Goal: Task Accomplishment & Management: Use online tool/utility

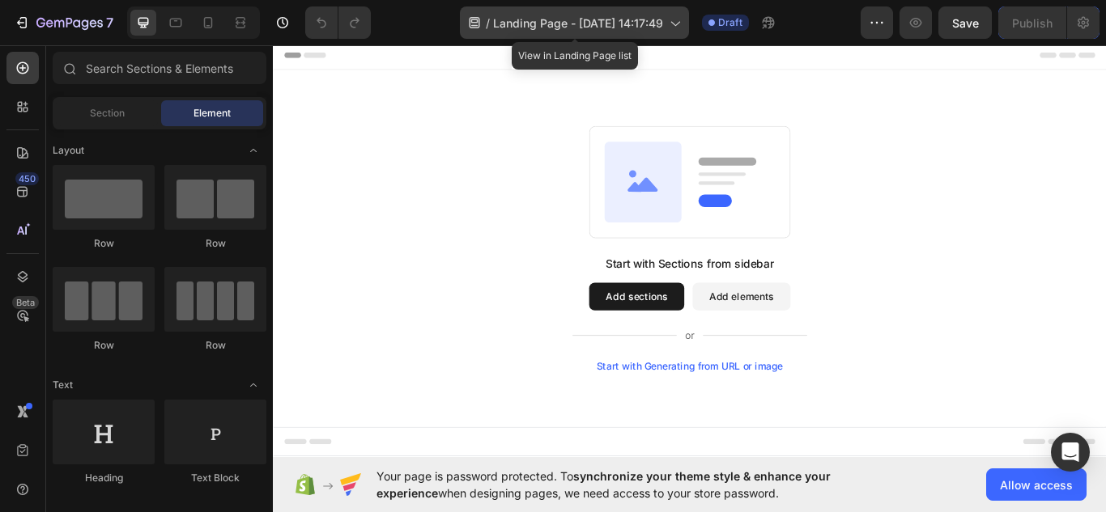
click at [601, 23] on span "Landing Page - [DATE] 14:17:49" at bounding box center [578, 23] width 170 height 17
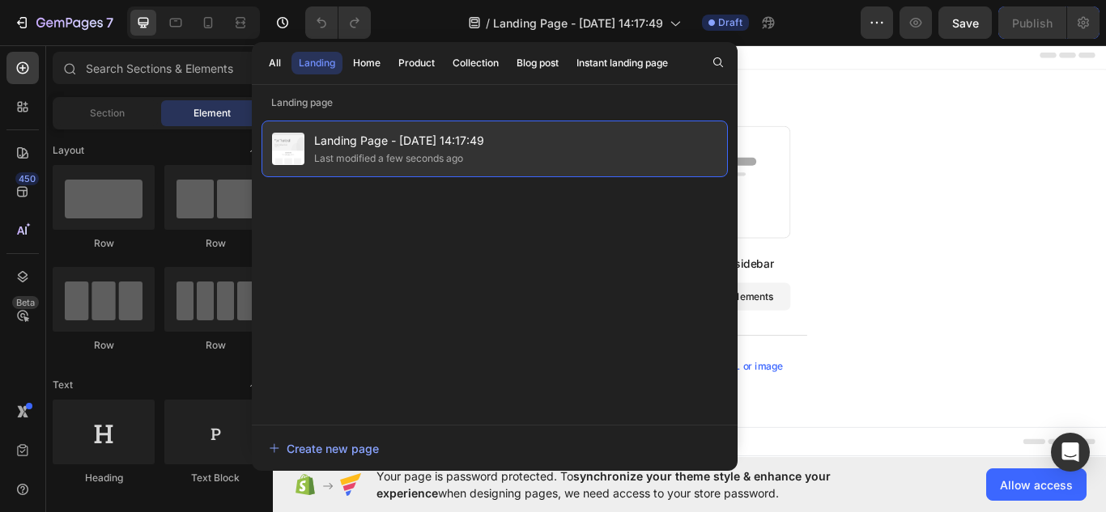
click at [467, 145] on span "Landing Page - [DATE] 14:17:49" at bounding box center [399, 140] width 170 height 19
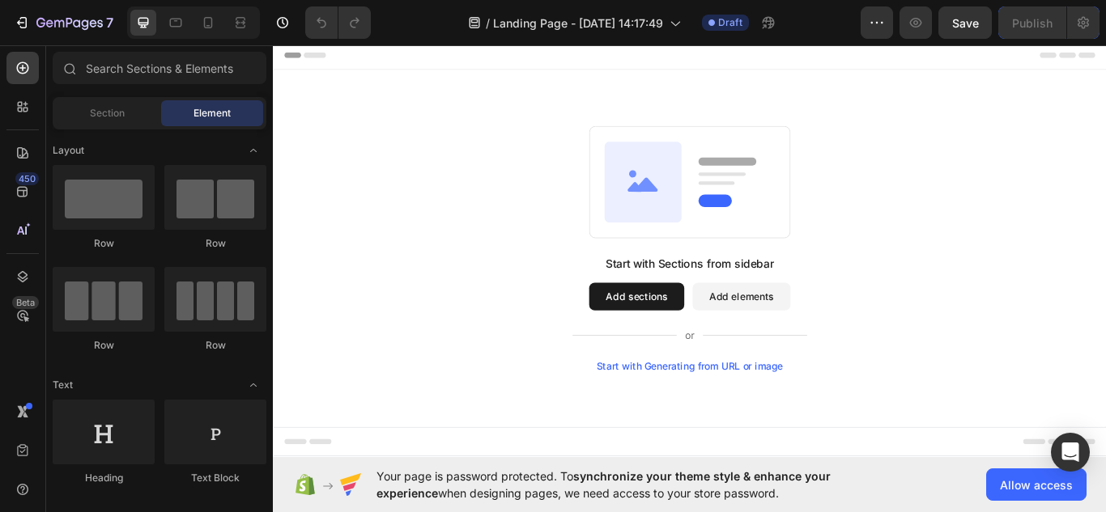
click at [467, 145] on span "Landing Page - [DATE] 14:17:49" at bounding box center [399, 140] width 170 height 19
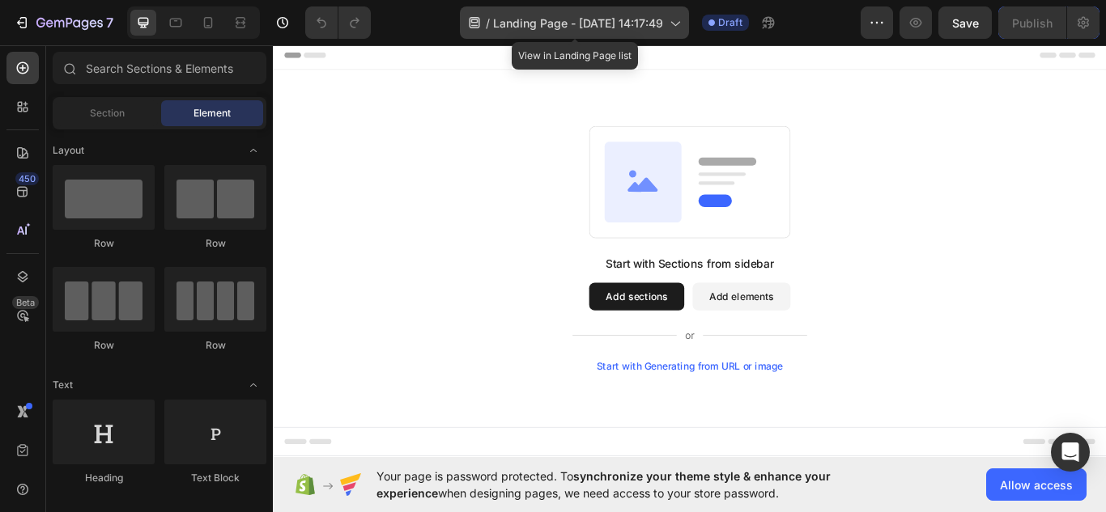
click at [673, 26] on icon at bounding box center [674, 23] width 16 height 16
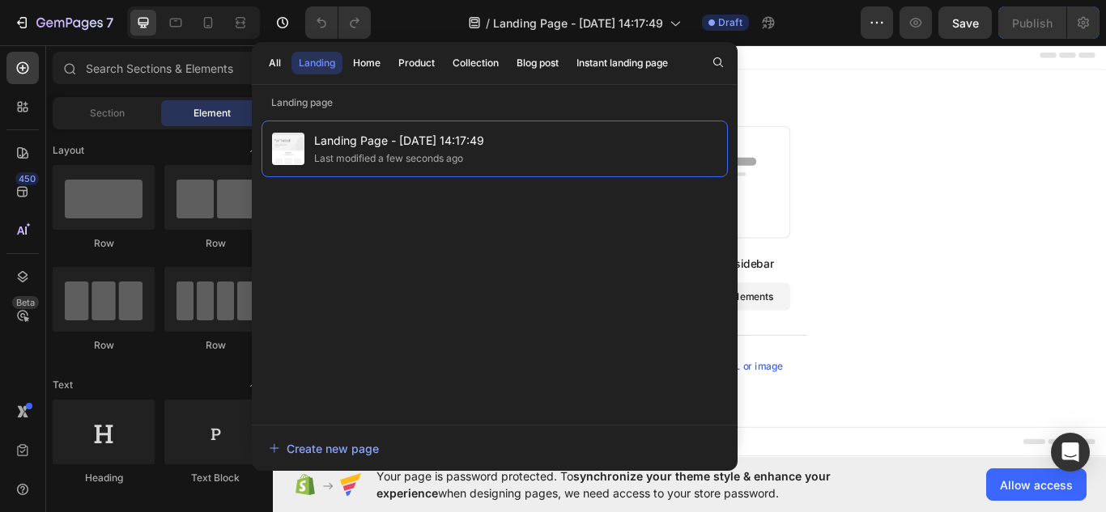
drag, startPoint x: 665, startPoint y: 181, endPoint x: 855, endPoint y: 378, distance: 273.7
click at [855, 378] on icon at bounding box center [759, 384] width 274 height 19
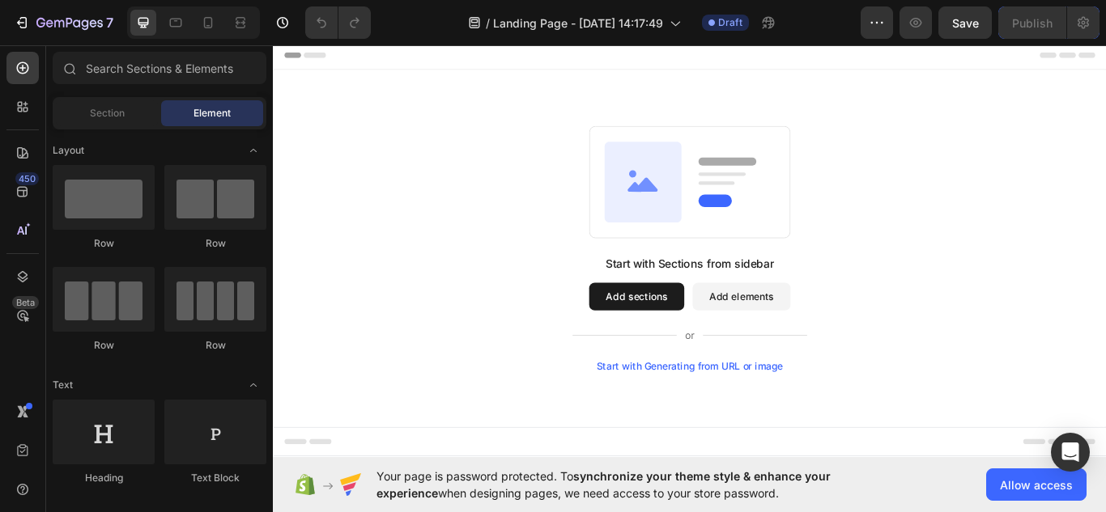
click at [700, 334] on button "Add sections" at bounding box center [696, 339] width 111 height 32
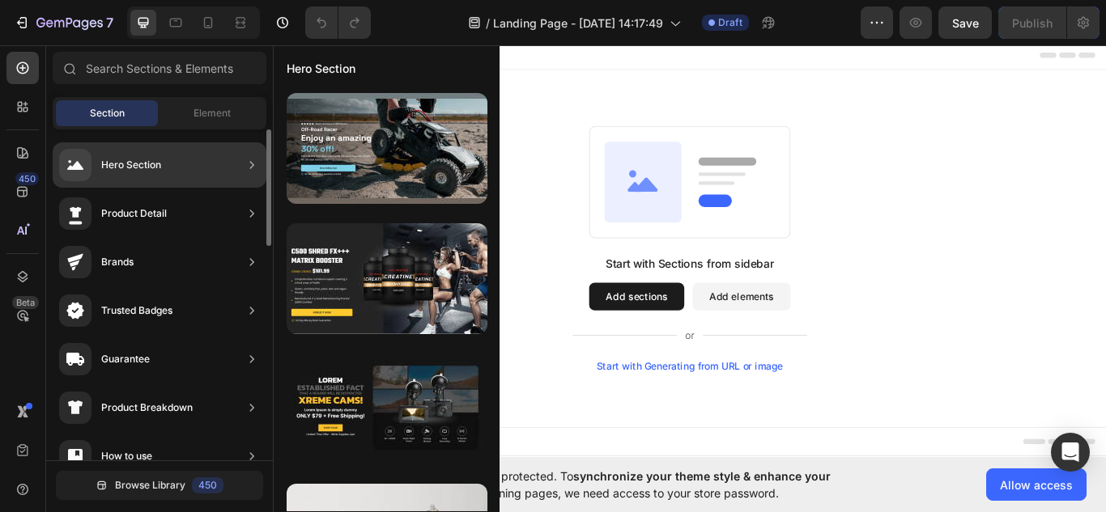
click at [137, 165] on div "Hero Section" at bounding box center [131, 165] width 60 height 16
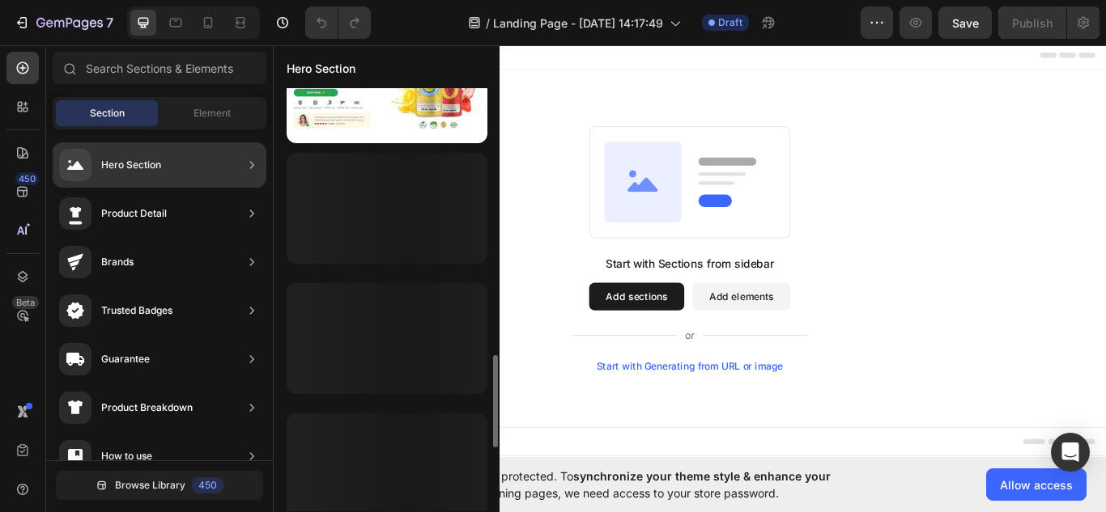
scroll to position [1239, 0]
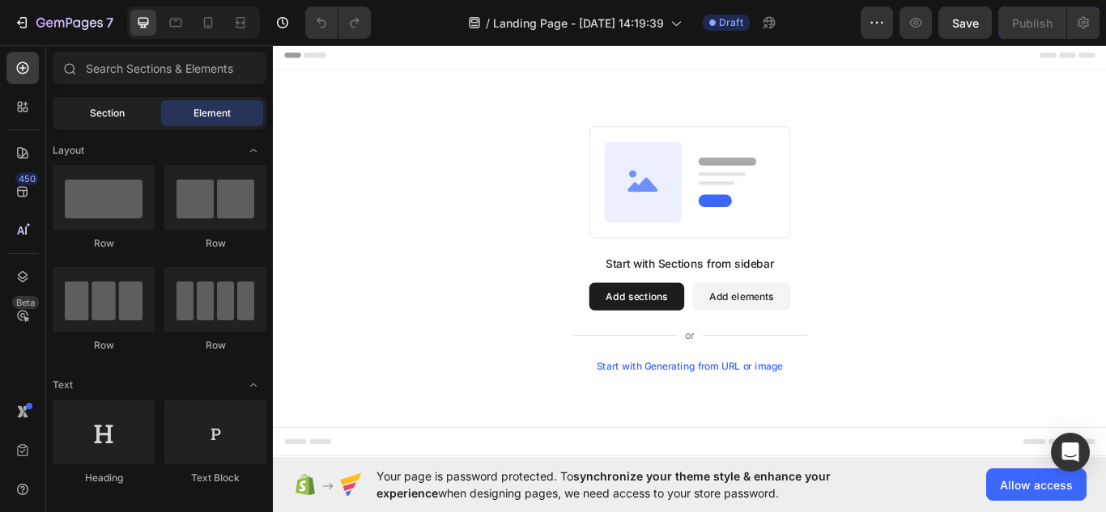
click at [112, 120] on span "Section" at bounding box center [107, 113] width 35 height 15
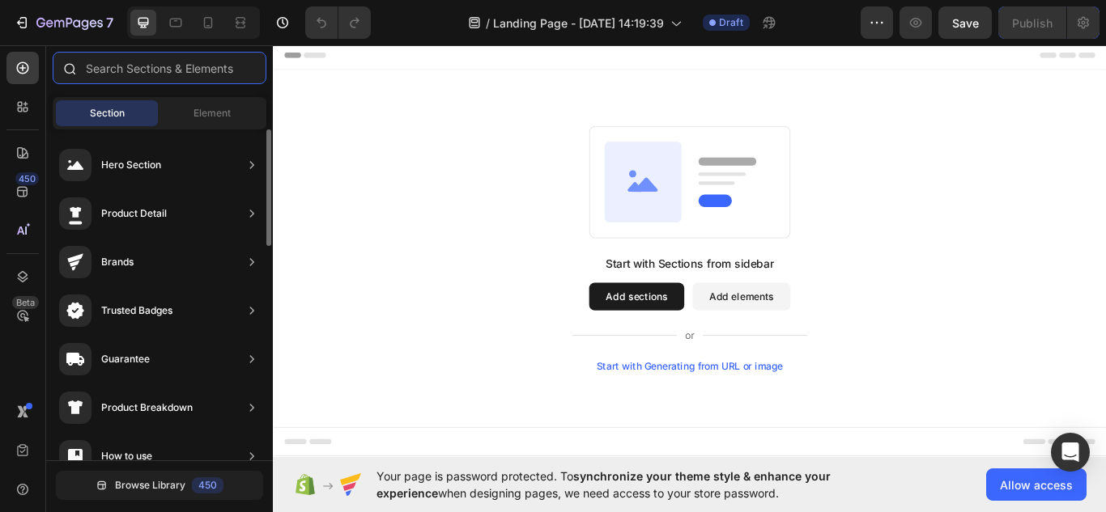
click at [172, 66] on input "text" at bounding box center [160, 68] width 214 height 32
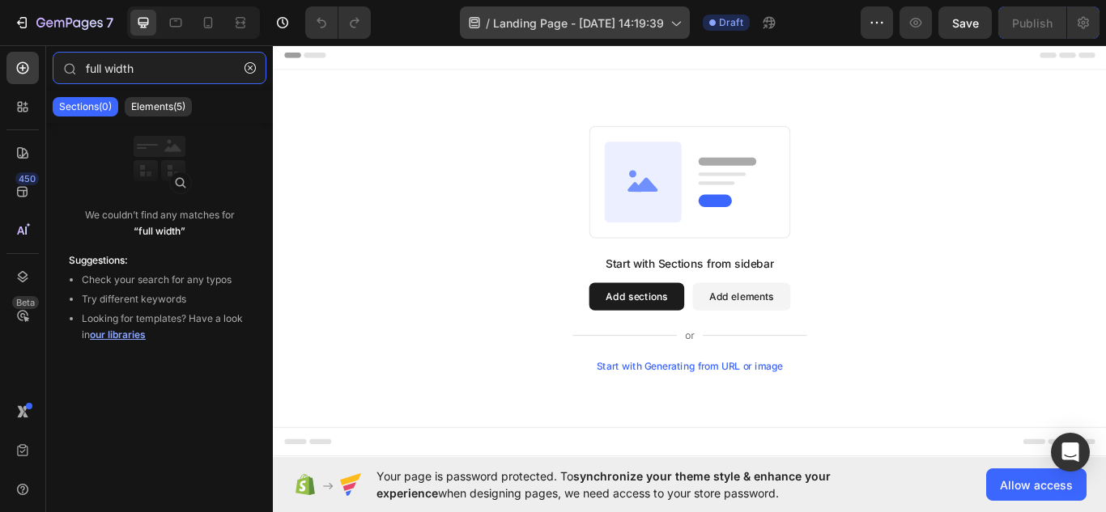
type input "full width"
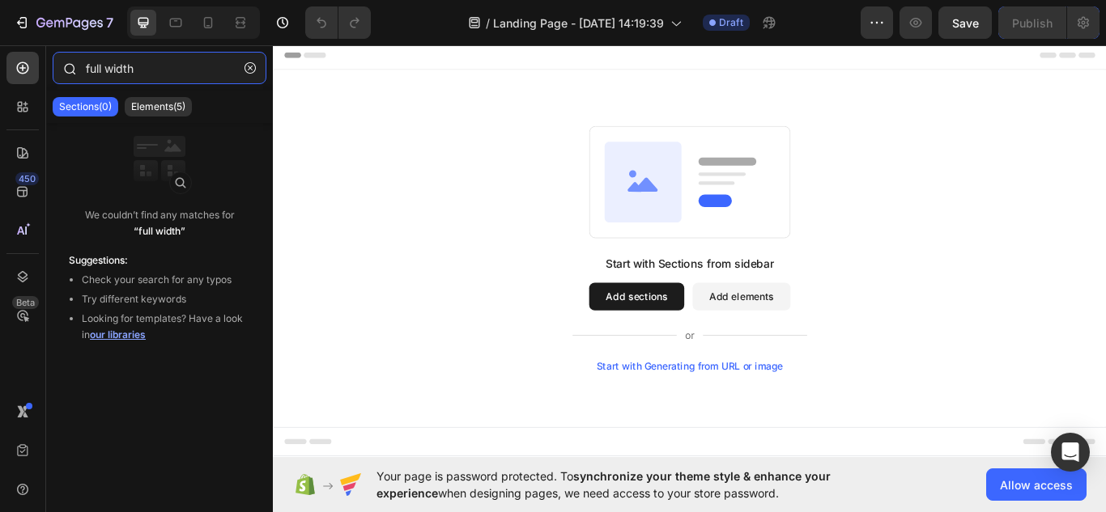
click at [181, 69] on input "full width" at bounding box center [160, 68] width 214 height 32
click at [173, 104] on p "Elements(5)" at bounding box center [158, 106] width 54 height 13
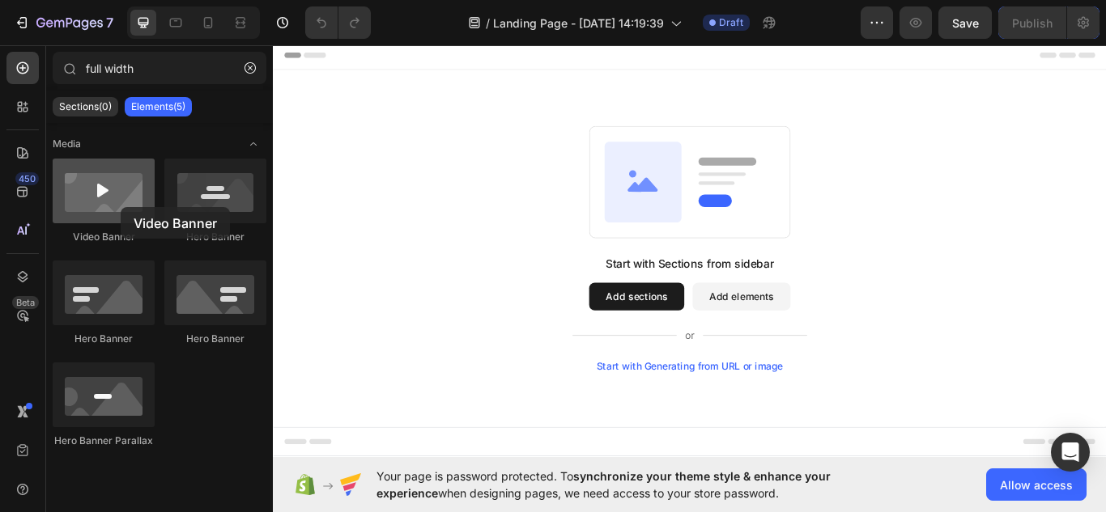
click at [121, 207] on div at bounding box center [104, 191] width 102 height 65
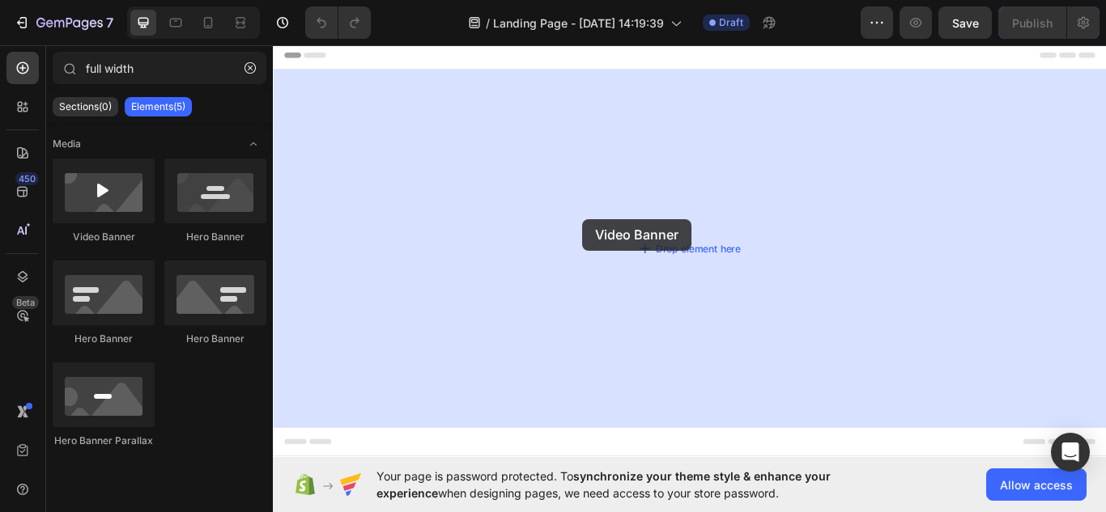
drag, startPoint x: 385, startPoint y: 237, endPoint x: 633, endPoint y: 249, distance: 248.0
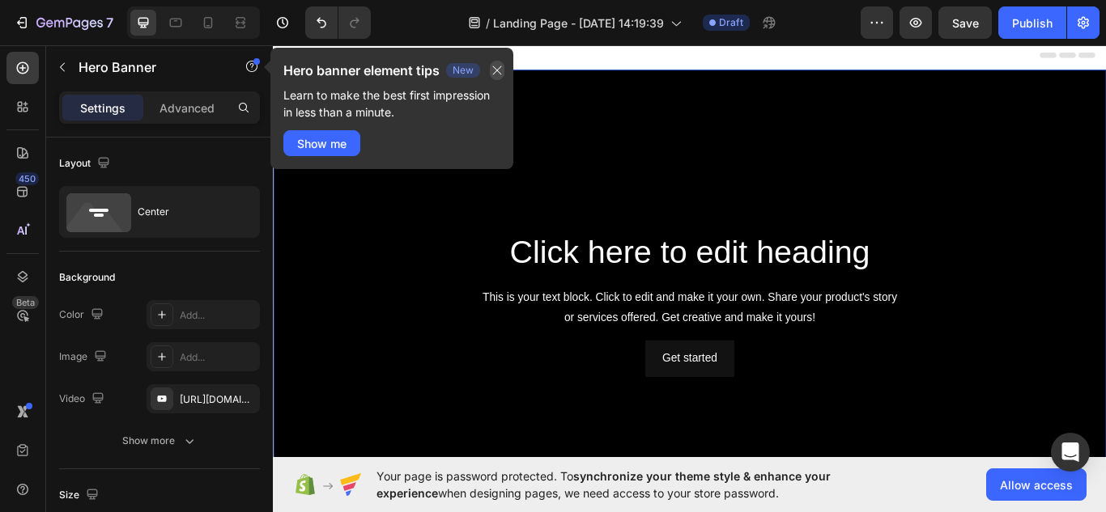
click at [503, 68] on icon "button" at bounding box center [497, 70] width 13 height 13
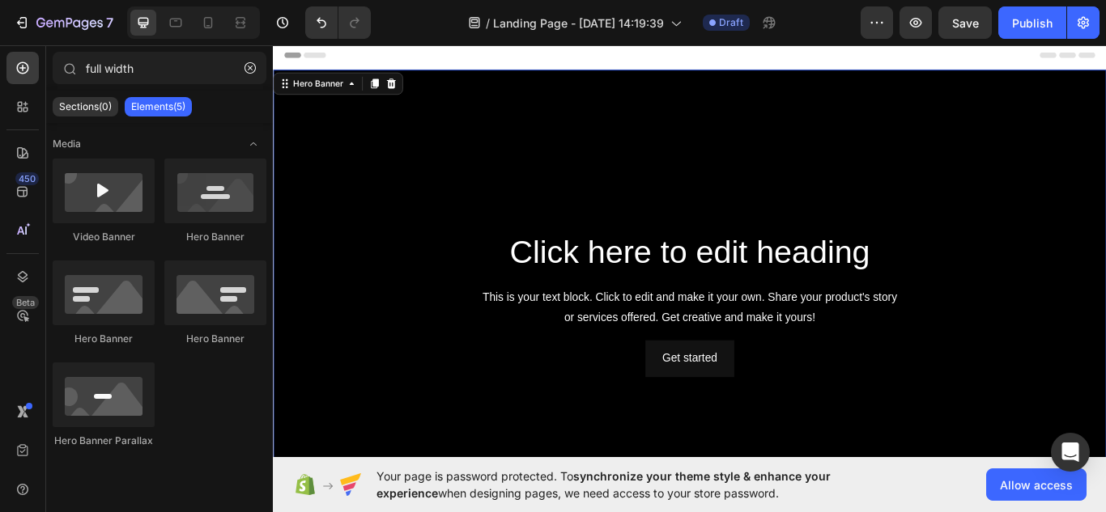
click at [483, 54] on div "Header" at bounding box center [759, 57] width 946 height 32
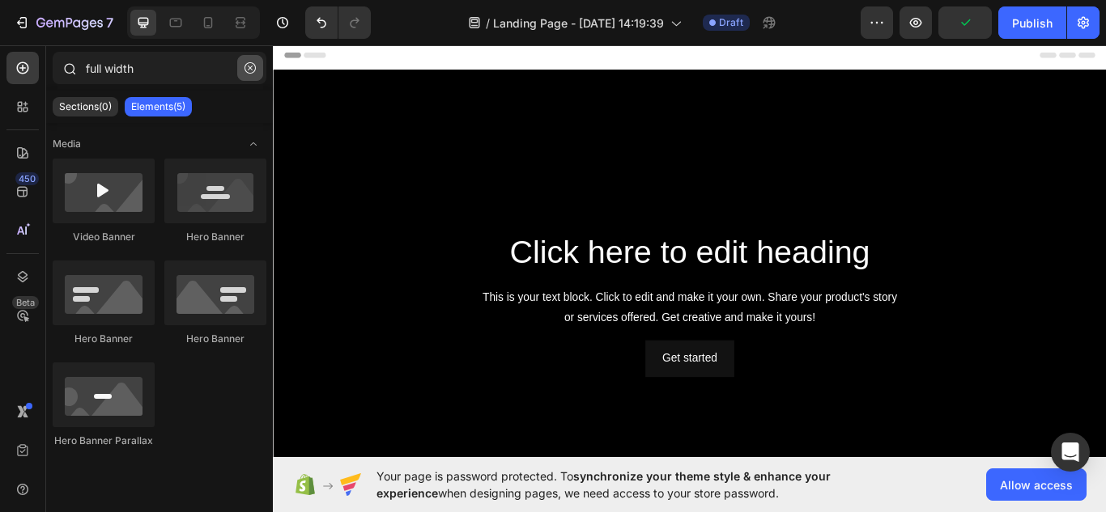
click at [249, 74] on button "button" at bounding box center [250, 68] width 26 height 26
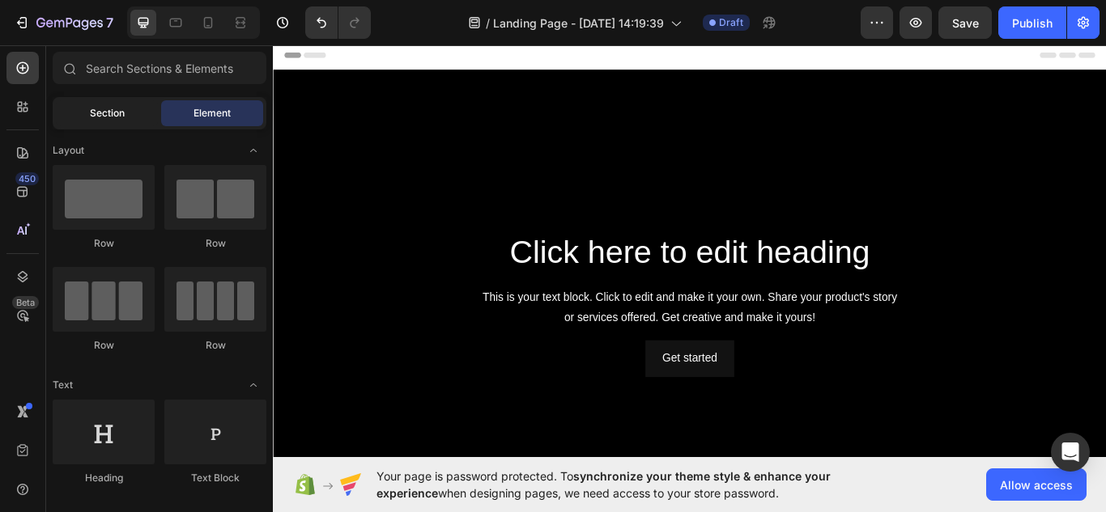
click at [96, 116] on span "Section" at bounding box center [107, 113] width 35 height 15
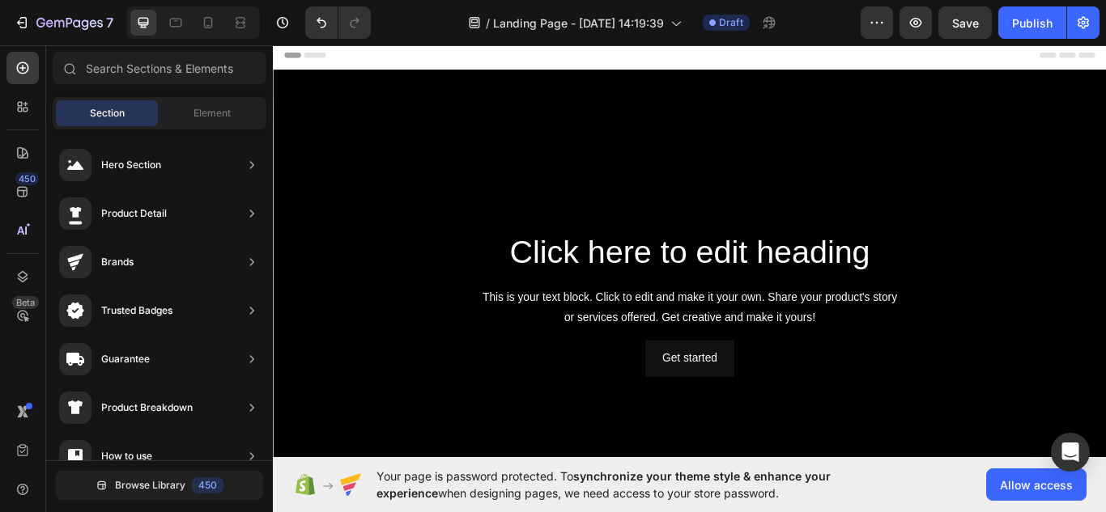
click at [400, 57] on div "Header" at bounding box center [759, 57] width 946 height 32
click at [326, 54] on span "Header" at bounding box center [322, 57] width 36 height 16
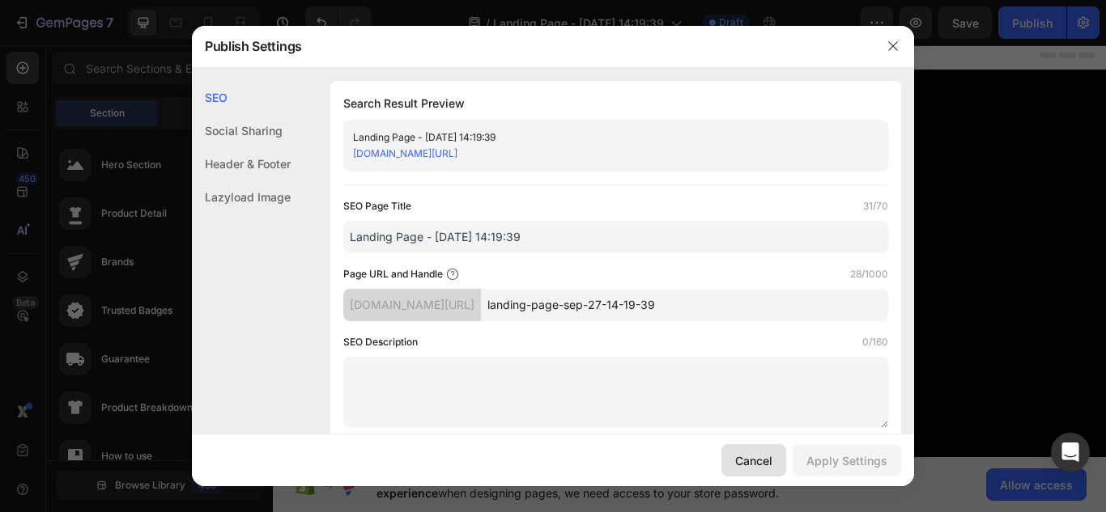
click at [747, 450] on button "Cancel" at bounding box center [753, 460] width 65 height 32
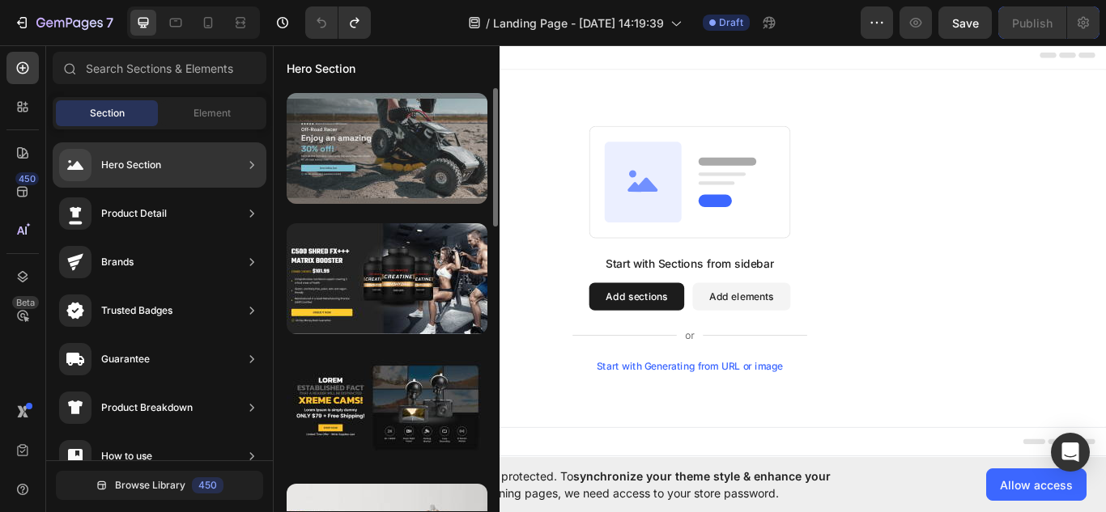
click at [354, 168] on div at bounding box center [387, 148] width 201 height 111
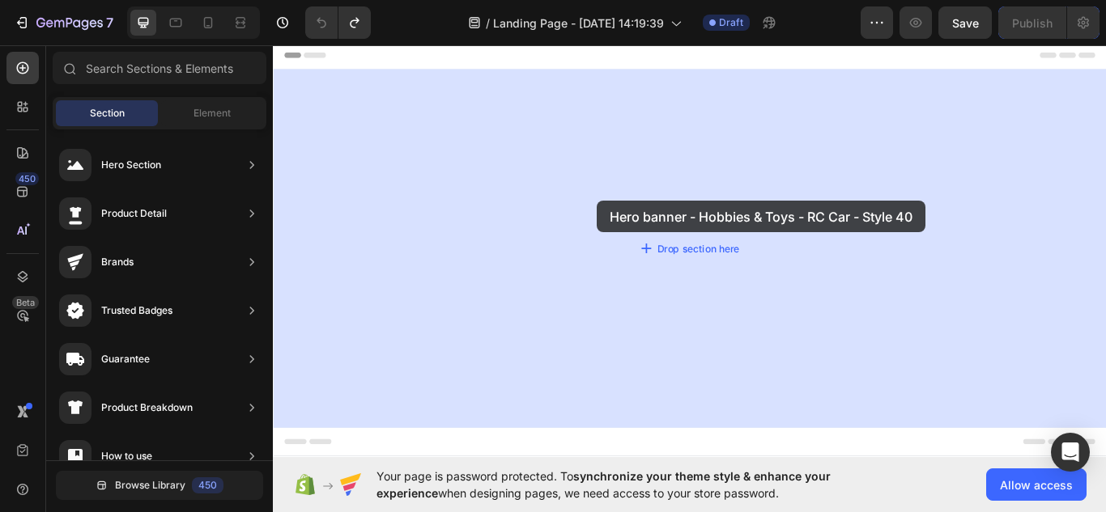
drag, startPoint x: 670, startPoint y: 221, endPoint x: 643, endPoint y: 224, distance: 26.9
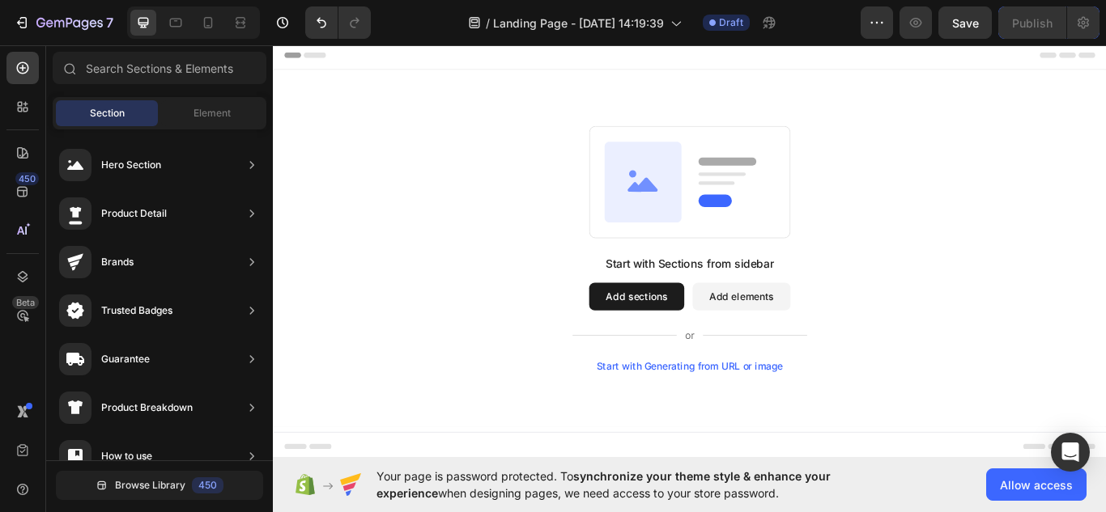
click at [716, 326] on button "Add sections" at bounding box center [696, 339] width 111 height 32
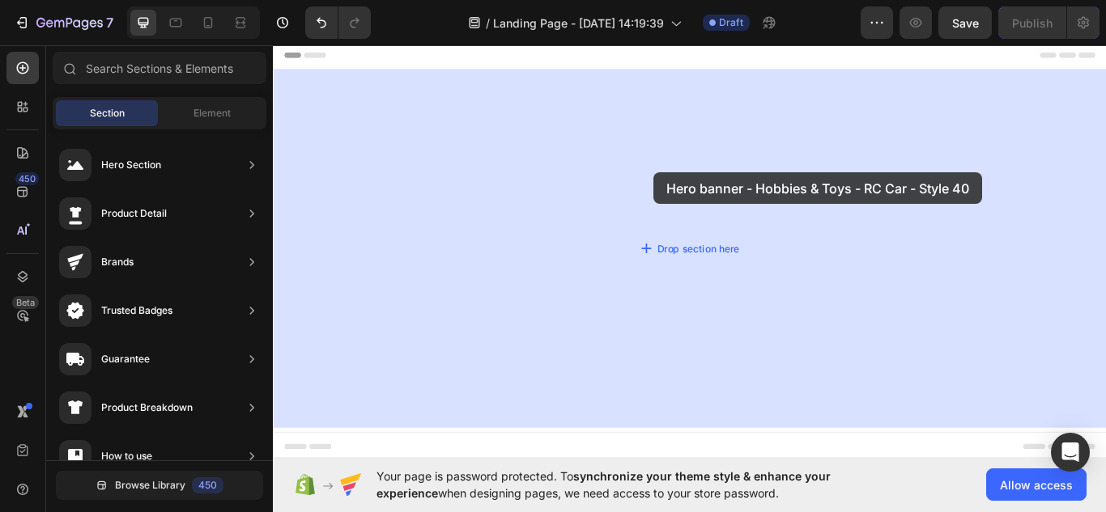
drag, startPoint x: 650, startPoint y: 202, endPoint x: 716, endPoint y: 189, distance: 67.6
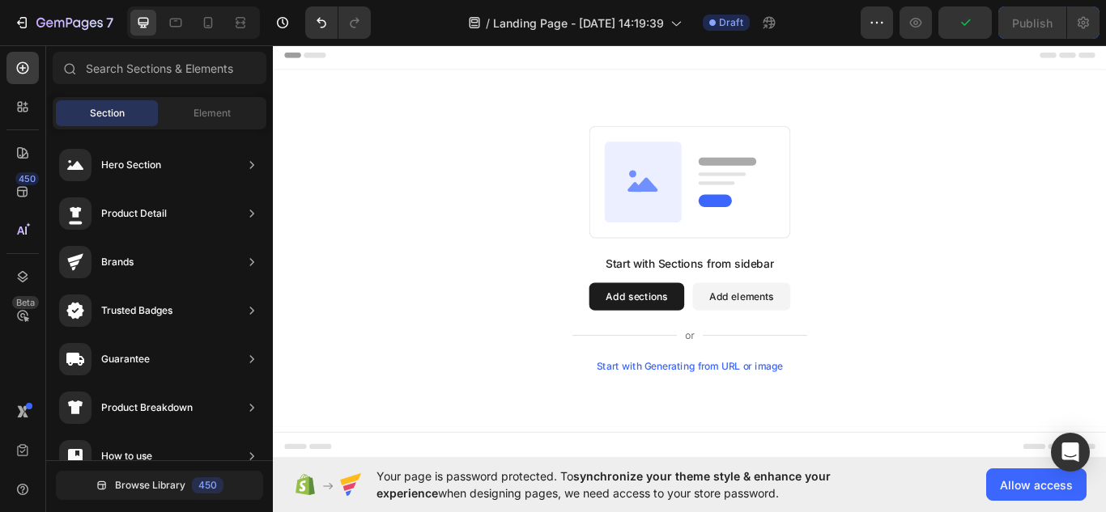
click at [886, 160] on div "Start with Sections from sidebar Add sections Add elements Start with Generatin…" at bounding box center [758, 283] width 855 height 287
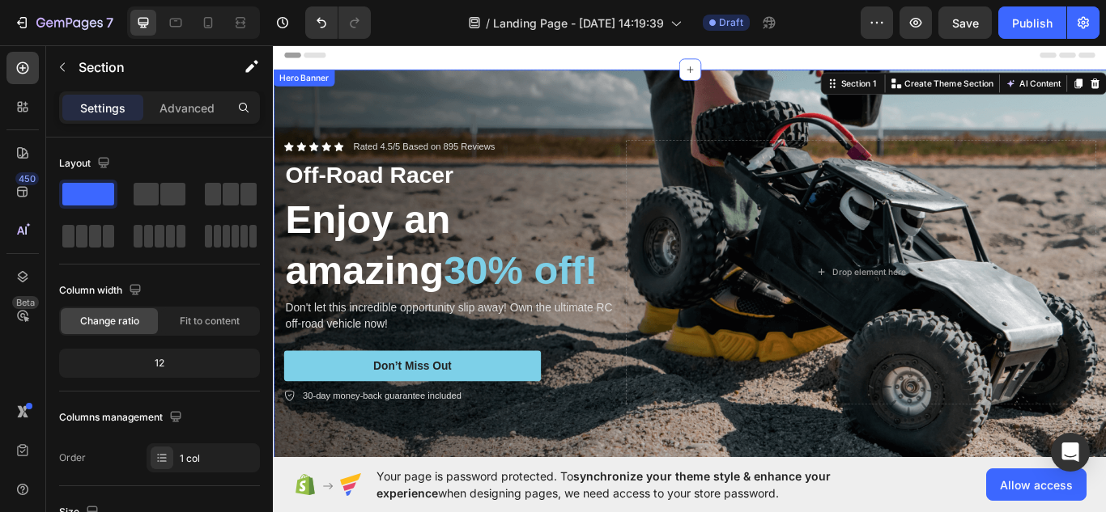
click at [507, 96] on div "Background Image" at bounding box center [759, 310] width 972 height 472
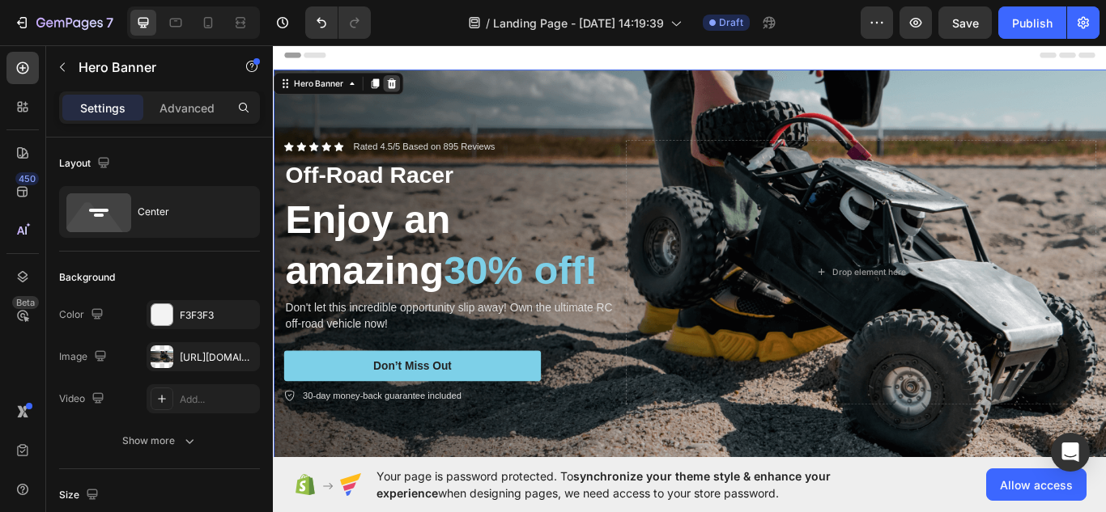
click at [410, 91] on icon at bounding box center [411, 90] width 11 height 11
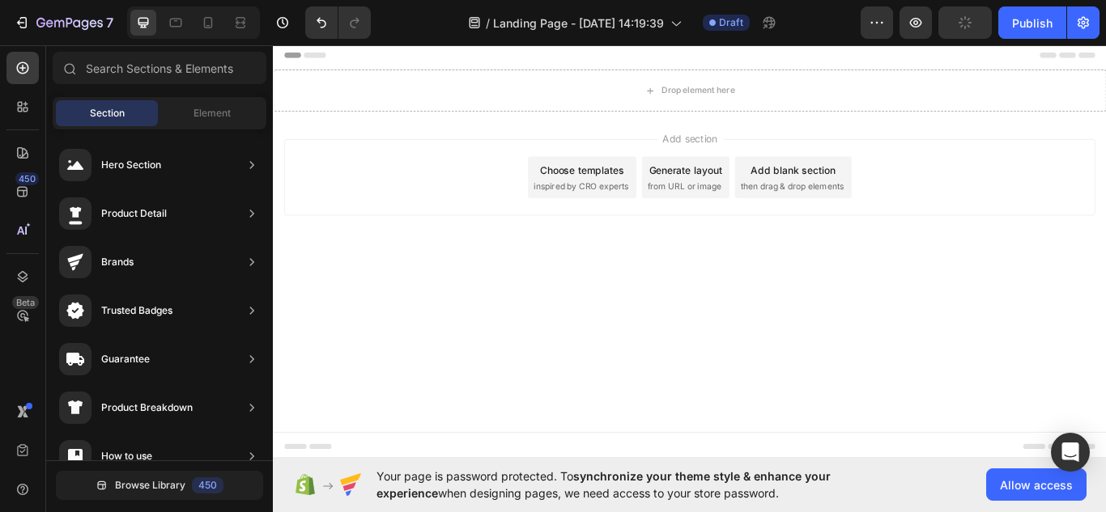
click at [878, 193] on div "Add blank section" at bounding box center [879, 191] width 99 height 17
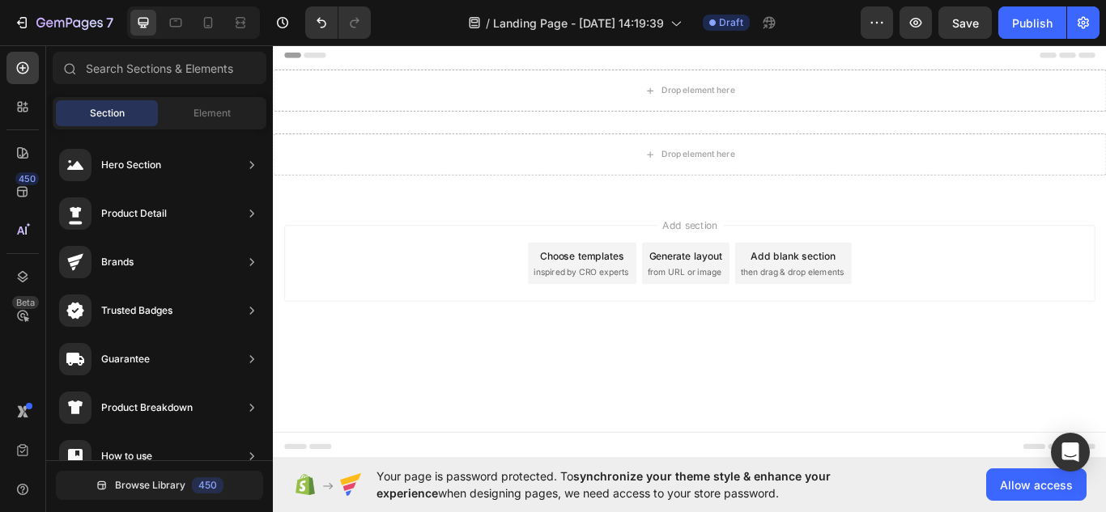
click at [665, 56] on div "Header" at bounding box center [759, 57] width 946 height 32
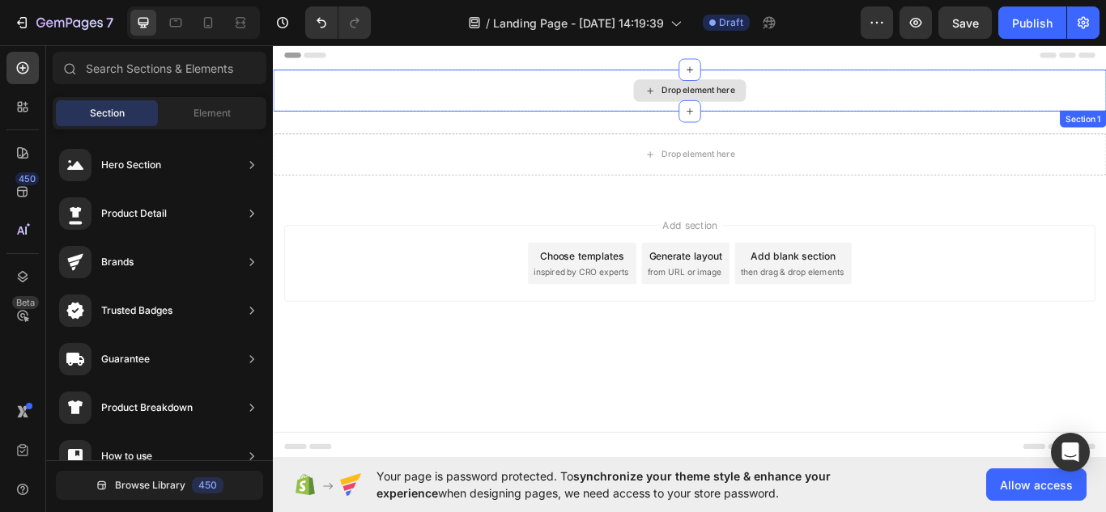
click at [525, 101] on div "Drop element here" at bounding box center [759, 98] width 972 height 49
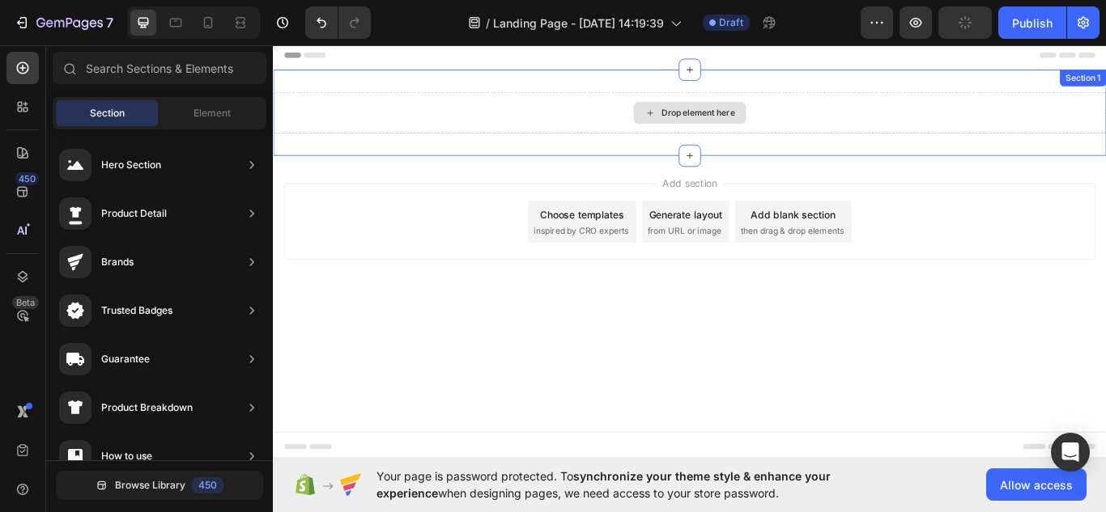
click at [755, 138] on div "Drop element here" at bounding box center [759, 124] width 972 height 49
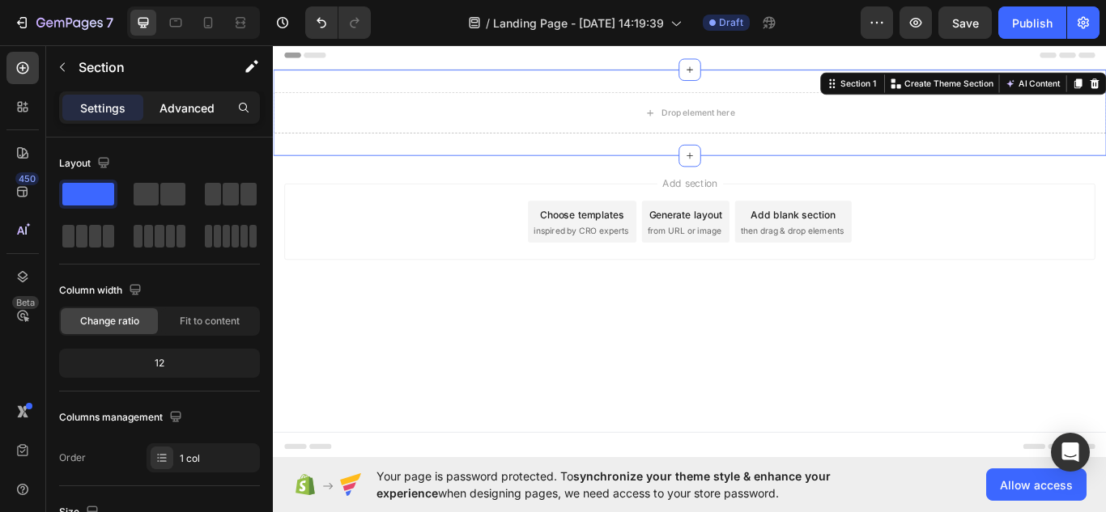
click at [189, 110] on p "Advanced" at bounding box center [186, 108] width 55 height 17
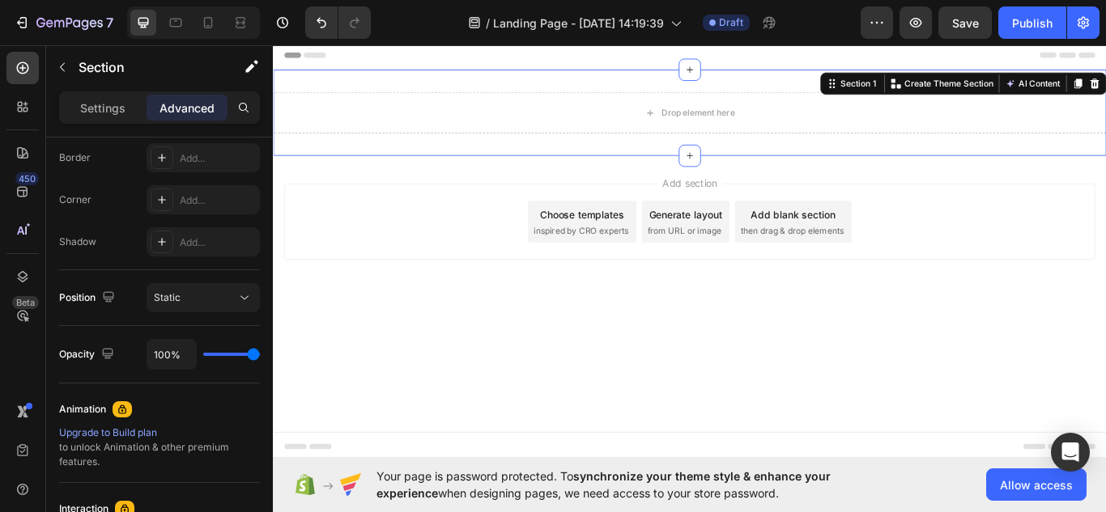
scroll to position [703, 0]
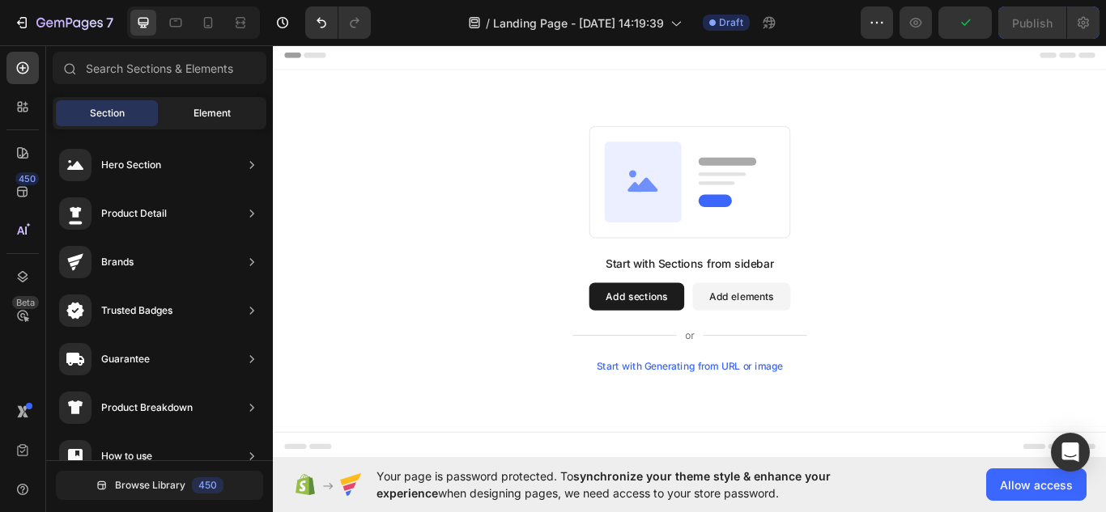
click at [205, 106] on span "Element" at bounding box center [211, 113] width 37 height 15
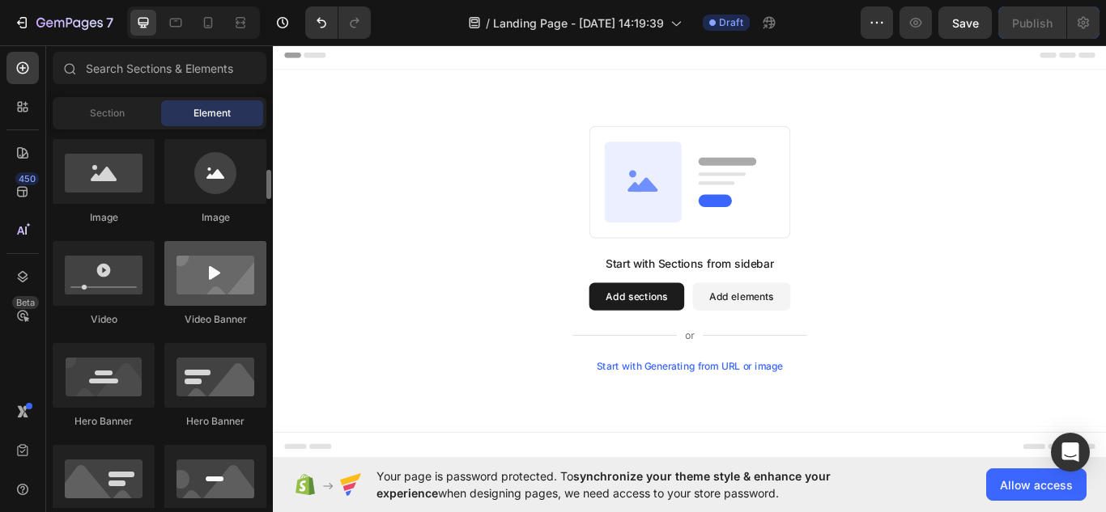
scroll to position [525, 0]
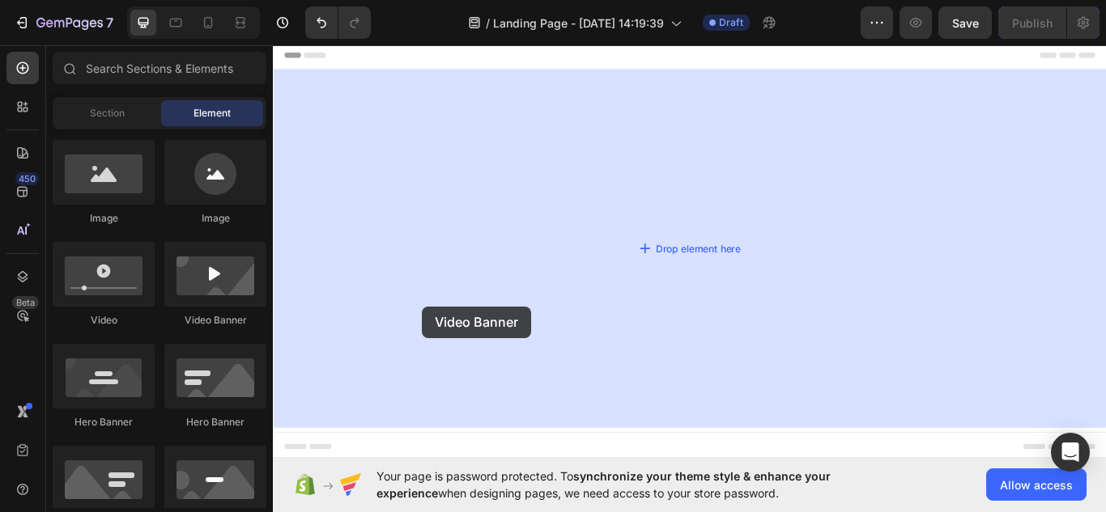
drag, startPoint x: 478, startPoint y: 347, endPoint x: 450, endPoint y: 350, distance: 28.4
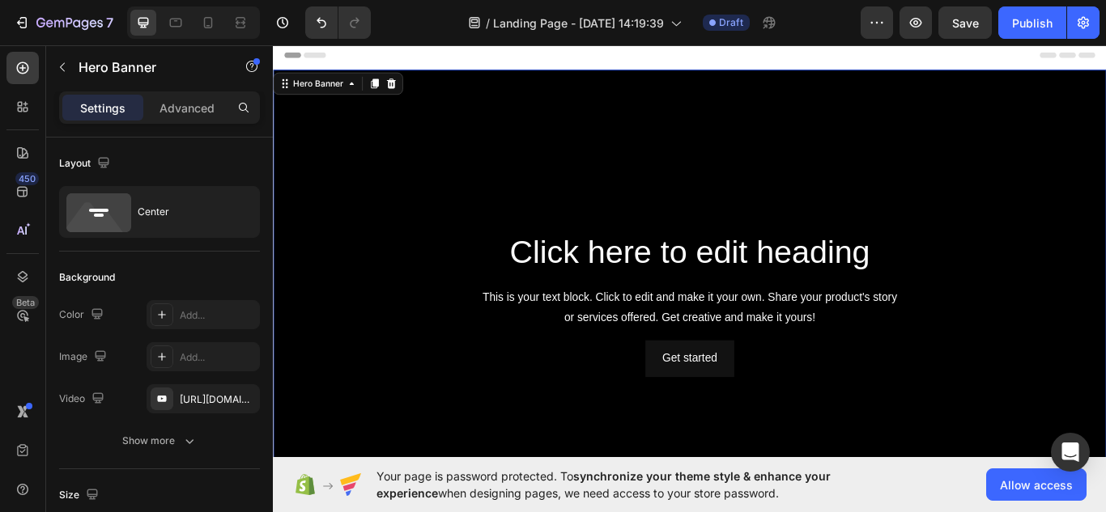
click at [396, 382] on div "Click here to edit heading Heading This is your text block. Click to edit and m…" at bounding box center [759, 347] width 946 height 170
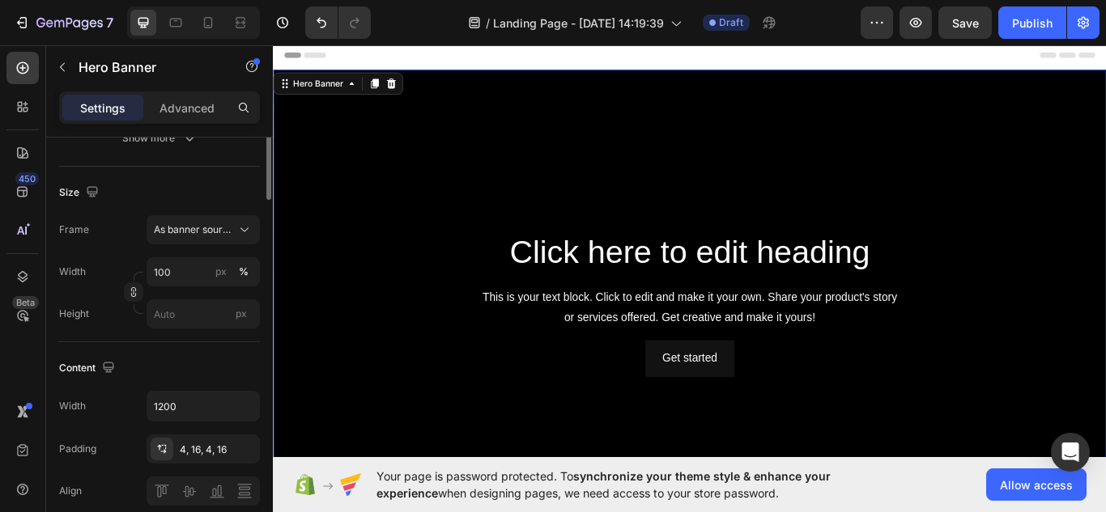
scroll to position [0, 0]
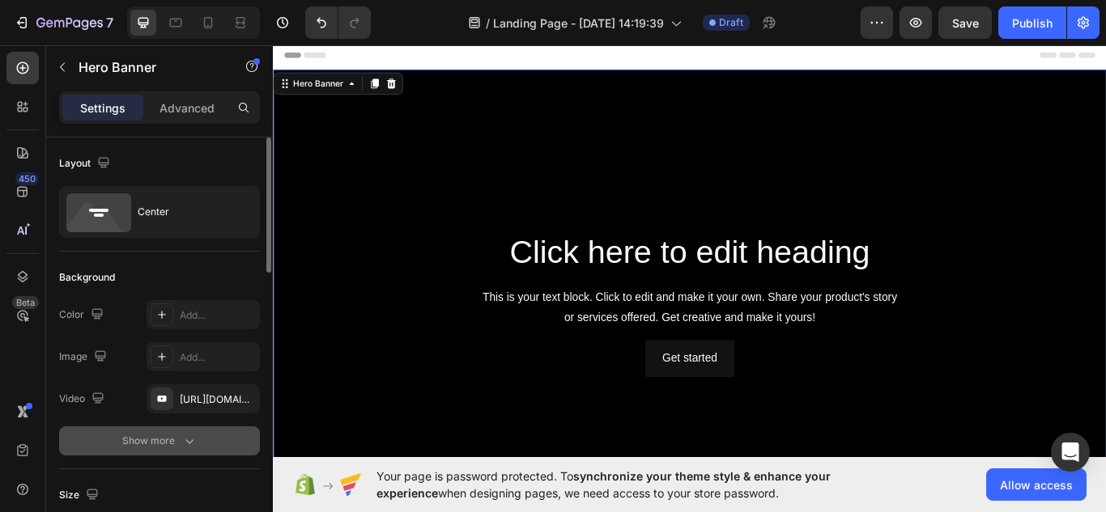
click at [159, 442] on div "Show more" at bounding box center [159, 441] width 75 height 16
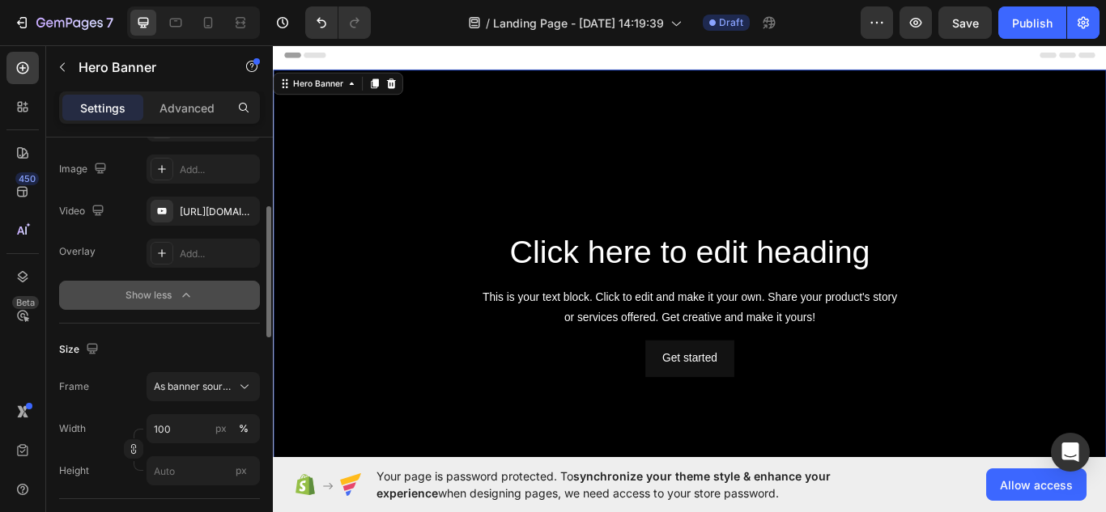
scroll to position [197, 0]
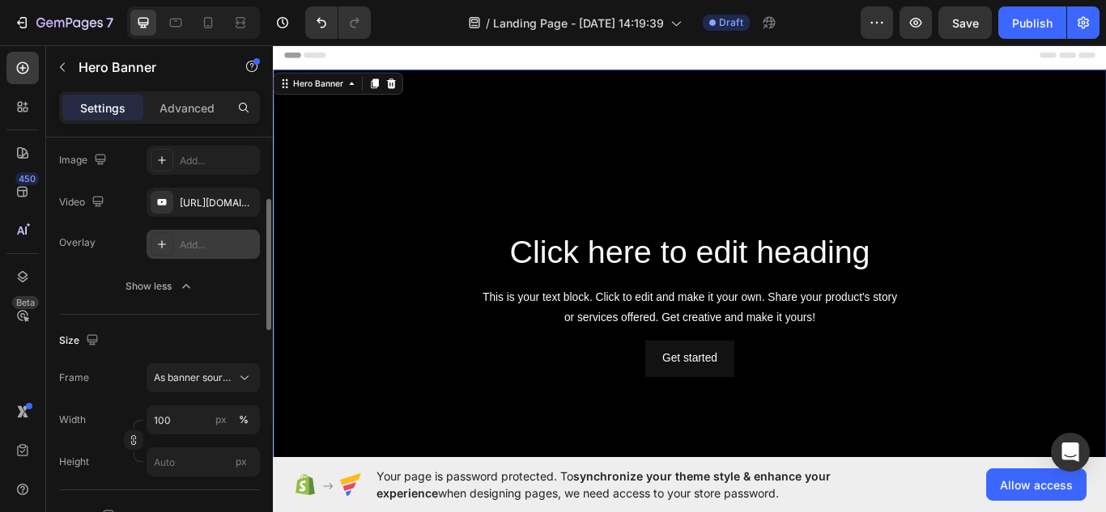
click at [169, 244] on div at bounding box center [162, 244] width 23 height 23
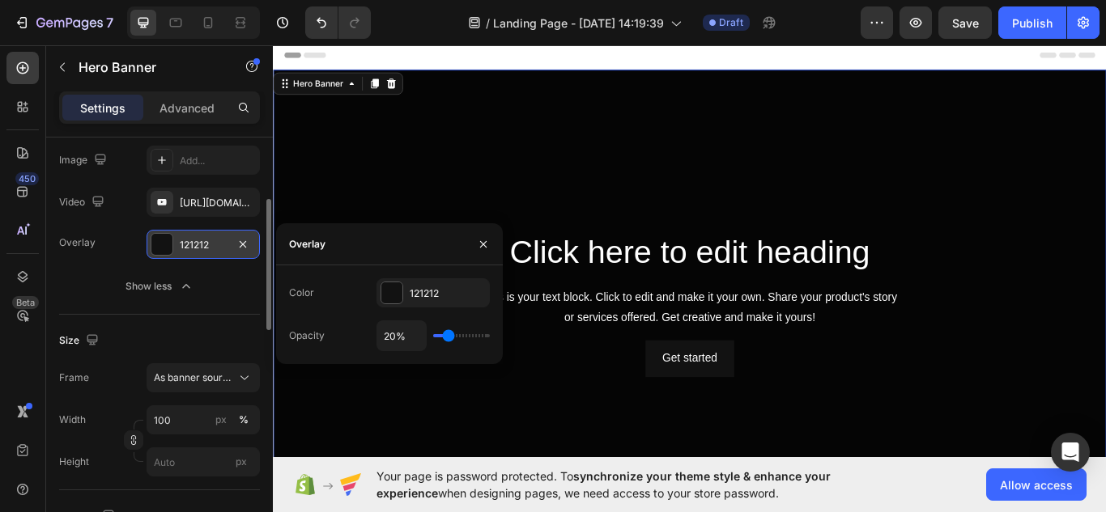
type input "37%"
type input "37"
type input "50%"
type input "50"
type input "59%"
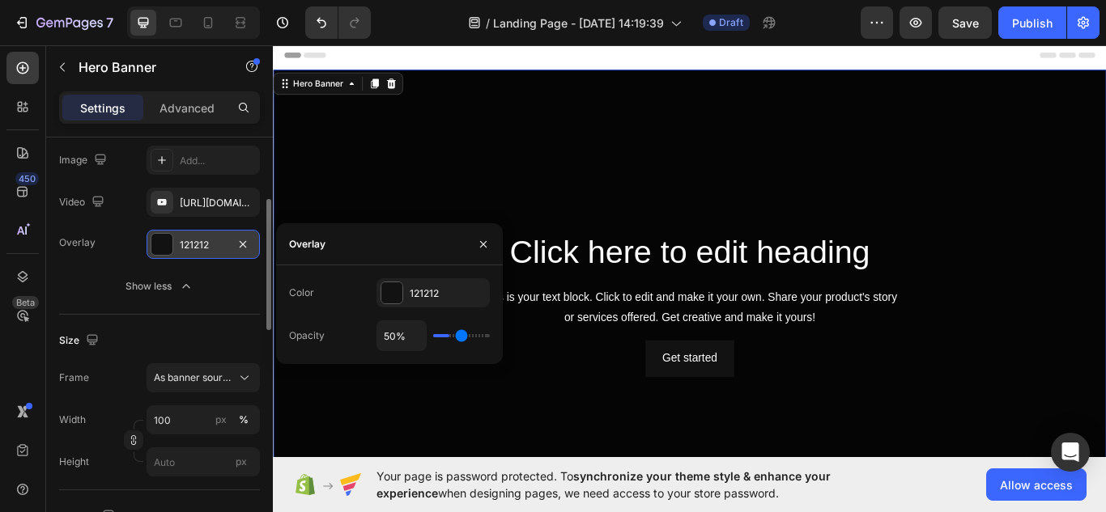
type input "59"
type input "80%"
type input "80"
type input "81%"
type input "81"
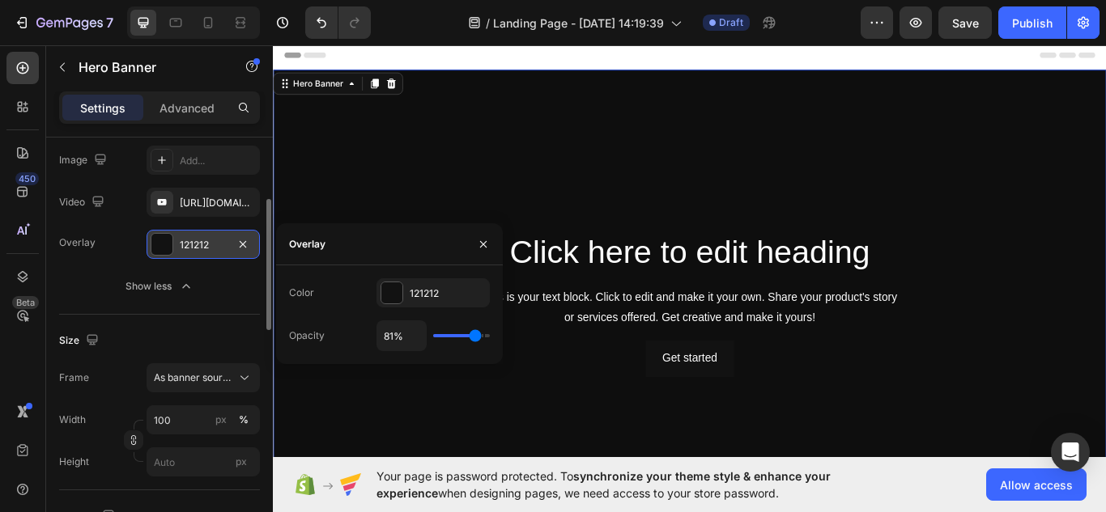
type input "83%"
drag, startPoint x: 447, startPoint y: 334, endPoint x: 474, endPoint y: 337, distance: 27.6
type input "81"
click at [475, 338] on input "range" at bounding box center [461, 335] width 57 height 3
type input "74%"
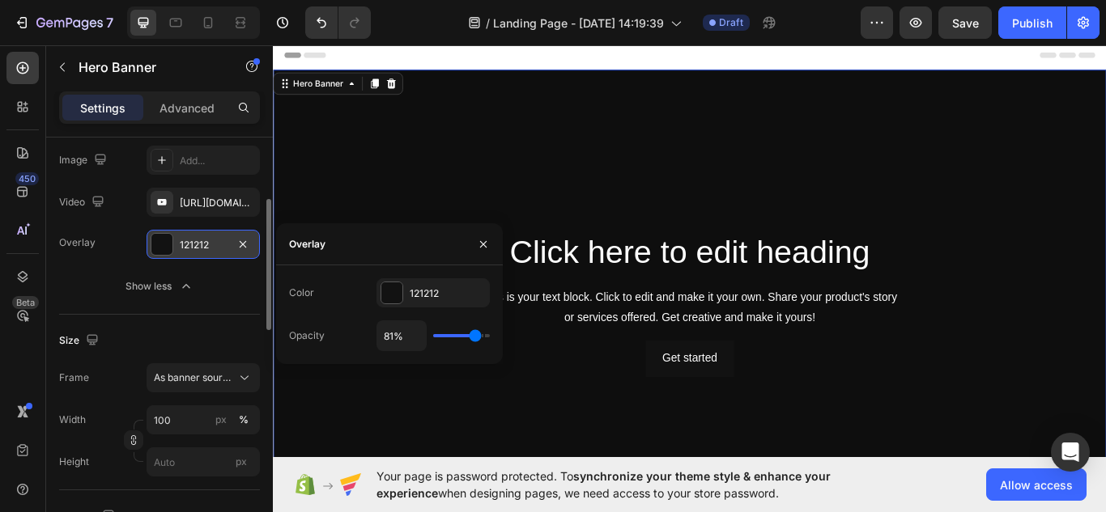
type input "74"
type input "61%"
type input "61"
type input "48%"
type input "48"
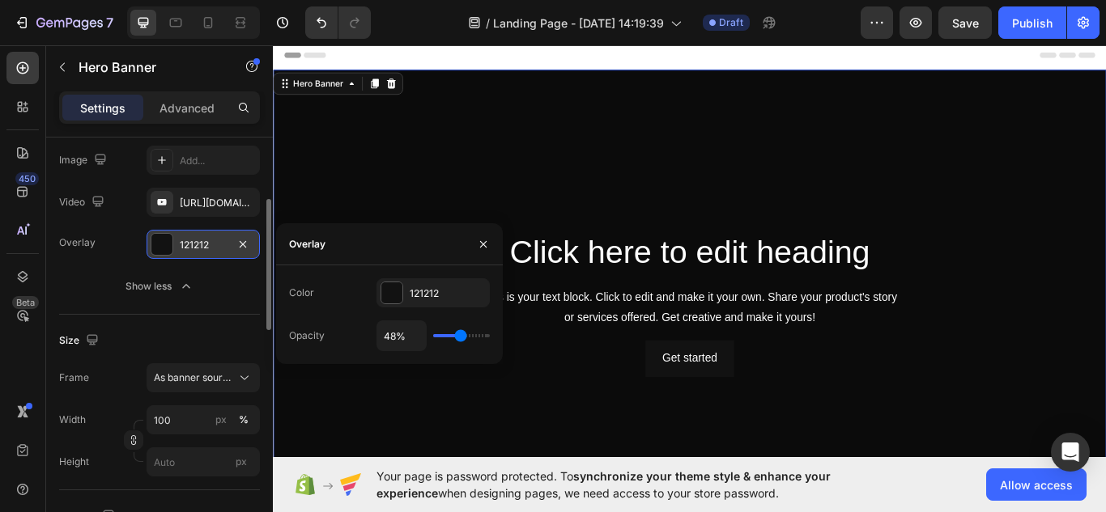
type input "41%"
type input "41"
type input "39%"
type input "39"
type input "37%"
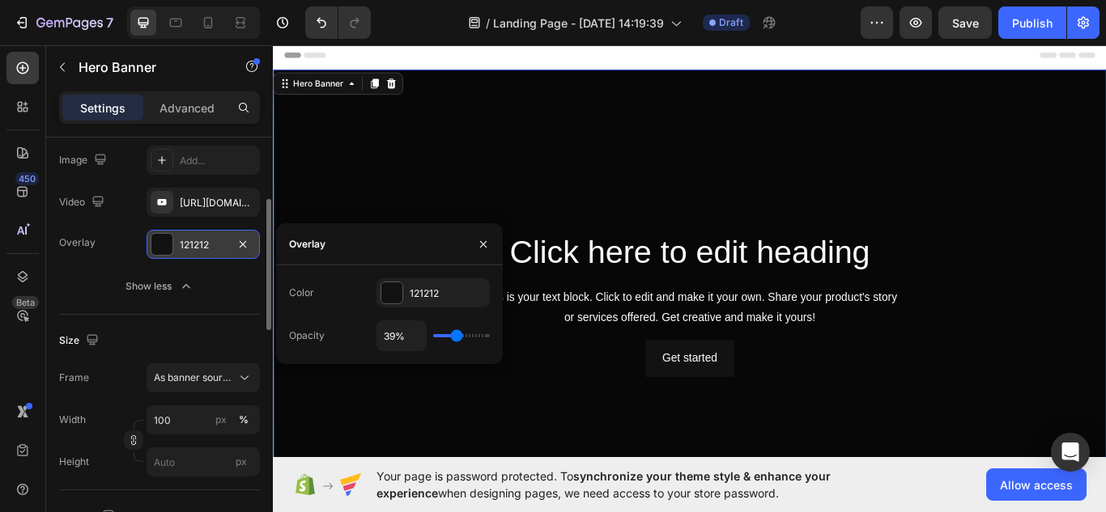
type input "37"
type input "35%"
type input "35"
type input "33%"
type input "33"
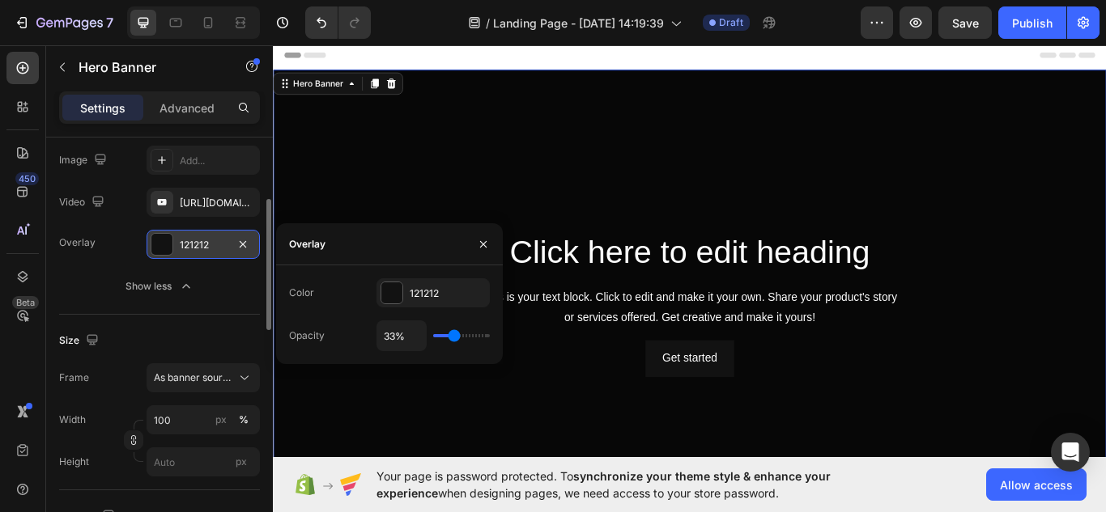
type input "31%"
type input "31"
type input "22%"
type input "22"
type input "20%"
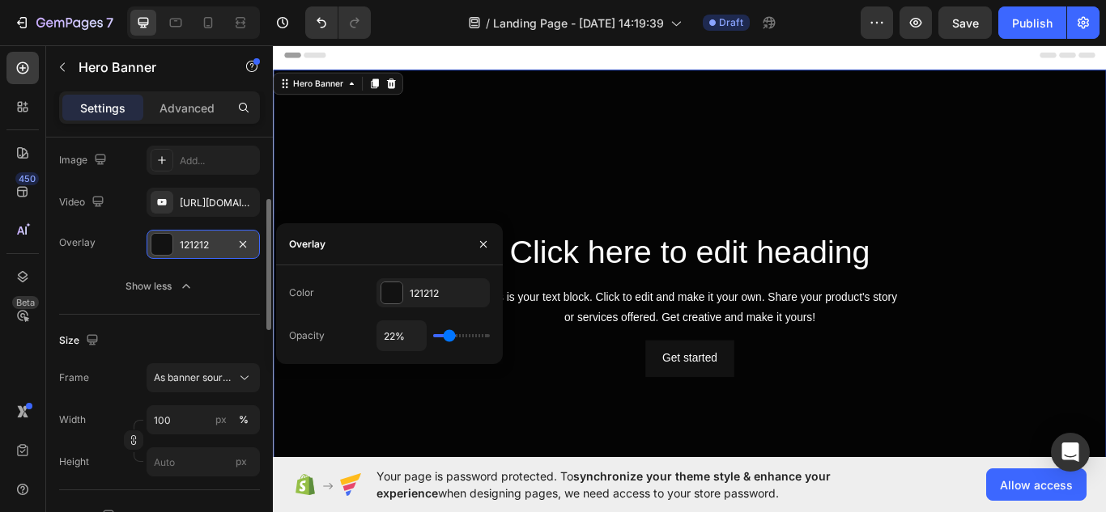
type input "20"
type input "19%"
type input "19"
type input "7%"
type input "7"
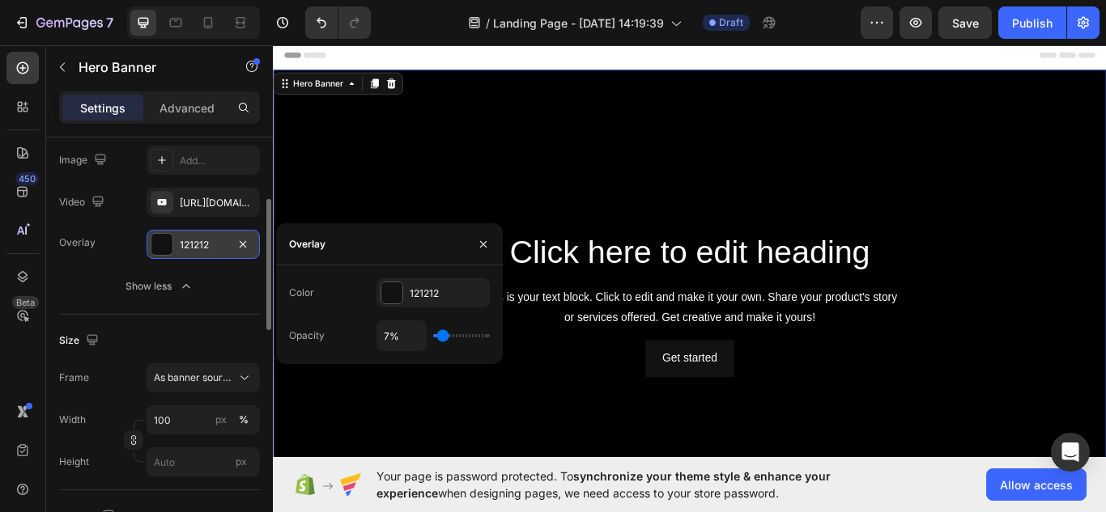
type input "6%"
type input "6"
type input "2%"
type input "2"
type input "0%"
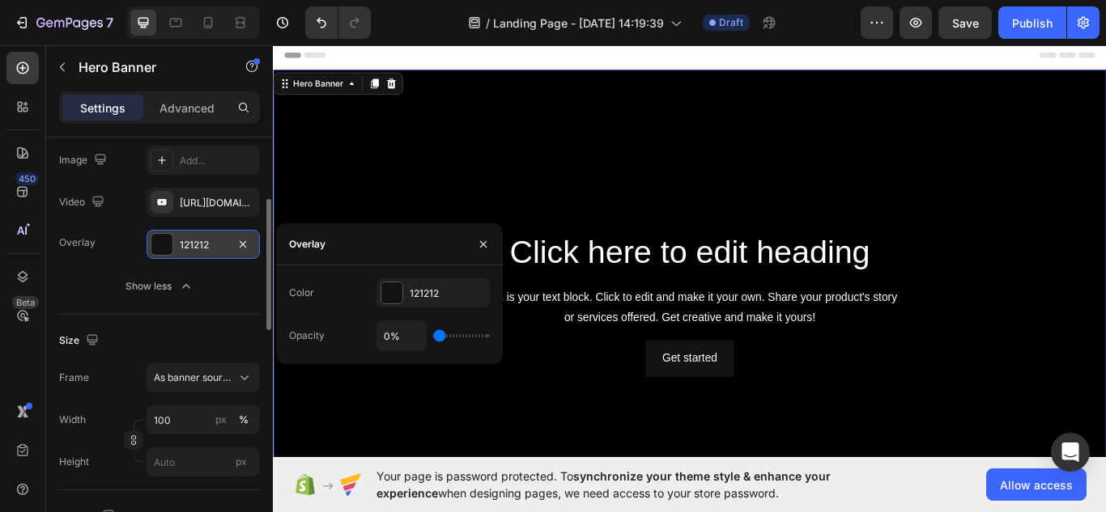
drag, startPoint x: 474, startPoint y: 337, endPoint x: 440, endPoint y: 331, distance: 35.3
type input "0"
click at [440, 334] on input "range" at bounding box center [461, 335] width 57 height 3
type input "0%"
click at [194, 319] on div "Size Frame As banner source Width 100 px % Height px" at bounding box center [159, 403] width 201 height 176
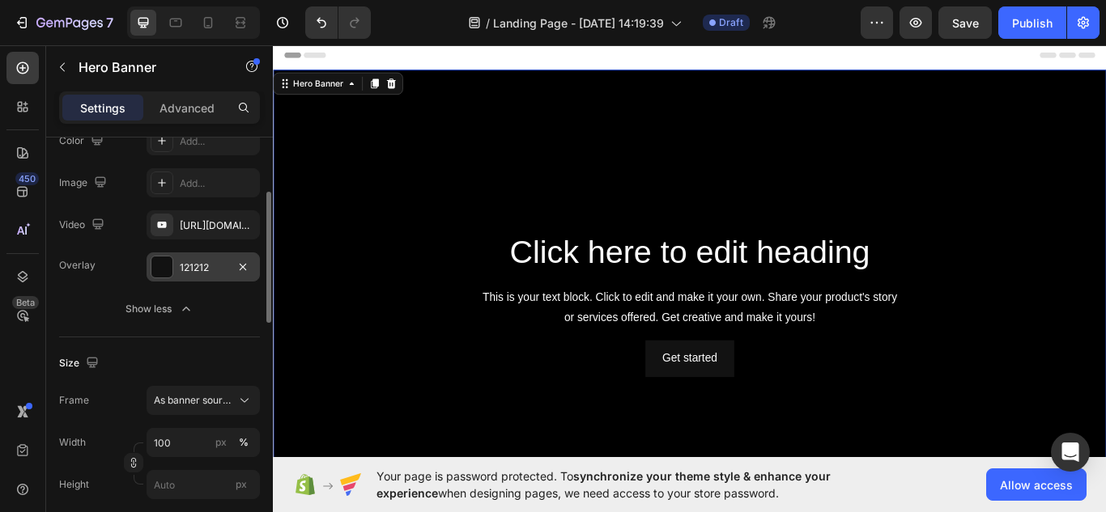
scroll to position [0, 0]
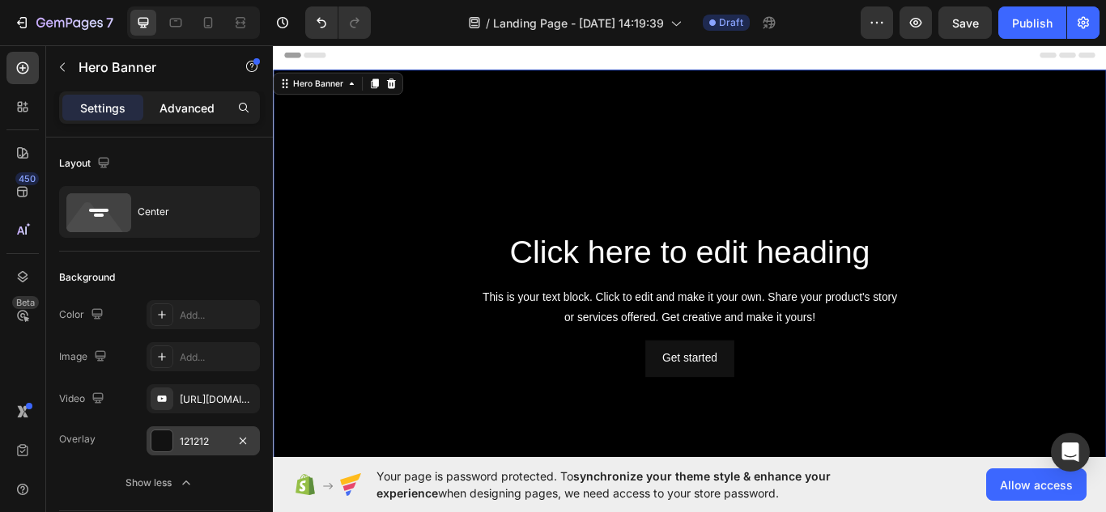
click at [202, 96] on div "Advanced" at bounding box center [187, 108] width 81 height 26
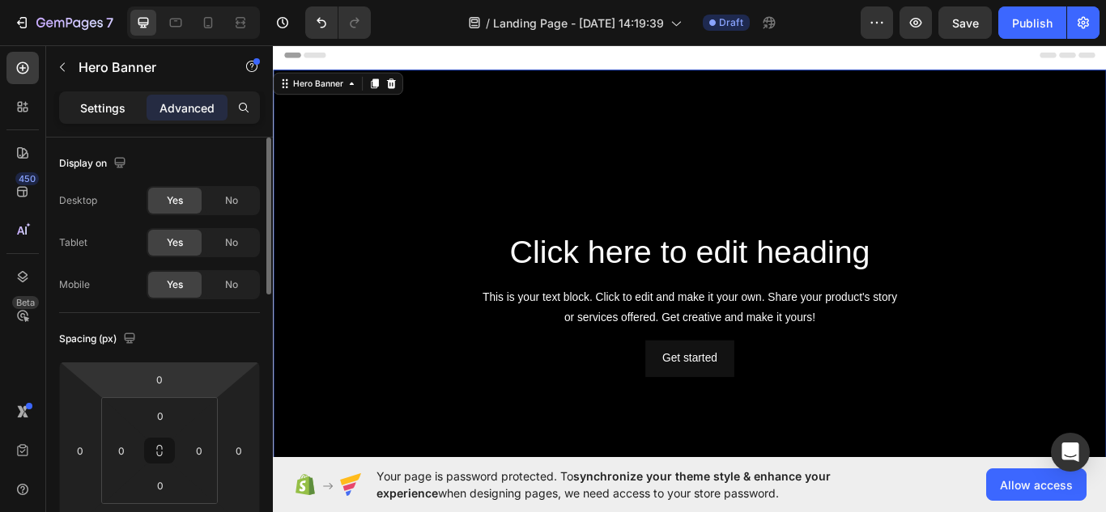
click at [110, 107] on p "Settings" at bounding box center [102, 108] width 45 height 17
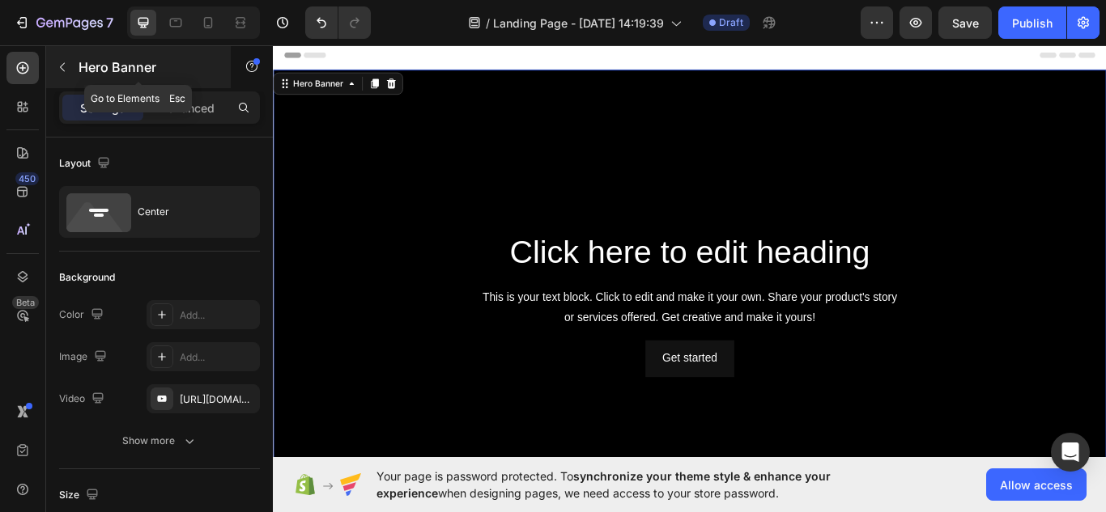
click at [59, 56] on button "button" at bounding box center [62, 67] width 26 height 26
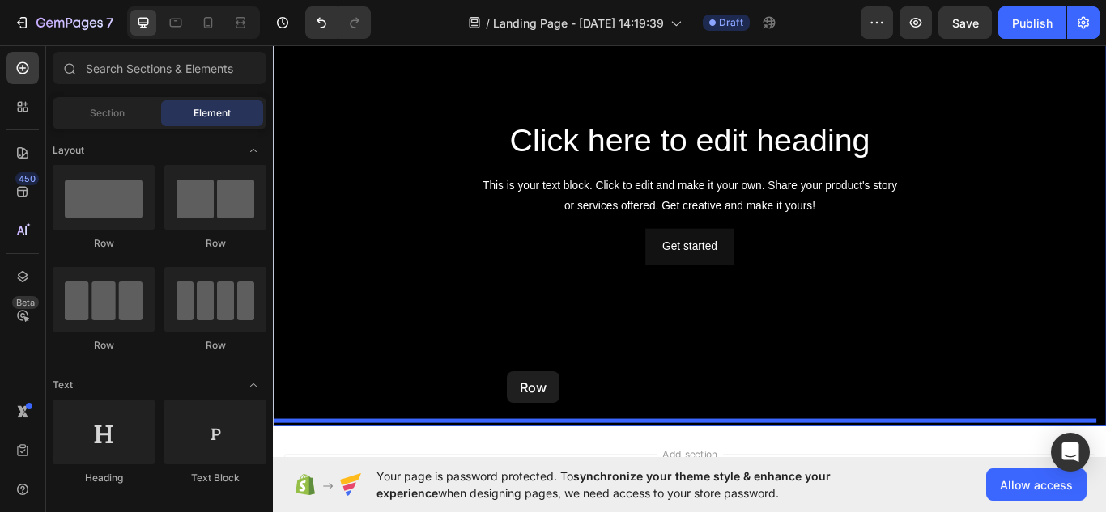
drag, startPoint x: 469, startPoint y: 356, endPoint x: 546, endPoint y: 427, distance: 104.3
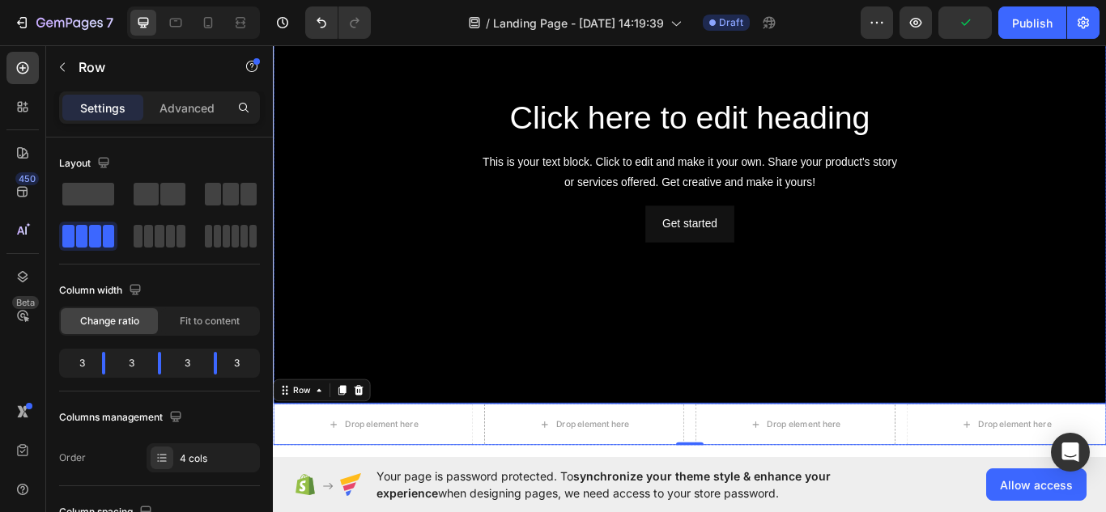
scroll to position [152, 0]
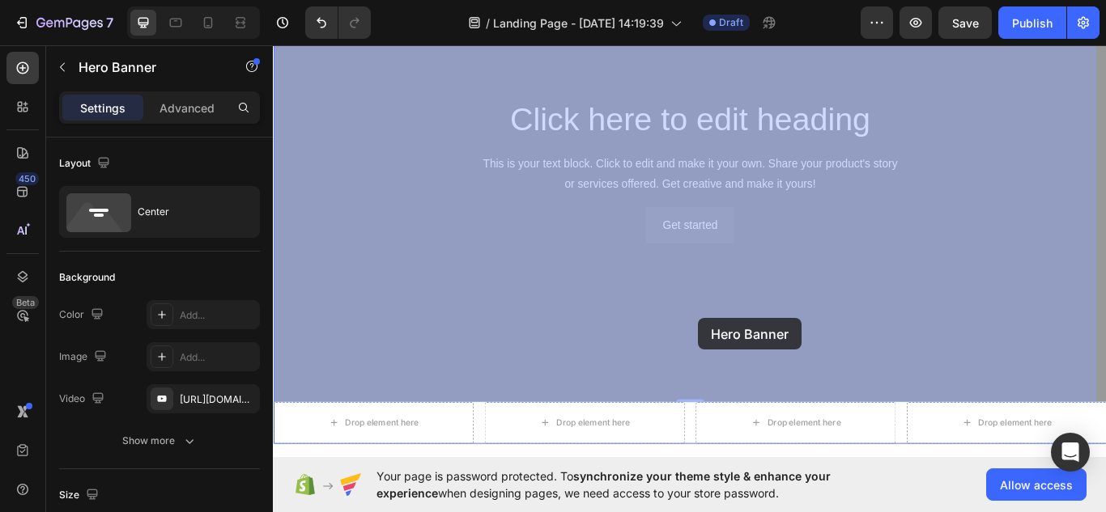
drag, startPoint x: 754, startPoint y: 456, endPoint x: 768, endPoint y: 367, distance: 90.2
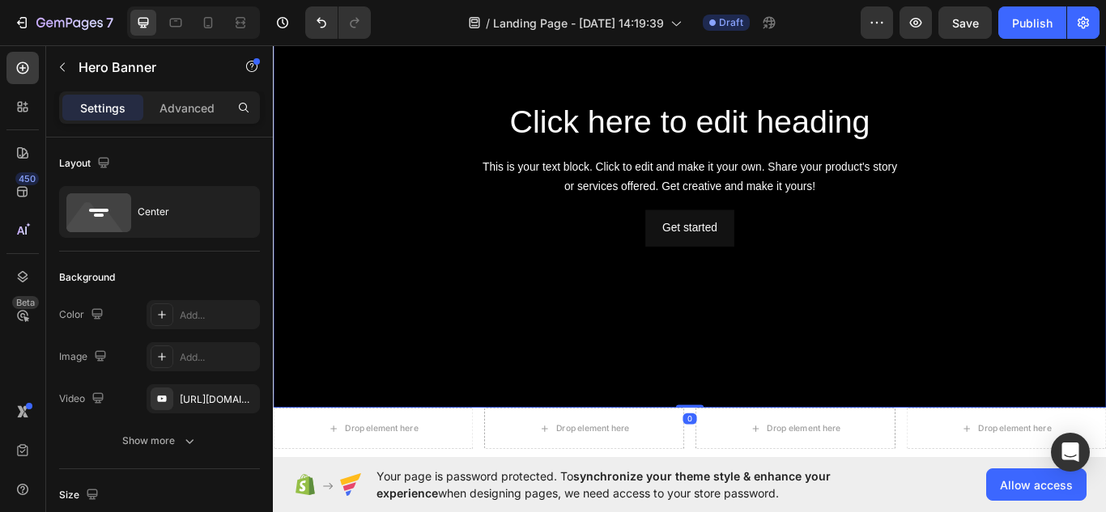
drag, startPoint x: 755, startPoint y: 460, endPoint x: 764, endPoint y: 347, distance: 113.8
click at [764, 347] on div "Click here to edit heading Heading This is your text block. Click to edit and m…" at bounding box center [759, 195] width 972 height 546
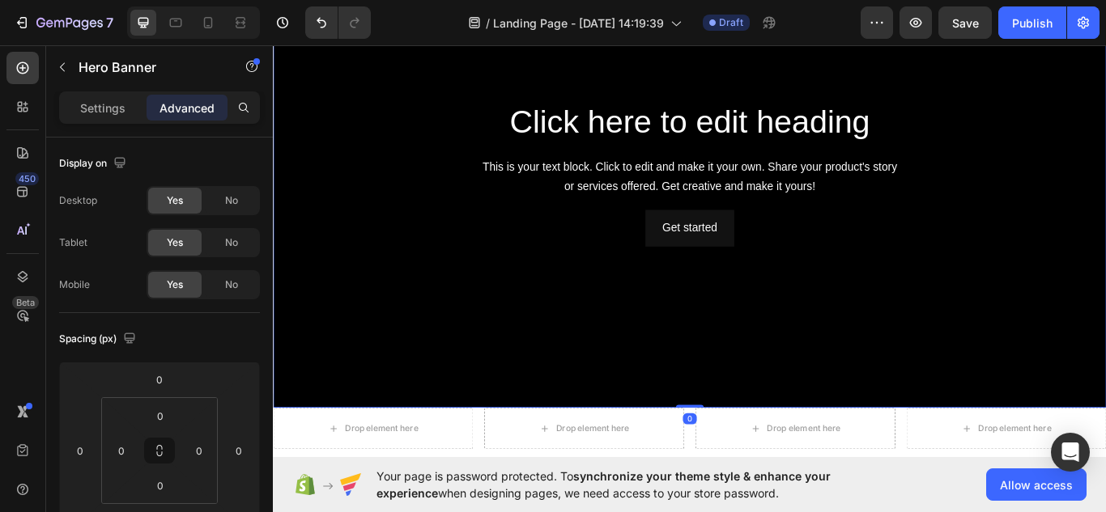
drag, startPoint x: 759, startPoint y: 460, endPoint x: 763, endPoint y: 367, distance: 93.2
click at [763, 367] on div "Click here to edit heading Heading This is your text block. Click to edit and m…" at bounding box center [759, 195] width 972 height 546
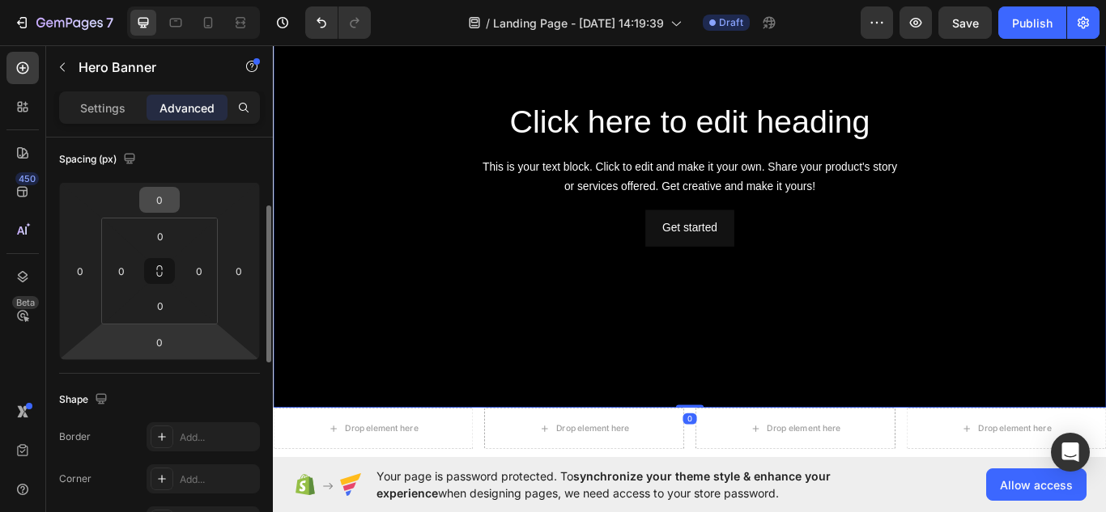
scroll to position [181, 0]
click at [164, 338] on input "0" at bounding box center [159, 342] width 32 height 24
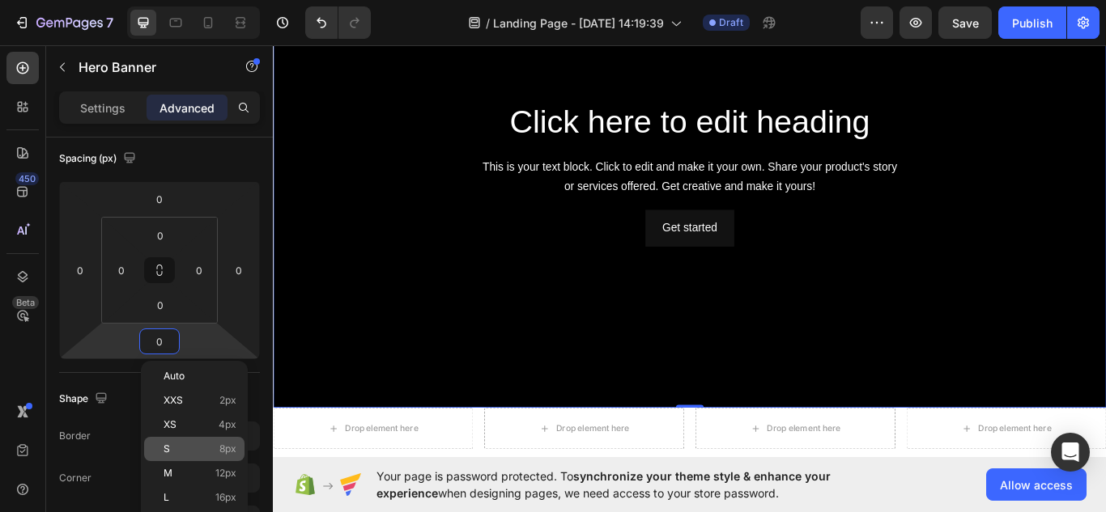
click at [191, 450] on p "S 8px" at bounding box center [200, 449] width 73 height 11
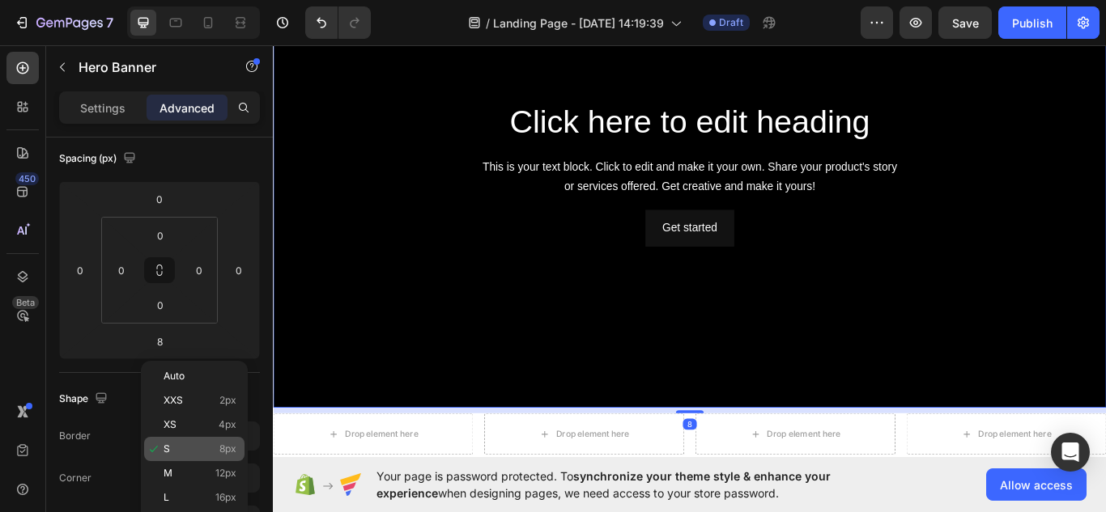
scroll to position [159, 0]
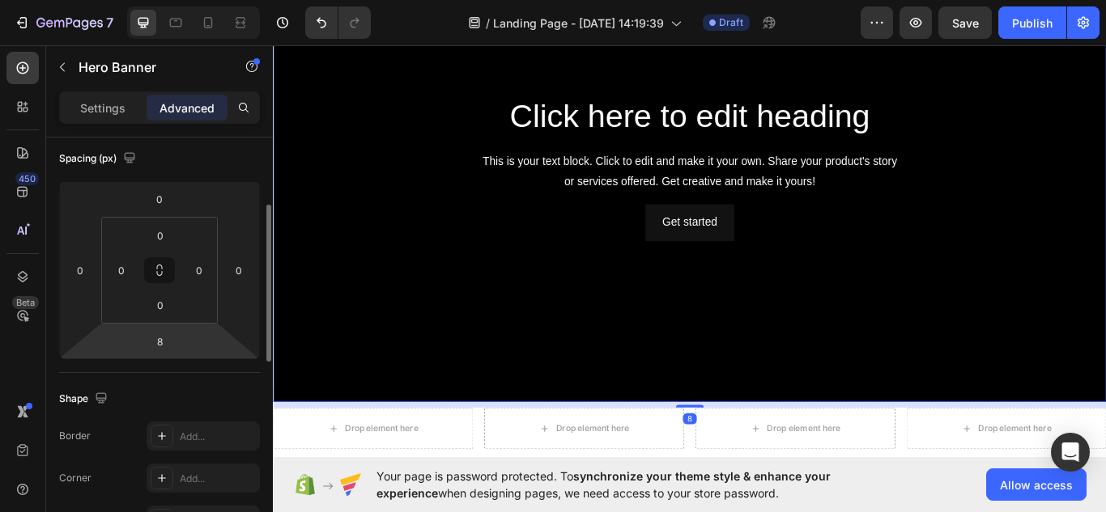
click at [182, 0] on html "7 / Landing Page - Sep 27, 14:19:39 Draft Preview Save Publish 450 Beta Section…" at bounding box center [553, 0] width 1106 height 0
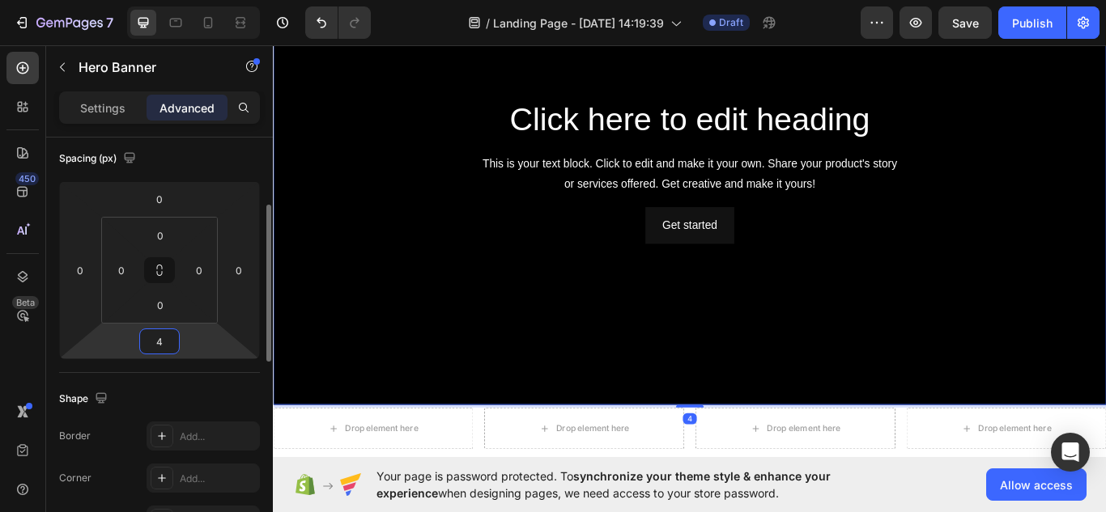
click at [168, 344] on input "4" at bounding box center [159, 342] width 32 height 24
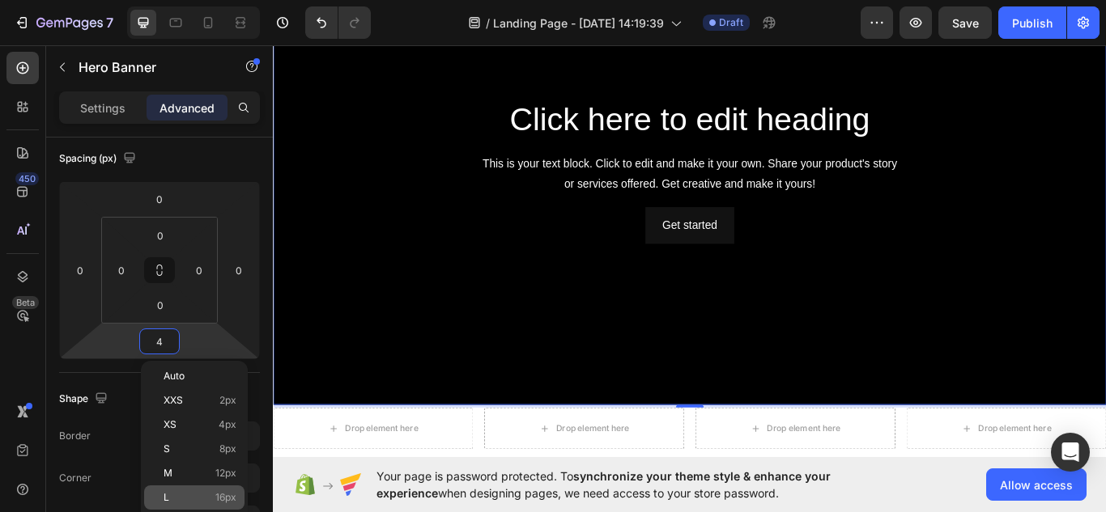
click at [198, 496] on p "L 16px" at bounding box center [200, 497] width 73 height 11
type input "16"
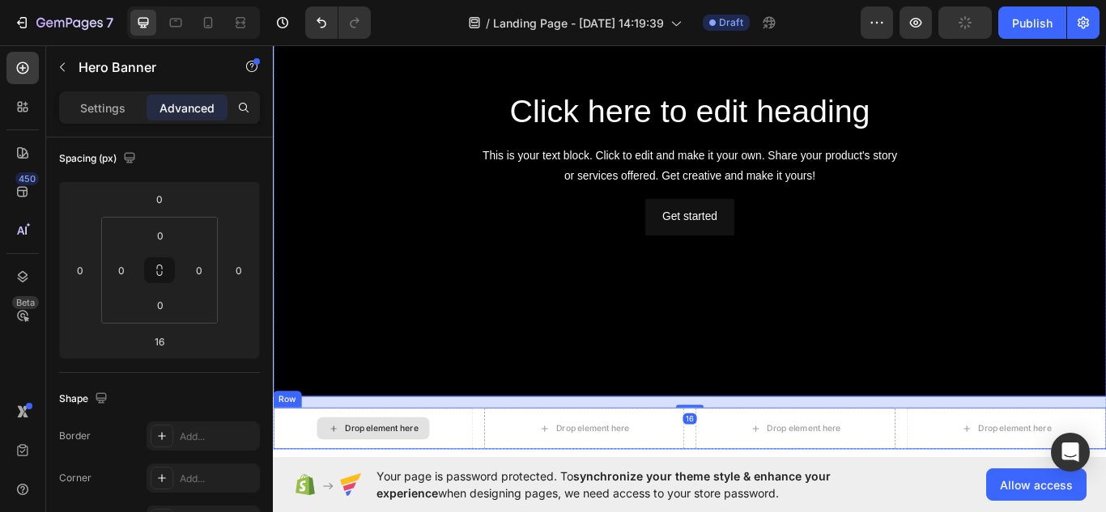
click at [453, 489] on div "Drop element here" at bounding box center [389, 493] width 233 height 49
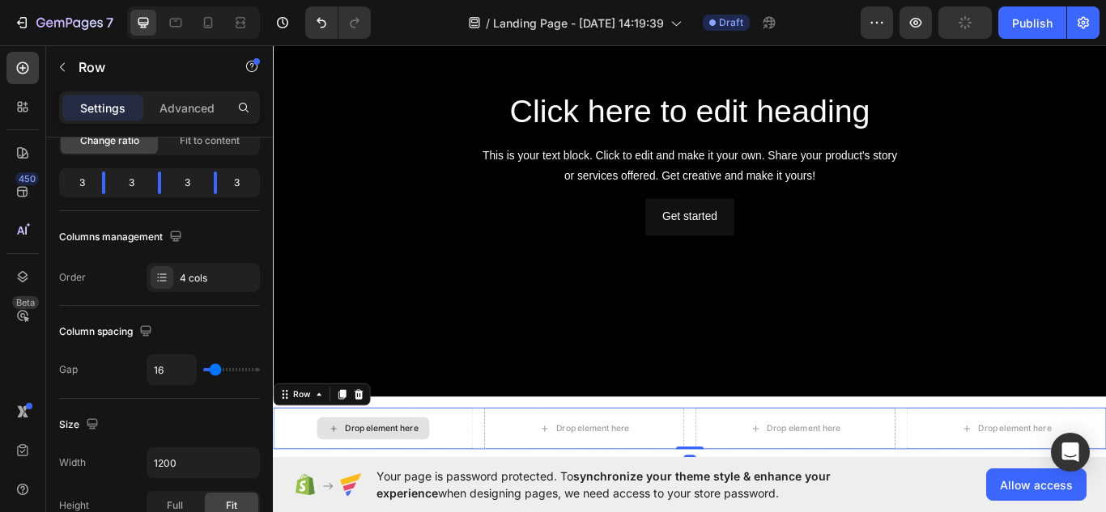
scroll to position [0, 0]
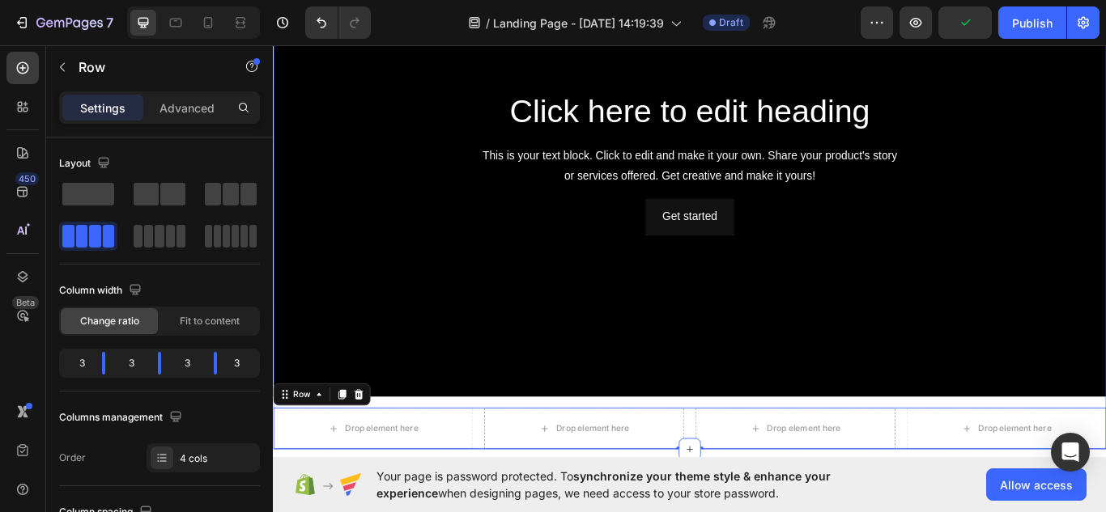
click at [759, 460] on div "Click here to edit heading Heading This is your text block. Click to edit and m…" at bounding box center [759, 213] width 972 height 608
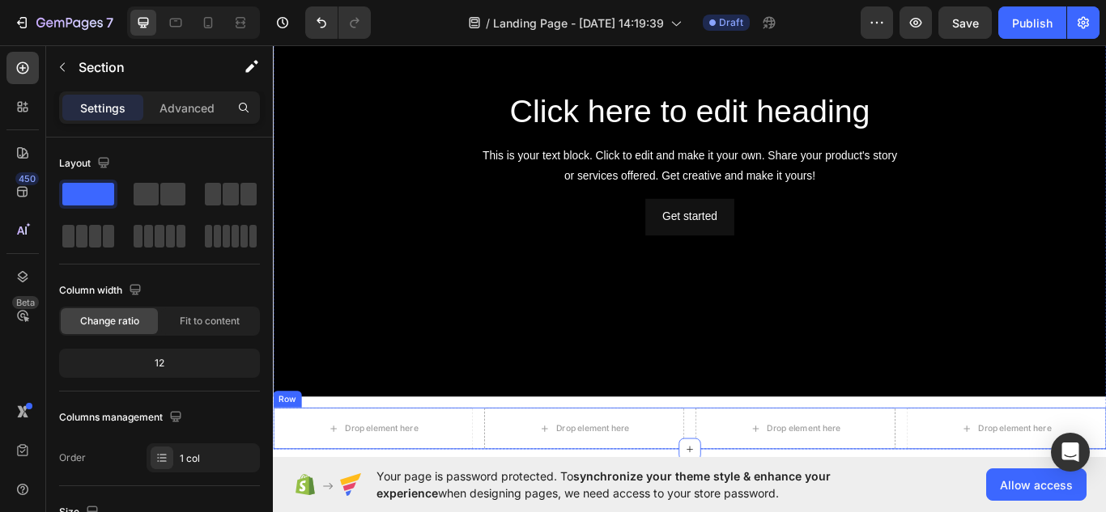
click at [750, 470] on div "Drop element here Drop element here Drop element here Drop element here Row" at bounding box center [759, 493] width 972 height 49
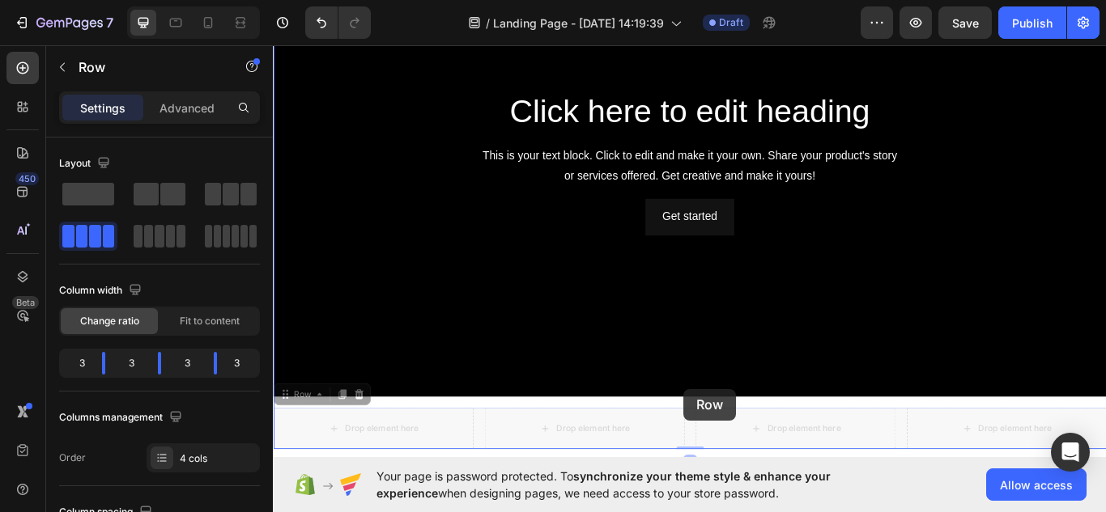
drag, startPoint x: 750, startPoint y: 461, endPoint x: 751, endPoint y: 482, distance: 20.3
click at [751, 447] on div "Header Click here to edit heading Heading This is your text block. Click to edi…" at bounding box center [759, 313] width 972 height 874
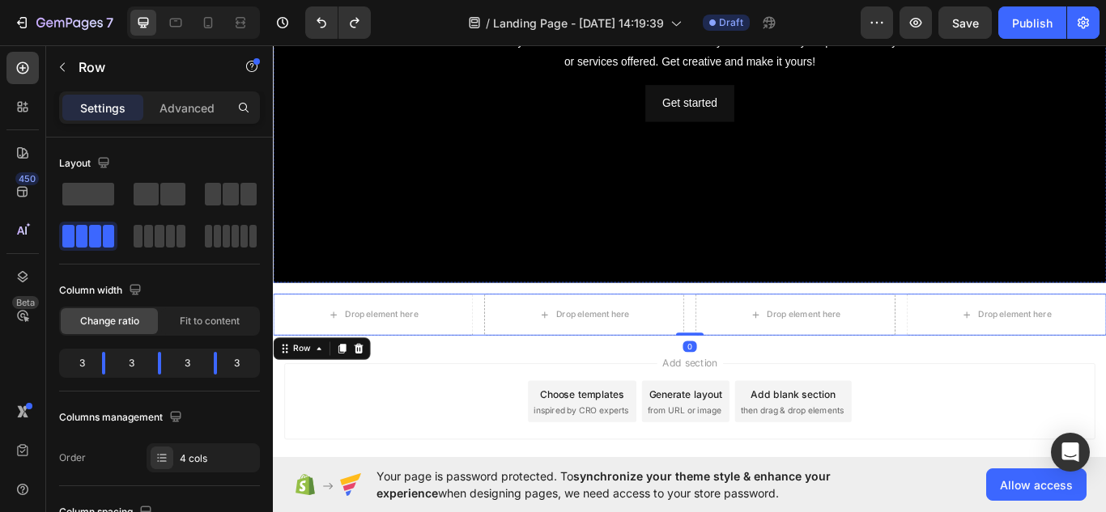
scroll to position [301, 0]
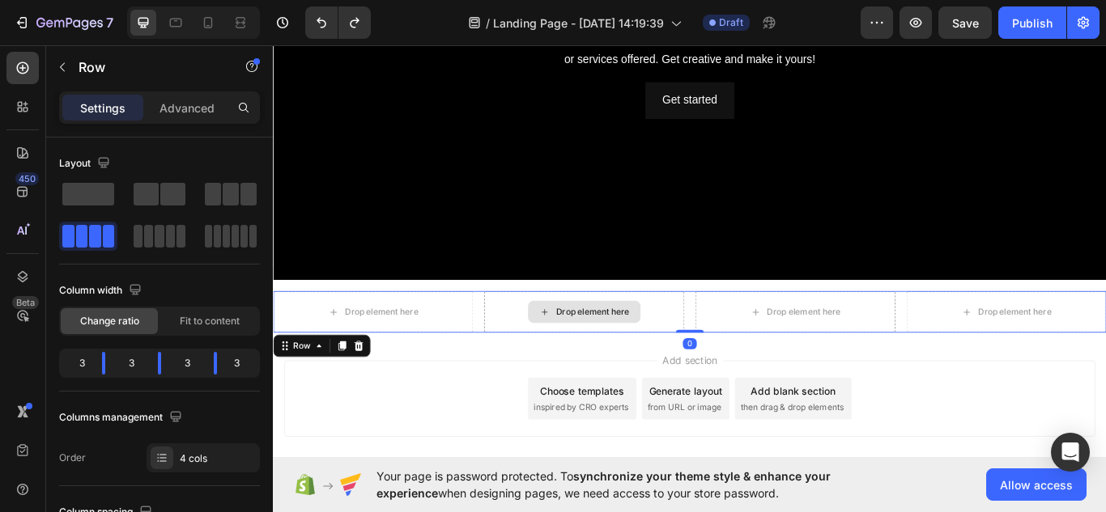
click at [729, 345] on div "Drop element here" at bounding box center [635, 357] width 233 height 49
click at [756, 333] on div "Drop element here Drop element here Drop element here Drop element here Row 0" at bounding box center [759, 357] width 972 height 49
drag, startPoint x: 756, startPoint y: 327, endPoint x: 754, endPoint y: 318, distance: 9.2
click at [754, 318] on div "Header Click here to edit heading Heading This is your text block. Click to edi…" at bounding box center [759, 177] width 972 height 874
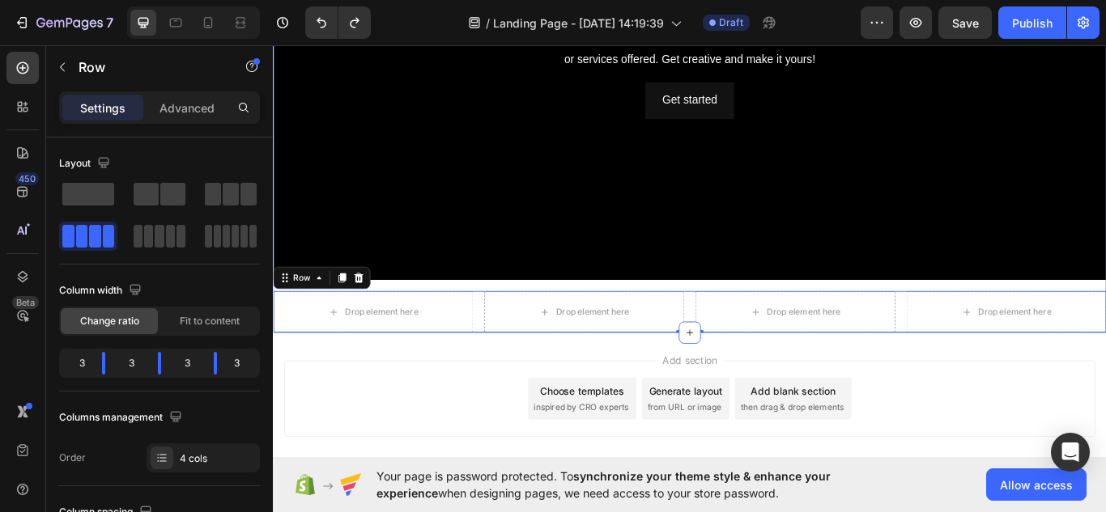
click at [746, 317] on div "Click here to edit heading Heading This is your text block. Click to edit and m…" at bounding box center [759, 77] width 972 height 608
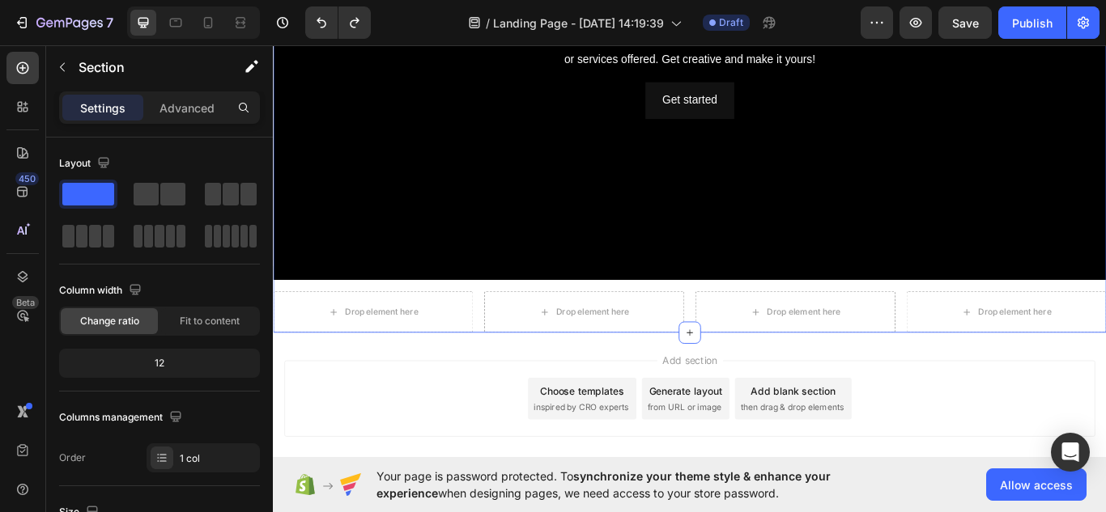
click at [756, 300] on div "Overlay" at bounding box center [759, 46] width 972 height 546
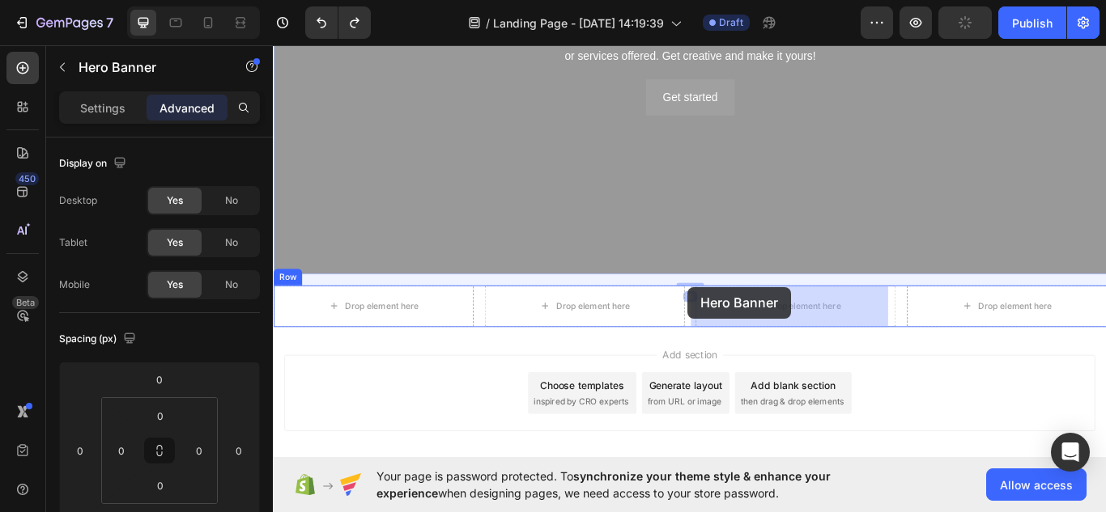
drag, startPoint x: 756, startPoint y: 304, endPoint x: 756, endPoint y: 328, distance: 24.3
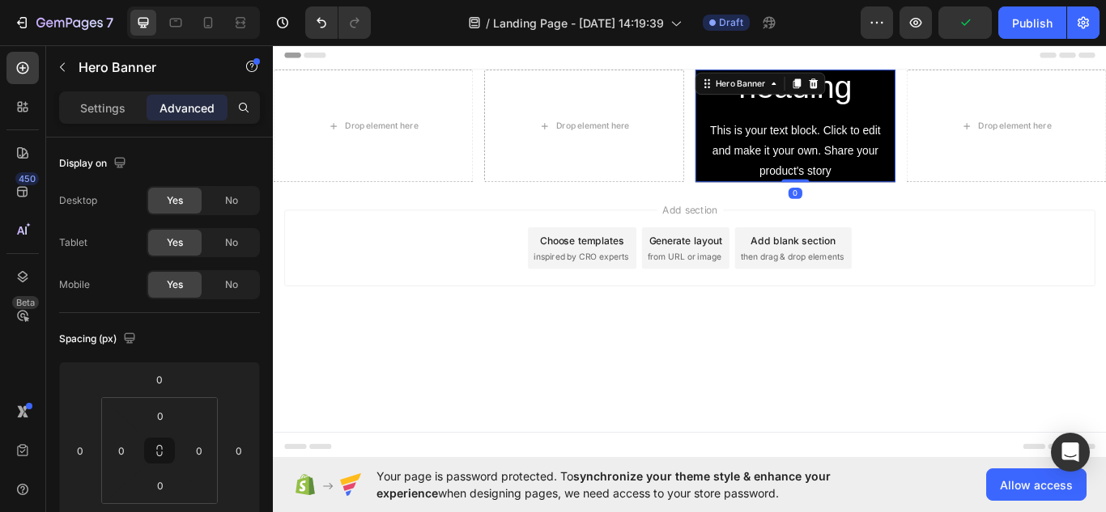
type input "16"
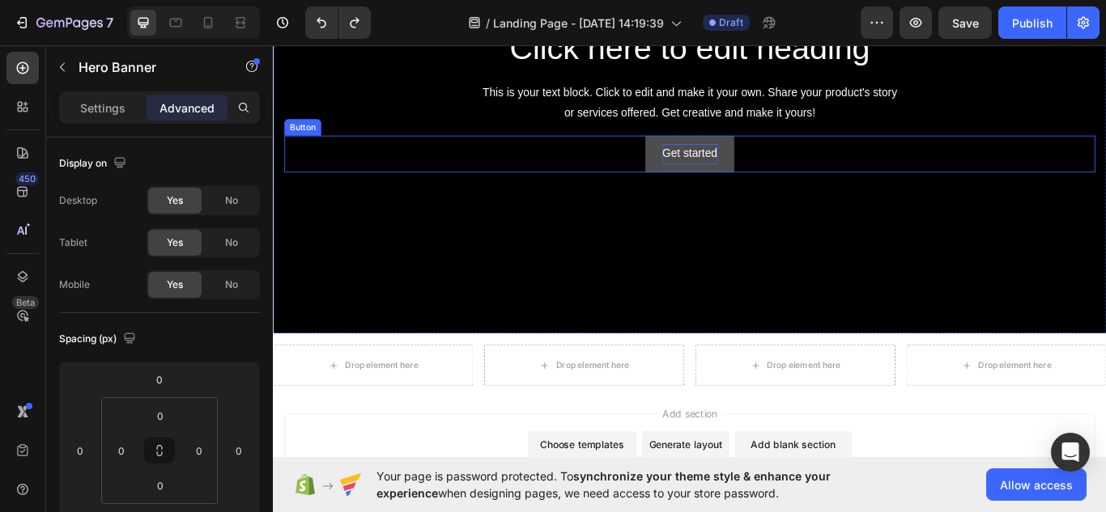
scroll to position [267, 0]
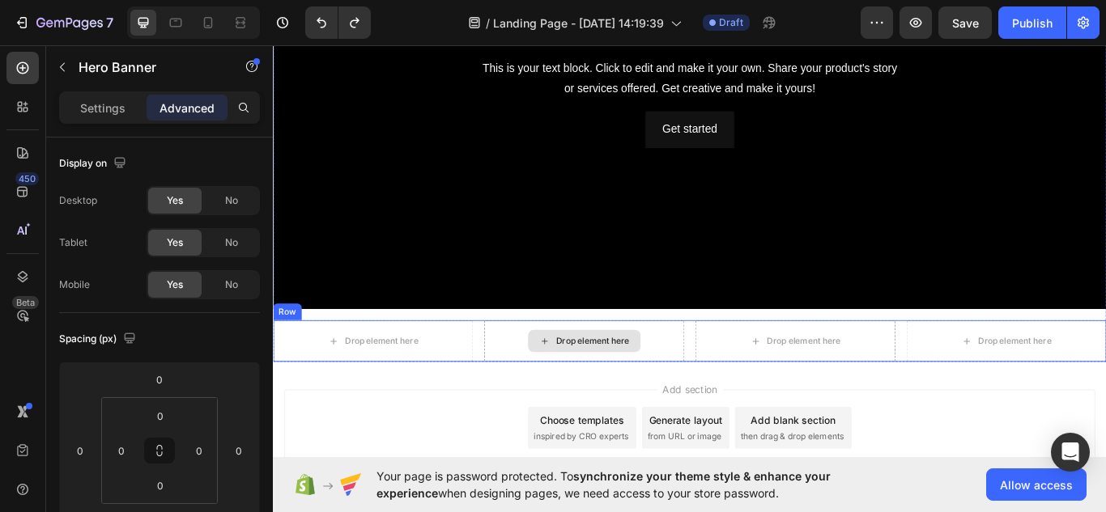
click at [544, 384] on div "Drop element here" at bounding box center [635, 391] width 233 height 49
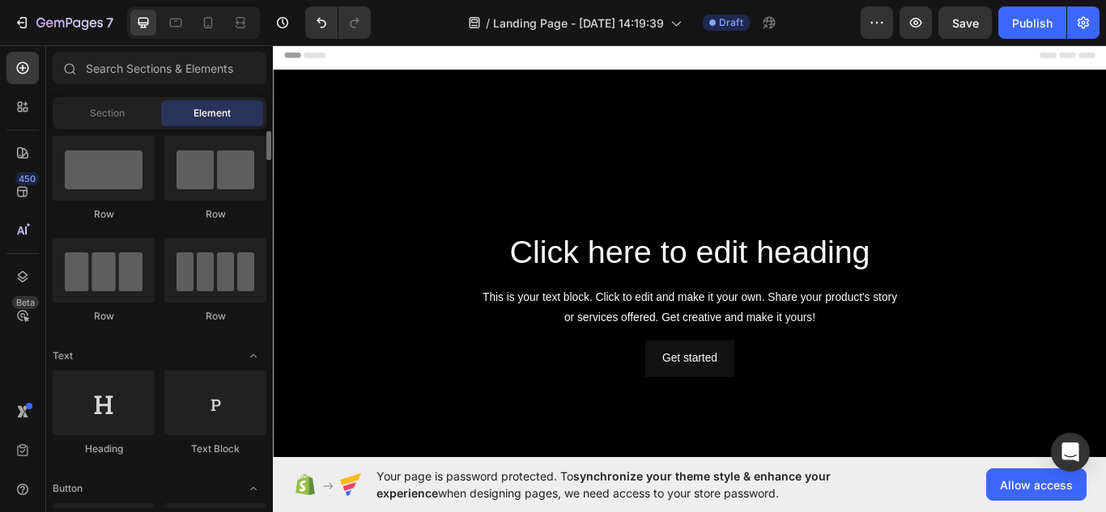
scroll to position [28, 0]
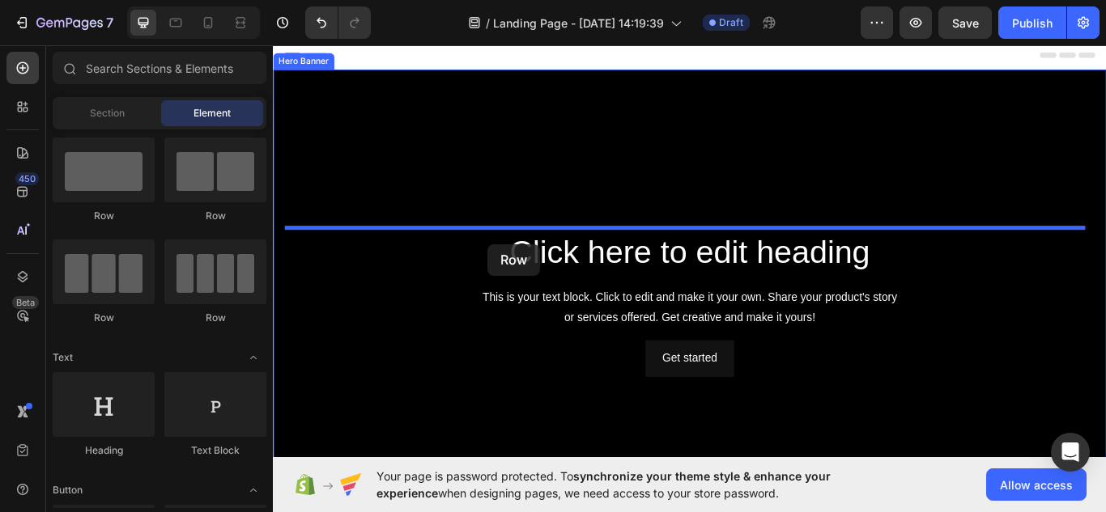
drag, startPoint x: 490, startPoint y: 313, endPoint x: 523, endPoint y: 278, distance: 48.7
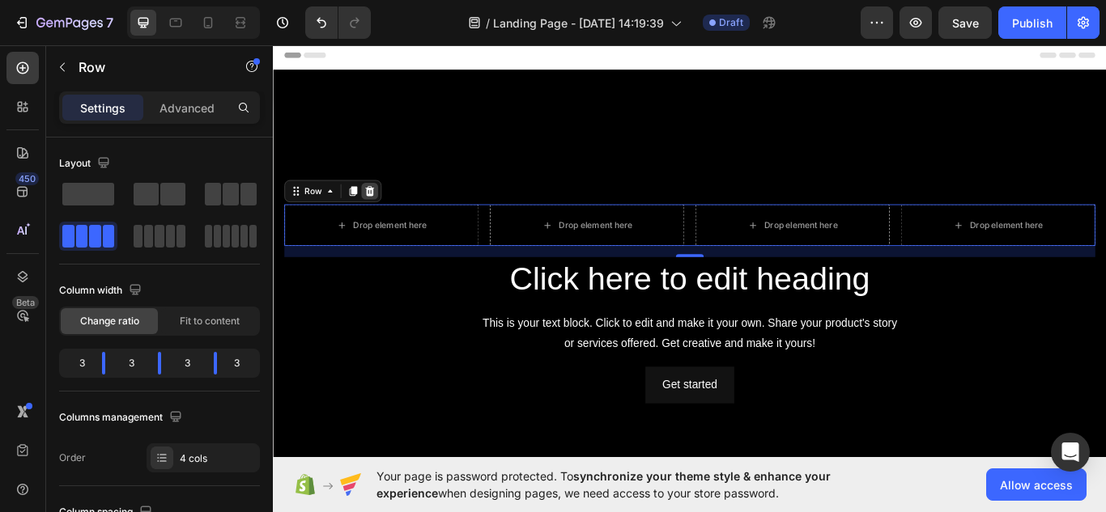
click at [385, 214] on icon at bounding box center [385, 216] width 13 height 13
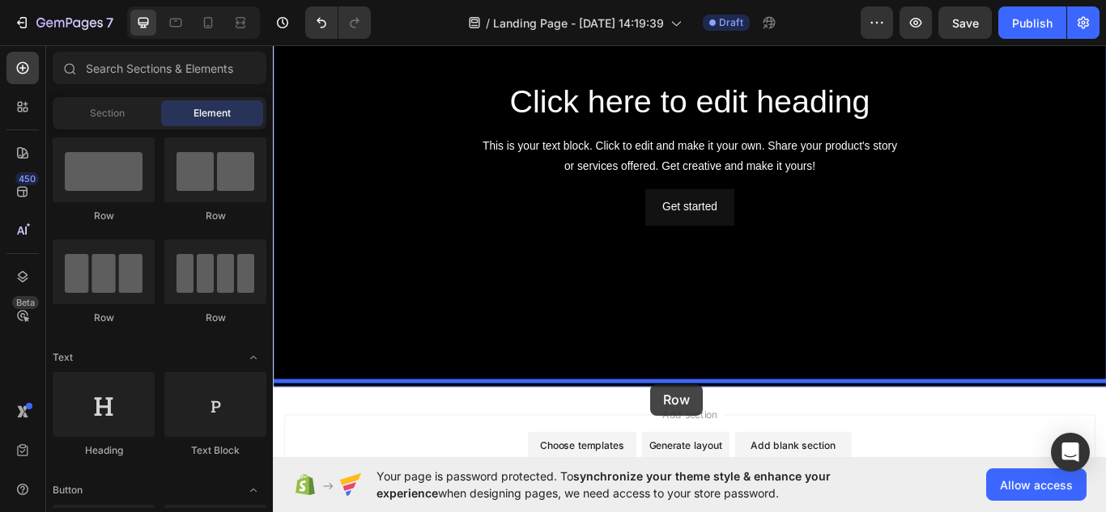
scroll to position [262, 0]
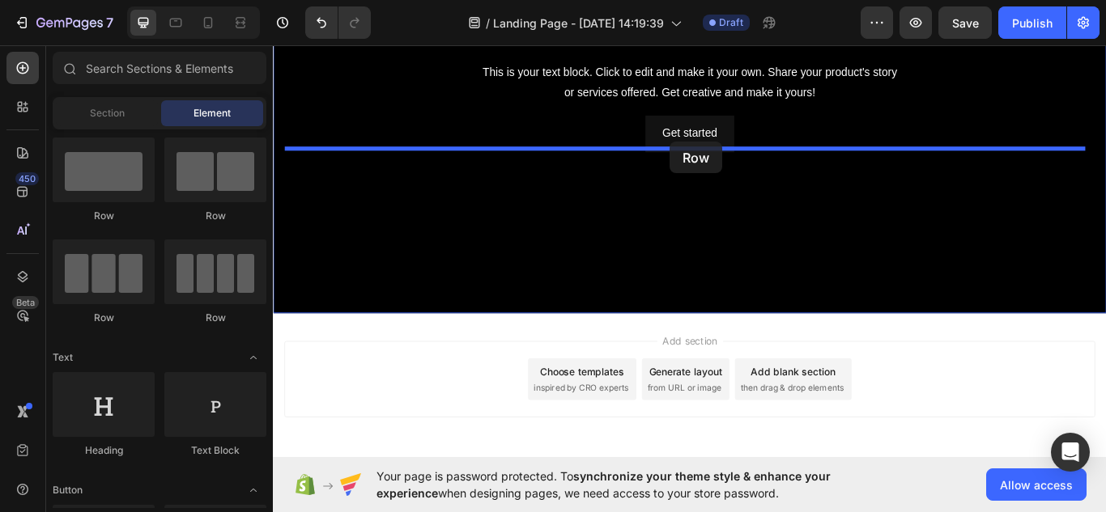
drag, startPoint x: 489, startPoint y: 328, endPoint x: 736, endPoint y: 159, distance: 299.3
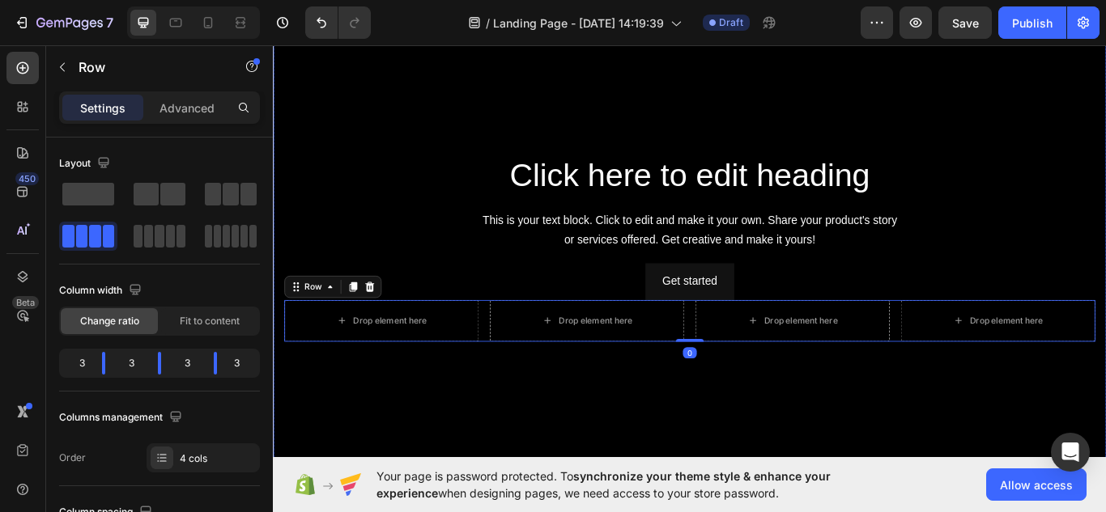
scroll to position [1, 0]
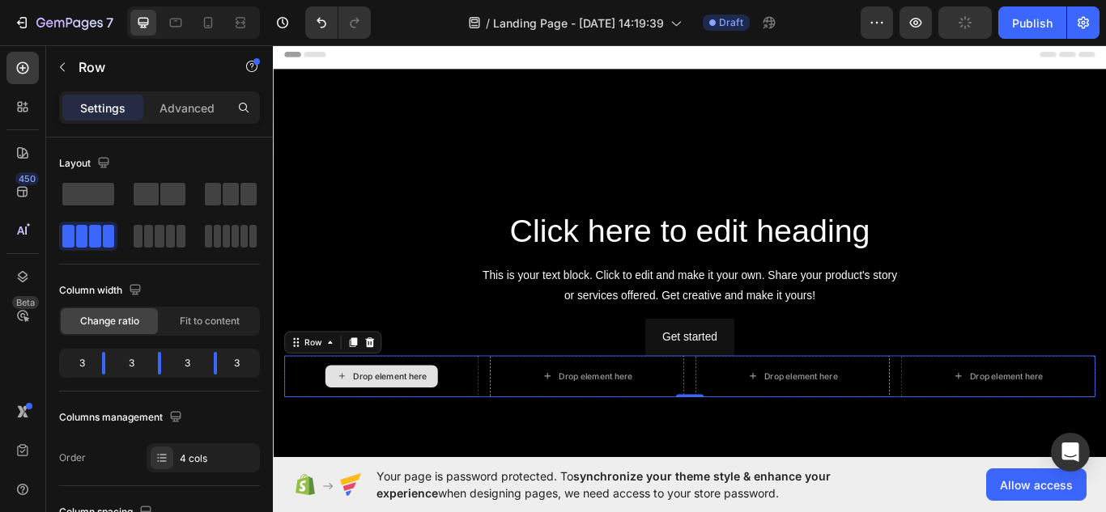
click at [423, 433] on div "Drop element here" at bounding box center [409, 432] width 86 height 13
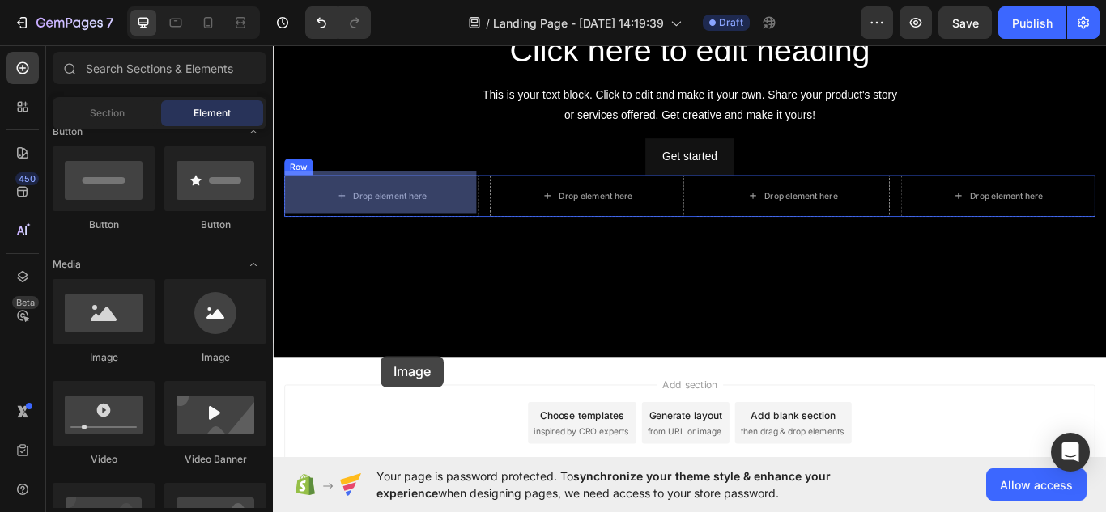
scroll to position [215, 0]
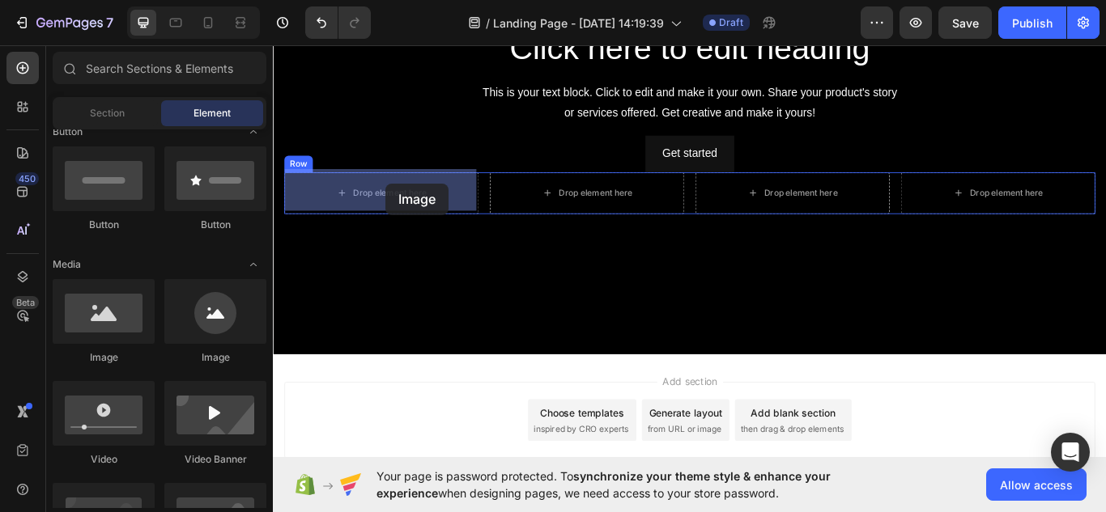
drag, startPoint x: 384, startPoint y: 376, endPoint x: 404, endPoint y: 207, distance: 169.6
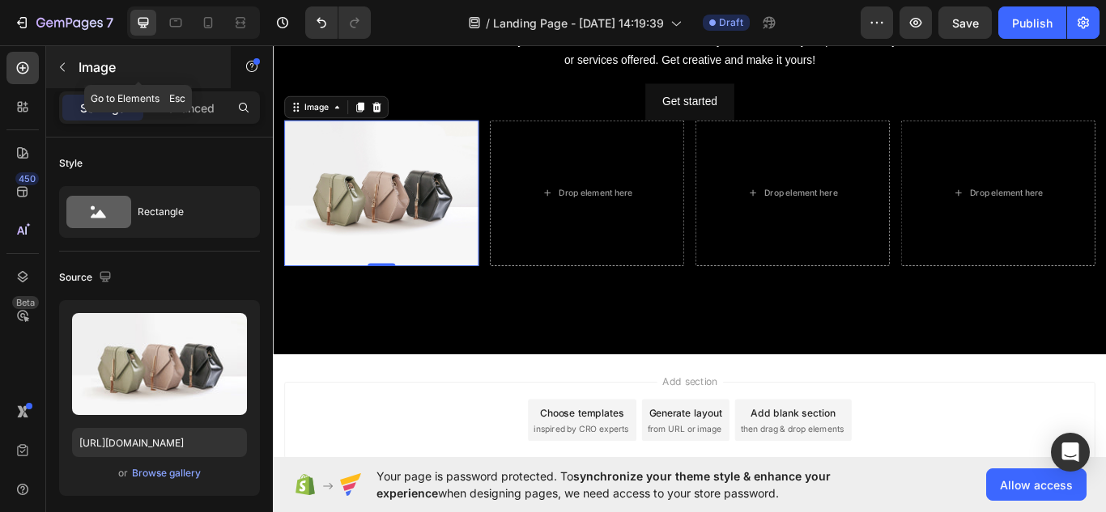
click at [63, 68] on icon "button" at bounding box center [62, 67] width 13 height 13
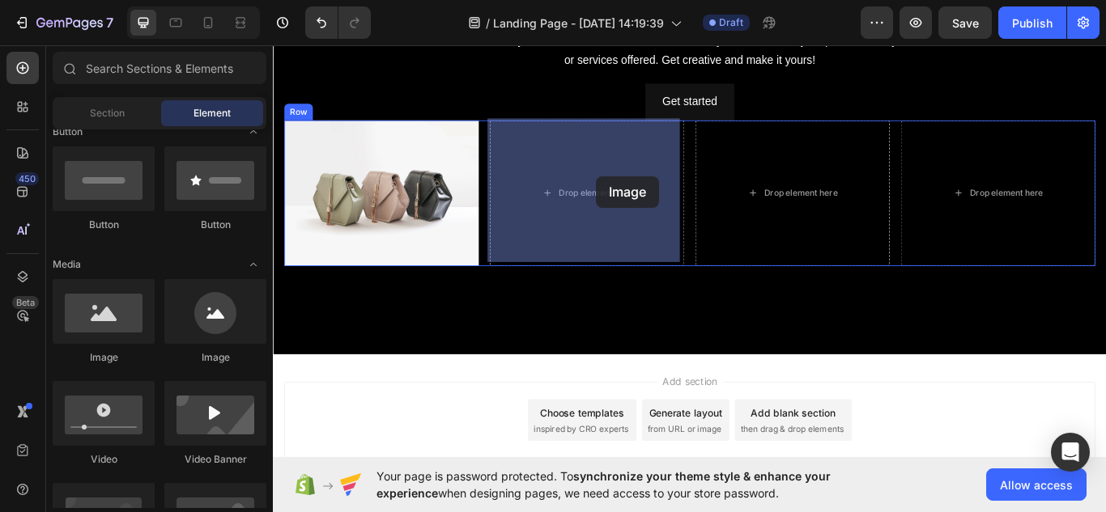
drag, startPoint x: 387, startPoint y: 352, endPoint x: 649, endPoint y: 198, distance: 304.1
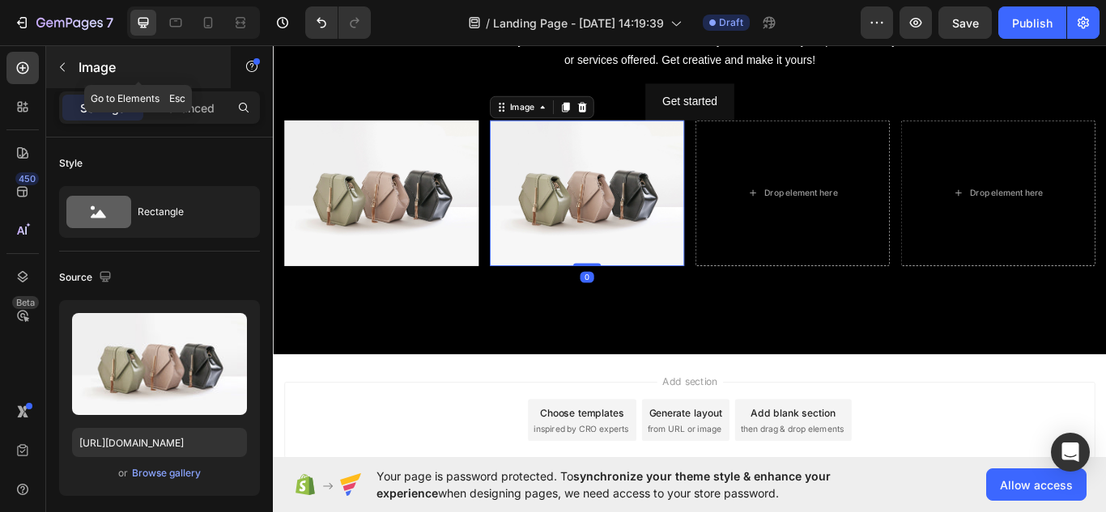
click at [62, 69] on icon "button" at bounding box center [62, 67] width 5 height 9
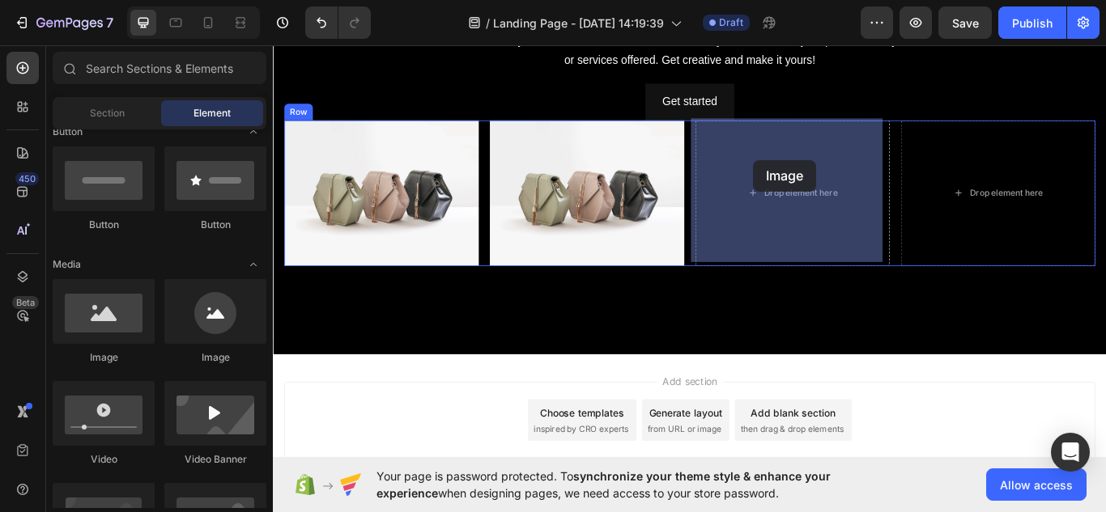
drag, startPoint x: 385, startPoint y: 363, endPoint x: 854, endPoint y: 173, distance: 506.3
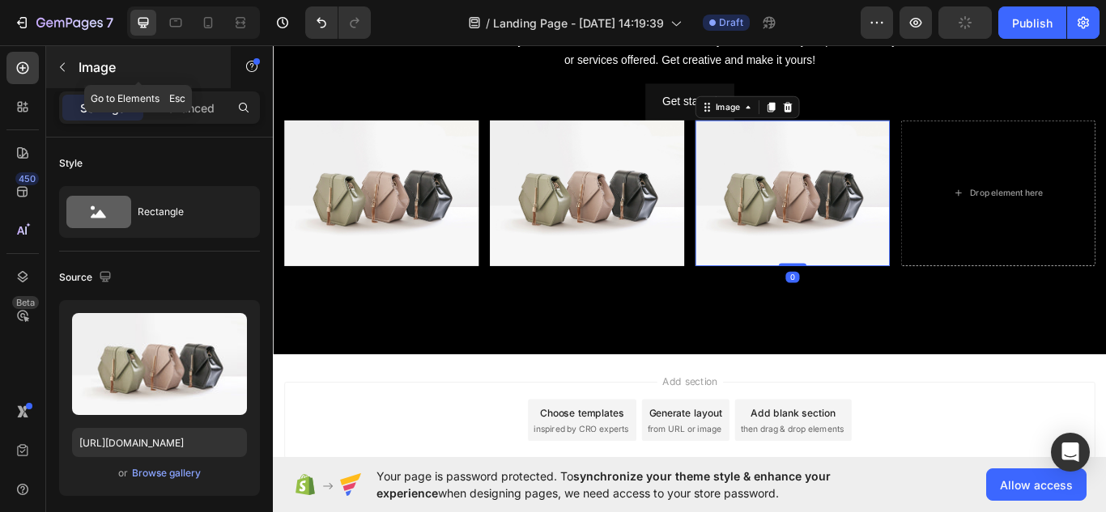
click at [70, 64] on button "button" at bounding box center [62, 67] width 26 height 26
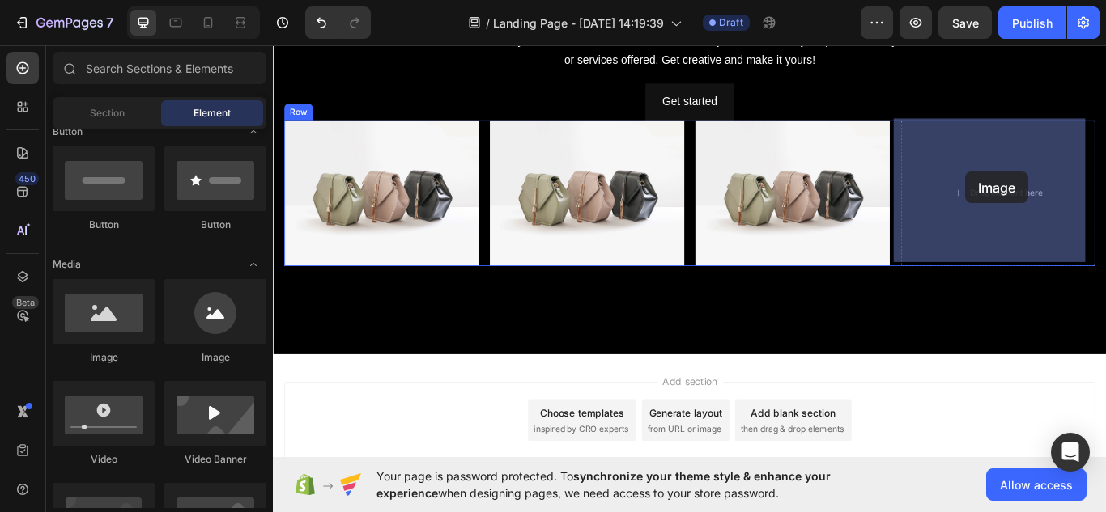
drag, startPoint x: 386, startPoint y: 372, endPoint x: 930, endPoint y: 233, distance: 561.4
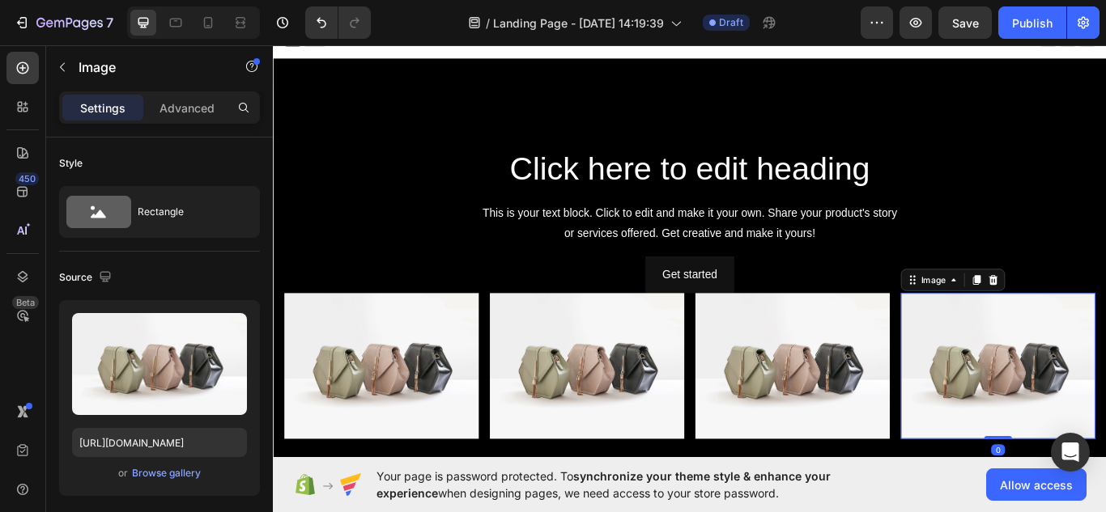
scroll to position [0, 0]
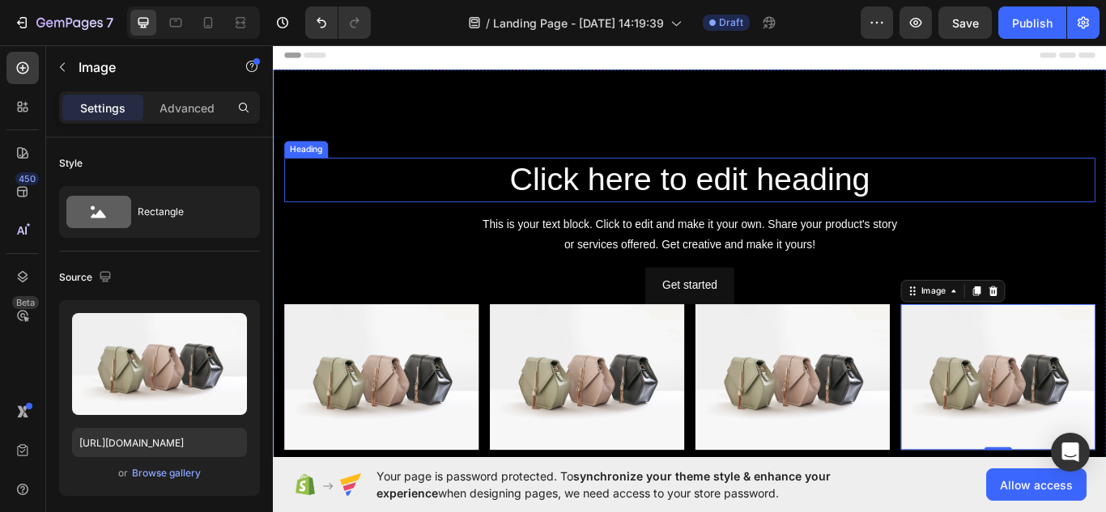
click at [810, 202] on h2 "Click here to edit heading" at bounding box center [759, 203] width 946 height 52
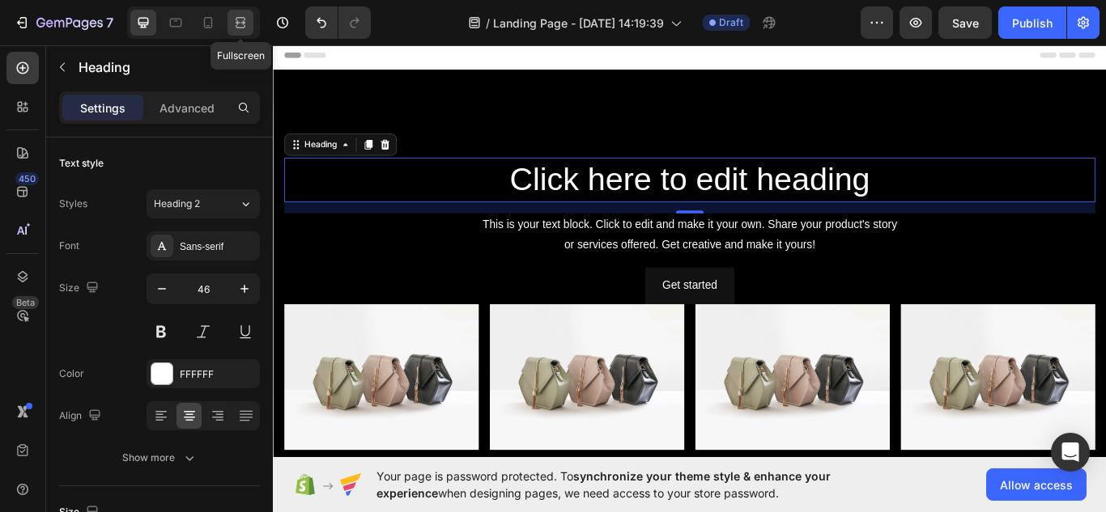
click at [248, 28] on icon at bounding box center [240, 23] width 16 height 16
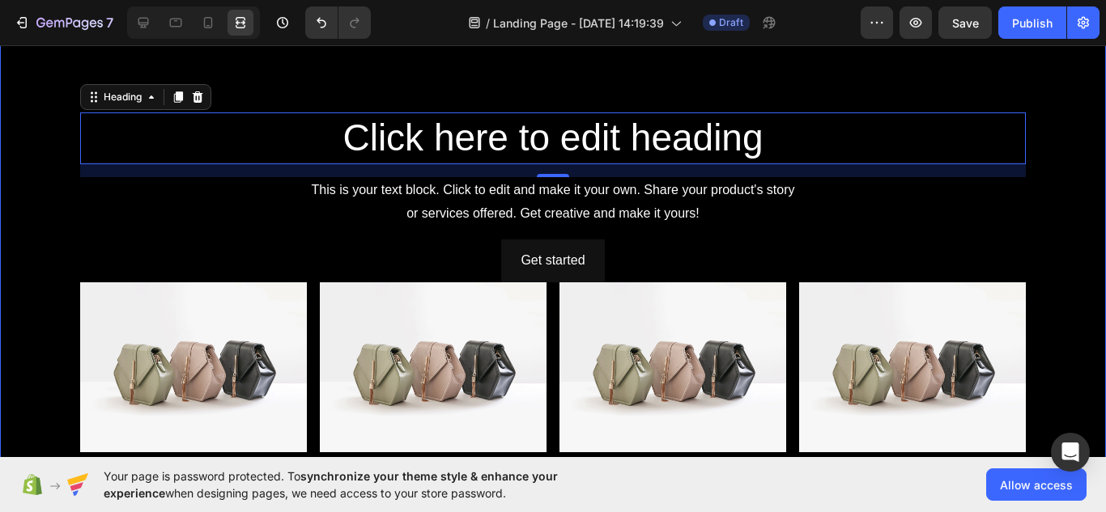
scroll to position [103, 0]
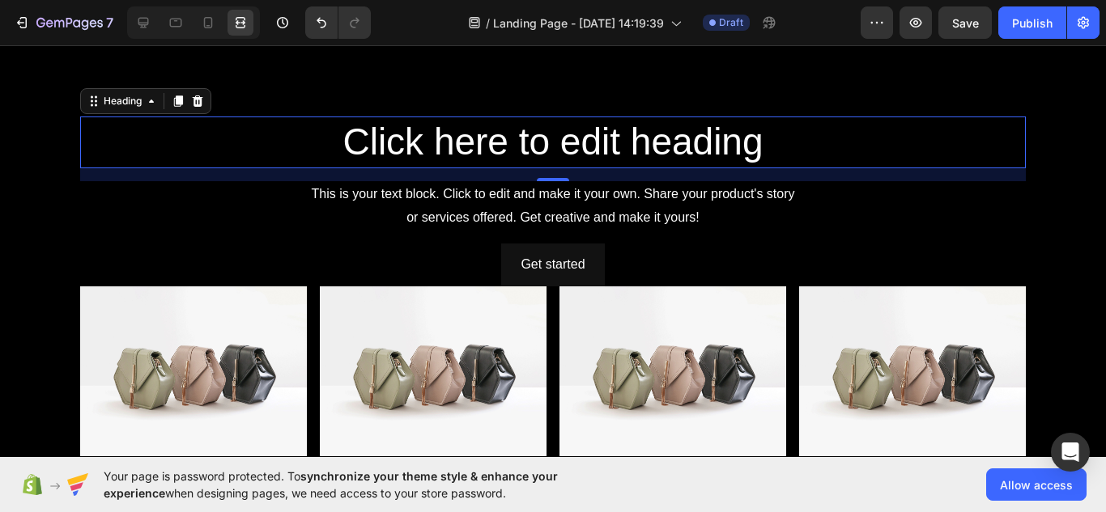
click at [525, 134] on h2 "Click here to edit heading" at bounding box center [553, 143] width 946 height 52
click at [525, 134] on p "Click here to edit heading" at bounding box center [553, 142] width 942 height 49
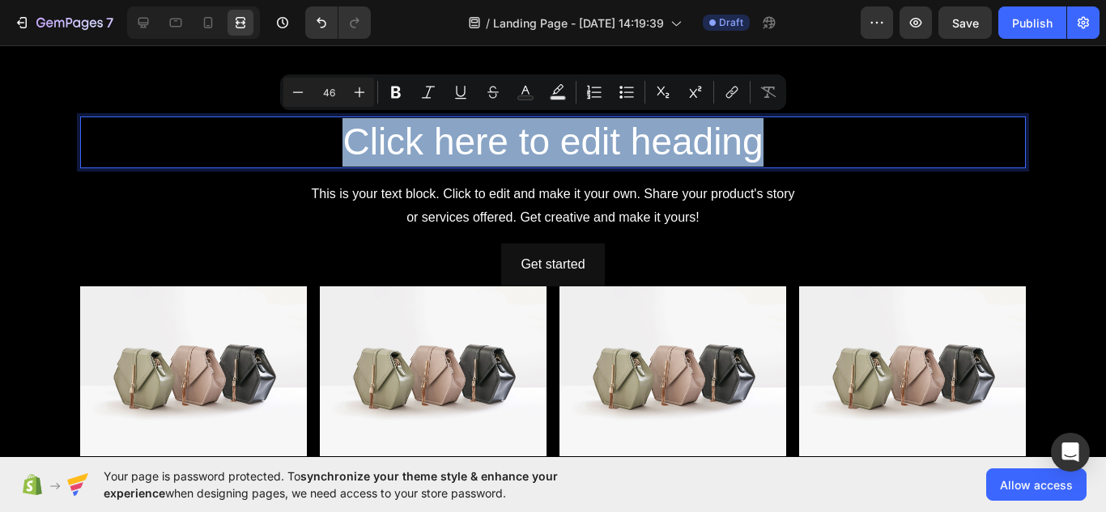
click at [525, 134] on p "Click here to edit heading" at bounding box center [553, 142] width 942 height 49
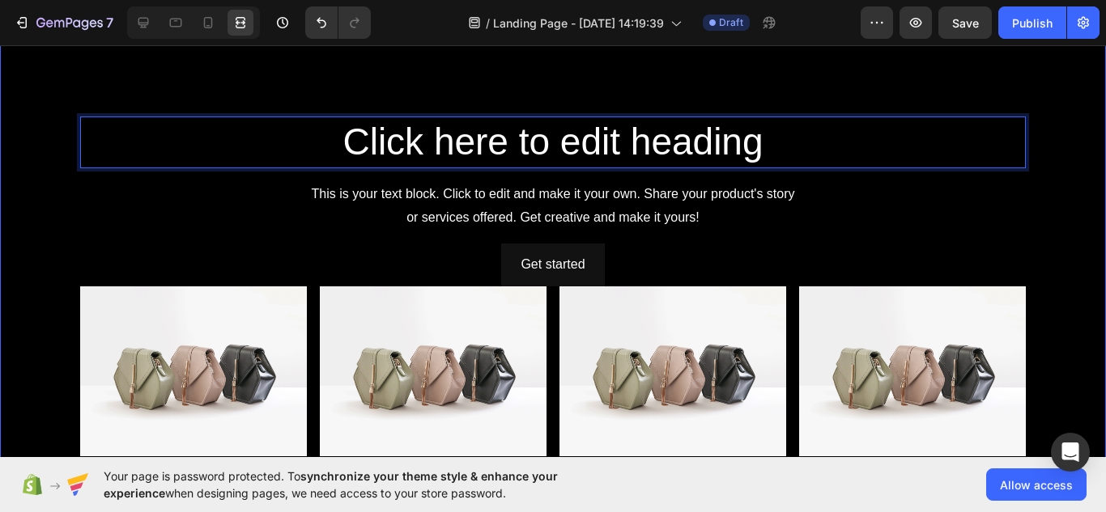
scroll to position [79, 0]
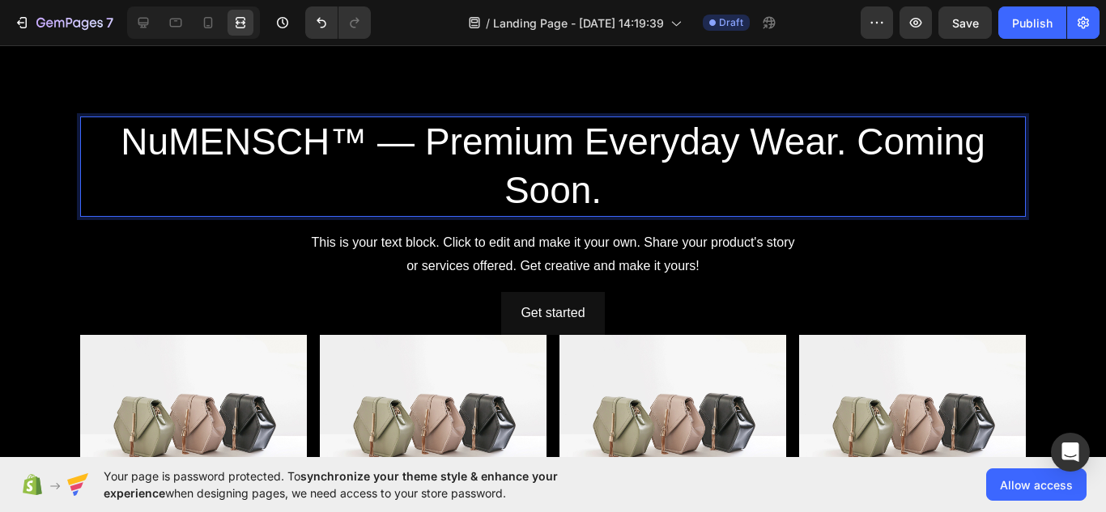
click at [848, 136] on p "NuMENSCH™ — Premium Everyday Wear. Coming Soon." at bounding box center [553, 166] width 942 height 97
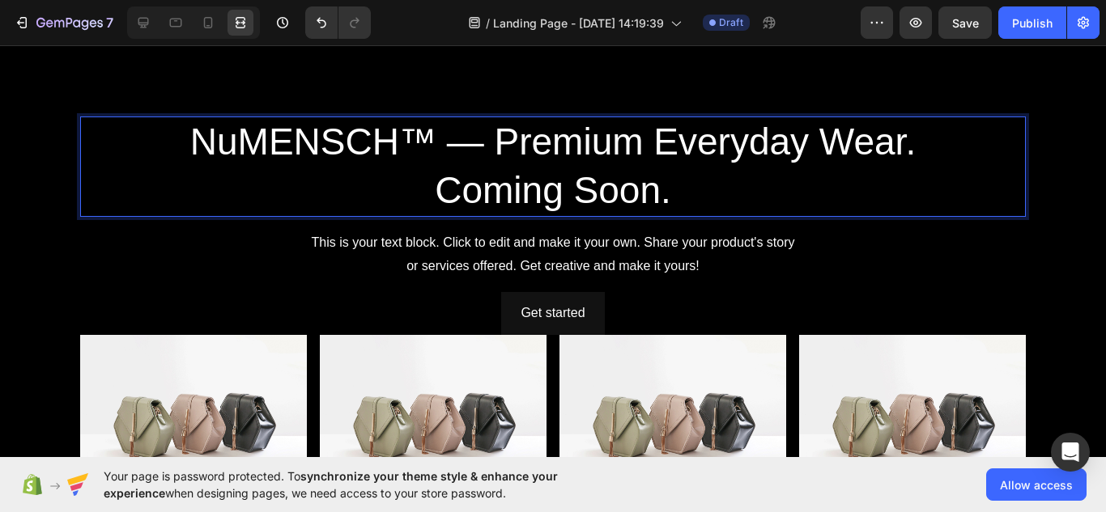
click at [919, 136] on p "NuMENSCH™ — Premium Everyday Wear. Coming Soon." at bounding box center [553, 166] width 942 height 97
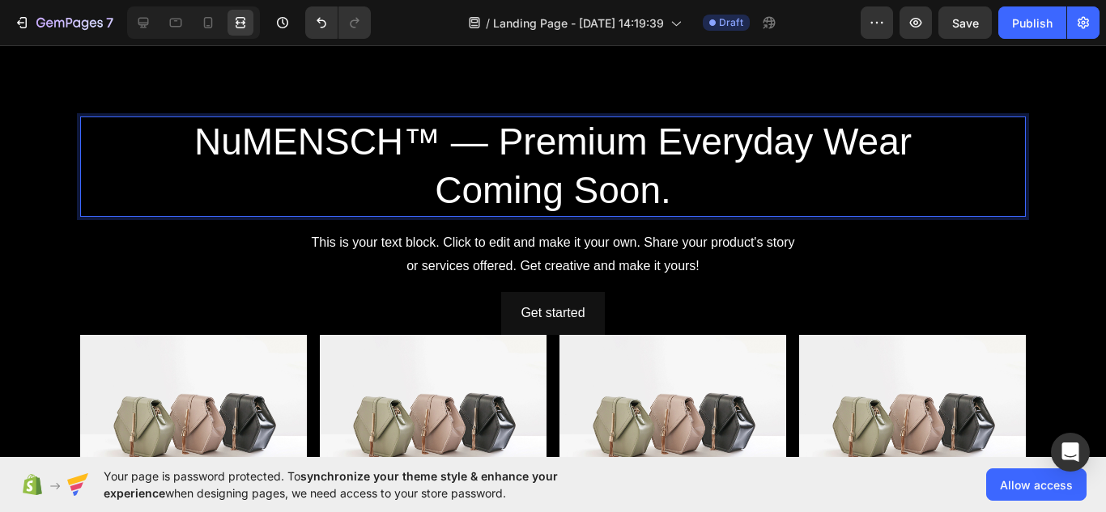
click at [488, 174] on p "NuMENSCH™ — Premium Everyday Wear Coming Soon." at bounding box center [553, 166] width 942 height 97
drag, startPoint x: 605, startPoint y: 180, endPoint x: 553, endPoint y: 172, distance: 52.4
click at [553, 172] on p "NuMENSCH™ — Premium Everyday Wear Coming Soon." at bounding box center [553, 166] width 942 height 97
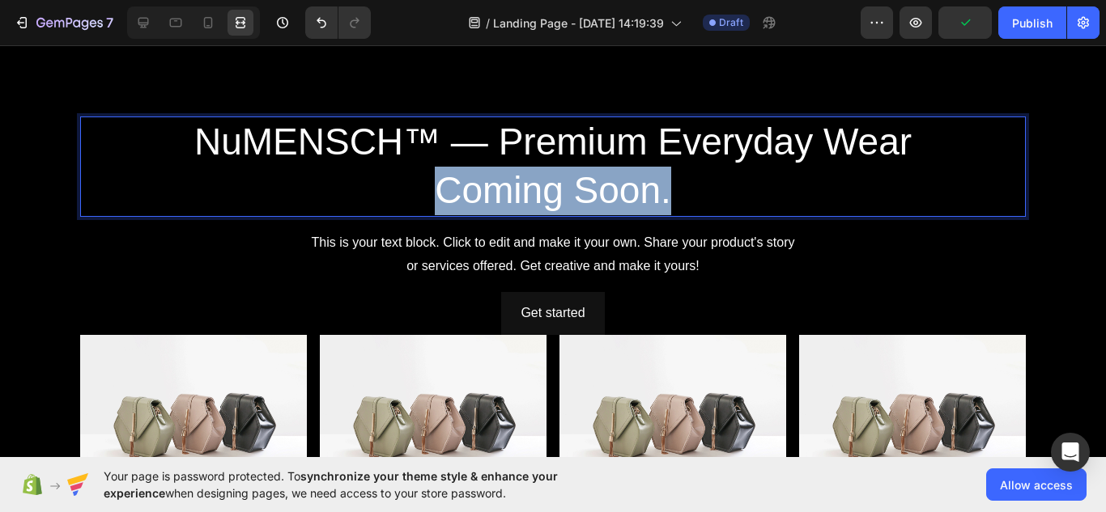
click at [553, 172] on p "NuMENSCH™ — Premium Everyday Wear Coming Soon." at bounding box center [553, 166] width 942 height 97
click at [553, 171] on p "NuMENSCH™ — Premium Everyday Wear Coming Soon." at bounding box center [553, 166] width 942 height 97
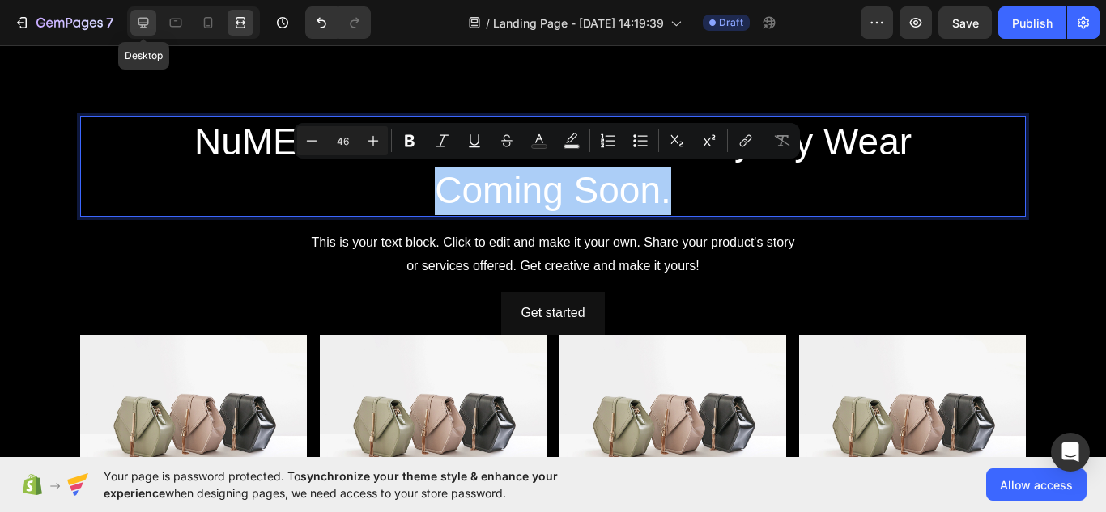
click at [146, 20] on icon at bounding box center [143, 23] width 16 height 16
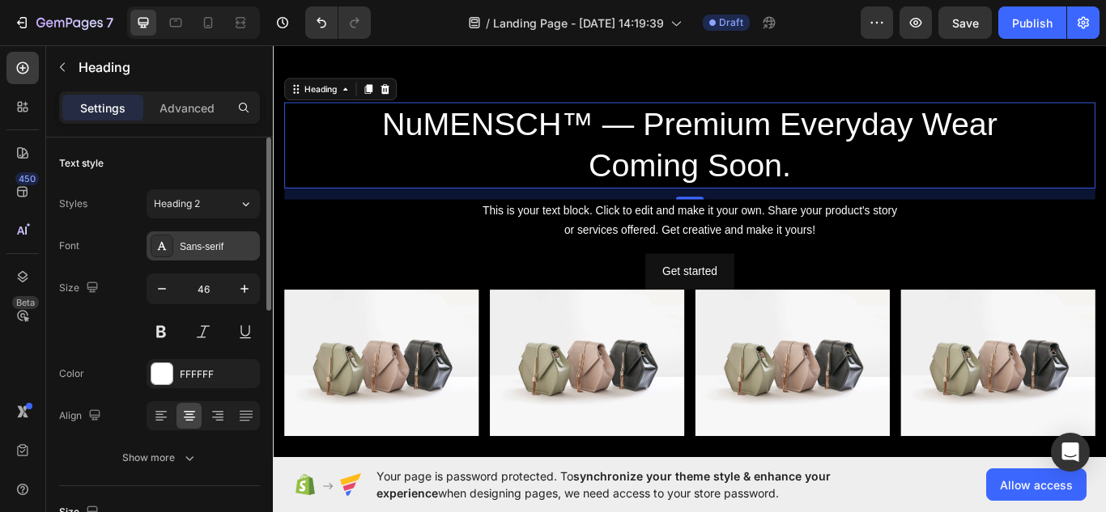
click at [226, 243] on div "Sans-serif" at bounding box center [218, 247] width 76 height 15
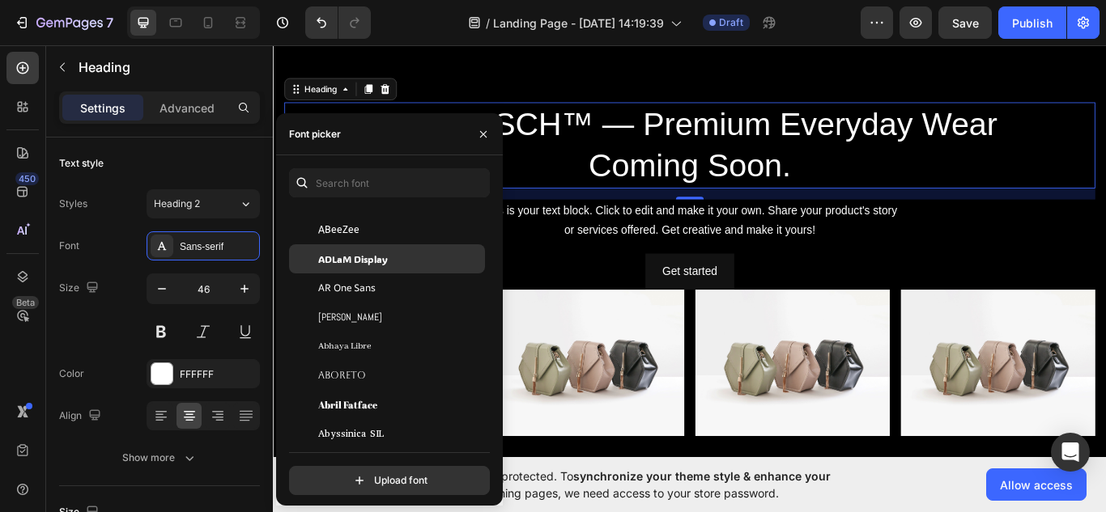
scroll to position [66, 0]
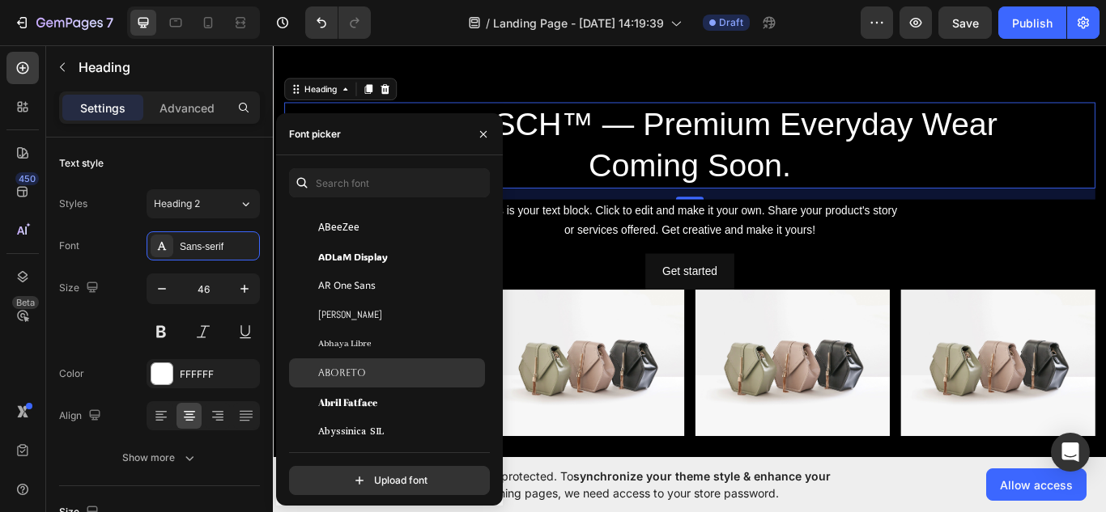
click at [355, 381] on div "Aboreto" at bounding box center [387, 373] width 196 height 29
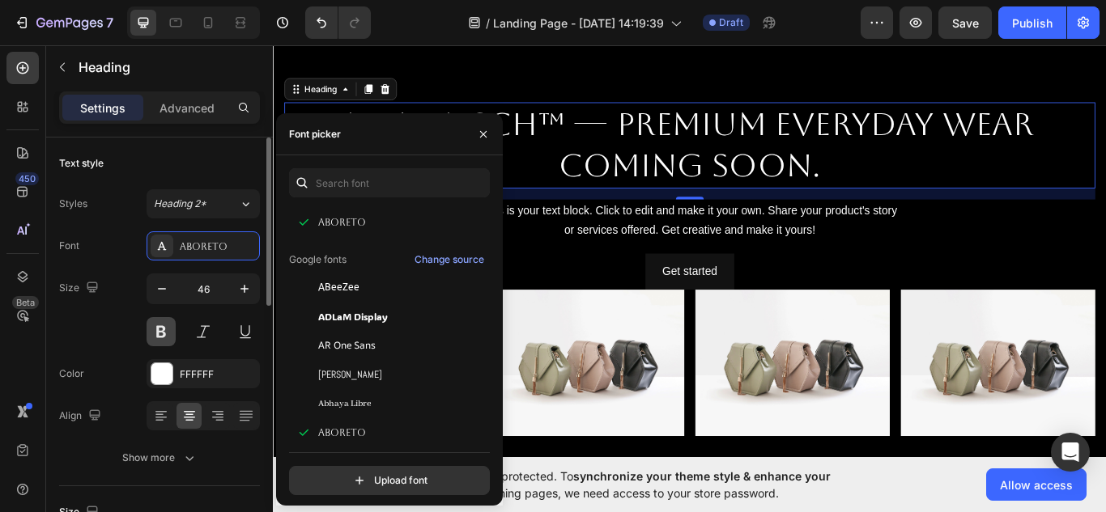
click at [164, 328] on button at bounding box center [161, 331] width 29 height 29
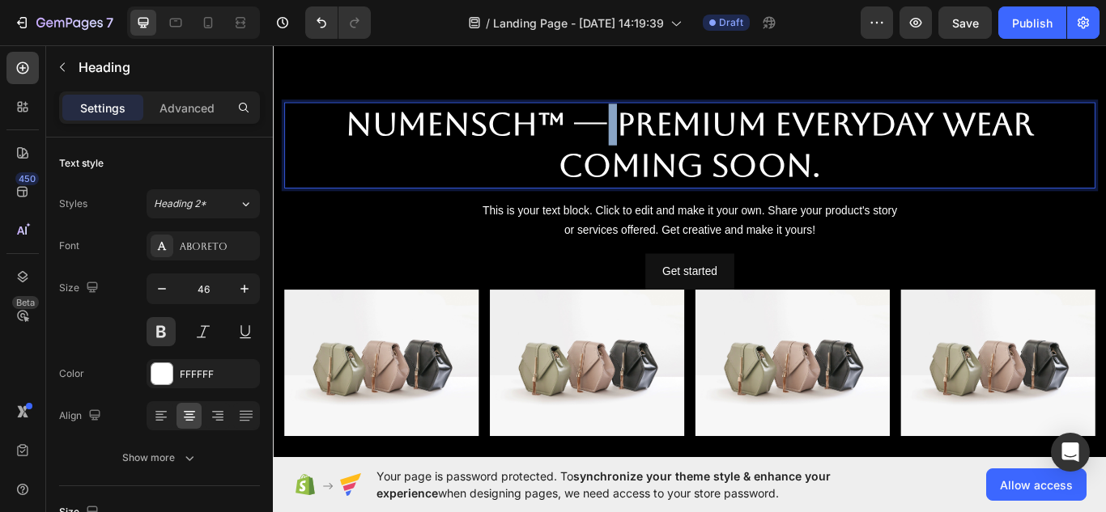
click at [643, 118] on p "NuMENSCH™ — Premium Everyday Wear Coming Soon." at bounding box center [758, 162] width 942 height 97
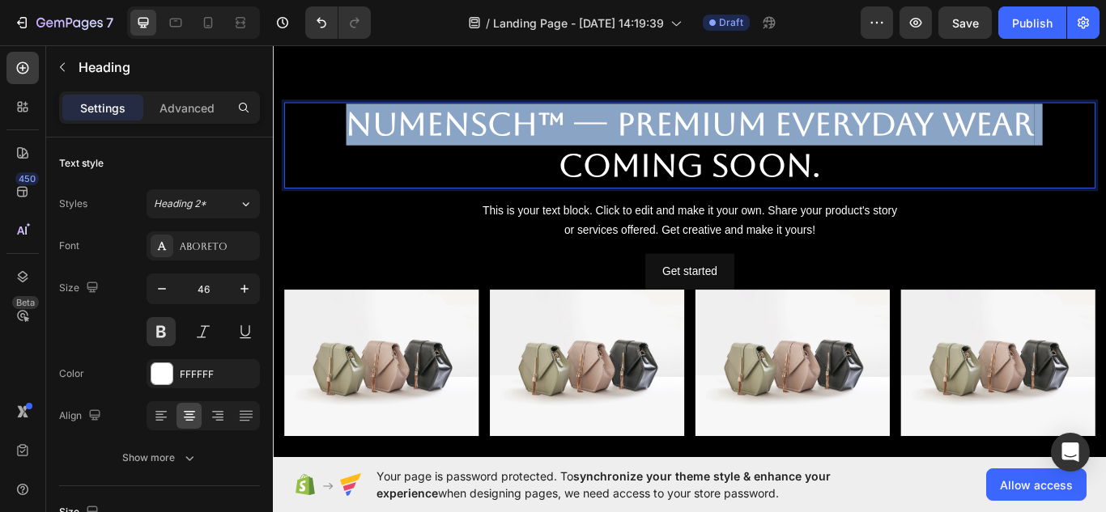
click at [643, 118] on p "NuMENSCH™ — Premium Everyday Wear Coming Soon." at bounding box center [758, 162] width 942 height 97
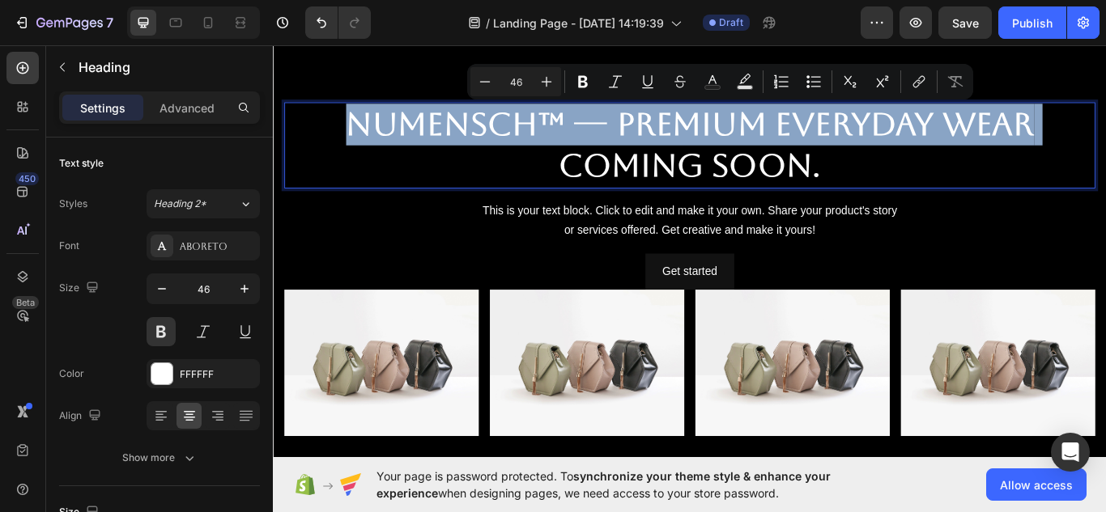
click at [643, 118] on p "NuMENSCH™ — Premium Everyday Wear Coming Soon." at bounding box center [758, 162] width 942 height 97
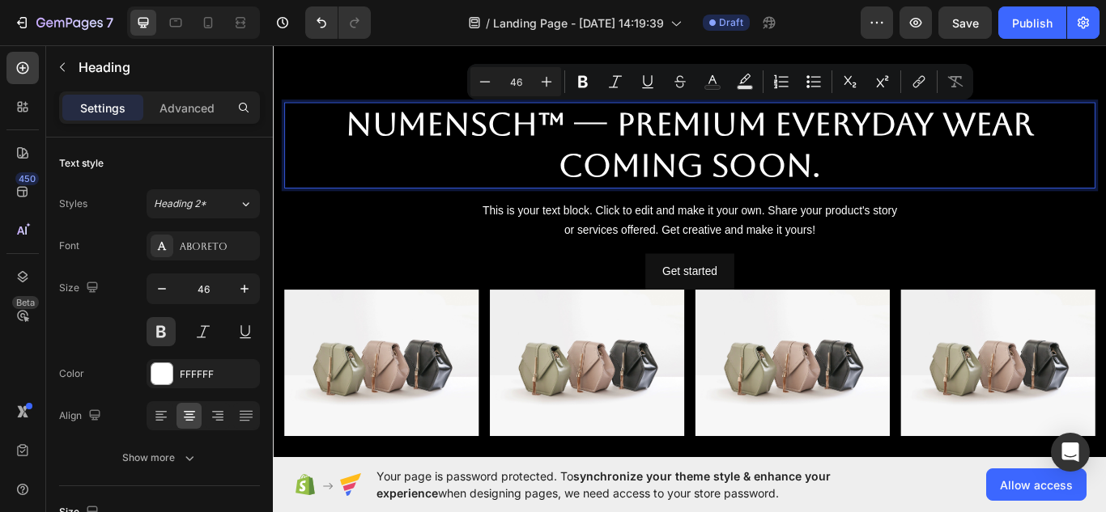
click at [695, 165] on p "NuMENSCH™ — Premium Everyday Wear Coming Soon." at bounding box center [758, 162] width 942 height 97
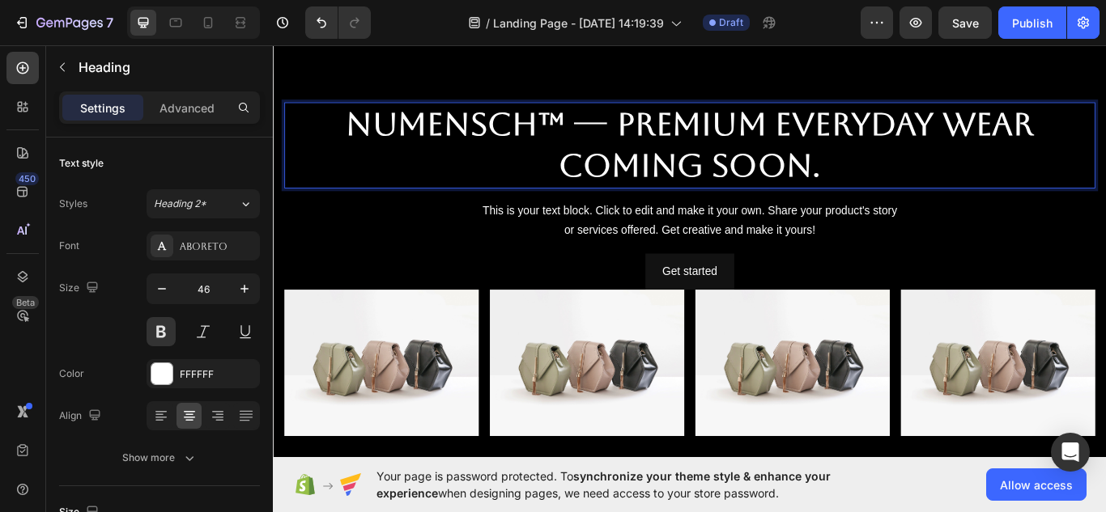
click at [698, 189] on p "NuMENSCH™ — Premium Everyday Wear Coming Soon." at bounding box center [758, 162] width 942 height 97
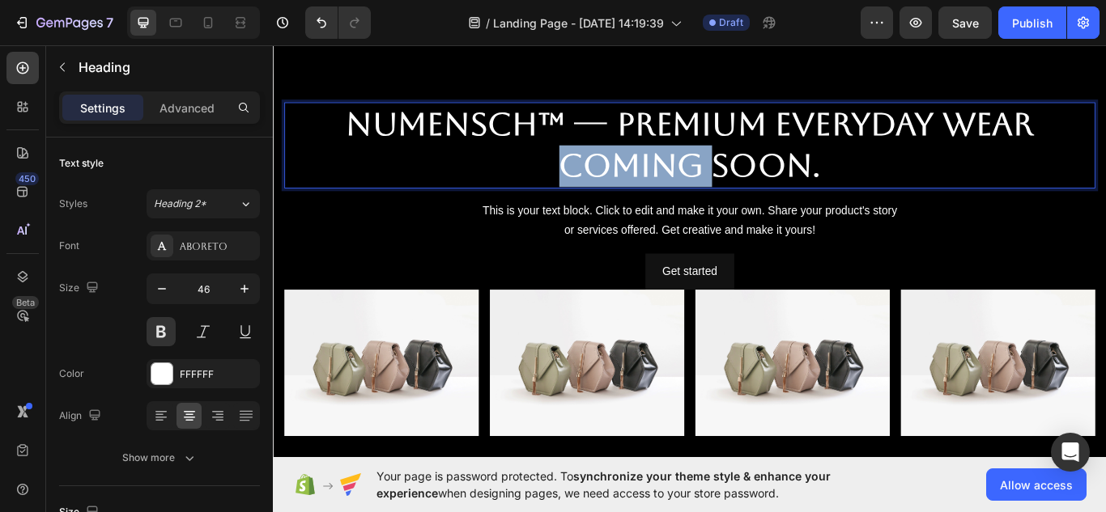
click at [698, 189] on p "NuMENSCH™ — Premium Everyday Wear Coming Soon." at bounding box center [758, 162] width 942 height 97
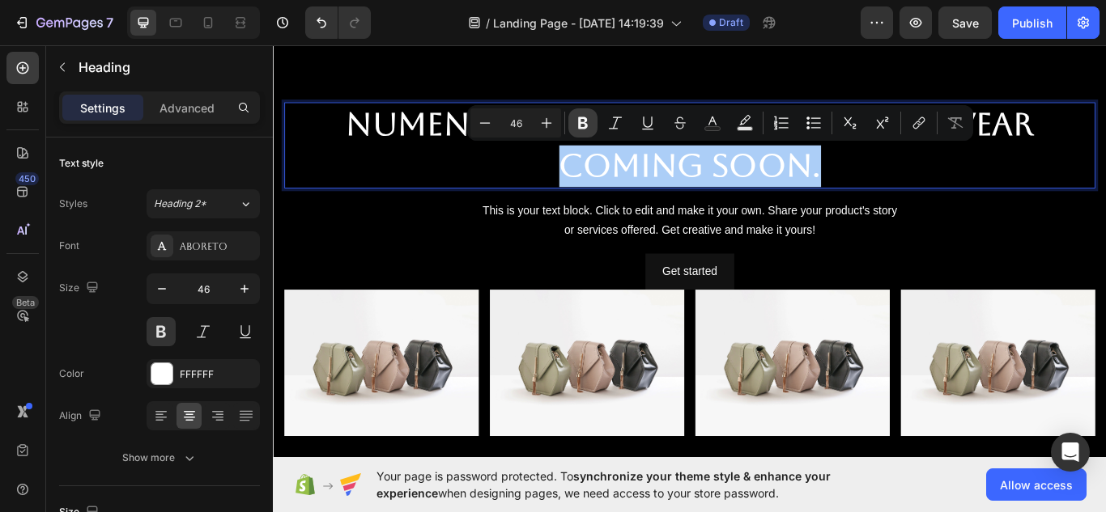
click at [584, 118] on icon "Editor contextual toolbar" at bounding box center [583, 123] width 10 height 12
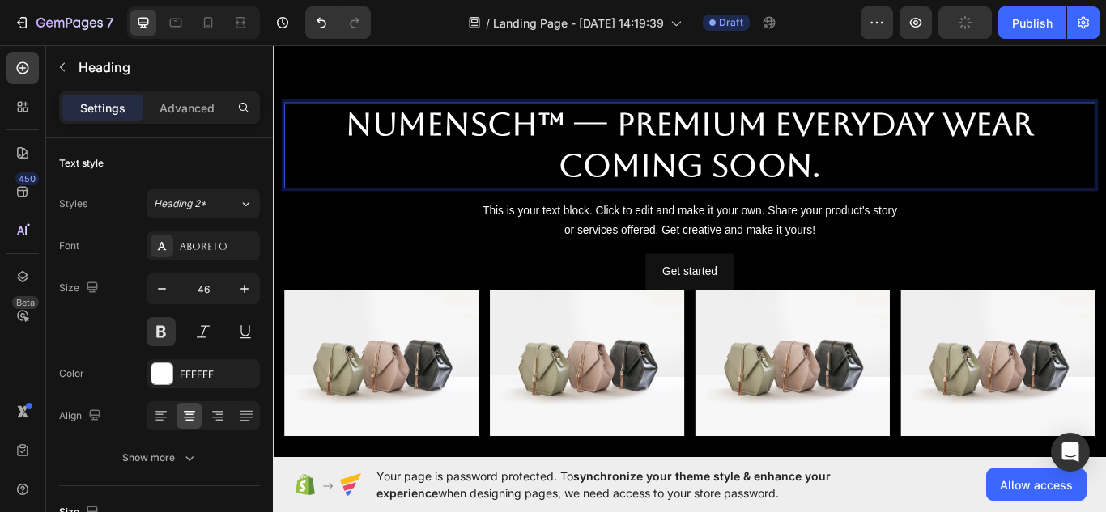
click at [653, 179] on strong "Coming Soon." at bounding box center [758, 186] width 305 height 44
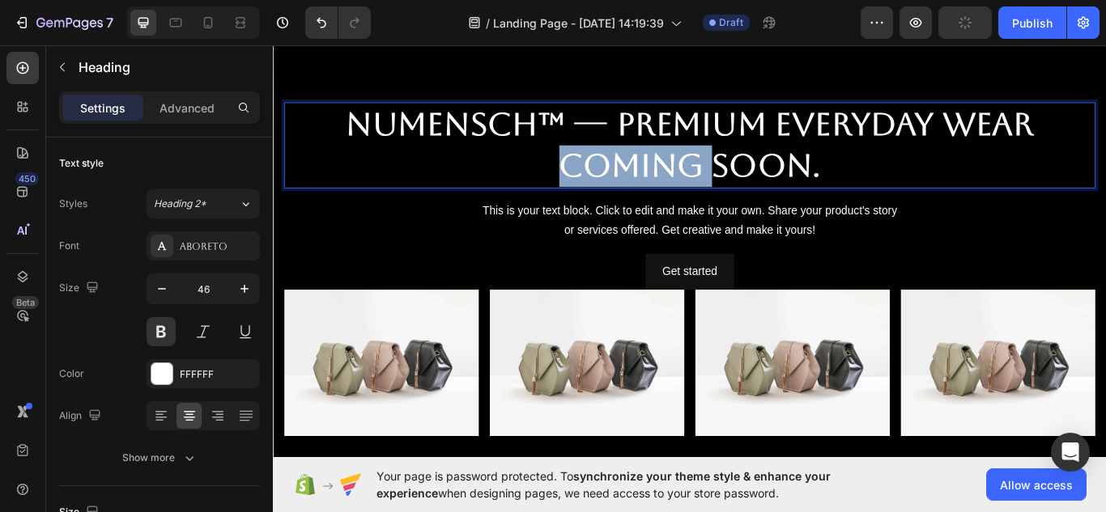
click at [653, 179] on strong "Coming Soon." at bounding box center [758, 186] width 305 height 44
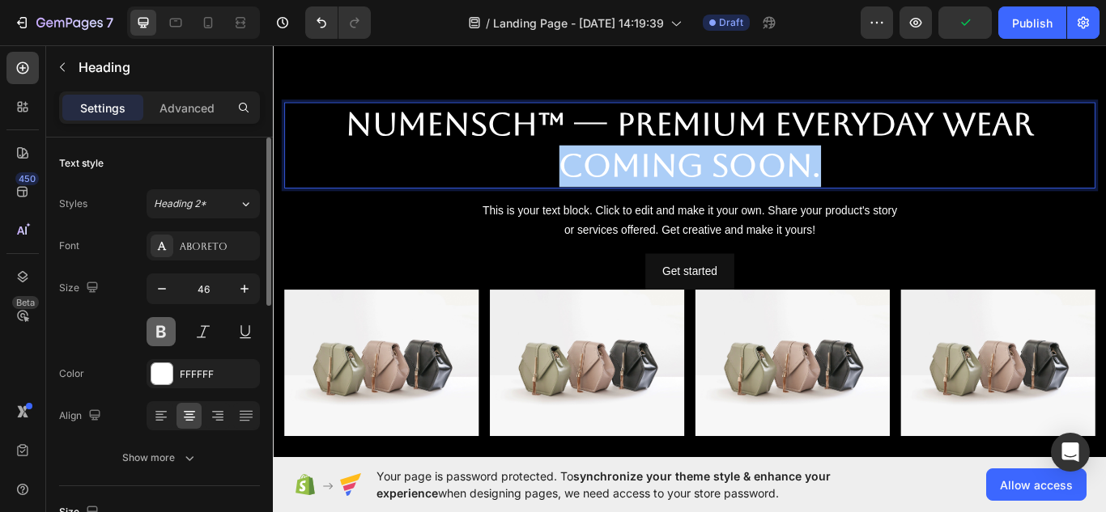
click at [166, 330] on button at bounding box center [161, 331] width 29 height 29
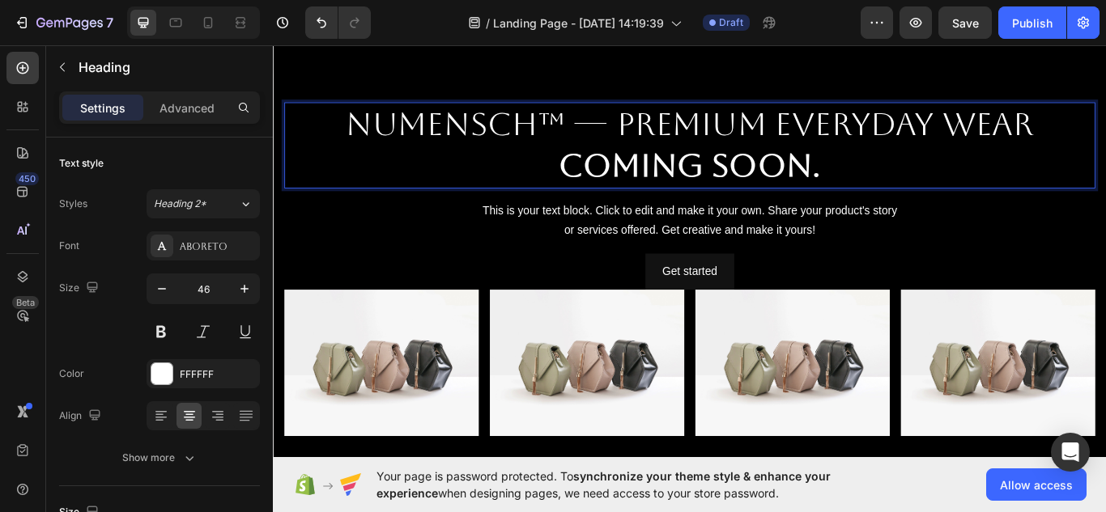
click at [594, 140] on p "NuMENSCH™ — Premium Everyday Wear Coming Soon." at bounding box center [758, 162] width 942 height 97
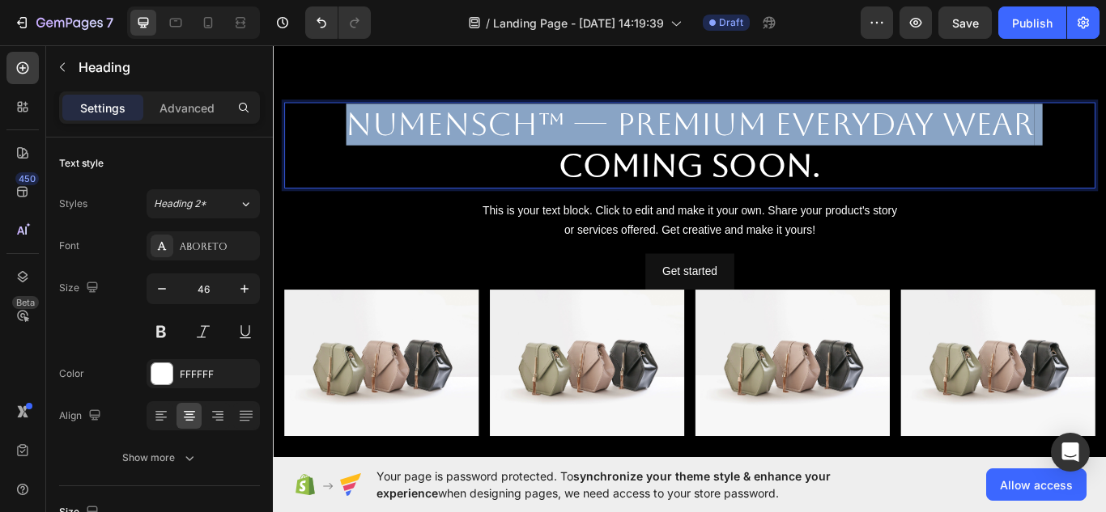
click at [594, 140] on p "NuMENSCH™ — Premium Everyday Wear Coming Soon." at bounding box center [758, 162] width 942 height 97
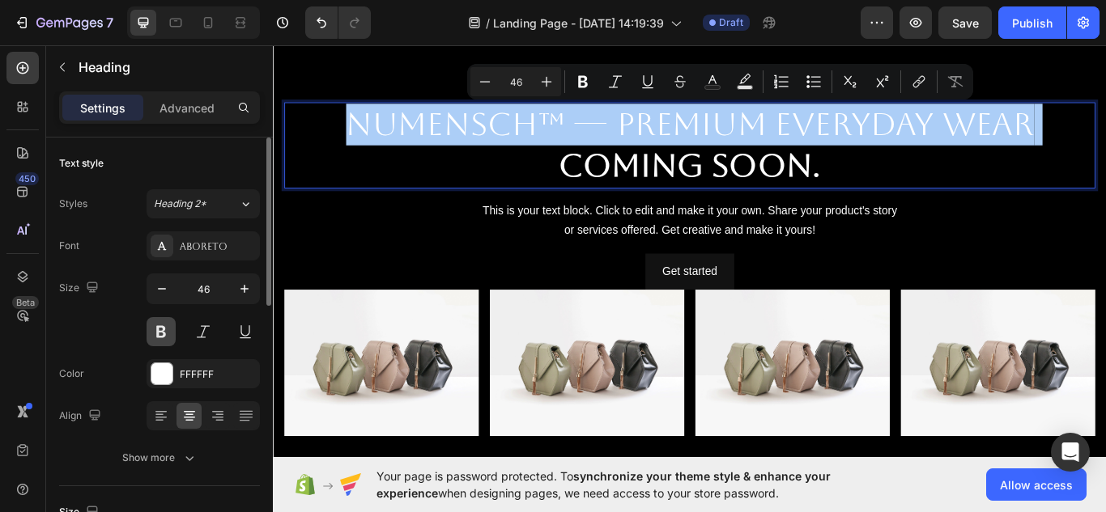
click at [167, 327] on button at bounding box center [161, 331] width 29 height 29
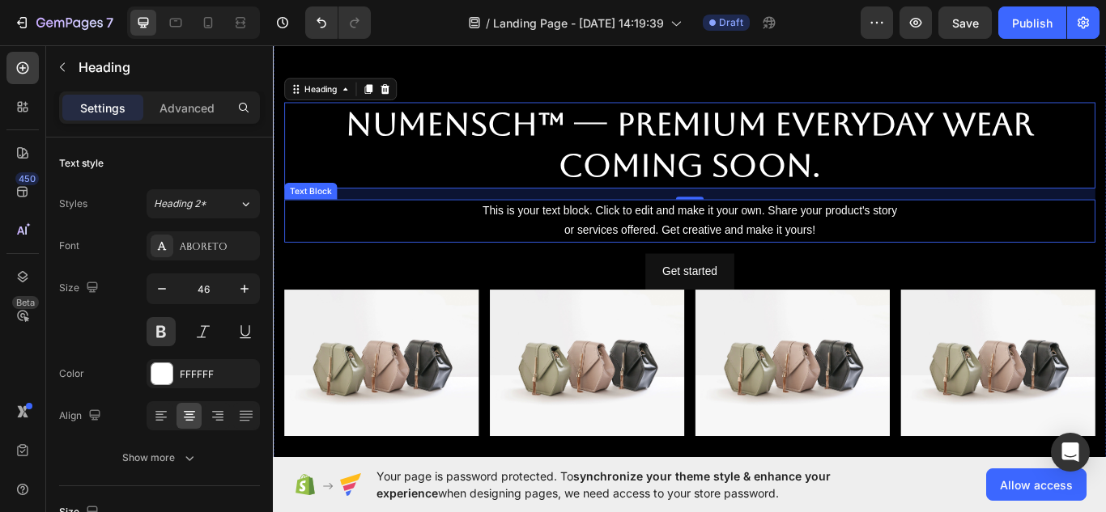
click at [1040, 289] on div "Get started Button" at bounding box center [759, 310] width 946 height 43
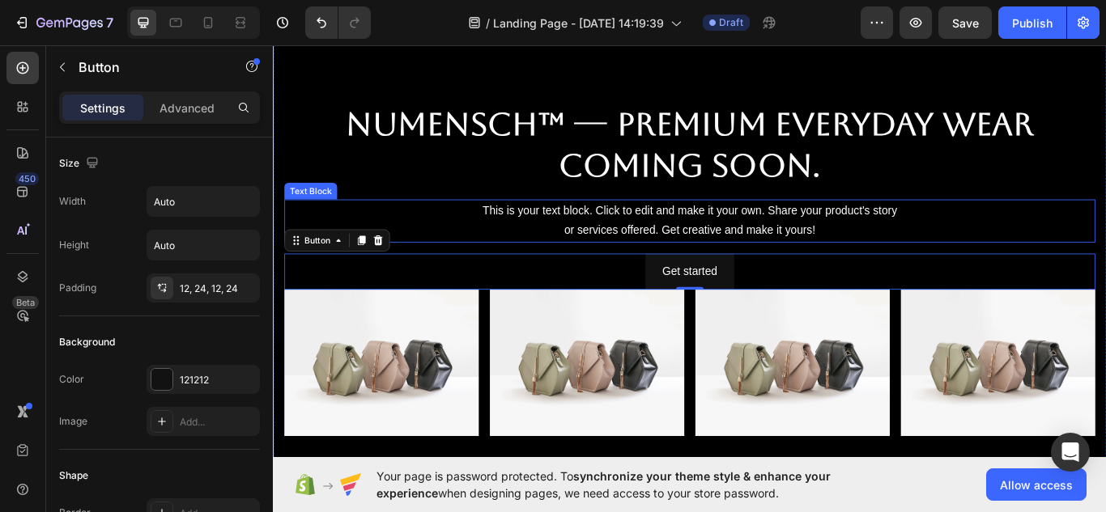
click at [997, 248] on div "This is your text block. Click to edit and make it your own. Share your product…" at bounding box center [759, 251] width 946 height 50
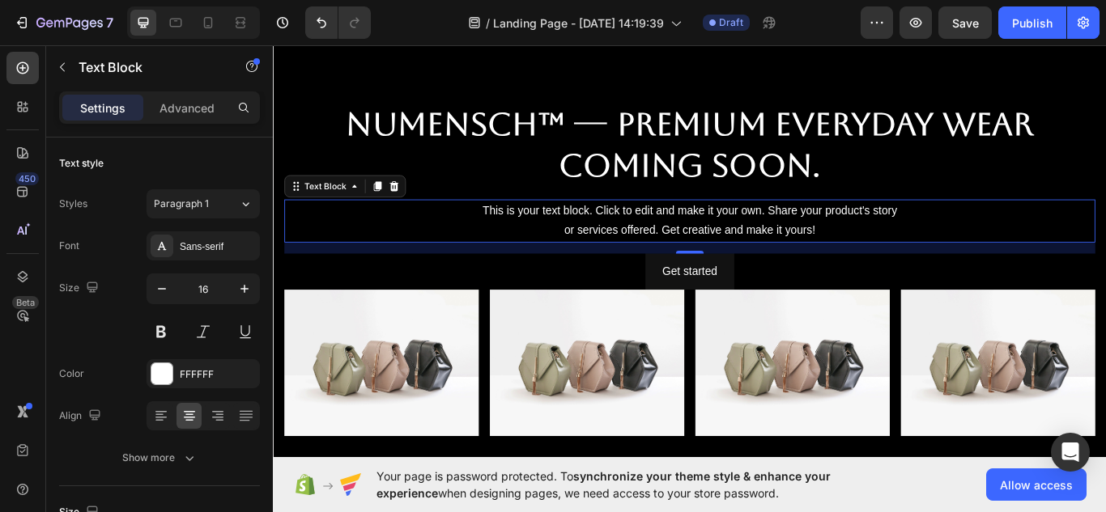
click at [708, 236] on div "This is your text block. Click to edit and make it your own. Share your product…" at bounding box center [759, 251] width 946 height 50
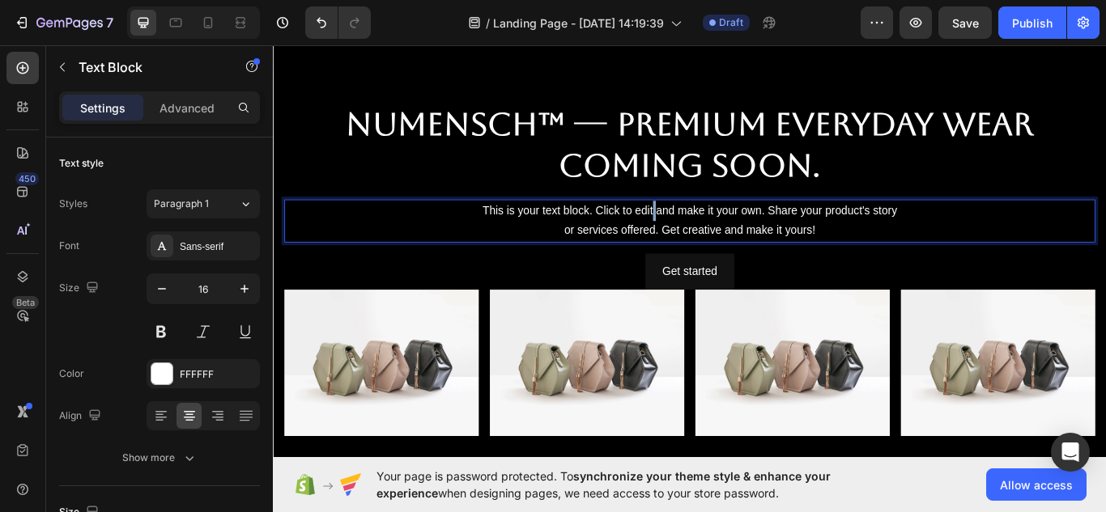
click at [708, 236] on p "This is your text block. Click to edit and make it your own. Share your product…" at bounding box center [758, 250] width 942 height 47
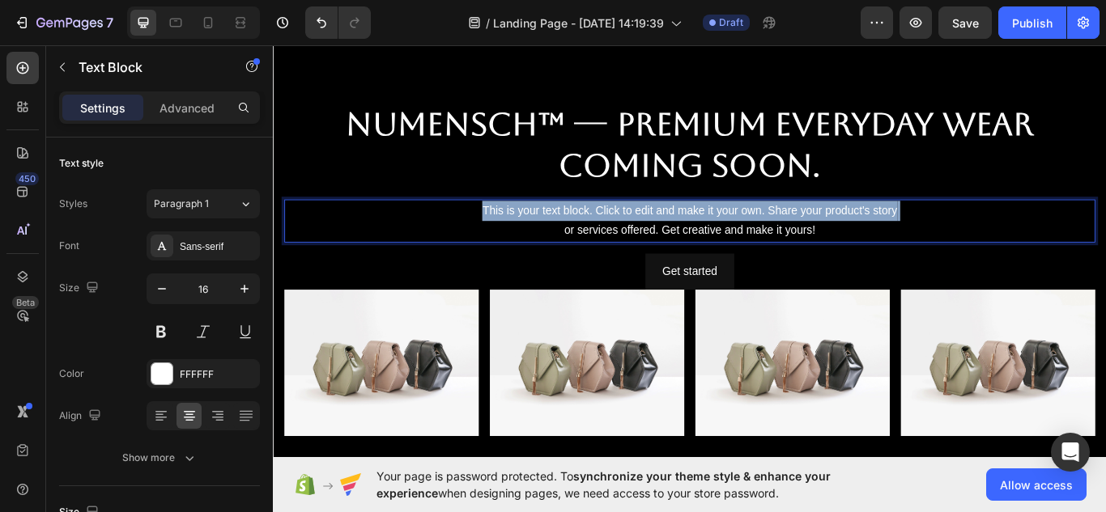
click at [708, 236] on p "This is your text block. Click to edit and make it your own. Share your product…" at bounding box center [758, 250] width 942 height 47
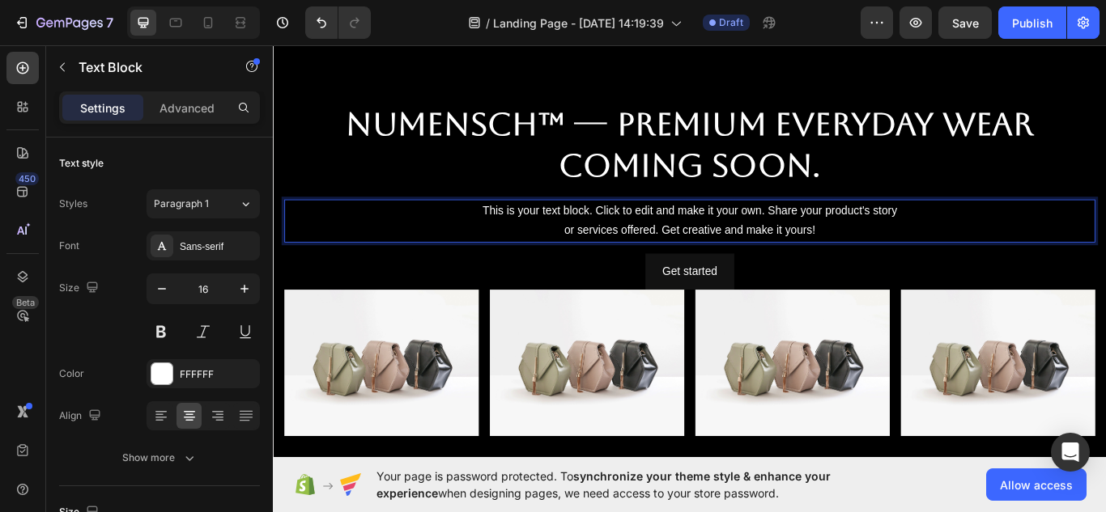
click at [919, 249] on p "This is your text block. Click to edit and make it your own. Share your product…" at bounding box center [758, 250] width 942 height 47
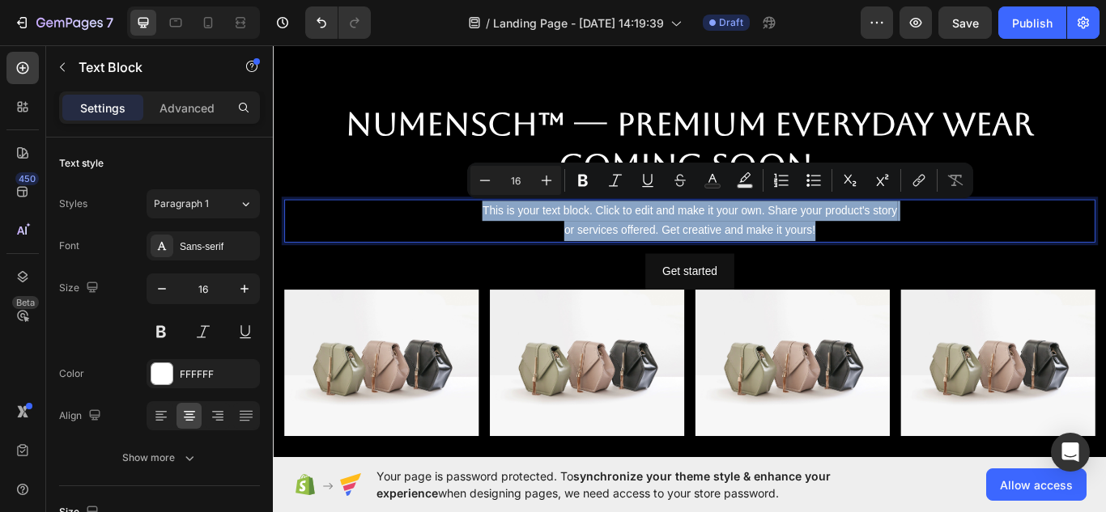
drag, startPoint x: 899, startPoint y: 262, endPoint x: 508, endPoint y: 238, distance: 391.8
click at [508, 238] on p "This is your text block. Click to edit and make it your own. Share your product…" at bounding box center [758, 250] width 942 height 47
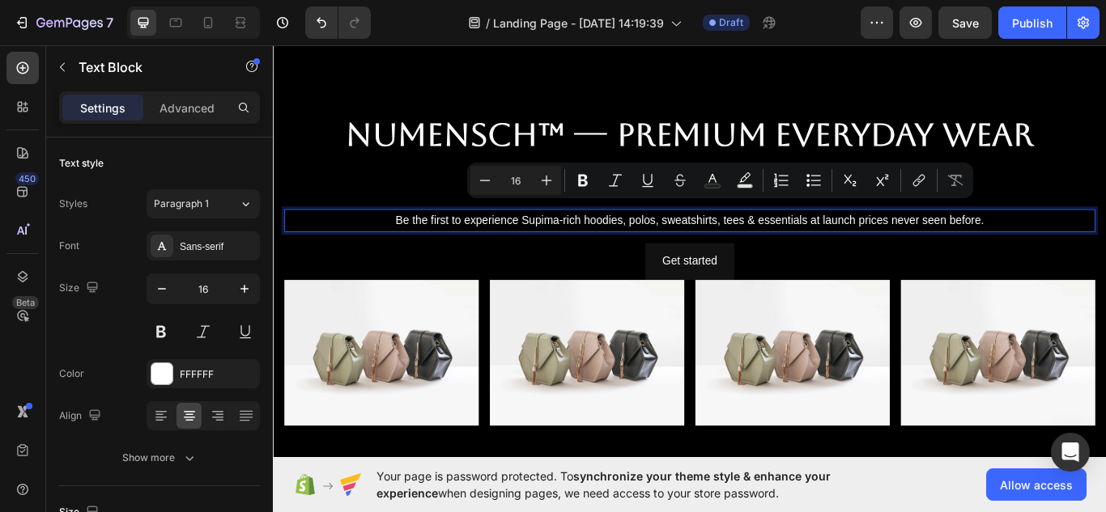
scroll to position [53, 0]
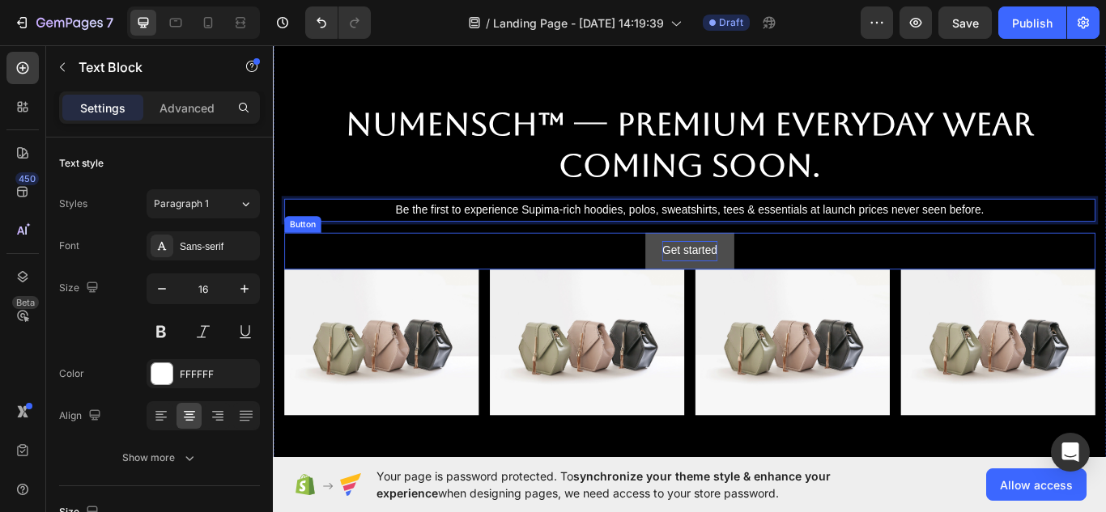
click at [752, 283] on div "Get started" at bounding box center [758, 285] width 64 height 23
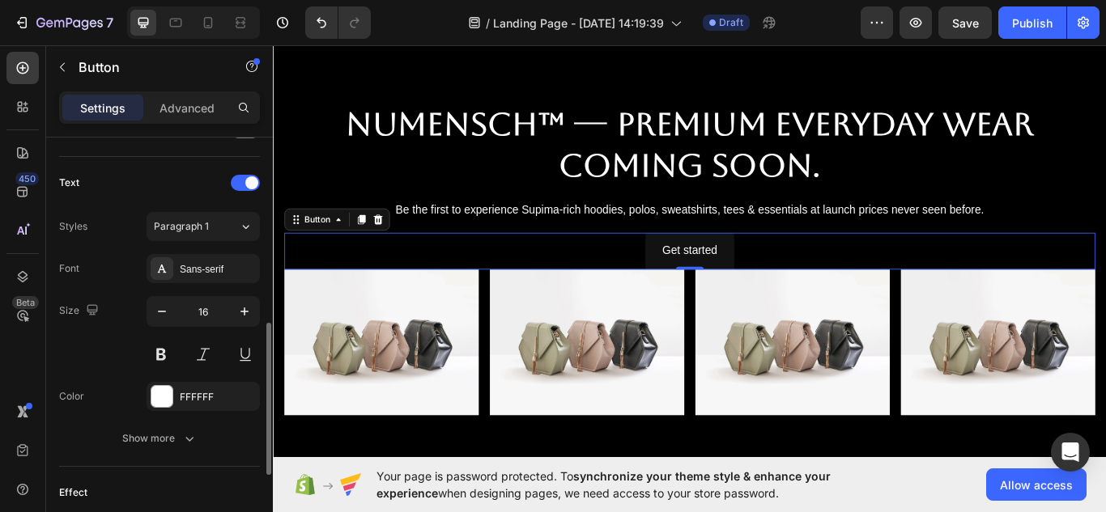
scroll to position [517, 0]
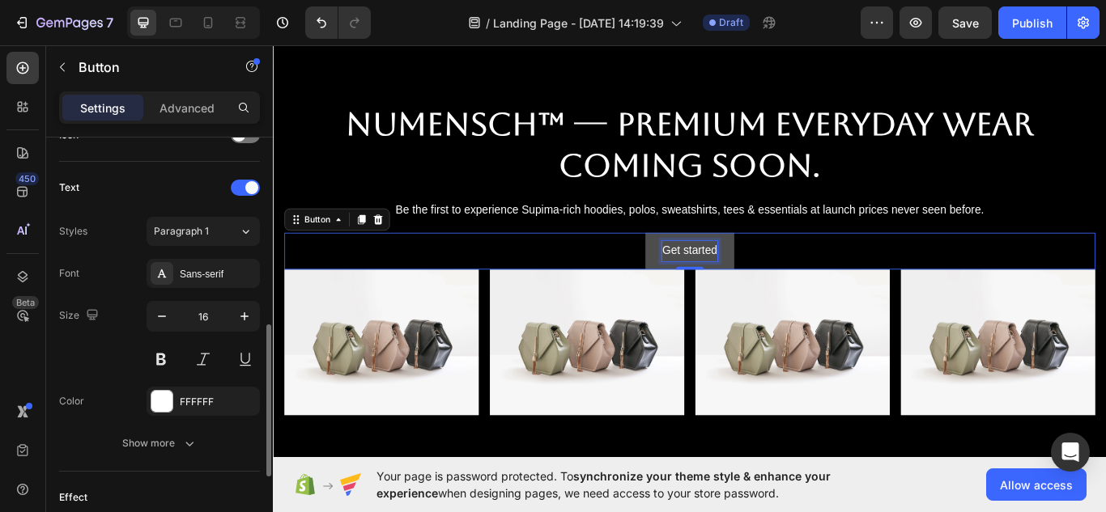
click at [750, 282] on div "Get started" at bounding box center [758, 285] width 64 height 23
click at [750, 282] on p "Get started" at bounding box center [758, 285] width 64 height 23
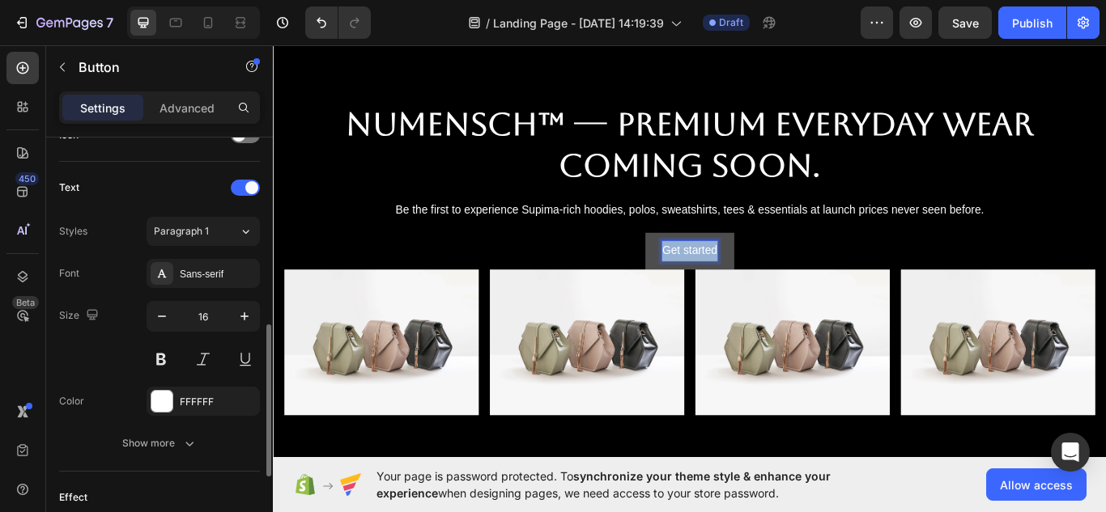
click at [750, 282] on p "Get started" at bounding box center [758, 285] width 64 height 23
click at [716, 265] on button "Choose" at bounding box center [757, 286] width 83 height 43
click at [703, 265] on button "Choose your" at bounding box center [759, 286] width 113 height 43
click at [691, 265] on button "Choose your first" at bounding box center [759, 286] width 137 height 43
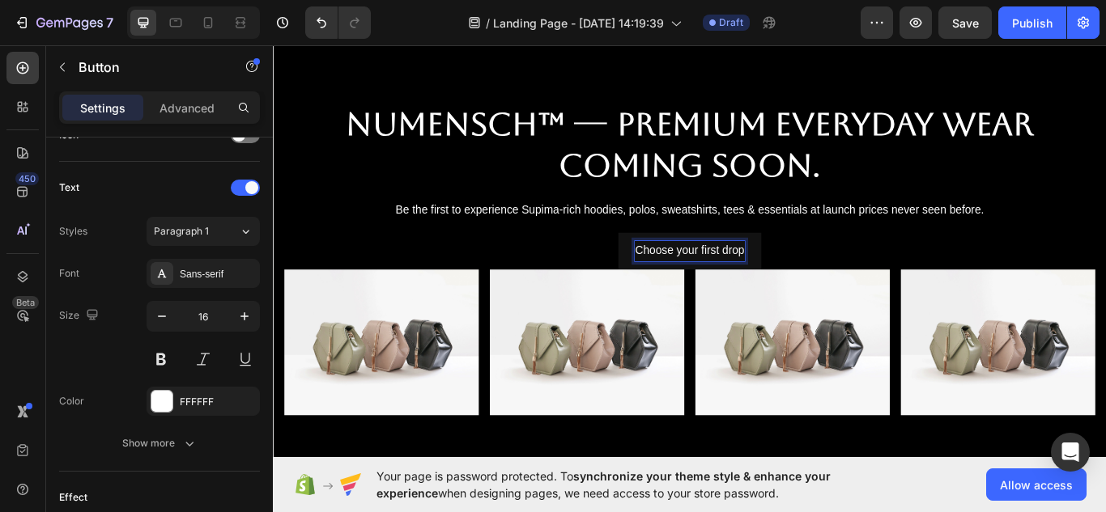
click at [941, 267] on div "Choose your first drop Button 0" at bounding box center [759, 286] width 946 height 43
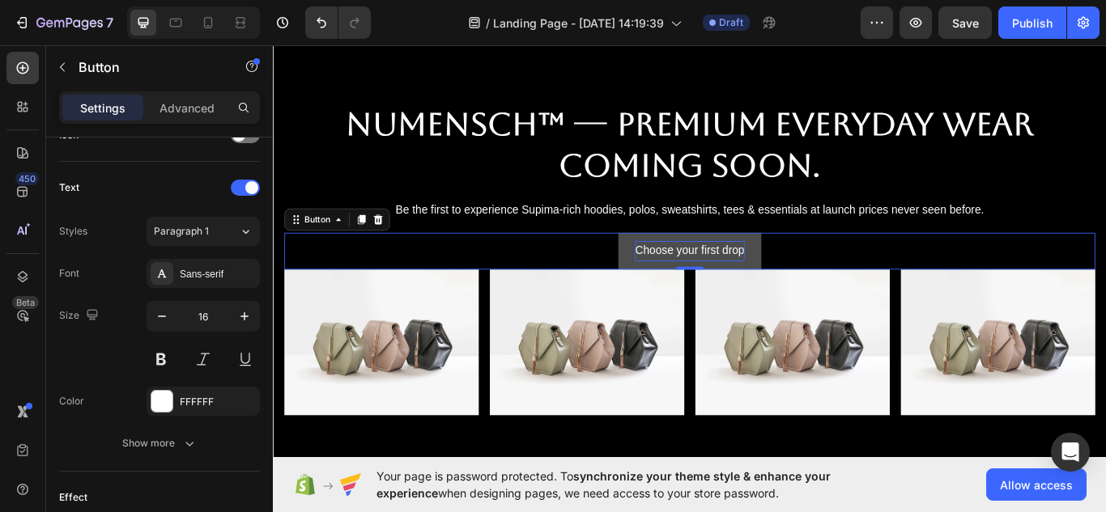
click at [784, 285] on p "Choose your first drop" at bounding box center [758, 285] width 127 height 23
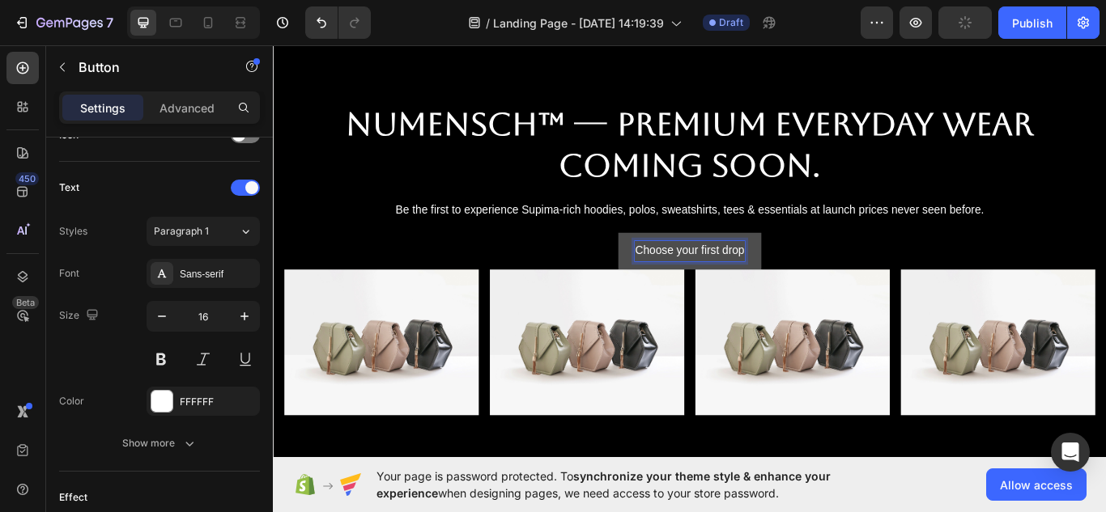
click at [765, 283] on p "Choose your first drop" at bounding box center [758, 285] width 127 height 23
click at [769, 279] on p "Choose your first drop" at bounding box center [758, 285] width 127 height 23
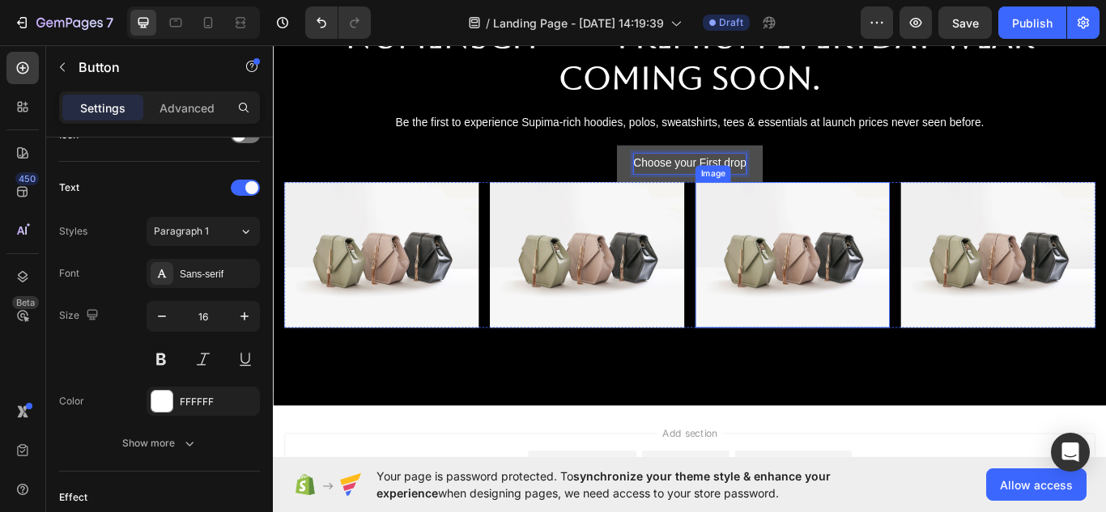
scroll to position [149, 0]
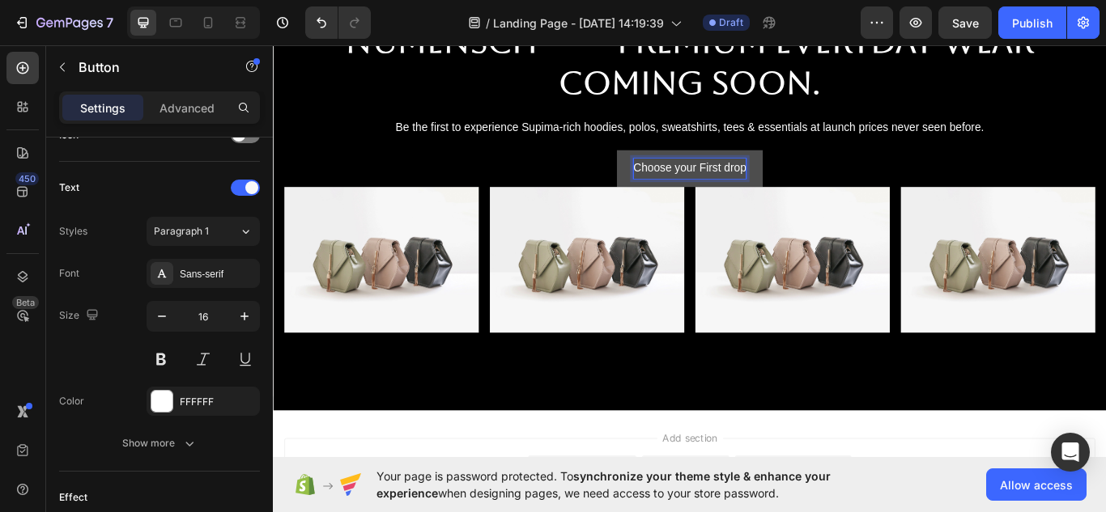
click at [801, 185] on p "Choose your First drop" at bounding box center [759, 189] width 132 height 23
click at [741, 185] on p "Choose your First Drop" at bounding box center [758, 189] width 134 height 23
click at [900, 190] on div "Choose Your First Drop Button 0" at bounding box center [759, 189] width 946 height 43
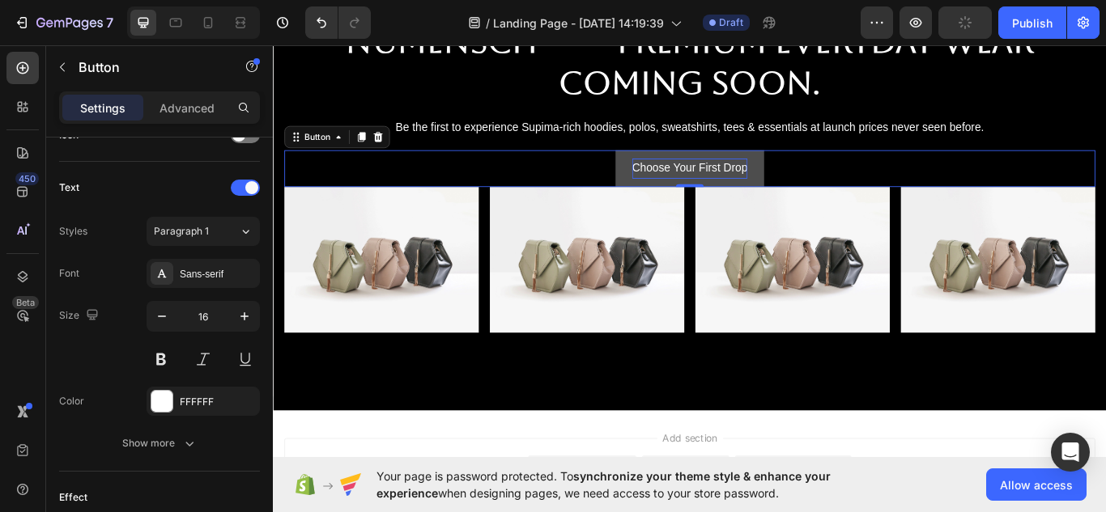
scroll to position [0, 0]
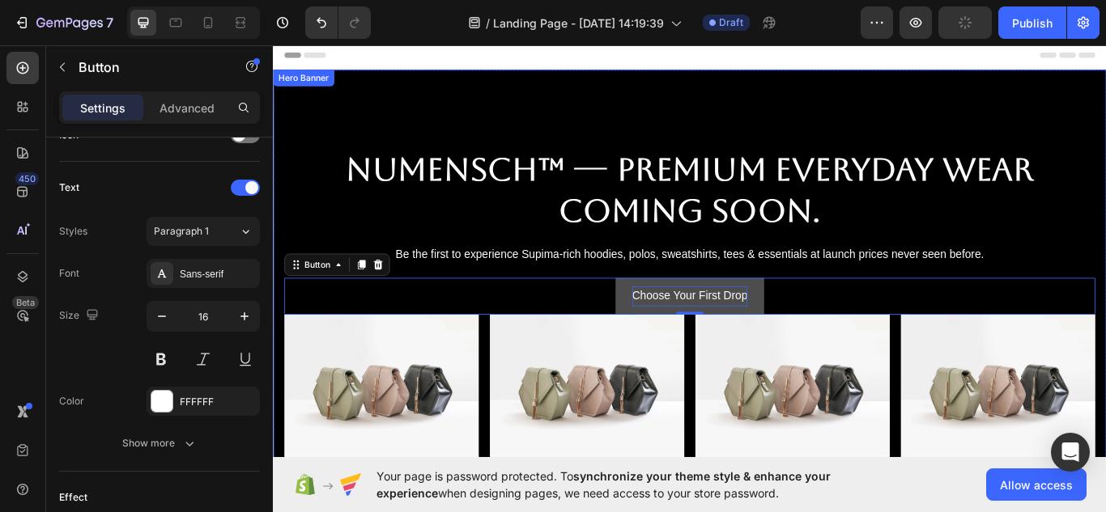
click at [736, 138] on div "Overlay" at bounding box center [759, 347] width 972 height 546
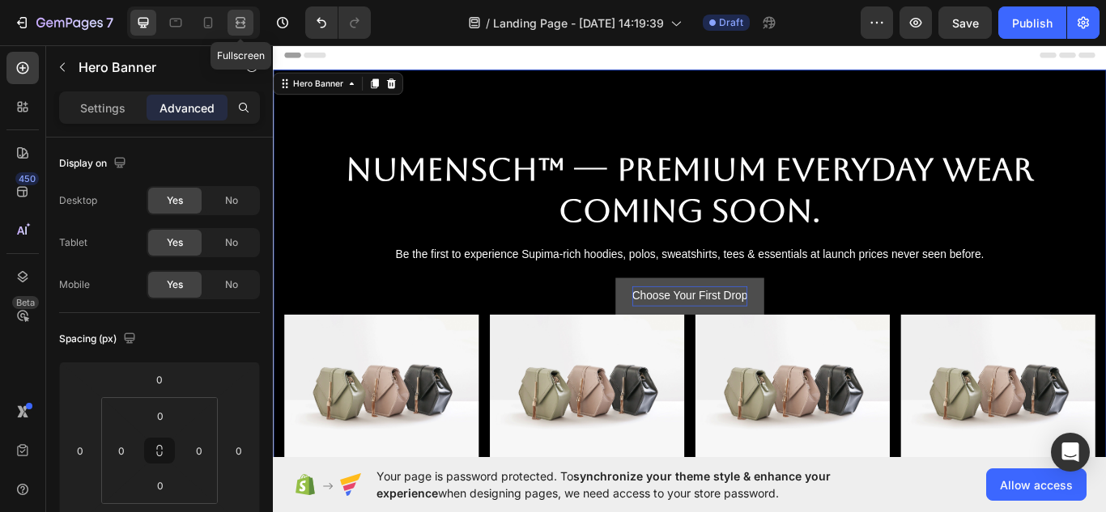
click at [234, 12] on div at bounding box center [240, 23] width 26 height 26
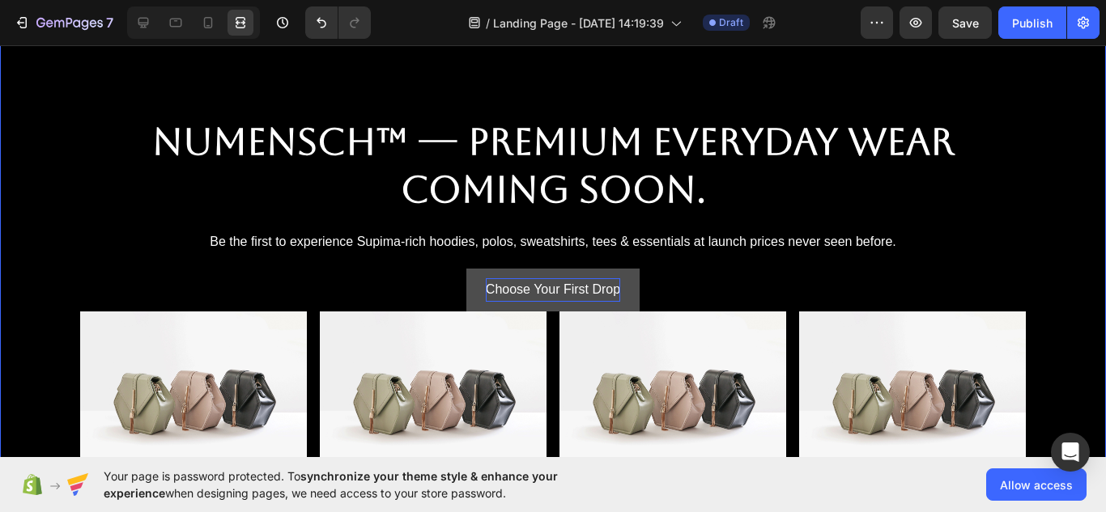
scroll to position [91, 0]
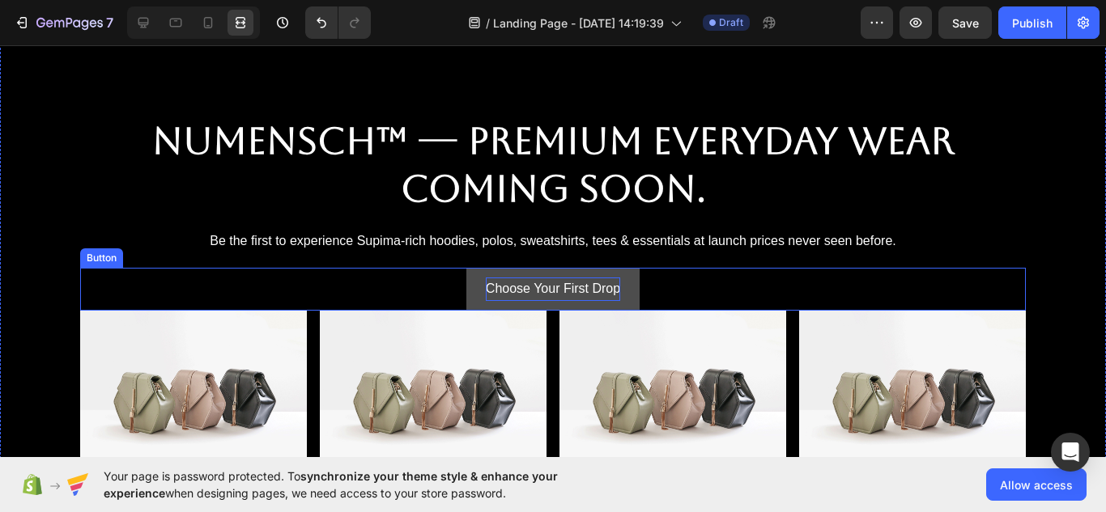
click at [520, 302] on button "Choose Your First Drop" at bounding box center [552, 289] width 173 height 43
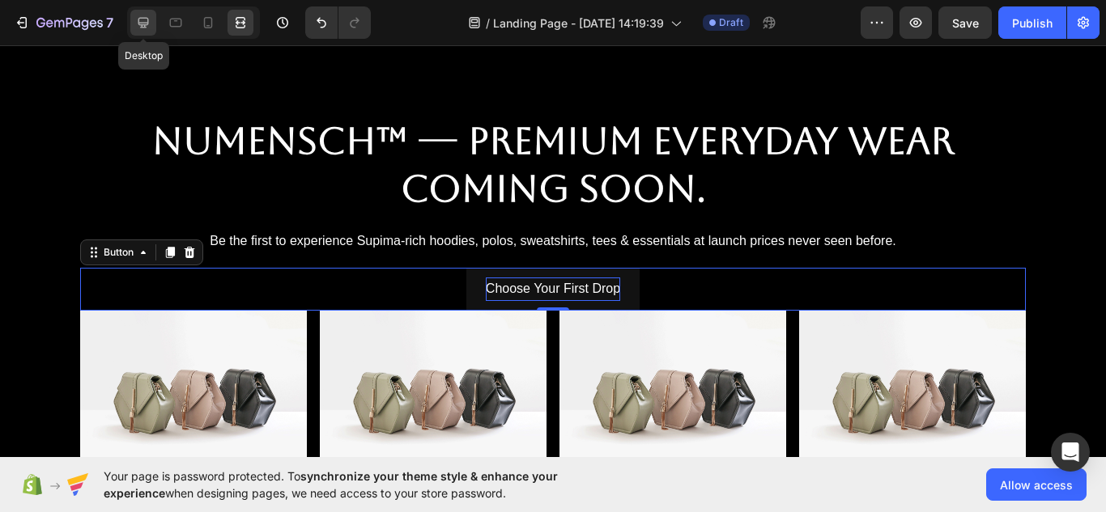
click at [140, 28] on icon at bounding box center [143, 23] width 16 height 16
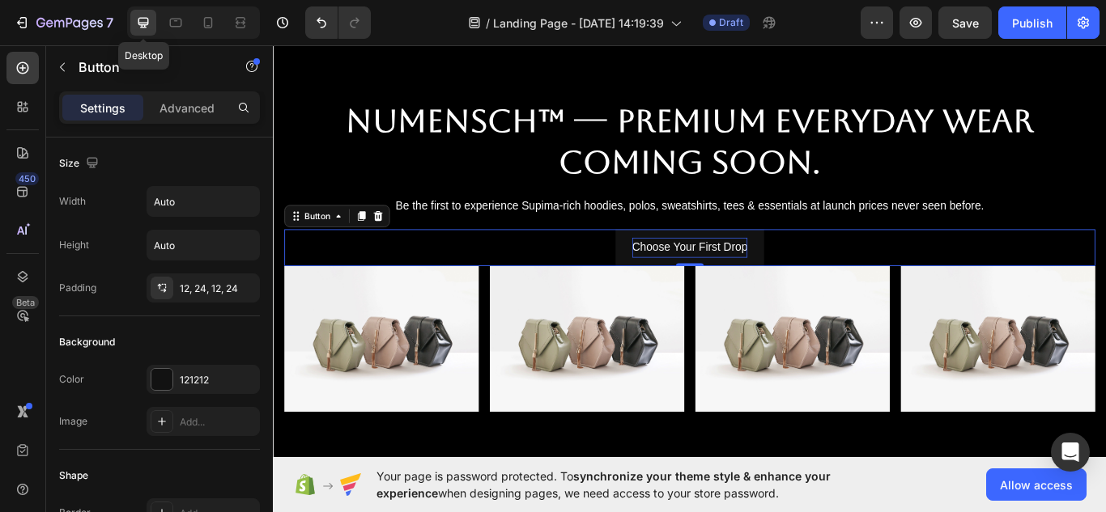
scroll to position [53, 0]
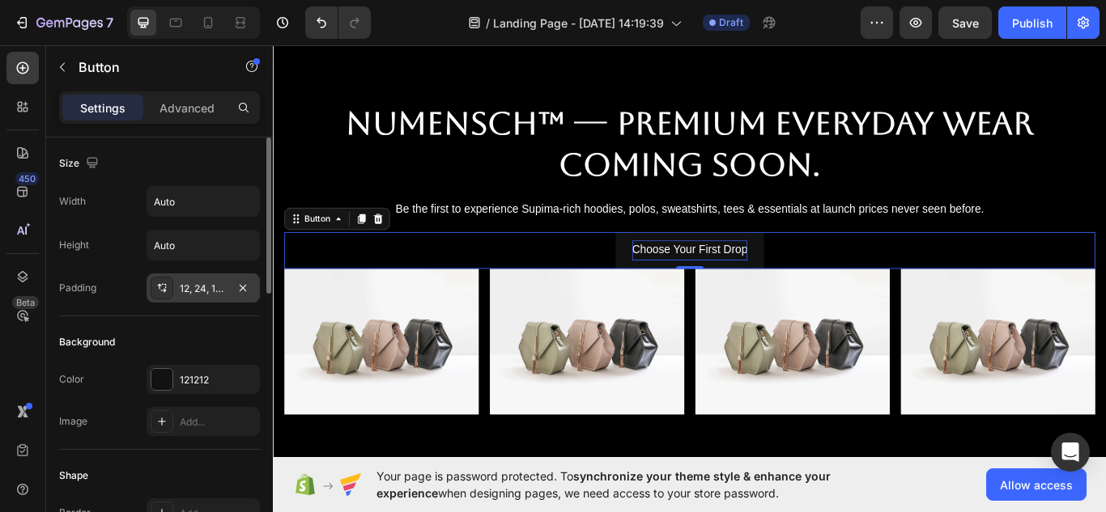
click at [206, 290] on div "12, 24, 12, 24" at bounding box center [203, 289] width 47 height 15
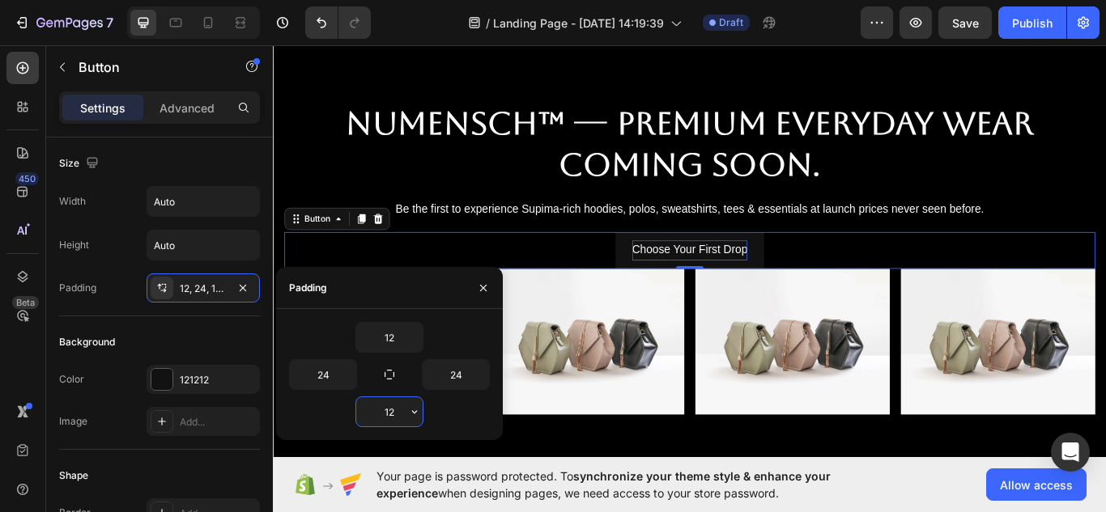
click at [395, 411] on input "12" at bounding box center [389, 412] width 66 height 29
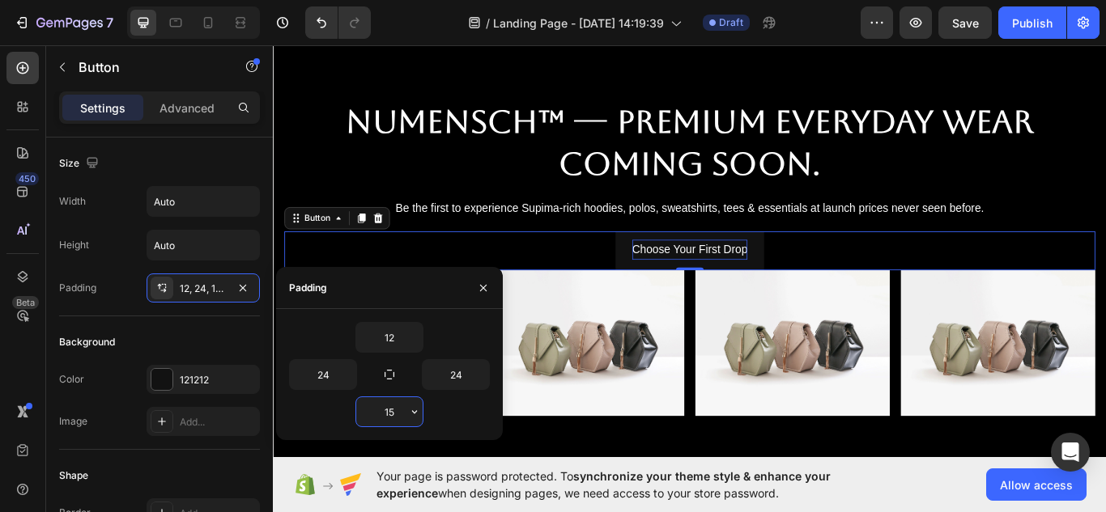
type input "12"
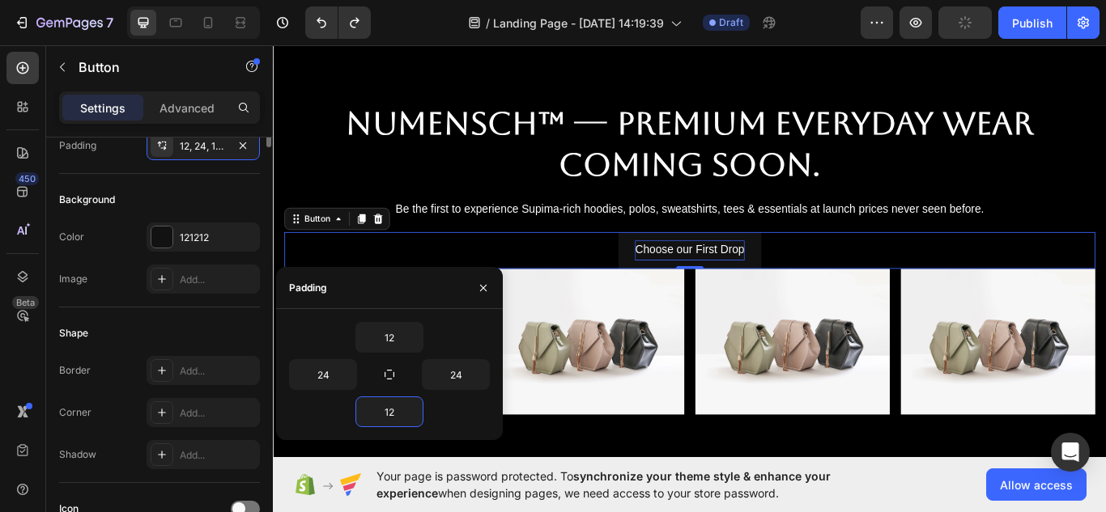
scroll to position [0, 0]
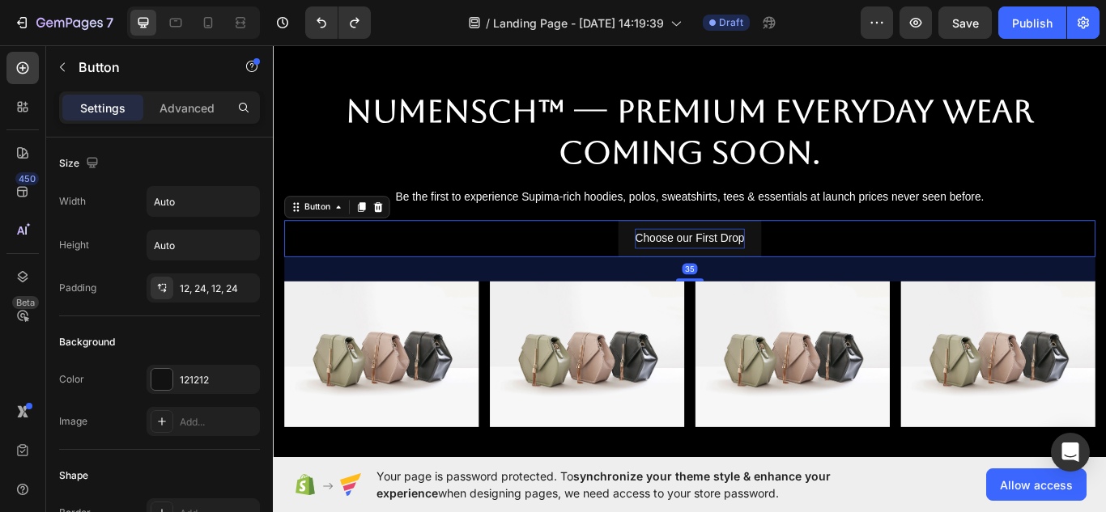
drag, startPoint x: 758, startPoint y: 301, endPoint x: 767, endPoint y: 330, distance: 30.0
click at [767, 330] on div "NuMENSCH™ — Premium Everyday Wear Coming Soon. Heading Be the first to experien…" at bounding box center [759, 293] width 946 height 393
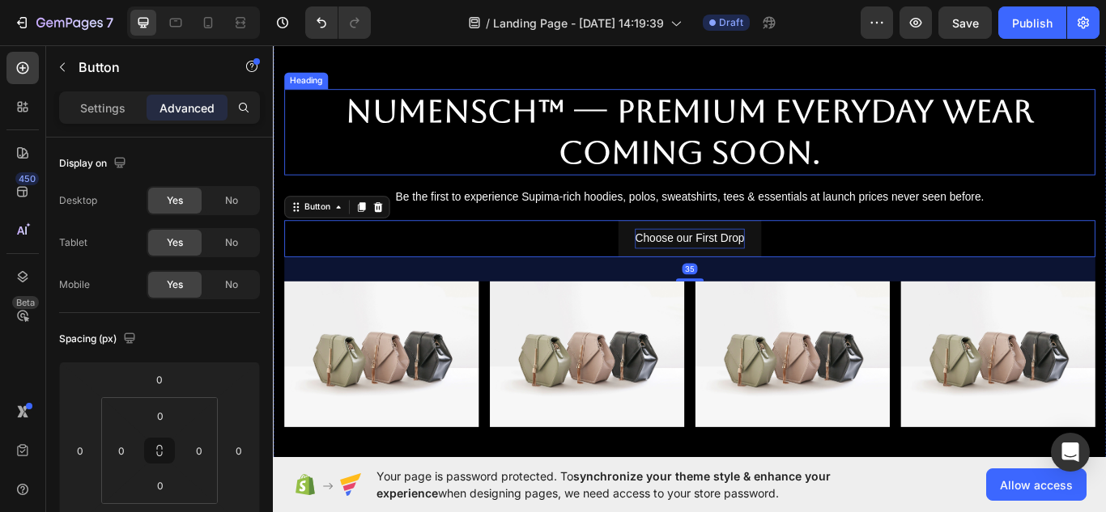
click at [1014, 176] on p "NuMENSCH™ — Premium Everyday Wear Coming Soon." at bounding box center [758, 147] width 942 height 97
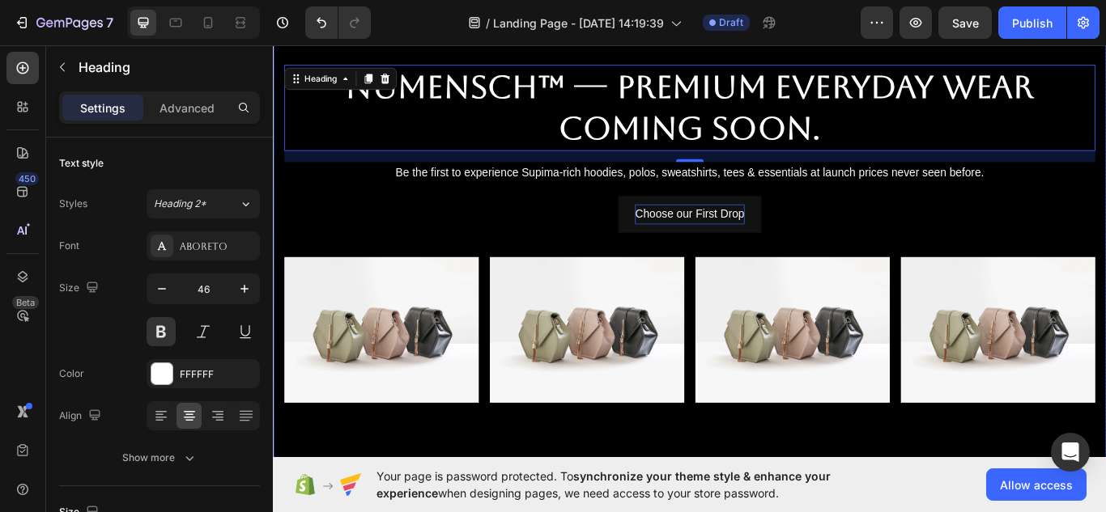
scroll to position [79, 0]
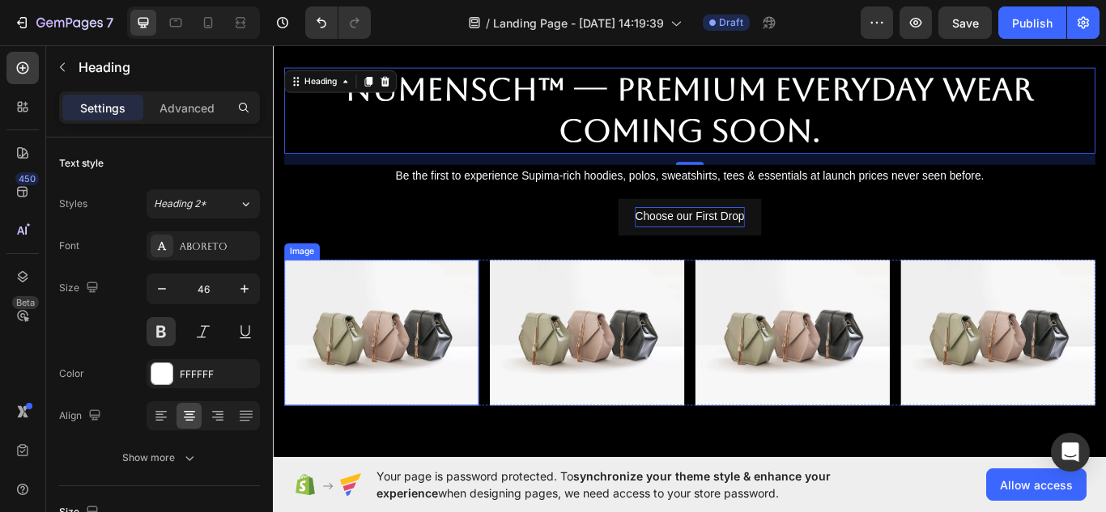
click at [418, 413] on img at bounding box center [399, 381] width 227 height 170
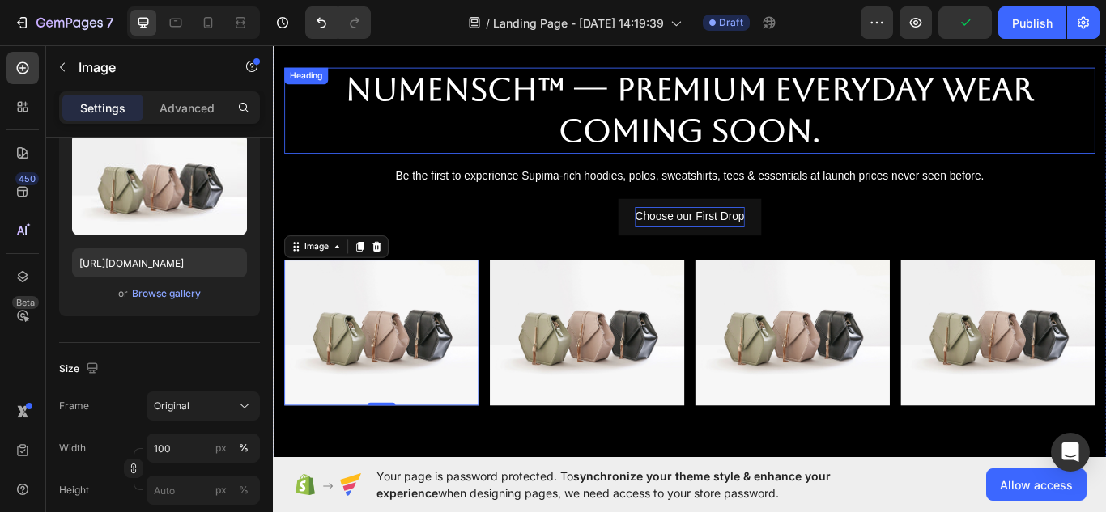
scroll to position [0, 0]
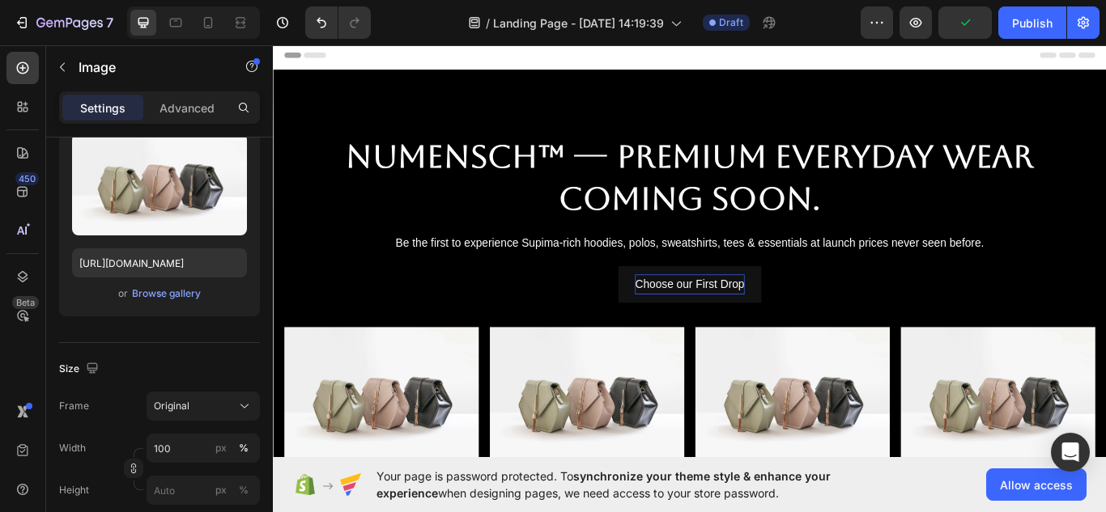
click at [848, 57] on div "Header" at bounding box center [759, 57] width 946 height 32
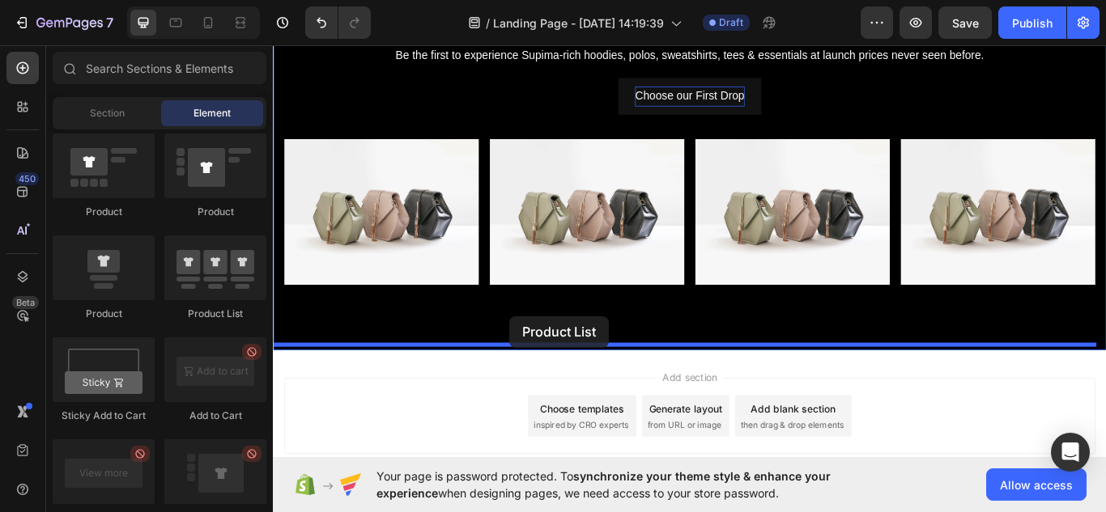
scroll to position [236, 0]
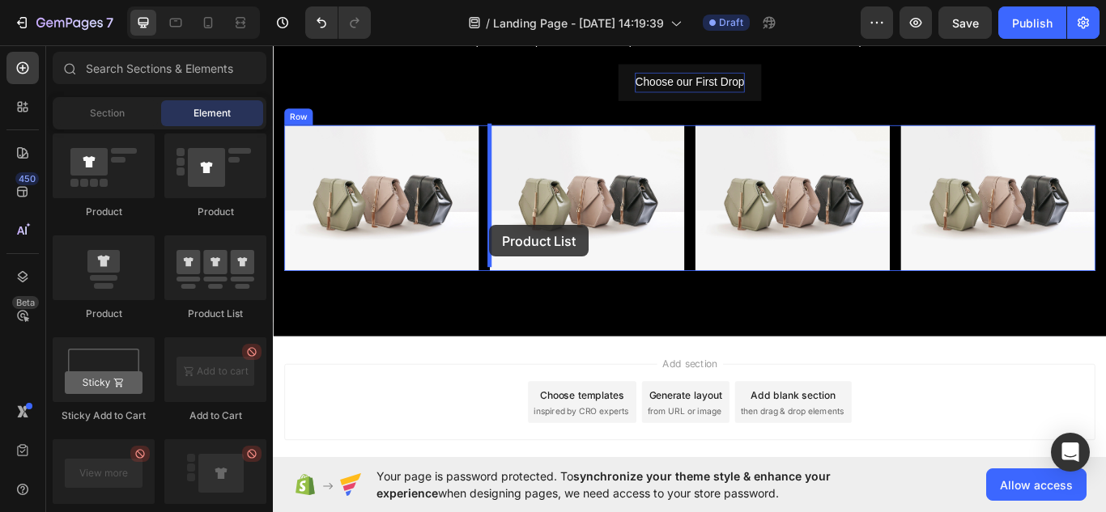
drag, startPoint x: 491, startPoint y: 338, endPoint x: 525, endPoint y: 256, distance: 88.2
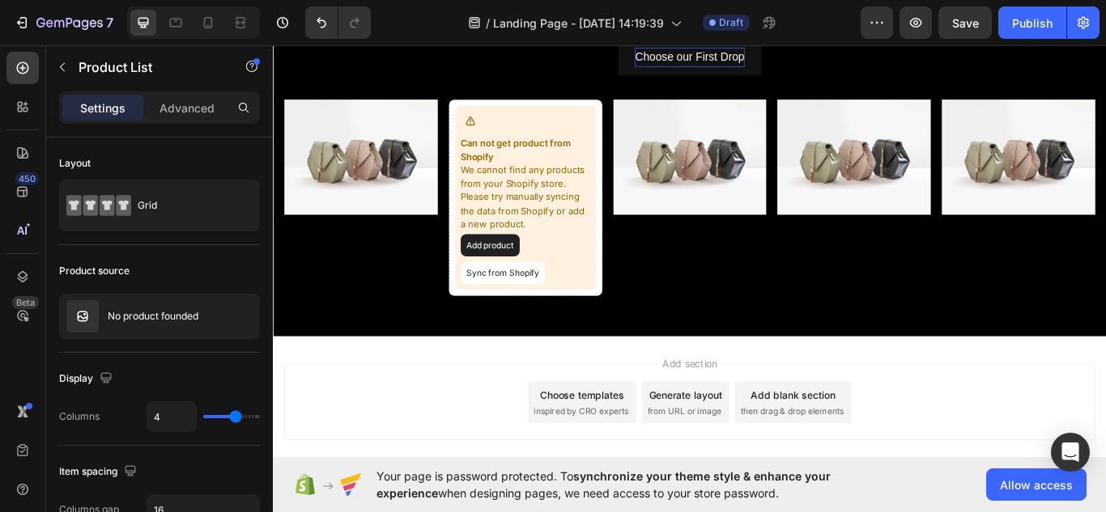
click at [534, 273] on button "Add product" at bounding box center [525, 279] width 69 height 26
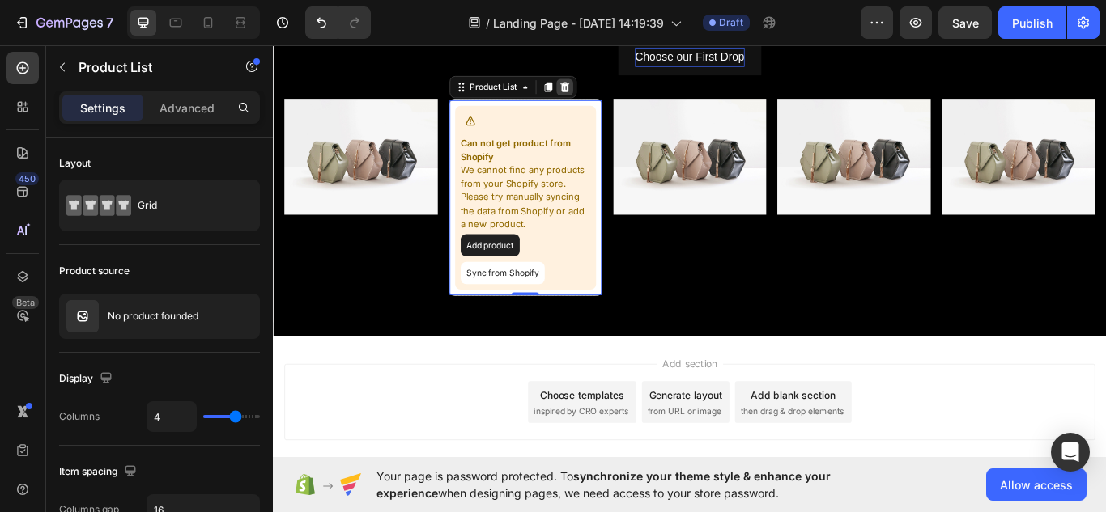
click at [612, 94] on icon at bounding box center [612, 94] width 13 height 13
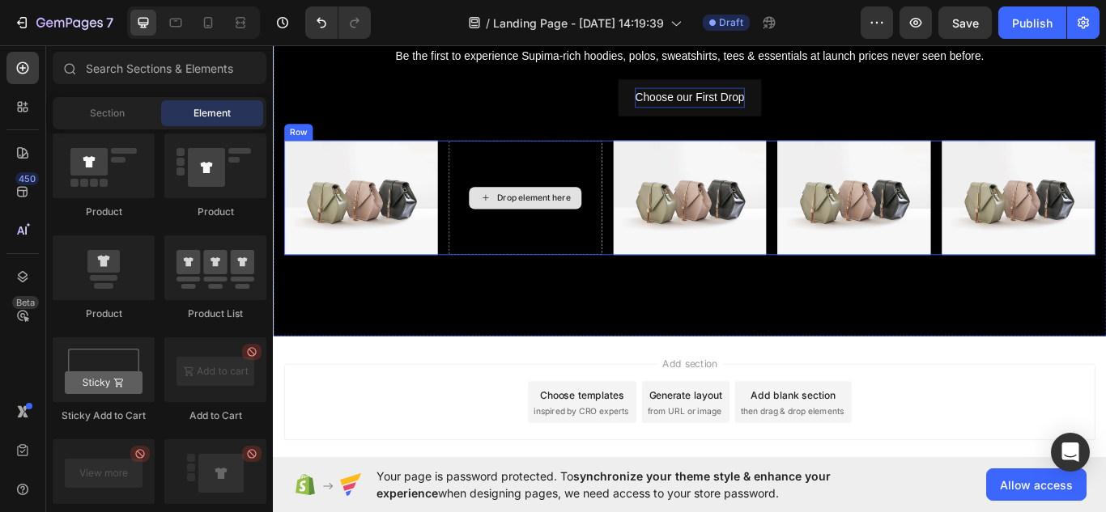
click at [564, 231] on div "Drop element here" at bounding box center [566, 224] width 131 height 26
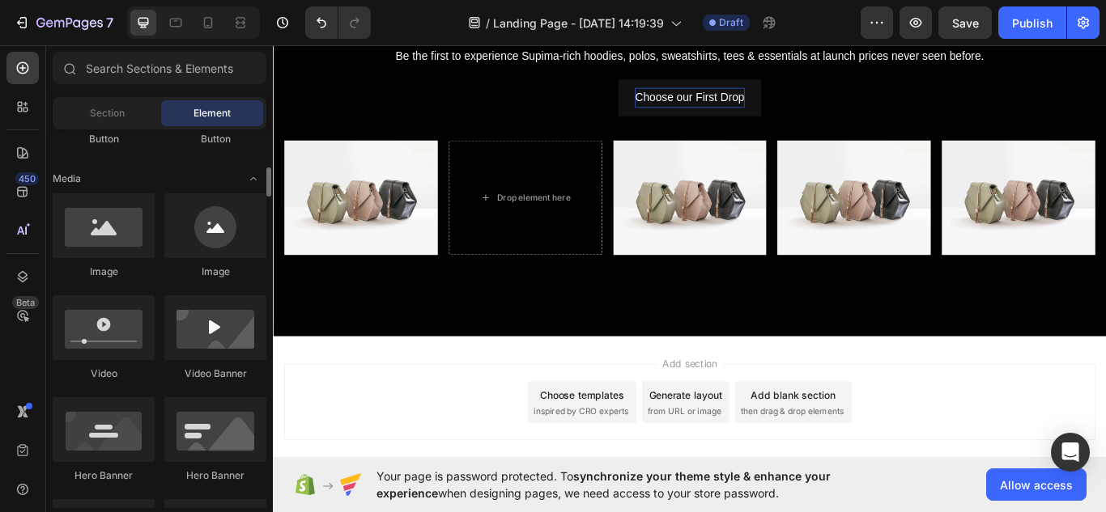
scroll to position [473, 0]
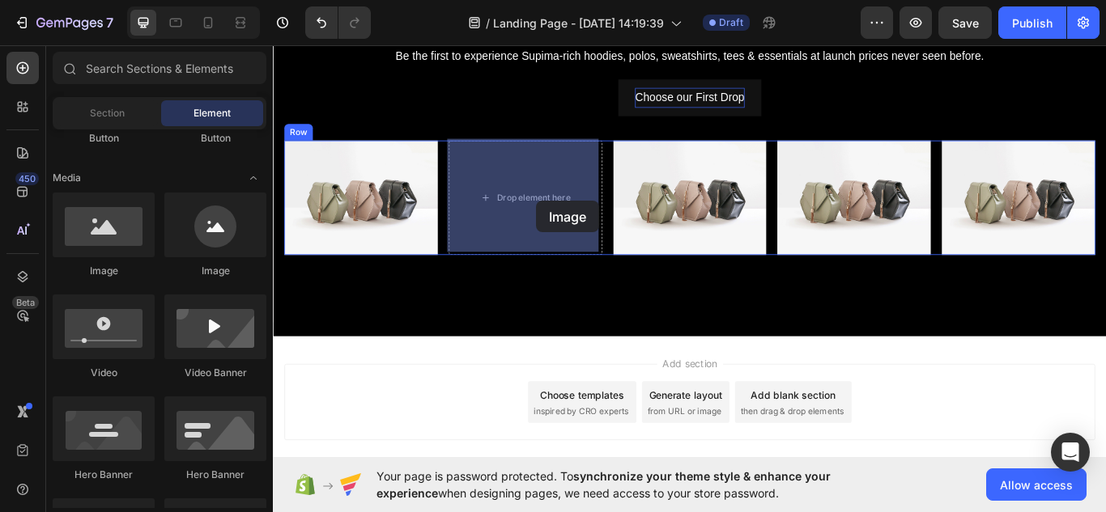
drag, startPoint x: 386, startPoint y: 284, endPoint x: 559, endPoint y: 219, distance: 185.0
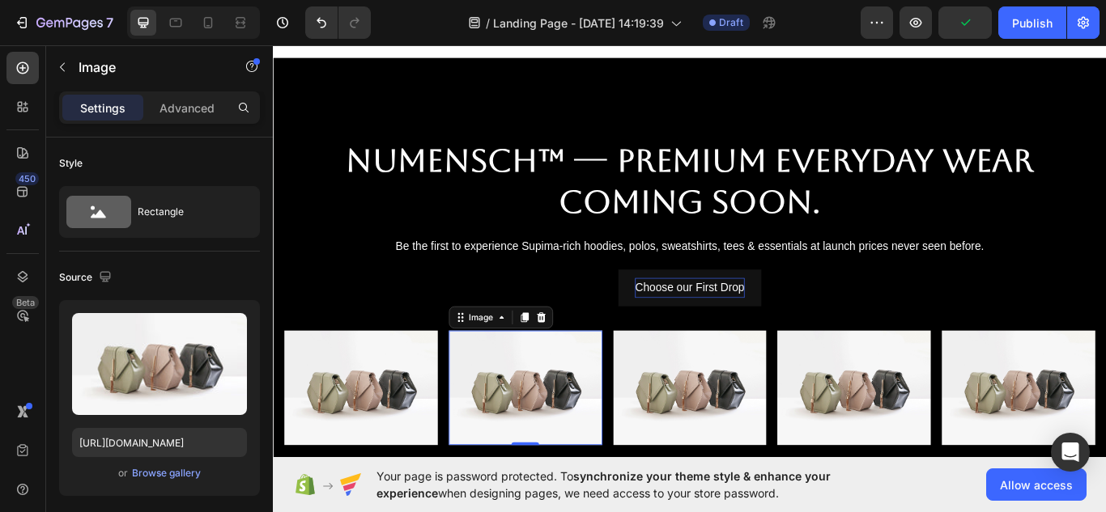
scroll to position [11, 0]
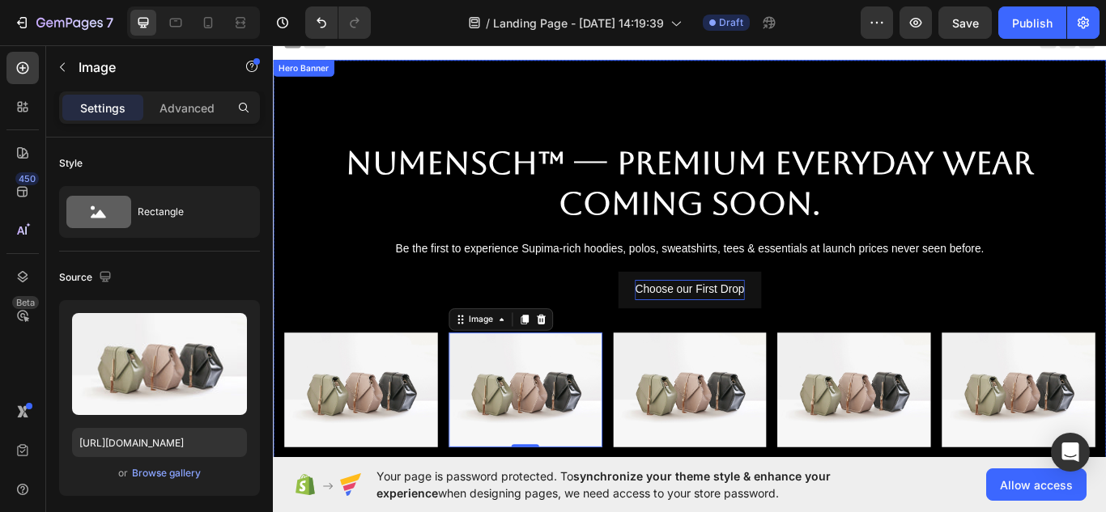
click at [1105, 83] on div "Overlay" at bounding box center [759, 336] width 972 height 546
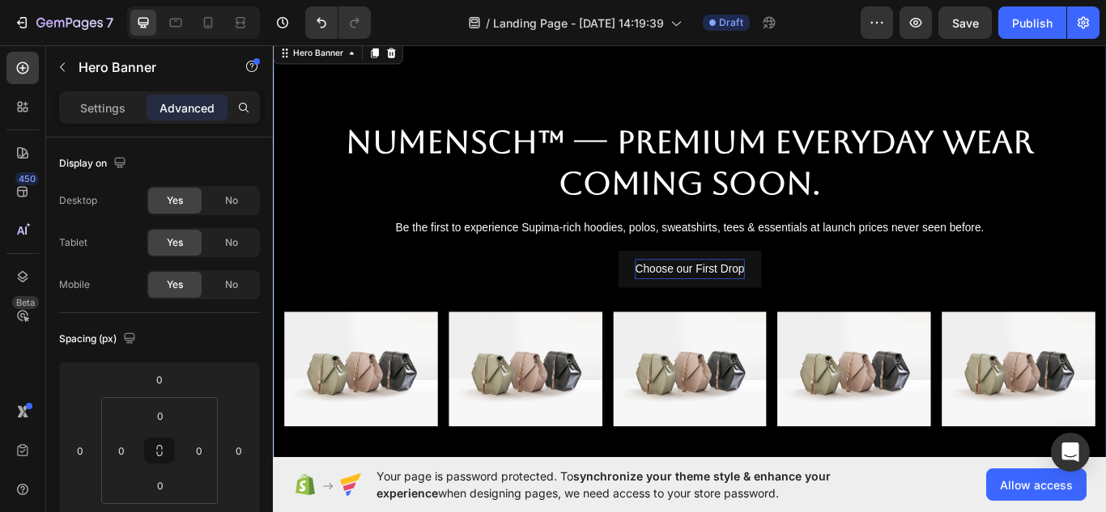
scroll to position [34, 0]
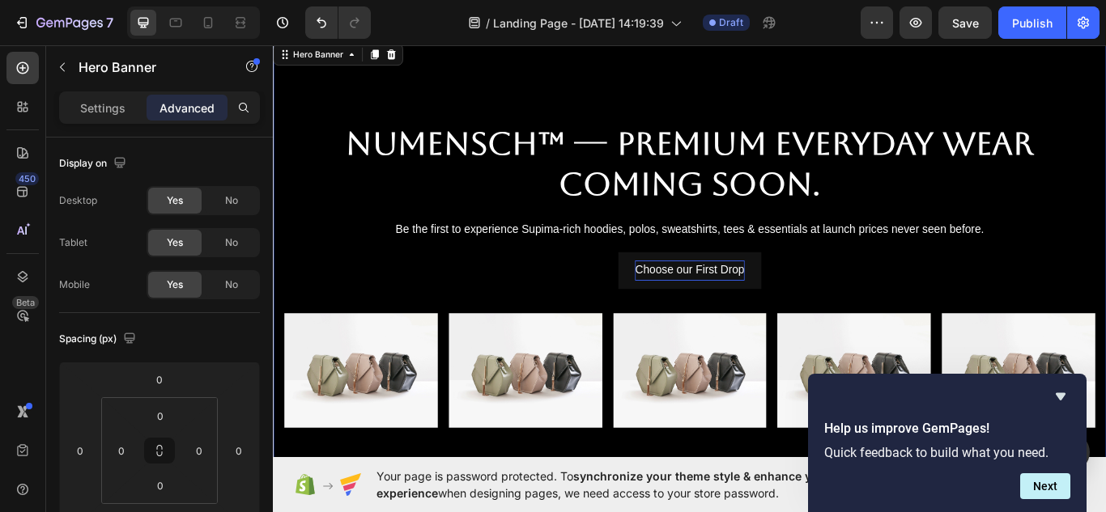
click at [495, 117] on div "Overlay" at bounding box center [759, 313] width 972 height 546
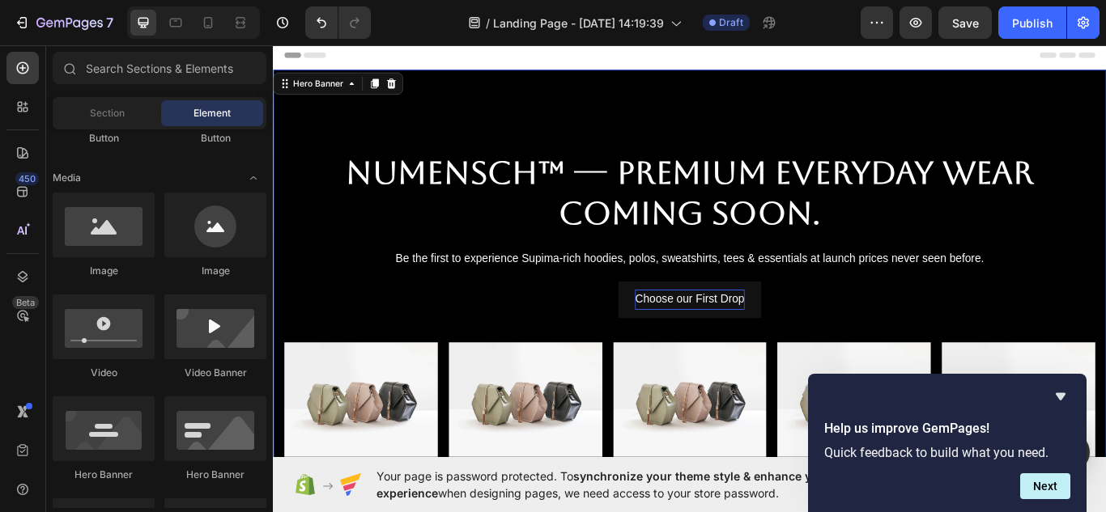
click at [459, 53] on div "Header" at bounding box center [759, 57] width 946 height 32
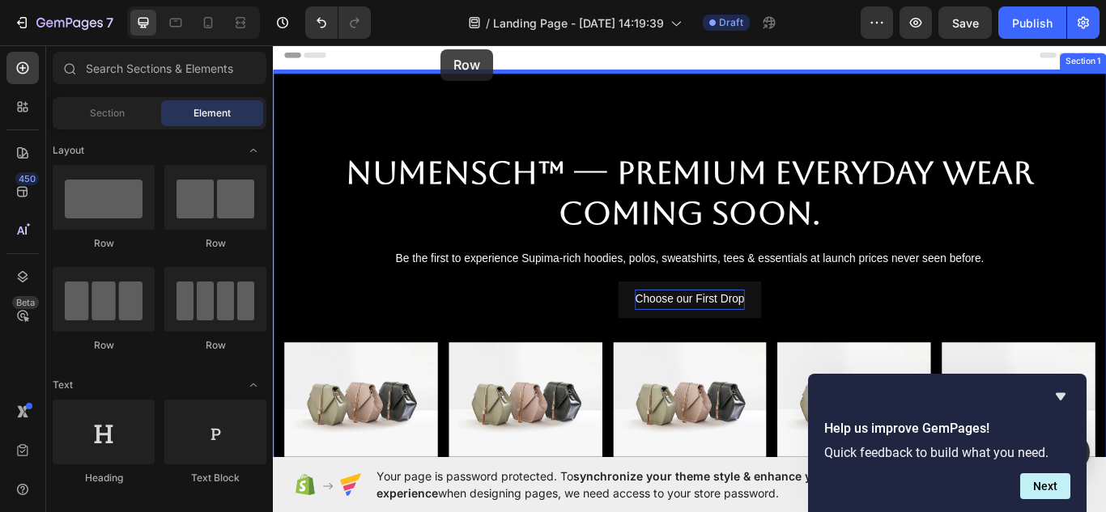
drag, startPoint x: 474, startPoint y: 240, endPoint x: 468, endPoint y: 50, distance: 190.4
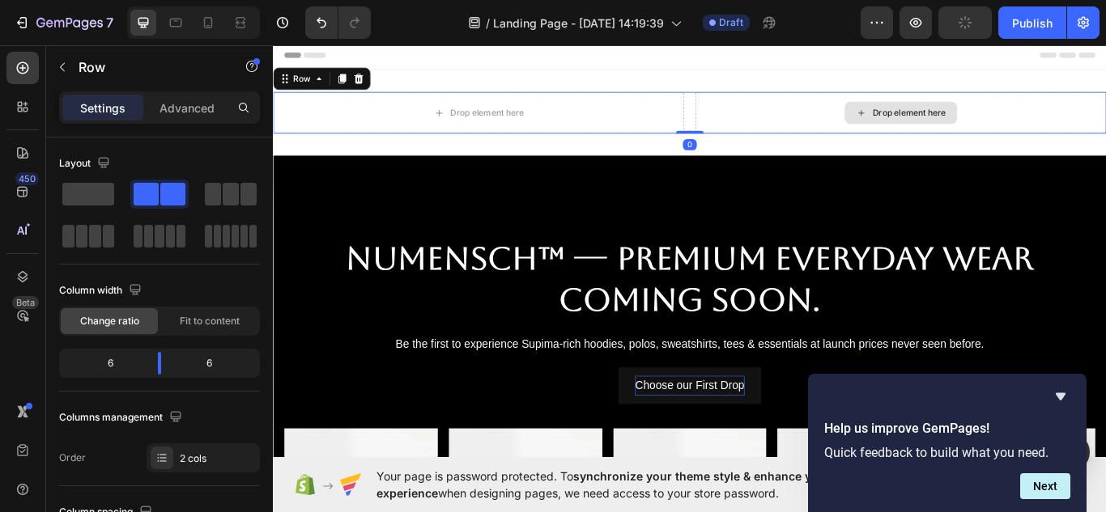
drag, startPoint x: 759, startPoint y: 157, endPoint x: 766, endPoint y: 117, distance: 41.1
click at [766, 117] on div "Drop element here Drop element here Row 0" at bounding box center [759, 124] width 972 height 49
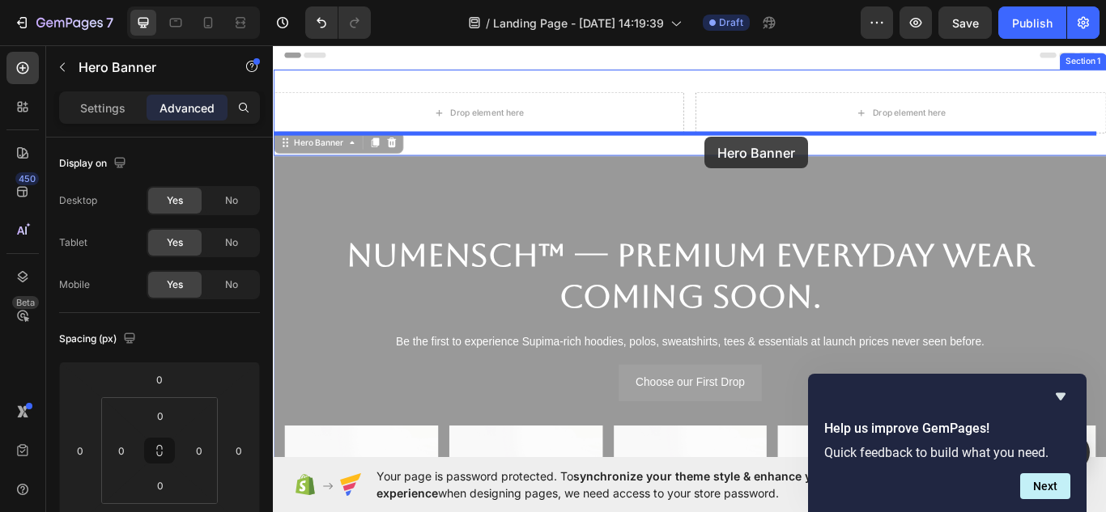
drag, startPoint x: 768, startPoint y: 176, endPoint x: 776, endPoint y: 153, distance: 23.8
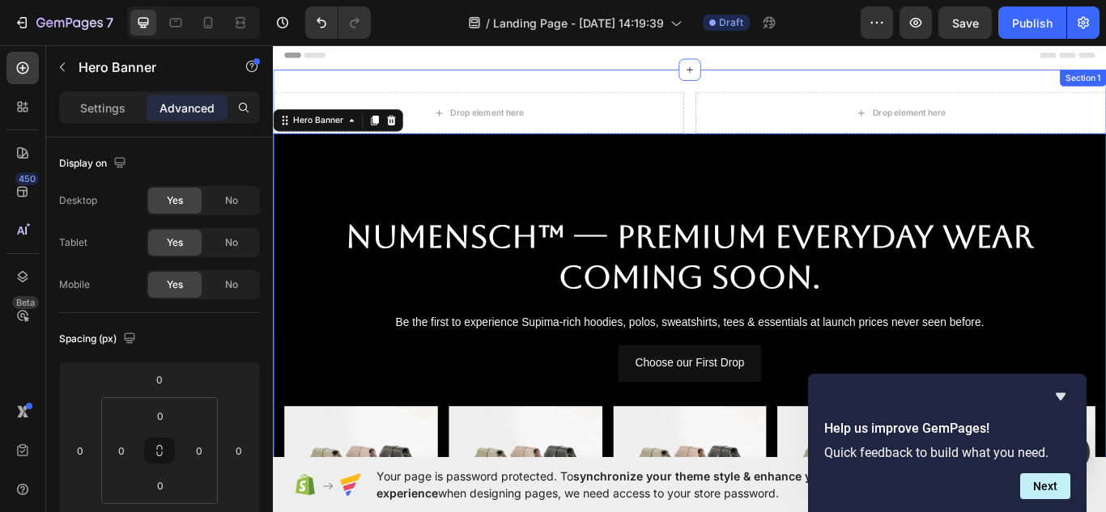
click at [629, 90] on div "Drop element here Drop element here Row NuMENSCH™ — Premium Everyday Wear Comin…" at bounding box center [759, 397] width 972 height 647
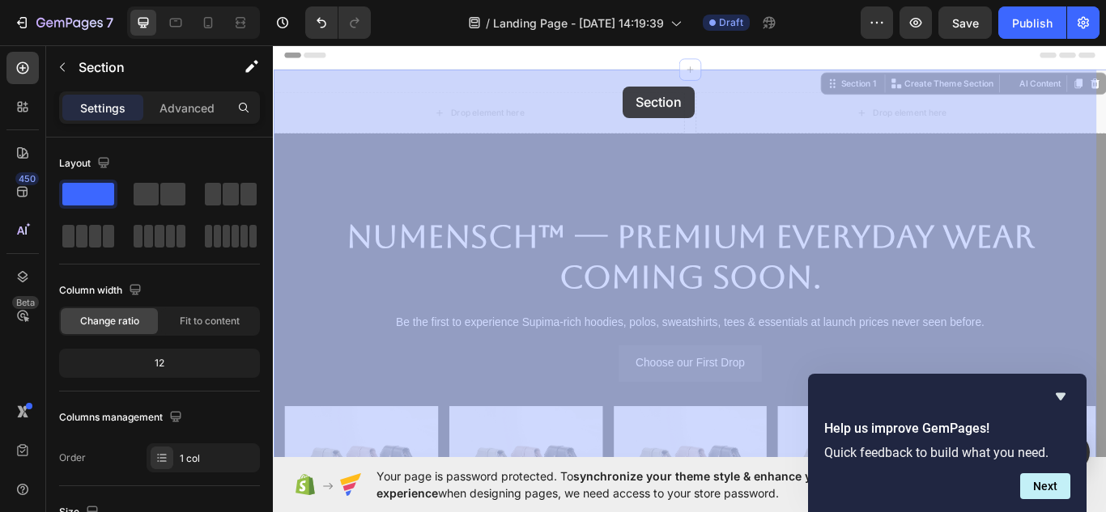
drag, startPoint x: 679, startPoint y: 74, endPoint x: 681, endPoint y: 92, distance: 17.9
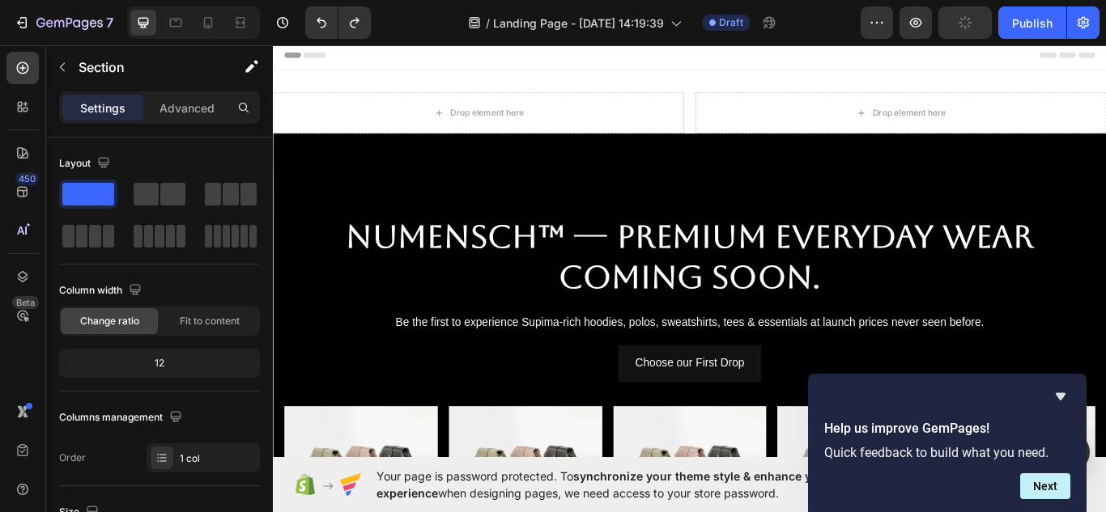
click at [708, 58] on div "Header" at bounding box center [759, 57] width 946 height 32
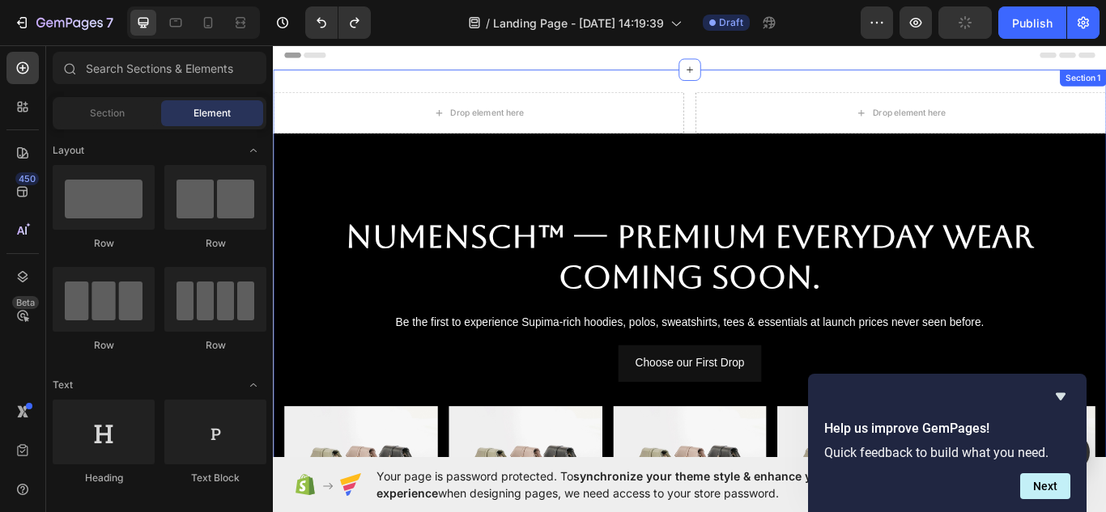
click at [718, 81] on div "Drop element here Drop element here Row NuMENSCH™ — Premium Everyday Wear Comin…" at bounding box center [759, 397] width 972 height 647
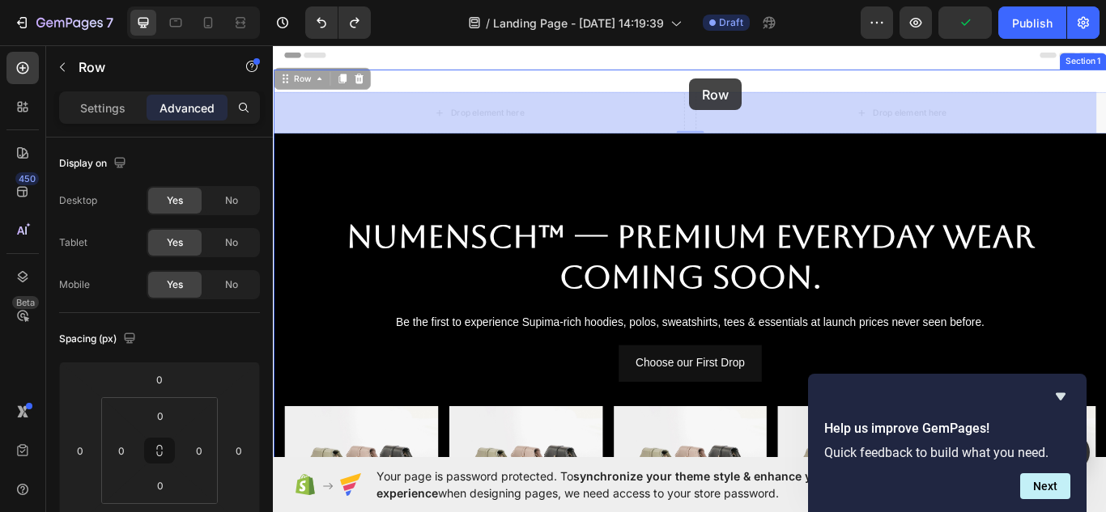
drag, startPoint x: 753, startPoint y: 102, endPoint x: 758, endPoint y: 84, distance: 18.5
click at [758, 84] on div "Header Row 0 Drop element here Drop element here Row 0 NuMENSCH™ — Premium Ever…" at bounding box center [759, 522] width 972 height 962
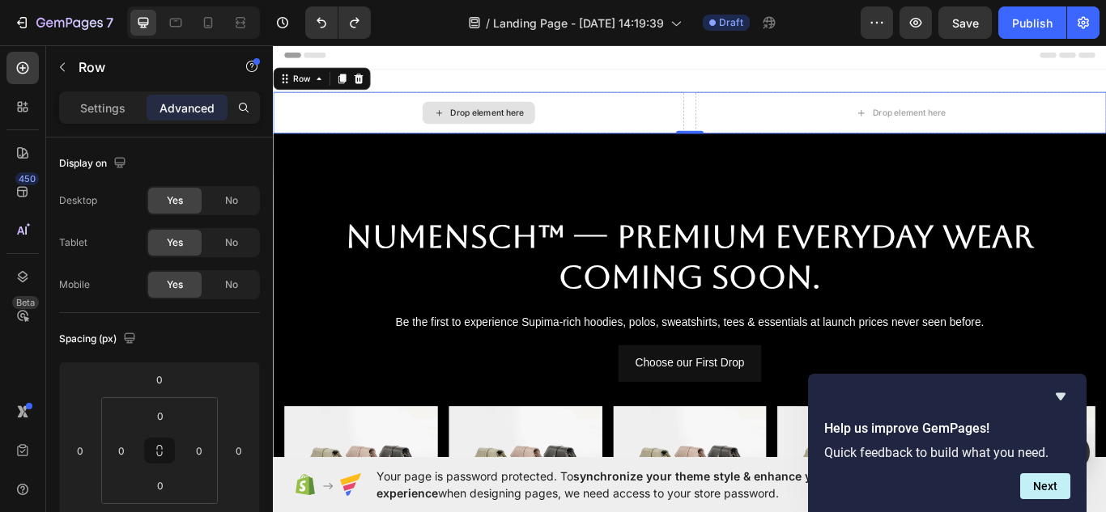
click at [646, 132] on div "Drop element here" at bounding box center [512, 124] width 479 height 49
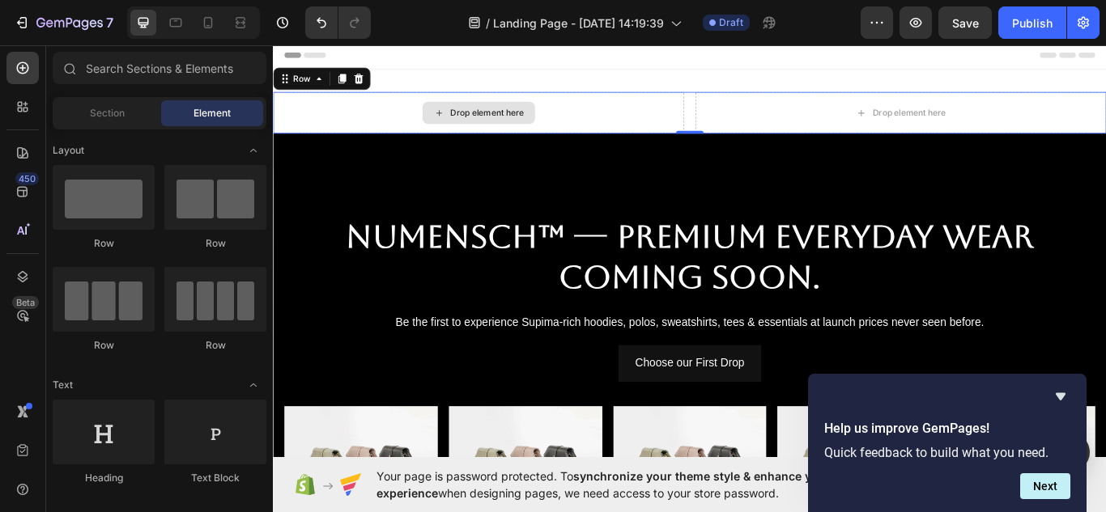
click at [552, 115] on div "Drop element here" at bounding box center [512, 125] width 131 height 26
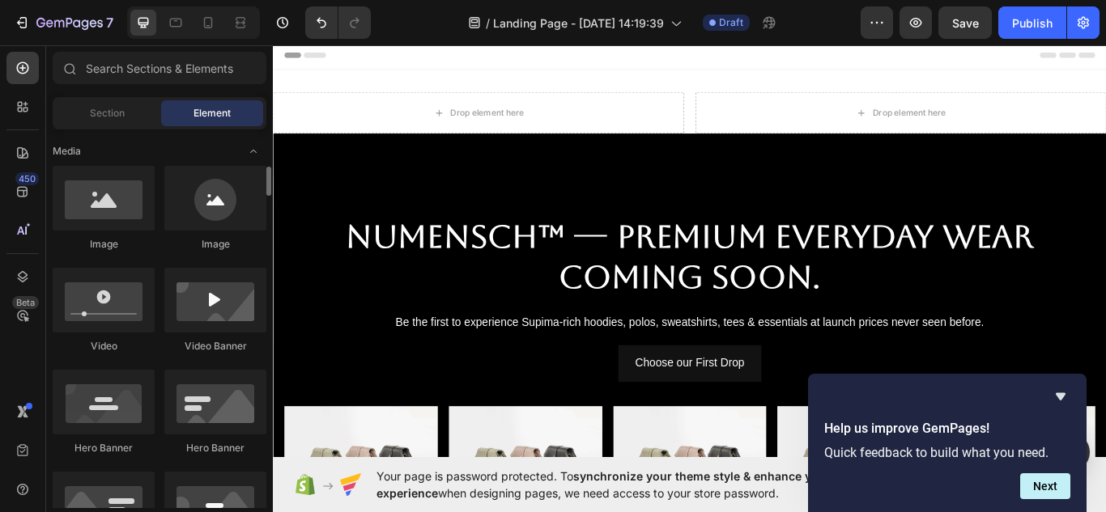
scroll to position [500, 0]
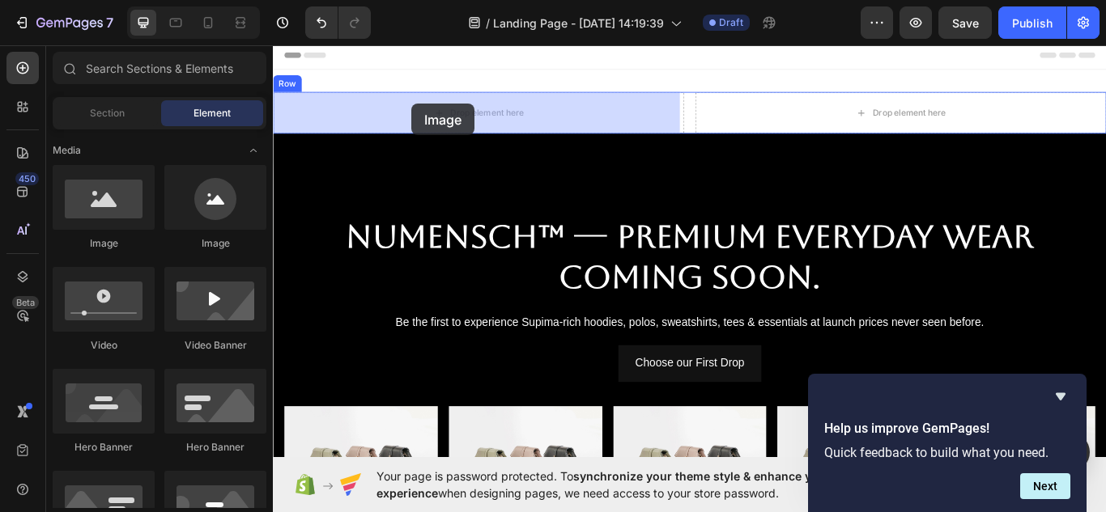
drag, startPoint x: 373, startPoint y: 262, endPoint x: 473, endPoint y: 96, distance: 193.5
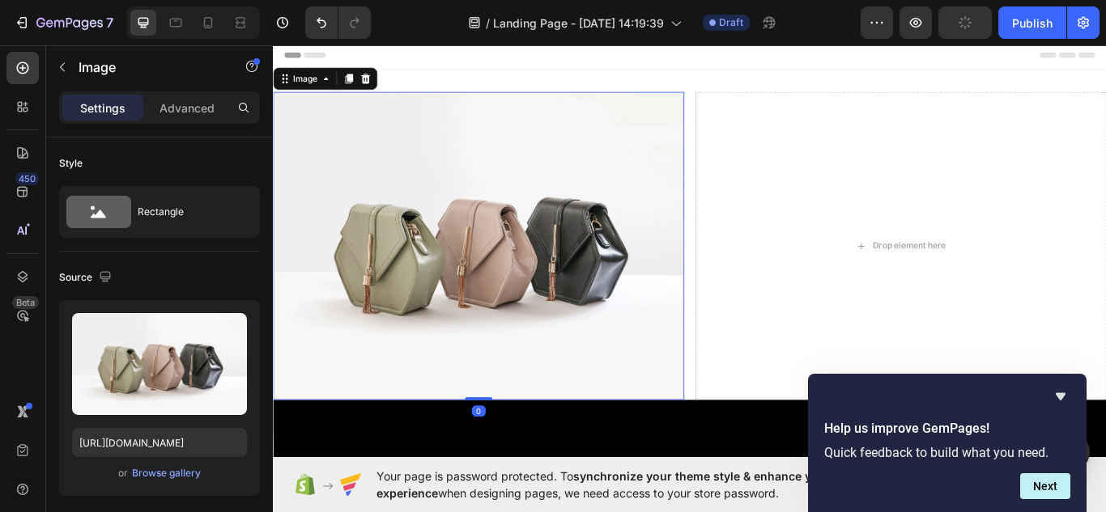
drag, startPoint x: 507, startPoint y: 454, endPoint x: 529, endPoint y: 185, distance: 269.7
click at [529, 185] on div "Image 0" at bounding box center [512, 279] width 479 height 359
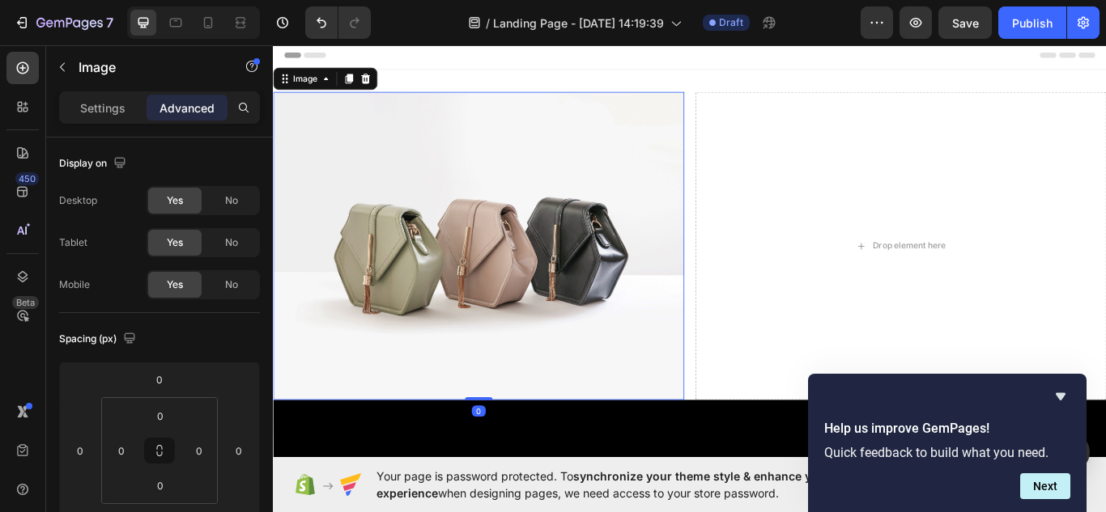
drag, startPoint x: 508, startPoint y: 450, endPoint x: 535, endPoint y: 306, distance: 146.6
click at [534, 306] on div "Image 0" at bounding box center [512, 279] width 479 height 359
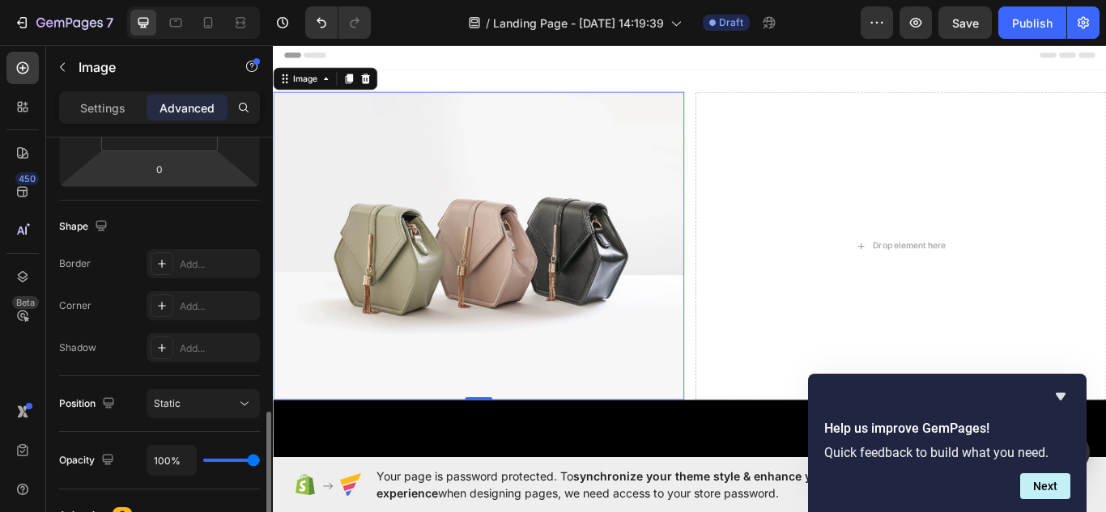
scroll to position [457, 0]
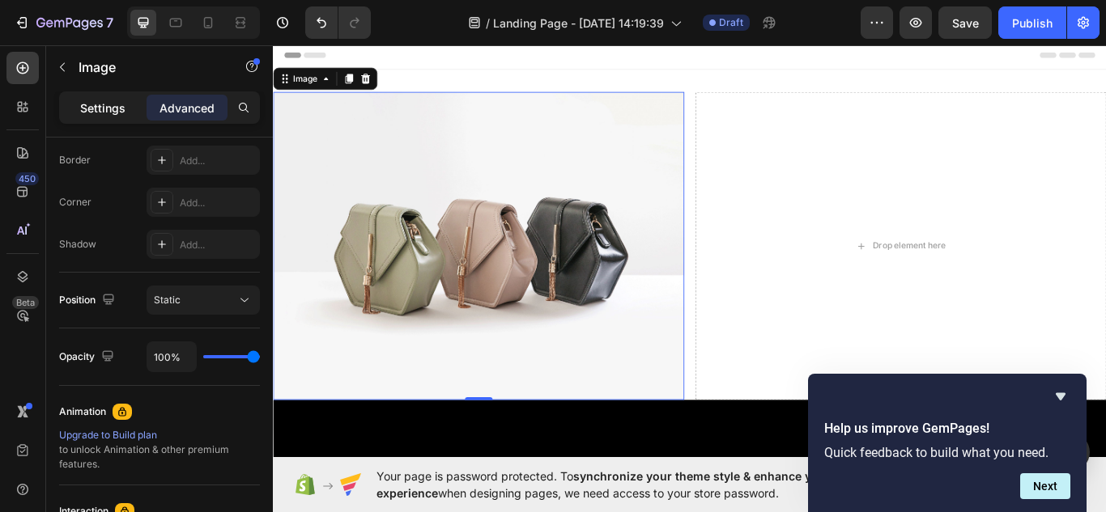
click at [95, 106] on p "Settings" at bounding box center [102, 108] width 45 height 17
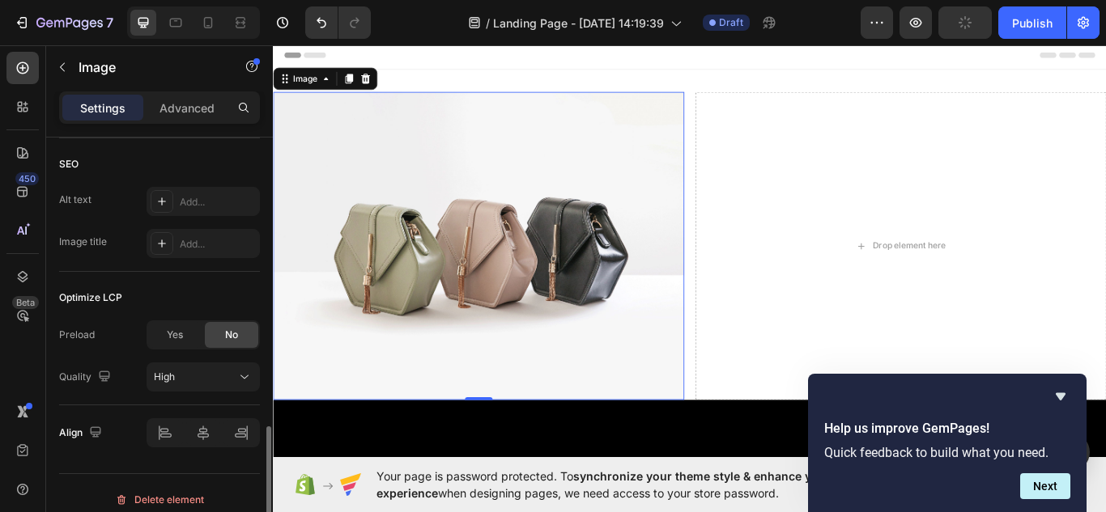
scroll to position [801, 0]
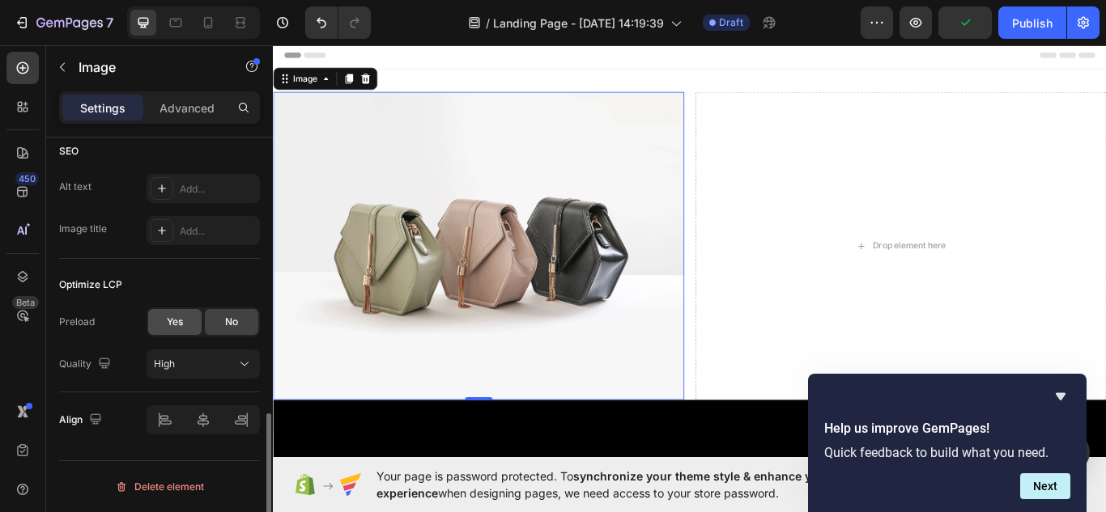
click at [177, 321] on span "Yes" at bounding box center [175, 322] width 16 height 15
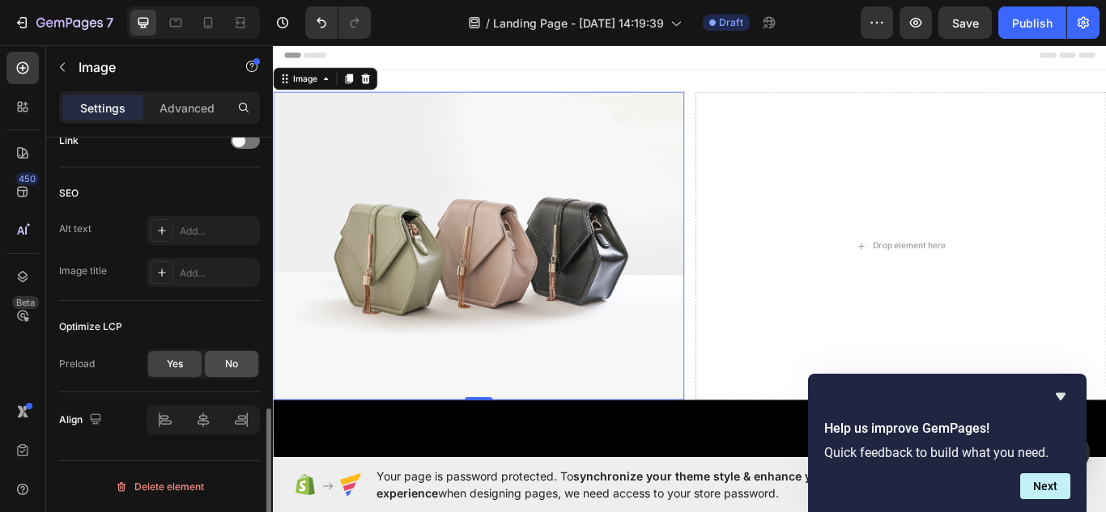
click at [217, 365] on div "No" at bounding box center [231, 364] width 53 height 26
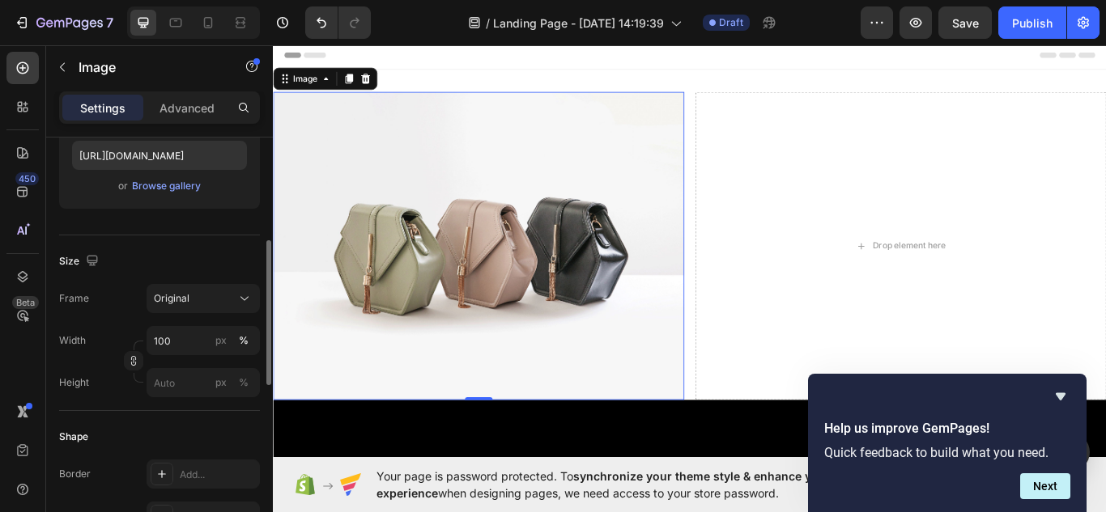
scroll to position [291, 0]
click at [385, 90] on icon at bounding box center [380, 85] width 13 height 13
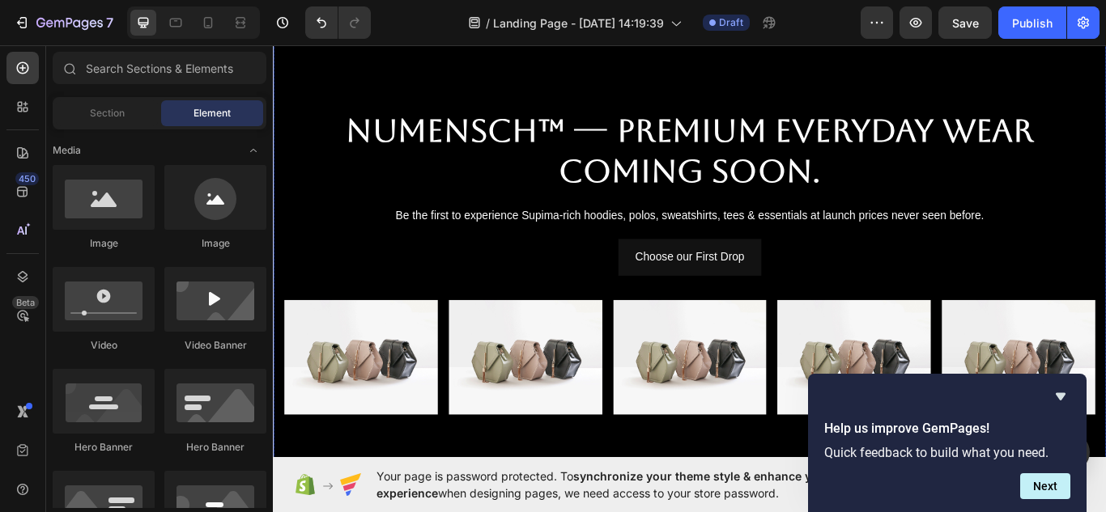
scroll to position [123, 0]
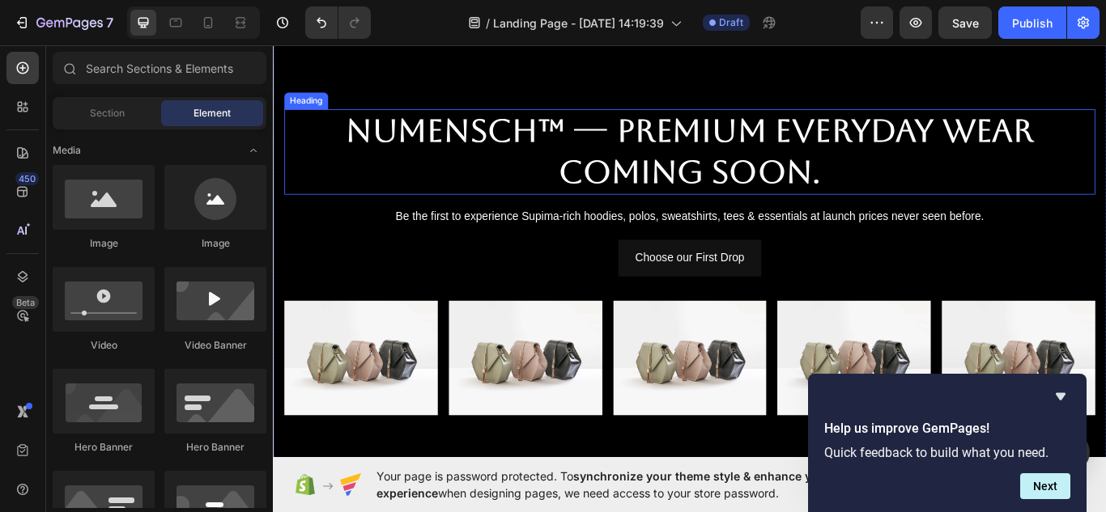
click at [725, 172] on strong "Coming Soon." at bounding box center [758, 194] width 305 height 44
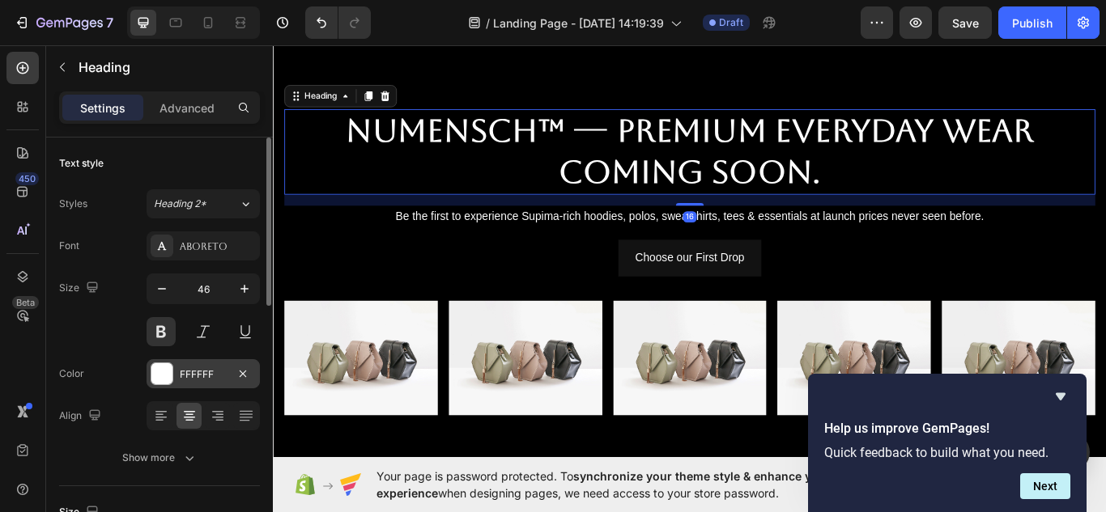
click at [168, 376] on div at bounding box center [161, 374] width 21 height 21
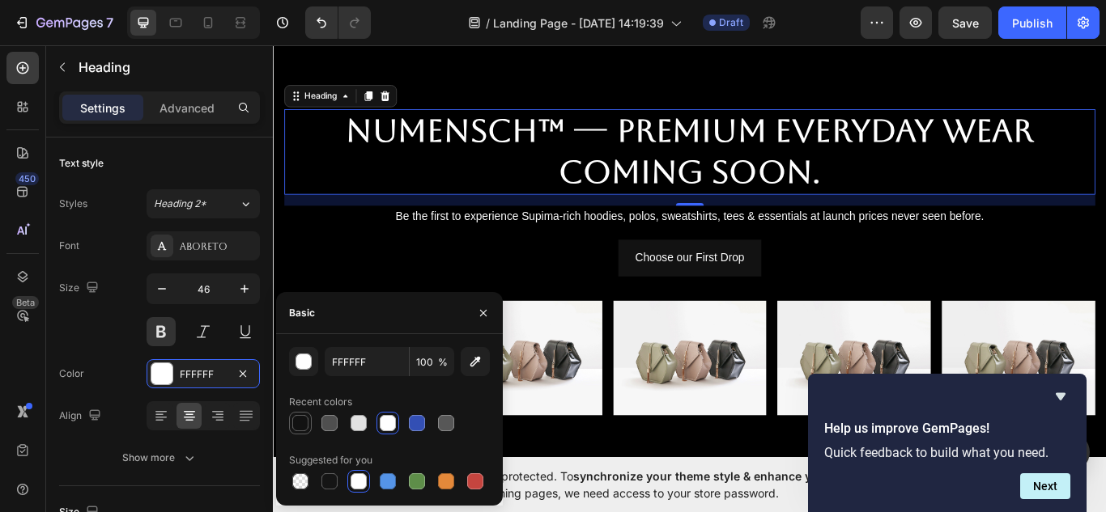
click at [304, 418] on div at bounding box center [300, 423] width 16 height 16
type input "121212"
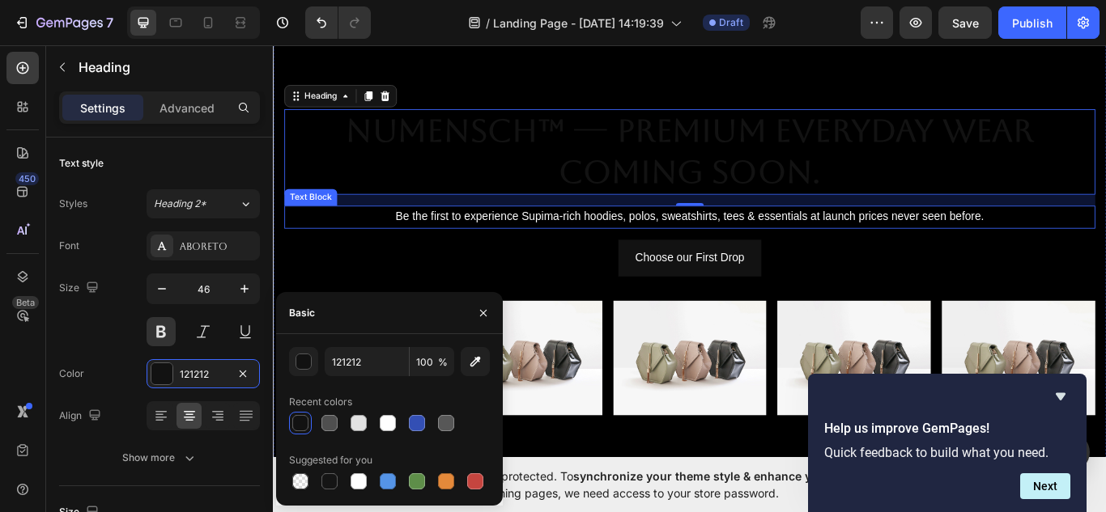
click at [768, 237] on p "Be the first to experience Supima-rich hoodies, polos, sweatshirts, tees & esse…" at bounding box center [758, 246] width 942 height 23
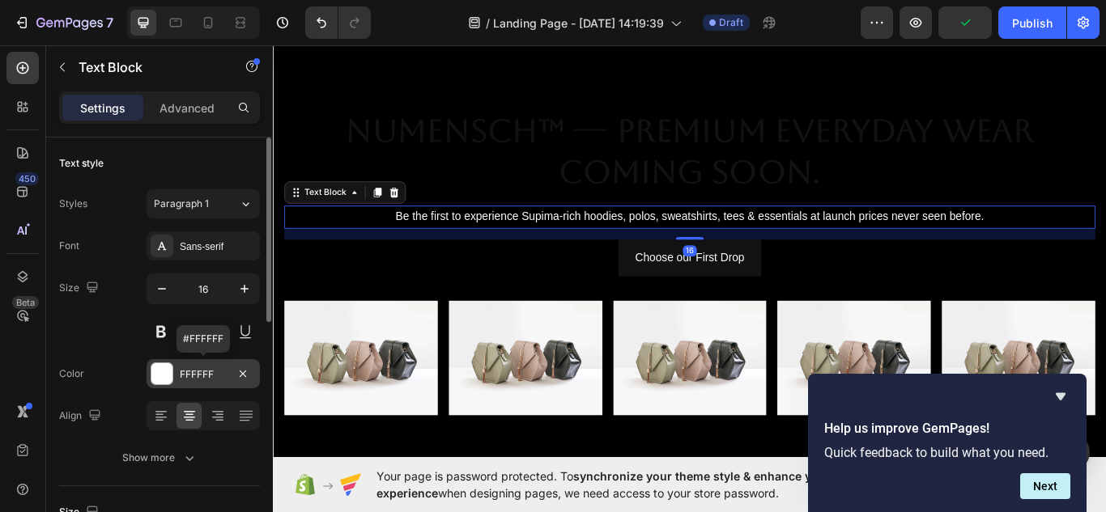
click at [156, 382] on div at bounding box center [161, 374] width 21 height 21
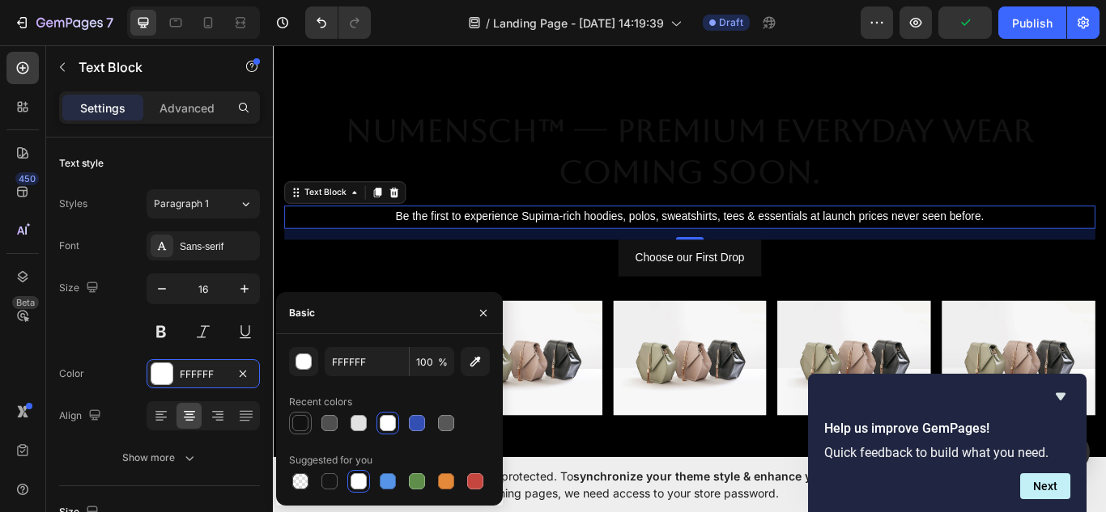
click at [306, 425] on div at bounding box center [300, 423] width 16 height 16
type input "121212"
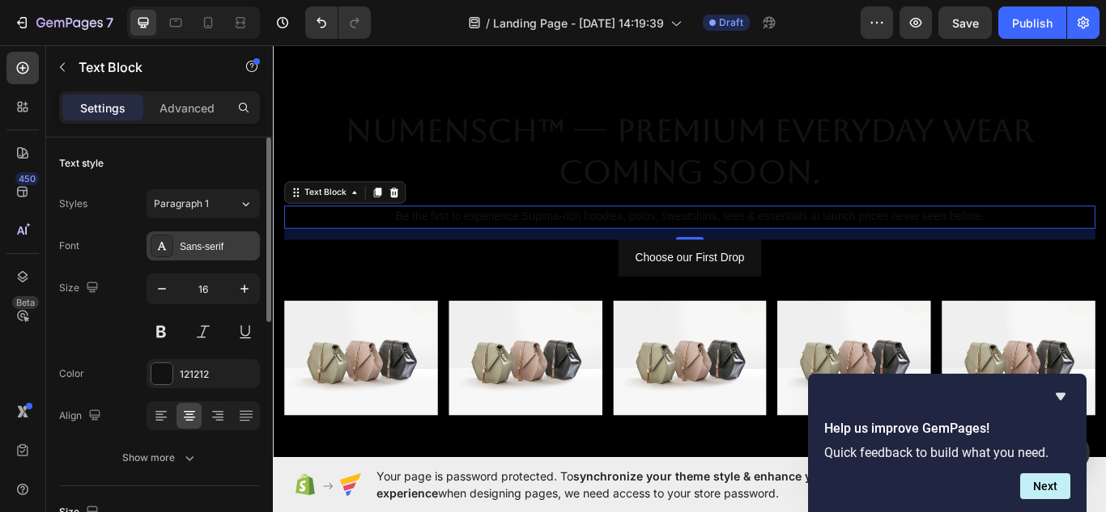
click at [166, 252] on icon at bounding box center [161, 246] width 13 height 13
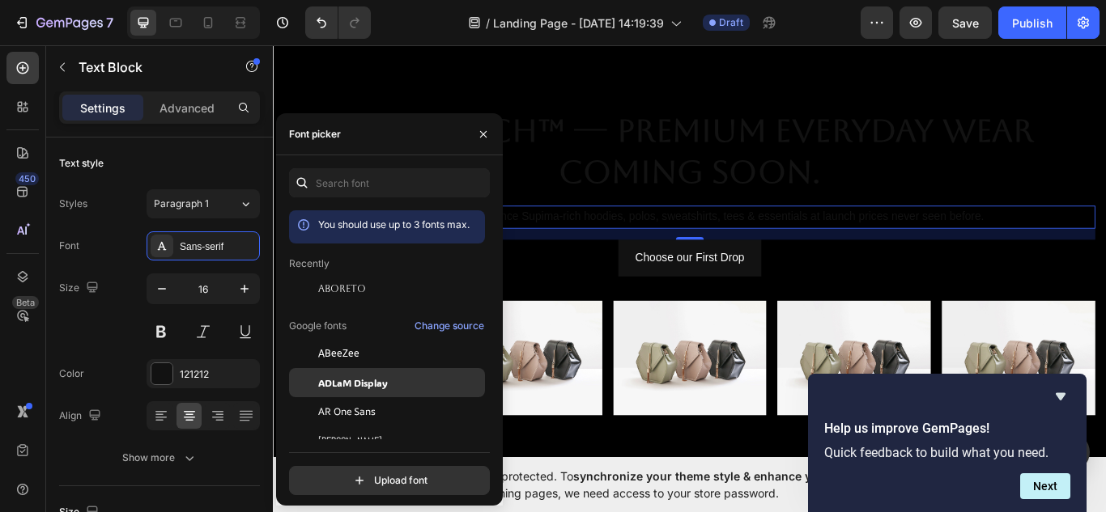
scroll to position [145, 0]
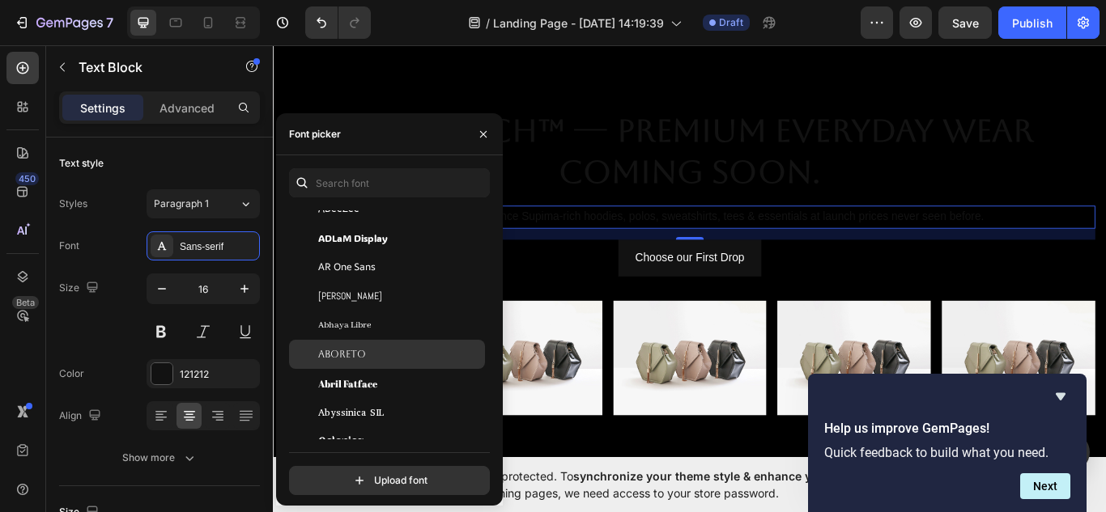
click at [377, 353] on div "Aboreto" at bounding box center [400, 354] width 164 height 15
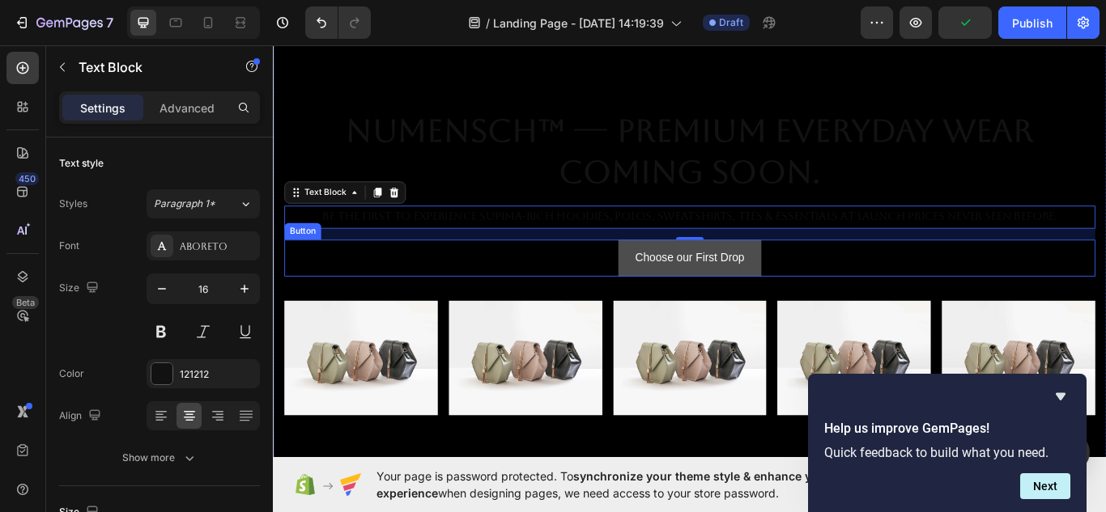
click at [688, 305] on button "Choose our First Drop" at bounding box center [758, 294] width 166 height 43
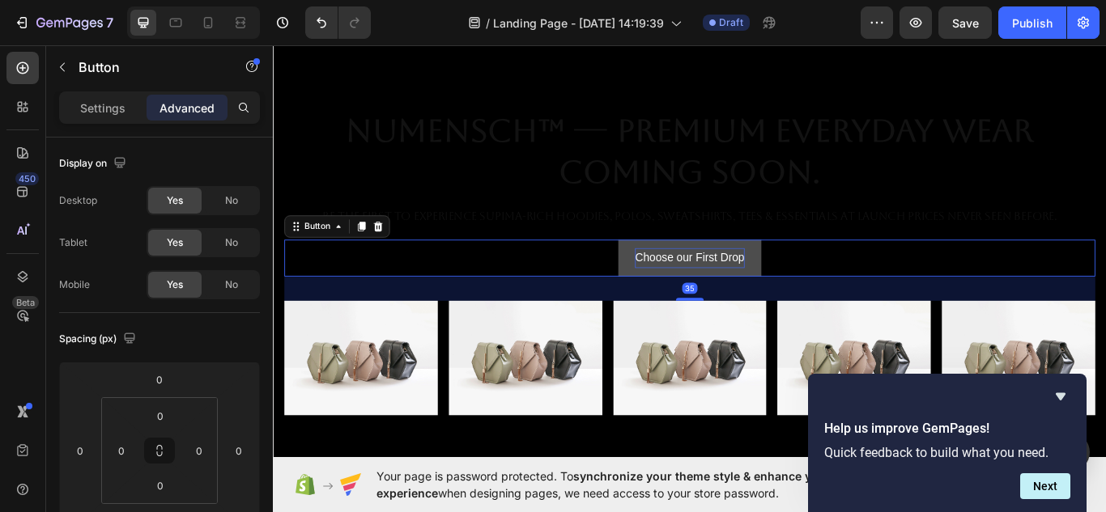
click at [745, 295] on p "Choose our First Drop" at bounding box center [758, 294] width 127 height 23
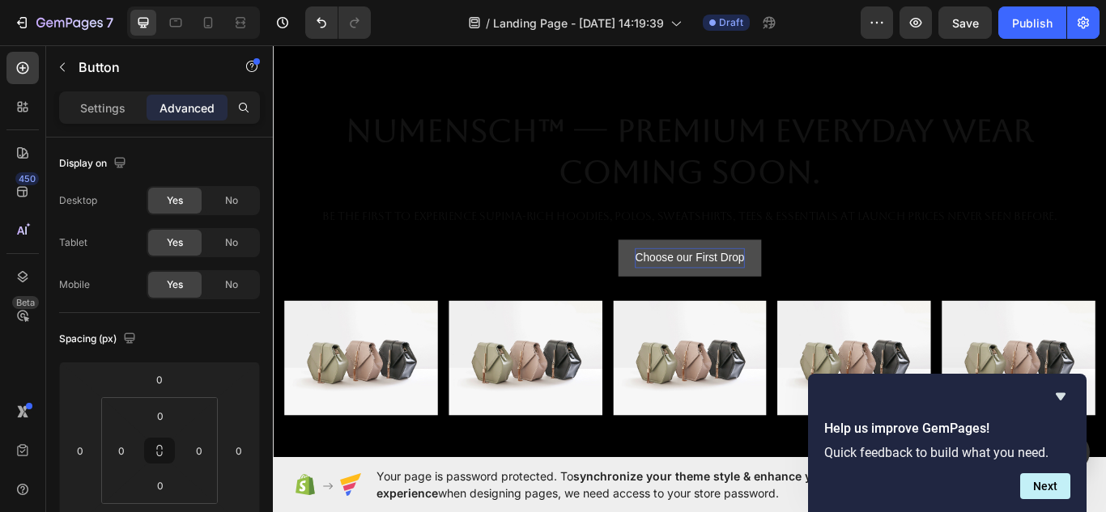
click at [680, 291] on button "Choose our First Drop" at bounding box center [758, 294] width 166 height 43
click at [105, 113] on p "Settings" at bounding box center [102, 108] width 45 height 17
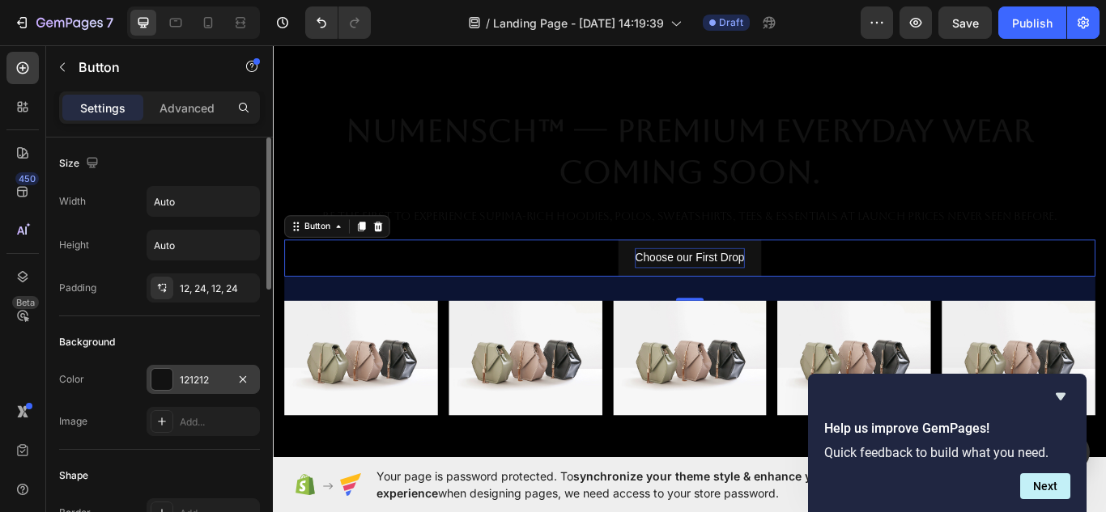
click at [147, 379] on div "121212" at bounding box center [203, 379] width 113 height 29
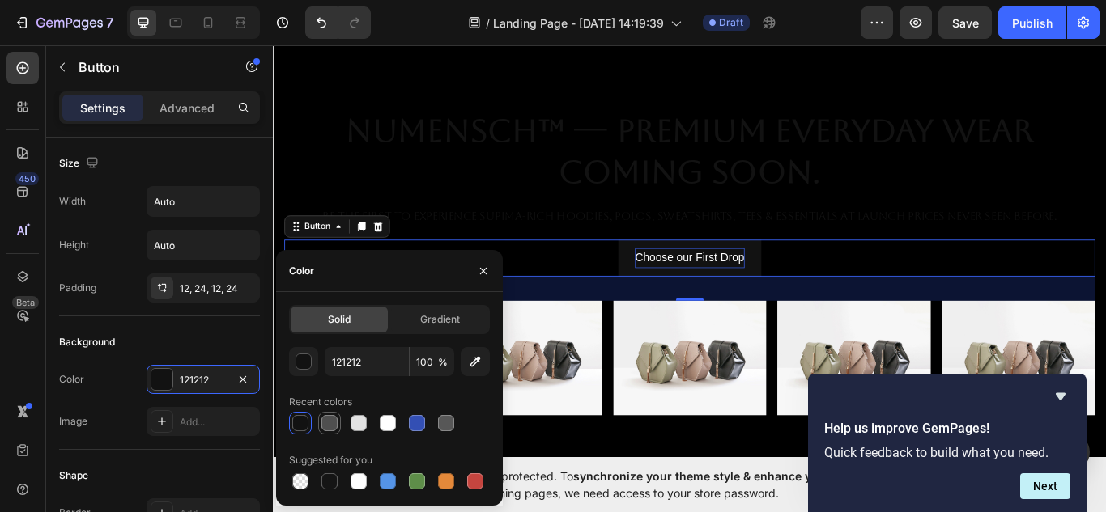
click at [330, 423] on div at bounding box center [329, 423] width 16 height 16
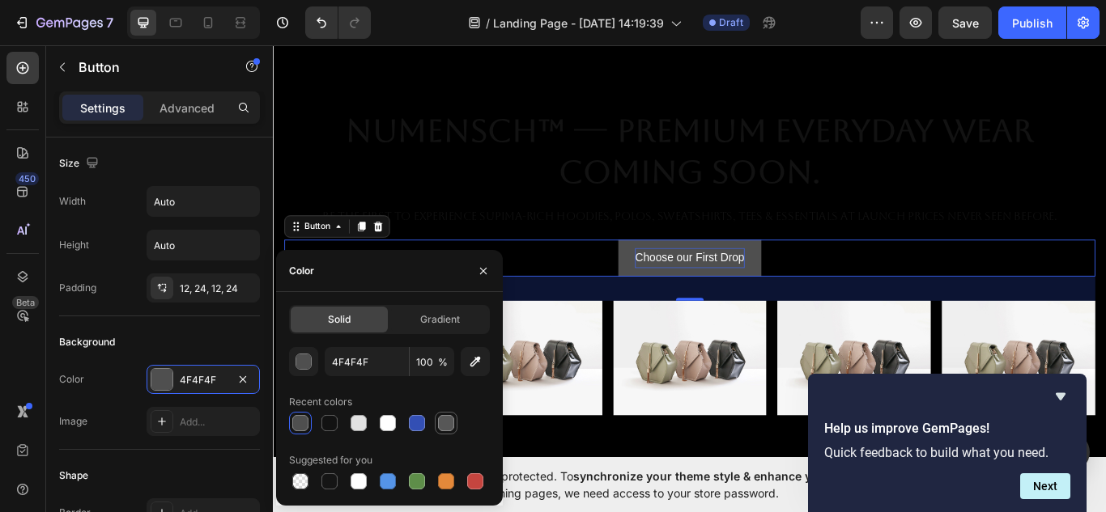
click at [444, 431] on div at bounding box center [446, 423] width 16 height 16
type input "575757"
click at [436, 324] on span "Gradient" at bounding box center [440, 320] width 40 height 15
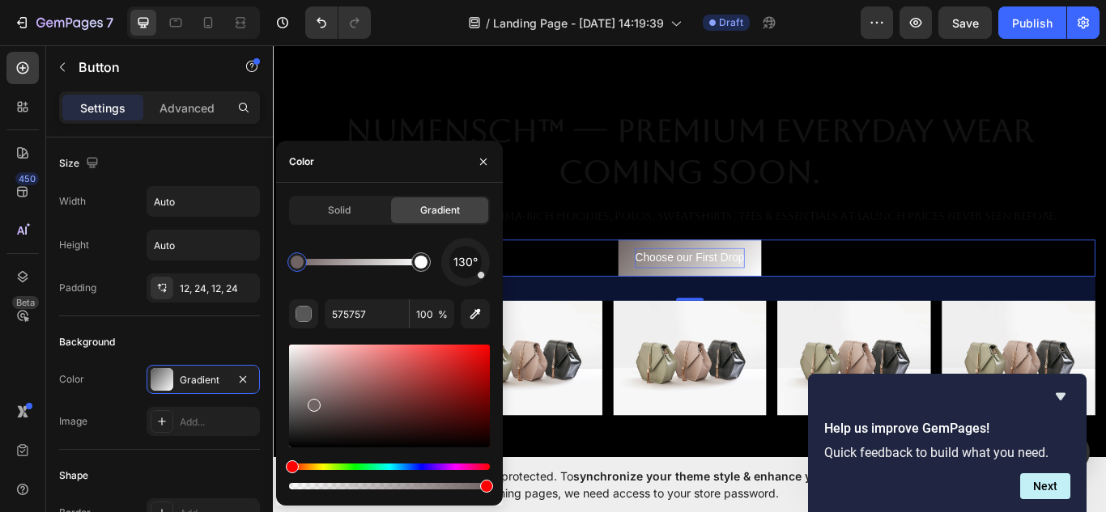
drag, startPoint x: 292, startPoint y: 415, endPoint x: 311, endPoint y: 402, distance: 22.2
click at [311, 402] on div at bounding box center [314, 405] width 13 height 13
type input "706464"
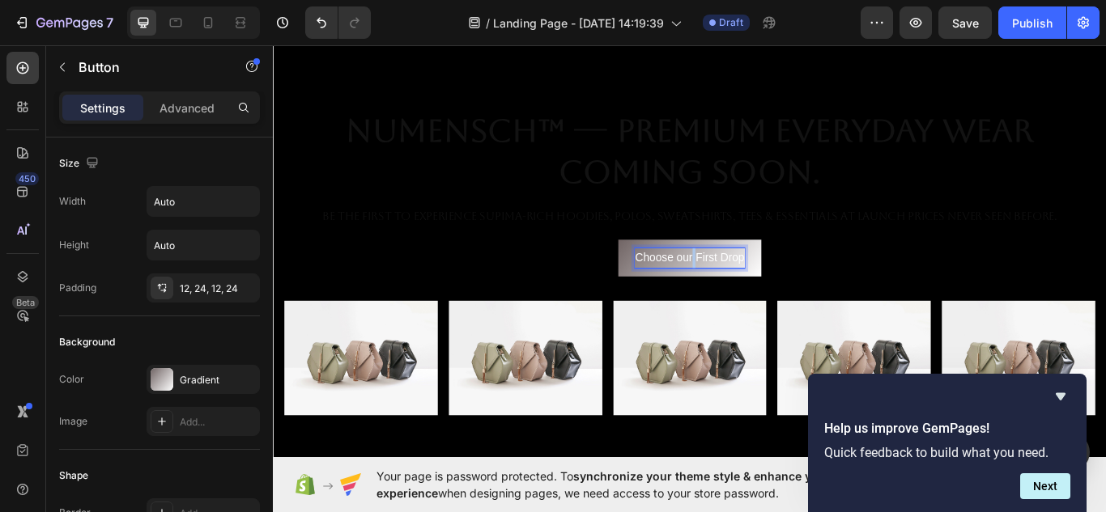
click at [757, 283] on p "Choose our First Drop" at bounding box center [758, 294] width 127 height 23
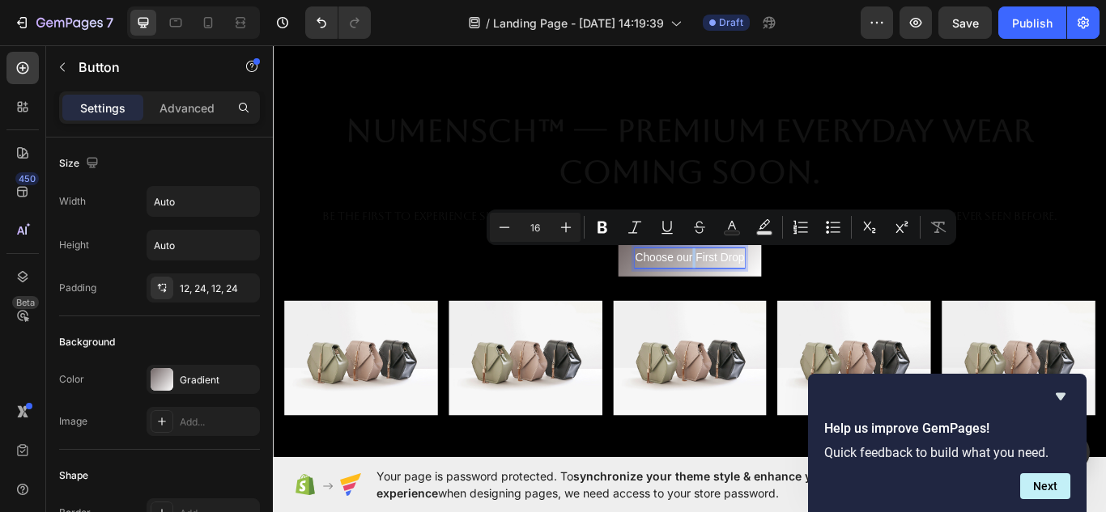
click at [757, 283] on p "Choose our First Drop" at bounding box center [758, 294] width 127 height 23
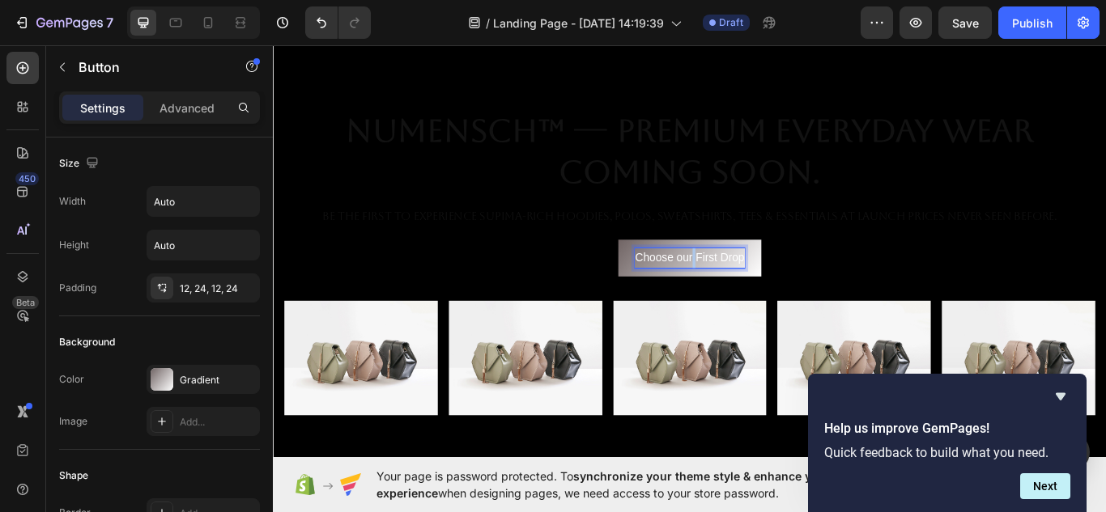
click at [757, 283] on p "Choose our First Drop" at bounding box center [758, 294] width 127 height 23
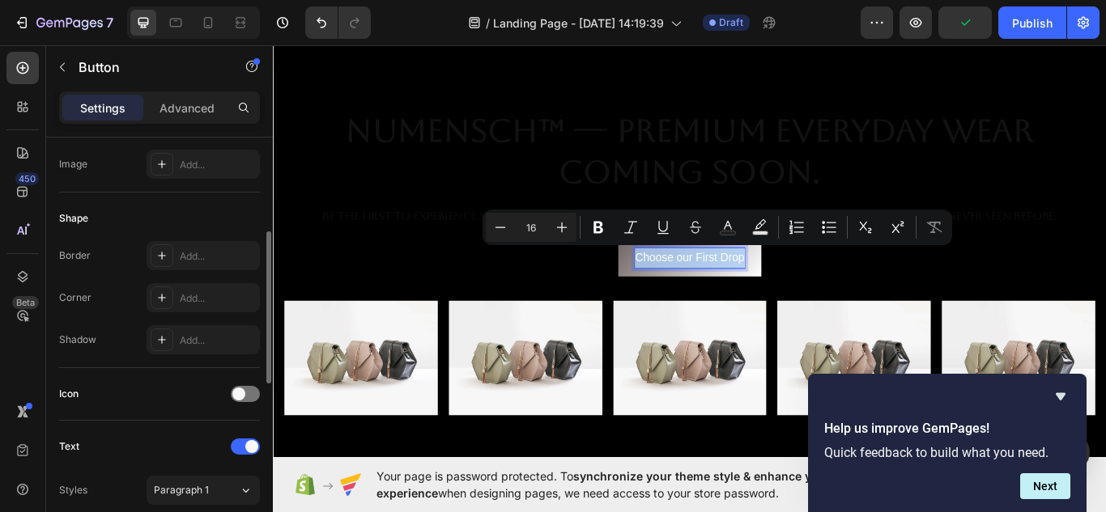
scroll to position [258, 0]
click at [730, 232] on rect "Editor contextual toolbar" at bounding box center [728, 234] width 15 height 4
type input "FFFFFF"
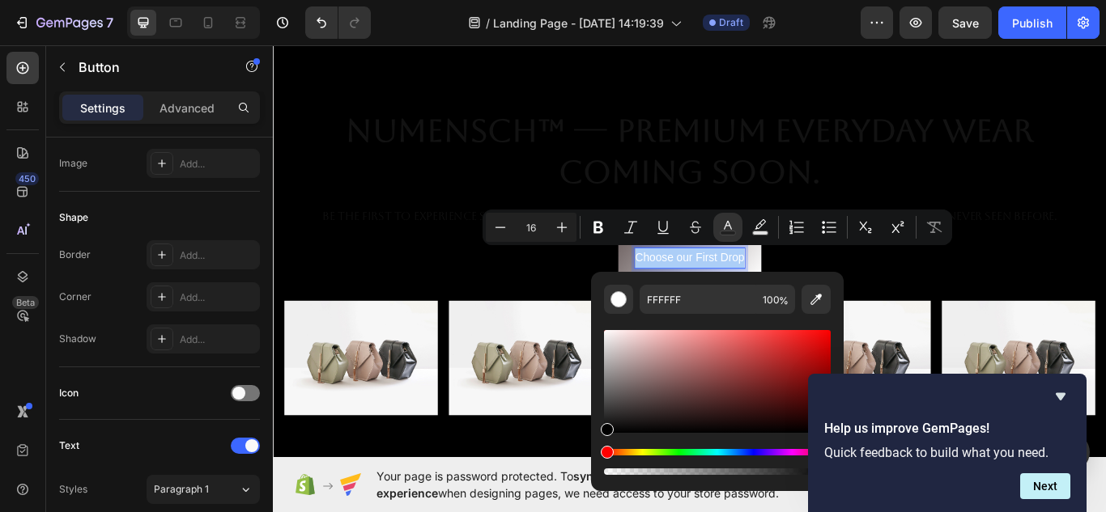
drag, startPoint x: 606, startPoint y: 335, endPoint x: 595, endPoint y: 517, distance: 182.5
click at [595, 0] on html "7 / Landing Page - Sep 27, 14:19:39 Draft Preview Save Publish 450 Beta Section…" at bounding box center [553, 0] width 1106 height 0
type input "000000"
click at [163, 417] on div "Icon" at bounding box center [159, 394] width 201 height 53
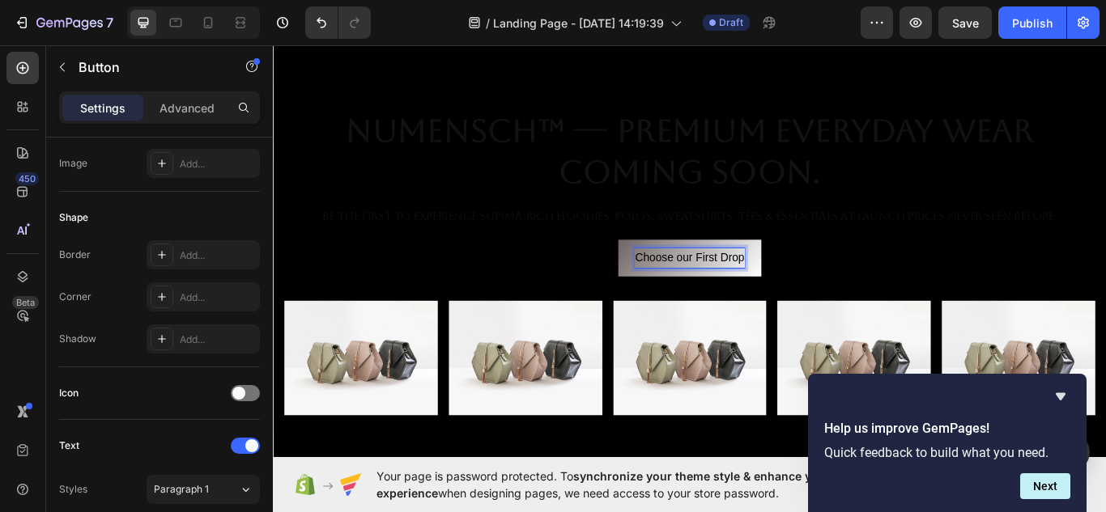
click at [774, 295] on span "Choose our First Drop" at bounding box center [758, 294] width 127 height 14
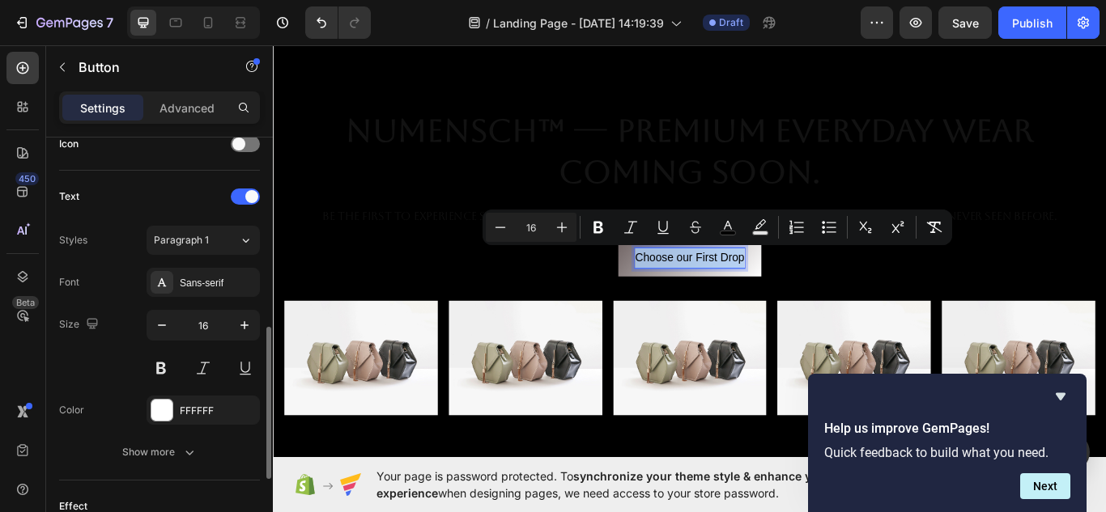
scroll to position [512, 0]
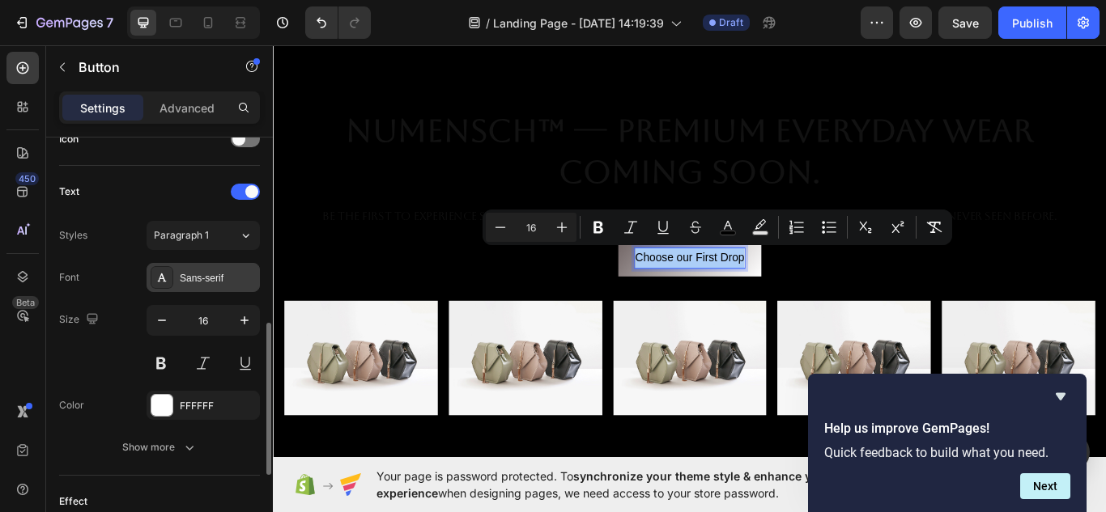
click at [165, 279] on icon at bounding box center [161, 277] width 13 height 13
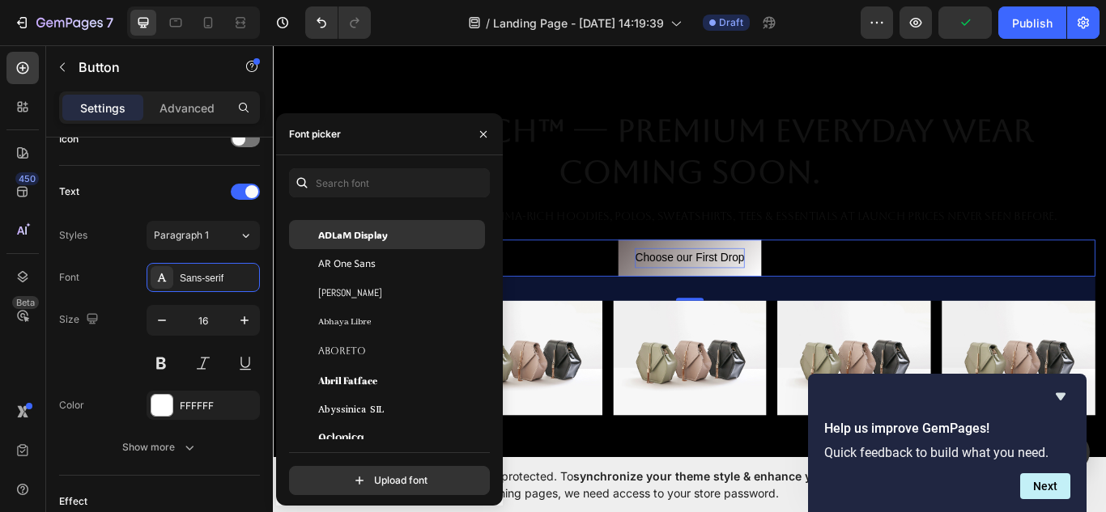
scroll to position [149, 0]
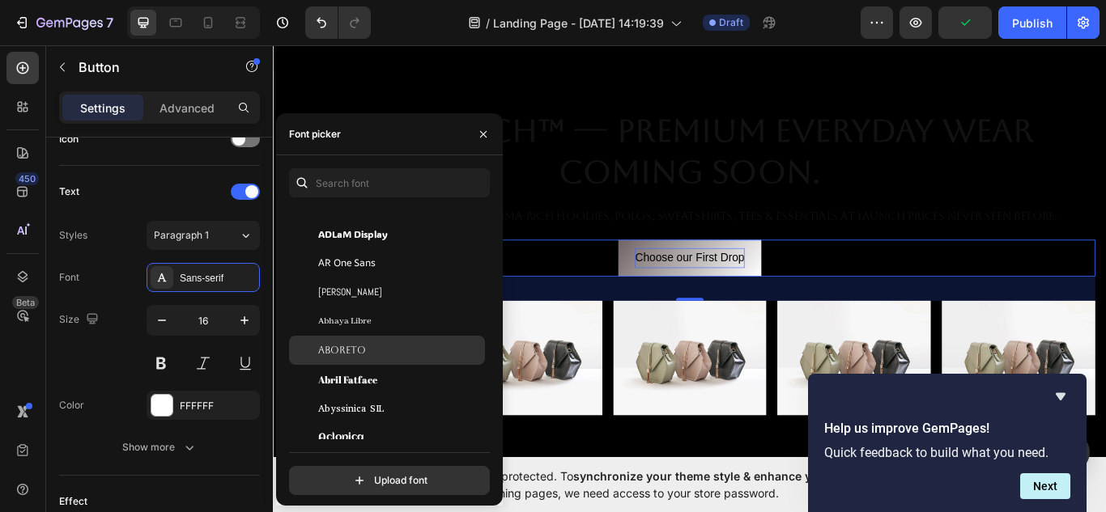
click at [354, 342] on div "Aboreto" at bounding box center [387, 350] width 196 height 29
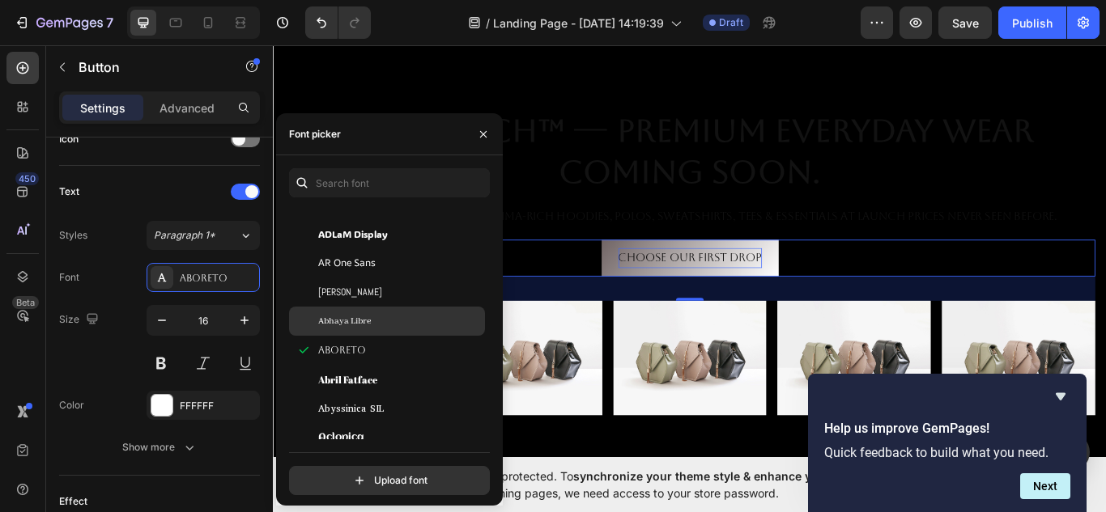
click at [357, 323] on span "Abhaya Libre" at bounding box center [344, 321] width 53 height 15
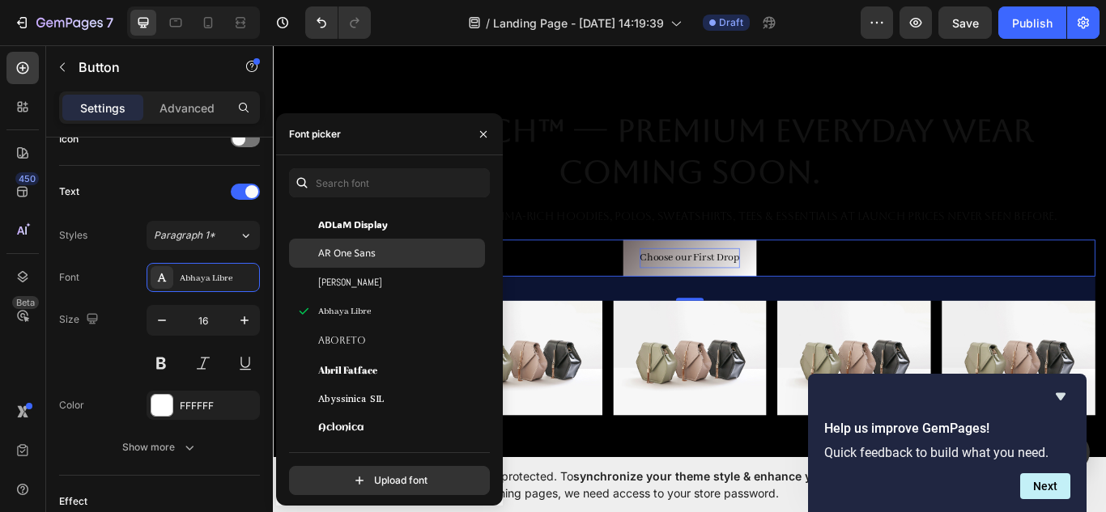
scroll to position [168, 0]
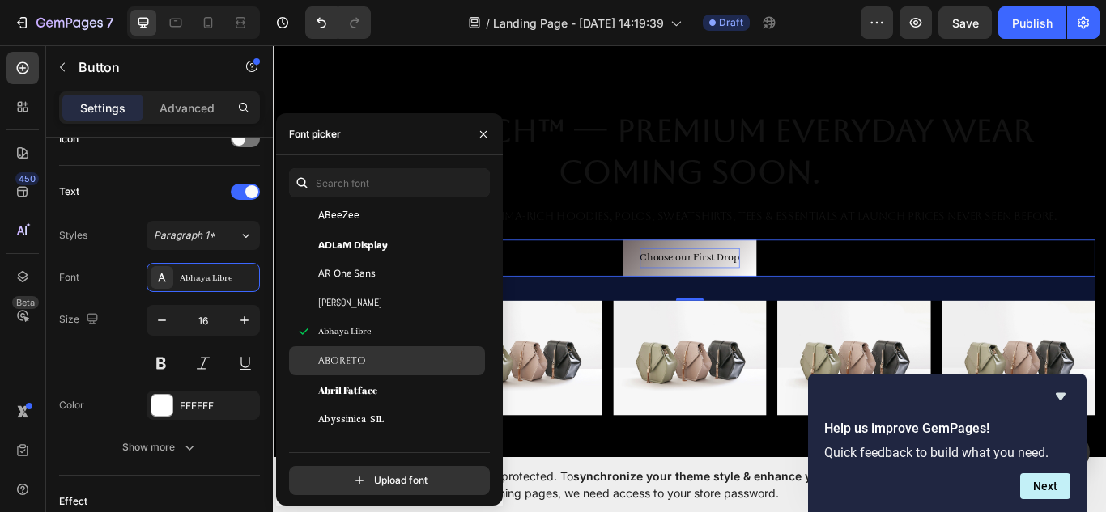
click at [355, 352] on div "Aboreto" at bounding box center [387, 361] width 196 height 29
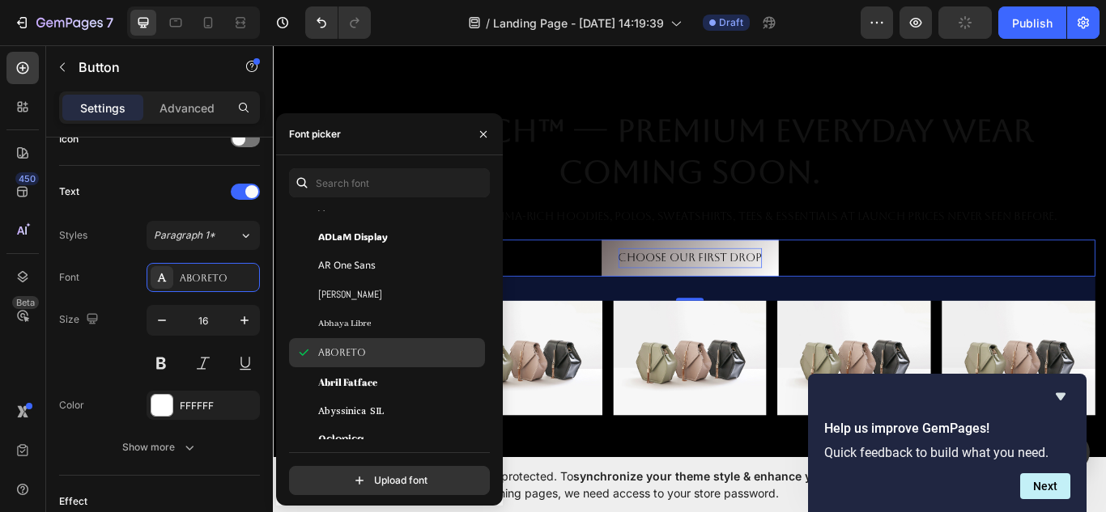
scroll to position [389, 0]
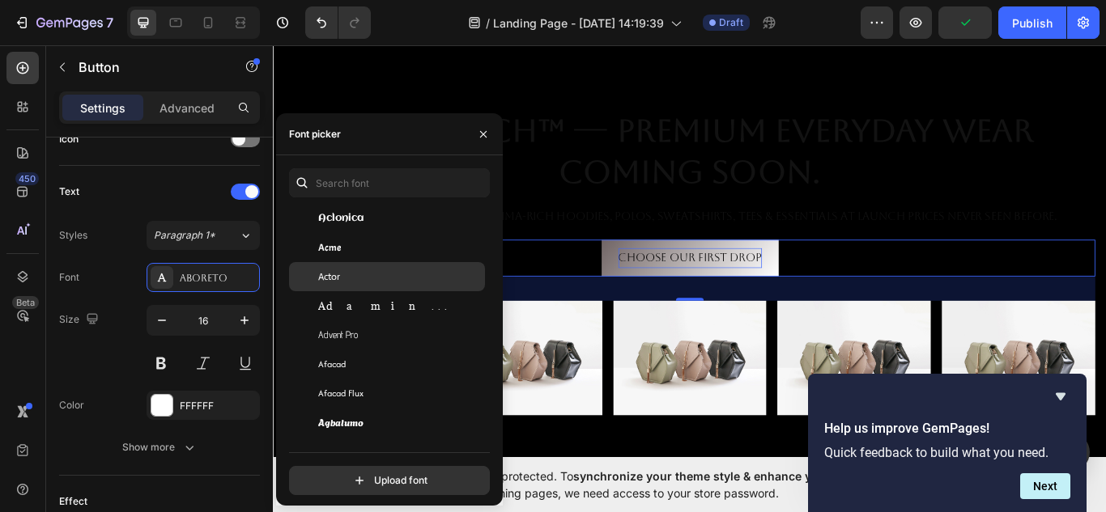
click at [330, 283] on span "Actor" at bounding box center [329, 277] width 22 height 15
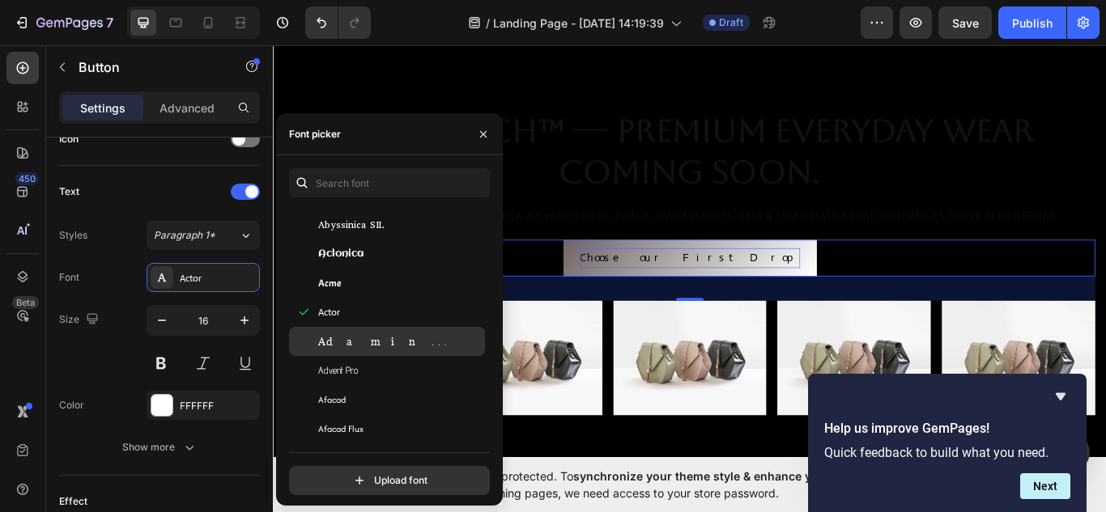
click at [346, 339] on span "Adamina" at bounding box center [385, 341] width 134 height 15
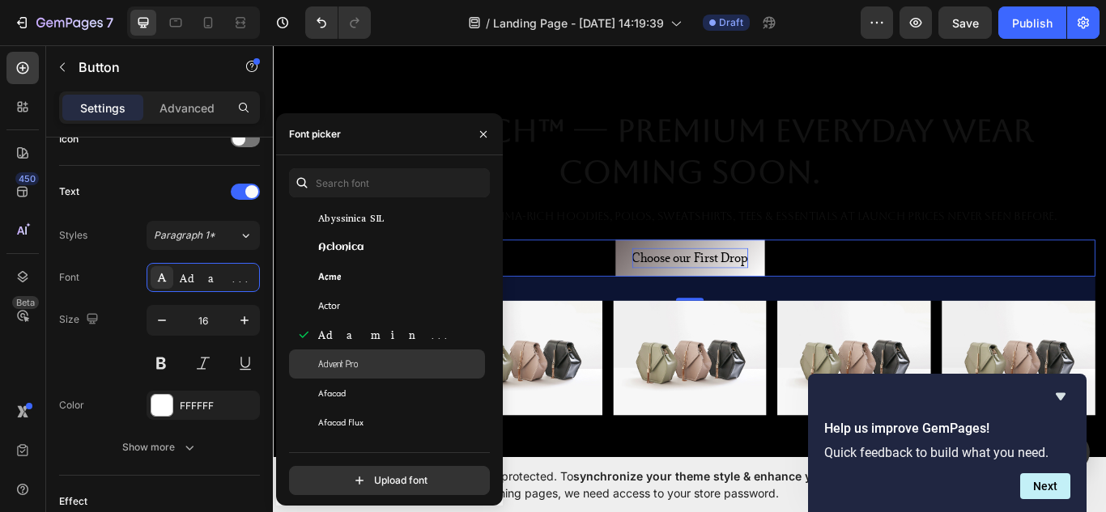
scroll to position [466, 0]
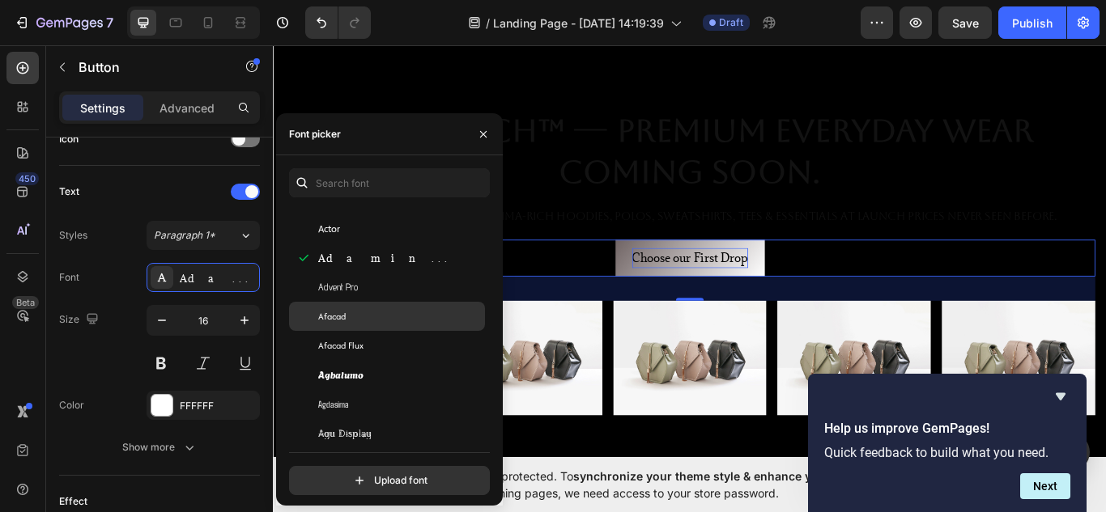
click at [334, 324] on div "Afacad" at bounding box center [387, 316] width 196 height 29
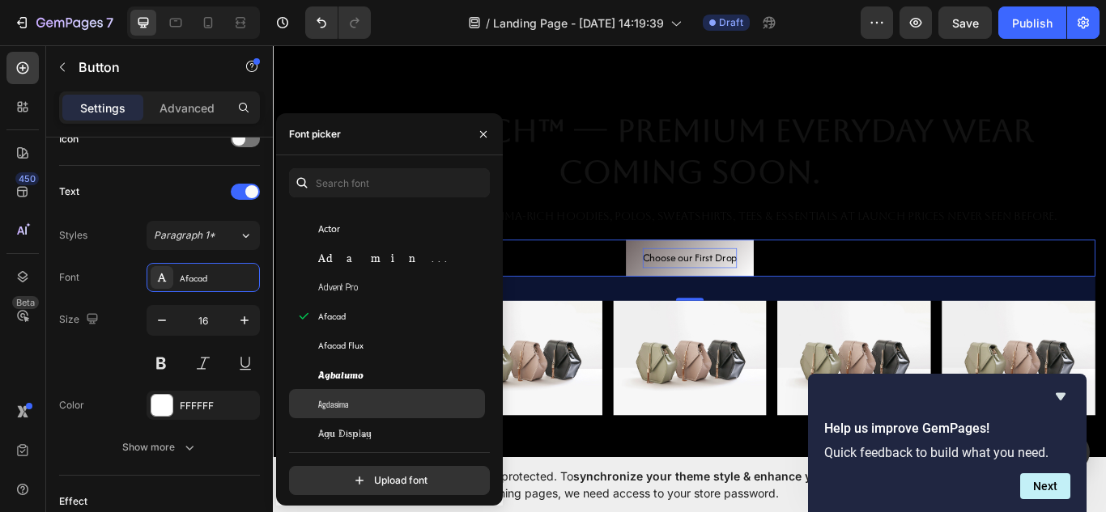
scroll to position [624, 0]
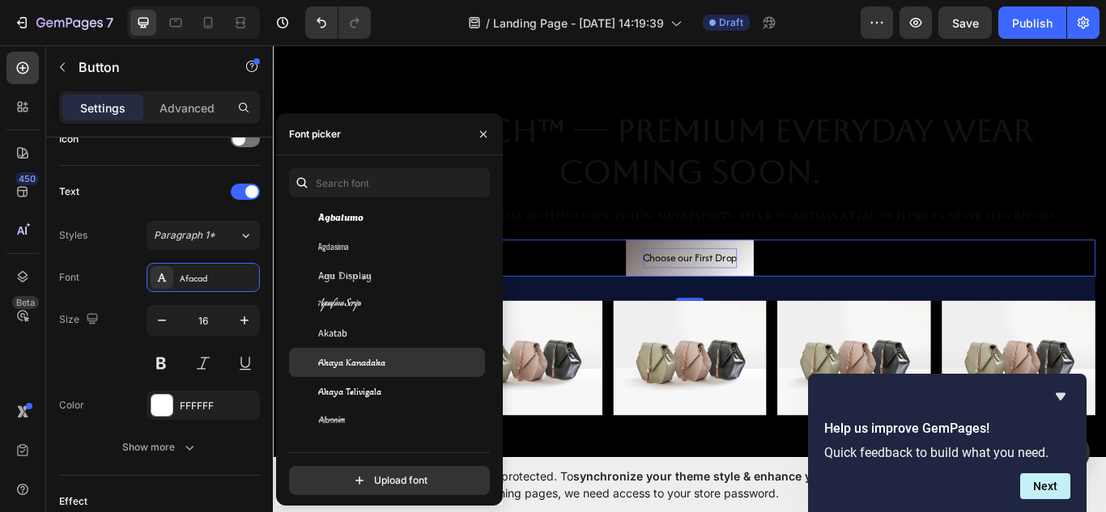
click at [353, 367] on span "Akaya Kanadaka" at bounding box center [351, 362] width 67 height 15
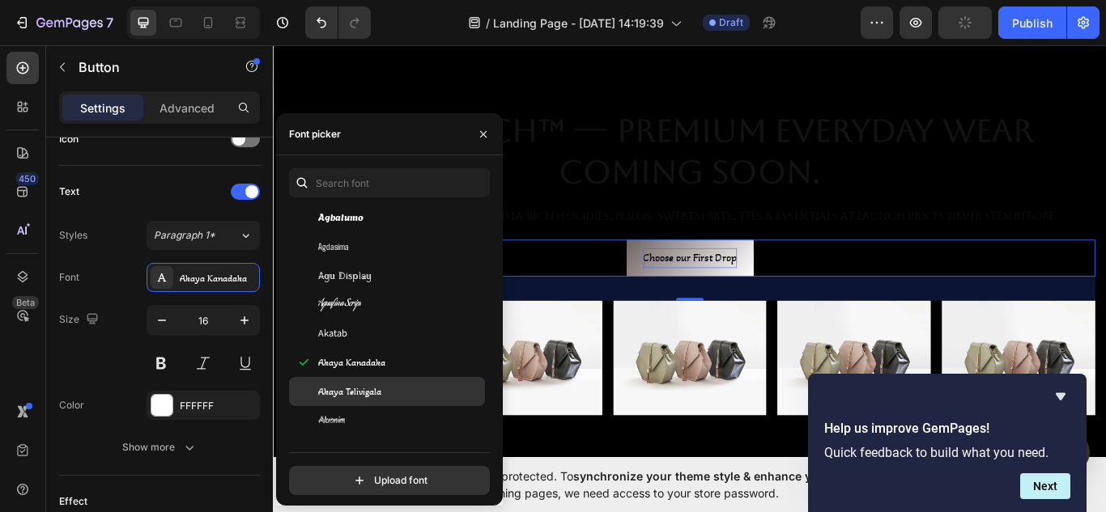
click at [357, 404] on div "Akaya Telivigala" at bounding box center [387, 391] width 196 height 29
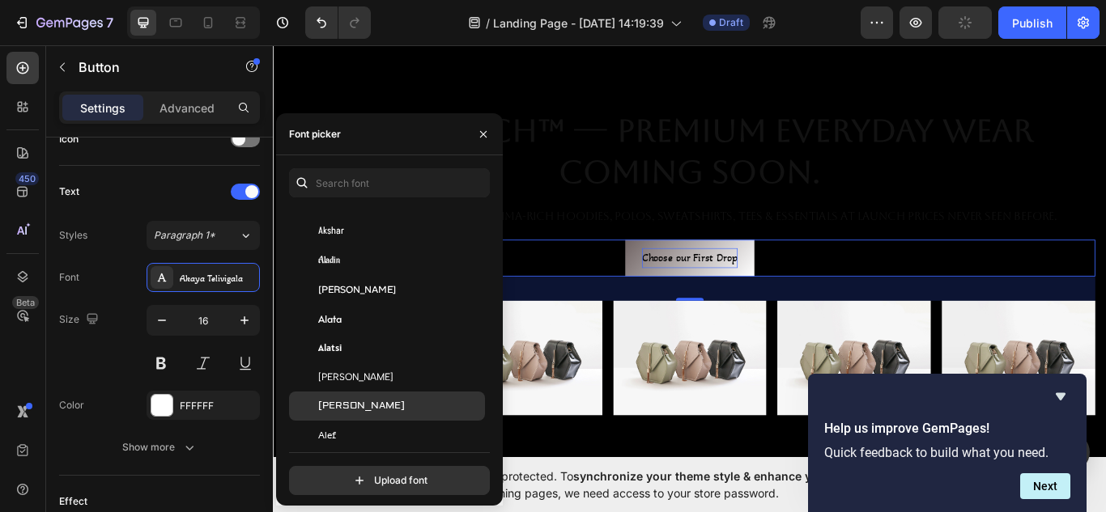
click at [348, 399] on span "Aldrich" at bounding box center [361, 406] width 87 height 15
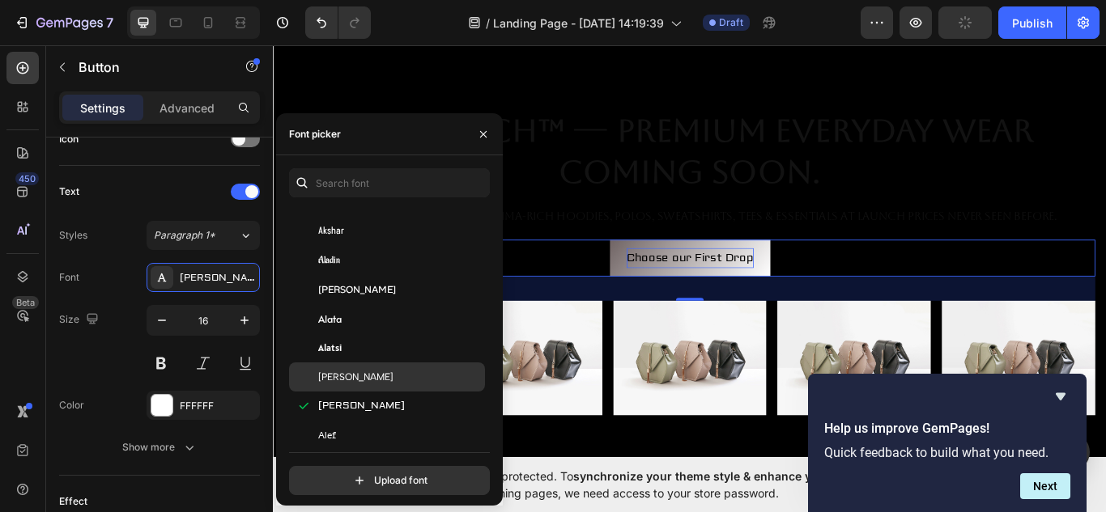
click at [339, 380] on span "Albert Sans" at bounding box center [355, 377] width 75 height 15
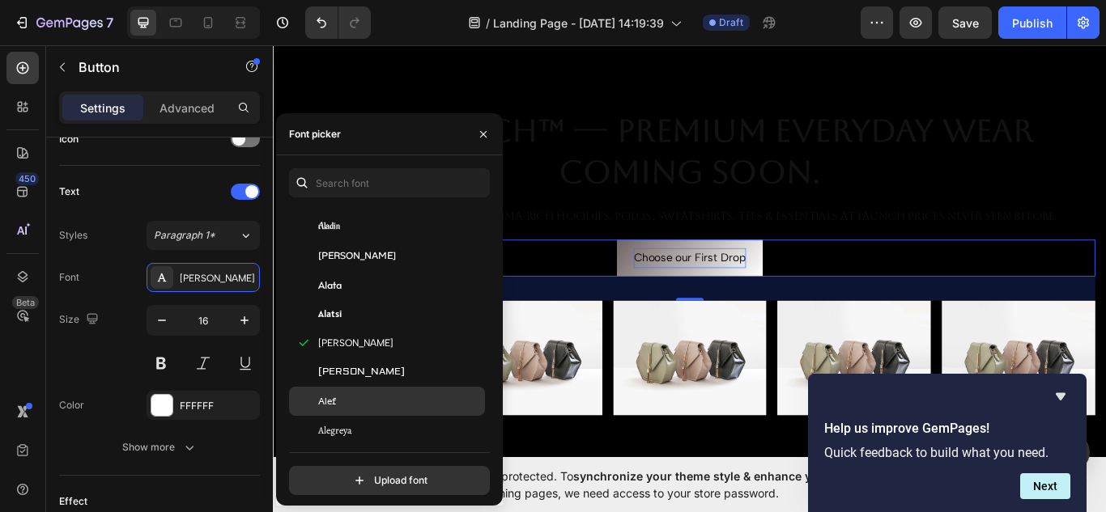
scroll to position [963, 0]
click at [353, 400] on span "Alegreya Sans" at bounding box center [345, 402] width 54 height 15
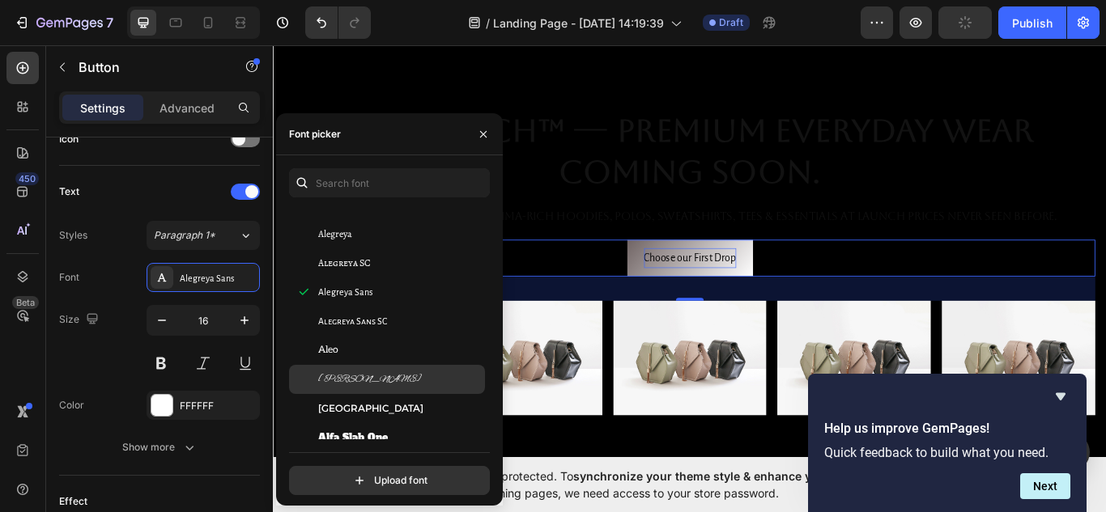
scroll to position [1108, 0]
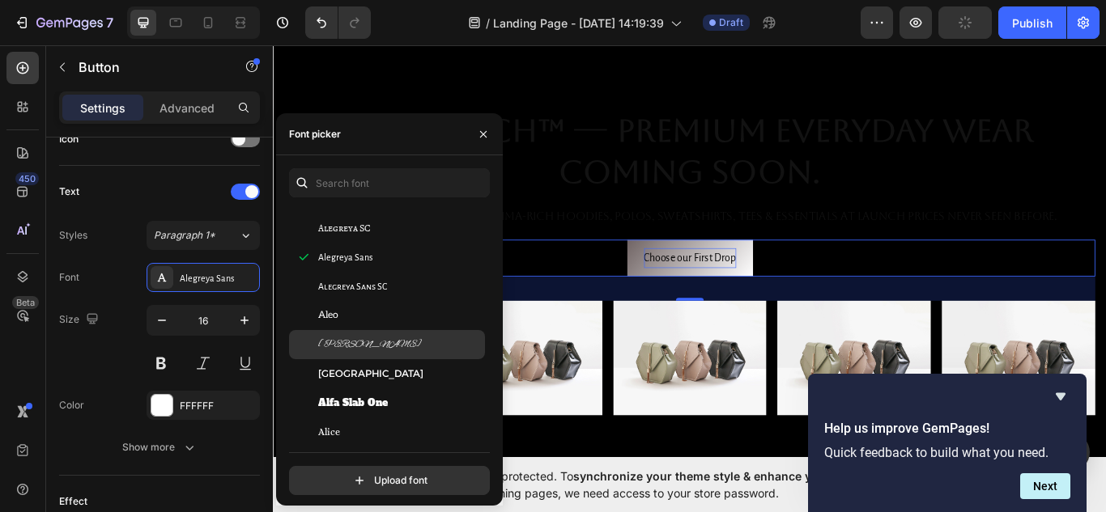
click at [357, 381] on div "[GEOGRAPHIC_DATA]" at bounding box center [387, 373] width 196 height 29
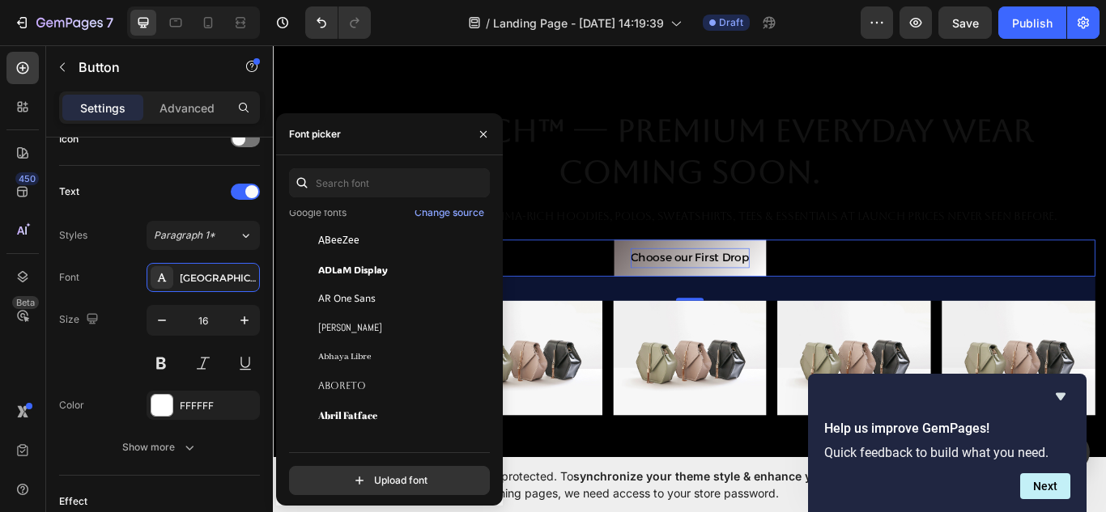
scroll to position [246, 0]
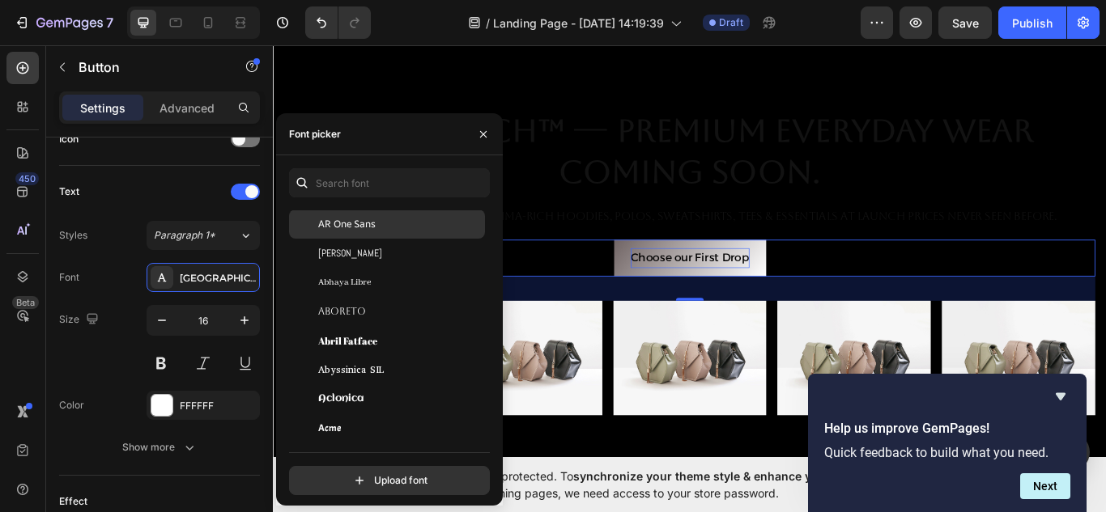
click at [366, 231] on span "AR One Sans" at bounding box center [346, 224] width 57 height 15
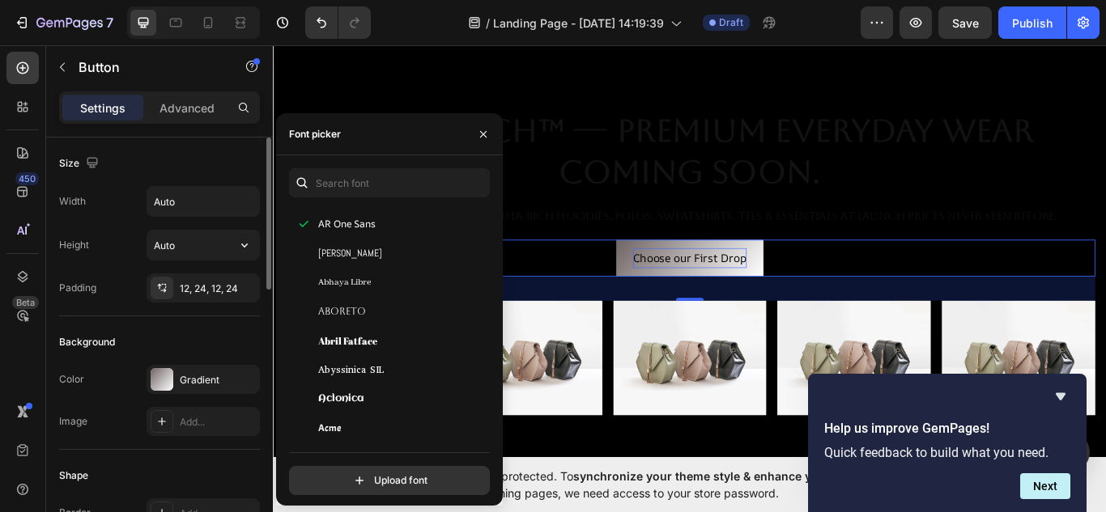
scroll to position [0, 0]
click at [164, 379] on div at bounding box center [162, 379] width 23 height 23
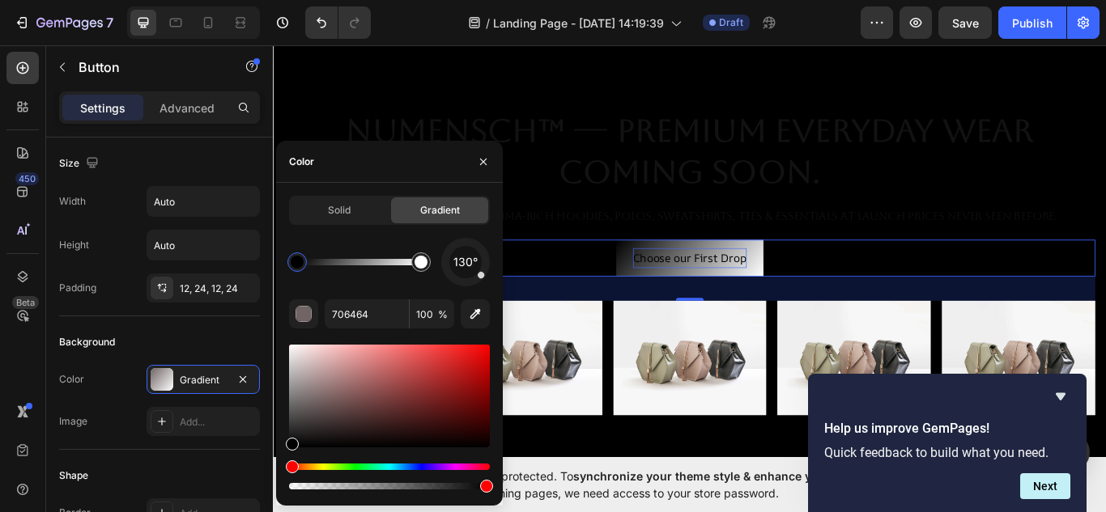
drag, startPoint x: 291, startPoint y: 442, endPoint x: 281, endPoint y: 518, distance: 76.8
click at [281, 0] on html "7 / Landing Page - Sep 27, 14:19:39 Draft Preview Save Publish 450 Beta Section…" at bounding box center [553, 0] width 1106 height 0
type input "000000"
click at [330, 227] on div "Solid Gradient 130° 000000 100 %" at bounding box center [389, 344] width 201 height 297
click at [351, 210] on div "Solid" at bounding box center [339, 211] width 97 height 26
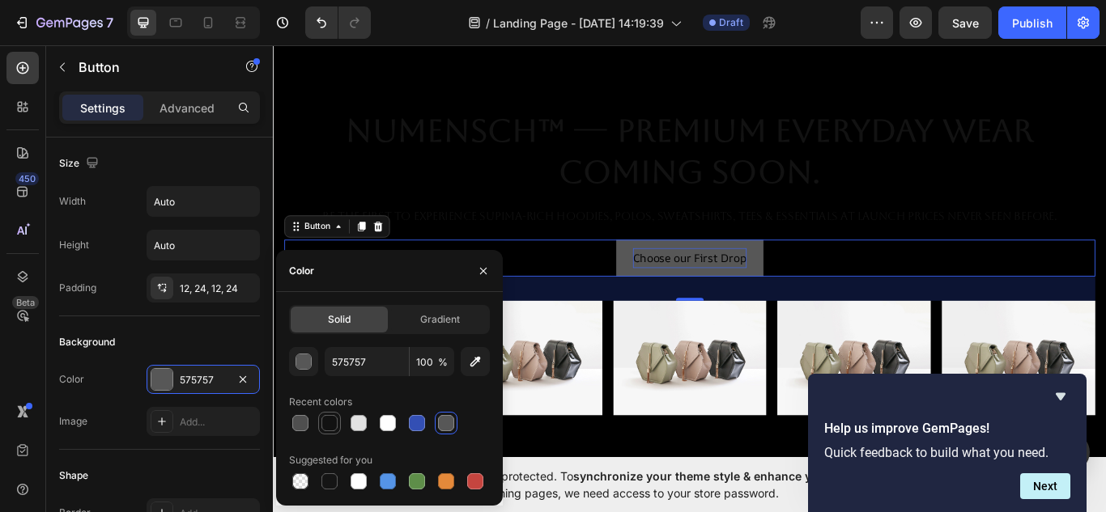
click at [330, 425] on div at bounding box center [329, 423] width 16 height 16
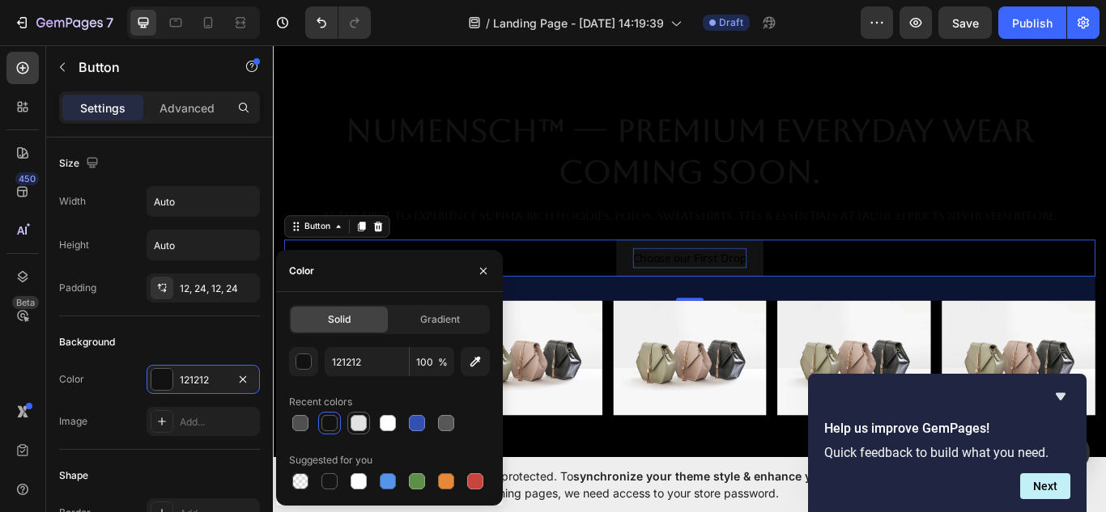
click at [364, 427] on div at bounding box center [359, 423] width 16 height 16
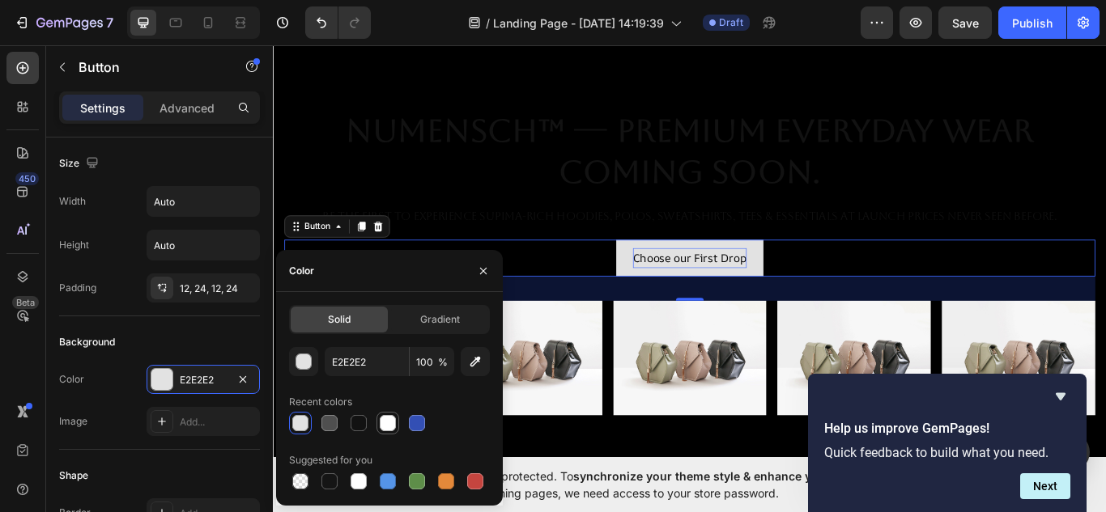
click at [386, 428] on div at bounding box center [388, 423] width 16 height 16
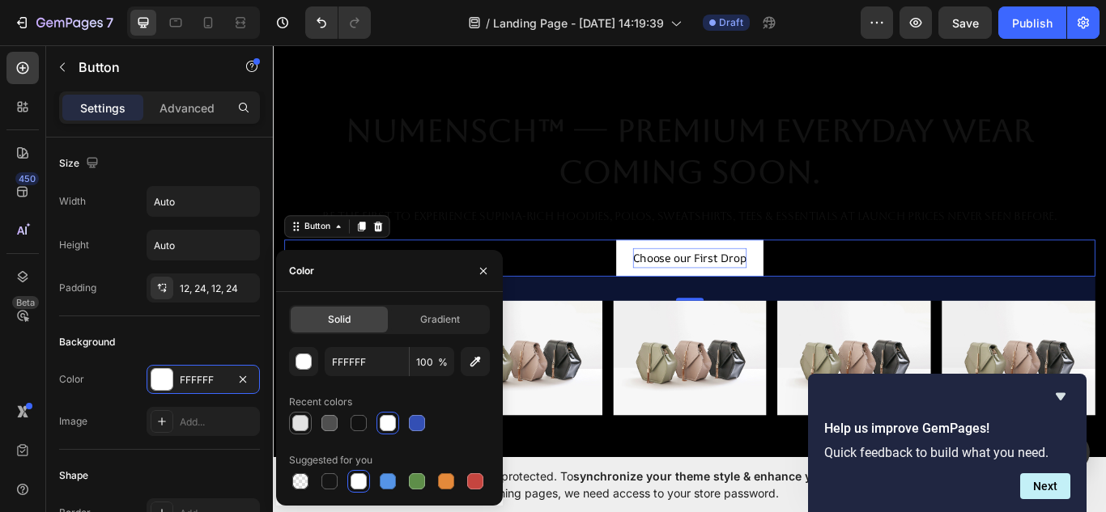
click at [305, 415] on div at bounding box center [300, 423] width 16 height 16
type input "E2E2E2"
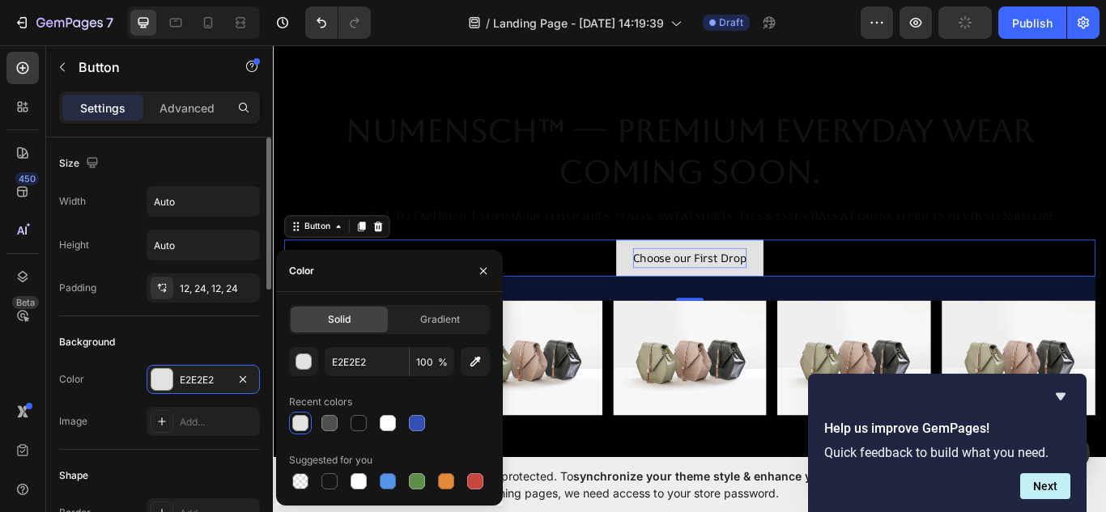
click at [200, 337] on div "Background" at bounding box center [159, 343] width 201 height 26
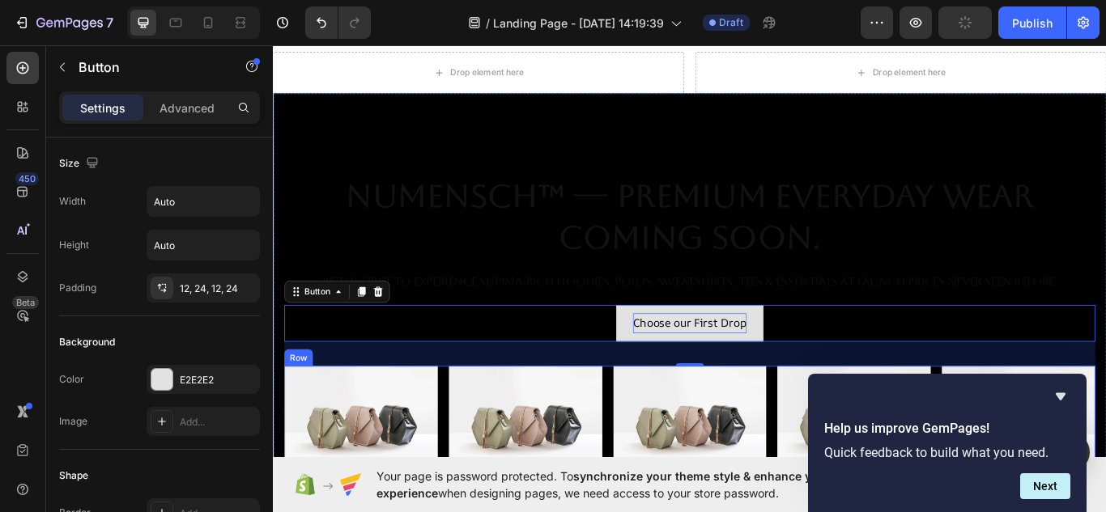
scroll to position [46, 0]
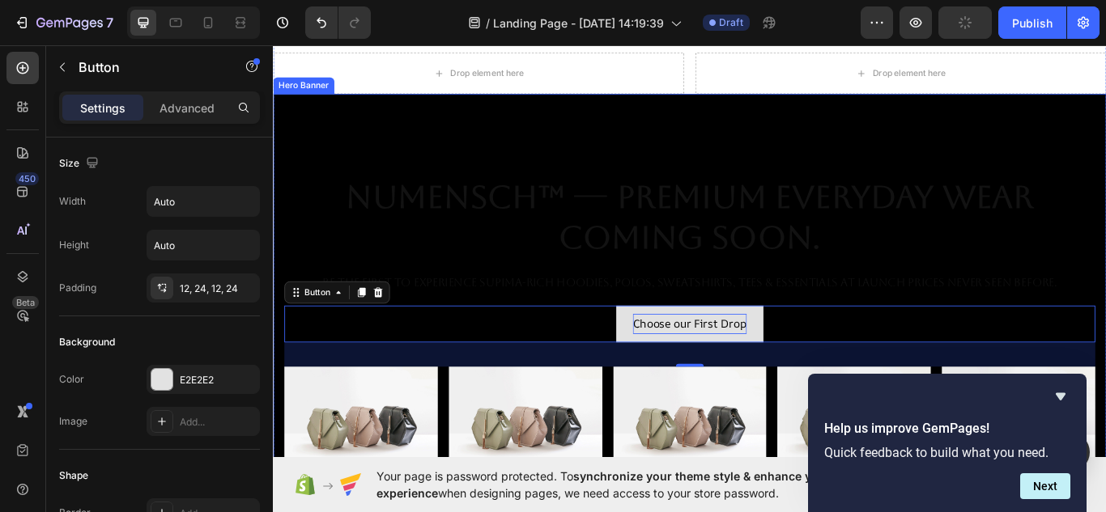
click at [720, 140] on div "Overlay" at bounding box center [759, 376] width 972 height 546
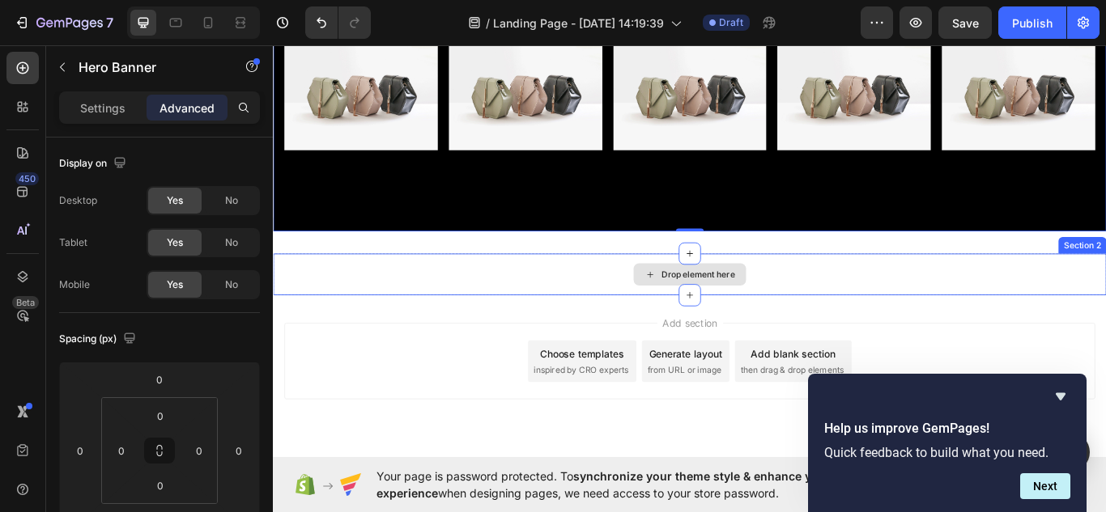
scroll to position [432, 0]
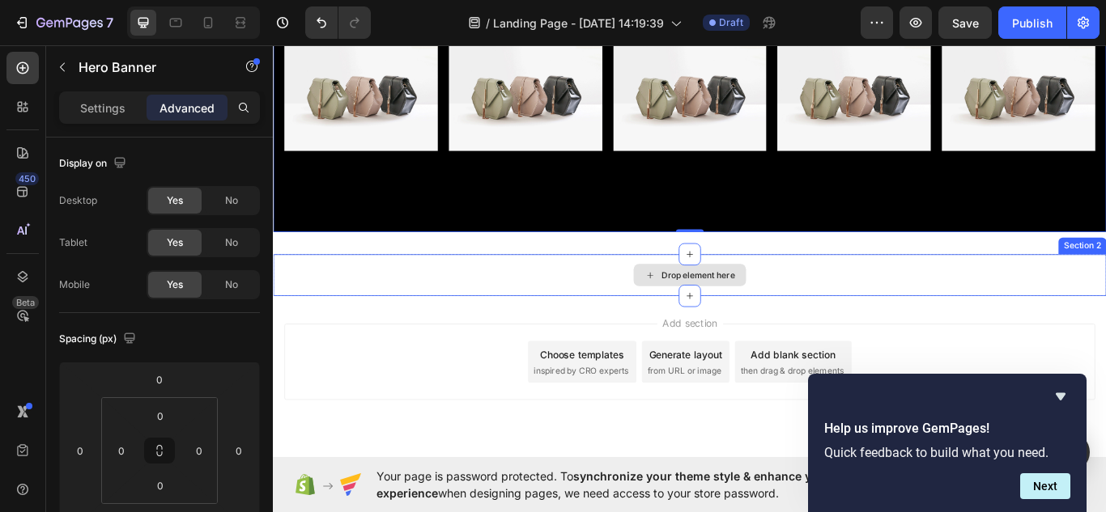
click at [674, 306] on div "Drop element here" at bounding box center [759, 314] width 972 height 49
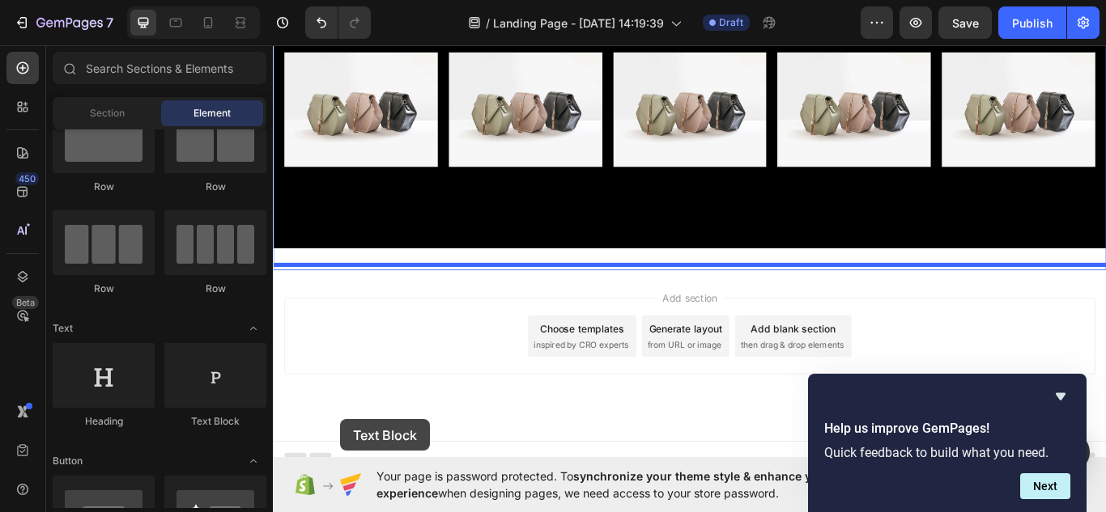
scroll to position [417, 0]
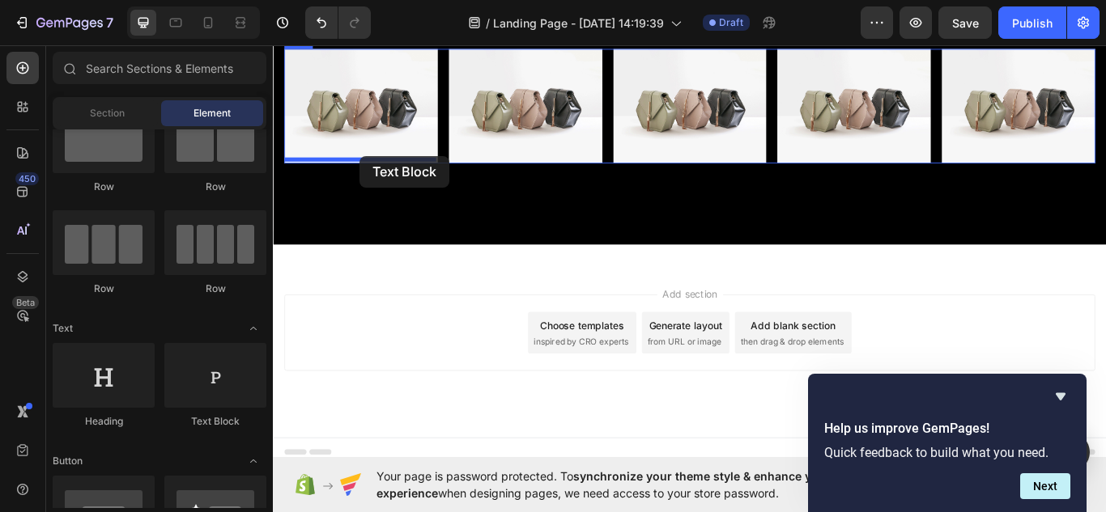
drag, startPoint x: 462, startPoint y: 432, endPoint x: 374, endPoint y: 175, distance: 271.4
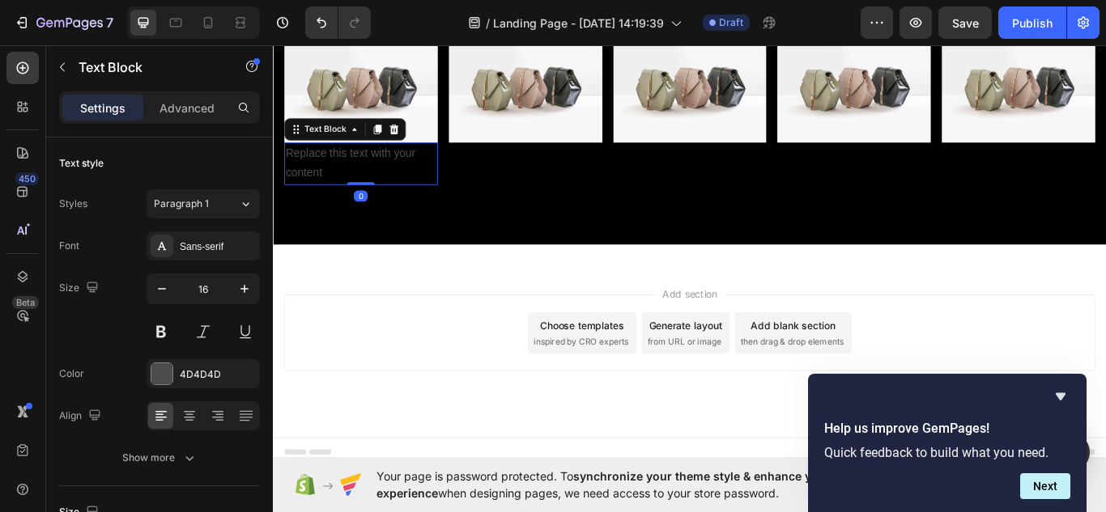
click at [363, 181] on div "Replace this text with your content" at bounding box center [375, 184] width 179 height 50
click at [363, 181] on p "Replace this text with your content" at bounding box center [375, 184] width 176 height 47
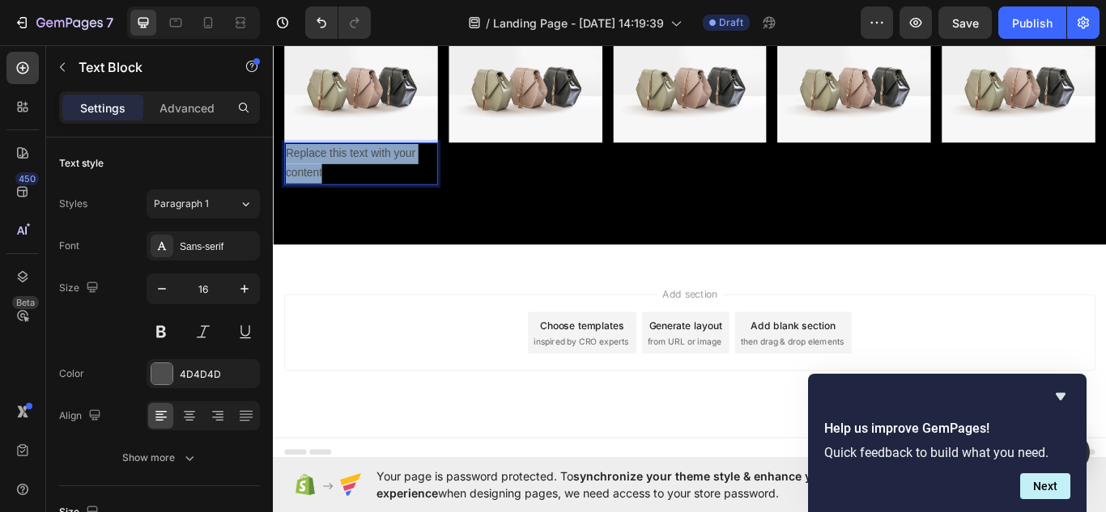
click at [363, 181] on p "Replace this text with your content" at bounding box center [375, 184] width 176 height 47
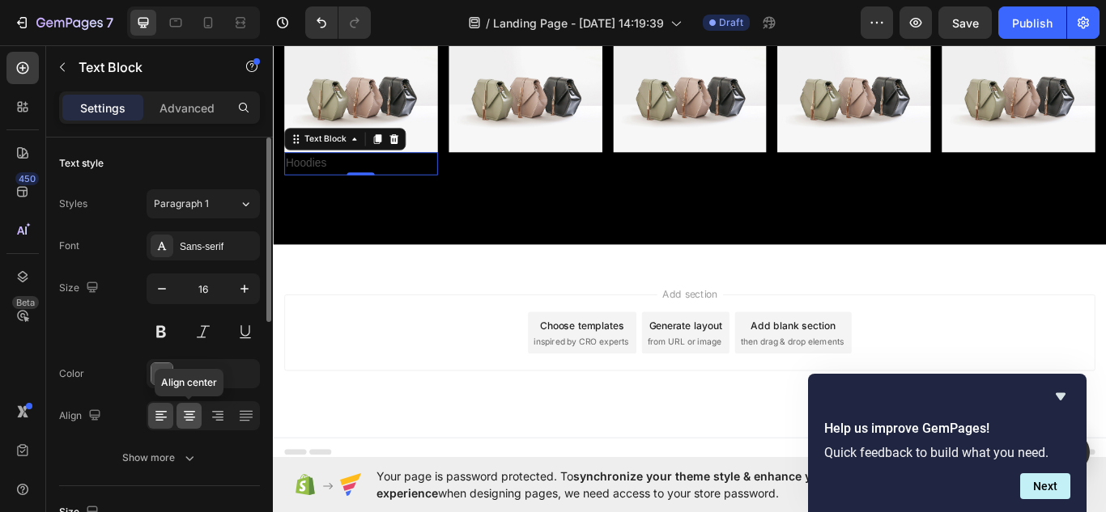
click at [193, 427] on div at bounding box center [188, 416] width 25 height 26
click at [544, 204] on div "Overlay" at bounding box center [759, 5] width 972 height 546
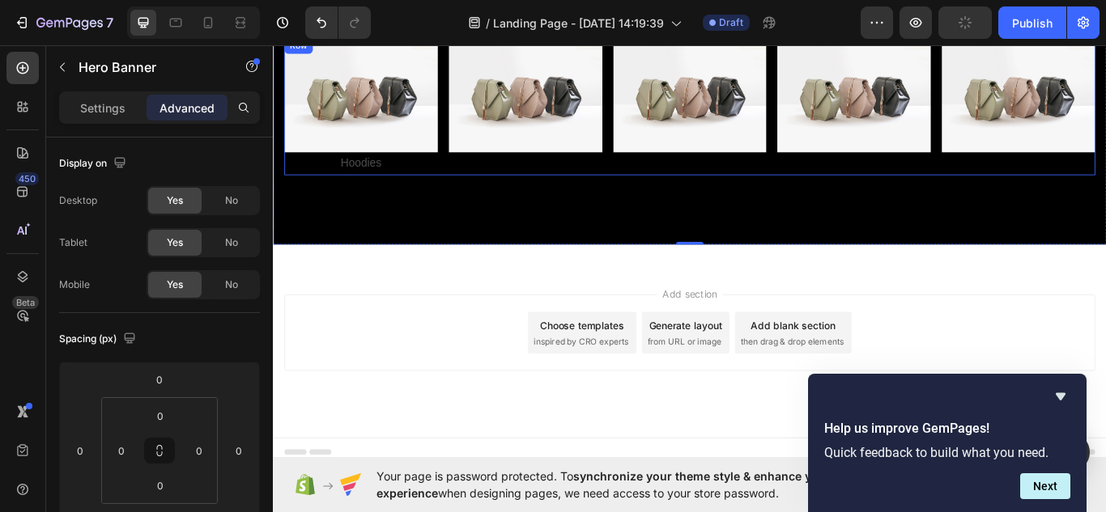
click at [557, 191] on div "Image" at bounding box center [567, 116] width 179 height 160
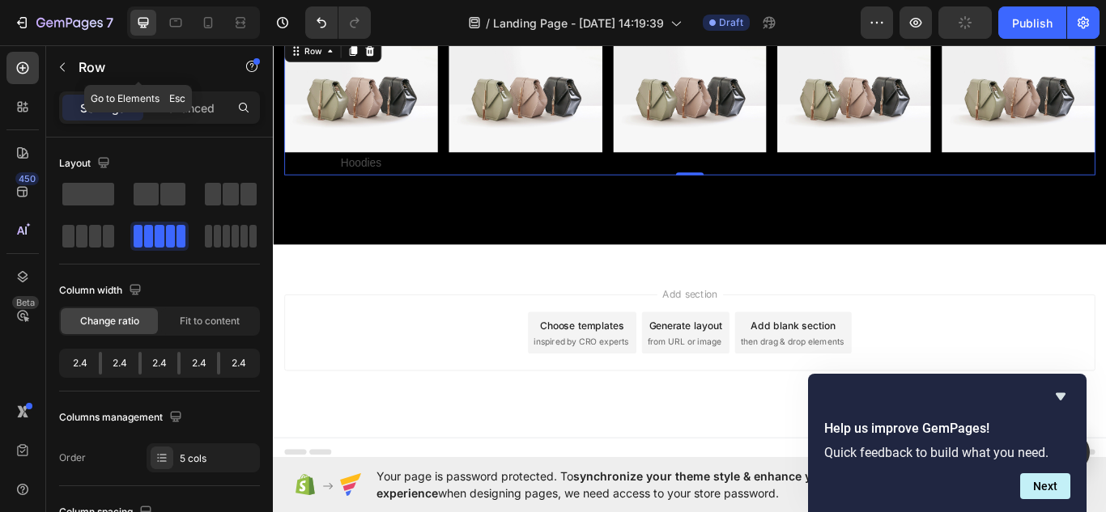
click at [72, 74] on button "button" at bounding box center [62, 67] width 26 height 26
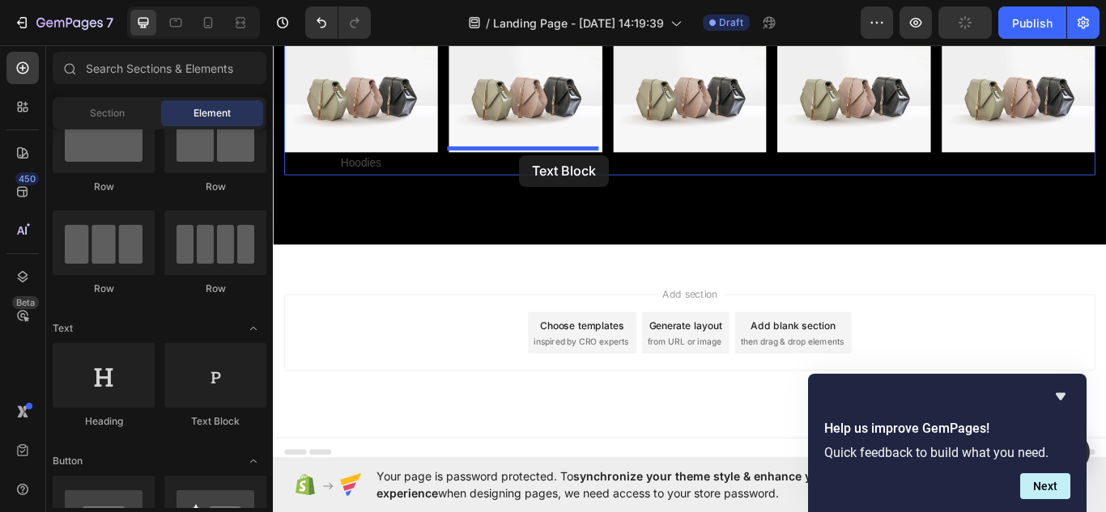
drag, startPoint x: 480, startPoint y: 441, endPoint x: 559, endPoint y: 174, distance: 278.5
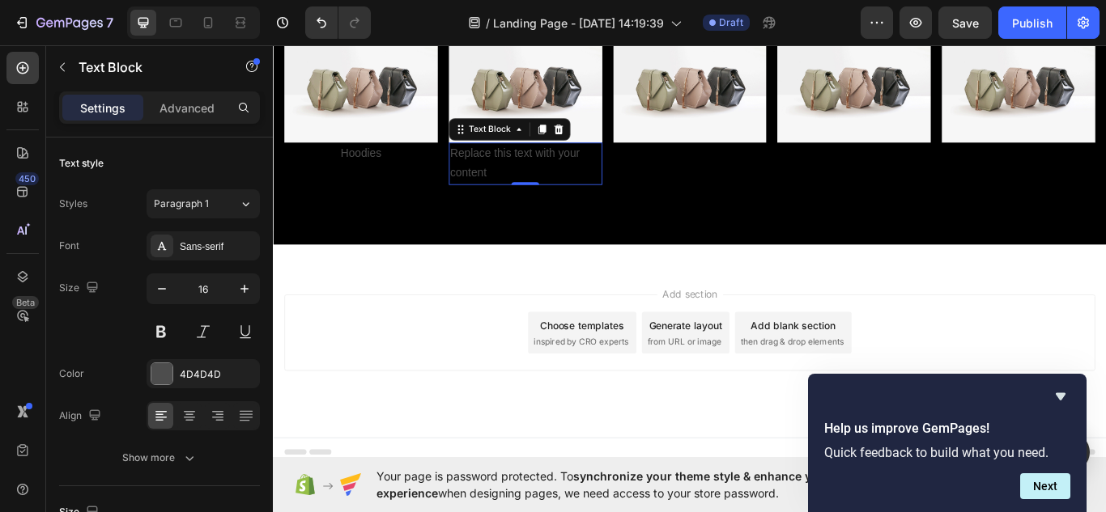
click at [550, 188] on div "Replace this text with your content" at bounding box center [567, 184] width 179 height 50
click at [550, 188] on p "Replace this text with your content" at bounding box center [567, 184] width 176 height 47
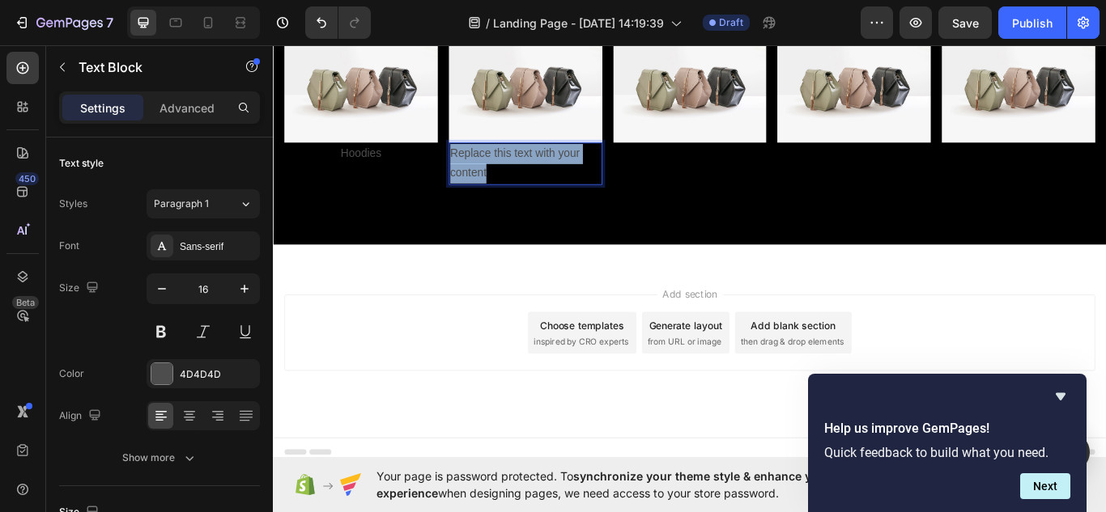
click at [550, 188] on p "Replace this text with your content" at bounding box center [567, 184] width 176 height 47
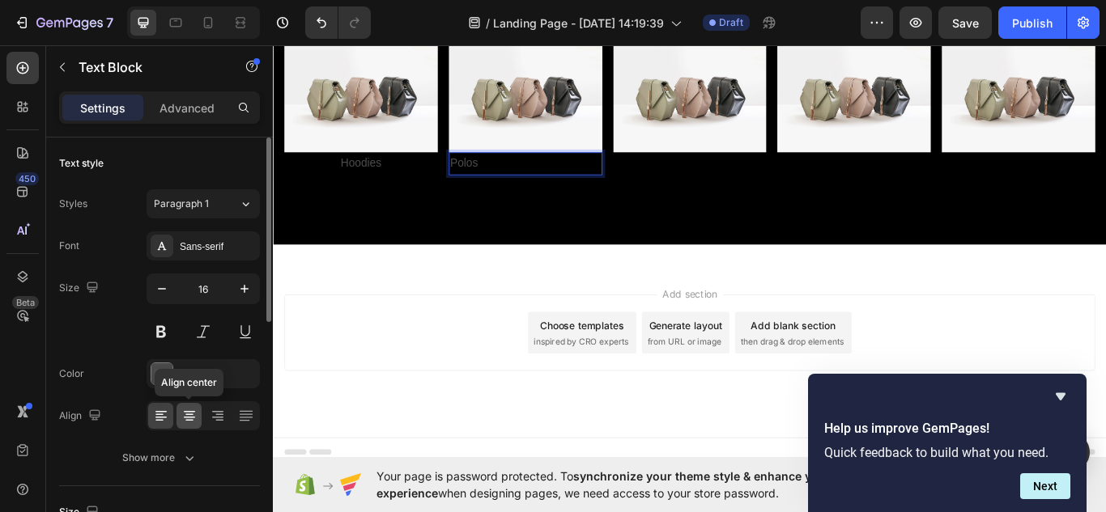
click at [185, 416] on icon at bounding box center [189, 416] width 16 height 16
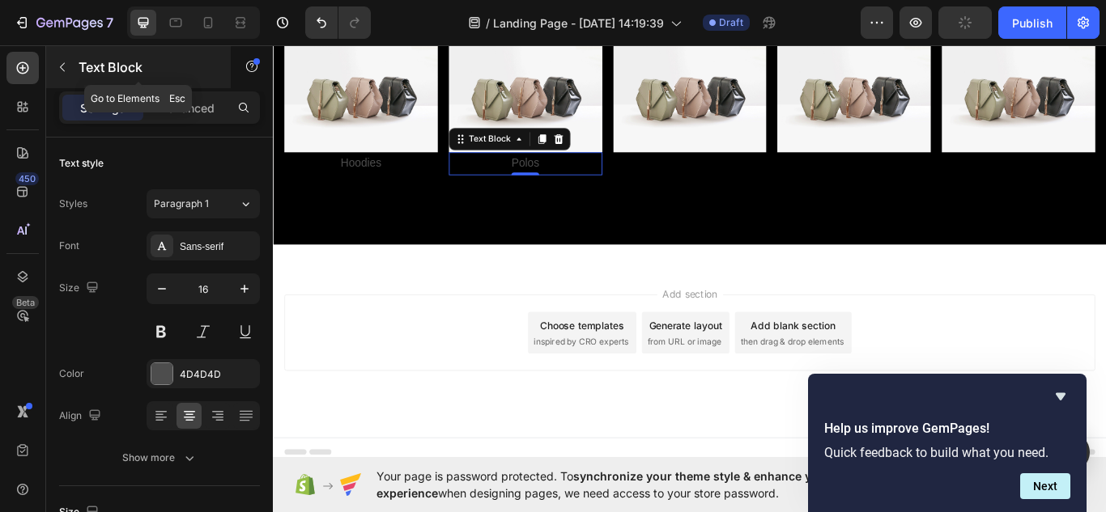
click at [64, 70] on icon "button" at bounding box center [62, 67] width 13 height 13
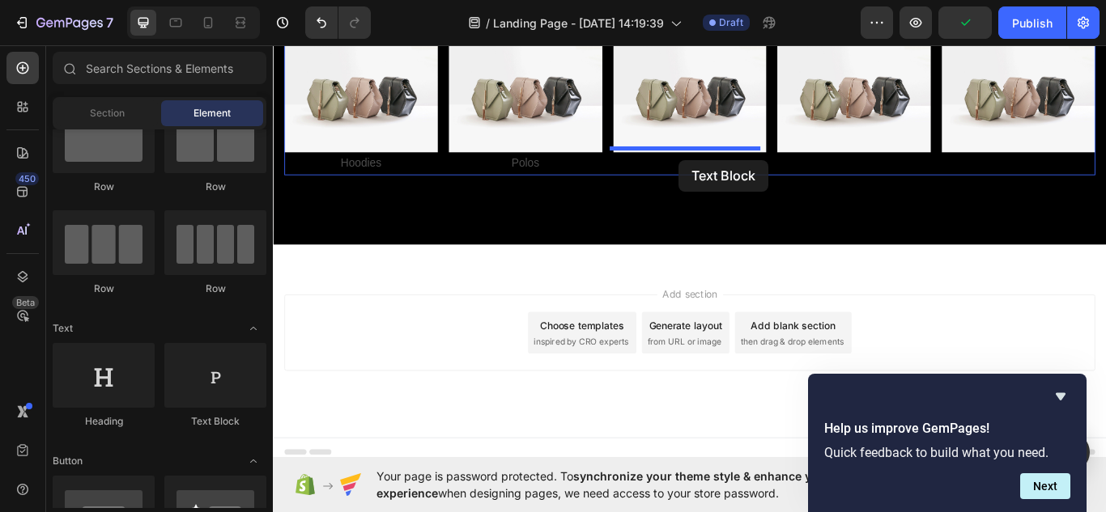
drag, startPoint x: 517, startPoint y: 421, endPoint x: 746, endPoint y: 180, distance: 332.7
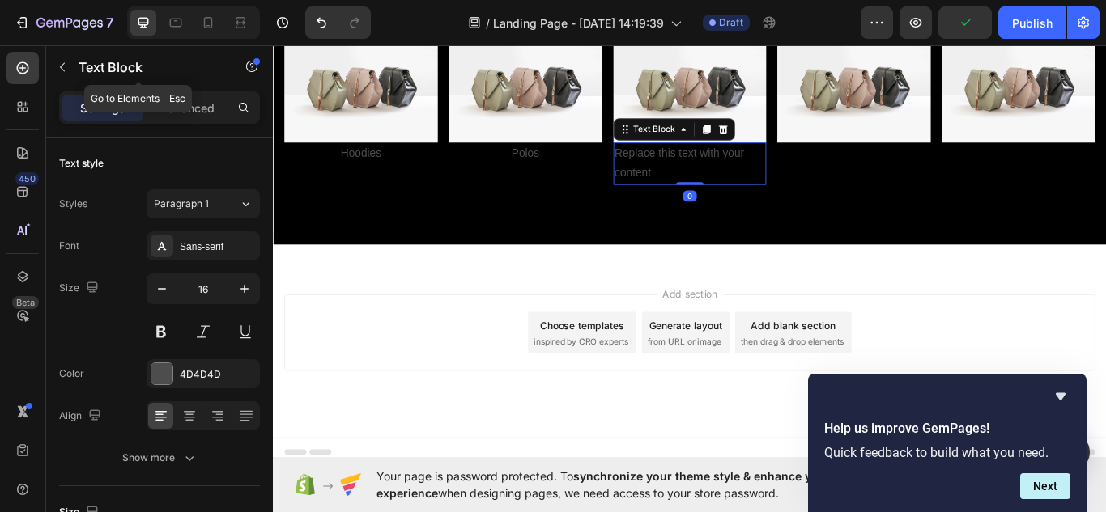
click at [63, 71] on icon "button" at bounding box center [62, 67] width 13 height 13
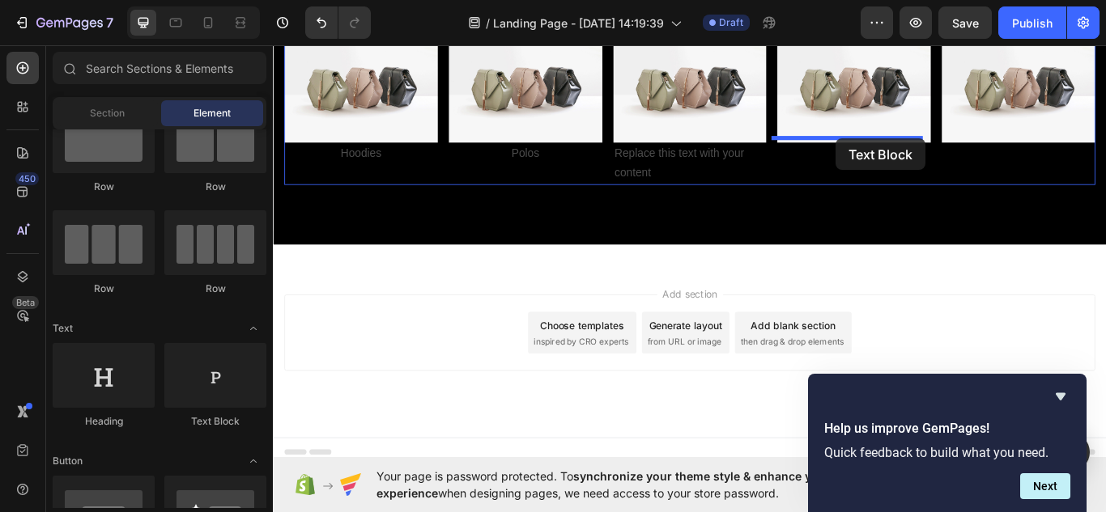
drag, startPoint x: 489, startPoint y: 414, endPoint x: 929, endPoint y: 156, distance: 509.4
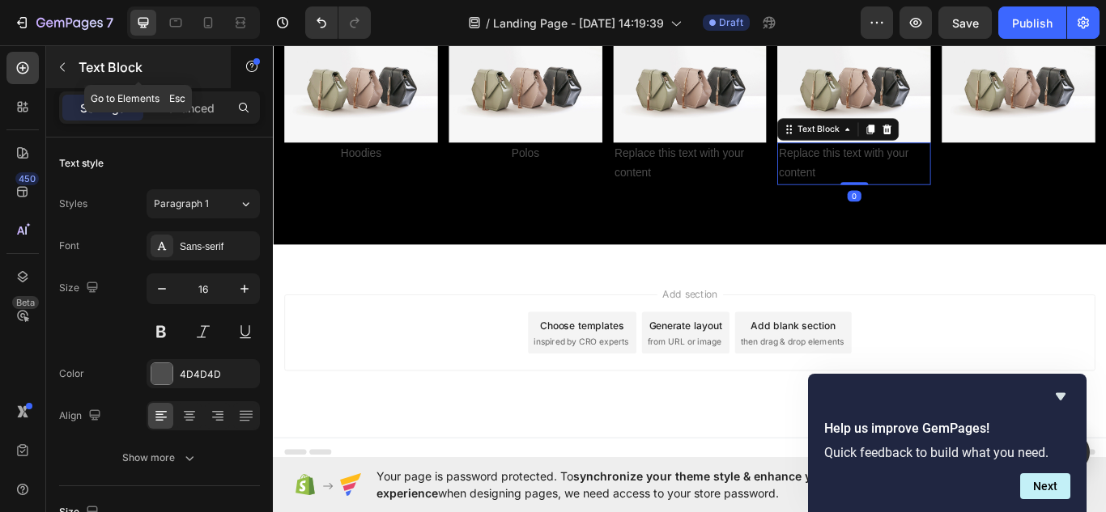
click at [68, 61] on button "button" at bounding box center [62, 67] width 26 height 26
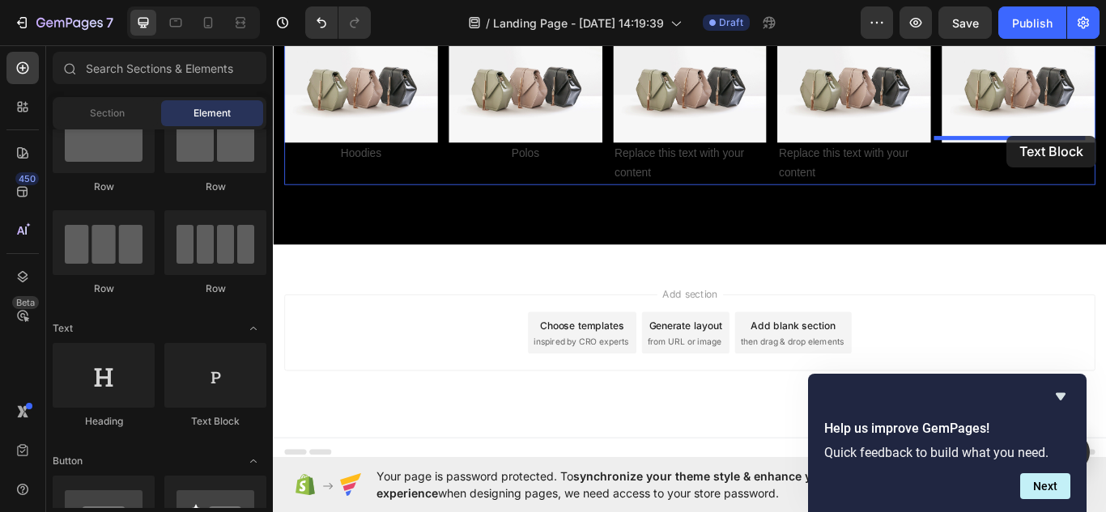
drag, startPoint x: 477, startPoint y: 419, endPoint x: 1128, endPoint y: 151, distance: 703.6
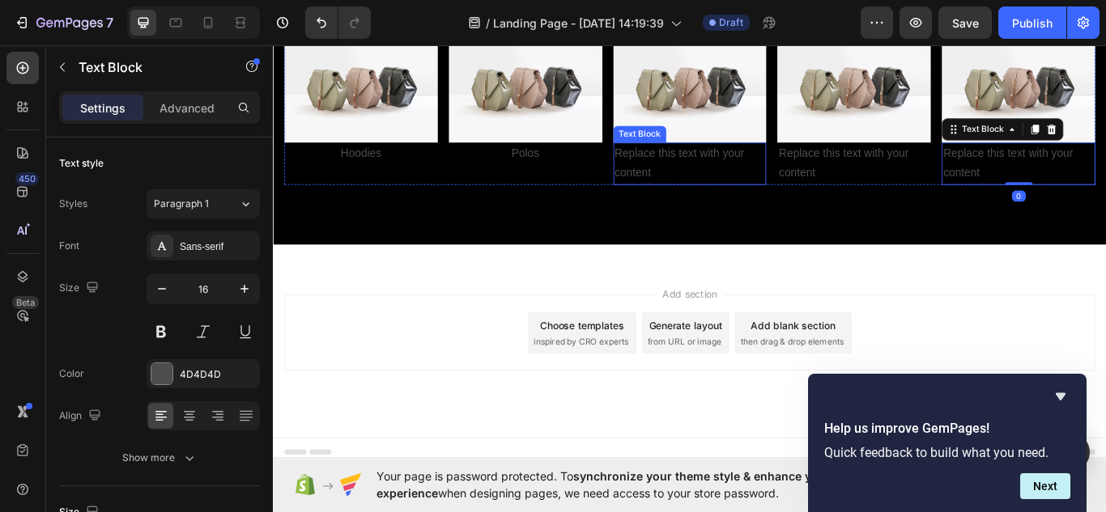
click at [773, 179] on div "Replace this text with your content" at bounding box center [759, 184] width 179 height 50
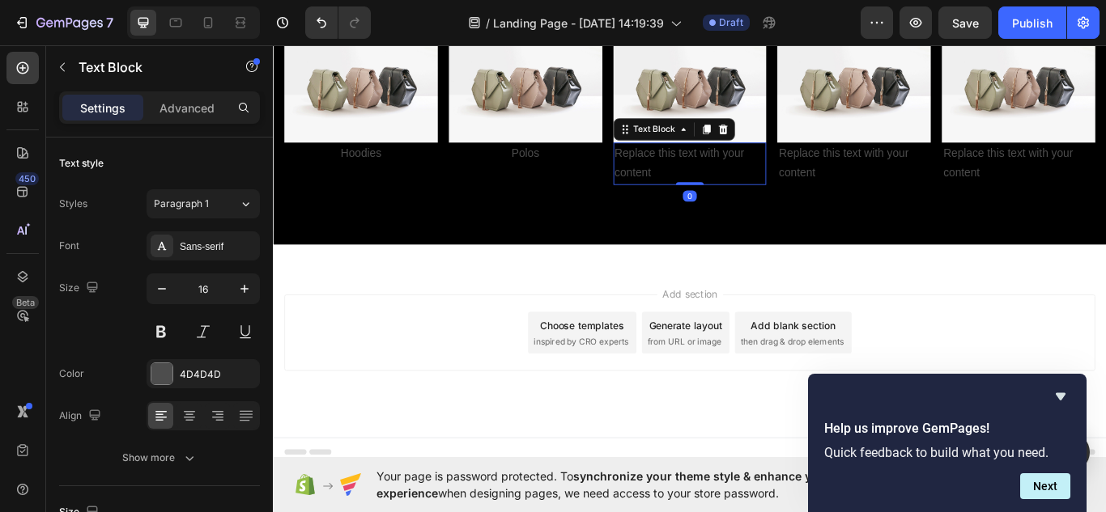
click at [773, 179] on div "Replace this text with your content" at bounding box center [759, 184] width 179 height 50
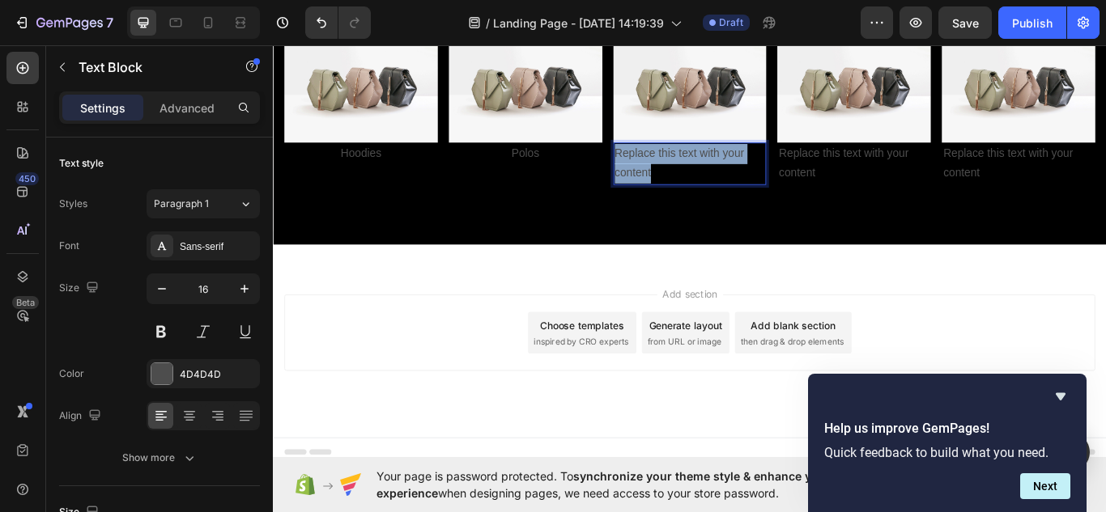
click at [773, 179] on p "Replace this text with your content" at bounding box center [759, 184] width 176 height 47
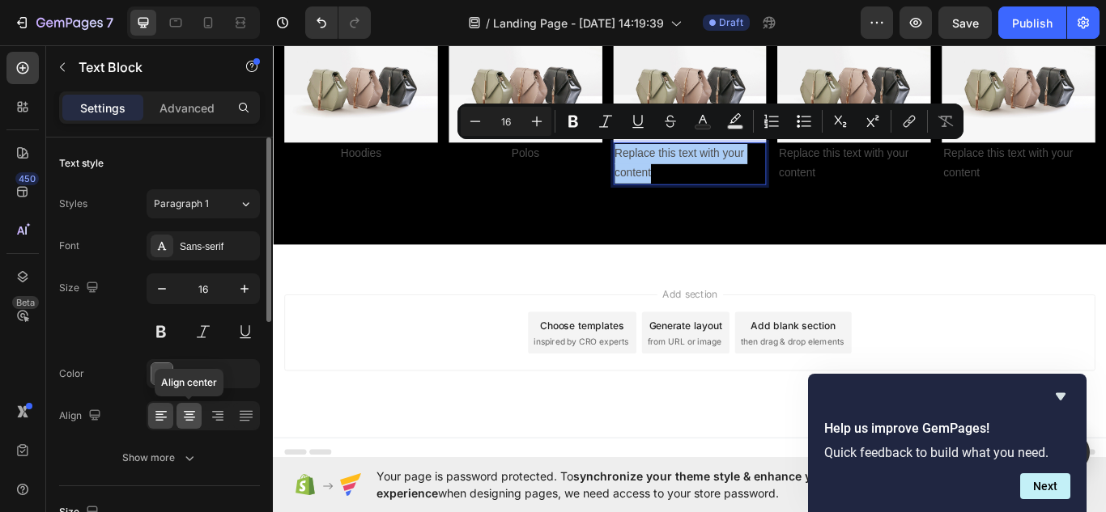
click at [187, 418] on icon at bounding box center [189, 418] width 11 height 2
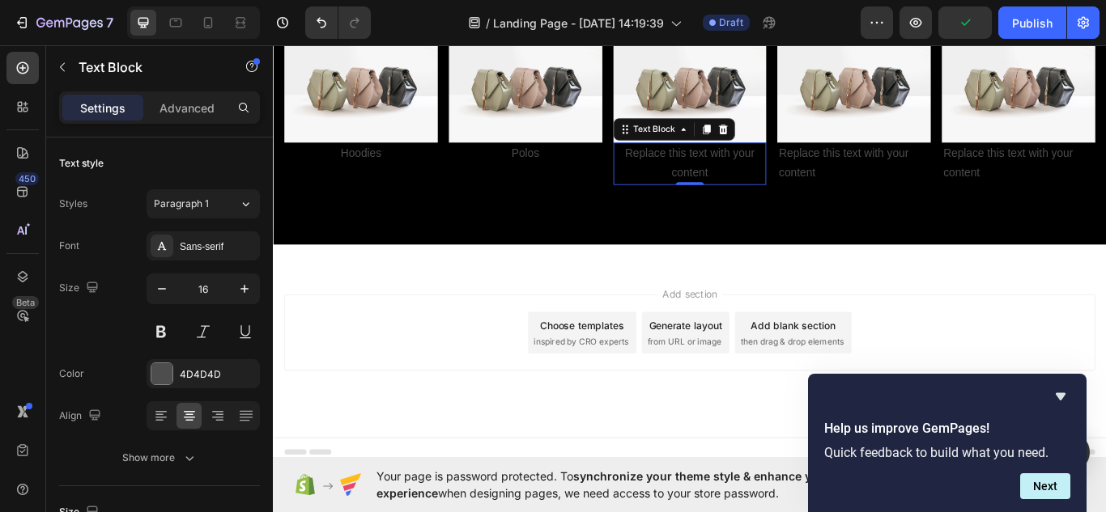
click at [759, 196] on p "Replace this text with your content" at bounding box center [759, 184] width 176 height 47
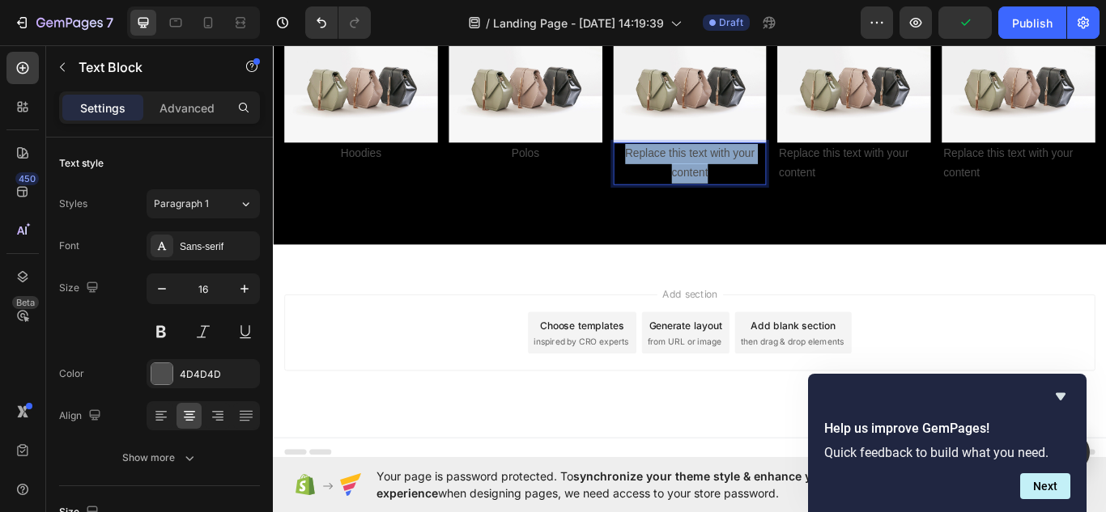
click at [759, 196] on p "Replace this text with your content" at bounding box center [759, 184] width 176 height 47
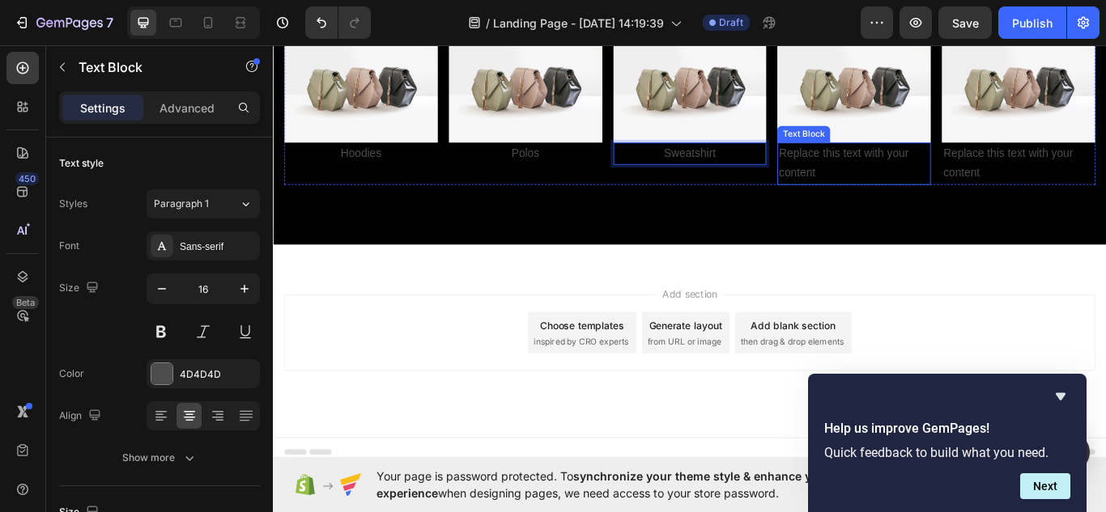
click at [877, 174] on div "Replace this text with your content" at bounding box center [950, 184] width 179 height 50
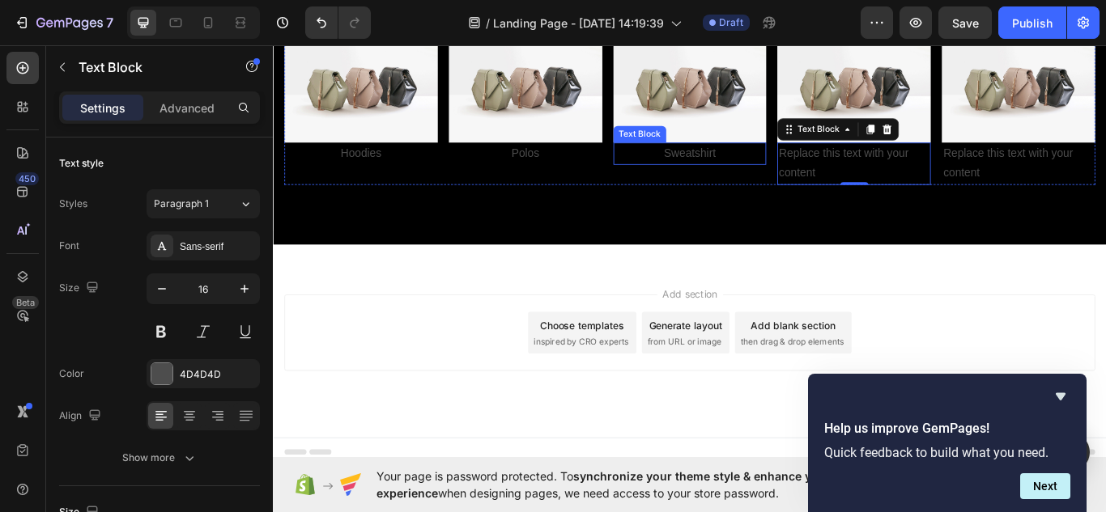
click at [769, 165] on p "Sweatshirt" at bounding box center [759, 172] width 176 height 23
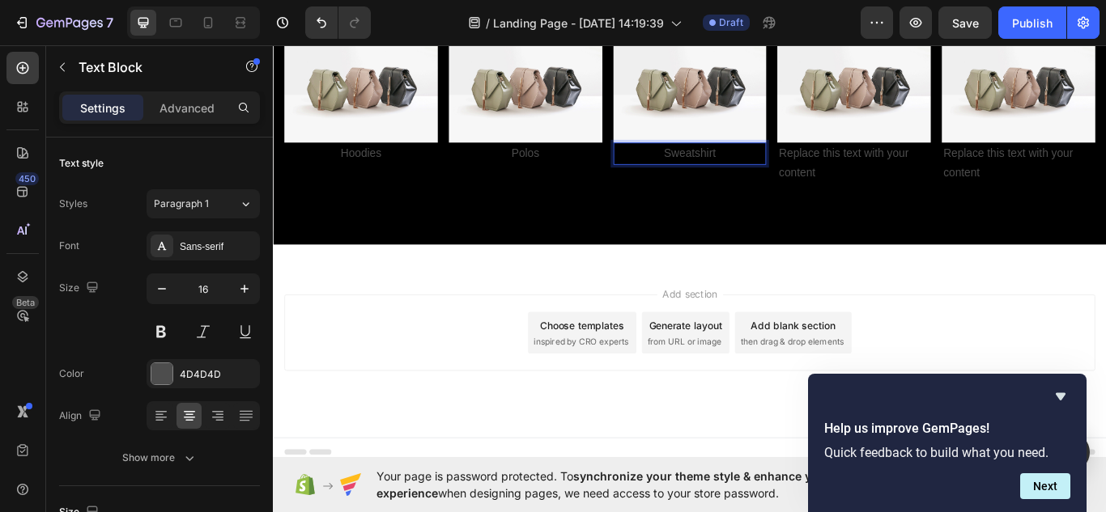
click at [785, 165] on p "Sweatshirt" at bounding box center [759, 172] width 176 height 23
click at [965, 165] on div "Replace this text with your content" at bounding box center [950, 184] width 179 height 50
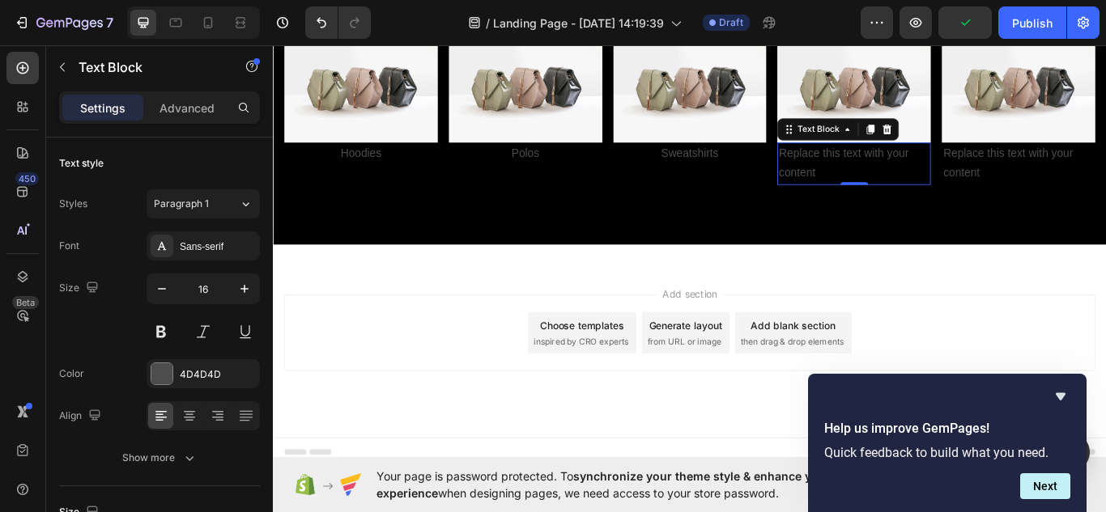
click at [910, 186] on div "Replace this text with your content" at bounding box center [950, 184] width 179 height 50
click at [910, 186] on p "Replace this text with your content" at bounding box center [950, 184] width 176 height 47
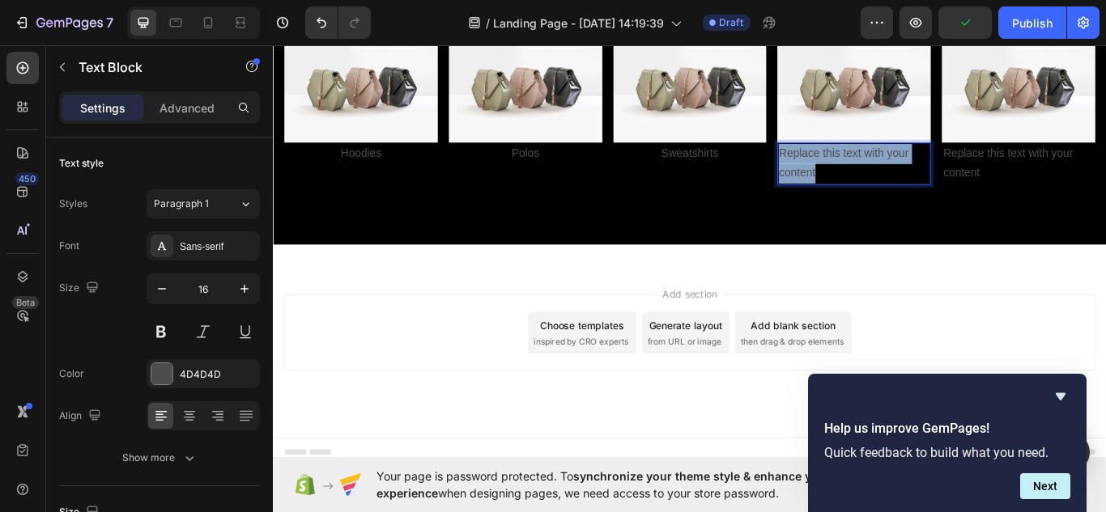
click at [910, 186] on p "Replace this text with your content" at bounding box center [950, 184] width 176 height 47
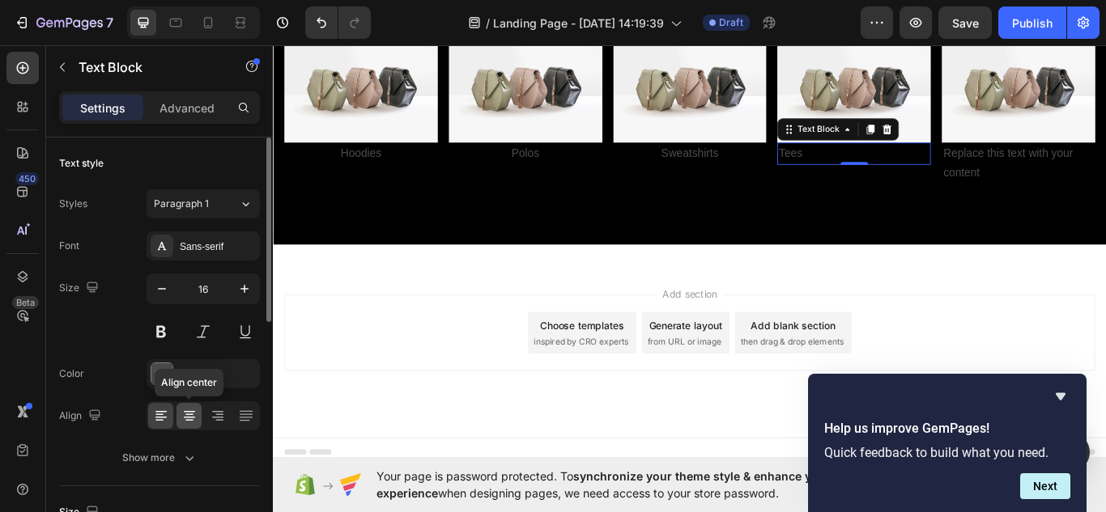
click at [185, 420] on icon at bounding box center [189, 416] width 16 height 16
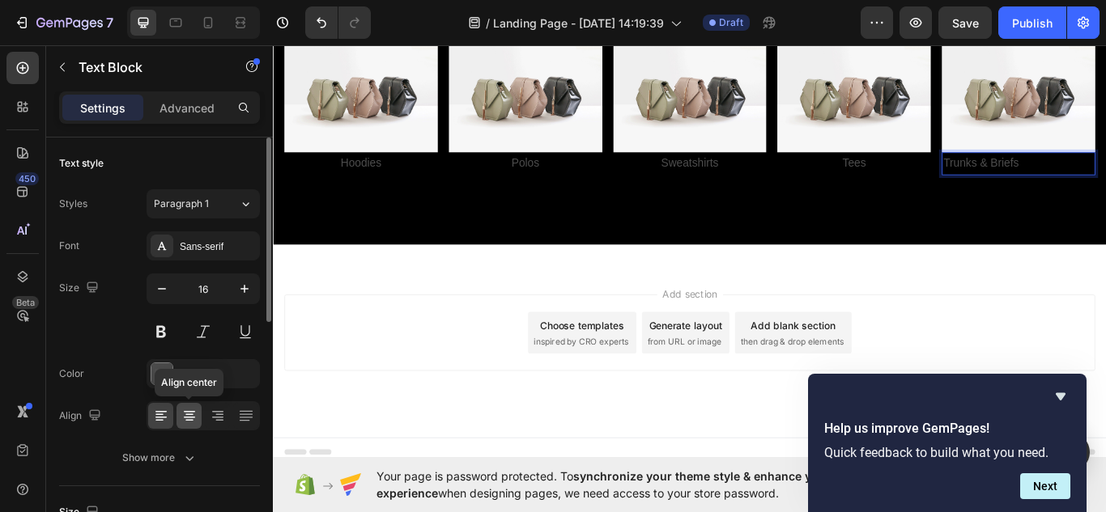
click at [185, 416] on icon at bounding box center [189, 416] width 16 height 16
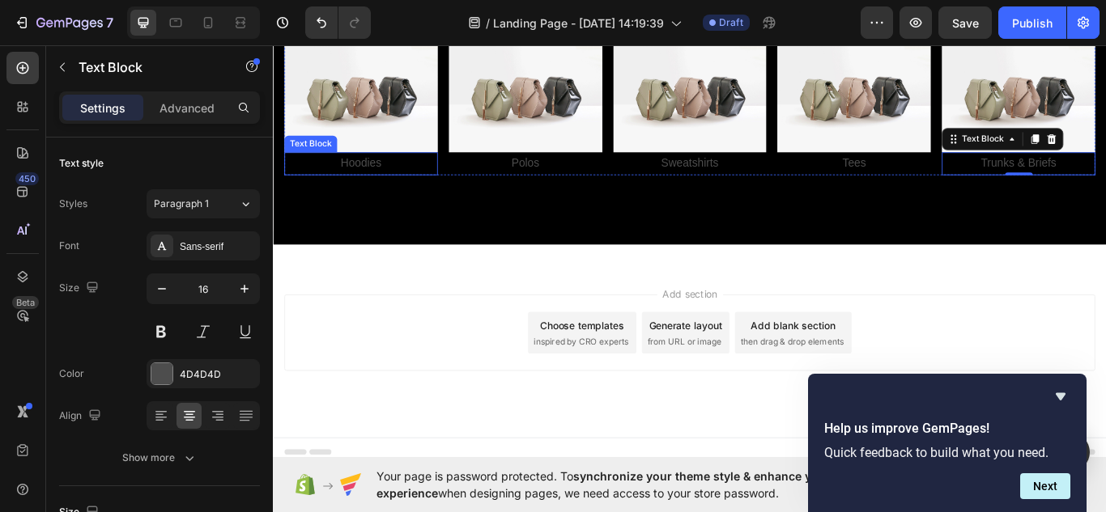
click at [384, 188] on p "Hoodies" at bounding box center [375, 183] width 176 height 23
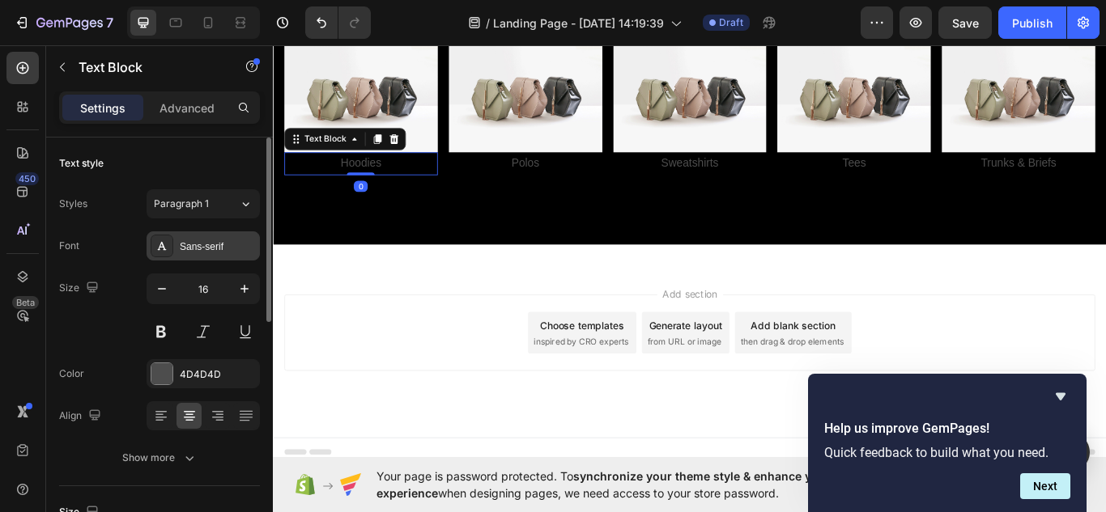
click at [162, 253] on div at bounding box center [162, 246] width 23 height 23
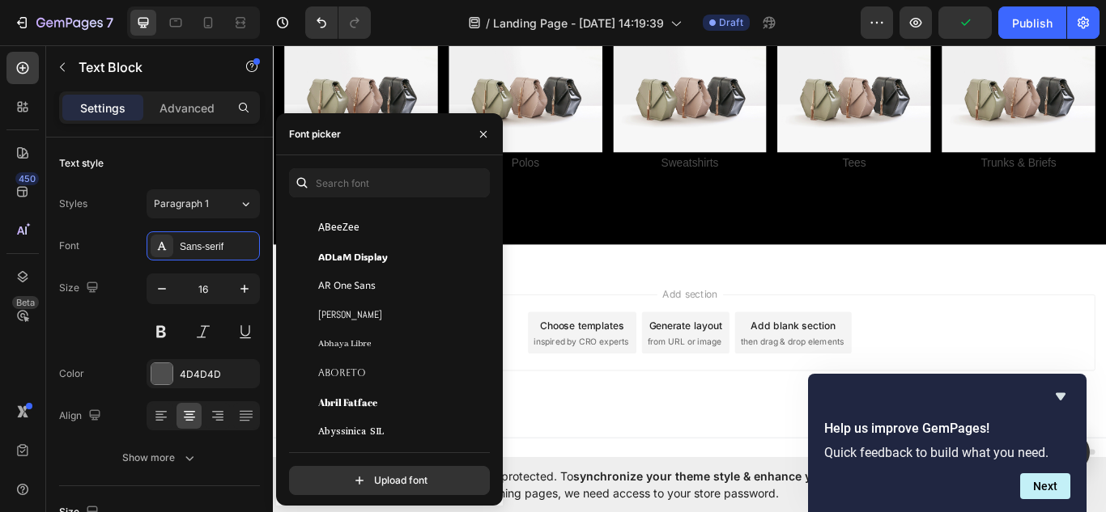
scroll to position [181, 0]
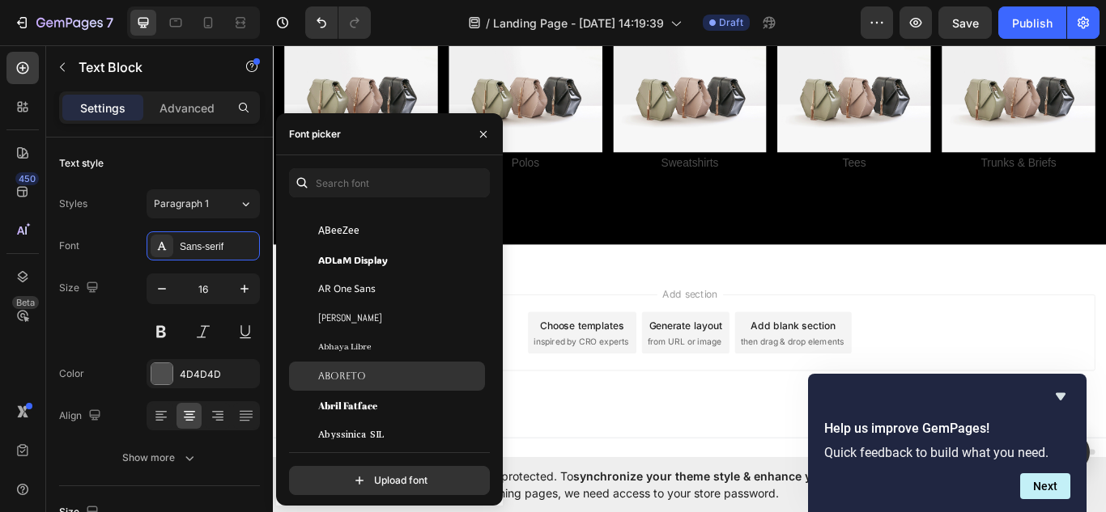
click at [373, 376] on div "Aboreto" at bounding box center [400, 376] width 164 height 15
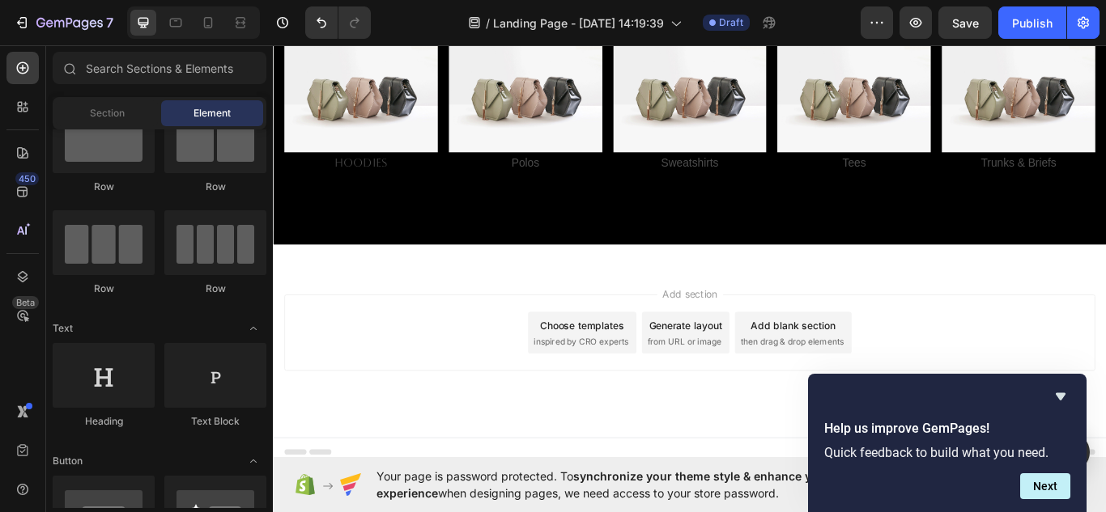
drag, startPoint x: 574, startPoint y: 414, endPoint x: 467, endPoint y: 364, distance: 118.1
click at [467, 364] on div "Add section Choose templates inspired by CRO experts Generate layout from URL o…" at bounding box center [759, 381] width 946 height 89
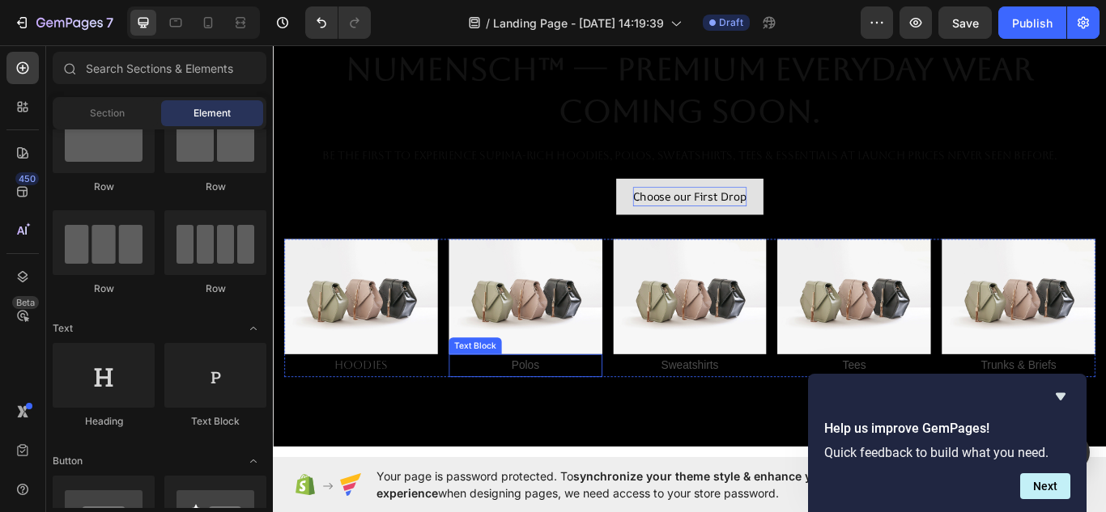
click at [554, 415] on p "Polos" at bounding box center [567, 419] width 176 height 23
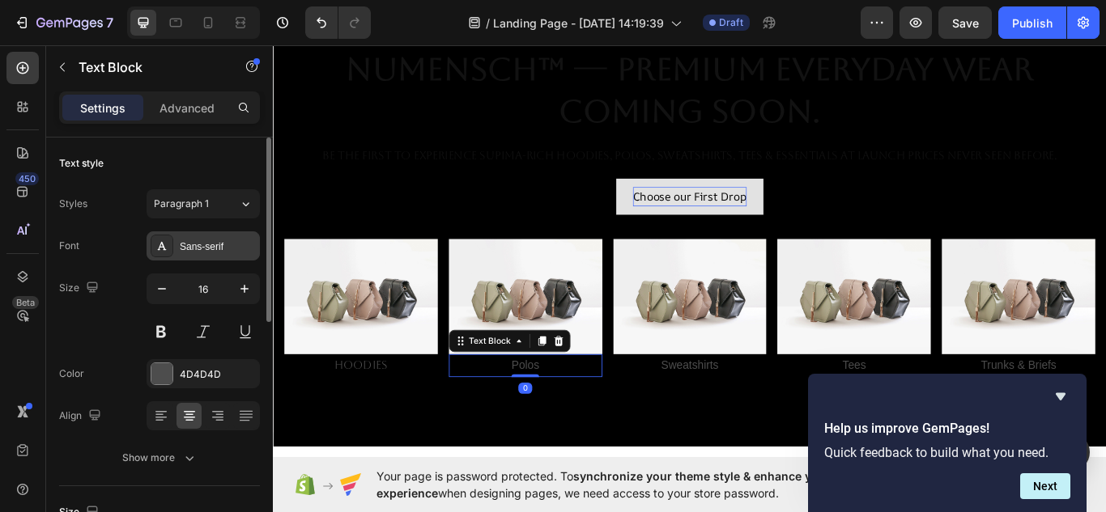
click at [190, 252] on div "Sans-serif" at bounding box center [218, 247] width 76 height 15
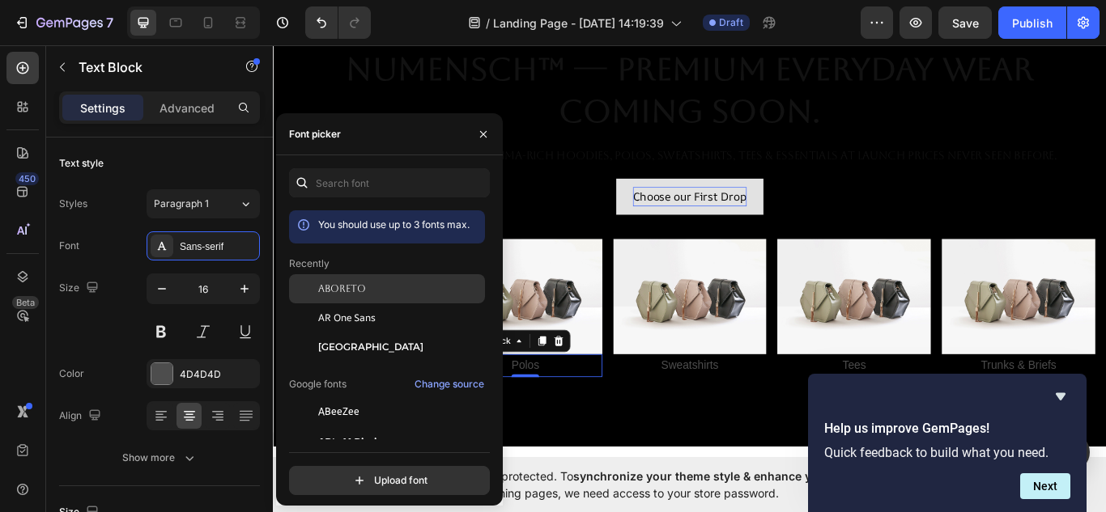
click at [327, 298] on div "Aboreto" at bounding box center [387, 288] width 196 height 29
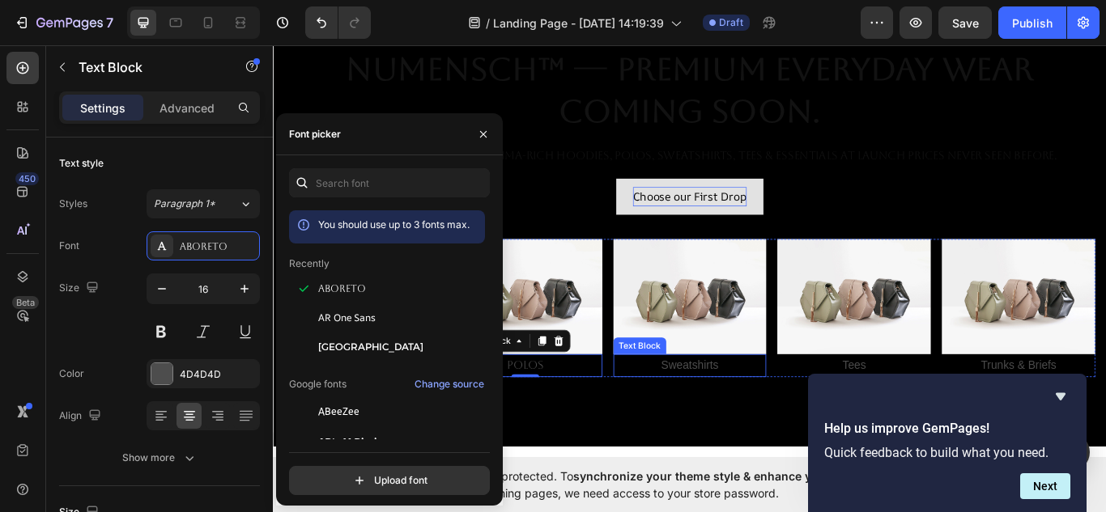
click at [808, 413] on p "Sweatshirts" at bounding box center [759, 419] width 176 height 23
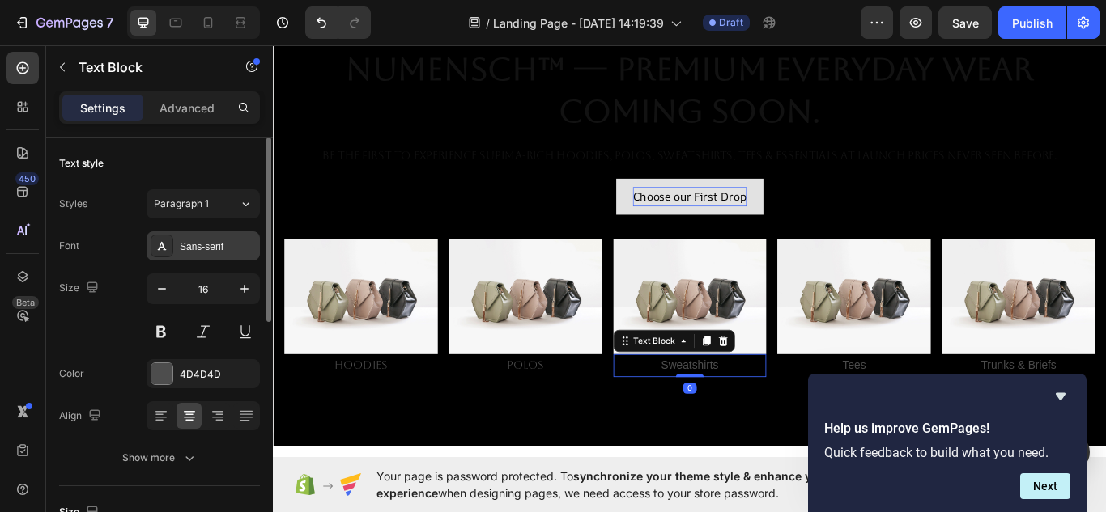
click at [202, 246] on div "Sans-serif" at bounding box center [218, 247] width 76 height 15
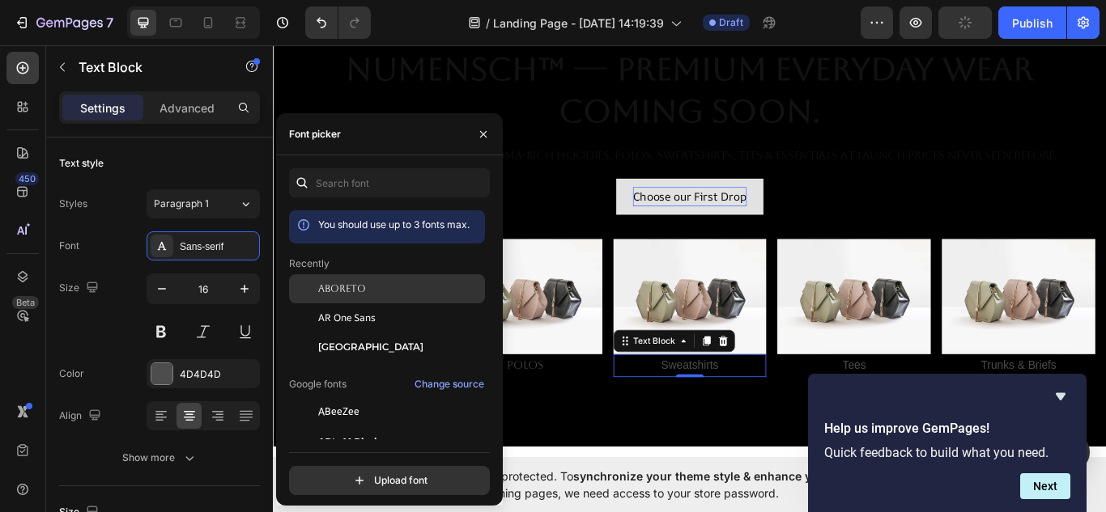
click at [327, 278] on div "Aboreto" at bounding box center [387, 288] width 196 height 29
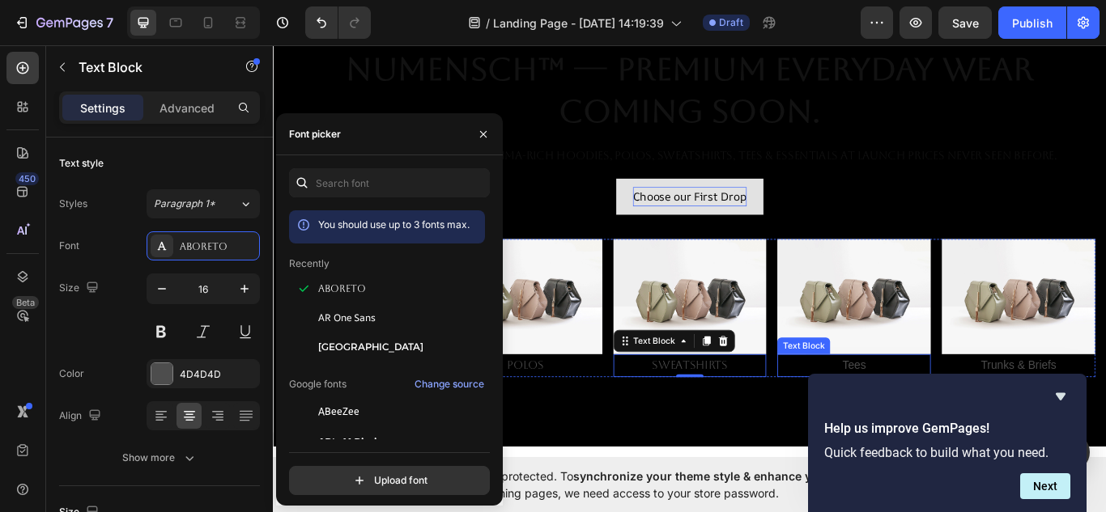
click at [906, 408] on p "Tees" at bounding box center [950, 419] width 176 height 23
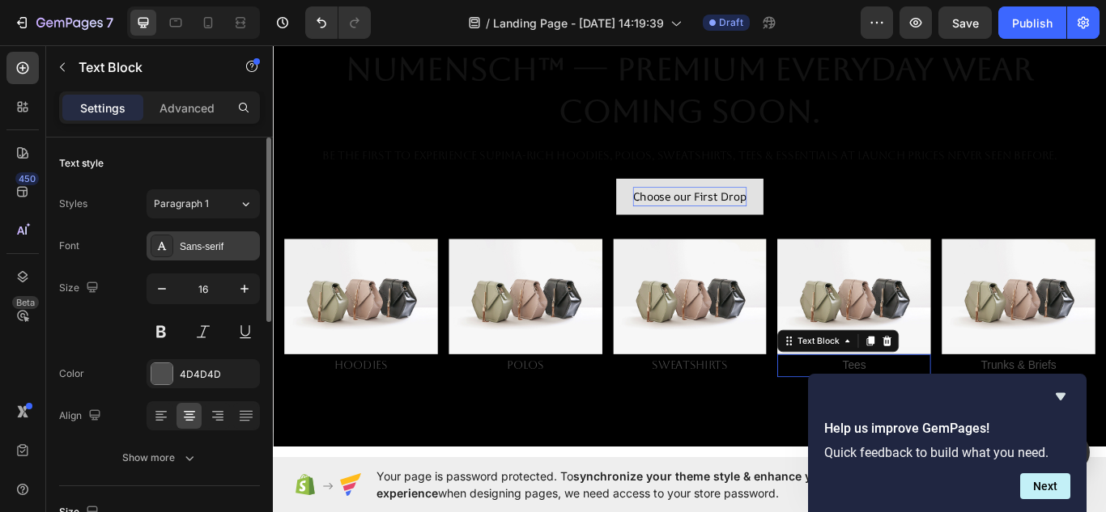
click at [185, 247] on div "Sans-serif" at bounding box center [218, 247] width 76 height 15
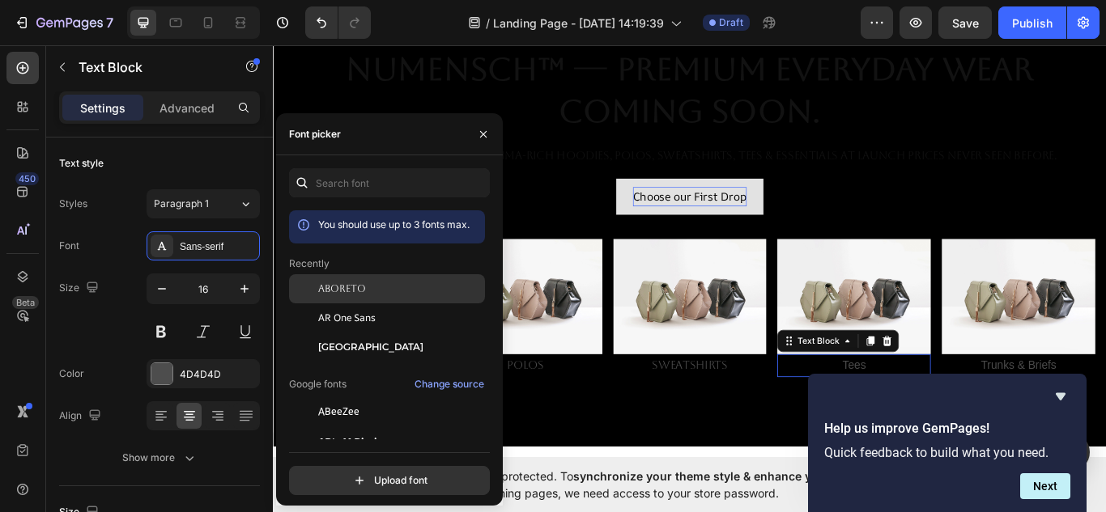
click at [369, 290] on div "Aboreto" at bounding box center [400, 289] width 164 height 15
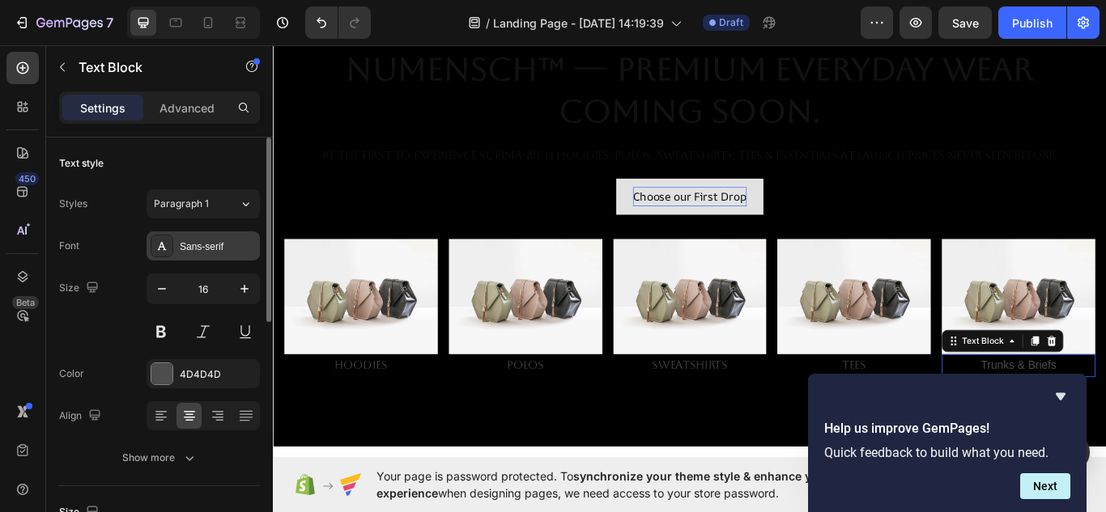
click at [170, 244] on div at bounding box center [162, 246] width 23 height 23
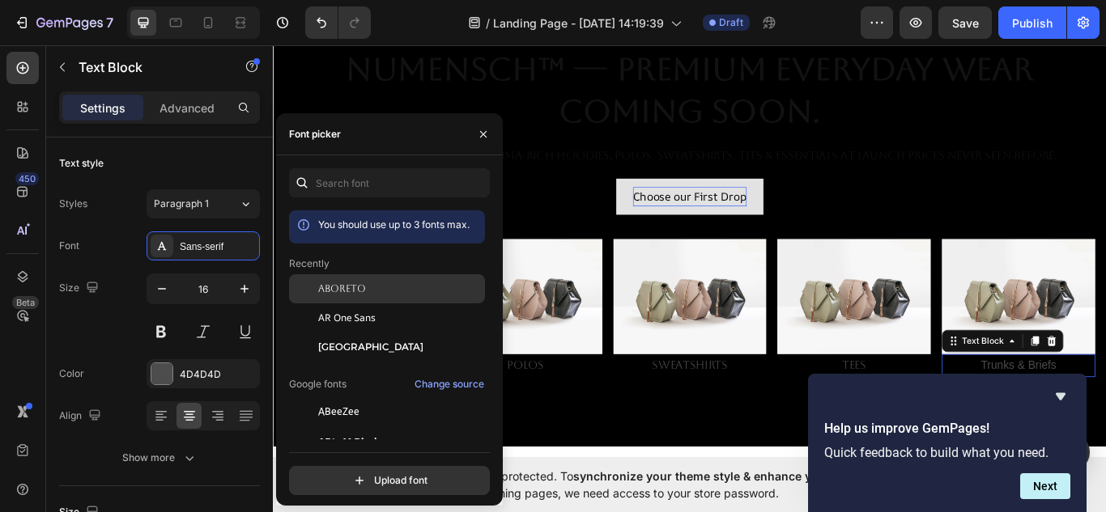
click at [355, 283] on span "Aboreto" at bounding box center [342, 289] width 48 height 15
click at [551, 459] on div "Your page is password protected. To synchronize your theme style & enhance your…" at bounding box center [689, 484] width 833 height 55
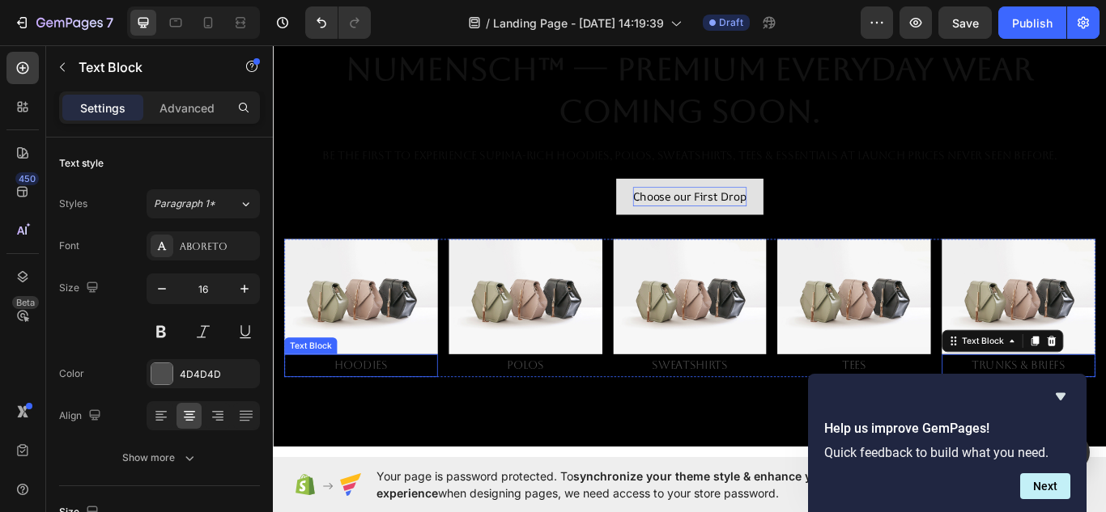
click at [364, 415] on p "Hoodies" at bounding box center [375, 419] width 176 height 23
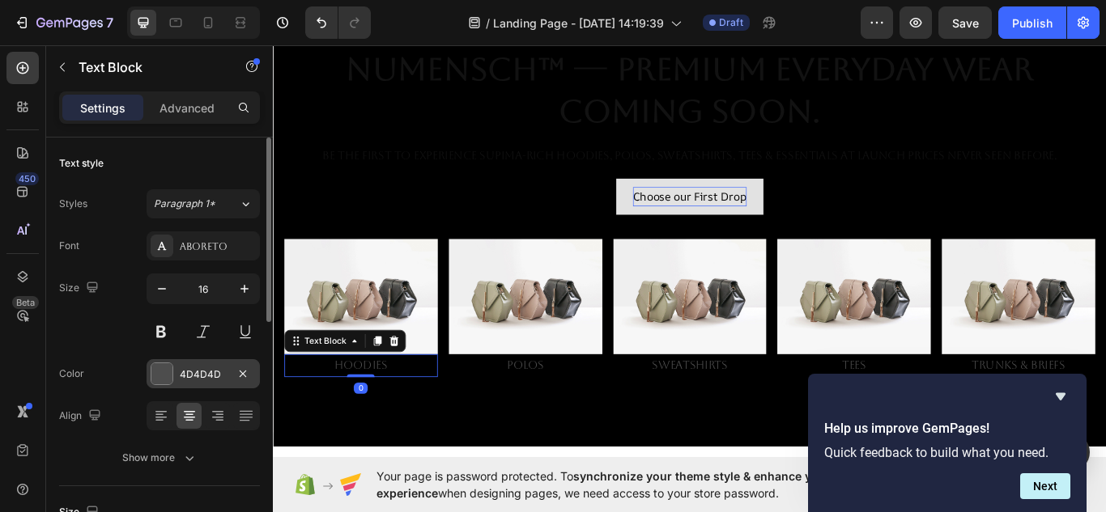
click at [159, 370] on div at bounding box center [161, 374] width 21 height 21
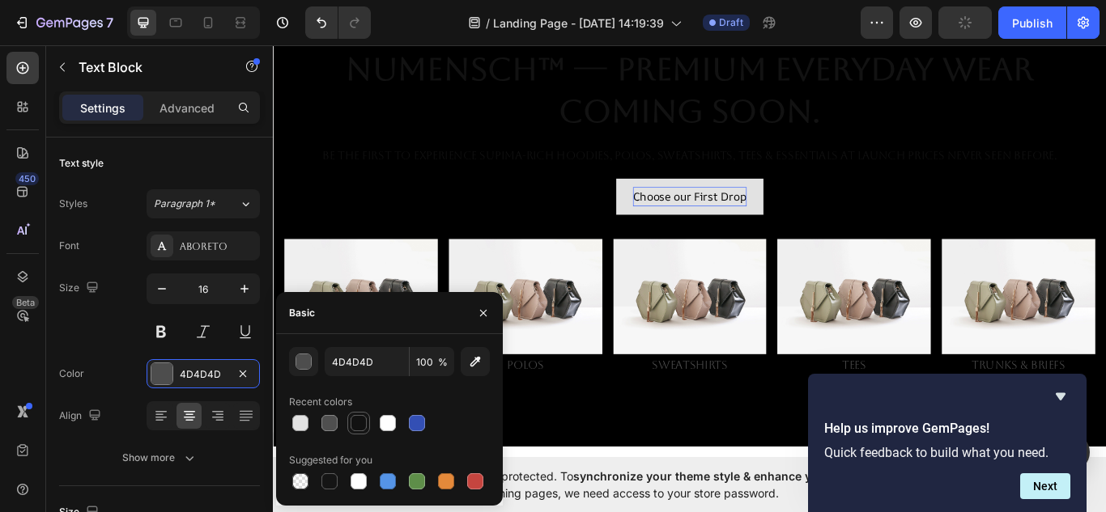
click at [359, 427] on div at bounding box center [359, 423] width 16 height 16
type input "121212"
click at [571, 424] on p "Polos" at bounding box center [567, 419] width 176 height 23
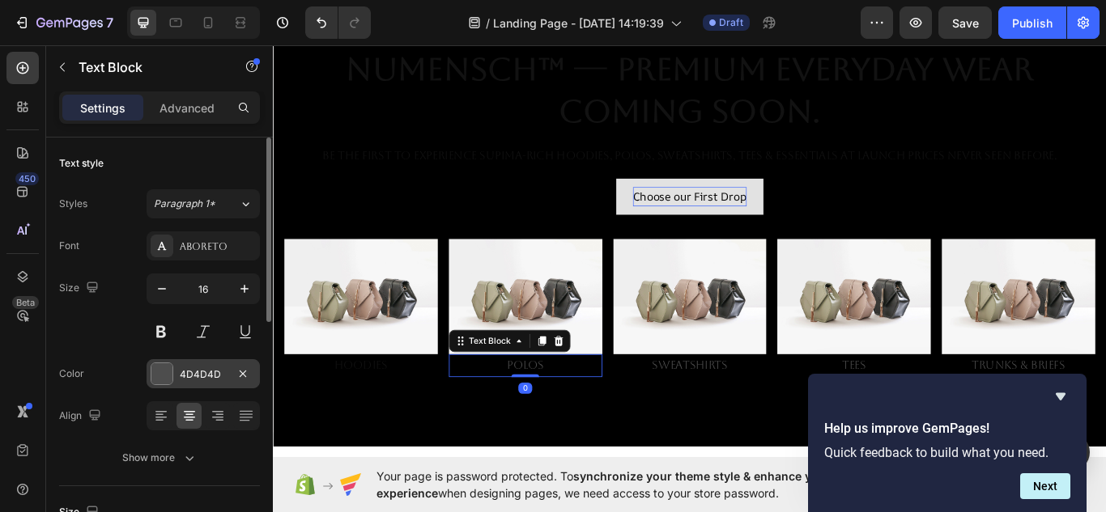
click at [171, 369] on div "4D4D4D" at bounding box center [203, 373] width 113 height 29
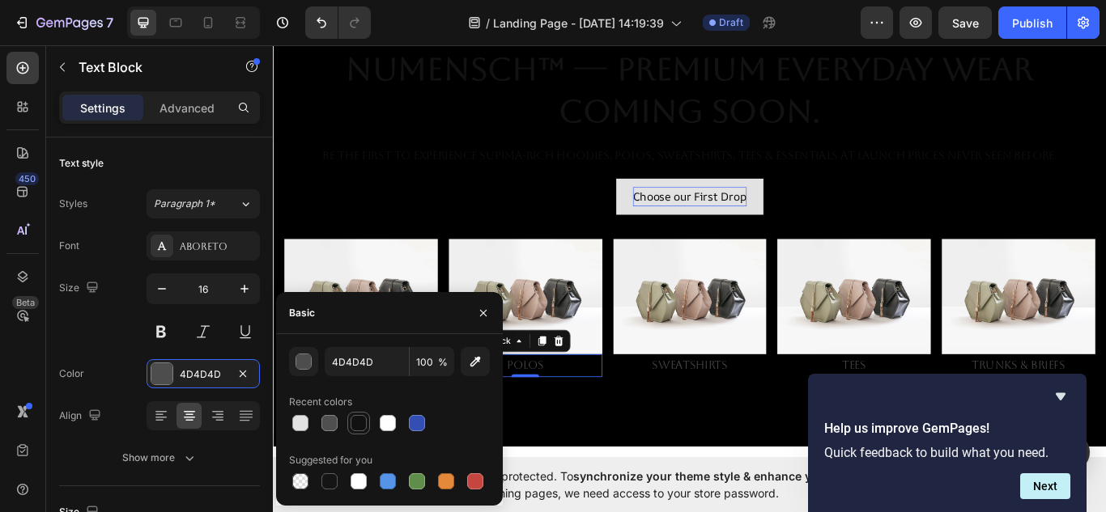
click at [360, 430] on div at bounding box center [359, 423] width 16 height 16
type input "121212"
click at [733, 415] on p "Sweatshirts" at bounding box center [759, 419] width 176 height 23
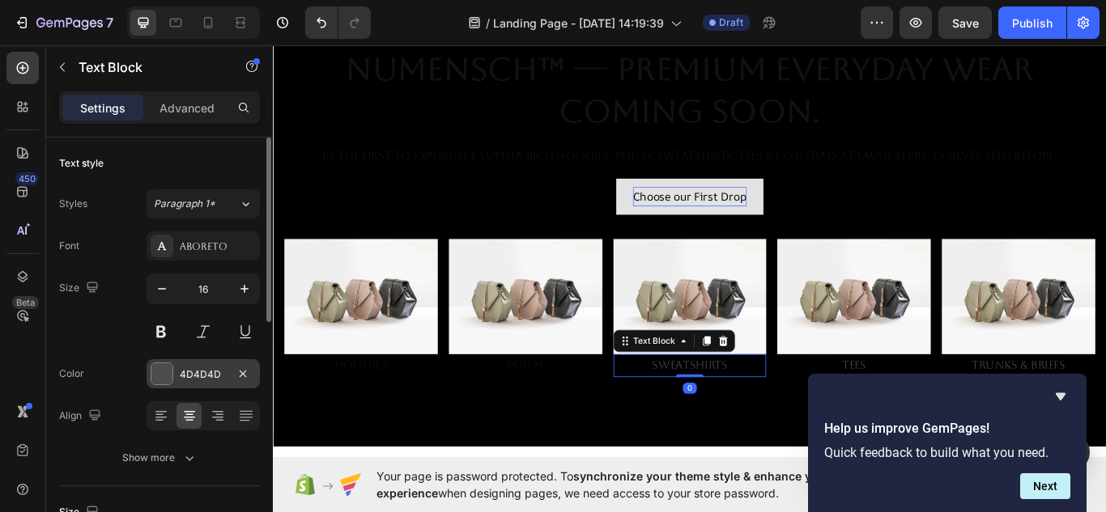
click at [161, 379] on div at bounding box center [161, 374] width 21 height 21
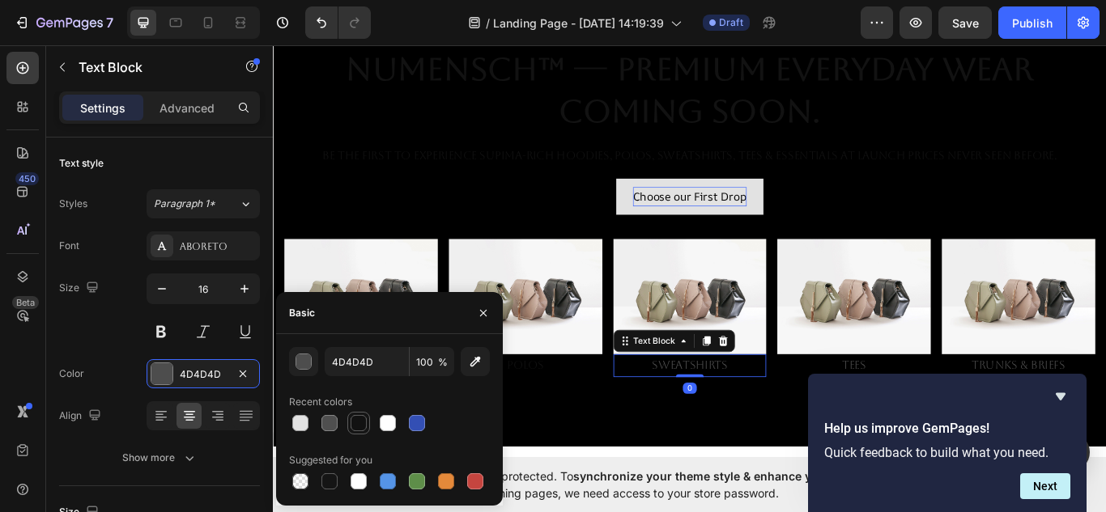
click at [364, 420] on div at bounding box center [359, 423] width 16 height 16
type input "121212"
click at [918, 414] on p "Tees" at bounding box center [950, 419] width 176 height 23
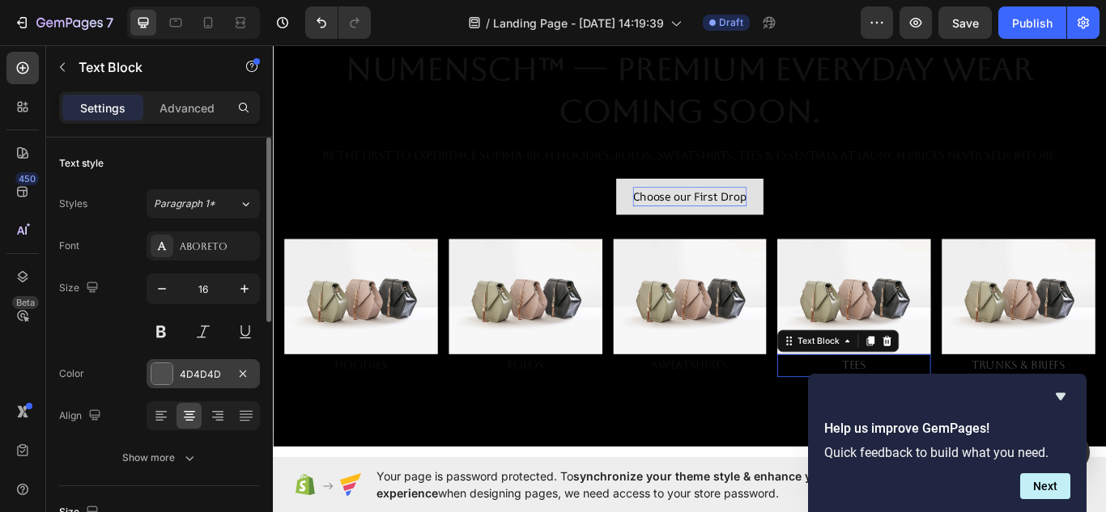
click at [164, 369] on div at bounding box center [161, 374] width 21 height 21
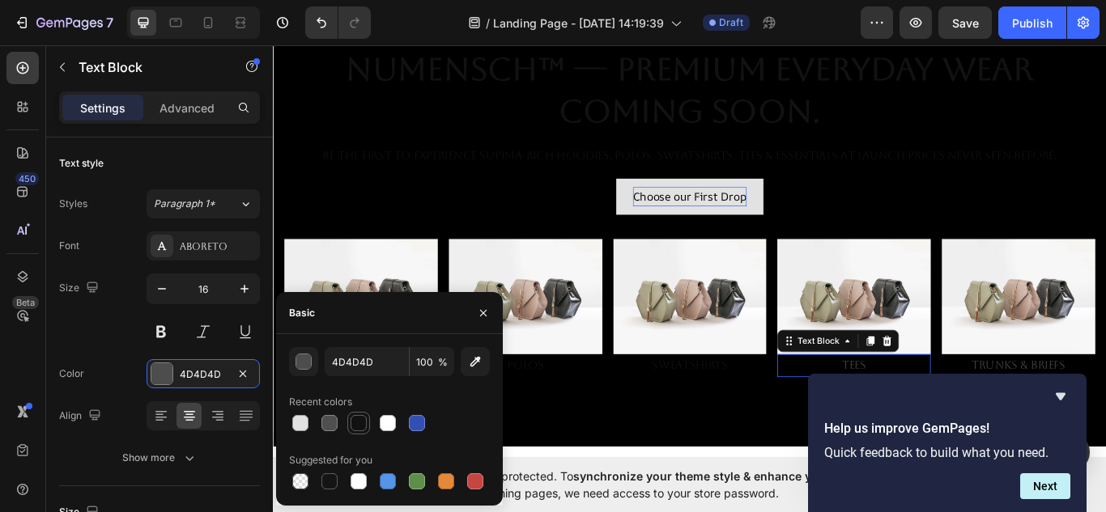
click at [360, 420] on div at bounding box center [359, 423] width 16 height 16
type input "121212"
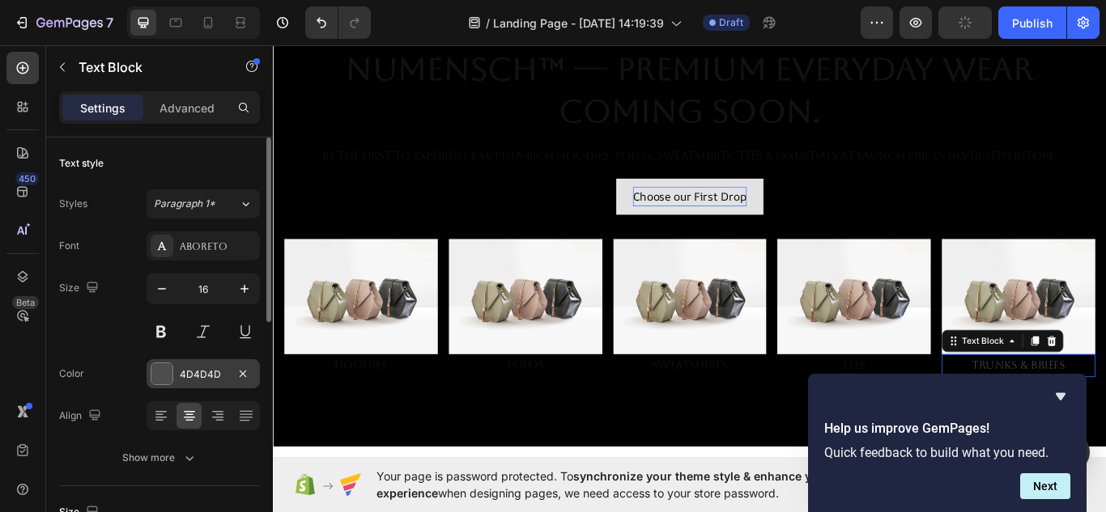
click at [168, 373] on div at bounding box center [161, 374] width 21 height 21
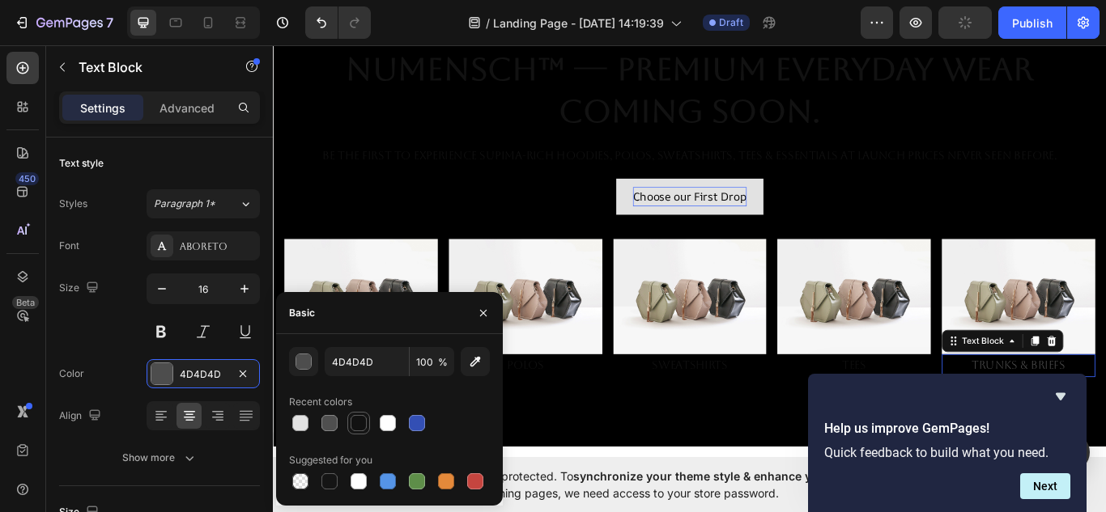
click at [354, 416] on div at bounding box center [359, 423] width 16 height 16
type input "121212"
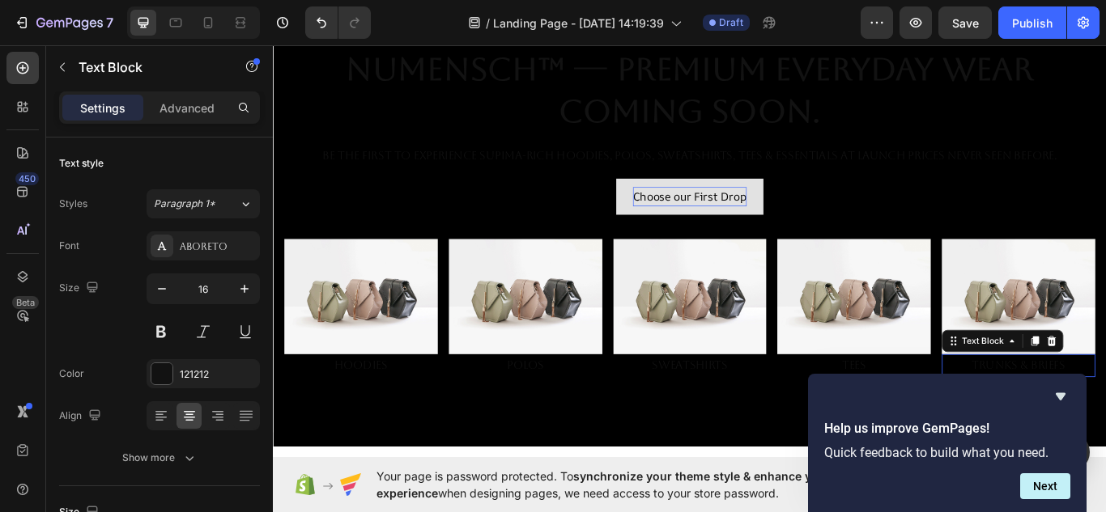
click at [582, 458] on div "Your page is password protected. To synchronize your theme style & enhance your…" at bounding box center [689, 484] width 833 height 55
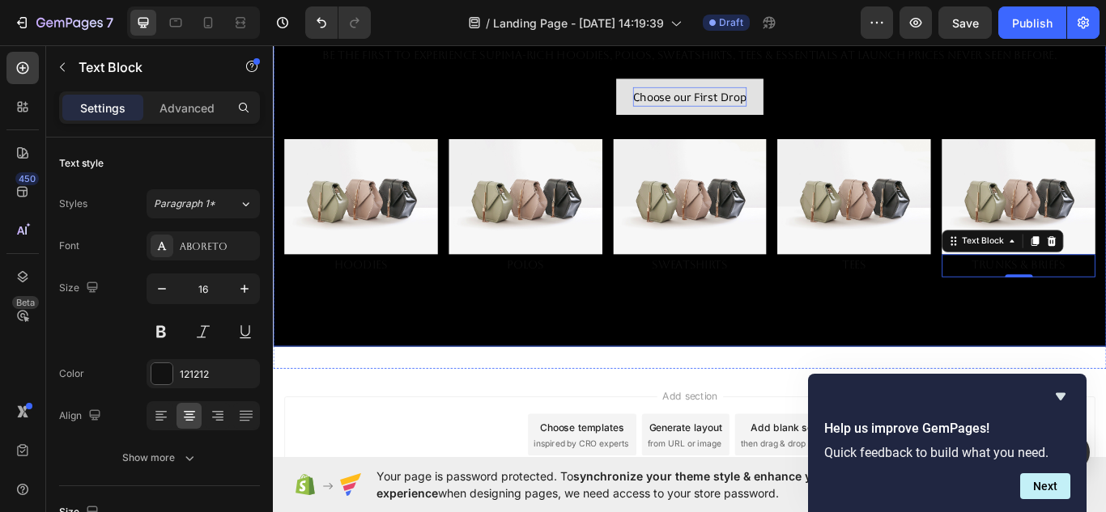
scroll to position [299, 0]
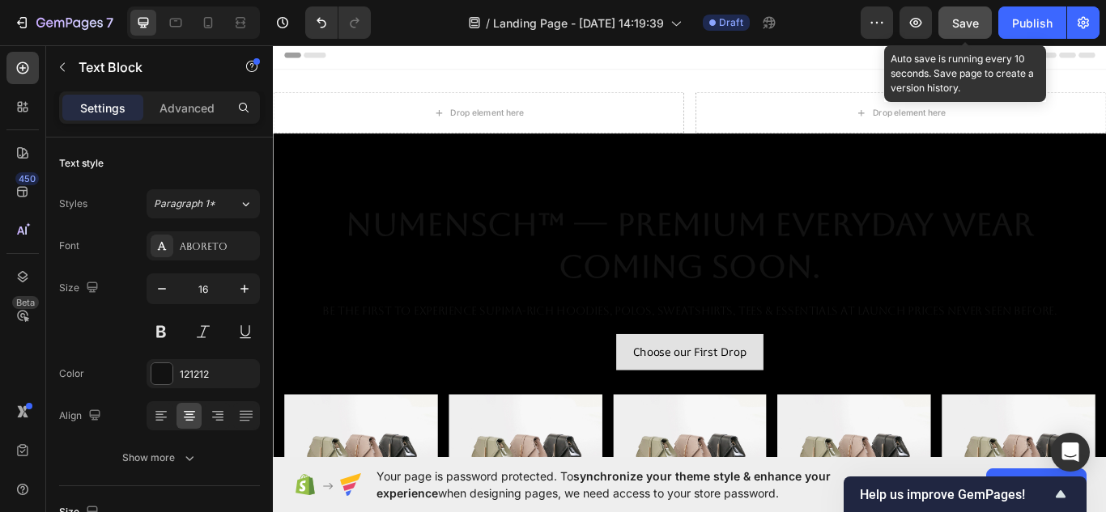
click at [970, 30] on div "Save" at bounding box center [965, 23] width 27 height 17
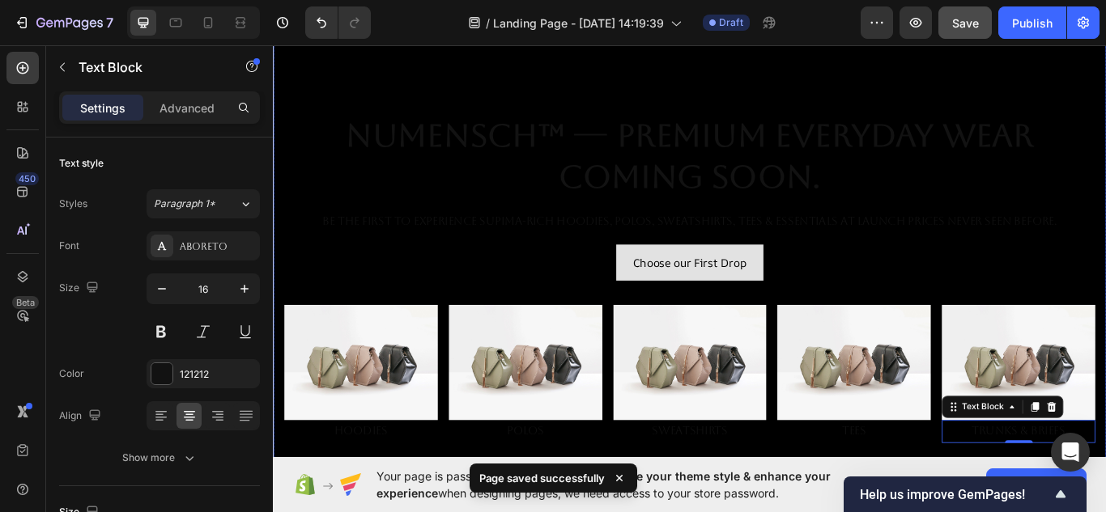
scroll to position [104, 0]
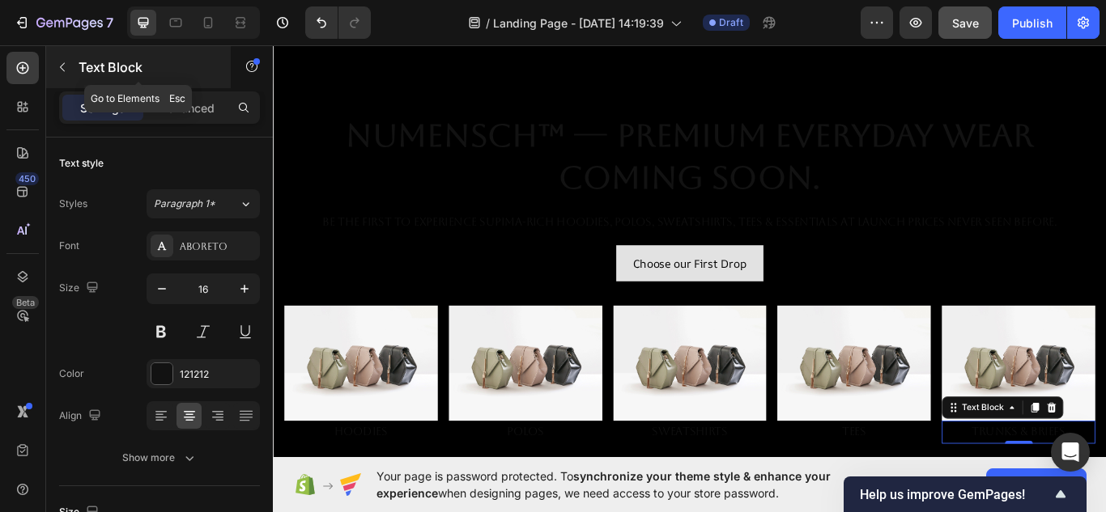
click at [49, 59] on button "button" at bounding box center [62, 67] width 26 height 26
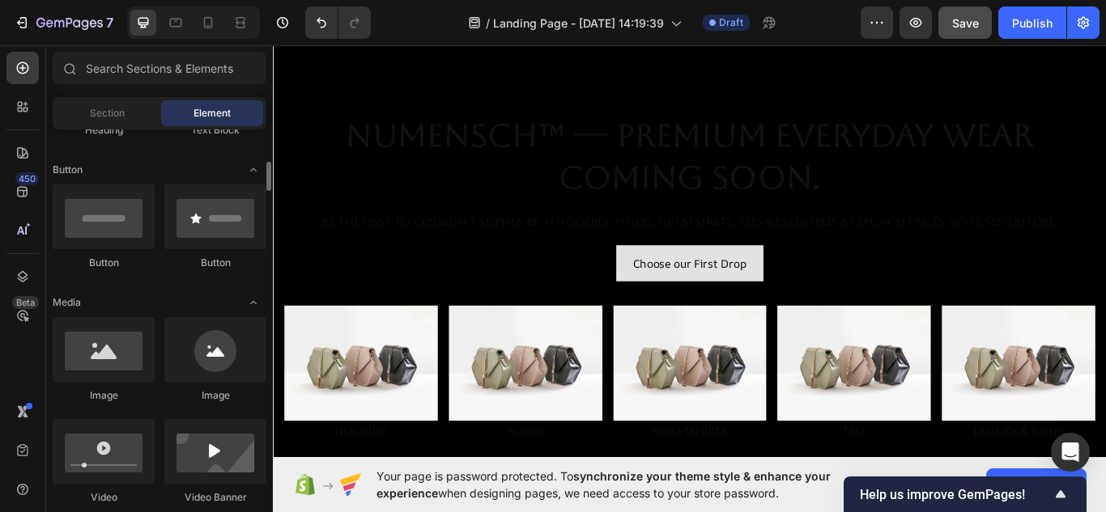
scroll to position [353, 0]
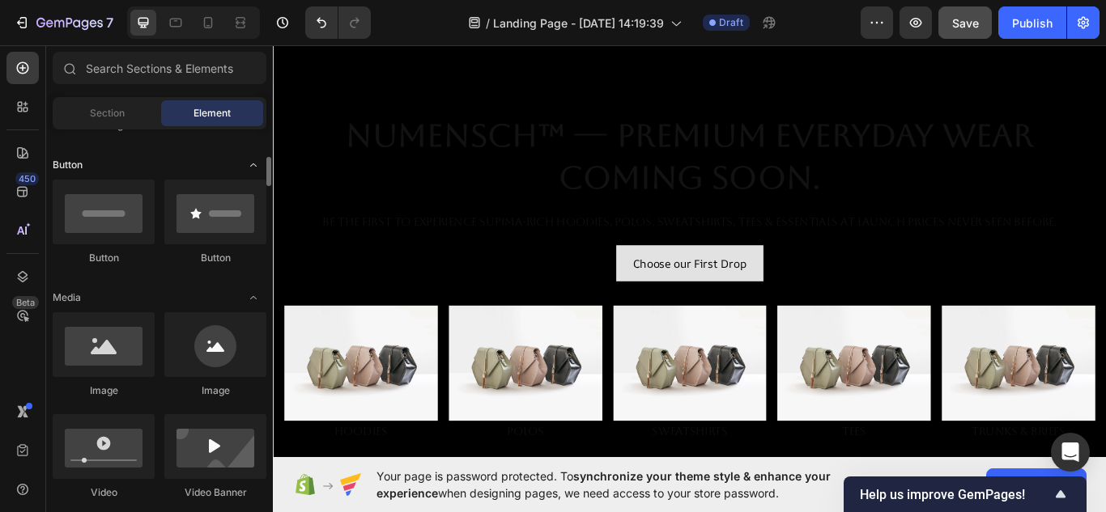
click at [256, 168] on icon "Toggle open" at bounding box center [253, 165] width 13 height 13
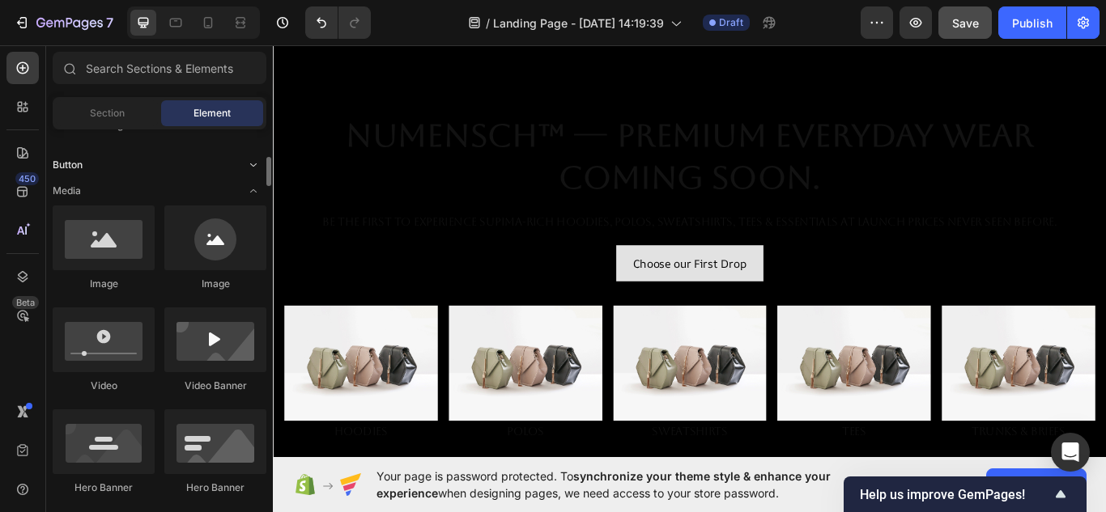
click at [256, 168] on icon "Toggle open" at bounding box center [253, 165] width 13 height 13
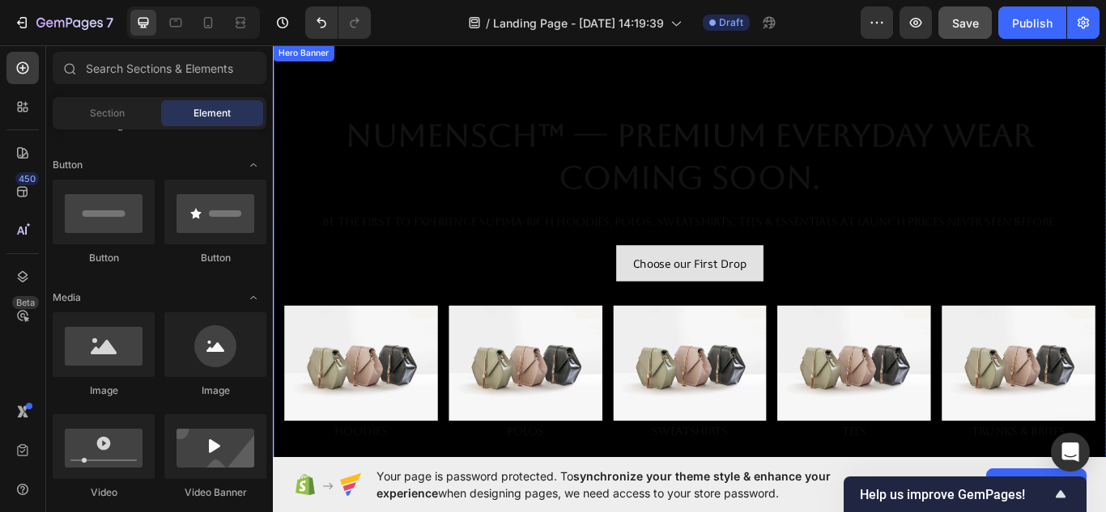
scroll to position [180, 0]
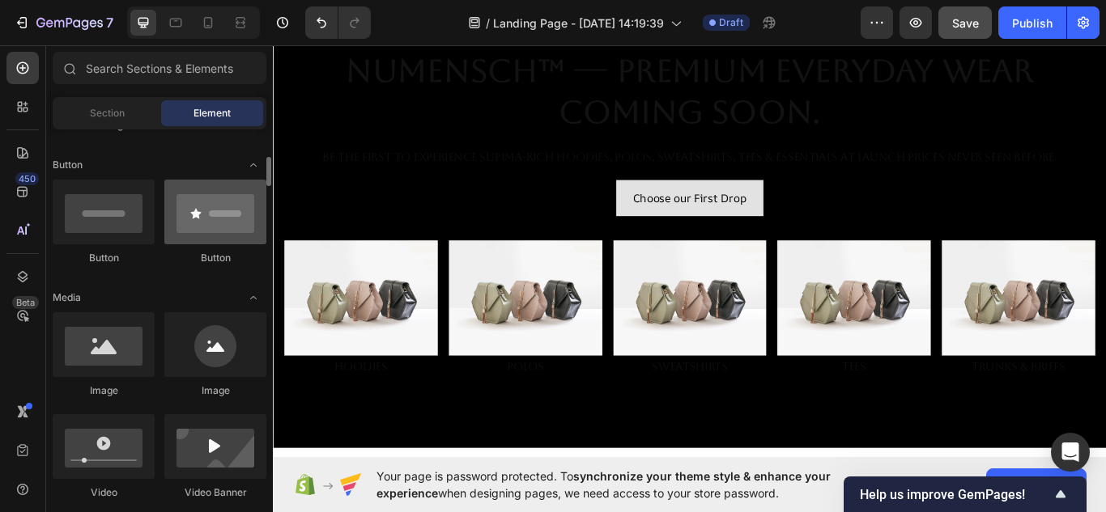
click at [218, 243] on div at bounding box center [215, 212] width 102 height 65
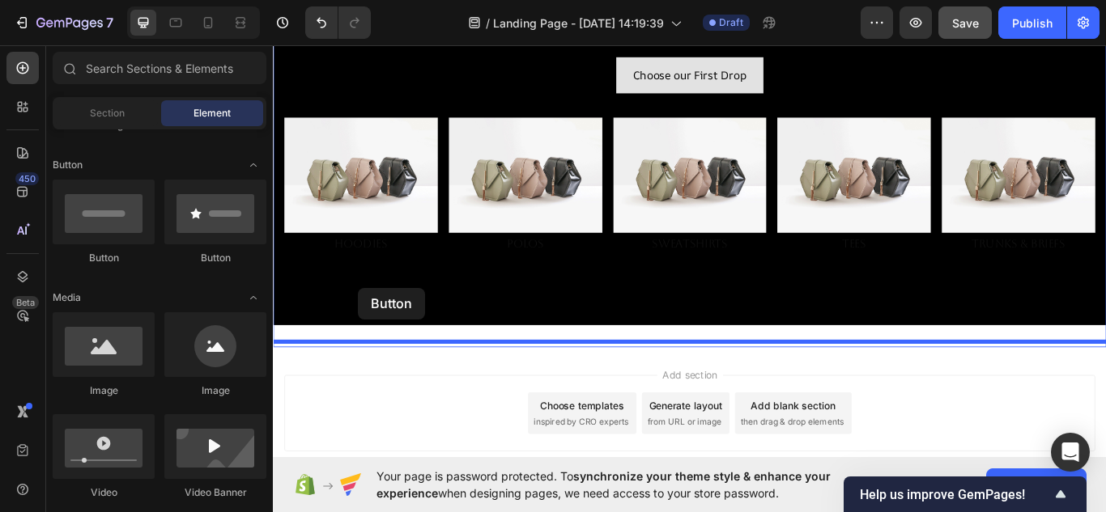
scroll to position [417, 0]
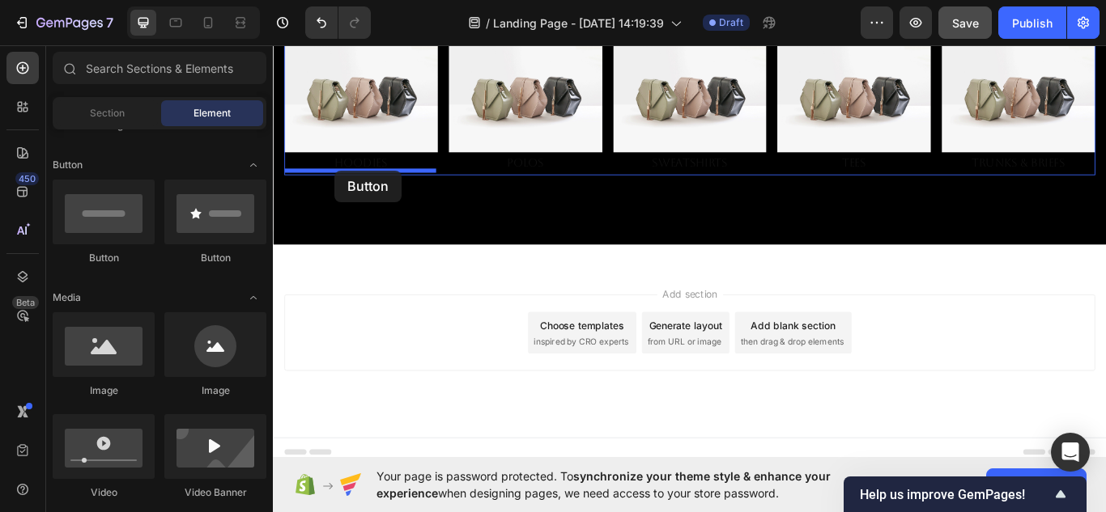
drag, startPoint x: 484, startPoint y: 274, endPoint x: 345, endPoint y: 192, distance: 161.9
drag, startPoint x: 366, startPoint y: 261, endPoint x: 364, endPoint y: 191, distance: 69.6
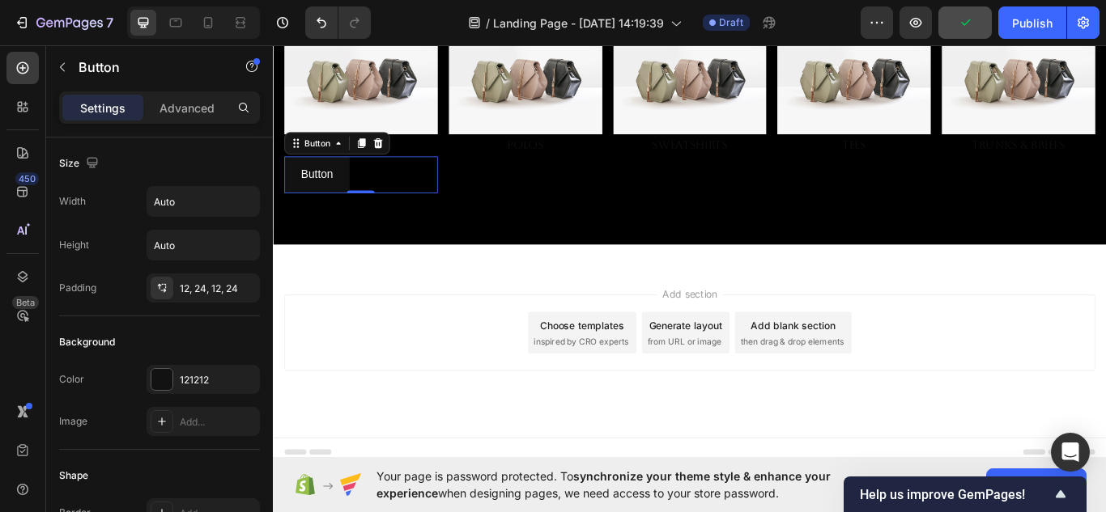
click at [389, 204] on div "Button Button 0" at bounding box center [375, 197] width 179 height 43
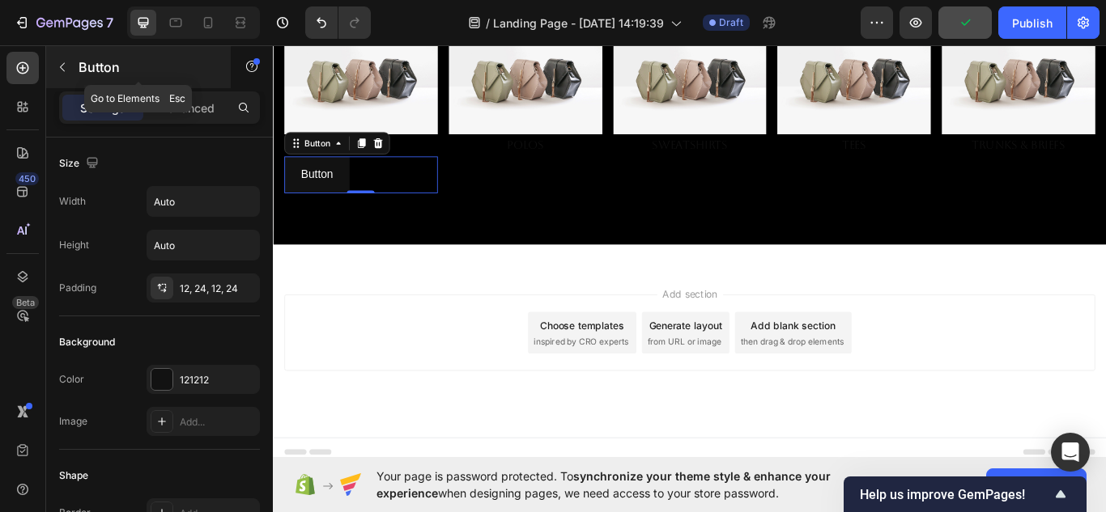
click at [90, 74] on p "Button" at bounding box center [148, 66] width 138 height 19
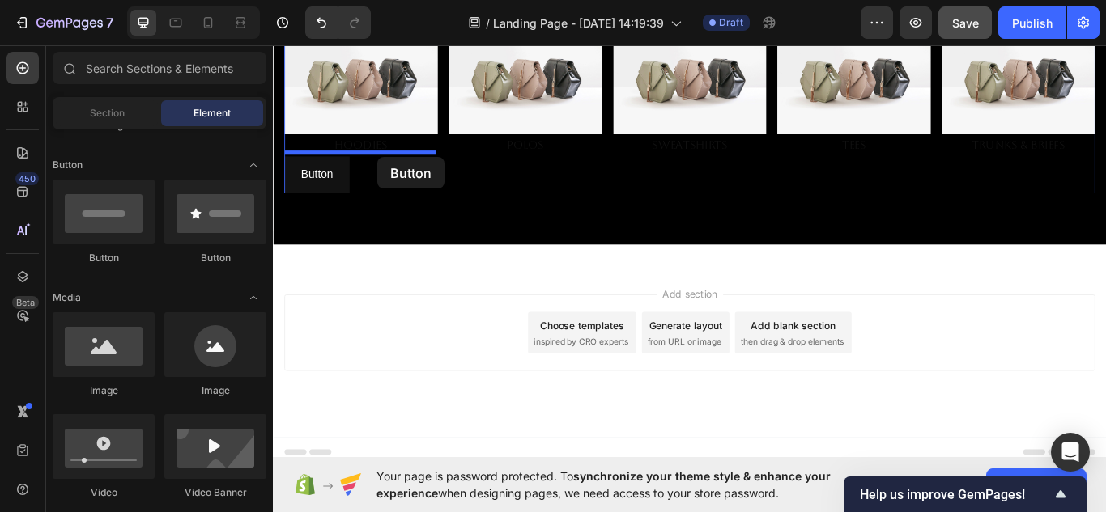
drag, startPoint x: 375, startPoint y: 248, endPoint x: 394, endPoint y: 176, distance: 73.8
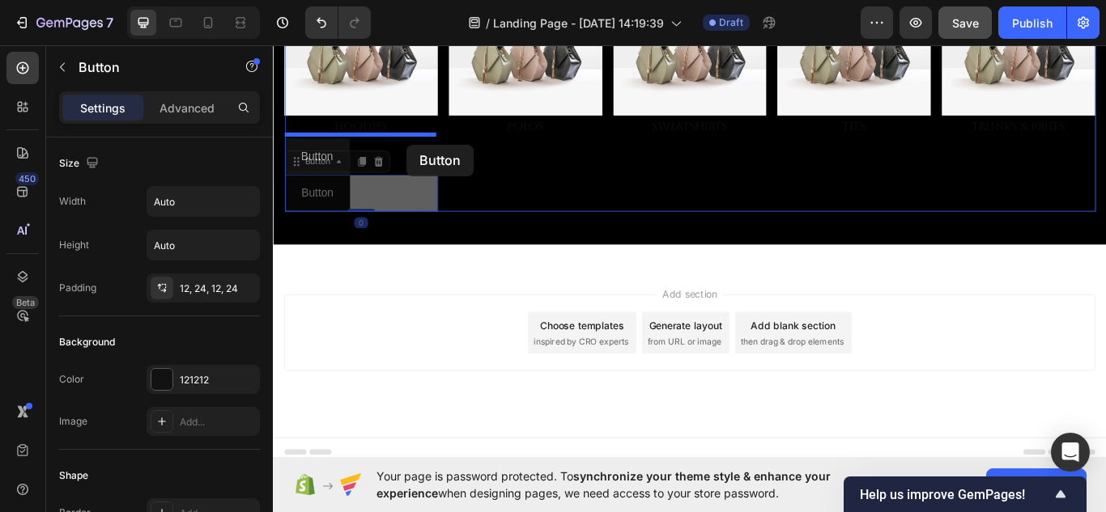
drag, startPoint x: 317, startPoint y: 215, endPoint x: 428, endPoint y: 162, distance: 122.8
click at [428, 162] on div "Header Drop element here Drop element here Row NuMENSCH™ — Premium Everyday Wea…" at bounding box center [759, 80] width 972 height 913
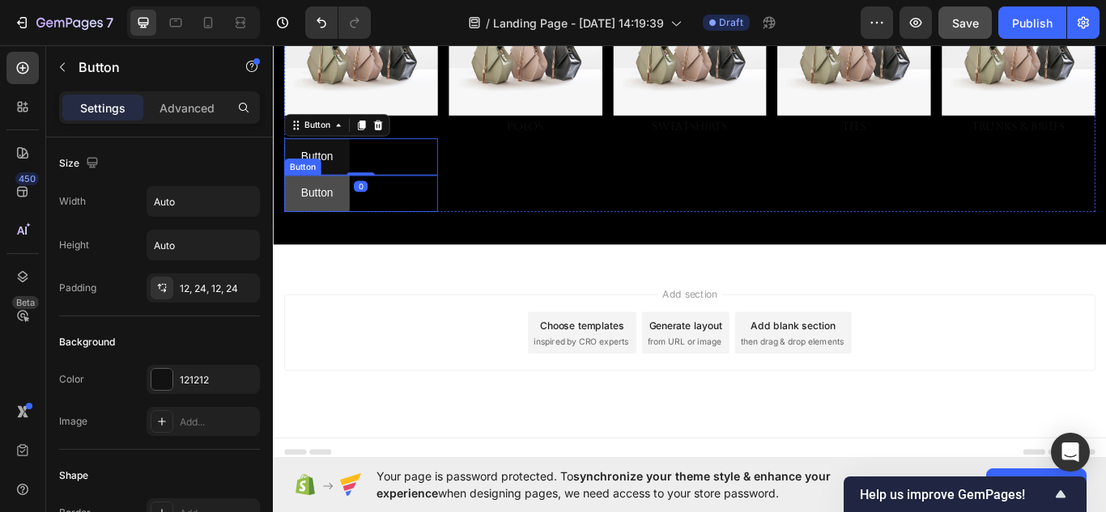
click at [333, 227] on button "Button" at bounding box center [324, 219] width 76 height 43
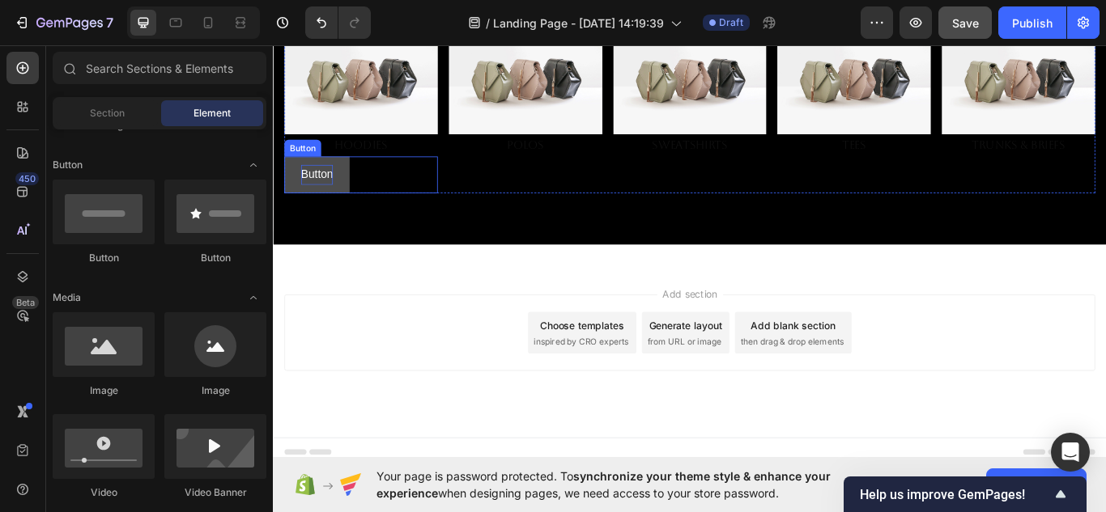
click at [321, 185] on p "Button" at bounding box center [323, 196] width 37 height 23
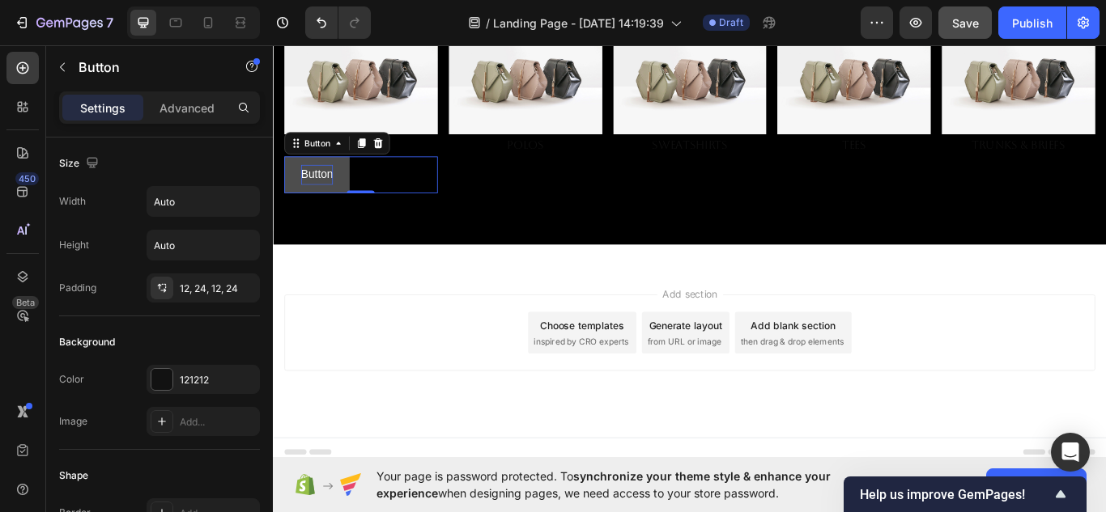
click at [326, 192] on p "Button" at bounding box center [323, 196] width 37 height 23
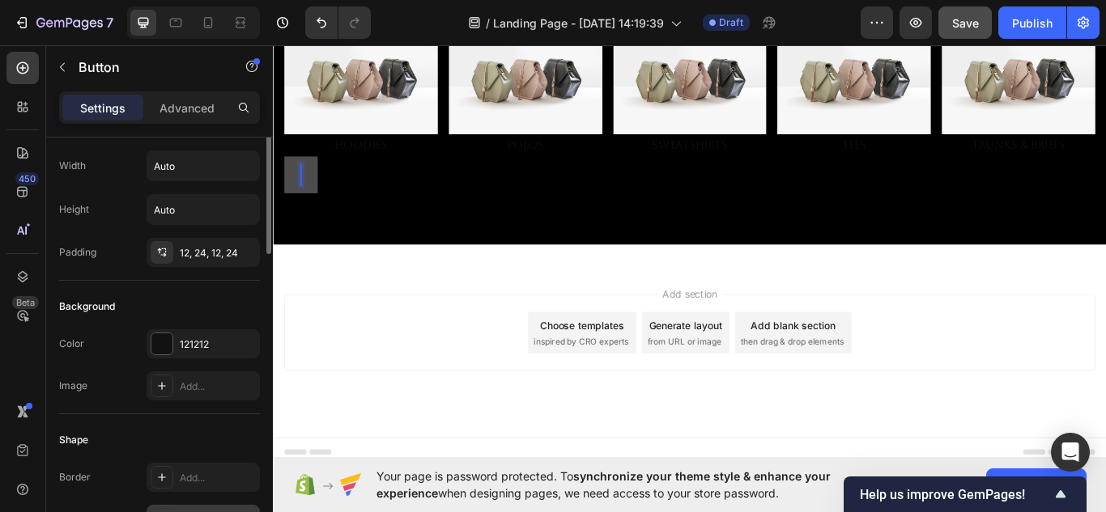
scroll to position [0, 0]
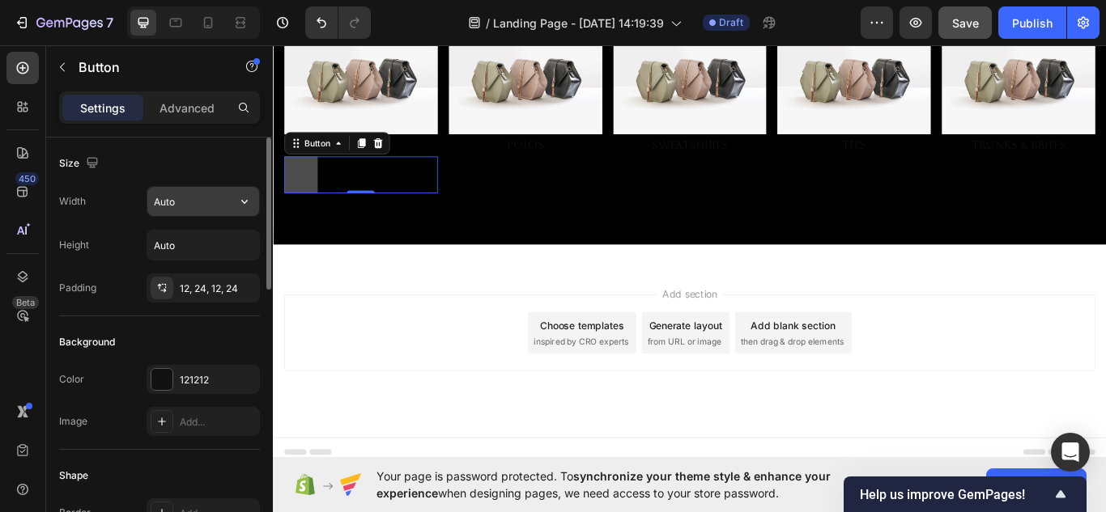
click at [179, 209] on input "Auto" at bounding box center [203, 201] width 112 height 29
type input "30px"
click at [194, 252] on input "Auto" at bounding box center [203, 245] width 112 height 29
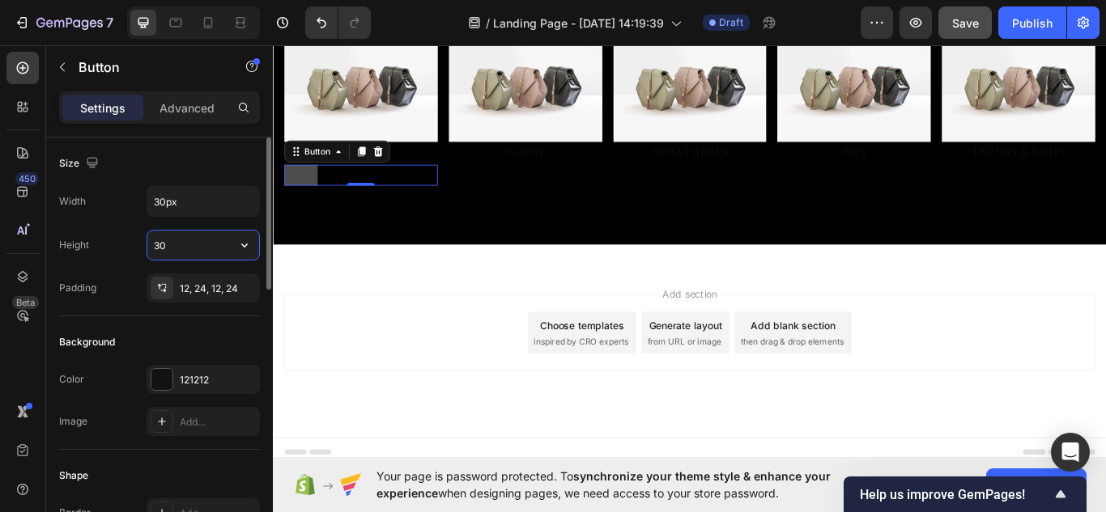
type input "30"
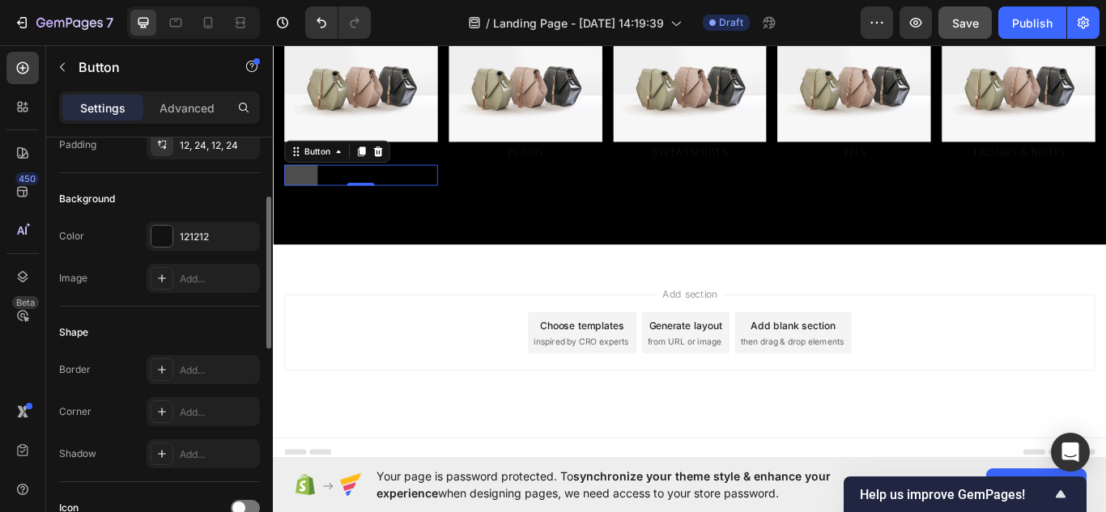
scroll to position [150, 0]
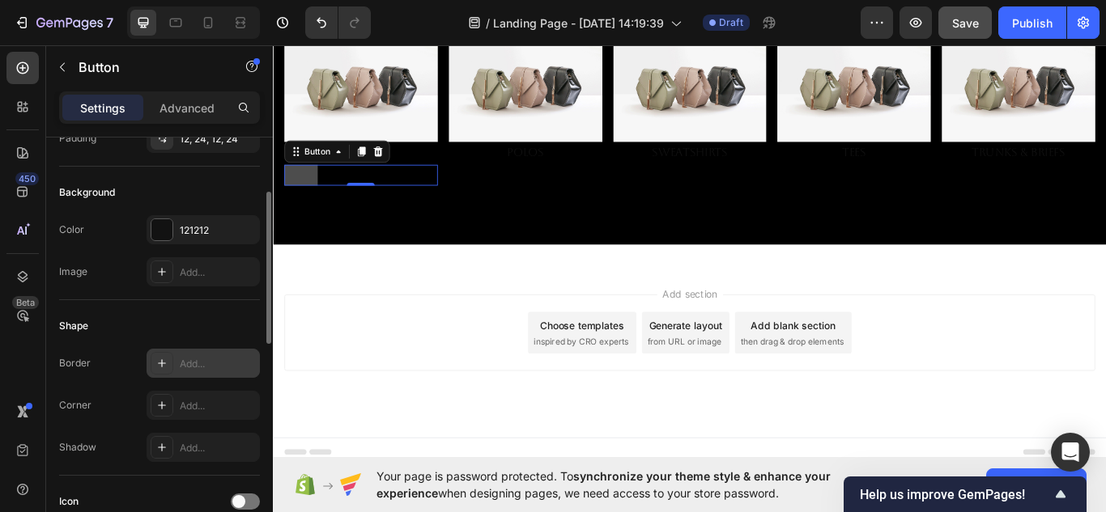
click at [185, 365] on div "Add..." at bounding box center [218, 364] width 76 height 15
click at [125, 330] on div "Shape" at bounding box center [159, 326] width 201 height 26
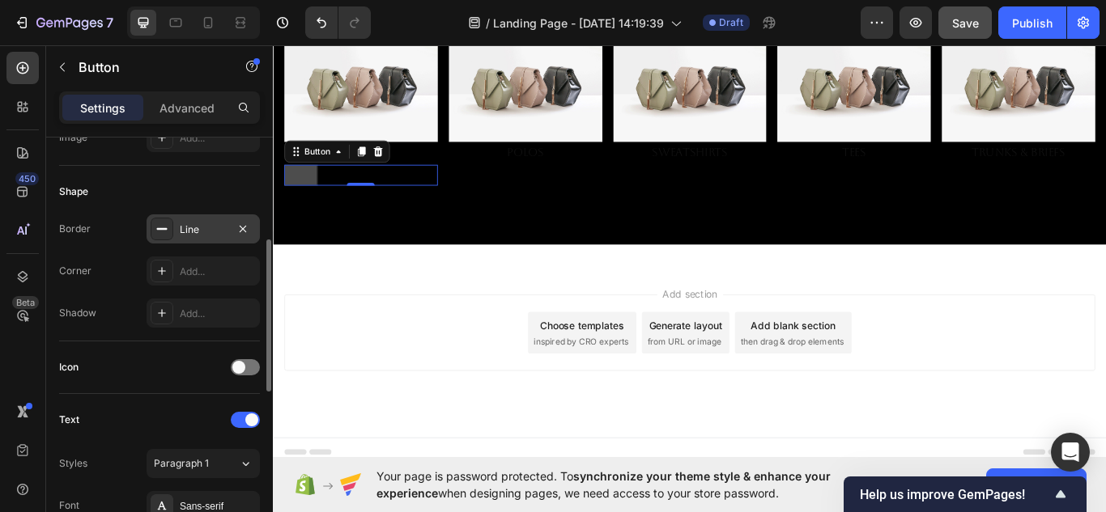
scroll to position [285, 0]
click at [183, 236] on div "Line" at bounding box center [203, 229] width 47 height 15
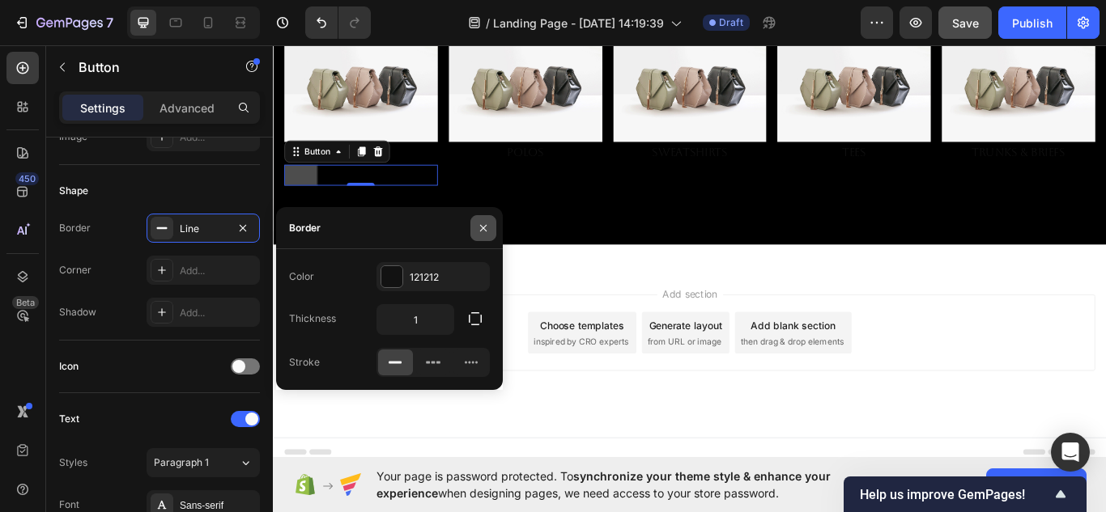
click at [480, 227] on icon "button" at bounding box center [483, 228] width 13 height 13
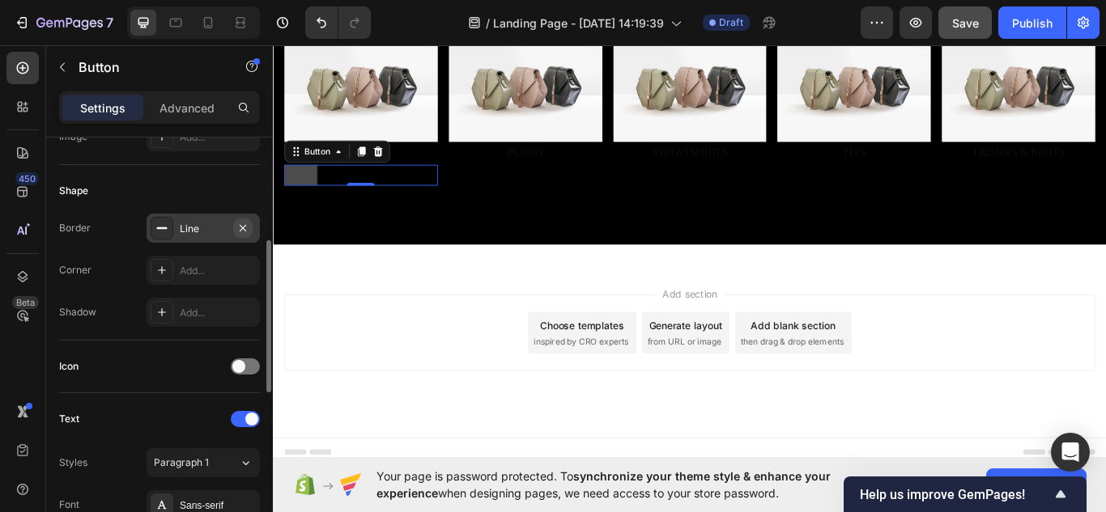
click at [247, 228] on icon "button" at bounding box center [242, 228] width 13 height 13
click at [185, 265] on div "Add..." at bounding box center [218, 271] width 76 height 15
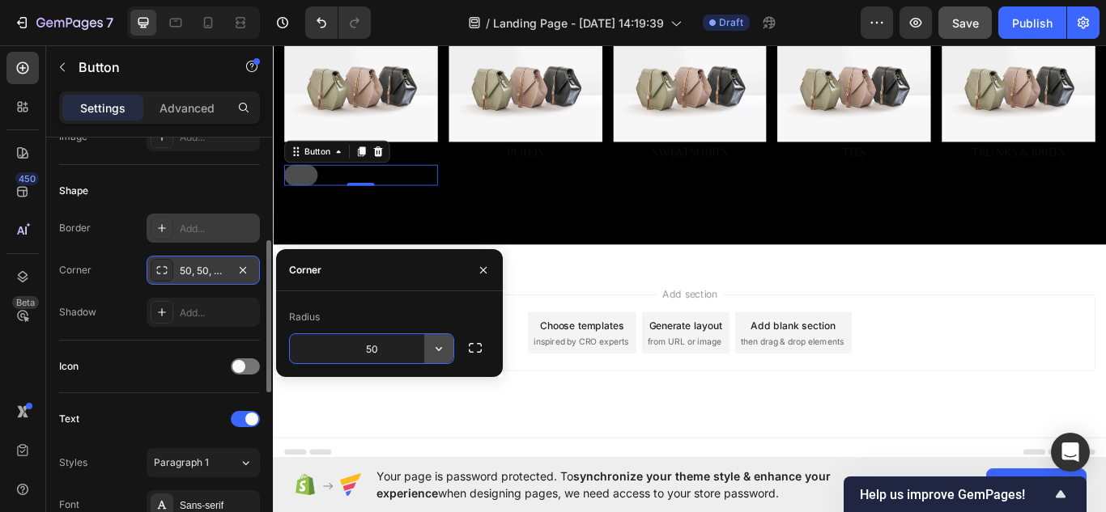
click at [441, 347] on icon "button" at bounding box center [439, 349] width 16 height 16
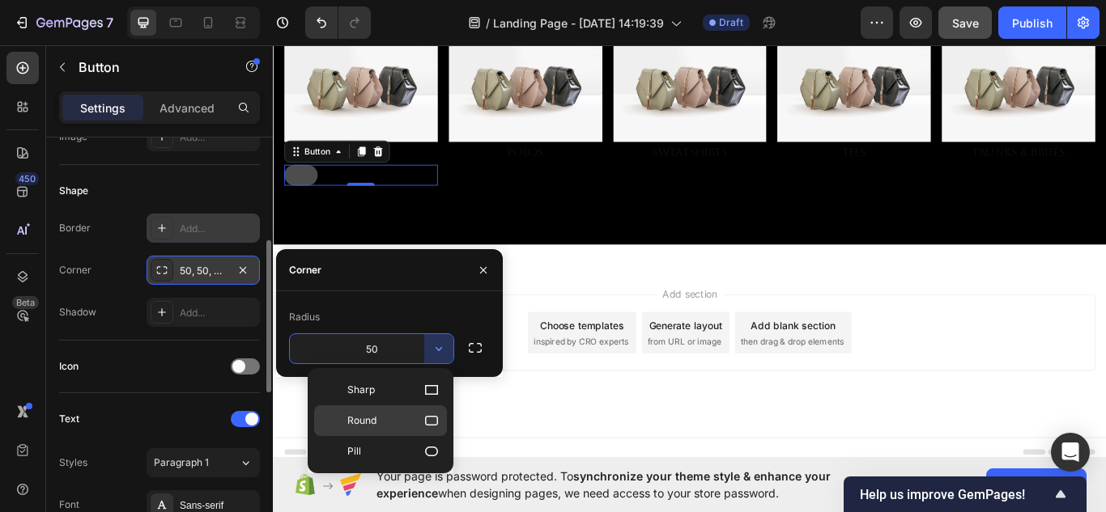
click at [422, 421] on p "Round" at bounding box center [393, 421] width 92 height 16
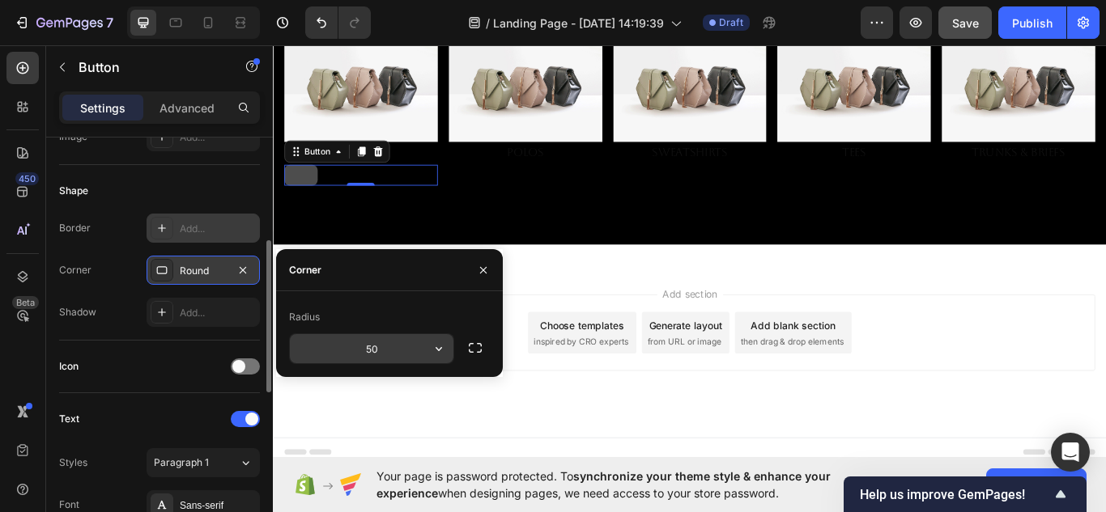
click at [404, 359] on input "50" at bounding box center [372, 348] width 164 height 29
click at [210, 215] on div "Add..." at bounding box center [203, 228] width 113 height 29
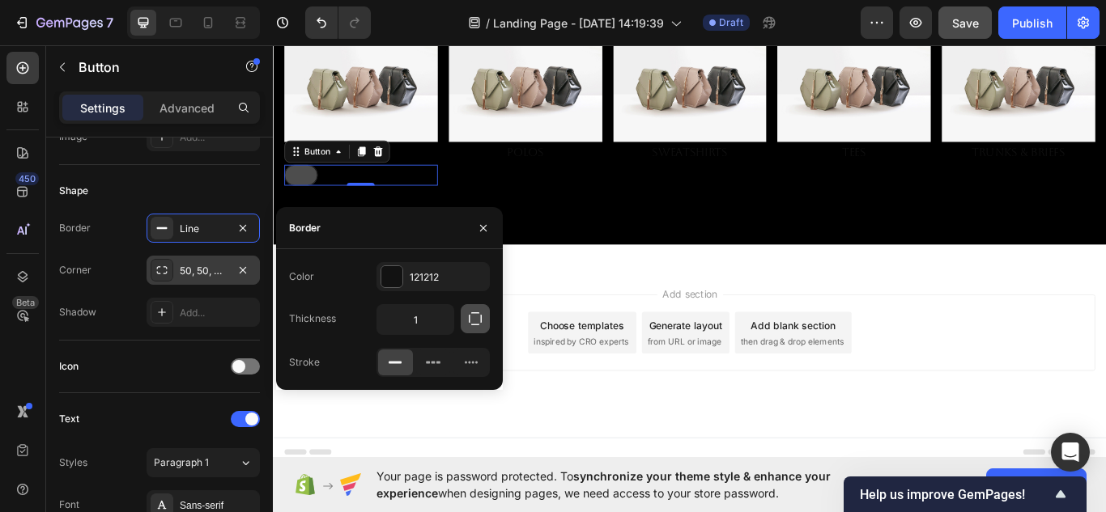
click at [470, 321] on icon "button" at bounding box center [475, 319] width 16 height 16
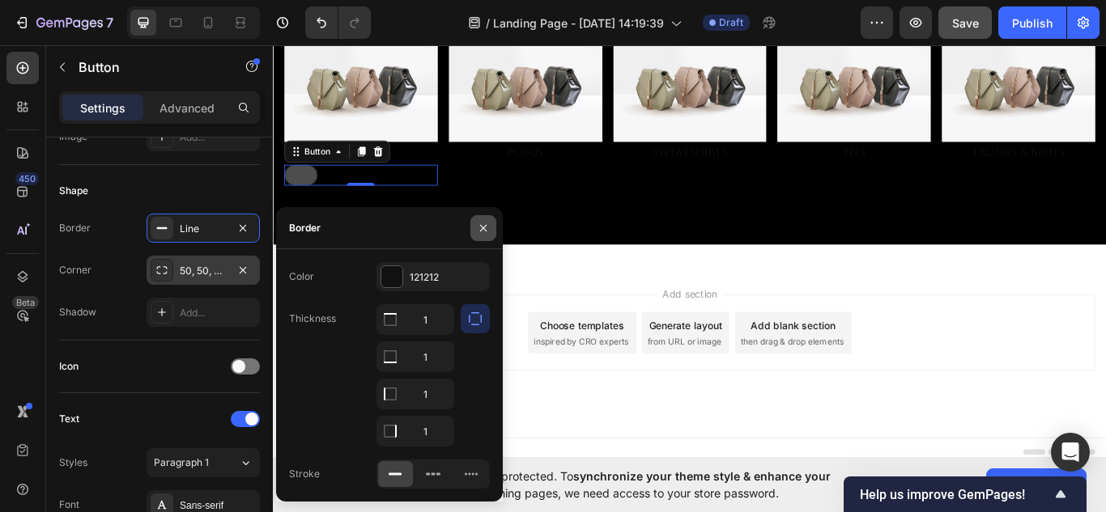
click at [478, 234] on icon "button" at bounding box center [483, 228] width 13 height 13
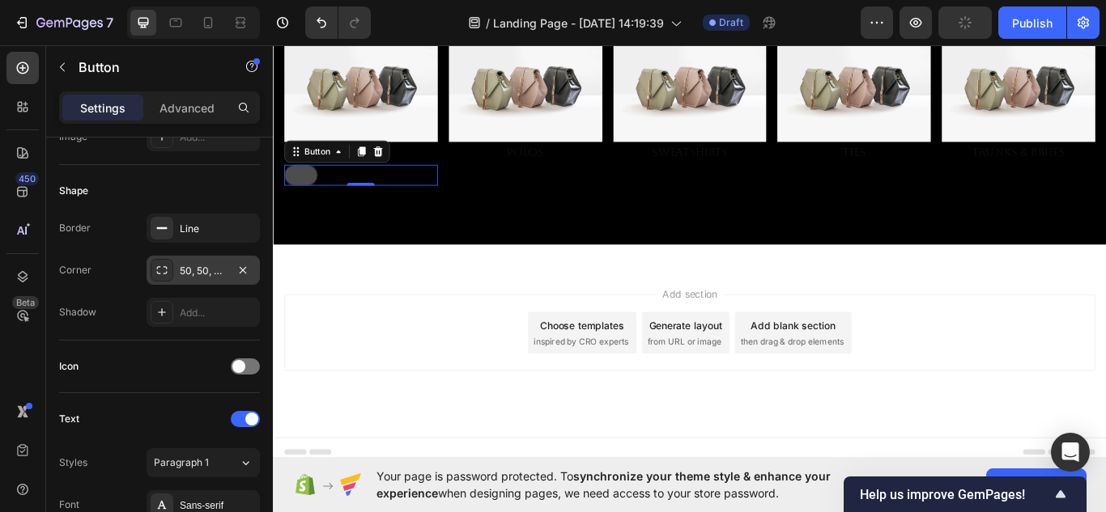
click at [182, 266] on div "50, 50, 50, 50" at bounding box center [203, 271] width 47 height 15
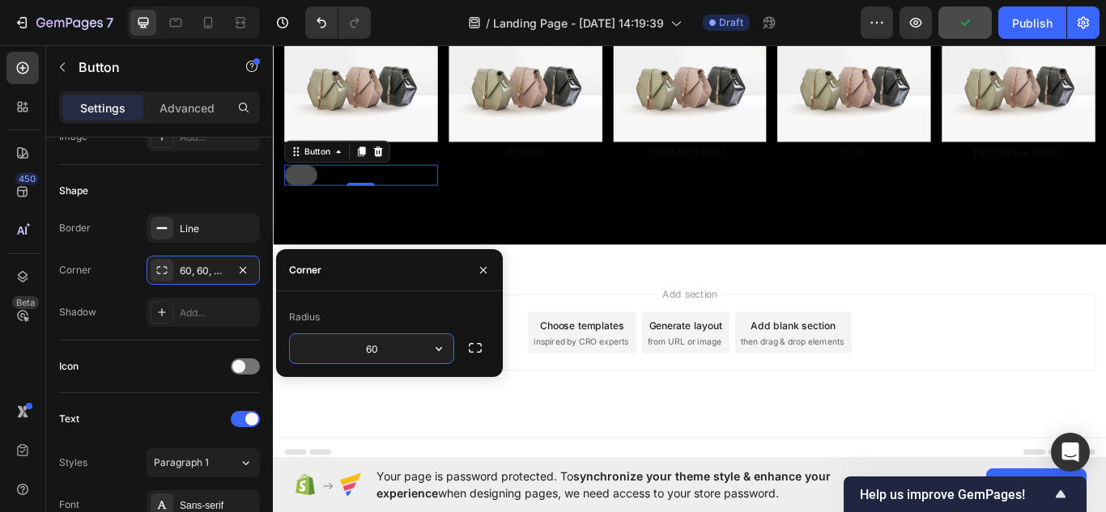
click at [375, 355] on input "60" at bounding box center [372, 348] width 164 height 29
type input "100"
click at [416, 442] on div "Add section Choose templates inspired by CRO experts Generate layout from URL o…" at bounding box center [759, 403] width 972 height 199
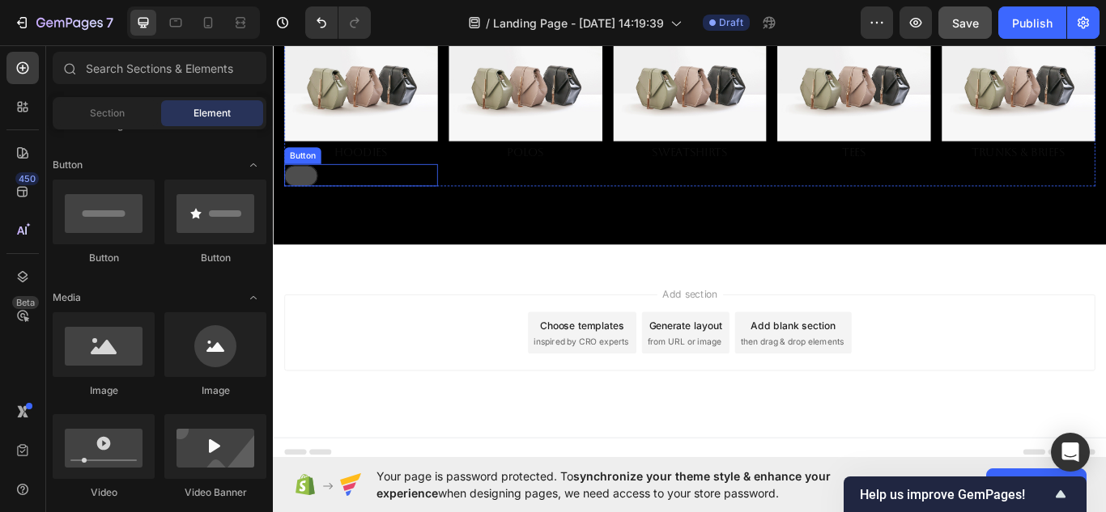
click at [297, 192] on button at bounding box center [305, 198] width 39 height 24
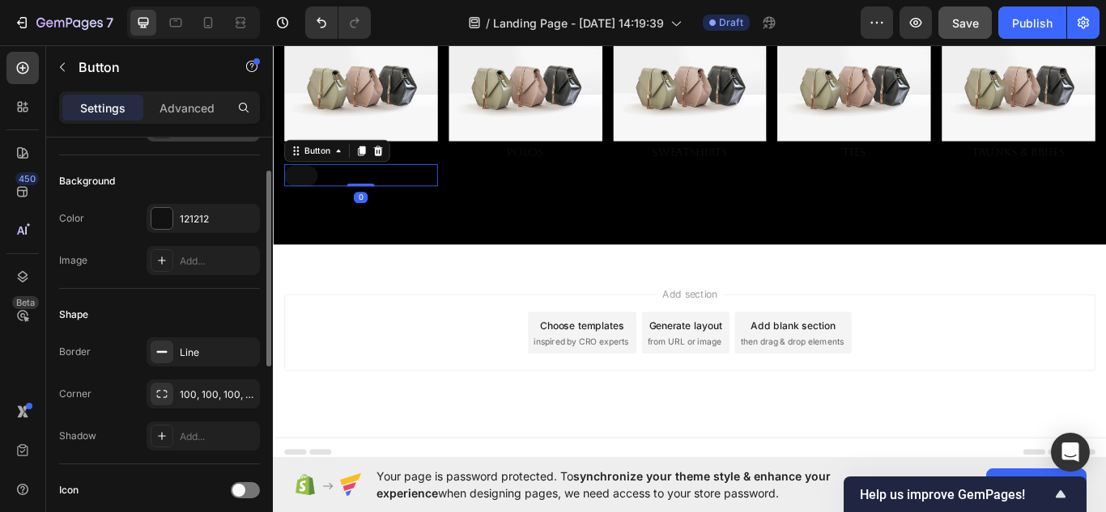
scroll to position [168, 0]
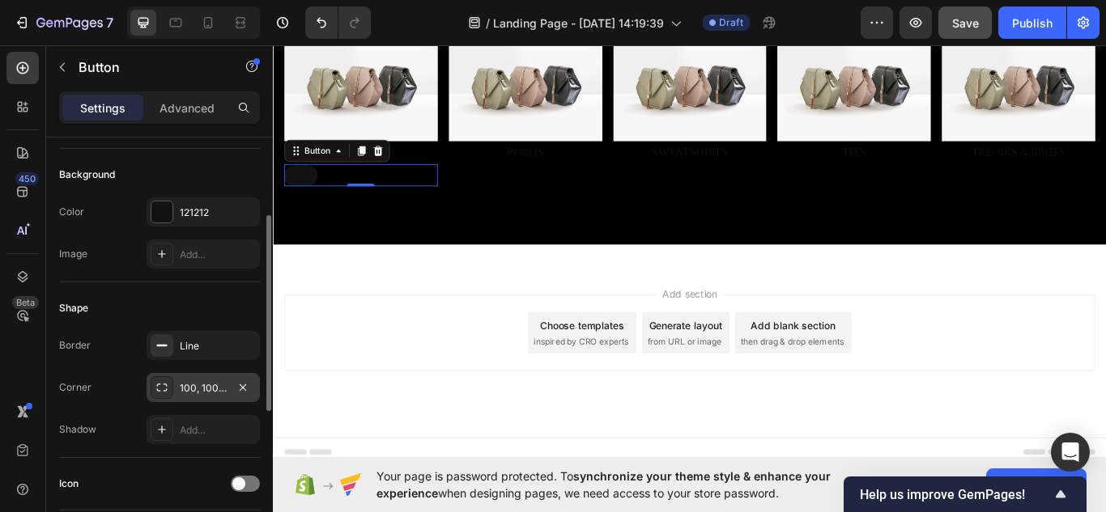
click at [188, 389] on div "100, 100, 100, 100" at bounding box center [203, 388] width 47 height 15
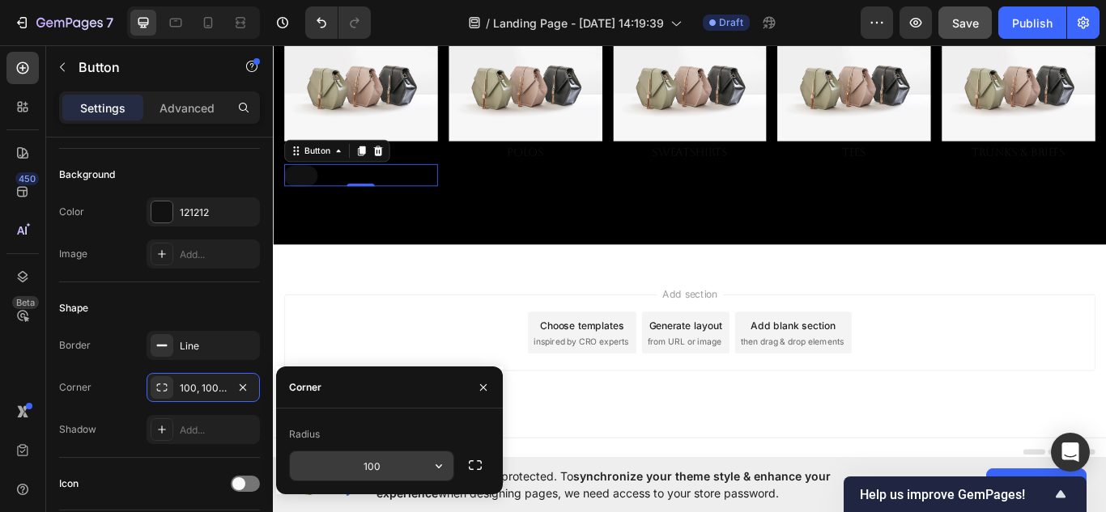
click at [393, 462] on input "100" at bounding box center [372, 466] width 164 height 29
click at [393, 462] on input "150" at bounding box center [372, 466] width 164 height 29
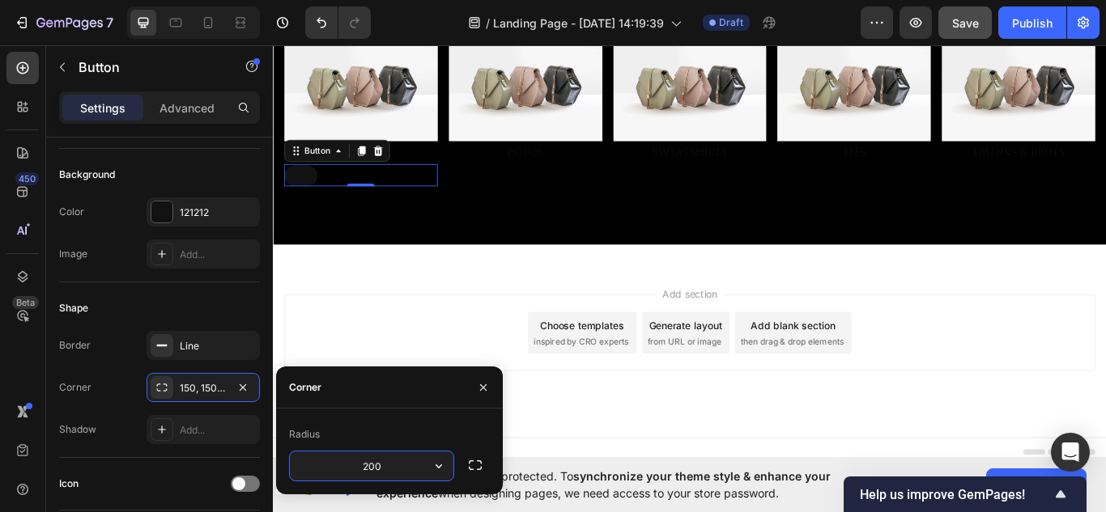
type input "200"
click at [446, 467] on icon "button" at bounding box center [439, 466] width 16 height 16
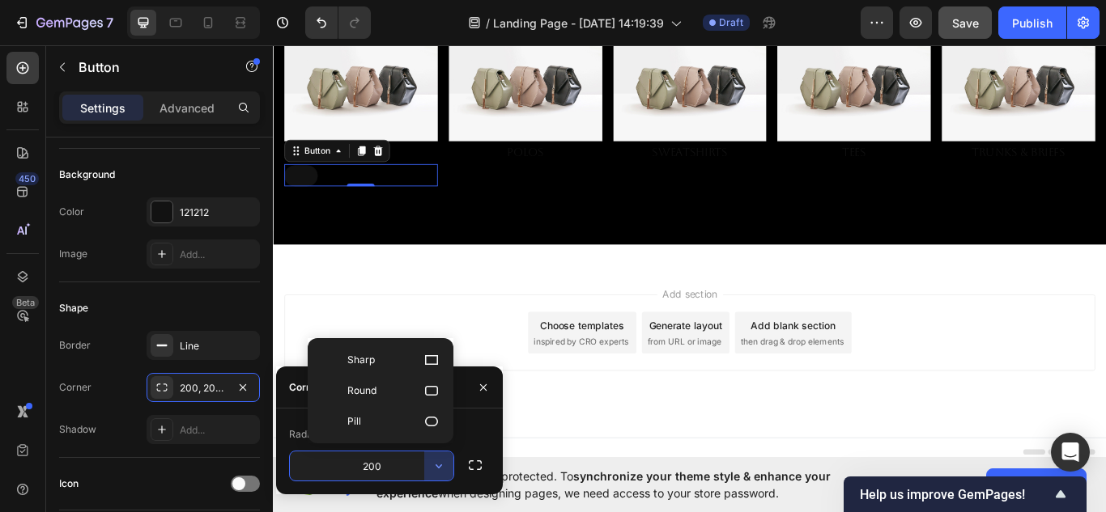
click at [431, 426] on icon at bounding box center [431, 422] width 13 height 10
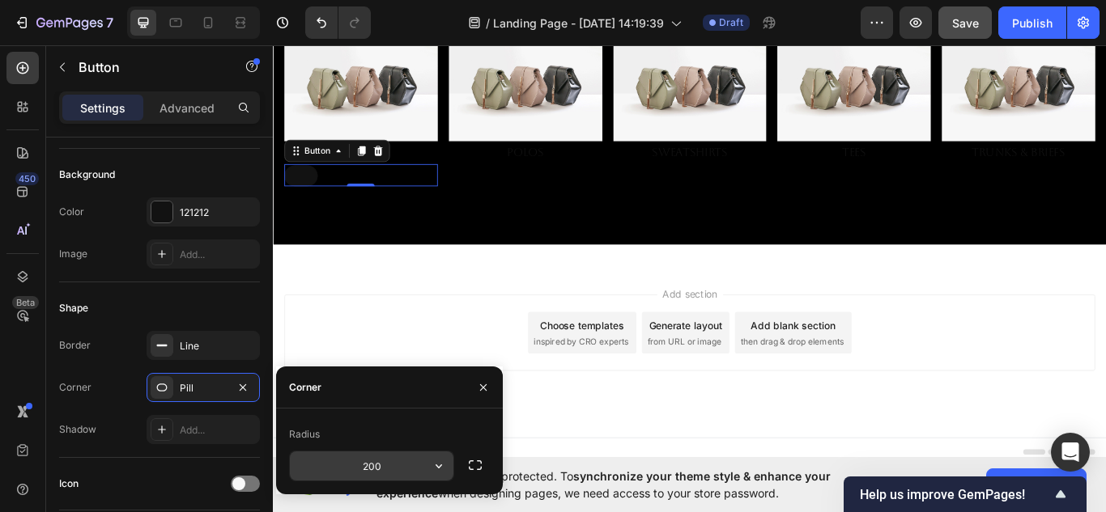
click at [408, 464] on input "200" at bounding box center [372, 466] width 164 height 29
click at [594, 470] on div "Add section Choose templates inspired by CRO experts Generate layout from URL o…" at bounding box center [759, 403] width 972 height 199
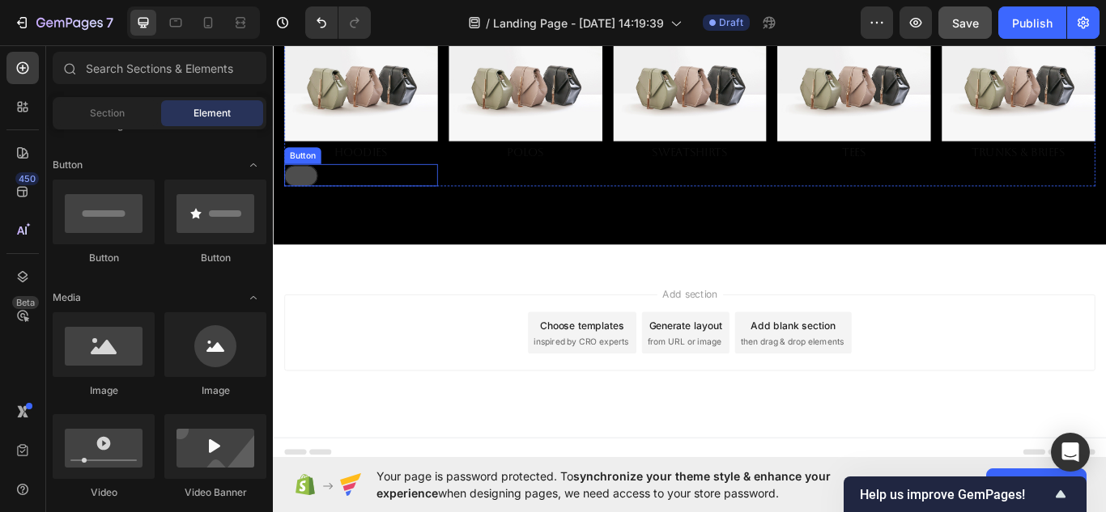
click at [304, 196] on button at bounding box center [305, 198] width 39 height 24
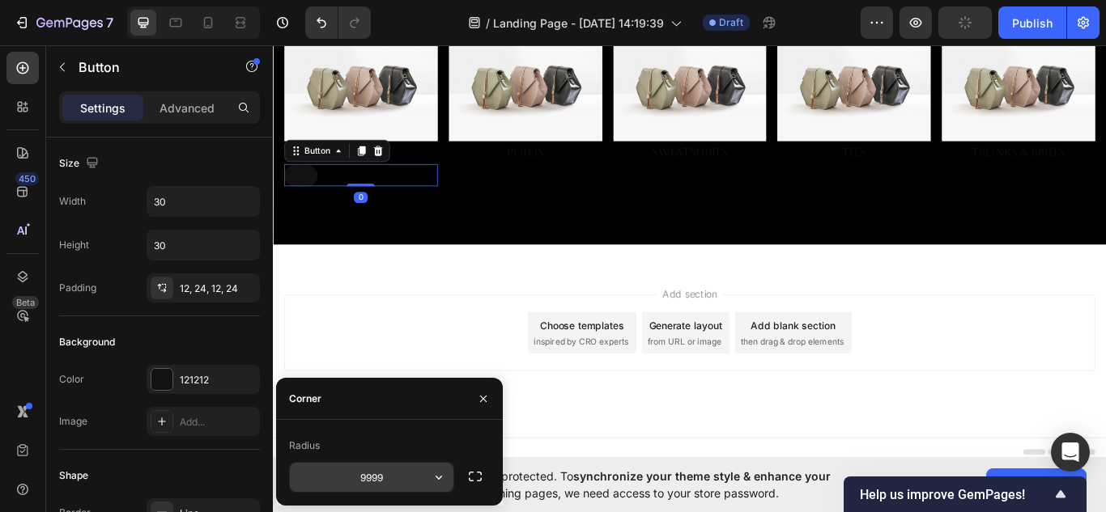
click at [366, 474] on input "9999" at bounding box center [372, 477] width 164 height 29
type input "50"
click at [384, 381] on div "Add section Choose templates inspired by CRO experts Generate layout from URL o…" at bounding box center [759, 381] width 946 height 89
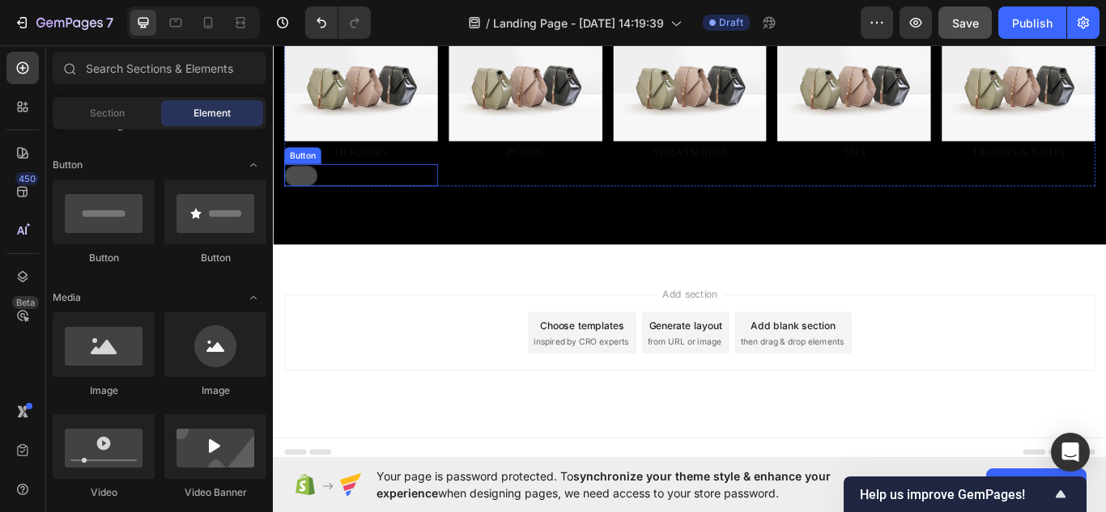
click at [311, 193] on button at bounding box center [305, 198] width 39 height 24
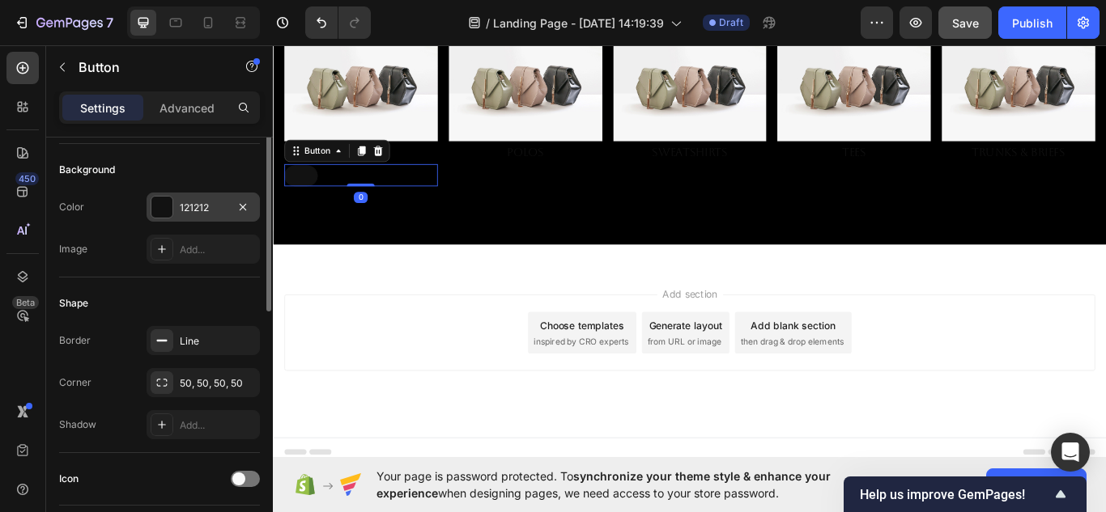
scroll to position [184, 0]
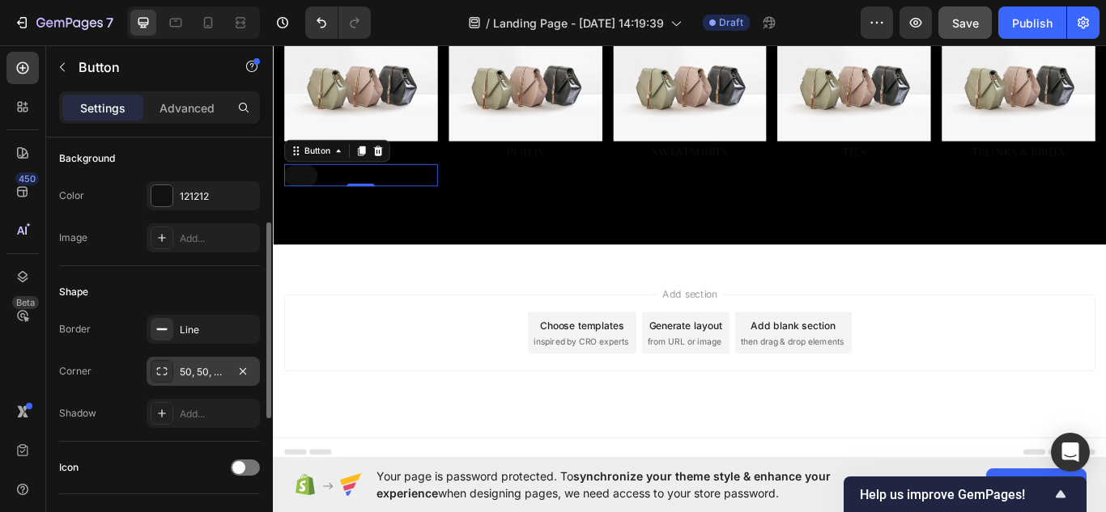
click at [167, 371] on icon at bounding box center [161, 371] width 13 height 13
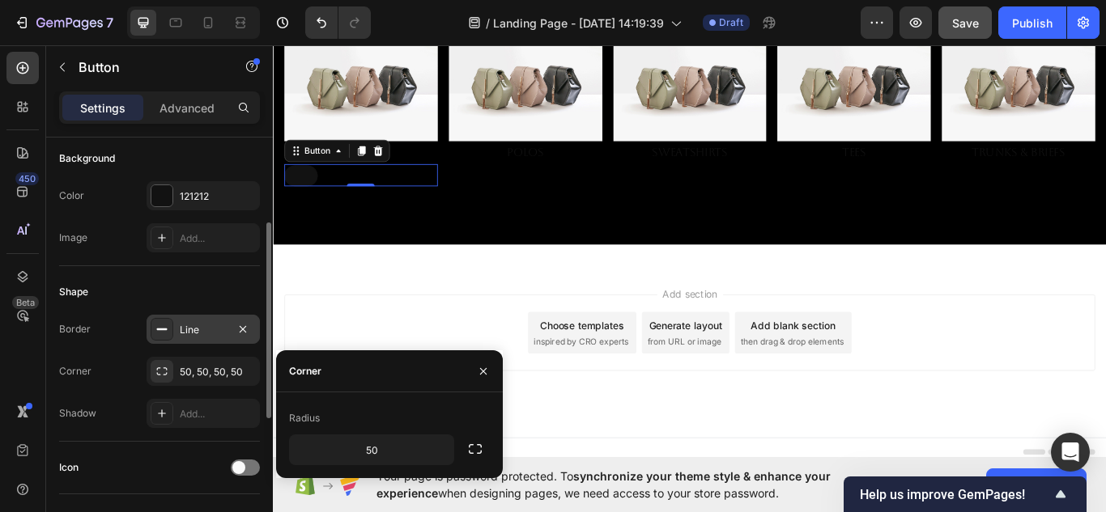
click at [189, 341] on div "Line" at bounding box center [203, 329] width 113 height 29
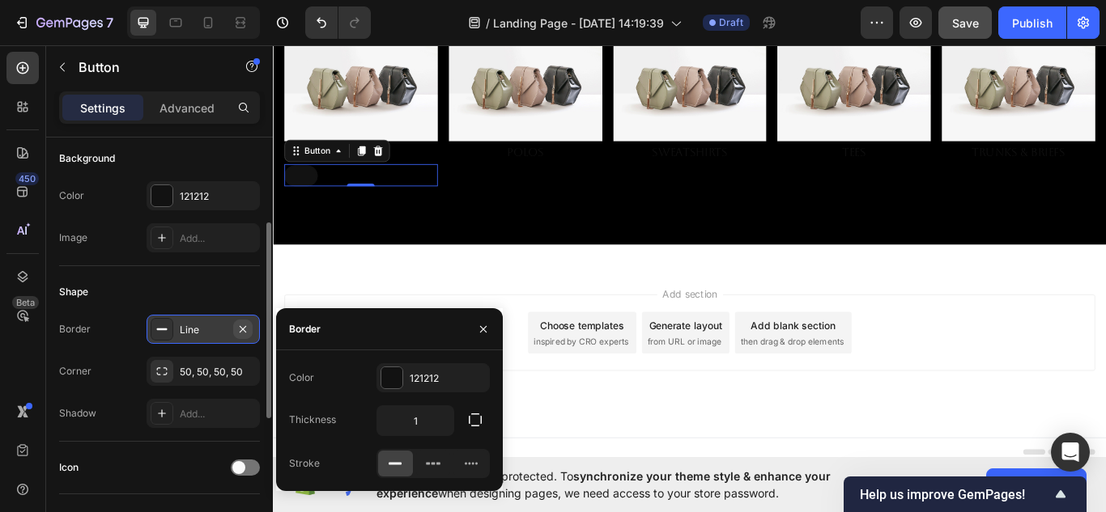
click at [243, 326] on icon "button" at bounding box center [242, 329] width 13 height 13
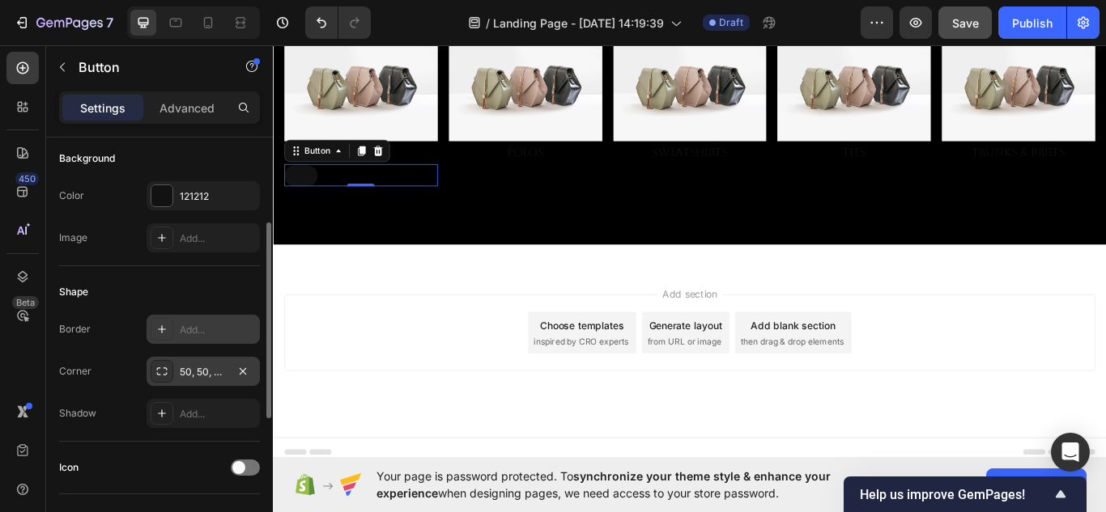
click at [175, 372] on div "50, 50, 50, 50" at bounding box center [203, 371] width 113 height 29
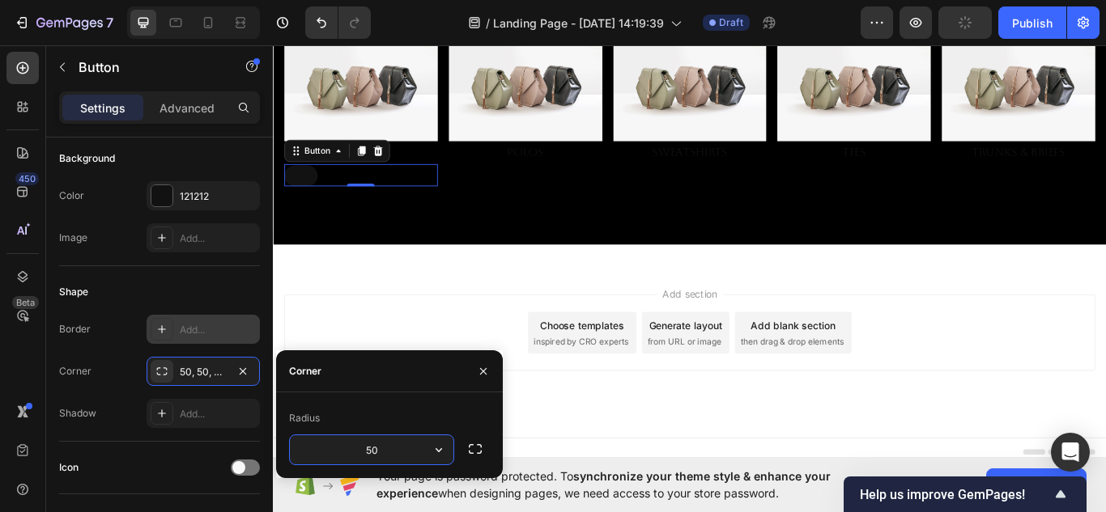
click at [398, 456] on input "50" at bounding box center [372, 450] width 164 height 29
type input "100"
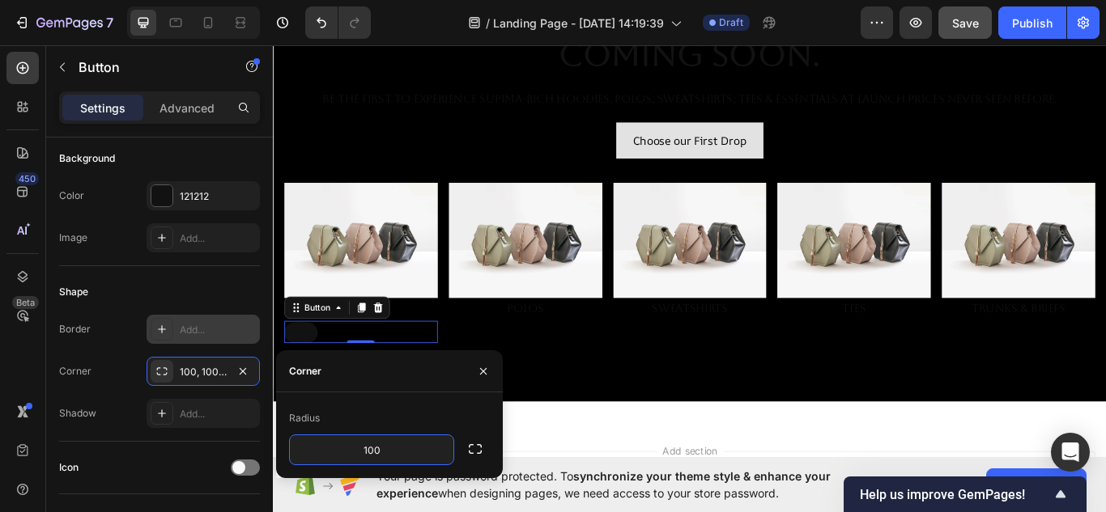
scroll to position [206, 0]
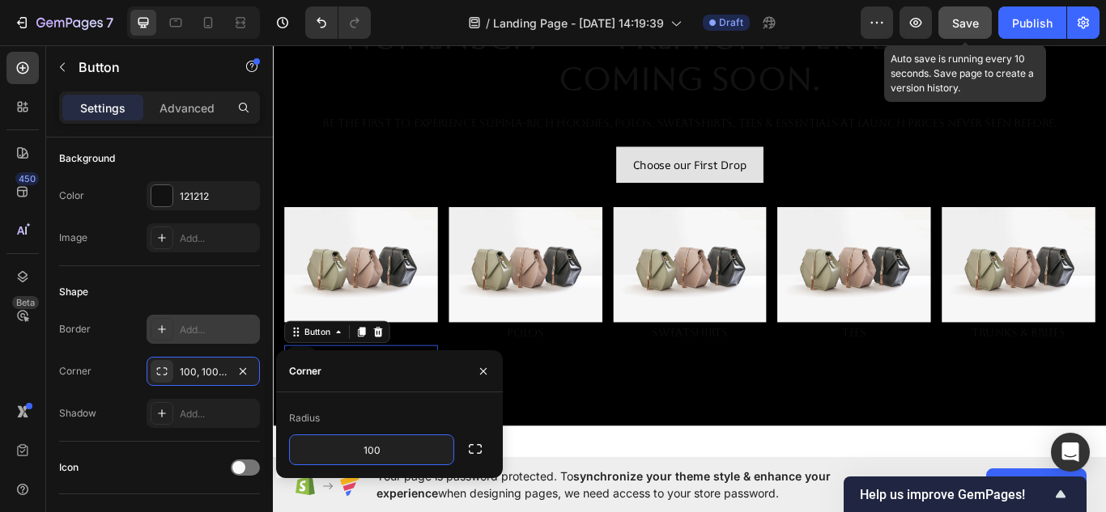
click at [970, 16] on span "Save" at bounding box center [965, 23] width 27 height 14
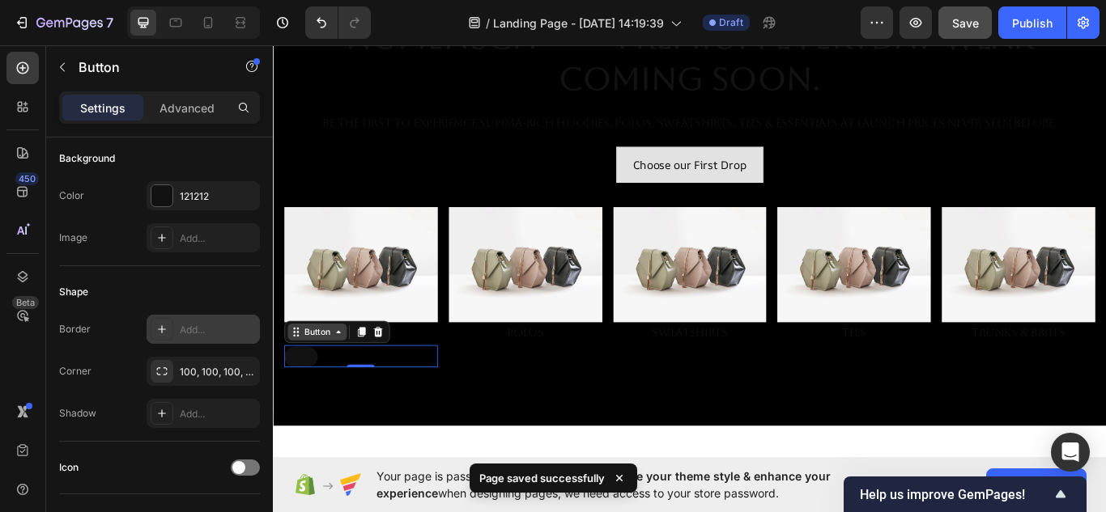
click at [350, 374] on icon at bounding box center [348, 380] width 13 height 13
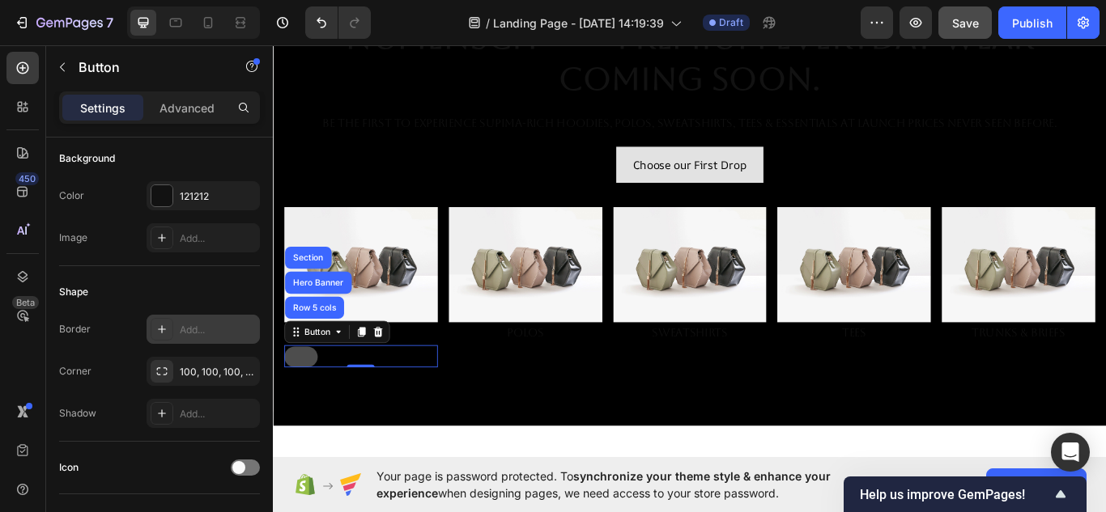
click at [306, 407] on button at bounding box center [305, 410] width 39 height 24
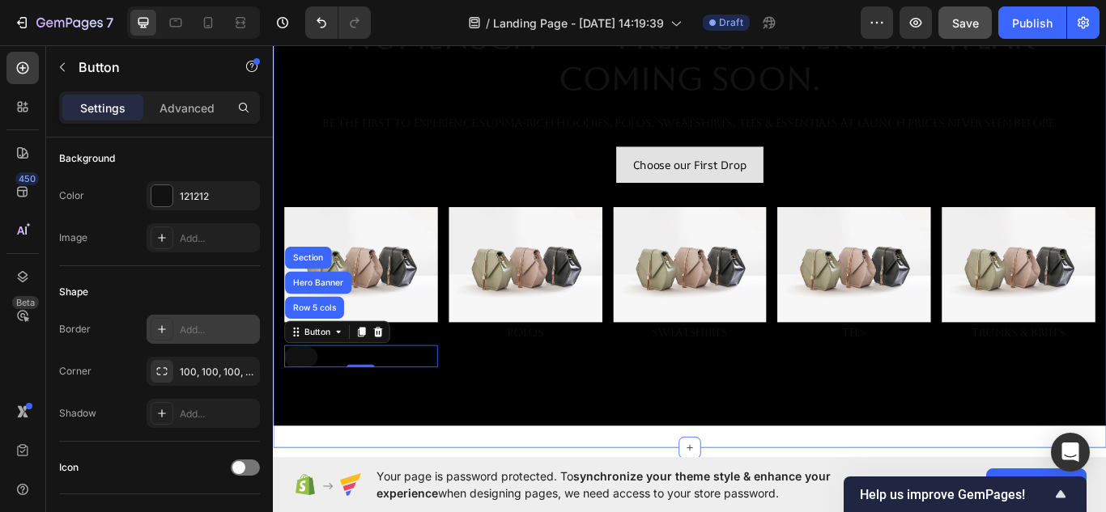
click at [331, 481] on div "Overlay" at bounding box center [759, 216] width 972 height 546
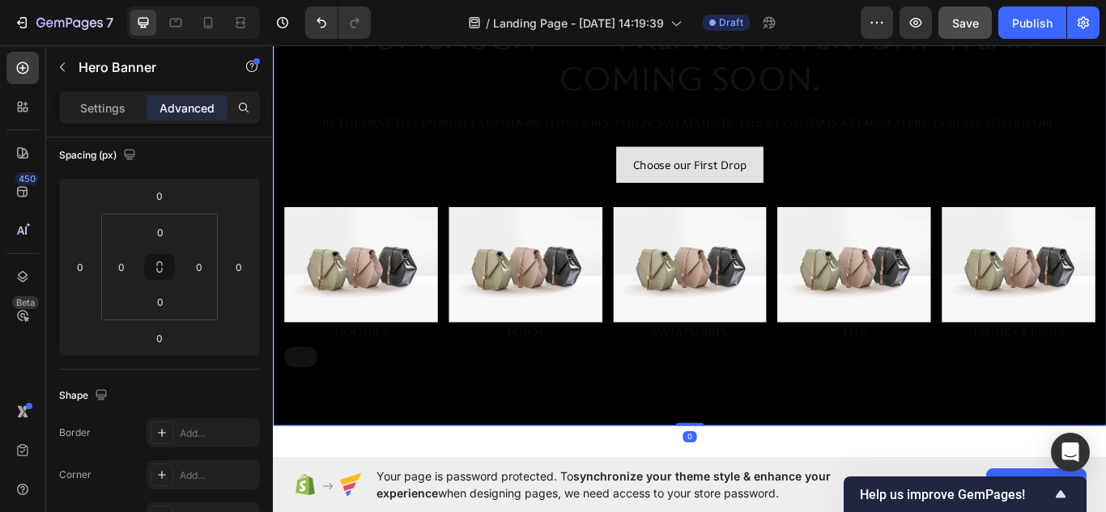
scroll to position [0, 0]
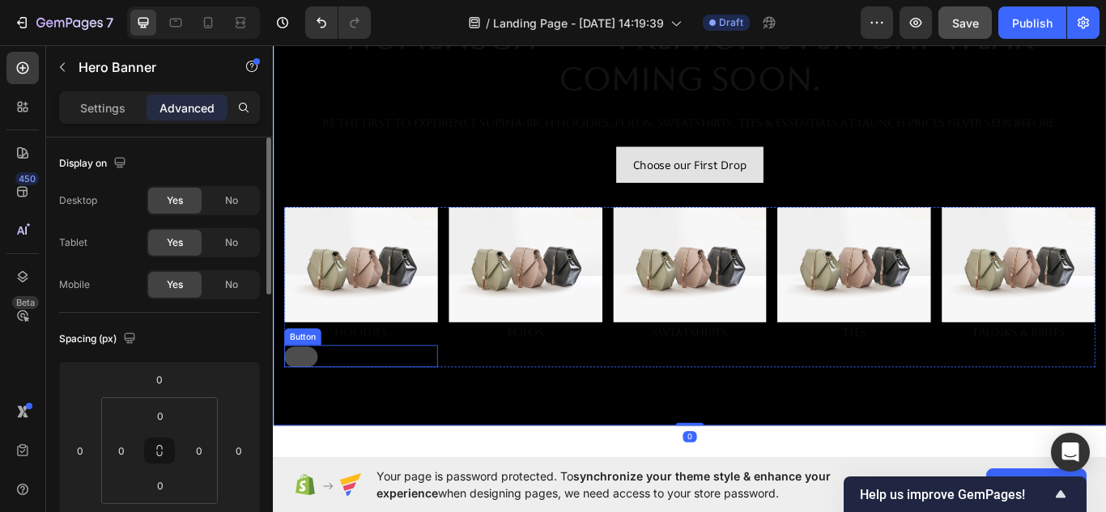
click at [305, 398] on button at bounding box center [305, 410] width 39 height 24
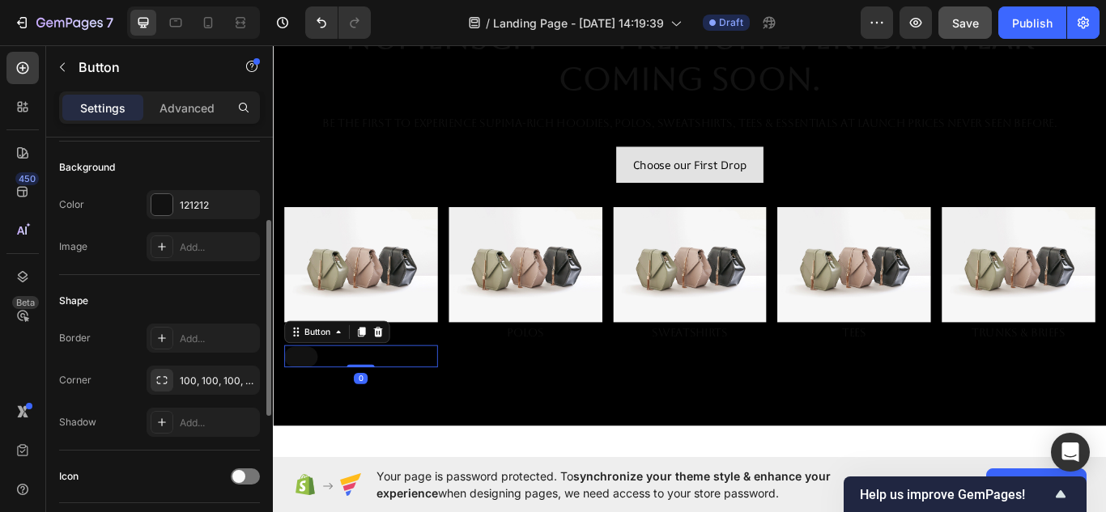
scroll to position [176, 0]
click at [193, 377] on div "100, 100, 100, 100" at bounding box center [203, 380] width 47 height 15
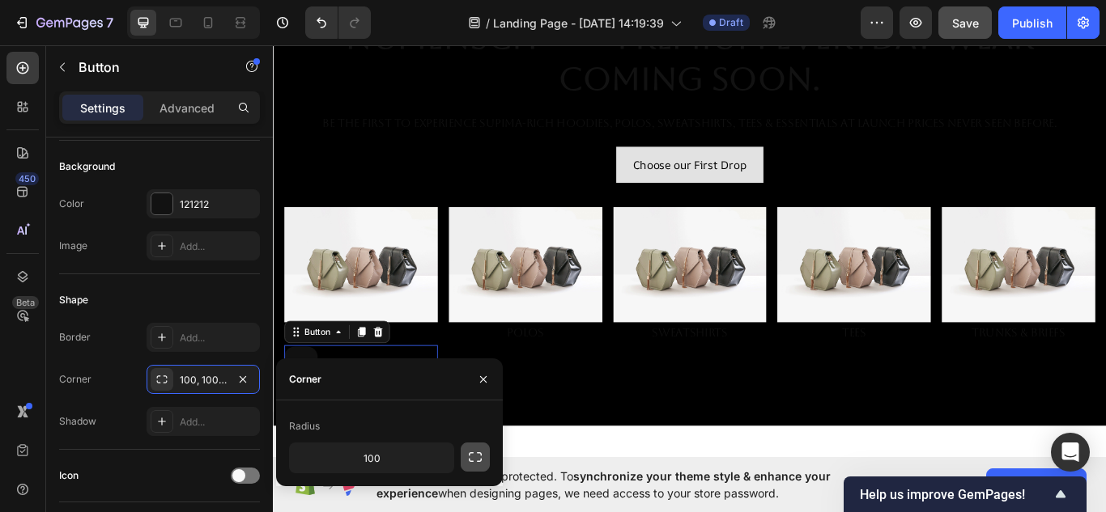
click at [471, 461] on icon "button" at bounding box center [475, 457] width 16 height 16
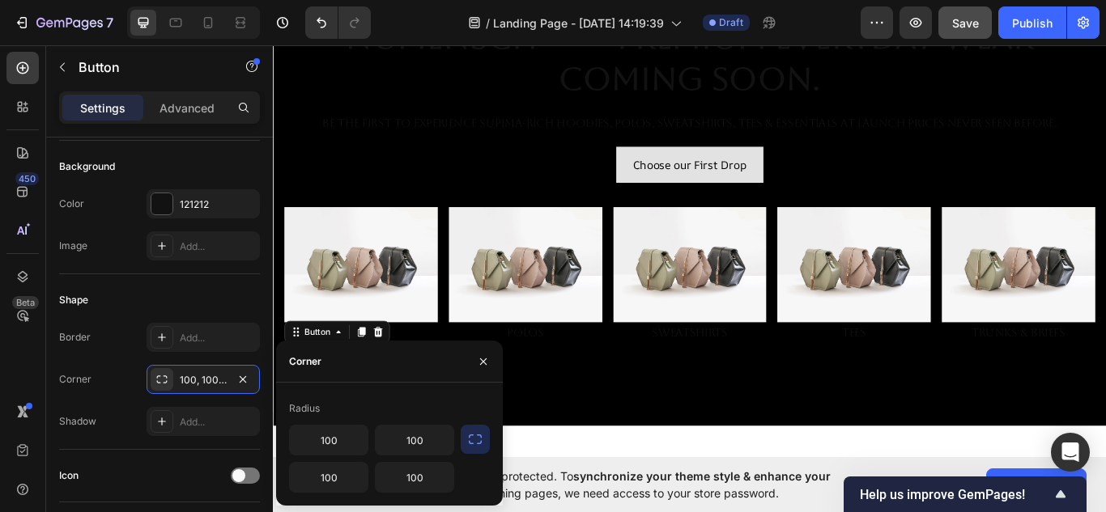
click at [416, 377] on div "Corner" at bounding box center [389, 362] width 227 height 42
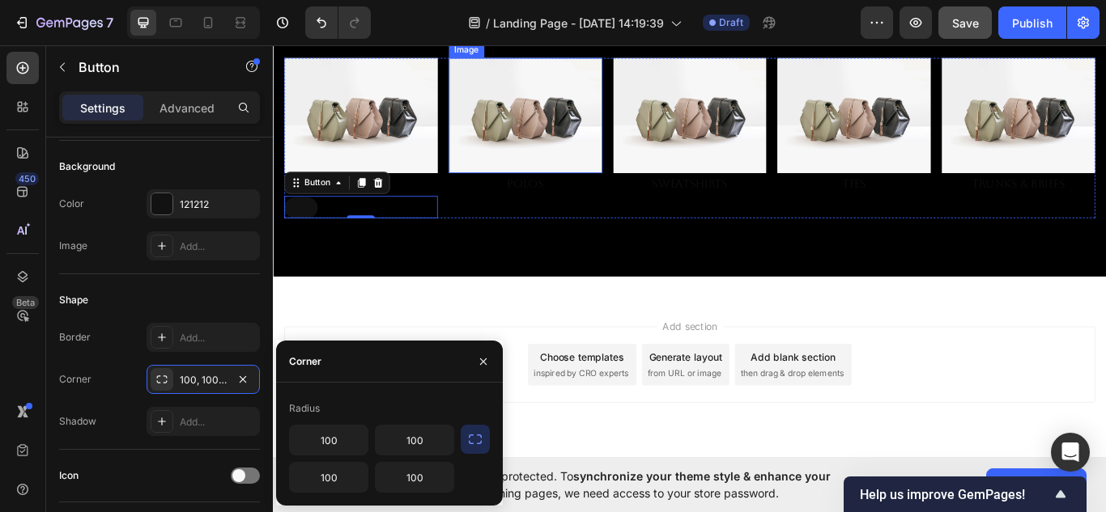
scroll to position [382, 0]
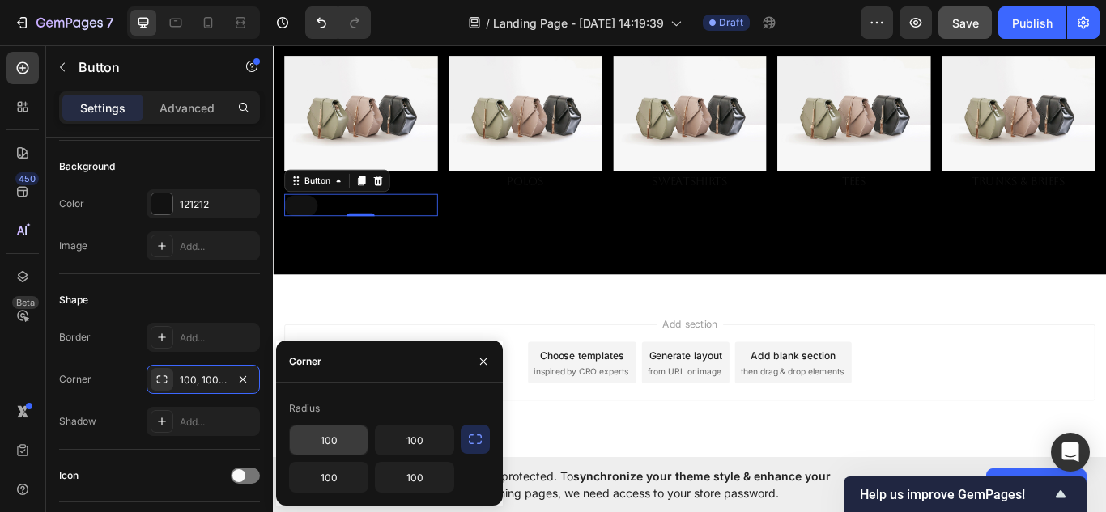
click at [355, 444] on input "100" at bounding box center [329, 440] width 78 height 29
type input "50"
click at [353, 440] on input "50" at bounding box center [329, 440] width 78 height 29
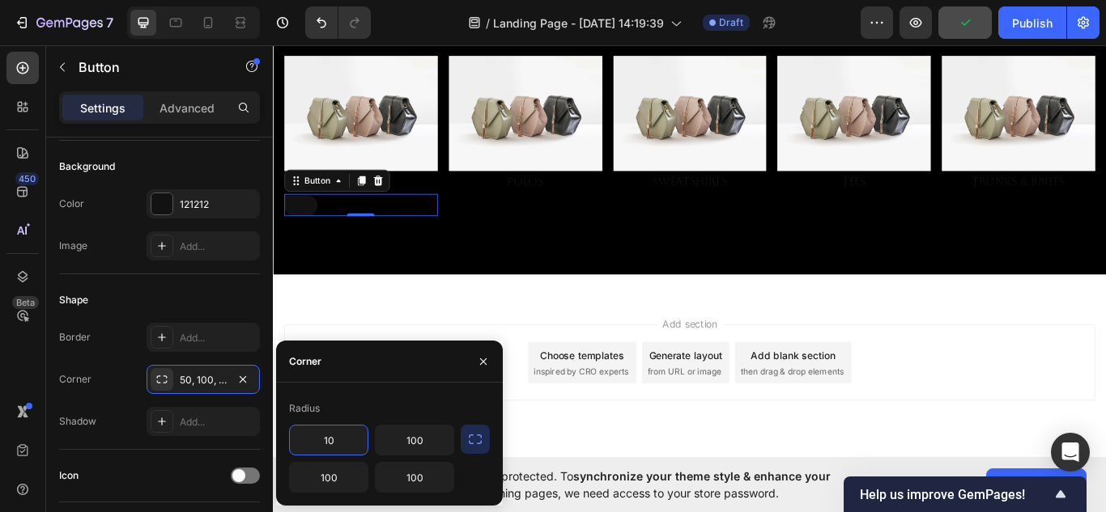
type input "1"
type input "500"
click at [410, 446] on input "100" at bounding box center [415, 440] width 78 height 29
type input "500"
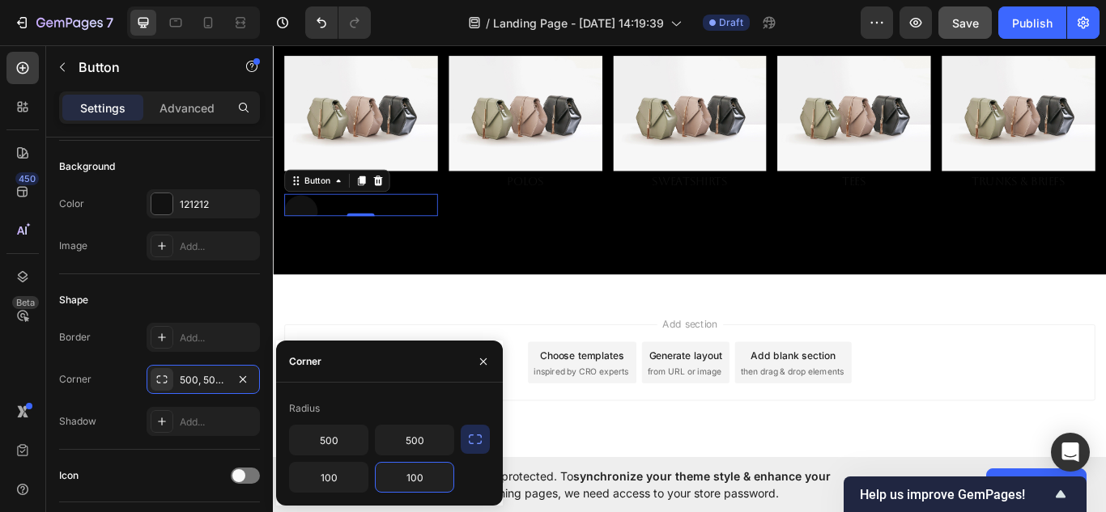
click at [417, 479] on input "100" at bounding box center [415, 477] width 78 height 29
type input "500"
click at [340, 480] on input "100" at bounding box center [329, 477] width 78 height 29
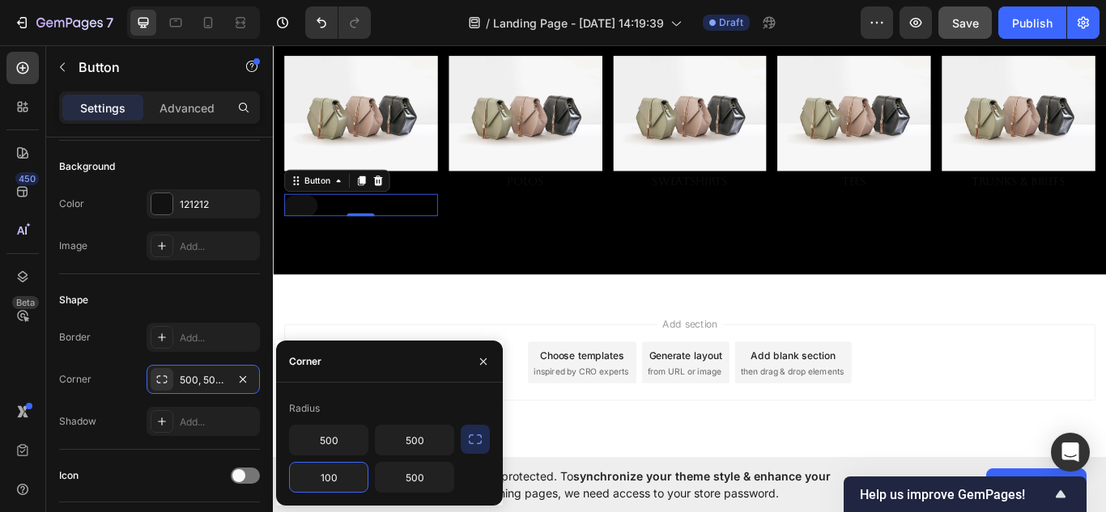
click at [340, 480] on input "100" at bounding box center [329, 477] width 78 height 29
type input "5"
click at [404, 478] on input "500" at bounding box center [415, 477] width 78 height 29
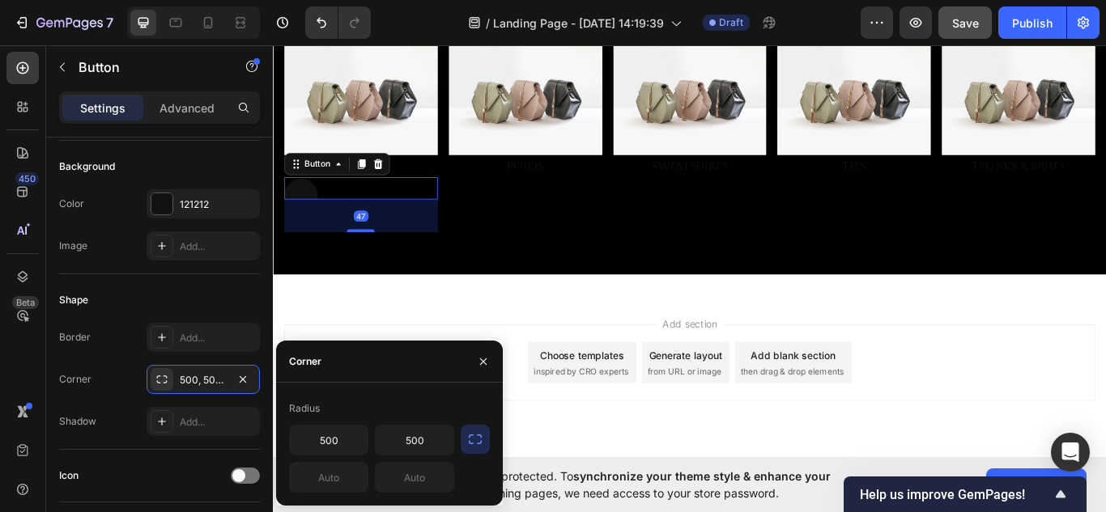
drag, startPoint x: 373, startPoint y: 237, endPoint x: 373, endPoint y: 275, distance: 38.1
click at [373, 275] on div "NuMENSCH™ — Premium Everyday Wear Coming Soon. Heading Be the first to experien…" at bounding box center [759, 40] width 972 height 546
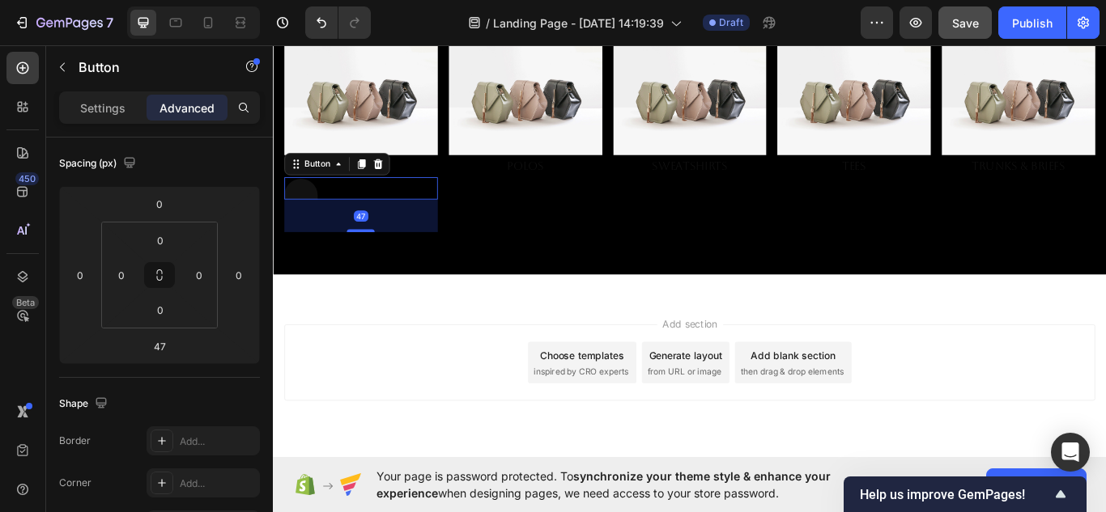
click at [368, 423] on div "Add section Choose templates inspired by CRO experts Generate layout from URL o…" at bounding box center [759, 416] width 946 height 89
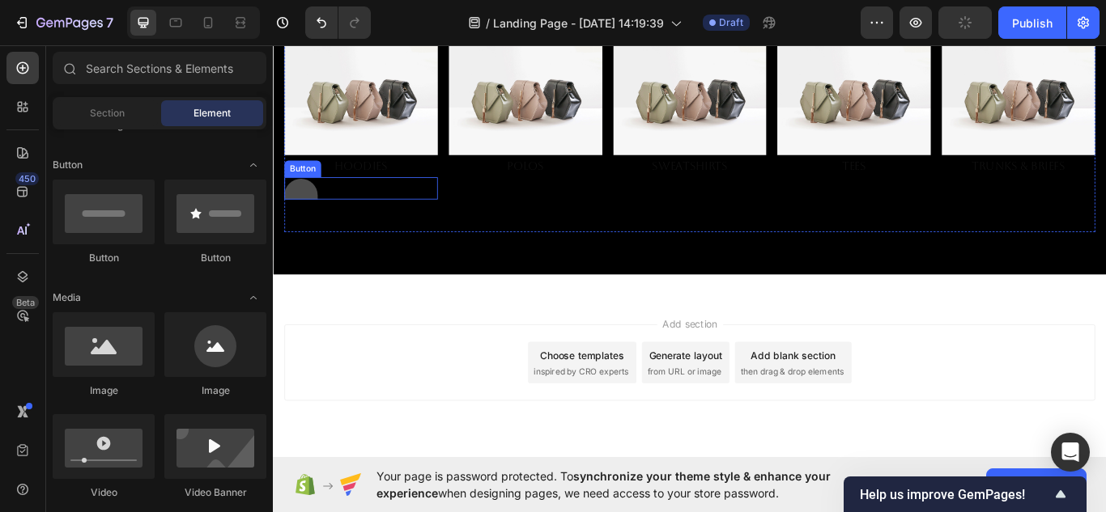
click at [306, 211] on button at bounding box center [305, 214] width 39 height 24
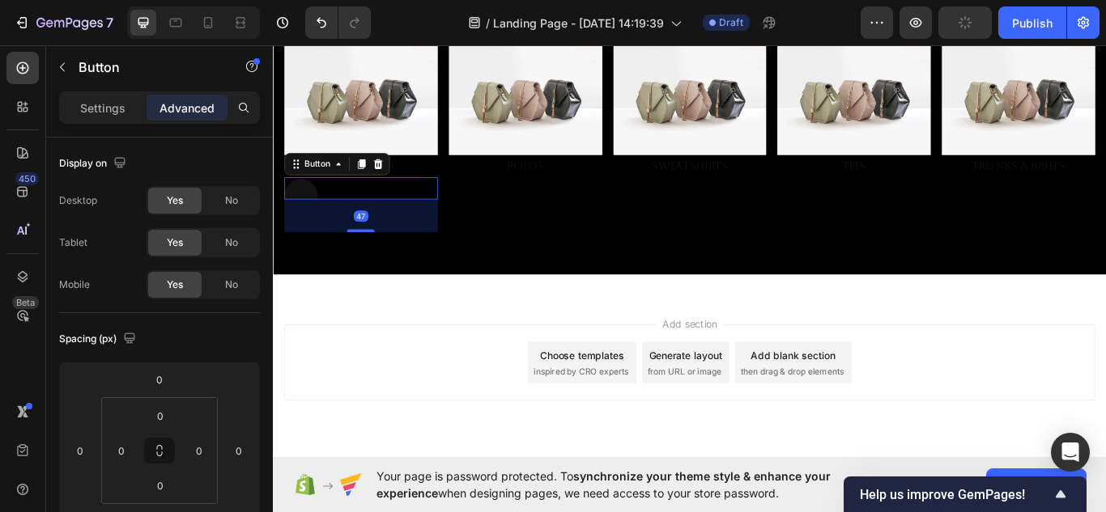
click at [368, 226] on div "47" at bounding box center [375, 245] width 179 height 38
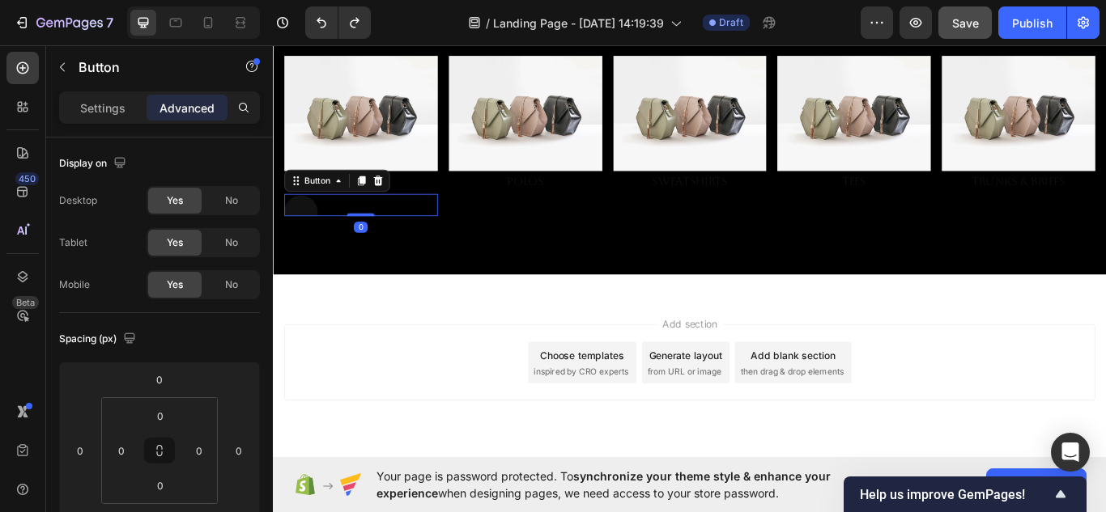
drag, startPoint x: 376, startPoint y: 256, endPoint x: 389, endPoint y: 215, distance: 43.3
click at [389, 219] on div "Button 0" at bounding box center [375, 232] width 179 height 26
click at [308, 236] on button at bounding box center [305, 233] width 39 height 24
click at [111, 96] on div "Settings" at bounding box center [102, 108] width 81 height 26
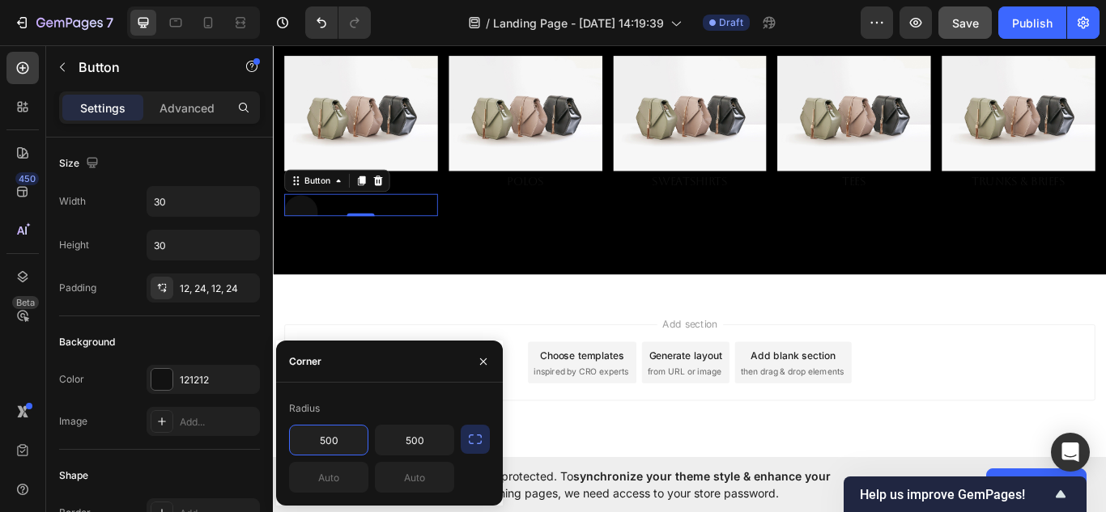
click at [350, 441] on input "500" at bounding box center [329, 440] width 78 height 29
type input "100"
click at [419, 442] on input "500" at bounding box center [415, 440] width 78 height 29
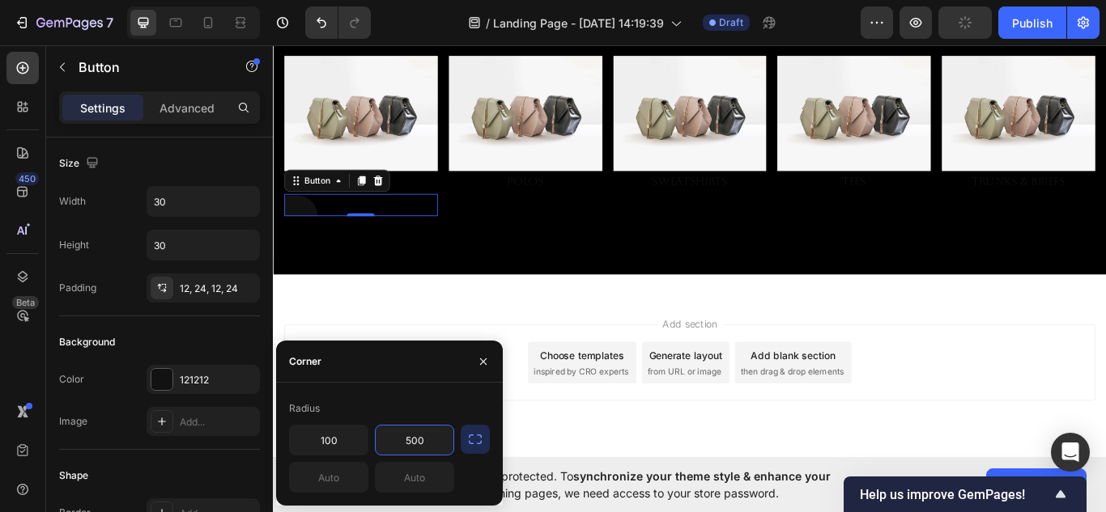
click at [419, 442] on input "500" at bounding box center [415, 440] width 78 height 29
type input "100"
click at [344, 468] on input "text" at bounding box center [329, 477] width 78 height 29
type input "100"
click at [413, 482] on input "text" at bounding box center [415, 477] width 78 height 29
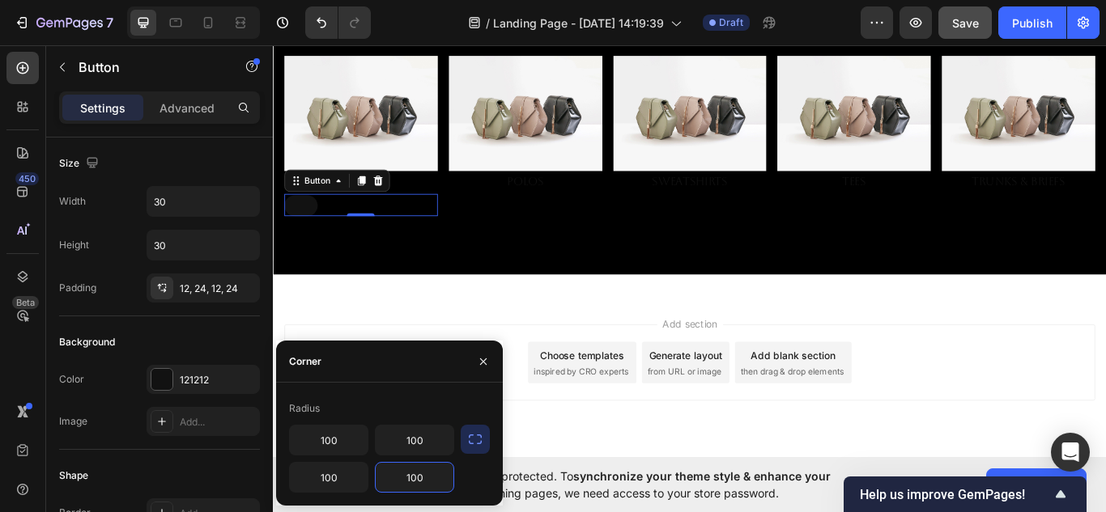
type input "100"
click at [408, 342] on div "Add section Choose templates inspired by CRO experts Generate layout from URL o…" at bounding box center [759, 438] width 972 height 199
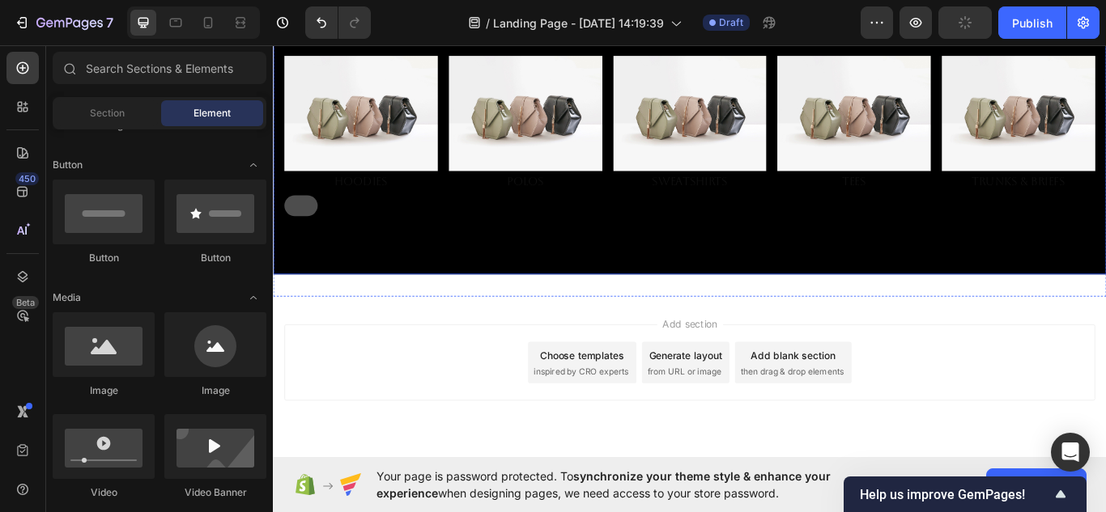
click at [308, 236] on button at bounding box center [305, 233] width 39 height 24
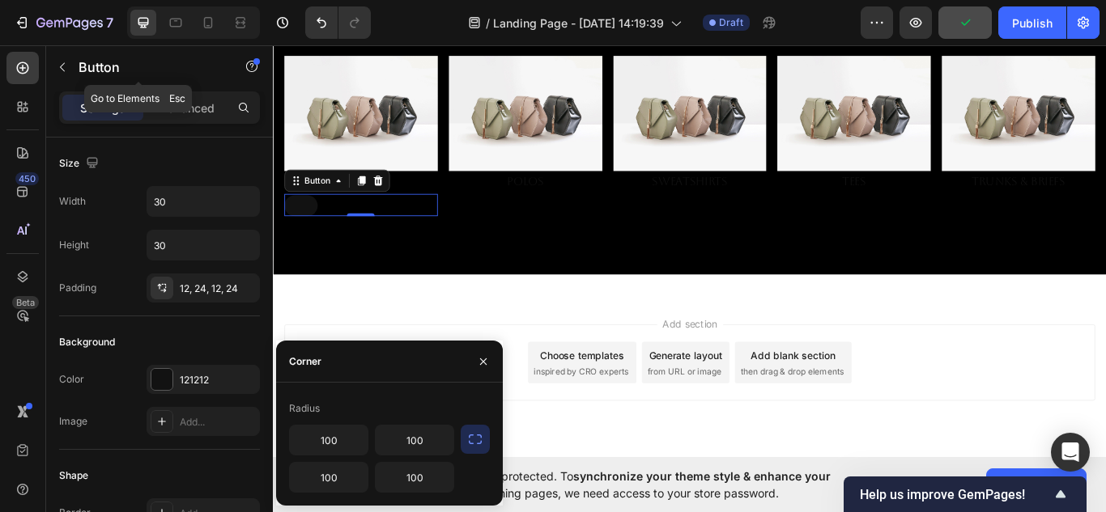
click at [74, 59] on button "button" at bounding box center [62, 67] width 26 height 26
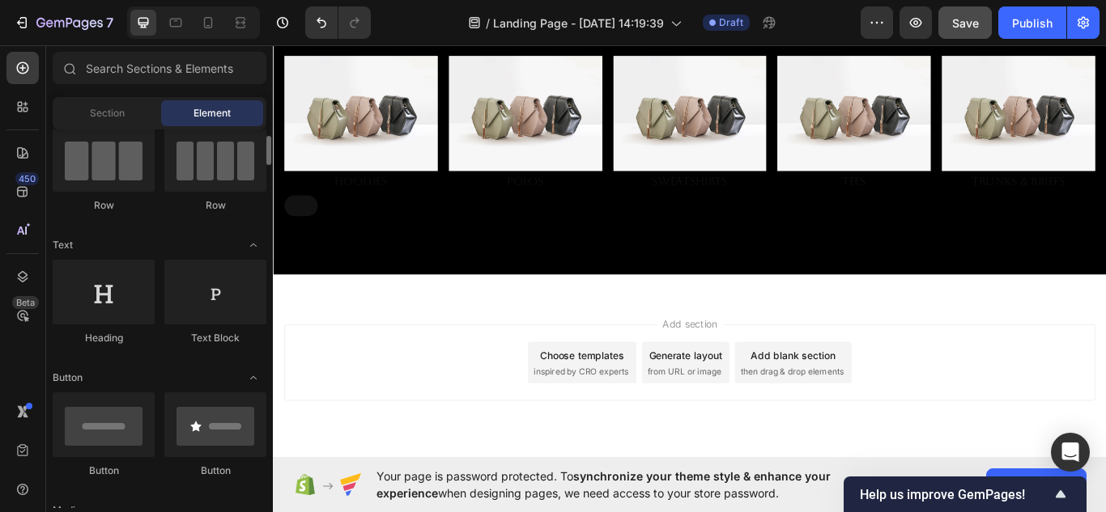
scroll to position [141, 0]
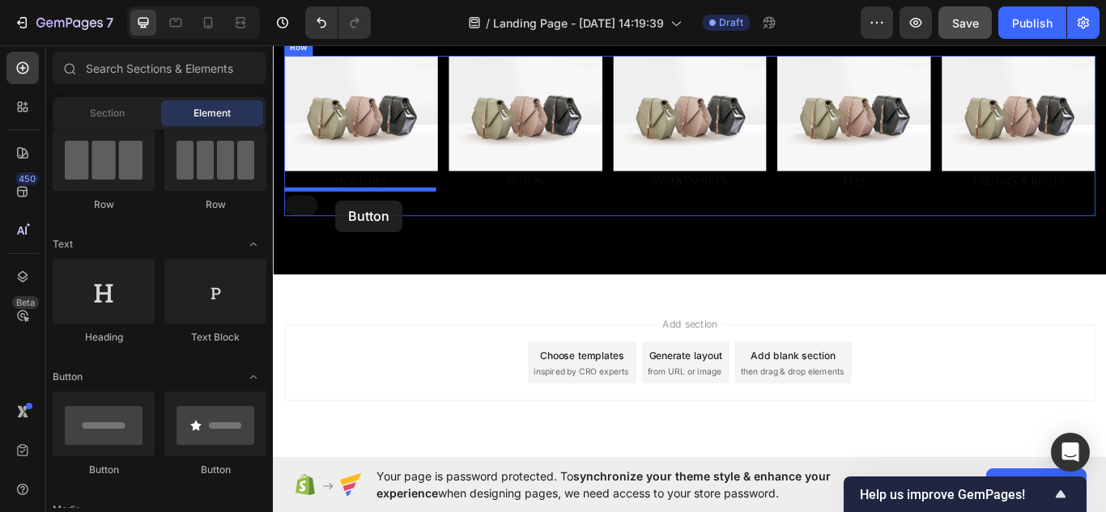
drag, startPoint x: 390, startPoint y: 447, endPoint x: 346, endPoint y: 227, distance: 224.7
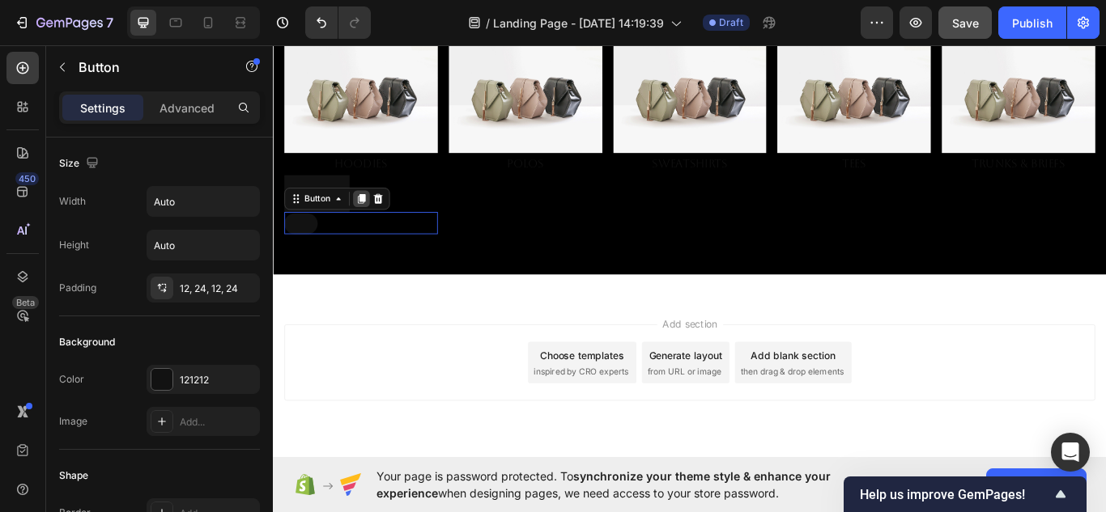
scroll to position [176, 0]
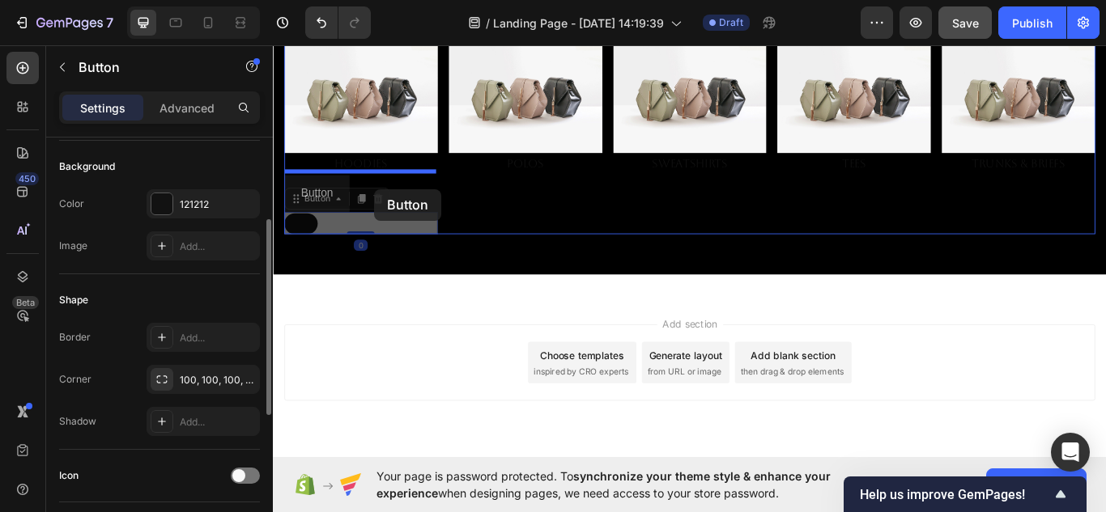
drag, startPoint x: 312, startPoint y: 251, endPoint x: 391, endPoint y: 214, distance: 87.6
click at [391, 214] on div "Header Drop element here Drop element here Row NuMENSCH™ — Premium Everyday Wea…" at bounding box center [759, 115] width 972 height 913
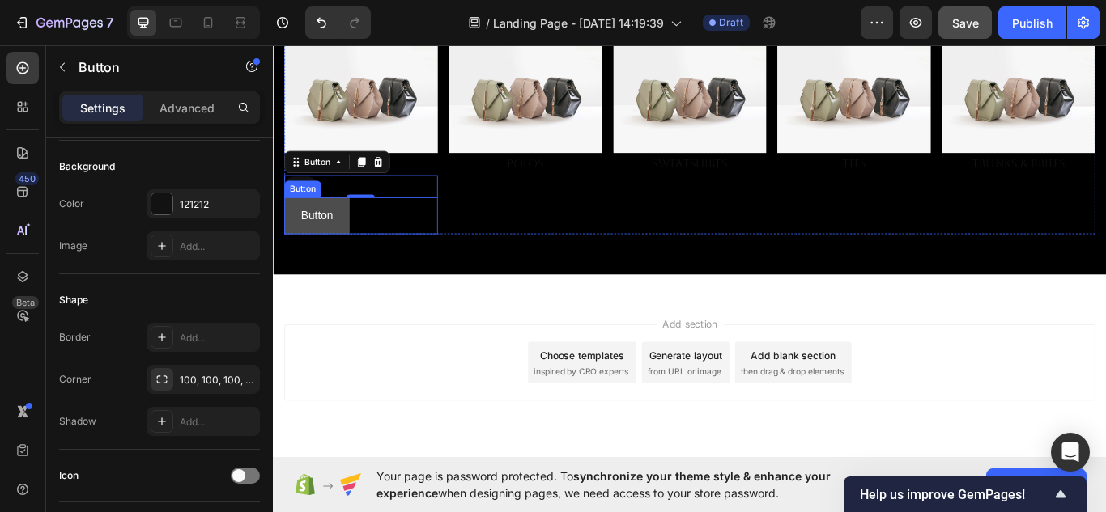
click at [359, 249] on button "Button" at bounding box center [324, 244] width 76 height 43
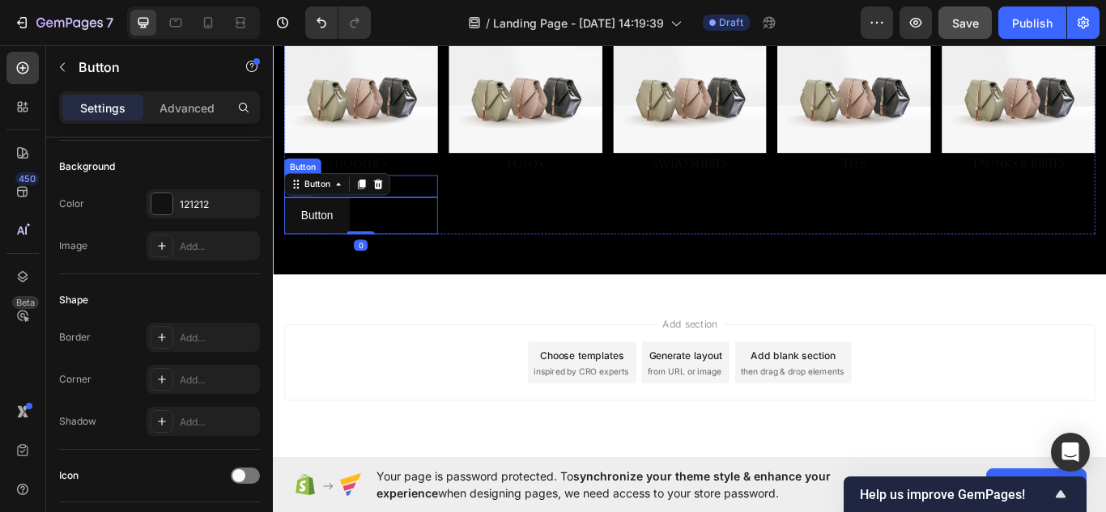
click at [440, 202] on div "Button" at bounding box center [375, 211] width 179 height 26
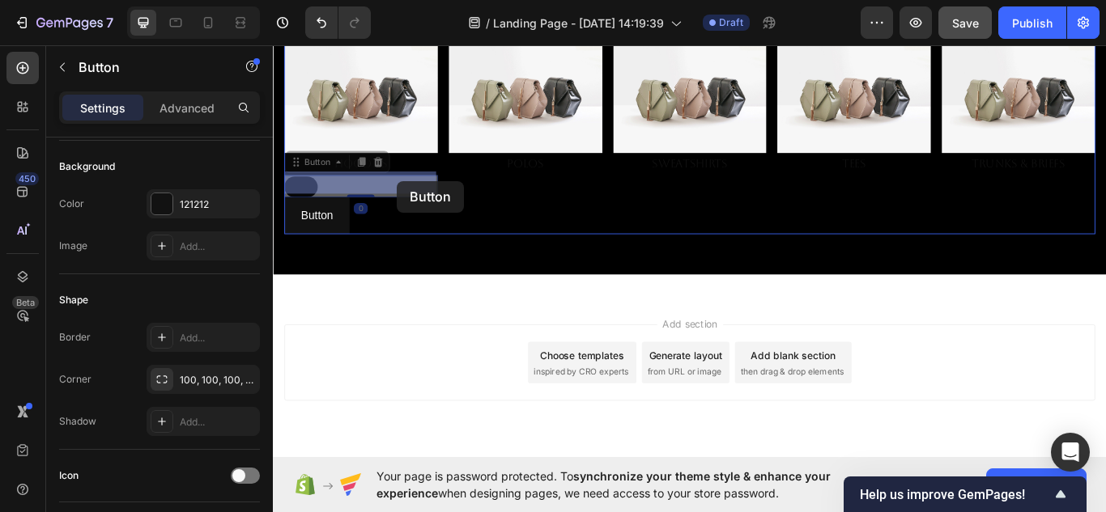
drag, startPoint x: 459, startPoint y: 204, endPoint x: 418, endPoint y: 204, distance: 41.3
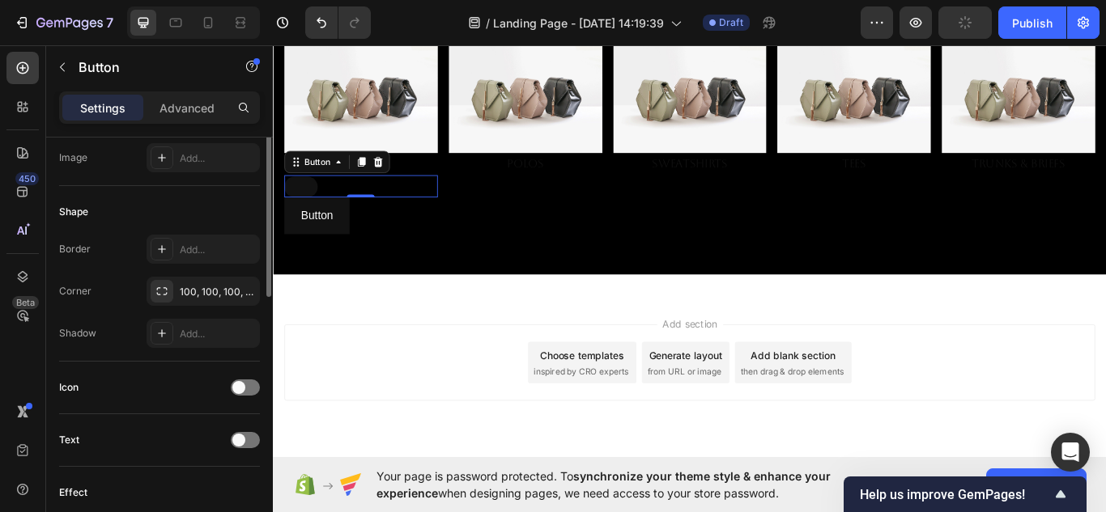
scroll to position [0, 0]
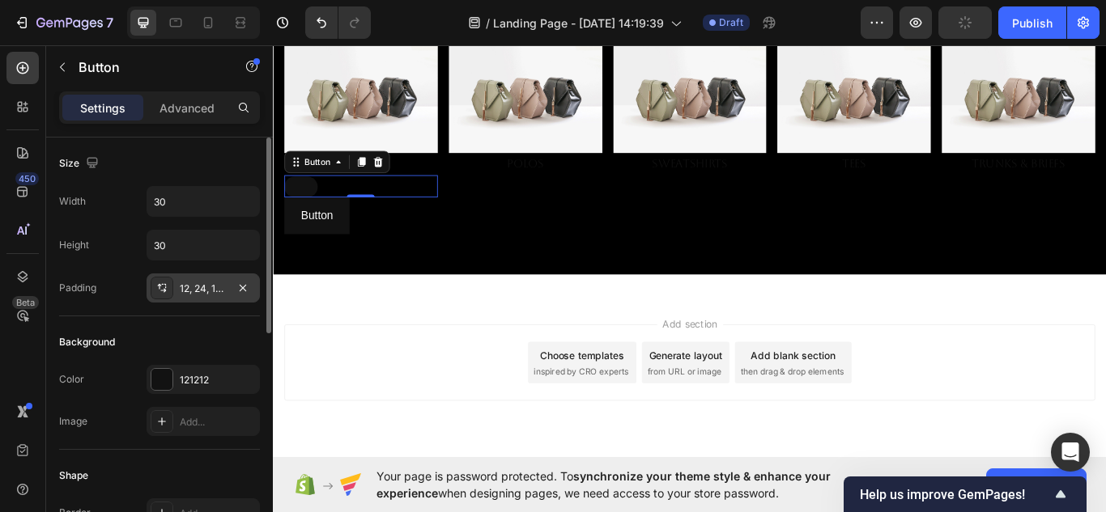
click at [182, 296] on div "12, 24, 12, 24" at bounding box center [203, 288] width 113 height 29
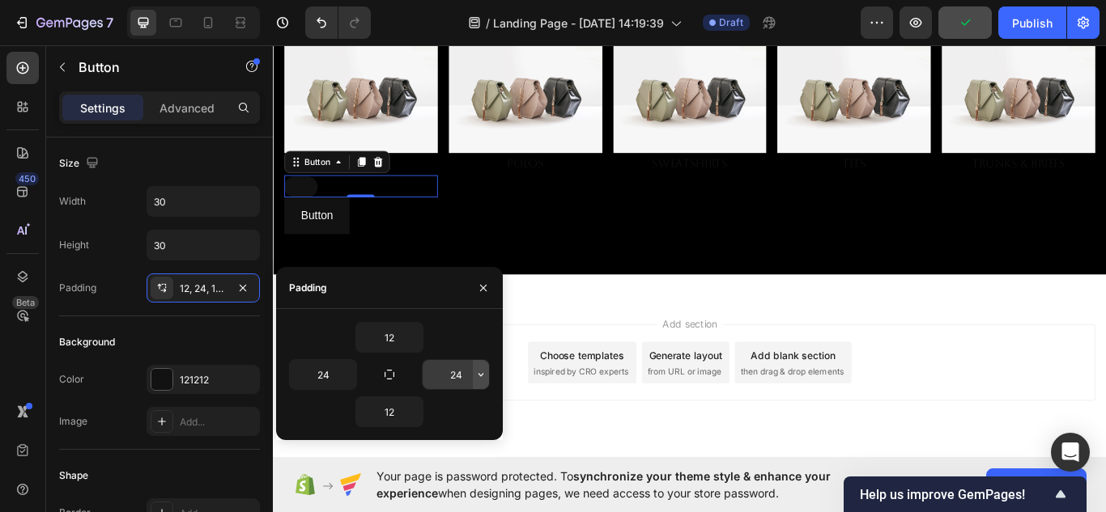
click at [484, 375] on icon "button" at bounding box center [480, 374] width 13 height 13
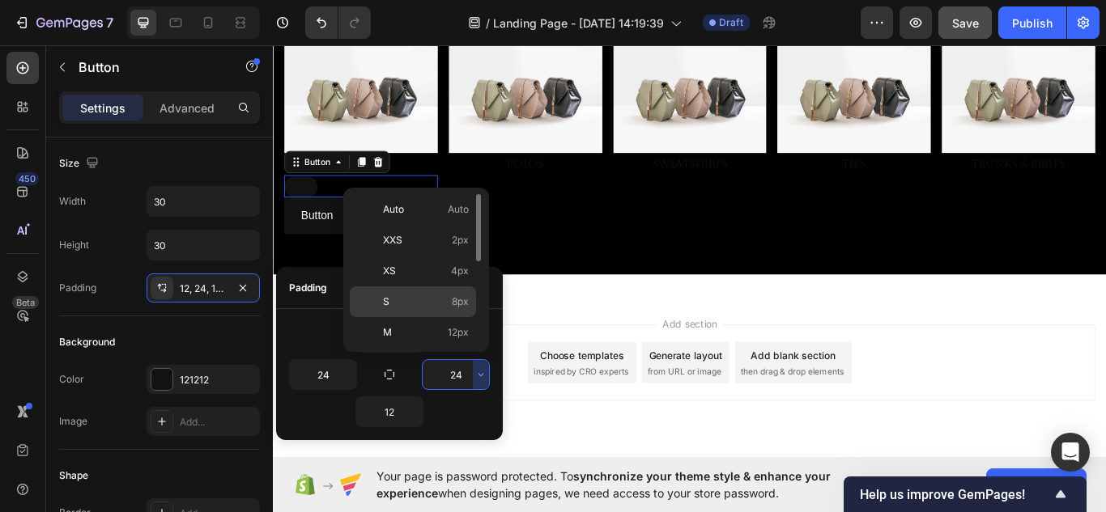
click at [411, 295] on p "S 8px" at bounding box center [426, 302] width 86 height 15
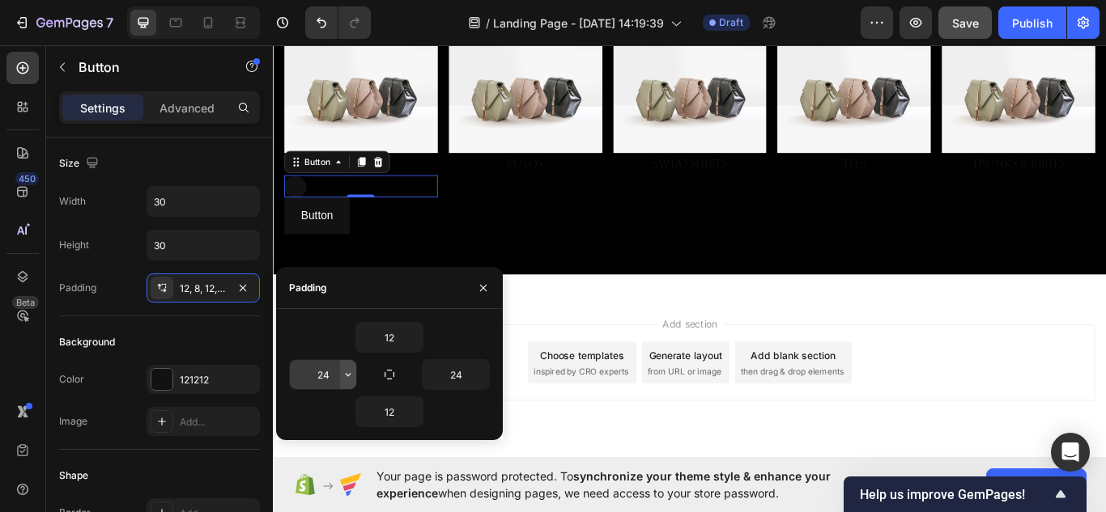
click at [349, 378] on icon "button" at bounding box center [348, 374] width 13 height 13
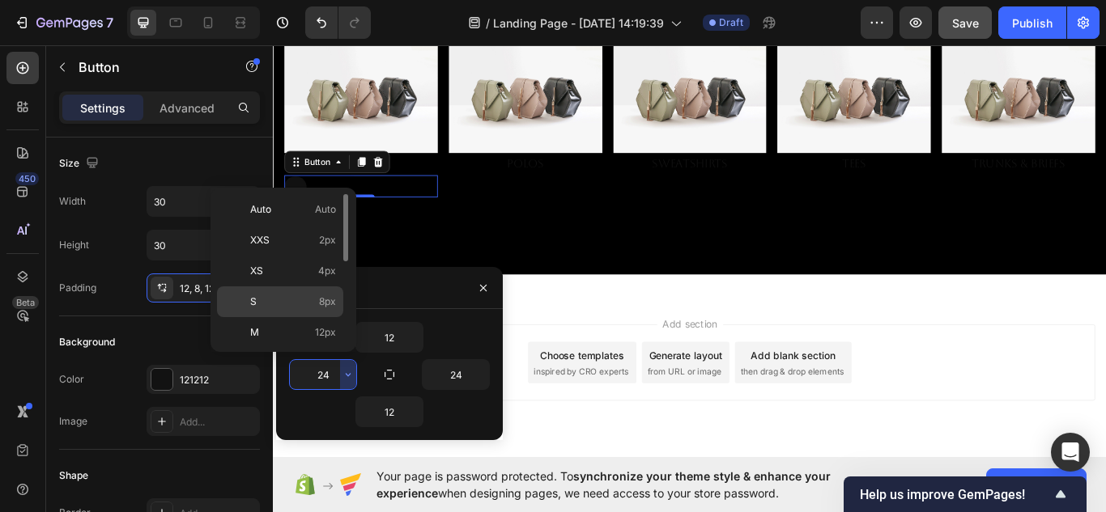
click at [284, 304] on p "S 8px" at bounding box center [293, 302] width 86 height 15
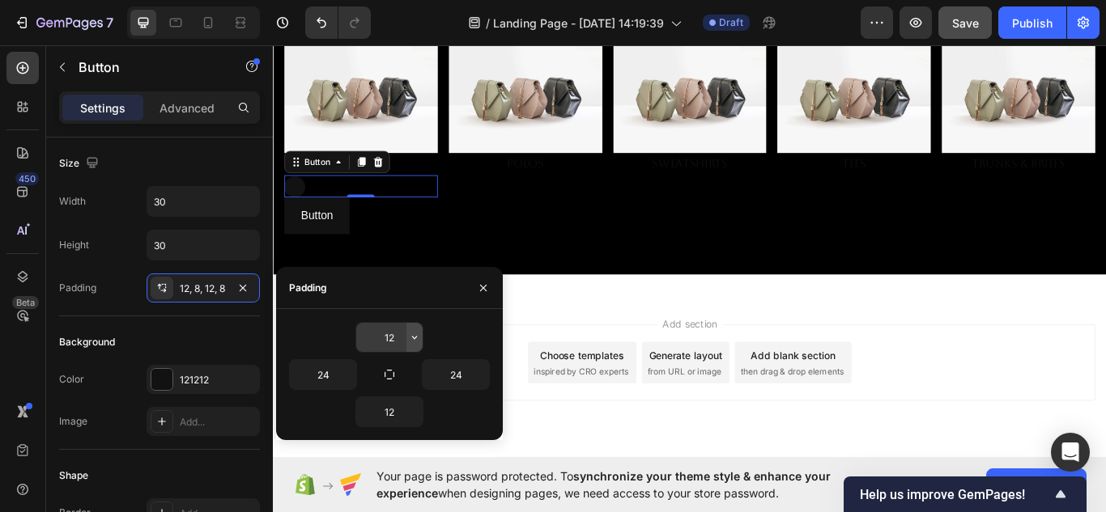
click at [413, 340] on icon "button" at bounding box center [414, 337] width 13 height 13
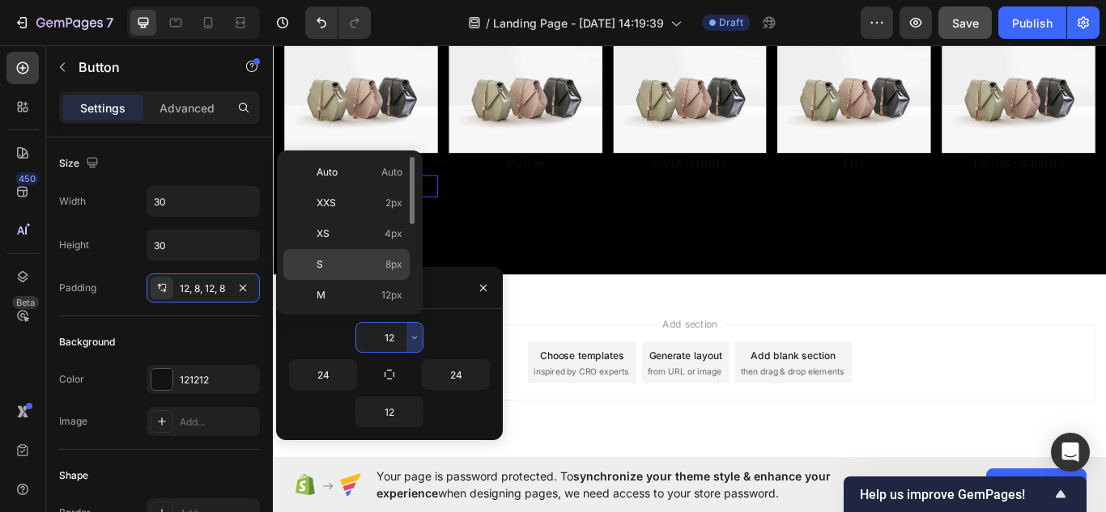
click at [355, 272] on div "S 8px" at bounding box center [346, 264] width 126 height 31
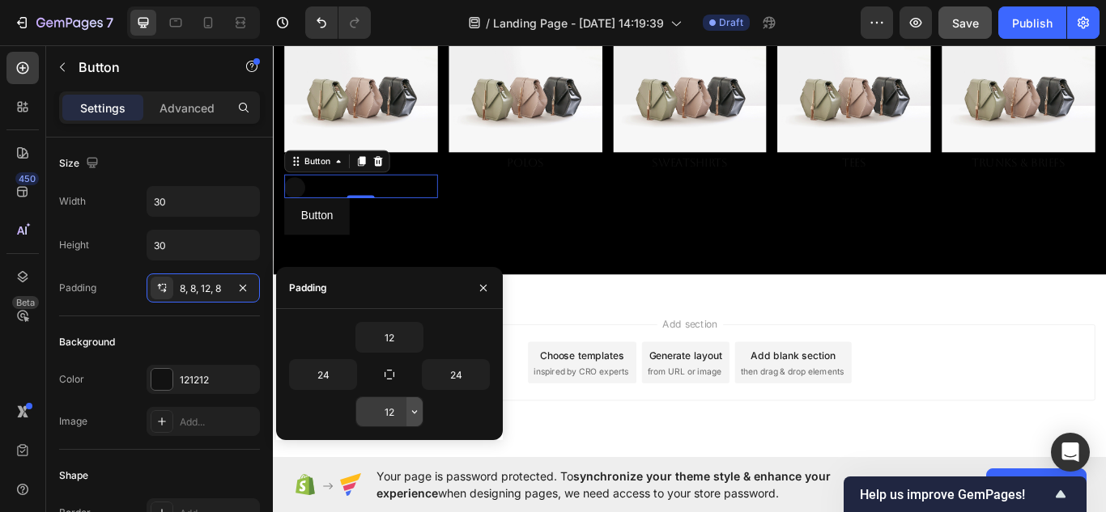
click at [413, 415] on icon "button" at bounding box center [414, 412] width 13 height 13
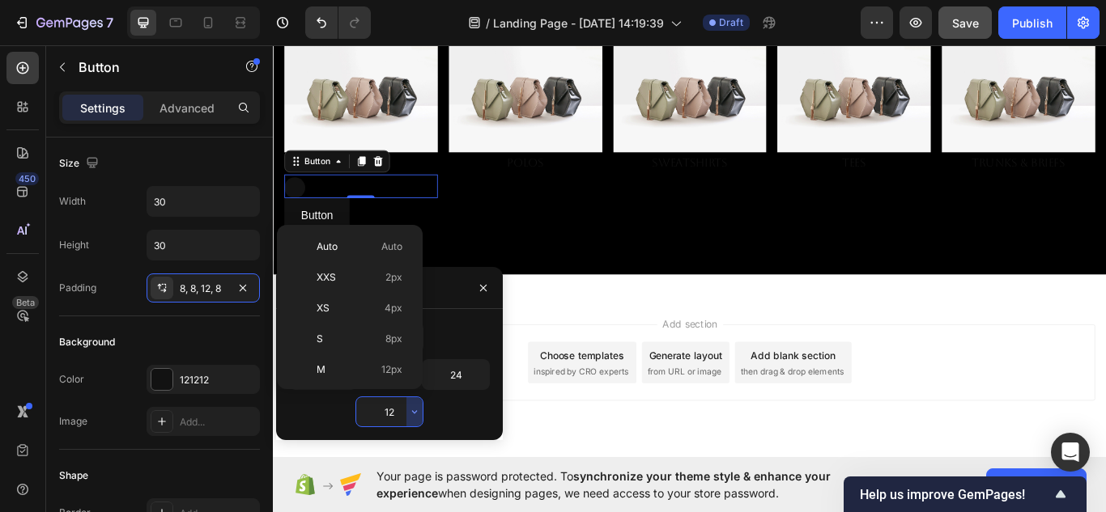
click at [364, 334] on p "S 8px" at bounding box center [360, 339] width 86 height 15
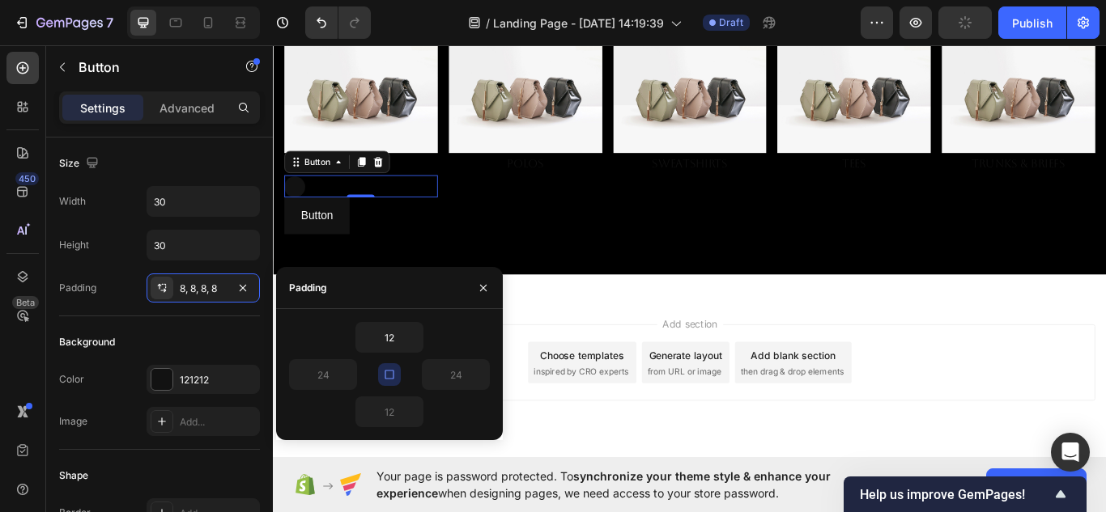
click at [430, 202] on div "Button 0" at bounding box center [375, 211] width 179 height 26
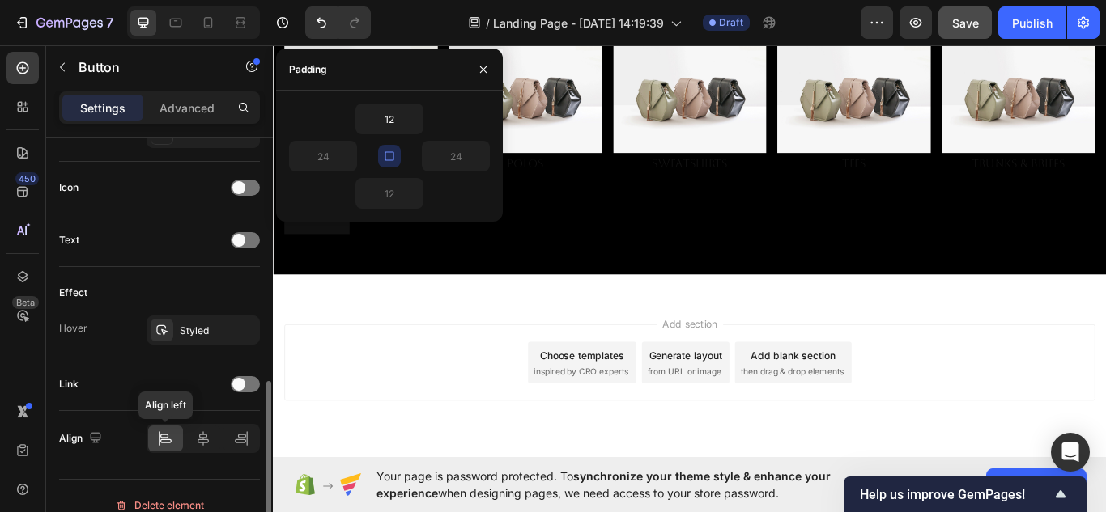
scroll to position [483, 0]
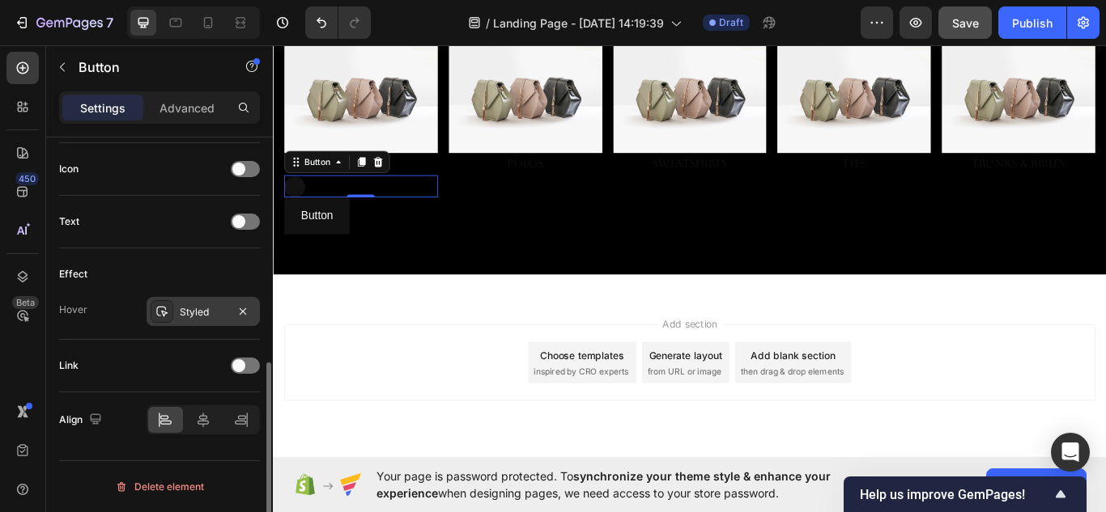
click at [161, 303] on div at bounding box center [162, 311] width 23 height 23
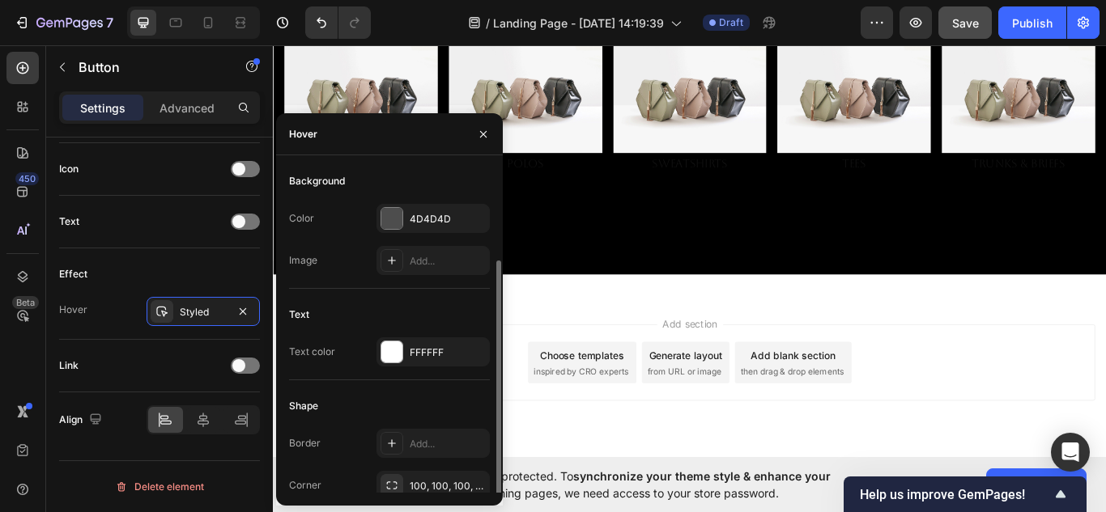
scroll to position [49, 0]
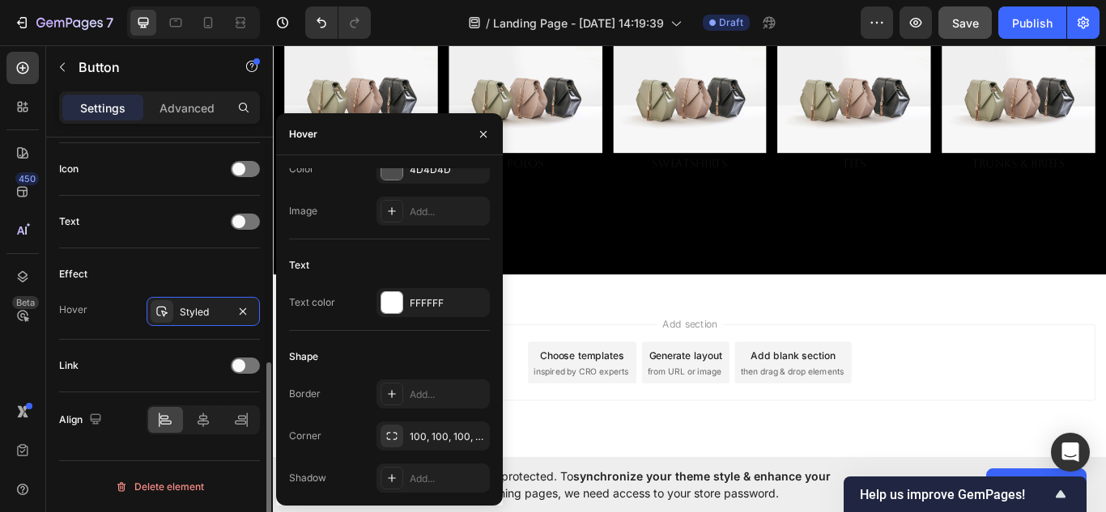
click at [174, 276] on div "Effect" at bounding box center [159, 274] width 201 height 26
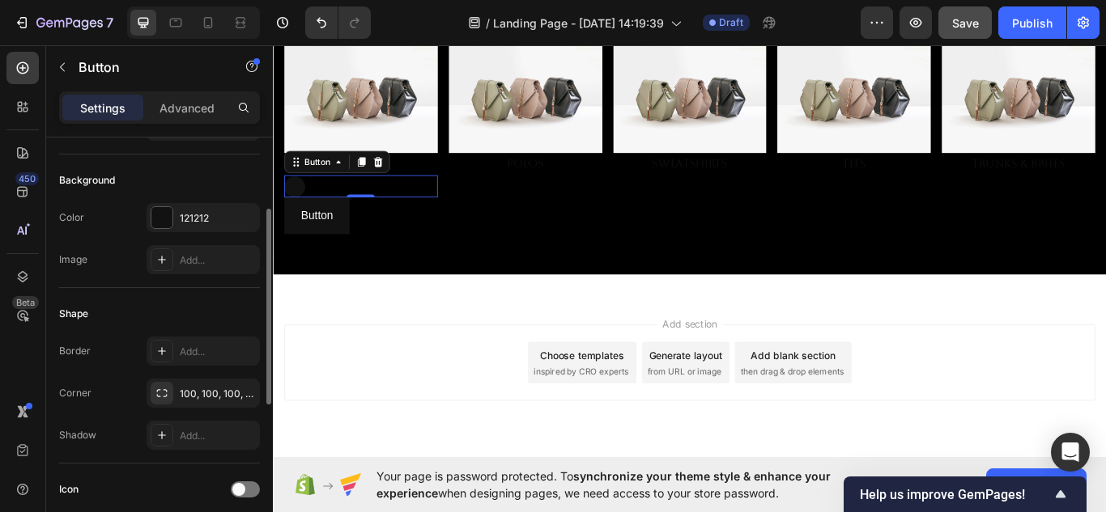
scroll to position [159, 0]
click at [243, 495] on span at bounding box center [238, 493] width 13 height 13
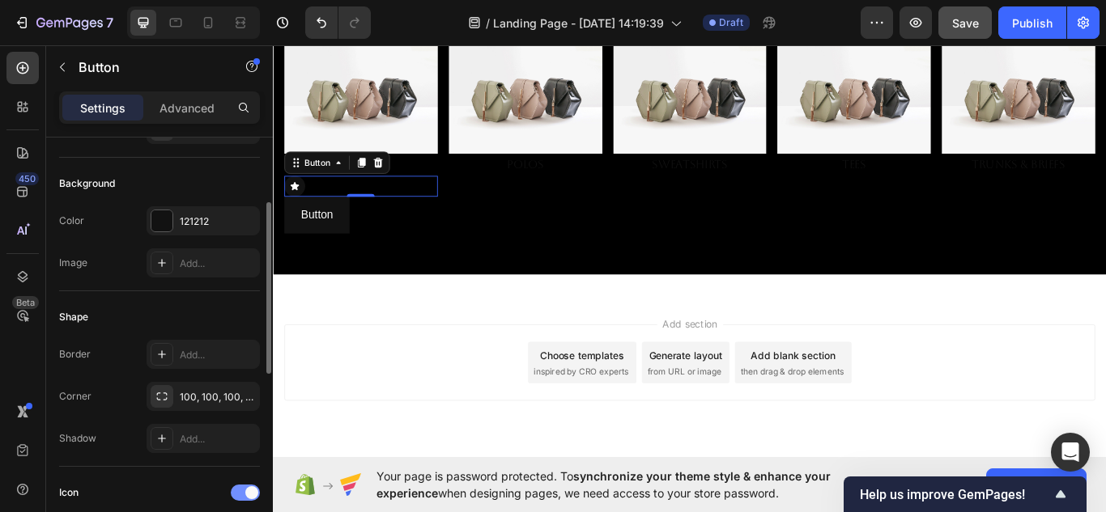
click at [243, 495] on div at bounding box center [245, 493] width 29 height 16
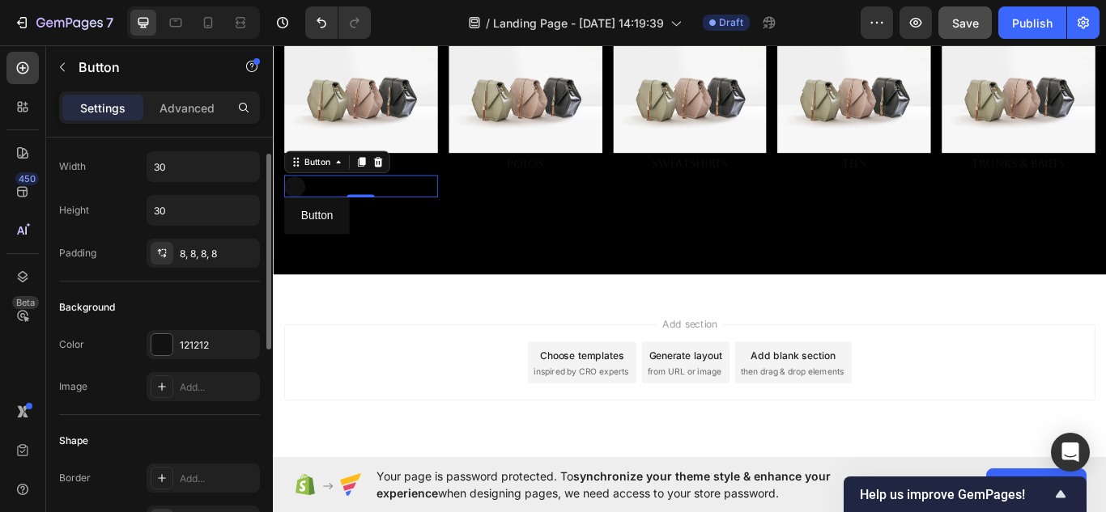
scroll to position [0, 0]
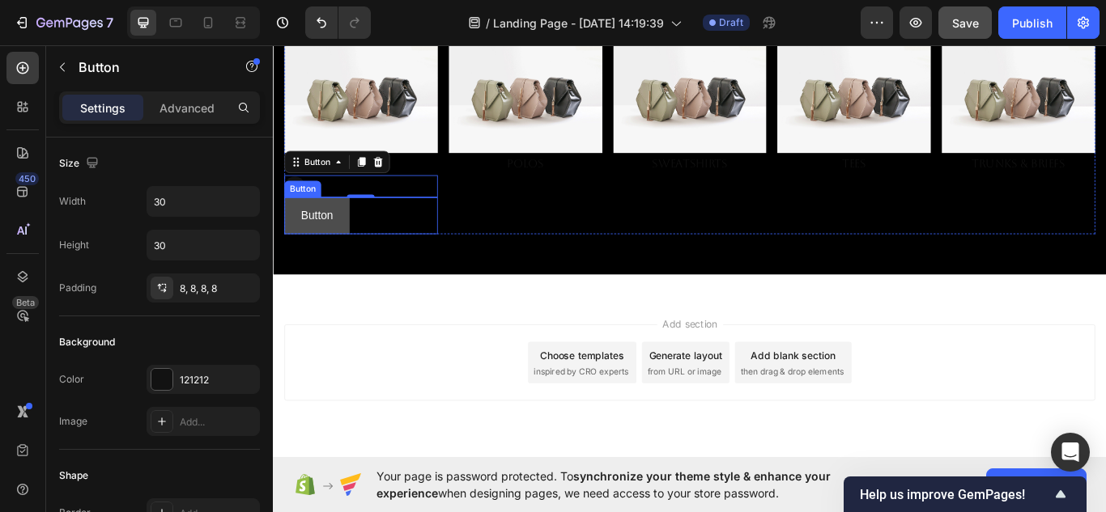
click at [360, 257] on button "Button" at bounding box center [324, 244] width 76 height 43
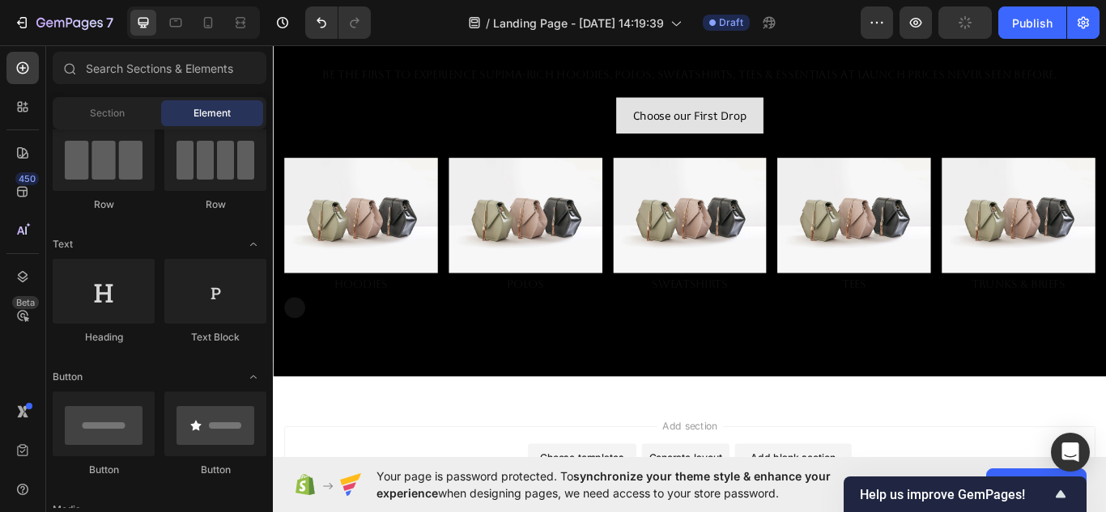
scroll to position [253, 0]
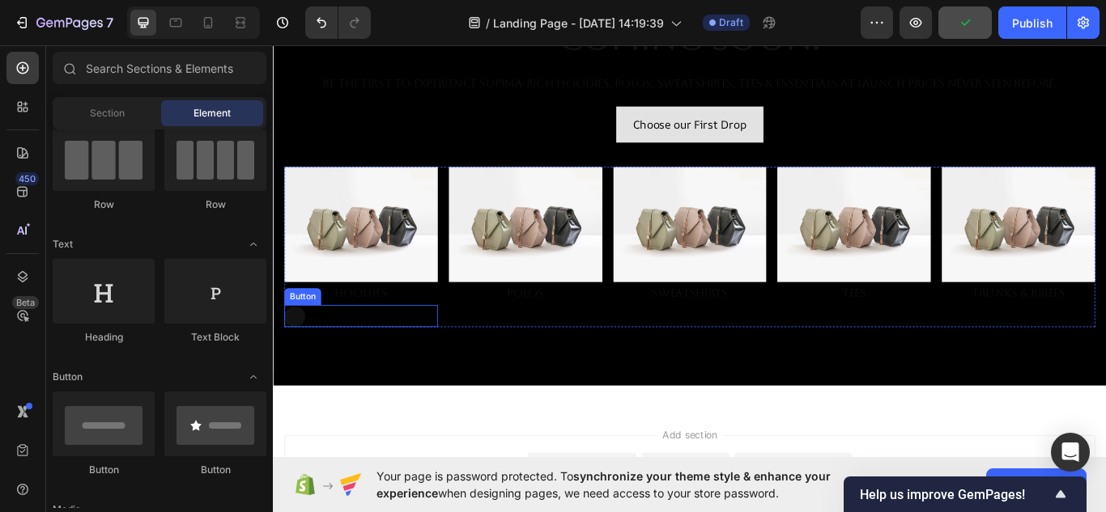
click at [350, 358] on div "Button" at bounding box center [375, 362] width 179 height 26
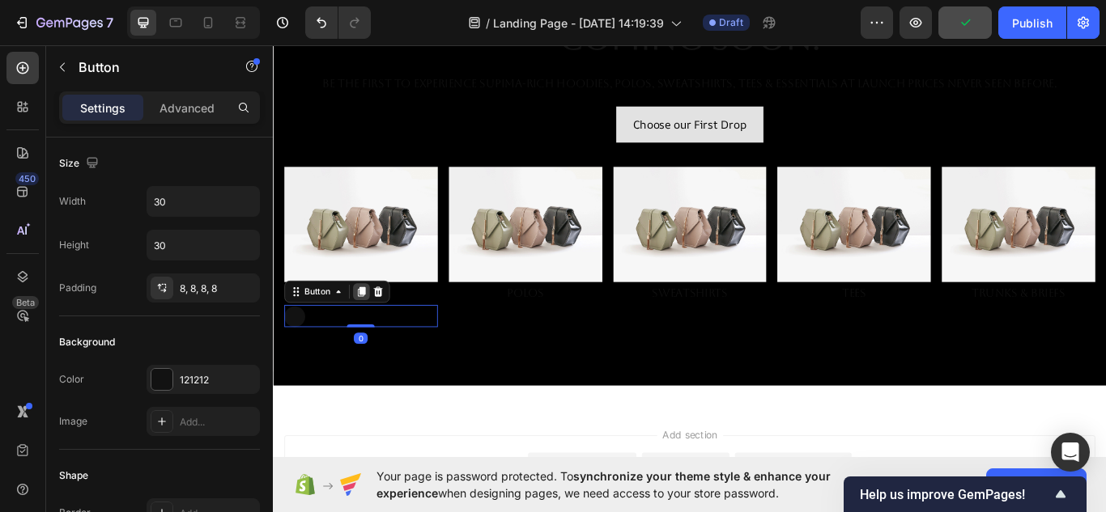
click at [382, 327] on icon at bounding box center [375, 333] width 13 height 13
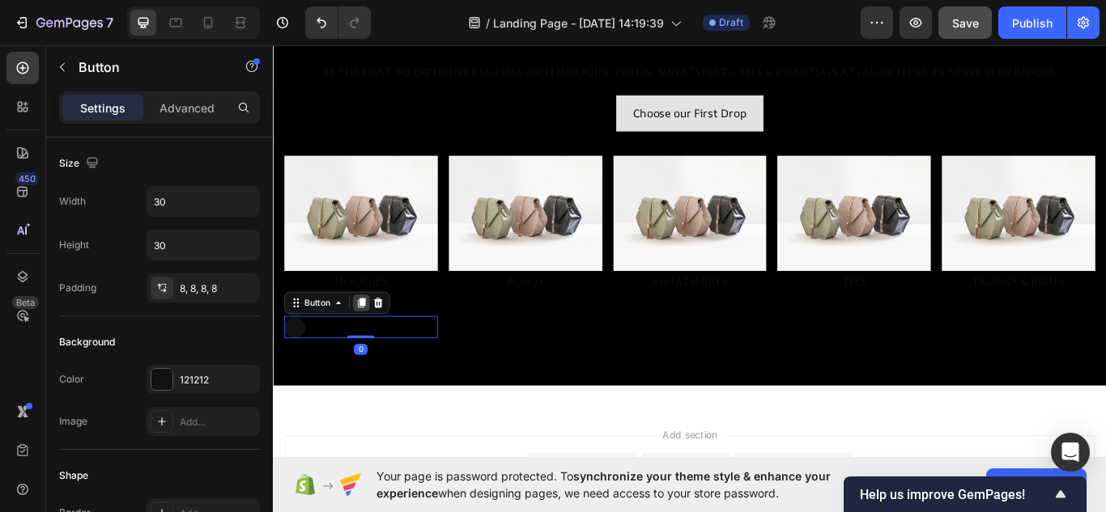
click at [372, 340] on icon at bounding box center [375, 346] width 13 height 13
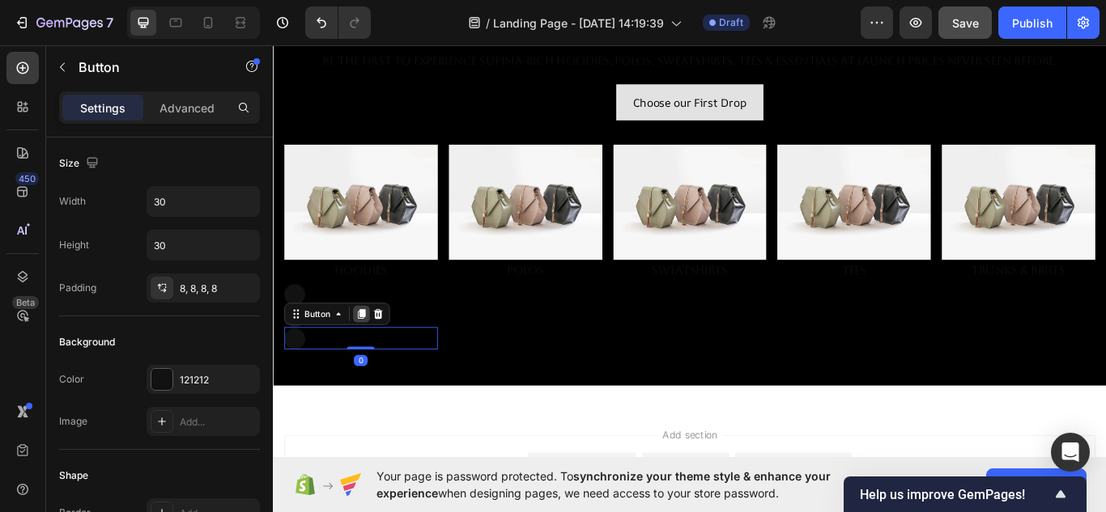
click at [372, 353] on icon at bounding box center [375, 359] width 13 height 13
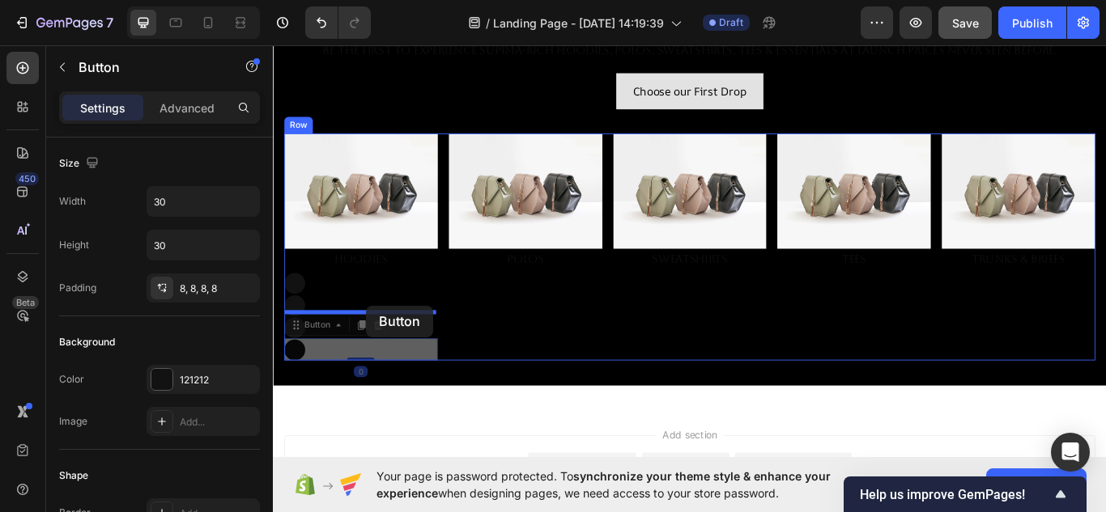
drag, startPoint x: 303, startPoint y: 393, endPoint x: 385, endPoint y: 346, distance: 94.3
click at [385, 346] on div "Header Drop element here Drop element here Row NuMENSCH™ — Premium Everyday Wea…" at bounding box center [759, 245] width 972 height 913
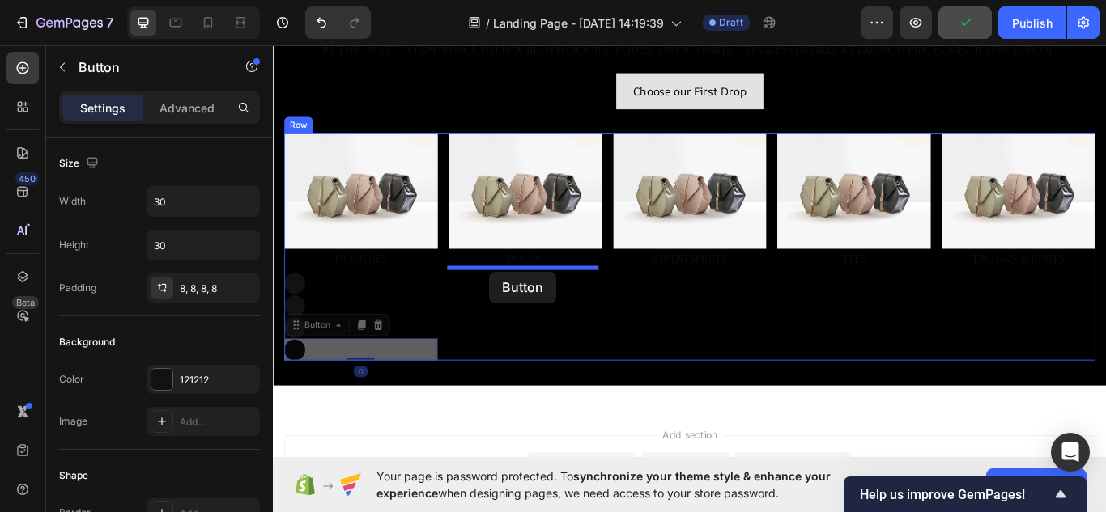
drag, startPoint x: 521, startPoint y: 321, endPoint x: 525, endPoint y: 311, distance: 11.0
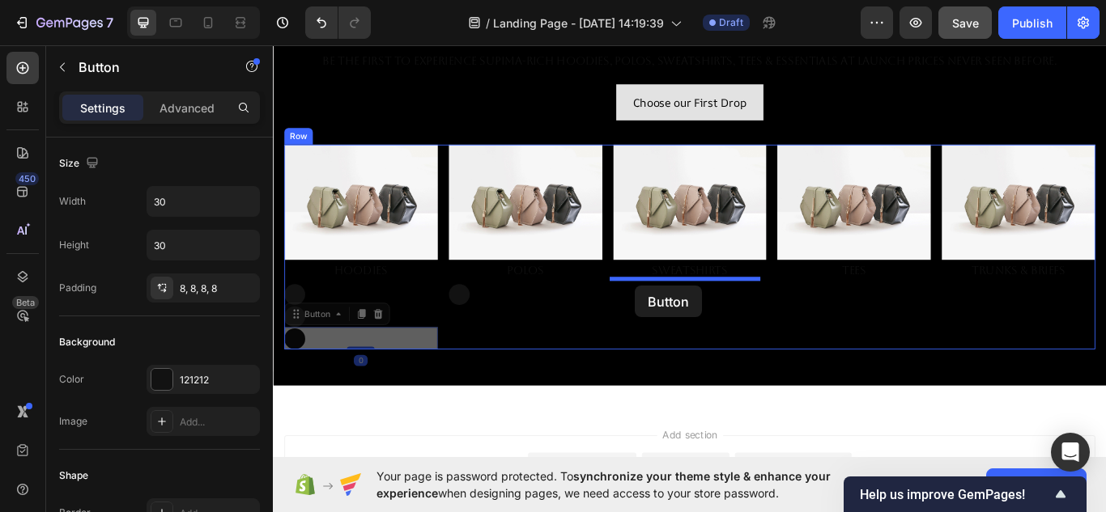
drag, startPoint x: 310, startPoint y: 382, endPoint x: 695, endPoint y: 326, distance: 388.6
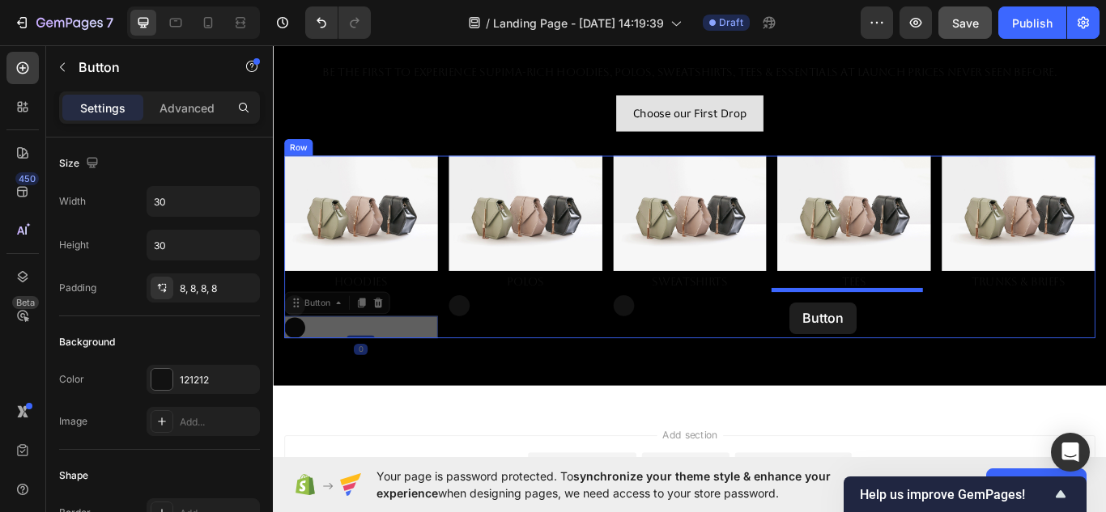
drag, startPoint x: 306, startPoint y: 367, endPoint x: 875, endPoint y: 346, distance: 569.5
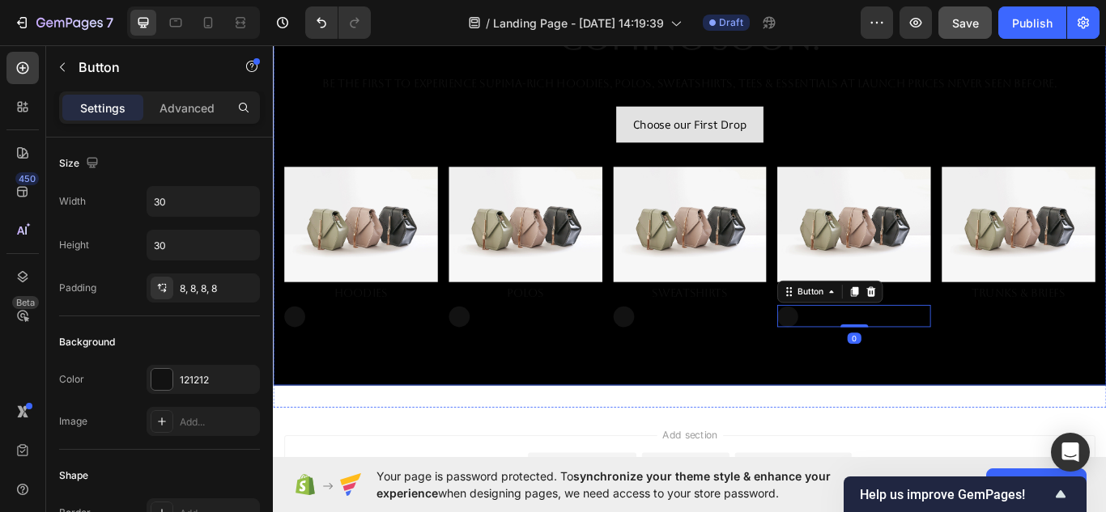
click at [311, 362] on div "Button" at bounding box center [375, 362] width 179 height 26
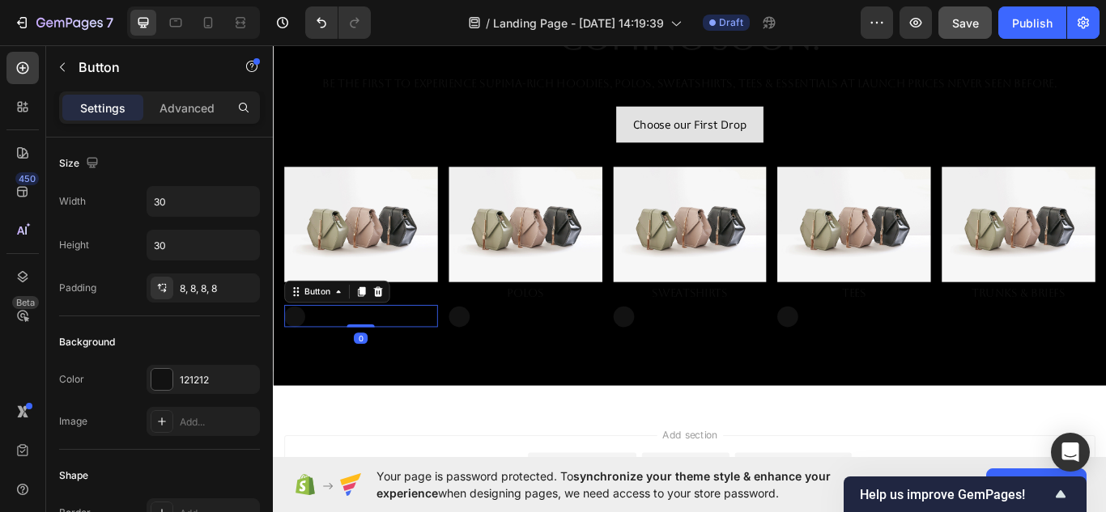
click at [381, 336] on div at bounding box center [375, 333] width 19 height 19
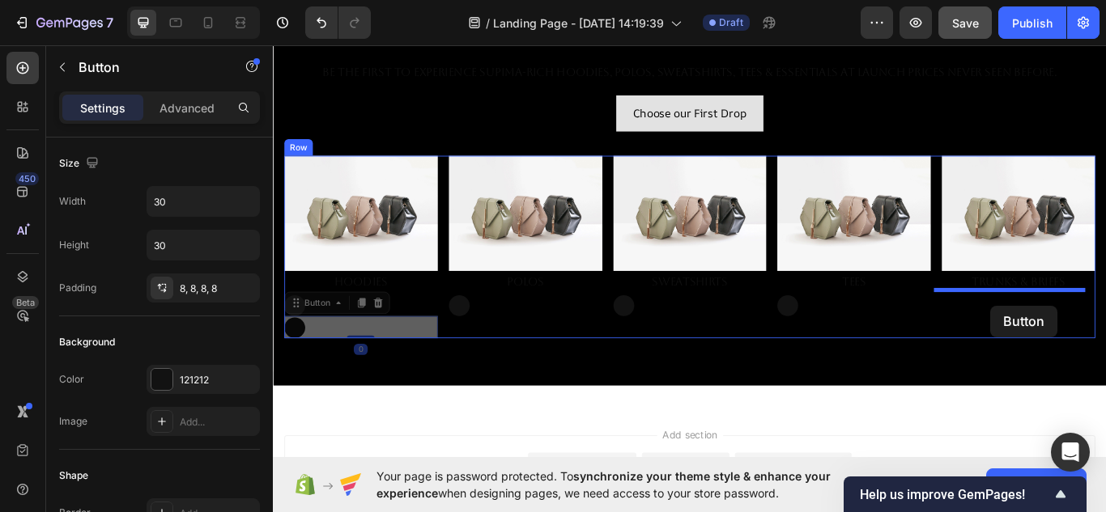
drag, startPoint x: 309, startPoint y: 376, endPoint x: 1107, endPoint y: 350, distance: 797.9
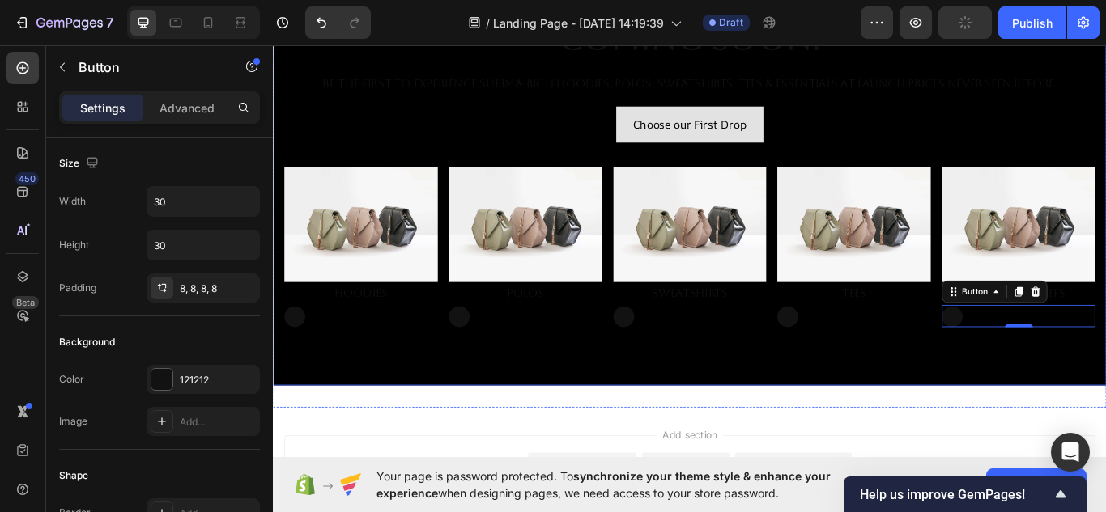
click at [549, 418] on div "Overlay" at bounding box center [759, 169] width 972 height 546
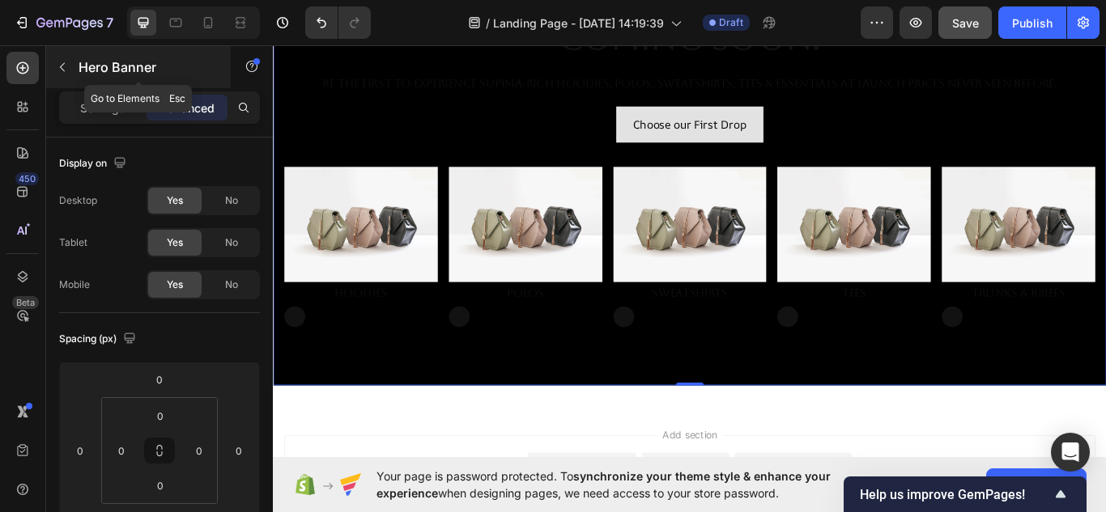
click at [66, 61] on icon "button" at bounding box center [62, 67] width 13 height 13
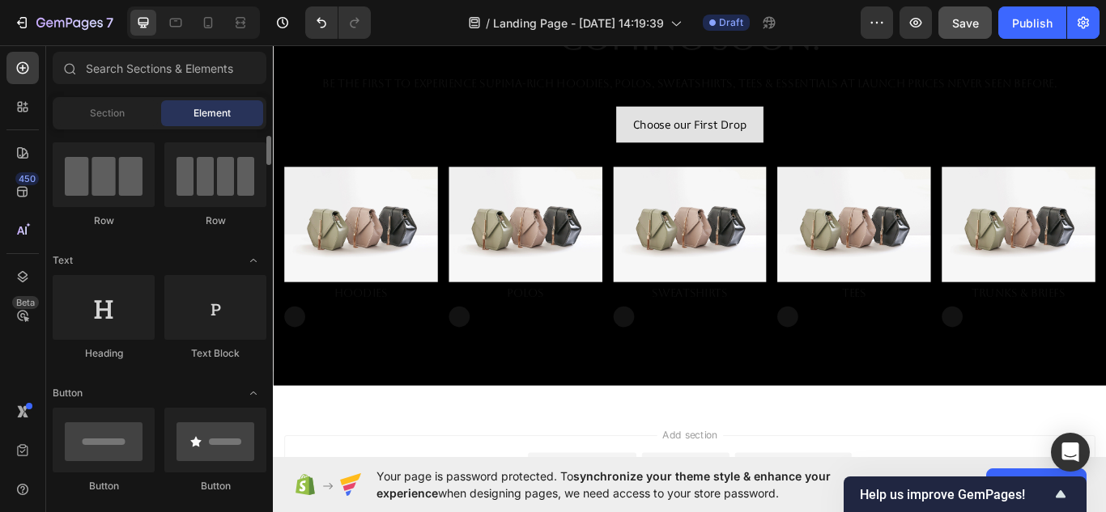
scroll to position [122, 0]
click at [178, 66] on input "text" at bounding box center [160, 68] width 214 height 32
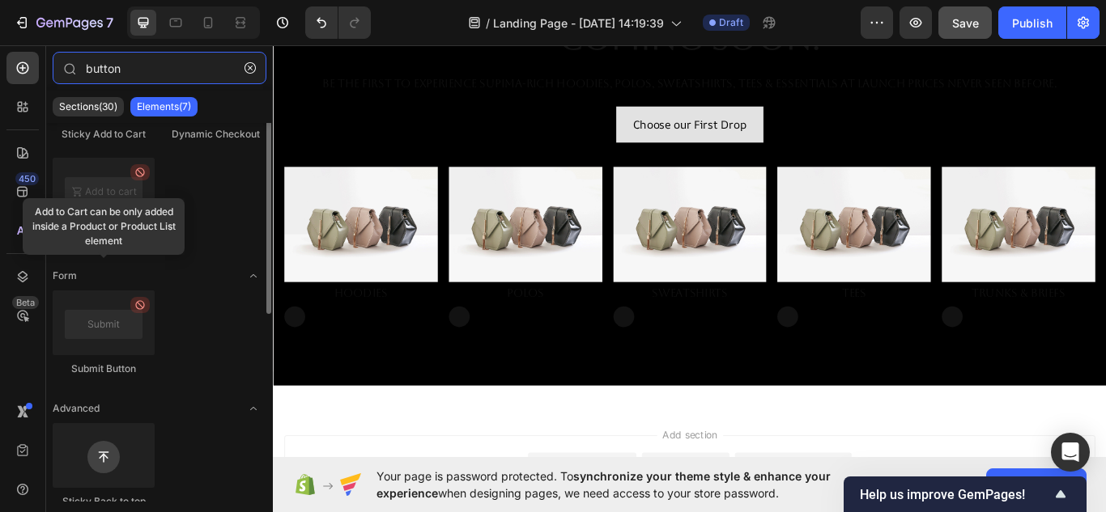
scroll to position [0, 0]
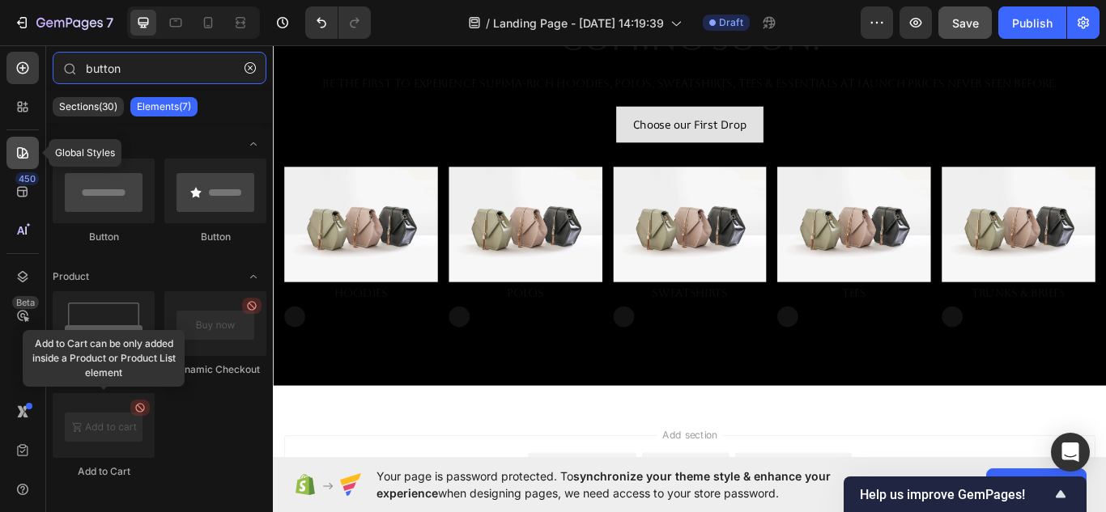
type input "button"
click at [28, 149] on icon at bounding box center [23, 153] width 16 height 16
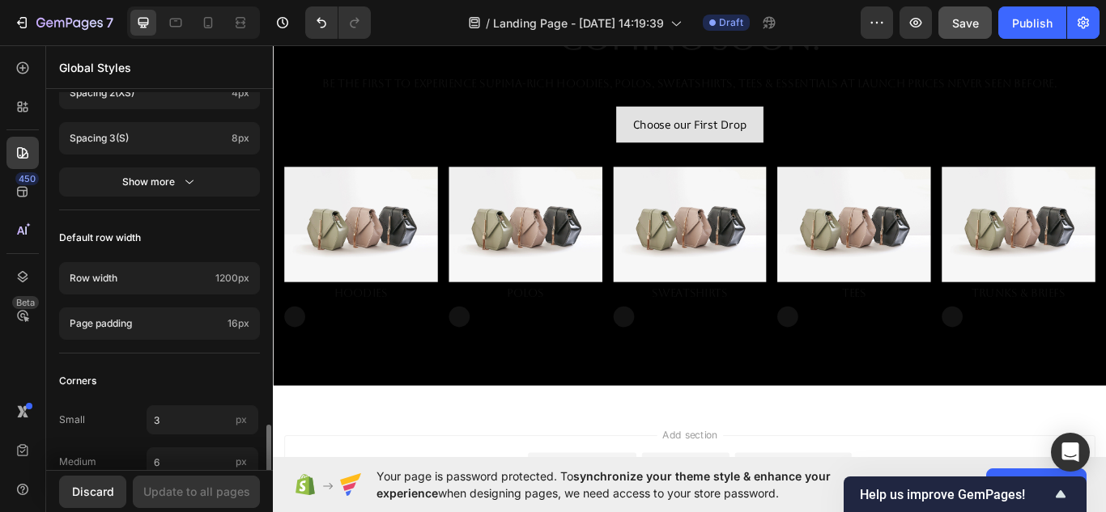
scroll to position [808, 0]
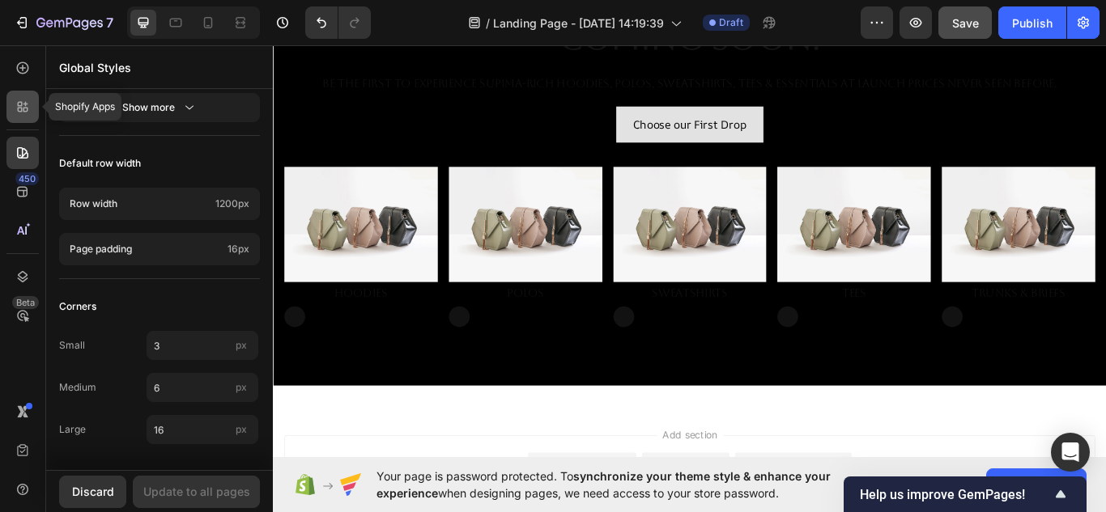
click at [23, 113] on icon at bounding box center [23, 107] width 16 height 16
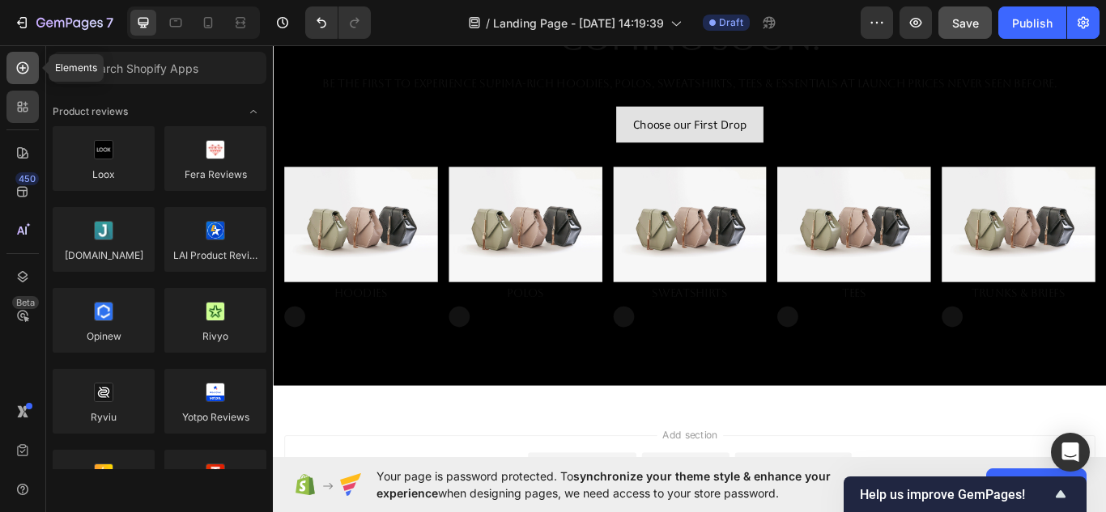
click at [28, 64] on icon at bounding box center [23, 68] width 16 height 16
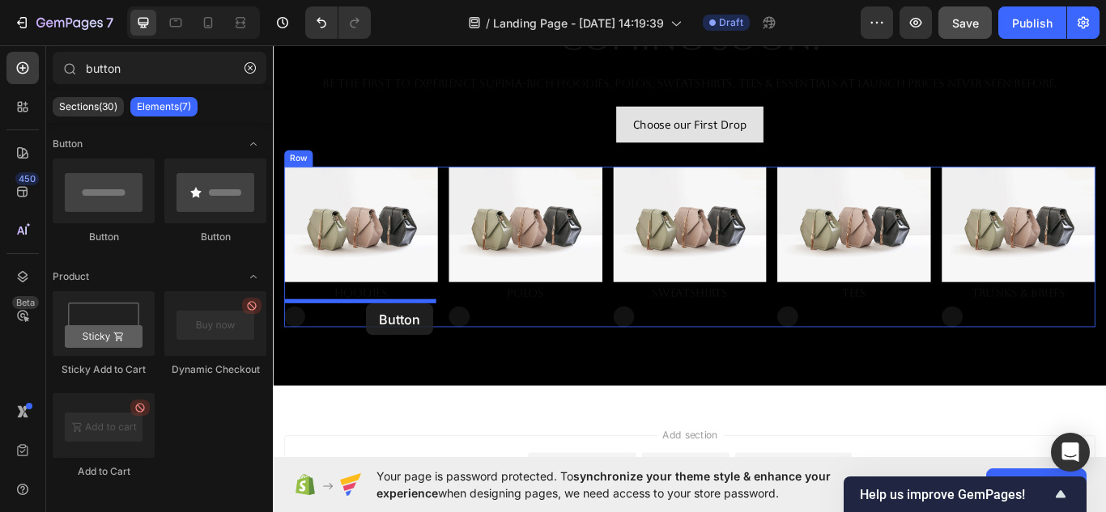
drag, startPoint x: 389, startPoint y: 236, endPoint x: 381, endPoint y: 347, distance: 111.2
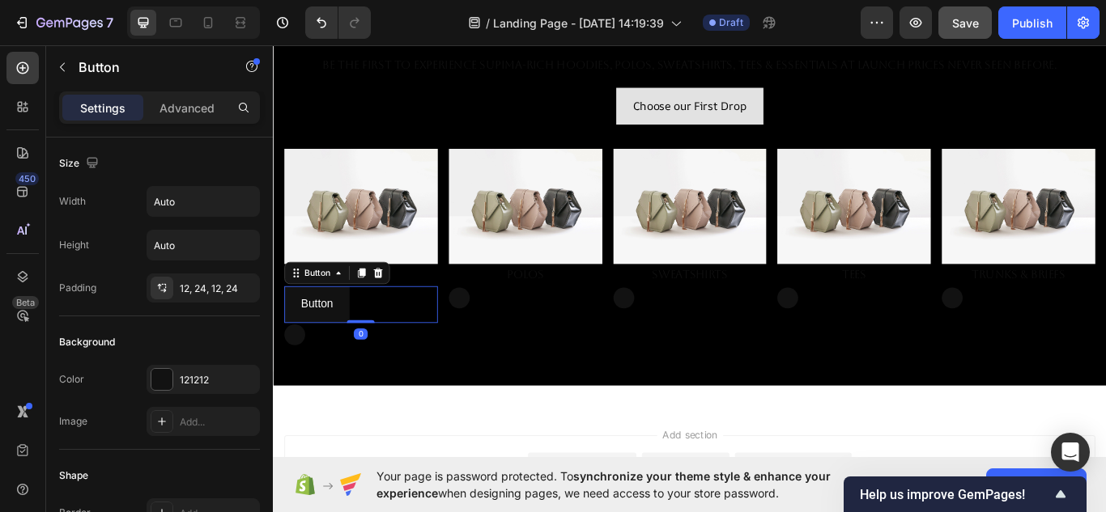
type input "butto"
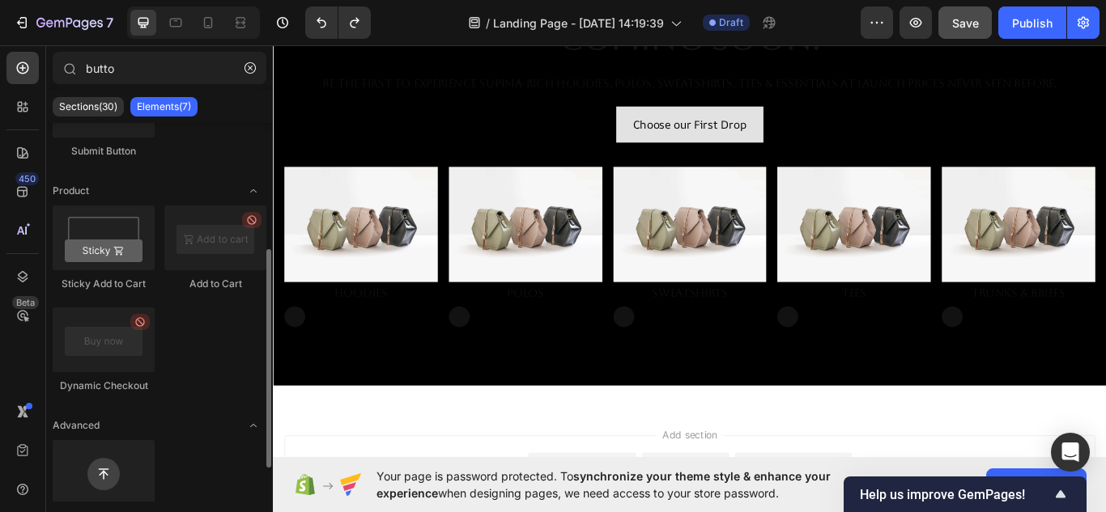
scroll to position [0, 0]
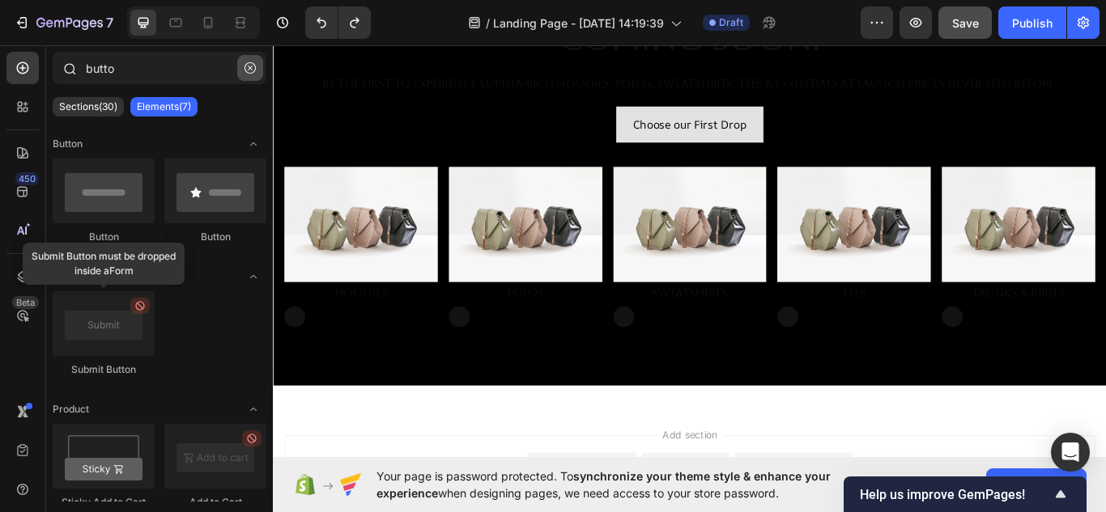
click at [247, 74] on button "button" at bounding box center [250, 68] width 26 height 26
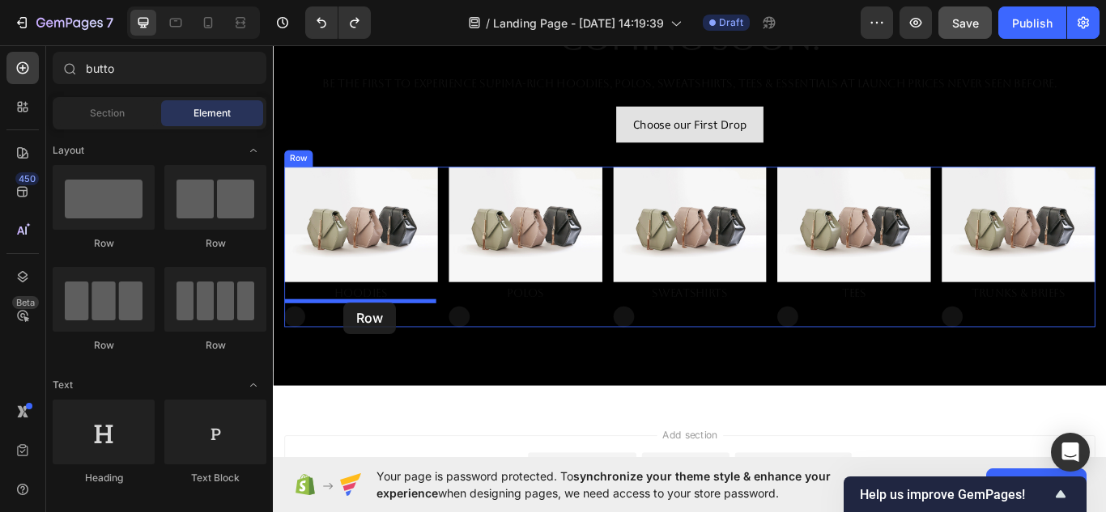
drag, startPoint x: 480, startPoint y: 363, endPoint x: 355, endPoint y: 346, distance: 125.8
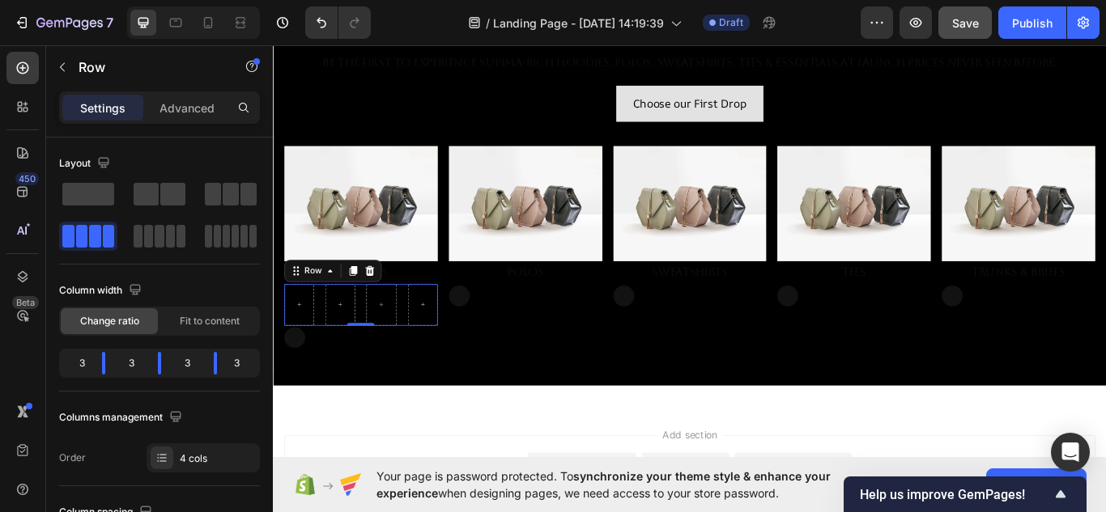
click at [419, 344] on div "Row 0" at bounding box center [375, 349] width 179 height 49
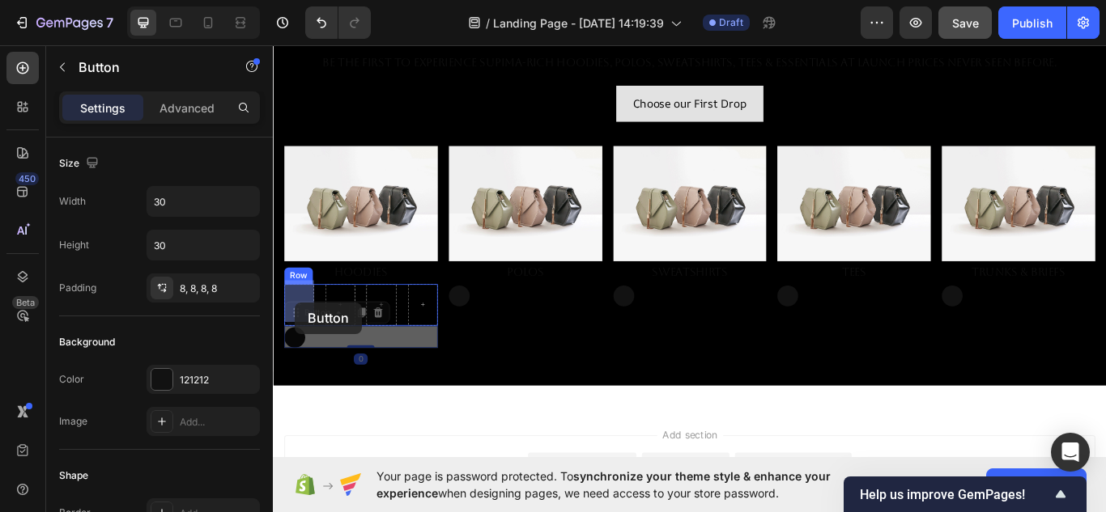
drag, startPoint x: 298, startPoint y: 379, endPoint x: 300, endPoint y: 346, distance: 33.2
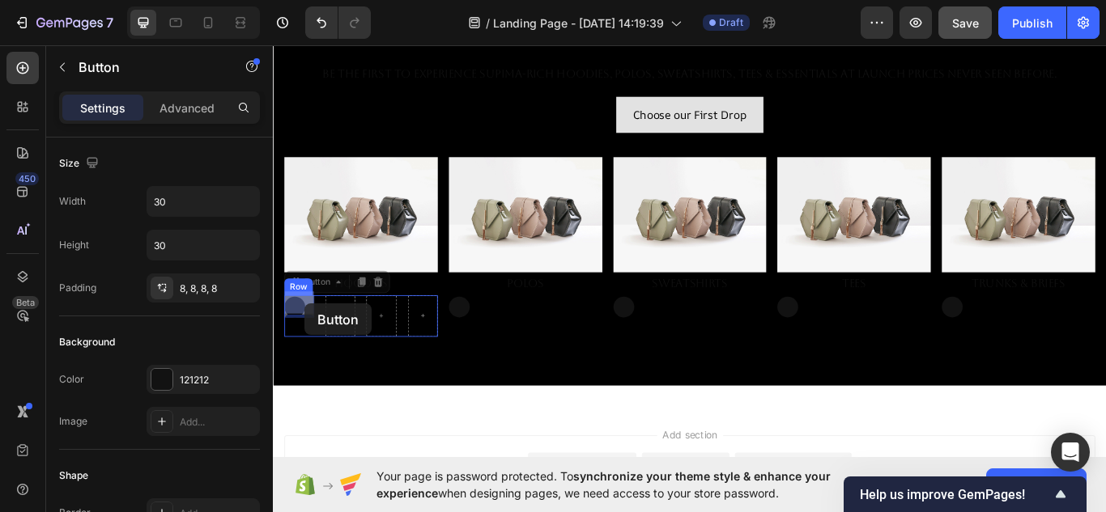
drag, startPoint x: 302, startPoint y: 342, endPoint x: 309, endPoint y: 347, distance: 8.8
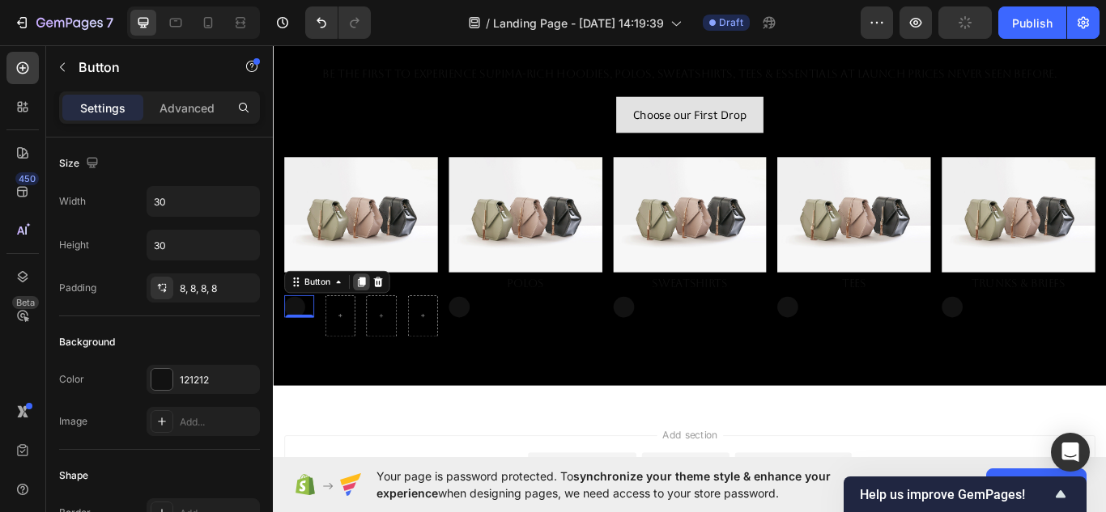
click at [376, 322] on icon at bounding box center [376, 322] width 9 height 11
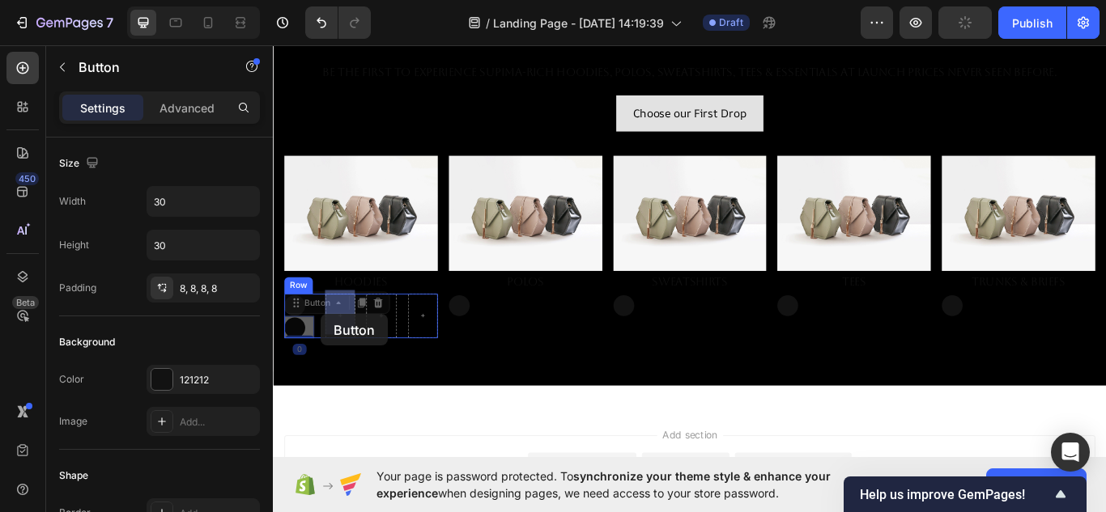
drag, startPoint x: 305, startPoint y: 368, endPoint x: 329, endPoint y: 359, distance: 25.1
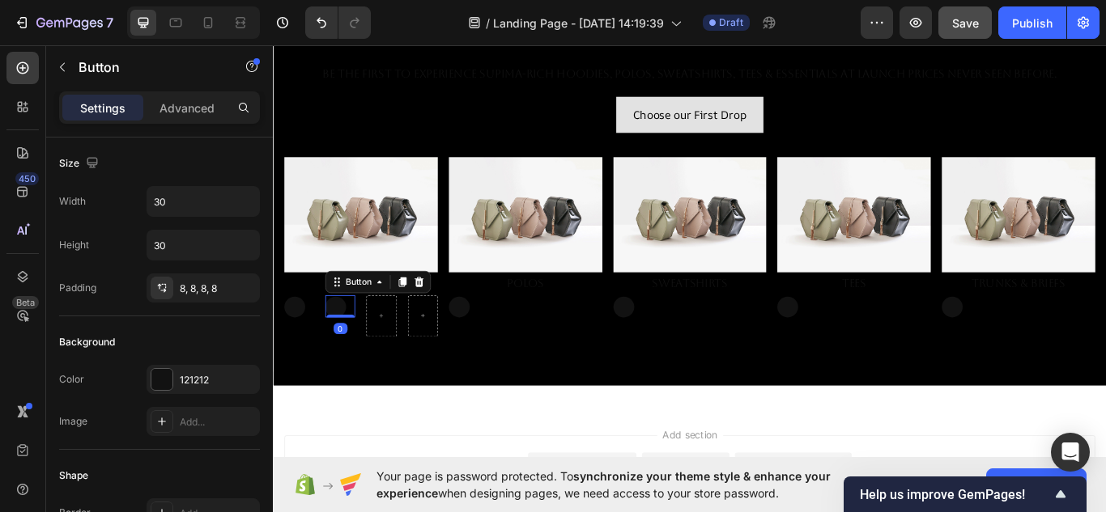
click at [424, 323] on icon at bounding box center [423, 322] width 13 height 13
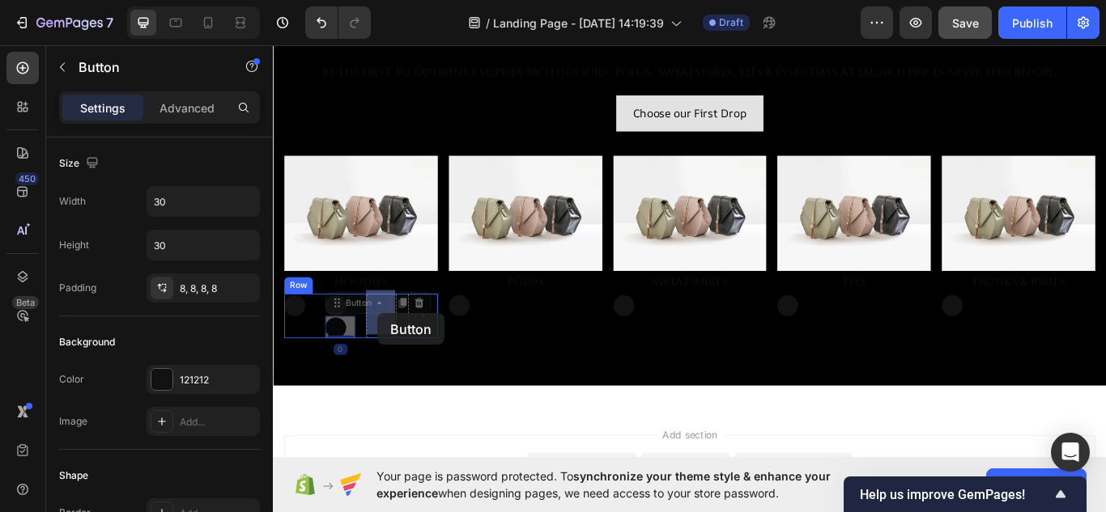
drag, startPoint x: 342, startPoint y: 368, endPoint x: 391, endPoint y: 359, distance: 49.5
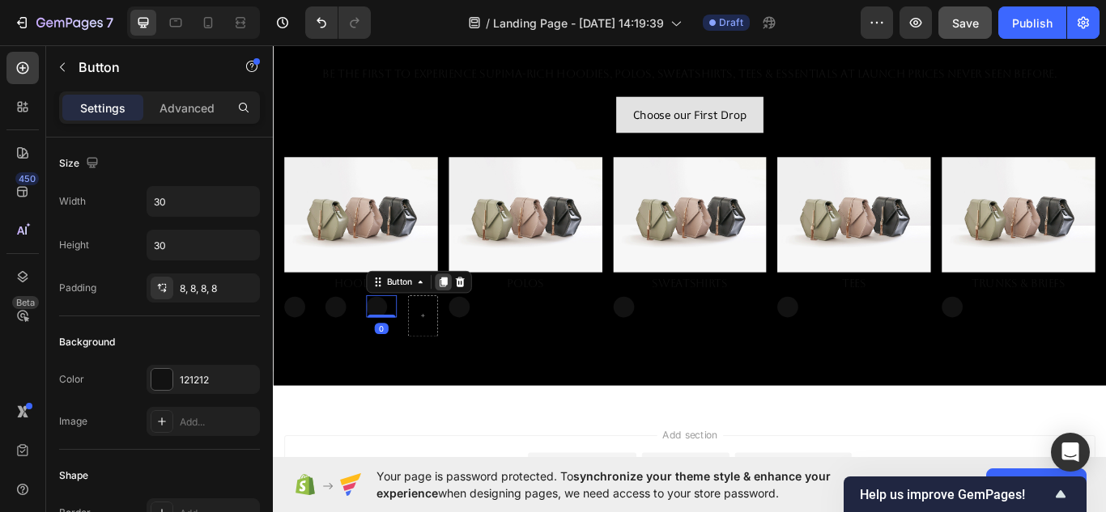
click at [472, 317] on icon at bounding box center [471, 322] width 9 height 11
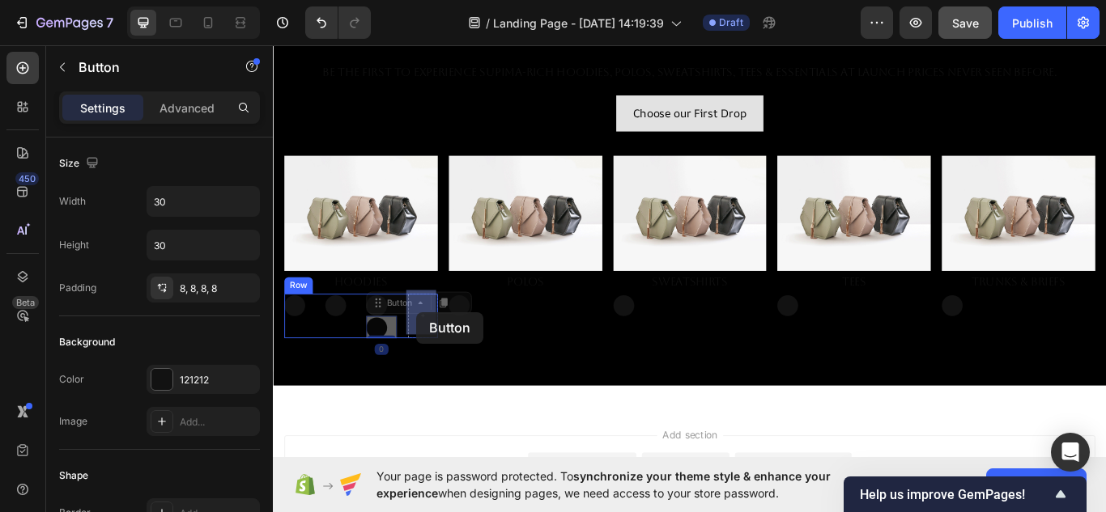
drag, startPoint x: 393, startPoint y: 372, endPoint x: 440, endPoint y: 357, distance: 48.6
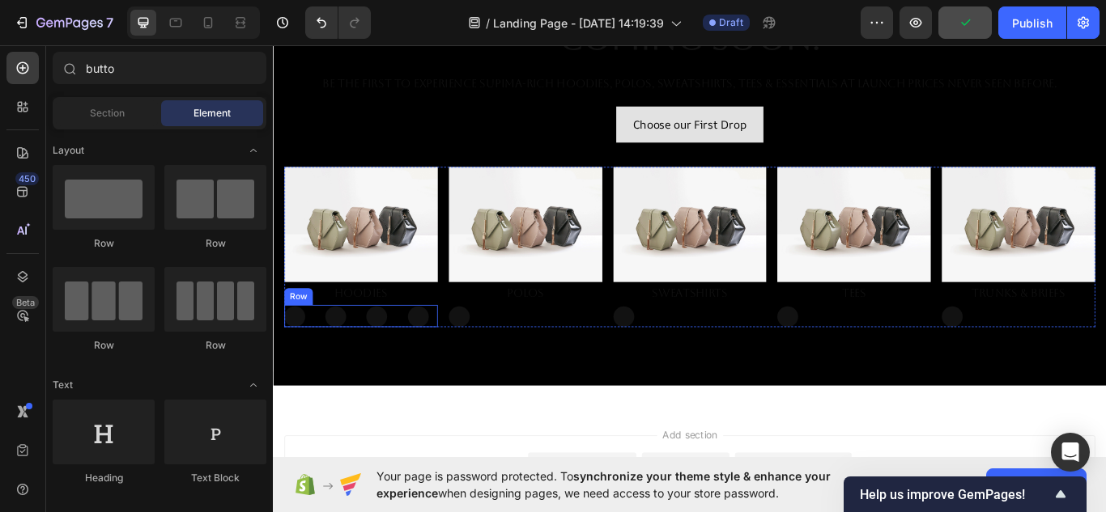
click at [419, 365] on div "Button Button Button Button Row" at bounding box center [375, 362] width 179 height 26
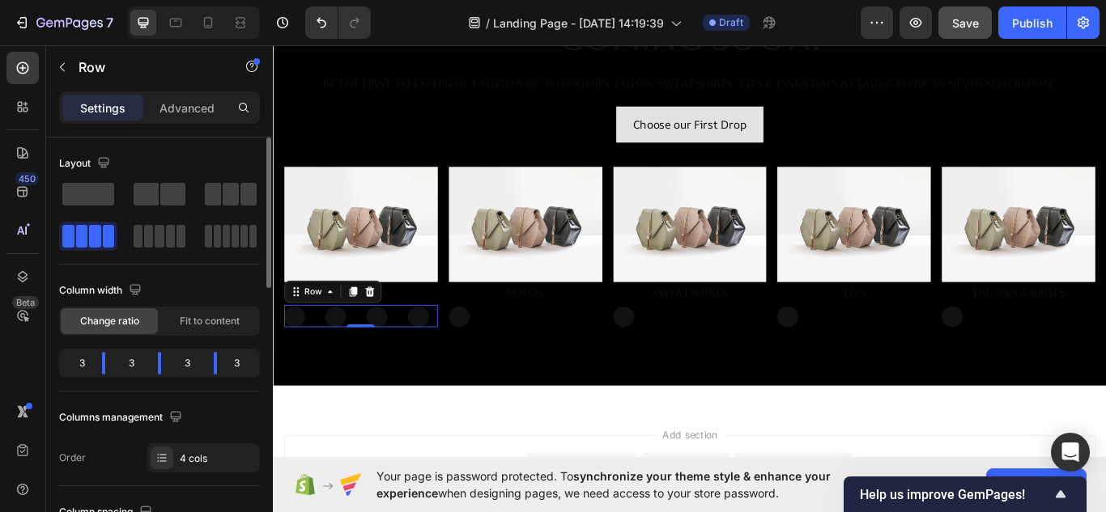
click at [87, 365] on div "3" at bounding box center [75, 363] width 27 height 23
click at [89, 364] on div at bounding box center [103, 363] width 29 height 23
drag, startPoint x: 101, startPoint y: 365, endPoint x: 91, endPoint y: 364, distance: 10.6
click at [91, 364] on div at bounding box center [95, 363] width 29 height 23
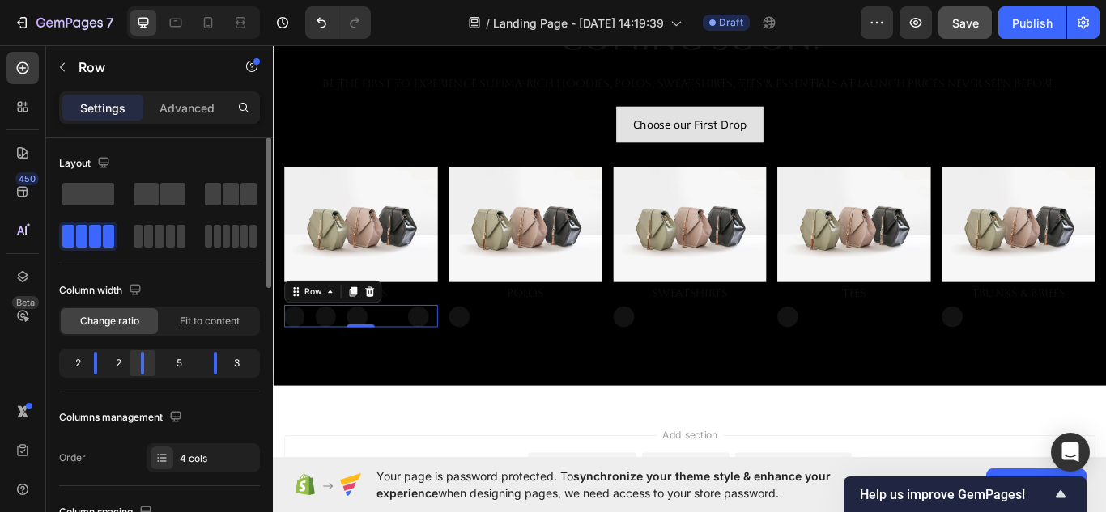
drag, startPoint x: 160, startPoint y: 364, endPoint x: 133, endPoint y: 364, distance: 27.5
click at [133, 364] on div at bounding box center [142, 363] width 29 height 23
drag, startPoint x: 216, startPoint y: 365, endPoint x: 167, endPoint y: 364, distance: 49.4
click at [167, 364] on div "2 2 2 6" at bounding box center [159, 363] width 201 height 29
click at [251, 360] on div "6" at bounding box center [230, 363] width 53 height 23
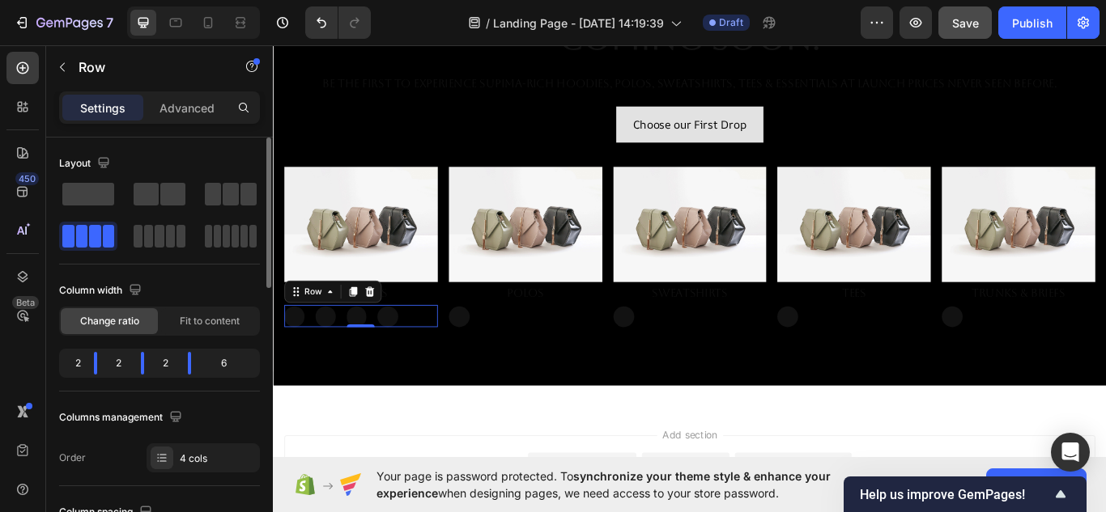
click at [227, 360] on div "6" at bounding box center [230, 363] width 53 height 23
drag, startPoint x: 257, startPoint y: 365, endPoint x: 242, endPoint y: 363, distance: 15.6
click at [255, 365] on div "2 2 2 6" at bounding box center [159, 363] width 201 height 29
click at [232, 361] on div "6" at bounding box center [230, 363] width 53 height 23
click at [222, 361] on div "6" at bounding box center [230, 363] width 53 height 23
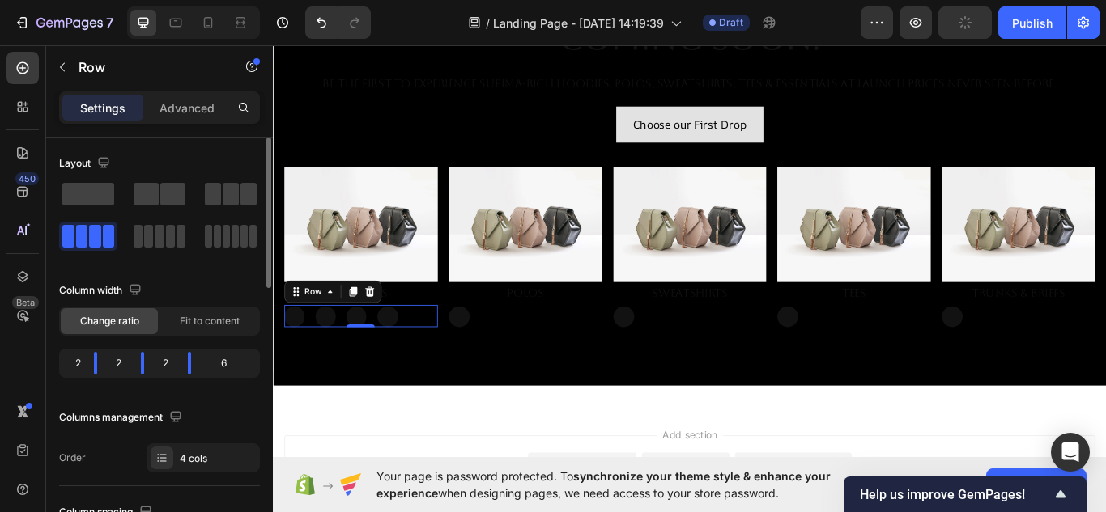
click at [221, 361] on div "6" at bounding box center [230, 363] width 53 height 23
click at [222, 361] on div "6" at bounding box center [230, 363] width 53 height 23
click at [203, 313] on div "Fit to content" at bounding box center [209, 321] width 97 height 26
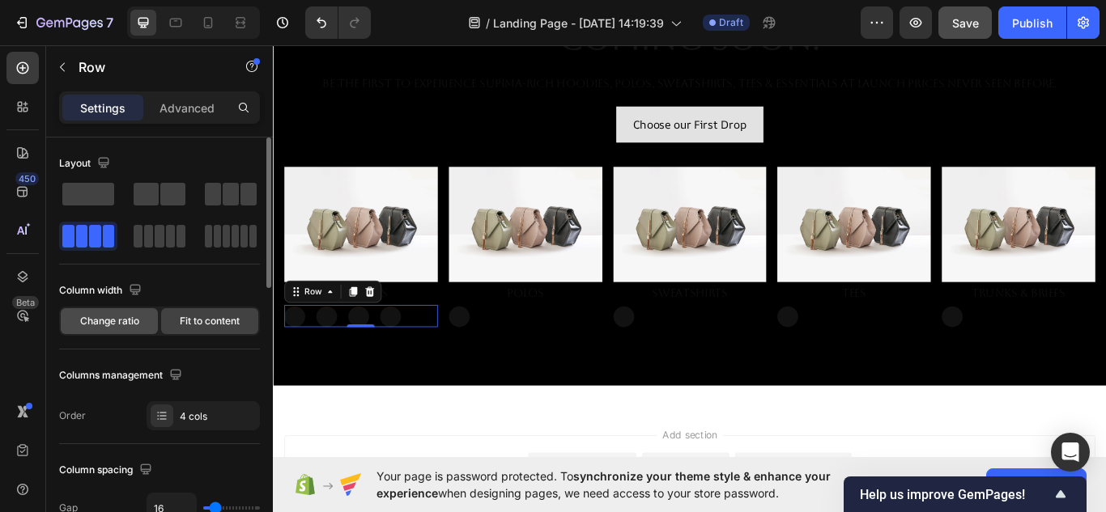
click at [113, 325] on span "Change ratio" at bounding box center [109, 321] width 59 height 15
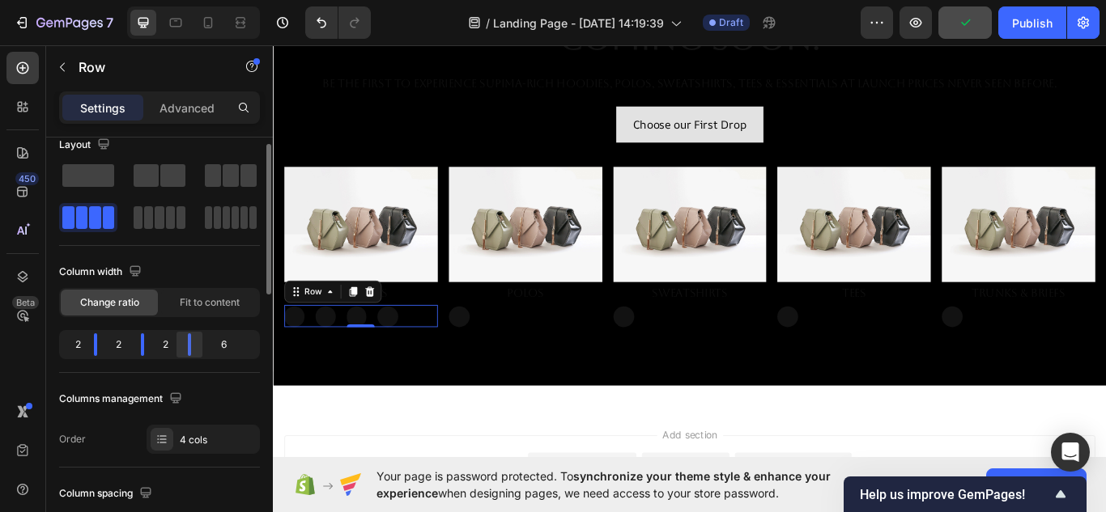
scroll to position [17, 0]
click at [210, 347] on div "2 2 5 3" at bounding box center [159, 346] width 201 height 29
drag, startPoint x: 144, startPoint y: 346, endPoint x: 158, endPoint y: 347, distance: 13.8
click at [159, 347] on div at bounding box center [160, 346] width 3 height 23
drag, startPoint x: 96, startPoint y: 347, endPoint x: 108, endPoint y: 350, distance: 12.4
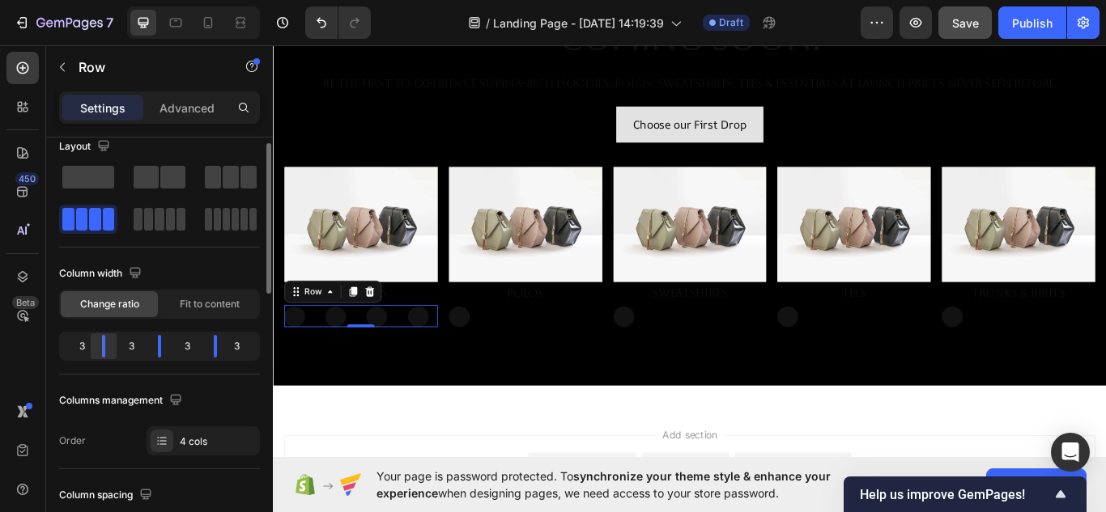
click at [108, 350] on div at bounding box center [103, 346] width 29 height 23
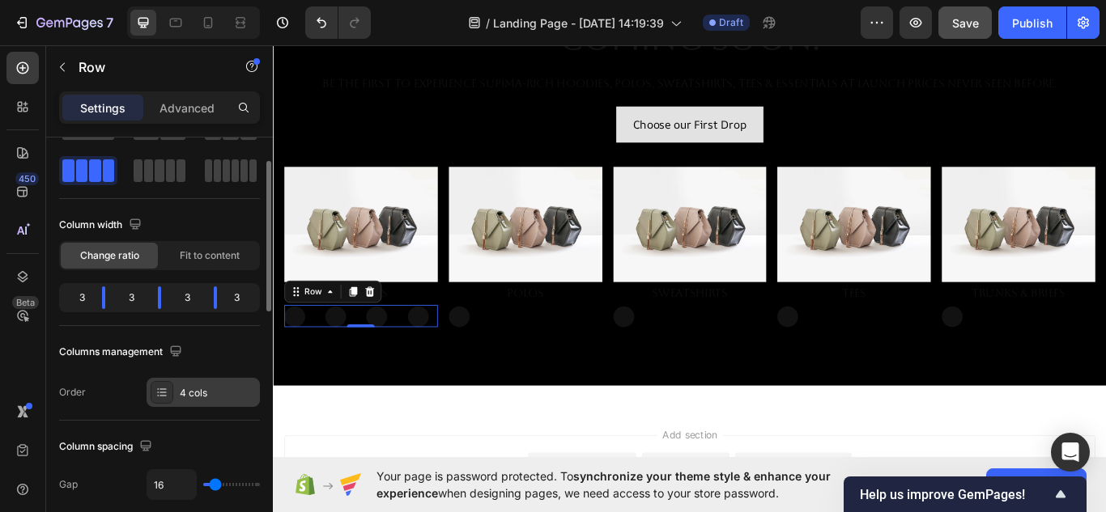
scroll to position [66, 0]
drag, startPoint x: 219, startPoint y: 484, endPoint x: 176, endPoint y: 474, distance: 44.0
click at [203, 483] on input "range" at bounding box center [231, 484] width 57 height 3
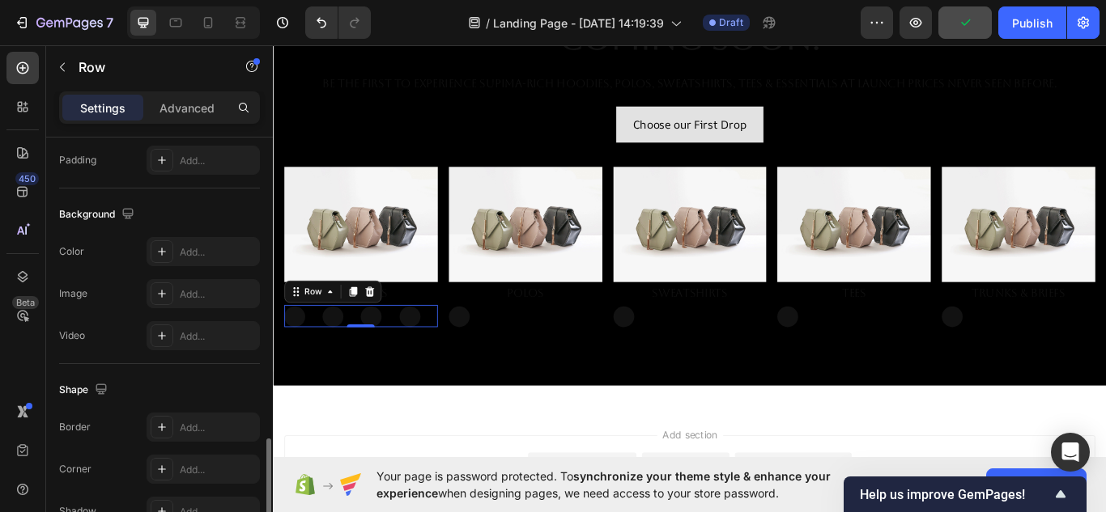
scroll to position [751, 0]
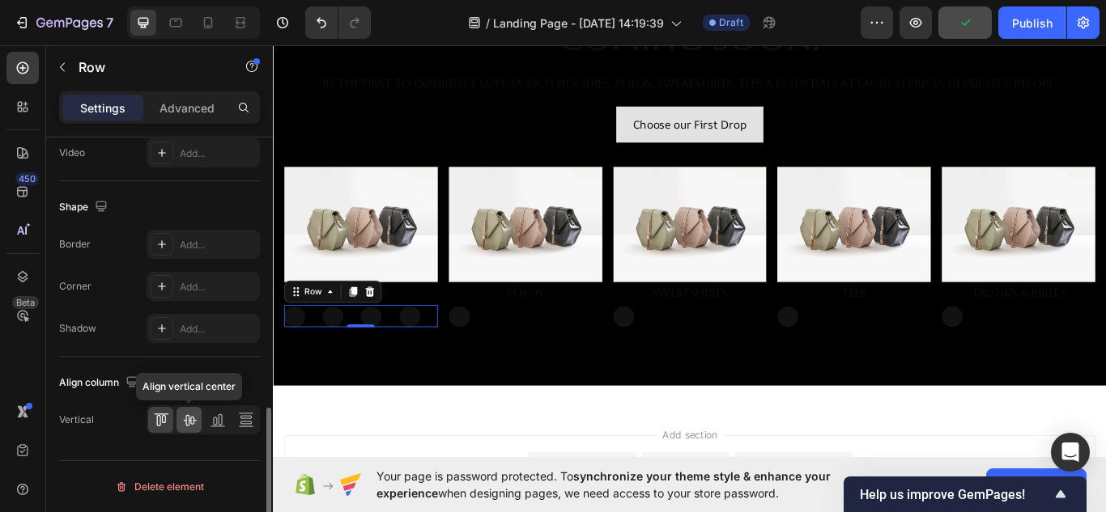
click at [187, 428] on div at bounding box center [188, 420] width 25 height 26
click at [189, 426] on icon at bounding box center [189, 420] width 16 height 16
click at [218, 429] on div at bounding box center [217, 420] width 25 height 26
click at [246, 420] on icon at bounding box center [246, 420] width 16 height 16
click at [167, 422] on icon at bounding box center [161, 420] width 16 height 16
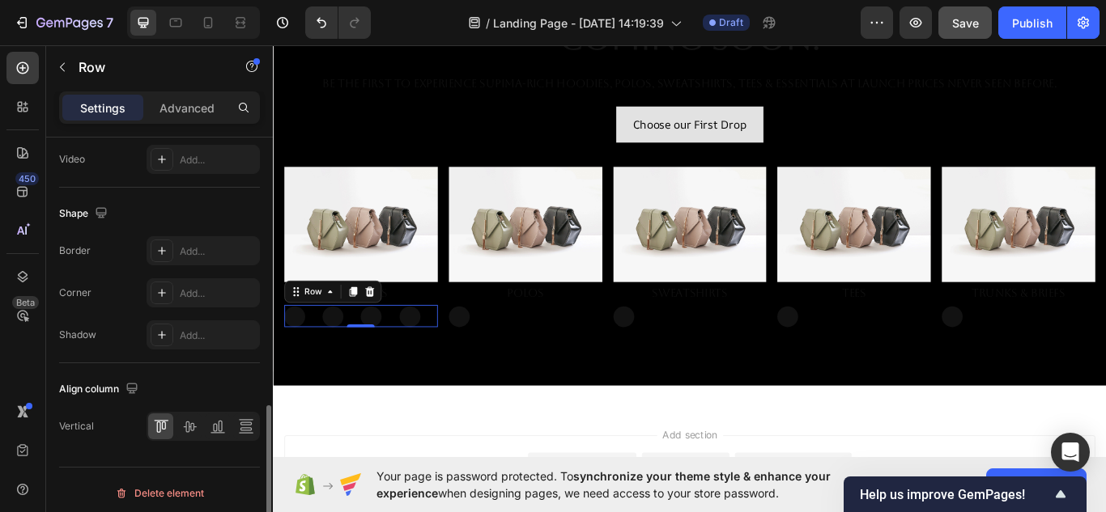
scroll to position [744, 0]
click at [190, 419] on icon at bounding box center [189, 427] width 16 height 16
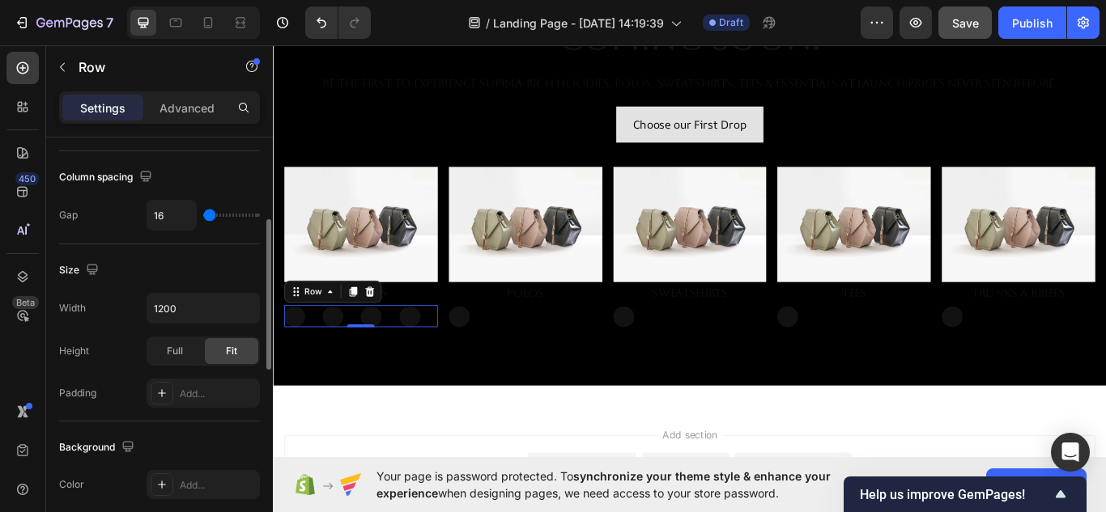
scroll to position [0, 0]
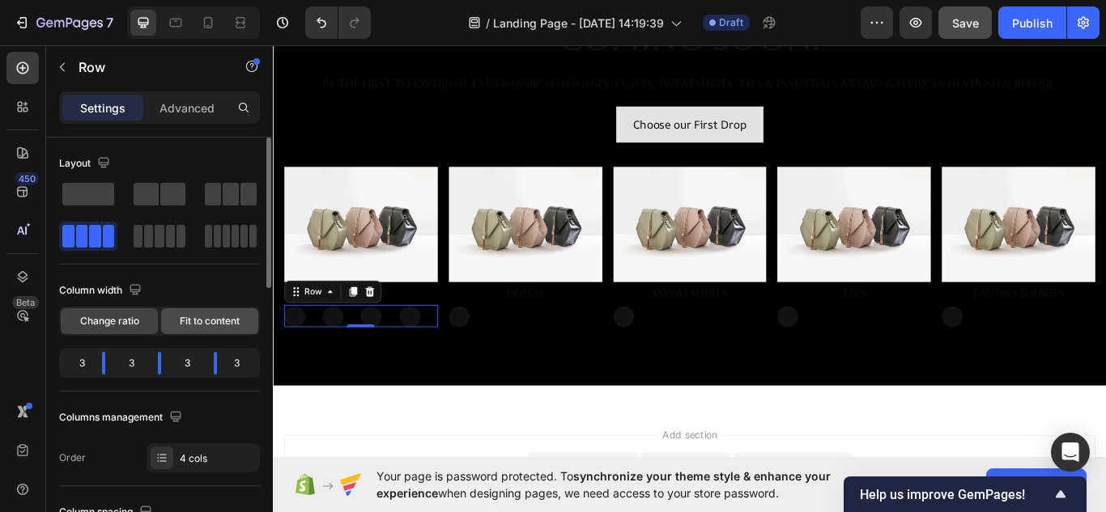
click at [215, 320] on span "Fit to content" at bounding box center [210, 321] width 60 height 15
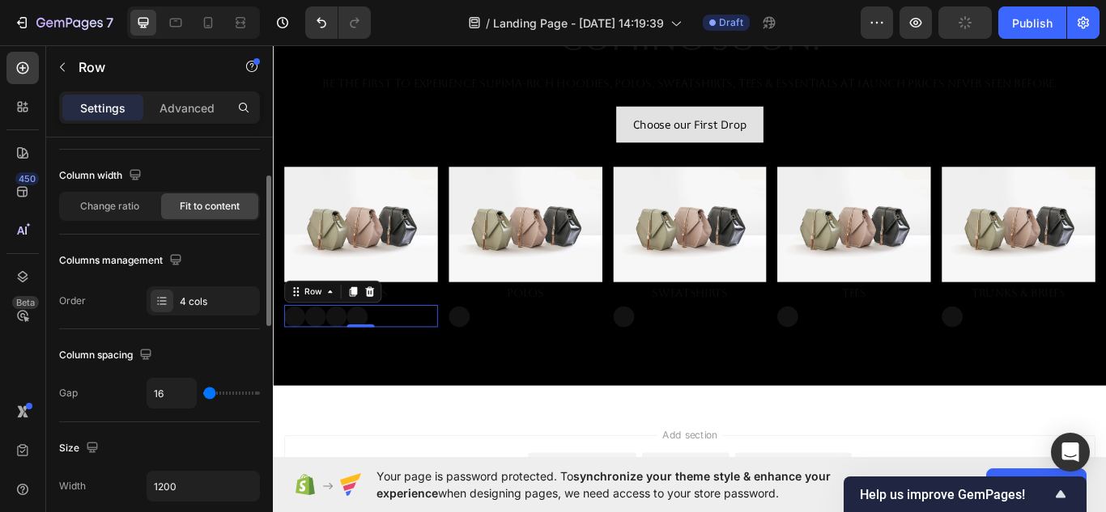
scroll to position [117, 0]
click at [165, 306] on div at bounding box center [162, 299] width 23 height 23
click at [202, 340] on div "Column spacing Gap 16" at bounding box center [159, 374] width 201 height 93
type input "13"
click at [215, 393] on input "range" at bounding box center [231, 391] width 57 height 3
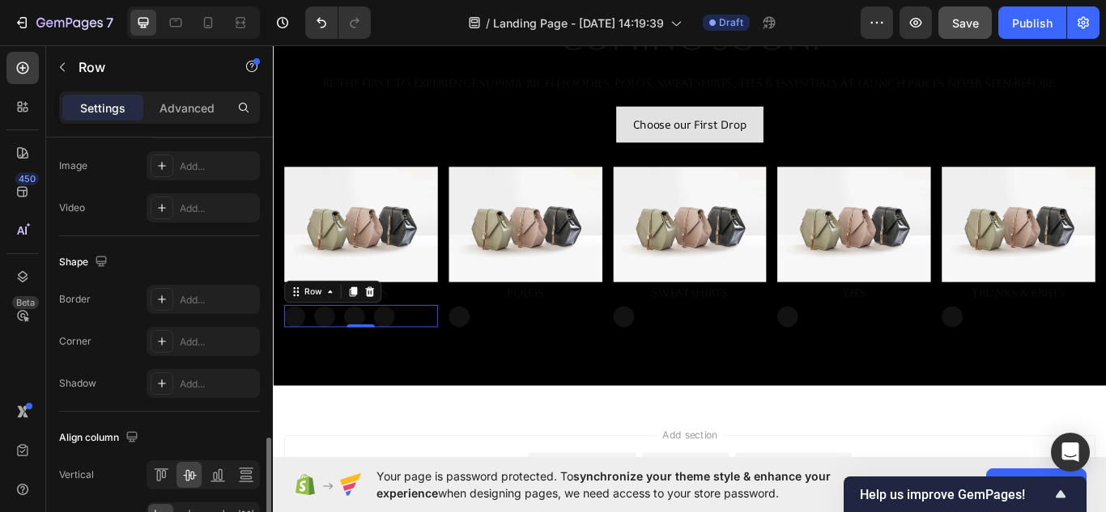
scroll to position [751, 0]
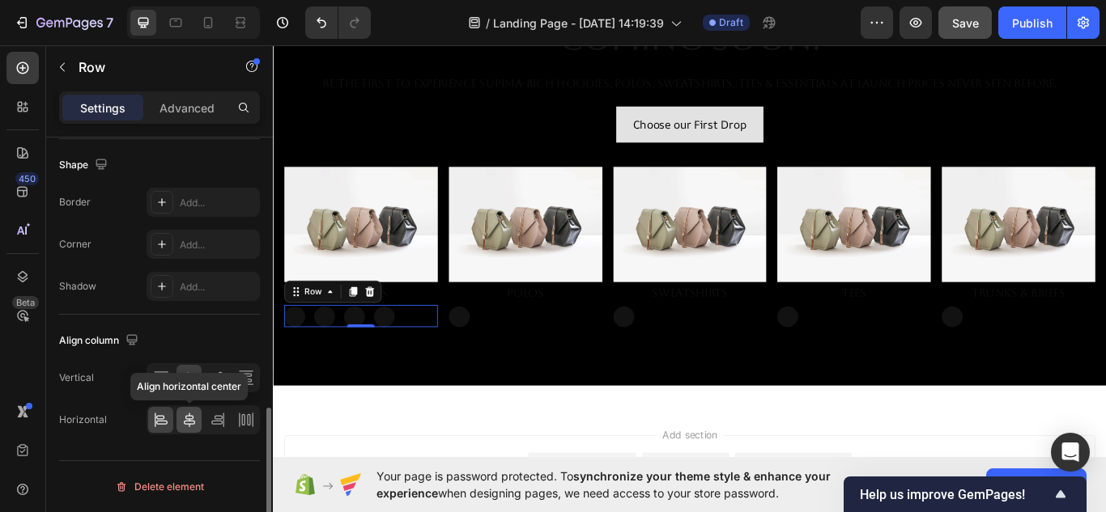
click at [193, 413] on icon at bounding box center [189, 420] width 16 height 16
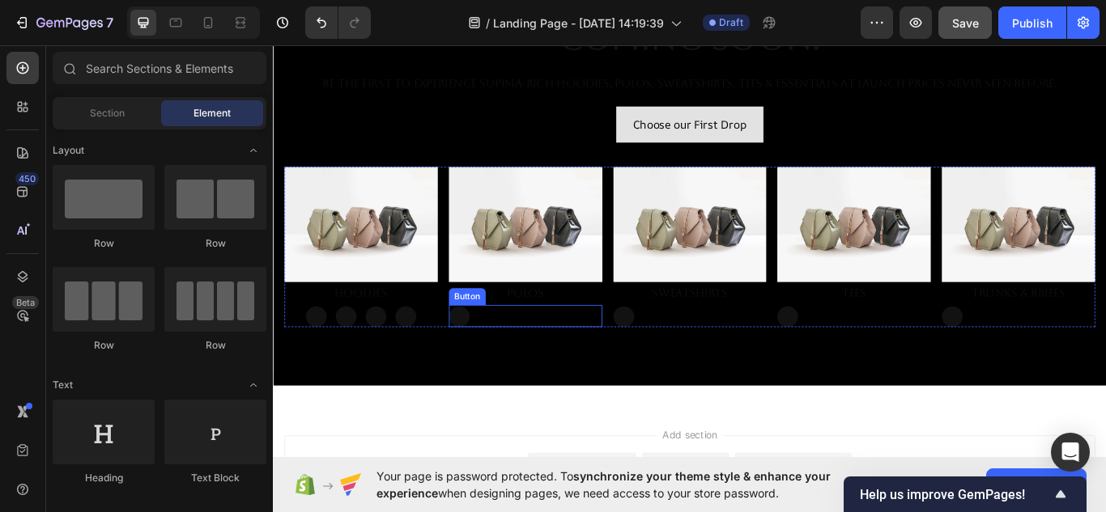
click at [544, 359] on div "Button" at bounding box center [567, 362] width 179 height 26
click at [706, 367] on div "Button" at bounding box center [759, 362] width 179 height 26
click at [907, 358] on div "Button" at bounding box center [950, 362] width 179 height 26
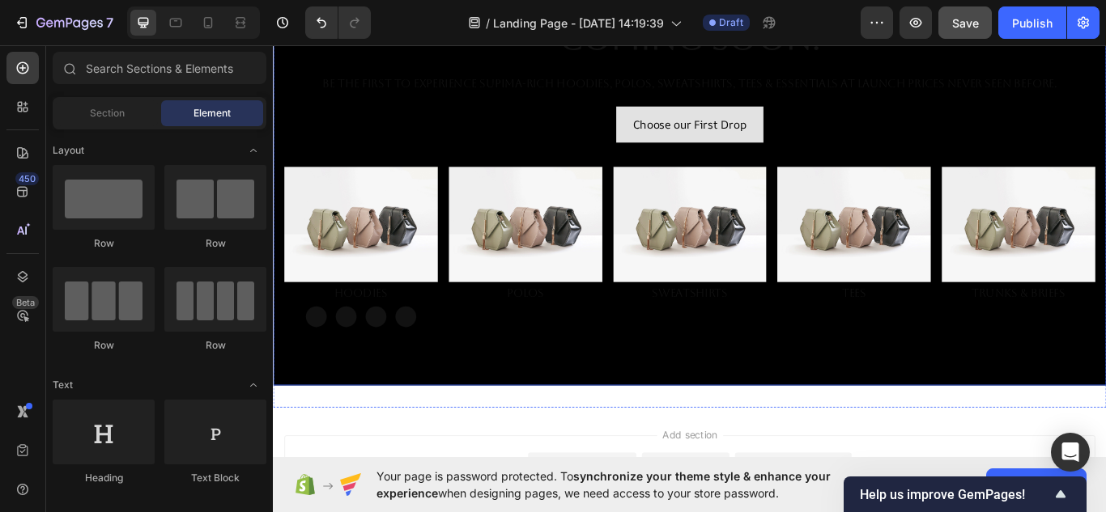
click at [394, 369] on div "Button" at bounding box center [393, 362] width 24 height 26
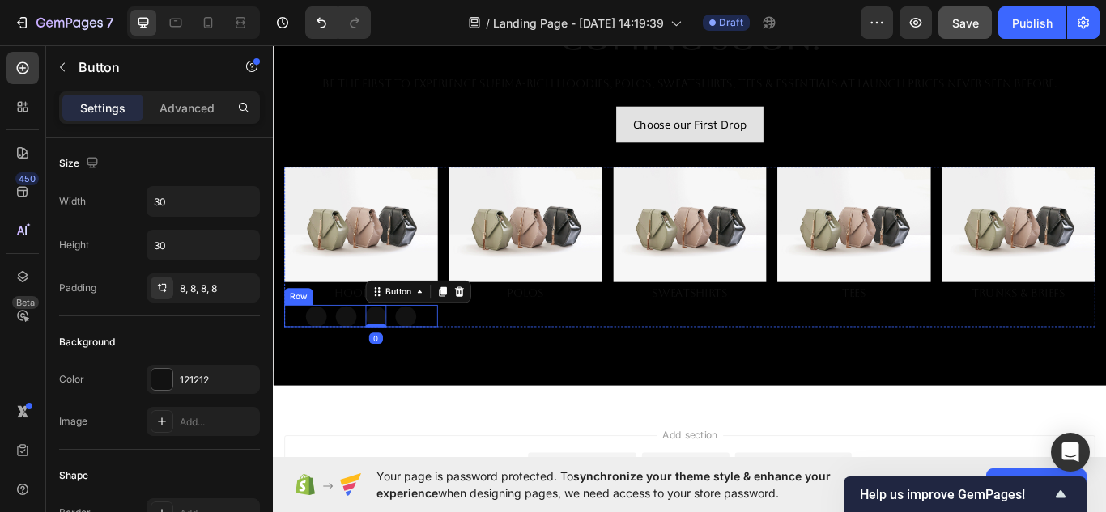
click at [451, 359] on div "Button Button Button 0 Button Row" at bounding box center [375, 362] width 179 height 26
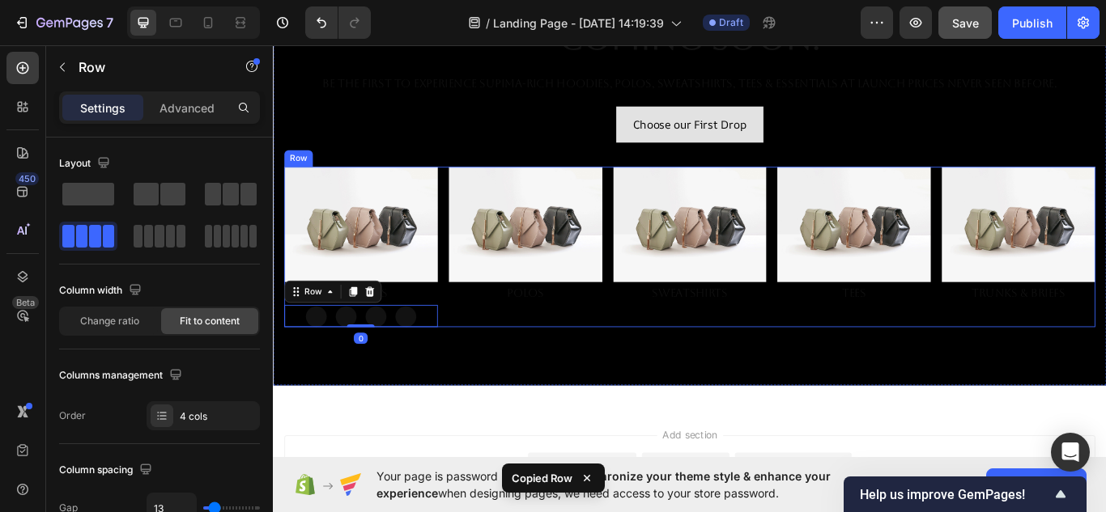
click at [544, 361] on div "Image Polos Text Block" at bounding box center [567, 281] width 179 height 186
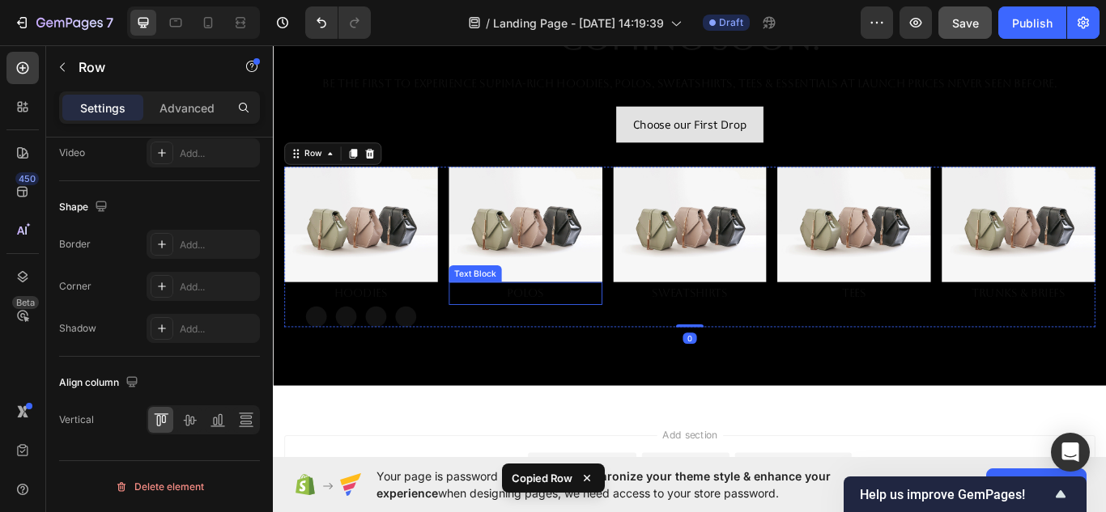
click at [566, 337] on p "Polos" at bounding box center [567, 335] width 176 height 23
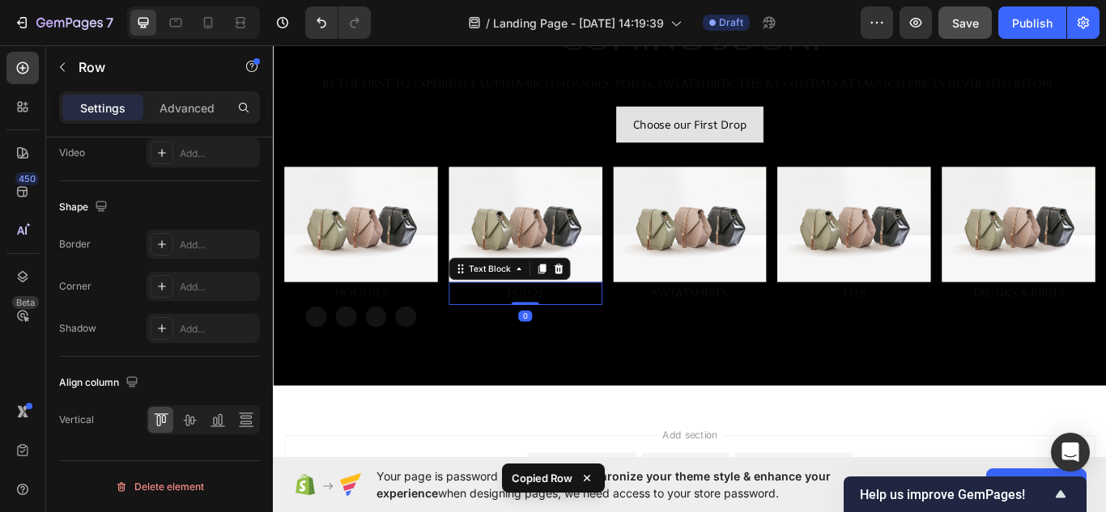
scroll to position [0, 0]
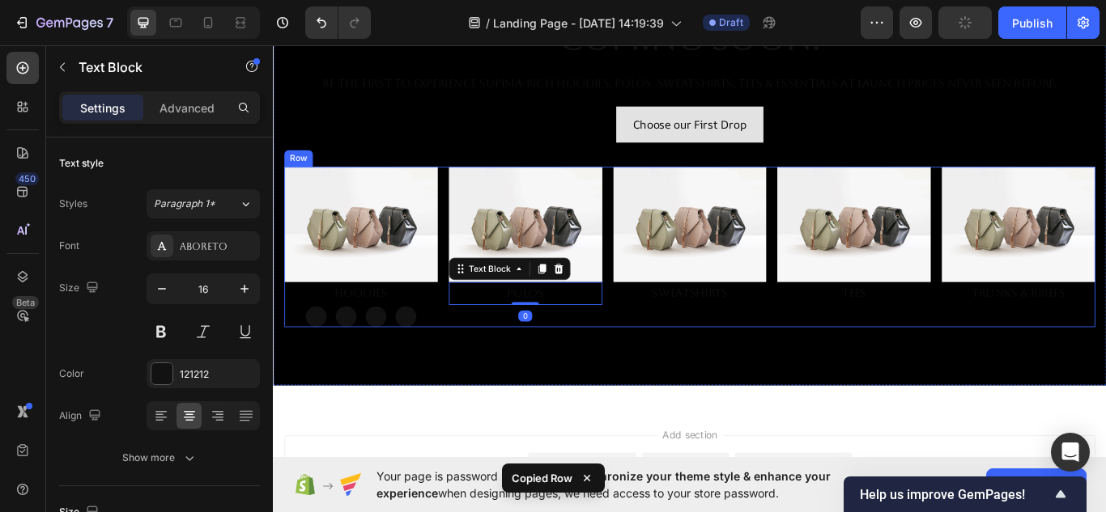
click at [584, 357] on div "Image Polos Text Block 0" at bounding box center [567, 281] width 179 height 186
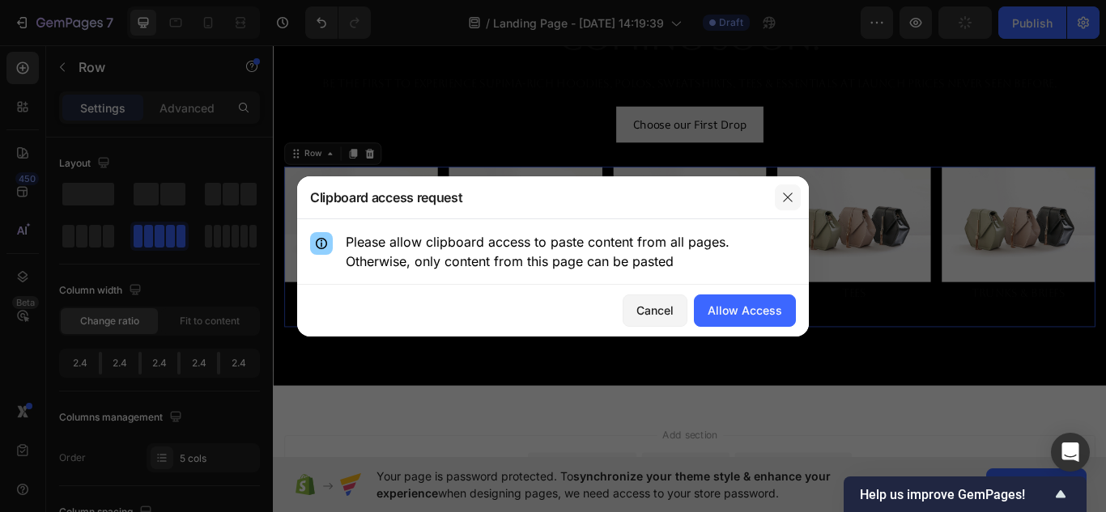
click at [792, 189] on button "button" at bounding box center [788, 198] width 26 height 26
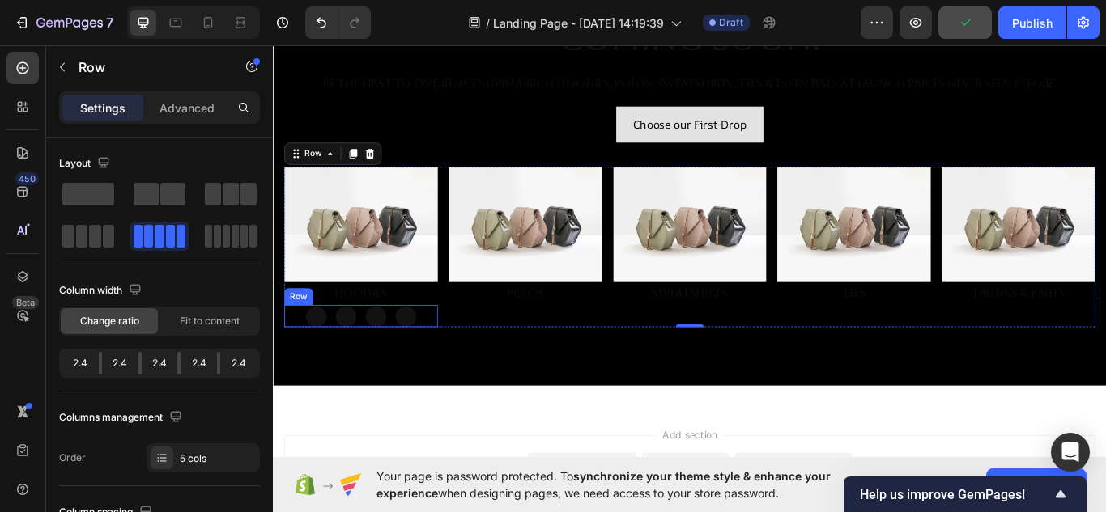
click at [447, 354] on div "Button Button Button Button Row" at bounding box center [375, 362] width 179 height 26
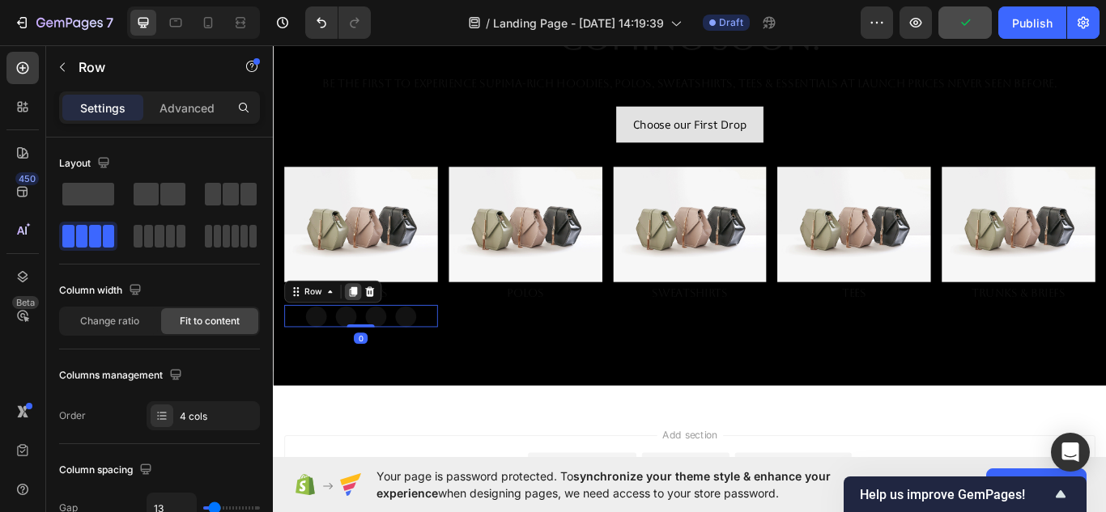
click at [372, 329] on icon at bounding box center [365, 333] width 13 height 13
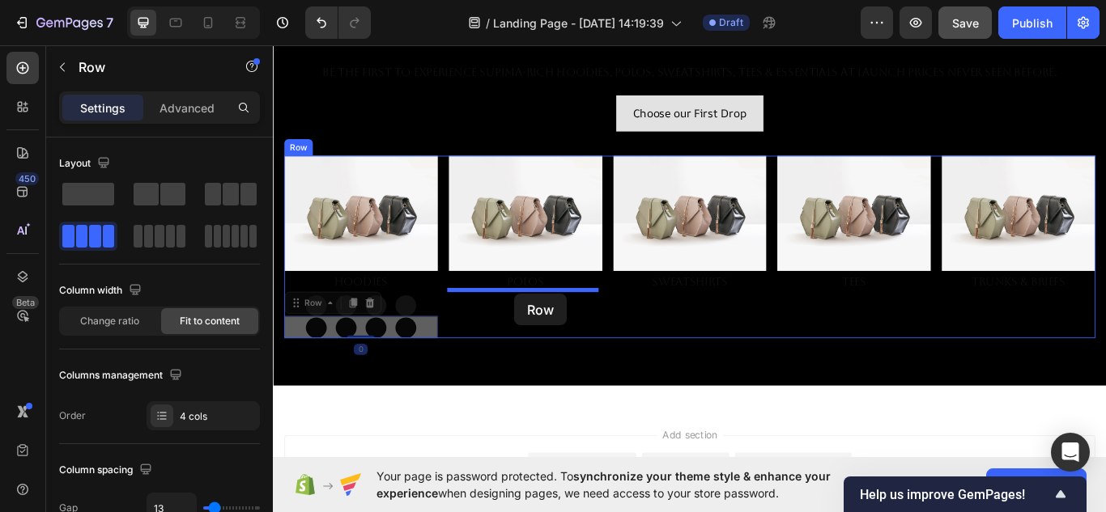
drag, startPoint x: 450, startPoint y: 364, endPoint x: 555, endPoint y: 336, distance: 108.2
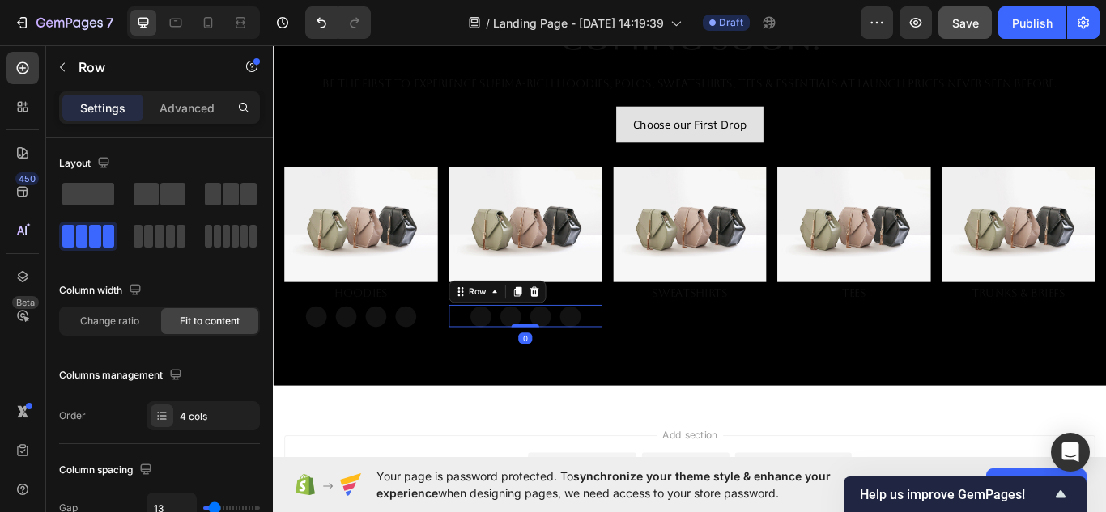
drag, startPoint x: 551, startPoint y: 334, endPoint x: 569, endPoint y: 351, distance: 24.6
click at [551, 334] on icon at bounding box center [557, 333] width 13 height 13
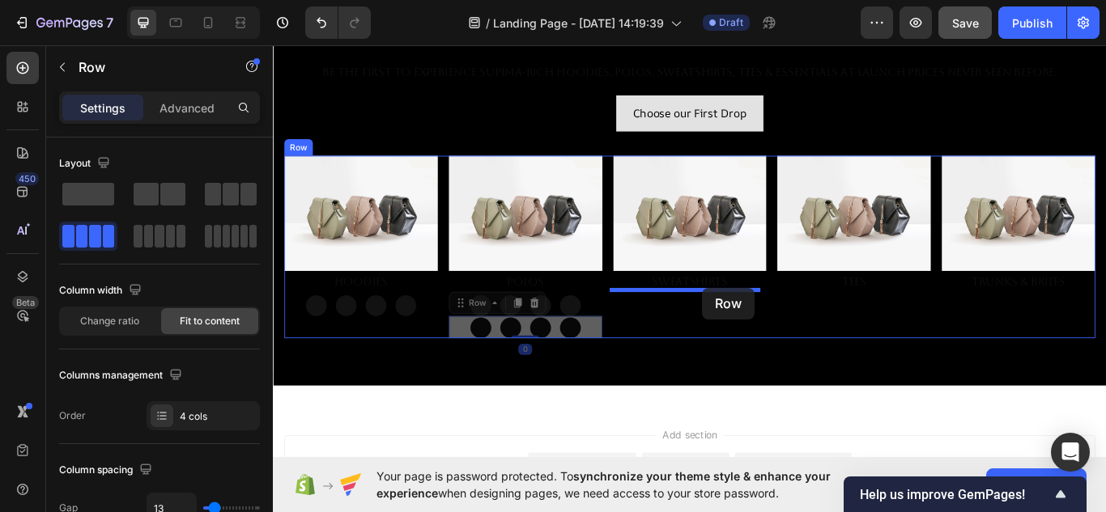
drag, startPoint x: 640, startPoint y: 370, endPoint x: 760, endPoint y: 336, distance: 125.3
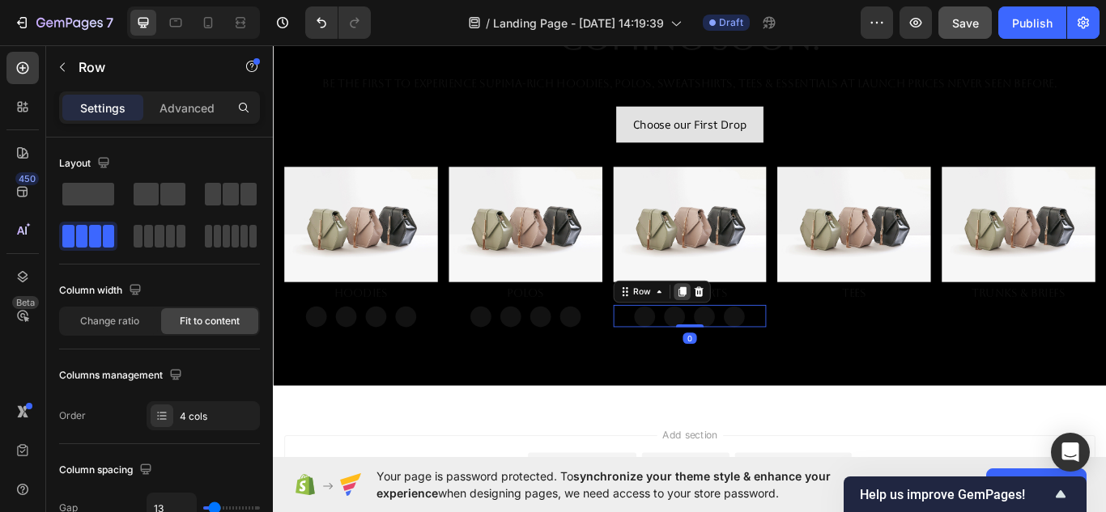
click at [746, 328] on icon at bounding box center [749, 333] width 9 height 11
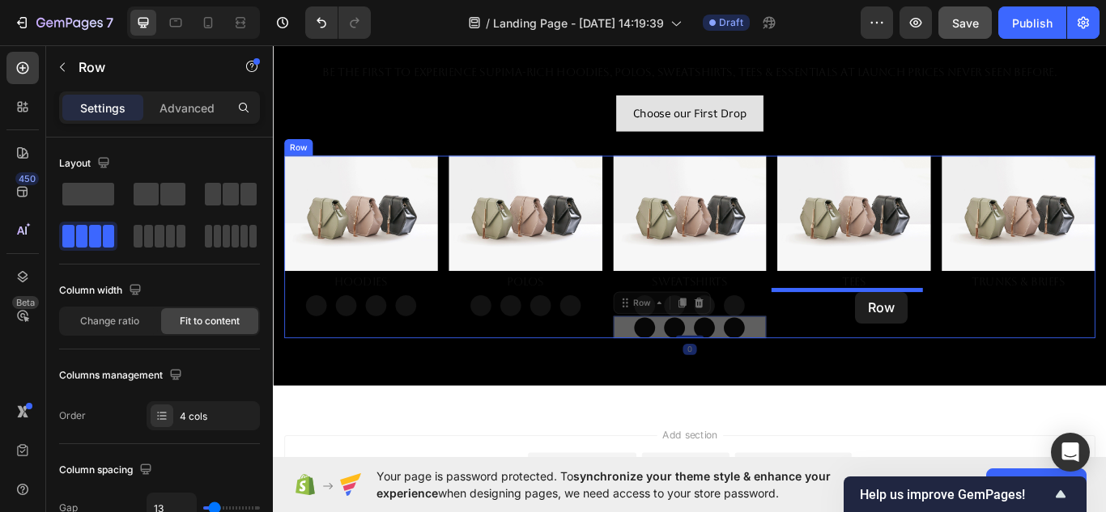
drag, startPoint x: 832, startPoint y: 369, endPoint x: 952, endPoint y: 334, distance: 125.0
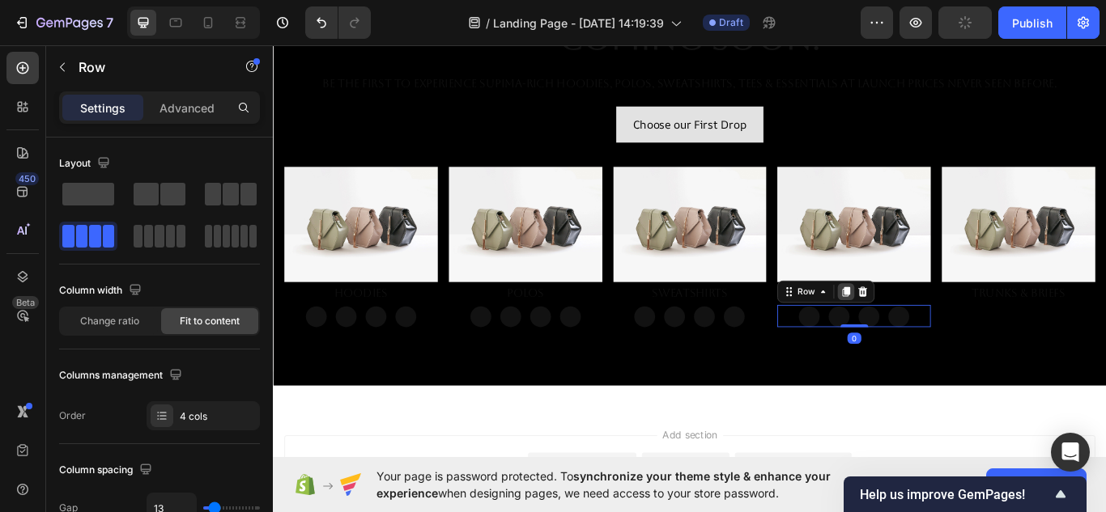
click at [937, 328] on icon at bounding box center [941, 333] width 9 height 11
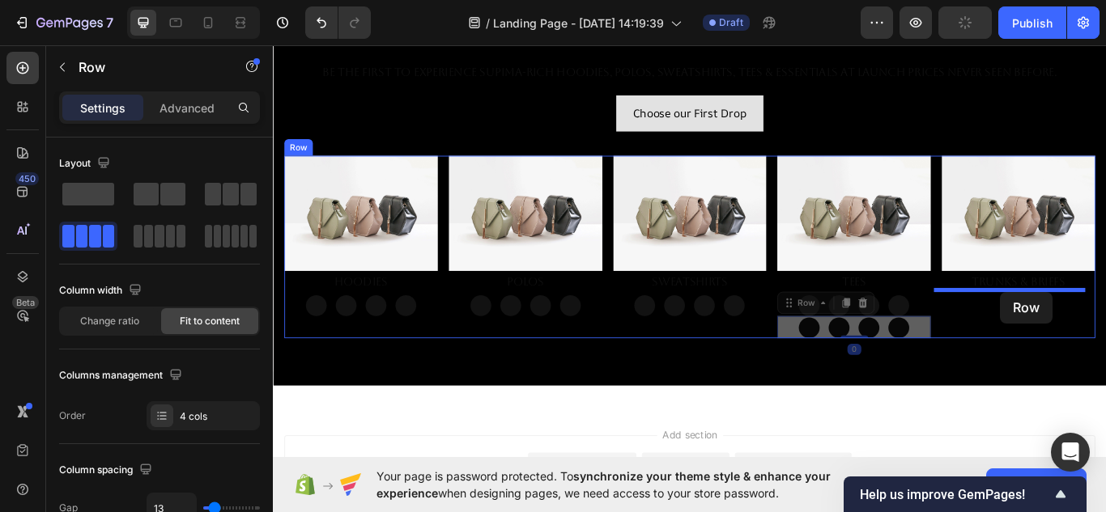
drag, startPoint x: 1025, startPoint y: 364, endPoint x: 1120, endPoint y: 334, distance: 100.4
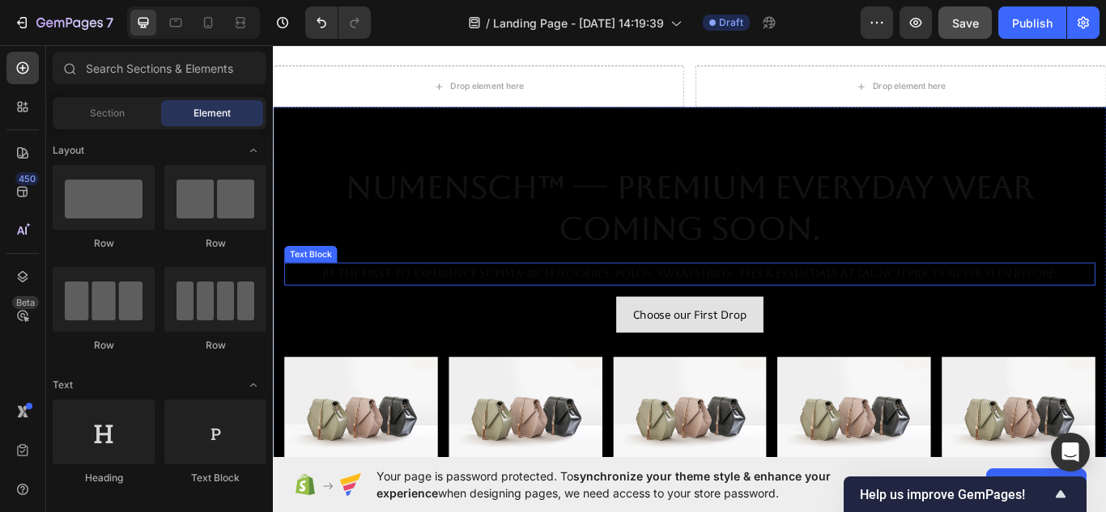
scroll to position [139, 0]
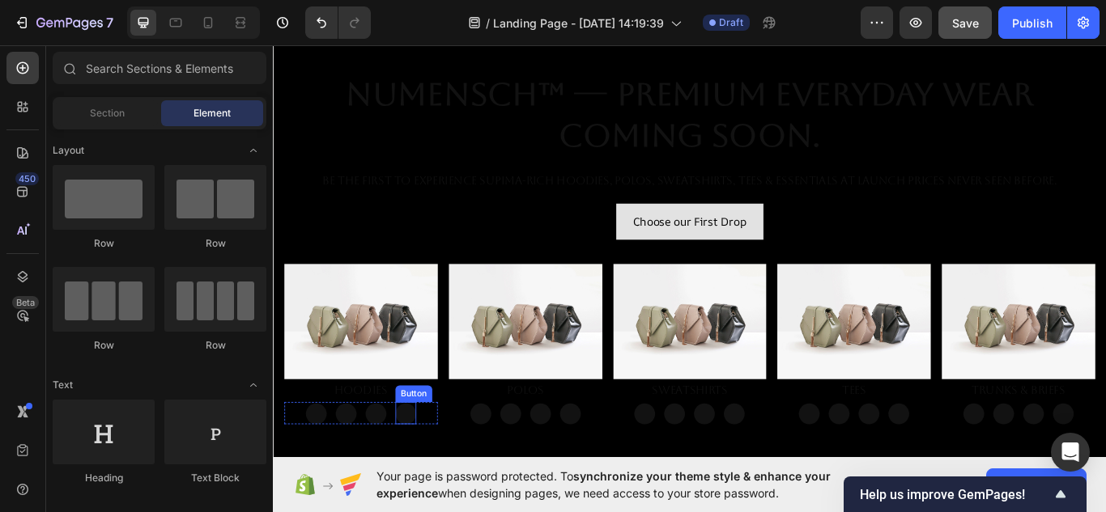
click at [440, 470] on div "Button Button Button Button Row" at bounding box center [375, 475] width 179 height 26
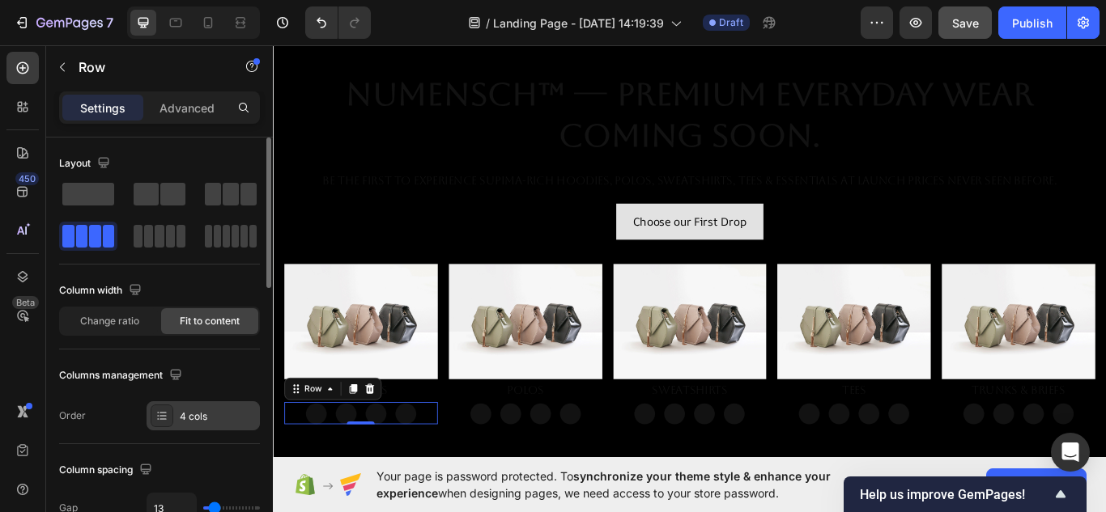
click at [159, 409] on div at bounding box center [162, 416] width 23 height 23
click at [215, 371] on div "Columns management" at bounding box center [159, 376] width 201 height 26
click at [158, 238] on span at bounding box center [159, 236] width 9 height 23
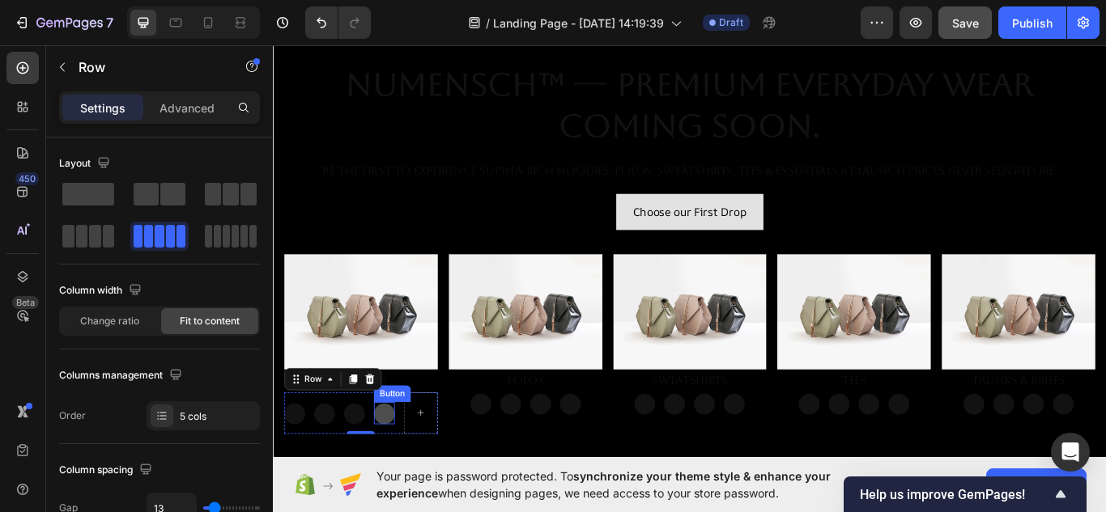
click at [405, 470] on button "Button" at bounding box center [402, 476] width 24 height 24
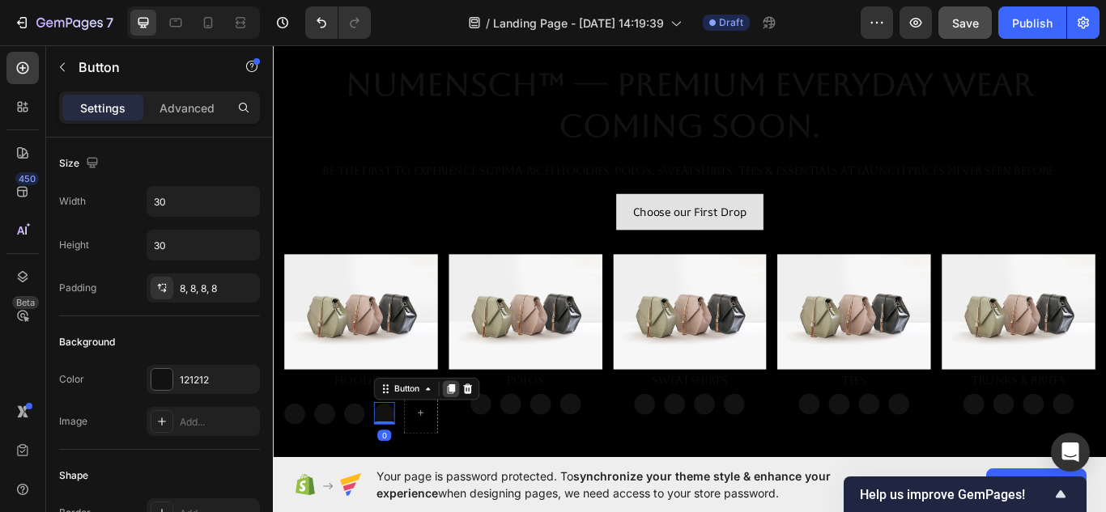
click at [478, 448] on icon at bounding box center [480, 446] width 13 height 13
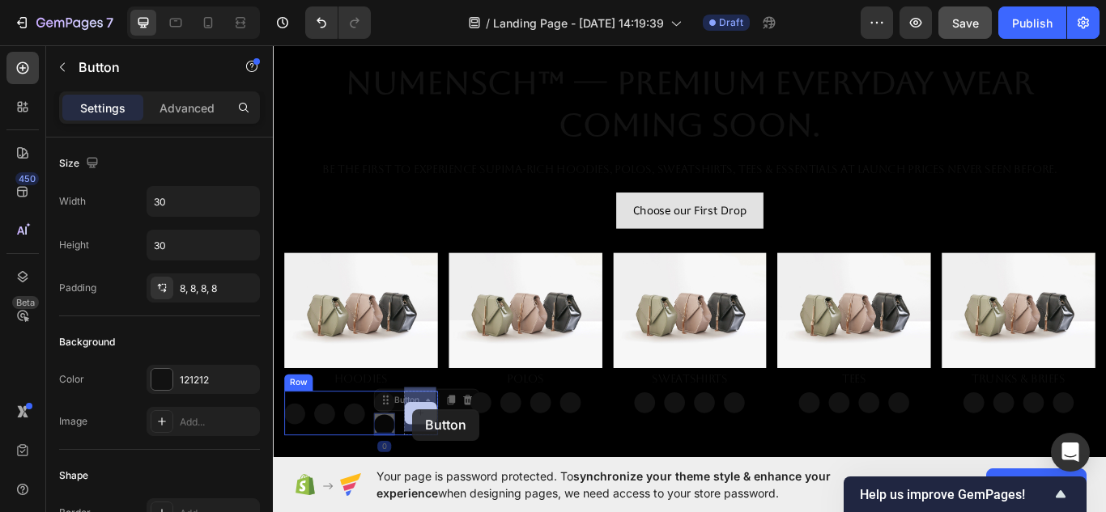
drag, startPoint x: 400, startPoint y: 487, endPoint x: 436, endPoint y: 470, distance: 39.5
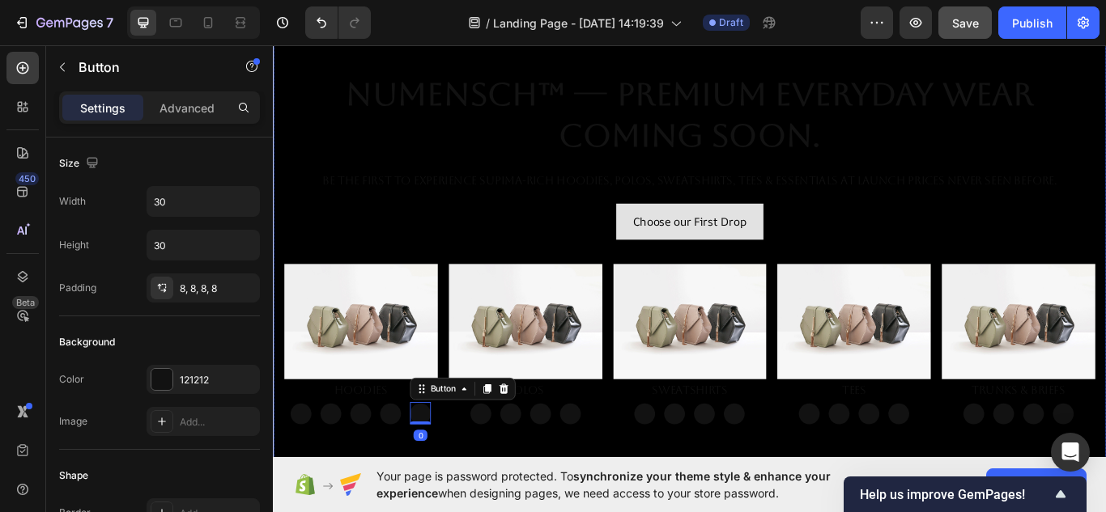
click at [543, 501] on div "Overlay" at bounding box center [759, 283] width 972 height 546
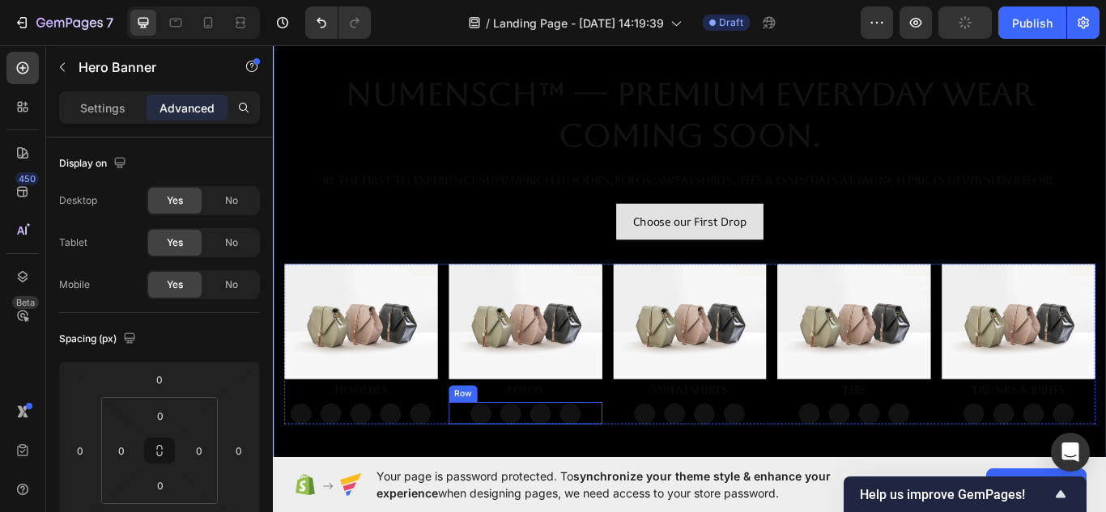
click at [629, 474] on div "Button Button Button Button Row" at bounding box center [567, 475] width 179 height 26
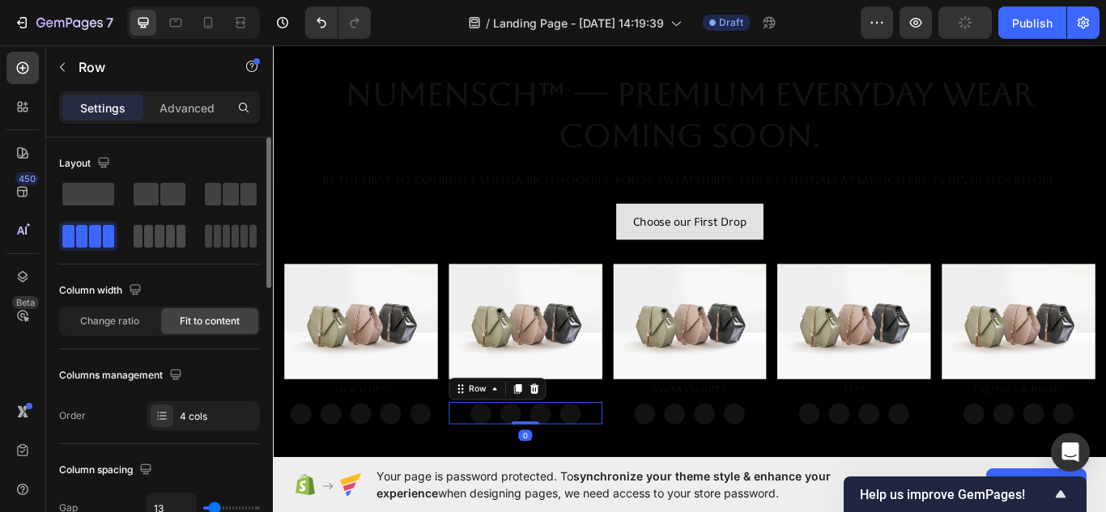
click at [165, 249] on div at bounding box center [159, 236] width 58 height 29
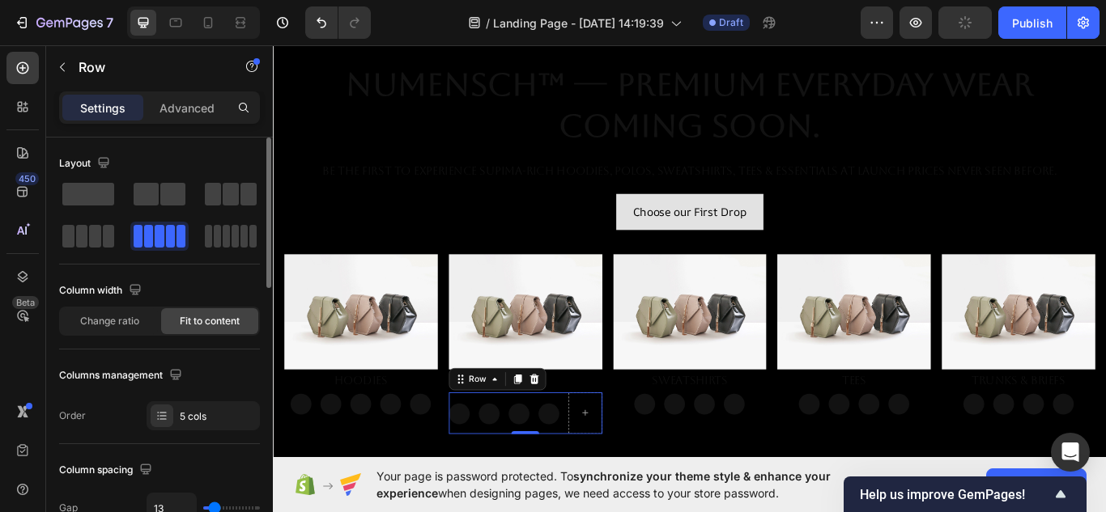
click at [181, 244] on span at bounding box center [180, 236] width 9 height 23
click at [595, 476] on button "Button" at bounding box center [594, 476] width 24 height 24
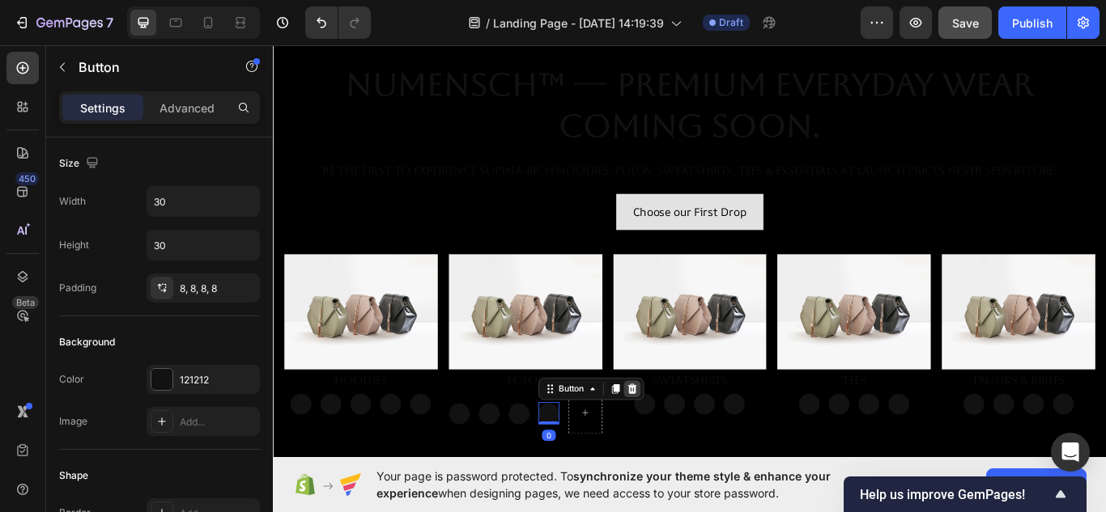
click at [682, 447] on div at bounding box center [691, 446] width 19 height 19
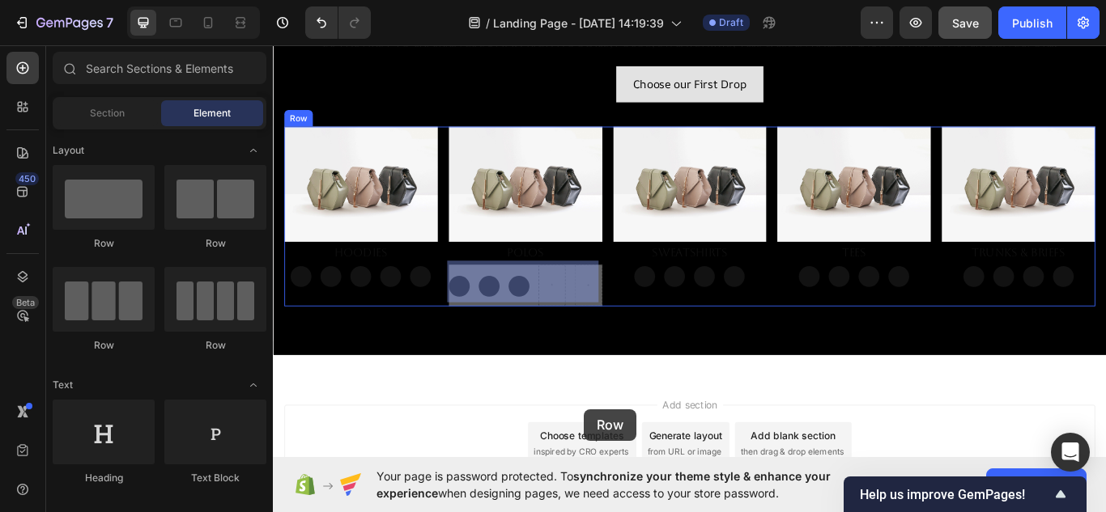
drag, startPoint x: 598, startPoint y: 473, endPoint x: 636, endPoint y: 470, distance: 37.3
click at [636, 470] on div "Header Drop element here Drop element here Row NuMENSCH™ — Premium Everyday Wea…" at bounding box center [759, 209] width 972 height 913
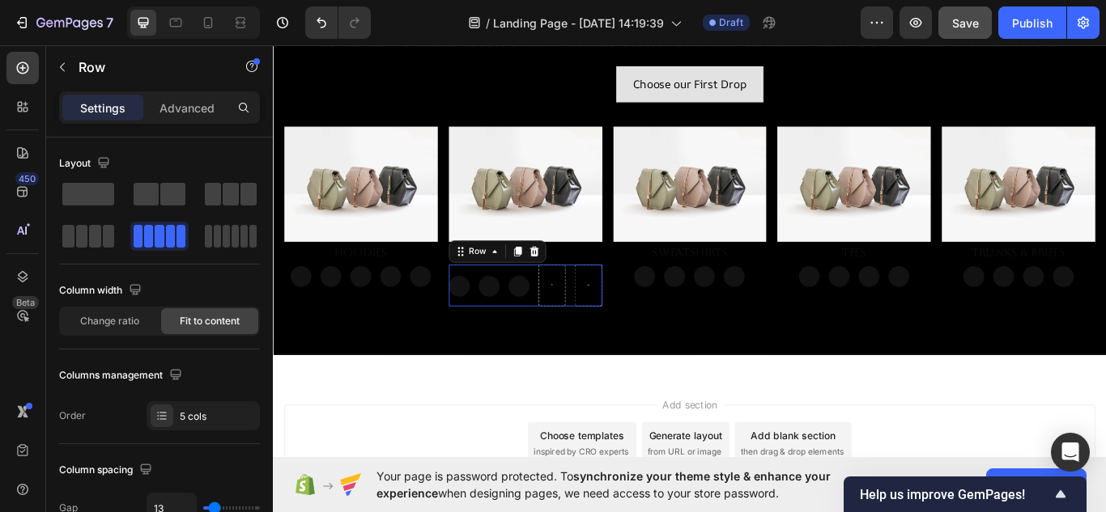
scroll to position [344, 0]
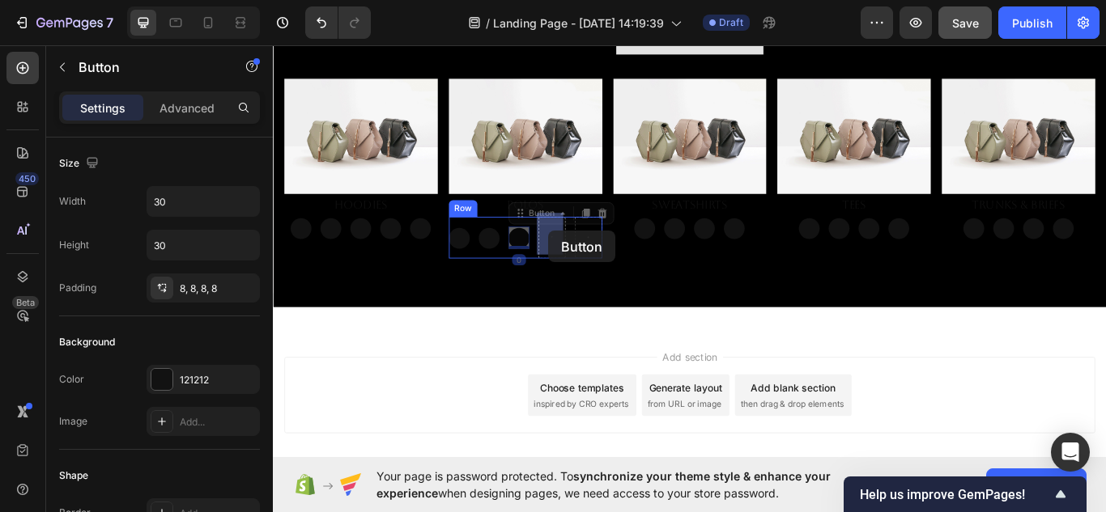
drag, startPoint x: 563, startPoint y: 262, endPoint x: 594, endPoint y: 262, distance: 30.8
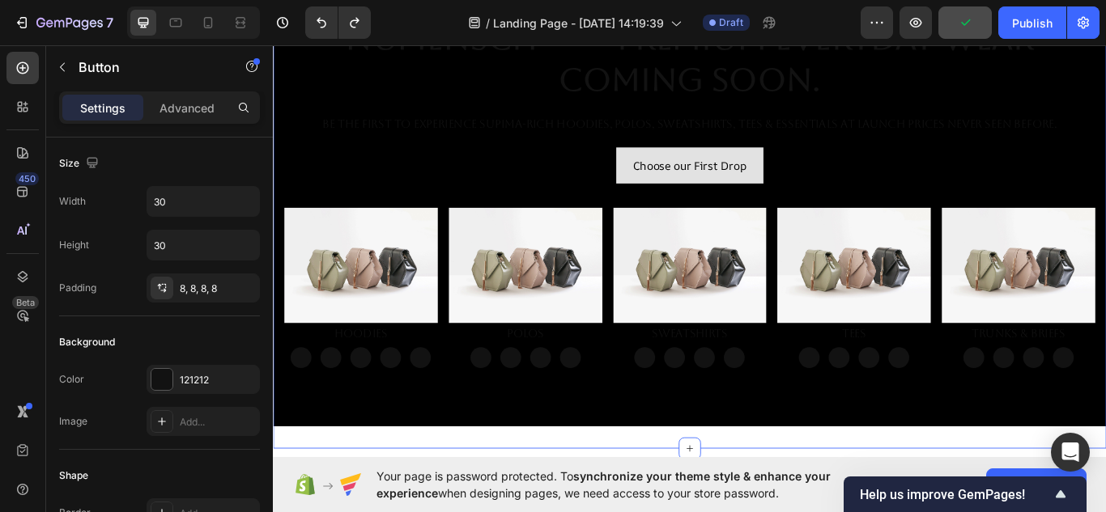
scroll to position [204, 0]
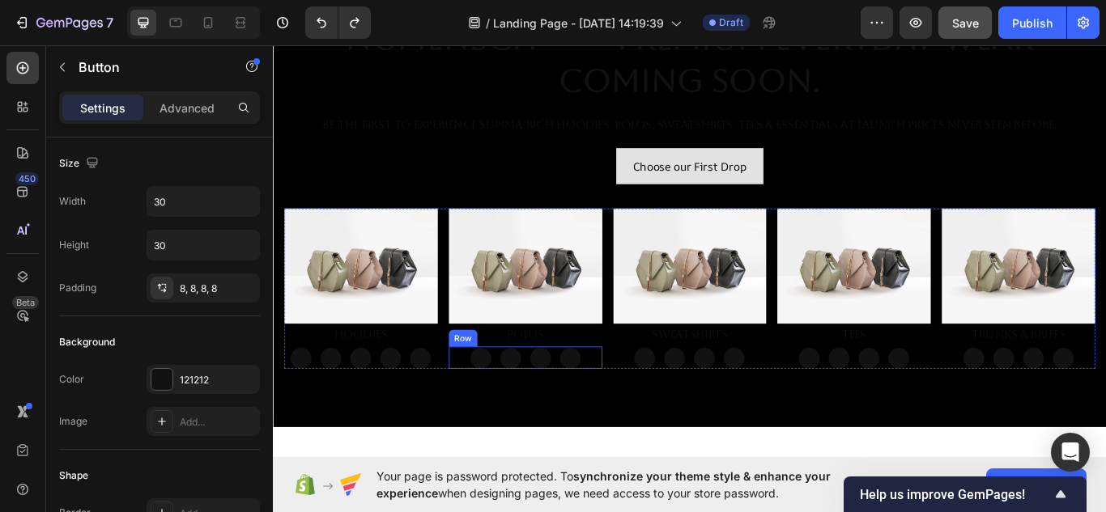
click at [644, 410] on div "Button Button Button Button Row" at bounding box center [567, 411] width 179 height 26
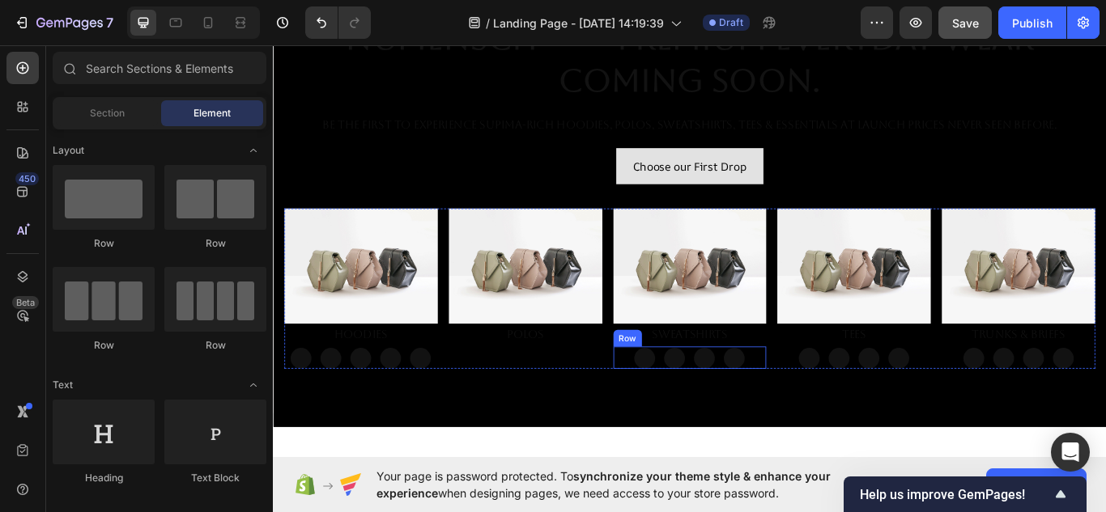
click at [834, 409] on div "Button Button Button Button Row" at bounding box center [759, 411] width 179 height 26
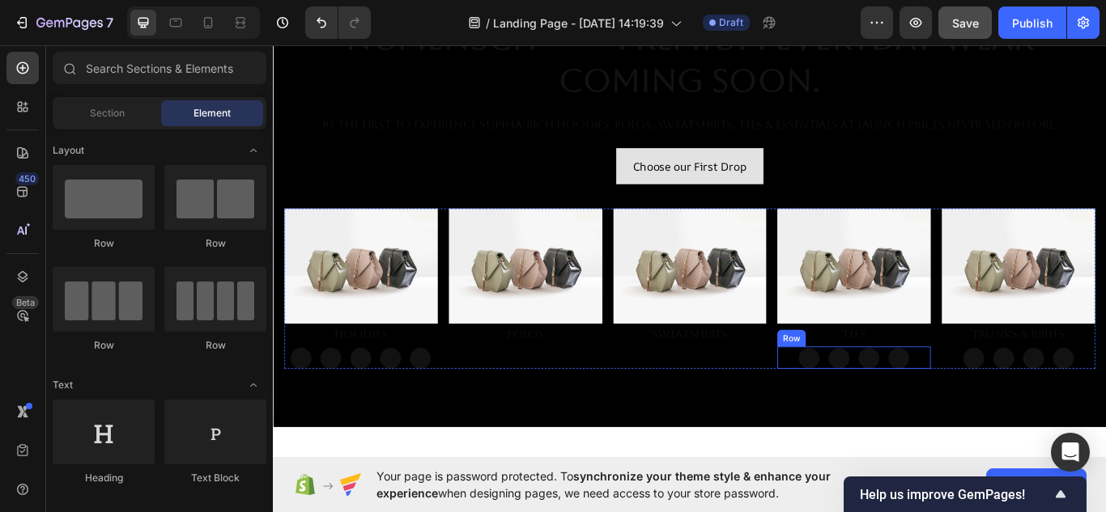
click at [1018, 403] on div "Button Button Button Button Row" at bounding box center [950, 411] width 179 height 26
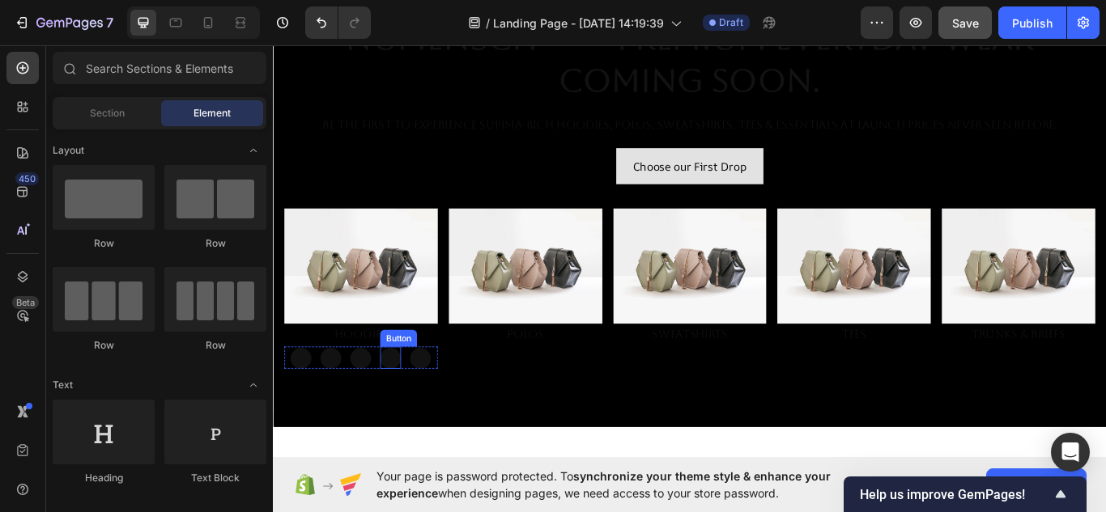
click at [423, 413] on div "Button Button Button Button Button Row" at bounding box center [375, 411] width 179 height 26
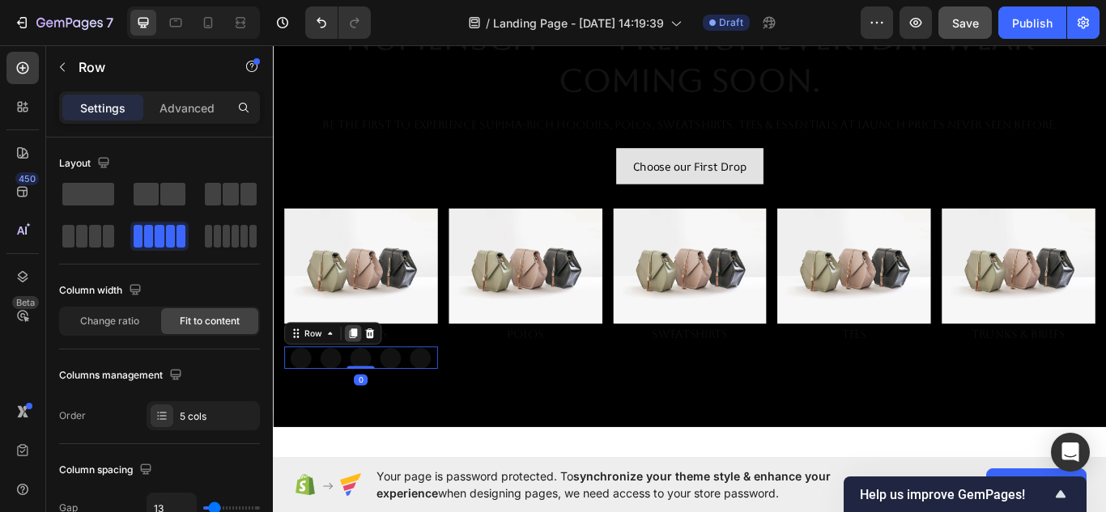
click at [366, 376] on icon at bounding box center [366, 381] width 9 height 11
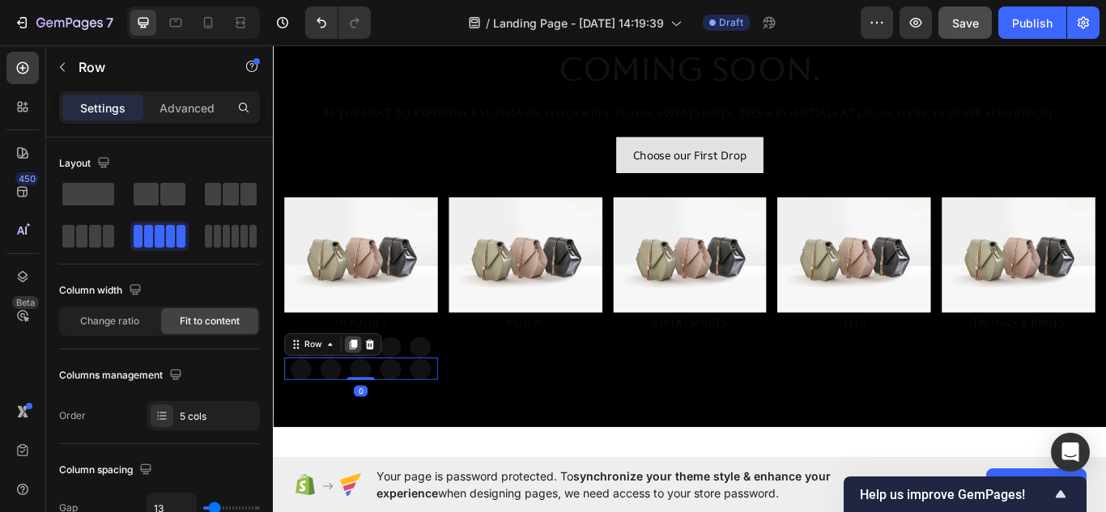
click at [367, 393] on icon at bounding box center [365, 395] width 13 height 13
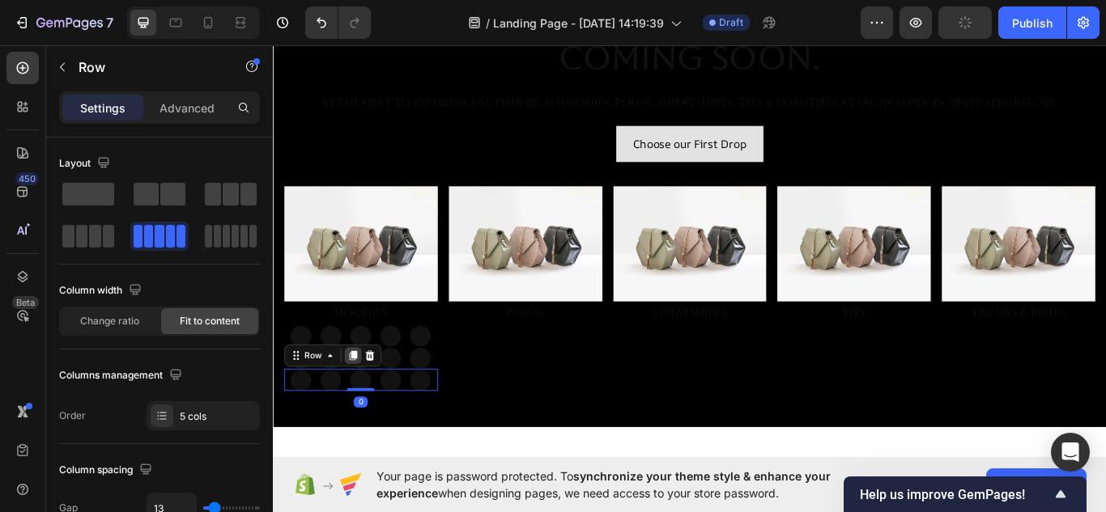
click at [367, 402] on icon at bounding box center [366, 407] width 9 height 11
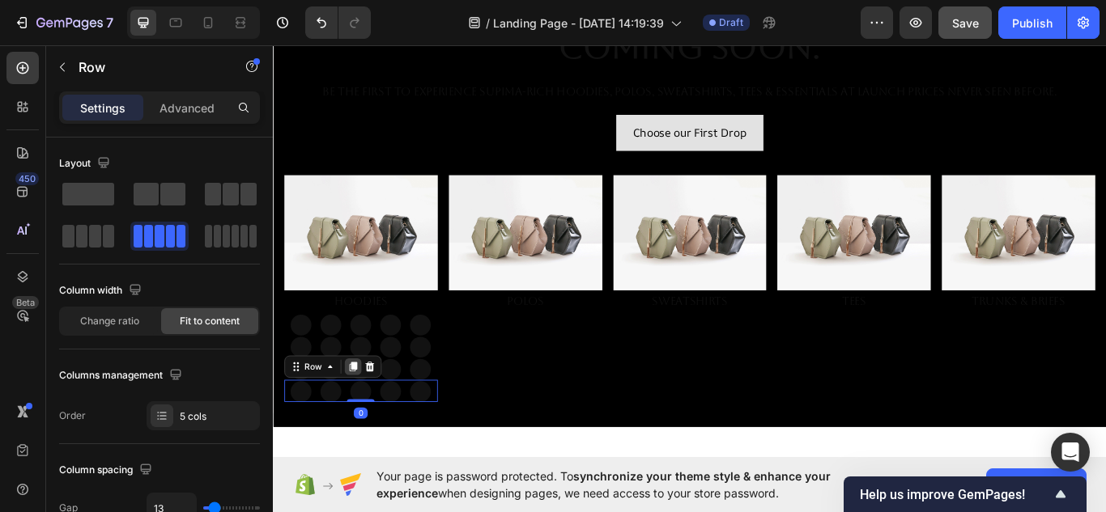
click at [367, 415] on icon at bounding box center [366, 420] width 9 height 11
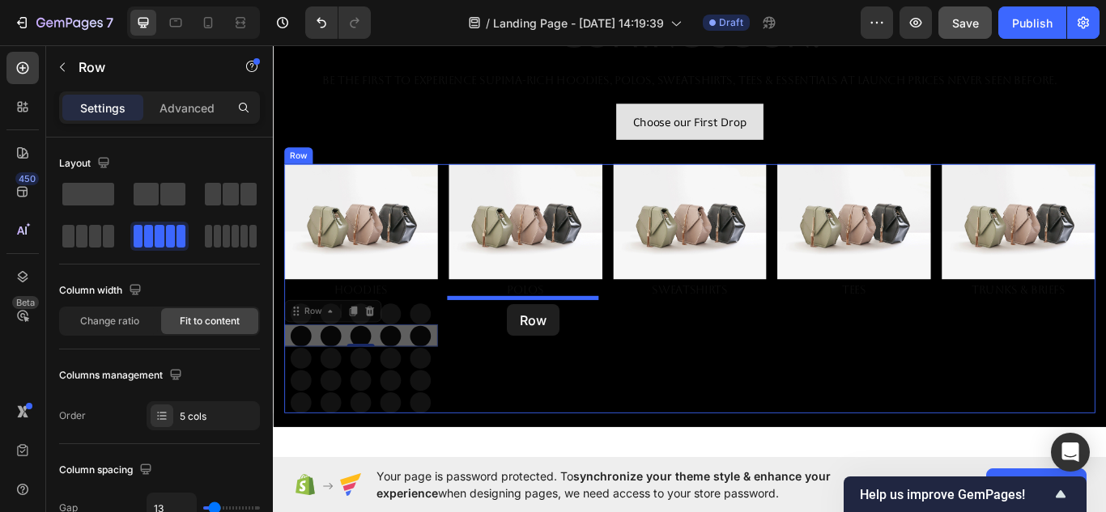
drag, startPoint x: 457, startPoint y: 368, endPoint x: 546, endPoint y: 348, distance: 90.5
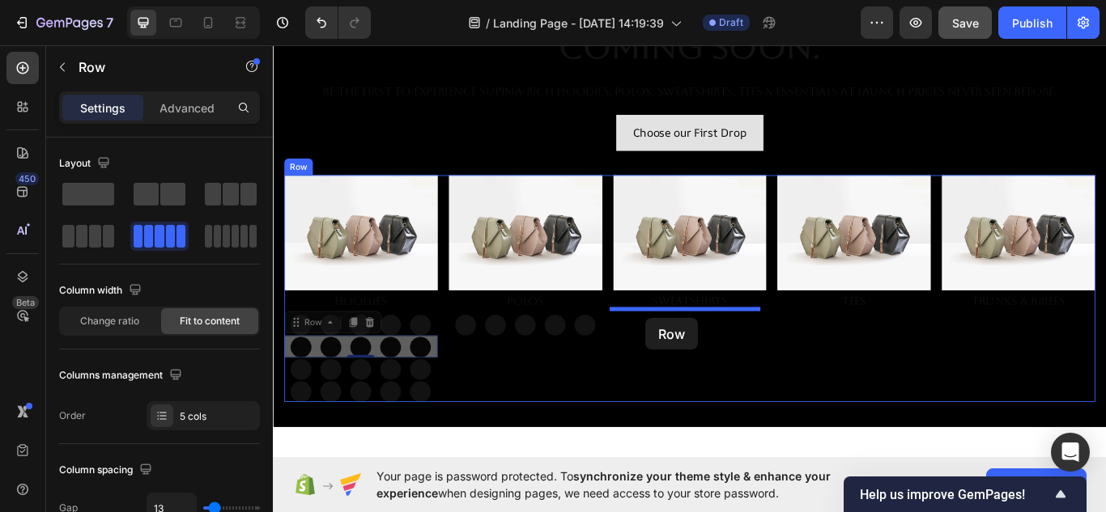
drag, startPoint x: 457, startPoint y: 390, endPoint x: 708, endPoint y: 364, distance: 252.3
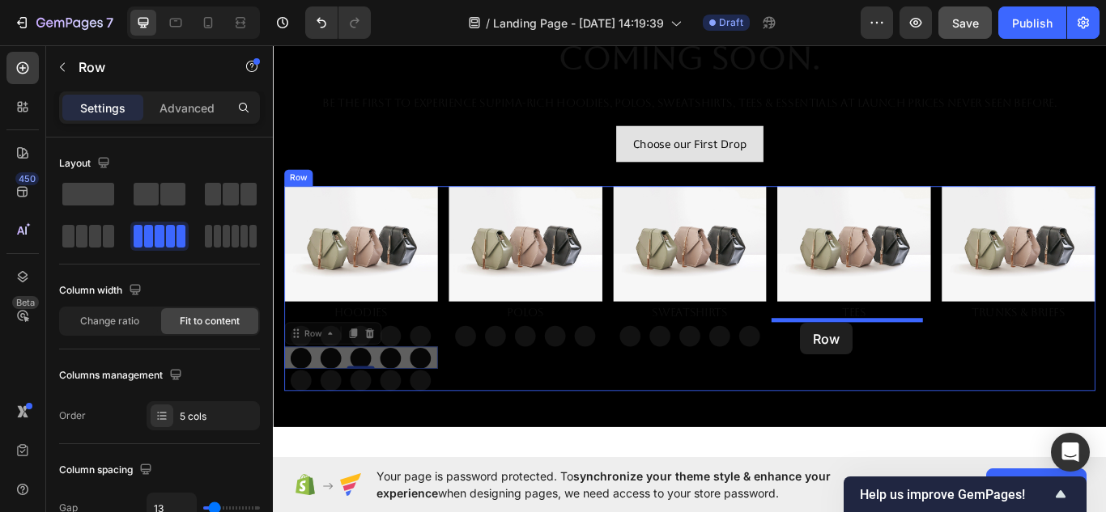
drag, startPoint x: 456, startPoint y: 398, endPoint x: 887, endPoint y: 370, distance: 432.4
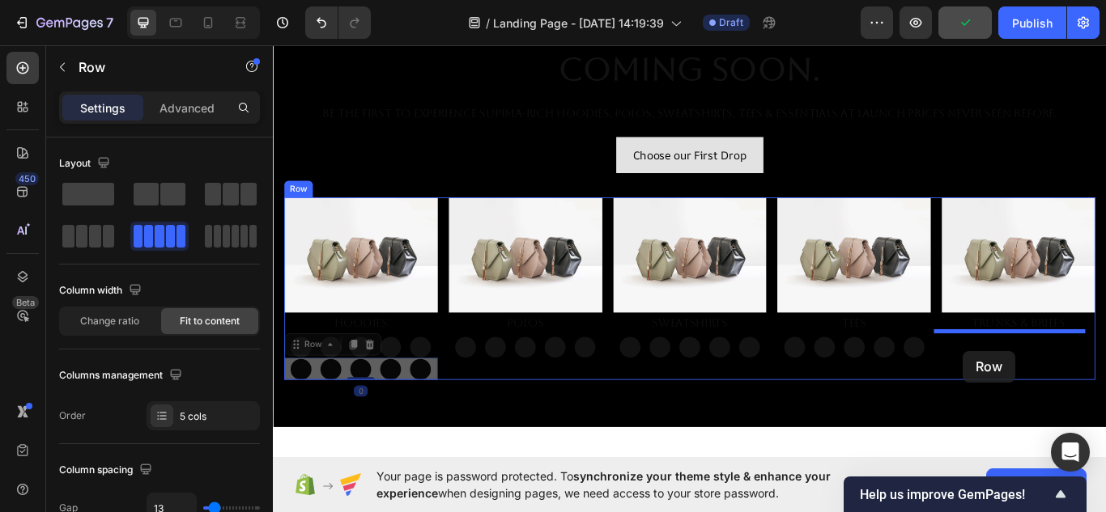
scroll to position [236, 0]
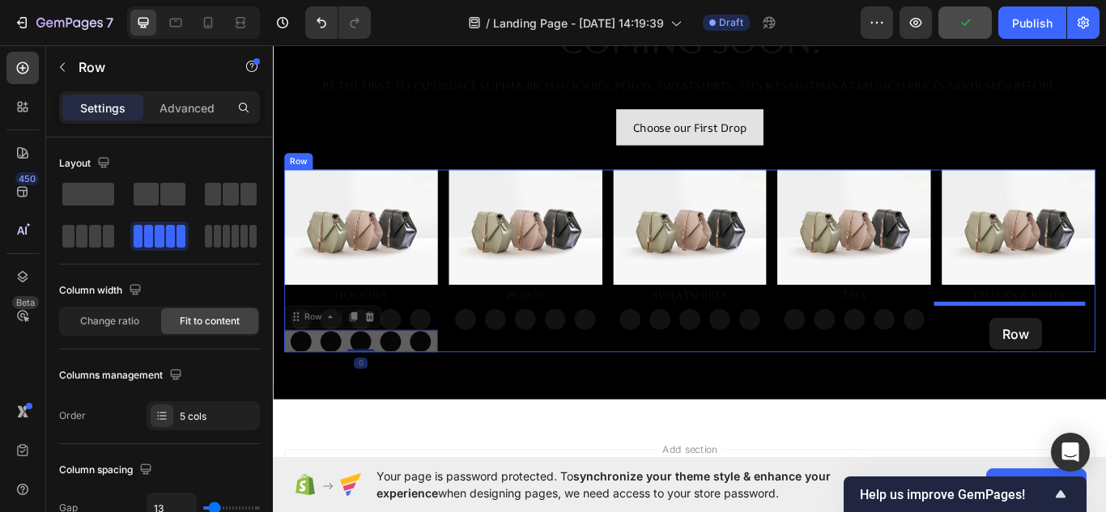
drag, startPoint x: 461, startPoint y: 419, endPoint x: 1108, endPoint y: 364, distance: 650.0
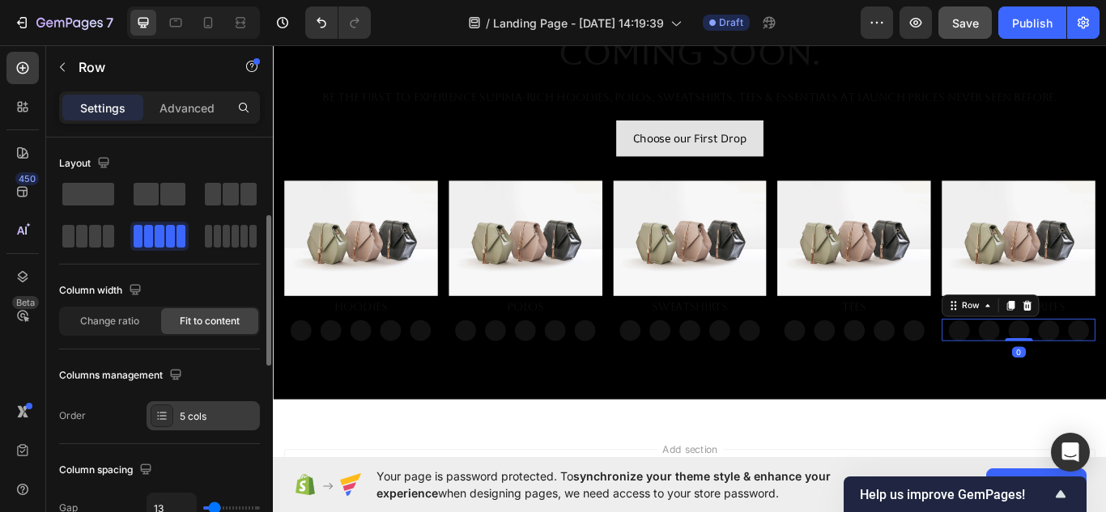
scroll to position [68, 0]
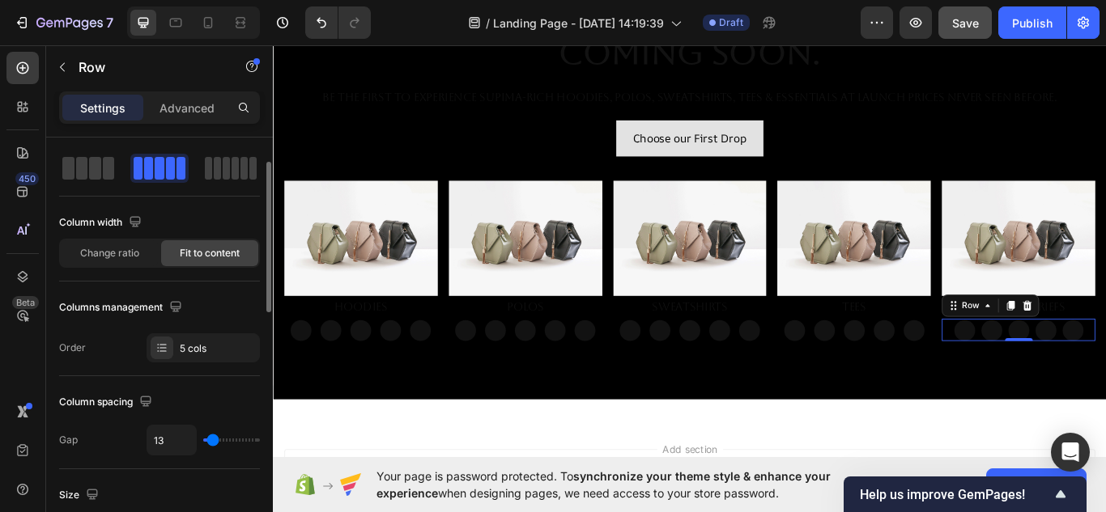
type input "9"
click at [213, 441] on input "range" at bounding box center [231, 440] width 57 height 3
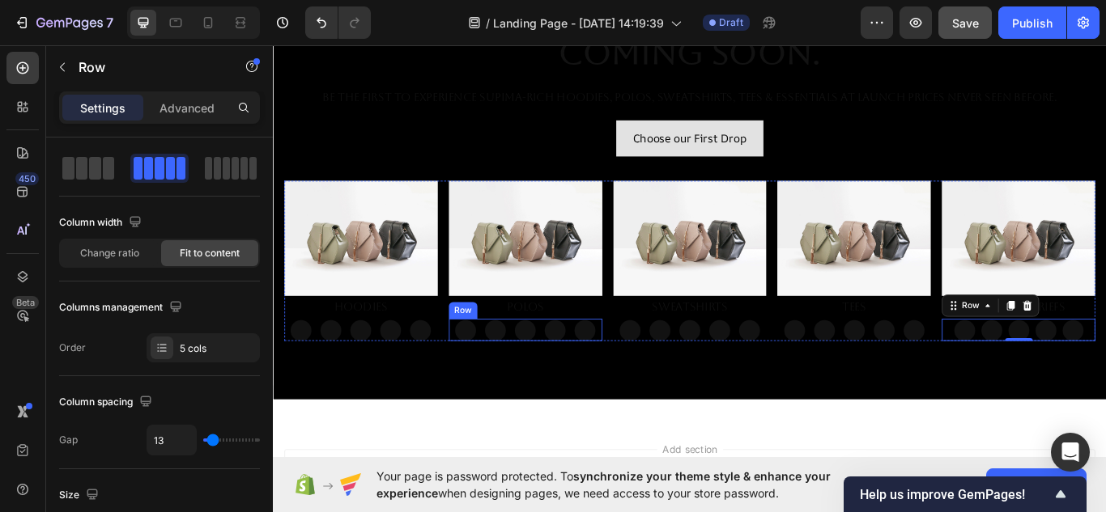
click at [510, 385] on div "Button Button Button Button Button Row" at bounding box center [567, 378] width 179 height 26
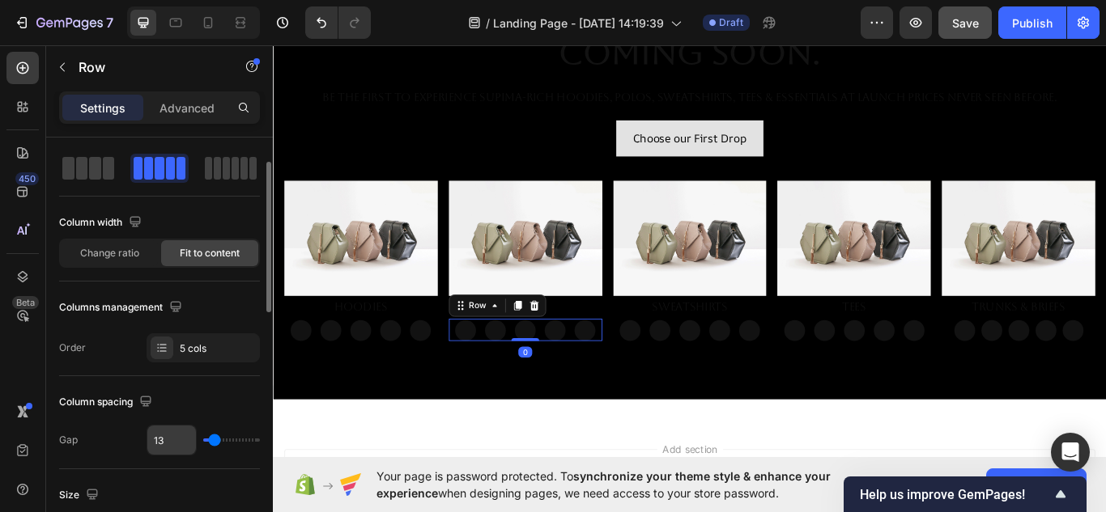
click at [172, 436] on input "13" at bounding box center [171, 440] width 49 height 29
type input "9"
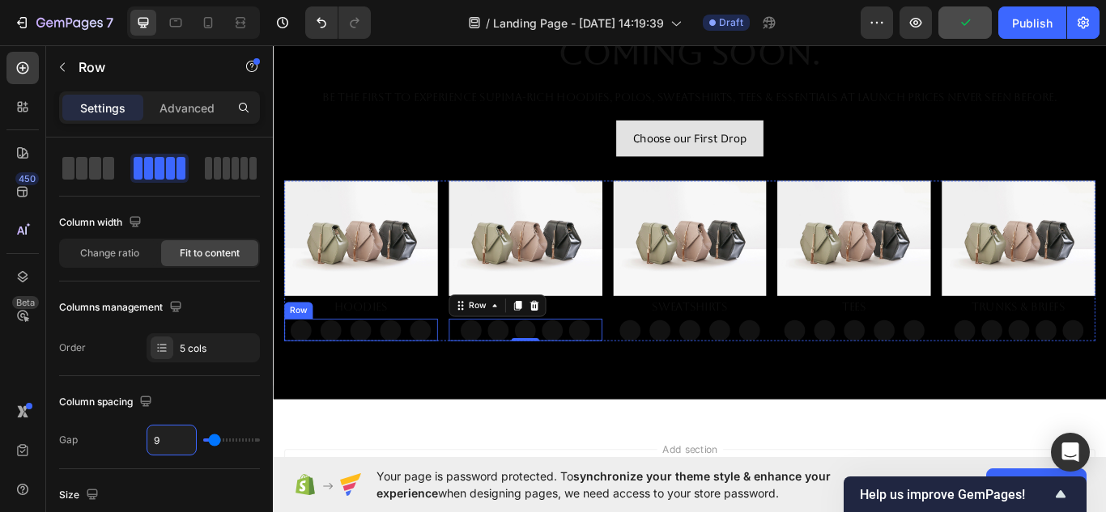
click at [461, 381] on div "Button Button Button Button Button Row" at bounding box center [375, 378] width 179 height 26
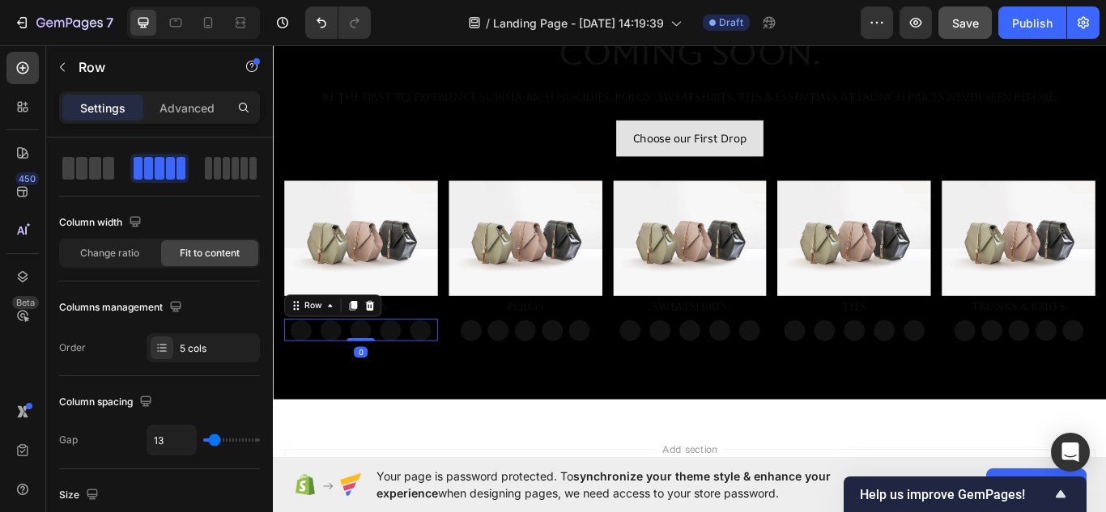
click at [424, 381] on div "Button Button Button Button Button Row 0" at bounding box center [375, 378] width 179 height 26
click at [163, 444] on input "13" at bounding box center [171, 440] width 49 height 29
type input "9"
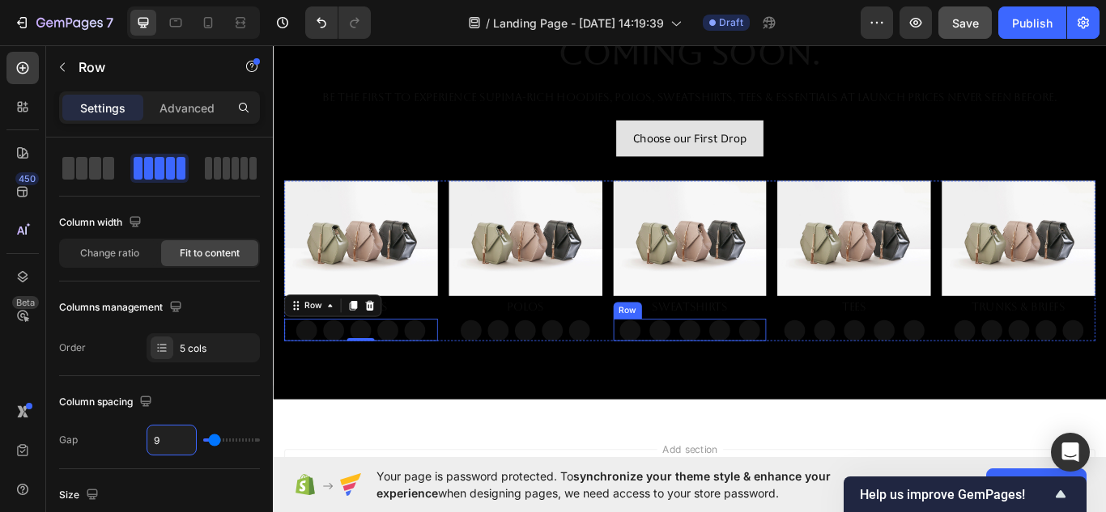
click at [699, 384] on div "Button Button Button Button Button Row" at bounding box center [759, 378] width 179 height 26
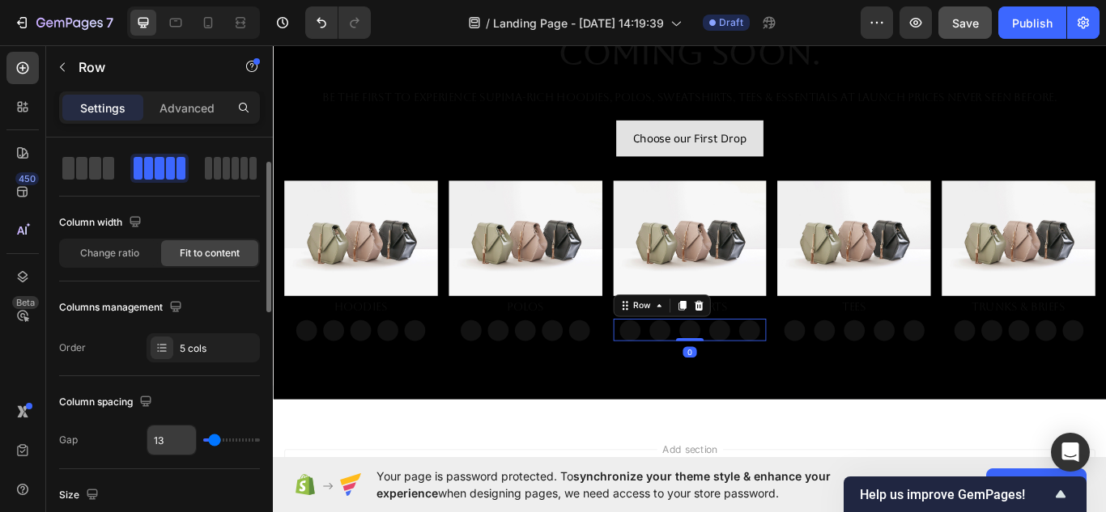
click at [158, 446] on input "13" at bounding box center [171, 440] width 49 height 29
type input "9"
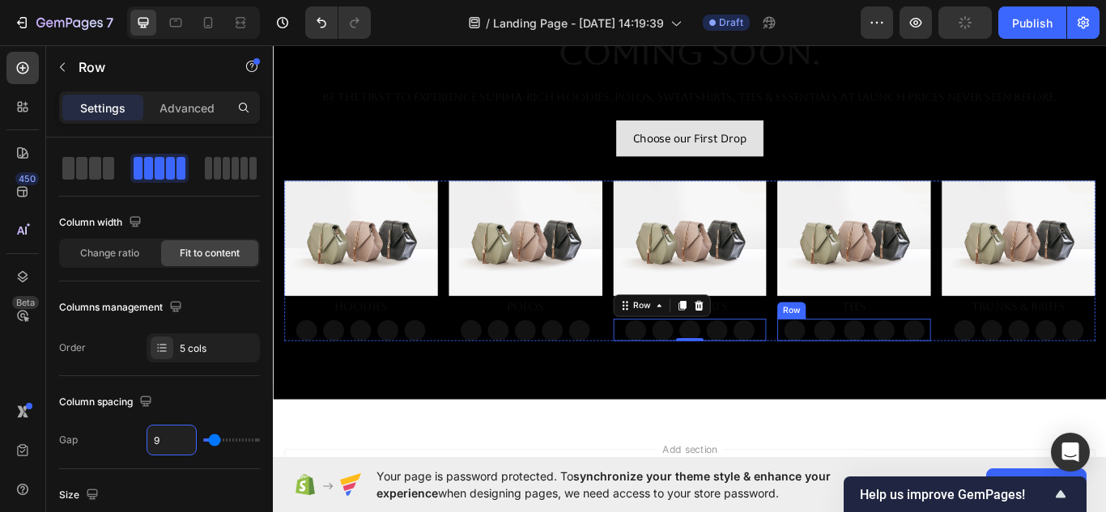
click at [928, 385] on div "Button Button Button Button Button Row" at bounding box center [950, 378] width 179 height 26
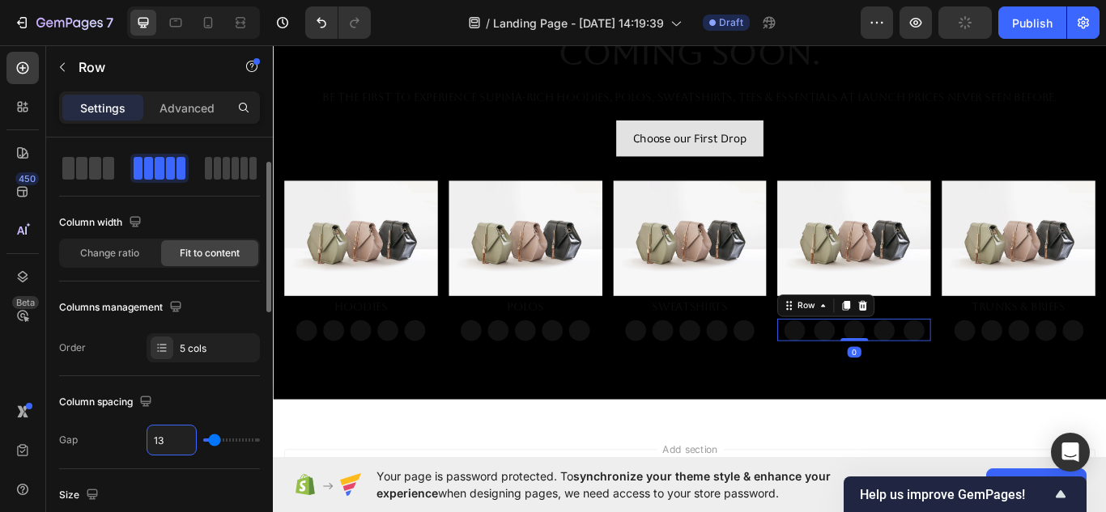
click at [176, 433] on input "13" at bounding box center [171, 440] width 49 height 29
type input "9"
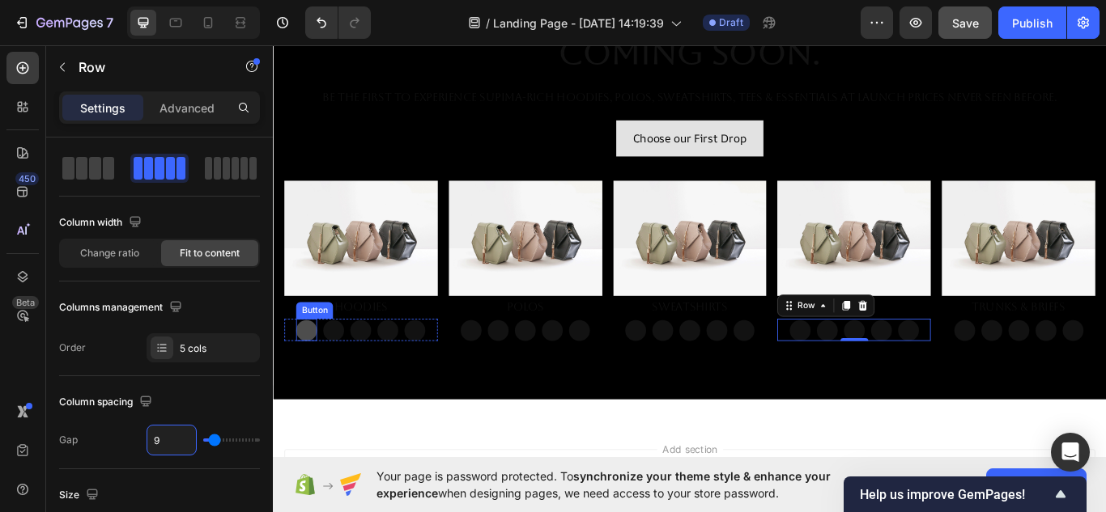
click at [315, 374] on button "Button" at bounding box center [312, 379] width 24 height 24
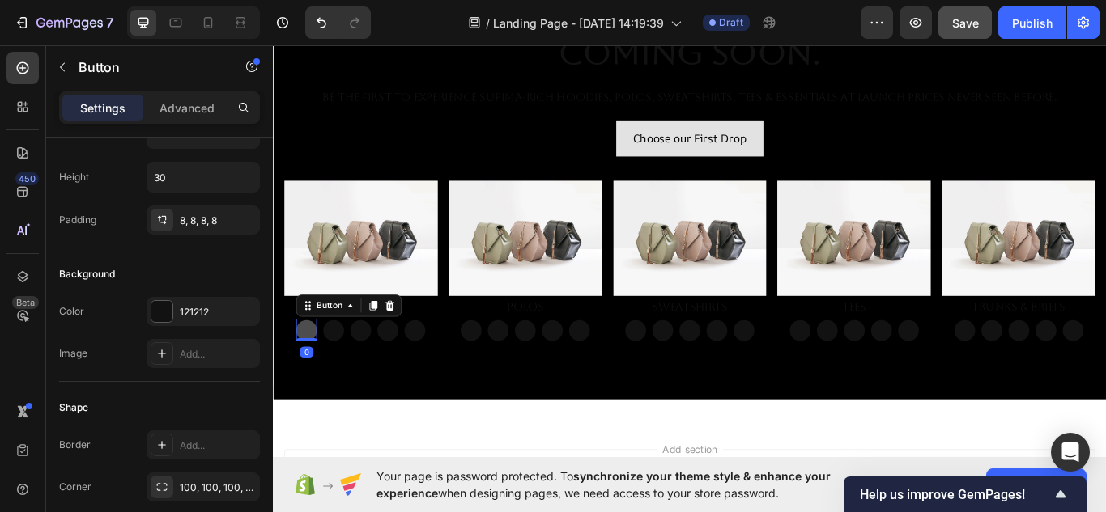
scroll to position [0, 0]
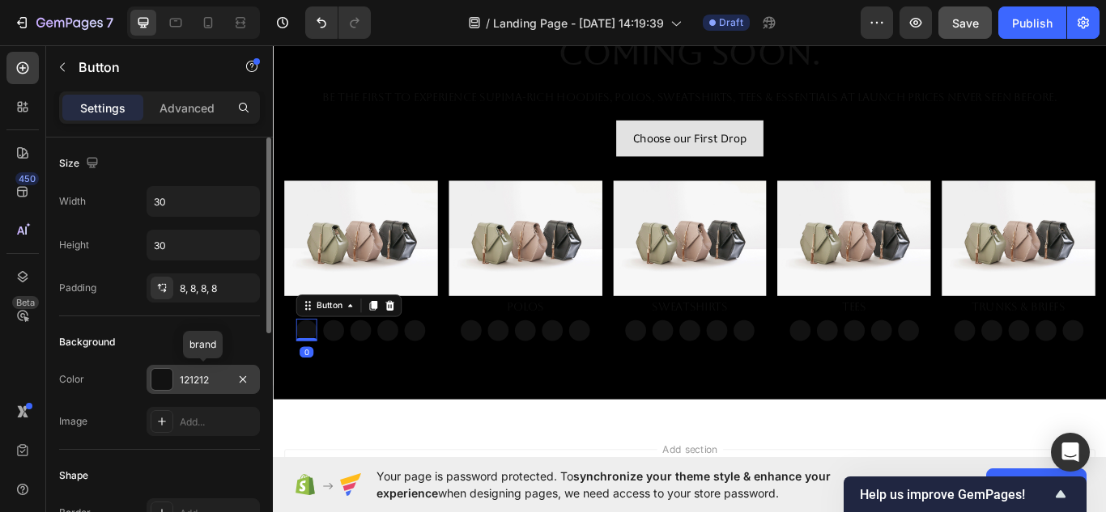
click at [157, 385] on div at bounding box center [161, 379] width 21 height 21
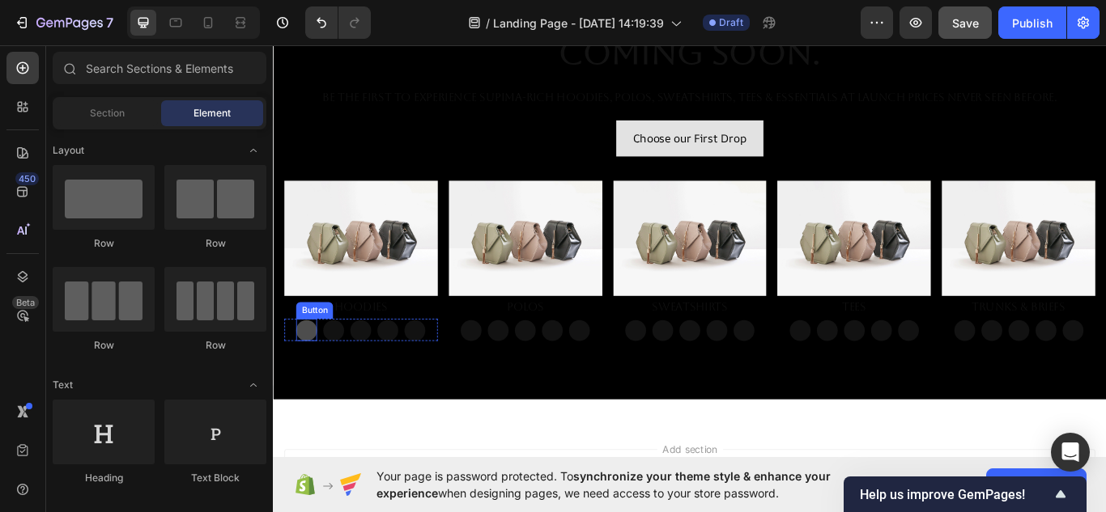
click at [314, 375] on button "Button" at bounding box center [312, 379] width 24 height 24
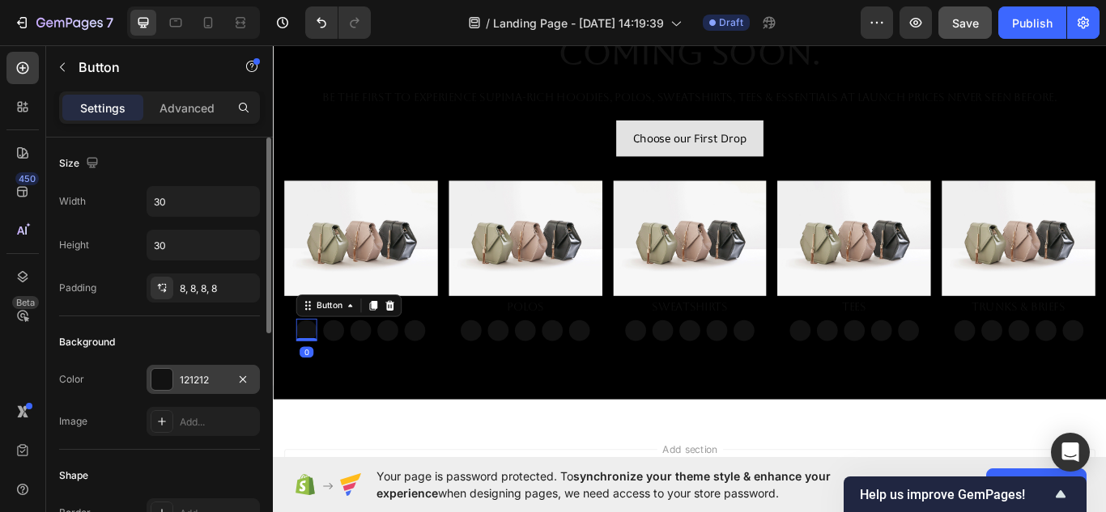
click at [173, 375] on div "121212" at bounding box center [203, 379] width 113 height 29
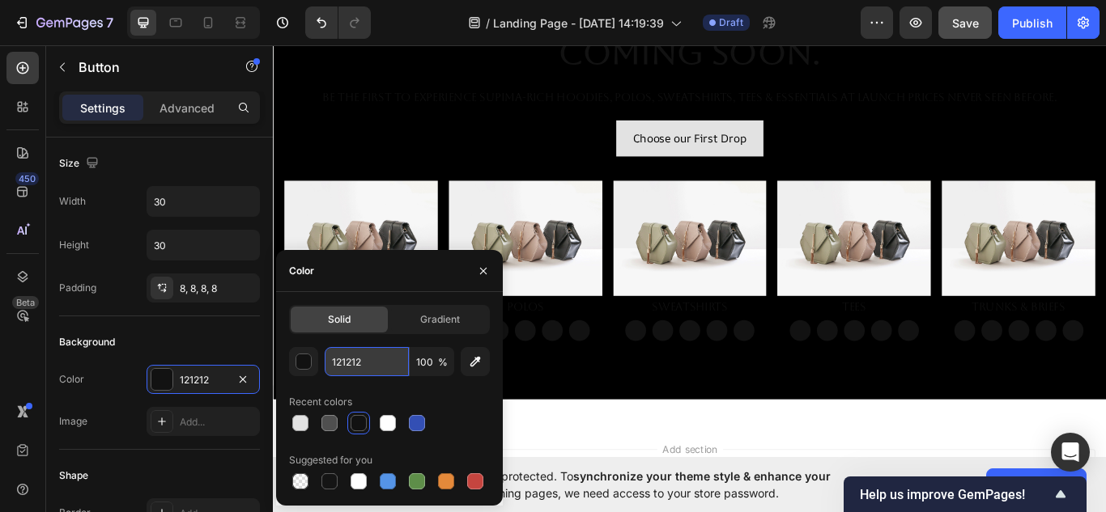
click at [364, 362] on input "121212" at bounding box center [367, 361] width 84 height 29
paste input "E90FF"
type input "1E90FF"
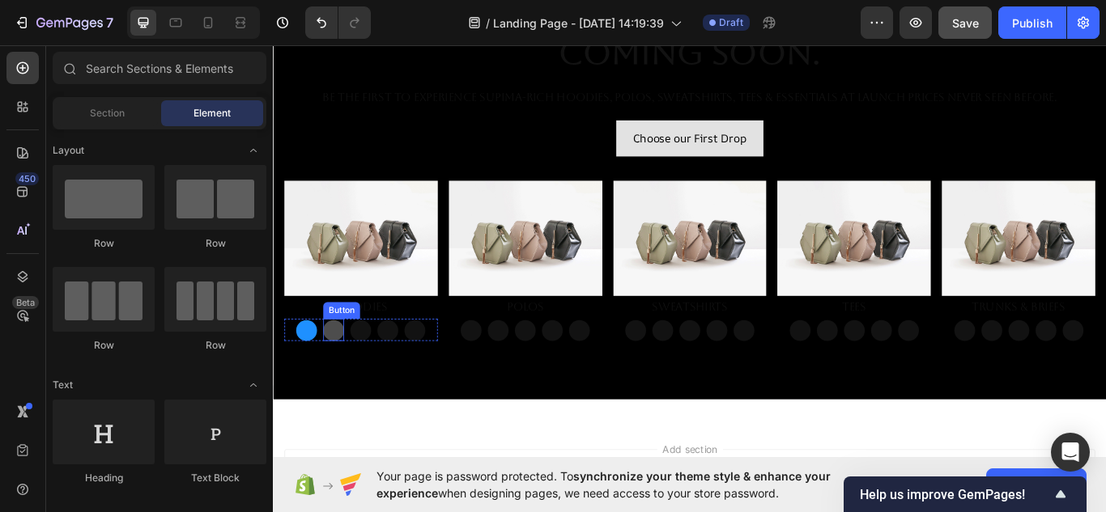
click at [342, 376] on button "Button" at bounding box center [343, 379] width 24 height 24
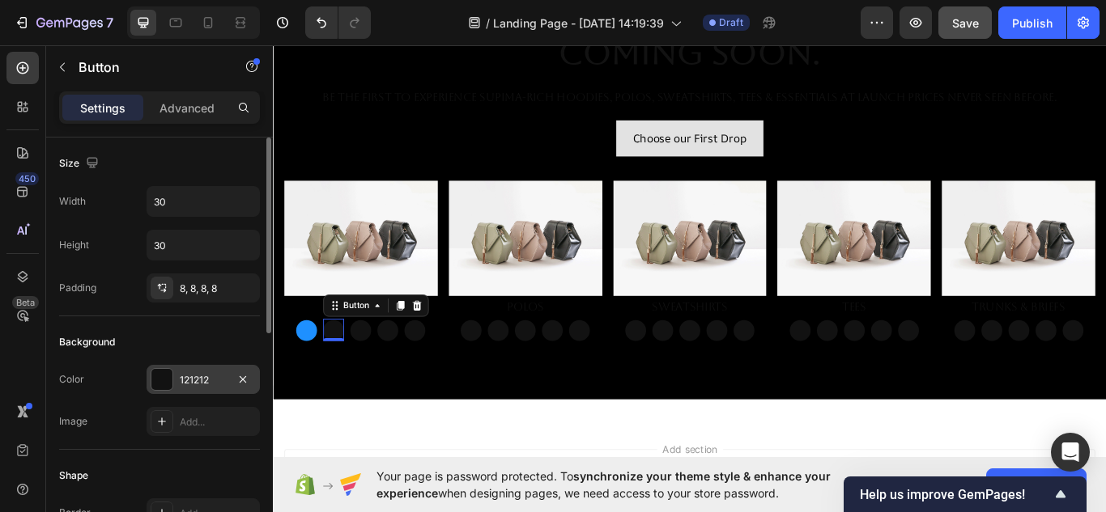
click at [203, 373] on div "121212" at bounding box center [203, 380] width 47 height 15
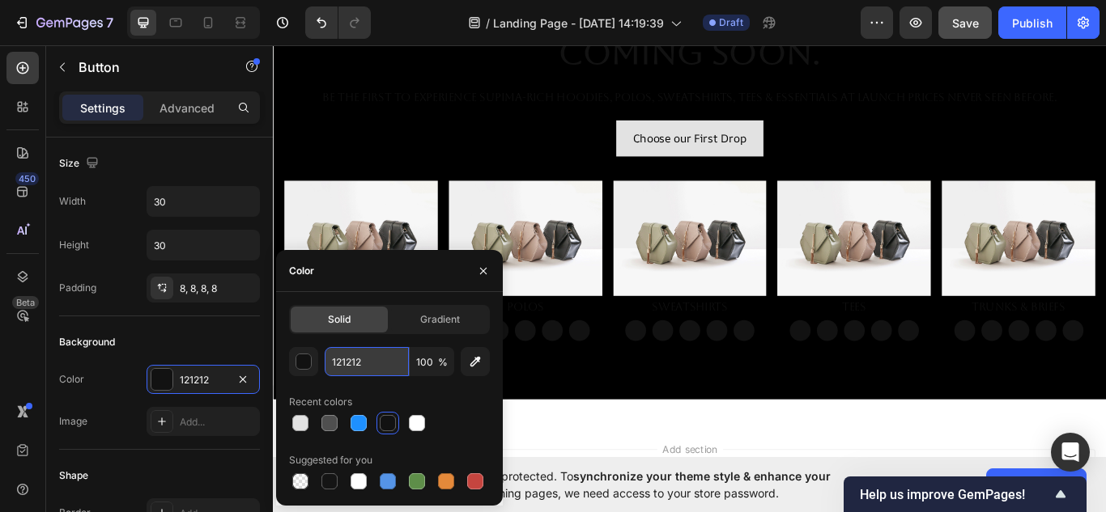
click at [370, 362] on input "121212" at bounding box center [367, 361] width 84 height 29
paste input "78866B"
type input "78866B"
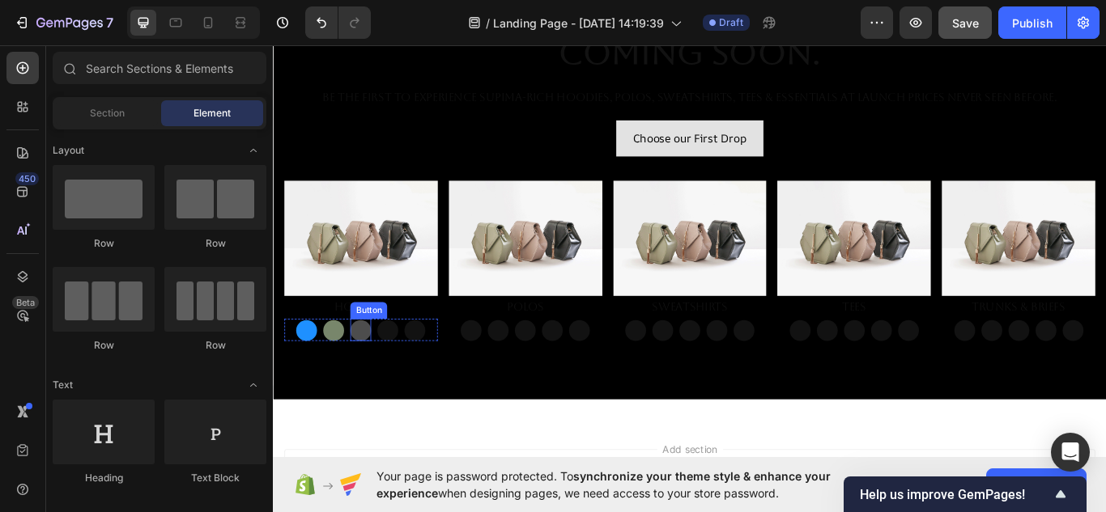
click at [380, 374] on button "Button" at bounding box center [375, 379] width 24 height 24
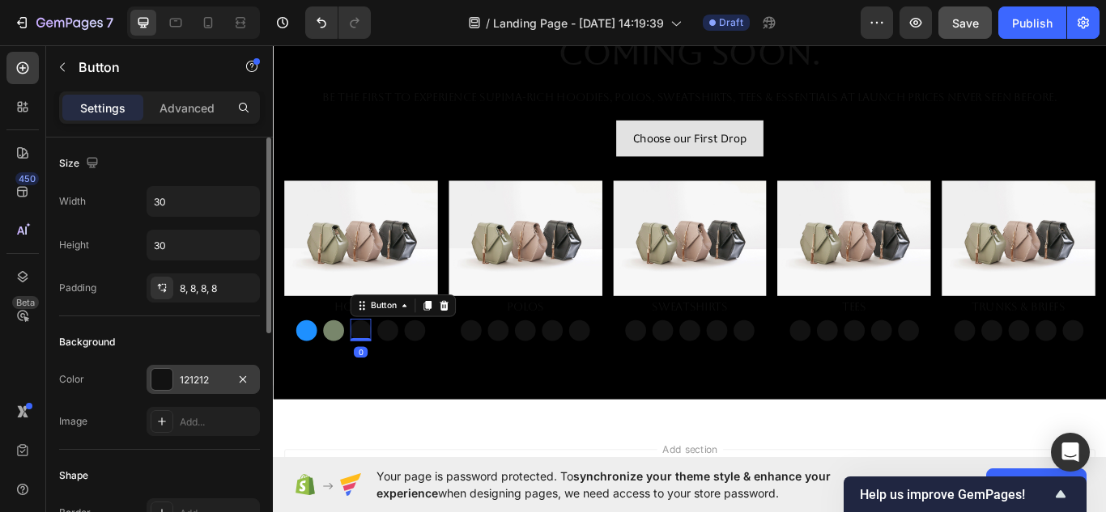
click at [215, 373] on div "121212" at bounding box center [203, 380] width 47 height 15
click at [217, 378] on div "121212" at bounding box center [203, 380] width 47 height 15
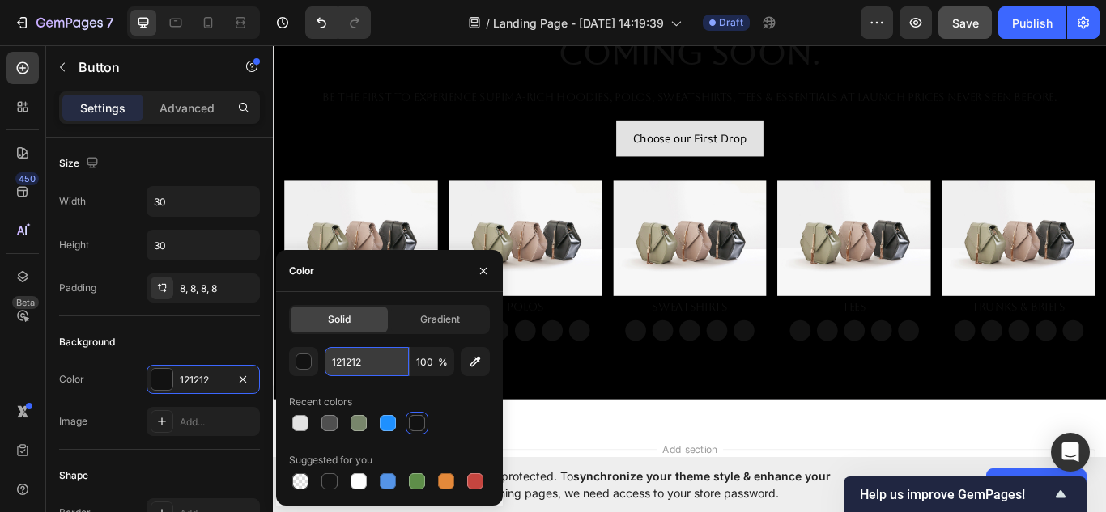
click at [379, 360] on input "121212" at bounding box center [367, 361] width 84 height 29
paste input "B2222"
type input "B22222"
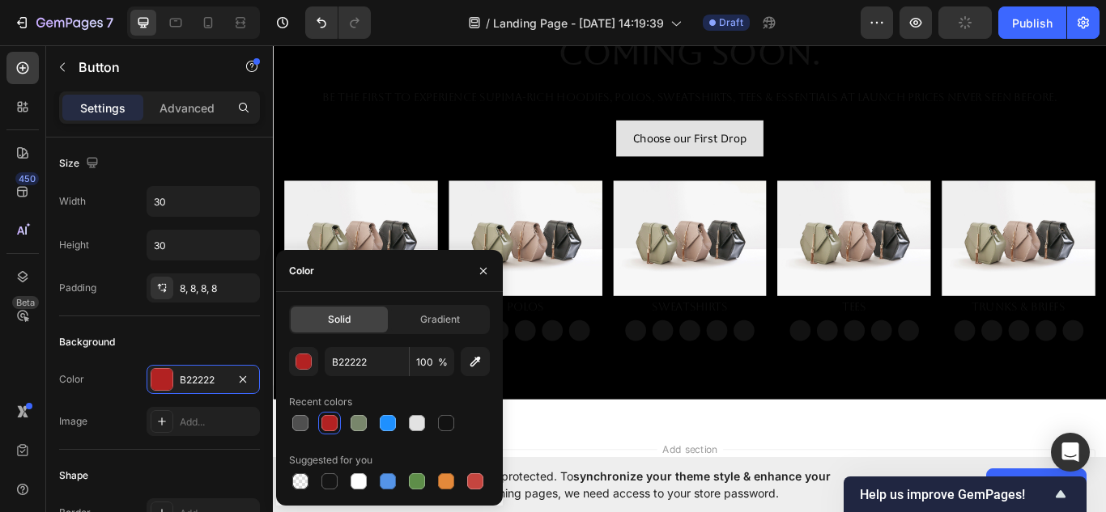
click at [536, 459] on div "Your page is password protected. To synchronize your theme style & enhance your…" at bounding box center [689, 484] width 833 height 55
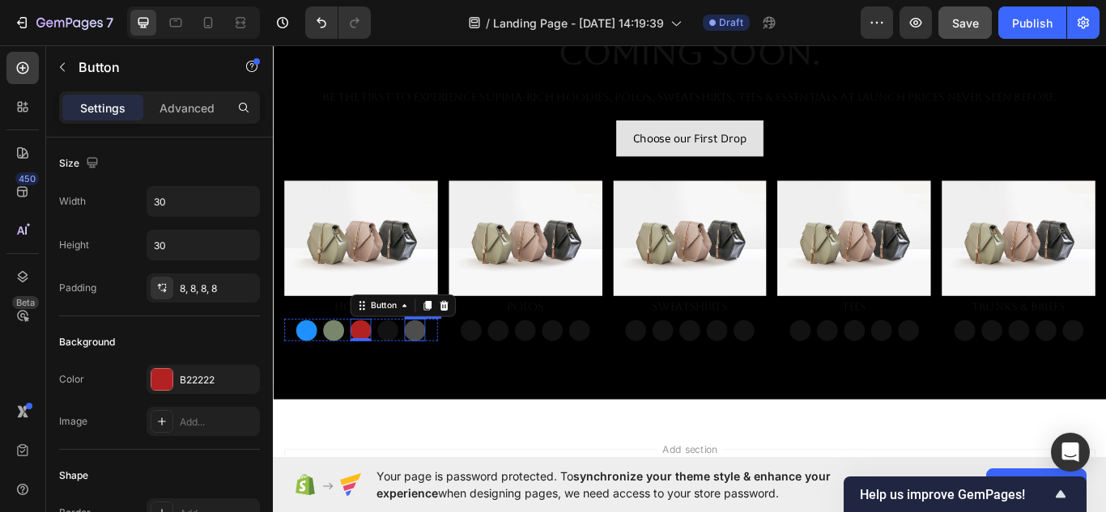
click at [447, 374] on button "Button" at bounding box center [438, 379] width 24 height 24
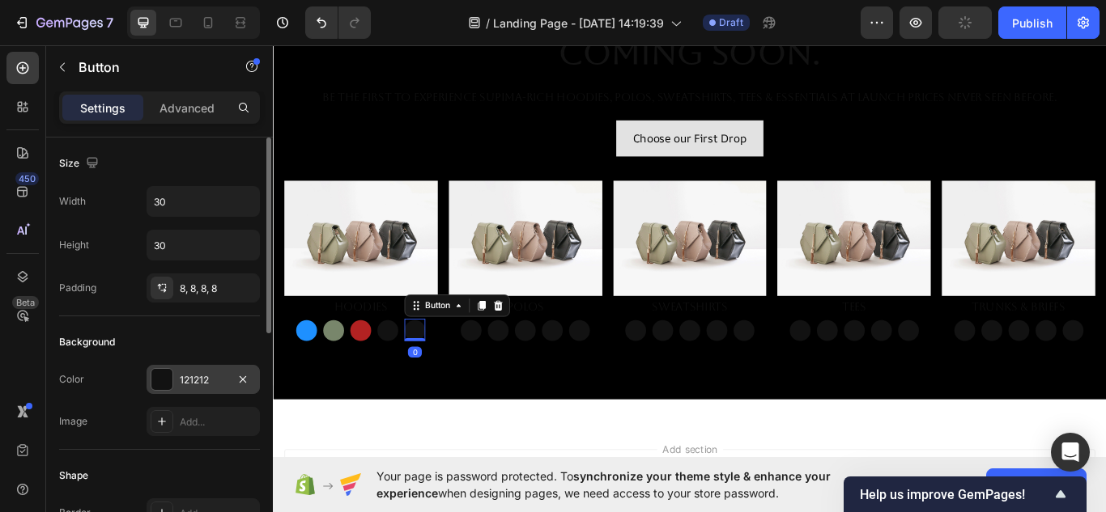
click at [220, 373] on div "121212" at bounding box center [203, 380] width 47 height 15
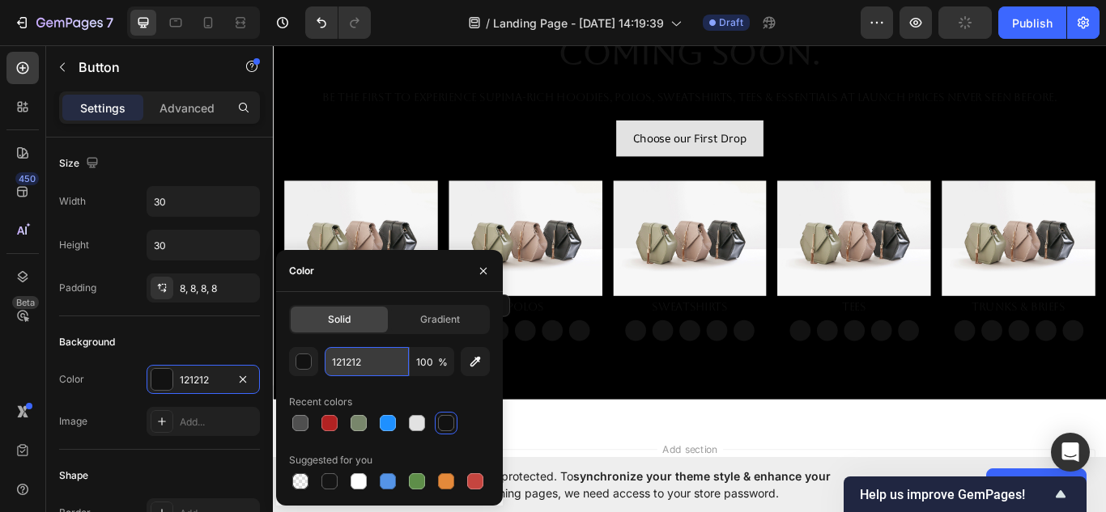
click at [369, 362] on input "121212" at bounding box center [367, 361] width 84 height 29
paste input "228B2"
type input "228B22"
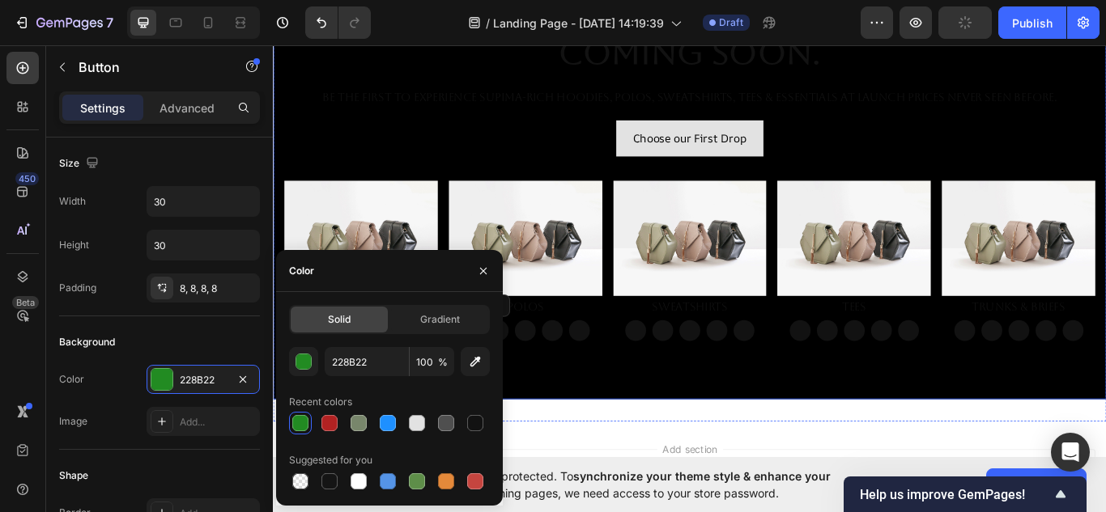
click at [572, 466] on div "Drop element here Drop element here Row NuMENSCH™ — Premium Everyday Wear Comin…" at bounding box center [759, 161] width 972 height 647
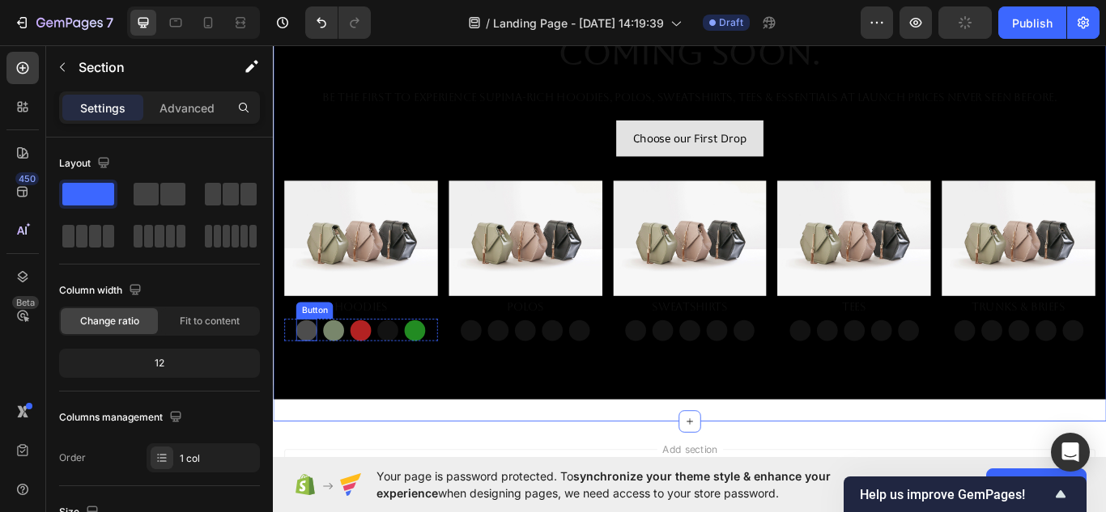
click at [304, 373] on button "Button" at bounding box center [312, 379] width 24 height 24
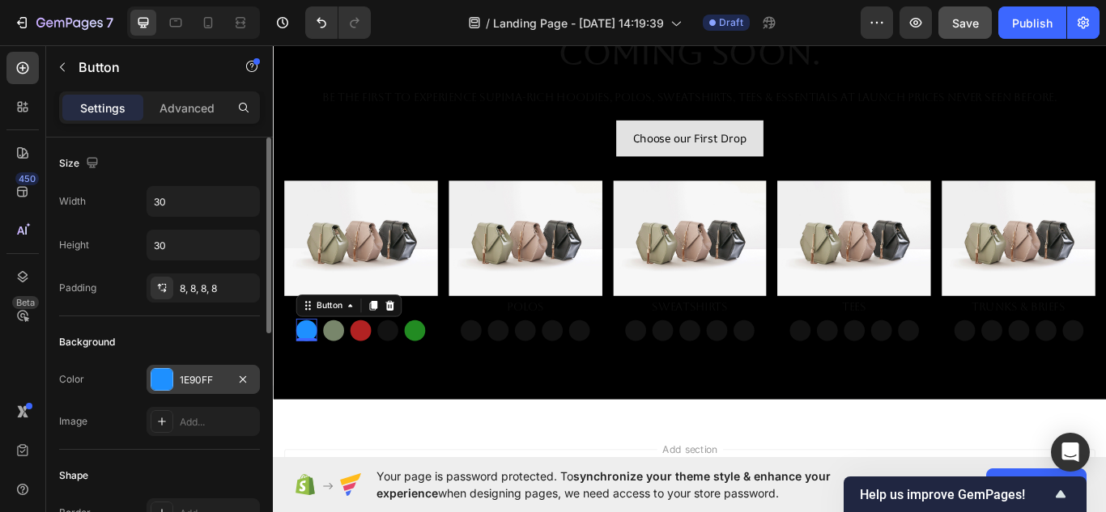
click at [217, 373] on div "1E90FF" at bounding box center [203, 380] width 47 height 15
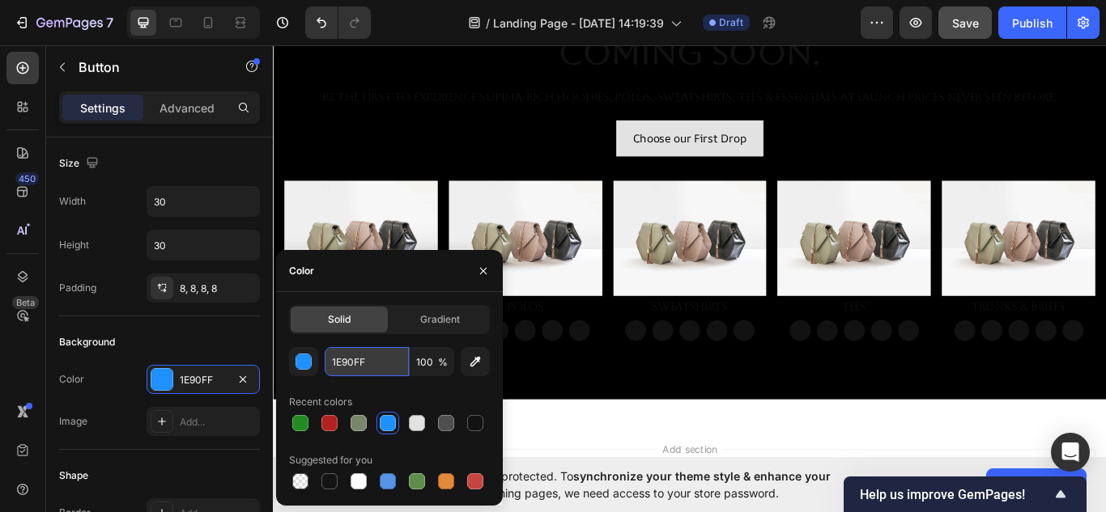
click at [361, 367] on input "1E90FF" at bounding box center [367, 361] width 84 height 29
paste input "3B5998"
type input "3B5998"
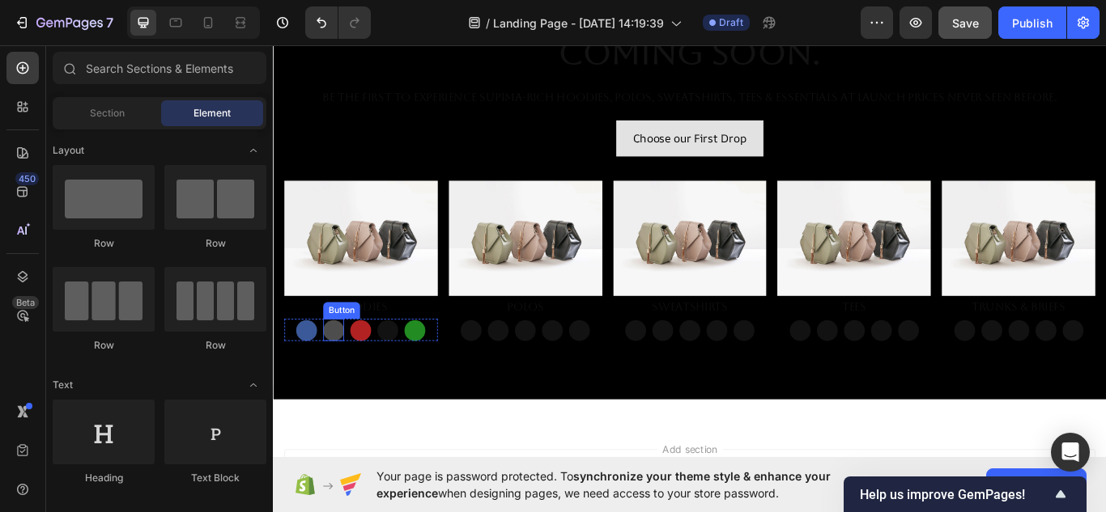
click at [348, 368] on button "Button" at bounding box center [343, 379] width 24 height 24
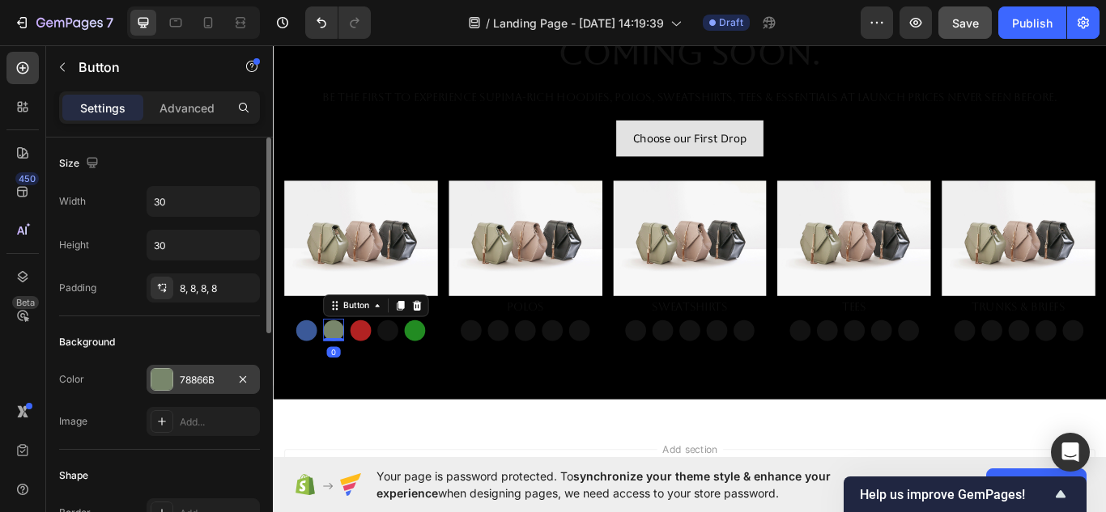
click at [223, 378] on div "78866B" at bounding box center [203, 380] width 47 height 15
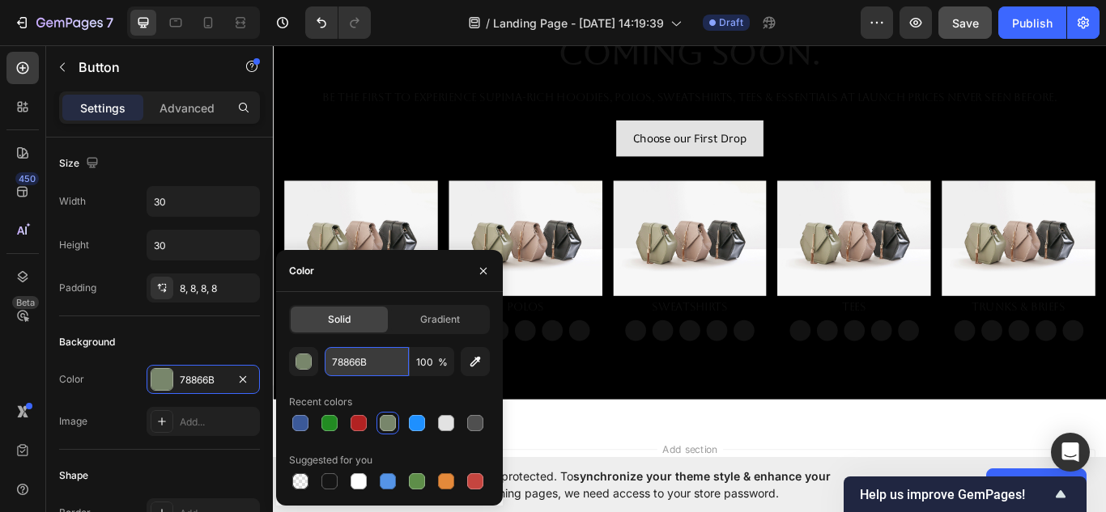
click at [387, 370] on input "78866B" at bounding box center [367, 361] width 84 height 29
paste input "6B705C"
type input "6B705C"
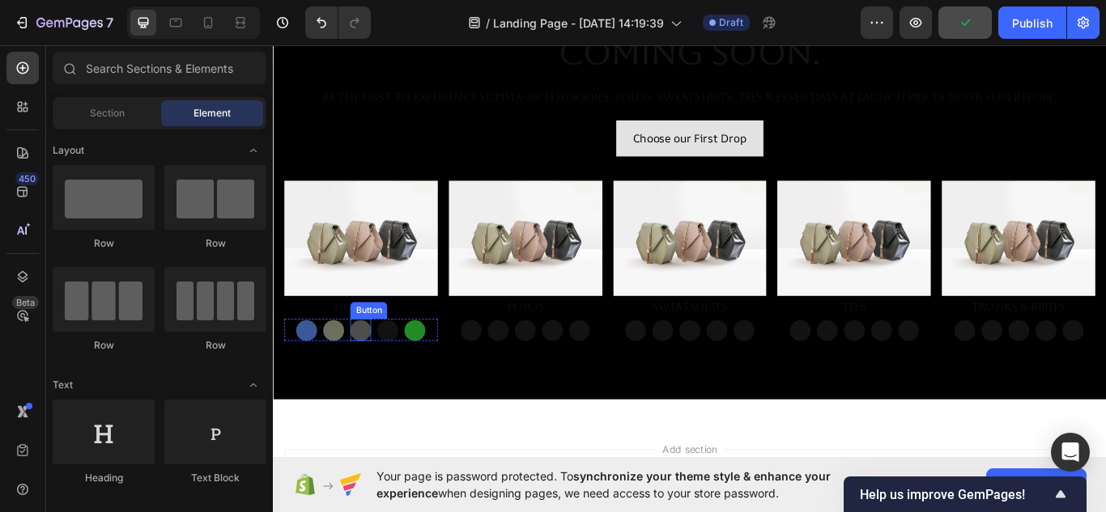
click at [372, 381] on button "Button" at bounding box center [375, 379] width 24 height 24
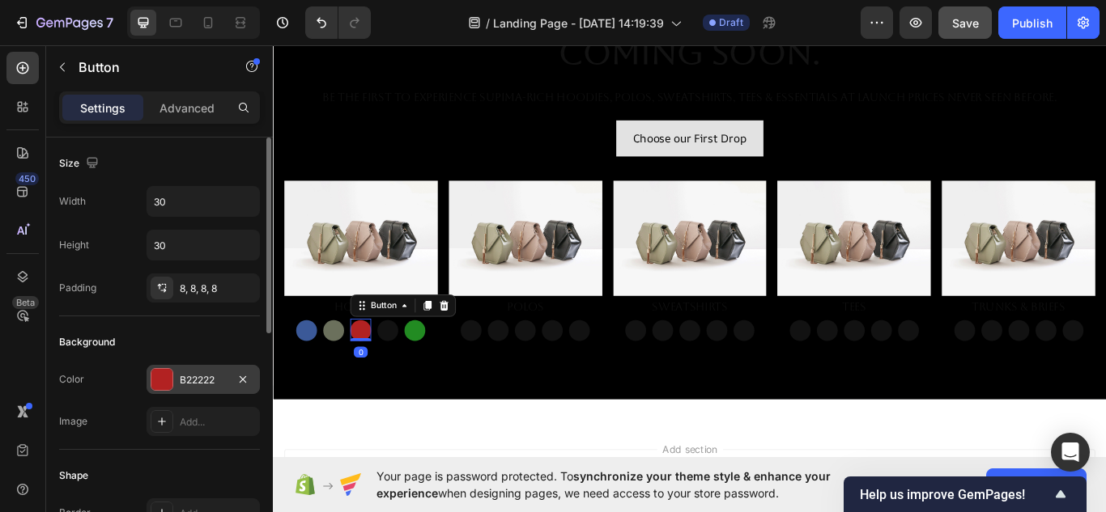
click at [224, 380] on div "B22222" at bounding box center [203, 380] width 47 height 15
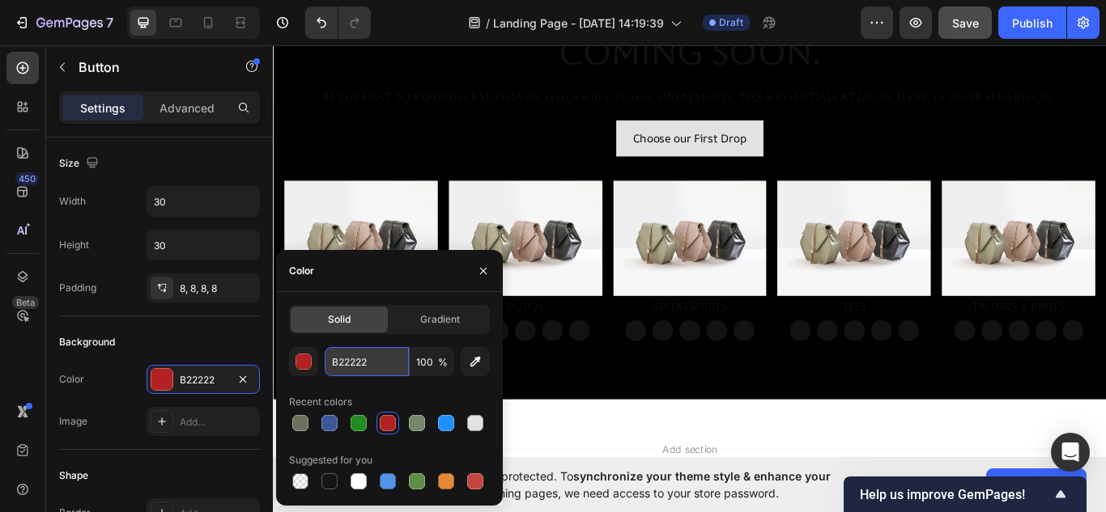
click at [381, 349] on input "B22222" at bounding box center [367, 361] width 84 height 29
click at [381, 352] on input "B22222" at bounding box center [367, 361] width 84 height 29
paste input "8B1E3F"
type input "B22222"
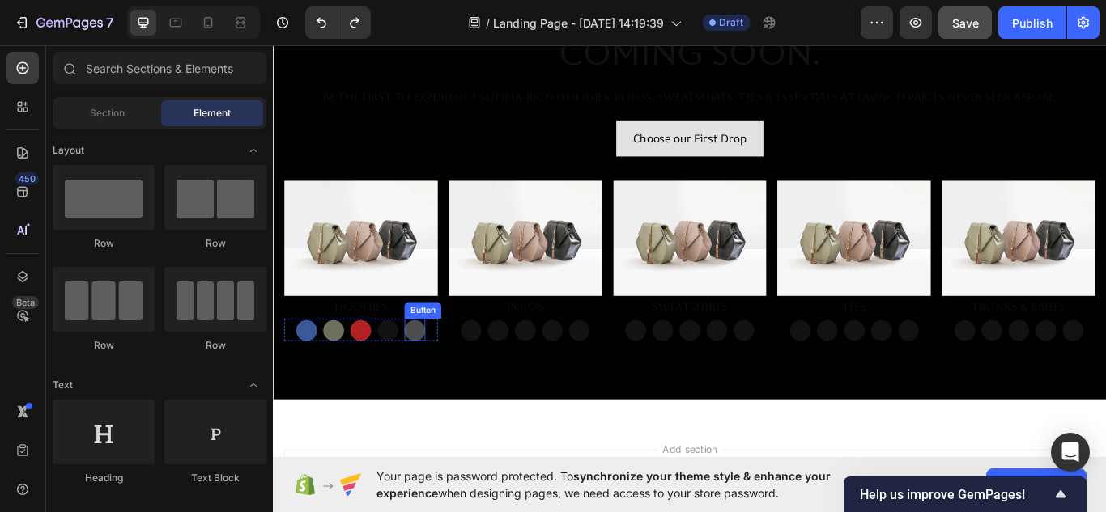
click at [433, 367] on button "Button" at bounding box center [438, 379] width 24 height 24
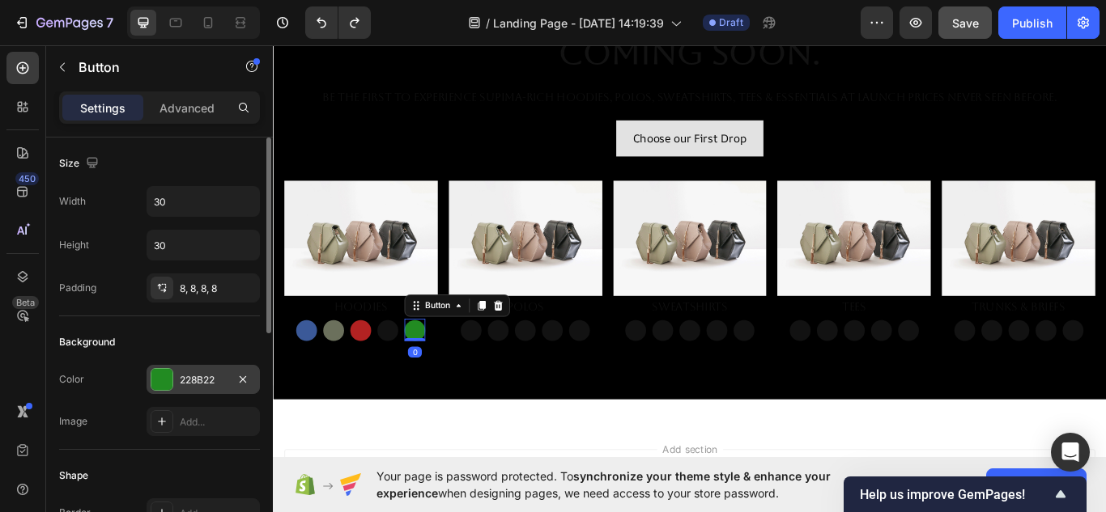
click at [224, 372] on div "228B22" at bounding box center [203, 379] width 113 height 29
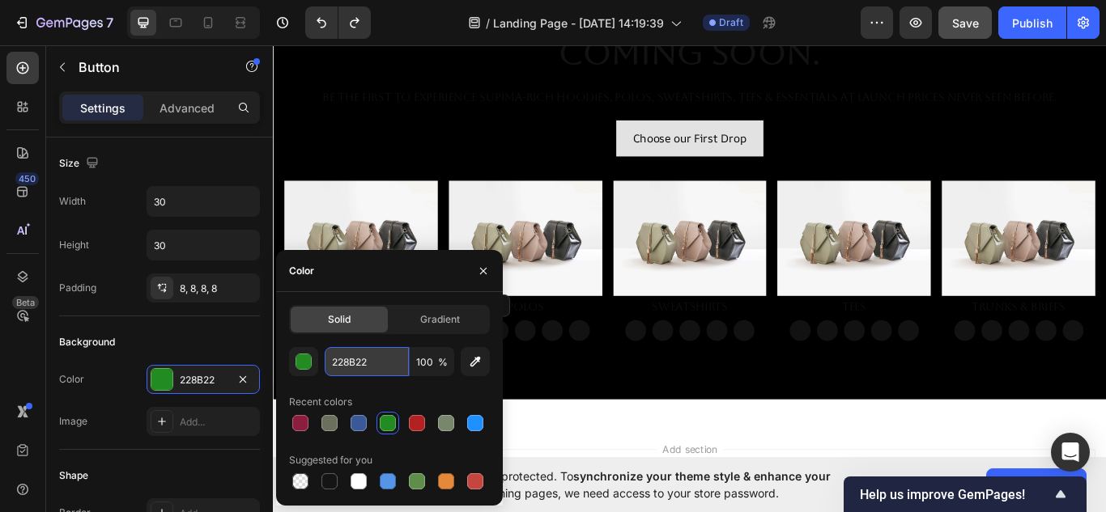
click at [375, 354] on input "228B22" at bounding box center [367, 361] width 84 height 29
paste input "E8B57"
type input "2E8B57"
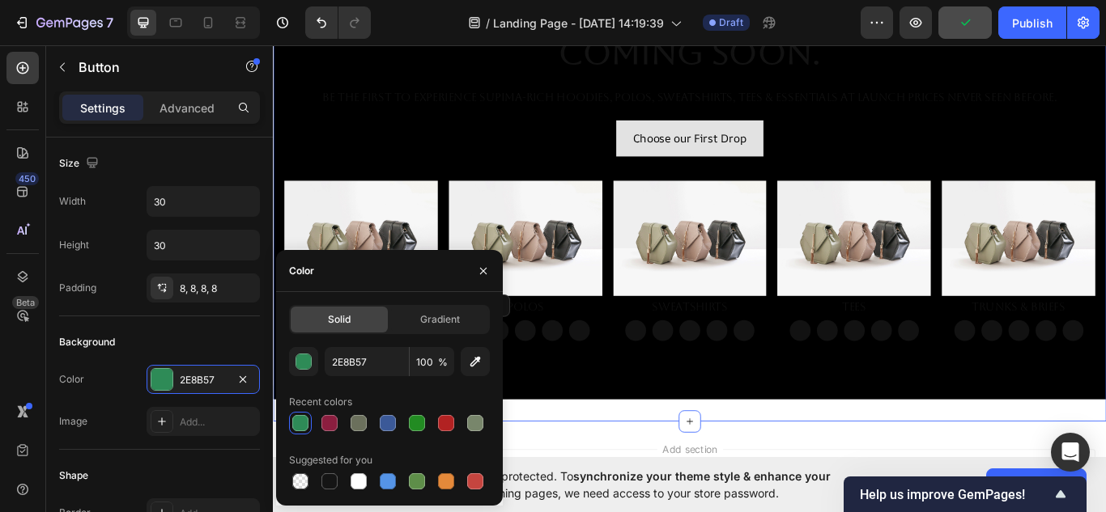
click at [553, 474] on div "Drop element here Drop element here Row NuMENSCH™ — Premium Everyday Wear Comin…" at bounding box center [759, 161] width 972 height 647
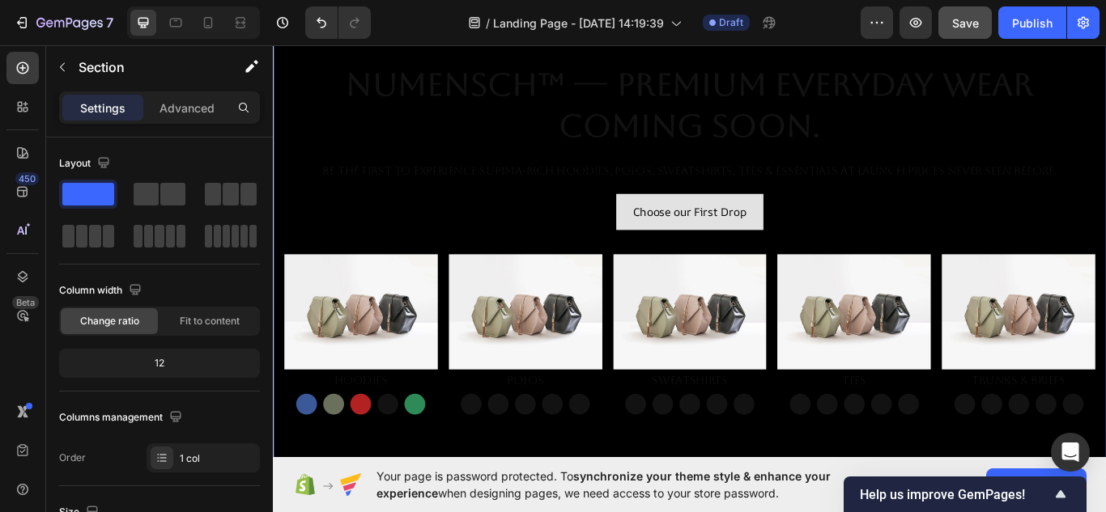
scroll to position [150, 0]
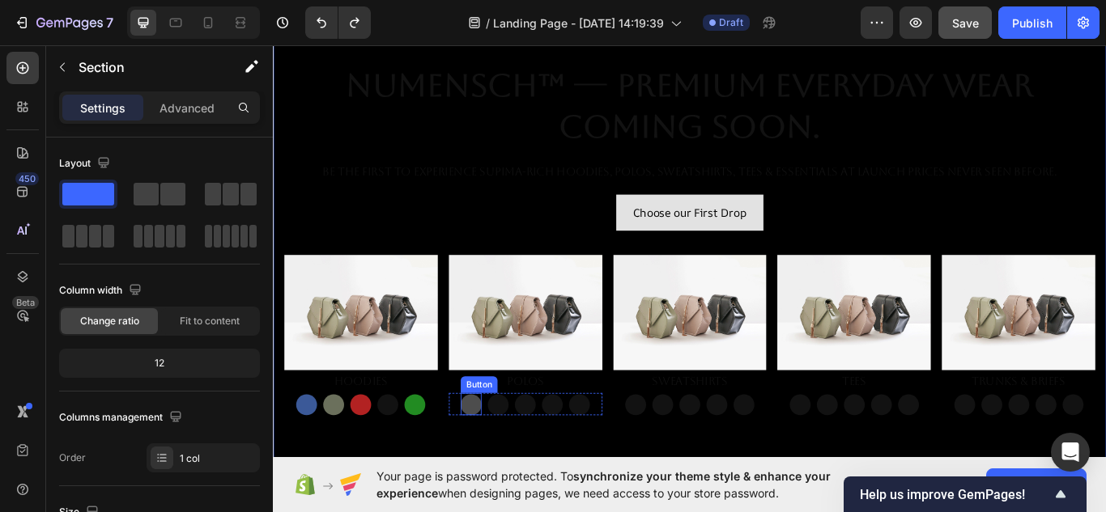
click at [504, 463] on button "Button" at bounding box center [503, 465] width 24 height 24
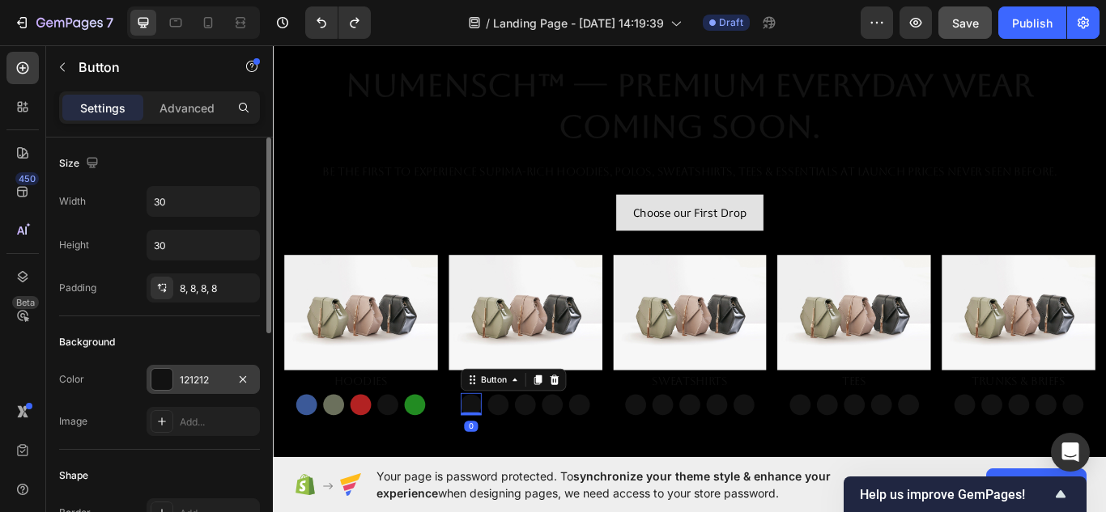
click at [215, 379] on div "121212" at bounding box center [203, 380] width 47 height 15
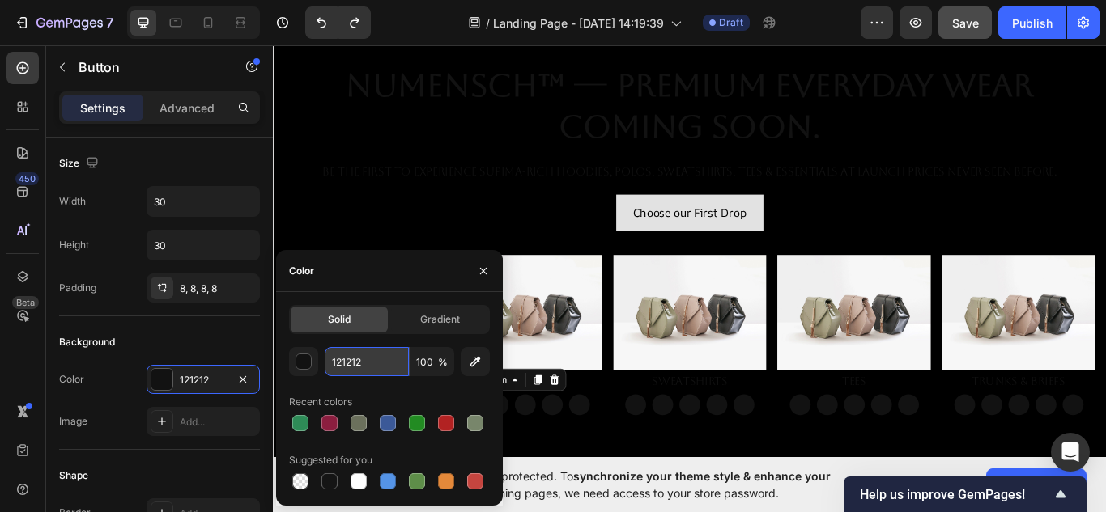
click at [379, 355] on input "121212" at bounding box center [367, 361] width 84 height 29
paste input "800000"
type input "800000"
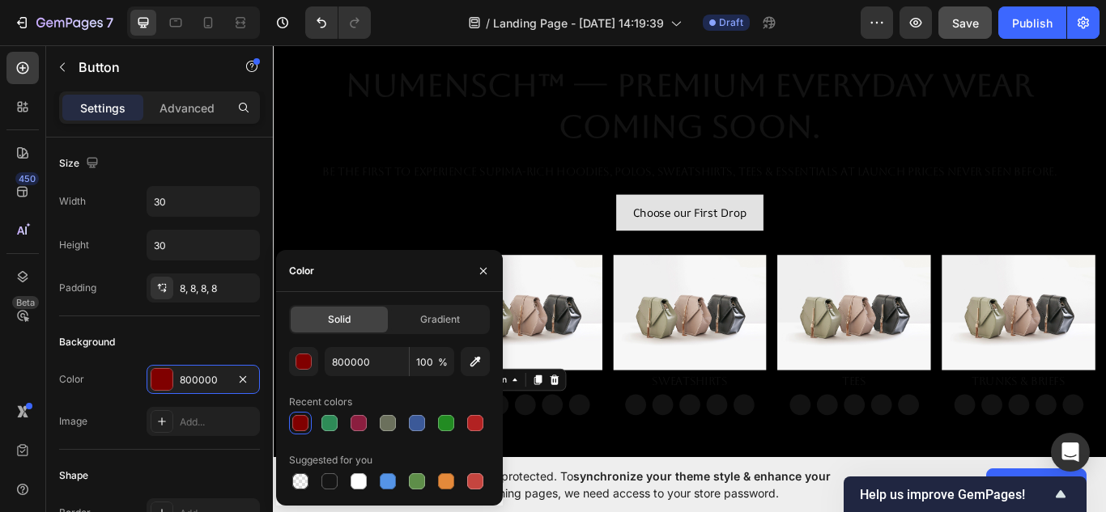
click at [589, 470] on span "synchronize your theme style & enhance your experience" at bounding box center [603, 485] width 454 height 31
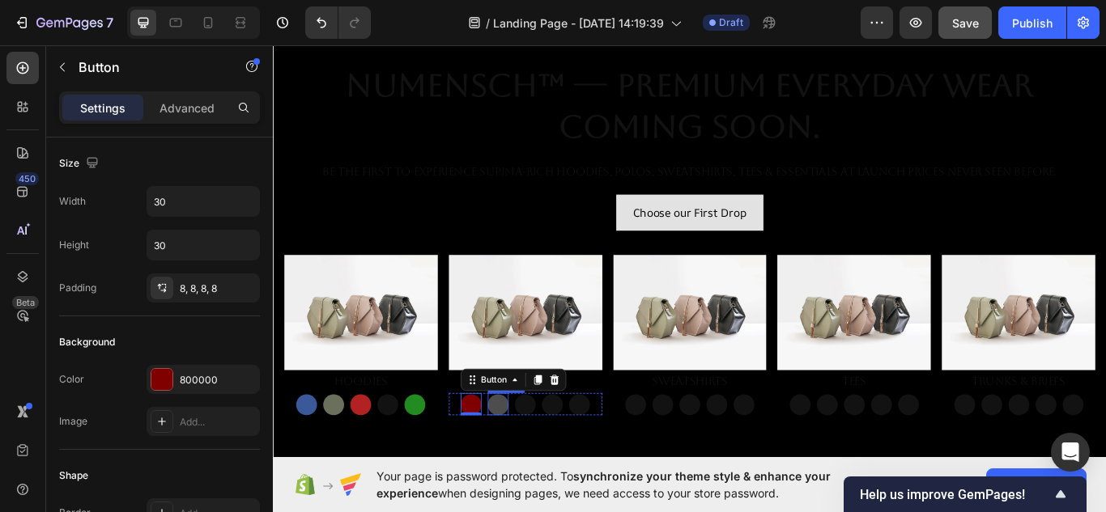
click at [537, 463] on button "Button" at bounding box center [535, 465] width 24 height 24
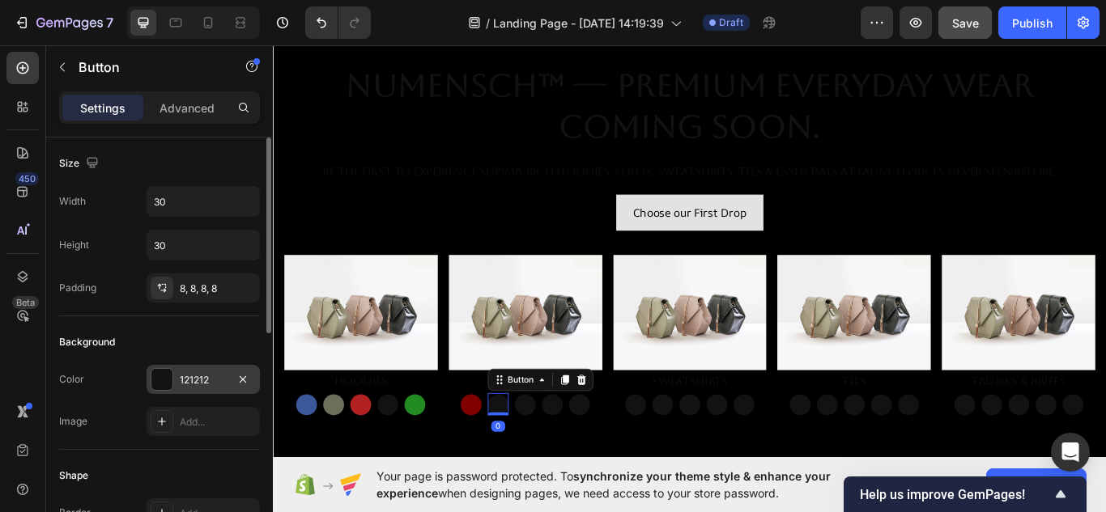
click at [215, 380] on div "121212" at bounding box center [203, 380] width 47 height 15
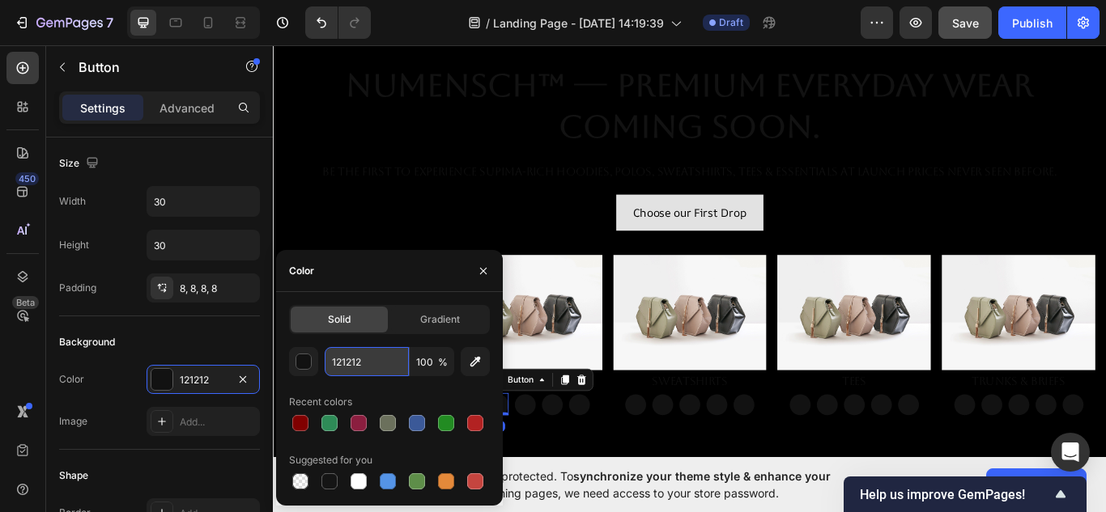
click at [372, 360] on input "121212" at bounding box center [367, 361] width 84 height 29
paste input "006400"
type input "006400"
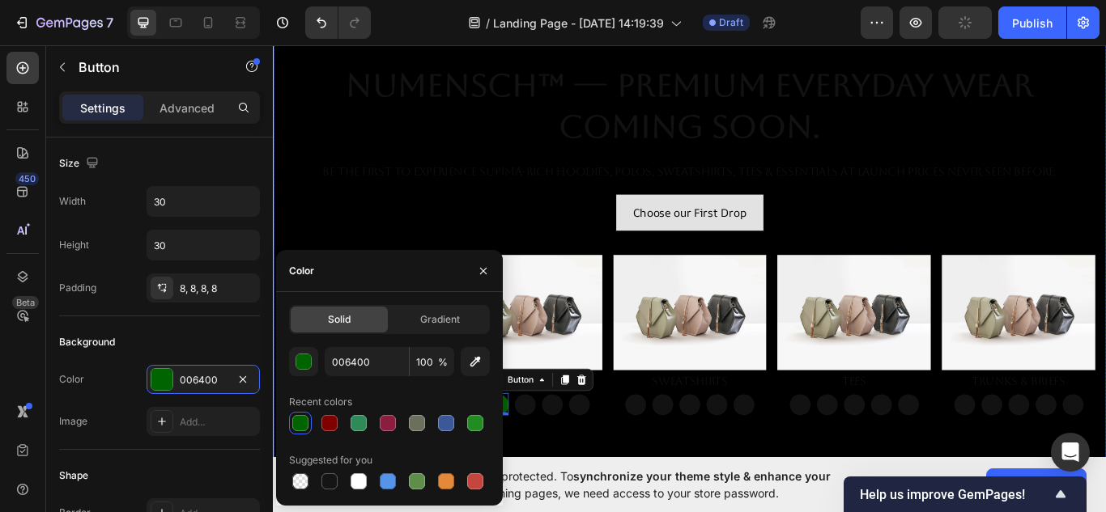
click at [613, 512] on div "Overlay" at bounding box center [759, 272] width 972 height 546
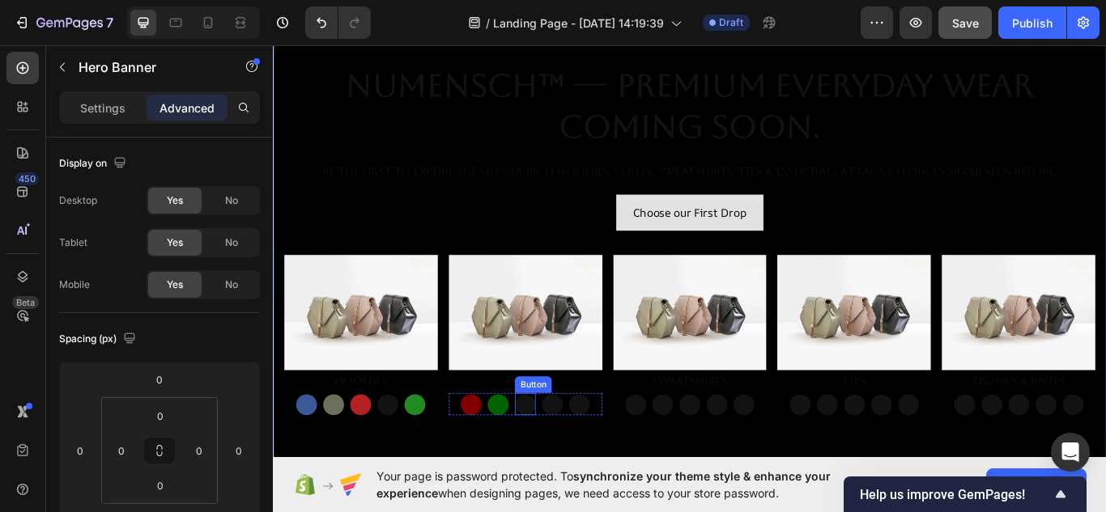
click at [574, 469] on div "Button" at bounding box center [567, 465] width 24 height 26
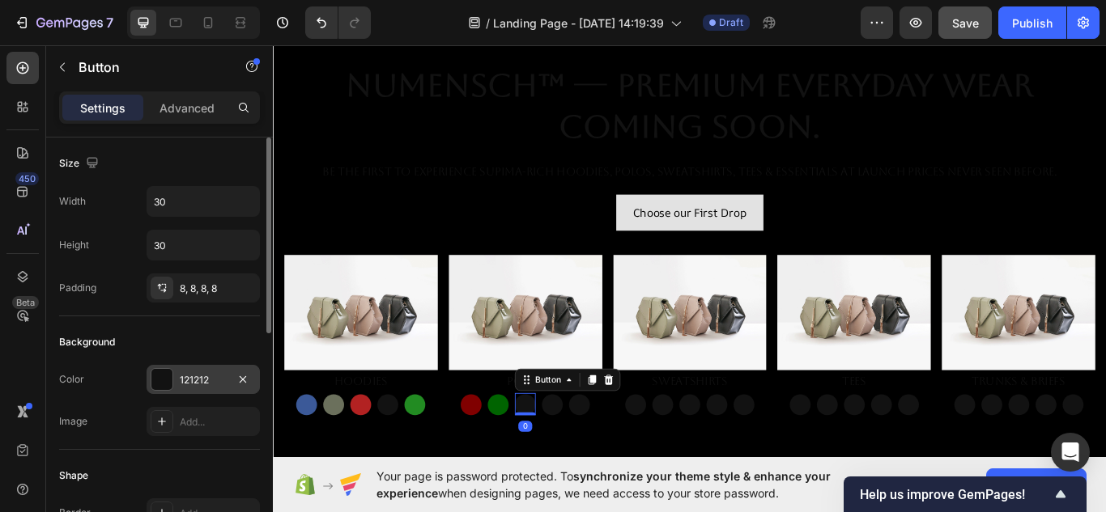
click at [229, 376] on div "121212" at bounding box center [203, 379] width 113 height 29
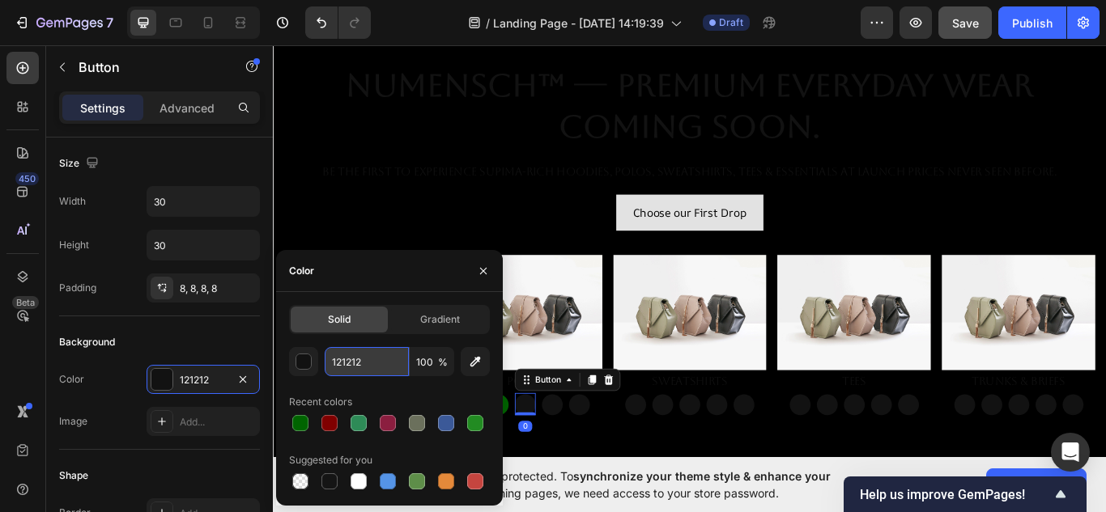
click at [368, 368] on input "121212" at bounding box center [367, 361] width 84 height 29
paste input "808080"
type input "808080"
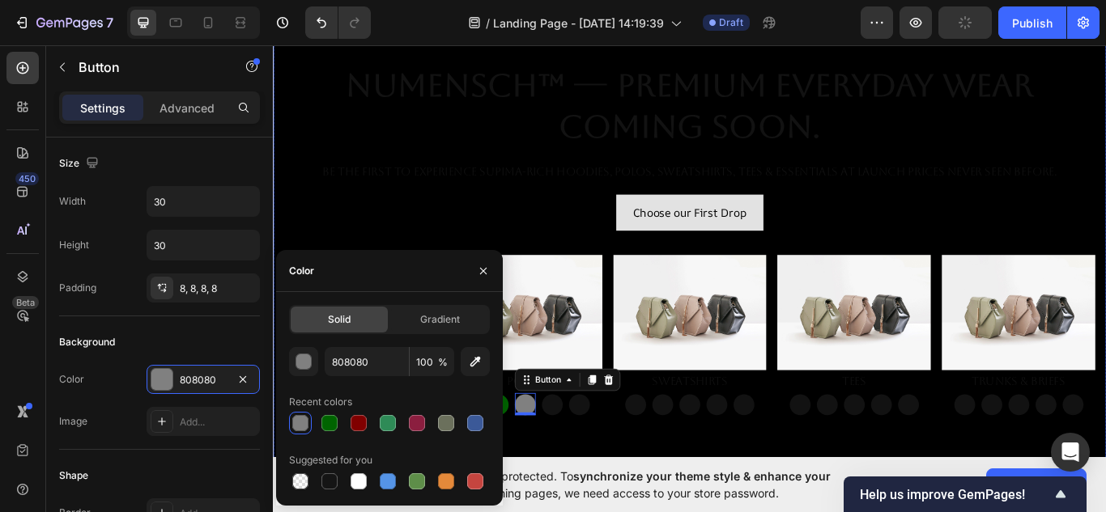
click at [569, 512] on div "Overlay" at bounding box center [759, 272] width 972 height 546
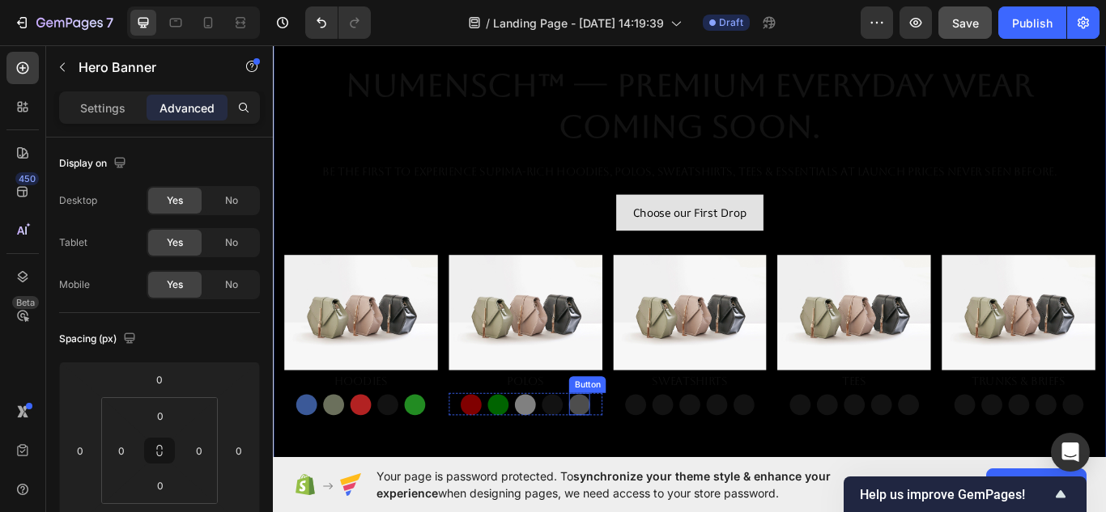
click at [632, 458] on button "Button" at bounding box center [630, 465] width 24 height 24
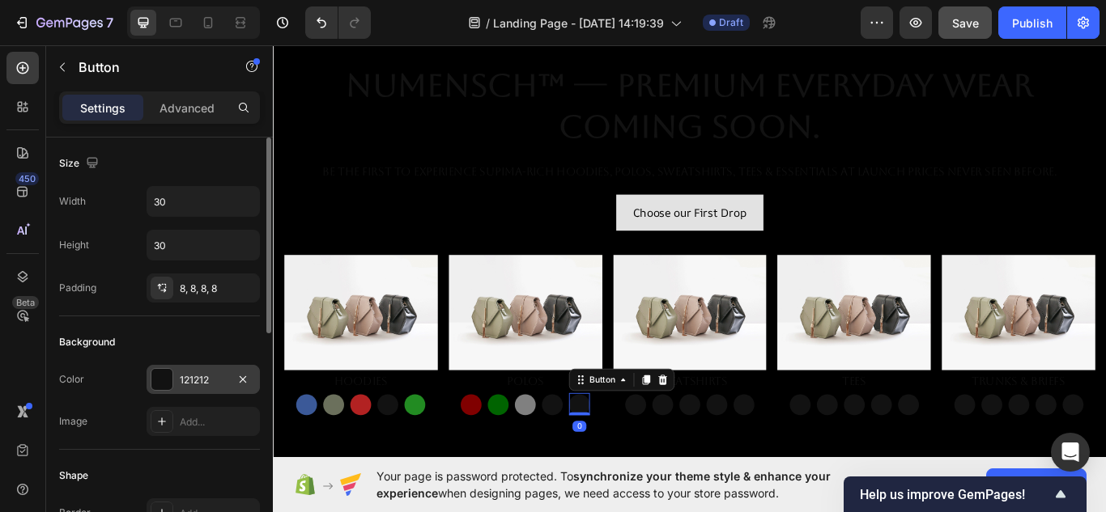
click at [219, 376] on div "121212" at bounding box center [203, 380] width 47 height 15
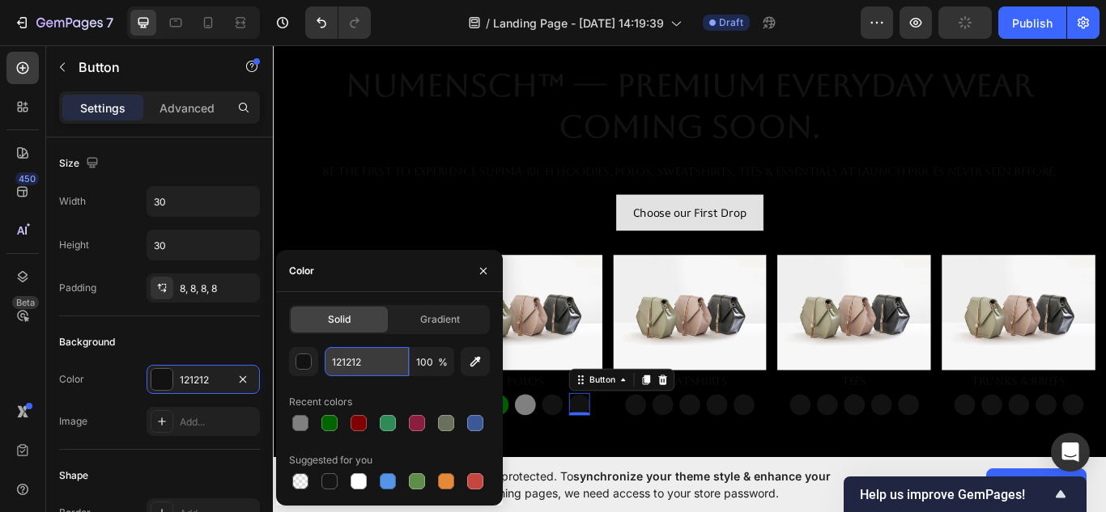
click at [387, 361] on input "121212" at bounding box center [367, 361] width 84 height 29
paste input "FFFFFF"
type input "FFFFFF"
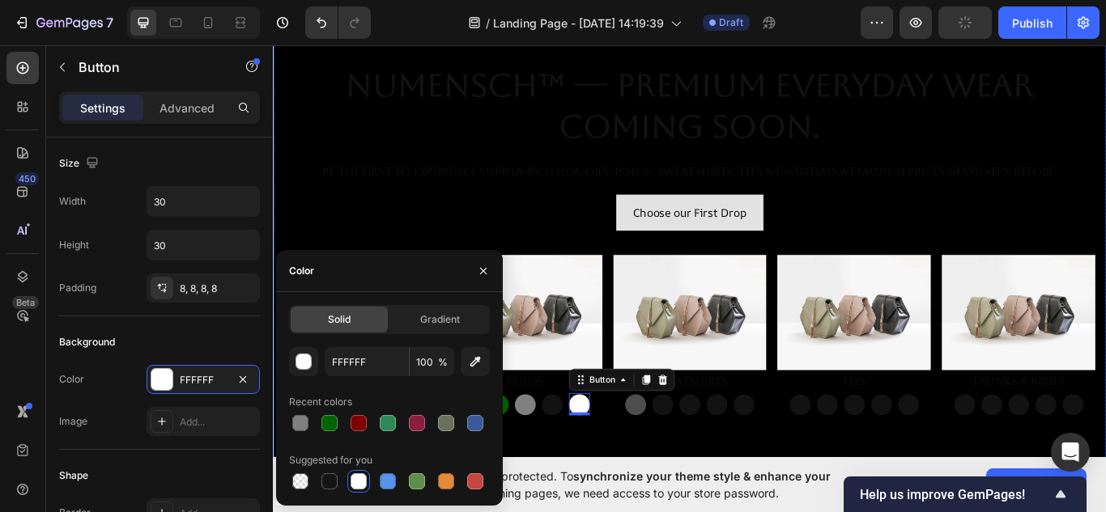
click at [691, 465] on button "Button" at bounding box center [695, 465] width 24 height 24
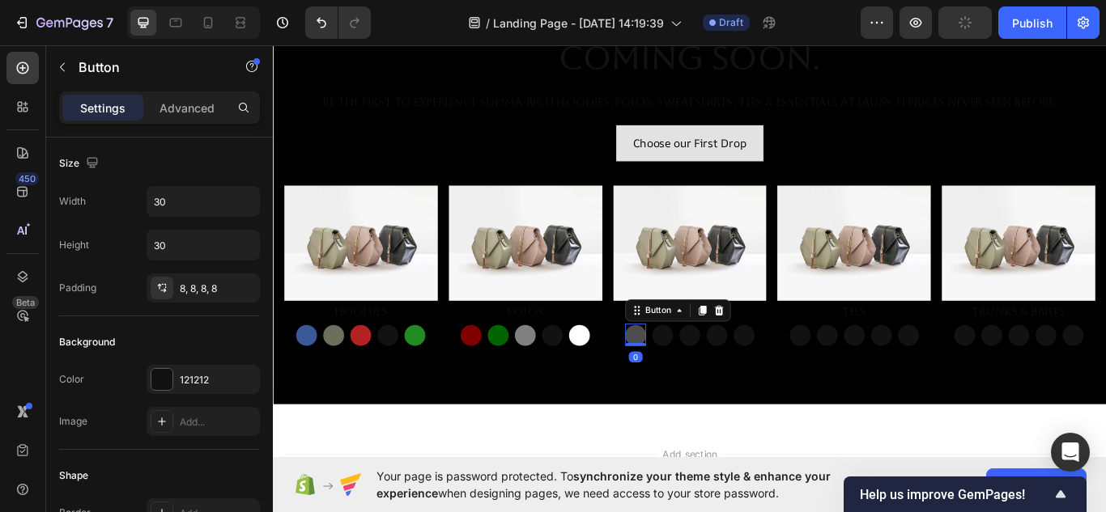
scroll to position [234, 0]
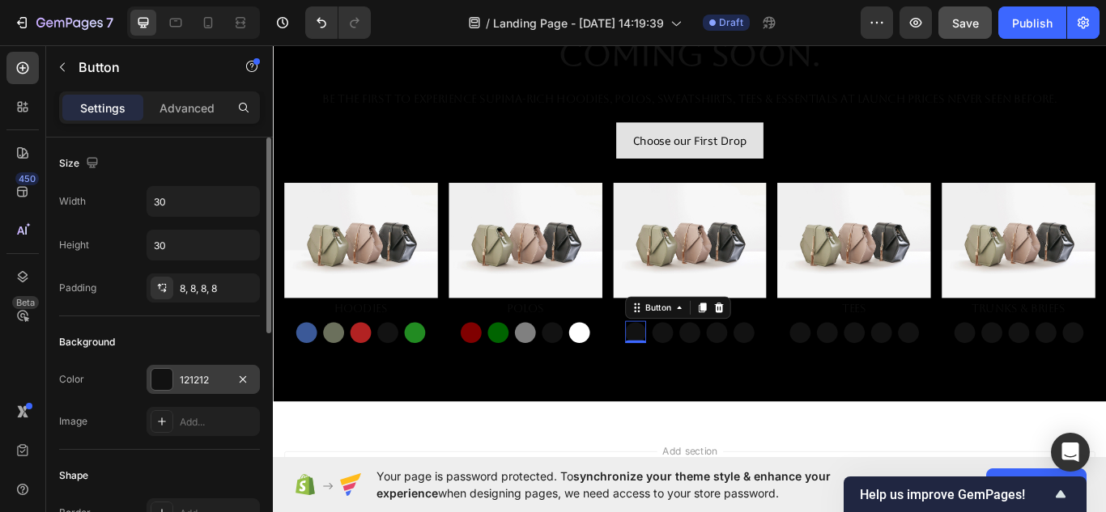
click at [227, 379] on div "121212" at bounding box center [203, 379] width 113 height 29
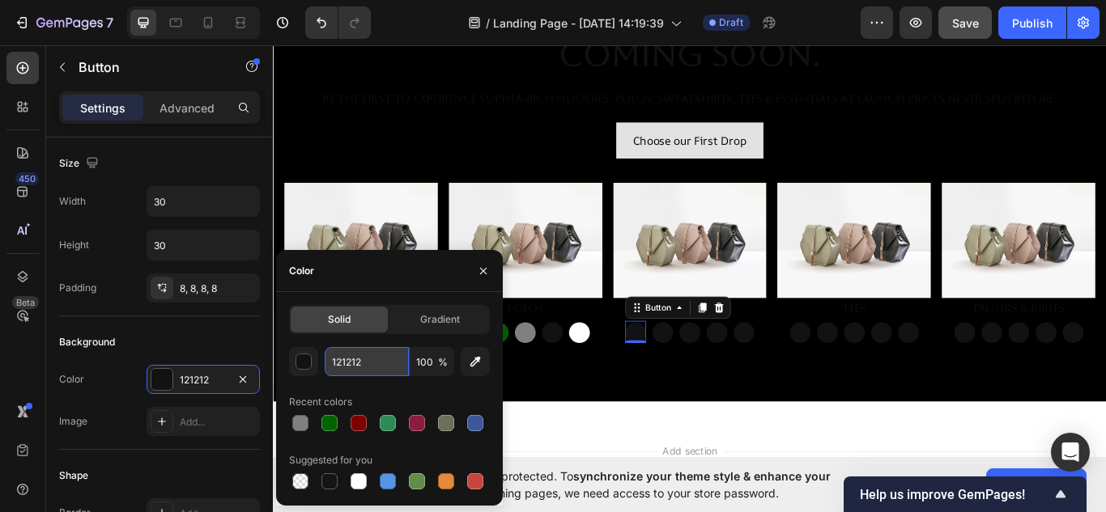
click at [375, 354] on input "121212" at bounding box center [367, 361] width 84 height 29
paste input "800000"
type input "800000"
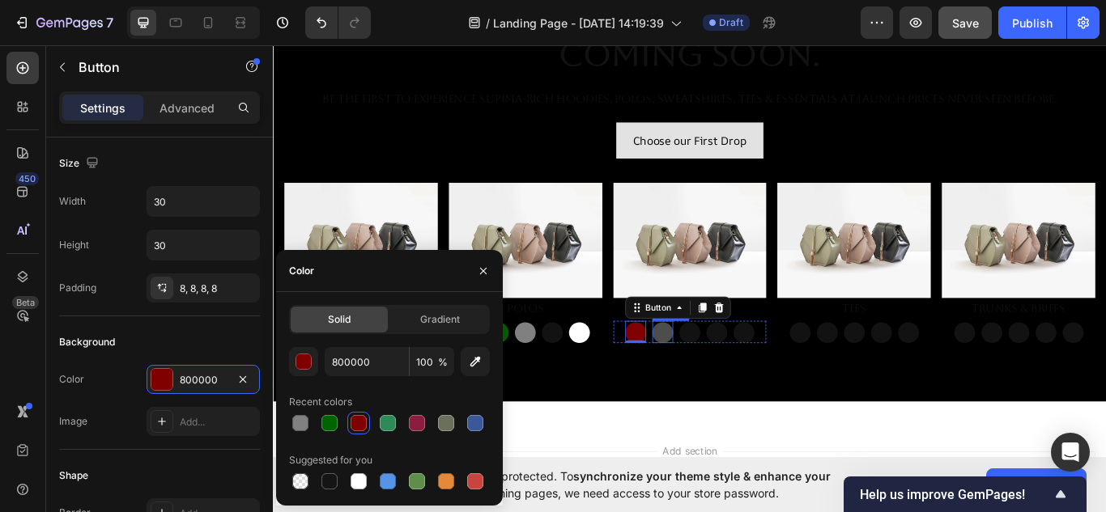
click at [729, 372] on button "Button" at bounding box center [727, 381] width 24 height 24
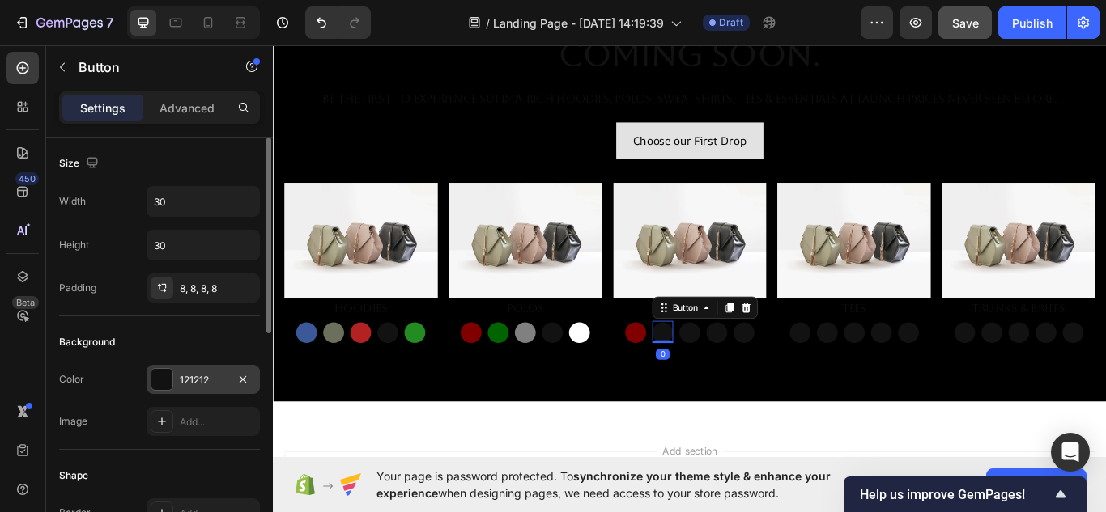
click at [224, 375] on div "121212" at bounding box center [203, 380] width 47 height 15
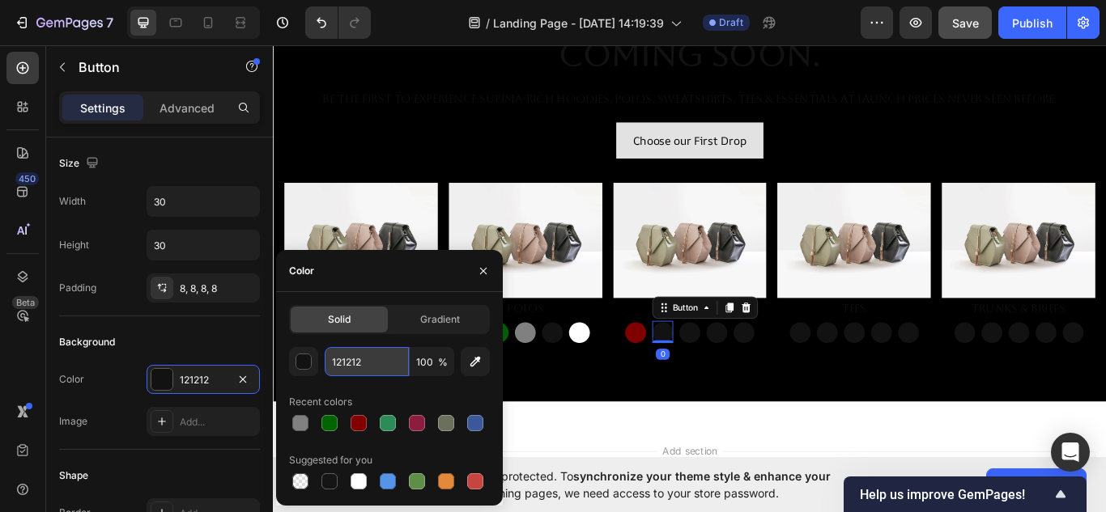
click at [383, 368] on input "121212" at bounding box center [367, 361] width 84 height 29
paste input "006400"
type input "006400"
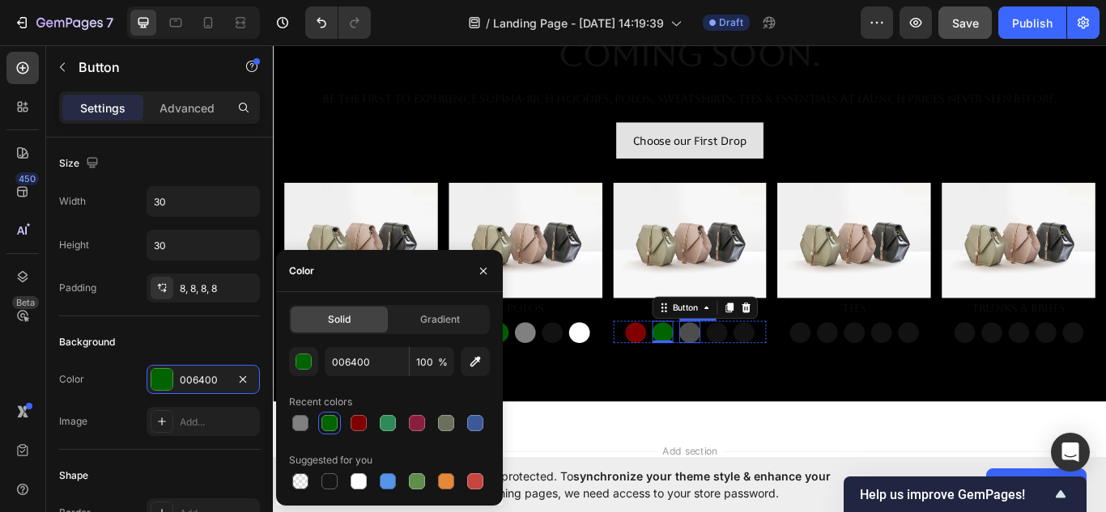
click at [750, 378] on button "Button" at bounding box center [758, 381] width 24 height 24
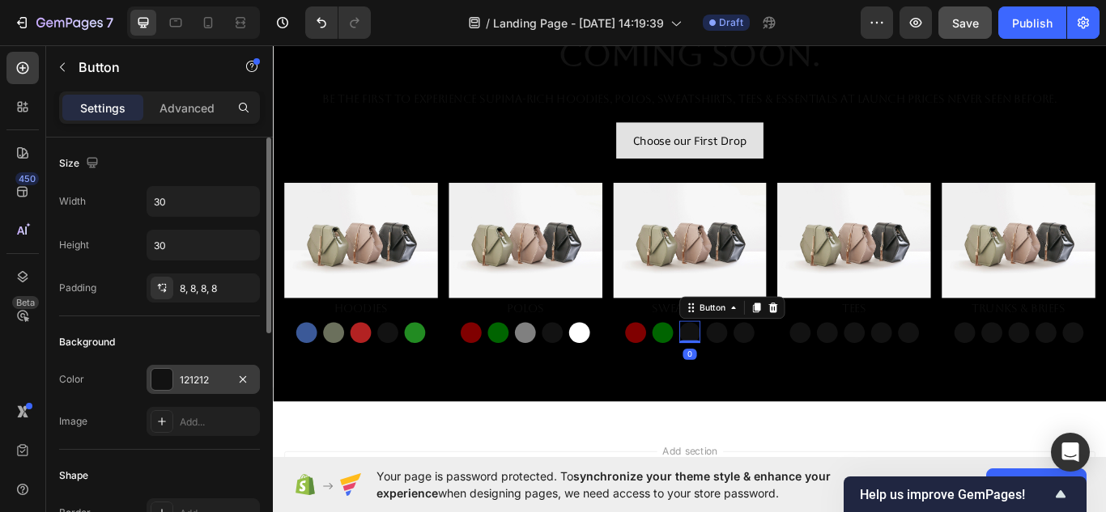
click at [215, 379] on div "121212" at bounding box center [203, 380] width 47 height 15
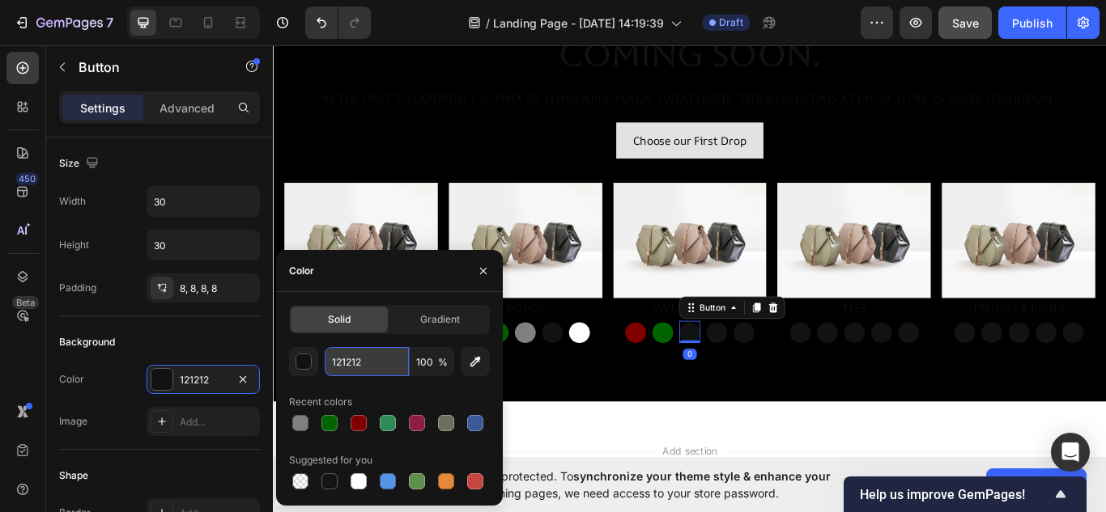
click at [378, 360] on input "121212" at bounding box center [367, 361] width 84 height 29
paste input "808080"
type input "808080"
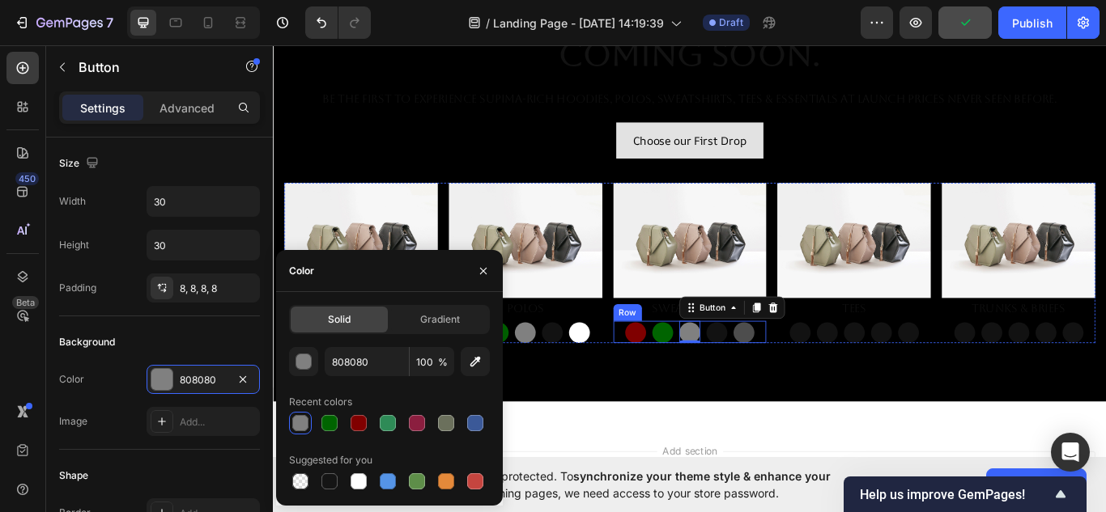
click at [814, 376] on button "Button" at bounding box center [822, 381] width 24 height 24
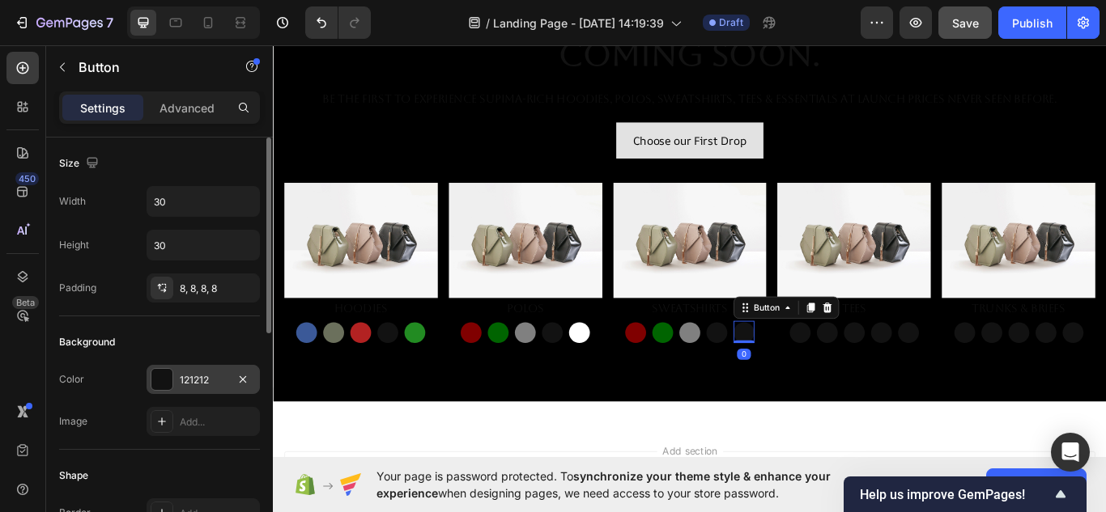
click at [208, 379] on div "121212" at bounding box center [203, 380] width 47 height 15
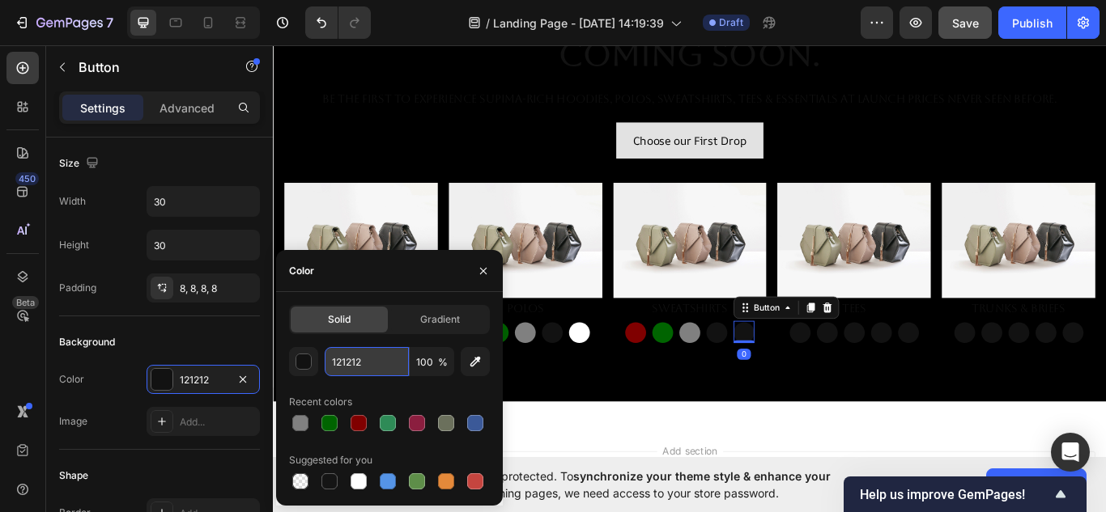
click at [367, 364] on input "121212" at bounding box center [367, 361] width 84 height 29
paste input "FFFFFF"
type input "FFFFFF"
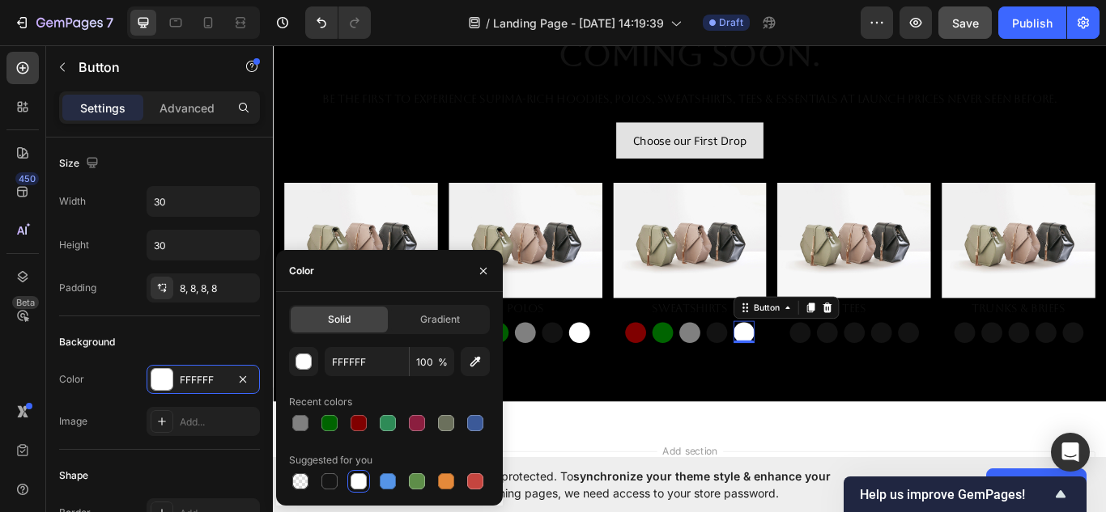
click at [661, 476] on div "Drop element here Drop element here Row NuMENSCH™ — Premium Everyday Wear Comin…" at bounding box center [759, 164] width 972 height 647
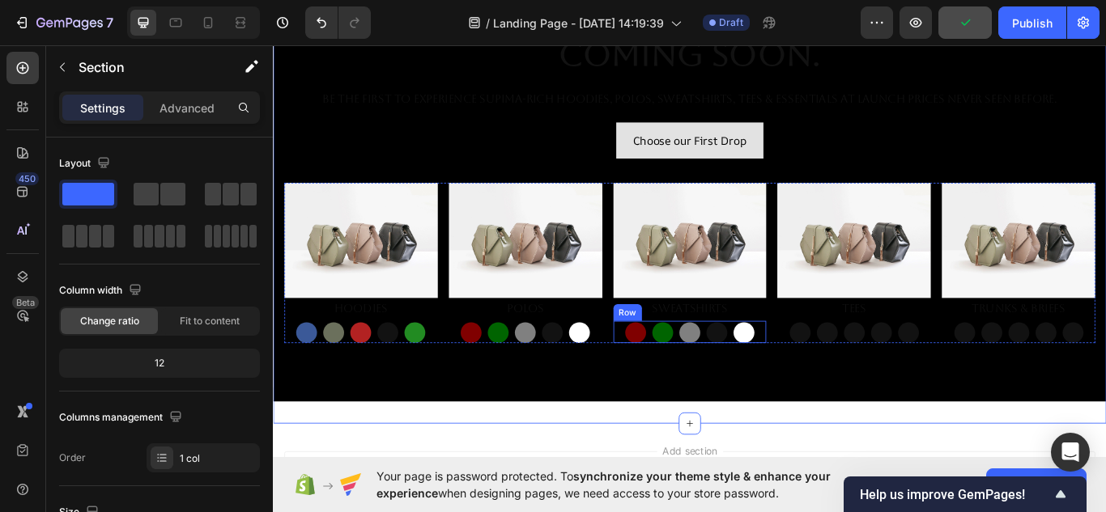
click at [832, 376] on div "Button Button Button Button Button Row" at bounding box center [759, 381] width 179 height 26
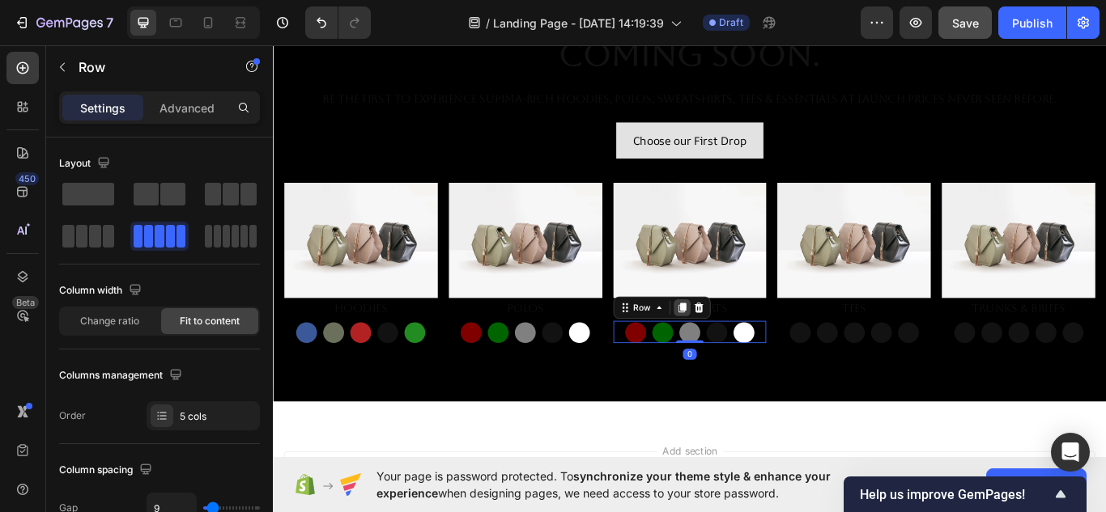
click at [745, 347] on icon at bounding box center [749, 352] width 9 height 11
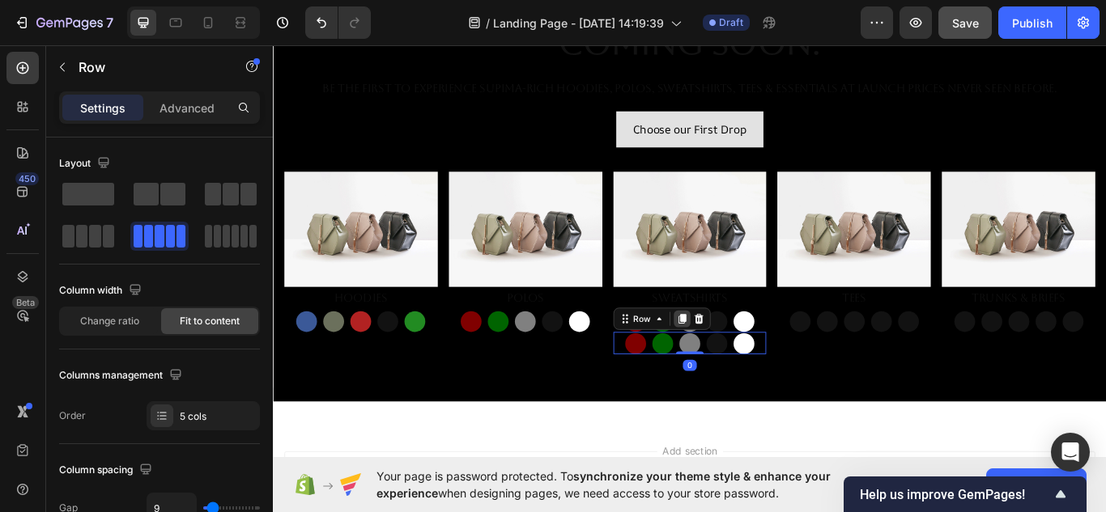
click at [746, 359] on icon at bounding box center [749, 365] width 13 height 13
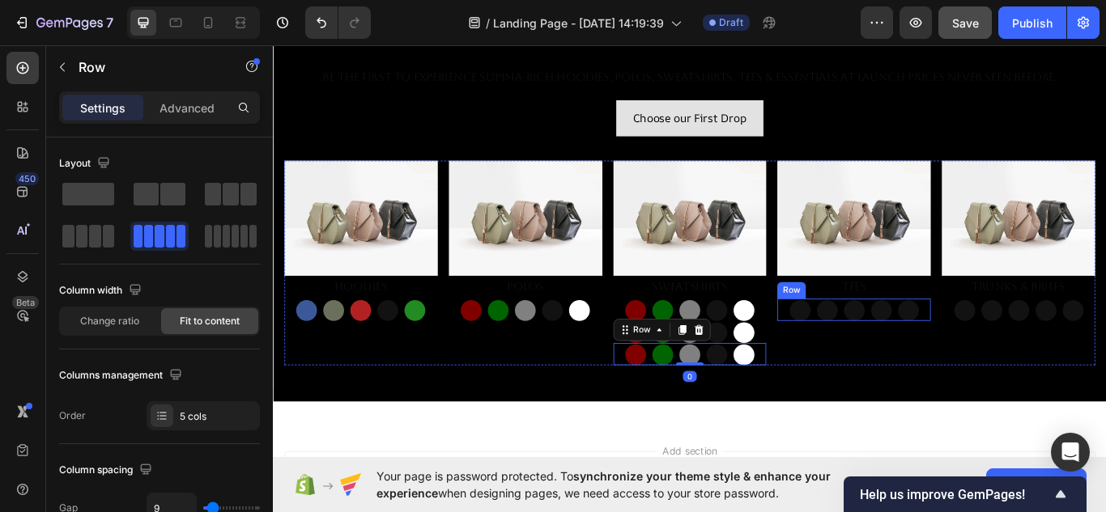
click at [1025, 354] on div "Button Button Button Button Button Row" at bounding box center [950, 355] width 179 height 26
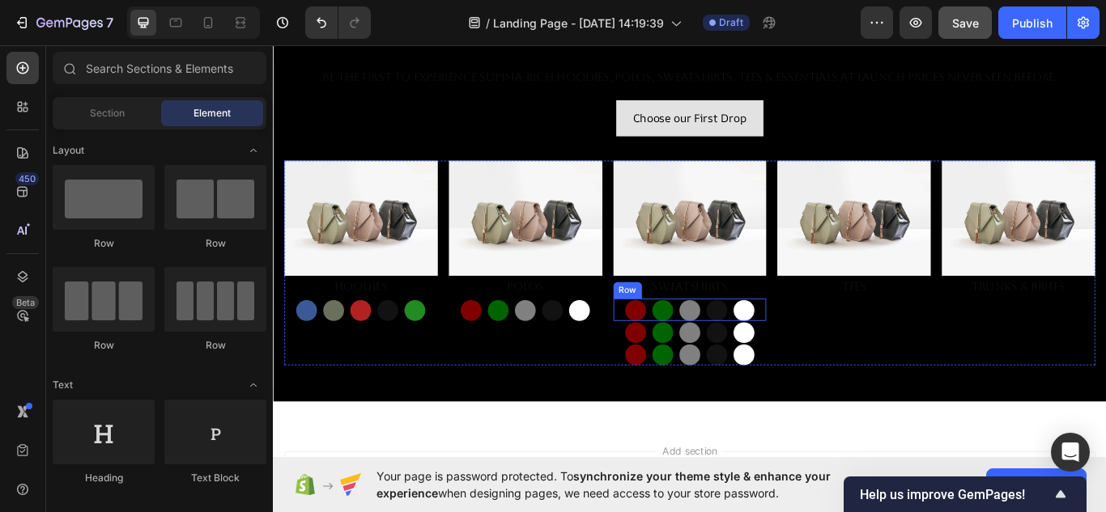
click at [799, 361] on div "Button Button Button Button Button Row" at bounding box center [759, 355] width 179 height 26
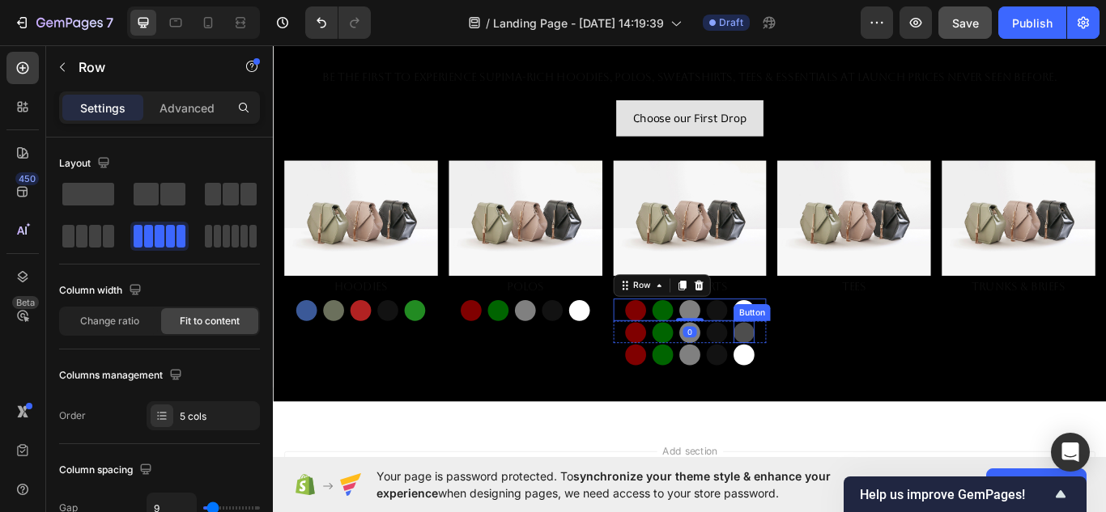
click at [818, 384] on button "Button" at bounding box center [822, 381] width 24 height 24
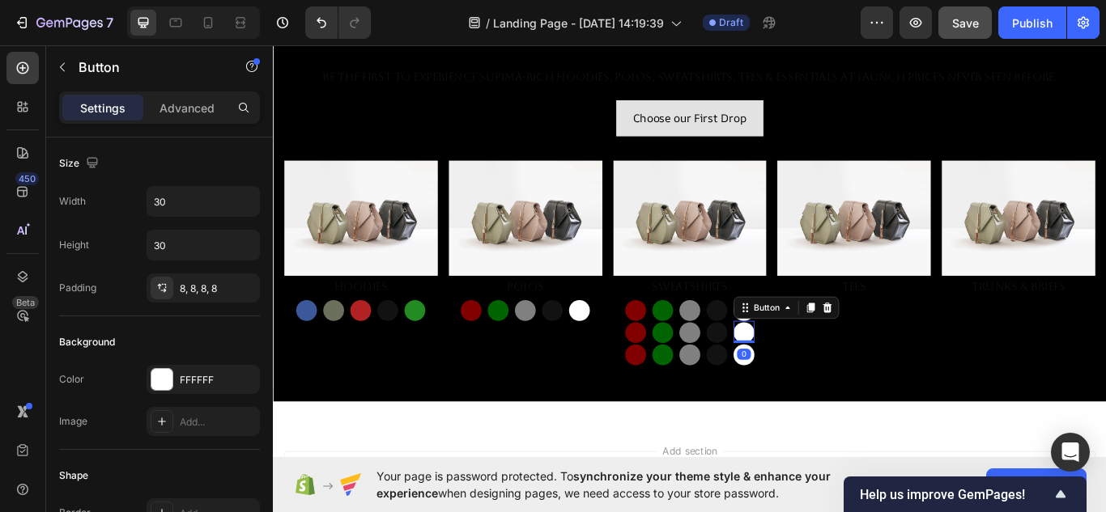
click at [831, 381] on div "Button Button Button Button Button 0 Row" at bounding box center [759, 381] width 179 height 26
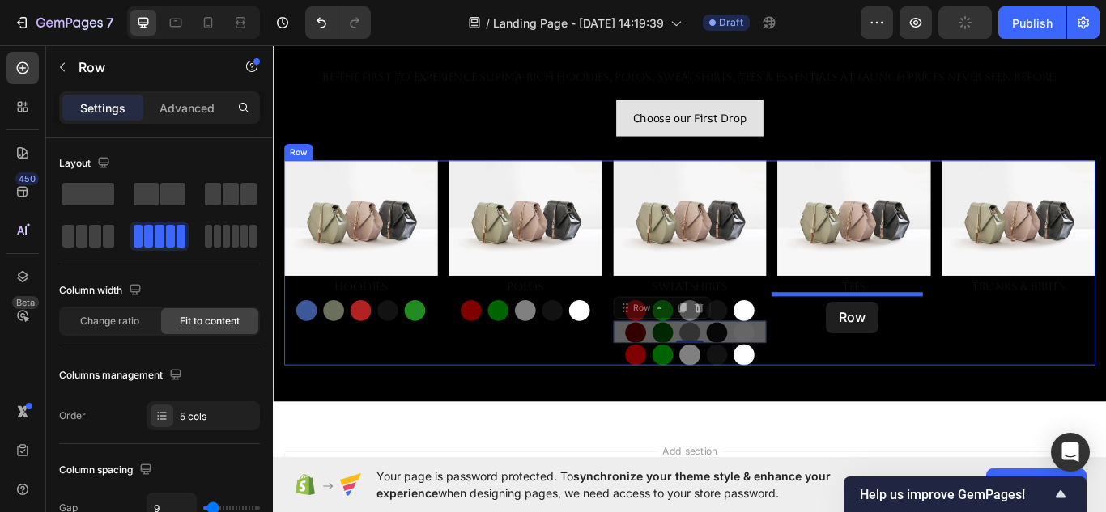
drag, startPoint x: 831, startPoint y: 380, endPoint x: 918, endPoint y: 345, distance: 93.4
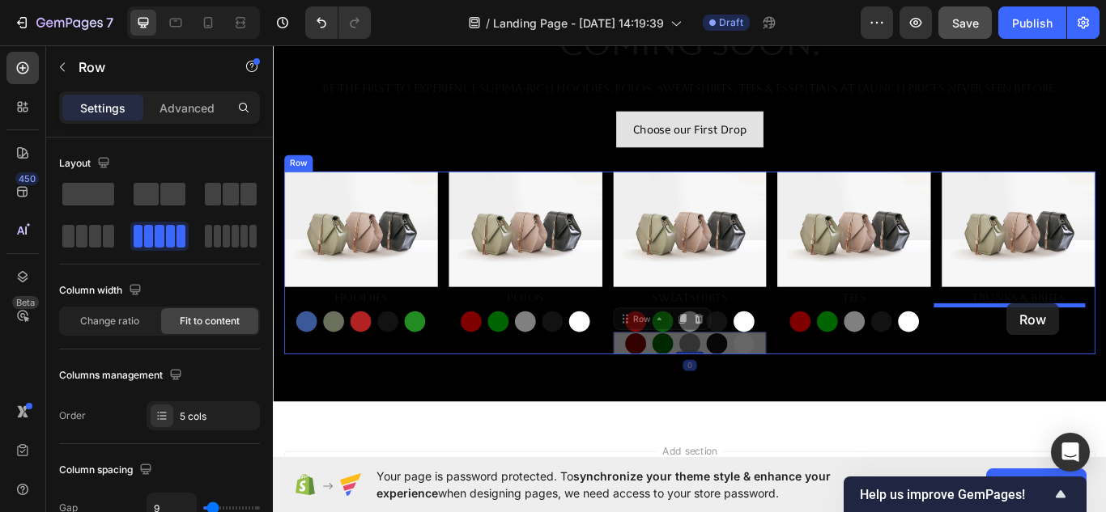
drag, startPoint x: 831, startPoint y: 386, endPoint x: 1128, endPoint y: 347, distance: 299.6
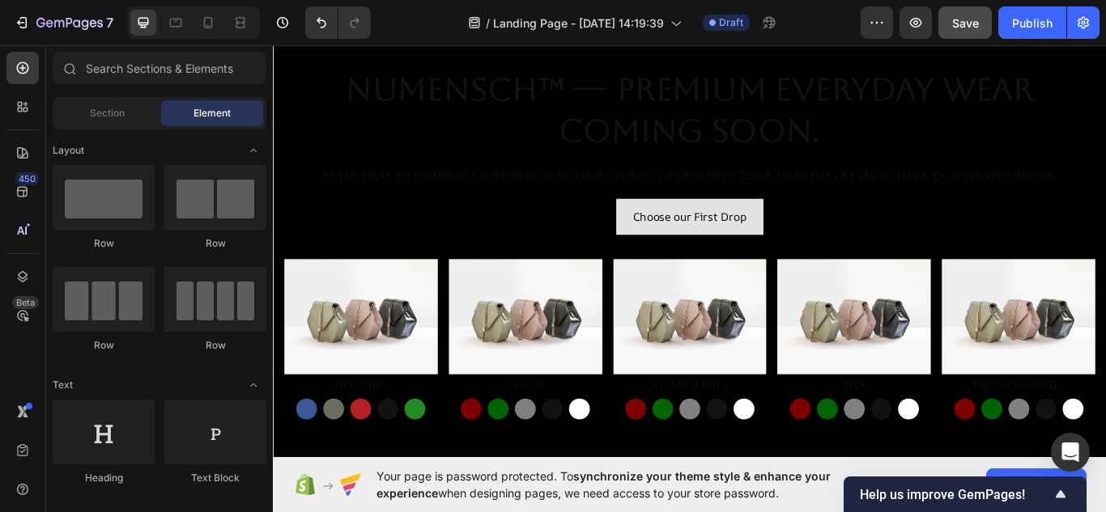
scroll to position [145, 0]
click at [772, 444] on p "Sweatshirts" at bounding box center [759, 443] width 176 height 23
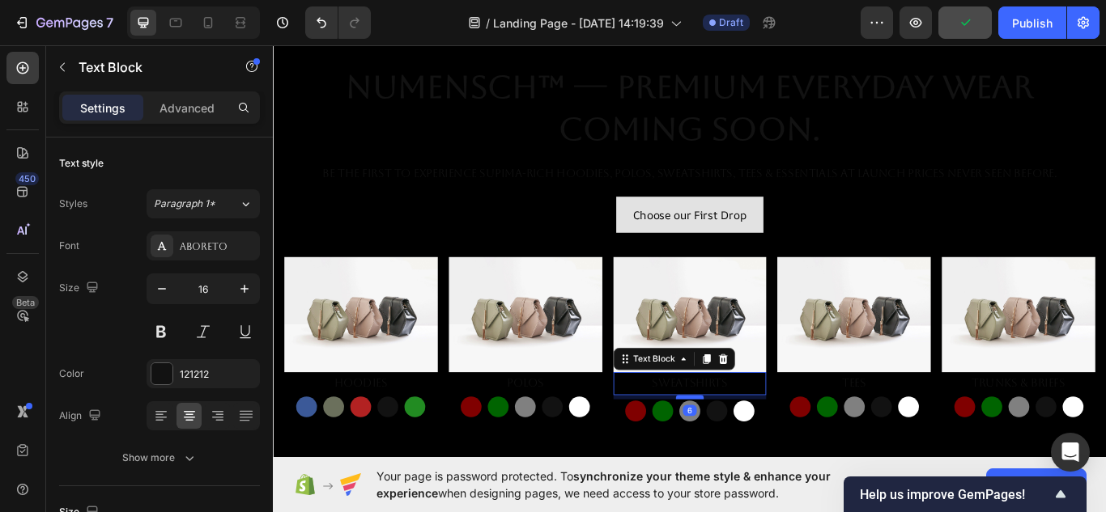
click at [753, 454] on div at bounding box center [758, 456] width 32 height 5
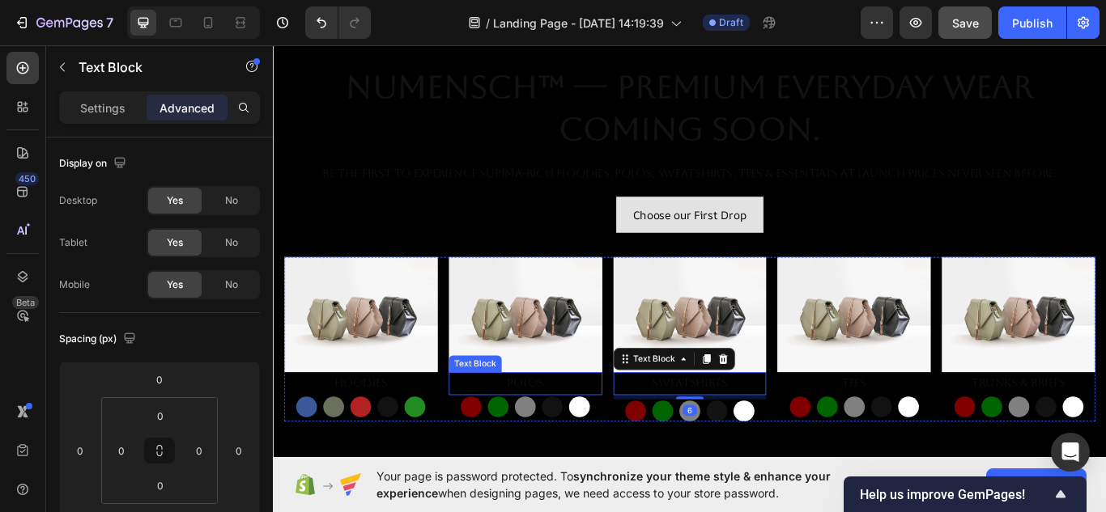
click at [638, 436] on p "Polos" at bounding box center [567, 440] width 176 height 23
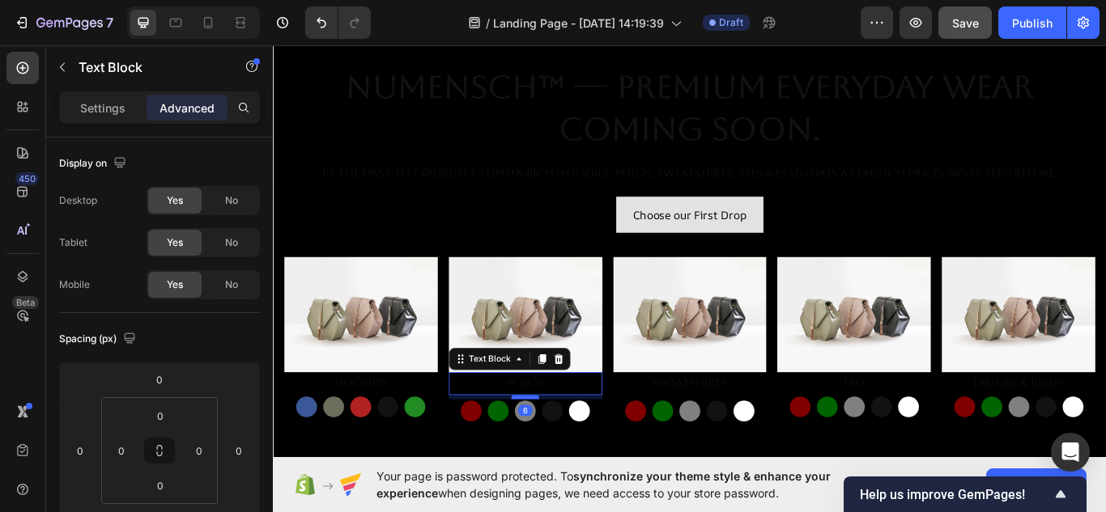
click at [561, 454] on div at bounding box center [567, 456] width 32 height 5
click at [413, 432] on p "Hoodies" at bounding box center [375, 440] width 176 height 23
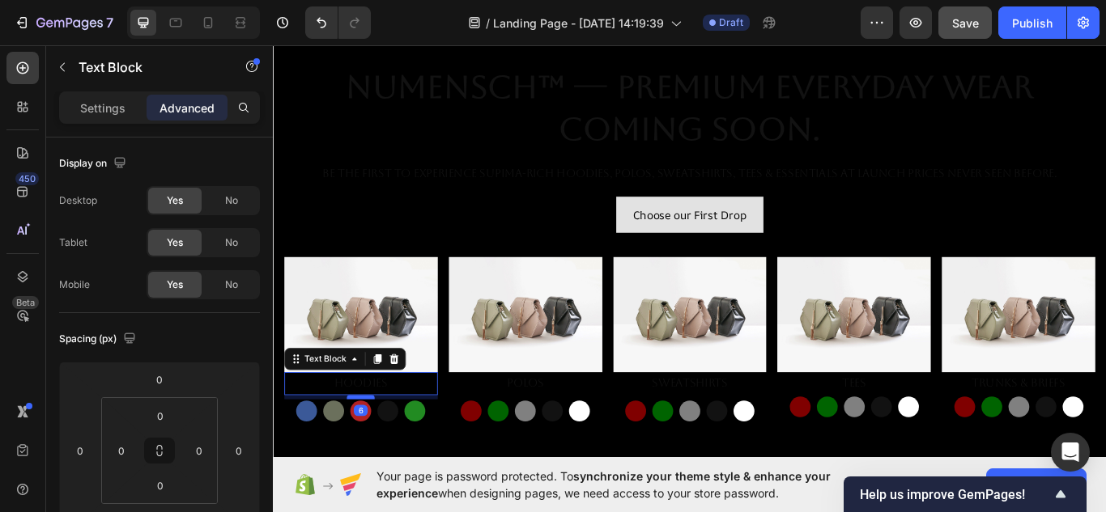
click at [383, 454] on div at bounding box center [375, 456] width 32 height 5
click at [1004, 432] on p "Tees" at bounding box center [950, 440] width 176 height 23
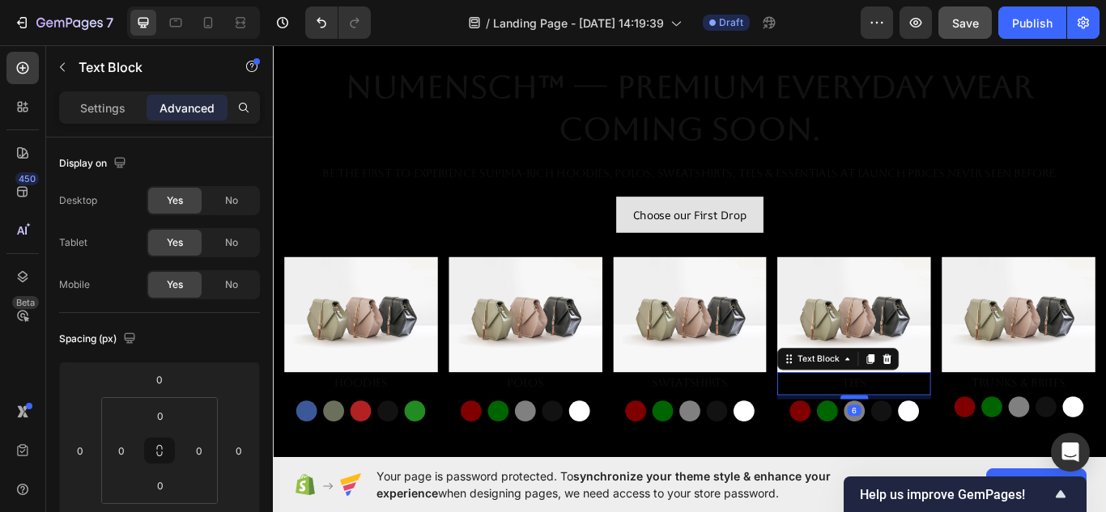
click at [941, 454] on div at bounding box center [950, 456] width 32 height 5
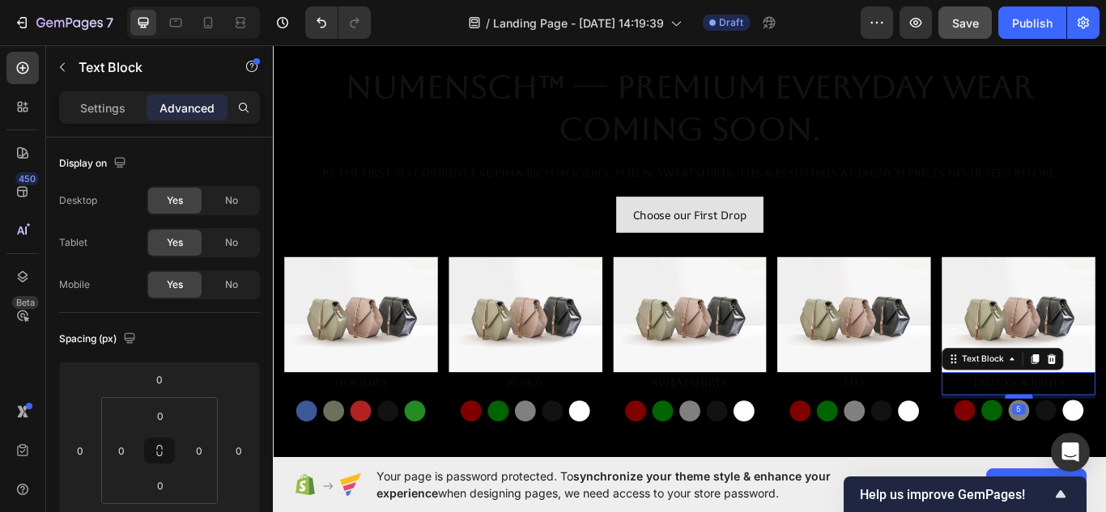
drag, startPoint x: 1123, startPoint y: 446, endPoint x: 1133, endPoint y: 450, distance: 11.3
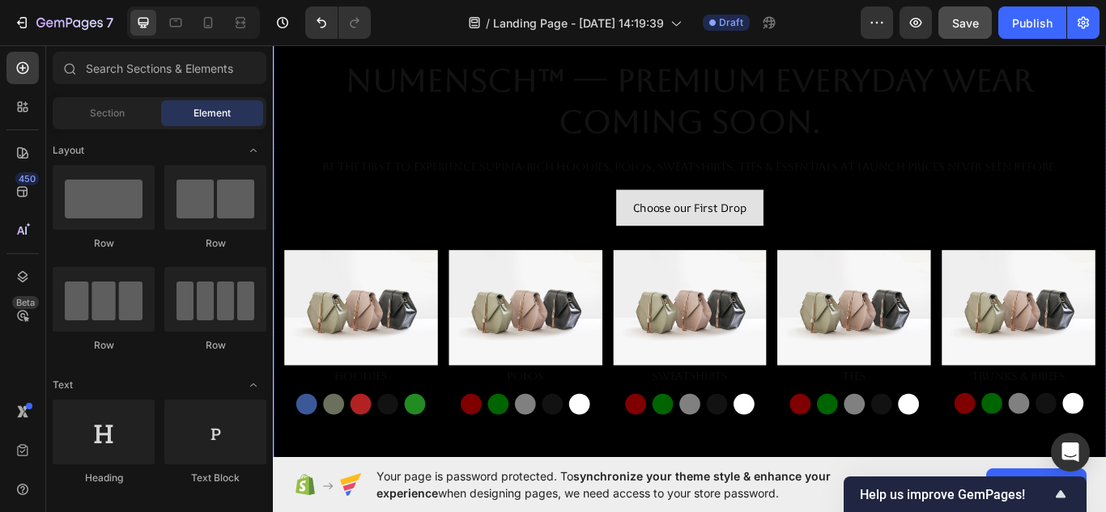
scroll to position [146, 0]
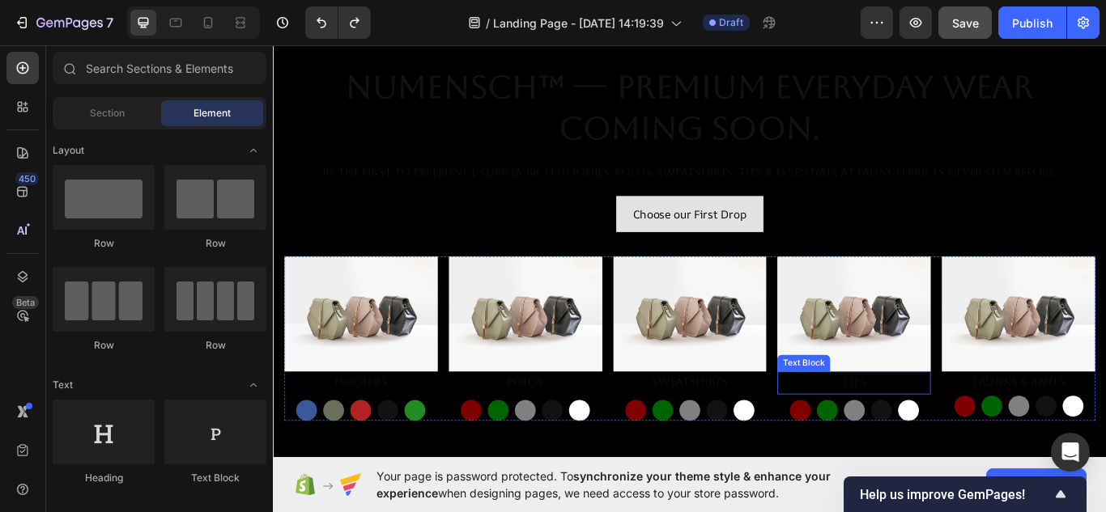
click at [969, 435] on p "Tees" at bounding box center [950, 439] width 176 height 23
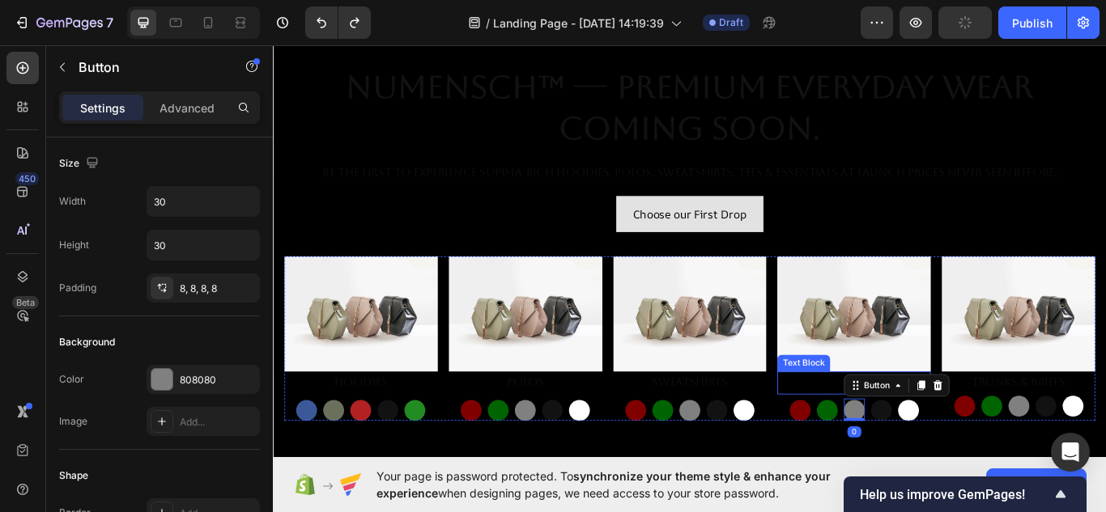
click at [908, 436] on p "Tees" at bounding box center [950, 439] width 176 height 23
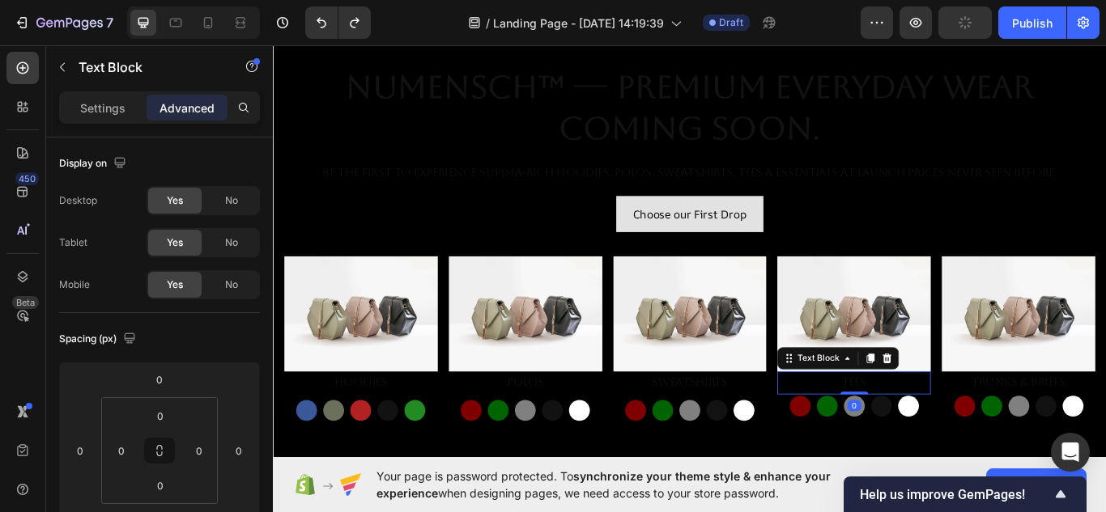
drag, startPoint x: 945, startPoint y: 450, endPoint x: 947, endPoint y: 438, distance: 12.4
click at [947, 438] on div "Tees Text Block 0" at bounding box center [950, 440] width 179 height 27
click at [807, 428] on p "Sweatshirts" at bounding box center [759, 439] width 176 height 23
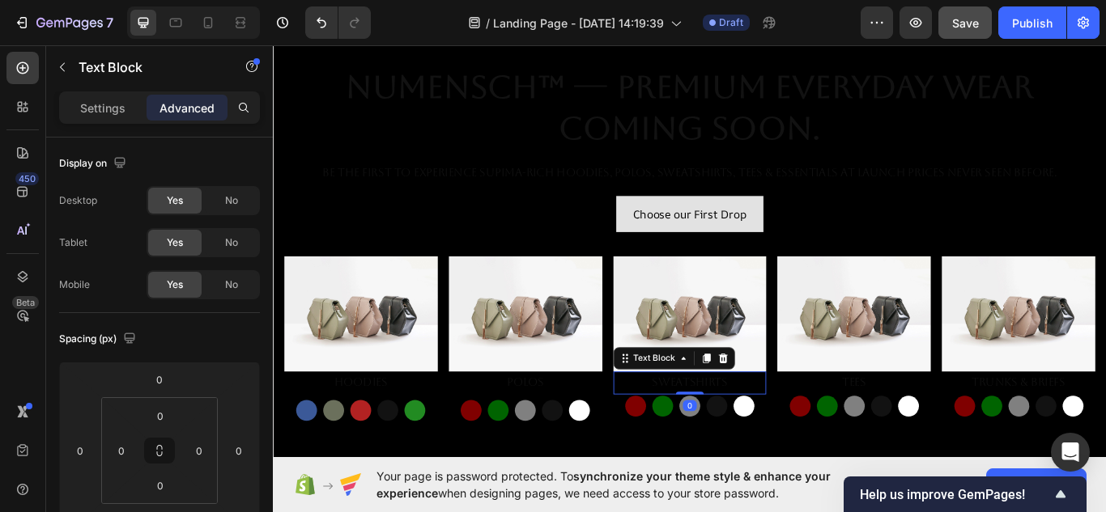
drag, startPoint x: 743, startPoint y: 450, endPoint x: 743, endPoint y: 432, distance: 17.8
click at [743, 432] on div "Sweatshirts Text Block 0" at bounding box center [759, 440] width 179 height 27
click at [619, 436] on p "Polos" at bounding box center [567, 439] width 176 height 23
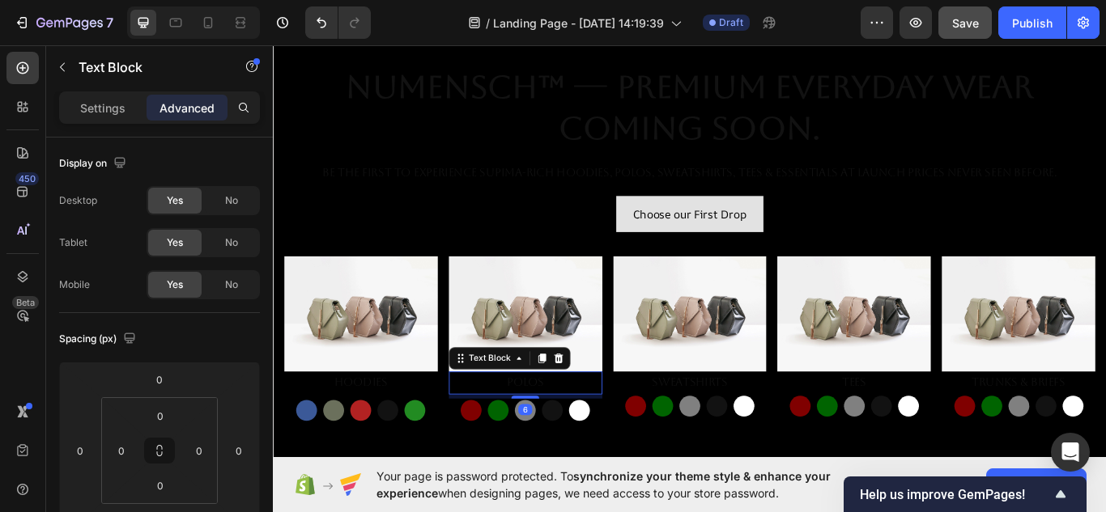
drag, startPoint x: 566, startPoint y: 449, endPoint x: 568, endPoint y: 437, distance: 11.6
click at [568, 437] on div "Polos Text Block 6" at bounding box center [567, 440] width 179 height 27
drag, startPoint x: 575, startPoint y: 452, endPoint x: 578, endPoint y: 437, distance: 14.9
click at [578, 437] on div "Polos Text Block 0" at bounding box center [567, 440] width 179 height 27
click at [434, 432] on p "Hoodies" at bounding box center [375, 439] width 176 height 23
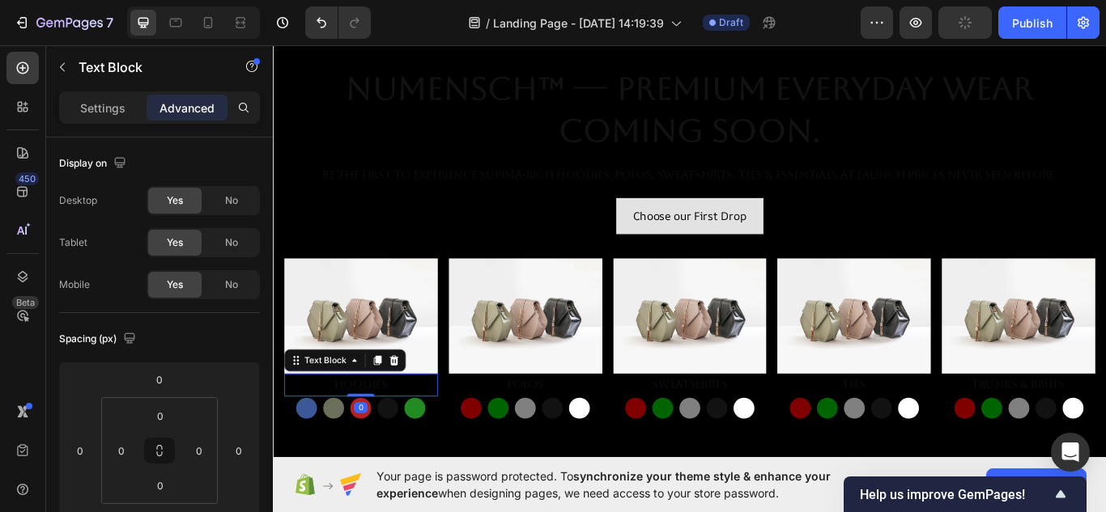
drag, startPoint x: 382, startPoint y: 450, endPoint x: 389, endPoint y: 437, distance: 14.5
click at [389, 437] on div "Hoodies Text Block 0" at bounding box center [375, 442] width 179 height 27
click at [765, 465] on div "Your page is password protected. To synchronize your theme style & enhance your…" at bounding box center [689, 484] width 833 height 55
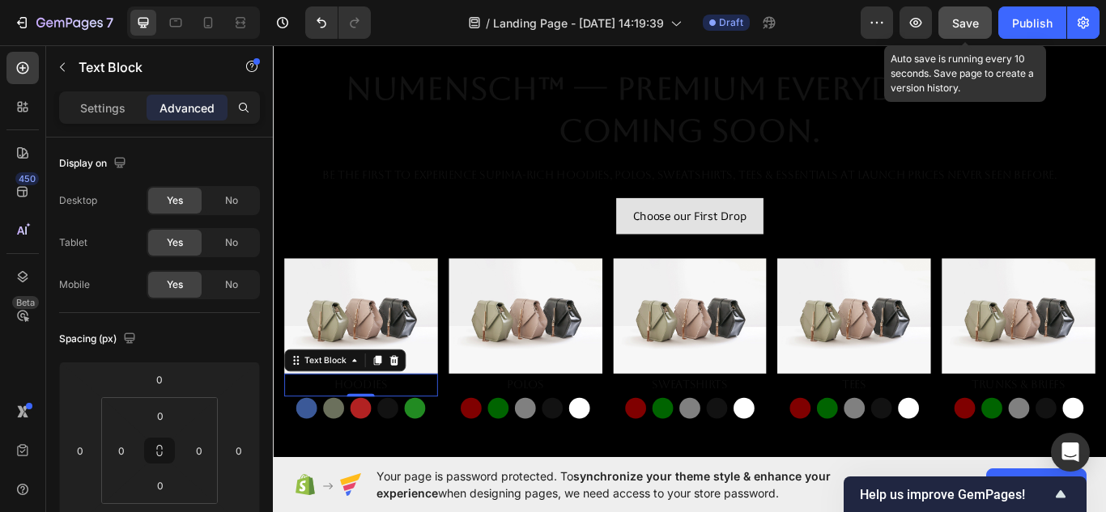
click at [971, 18] on span "Save" at bounding box center [965, 23] width 27 height 14
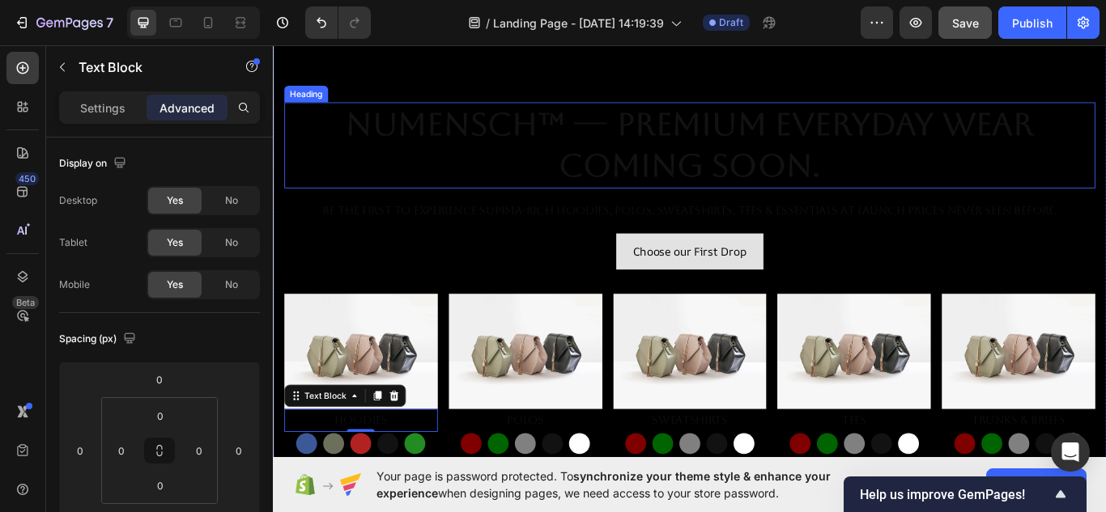
scroll to position [105, 0]
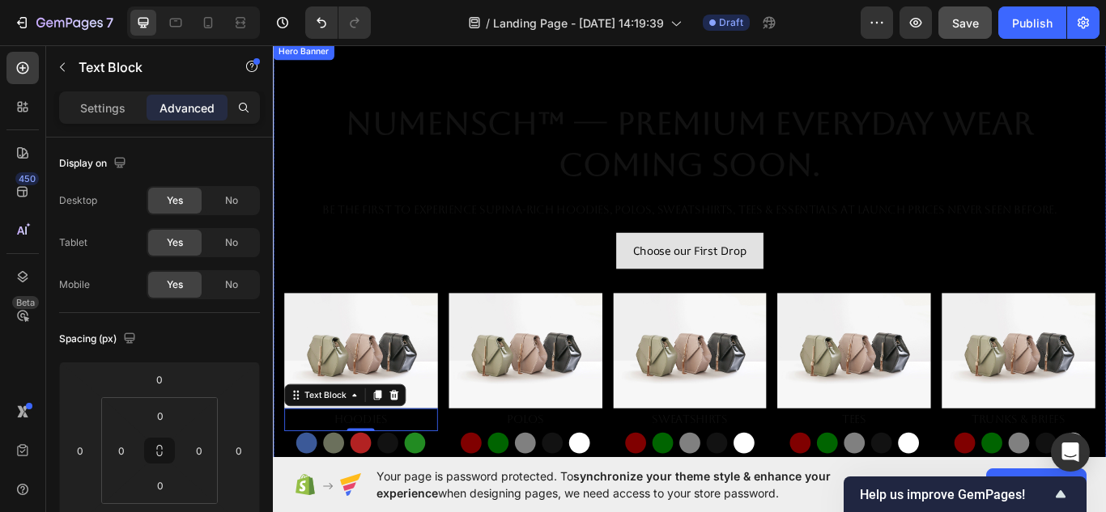
click at [786, 322] on div "Choose our First Drop Button" at bounding box center [759, 300] width 946 height 71
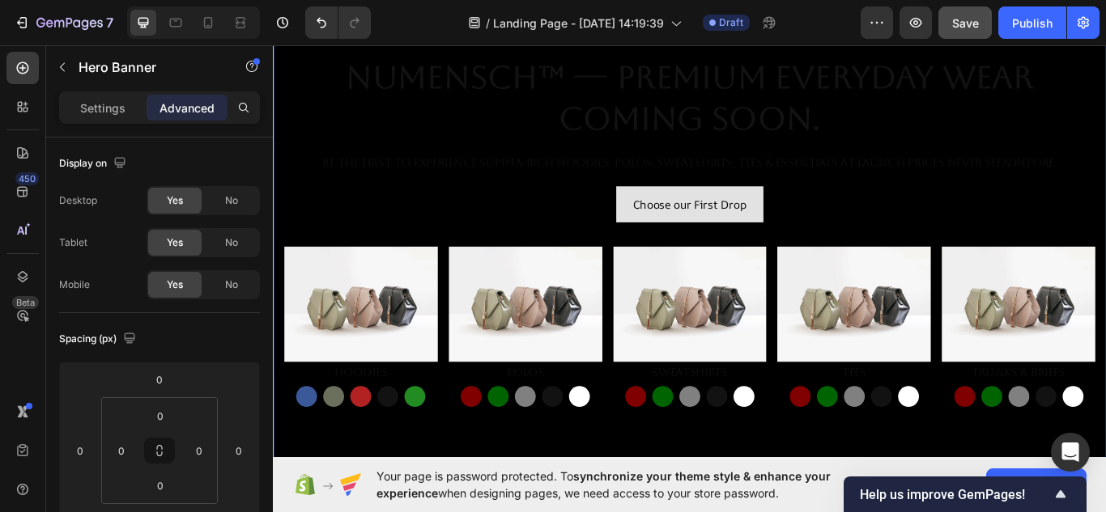
scroll to position [176, 0]
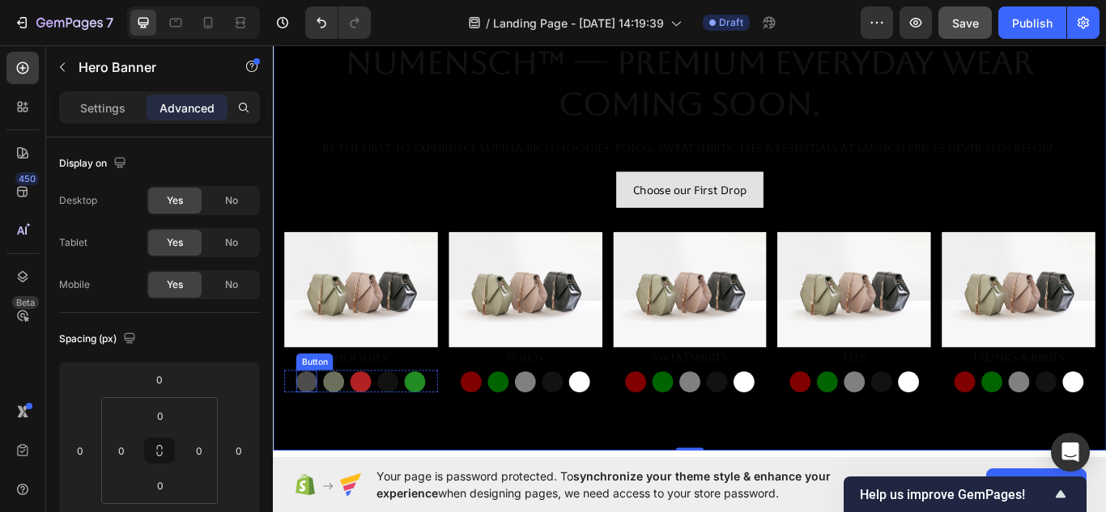
click at [309, 432] on button "Button" at bounding box center [312, 439] width 24 height 24
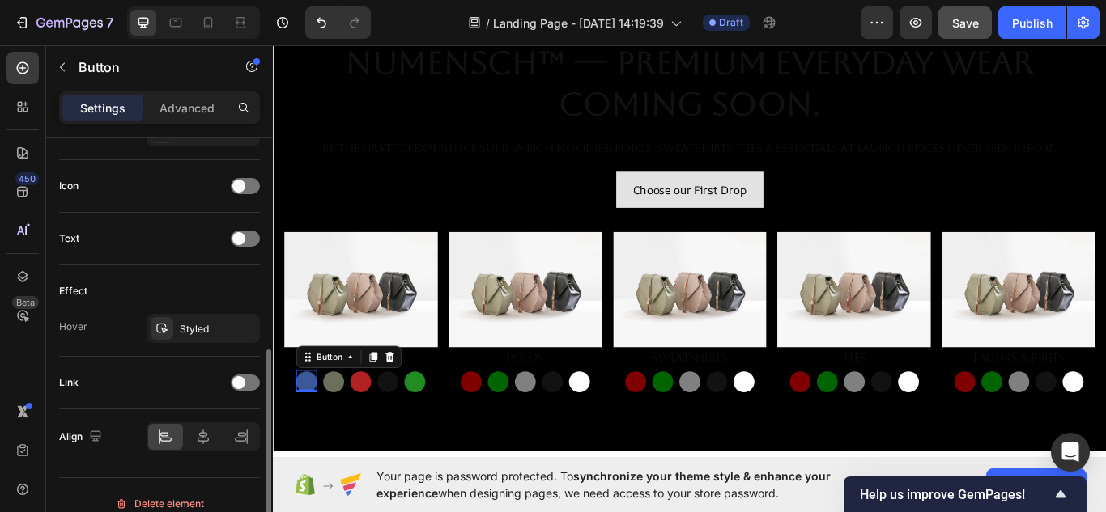
scroll to position [461, 0]
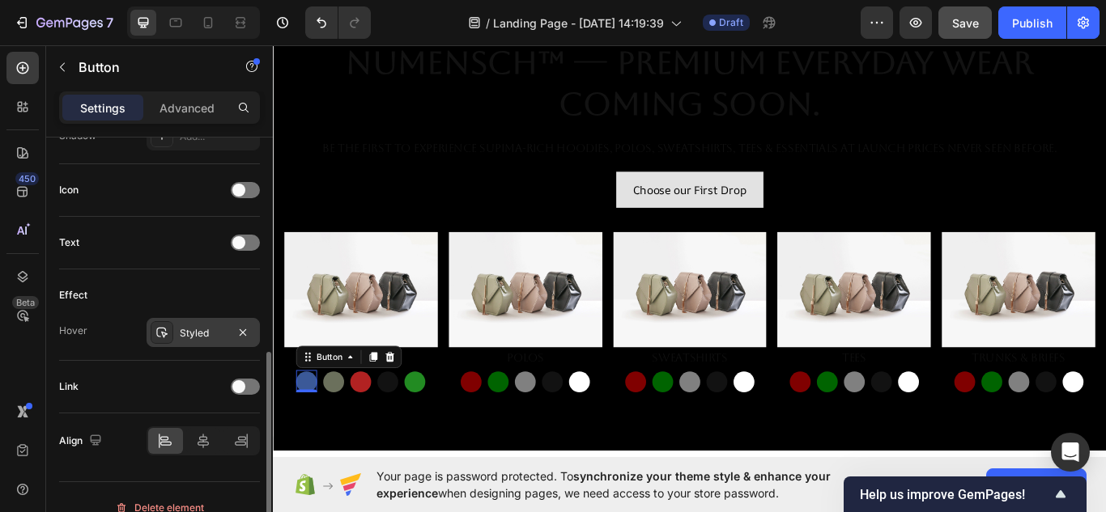
click at [168, 340] on div at bounding box center [162, 332] width 23 height 23
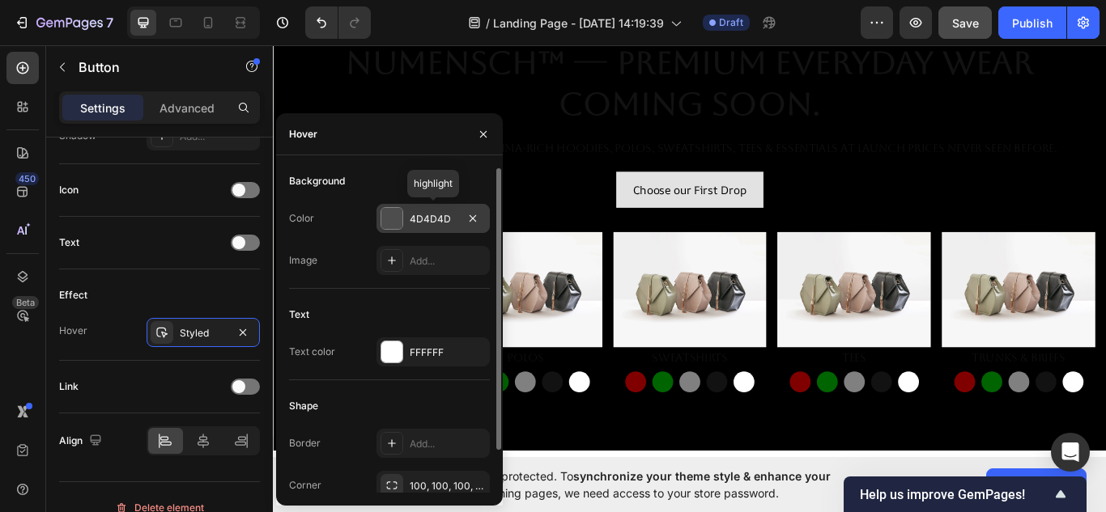
click at [394, 218] on div at bounding box center [391, 218] width 21 height 21
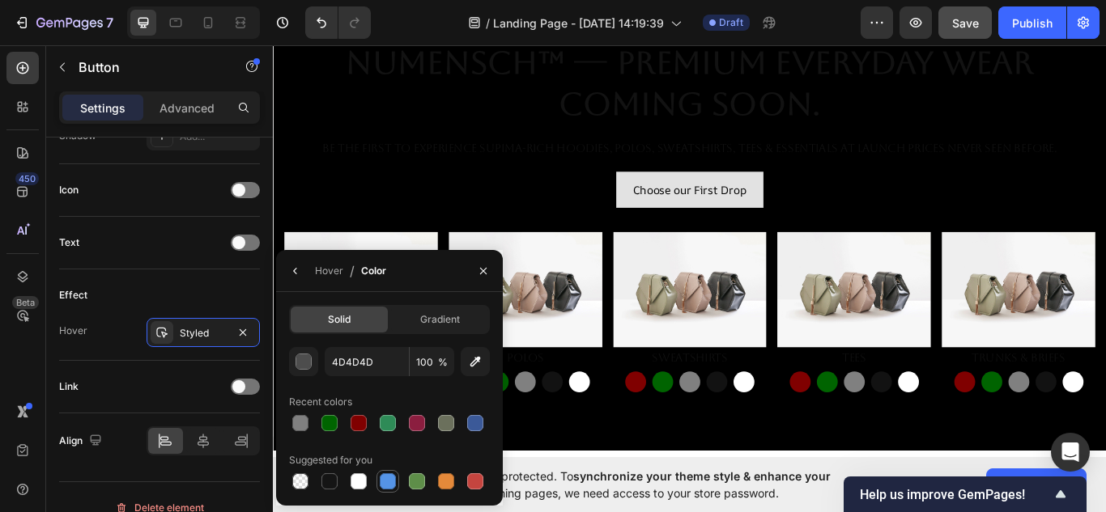
click at [389, 481] on div at bounding box center [388, 482] width 16 height 16
click at [295, 269] on icon "button" at bounding box center [294, 271] width 3 height 6
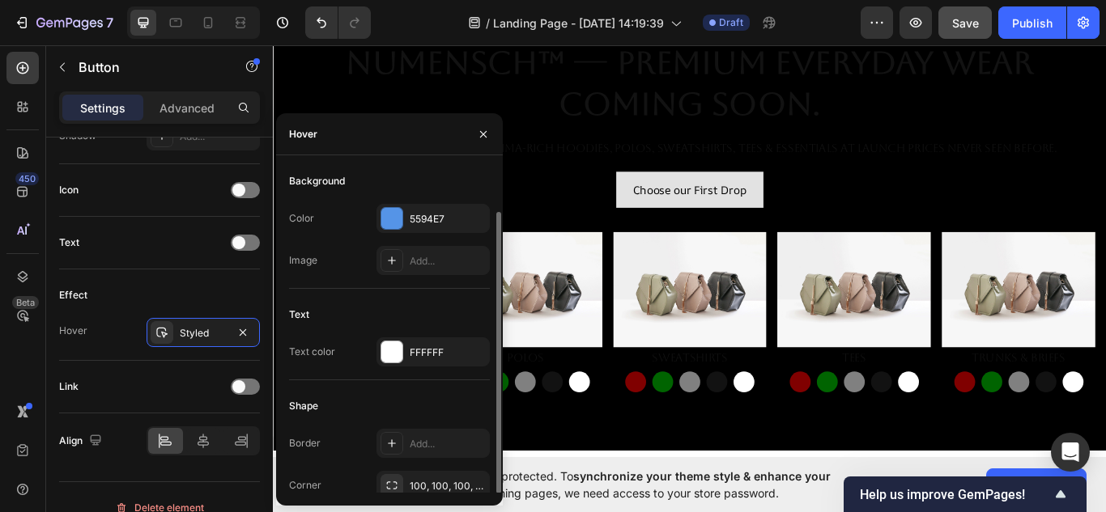
scroll to position [49, 0]
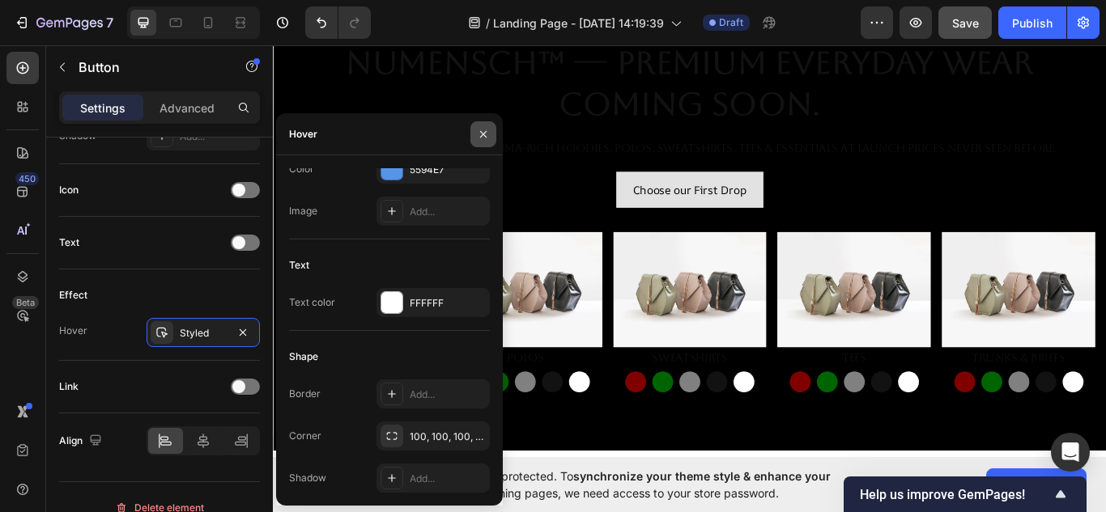
click at [482, 135] on icon "button" at bounding box center [483, 133] width 6 height 6
click at [516, 154] on div "Be the first to experience Supima-rich hoodies, polos, sweatshirts, tees & esse…" at bounding box center [759, 167] width 946 height 27
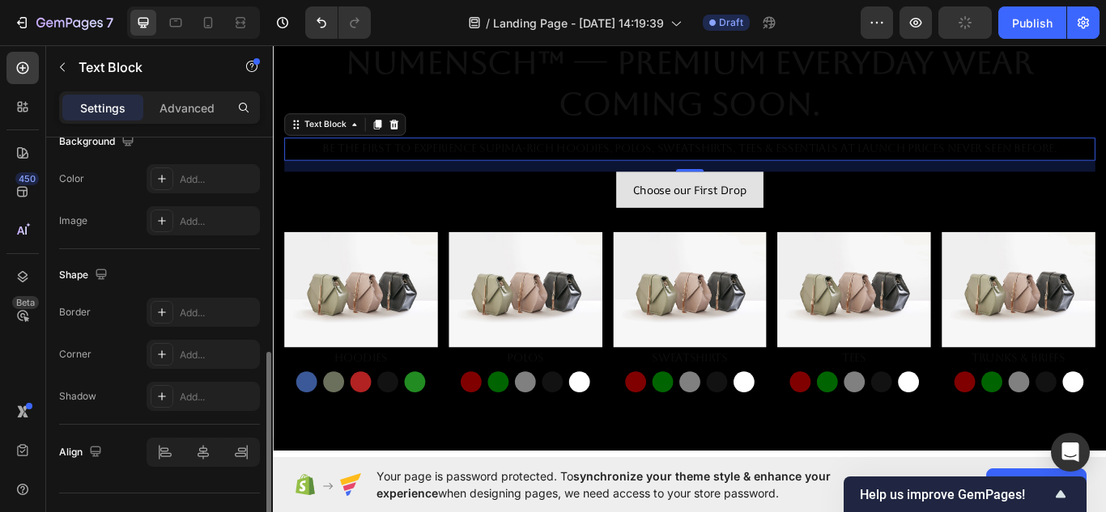
scroll to position [512, 0]
click at [346, 432] on button "Button" at bounding box center [343, 439] width 24 height 24
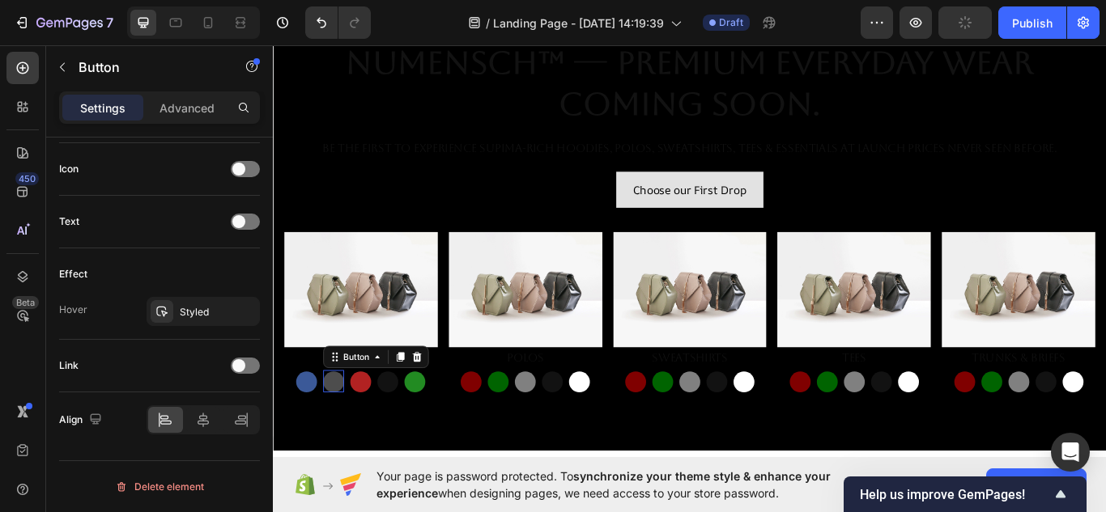
scroll to position [0, 0]
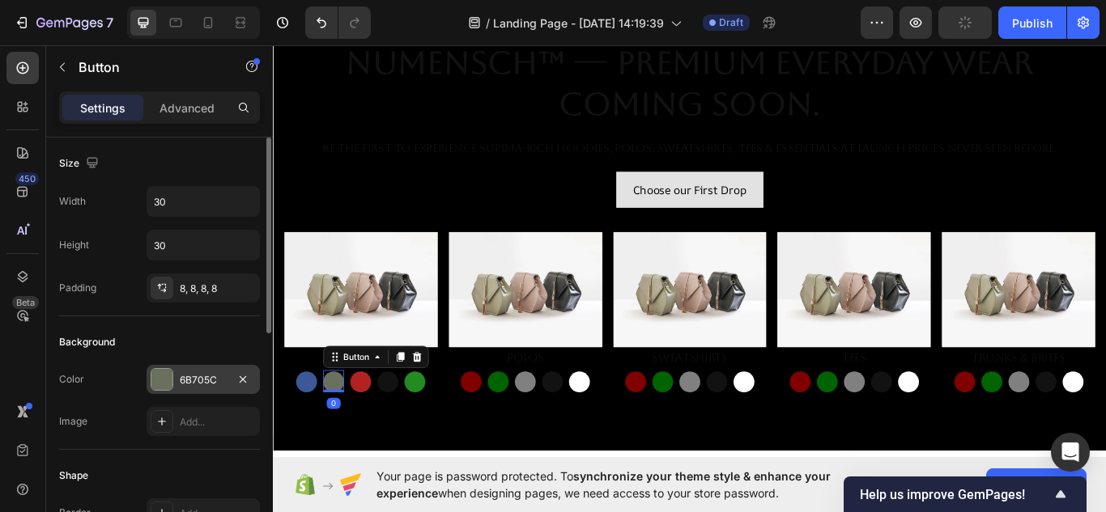
click at [162, 371] on div at bounding box center [161, 379] width 21 height 21
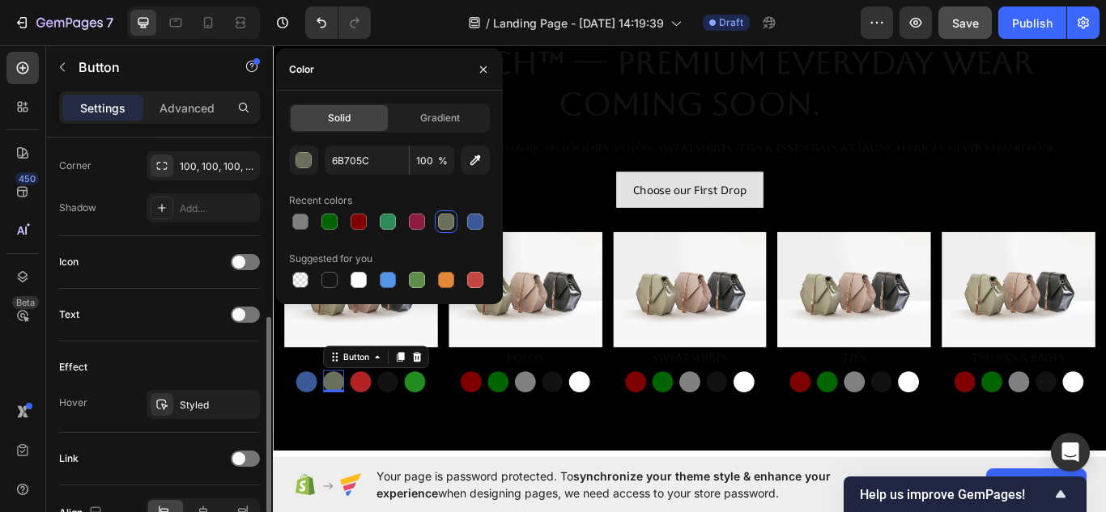
scroll to position [483, 0]
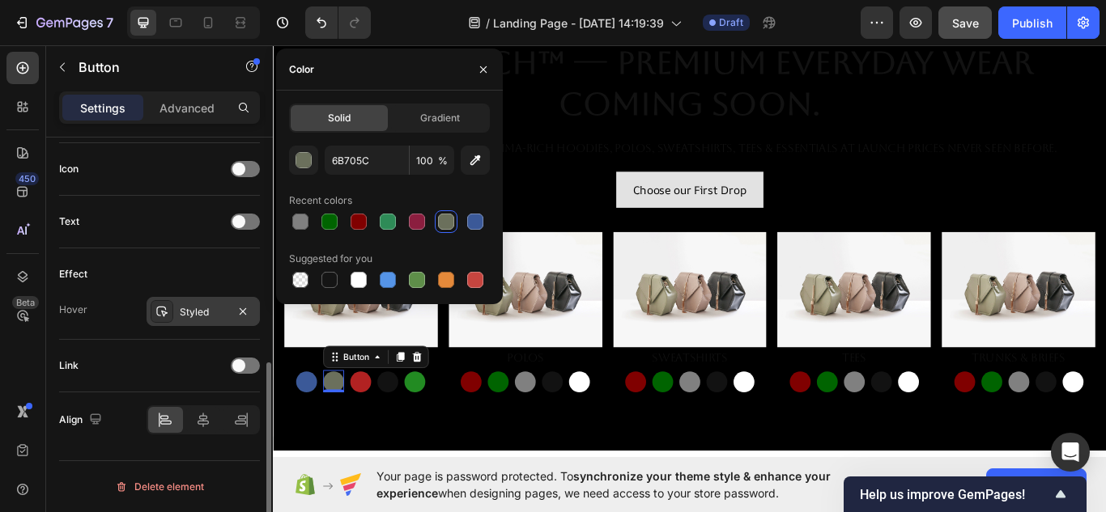
click at [164, 317] on icon at bounding box center [161, 312] width 11 height 11
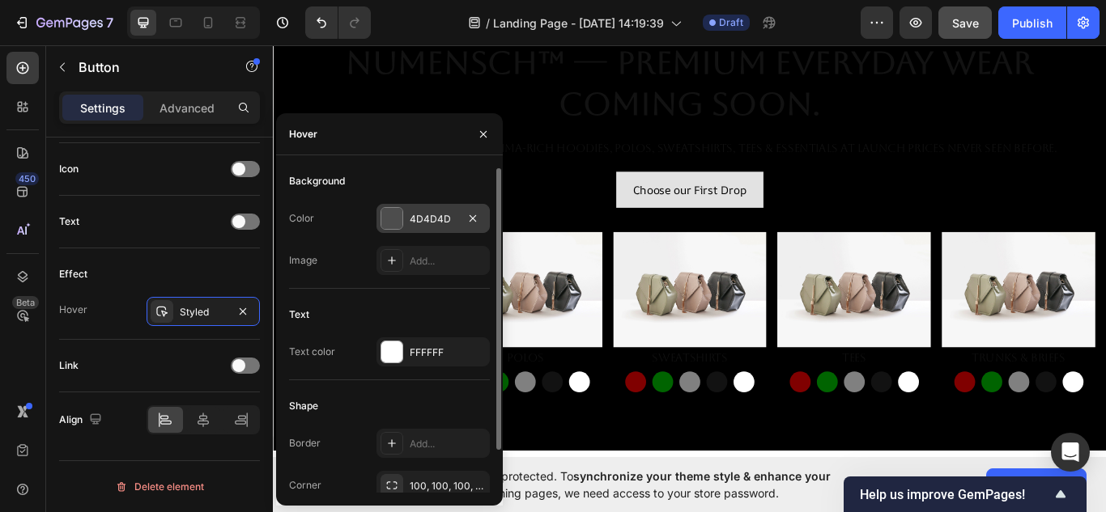
click at [391, 219] on div at bounding box center [391, 218] width 21 height 21
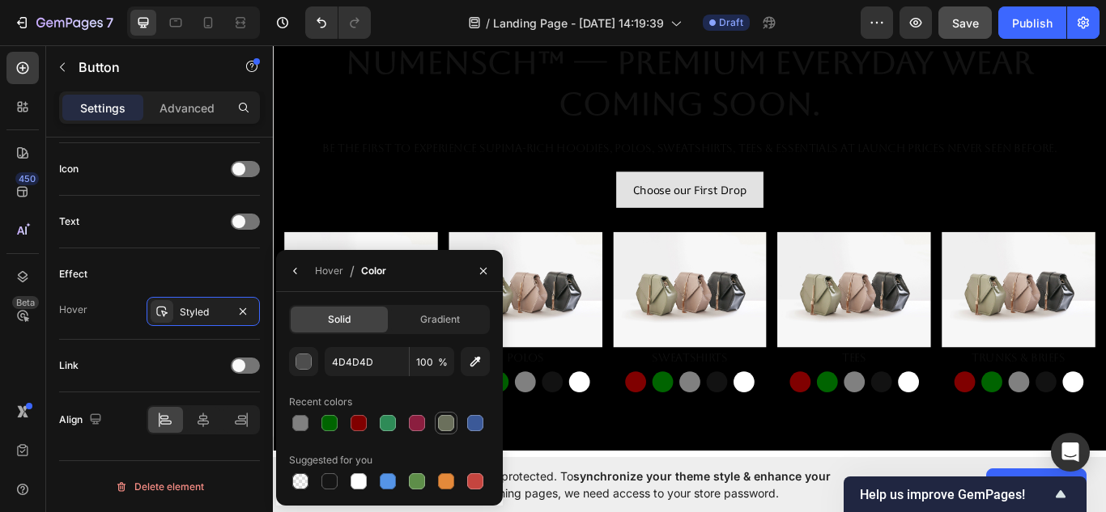
click at [450, 432] on div at bounding box center [445, 423] width 19 height 19
click at [481, 263] on button "button" at bounding box center [483, 271] width 26 height 26
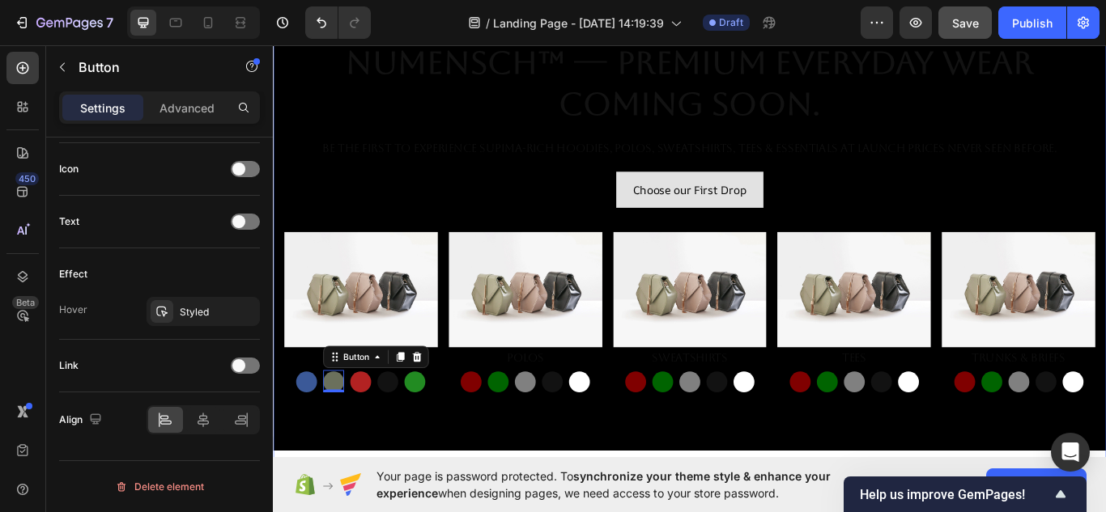
click at [400, 499] on div "Overlay" at bounding box center [759, 245] width 972 height 546
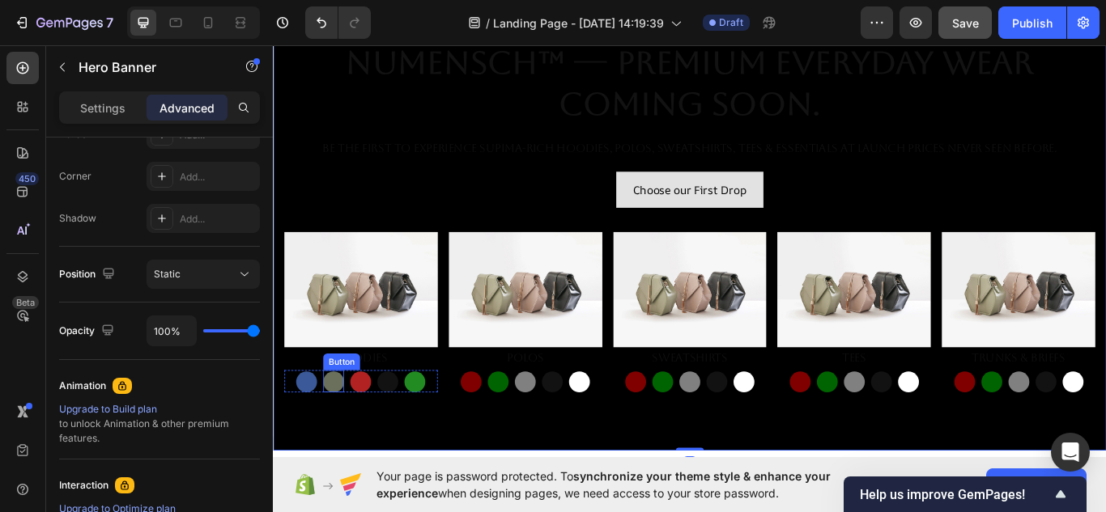
scroll to position [0, 0]
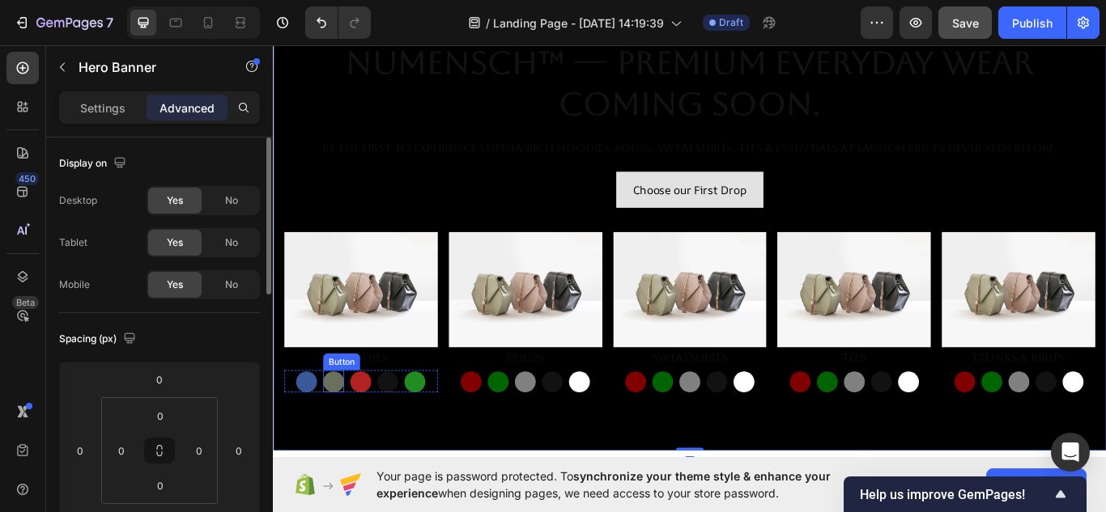
click at [345, 437] on button "Button" at bounding box center [343, 439] width 24 height 24
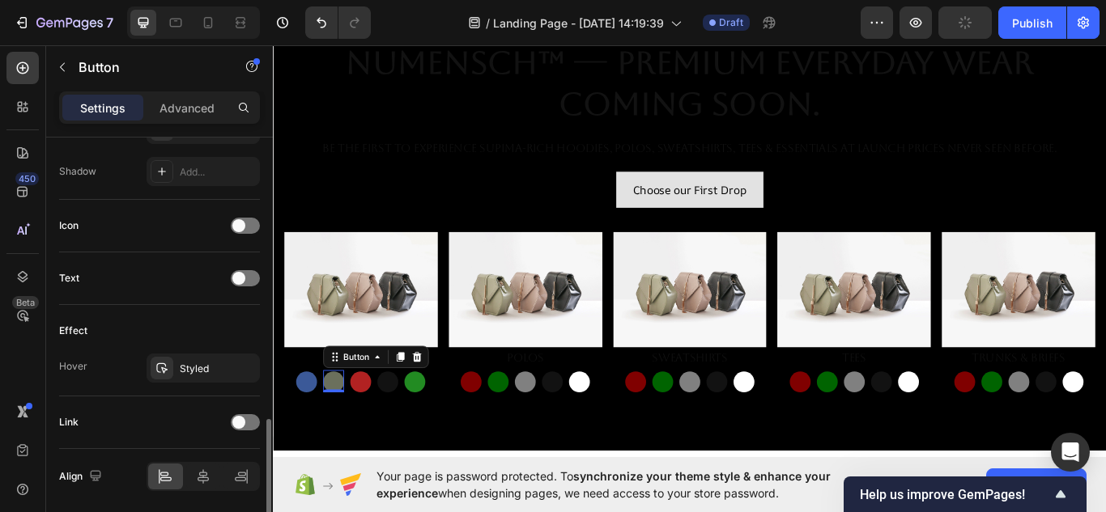
scroll to position [483, 0]
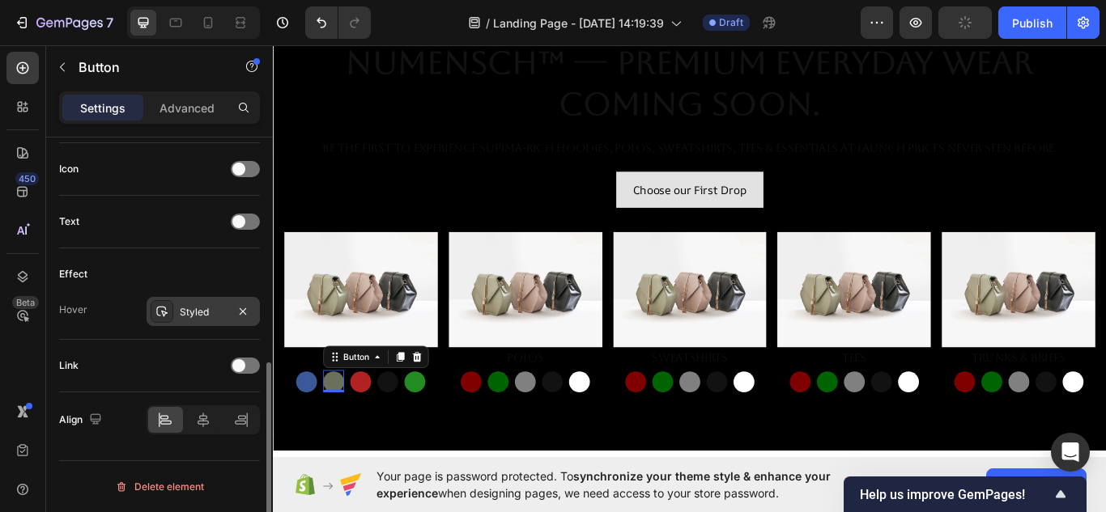
click at [159, 308] on icon at bounding box center [161, 312] width 11 height 11
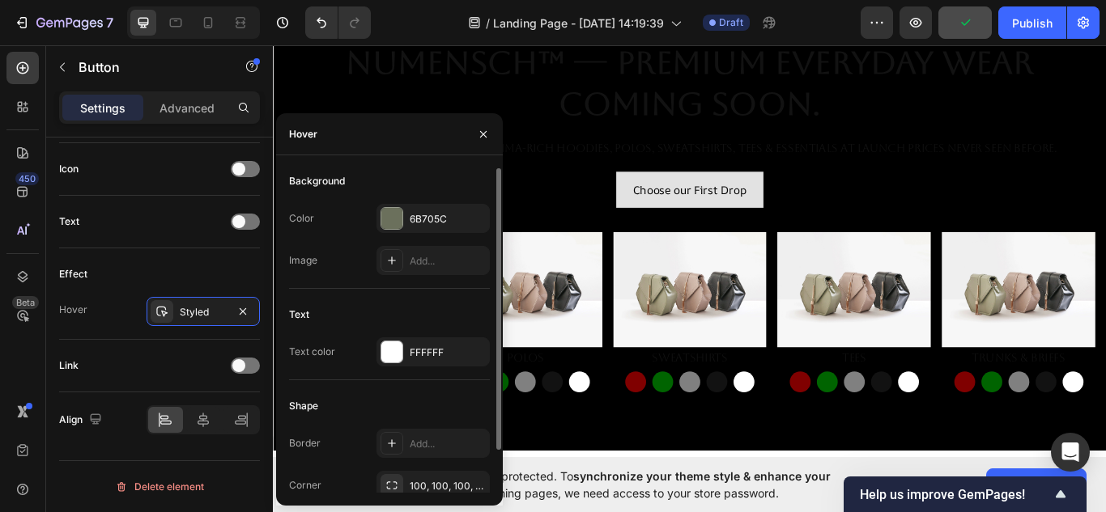
scroll to position [49, 0]
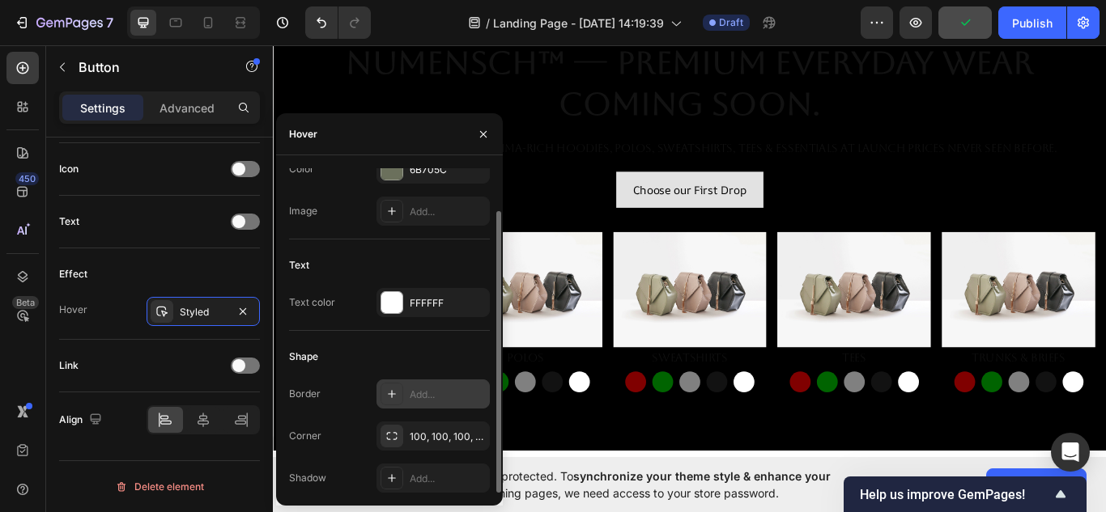
click at [400, 394] on div at bounding box center [392, 394] width 23 height 23
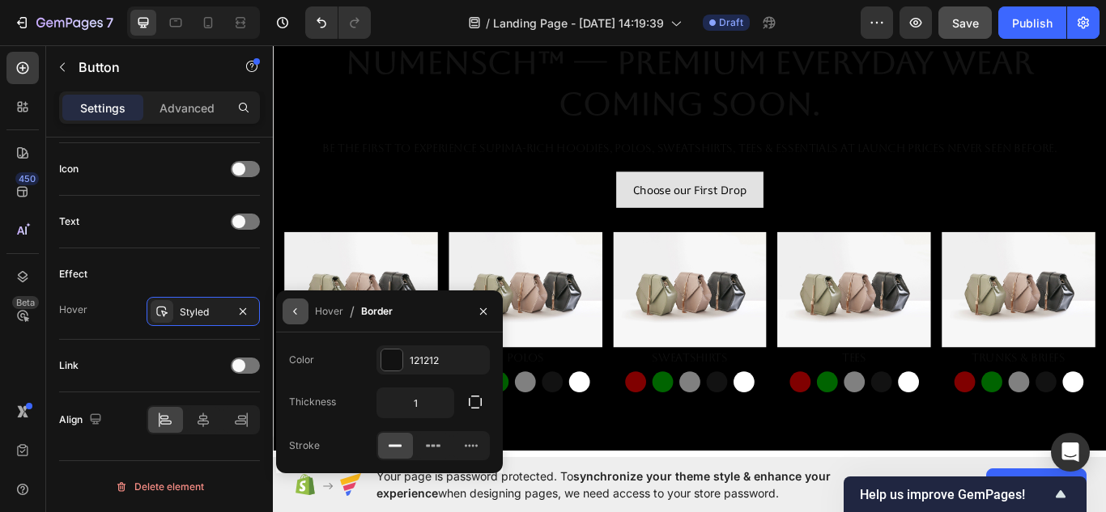
click at [288, 317] on button "button" at bounding box center [296, 312] width 26 height 26
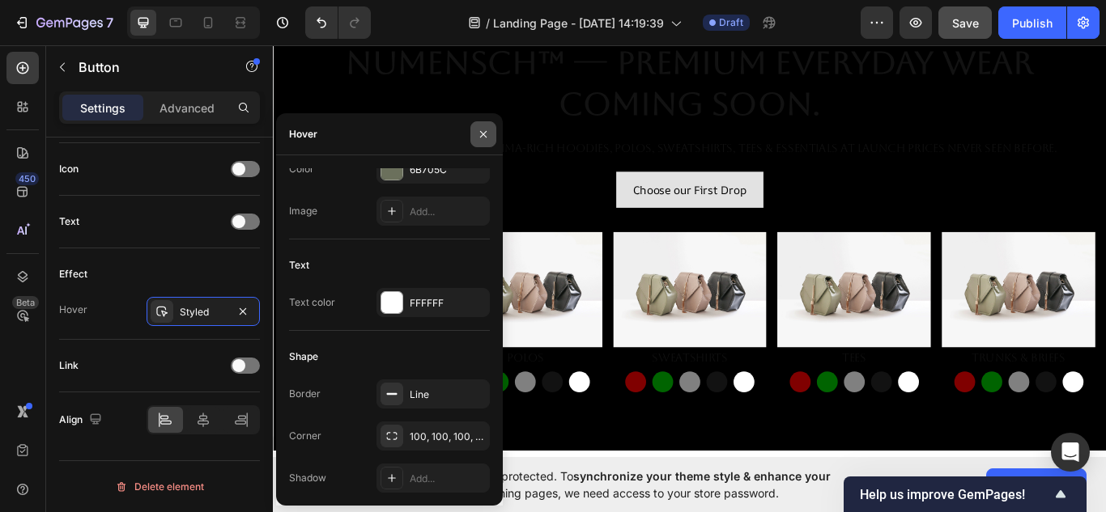
click at [474, 132] on button "button" at bounding box center [483, 134] width 26 height 26
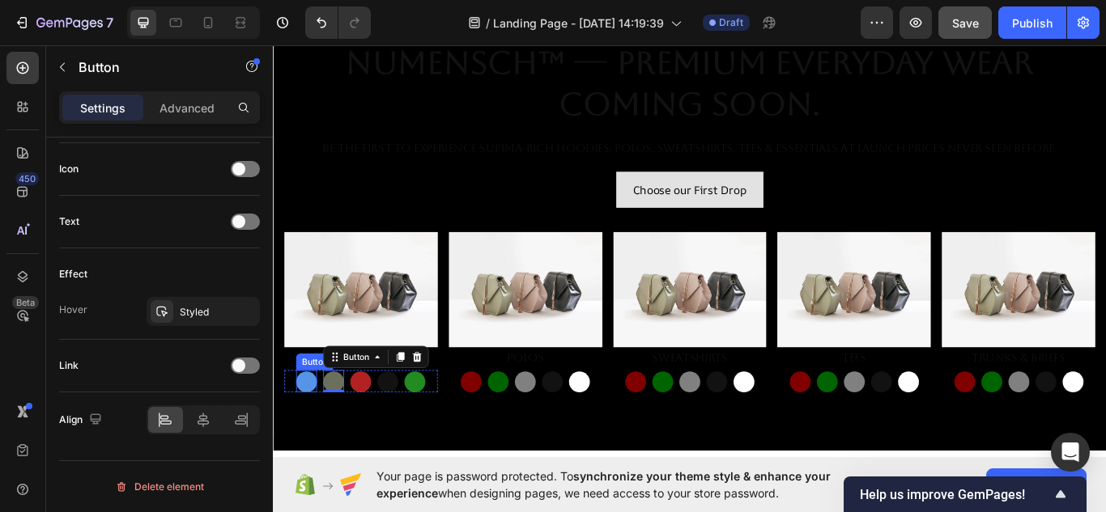
click at [305, 430] on button "Button" at bounding box center [312, 439] width 24 height 24
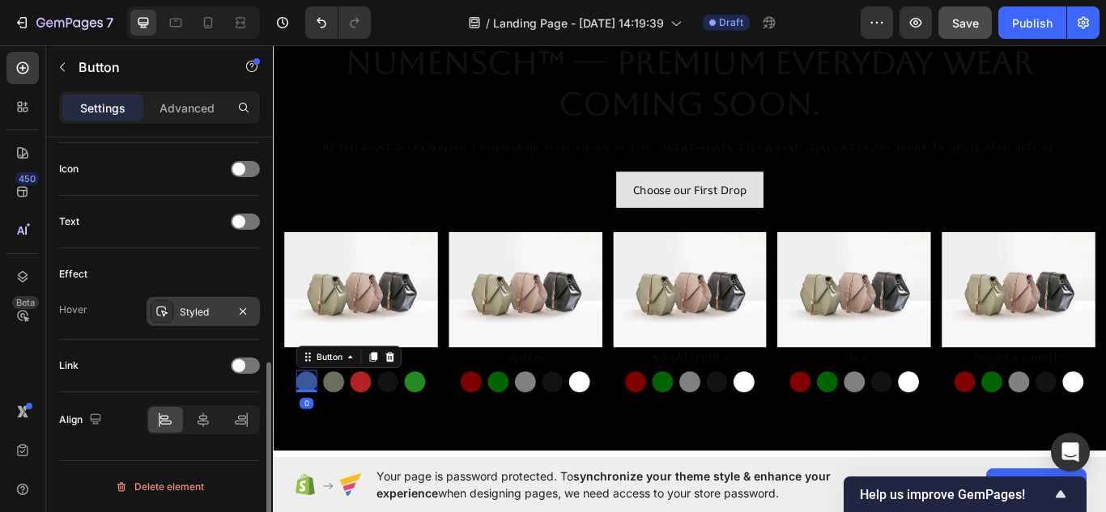
click at [159, 317] on icon at bounding box center [161, 311] width 13 height 13
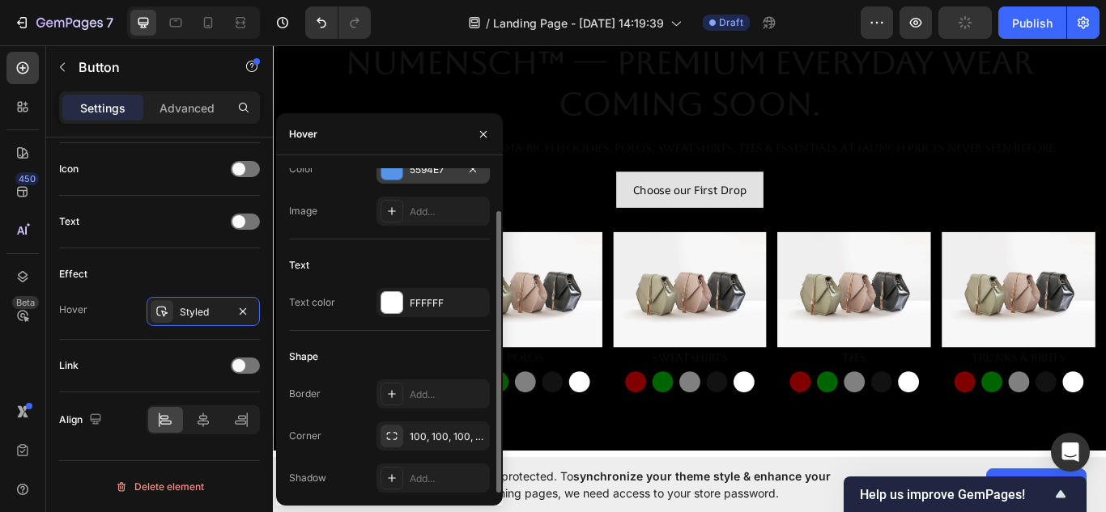
click at [398, 176] on div at bounding box center [391, 169] width 21 height 21
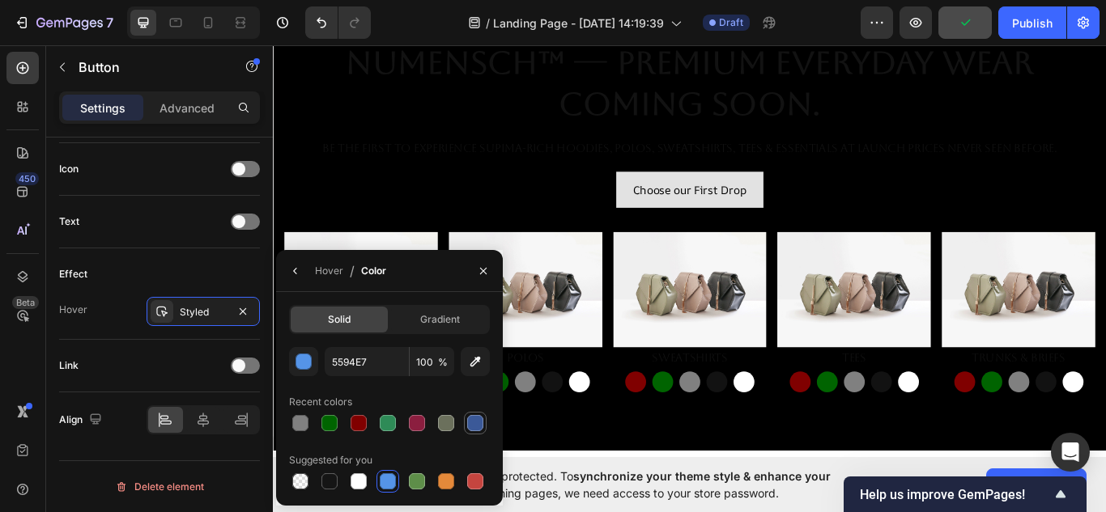
click at [480, 428] on div at bounding box center [475, 423] width 16 height 16
click at [298, 274] on icon "button" at bounding box center [295, 271] width 13 height 13
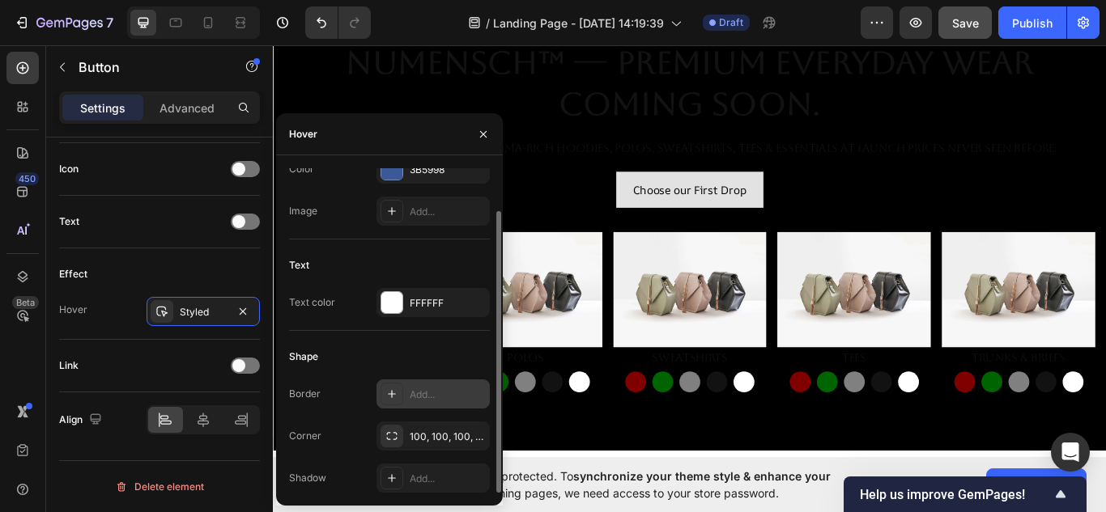
click at [387, 394] on icon at bounding box center [391, 394] width 13 height 13
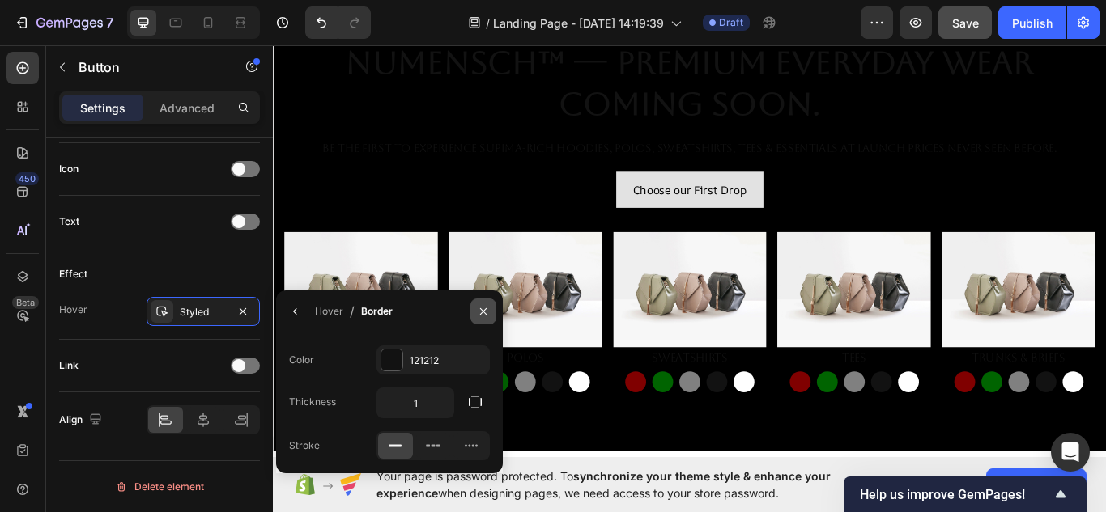
click at [484, 315] on icon "button" at bounding box center [483, 311] width 13 height 13
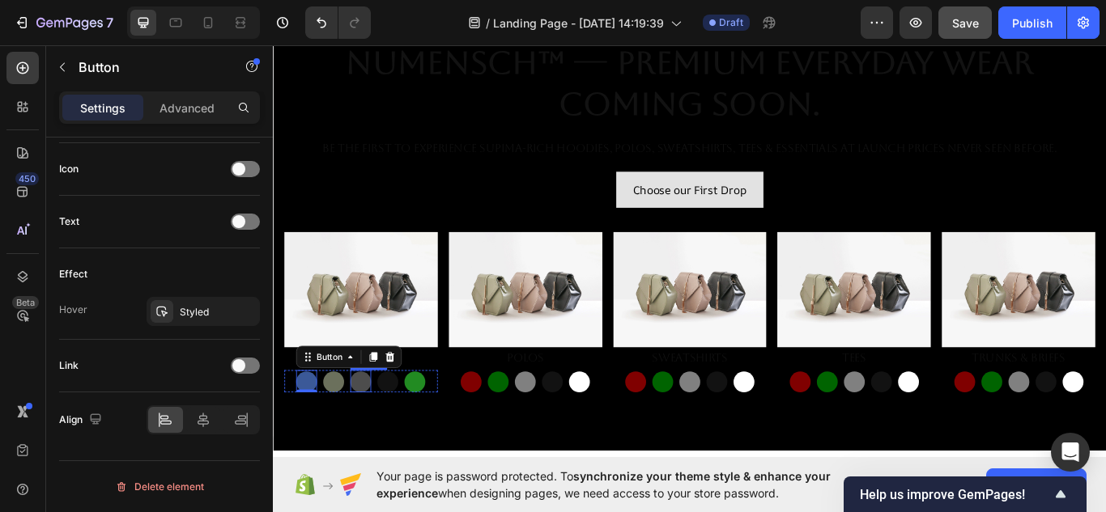
click at [376, 433] on button "Button" at bounding box center [375, 439] width 24 height 24
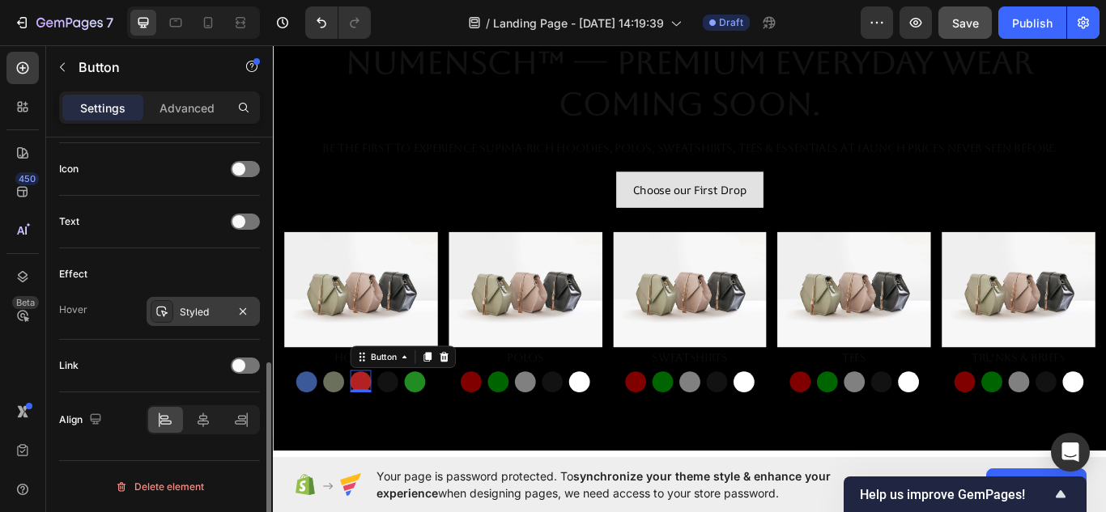
click at [157, 315] on icon at bounding box center [161, 312] width 11 height 11
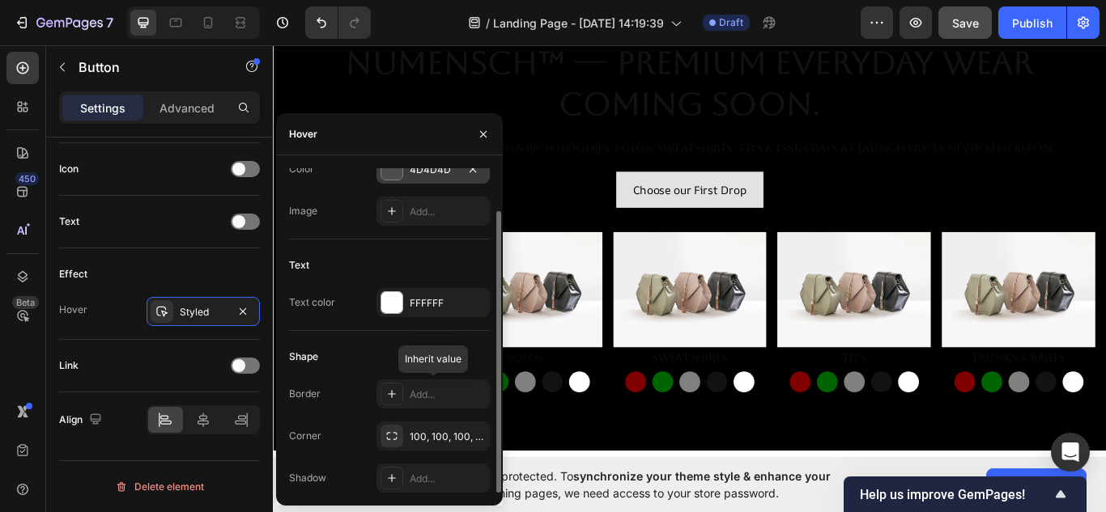
click at [398, 173] on div at bounding box center [391, 169] width 21 height 21
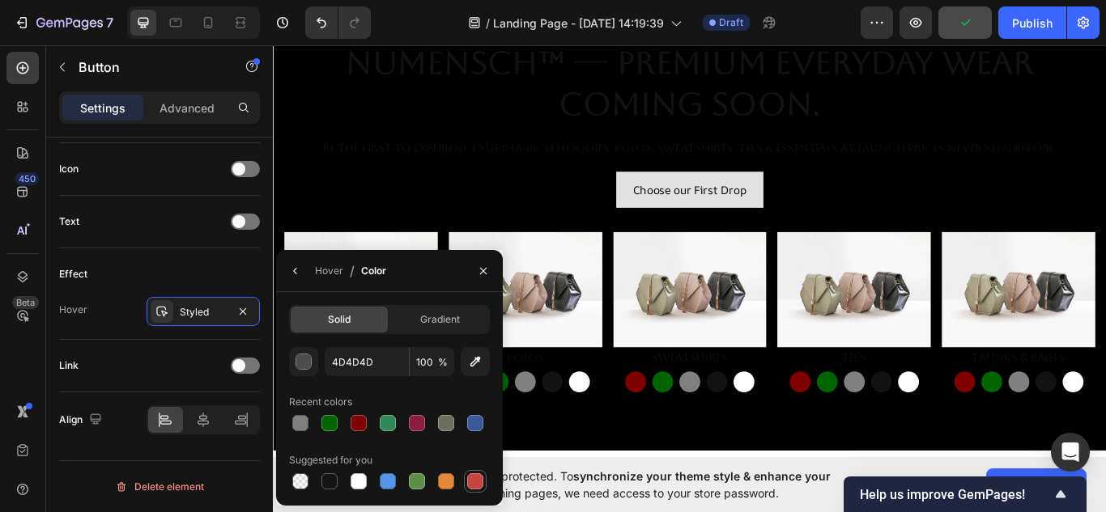
click at [470, 483] on div at bounding box center [475, 482] width 16 height 16
click at [471, 270] on button "button" at bounding box center [483, 271] width 26 height 26
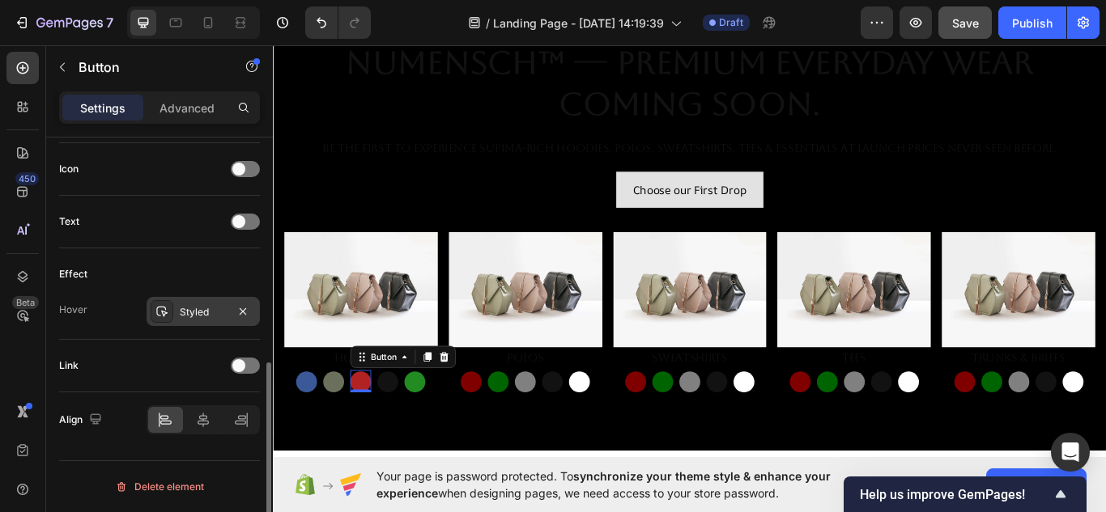
click at [169, 321] on div at bounding box center [162, 311] width 23 height 23
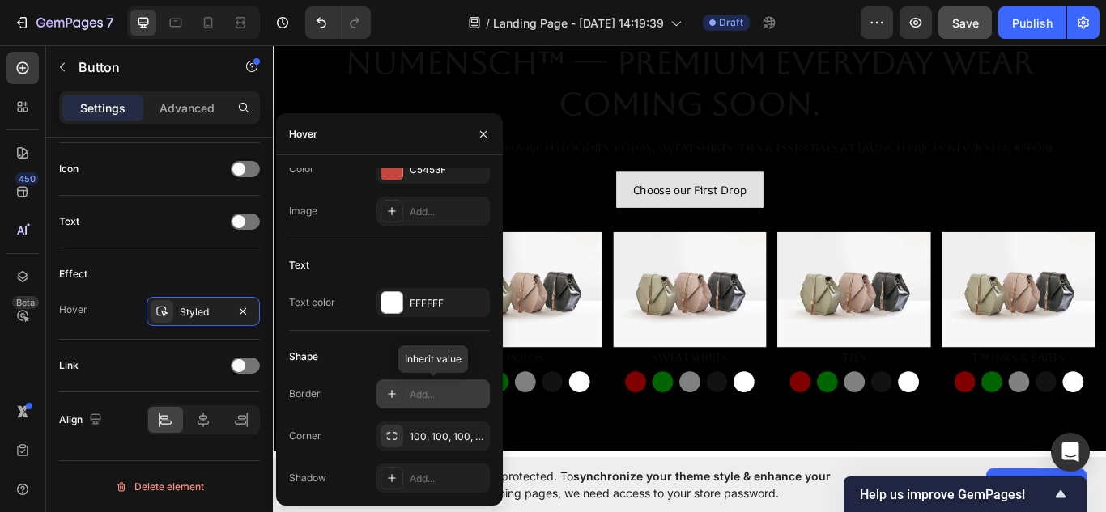
click at [393, 397] on icon at bounding box center [391, 394] width 13 height 13
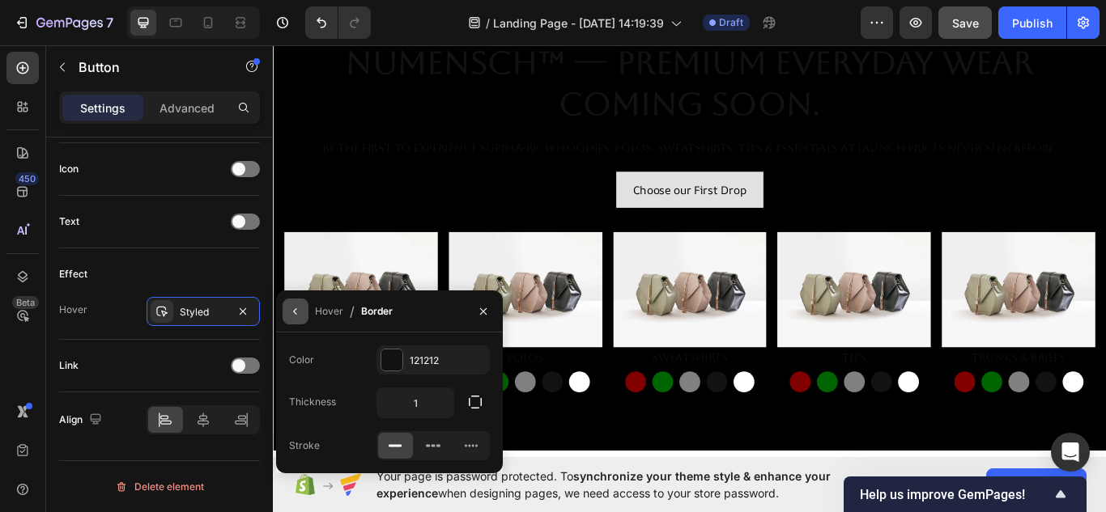
click at [304, 309] on button "button" at bounding box center [296, 312] width 26 height 26
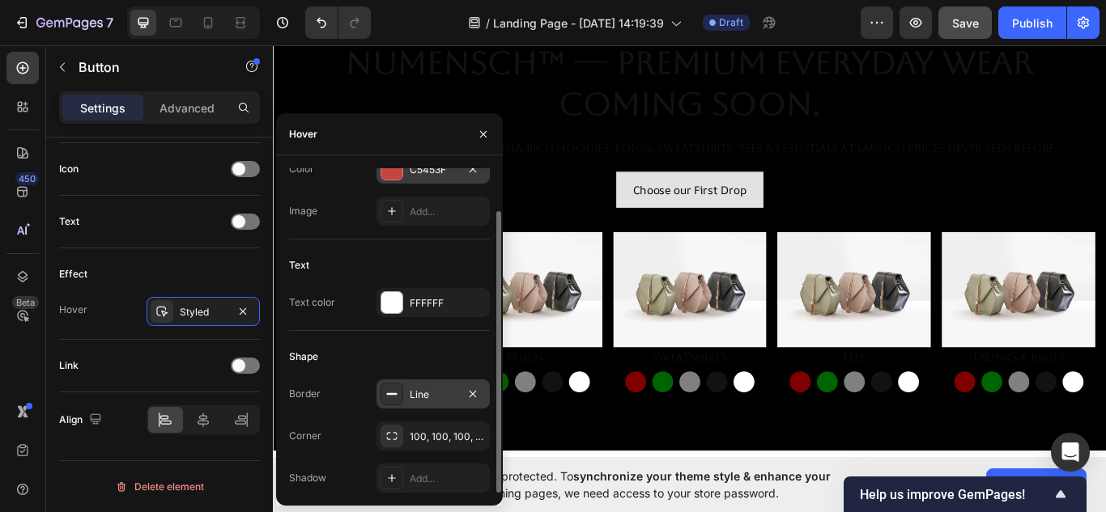
click at [415, 176] on div "C5453F" at bounding box center [433, 170] width 47 height 15
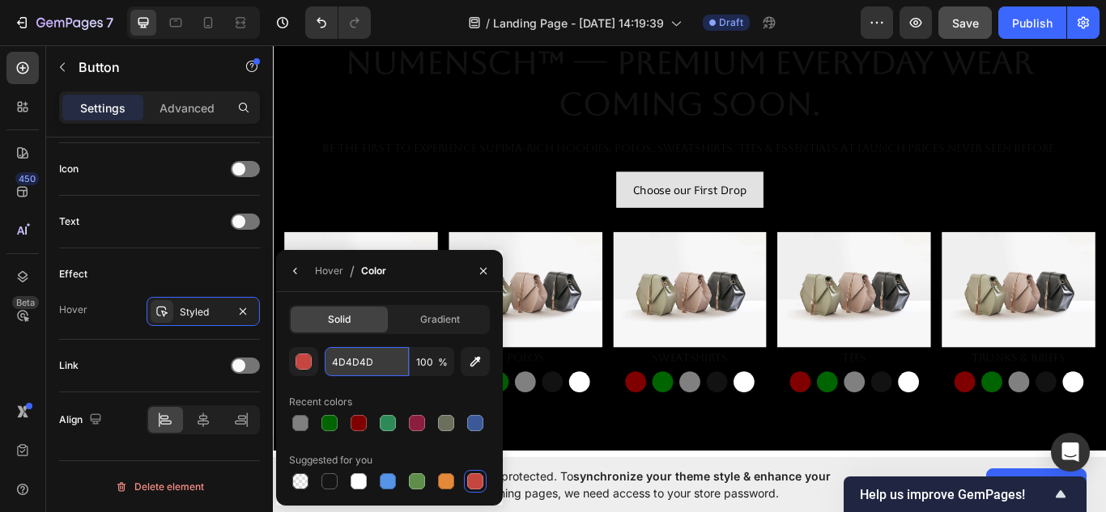
click at [384, 368] on input "4D4D4D" at bounding box center [367, 361] width 84 height 29
paste input "B22222"
type input "B22222"
click at [483, 263] on button "button" at bounding box center [483, 271] width 26 height 26
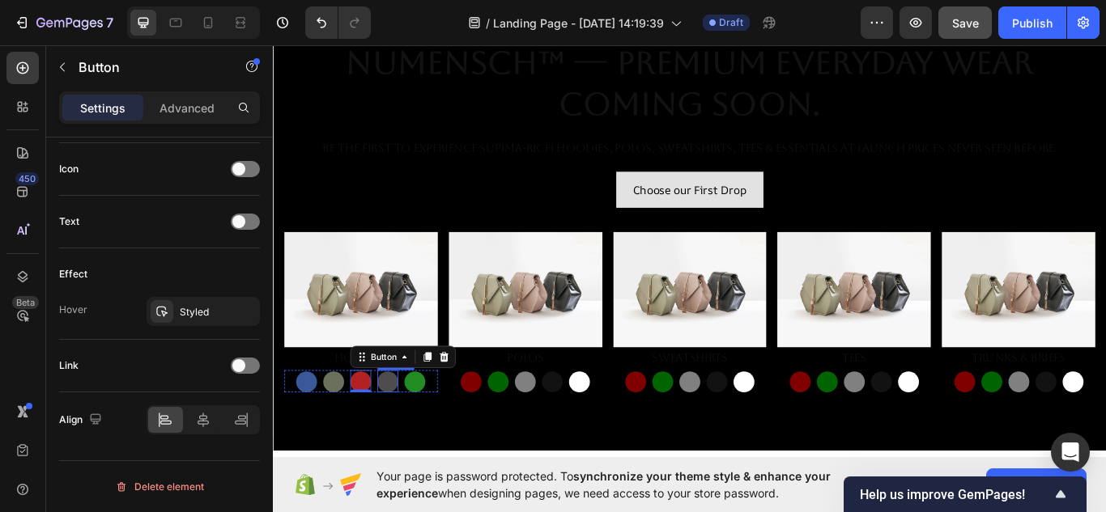
click at [400, 435] on button "Button" at bounding box center [406, 439] width 24 height 24
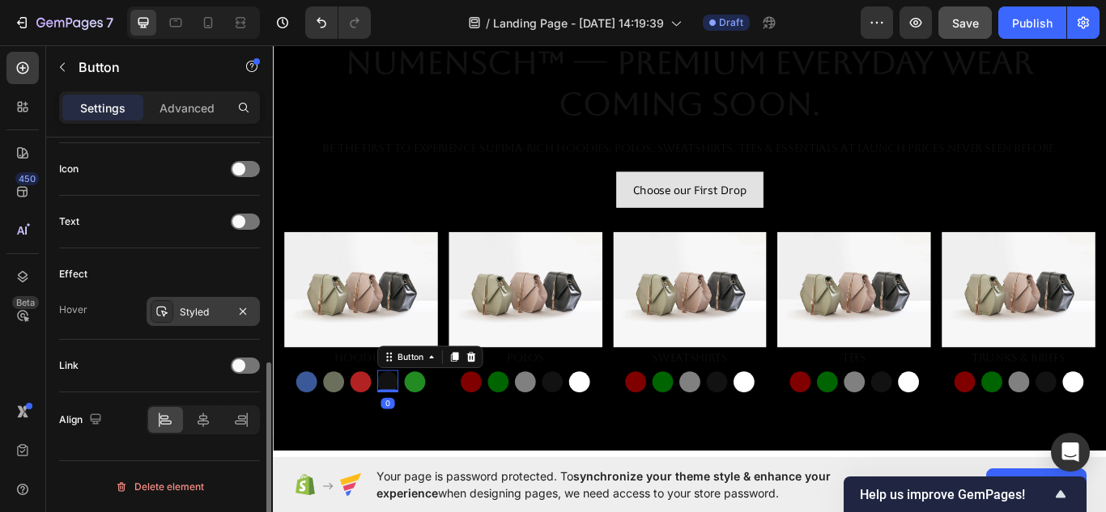
click at [163, 316] on icon at bounding box center [161, 311] width 13 height 13
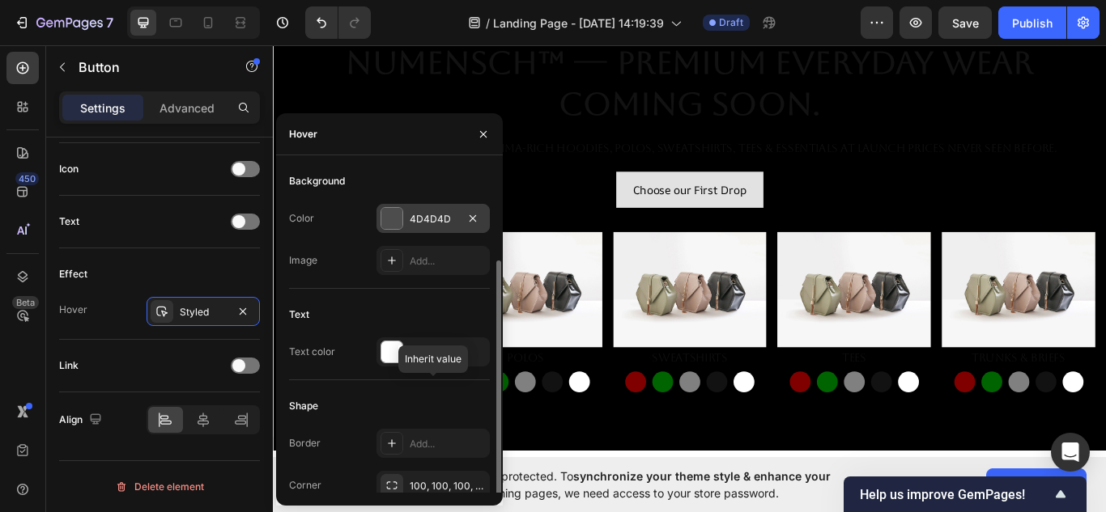
scroll to position [49, 0]
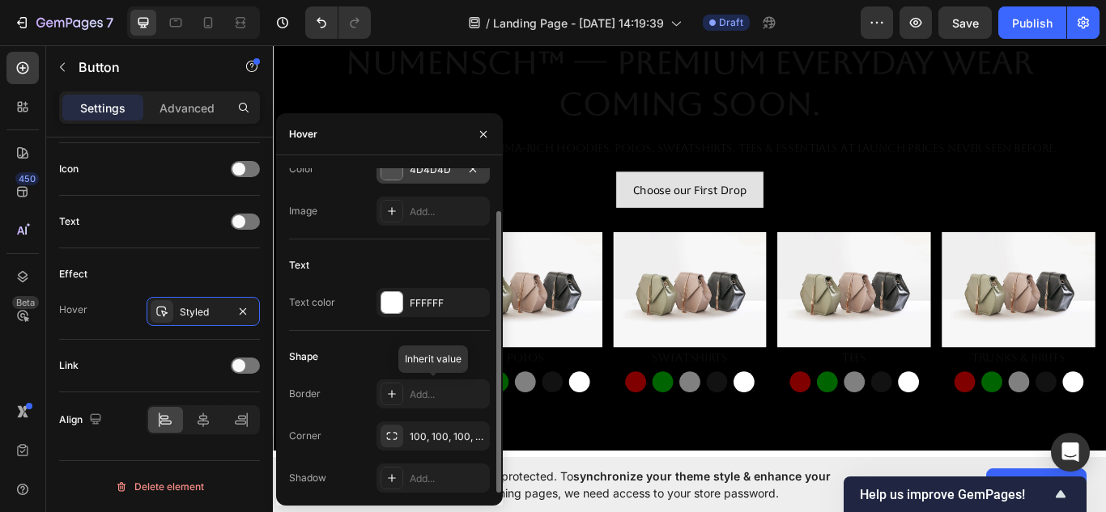
click at [392, 175] on div at bounding box center [391, 169] width 21 height 21
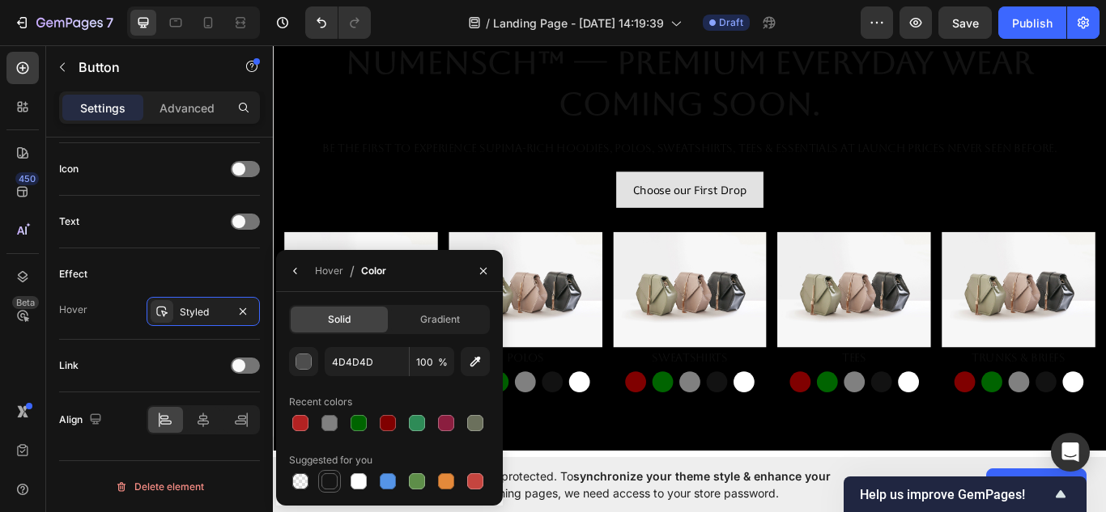
click at [330, 482] on div at bounding box center [329, 482] width 16 height 16
type input "151515"
click at [288, 274] on button "button" at bounding box center [296, 271] width 26 height 26
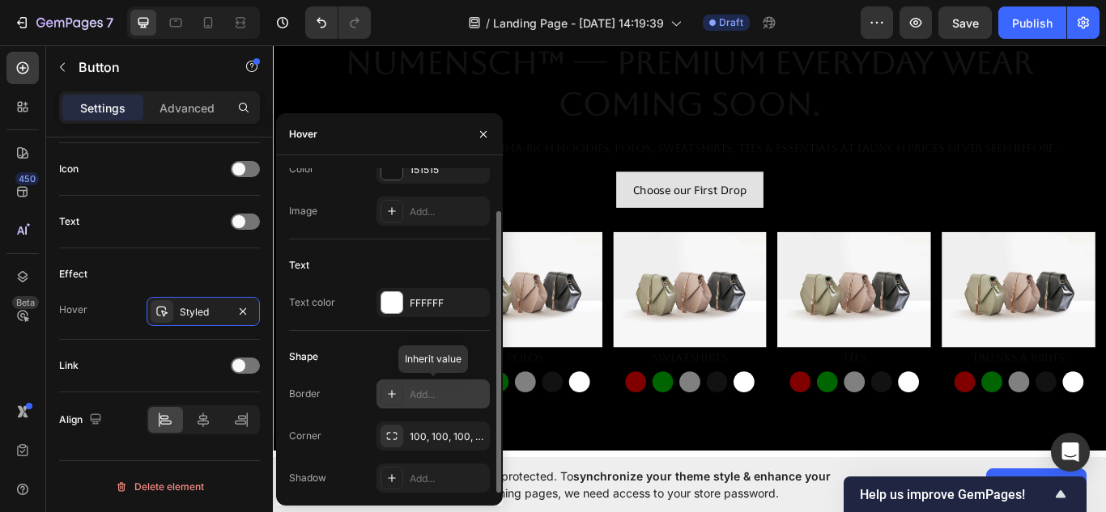
click at [395, 393] on icon at bounding box center [391, 394] width 13 height 13
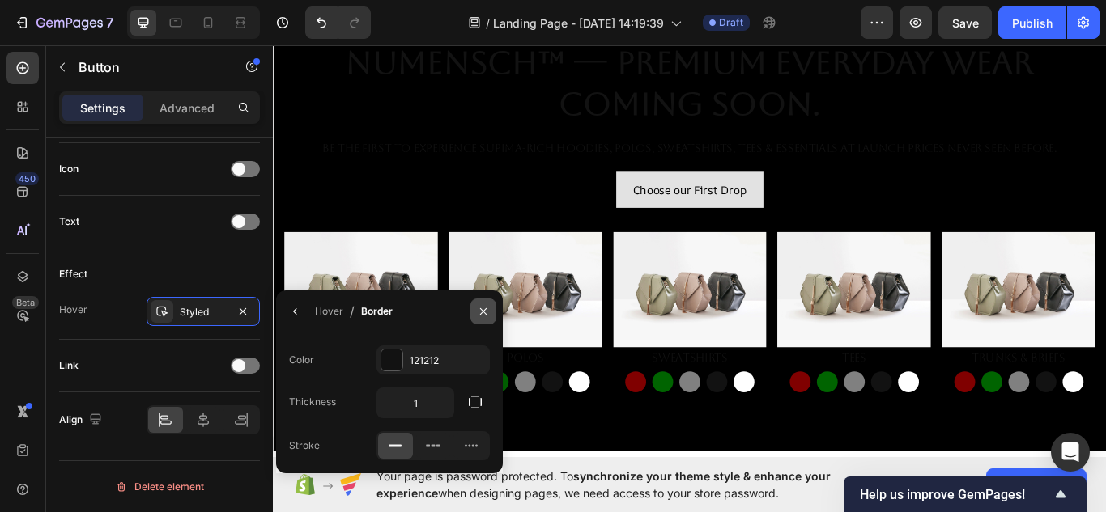
click at [482, 308] on icon "button" at bounding box center [483, 311] width 13 height 13
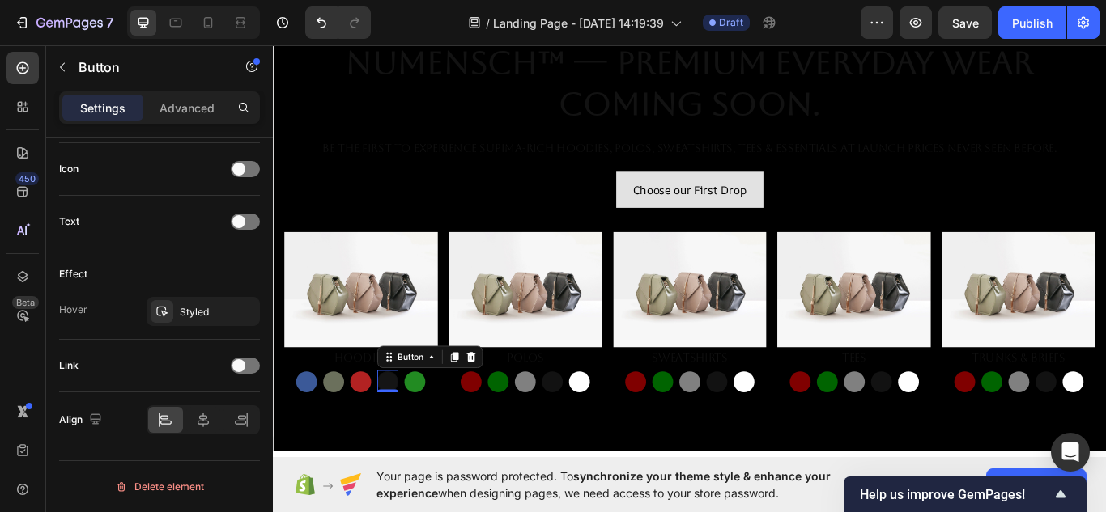
click at [405, 436] on button "Button" at bounding box center [406, 439] width 24 height 24
click at [160, 308] on icon at bounding box center [161, 311] width 13 height 13
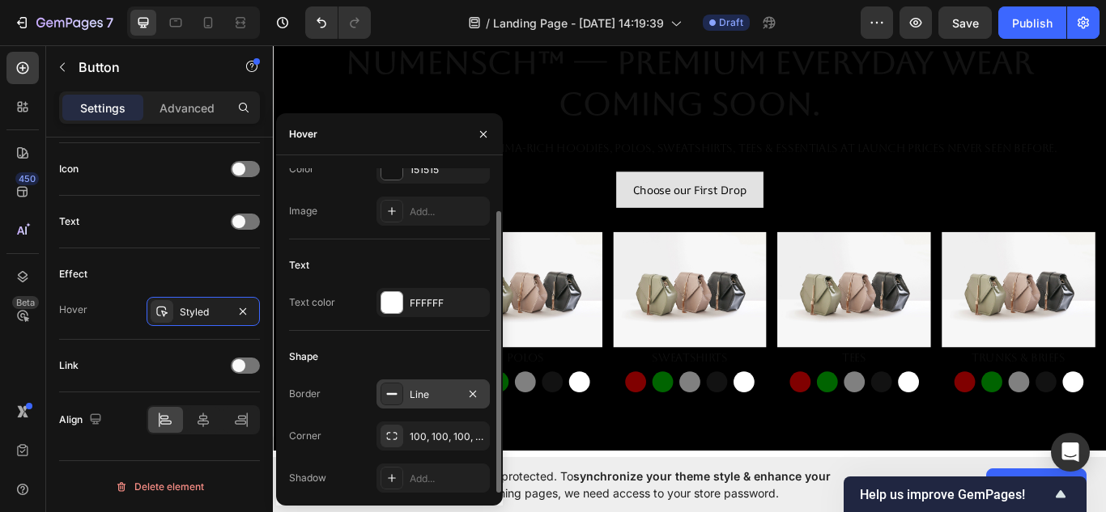
click at [427, 393] on div "Line" at bounding box center [433, 395] width 47 height 15
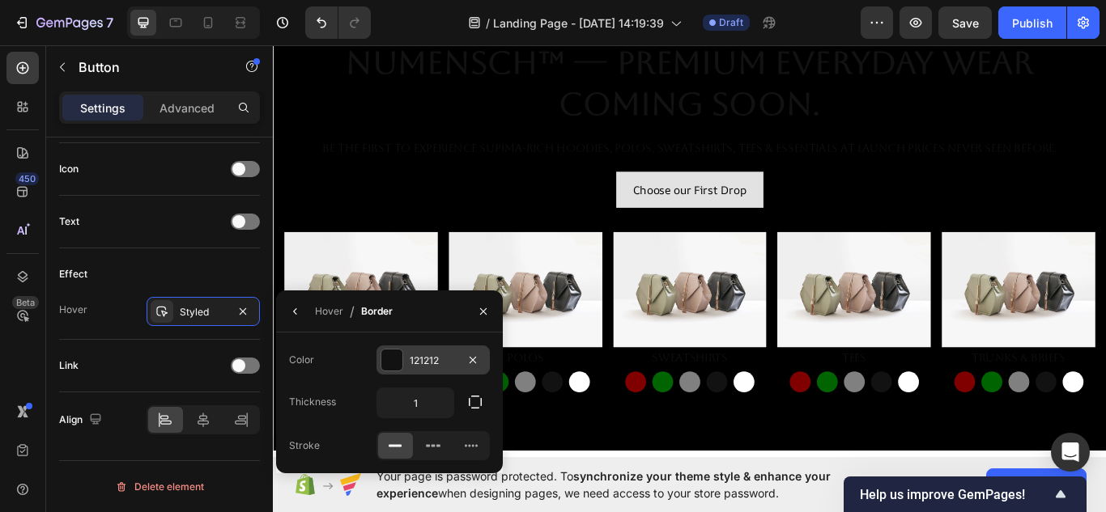
click at [393, 359] on div at bounding box center [391, 360] width 21 height 21
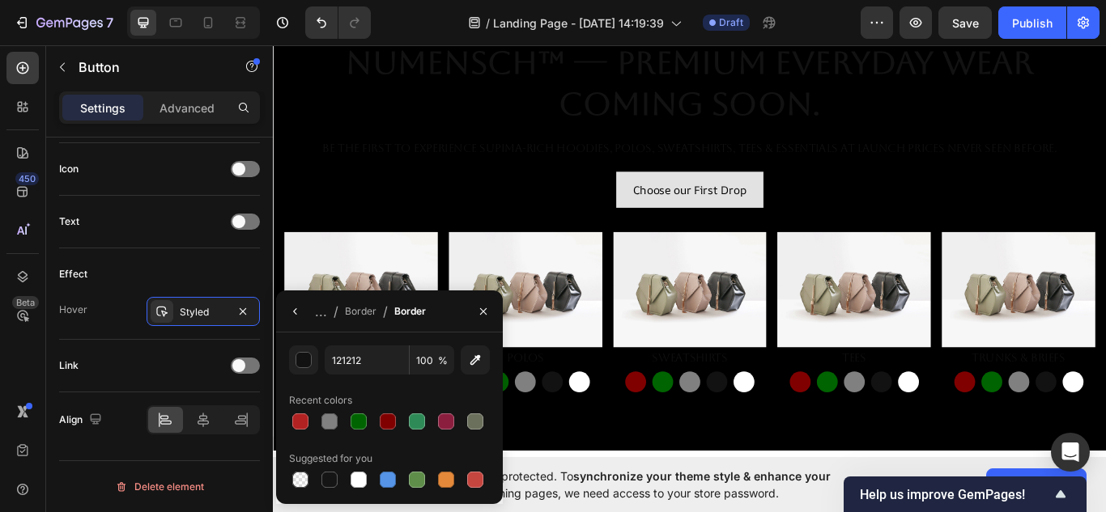
click at [359, 476] on div at bounding box center [359, 480] width 16 height 16
type input "FFFFFF"
click at [485, 310] on icon "button" at bounding box center [483, 311] width 6 height 6
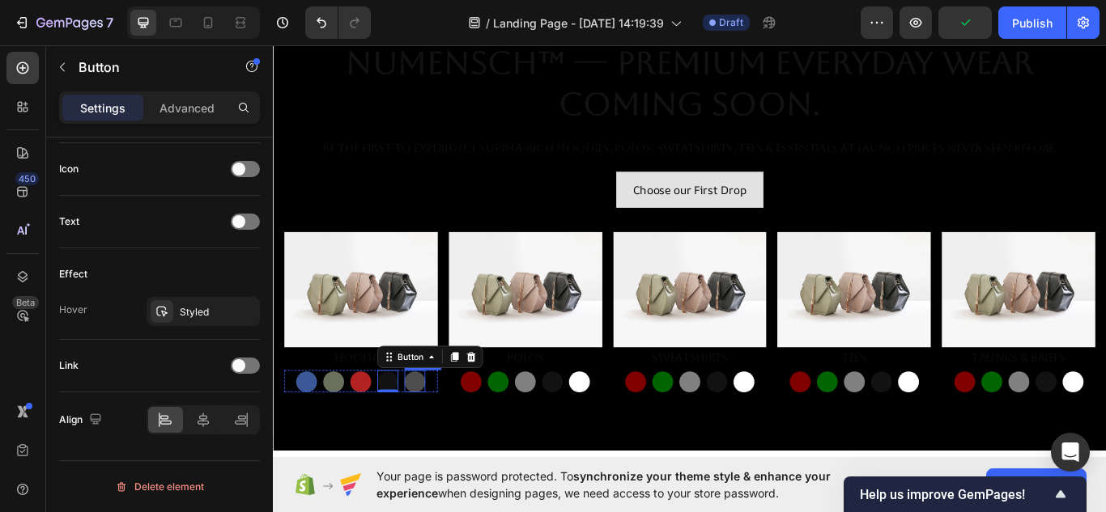
click at [440, 429] on button "Button" at bounding box center [438, 439] width 24 height 24
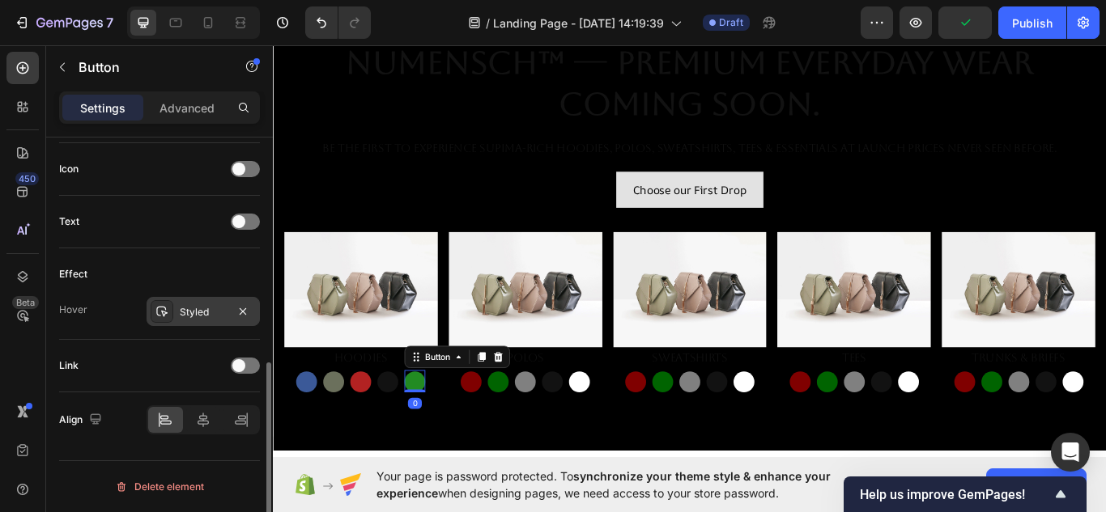
click at [165, 301] on div at bounding box center [162, 311] width 23 height 23
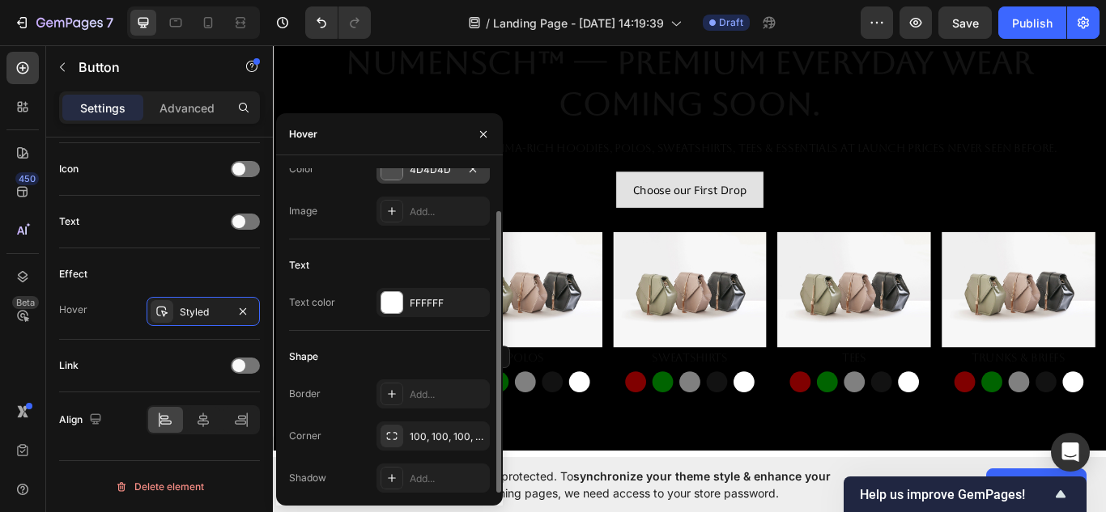
click at [392, 172] on div at bounding box center [391, 169] width 21 height 21
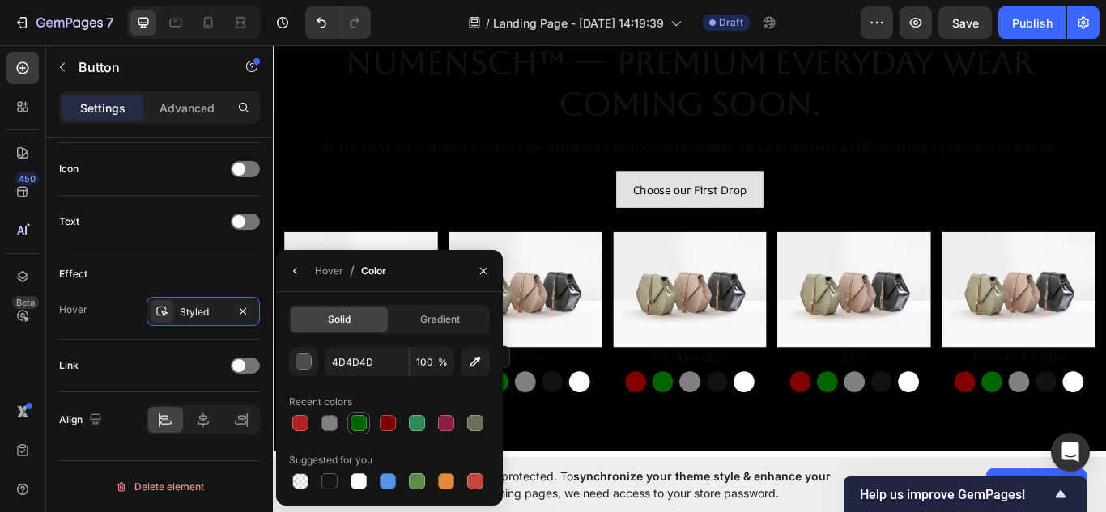
click at [359, 422] on div at bounding box center [359, 423] width 16 height 16
type input "006400"
click at [308, 260] on div "Hover / Color" at bounding box center [334, 270] width 117 height 41
click at [301, 272] on icon "button" at bounding box center [295, 271] width 13 height 13
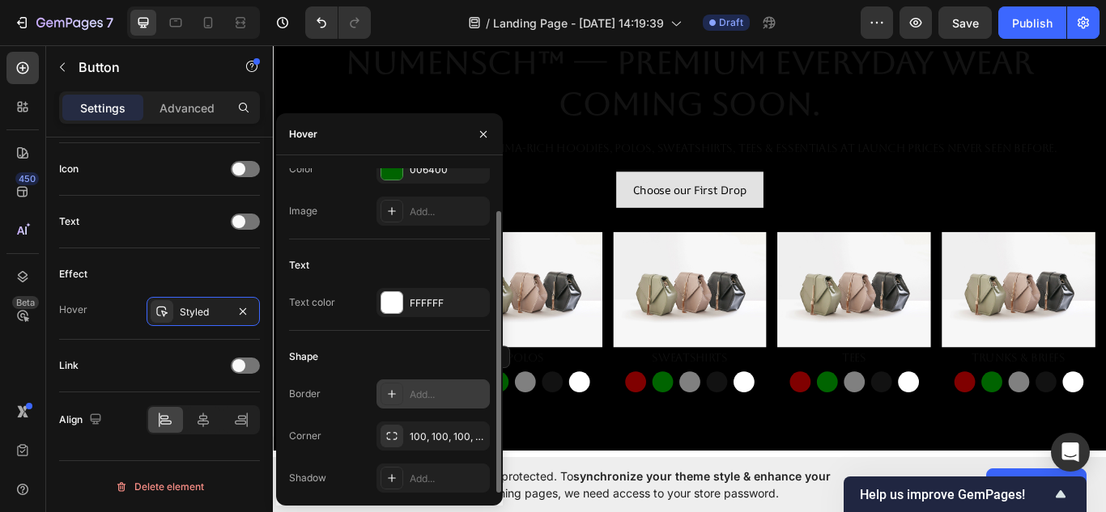
click at [402, 396] on div at bounding box center [392, 394] width 23 height 23
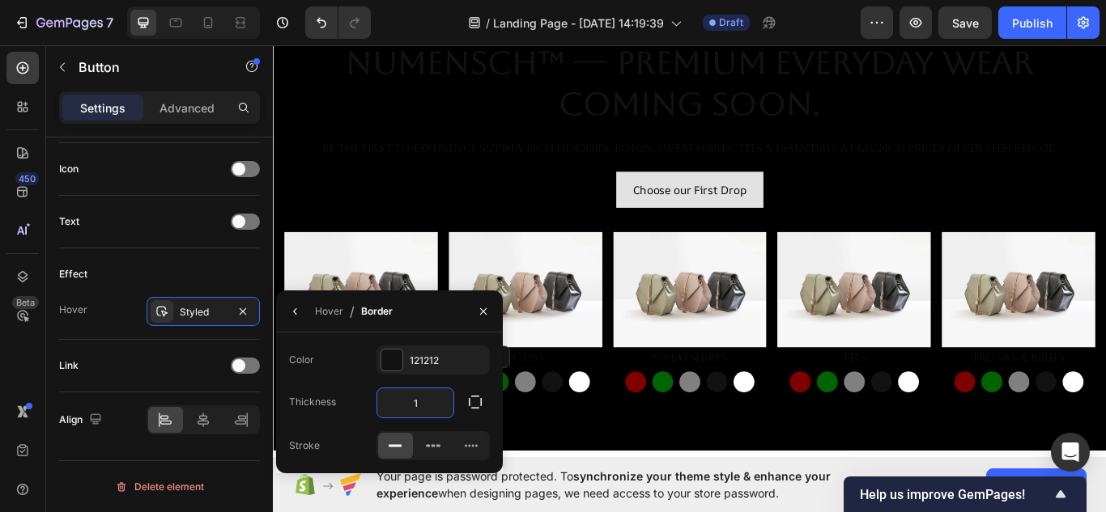
click at [431, 398] on input "1" at bounding box center [415, 403] width 76 height 29
type input "3"
click at [483, 312] on icon "button" at bounding box center [483, 311] width 6 height 6
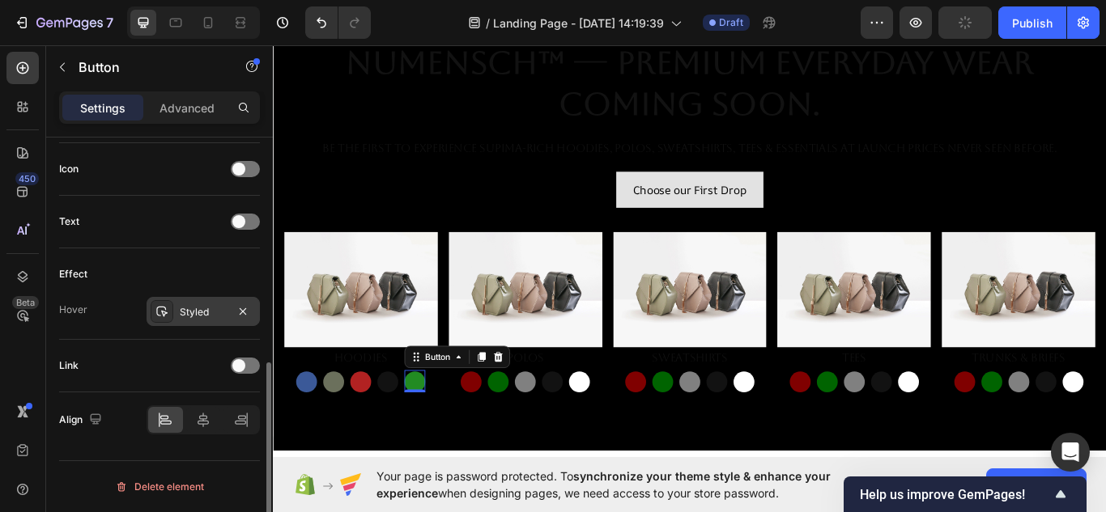
click at [208, 309] on div "Styled" at bounding box center [203, 312] width 47 height 15
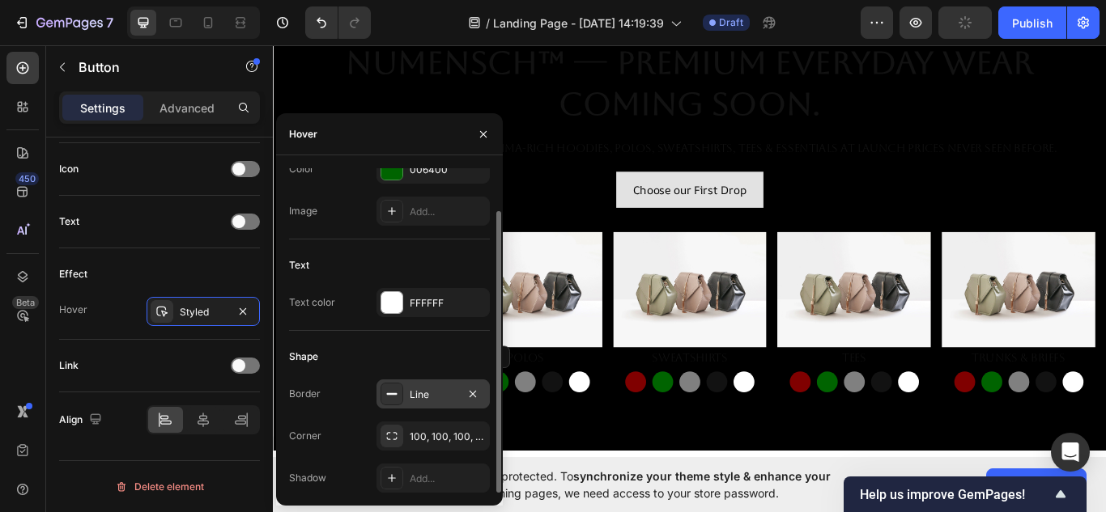
click at [423, 398] on div "Line" at bounding box center [433, 395] width 47 height 15
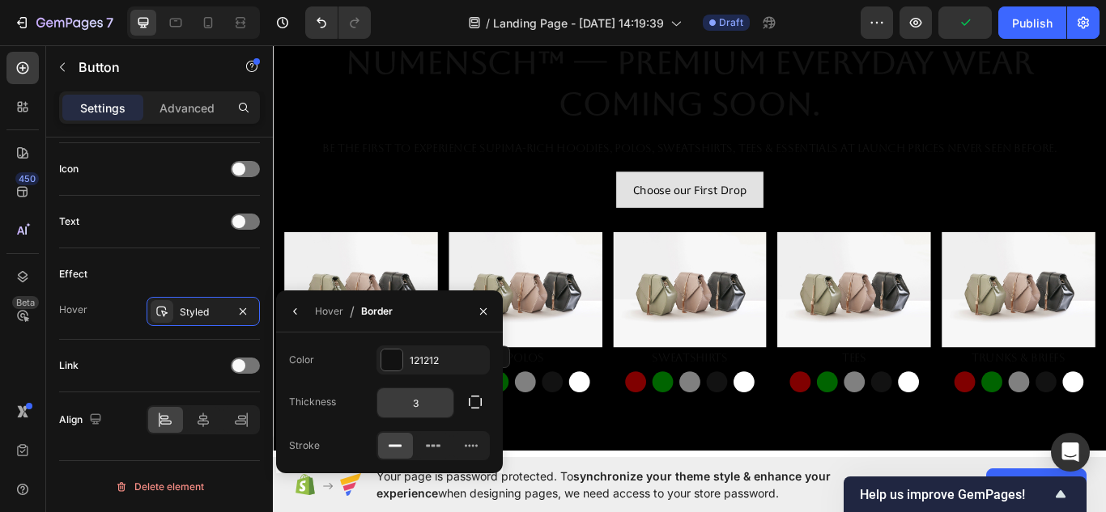
click at [430, 407] on input "3" at bounding box center [415, 403] width 76 height 29
type input "2"
click at [481, 313] on icon "button" at bounding box center [483, 311] width 13 height 13
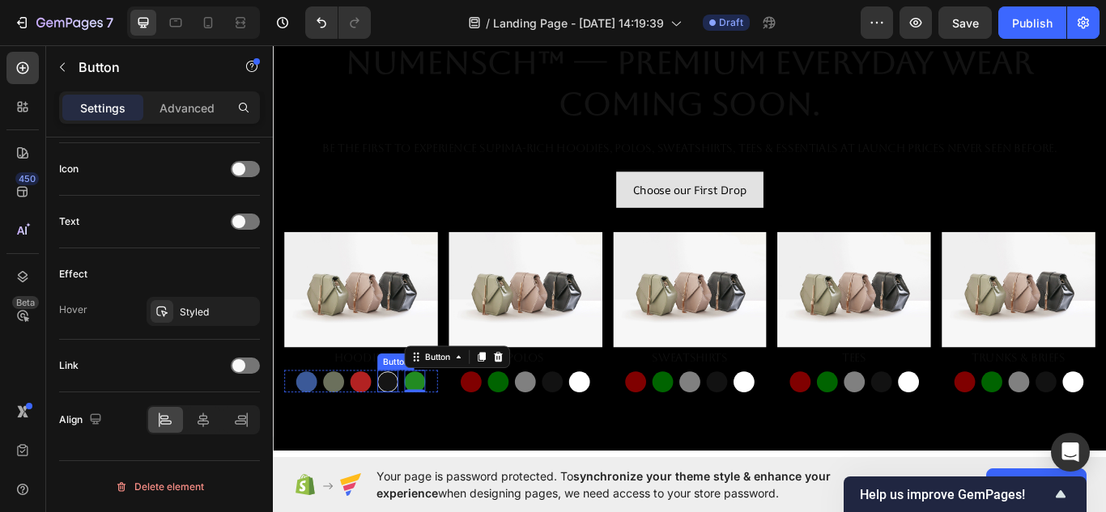
click at [406, 435] on button "Button" at bounding box center [406, 439] width 24 height 24
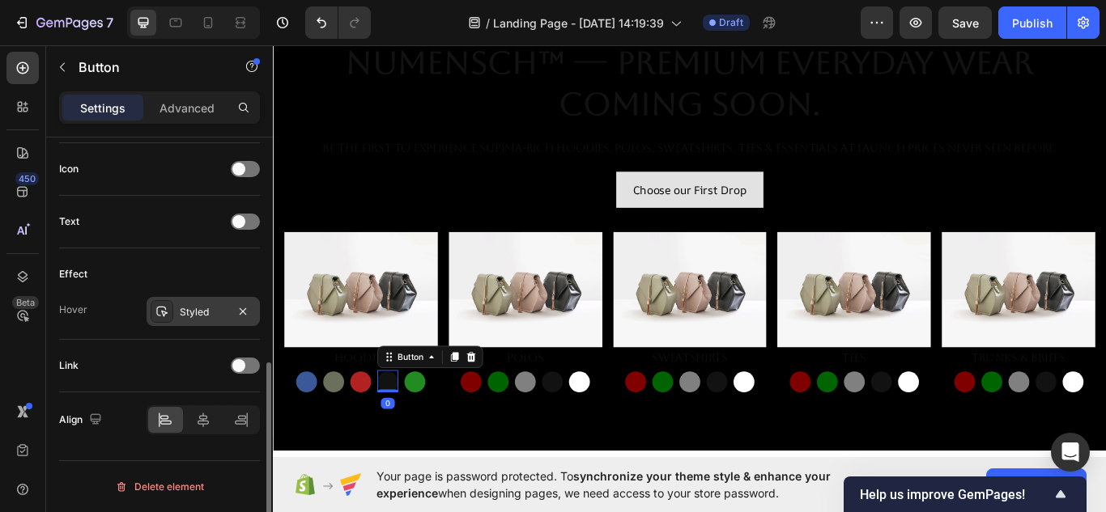
click at [170, 317] on div at bounding box center [162, 311] width 23 height 23
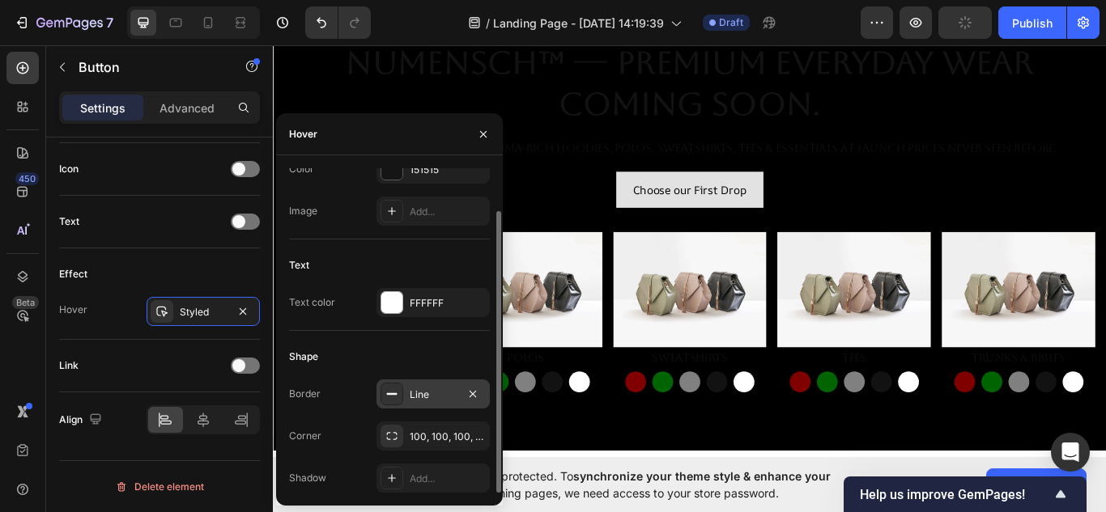
click at [424, 381] on div "Line" at bounding box center [432, 394] width 113 height 29
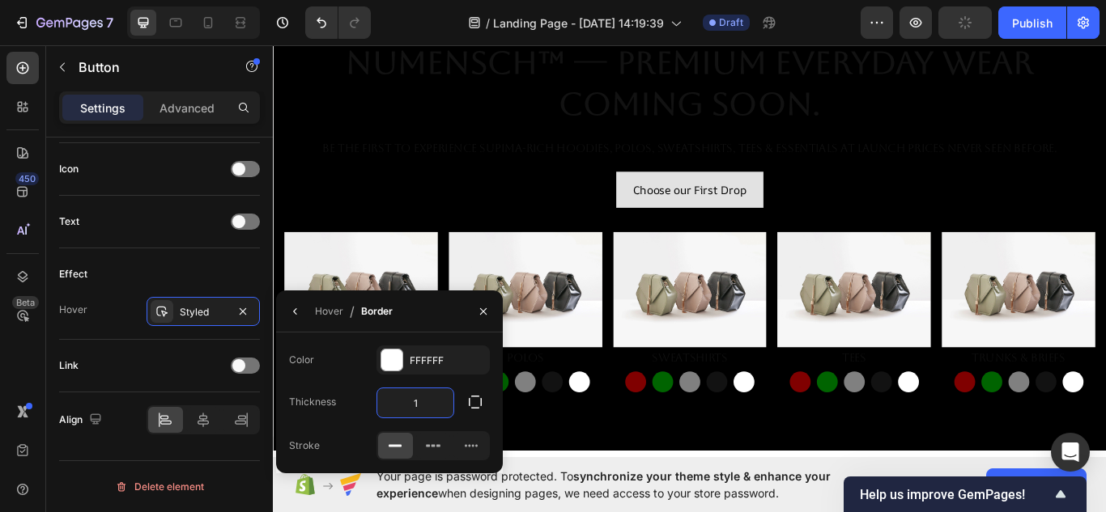
click at [432, 408] on input "1" at bounding box center [415, 403] width 76 height 29
type input "2"
click at [482, 308] on icon "button" at bounding box center [483, 311] width 13 height 13
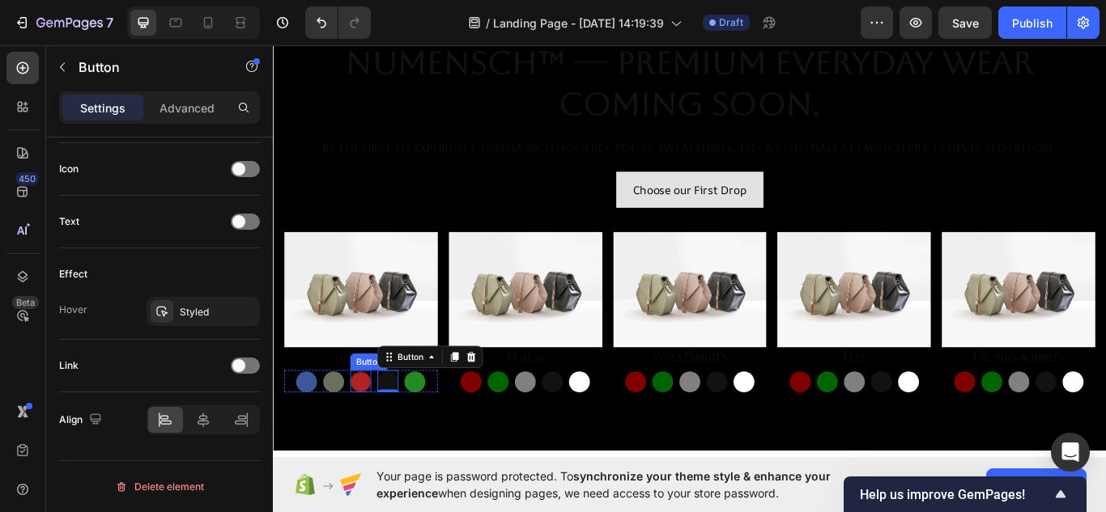
click at [376, 440] on button "Button" at bounding box center [375, 439] width 24 height 24
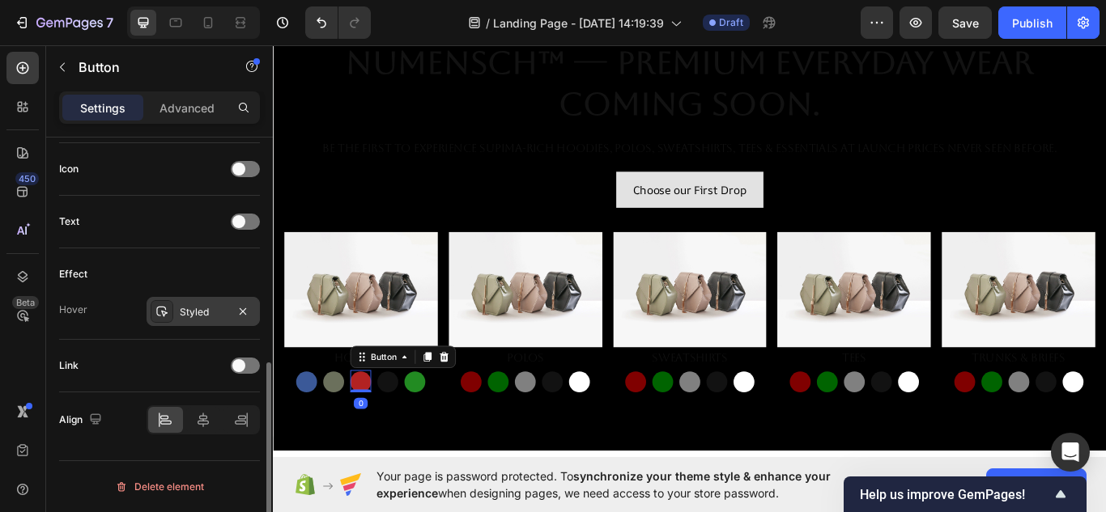
click at [202, 304] on div "Styled" at bounding box center [203, 311] width 113 height 29
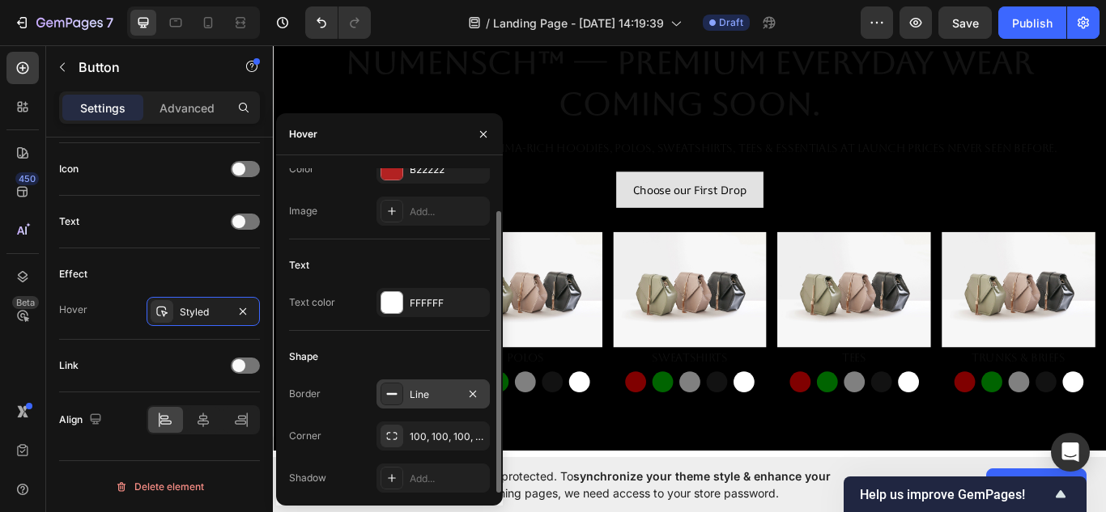
click at [427, 395] on div "Line" at bounding box center [433, 395] width 47 height 15
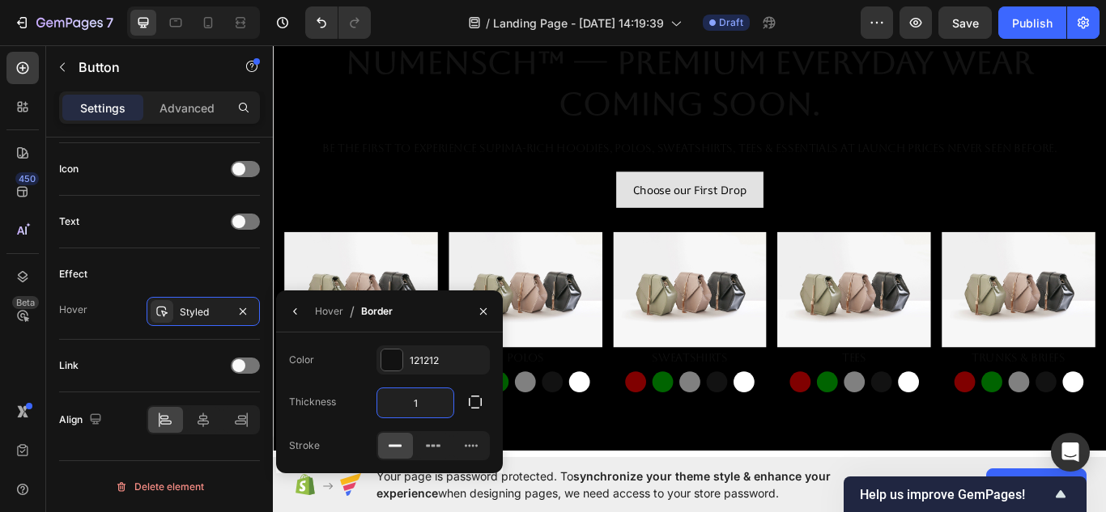
click at [432, 408] on input "1" at bounding box center [415, 403] width 76 height 29
type input "2"
drag, startPoint x: 479, startPoint y: 312, endPoint x: 445, endPoint y: 318, distance: 34.6
click at [481, 312] on icon "button" at bounding box center [483, 311] width 13 height 13
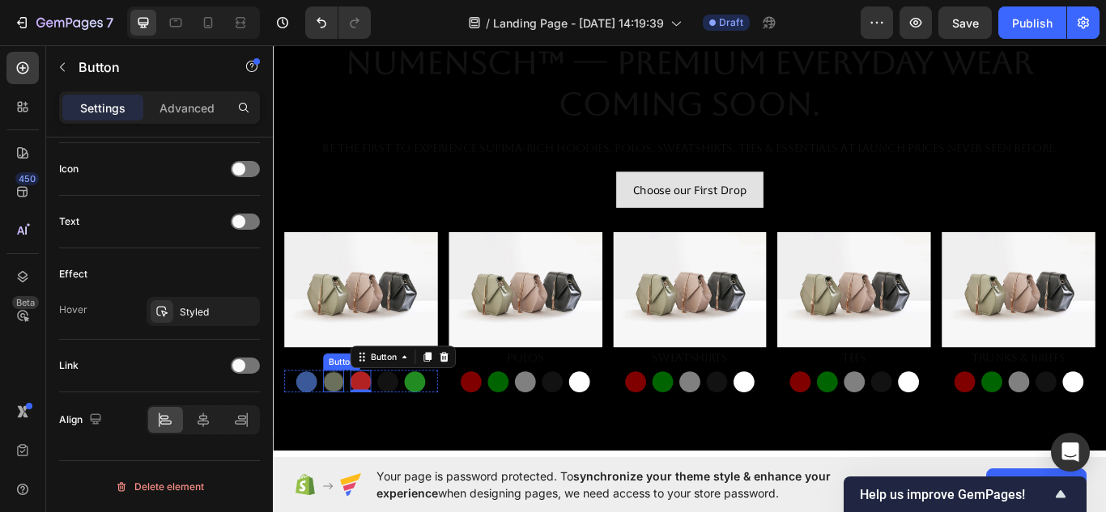
click at [342, 432] on button "Button" at bounding box center [343, 439] width 24 height 24
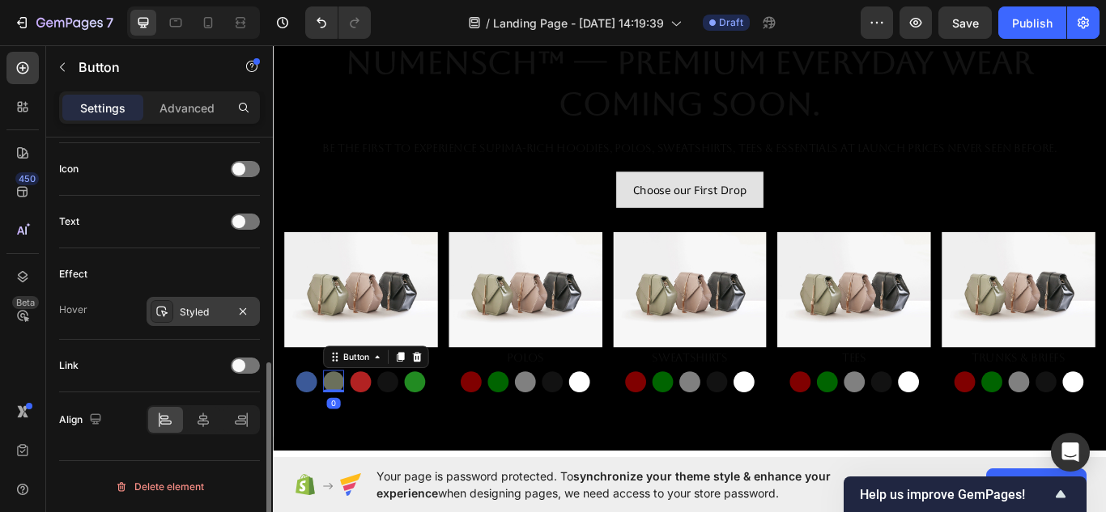
click at [203, 317] on div "Styled" at bounding box center [203, 312] width 47 height 15
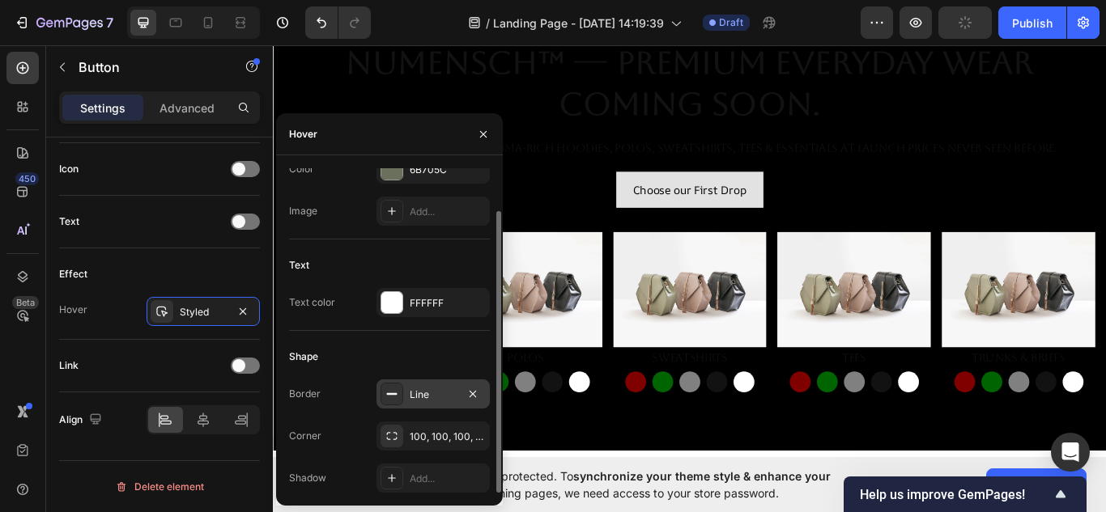
click at [415, 398] on div "Line" at bounding box center [433, 395] width 47 height 15
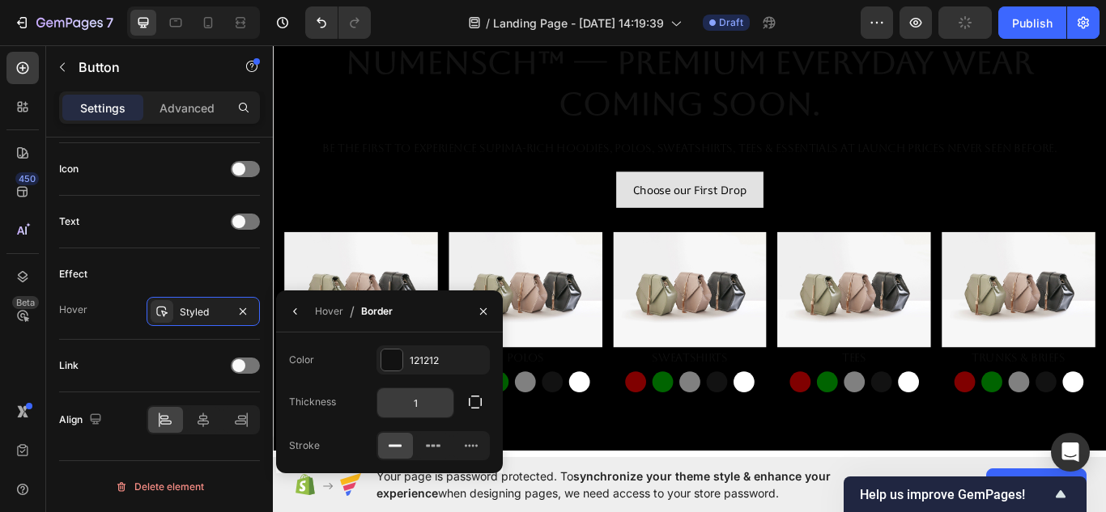
click at [419, 402] on input "1" at bounding box center [415, 403] width 76 height 29
type input "2"
click at [487, 313] on icon "button" at bounding box center [483, 311] width 13 height 13
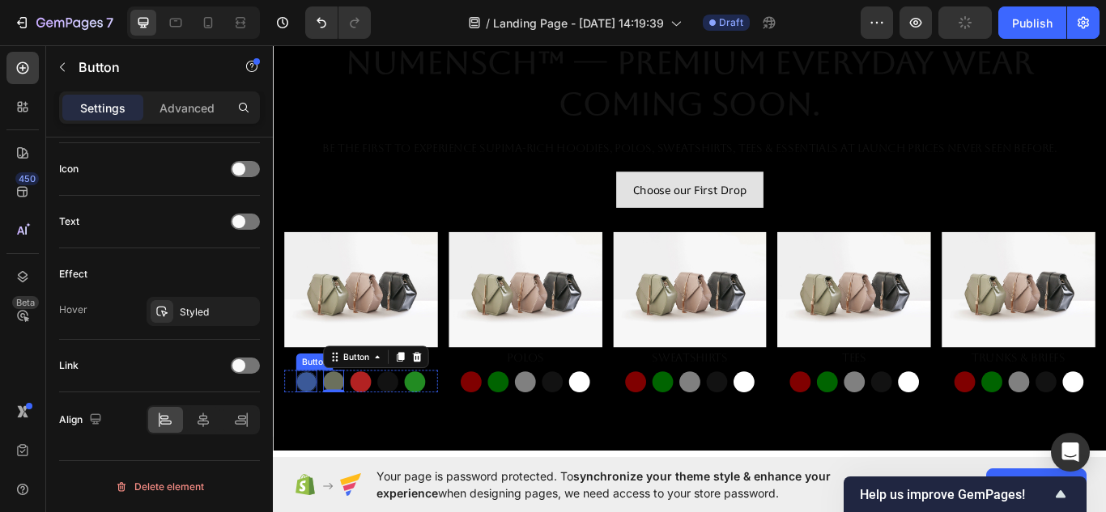
click at [308, 431] on button "Button" at bounding box center [312, 439] width 24 height 24
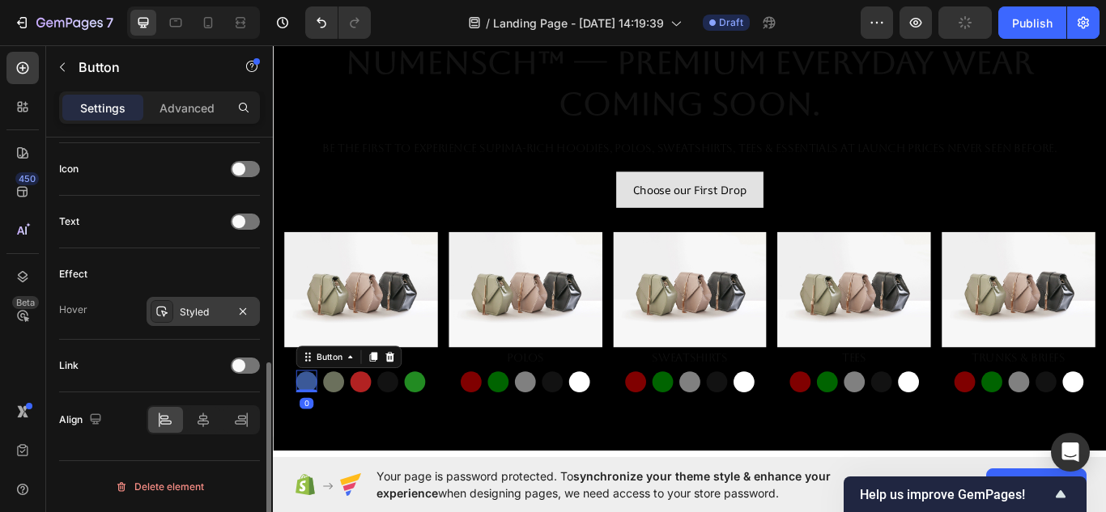
click at [182, 313] on div "Styled" at bounding box center [203, 312] width 47 height 15
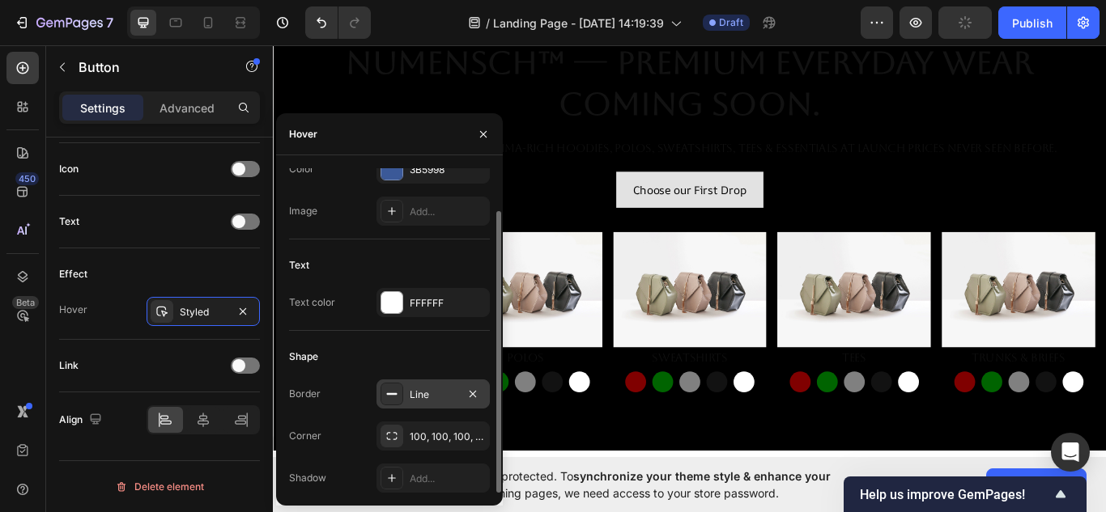
click at [421, 404] on div "Line" at bounding box center [432, 394] width 113 height 29
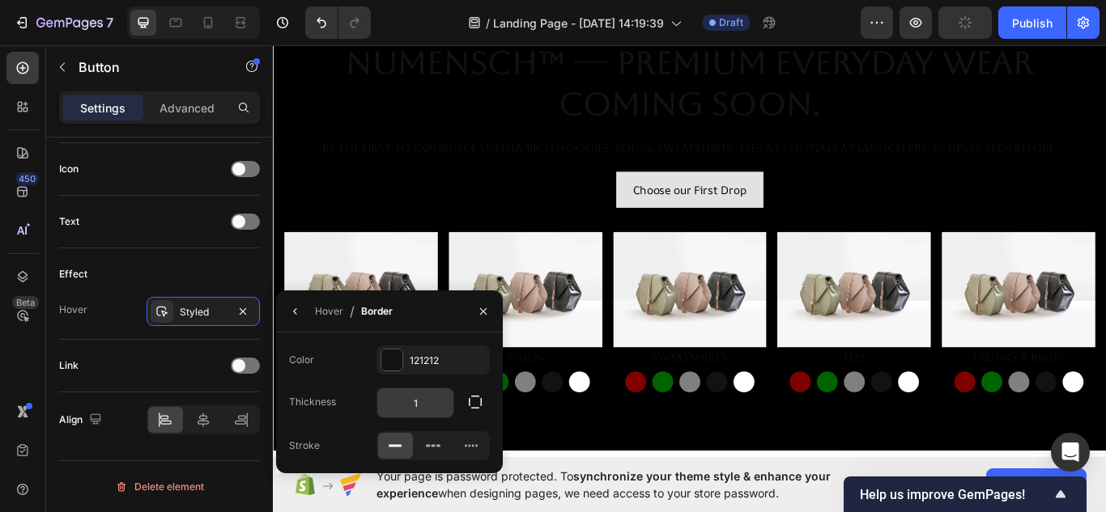
click at [423, 415] on input "1" at bounding box center [415, 403] width 76 height 29
type input "2"
click at [491, 316] on button "button" at bounding box center [483, 312] width 26 height 26
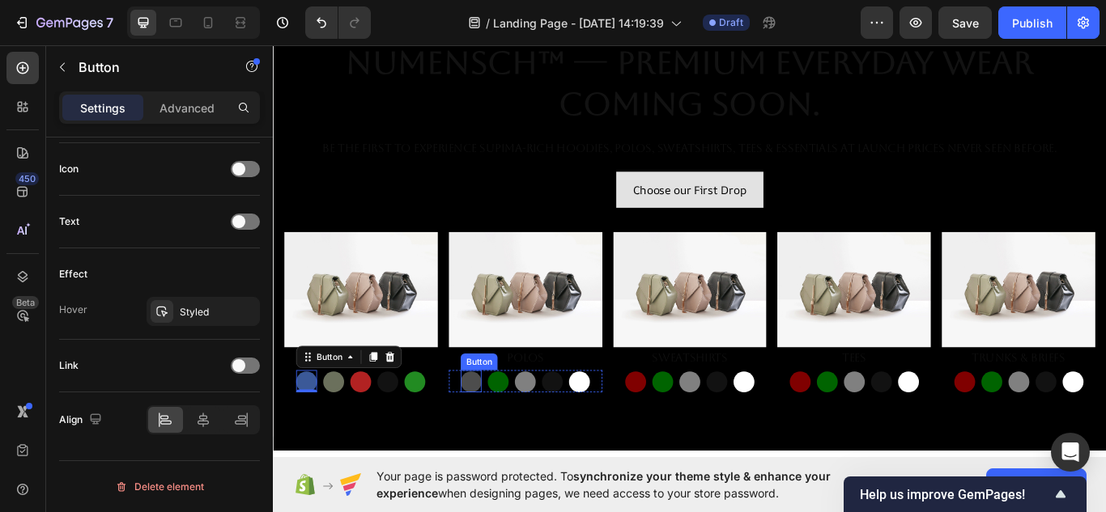
click at [501, 435] on button "Button" at bounding box center [503, 439] width 24 height 24
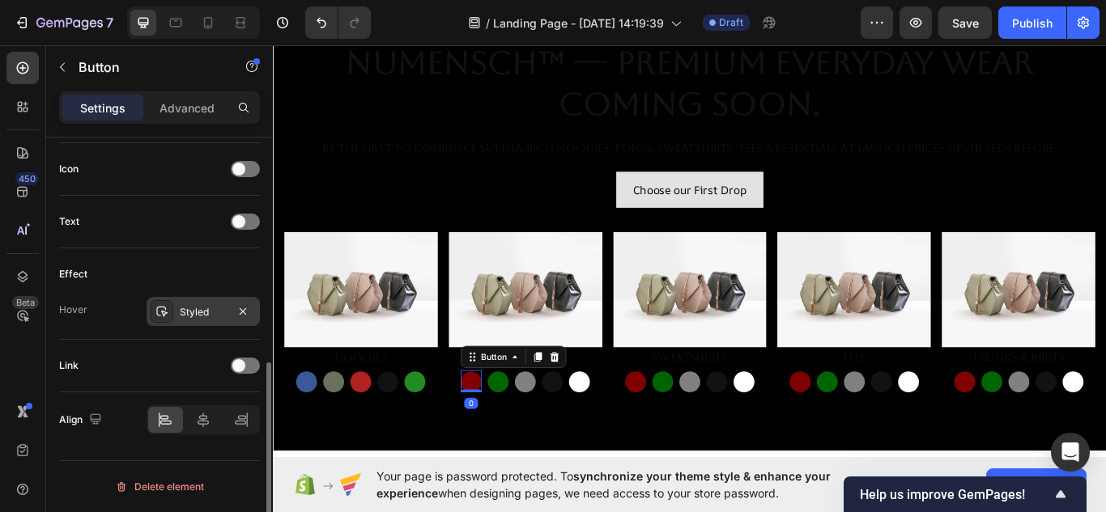
click at [216, 317] on div "Styled" at bounding box center [203, 312] width 47 height 15
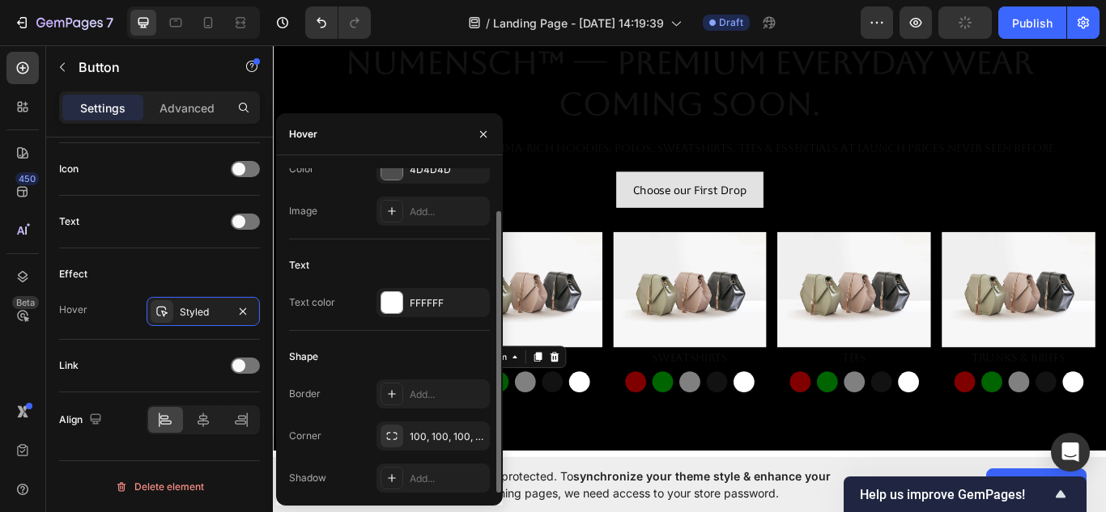
click at [415, 410] on div "Border Add... Corner 100, 100, 100, 100 Shadow Add..." at bounding box center [389, 436] width 201 height 113
click at [415, 403] on div "Add..." at bounding box center [432, 394] width 113 height 29
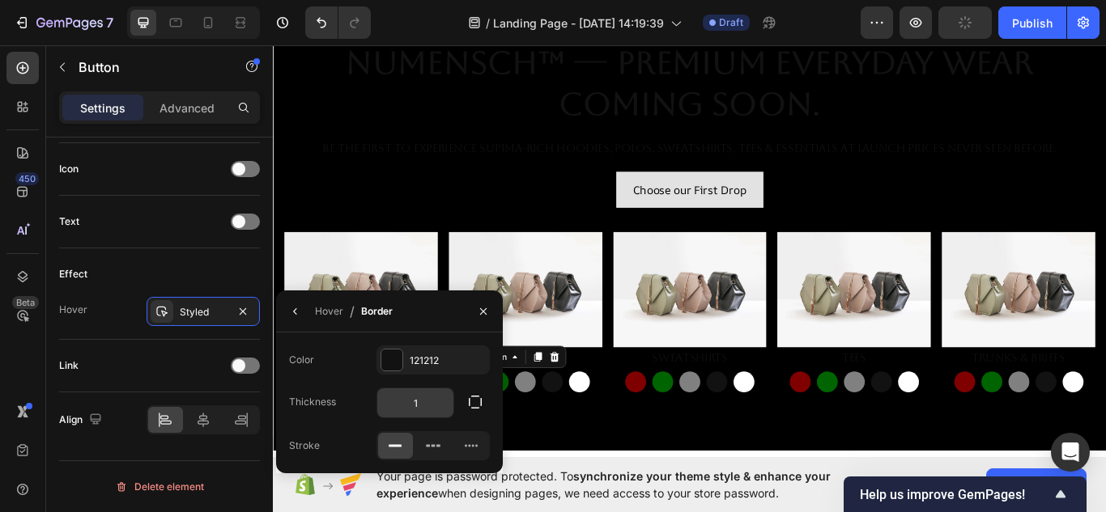
click at [425, 410] on input "1" at bounding box center [415, 403] width 76 height 29
type input "2"
click at [306, 314] on button "button" at bounding box center [296, 312] width 26 height 26
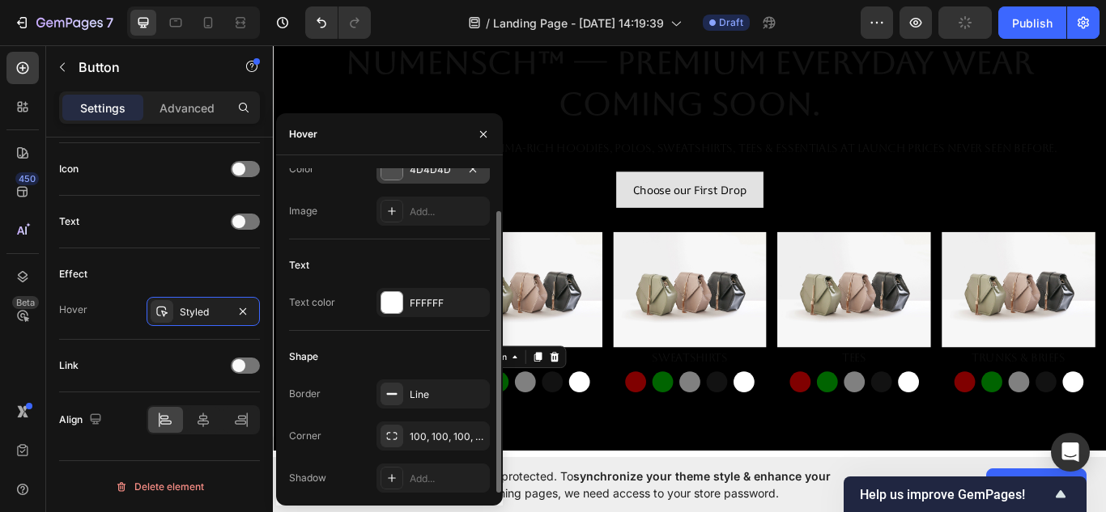
click at [392, 175] on div at bounding box center [391, 169] width 21 height 21
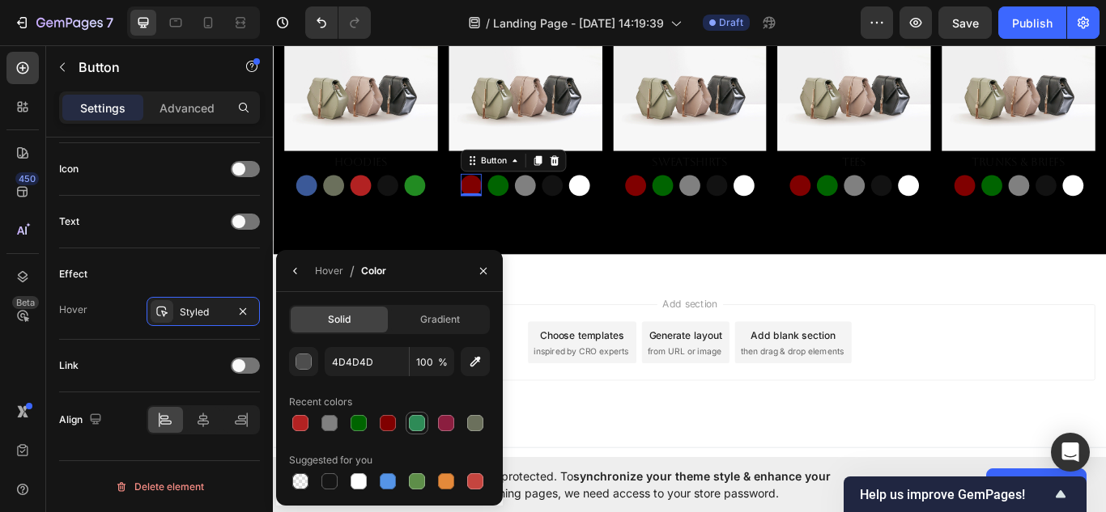
scroll to position [406, 0]
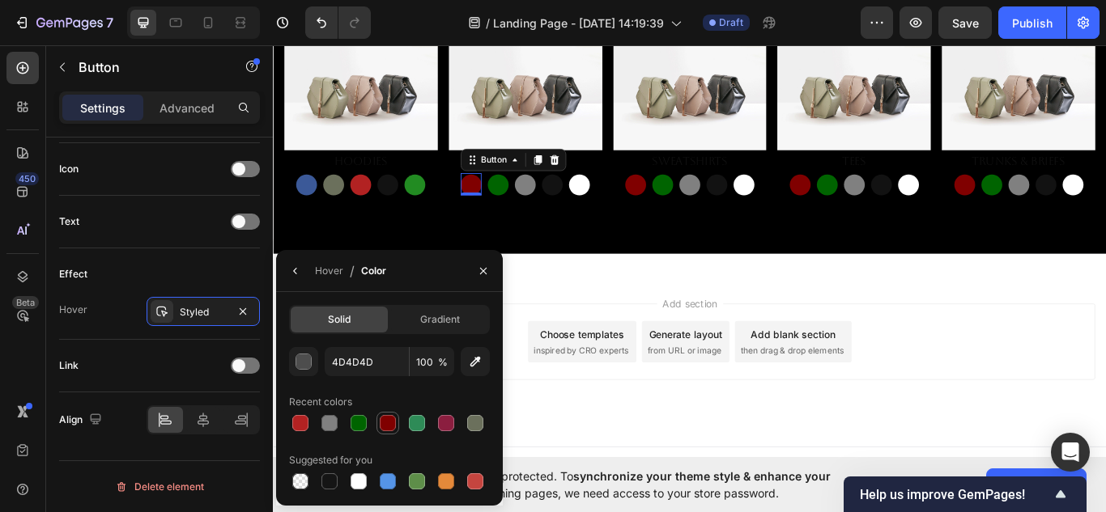
click at [392, 427] on div at bounding box center [388, 423] width 16 height 16
type input "800000"
click at [481, 277] on icon "button" at bounding box center [483, 271] width 13 height 13
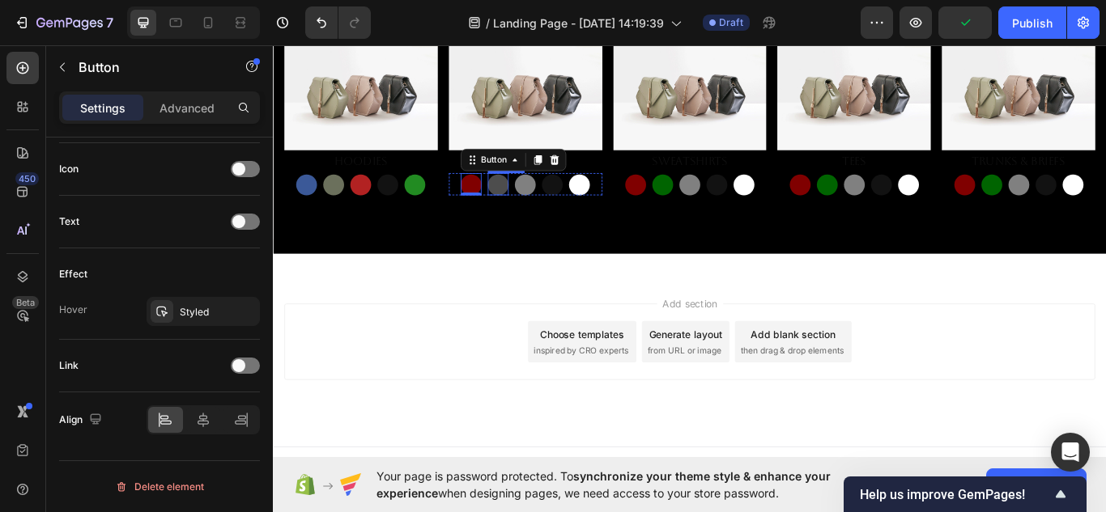
click at [527, 209] on button "Button" at bounding box center [535, 209] width 24 height 24
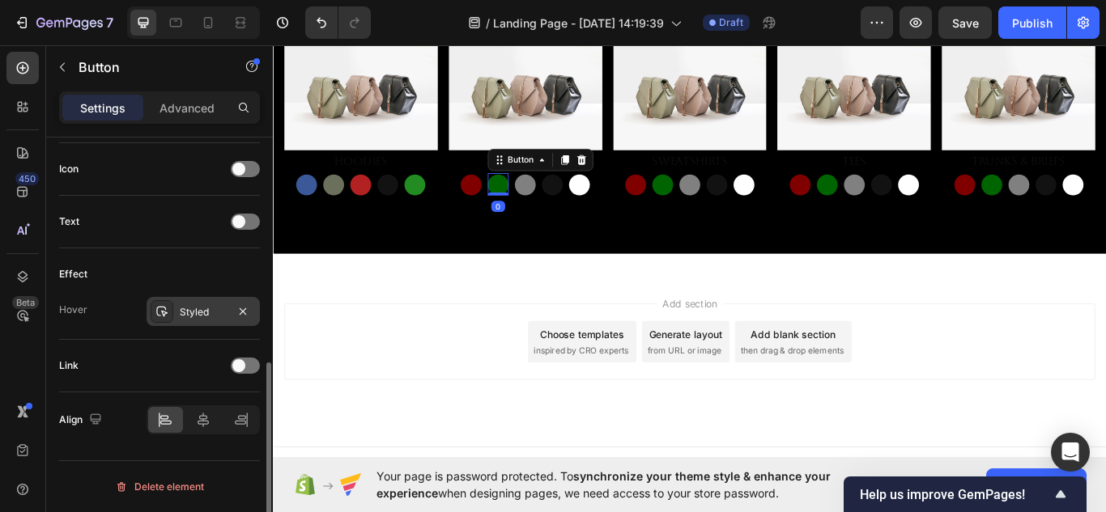
click at [171, 317] on div at bounding box center [162, 311] width 23 height 23
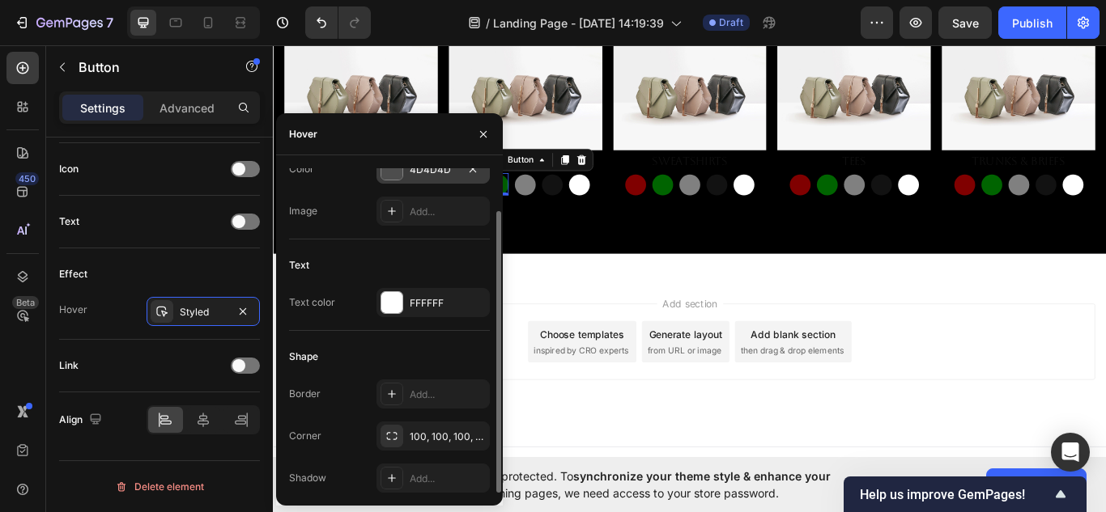
click at [389, 179] on div at bounding box center [391, 169] width 21 height 21
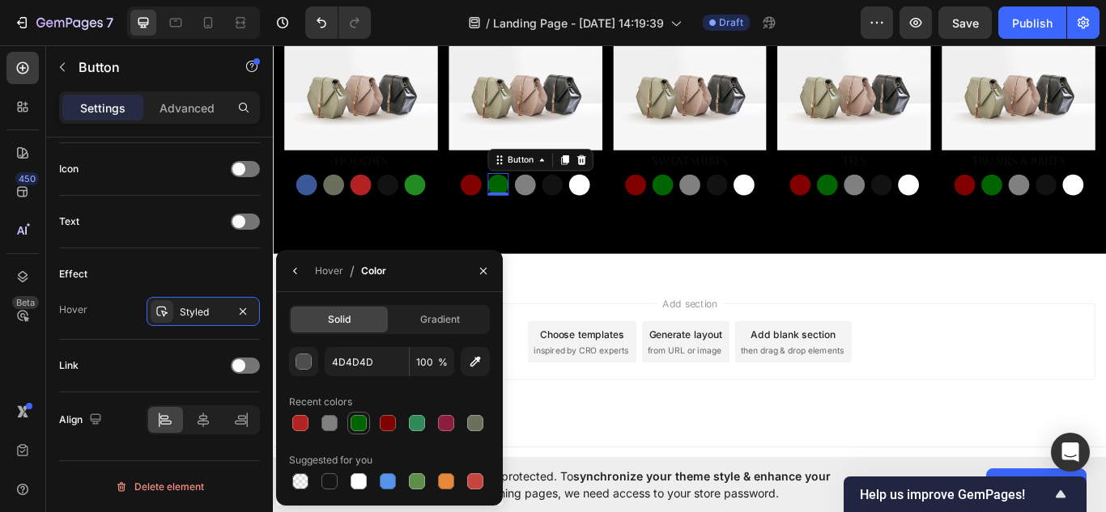
click at [359, 427] on div at bounding box center [359, 423] width 16 height 16
type input "006400"
click at [289, 272] on icon "button" at bounding box center [295, 271] width 13 height 13
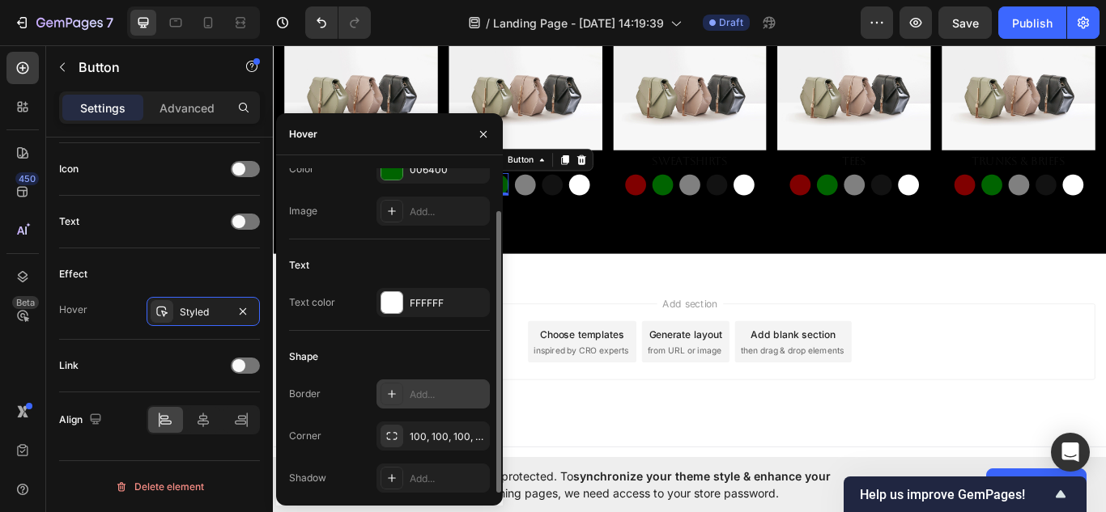
click at [396, 402] on div at bounding box center [392, 394] width 23 height 23
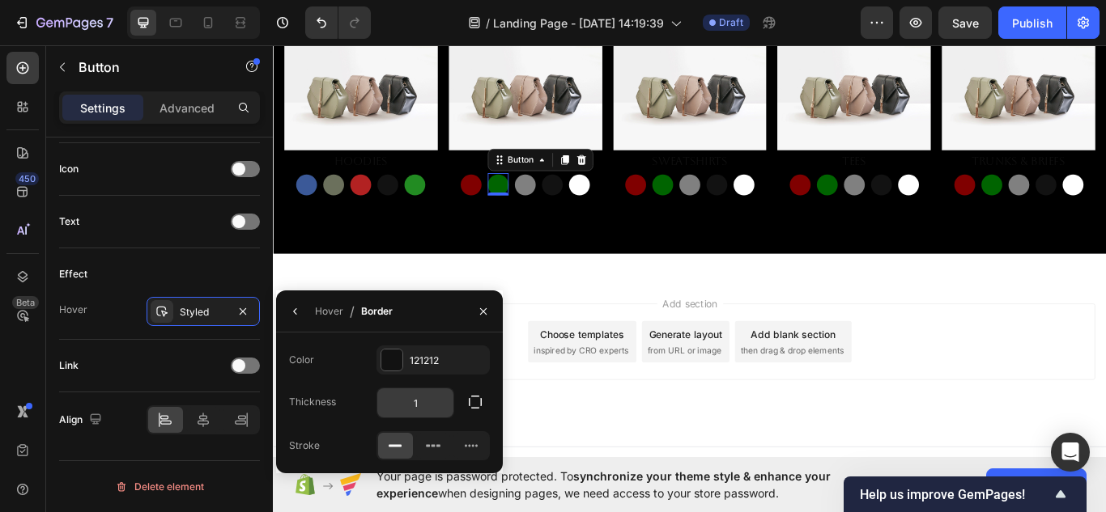
click at [430, 407] on input "1" at bounding box center [415, 403] width 76 height 29
type input "2"
click at [475, 320] on button "button" at bounding box center [483, 312] width 26 height 26
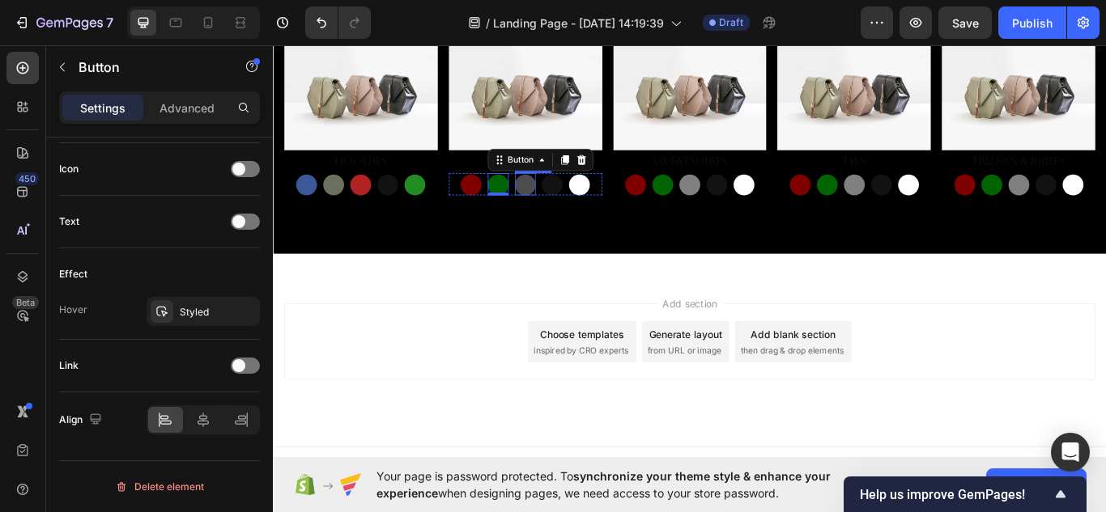
click at [559, 213] on button "Button" at bounding box center [567, 209] width 24 height 24
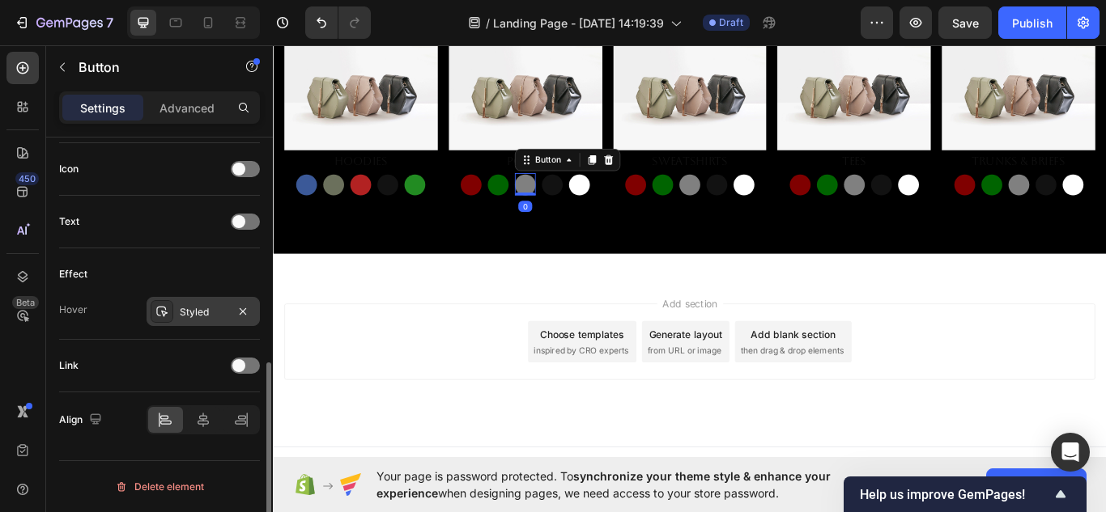
click at [173, 312] on div "Styled" at bounding box center [203, 311] width 113 height 29
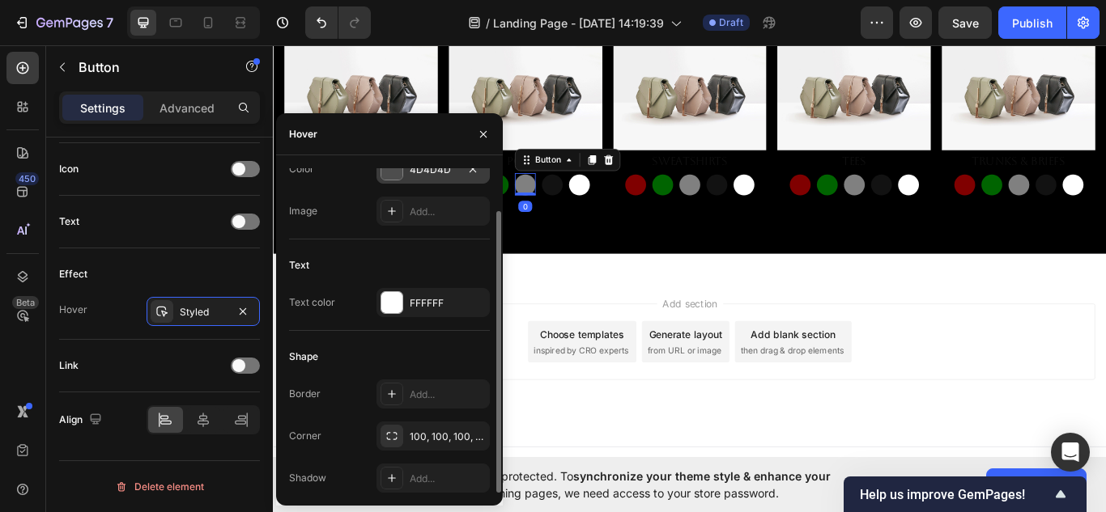
click at [400, 180] on div at bounding box center [392, 169] width 23 height 23
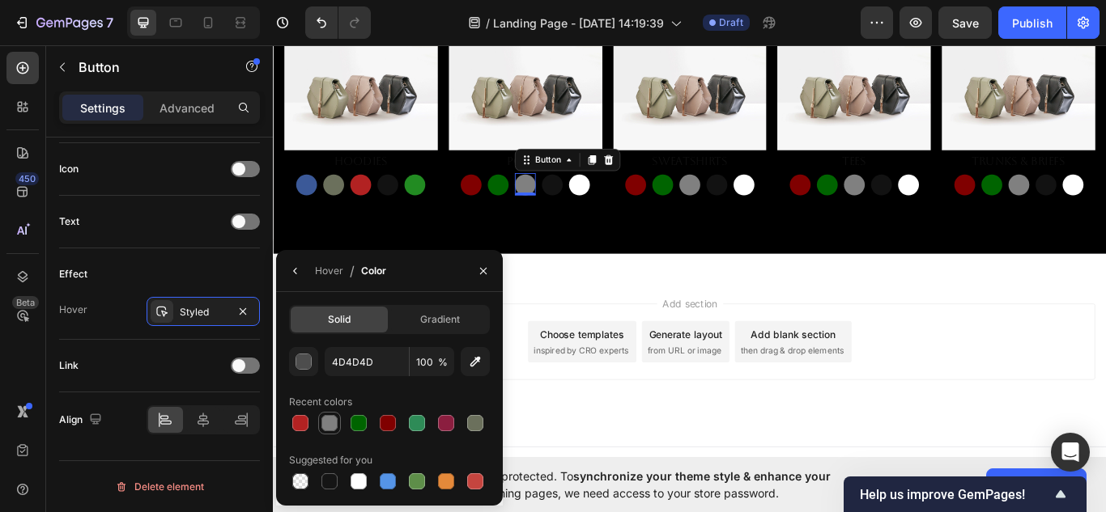
click at [325, 424] on div at bounding box center [329, 423] width 16 height 16
type input "808080"
click at [291, 265] on icon "button" at bounding box center [295, 271] width 13 height 13
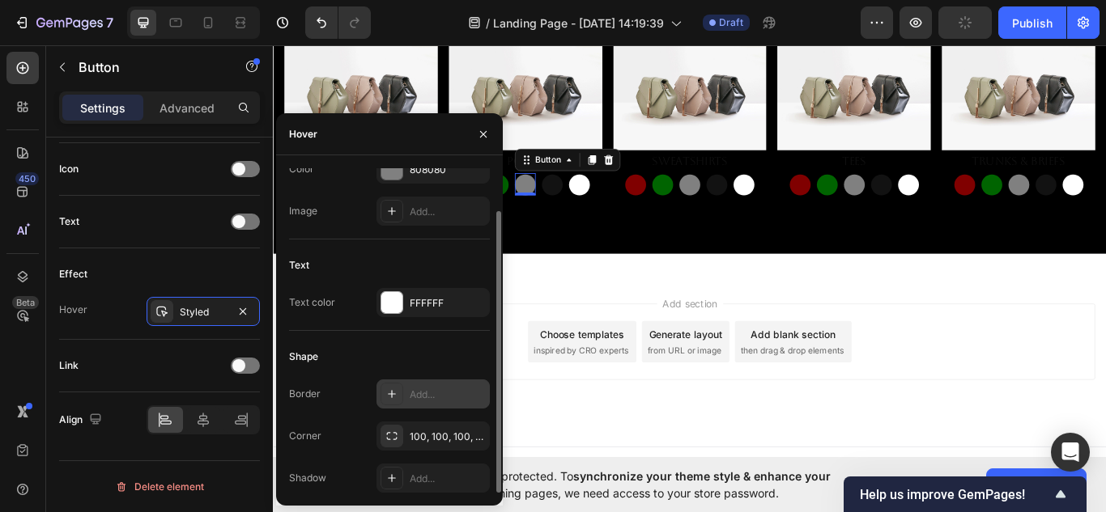
click at [427, 388] on div "Add..." at bounding box center [448, 395] width 76 height 15
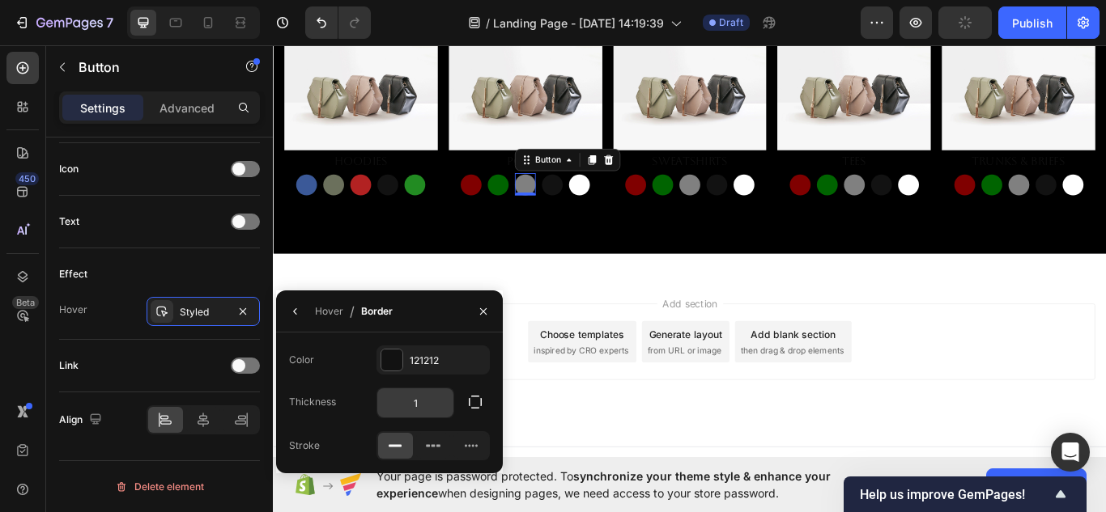
click at [426, 410] on input "1" at bounding box center [415, 403] width 76 height 29
type input "2"
click at [299, 303] on button "button" at bounding box center [296, 312] width 26 height 26
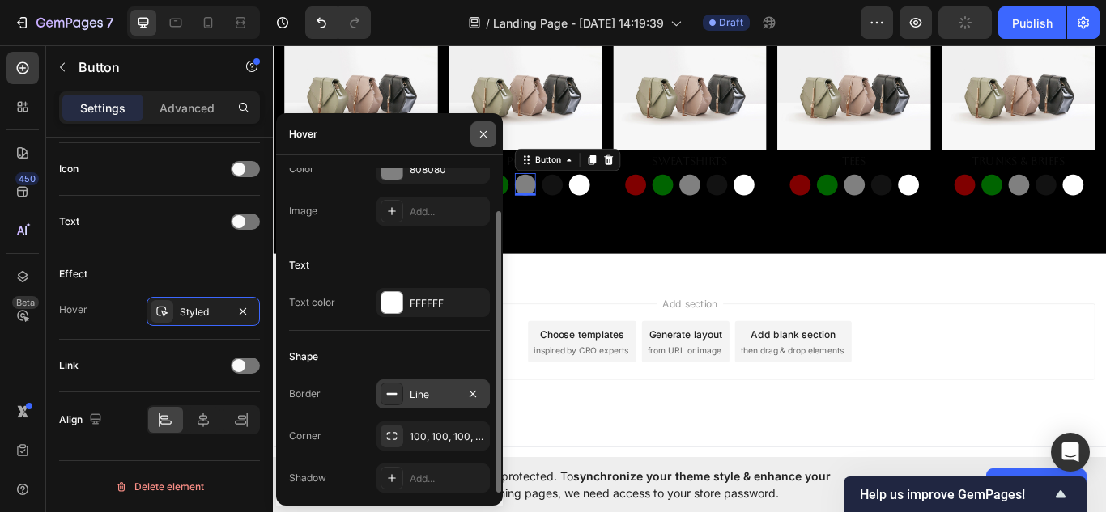
click at [479, 134] on icon "button" at bounding box center [483, 134] width 13 height 13
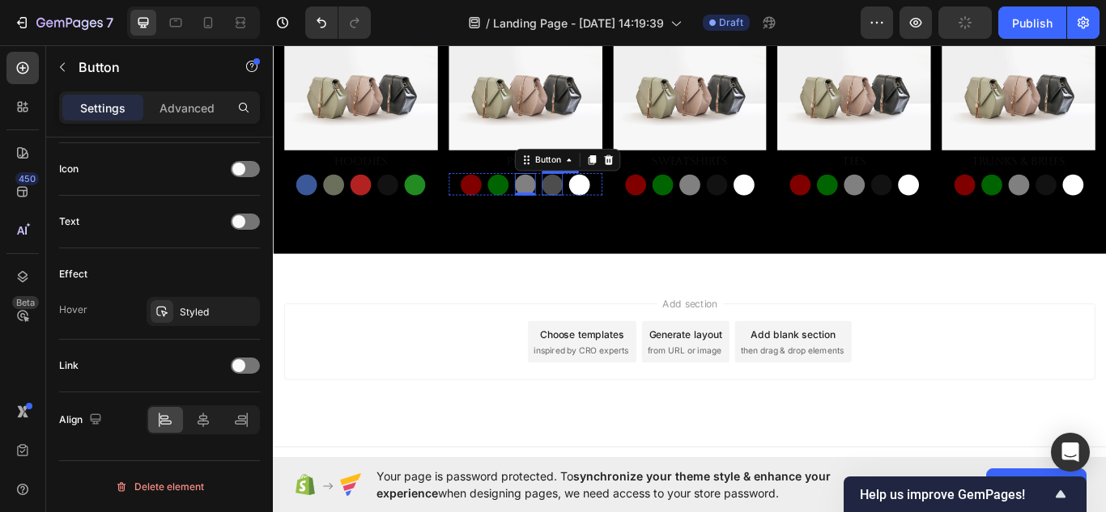
click at [595, 205] on button "Button" at bounding box center [598, 209] width 24 height 24
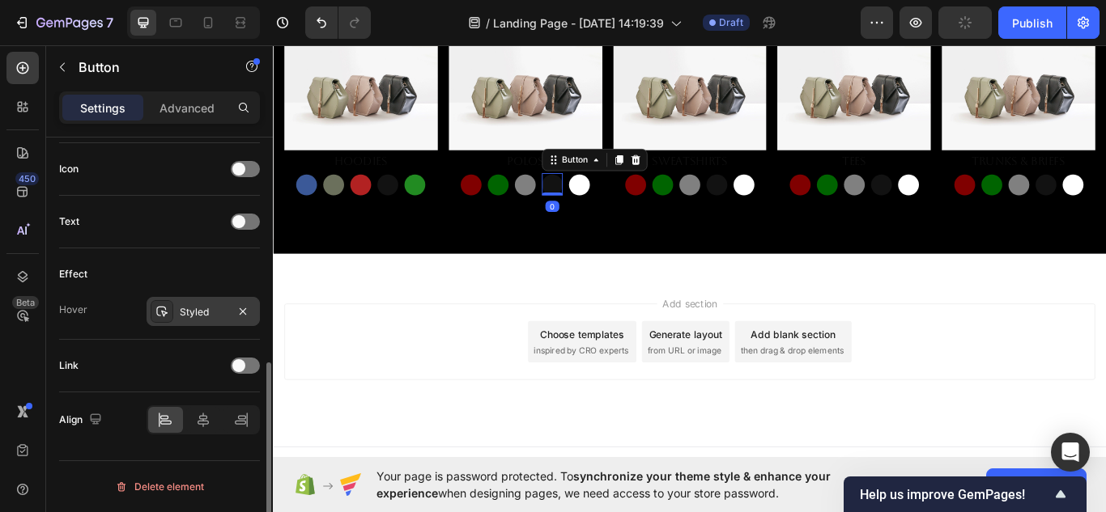
click at [183, 317] on div "Styled" at bounding box center [203, 312] width 47 height 15
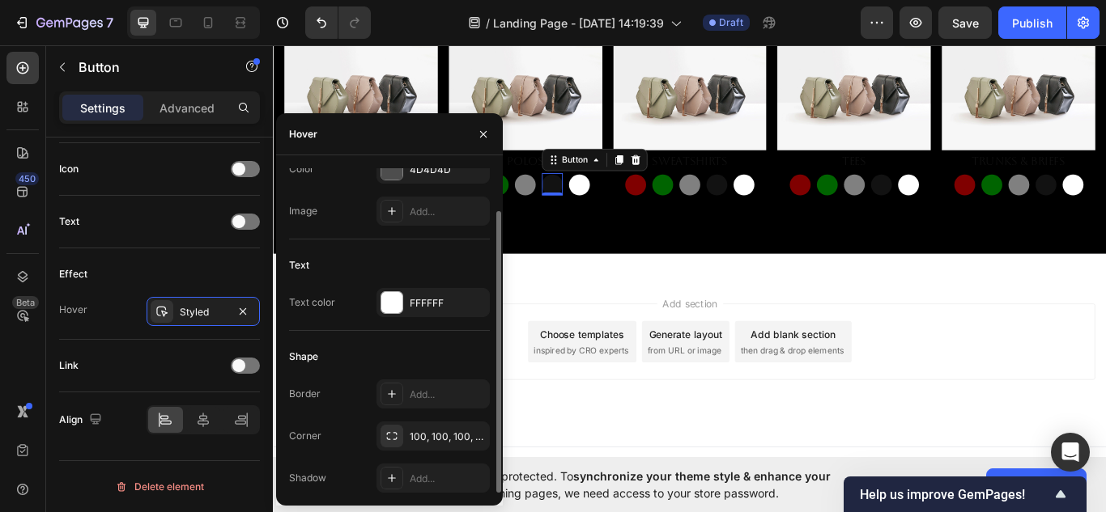
click at [432, 185] on div "Color 4D4D4D Image Add..." at bounding box center [389, 190] width 201 height 71
click at [428, 175] on div "4D4D4D" at bounding box center [433, 170] width 47 height 15
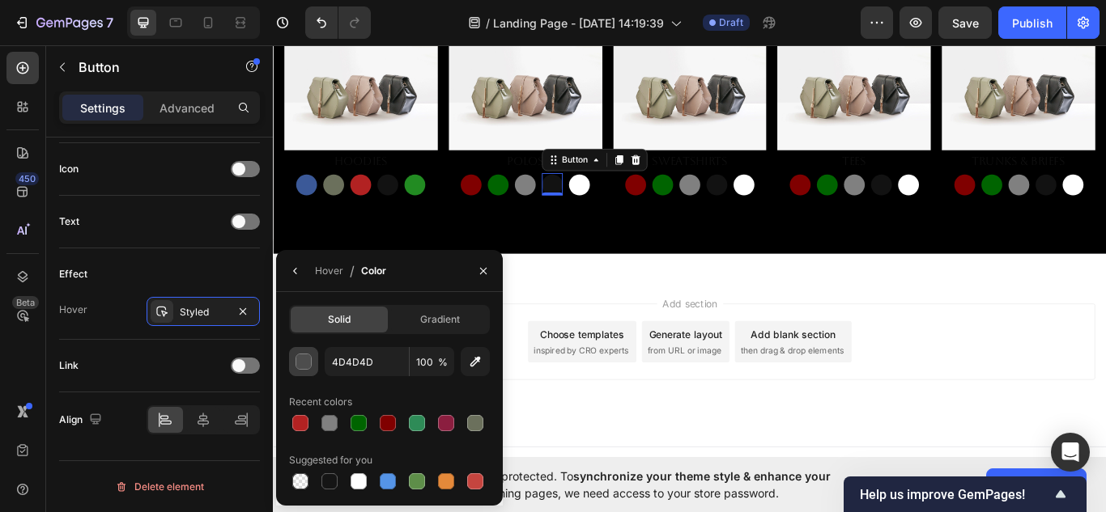
drag, startPoint x: 329, startPoint y: 481, endPoint x: 306, endPoint y: 355, distance: 127.5
click at [329, 482] on div at bounding box center [329, 482] width 16 height 16
type input "151515"
click at [295, 270] on icon "button" at bounding box center [295, 271] width 13 height 13
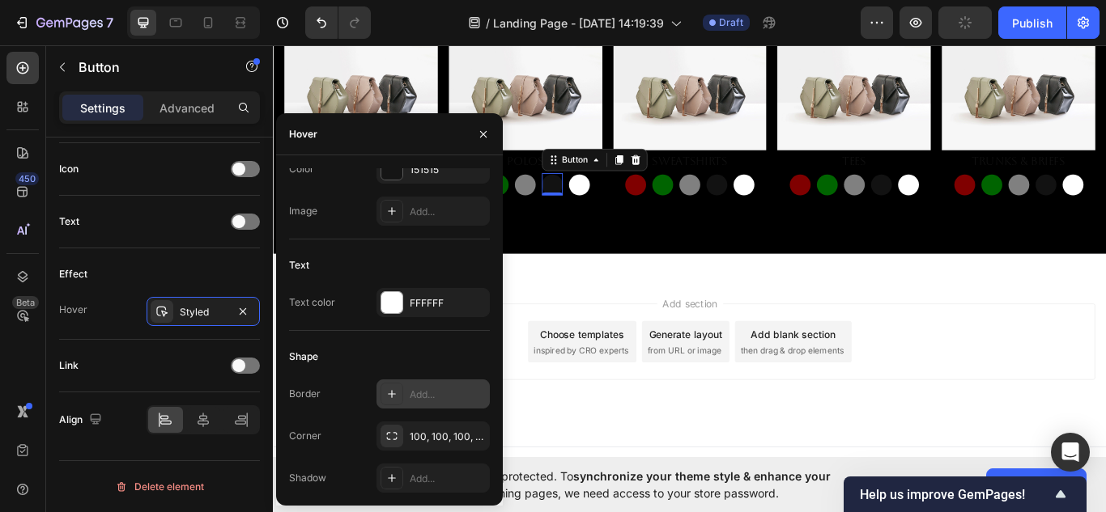
click at [409, 395] on div "Add..." at bounding box center [432, 394] width 113 height 29
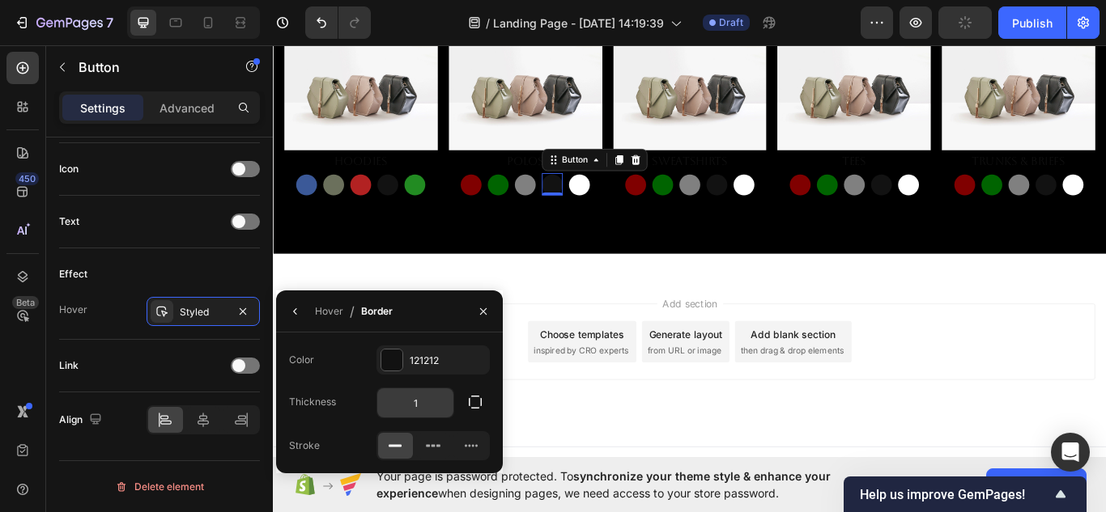
click at [426, 414] on input "1" at bounding box center [415, 403] width 76 height 29
type input "2"
click at [393, 351] on div at bounding box center [391, 360] width 21 height 21
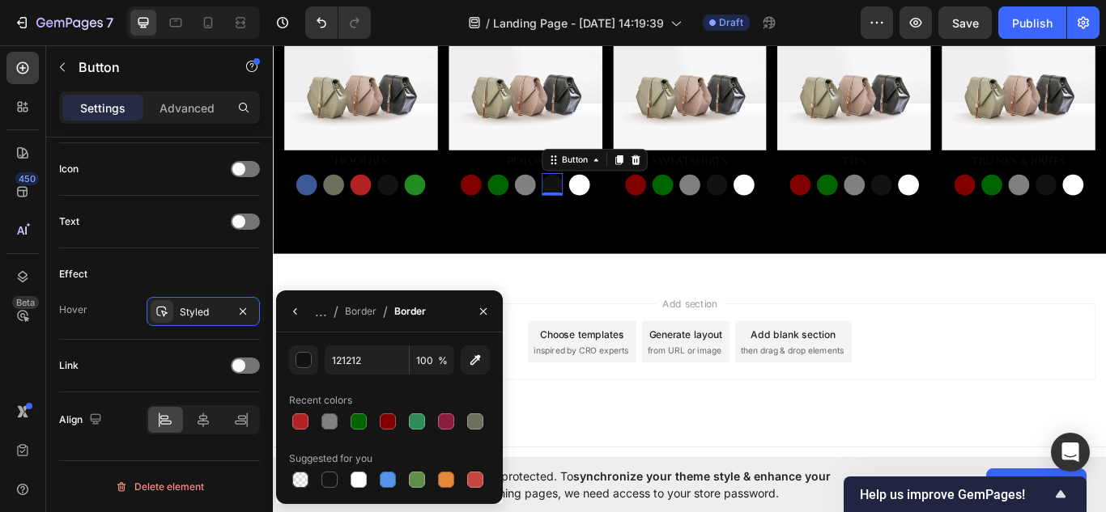
click at [356, 481] on div at bounding box center [359, 480] width 16 height 16
type input "FFFFFF"
click at [480, 306] on icon "button" at bounding box center [483, 311] width 13 height 13
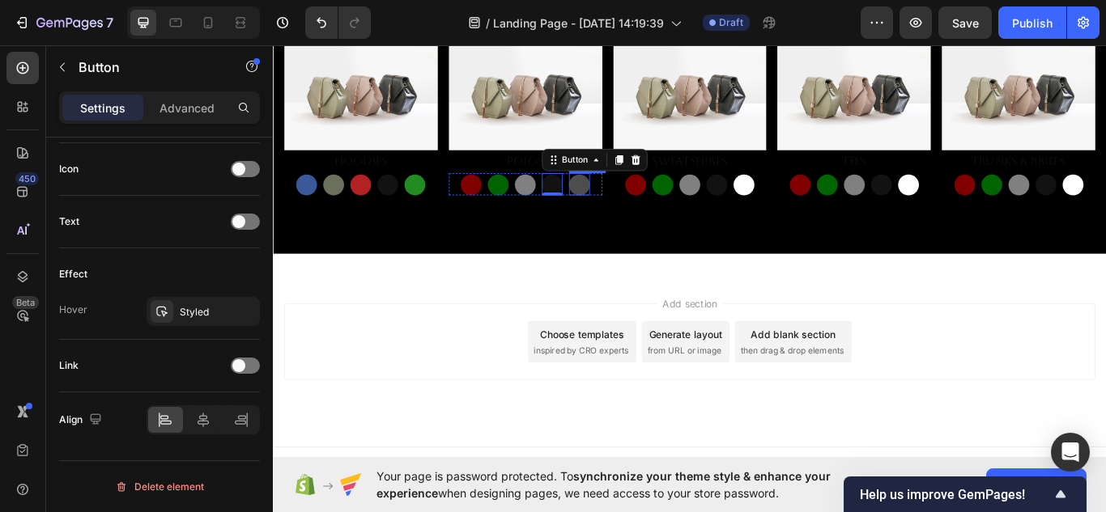
click at [632, 205] on button "Button" at bounding box center [630, 209] width 24 height 24
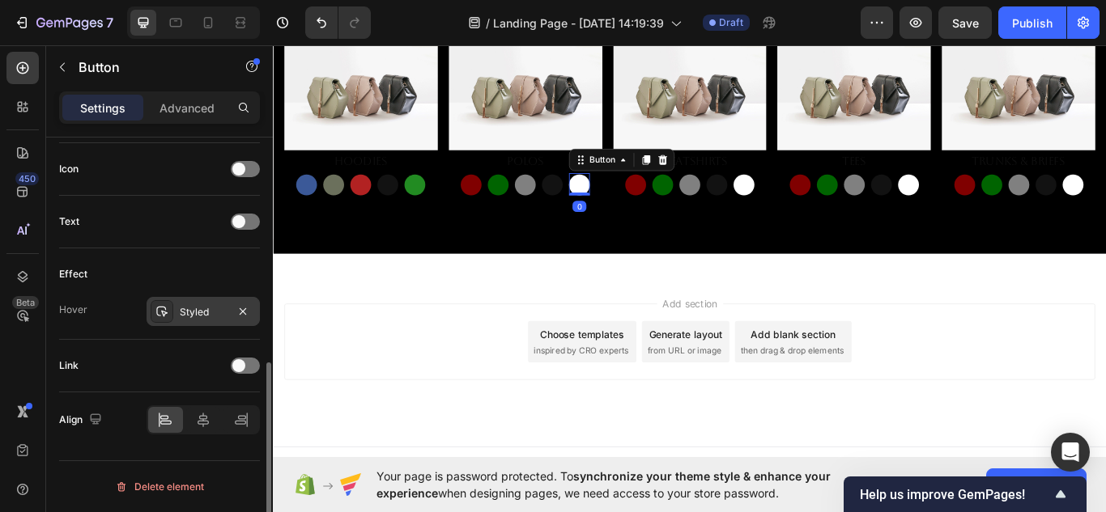
click at [203, 313] on div "Styled" at bounding box center [203, 312] width 47 height 15
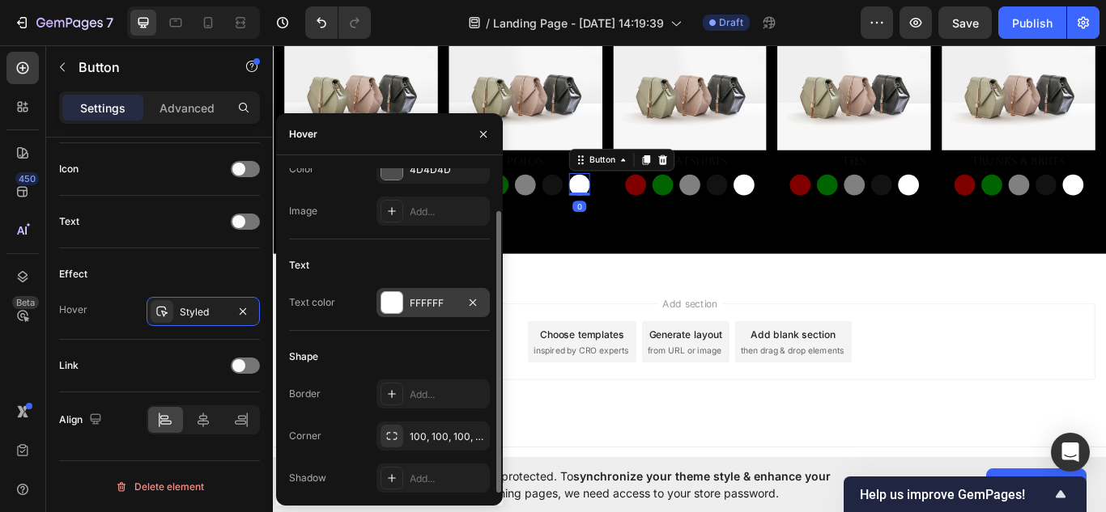
click at [398, 301] on div at bounding box center [391, 302] width 21 height 21
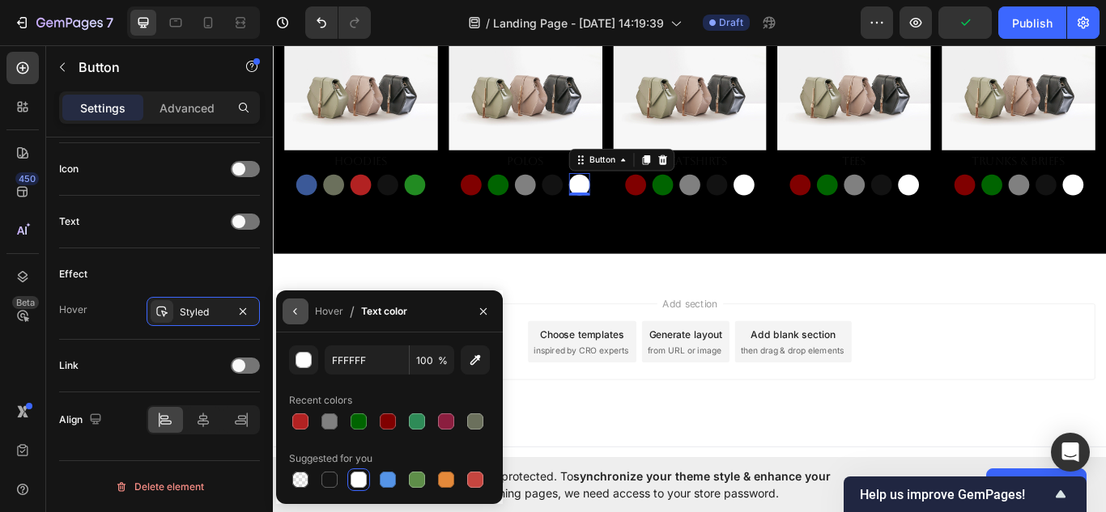
click at [300, 313] on icon "button" at bounding box center [295, 311] width 13 height 13
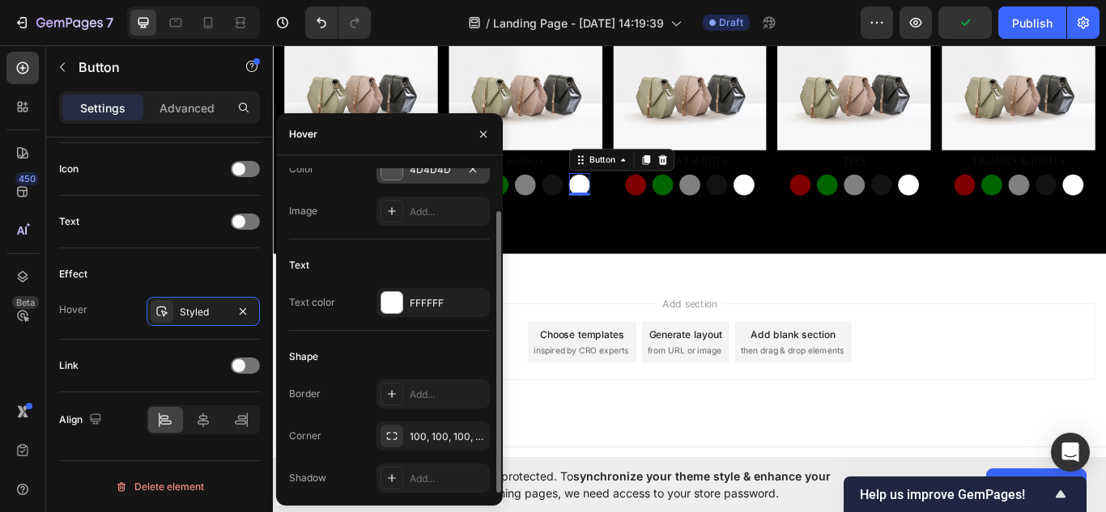
click at [412, 175] on div "4D4D4D" at bounding box center [433, 170] width 47 height 15
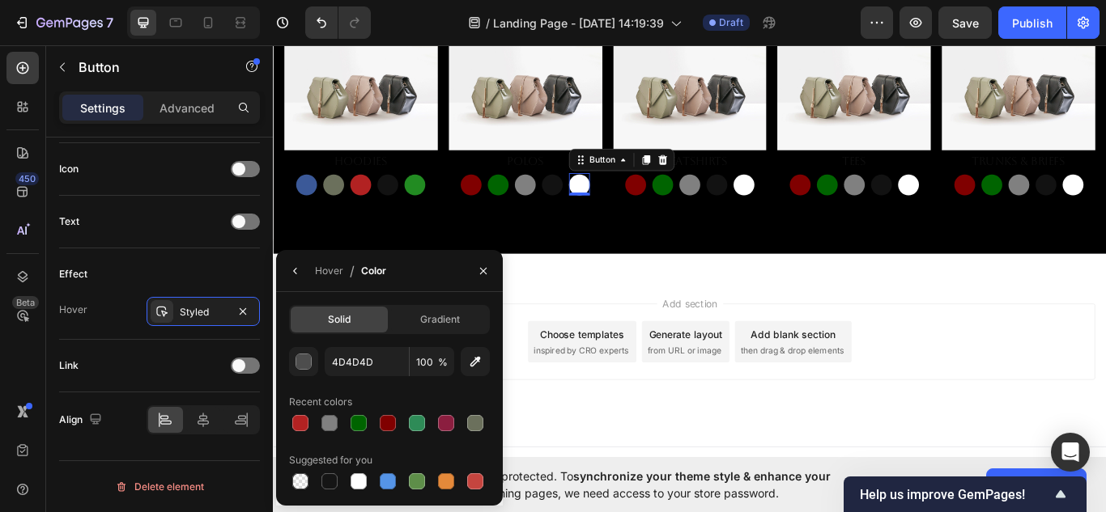
click at [357, 493] on div "Solid Gradient 4D4D4D 100 % Recent colors Suggested for you" at bounding box center [389, 399] width 227 height 214
click at [357, 486] on div at bounding box center [359, 482] width 16 height 16
type input "FFFFFF"
click at [295, 273] on icon "button" at bounding box center [295, 271] width 13 height 13
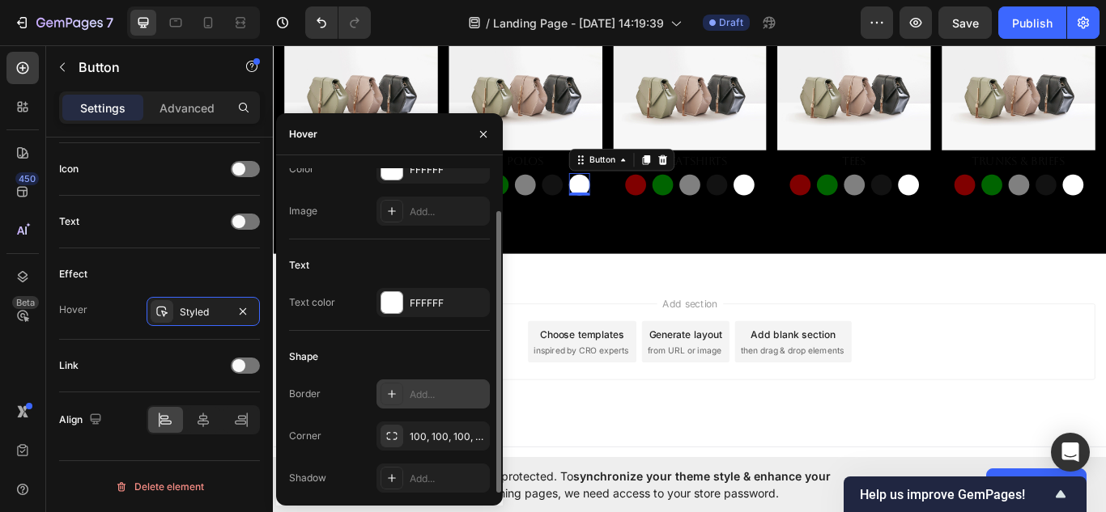
click at [401, 386] on div at bounding box center [392, 394] width 23 height 23
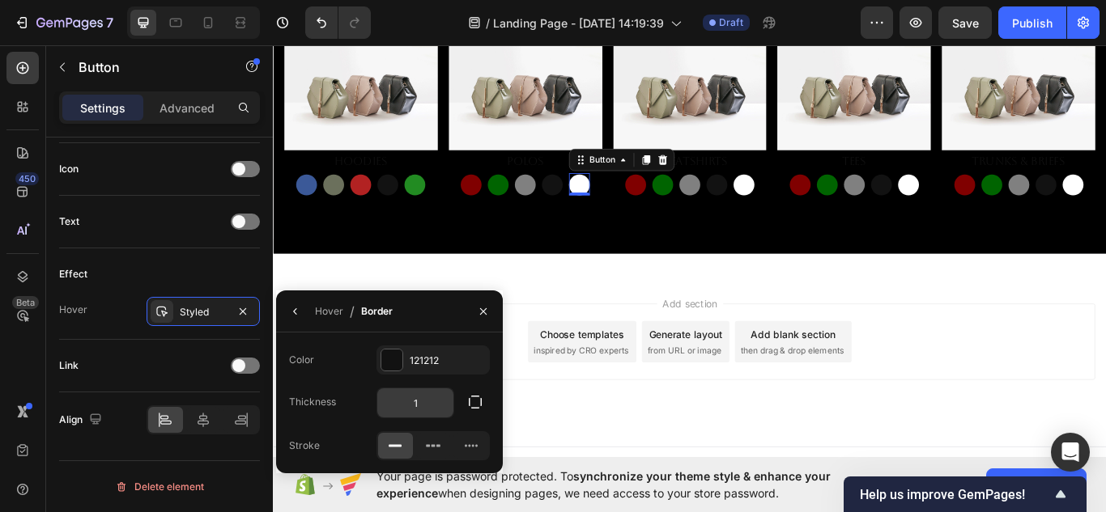
click at [434, 399] on input "1" at bounding box center [415, 403] width 76 height 29
type input "2"
click at [495, 313] on button "button" at bounding box center [483, 312] width 26 height 26
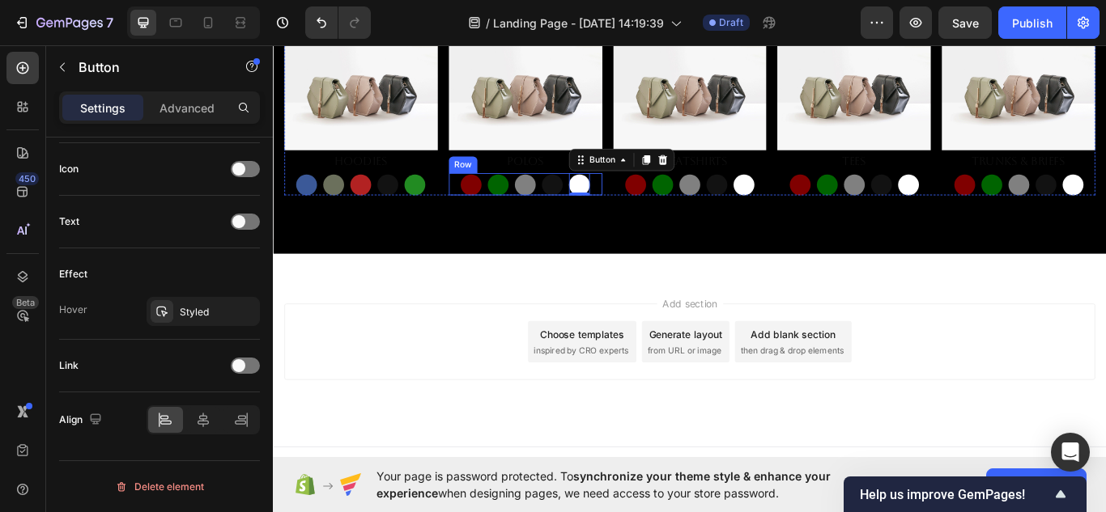
click at [643, 203] on div "Button Button Button Button Button 0 Row" at bounding box center [567, 208] width 179 height 26
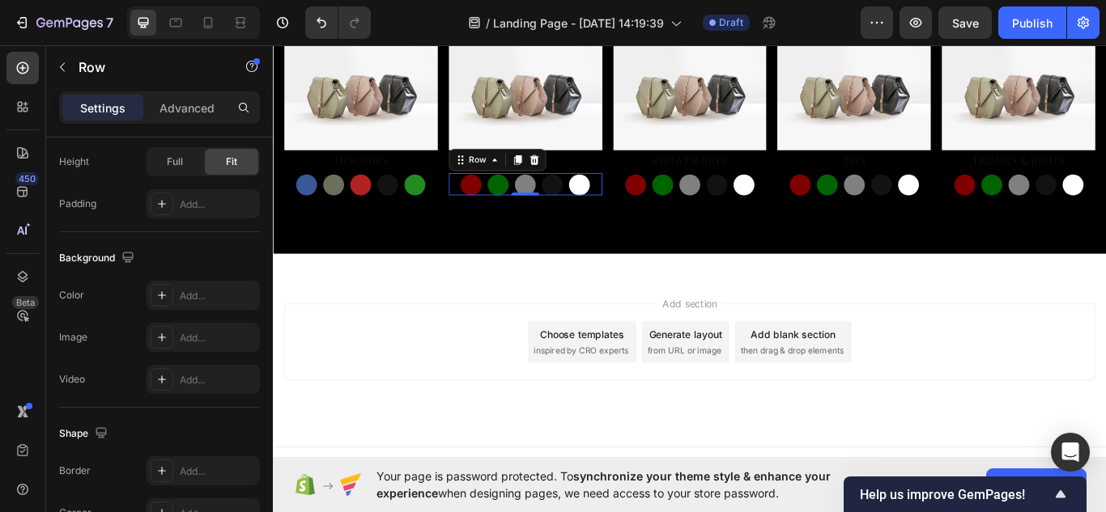
scroll to position [0, 0]
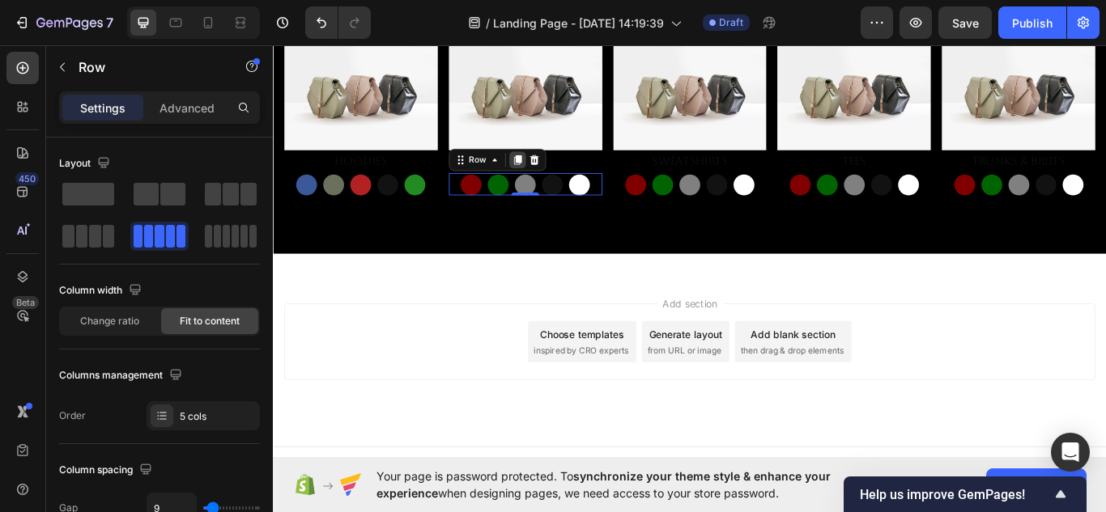
click at [555, 176] on icon at bounding box center [558, 179] width 9 height 11
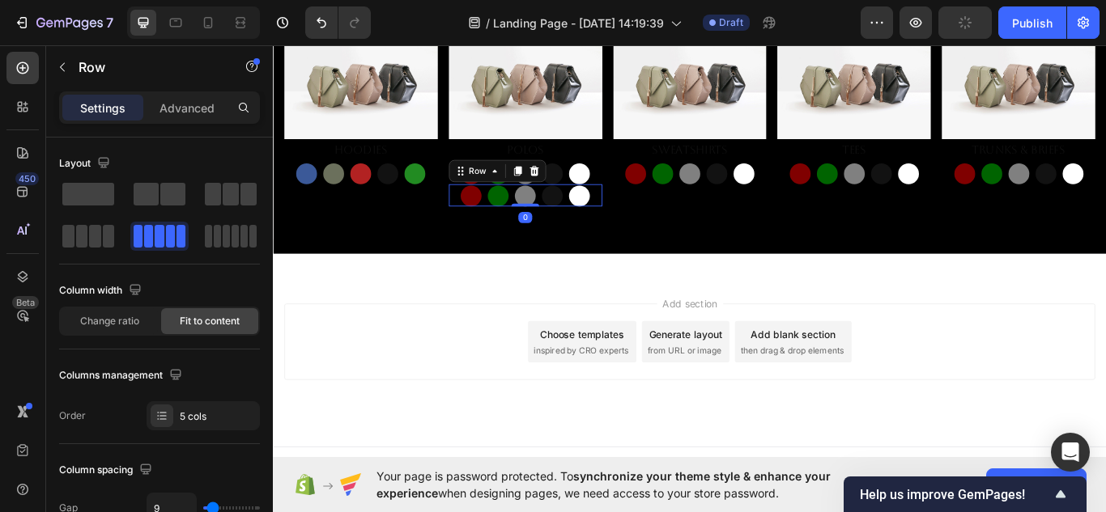
click at [553, 196] on div at bounding box center [557, 192] width 19 height 19
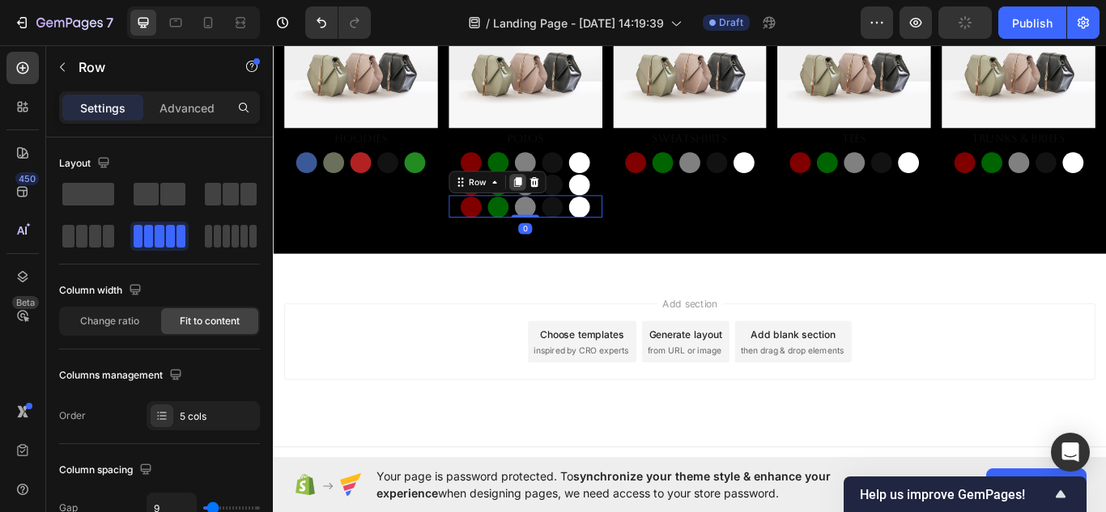
click at [558, 200] on icon at bounding box center [558, 205] width 9 height 11
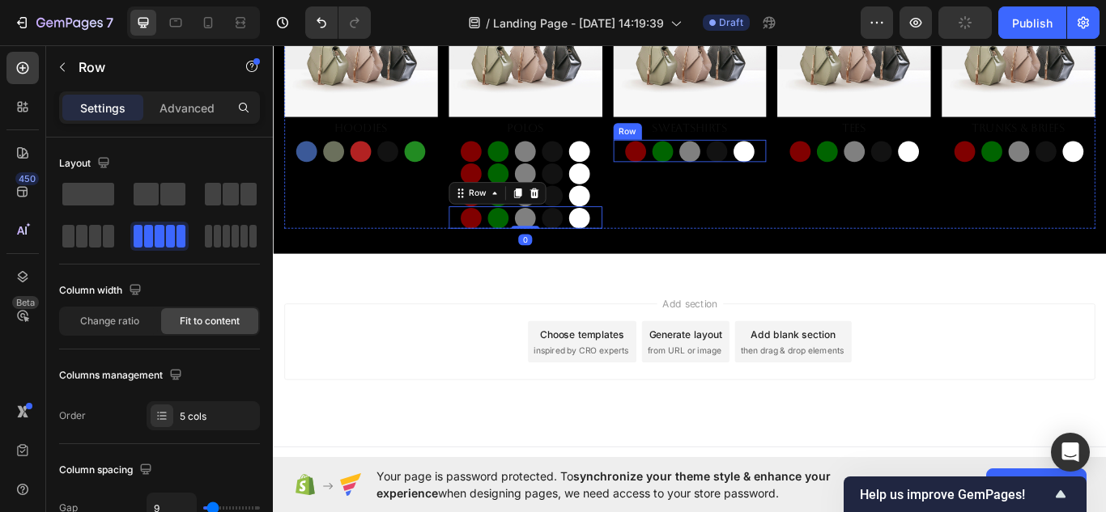
click at [833, 168] on div "Button Button Button Button Button Row" at bounding box center [759, 169] width 179 height 26
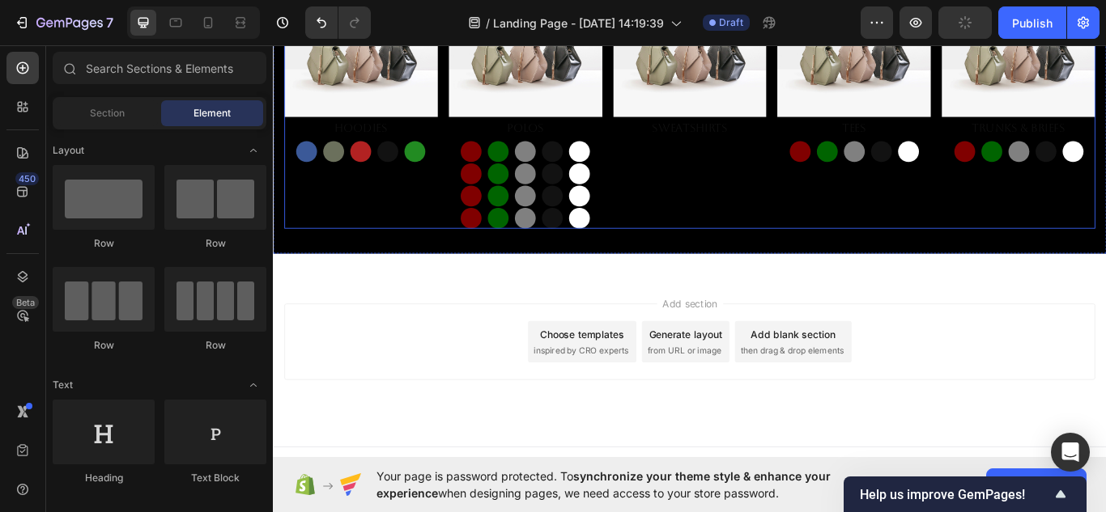
click at [1031, 168] on div "Image Hoodies Text Block Button Button Button Button Button Row Image Polos Tex…" at bounding box center [759, 127] width 946 height 264
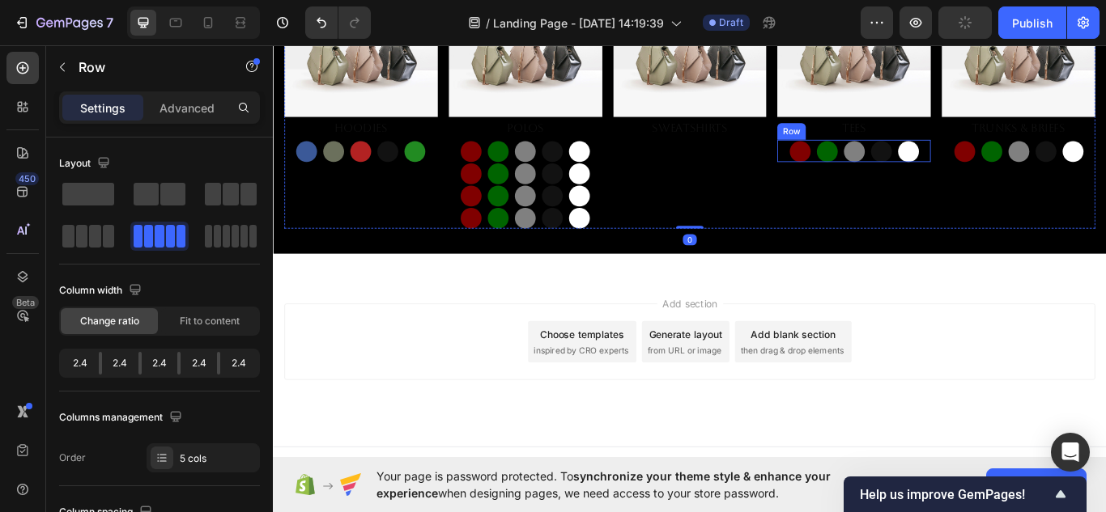
click at [1024, 162] on div "Button Button Button Button Button Row" at bounding box center [950, 169] width 179 height 26
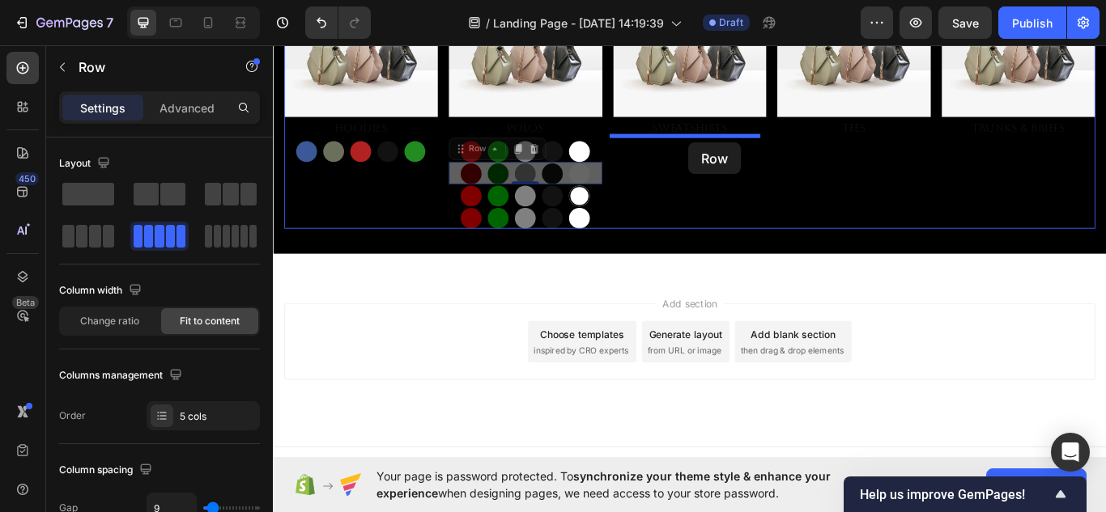
drag, startPoint x: 643, startPoint y: 193, endPoint x: 626, endPoint y: 211, distance: 24.6
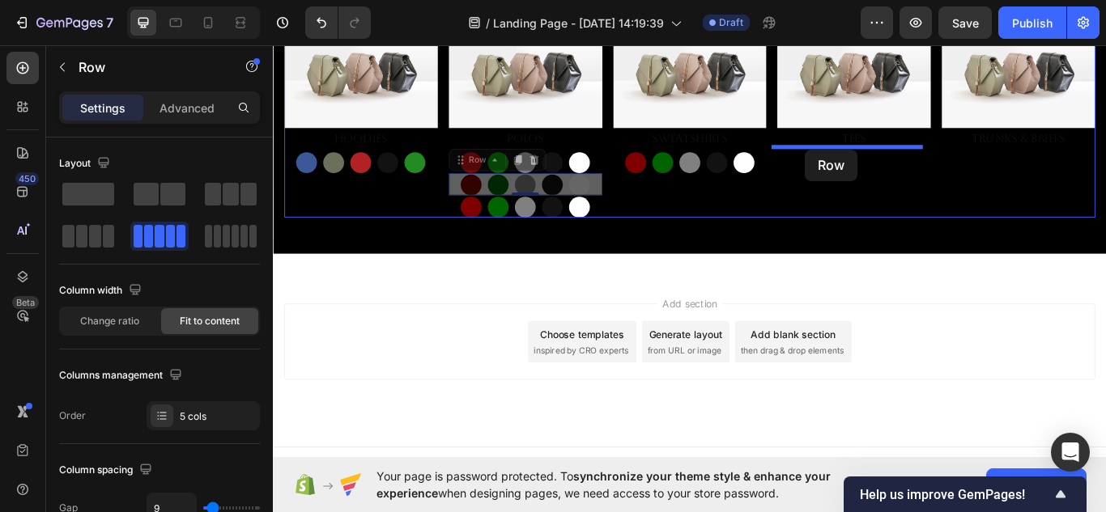
drag, startPoint x: 644, startPoint y: 202, endPoint x: 893, endPoint y: 168, distance: 250.9
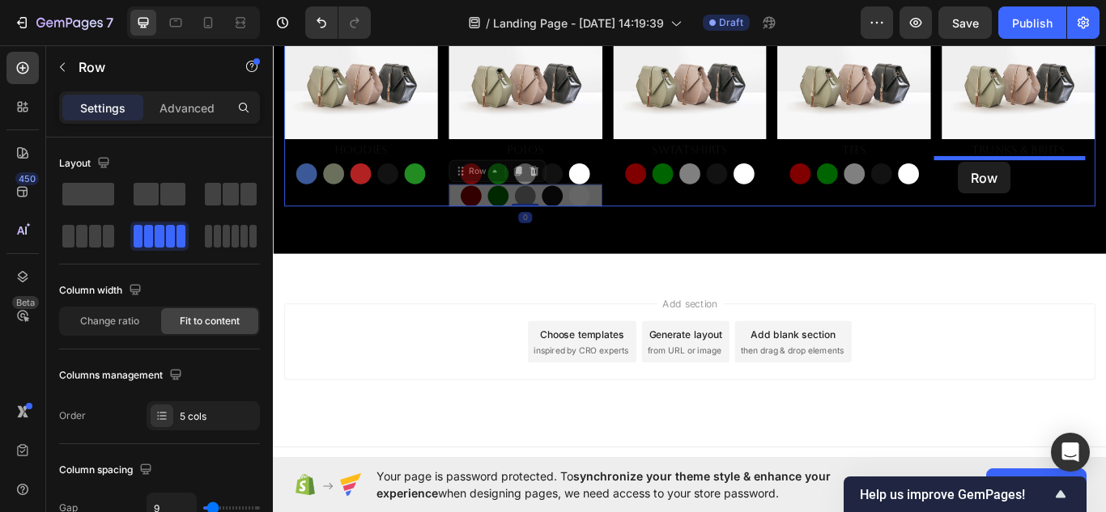
drag, startPoint x: 669, startPoint y: 217, endPoint x: 1072, endPoint y: 182, distance: 404.7
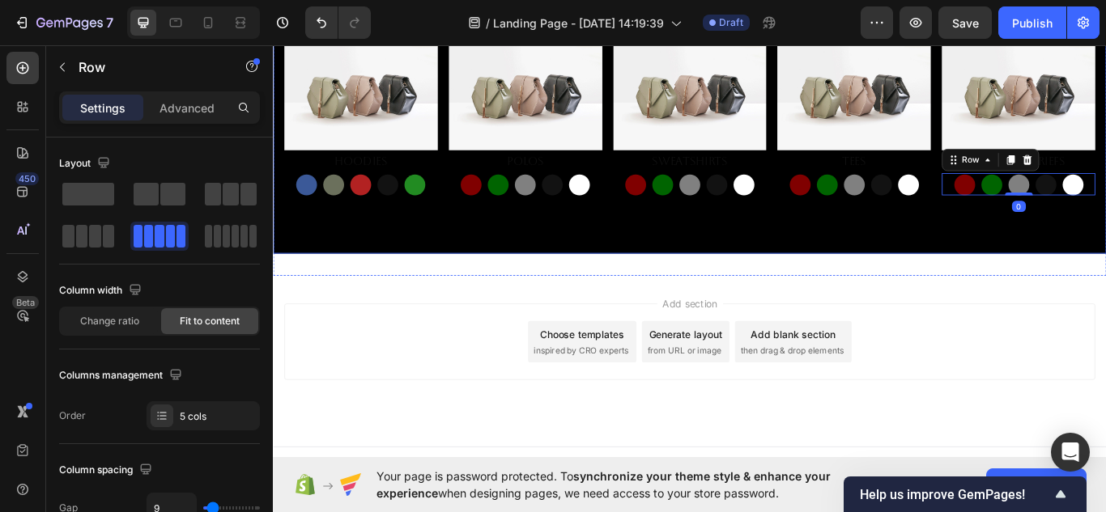
click at [857, 270] on div "Overlay" at bounding box center [759, 16] width 972 height 546
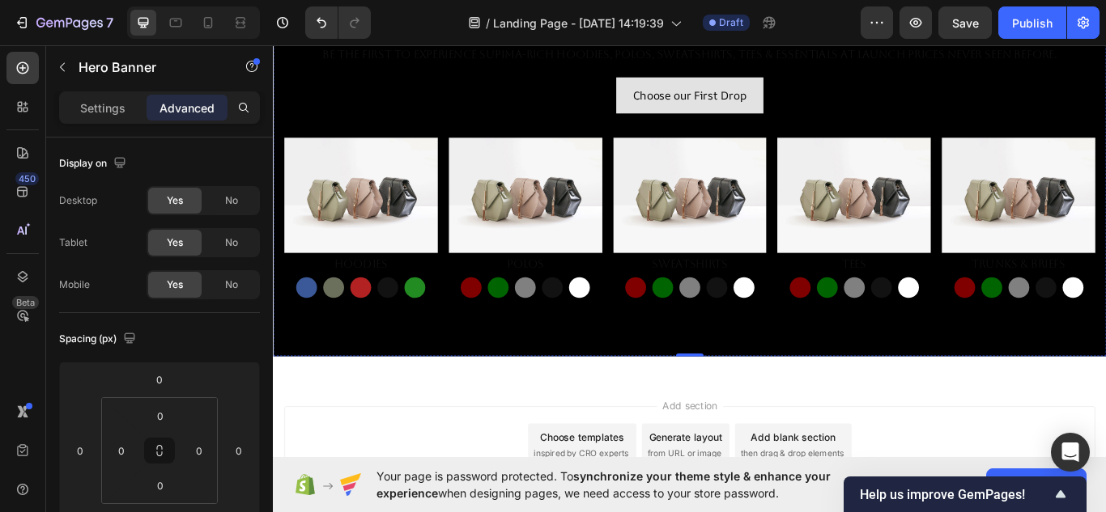
scroll to position [288, 0]
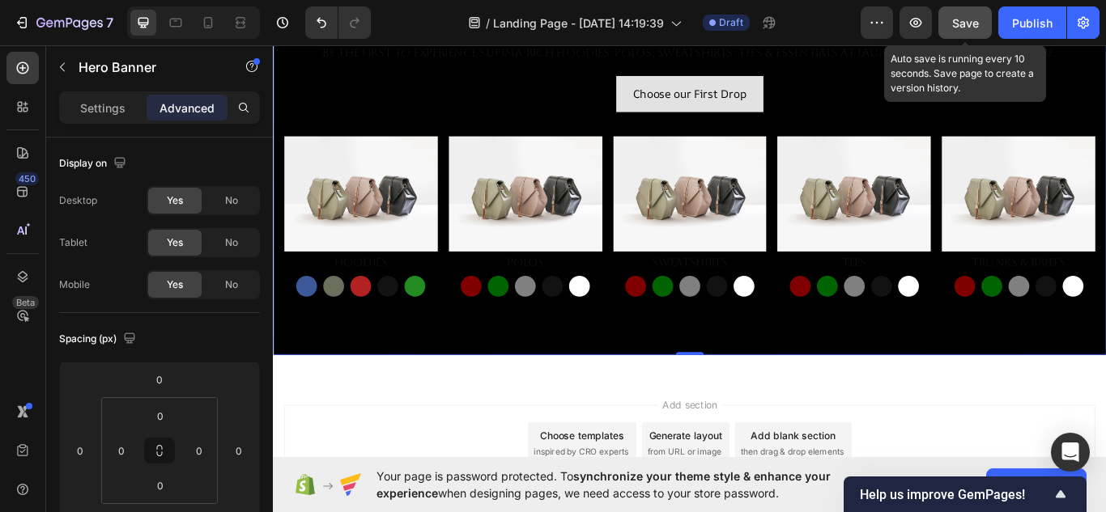
click at [955, 25] on span "Save" at bounding box center [965, 23] width 27 height 14
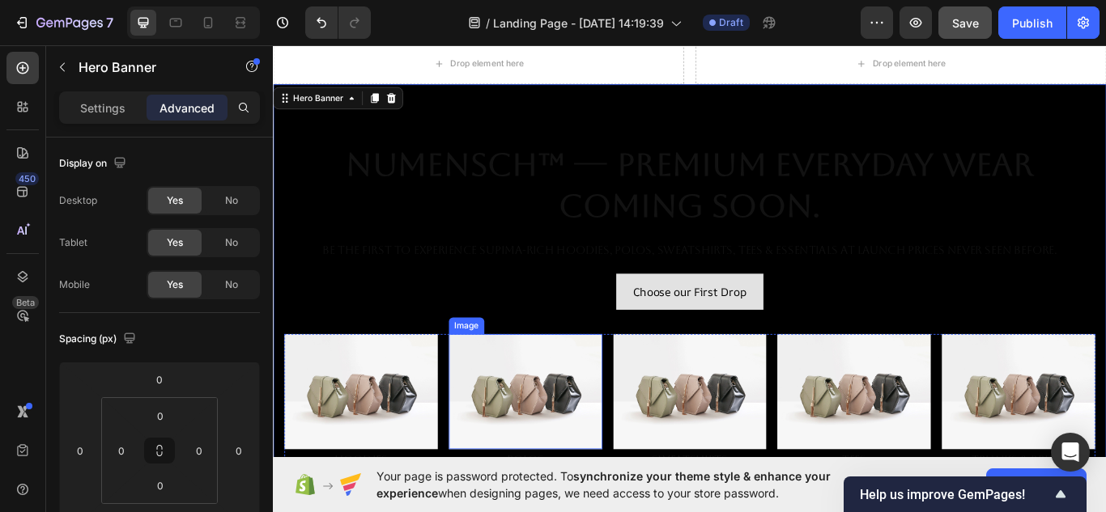
scroll to position [0, 0]
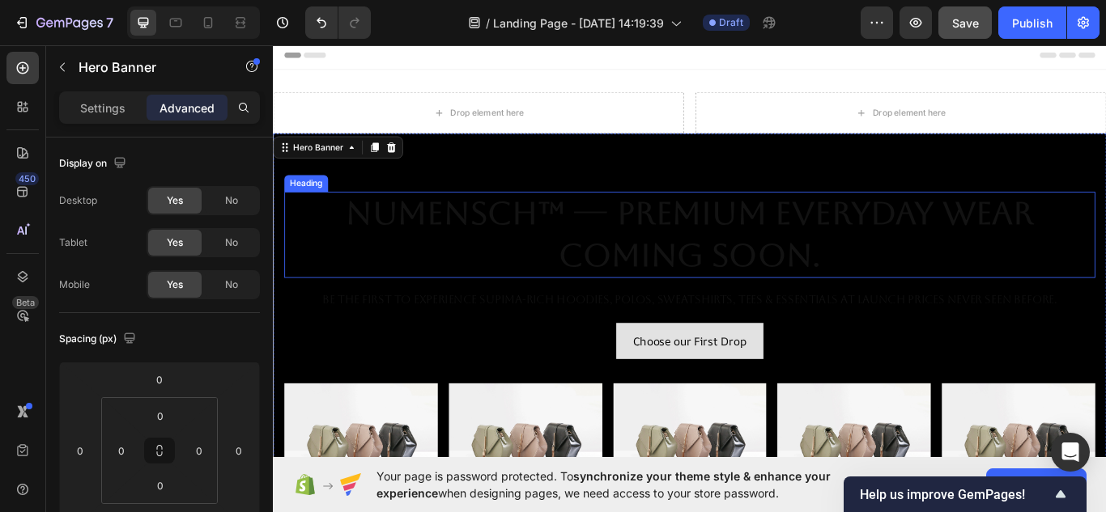
click at [580, 238] on h2 "NuMENSCH™ — Premium Everyday Wear Coming Soon." at bounding box center [759, 267] width 946 height 100
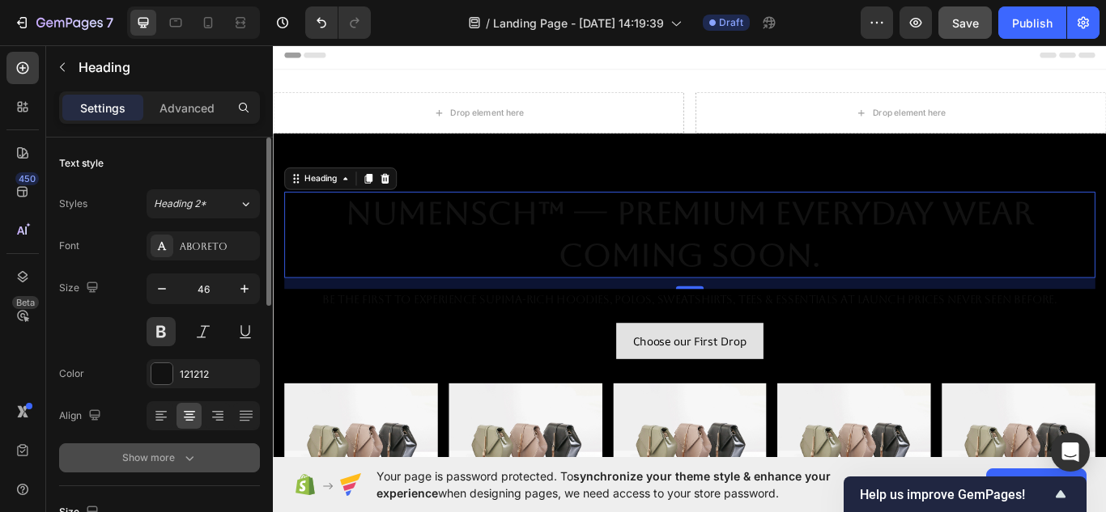
click at [147, 465] on div "Show more" at bounding box center [159, 458] width 75 height 16
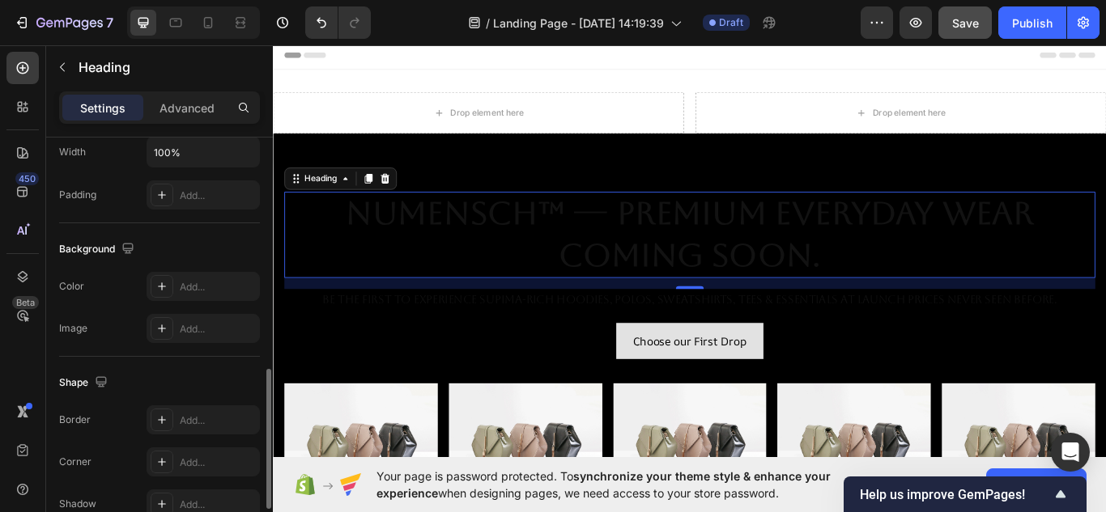
scroll to position [639, 0]
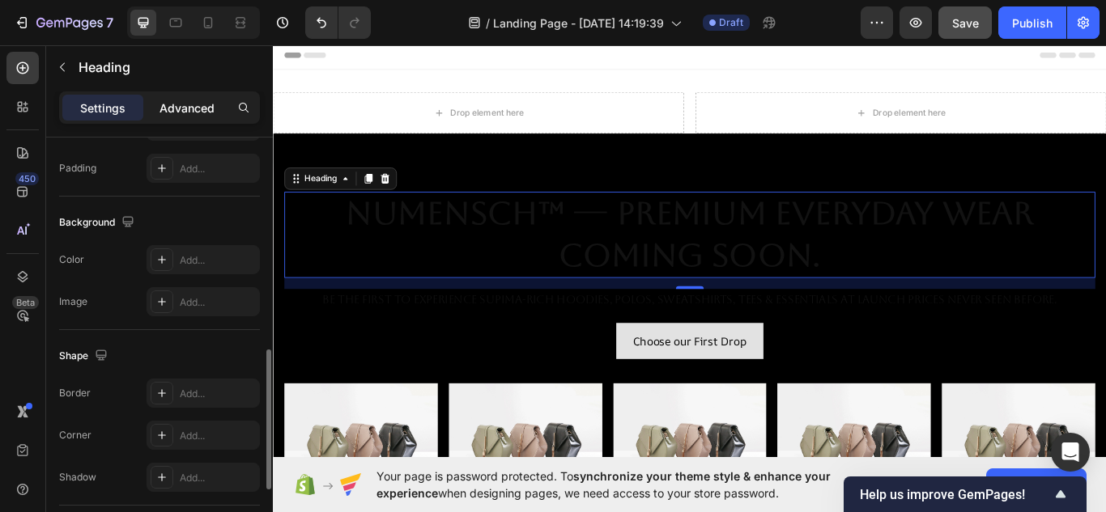
click at [185, 101] on p "Advanced" at bounding box center [186, 108] width 55 height 17
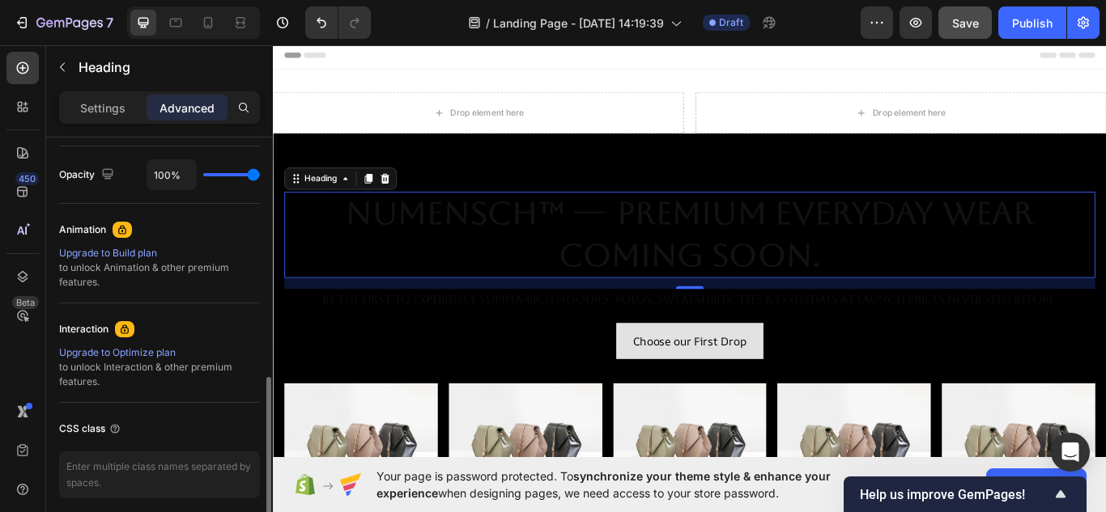
scroll to position [703, 0]
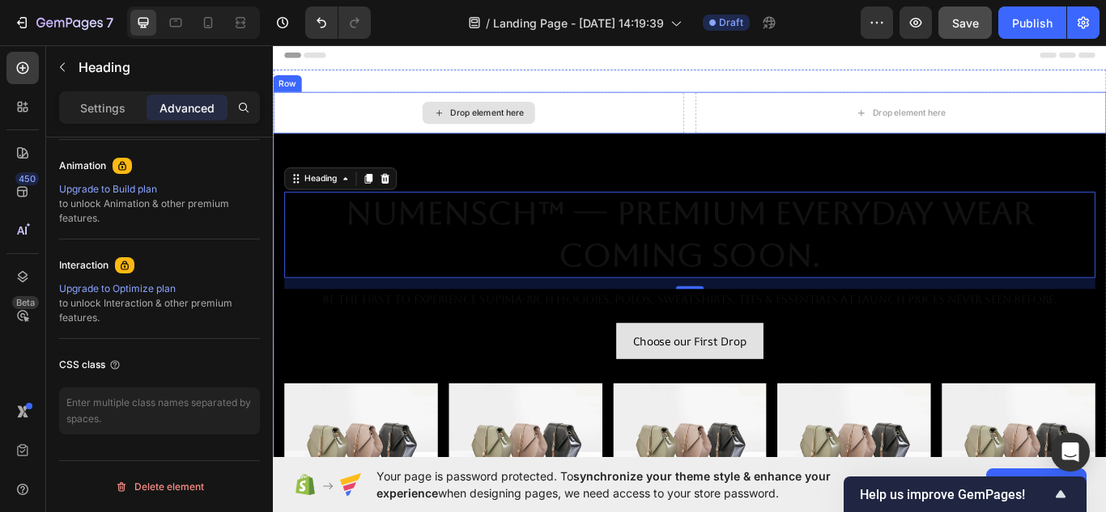
click at [588, 120] on div "Drop element here" at bounding box center [512, 124] width 479 height 49
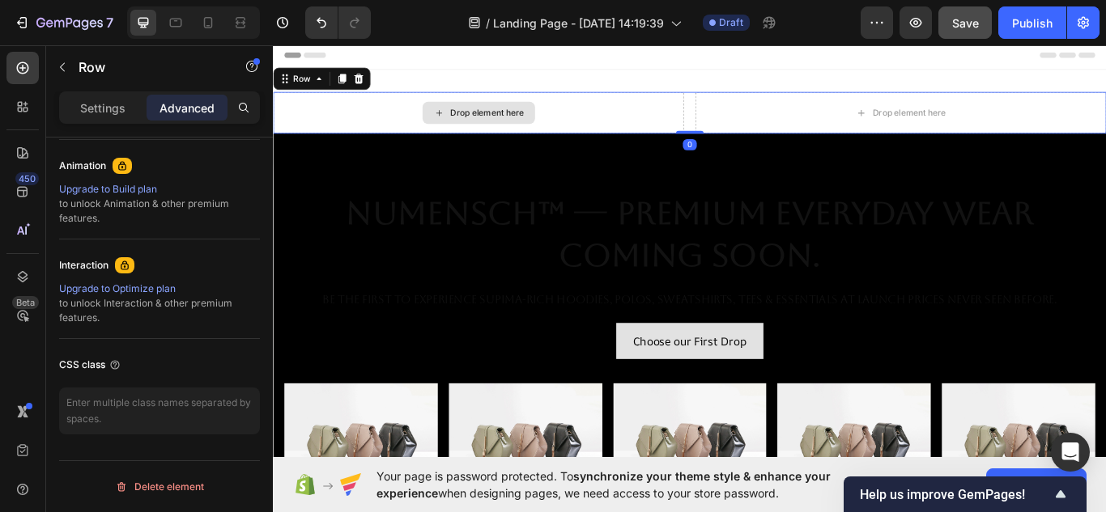
scroll to position [0, 0]
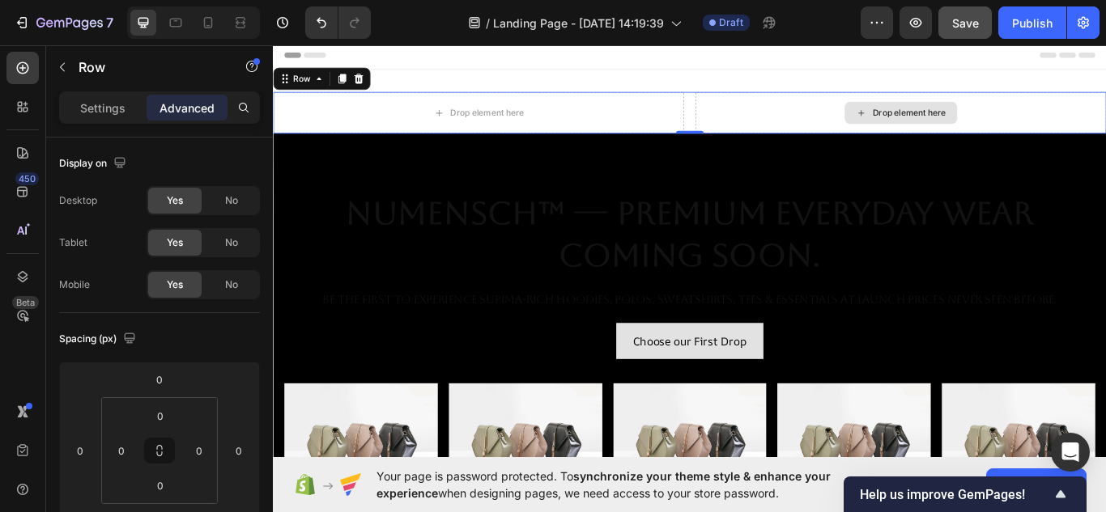
click at [883, 115] on div "Drop element here" at bounding box center [1004, 124] width 479 height 49
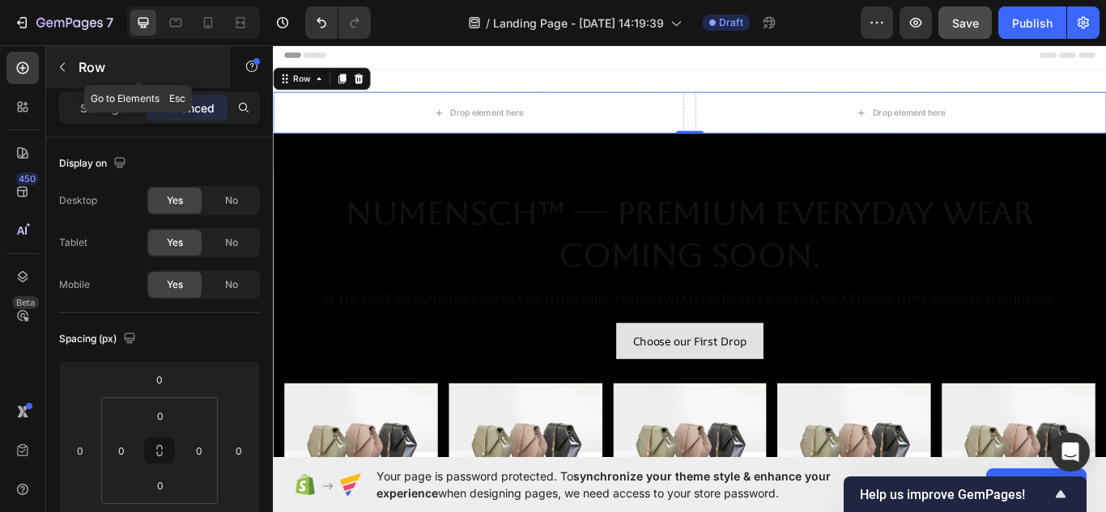
click at [70, 68] on button "button" at bounding box center [62, 67] width 26 height 26
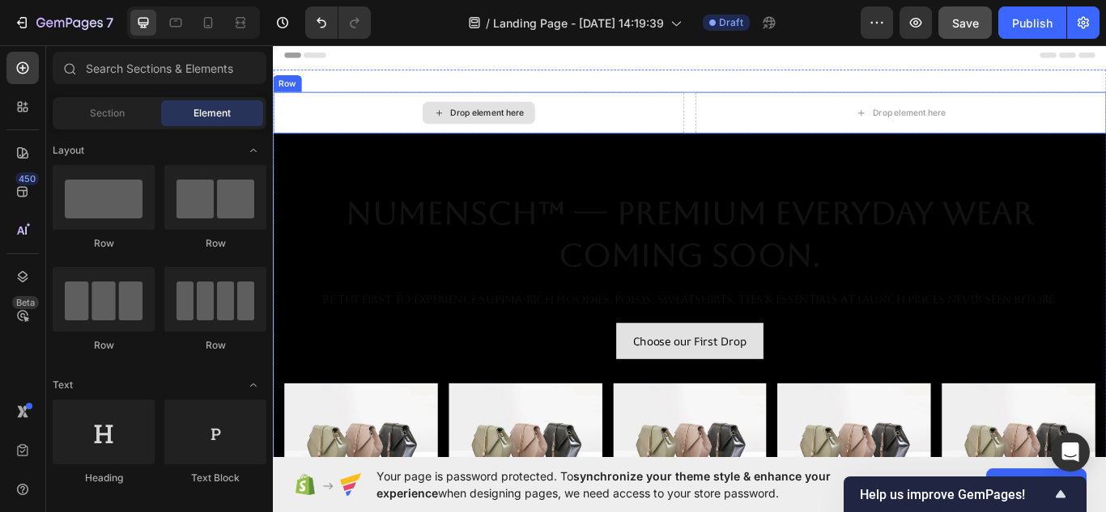
click at [526, 125] on div "Drop element here" at bounding box center [522, 124] width 86 height 13
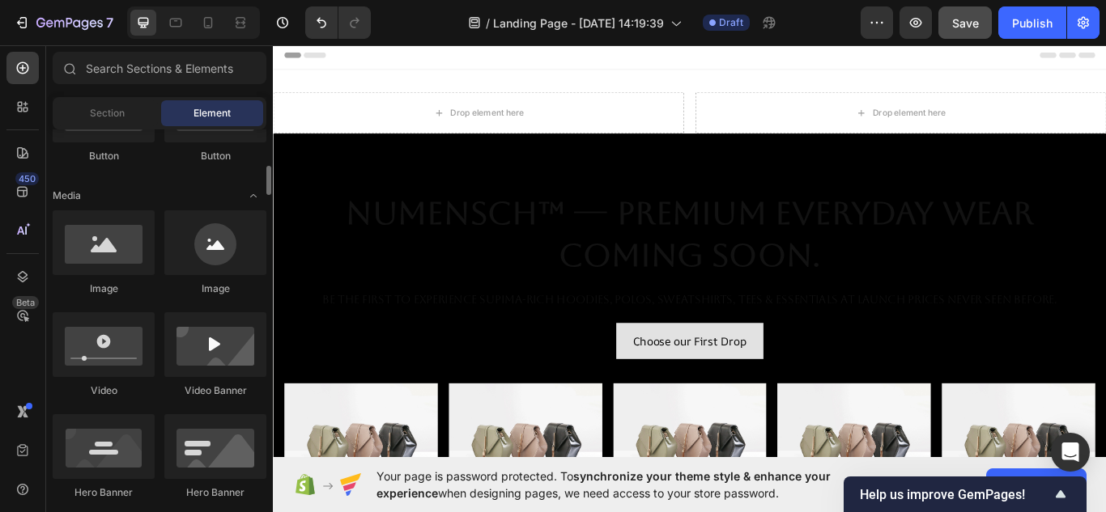
scroll to position [456, 0]
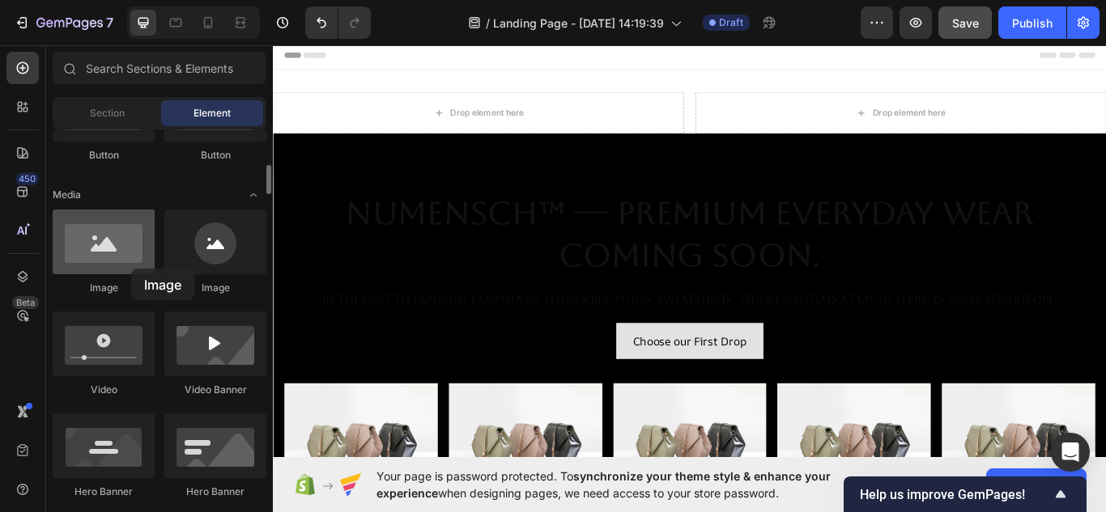
click at [116, 259] on div at bounding box center [104, 242] width 102 height 65
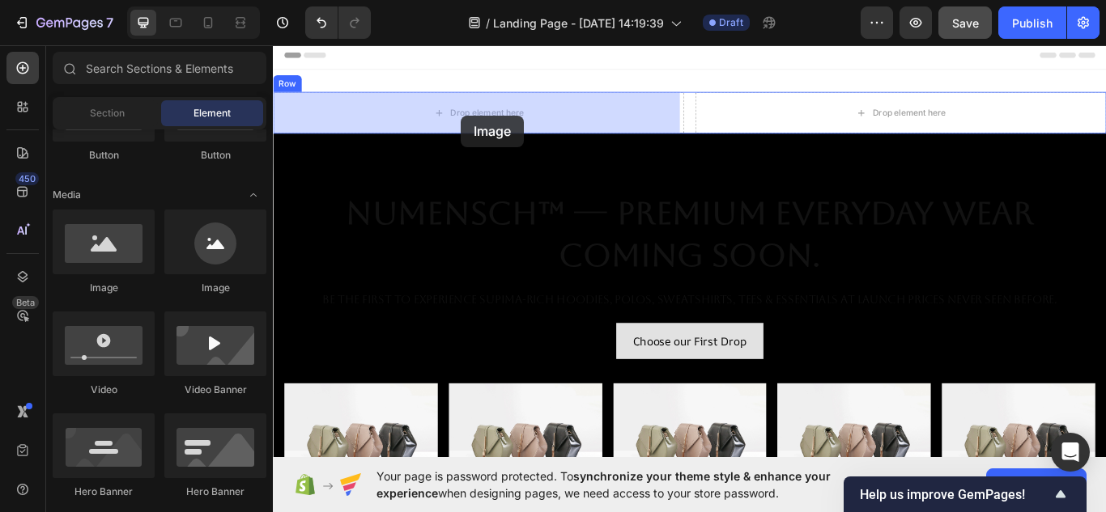
drag, startPoint x: 466, startPoint y: 302, endPoint x: 491, endPoint y: 128, distance: 175.9
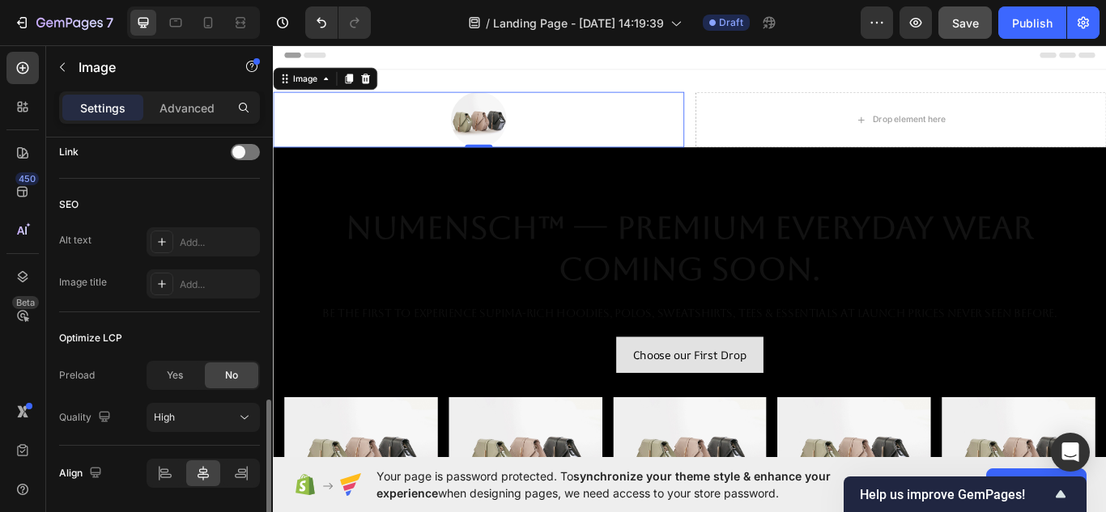
scroll to position [792, 0]
click at [538, 147] on img at bounding box center [512, 132] width 65 height 65
click at [510, 130] on img at bounding box center [512, 132] width 65 height 65
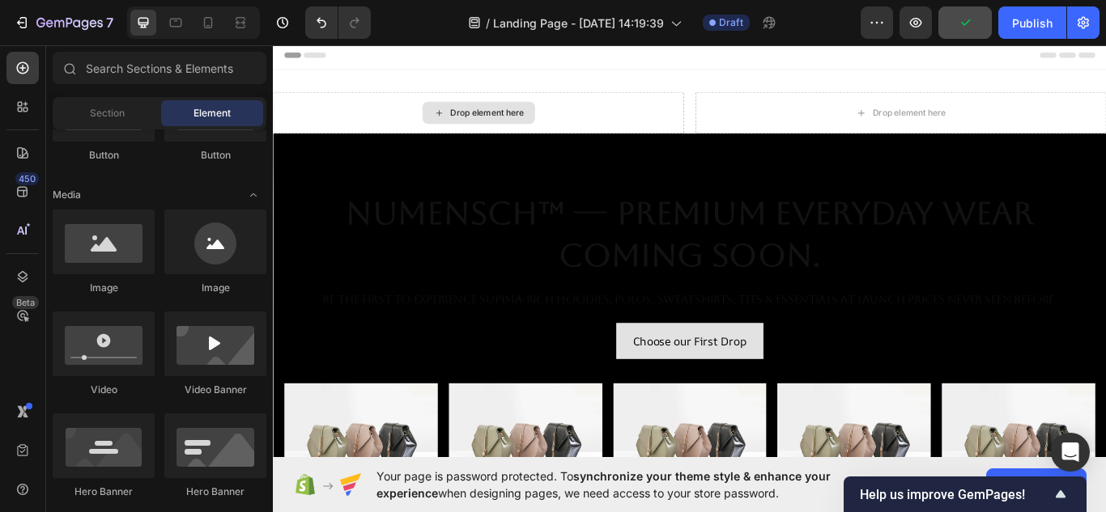
click at [510, 130] on div "Drop element here" at bounding box center [522, 124] width 86 height 13
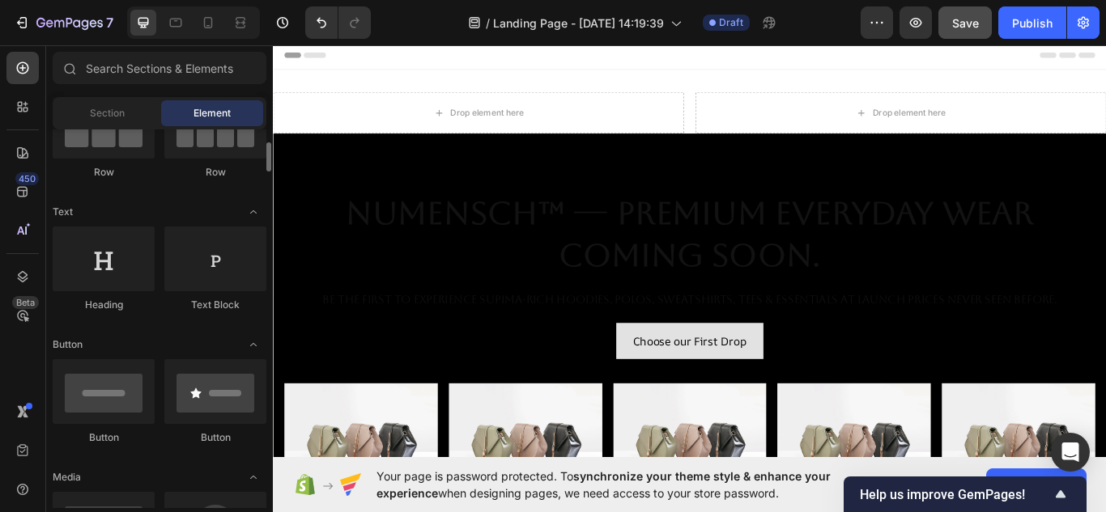
scroll to position [159, 0]
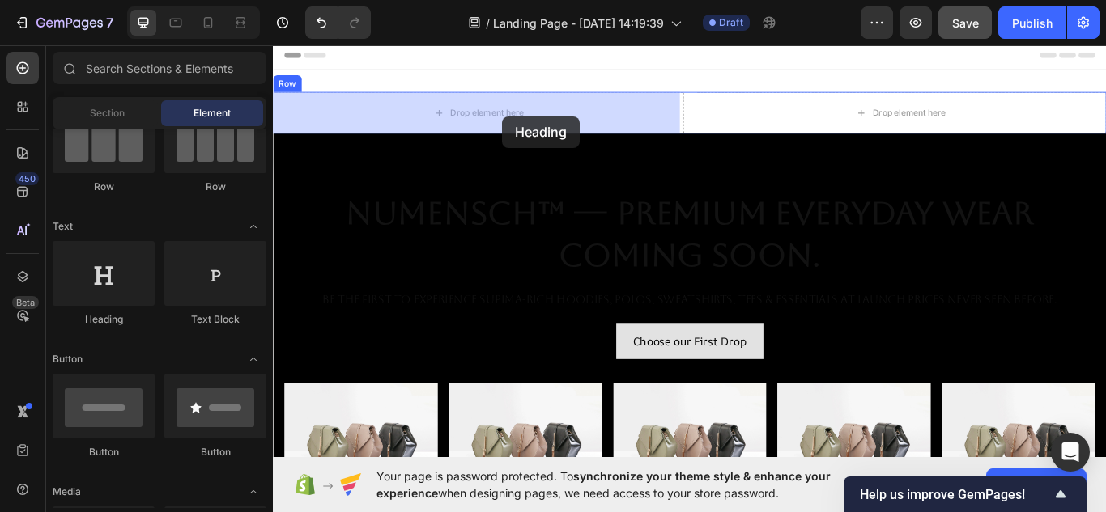
drag, startPoint x: 464, startPoint y: 313, endPoint x: 540, endPoint y: 129, distance: 198.9
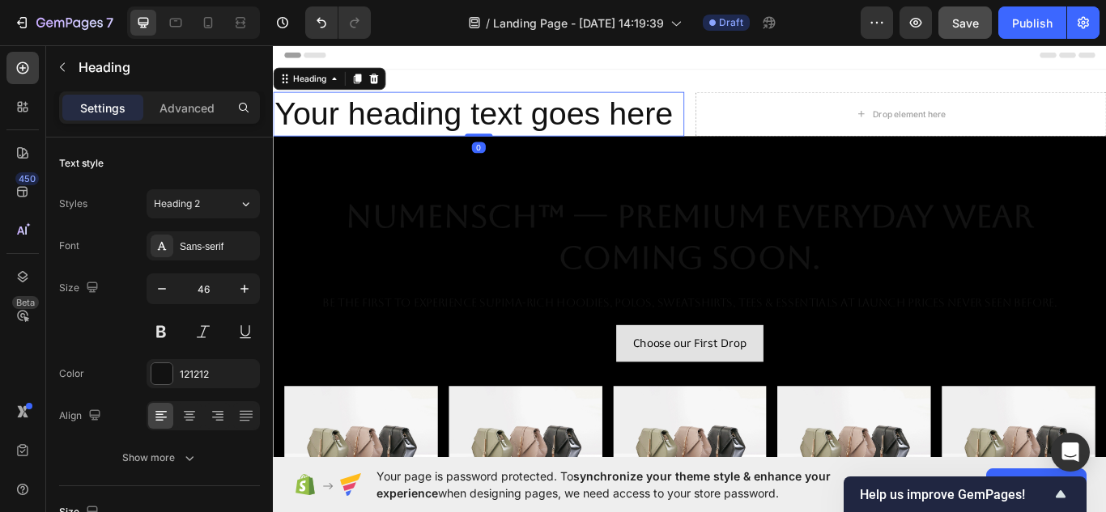
click at [510, 134] on h2 "Your heading text goes here" at bounding box center [512, 126] width 479 height 52
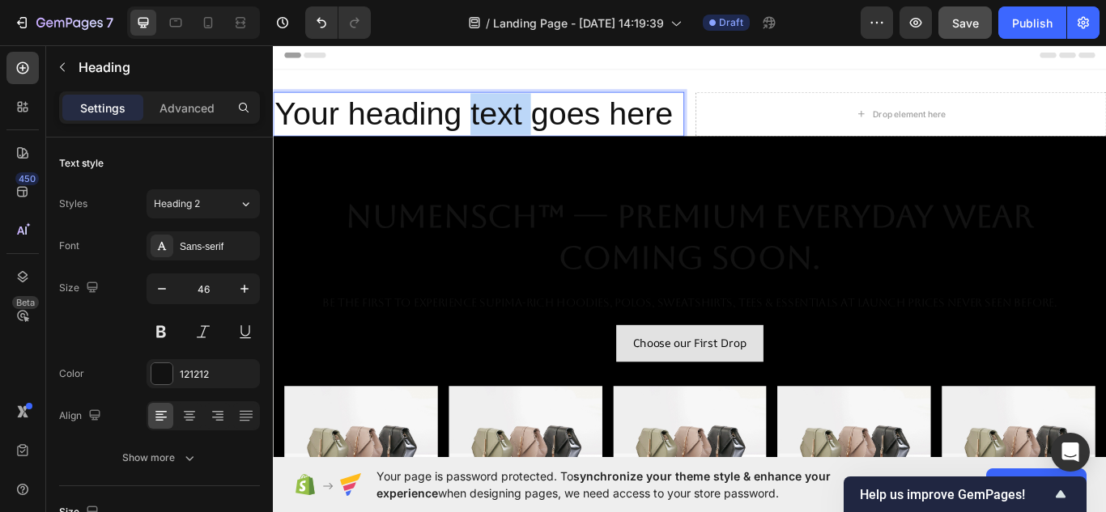
click at [510, 134] on p "Your heading text goes here" at bounding box center [512, 126] width 476 height 49
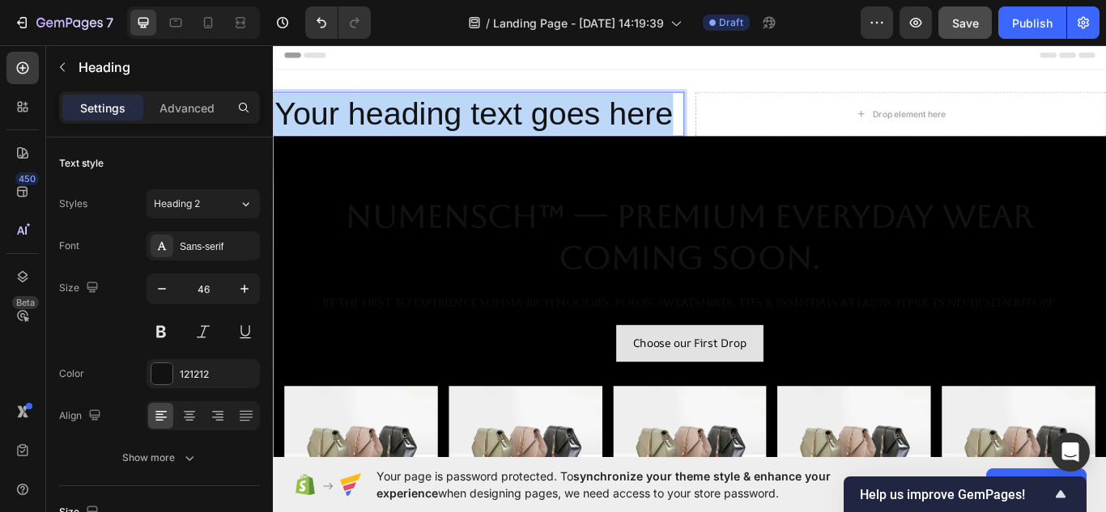
click at [510, 134] on p "Your heading text goes here" at bounding box center [512, 126] width 476 height 49
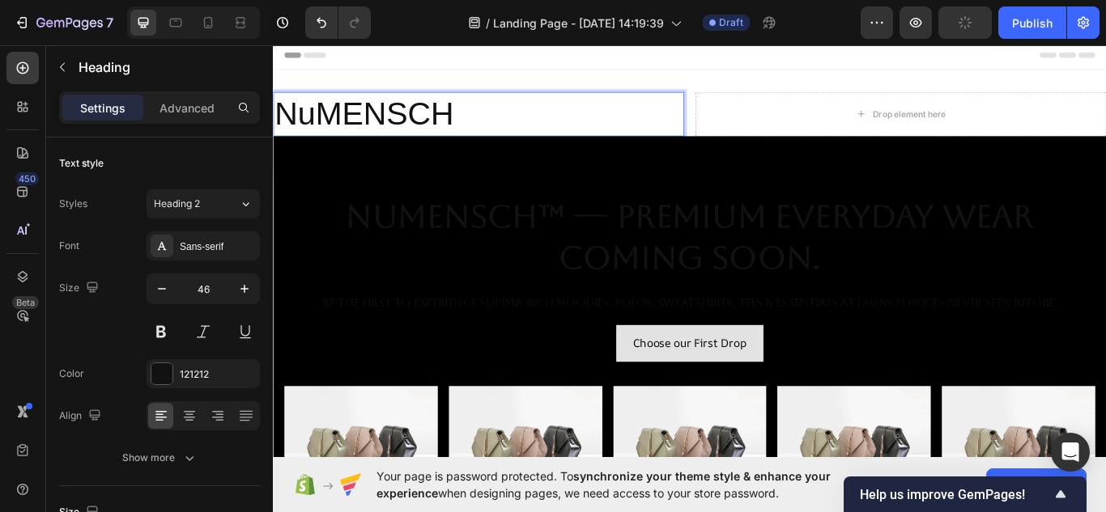
click at [510, 134] on p "NuMENSCH" at bounding box center [512, 126] width 476 height 49
click at [466, 124] on p "NuMENSCH" at bounding box center [512, 126] width 476 height 49
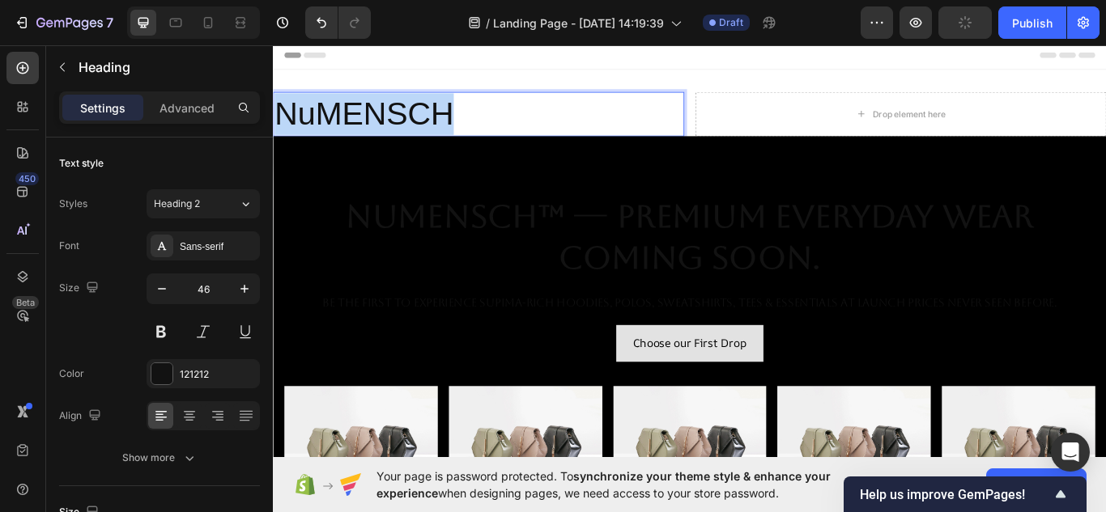
click at [466, 124] on p "NuMENSCH" at bounding box center [512, 126] width 476 height 49
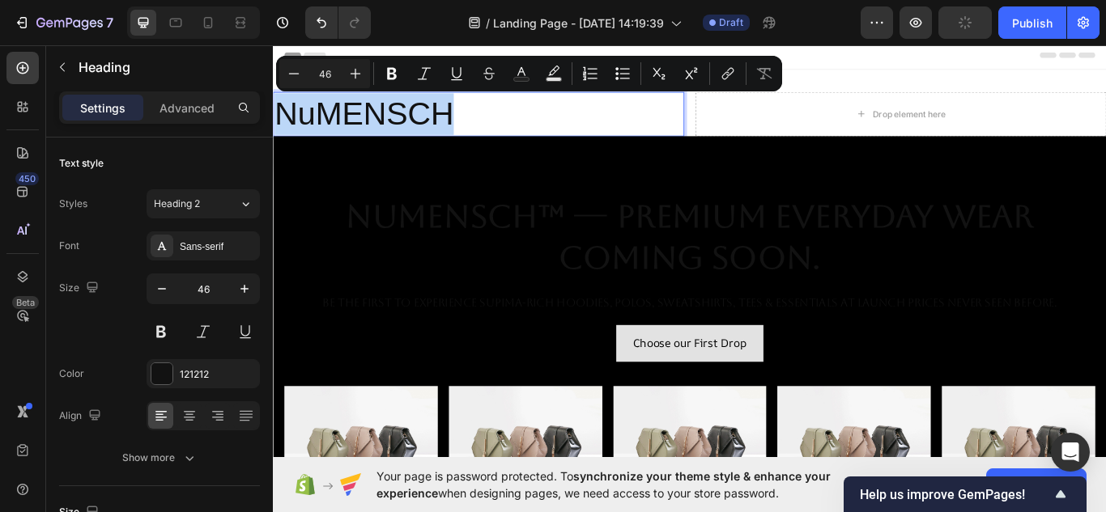
click at [466, 124] on p "NuMENSCH" at bounding box center [512, 126] width 476 height 49
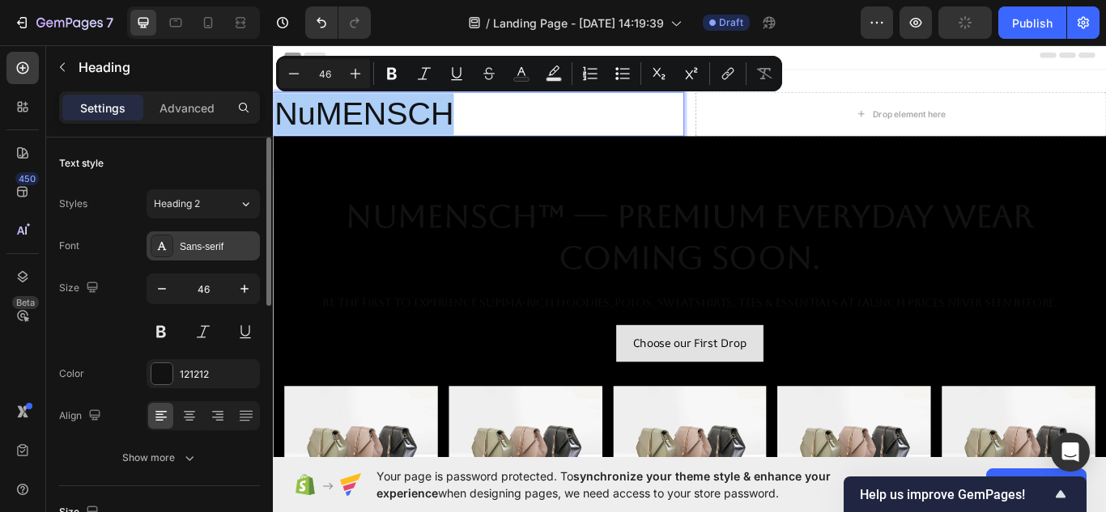
click at [175, 246] on div "Sans-serif" at bounding box center [203, 246] width 113 height 29
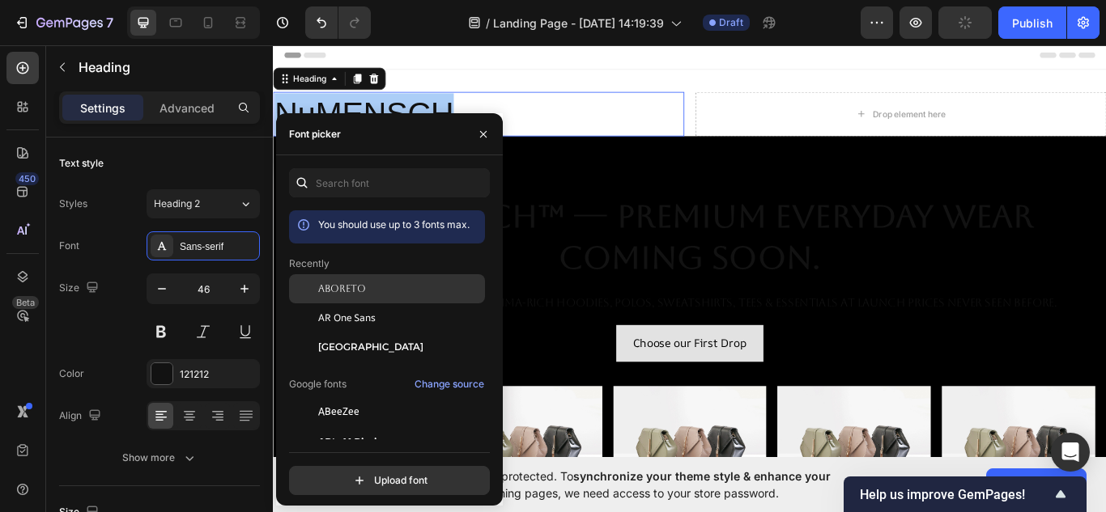
click at [347, 286] on span "Aboreto" at bounding box center [342, 289] width 48 height 15
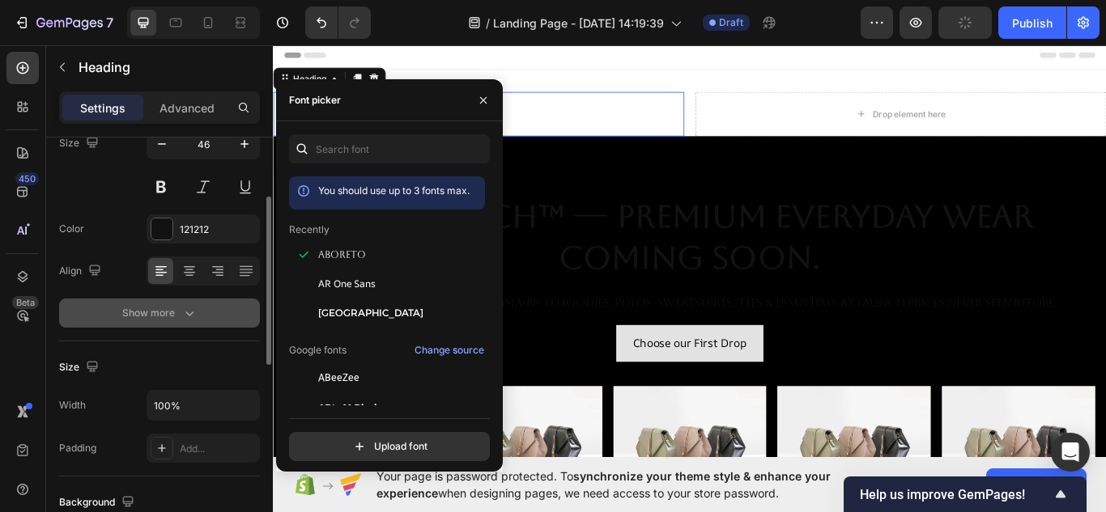
scroll to position [146, 0]
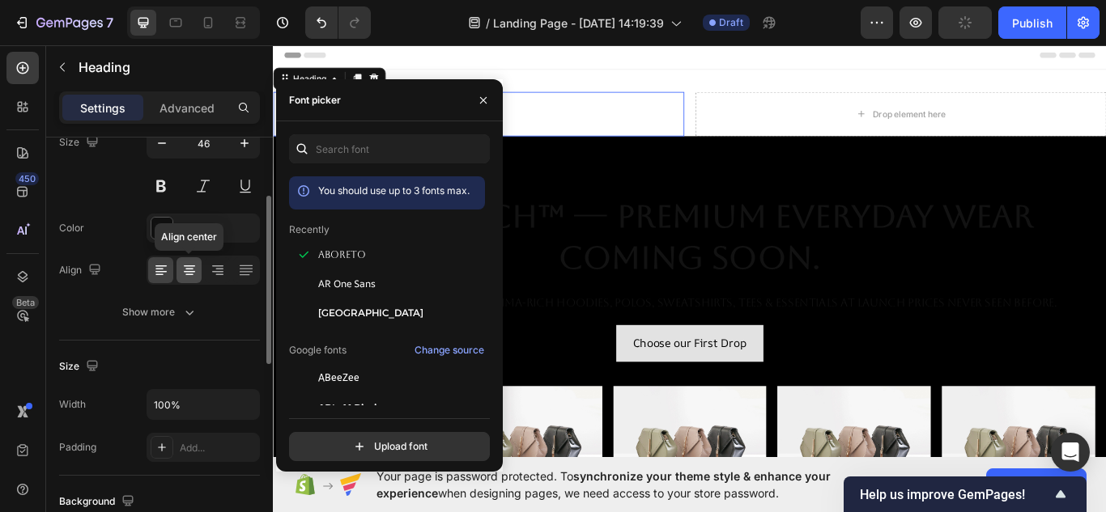
click at [185, 281] on div at bounding box center [188, 270] width 25 height 26
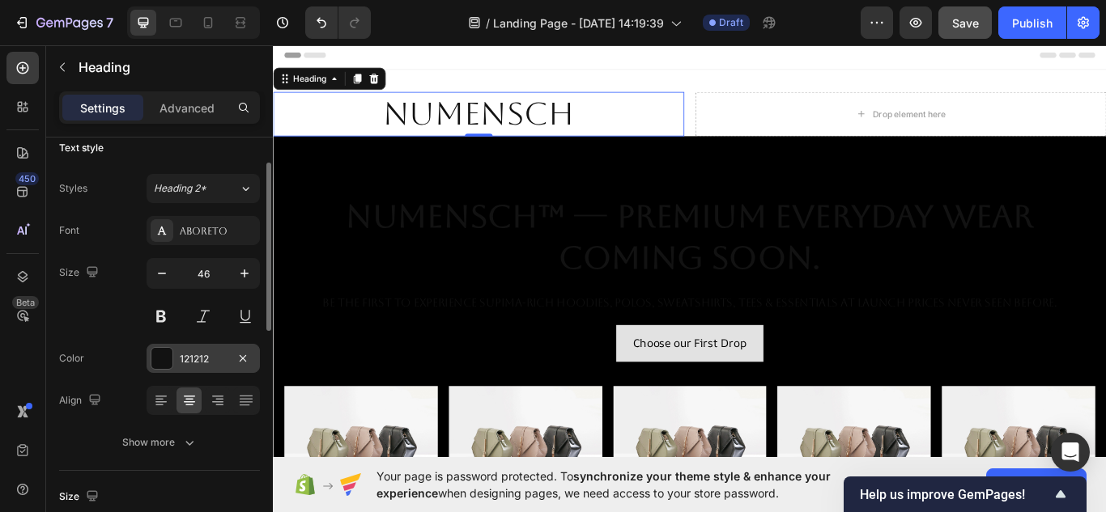
scroll to position [14, 0]
click at [170, 274] on button "button" at bounding box center [161, 275] width 29 height 29
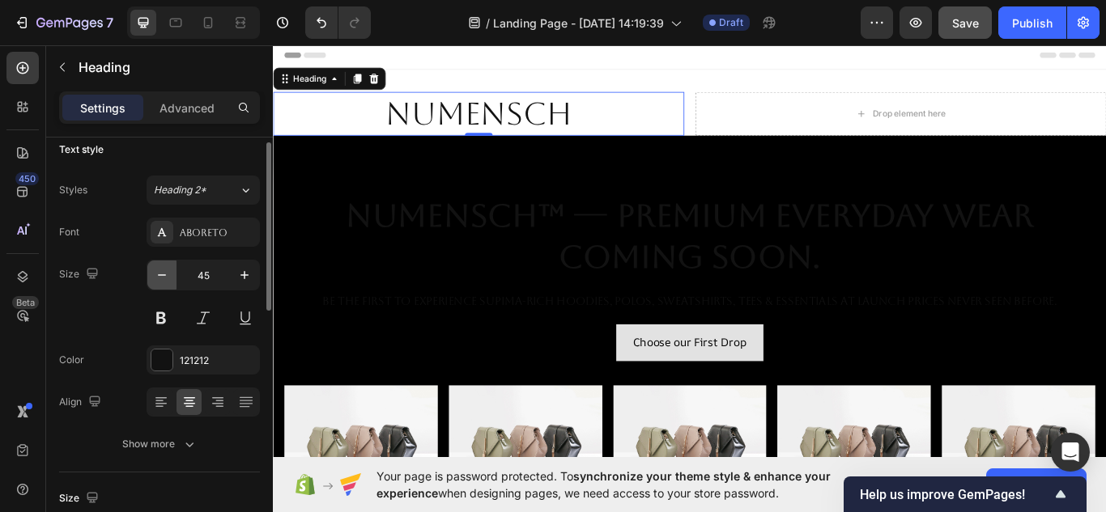
click at [170, 274] on button "button" at bounding box center [161, 275] width 29 height 29
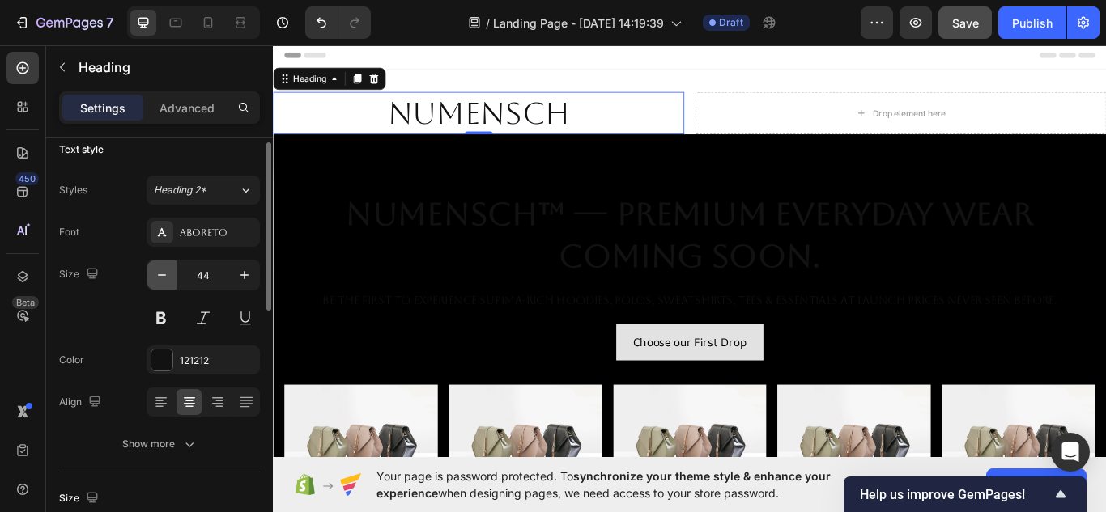
click at [170, 274] on button "button" at bounding box center [161, 275] width 29 height 29
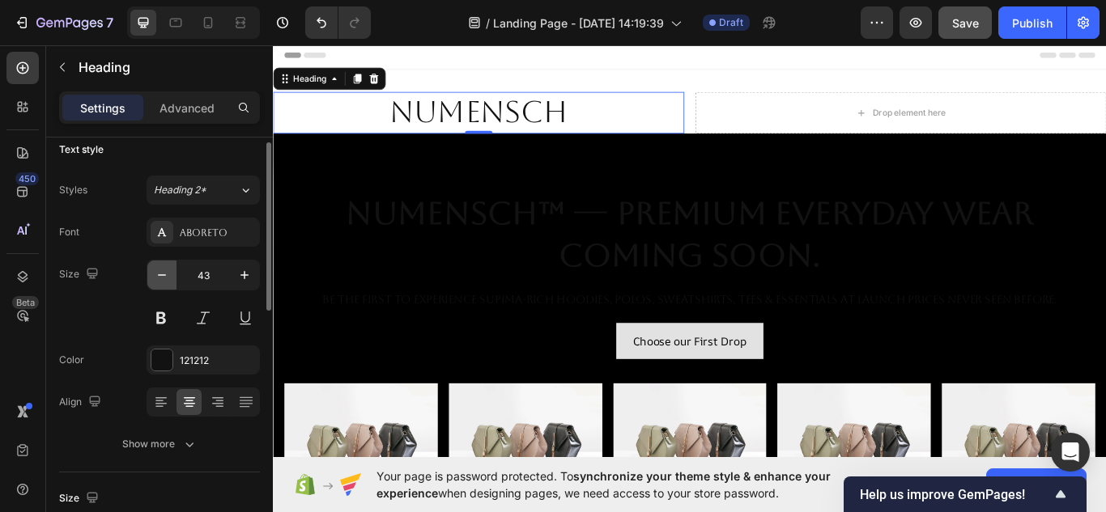
click at [170, 274] on button "button" at bounding box center [161, 275] width 29 height 29
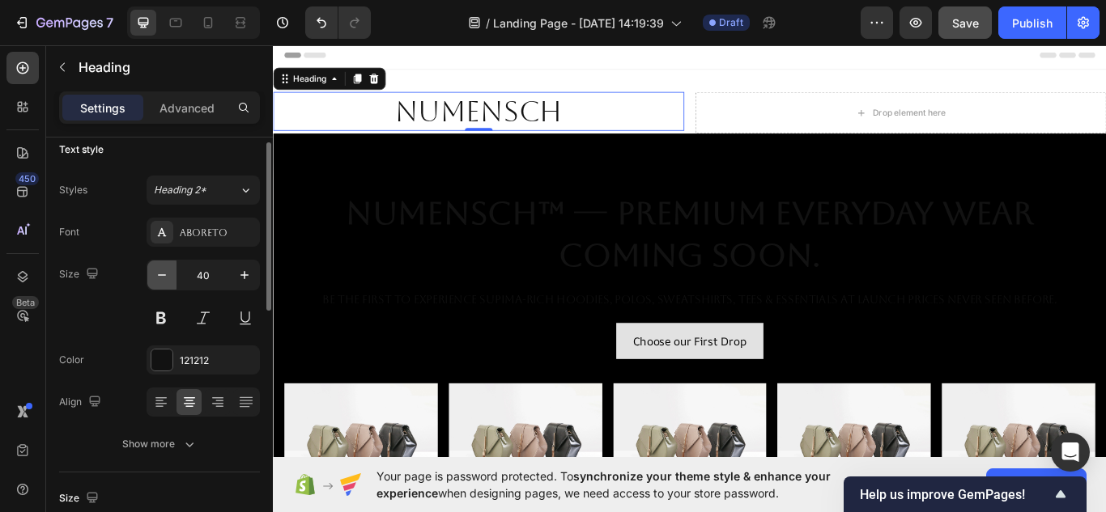
click at [170, 274] on button "button" at bounding box center [161, 275] width 29 height 29
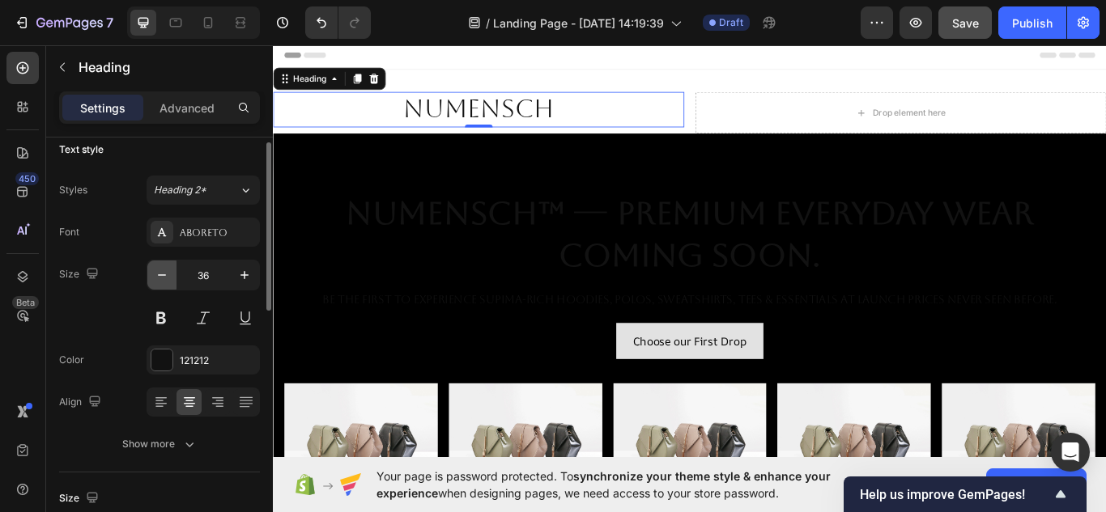
click at [170, 274] on button "button" at bounding box center [161, 275] width 29 height 29
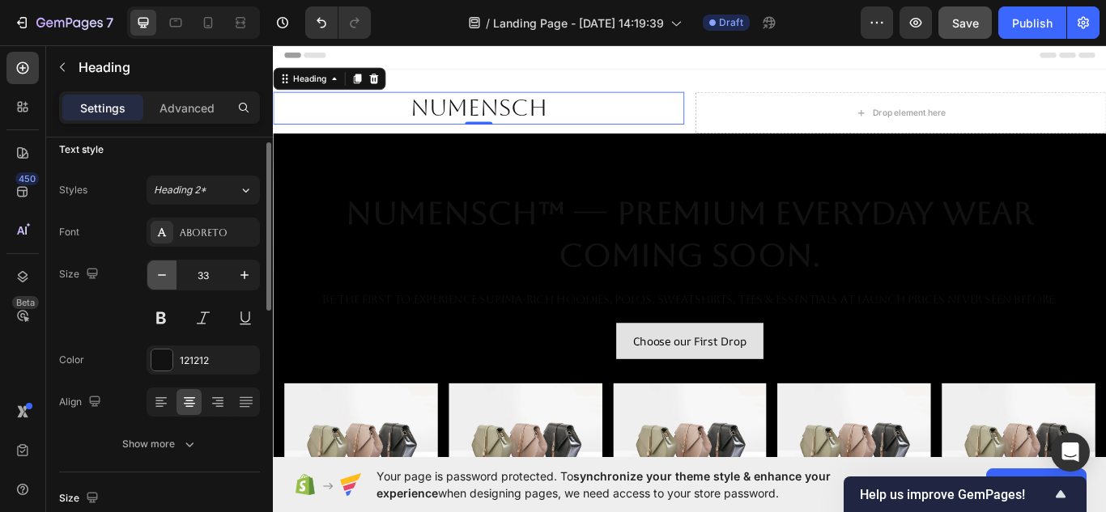
click at [170, 274] on button "button" at bounding box center [161, 275] width 29 height 29
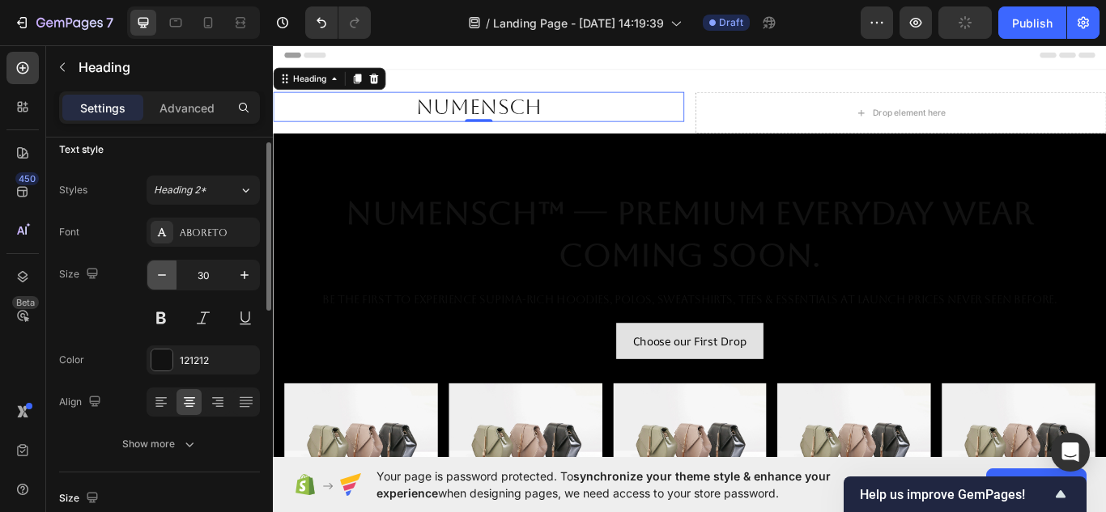
click at [170, 274] on button "button" at bounding box center [161, 275] width 29 height 29
click at [154, 402] on icon at bounding box center [161, 402] width 16 height 16
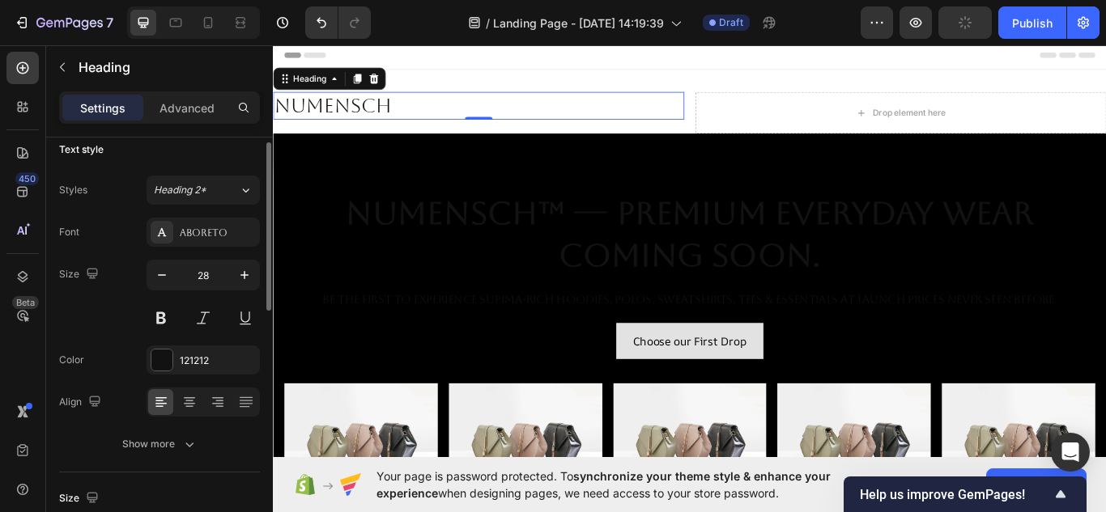
scroll to position [124, 0]
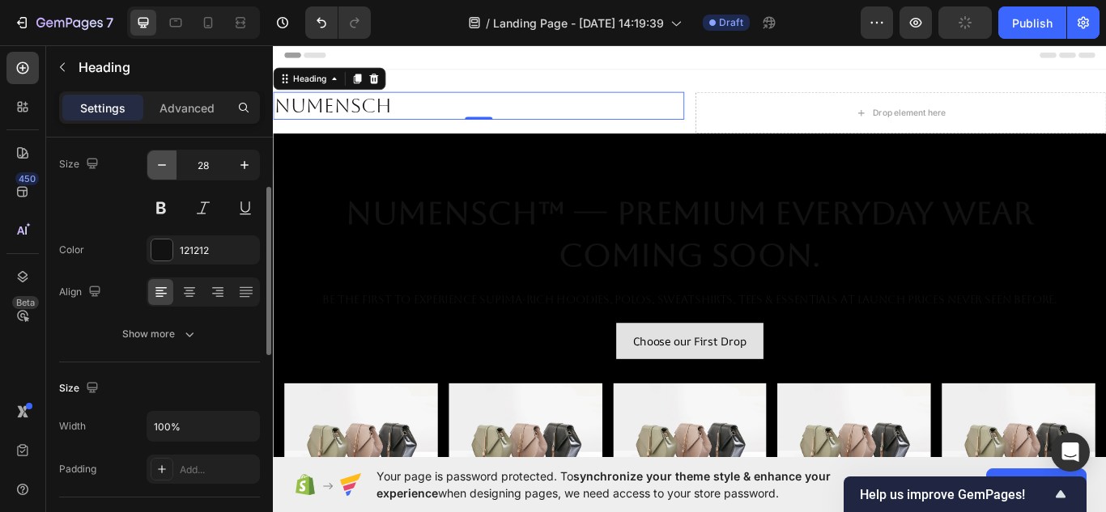
click at [163, 166] on icon "button" at bounding box center [162, 165] width 16 height 16
type input "27"
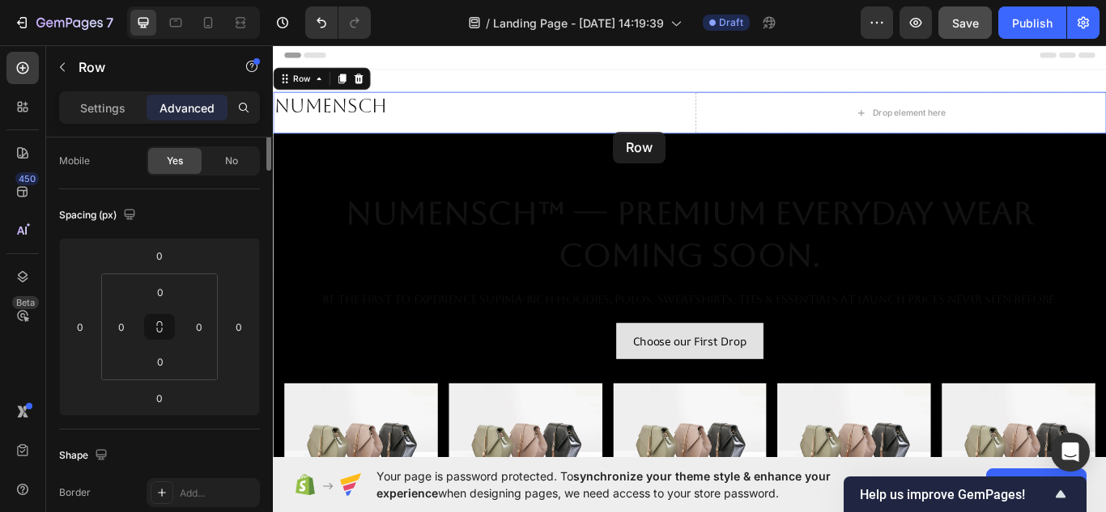
scroll to position [0, 0]
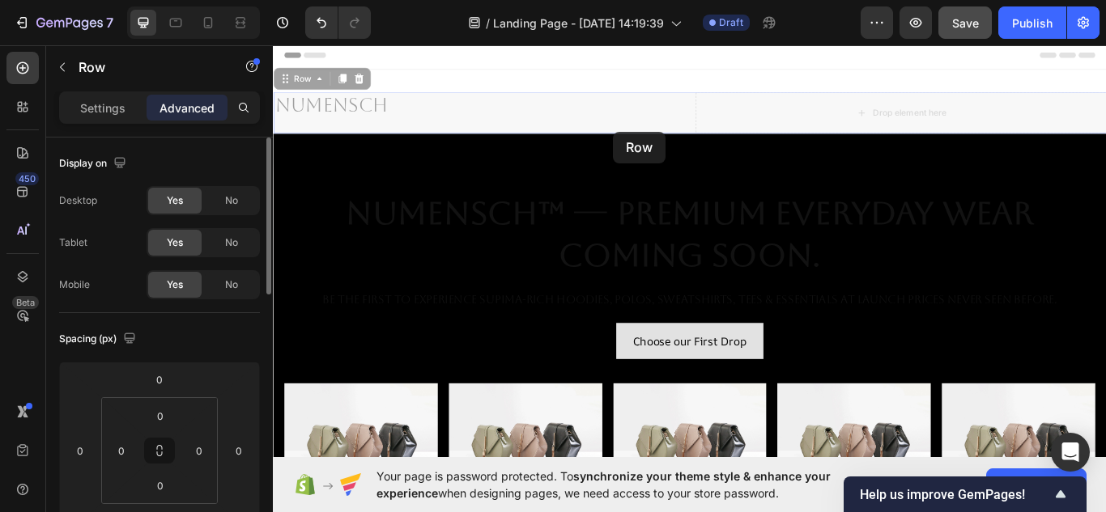
drag, startPoint x: 670, startPoint y: 147, endPoint x: 674, endPoint y: 134, distance: 13.1
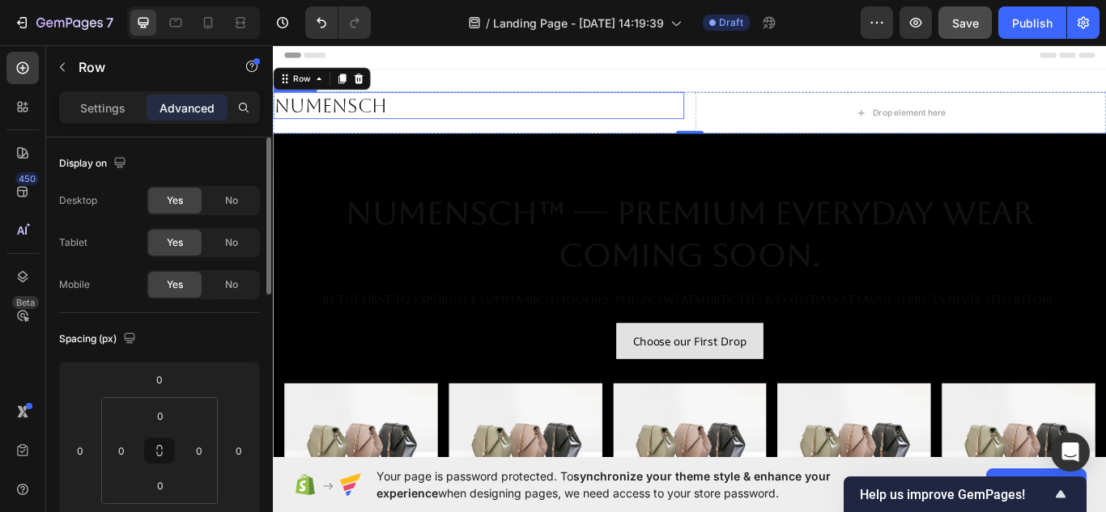
click at [557, 120] on p "NuMENSCH" at bounding box center [512, 116] width 476 height 28
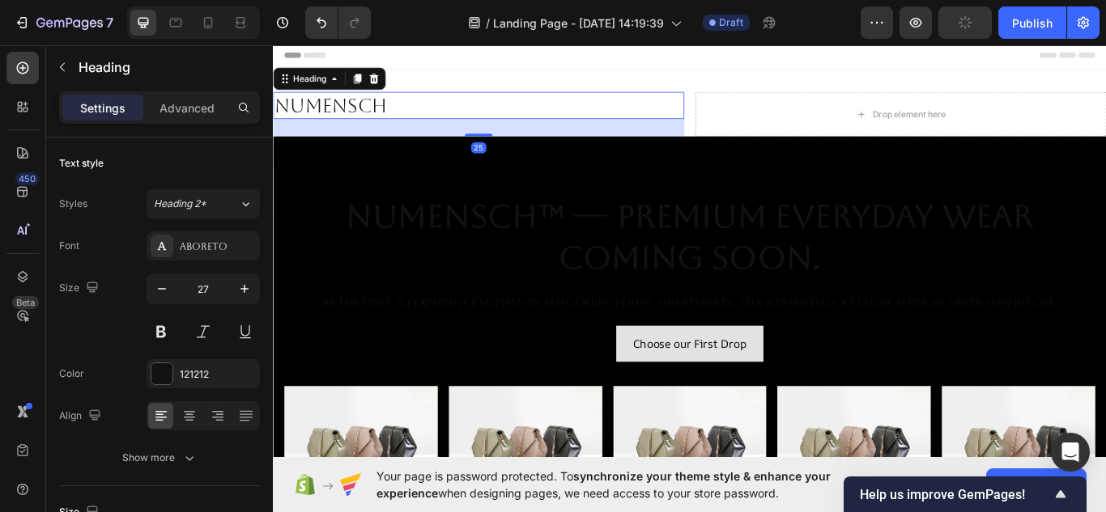
drag, startPoint x: 512, startPoint y: 130, endPoint x: 518, endPoint y: 151, distance: 21.0
click at [518, 151] on div at bounding box center [512, 150] width 32 height 3
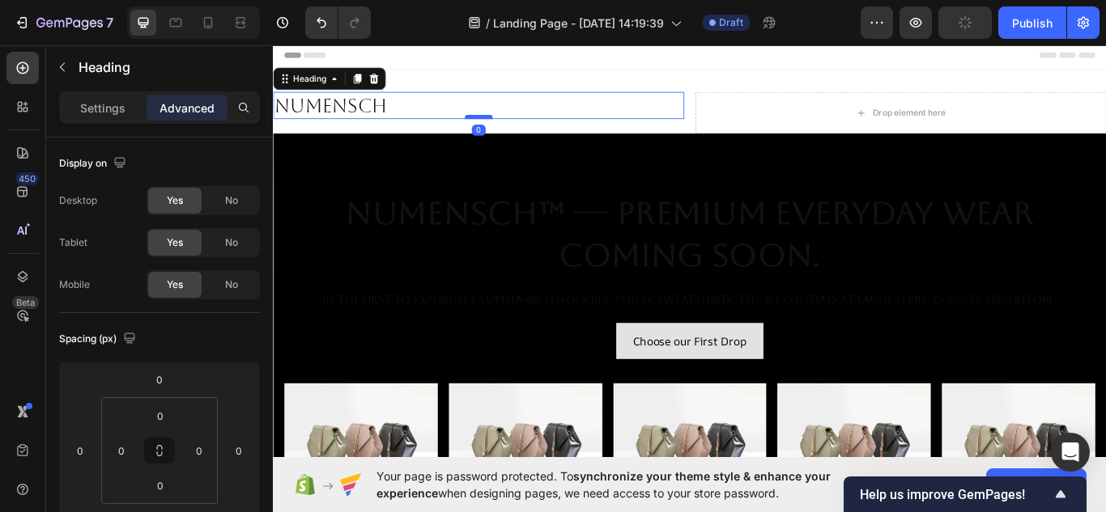
drag, startPoint x: 518, startPoint y: 151, endPoint x: 519, endPoint y: 130, distance: 21.1
click at [519, 130] on div at bounding box center [512, 129] width 32 height 5
type input "0"
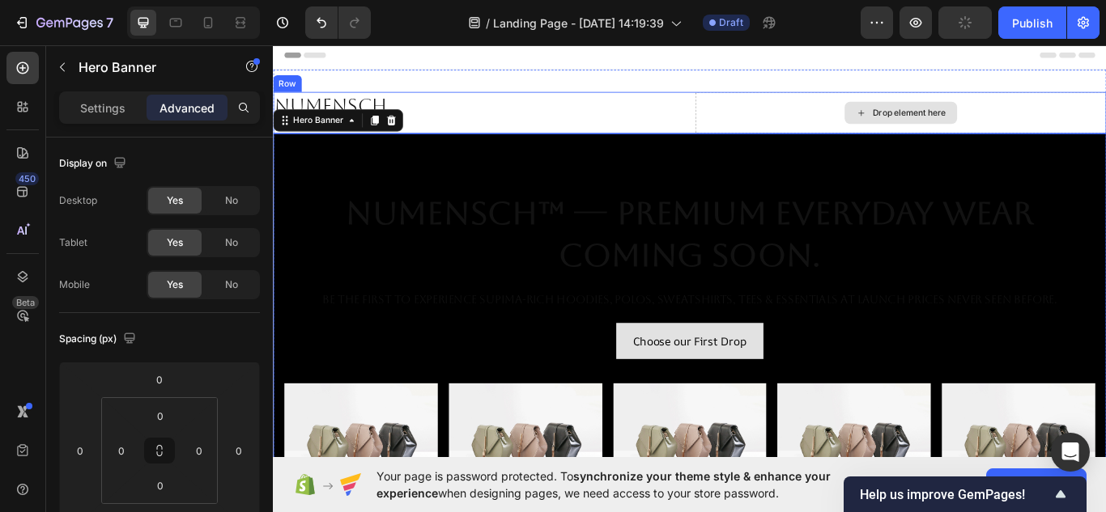
click at [793, 117] on div "Drop element here" at bounding box center [1004, 124] width 479 height 49
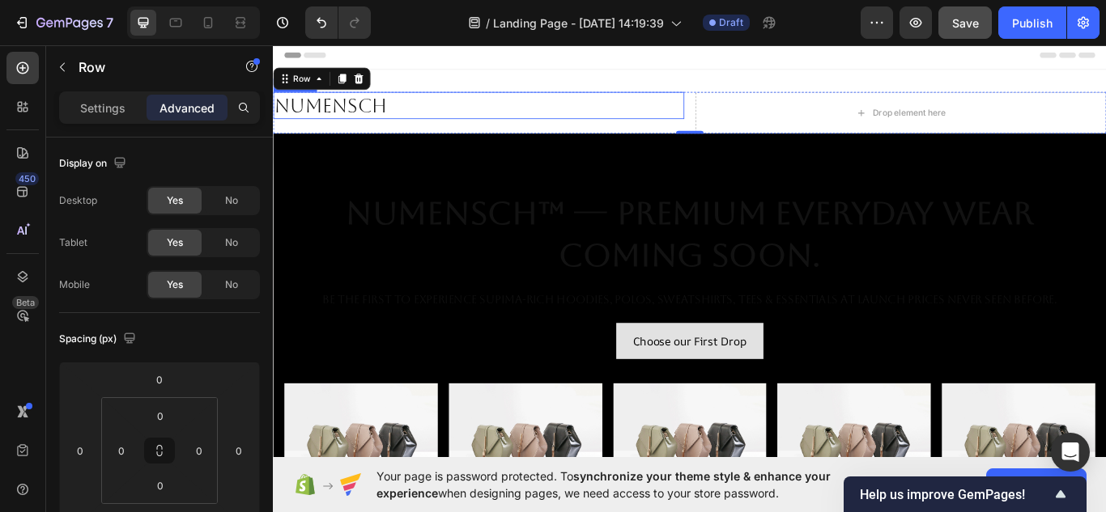
click at [414, 113] on p "NuMENSCH" at bounding box center [512, 116] width 476 height 28
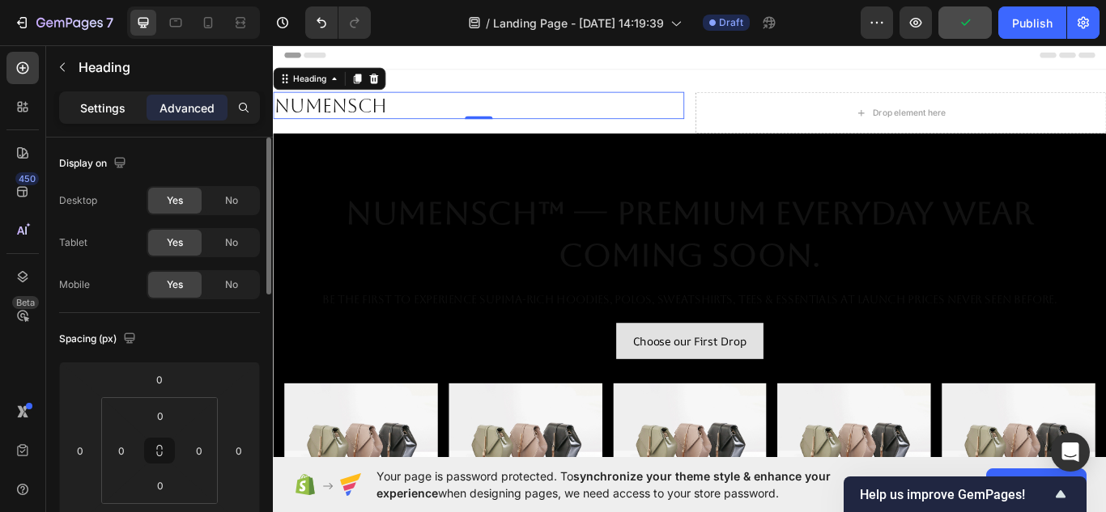
click at [102, 101] on p "Settings" at bounding box center [102, 108] width 45 height 17
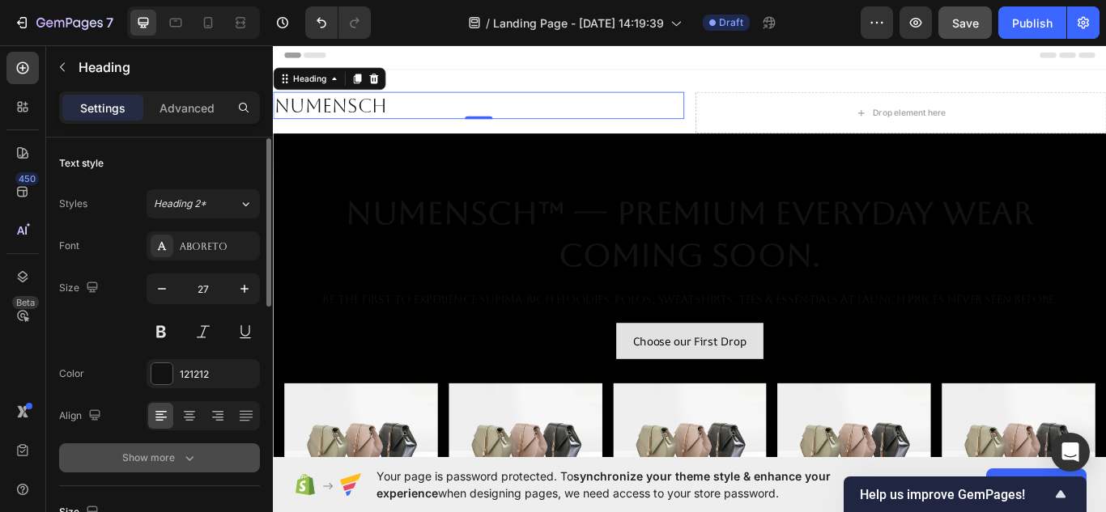
scroll to position [1, 0]
click at [182, 448] on button "Show more" at bounding box center [159, 457] width 201 height 29
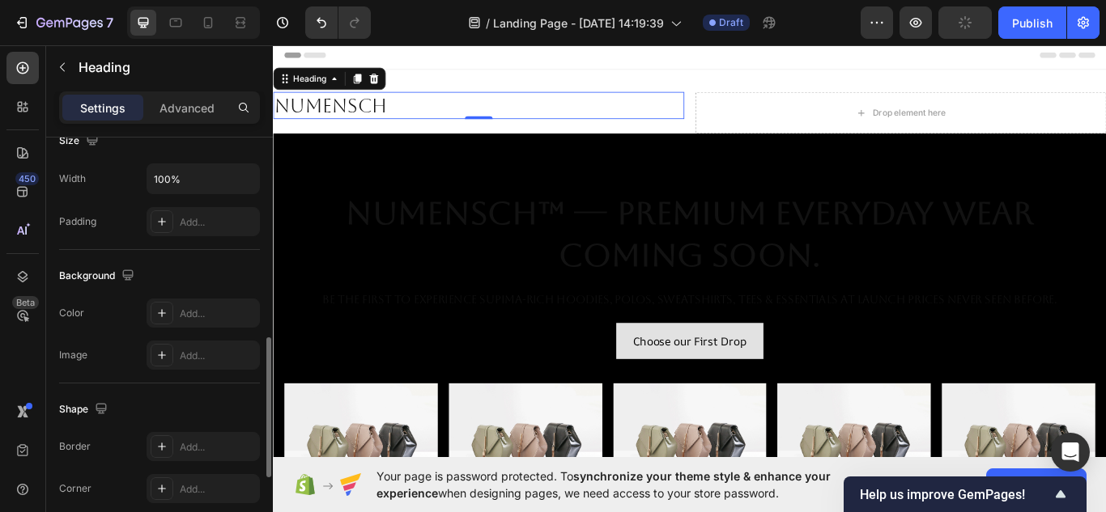
scroll to position [589, 0]
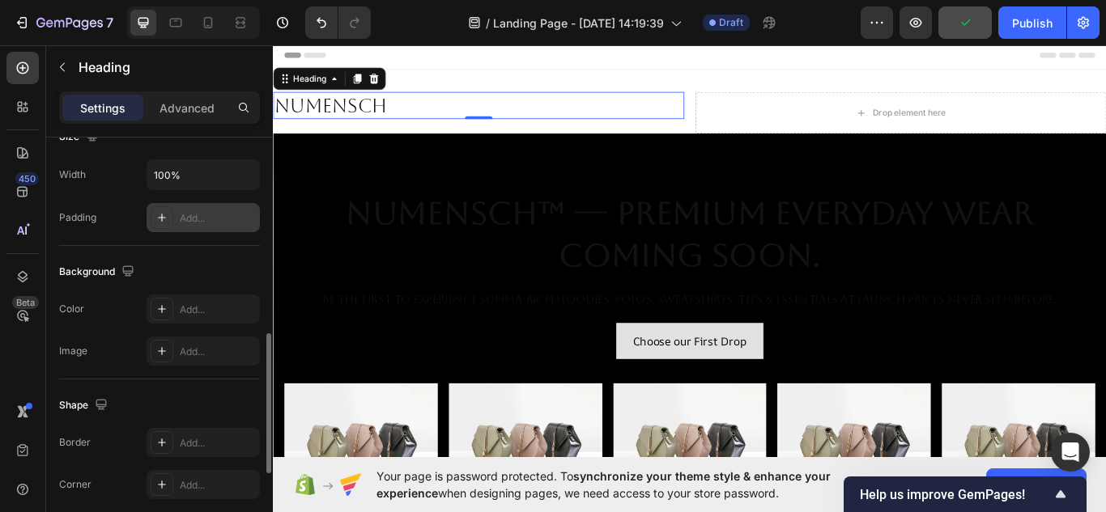
click at [162, 219] on icon at bounding box center [162, 218] width 8 height 8
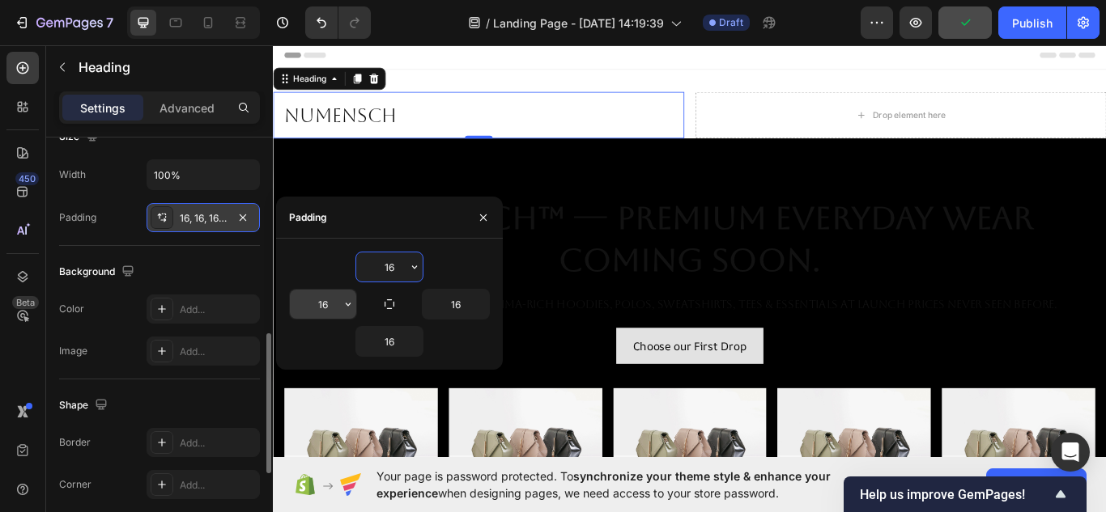
click at [330, 304] on input "16" at bounding box center [323, 304] width 66 height 29
click at [330, 302] on input "20" at bounding box center [323, 304] width 66 height 29
type input "2"
type input "5"
click at [330, 302] on input "30" at bounding box center [323, 304] width 66 height 29
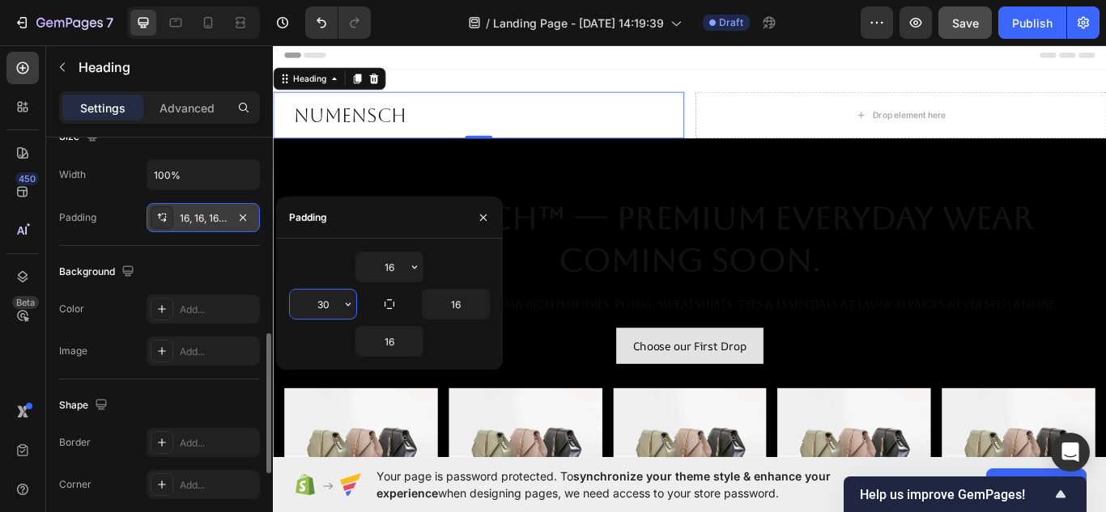
click at [330, 302] on input "30" at bounding box center [323, 304] width 66 height 29
type input "5"
type input "6"
type input "100"
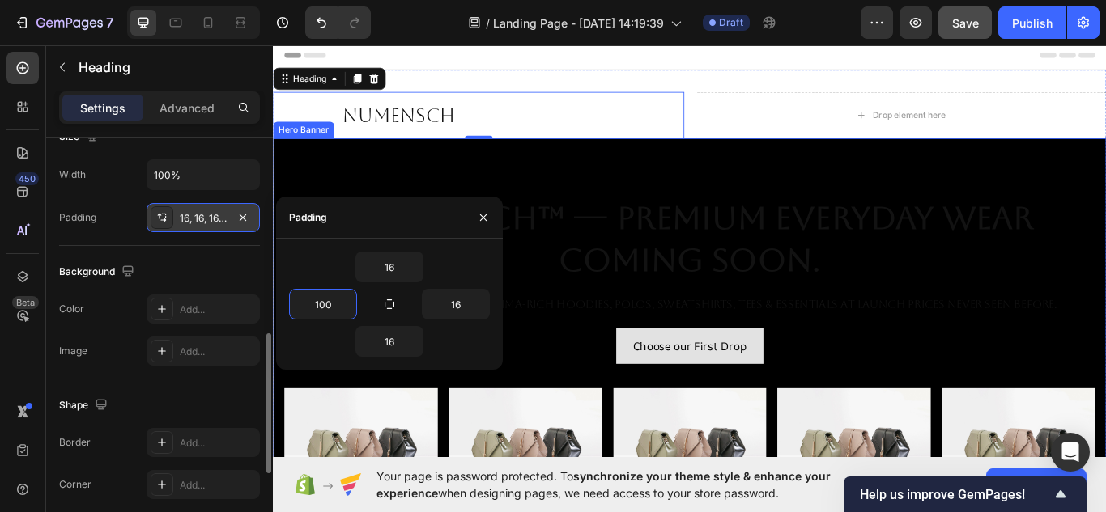
click at [698, 205] on div "Overlay" at bounding box center [759, 428] width 972 height 546
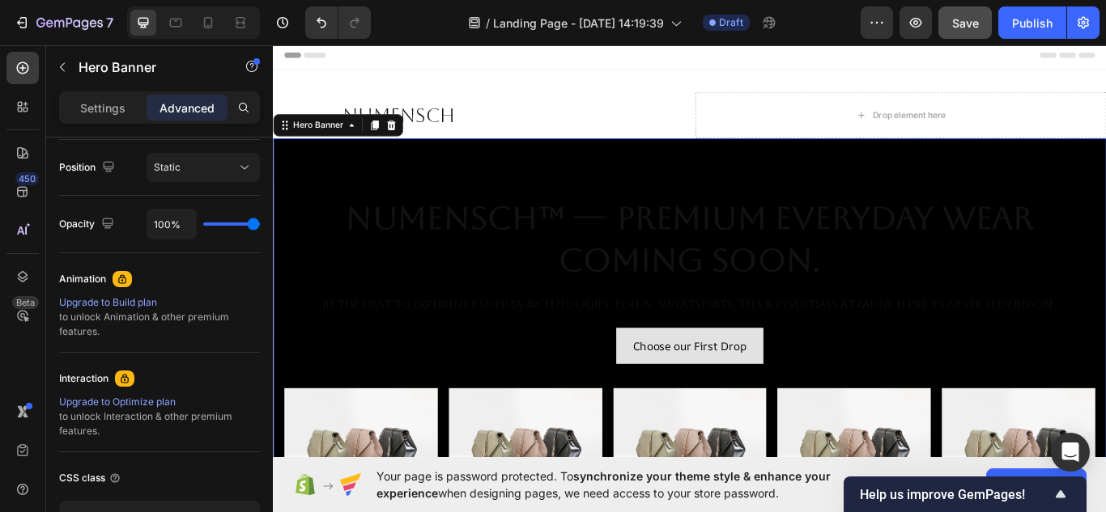
scroll to position [0, 0]
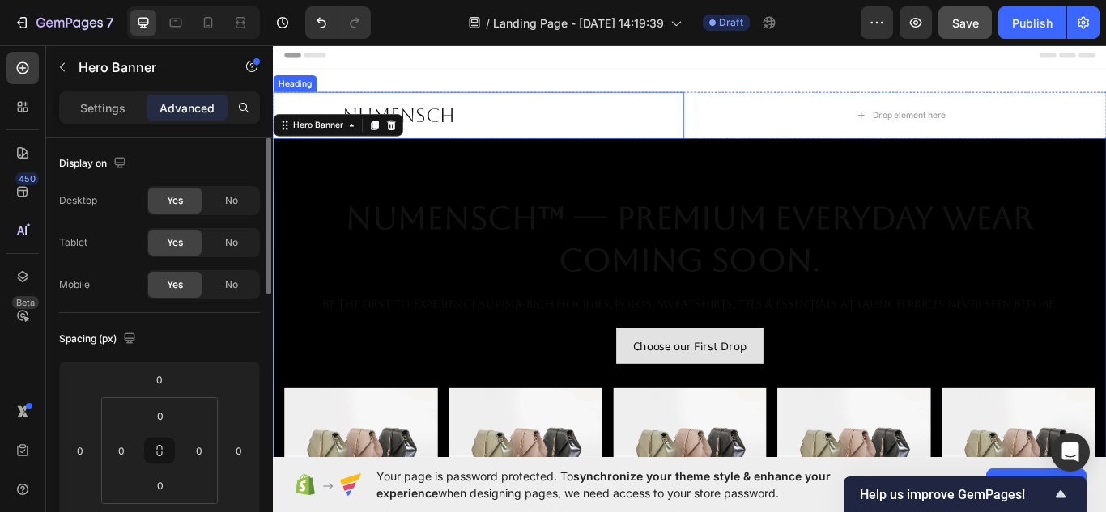
click at [468, 119] on p "NuMENSCH" at bounding box center [546, 127] width 385 height 28
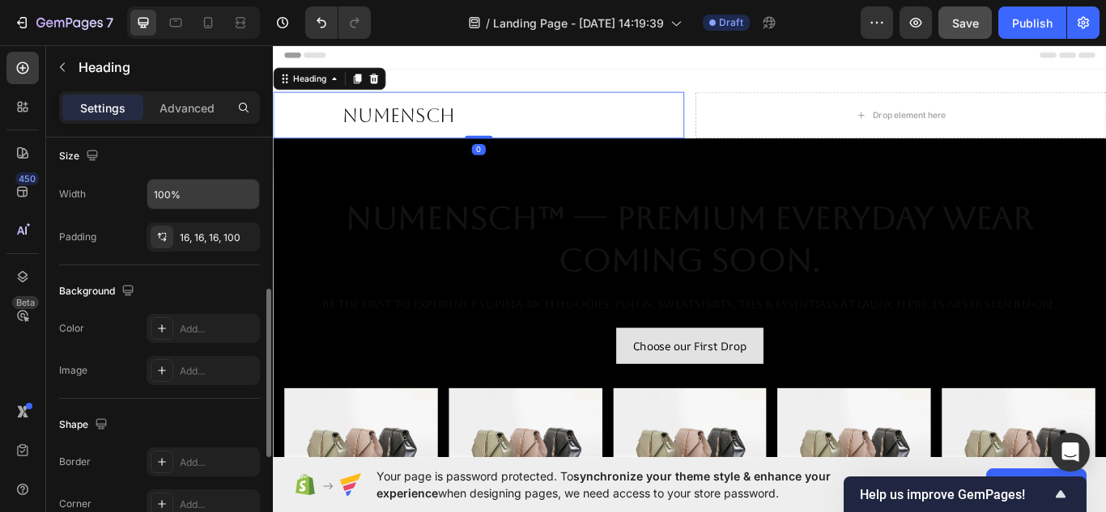
scroll to position [364, 0]
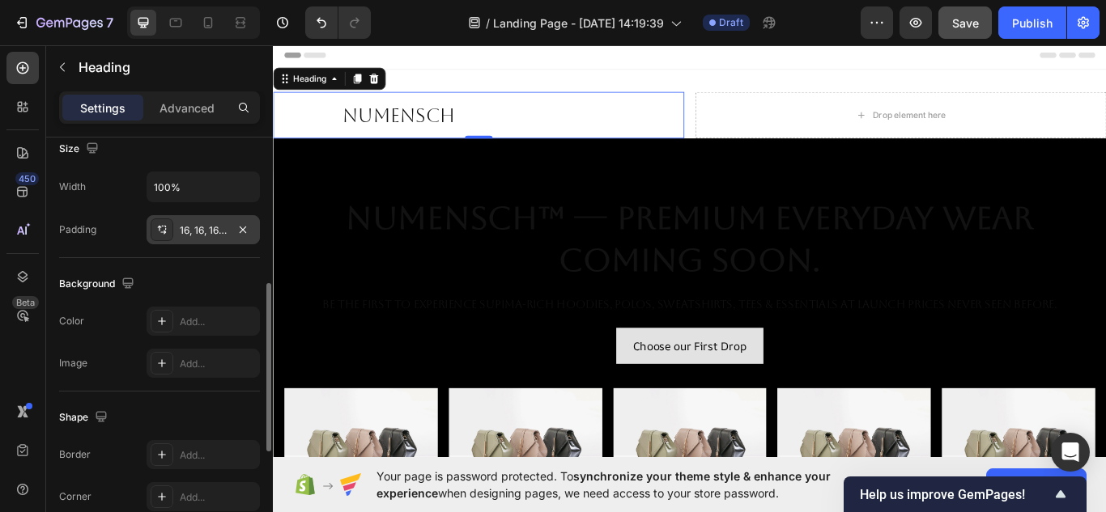
click at [168, 227] on div at bounding box center [162, 230] width 23 height 23
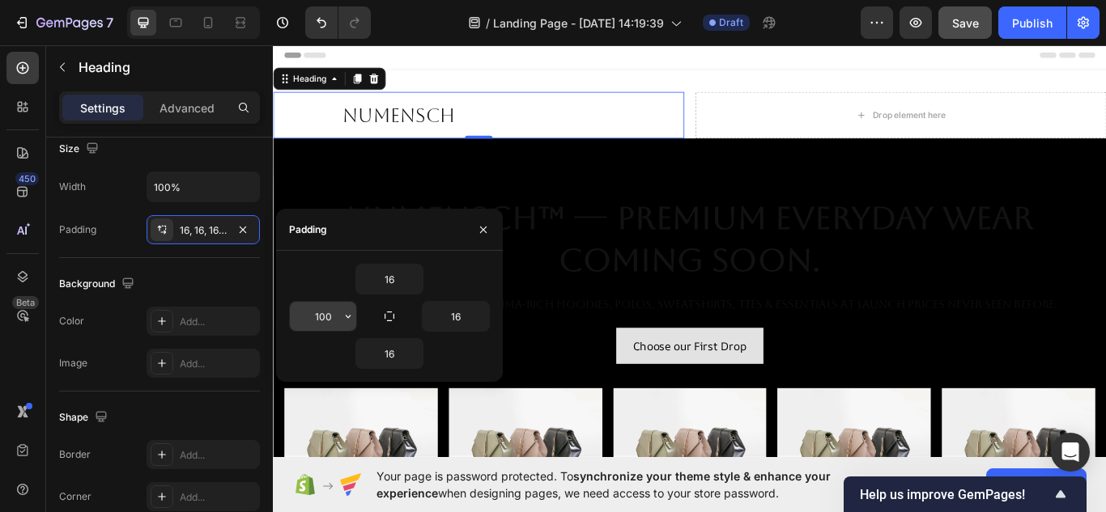
click at [334, 312] on input "100" at bounding box center [323, 316] width 66 height 29
type input "60"
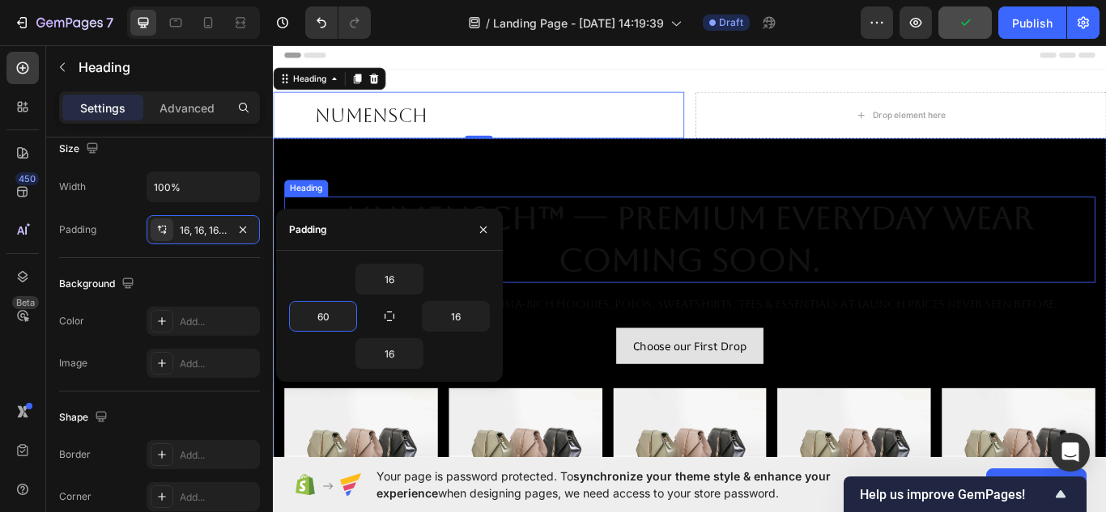
click at [731, 203] on div "Overlay" at bounding box center [759, 428] width 972 height 546
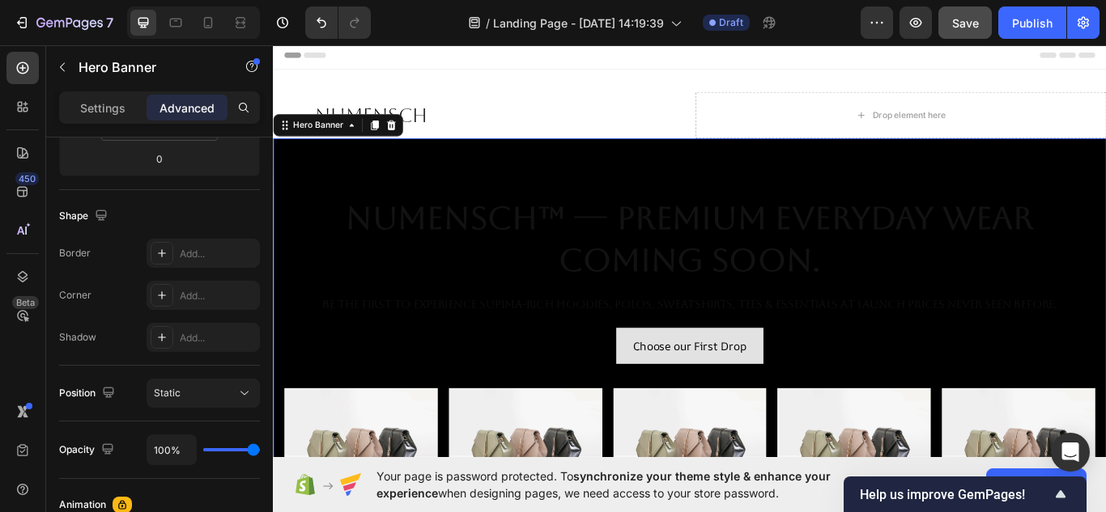
scroll to position [0, 0]
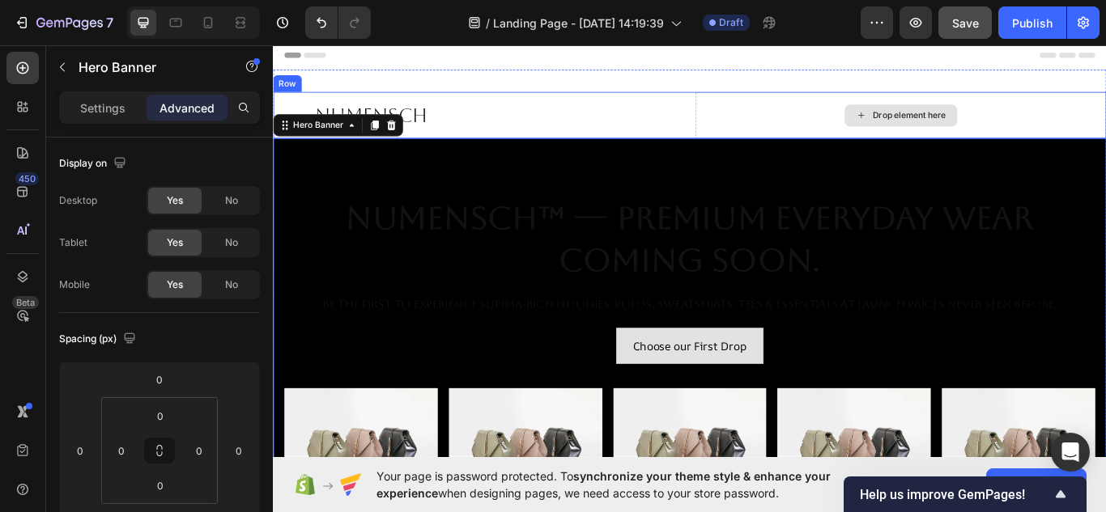
click at [899, 124] on div "Drop element here" at bounding box center [1004, 127] width 479 height 54
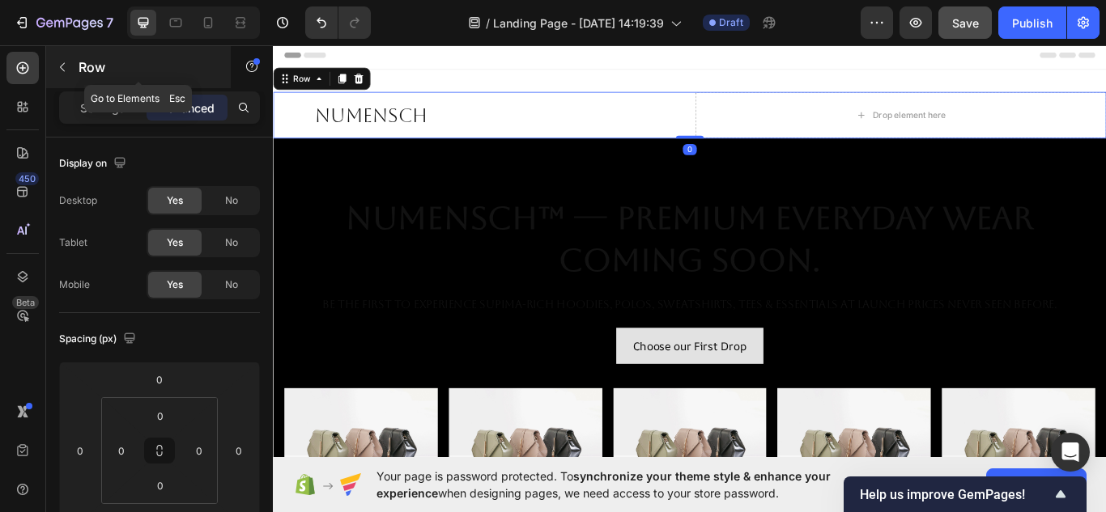
click at [67, 73] on icon "button" at bounding box center [62, 67] width 13 height 13
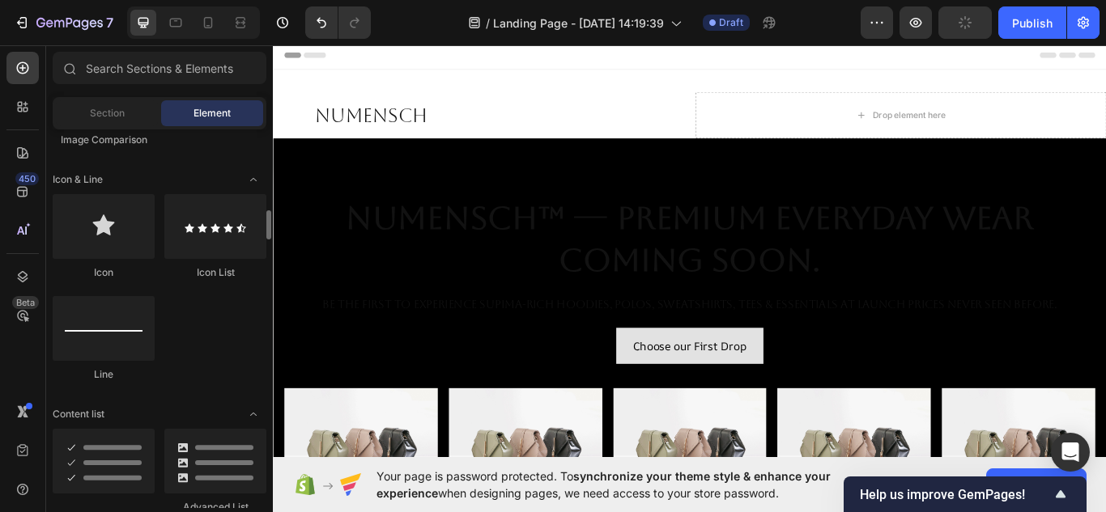
scroll to position [1013, 0]
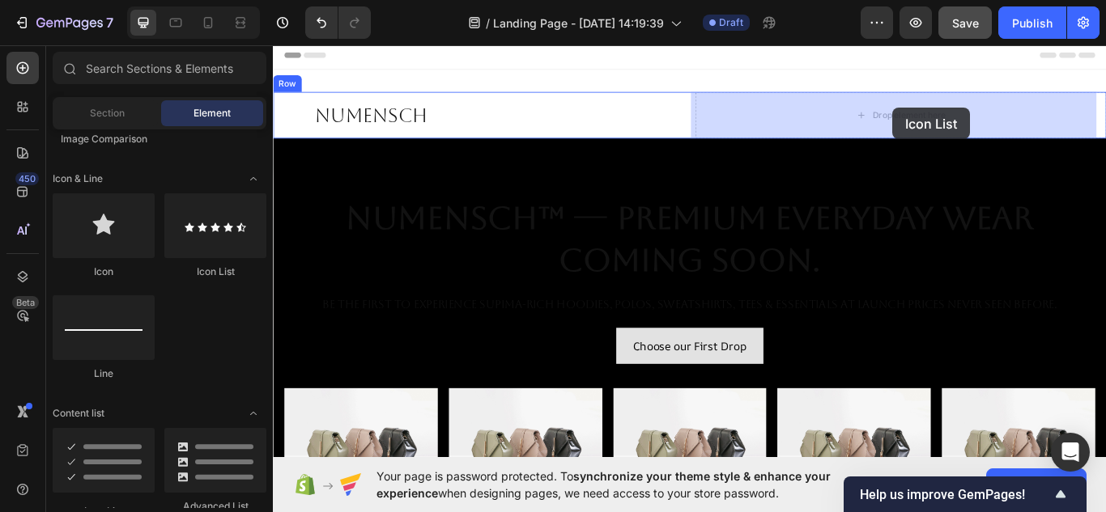
drag, startPoint x: 505, startPoint y: 282, endPoint x: 995, endPoint y: 119, distance: 516.1
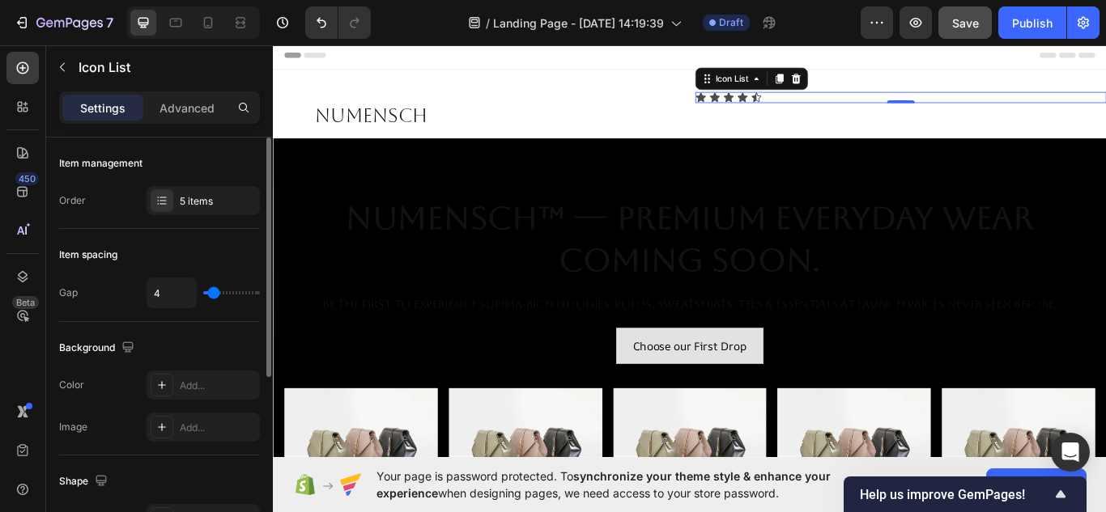
click at [222, 297] on div "4" at bounding box center [203, 293] width 113 height 31
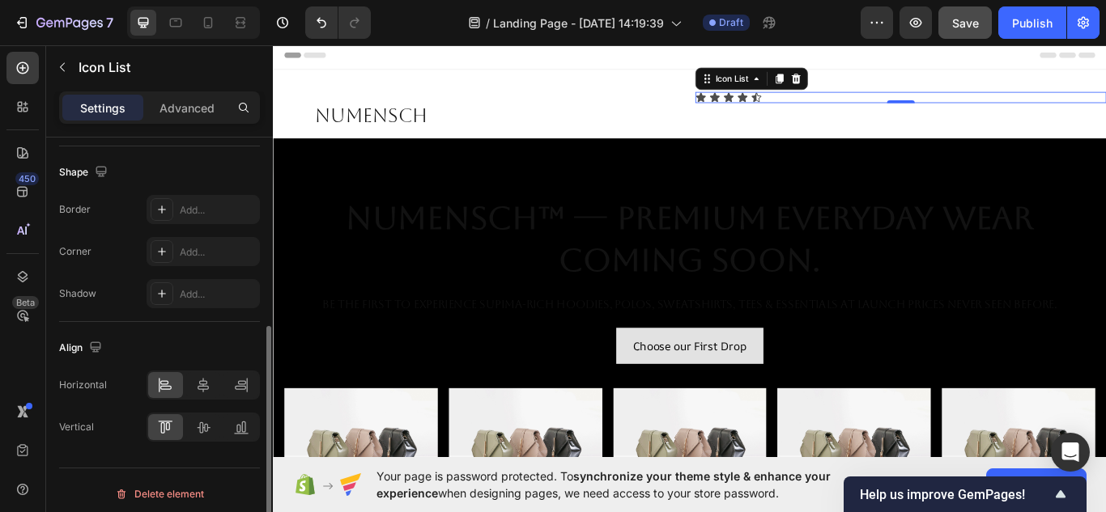
scroll to position [317, 0]
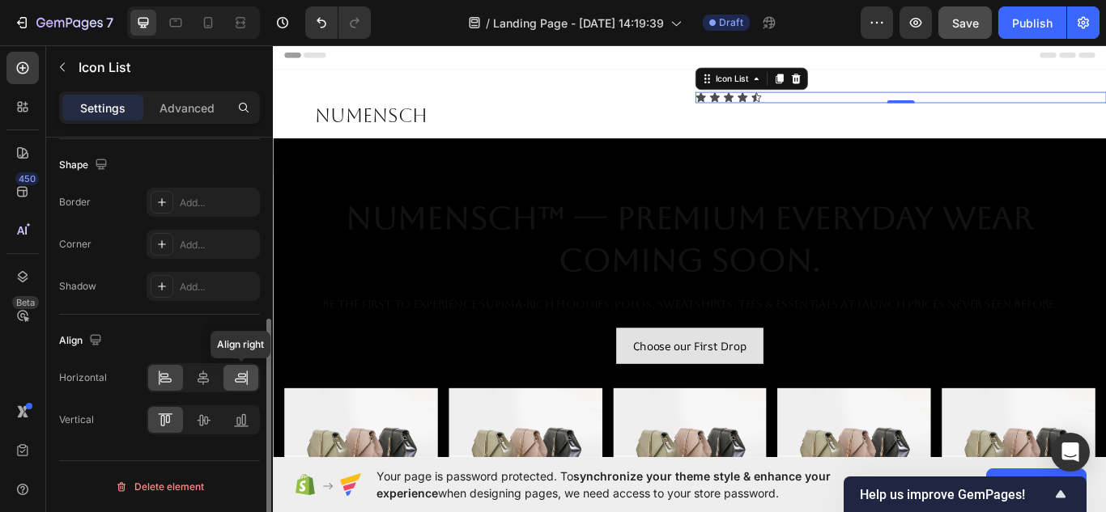
click at [238, 380] on icon at bounding box center [241, 378] width 16 height 16
click at [210, 430] on div at bounding box center [203, 420] width 35 height 26
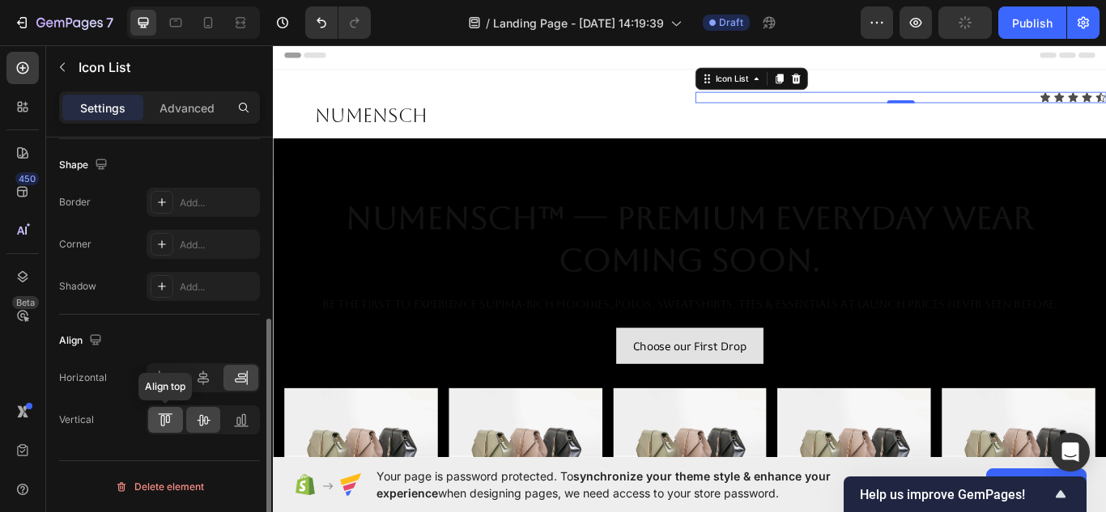
click at [168, 426] on icon at bounding box center [165, 420] width 16 height 16
click at [194, 420] on div at bounding box center [203, 420] width 35 height 26
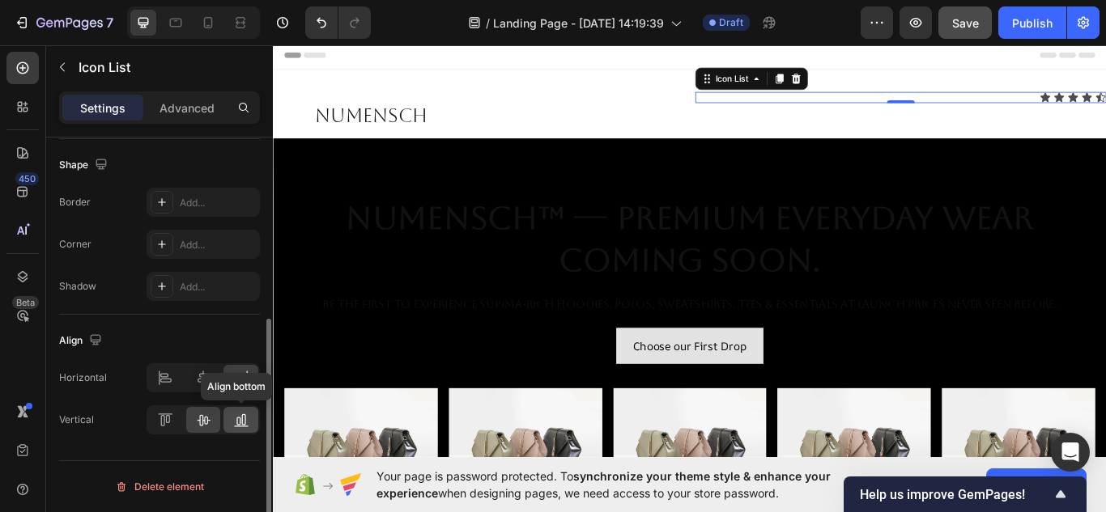
click at [242, 423] on icon at bounding box center [243, 420] width 4 height 11
click at [225, 424] on div at bounding box center [240, 420] width 35 height 26
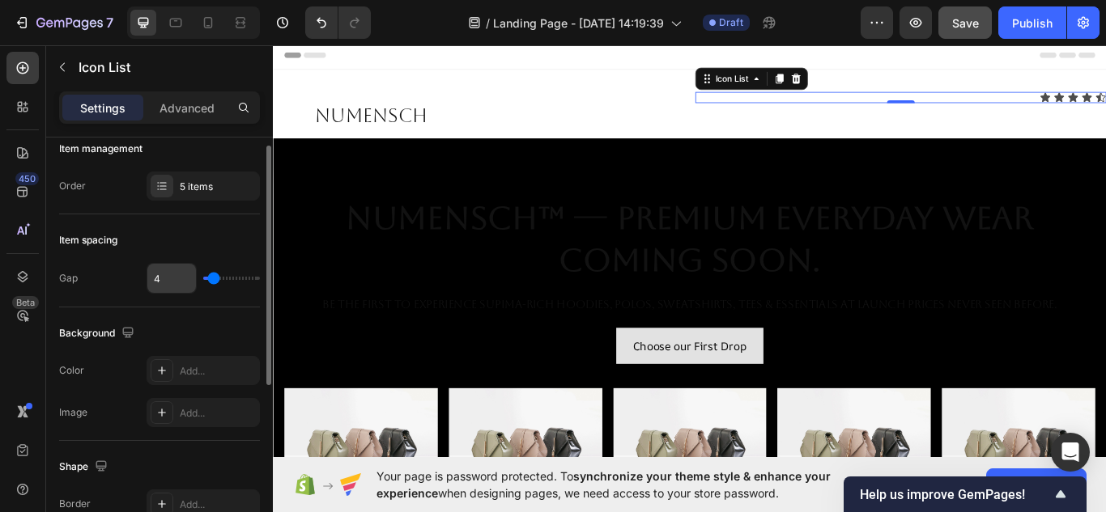
scroll to position [14, 0]
type input "30"
type input "33"
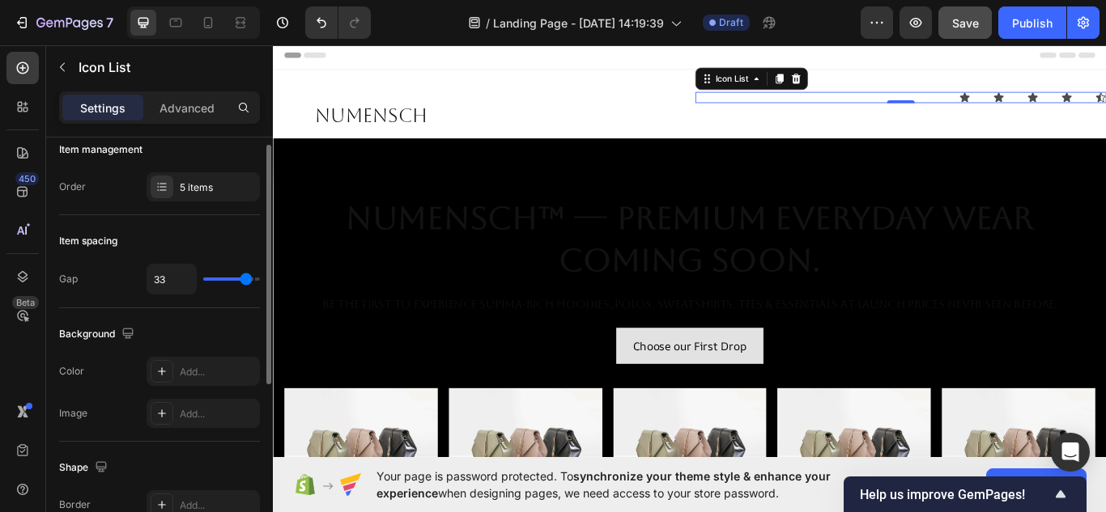
type input "36"
type input "37"
type input "38"
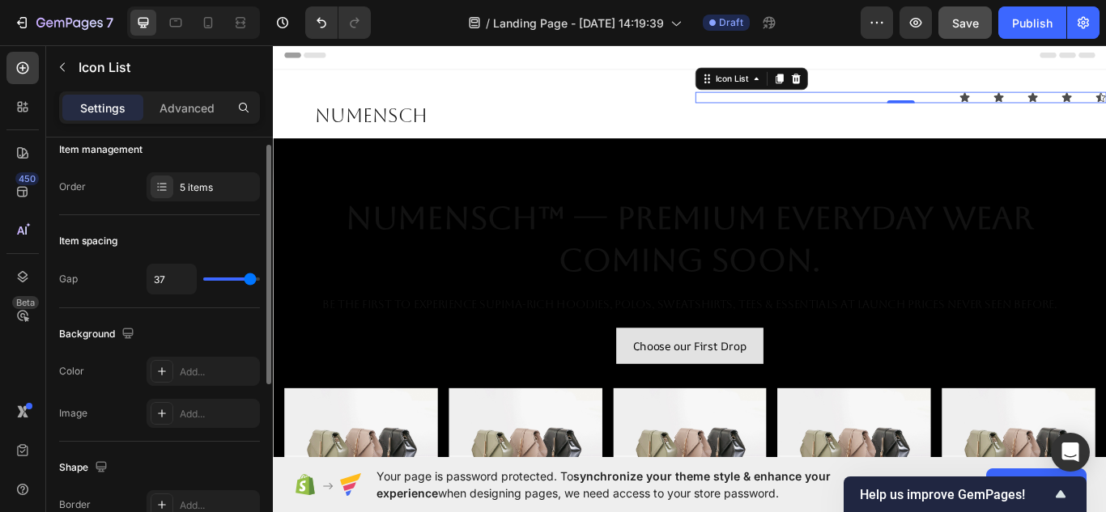
type input "38"
type input "39"
type input "40"
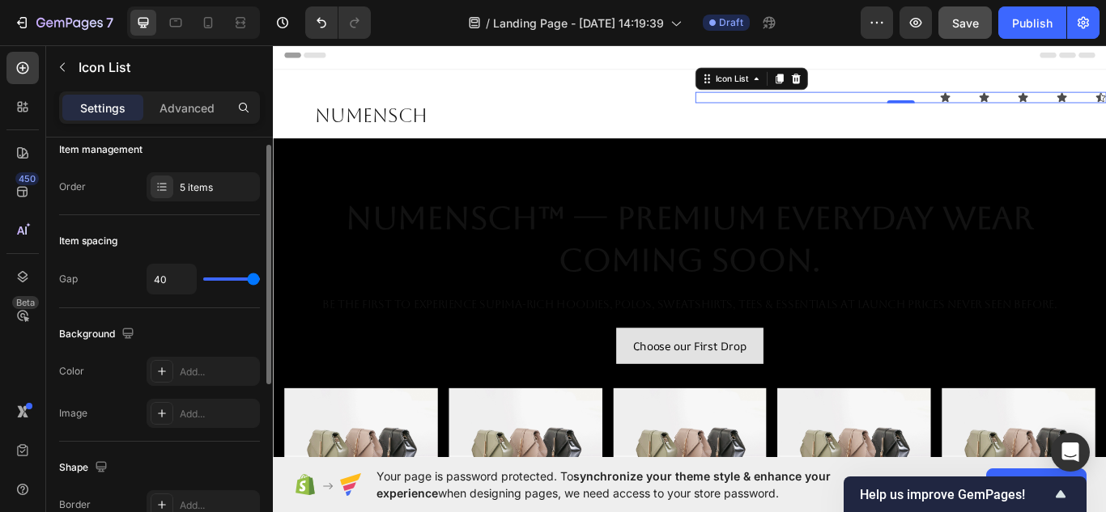
type input "33"
type input "32"
type input "33"
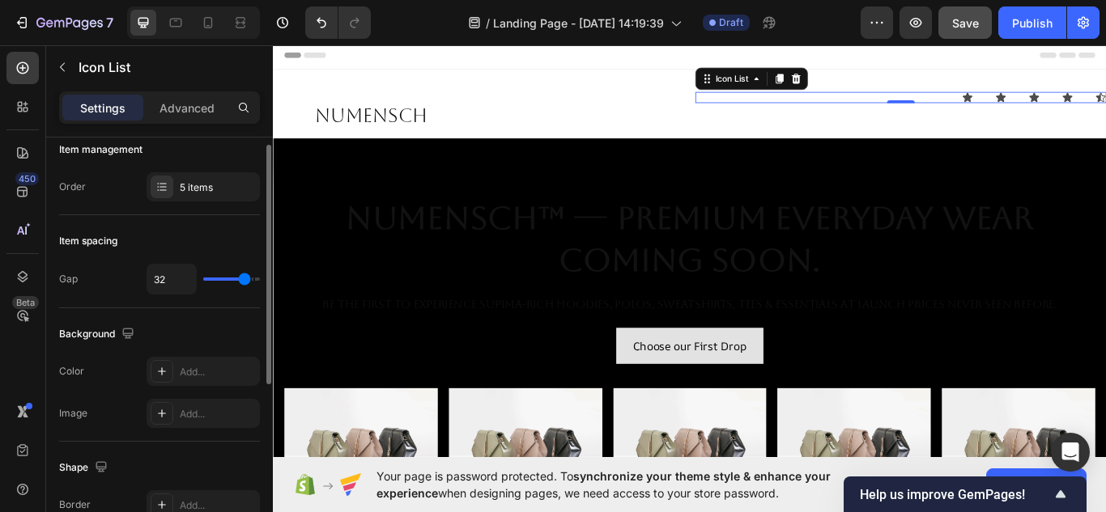
type input "33"
type input "36"
type input "38"
drag, startPoint x: 215, startPoint y: 281, endPoint x: 252, endPoint y: 281, distance: 37.2
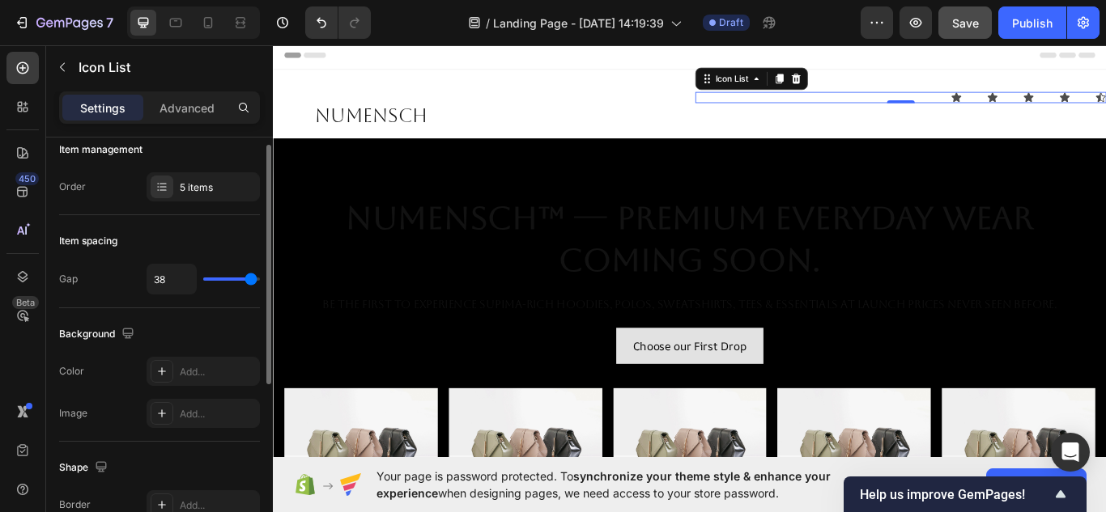
type input "39"
click at [252, 281] on input "range" at bounding box center [231, 279] width 57 height 3
type input "39"
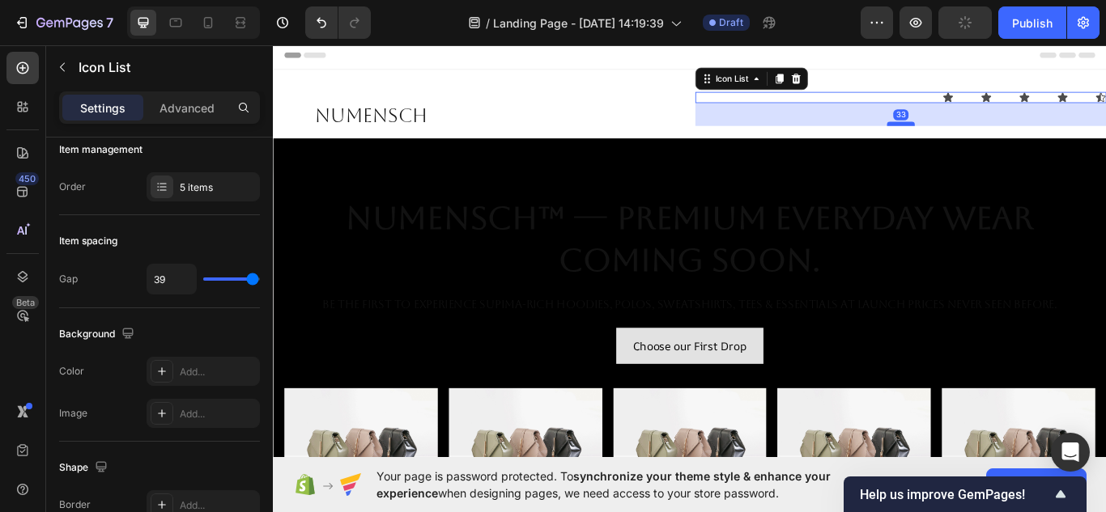
drag, startPoint x: 991, startPoint y: 111, endPoint x: 996, endPoint y: 138, distance: 27.2
click at [996, 138] on div at bounding box center [1005, 137] width 32 height 5
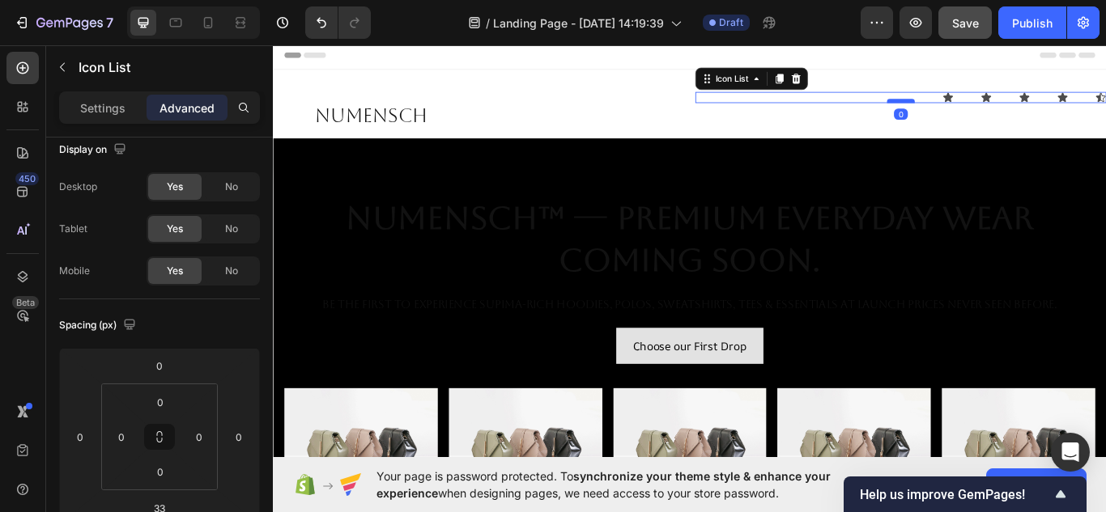
drag, startPoint x: 999, startPoint y: 137, endPoint x: 999, endPoint y: 109, distance: 27.5
click at [999, 109] on div at bounding box center [1005, 110] width 32 height 5
type input "0"
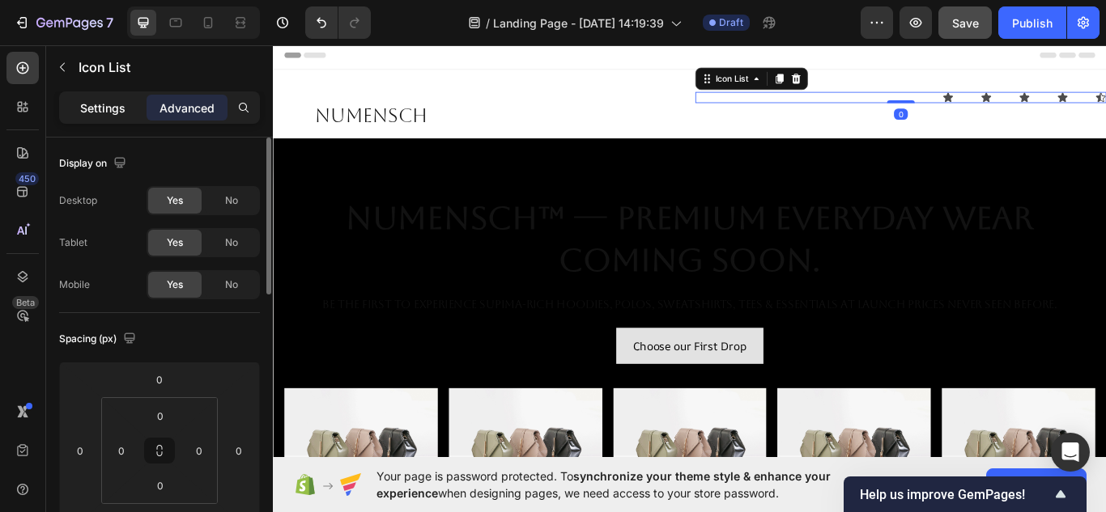
click at [103, 107] on p "Settings" at bounding box center [102, 108] width 45 height 17
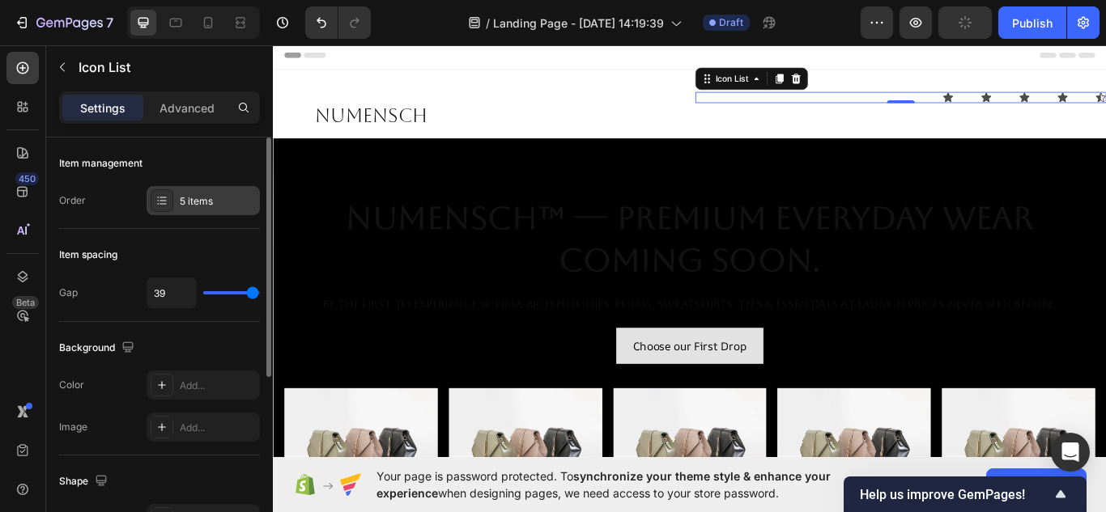
click at [159, 206] on icon at bounding box center [161, 200] width 13 height 13
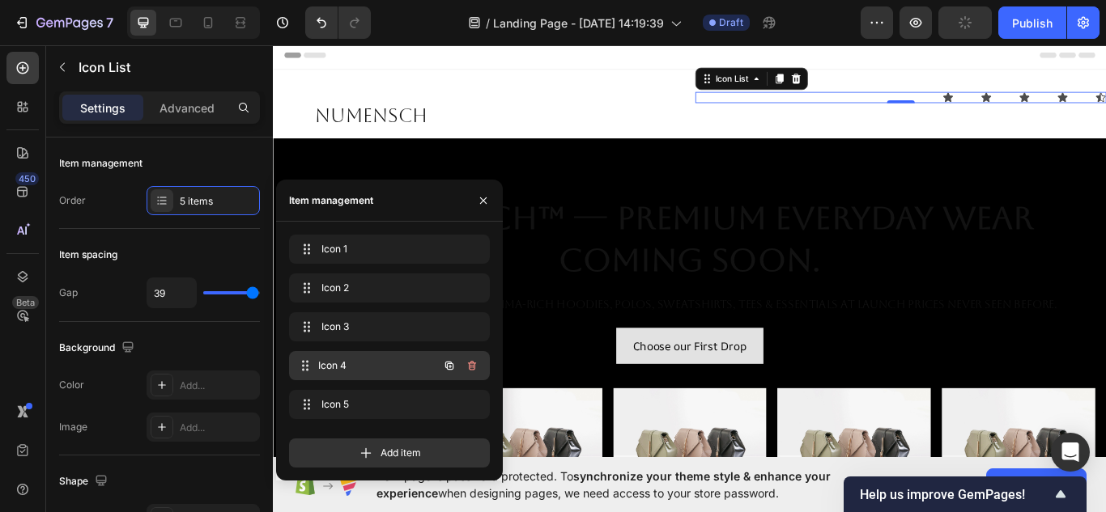
click at [364, 366] on span "Icon 4" at bounding box center [378, 366] width 120 height 15
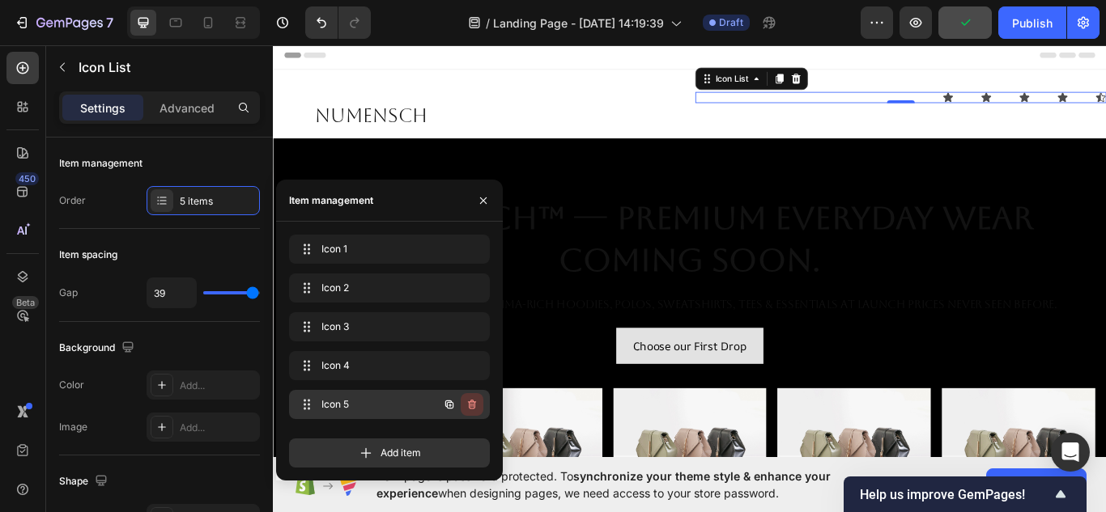
click at [469, 404] on icon "button" at bounding box center [472, 404] width 13 height 13
click at [215, 215] on div "5 items" at bounding box center [203, 200] width 113 height 29
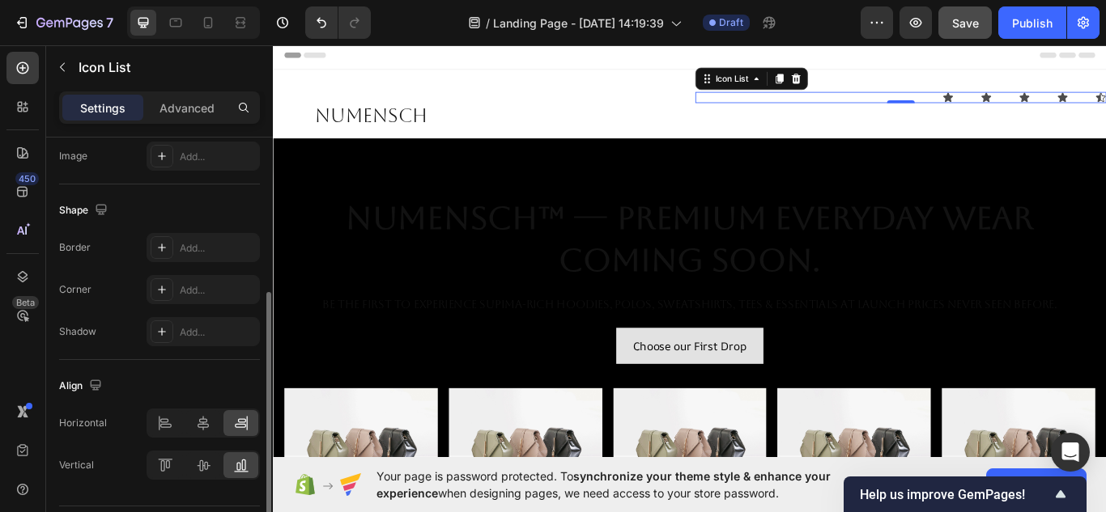
scroll to position [317, 0]
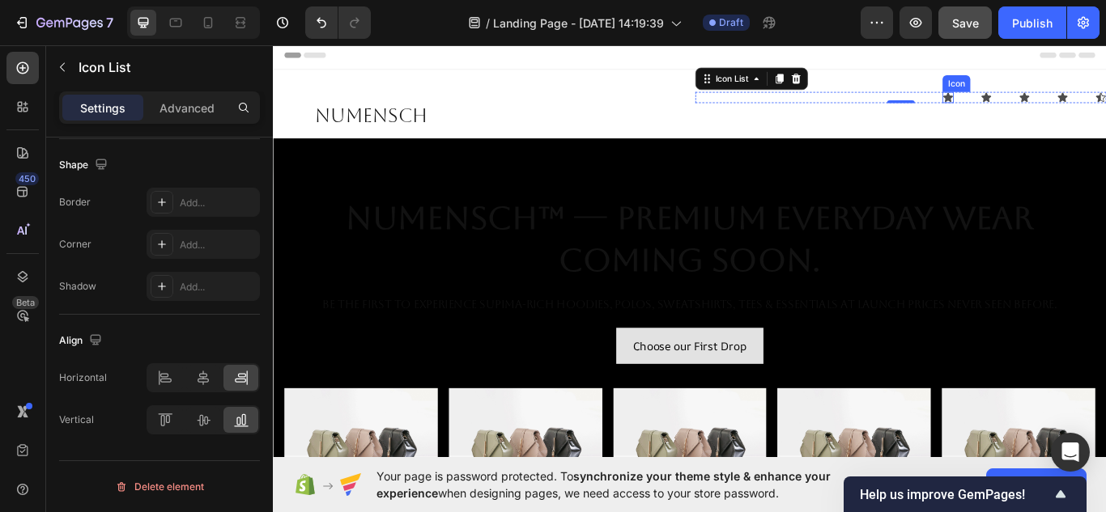
click at [1053, 108] on div "Icon" at bounding box center [1059, 106] width 13 height 13
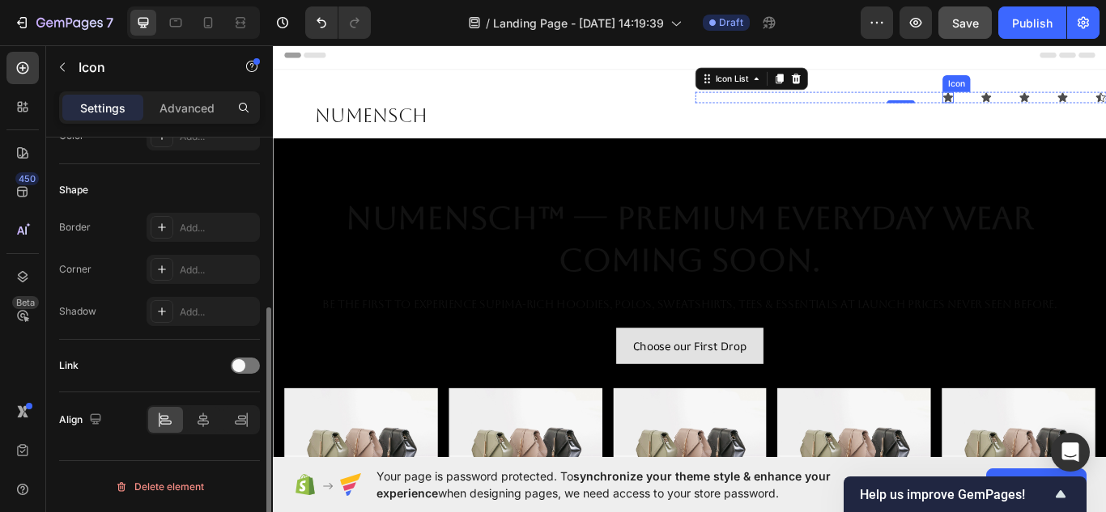
scroll to position [0, 0]
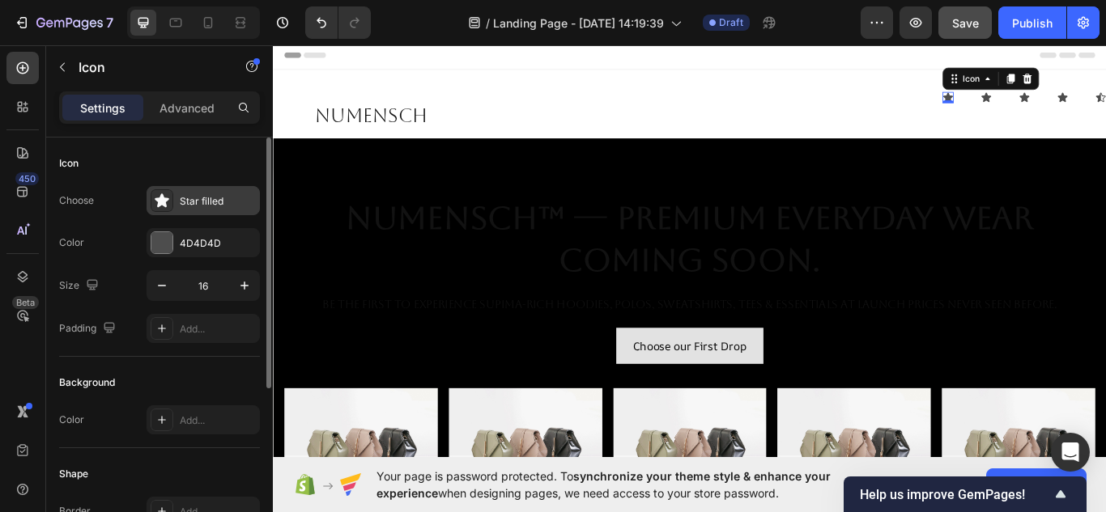
click at [170, 215] on div "Star filled" at bounding box center [203, 200] width 113 height 29
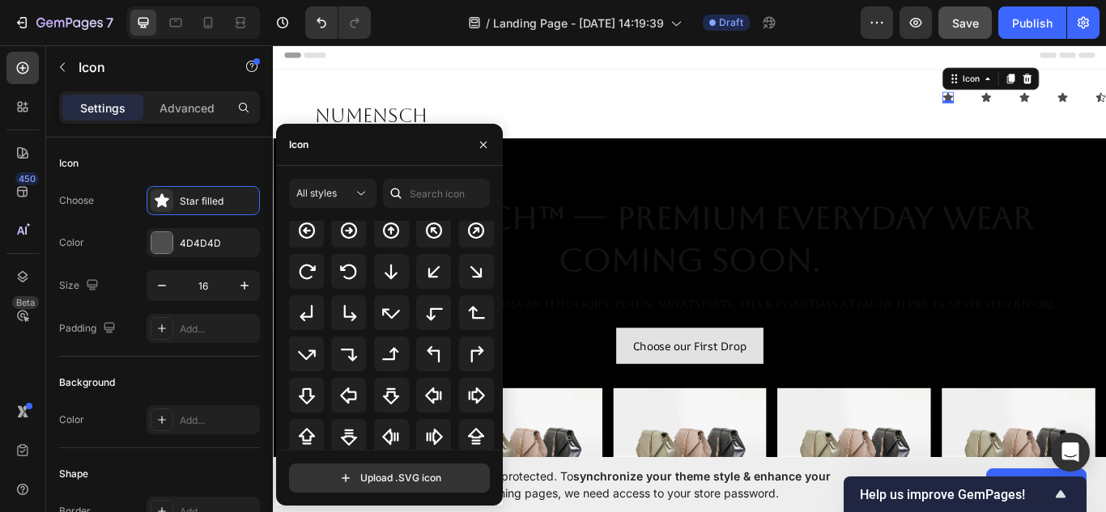
scroll to position [540, 0]
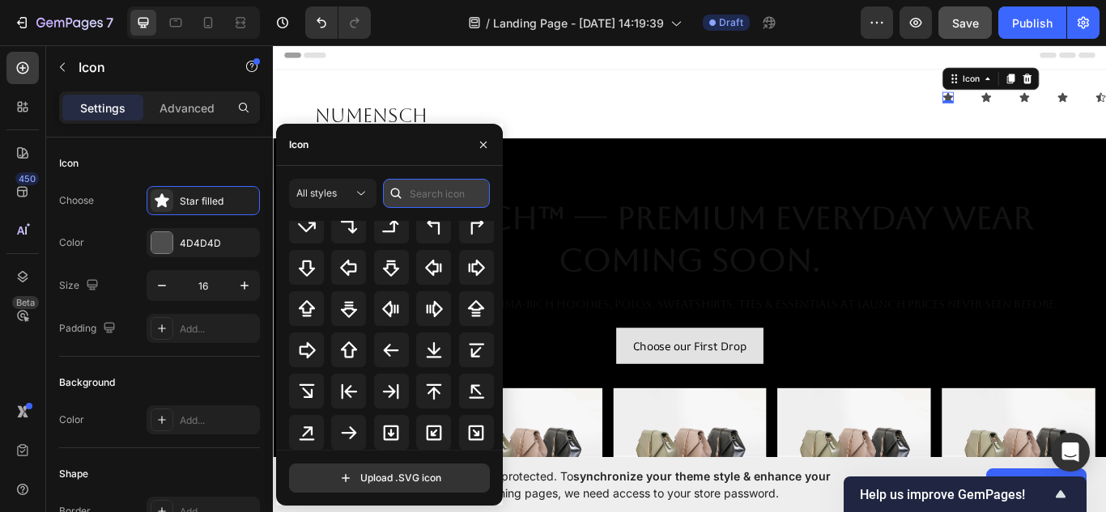
click at [429, 204] on input "text" at bounding box center [436, 193] width 107 height 29
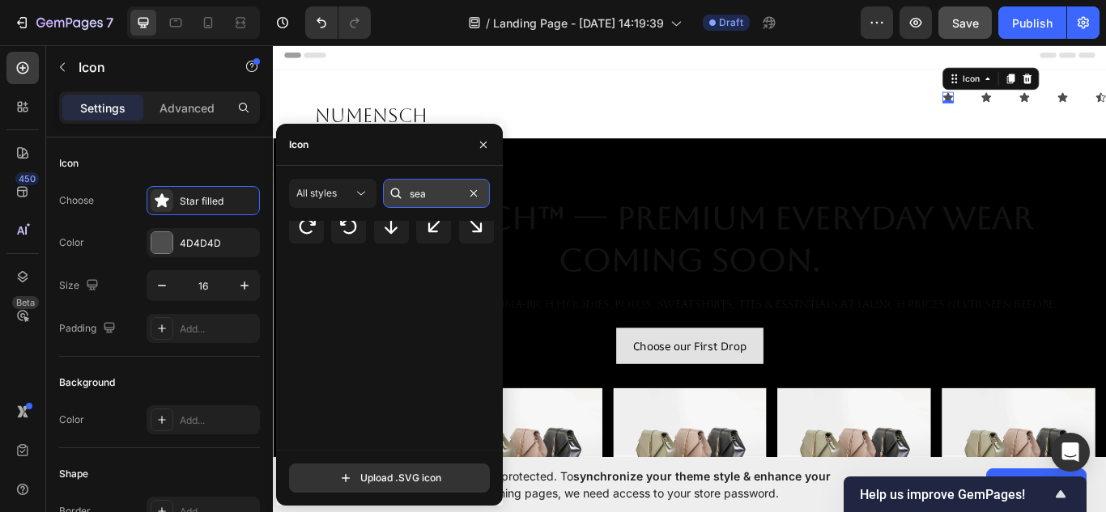
scroll to position [0, 0]
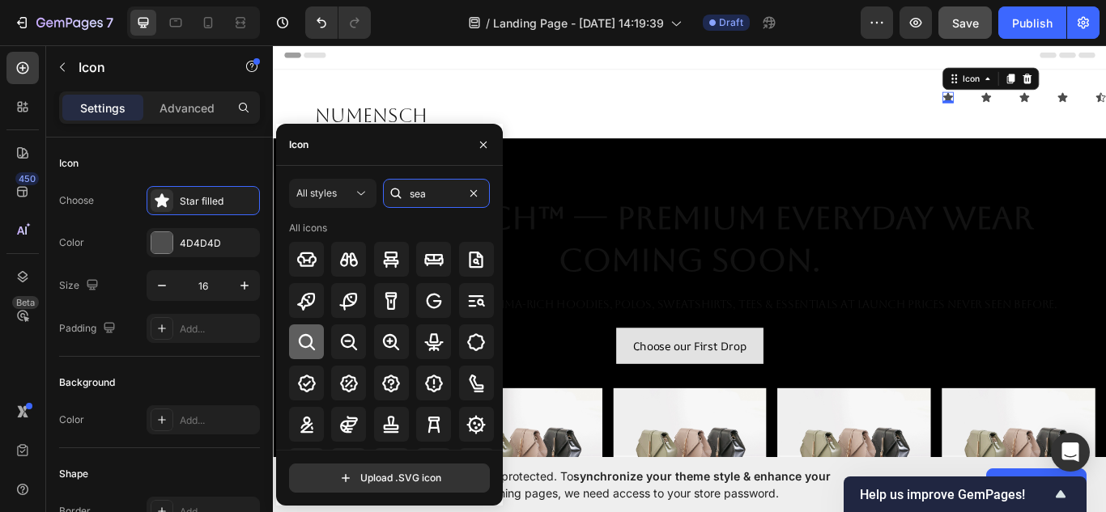
type input "sea"
click at [304, 346] on icon at bounding box center [306, 342] width 19 height 19
click at [1098, 108] on icon at bounding box center [1104, 106] width 13 height 13
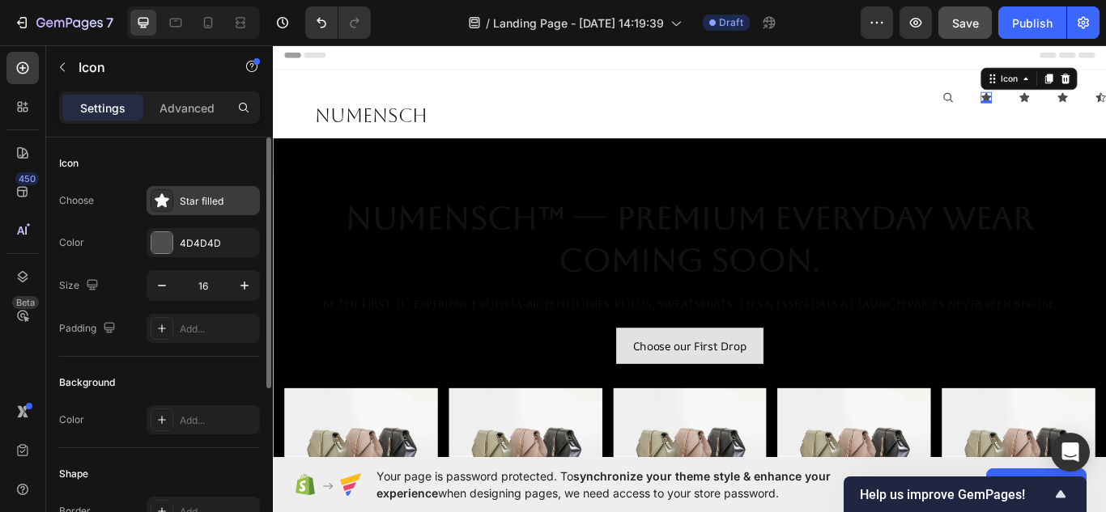
click at [218, 198] on div "Star filled" at bounding box center [218, 201] width 76 height 15
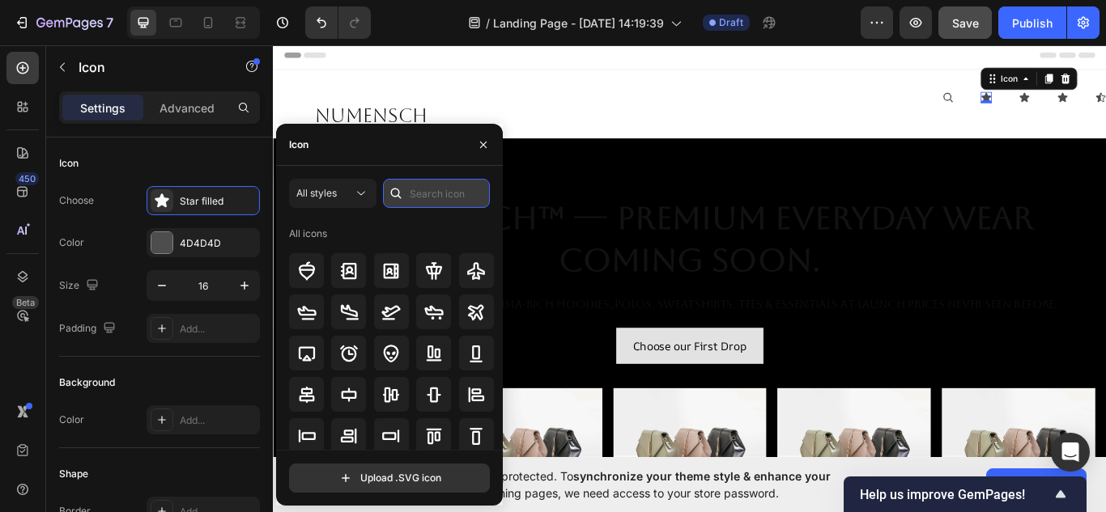
click at [424, 195] on input "text" at bounding box center [436, 193] width 107 height 29
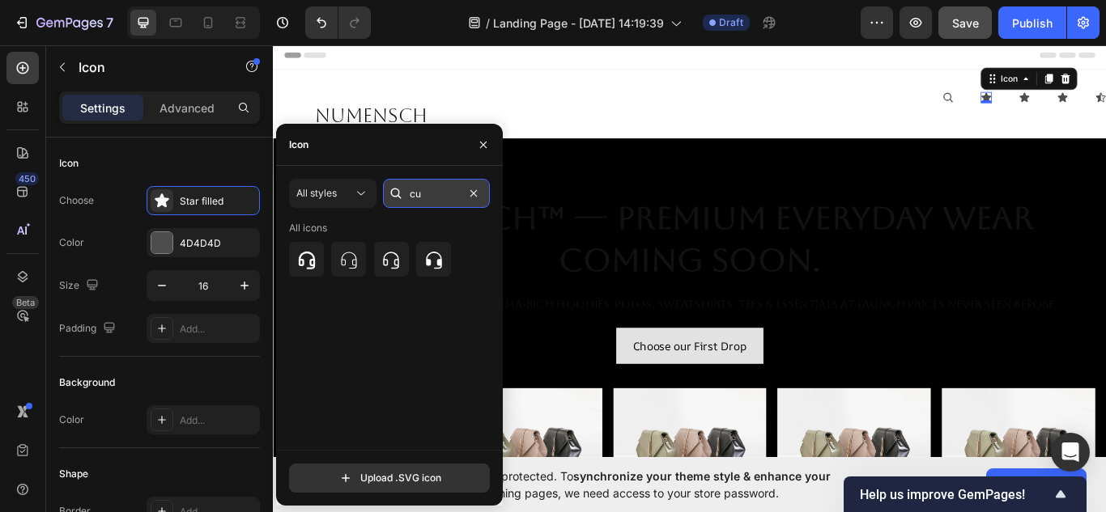
type input "c"
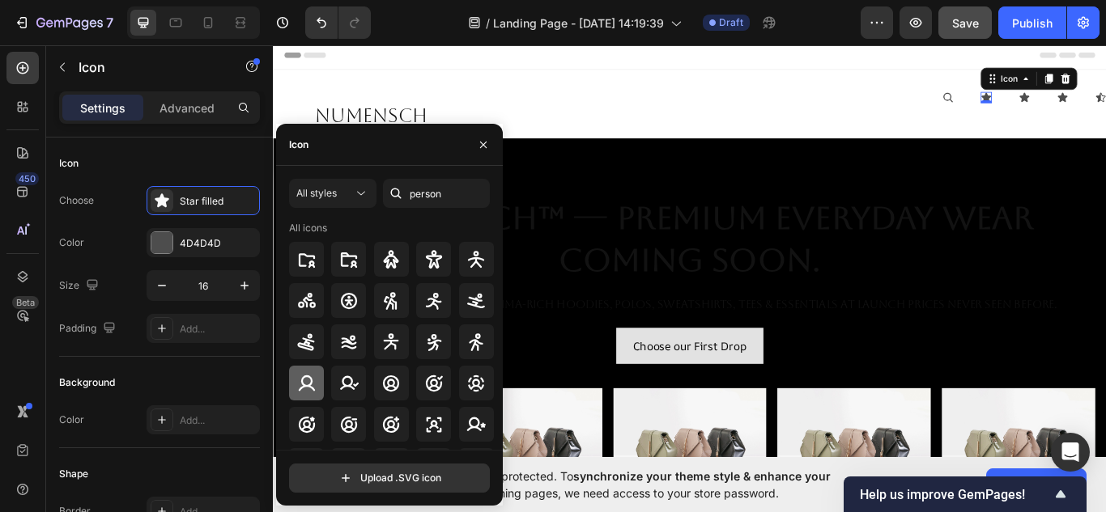
click at [298, 380] on icon at bounding box center [306, 383] width 19 height 19
click at [438, 194] on input "person" at bounding box center [436, 193] width 107 height 29
click at [437, 194] on input "person" at bounding box center [436, 193] width 107 height 29
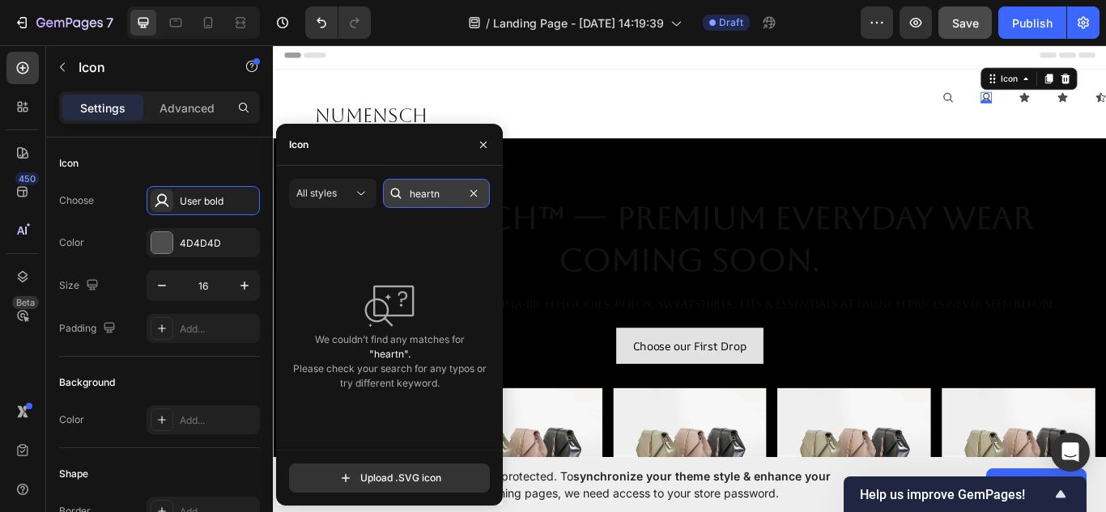
click at [451, 197] on input "heartn" at bounding box center [436, 193] width 107 height 29
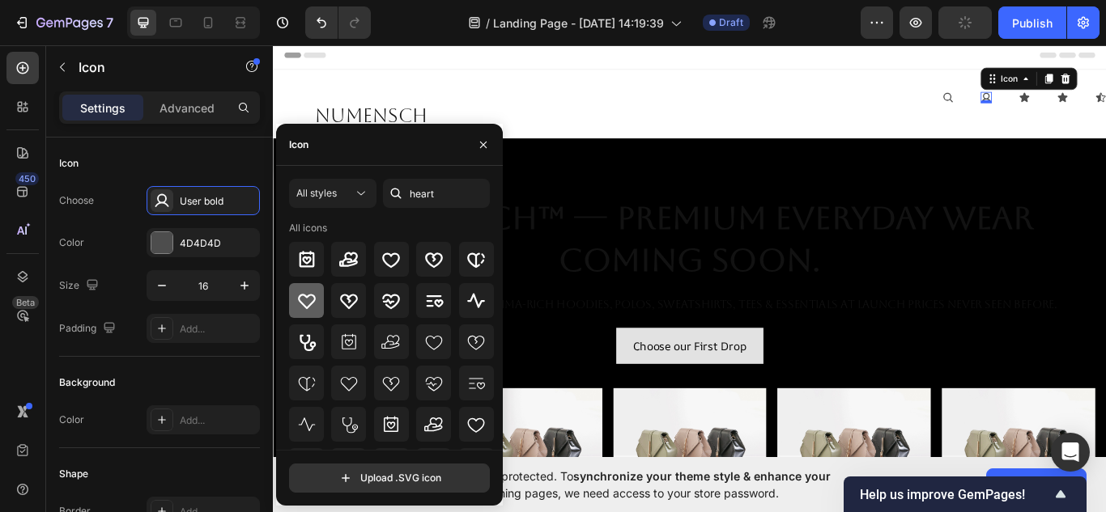
click at [309, 313] on div at bounding box center [306, 300] width 35 height 35
type input "heartn"
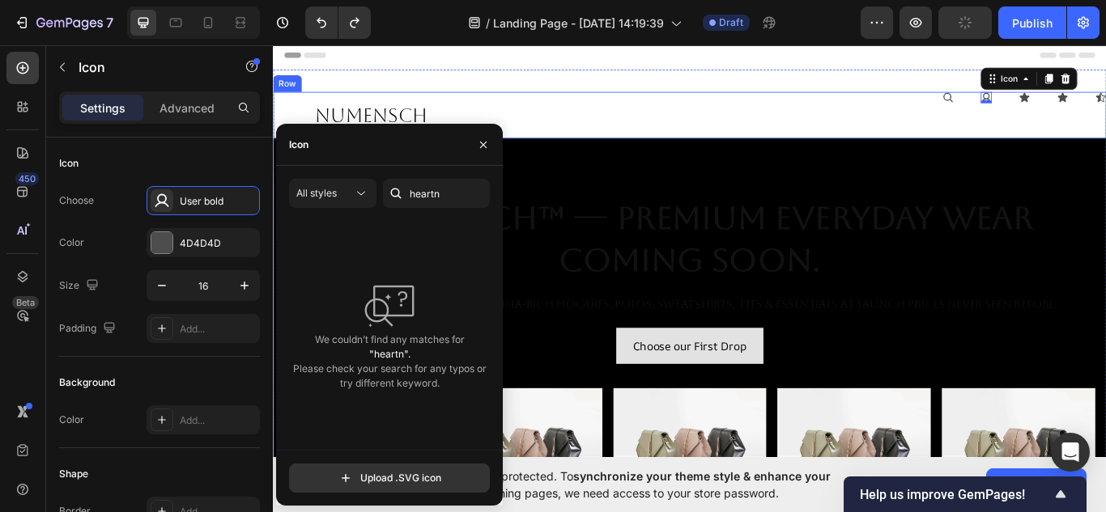
click at [1105, 114] on div "Icon Icon 0 Icon Icon Icon Icon List" at bounding box center [1004, 127] width 479 height 54
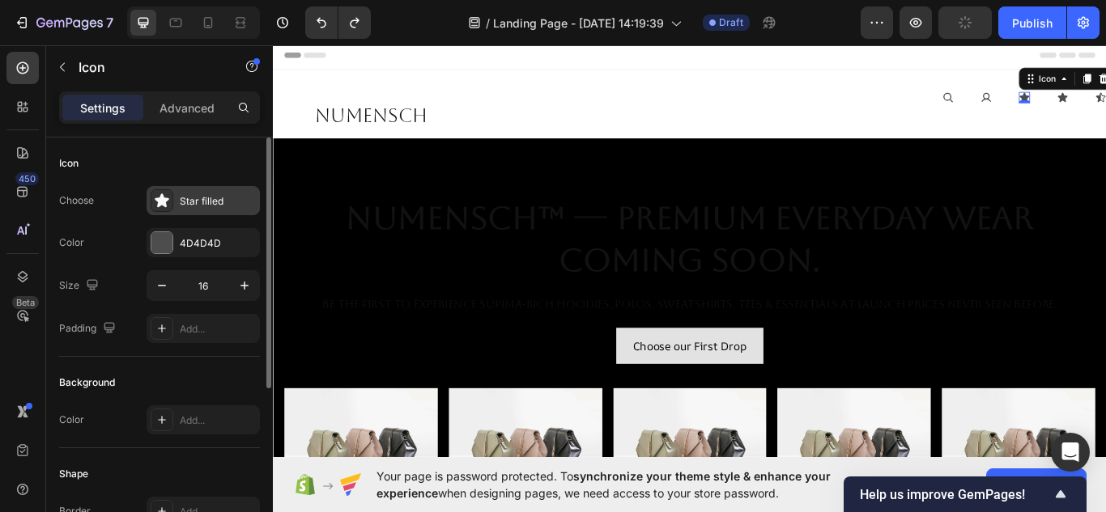
click at [196, 200] on div "Star filled" at bounding box center [218, 201] width 76 height 15
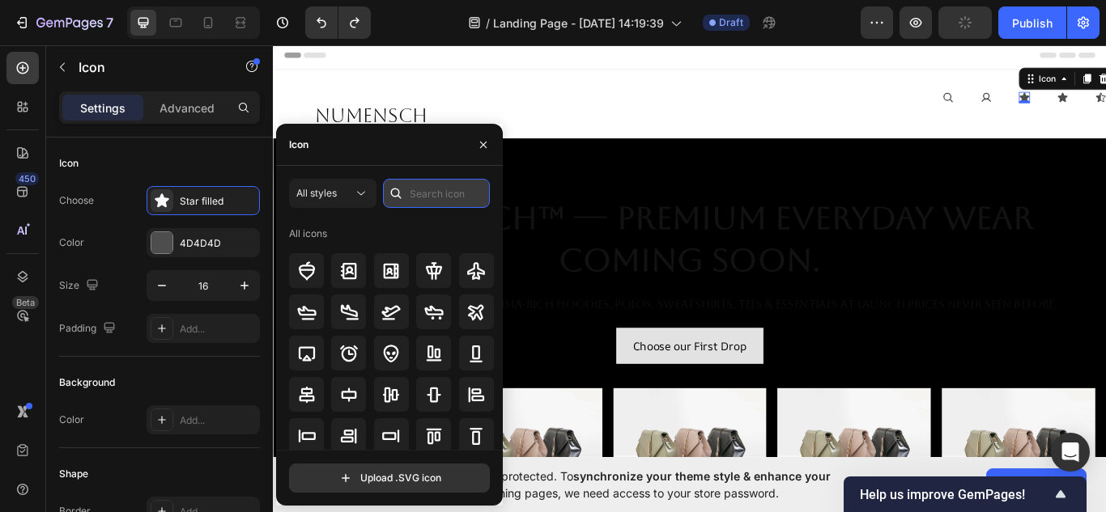
click at [451, 194] on input "text" at bounding box center [436, 193] width 107 height 29
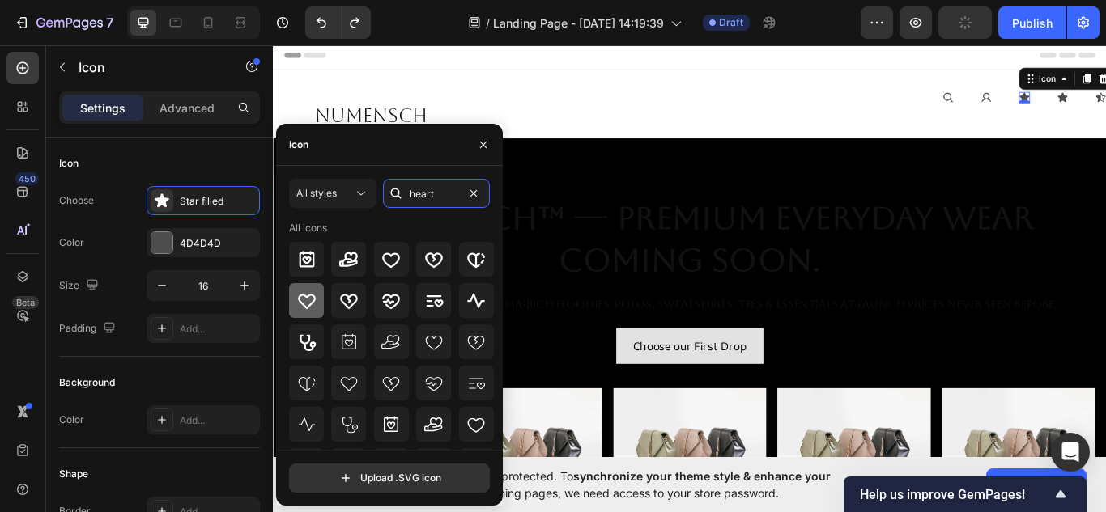
type input "heart"
click at [311, 295] on icon at bounding box center [307, 301] width 18 height 15
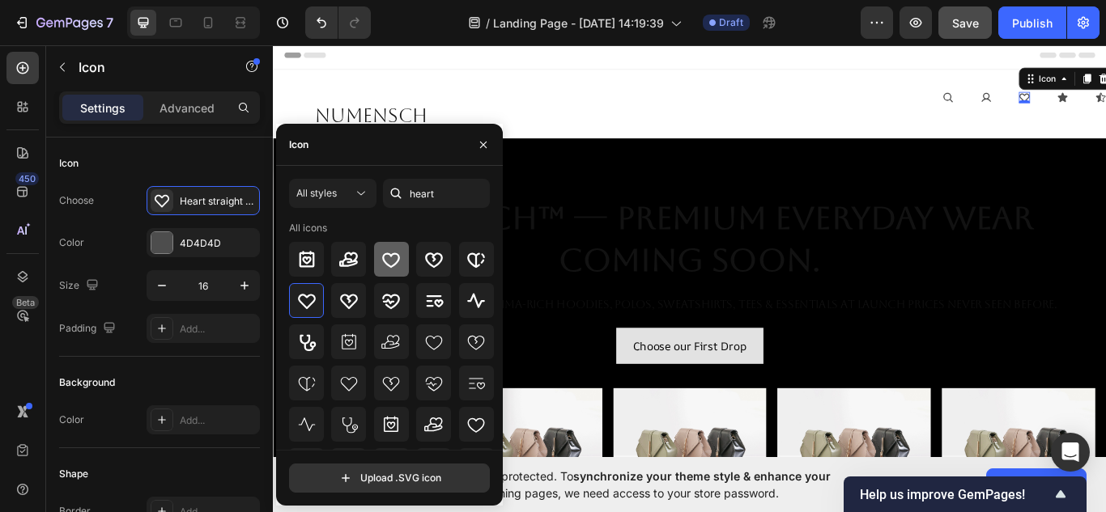
click at [385, 265] on icon at bounding box center [390, 259] width 19 height 19
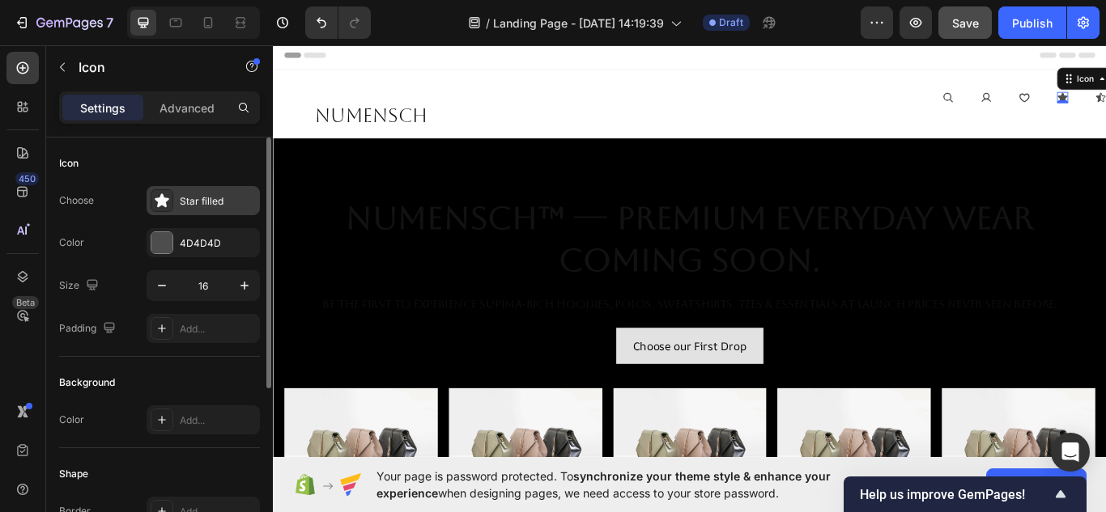
click at [184, 193] on div "Star filled" at bounding box center [203, 200] width 113 height 29
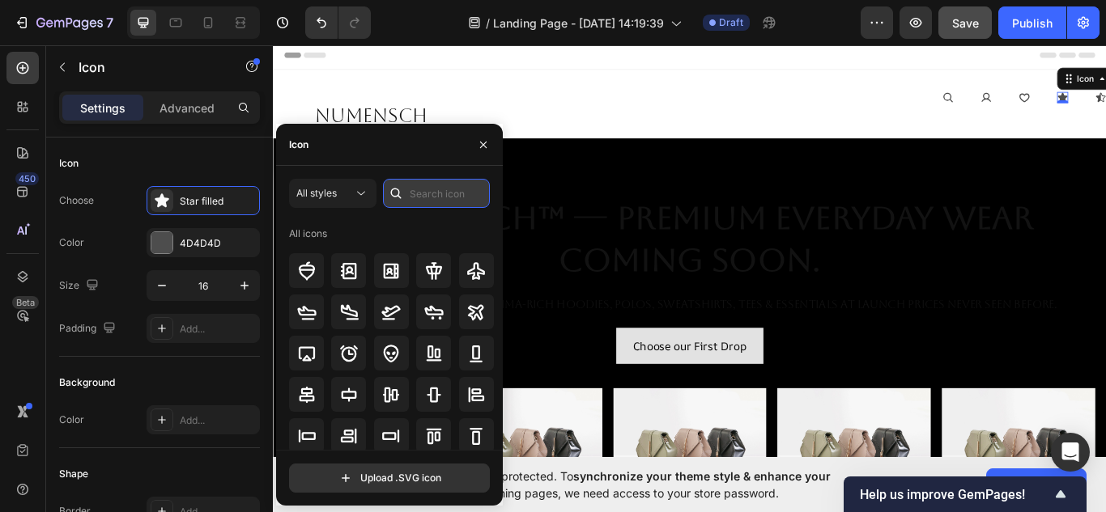
click at [461, 193] on input "text" at bounding box center [436, 193] width 107 height 29
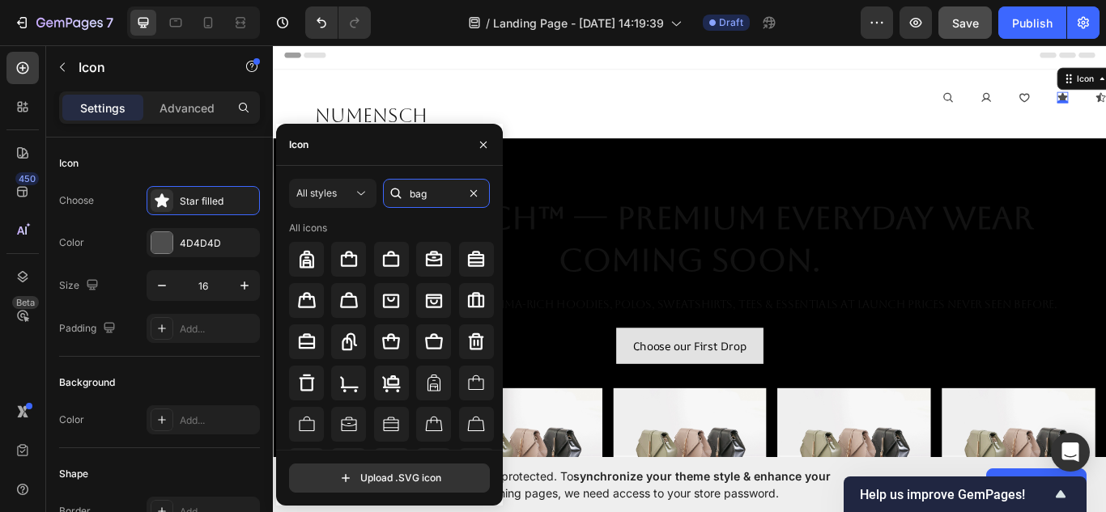
type input "bag"
click at [309, 306] on icon at bounding box center [307, 299] width 18 height 15
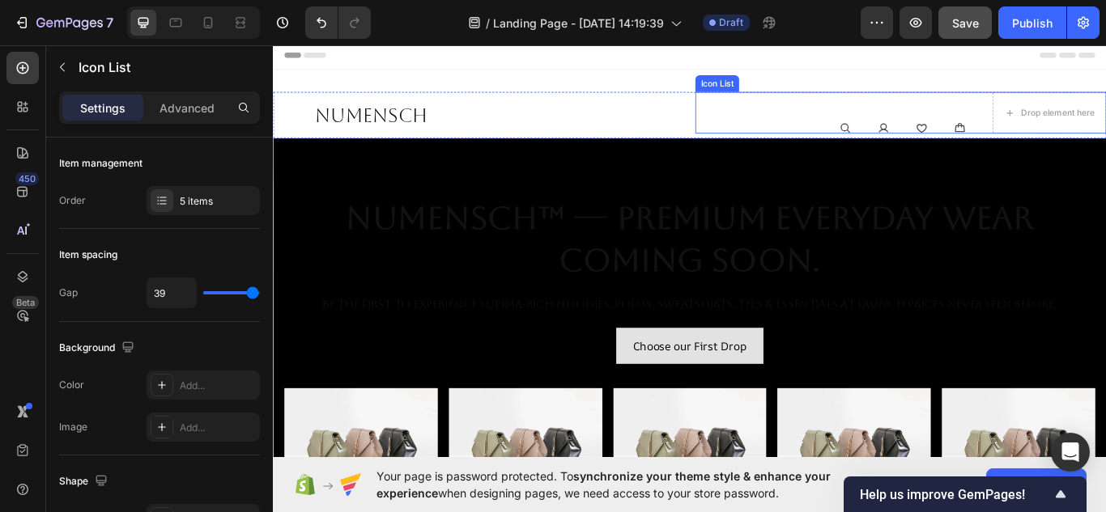
click at [1010, 123] on div "Icon Icon Icon Icon Drop element here" at bounding box center [1004, 124] width 479 height 49
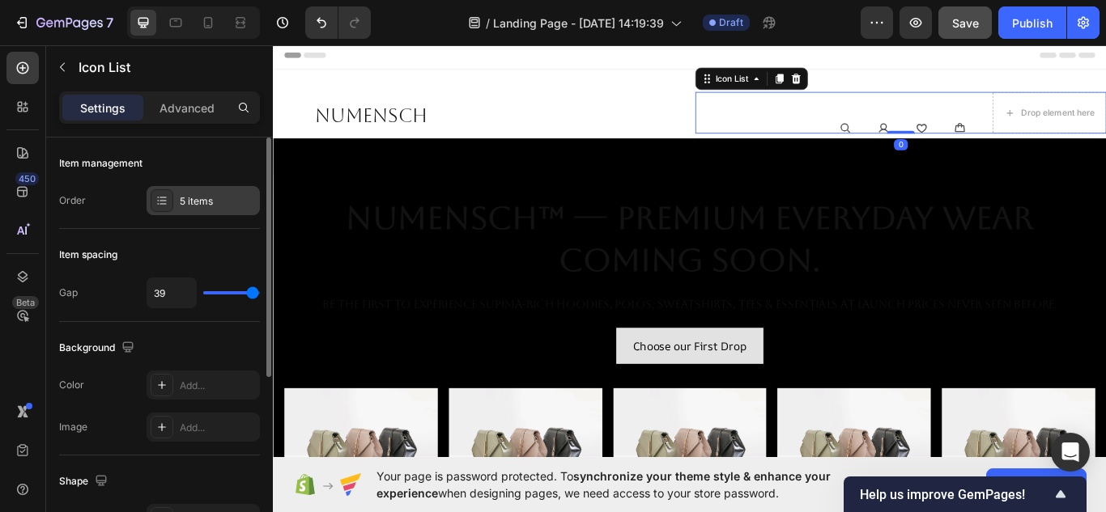
click at [172, 200] on div at bounding box center [162, 200] width 23 height 23
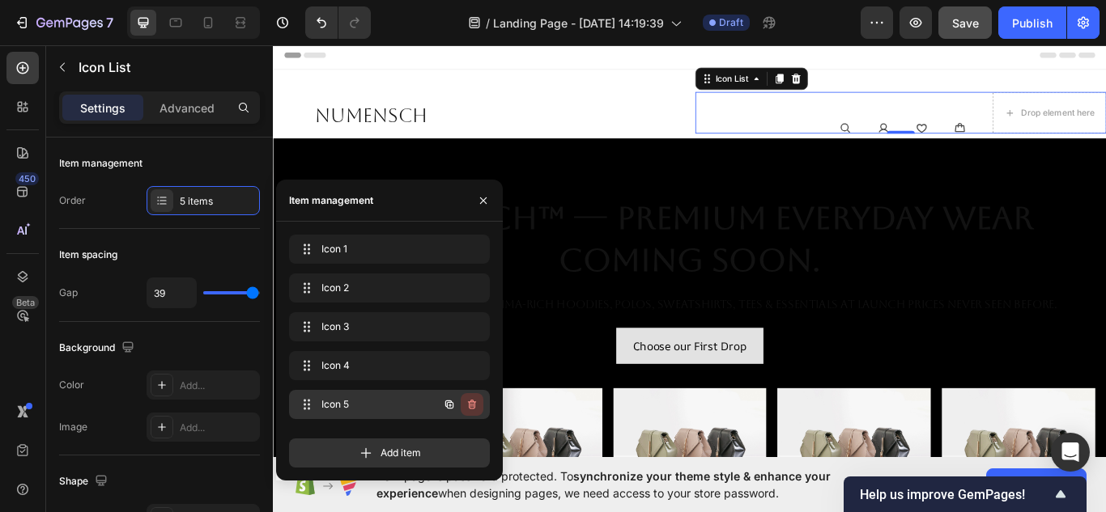
click at [470, 409] on icon "button" at bounding box center [472, 405] width 8 height 10
click at [449, 406] on div "Delete" at bounding box center [461, 405] width 30 height 15
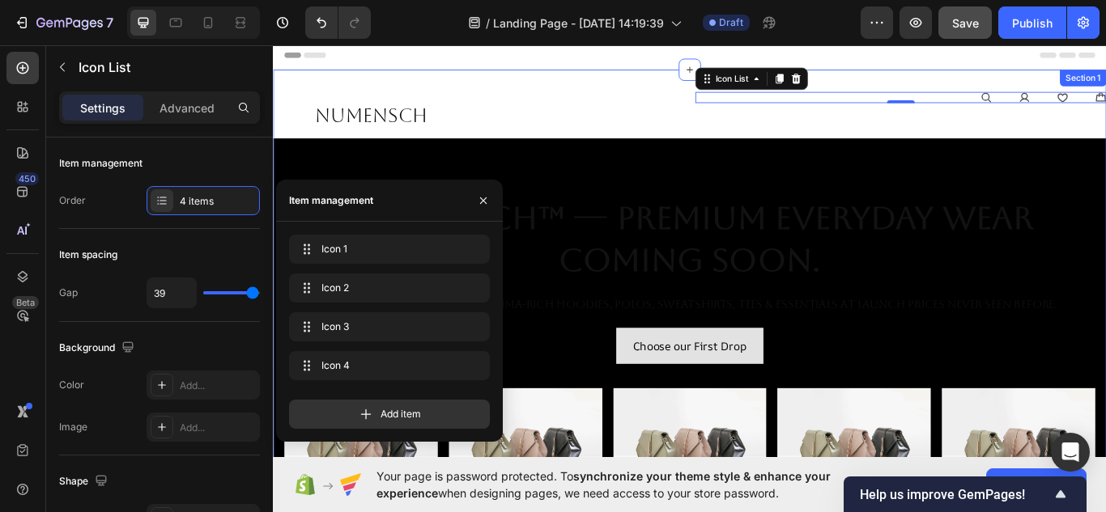
click at [1099, 106] on icon at bounding box center [1104, 106] width 11 height 11
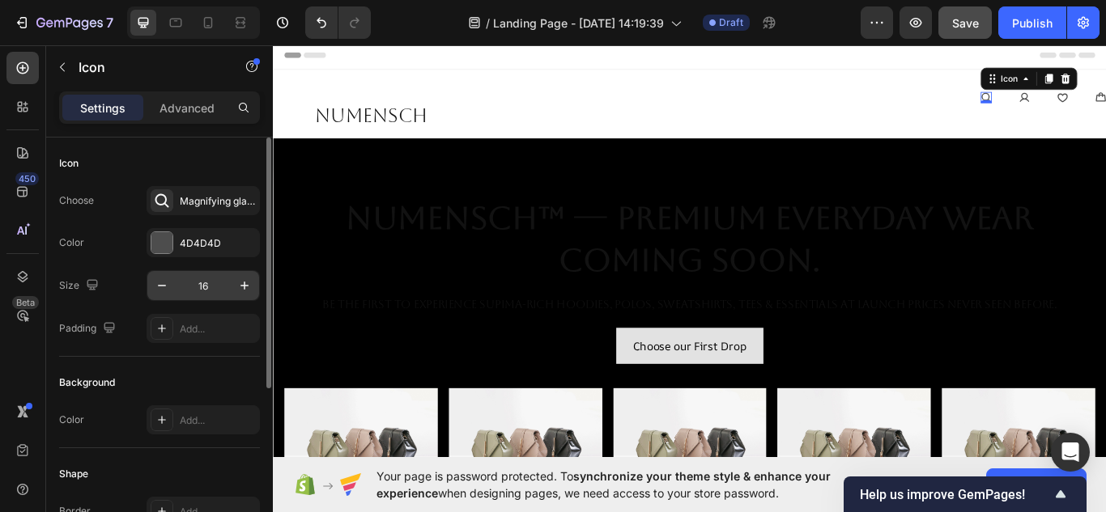
click at [215, 290] on input "16" at bounding box center [202, 285] width 53 height 29
click at [247, 286] on icon "button" at bounding box center [244, 286] width 8 height 8
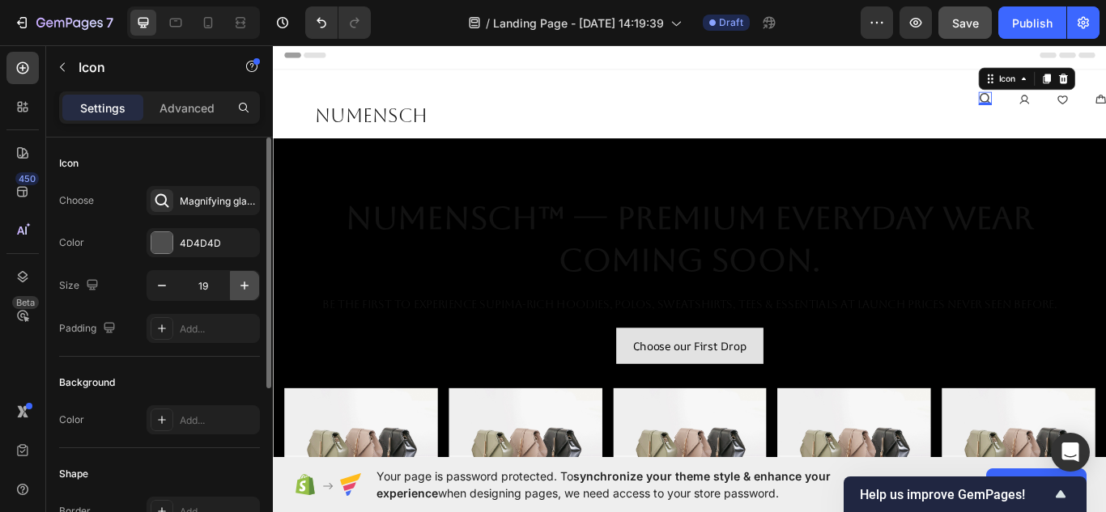
click at [247, 287] on icon "button" at bounding box center [244, 286] width 16 height 16
click at [247, 288] on icon "button" at bounding box center [244, 286] width 16 height 16
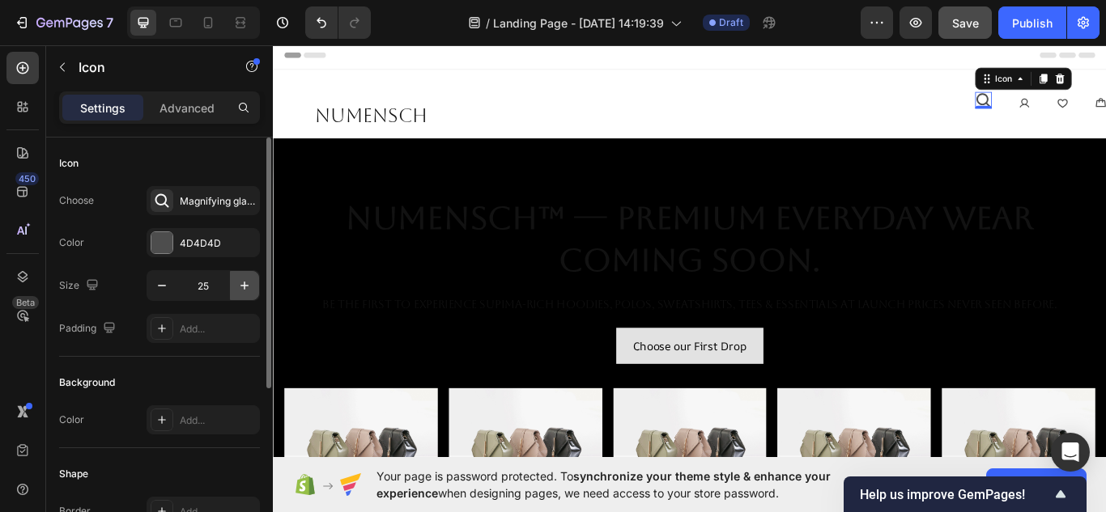
click at [247, 288] on icon "button" at bounding box center [244, 286] width 16 height 16
click at [158, 287] on icon "button" at bounding box center [162, 286] width 16 height 16
click at [158, 288] on icon "button" at bounding box center [162, 286] width 16 height 16
click at [173, 286] on button "button" at bounding box center [161, 285] width 29 height 29
click at [244, 287] on icon "button" at bounding box center [244, 286] width 8 height 8
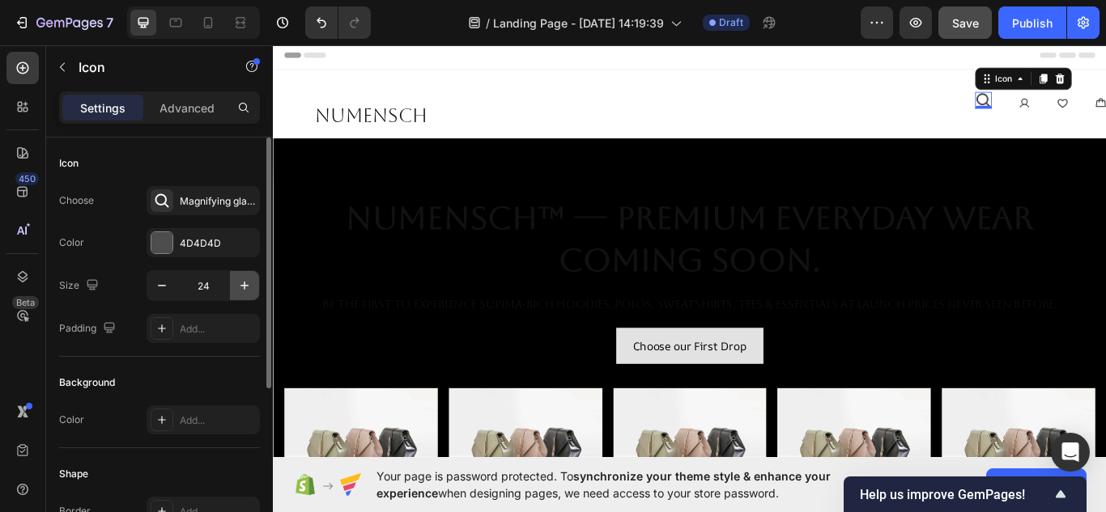
click at [244, 287] on icon "button" at bounding box center [244, 286] width 8 height 8
type input "25"
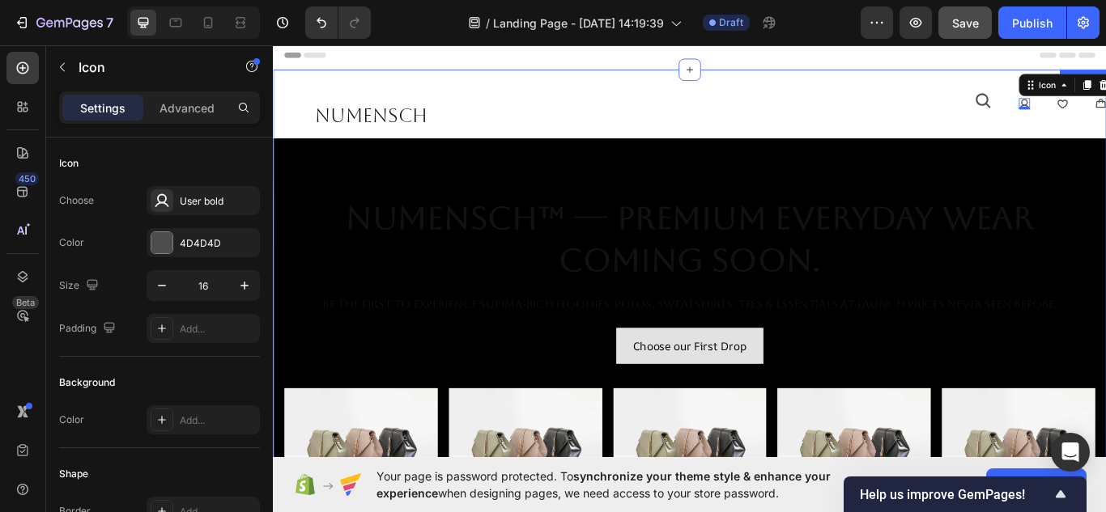
click at [1091, 112] on icon at bounding box center [1101, 110] width 20 height 20
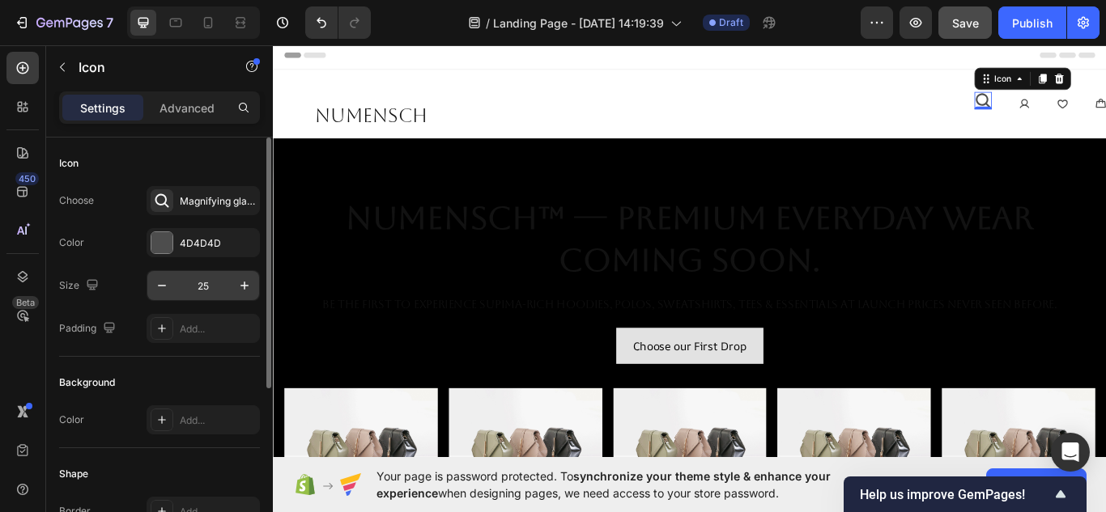
click at [221, 291] on input "25" at bounding box center [202, 285] width 53 height 29
type input "1"
type input "22"
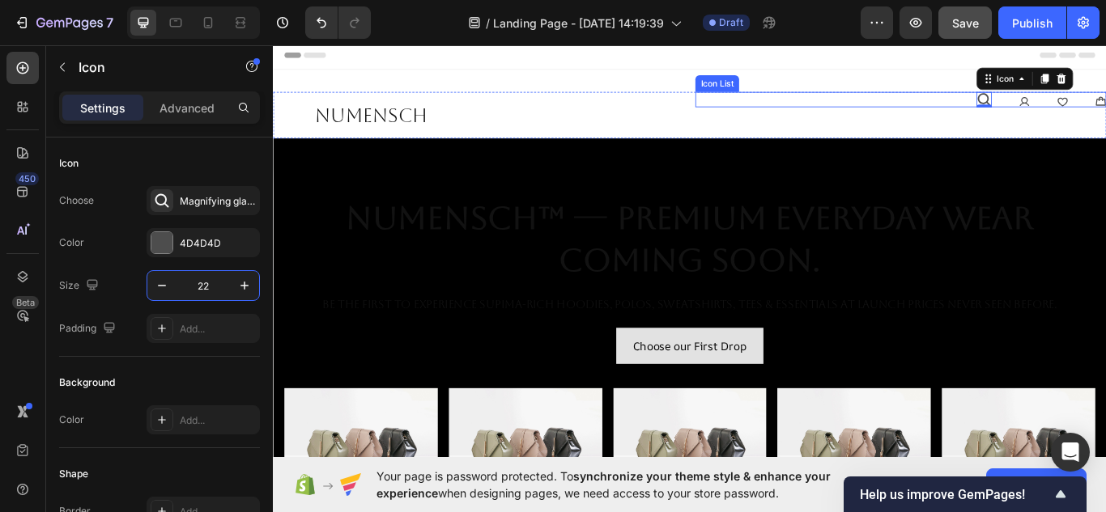
click at [1105, 105] on div "Icon 0 Icon Icon Icon" at bounding box center [1004, 109] width 479 height 18
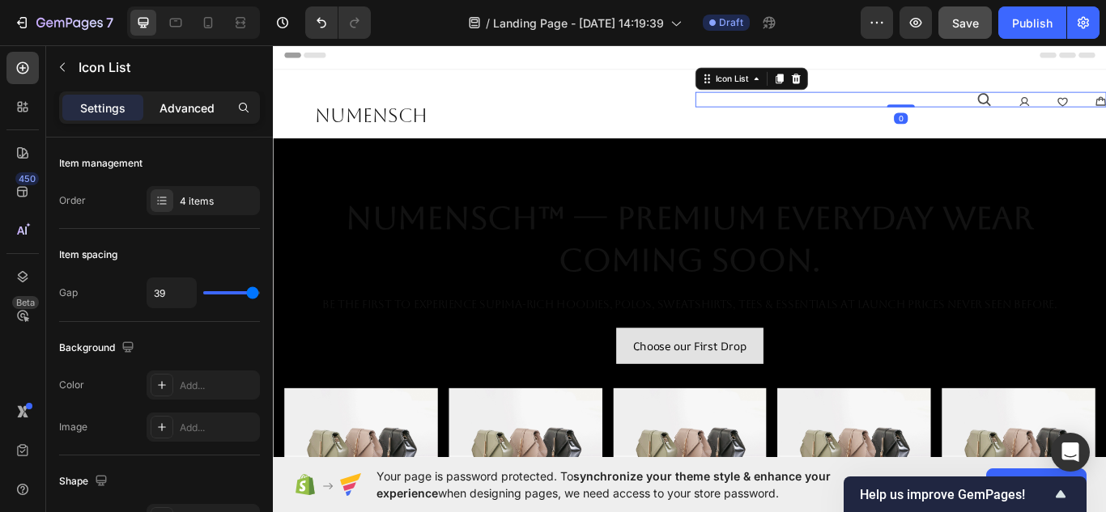
click at [193, 115] on p "Advanced" at bounding box center [186, 108] width 55 height 17
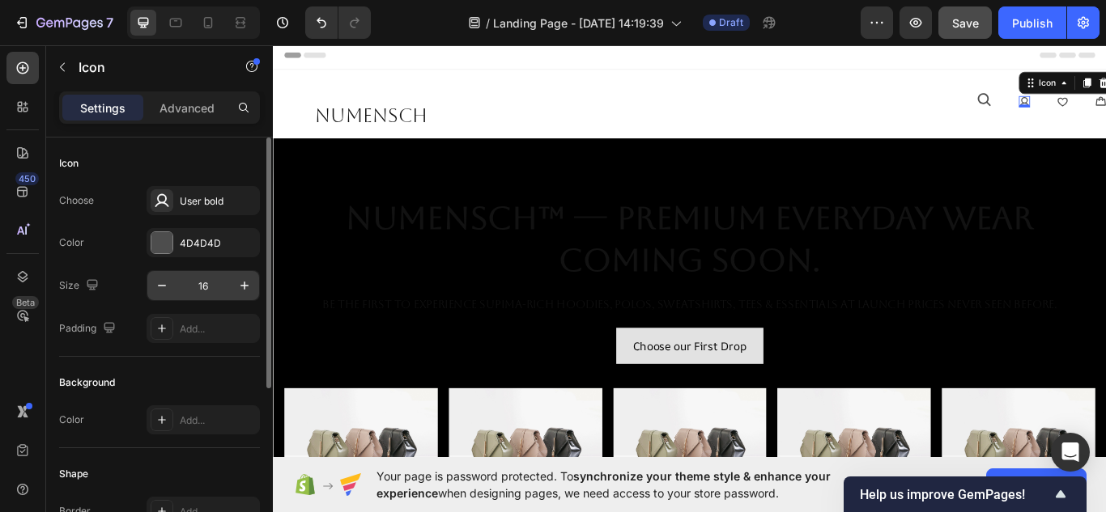
click at [210, 291] on input "16" at bounding box center [202, 285] width 53 height 29
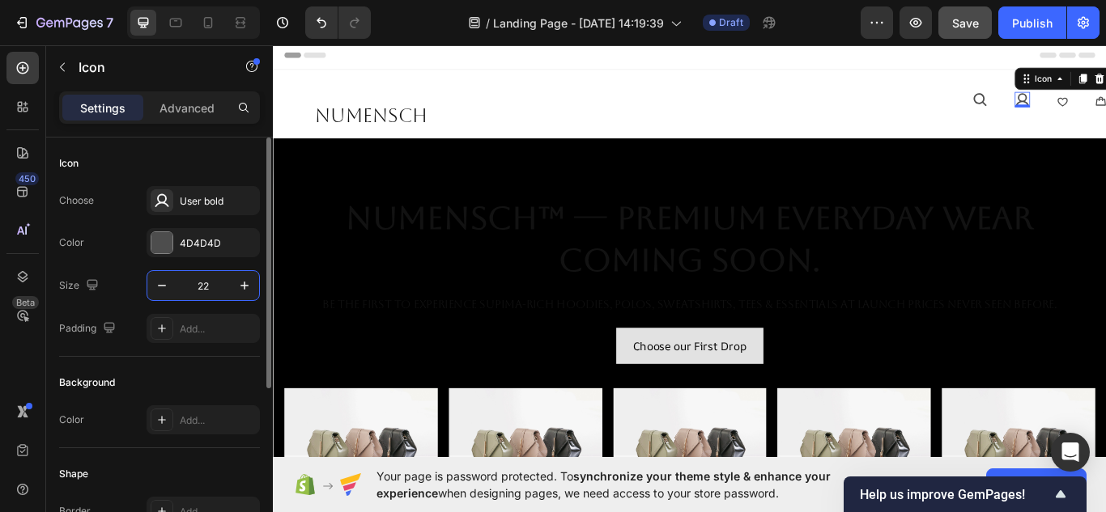
type input "22"
click at [207, 275] on input "16" at bounding box center [202, 285] width 53 height 29
type input "22"
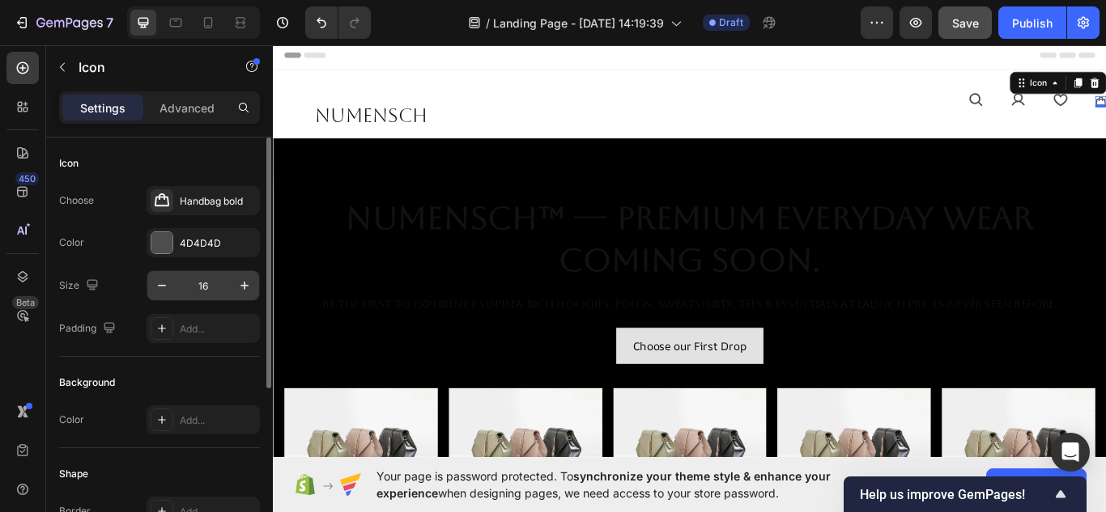
click at [219, 295] on input "16" at bounding box center [202, 285] width 53 height 29
type input "22"
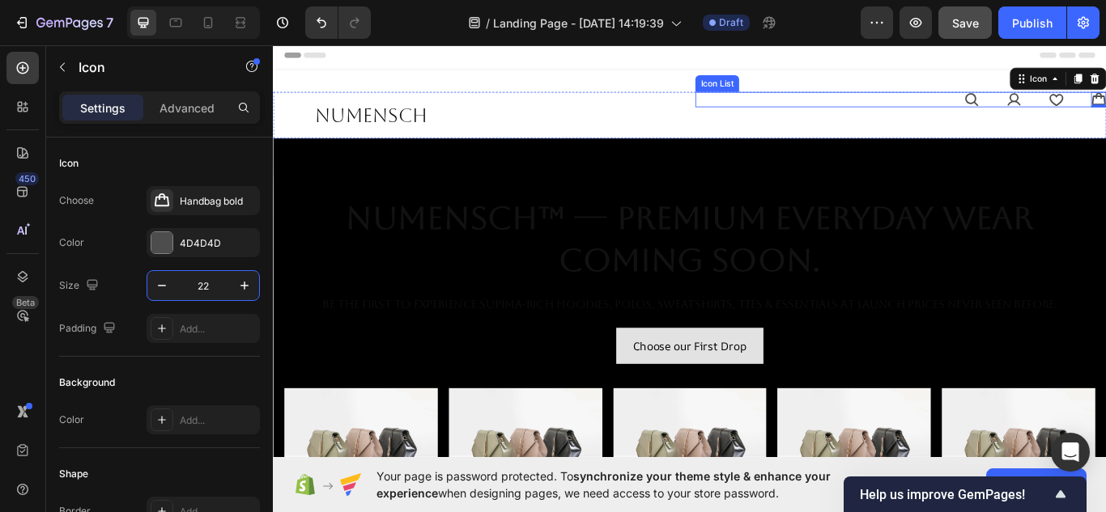
click at [993, 113] on div "Icon Icon Icon Icon 0" at bounding box center [1004, 109] width 479 height 18
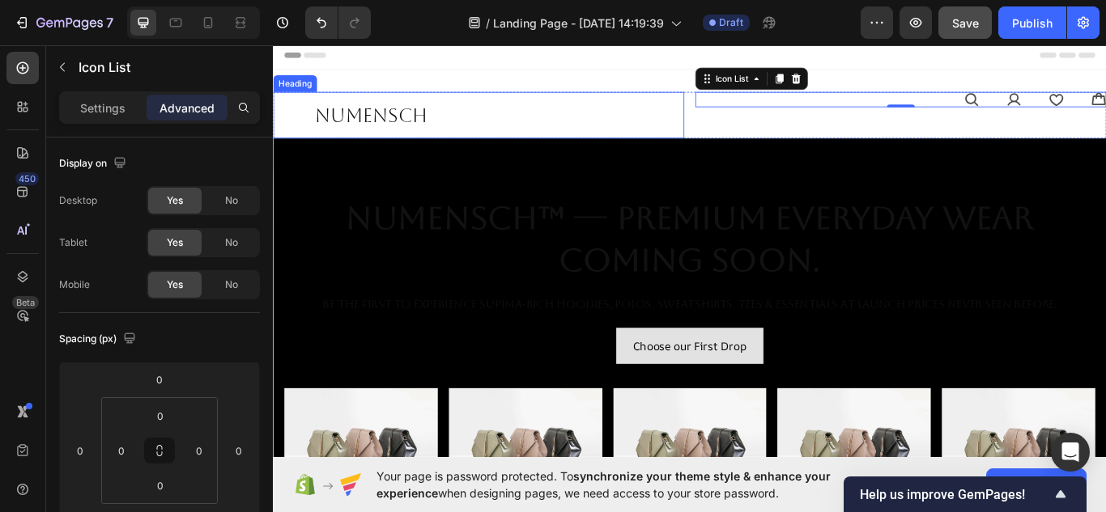
click at [670, 130] on p "NuMENSCH" at bounding box center [530, 127] width 418 height 28
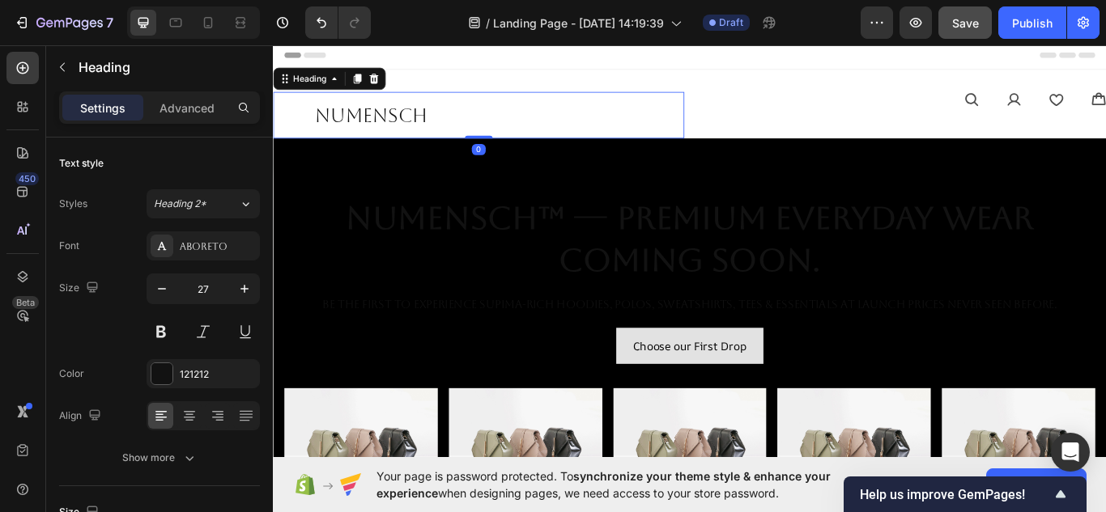
click at [508, 147] on h2 "NuMENSCH" at bounding box center [512, 127] width 479 height 54
click at [557, 115] on p "NuMENSCH" at bounding box center [530, 127] width 418 height 28
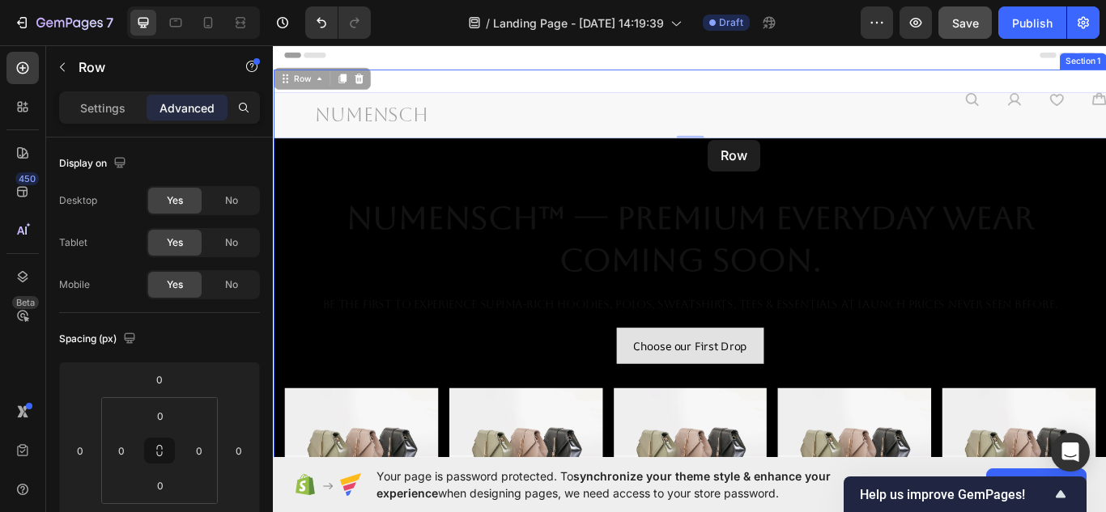
drag, startPoint x: 772, startPoint y: 152, endPoint x: 780, endPoint y: 156, distance: 9.1
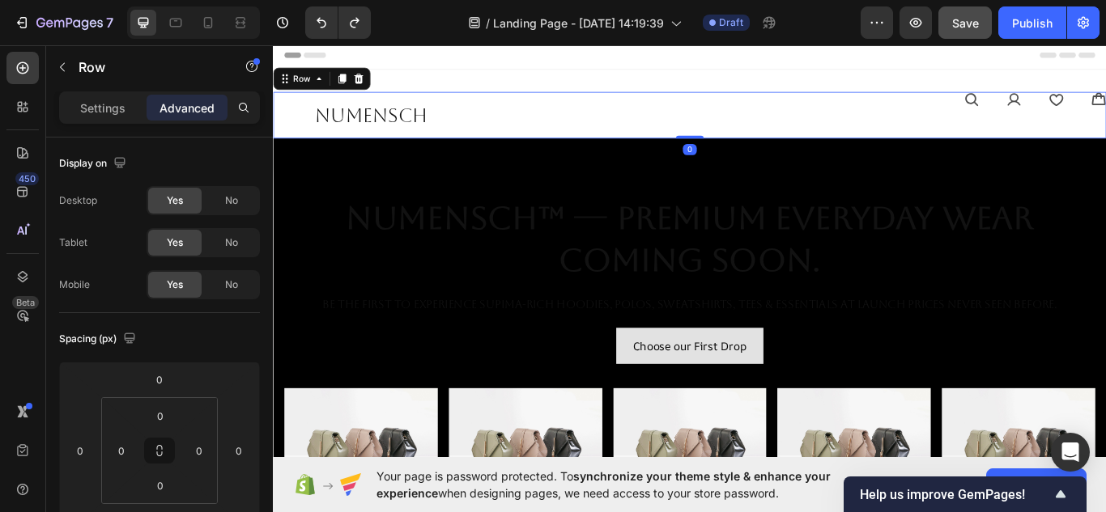
drag, startPoint x: 764, startPoint y: 152, endPoint x: 764, endPoint y: 129, distance: 23.5
click at [764, 129] on div "NuMENSCH Heading Icon Icon Icon Icon Icon List Row 0" at bounding box center [759, 127] width 972 height 54
click at [793, 122] on div "Icon Icon Icon Icon Icon List" at bounding box center [1004, 127] width 479 height 54
click at [758, 120] on div "NuMENSCH Heading Icon Icon Icon Icon Icon List Row 0" at bounding box center [759, 127] width 972 height 54
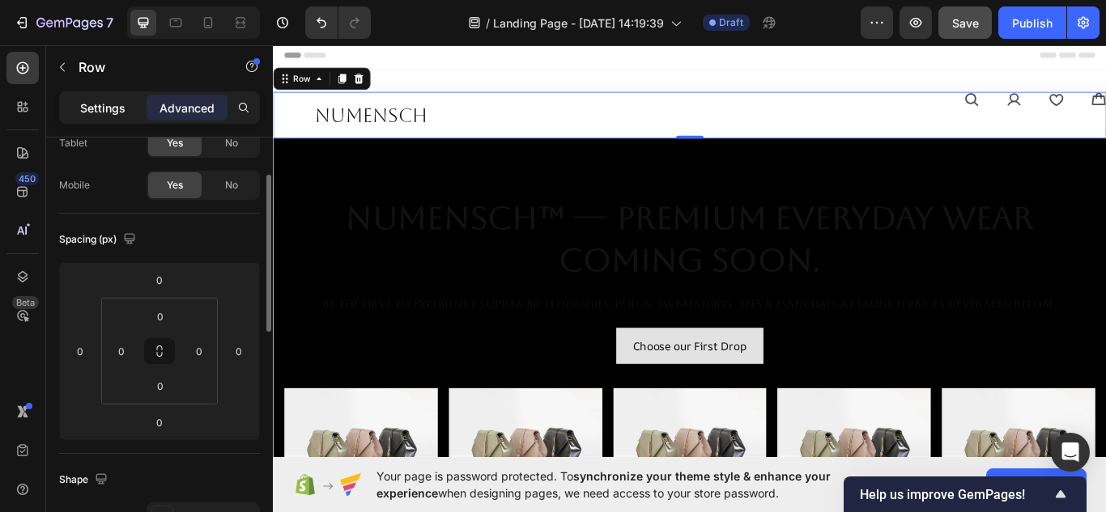
click at [81, 106] on p "Settings" at bounding box center [102, 108] width 45 height 17
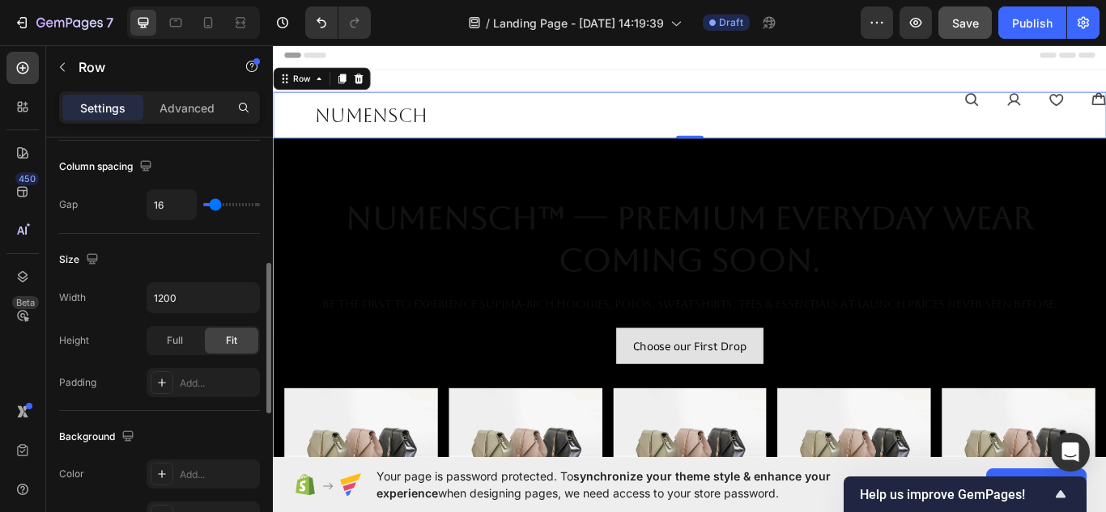
scroll to position [347, 0]
type input "9"
type input "0"
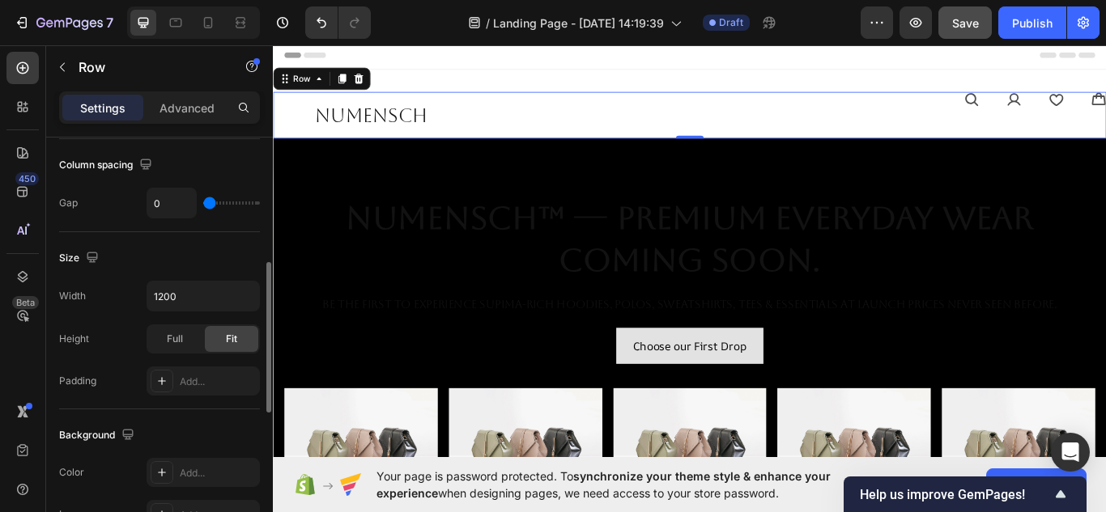
type input "31"
type input "40"
type input "42"
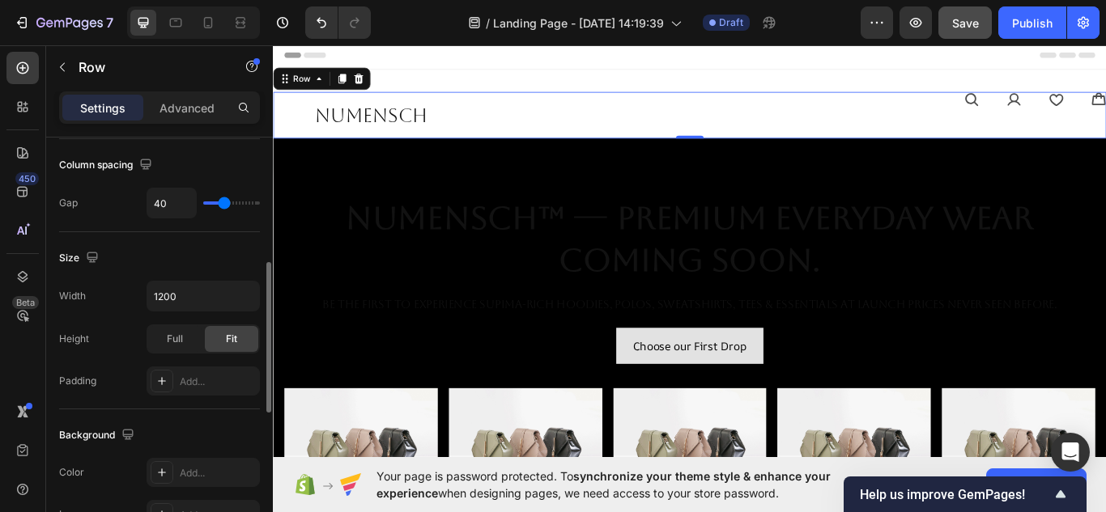
type input "42"
type input "44"
type input "27"
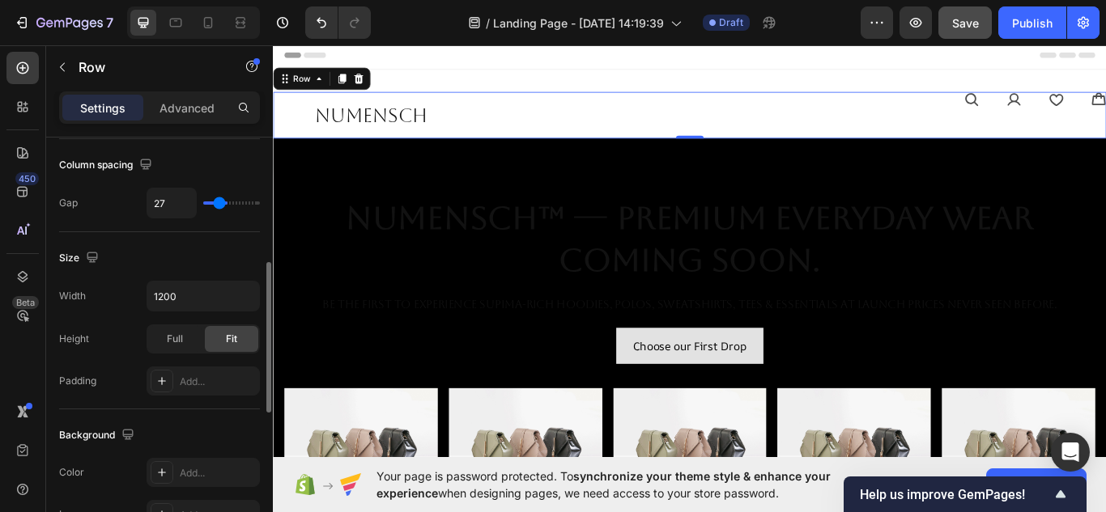
type input "20"
type input "27"
type input "56"
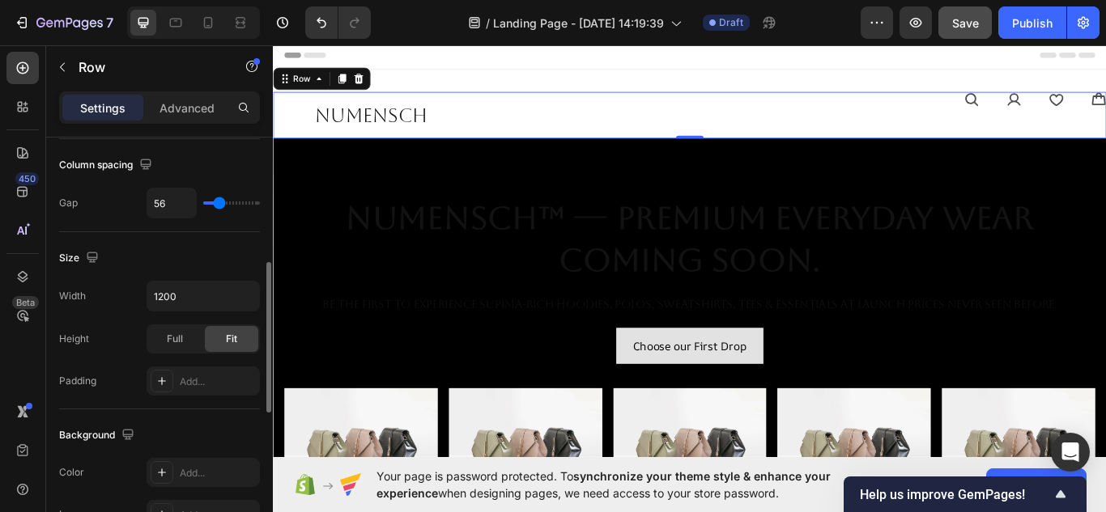
type input "56"
type input "80"
type input "87"
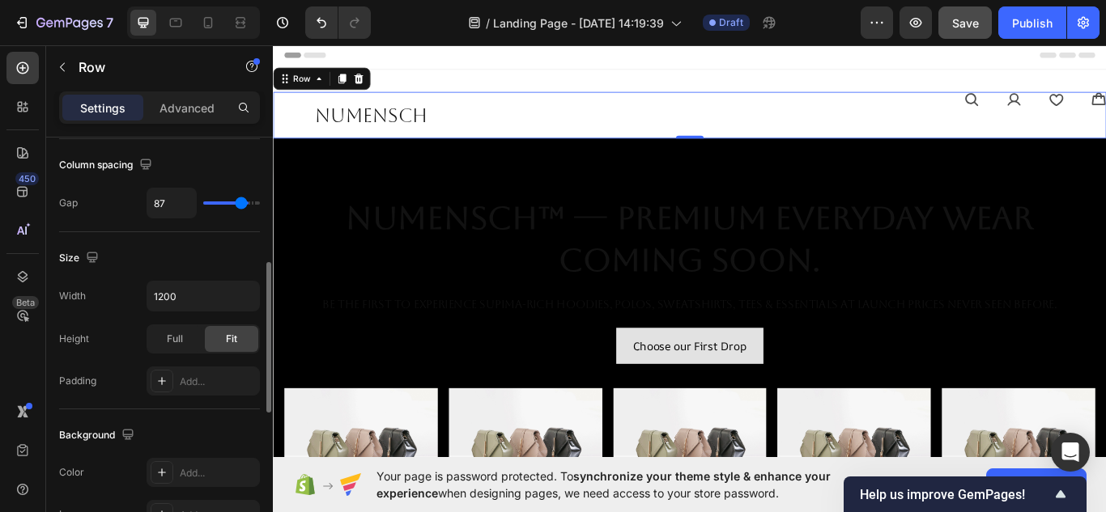
type input "93"
type input "96"
type input "100"
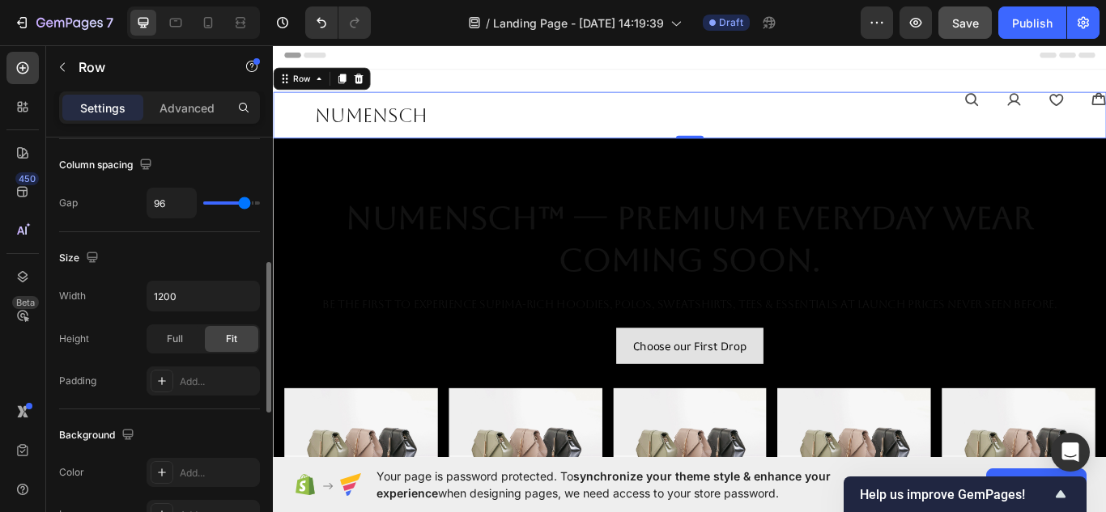
type input "100"
type input "104"
type input "107"
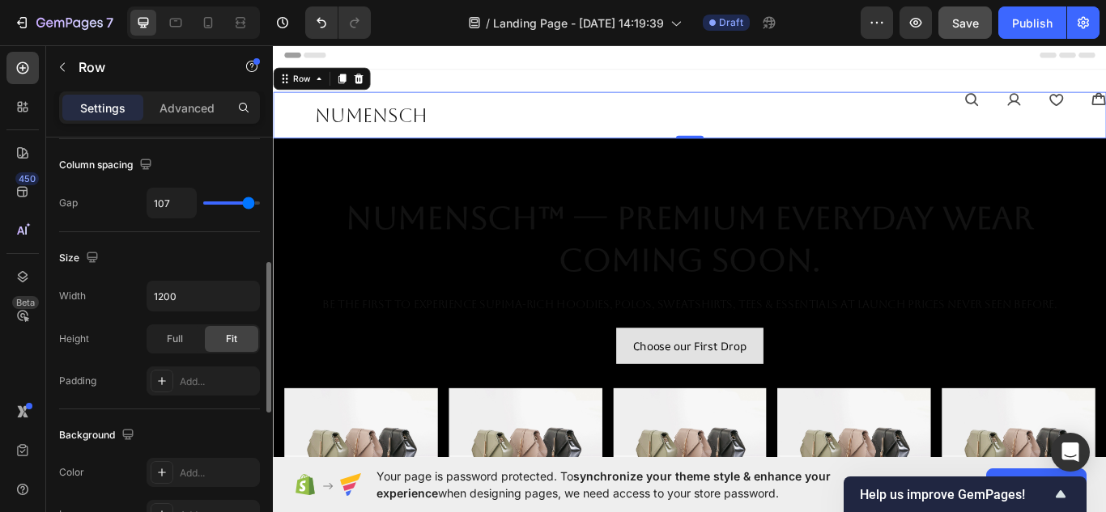
type input "29"
type input "18"
type input "7"
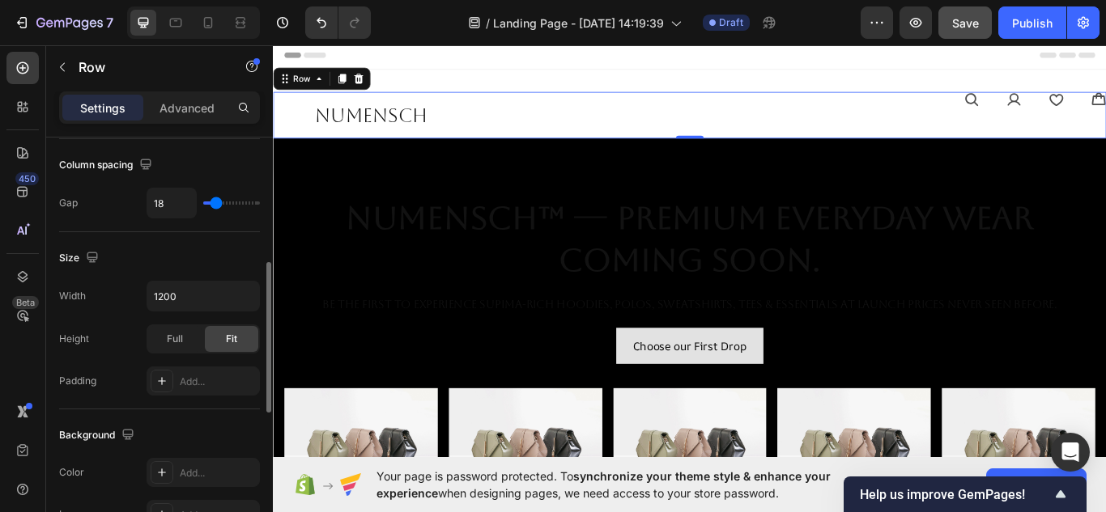
type input "7"
type input "4"
type input "2"
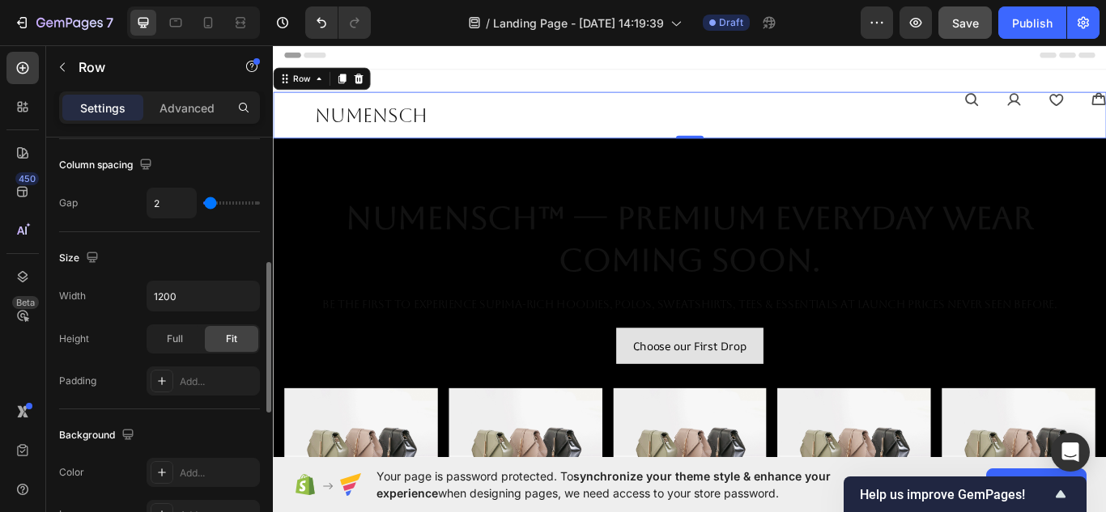
type input "4"
click at [211, 202] on input "range" at bounding box center [231, 203] width 57 height 3
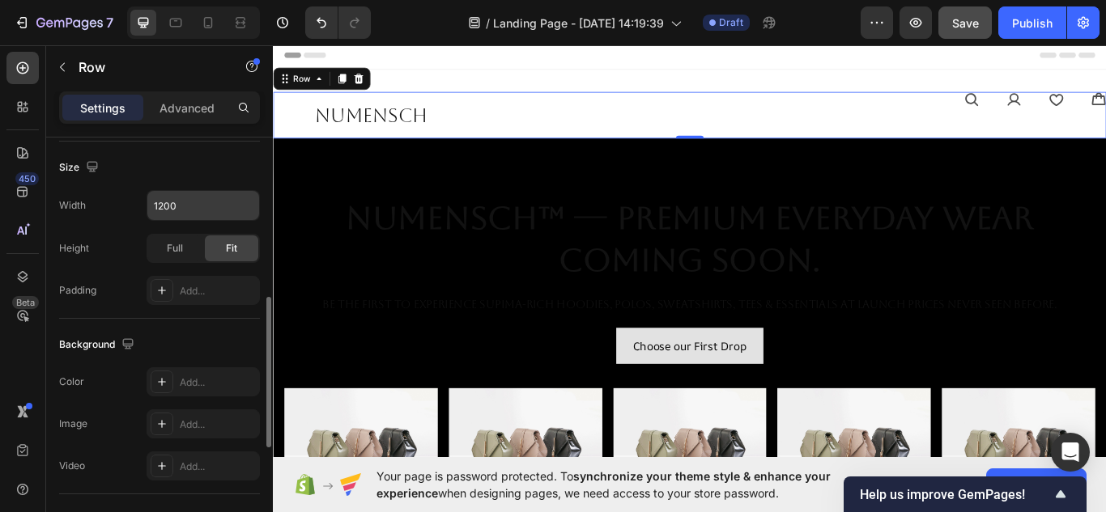
scroll to position [440, 0]
click at [239, 203] on icon "button" at bounding box center [244, 203] width 16 height 16
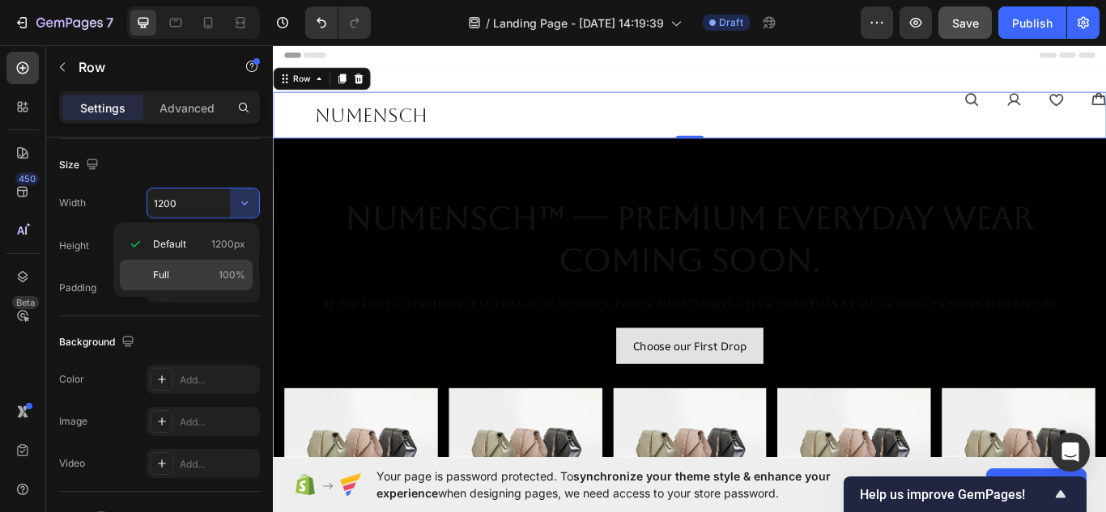
click at [184, 270] on p "Full 100%" at bounding box center [199, 275] width 92 height 15
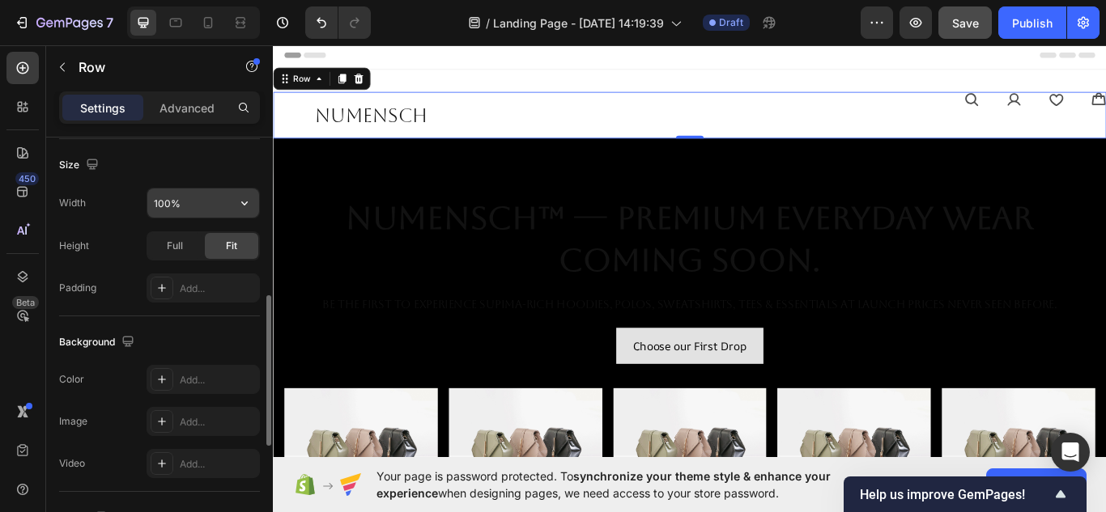
click at [210, 200] on input "100%" at bounding box center [203, 203] width 112 height 29
click at [237, 209] on icon "button" at bounding box center [244, 203] width 16 height 16
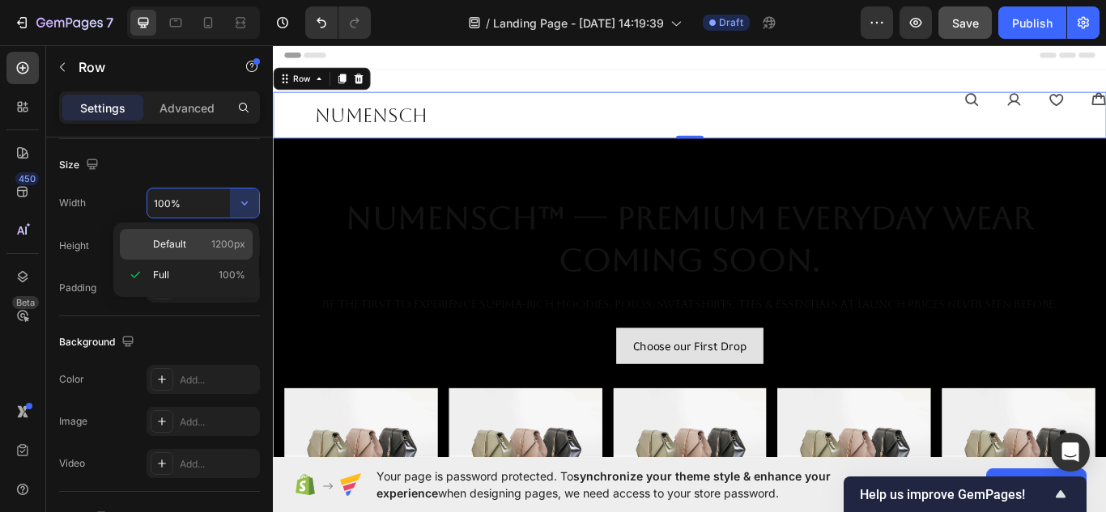
click at [186, 236] on div "Default 1200px" at bounding box center [186, 244] width 133 height 31
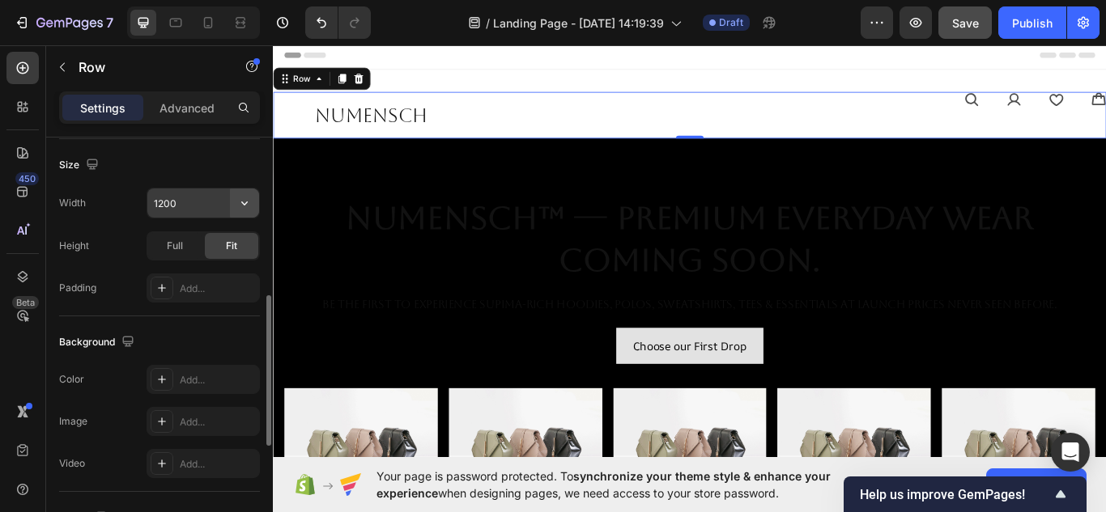
click at [242, 213] on button "button" at bounding box center [244, 203] width 29 height 29
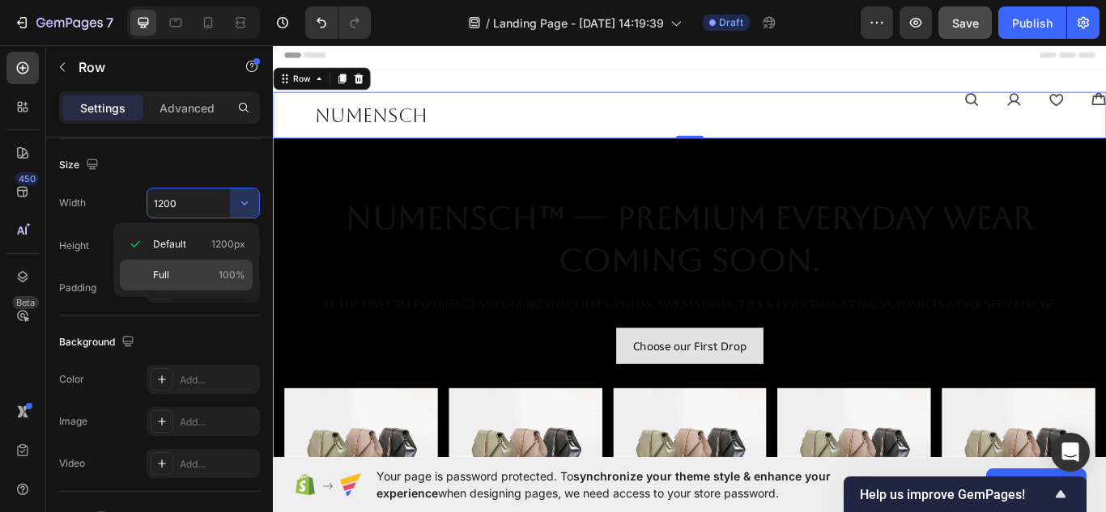
click at [189, 272] on p "Full 100%" at bounding box center [199, 275] width 92 height 15
type input "100%"
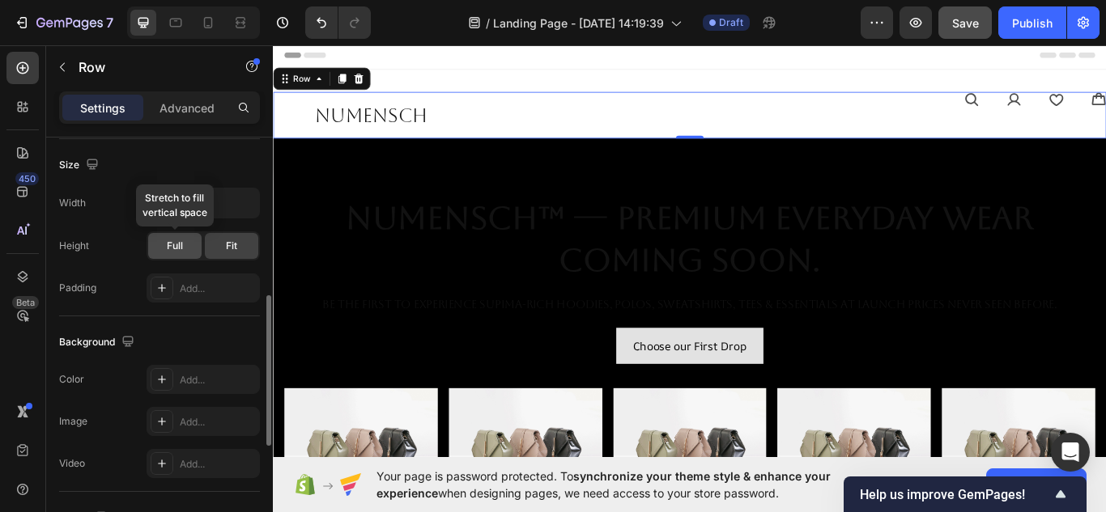
click at [168, 251] on span "Full" at bounding box center [175, 246] width 16 height 15
click at [240, 249] on div "Fit" at bounding box center [231, 246] width 53 height 26
click at [179, 251] on span "Full" at bounding box center [175, 246] width 16 height 15
click at [210, 254] on div "Fit" at bounding box center [231, 246] width 53 height 26
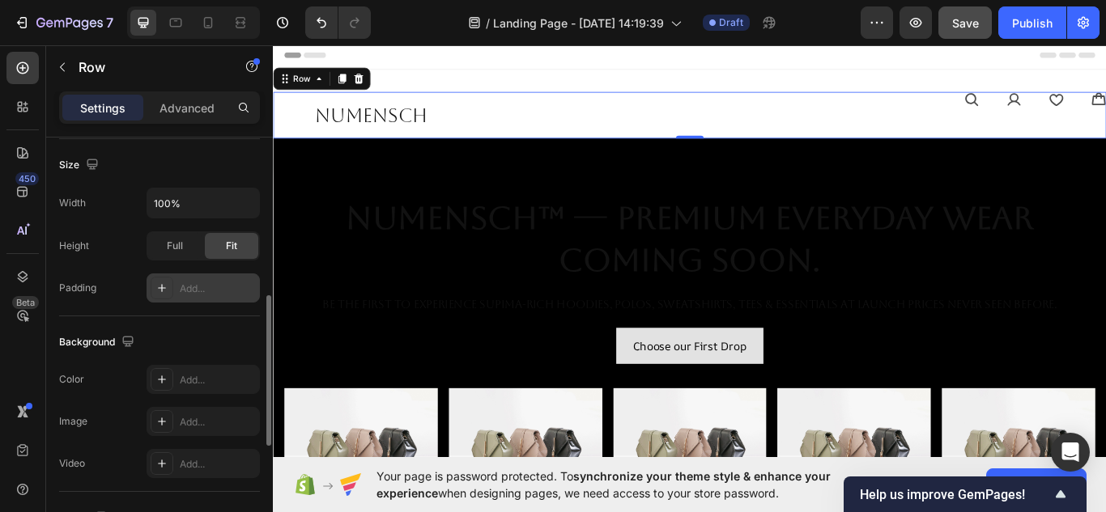
click at [159, 293] on icon at bounding box center [161, 288] width 13 height 13
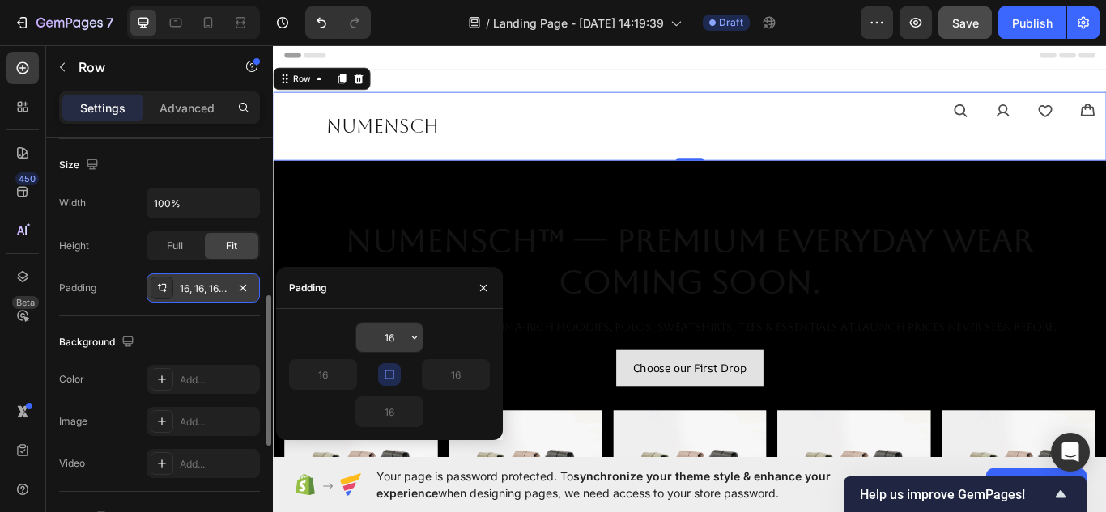
click at [397, 334] on input "16" at bounding box center [389, 337] width 66 height 29
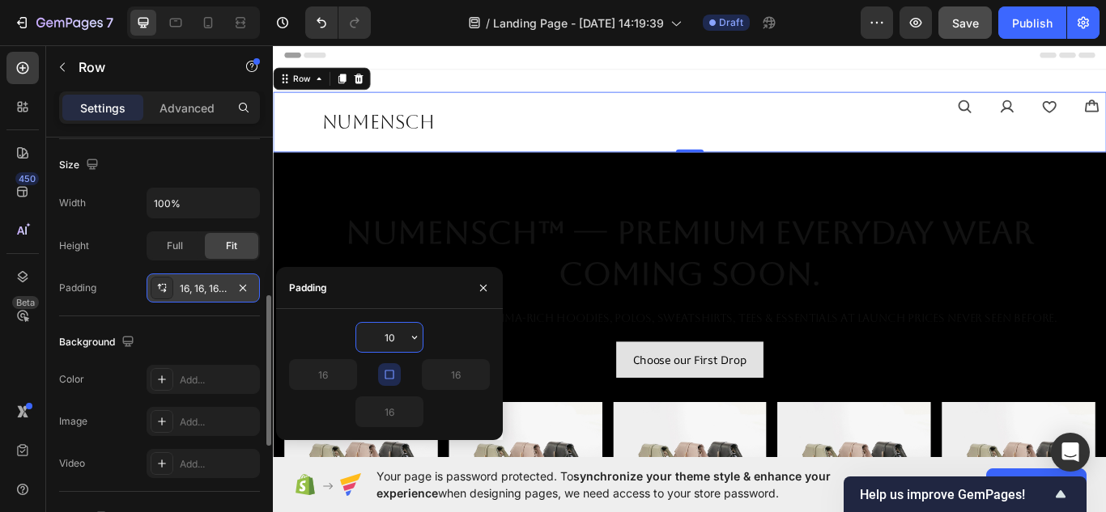
type input "1"
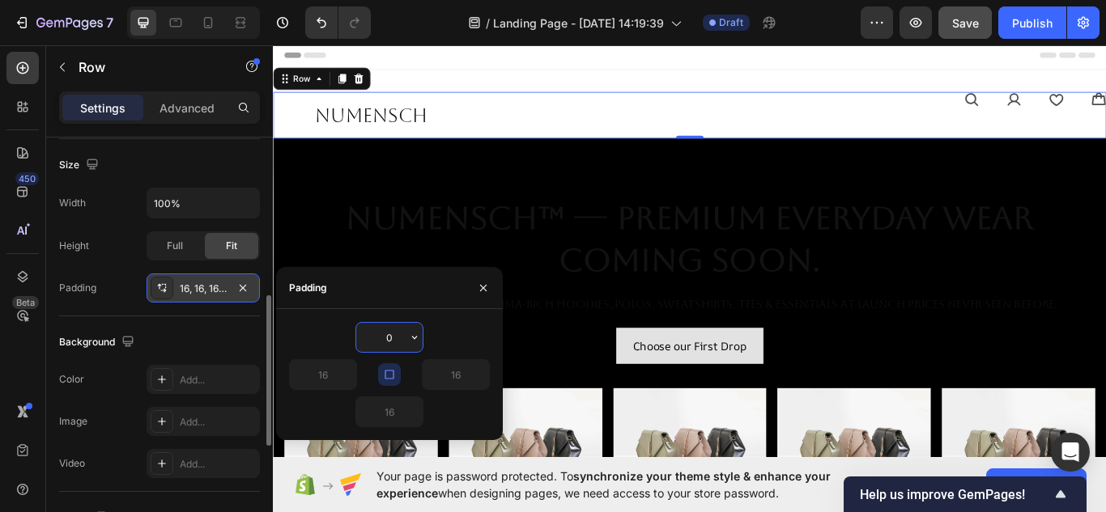
type input "0"
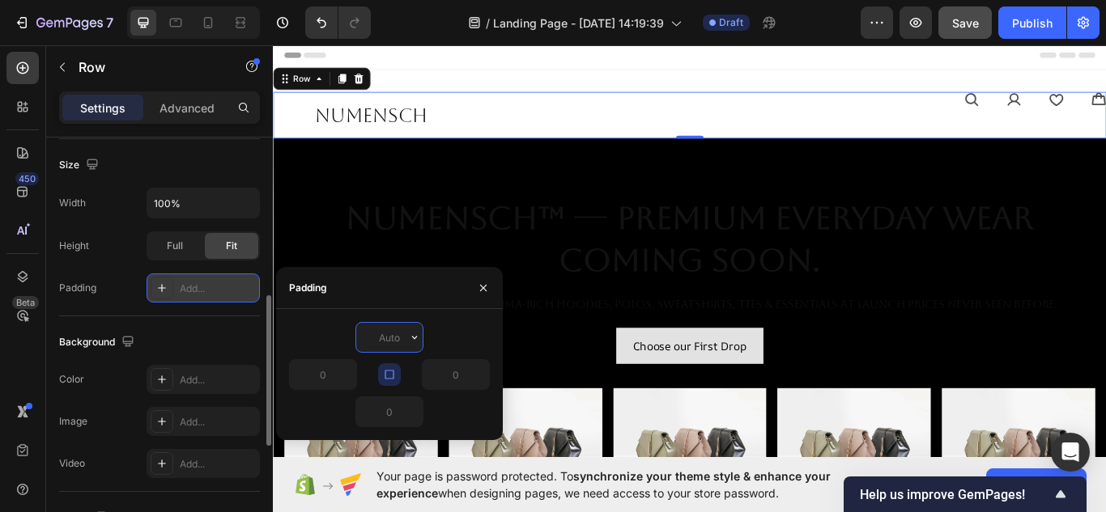
click at [478, 334] on div at bounding box center [389, 337] width 201 height 31
type input "0"
click at [481, 291] on icon "button" at bounding box center [483, 287] width 6 height 6
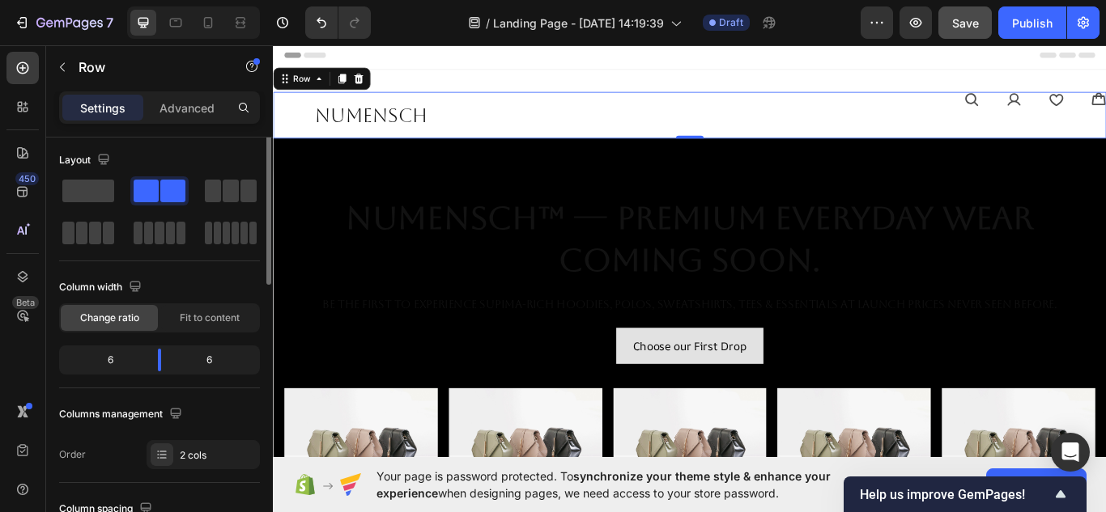
scroll to position [0, 0]
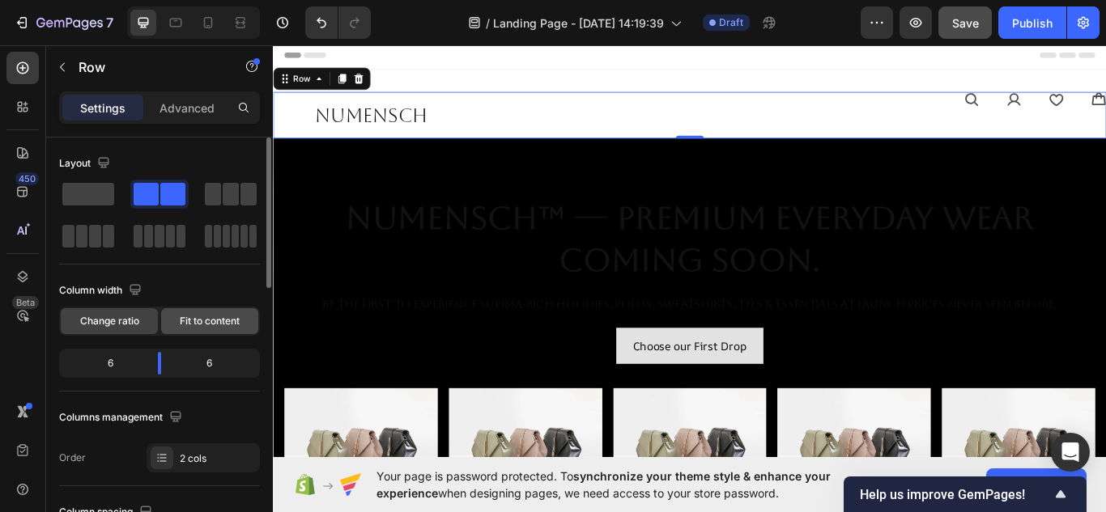
click at [225, 315] on span "Fit to content" at bounding box center [210, 321] width 60 height 15
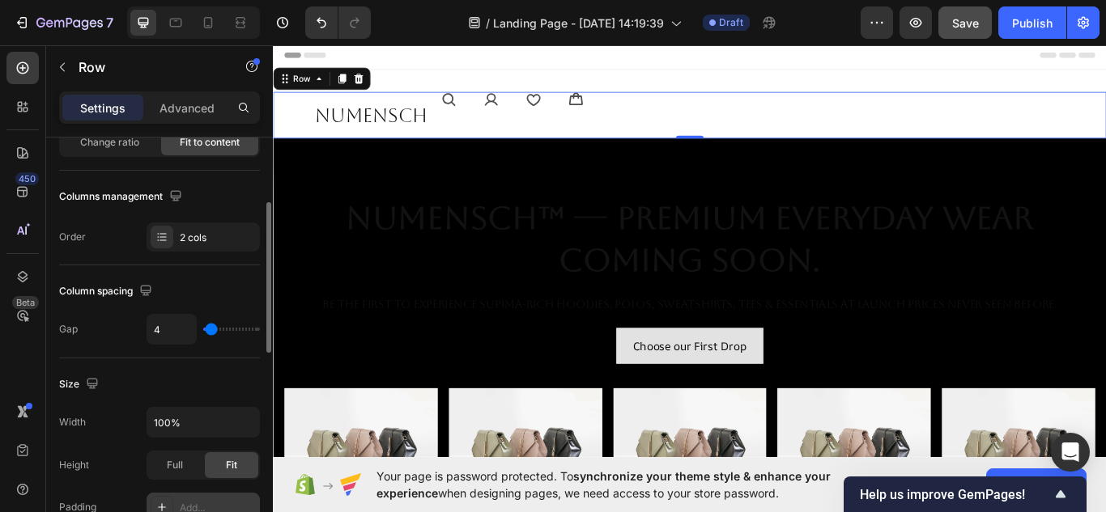
scroll to position [180, 0]
type input "40"
type input "49"
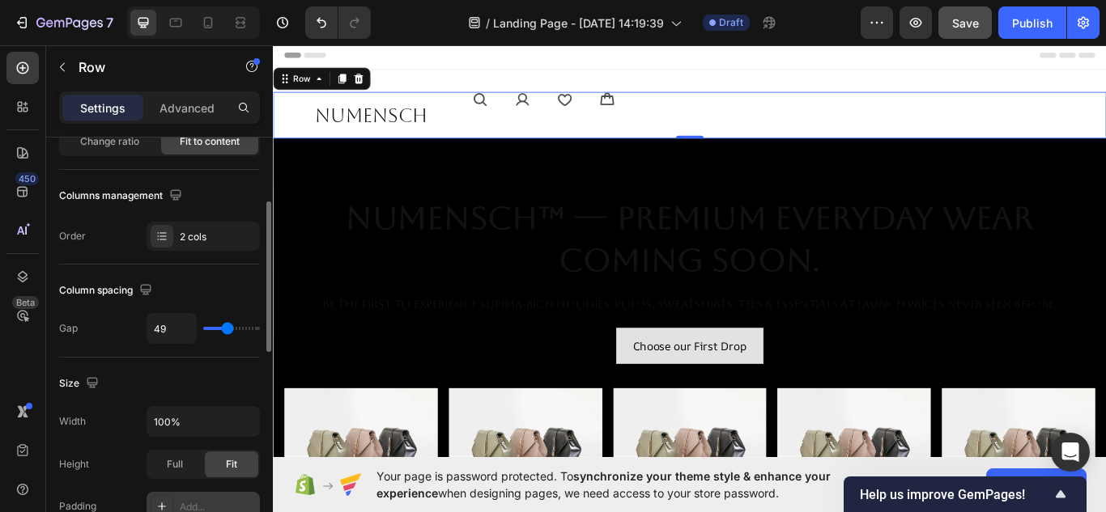
type input "53"
type input "58"
type input "64"
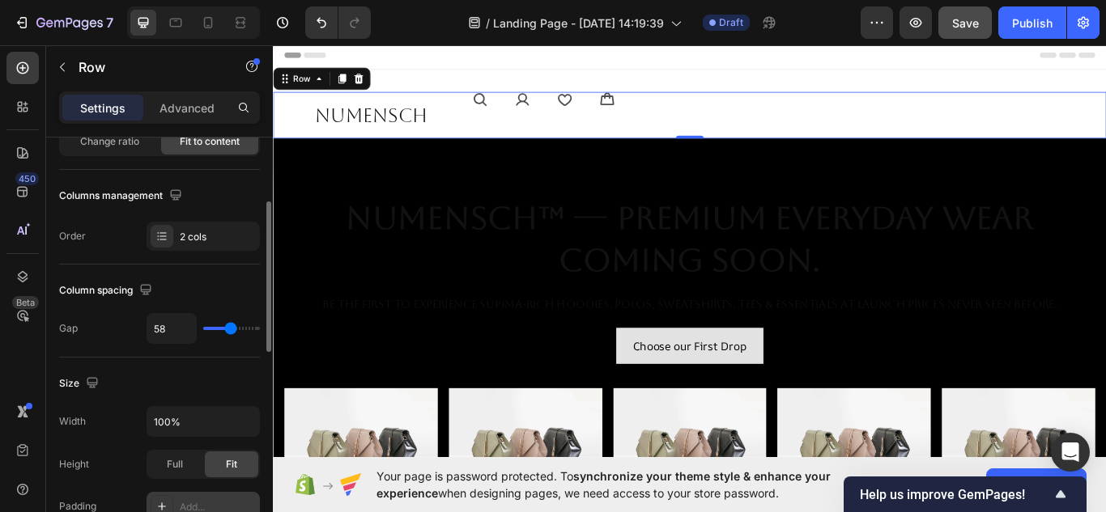
type input "64"
type input "71"
type input "80"
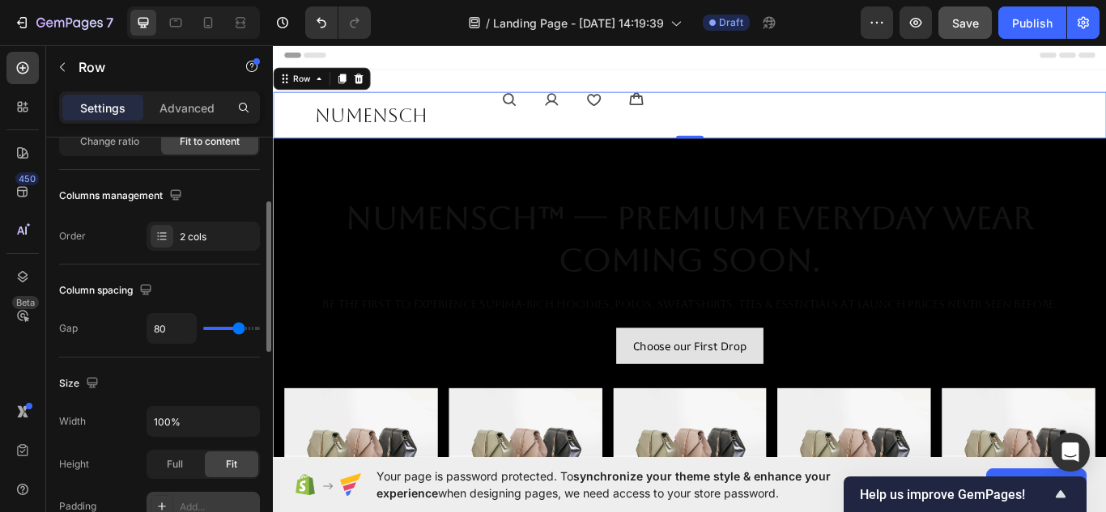
type input "91"
type input "100"
type input "109"
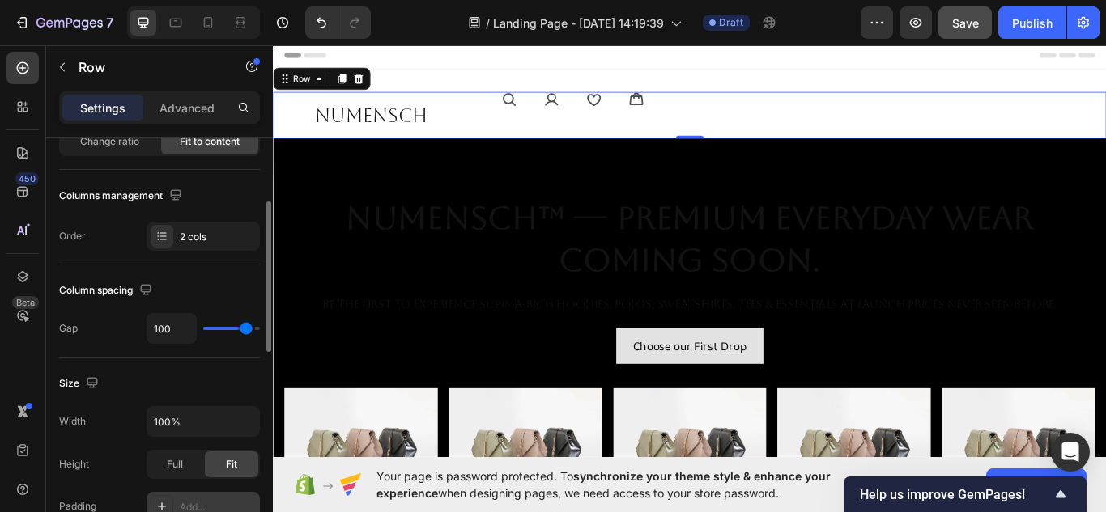
type input "109"
type input "120"
drag, startPoint x: 213, startPoint y: 328, endPoint x: 291, endPoint y: 352, distance: 81.4
click at [260, 330] on input "range" at bounding box center [231, 328] width 57 height 3
type input "4"
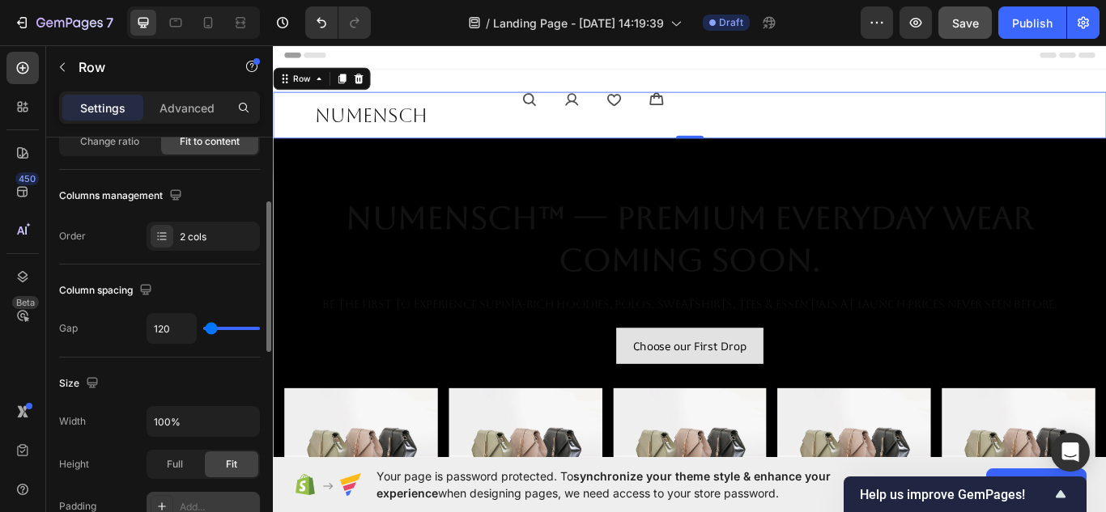
type input "4"
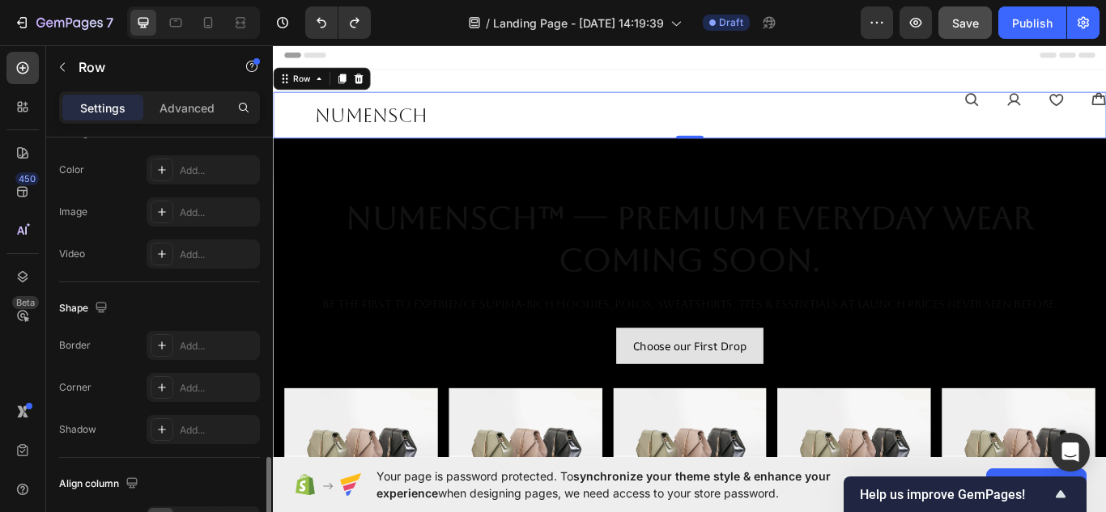
scroll to position [751, 0]
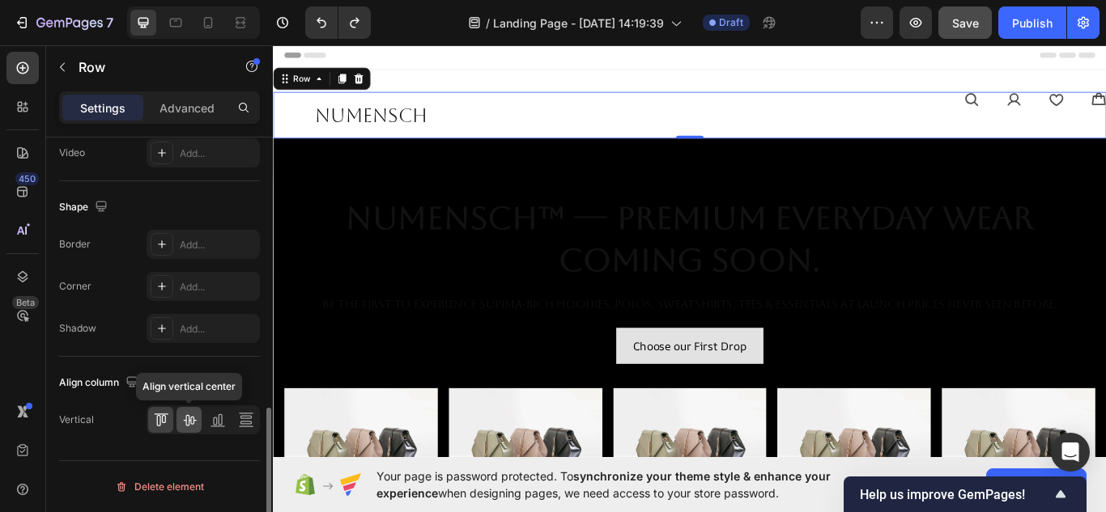
click at [188, 419] on icon at bounding box center [189, 420] width 16 height 16
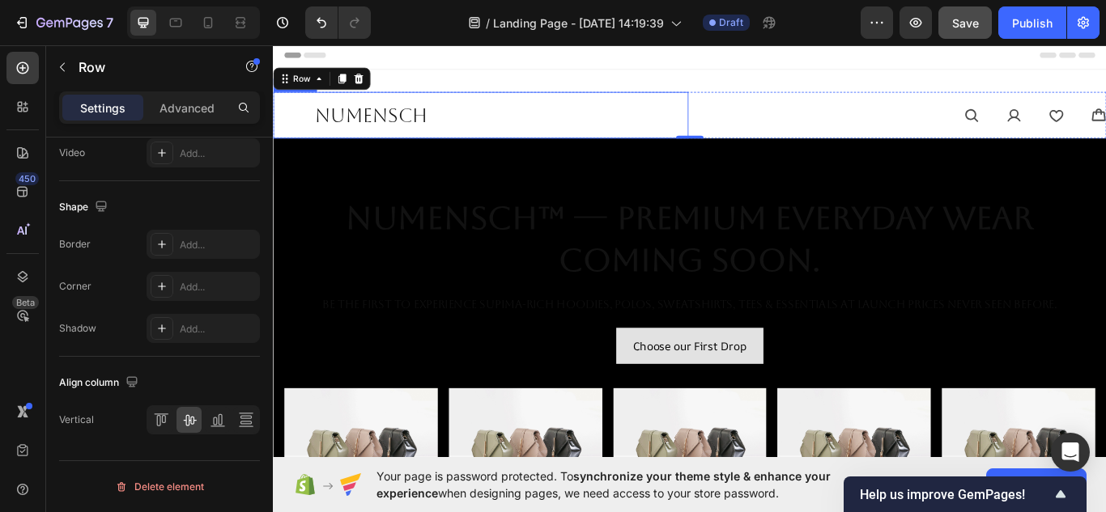
click at [523, 131] on p "NuMENSCH" at bounding box center [532, 127] width 423 height 28
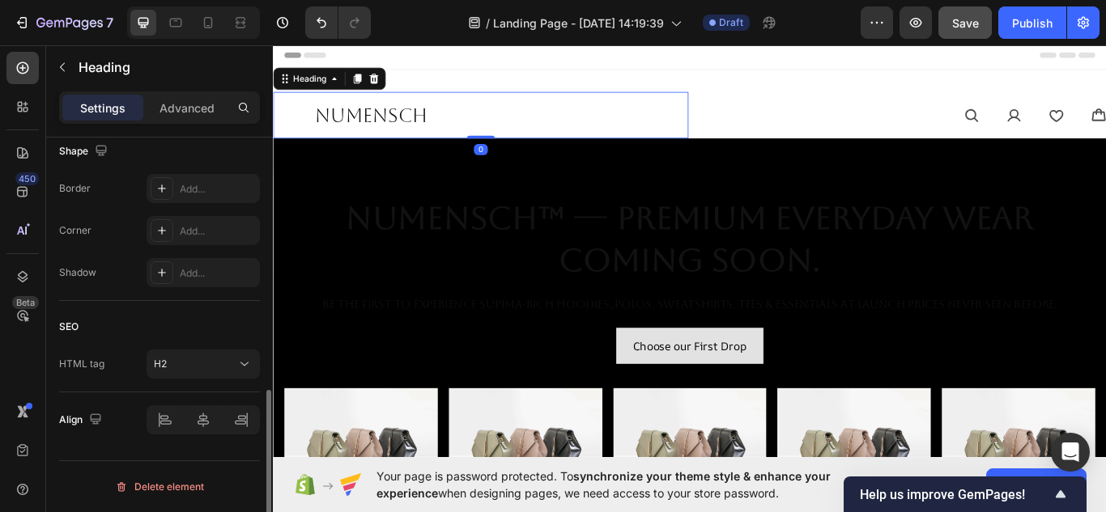
scroll to position [0, 0]
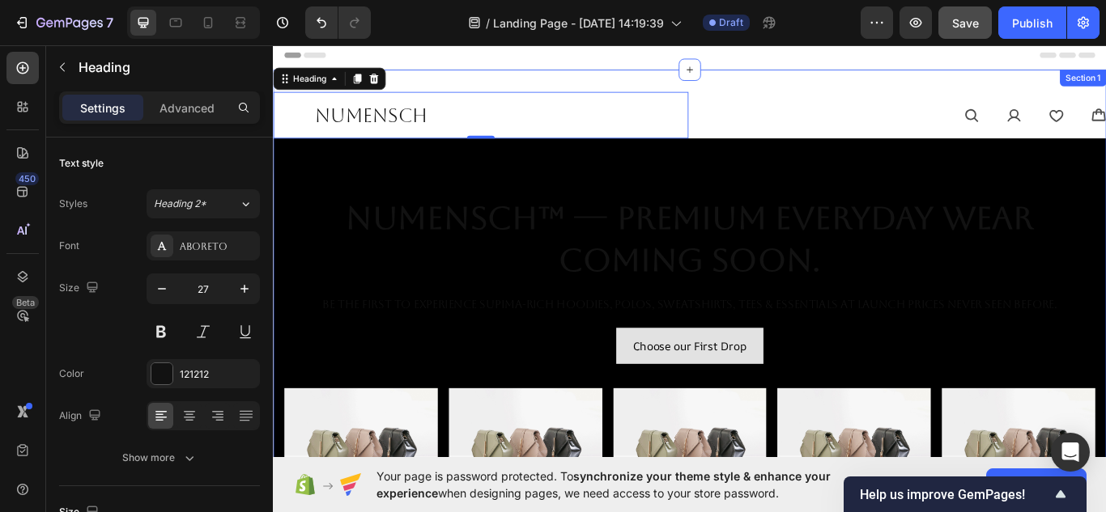
click at [762, 91] on div "NuMENSCH Heading 0 Icon Icon Icon Icon Icon List Row NuMENSCH™ — Premium Everyd…" at bounding box center [759, 400] width 972 height 653
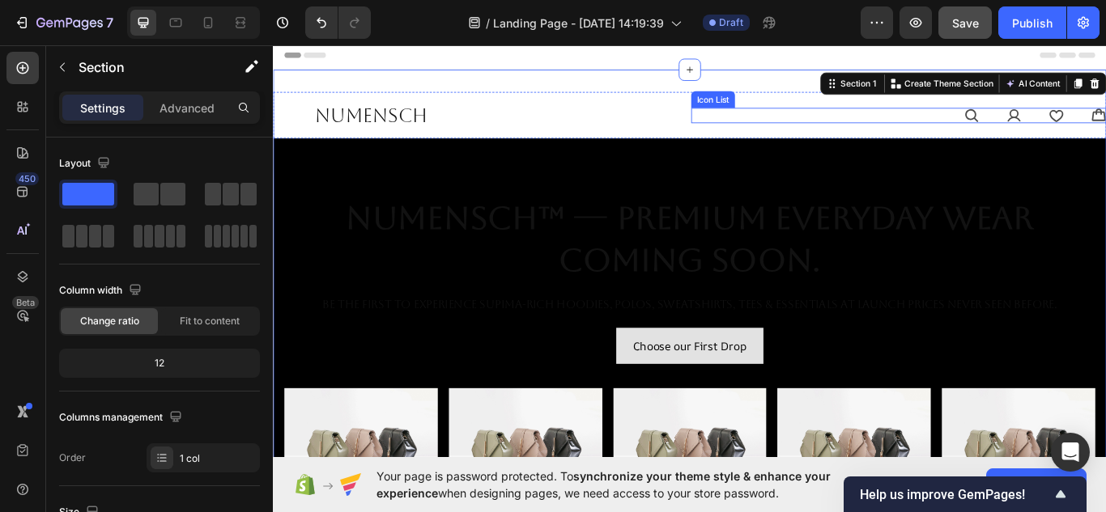
click at [769, 123] on div "Icon Icon Icon Icon" at bounding box center [1002, 128] width 484 height 18
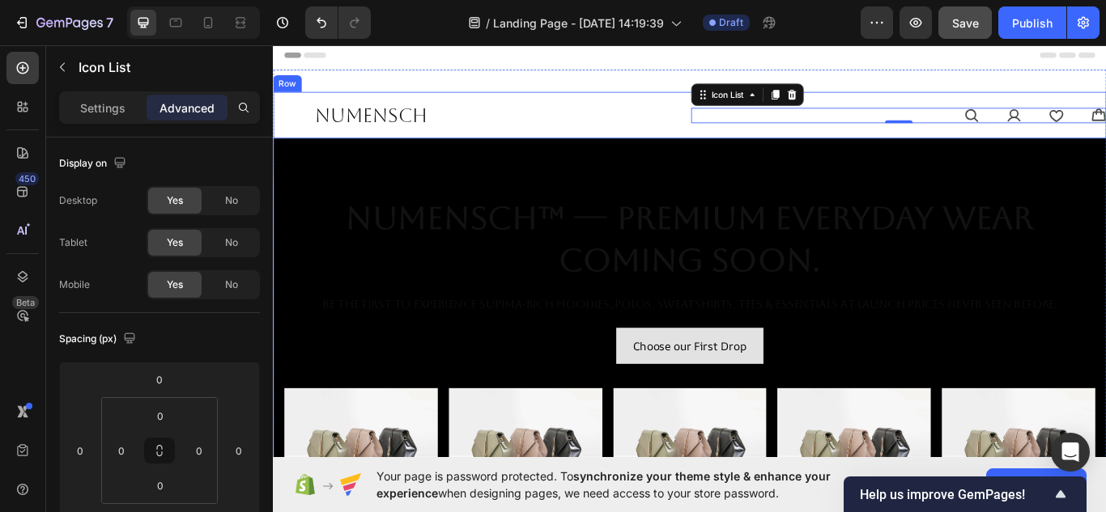
click at [775, 149] on div "Icon Icon Icon Icon Icon List 0" at bounding box center [1002, 127] width 484 height 54
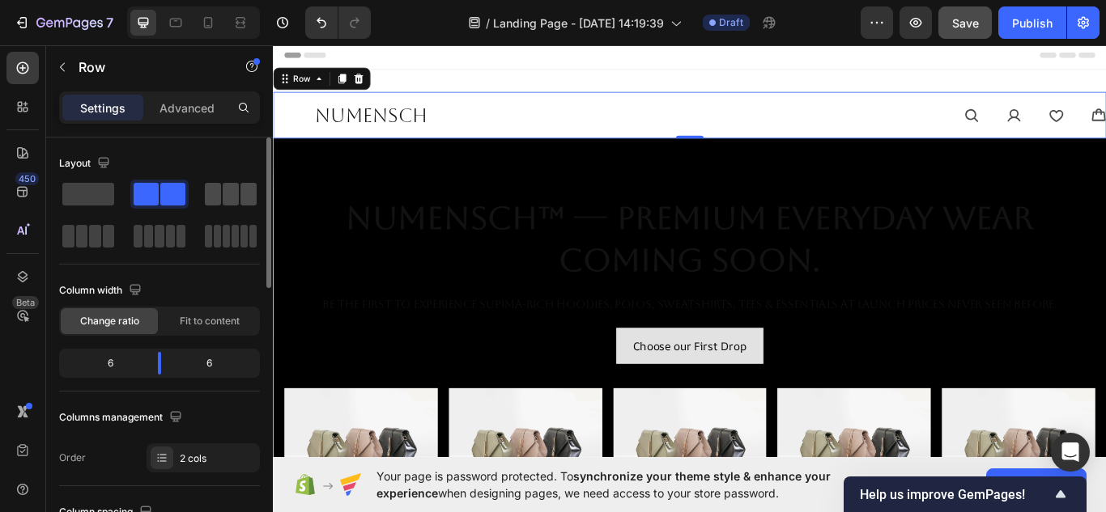
click at [235, 194] on span at bounding box center [231, 194] width 16 height 23
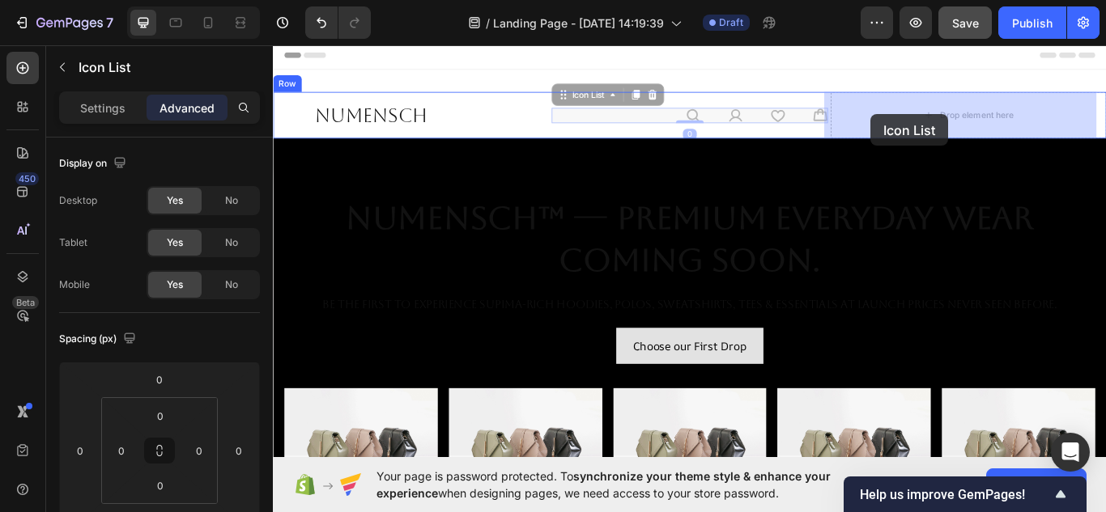
drag, startPoint x: 825, startPoint y: 129, endPoint x: 971, endPoint y: 129, distance: 145.7
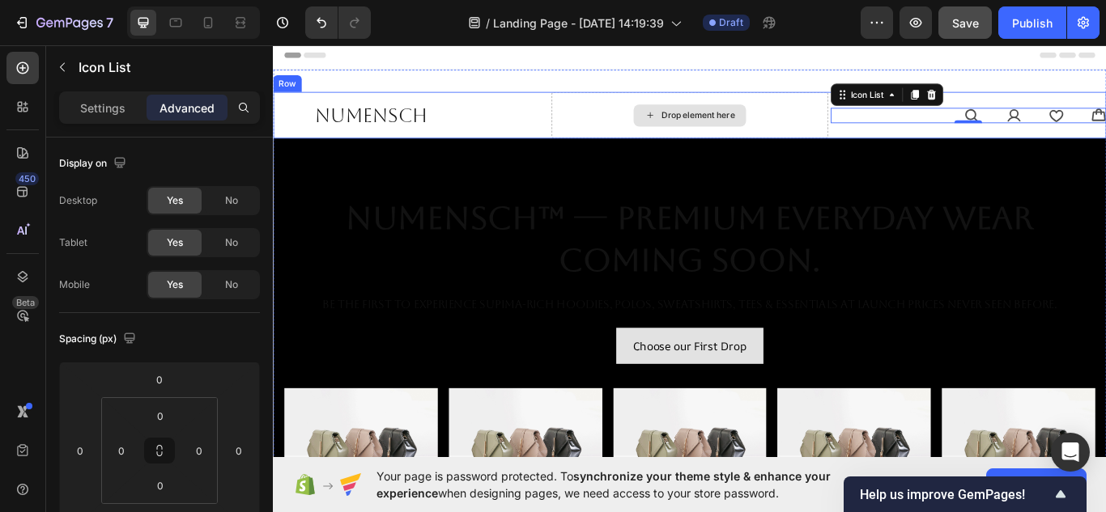
click at [644, 125] on div "Drop element here" at bounding box center [757, 127] width 321 height 54
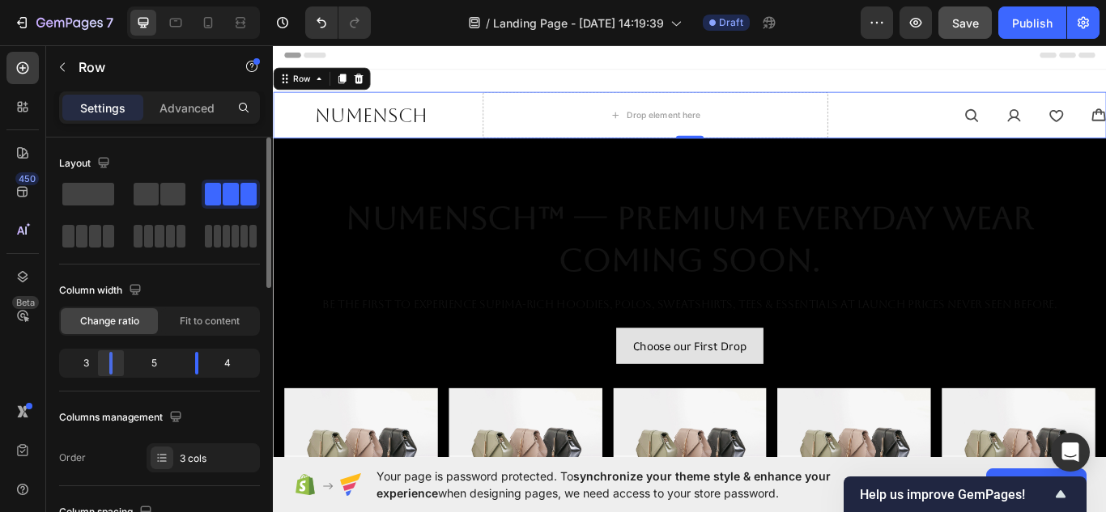
drag, startPoint x: 123, startPoint y: 362, endPoint x: 19, endPoint y: 249, distance: 154.1
click at [105, 368] on div at bounding box center [110, 363] width 29 height 23
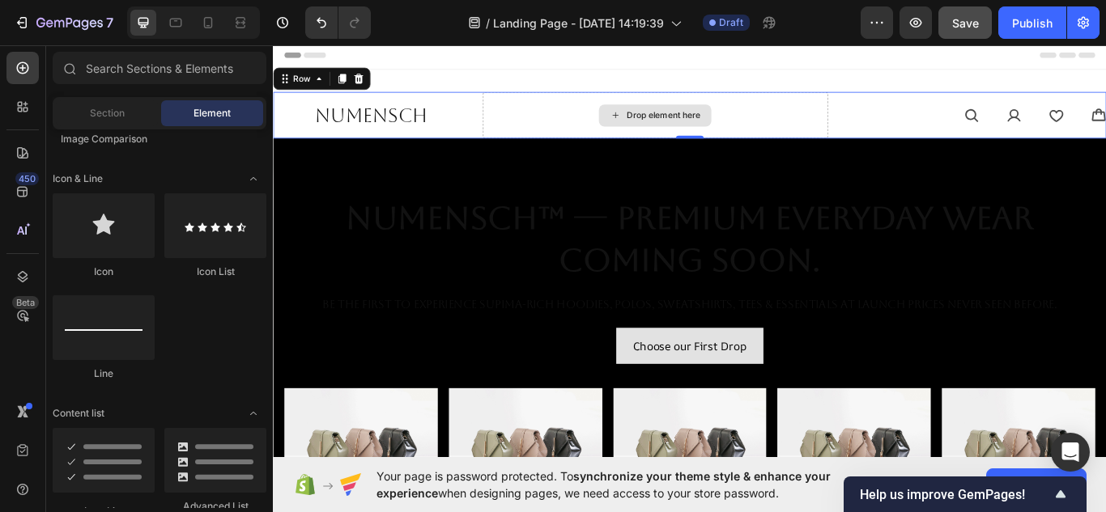
click at [702, 122] on div "Drop element here" at bounding box center [728, 127] width 86 height 13
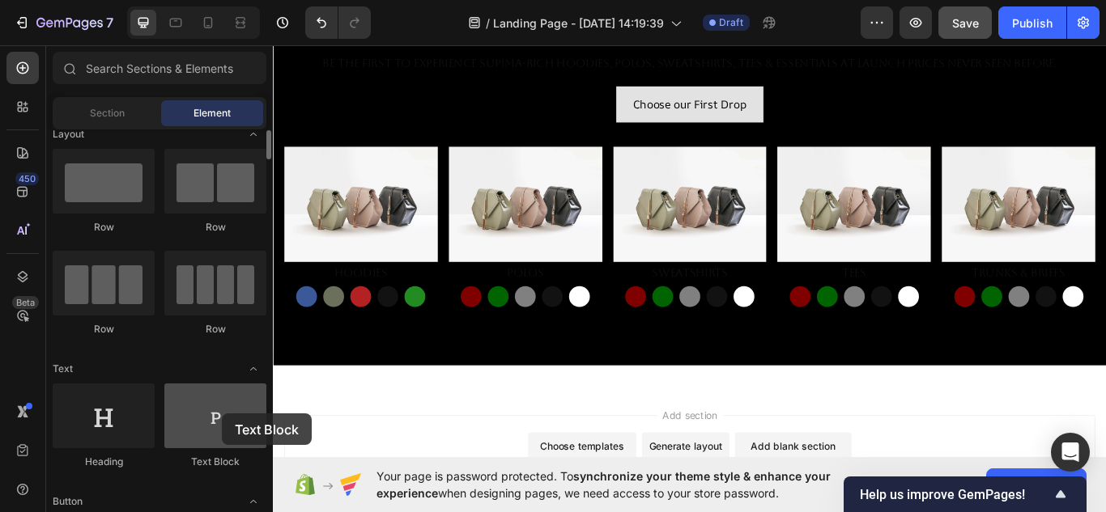
scroll to position [423, 0]
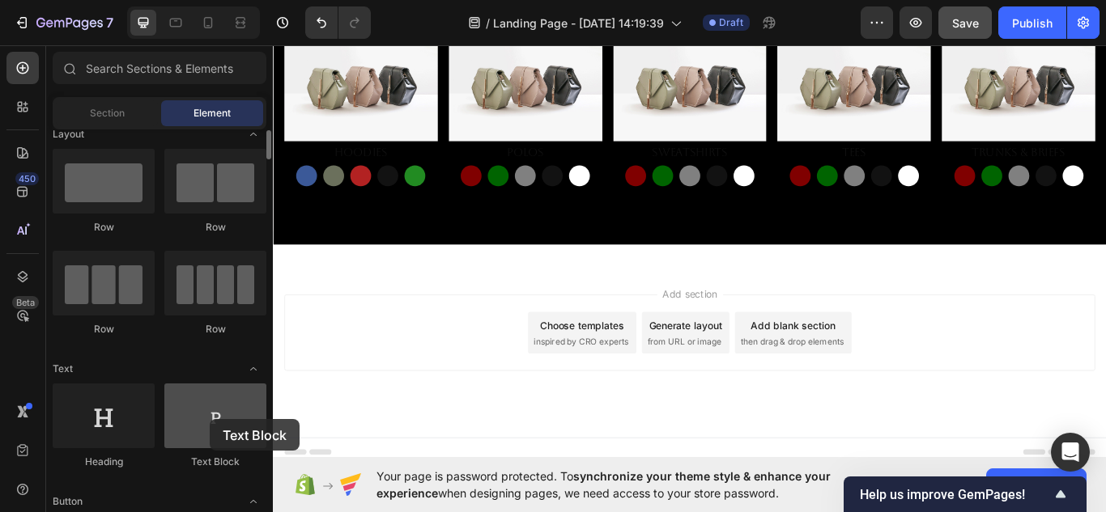
drag, startPoint x: 213, startPoint y: 428, endPoint x: 210, endPoint y: 419, distance: 9.5
click at [210, 419] on div at bounding box center [215, 416] width 102 height 65
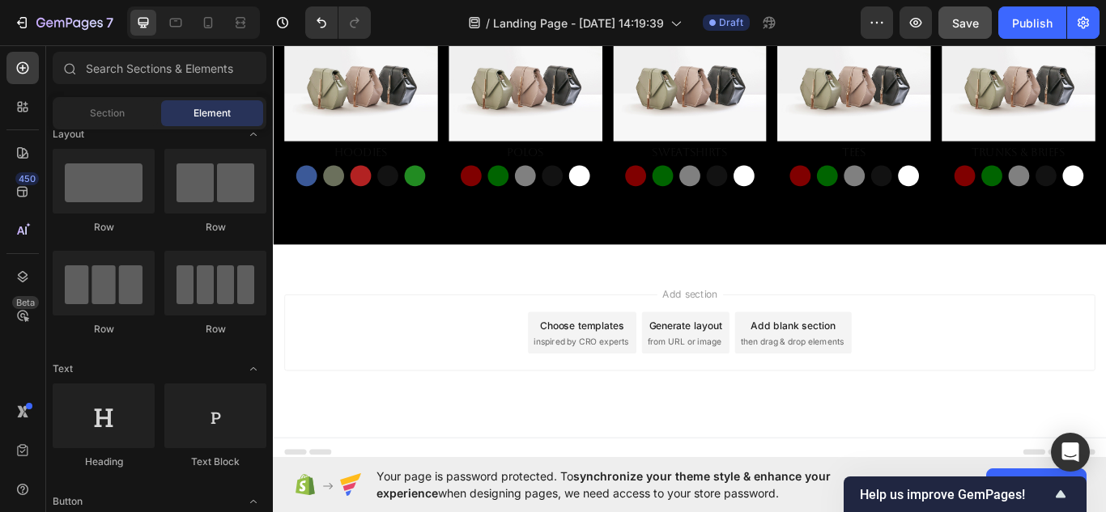
scroll to position [0, 0]
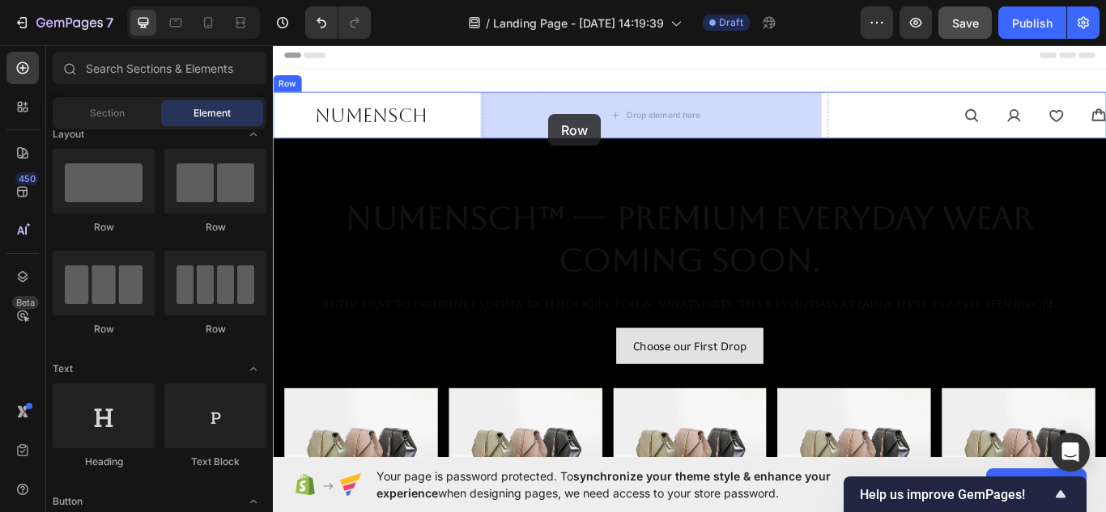
drag, startPoint x: 486, startPoint y: 347, endPoint x: 594, endPoint y: 126, distance: 245.5
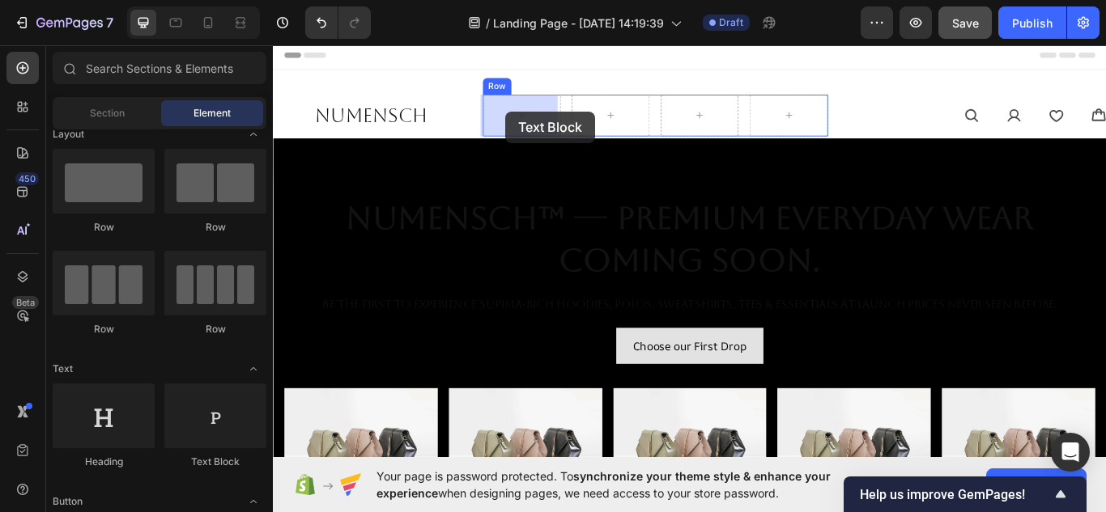
drag, startPoint x: 495, startPoint y: 474, endPoint x: 330, endPoint y: 375, distance: 192.2
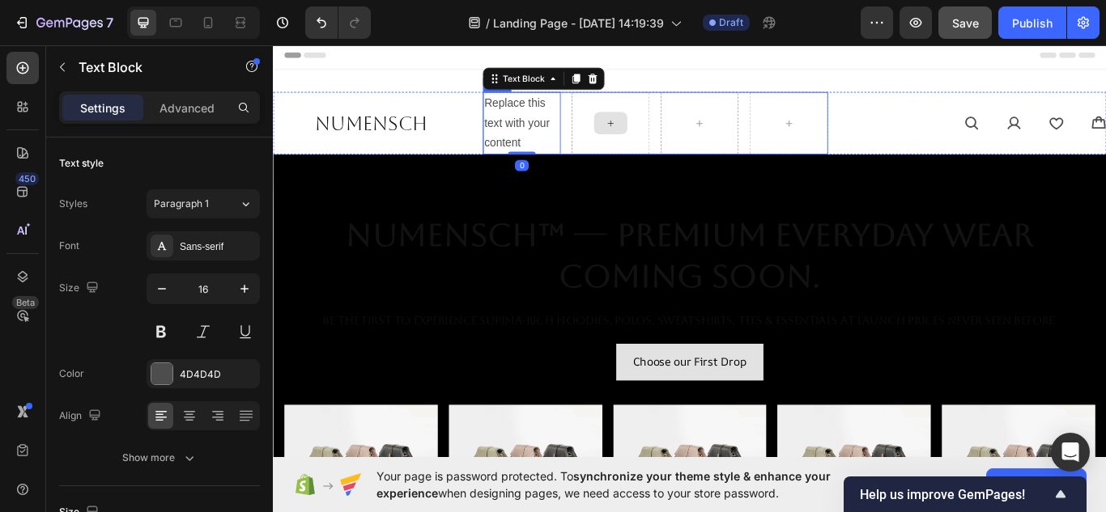
click at [663, 120] on div at bounding box center [666, 136] width 91 height 73
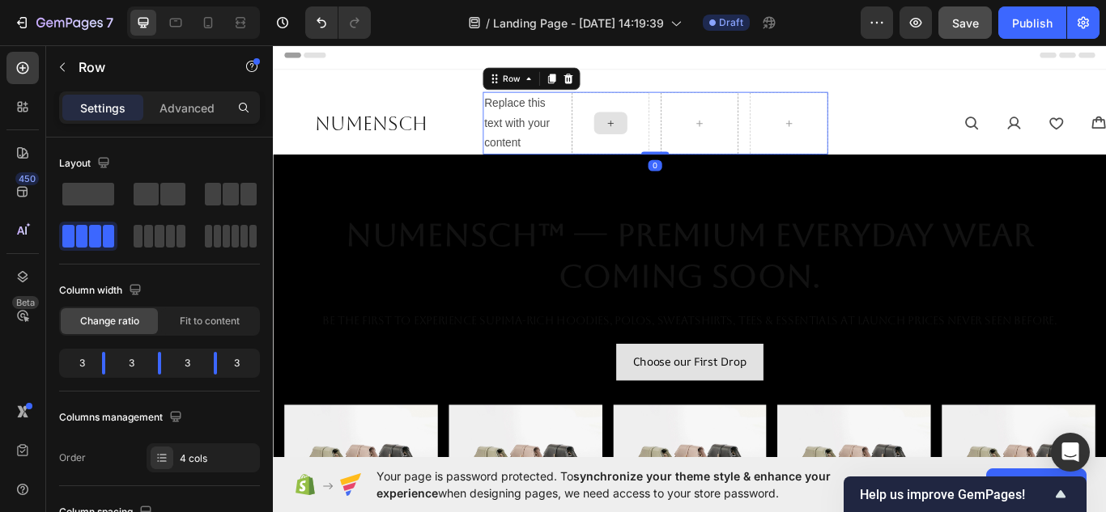
click at [664, 139] on icon at bounding box center [666, 137] width 13 height 14
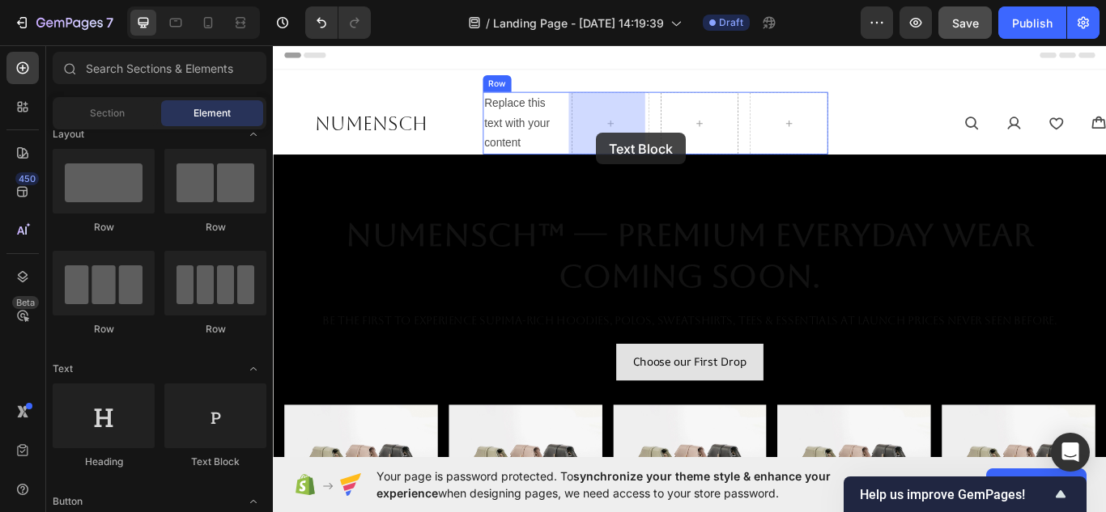
drag, startPoint x: 497, startPoint y: 461, endPoint x: 588, endPoint y: 192, distance: 283.7
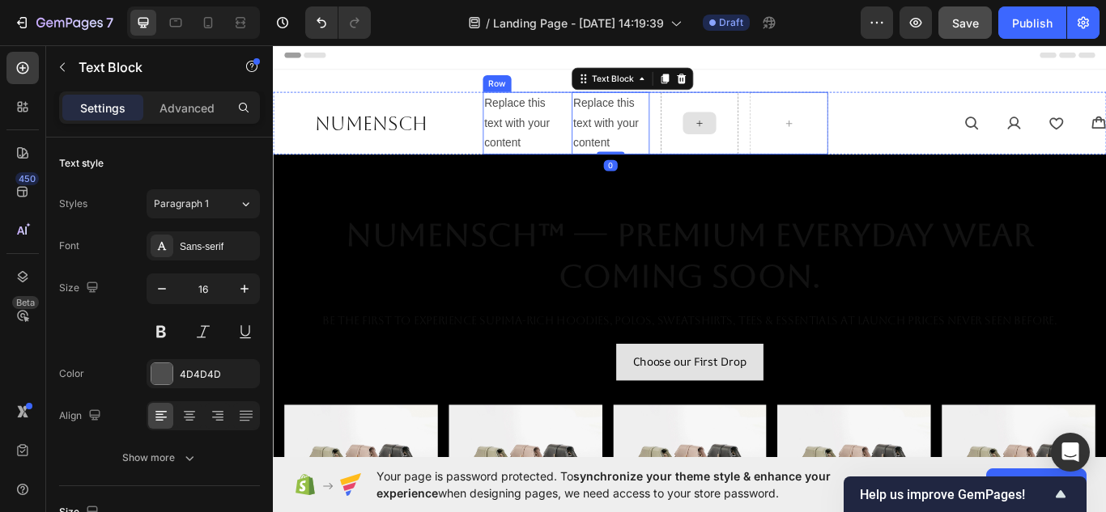
click at [769, 134] on icon at bounding box center [769, 137] width 13 height 14
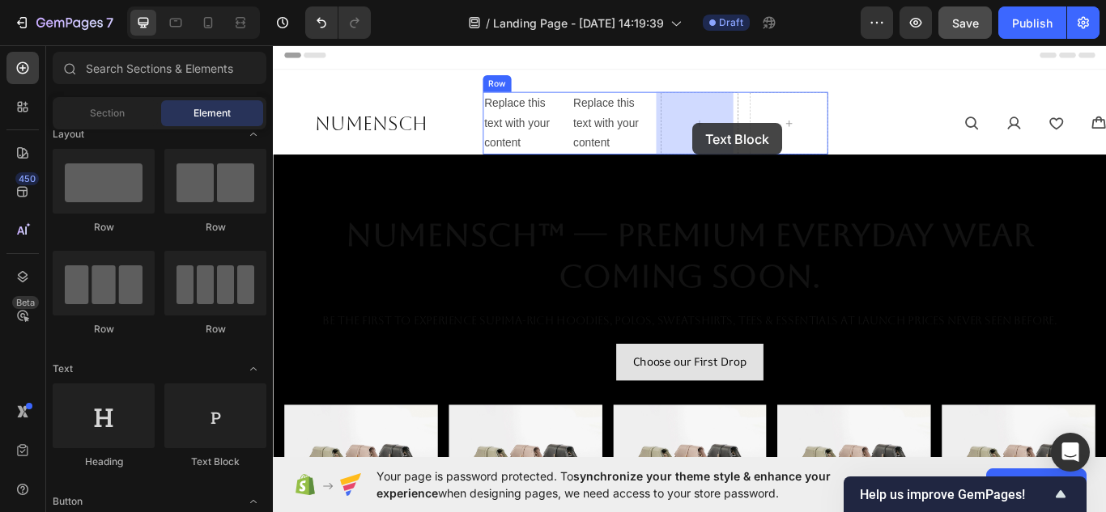
drag, startPoint x: 499, startPoint y: 440, endPoint x: 762, endPoint y: 137, distance: 401.1
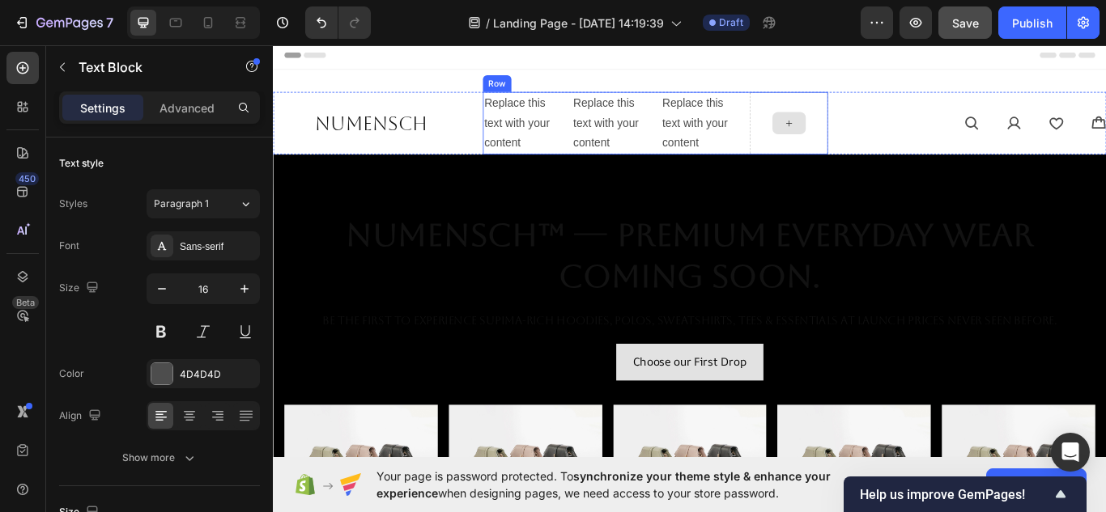
click at [858, 142] on div at bounding box center [874, 137] width 39 height 26
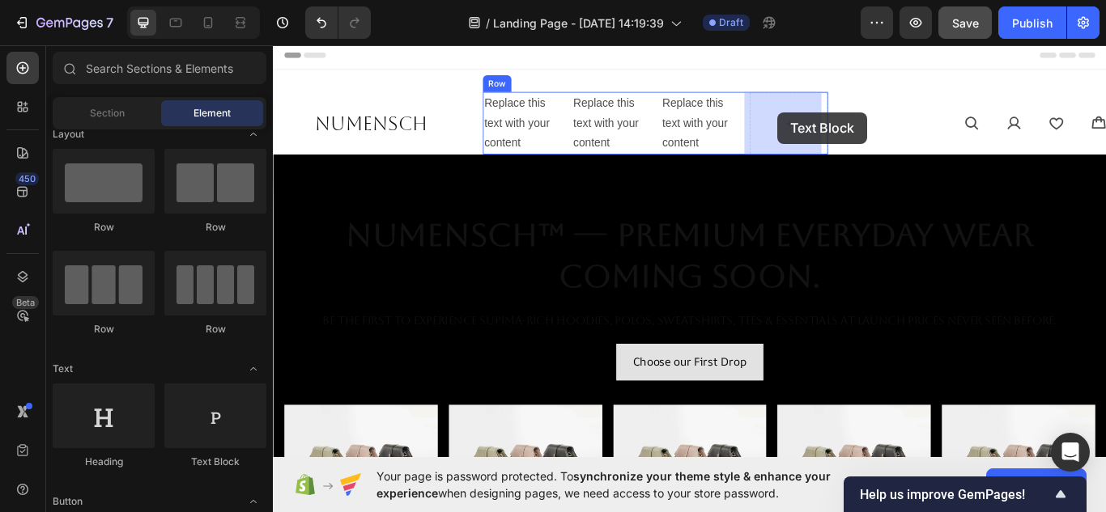
drag, startPoint x: 587, startPoint y: 361, endPoint x: 861, endPoint y: 124, distance: 362.8
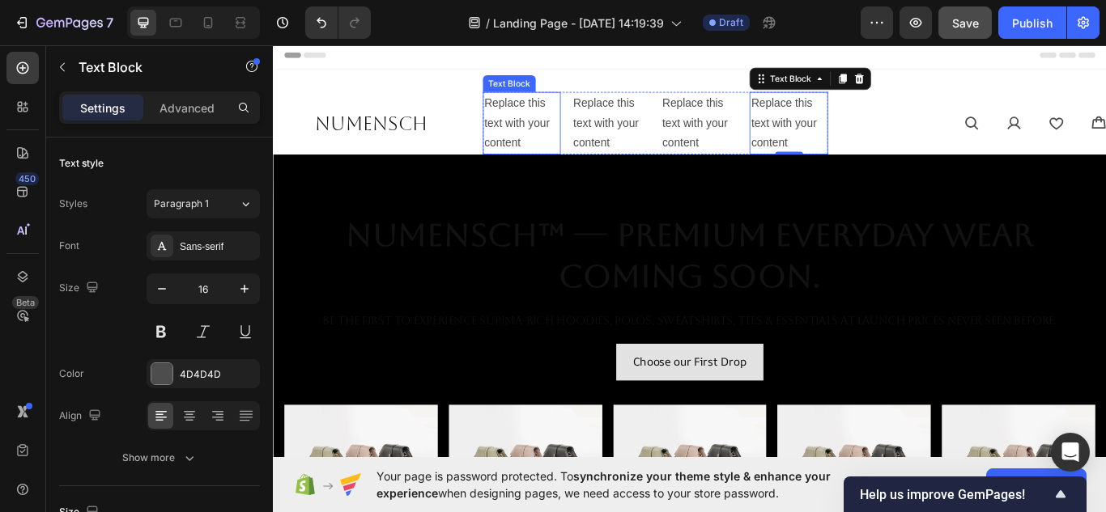
click at [566, 142] on div "Replace this text with your content" at bounding box center [562, 136] width 91 height 73
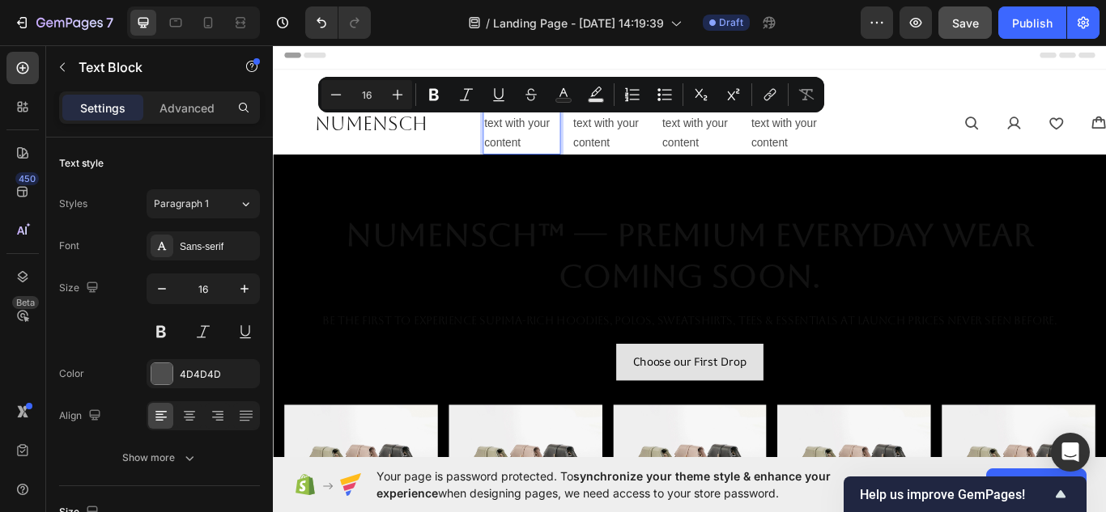
click at [564, 158] on p "Replace this text with your content" at bounding box center [562, 137] width 87 height 70
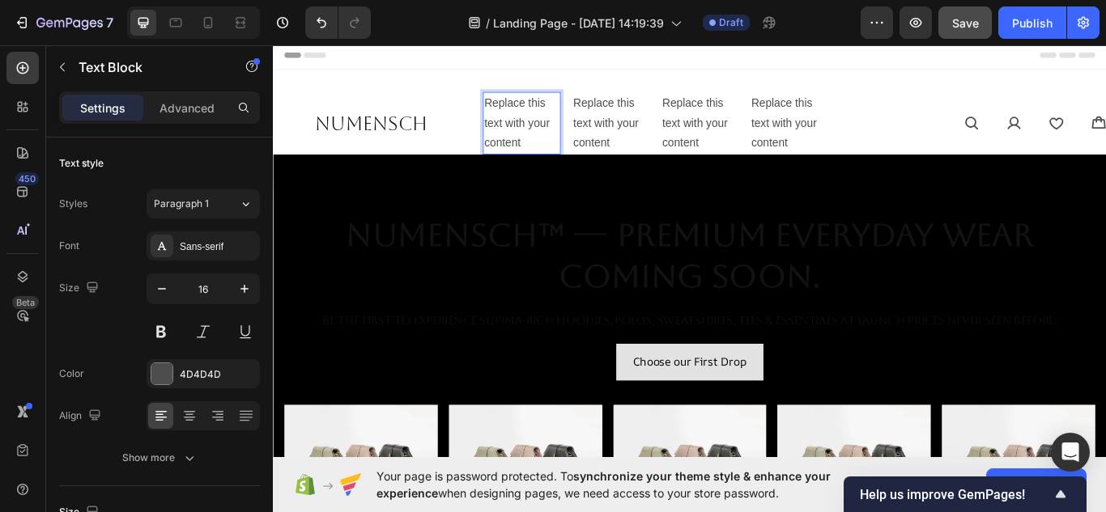
click at [563, 155] on p "Replace this text with your content" at bounding box center [562, 137] width 87 height 70
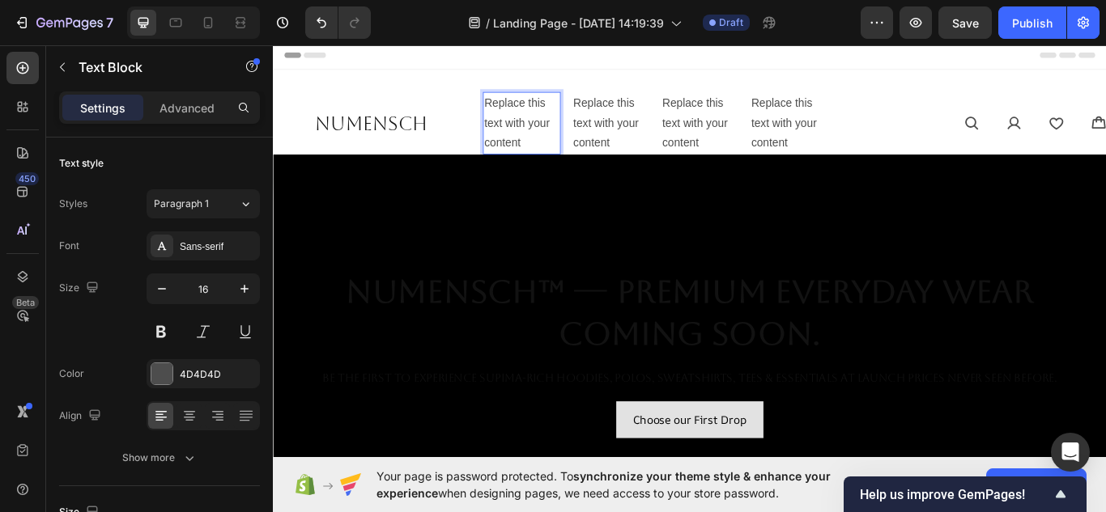
click at [520, 107] on p "Replace this text with your content" at bounding box center [562, 137] width 87 height 70
click at [631, 140] on div "Replace this text with your content" at bounding box center [666, 136] width 91 height 73
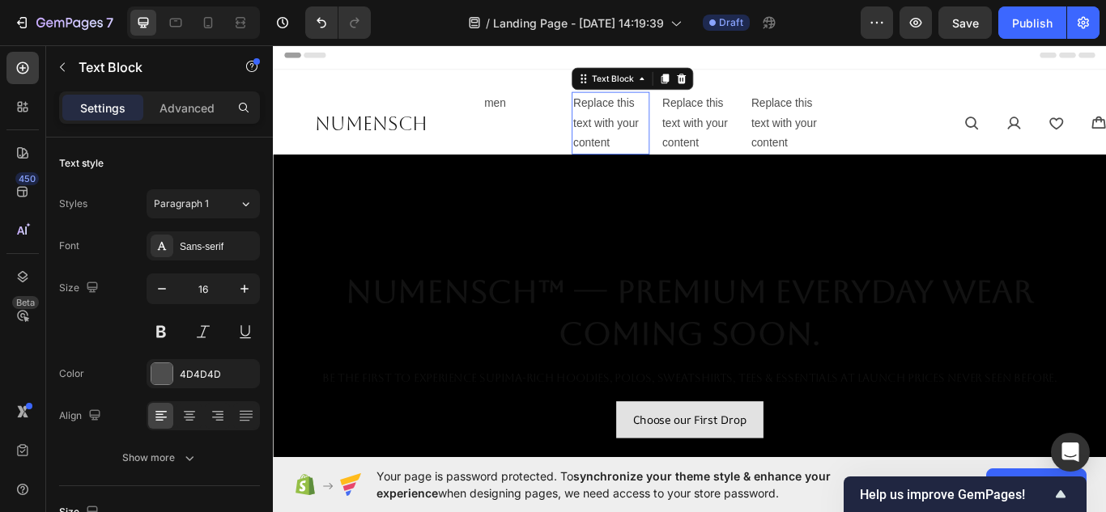
click at [631, 141] on div "Replace this text with your content" at bounding box center [666, 136] width 91 height 73
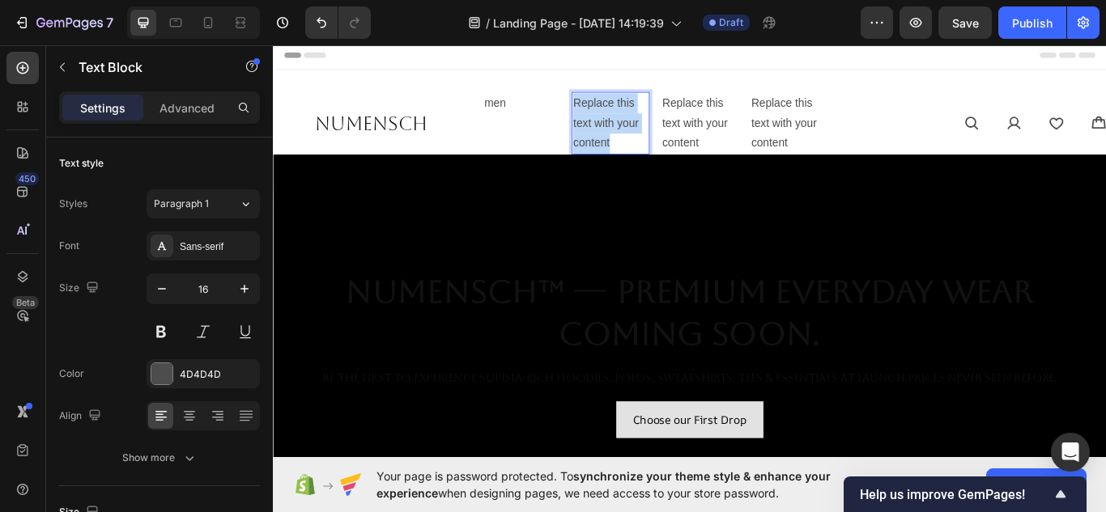
click at [631, 141] on p "Replace this text with your content" at bounding box center [666, 137] width 87 height 70
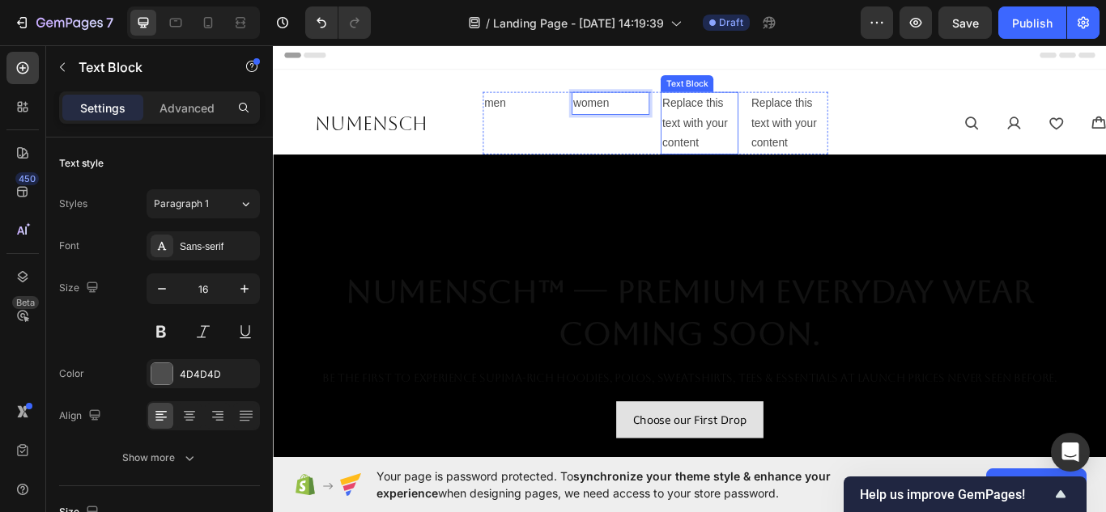
click at [759, 141] on div "Replace this text with your content" at bounding box center [770, 136] width 91 height 73
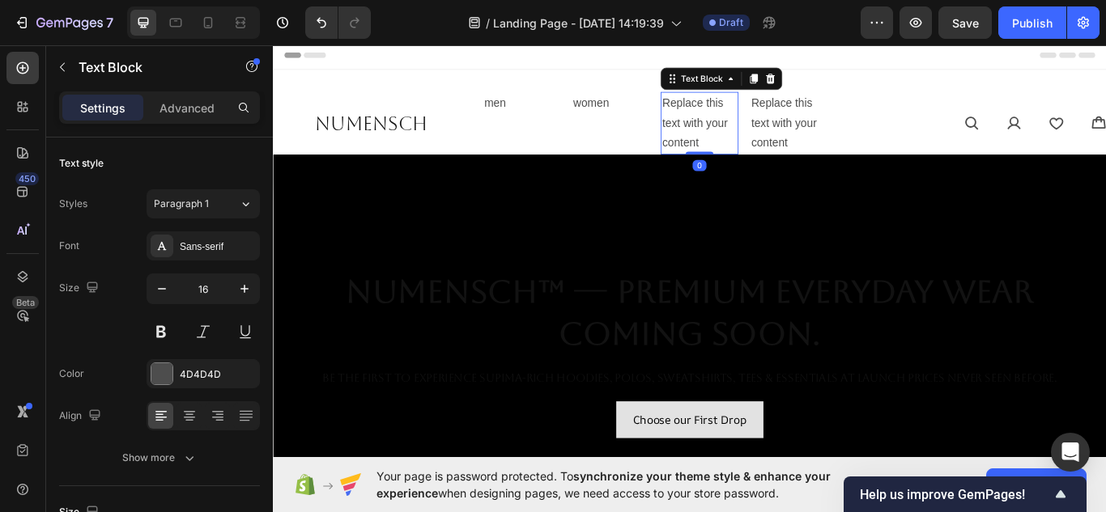
click at [759, 141] on div "Replace this text with your content" at bounding box center [770, 136] width 91 height 73
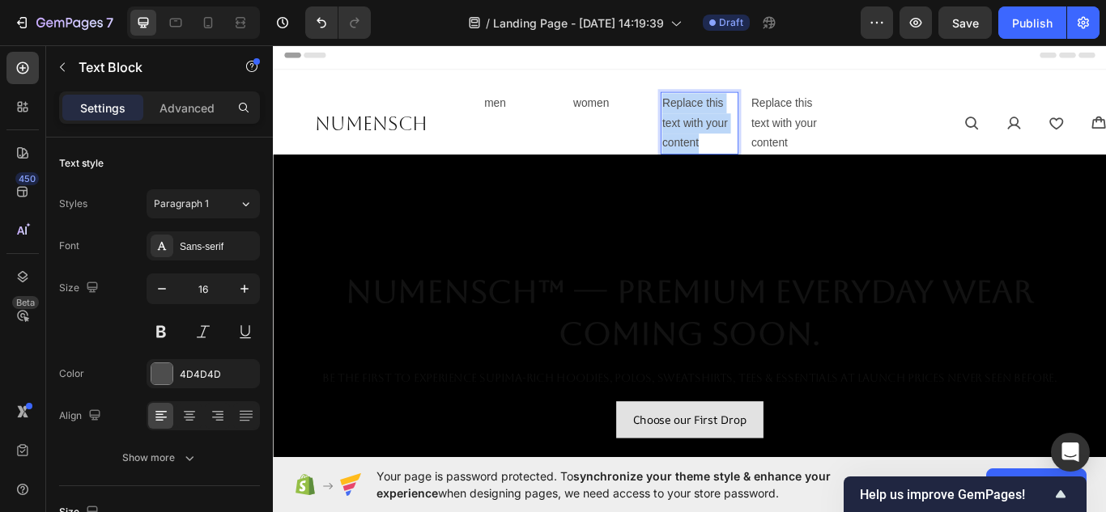
click at [759, 141] on p "Replace this text with your content" at bounding box center [769, 137] width 87 height 70
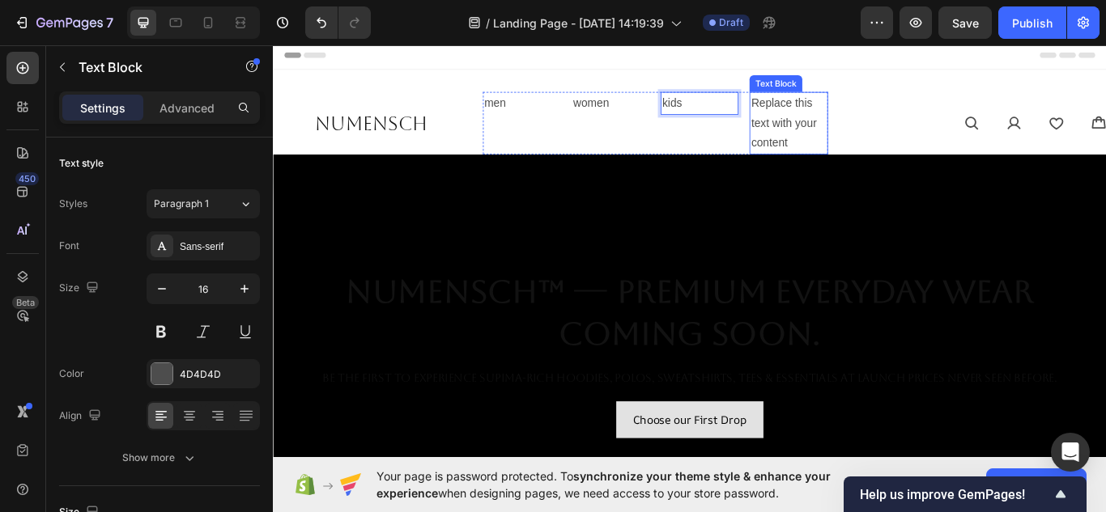
click at [861, 132] on div "Replace this text with your content" at bounding box center [873, 136] width 91 height 73
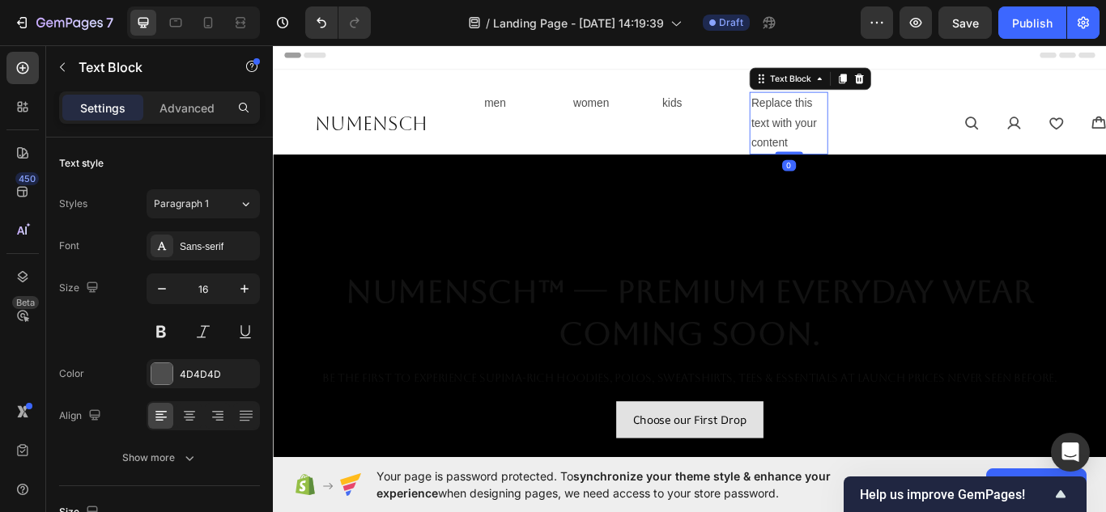
click at [861, 132] on div "Replace this text with your content" at bounding box center [873, 136] width 91 height 73
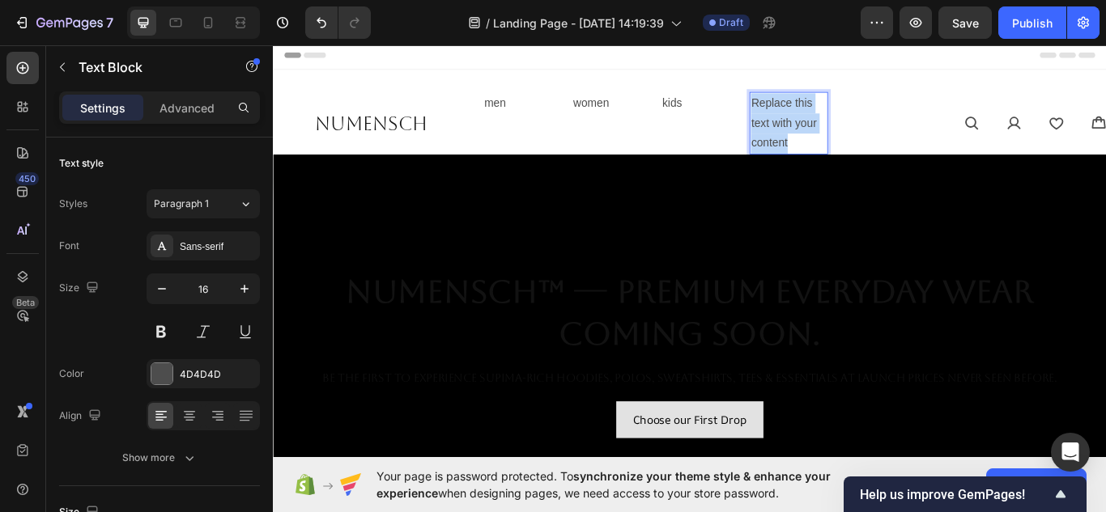
click at [861, 132] on p "Replace this text with your content" at bounding box center [873, 137] width 87 height 70
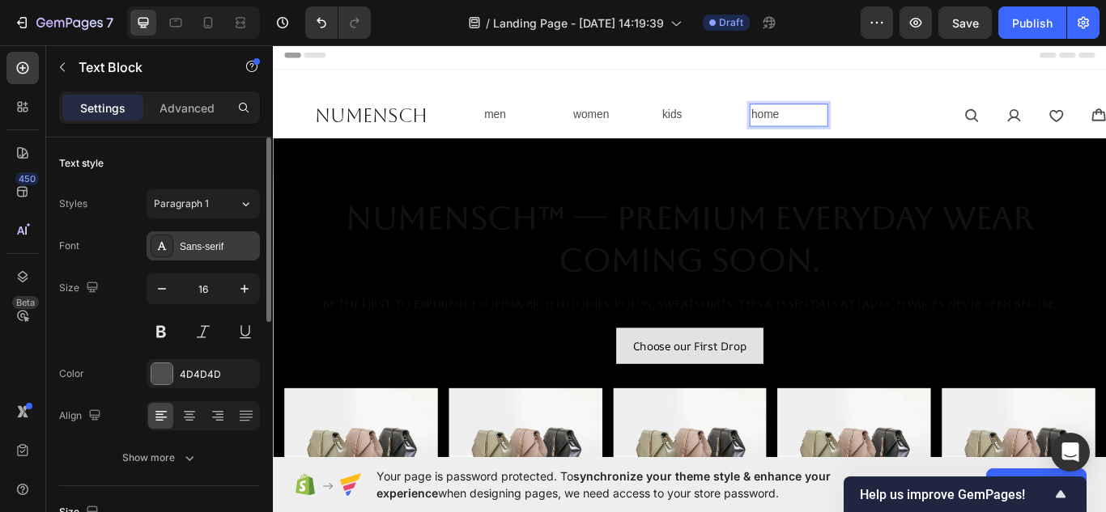
click at [182, 252] on div "Sans-serif" at bounding box center [218, 247] width 76 height 15
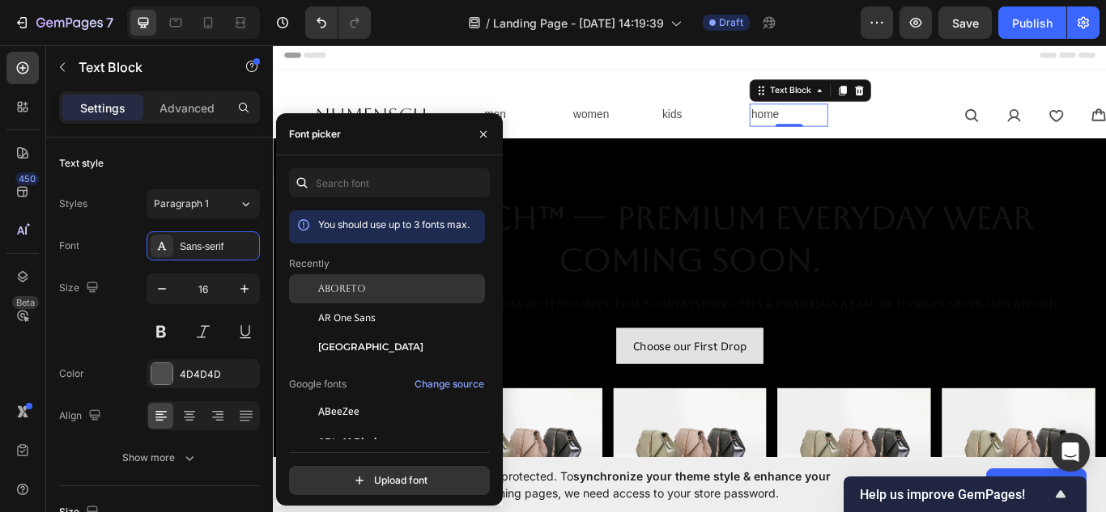
click at [350, 280] on div "Aboreto" at bounding box center [387, 288] width 196 height 29
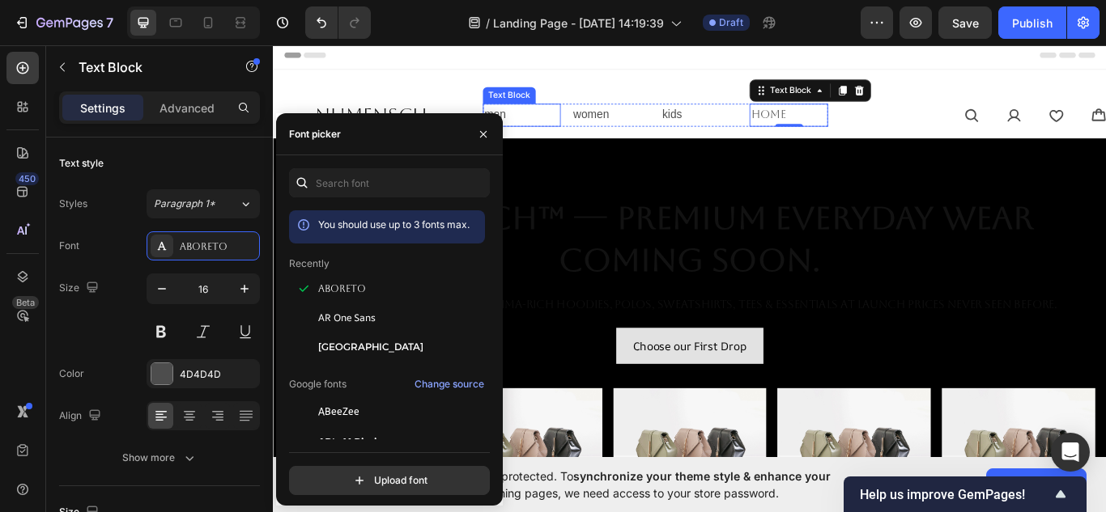
click at [544, 125] on p "men" at bounding box center [562, 127] width 87 height 23
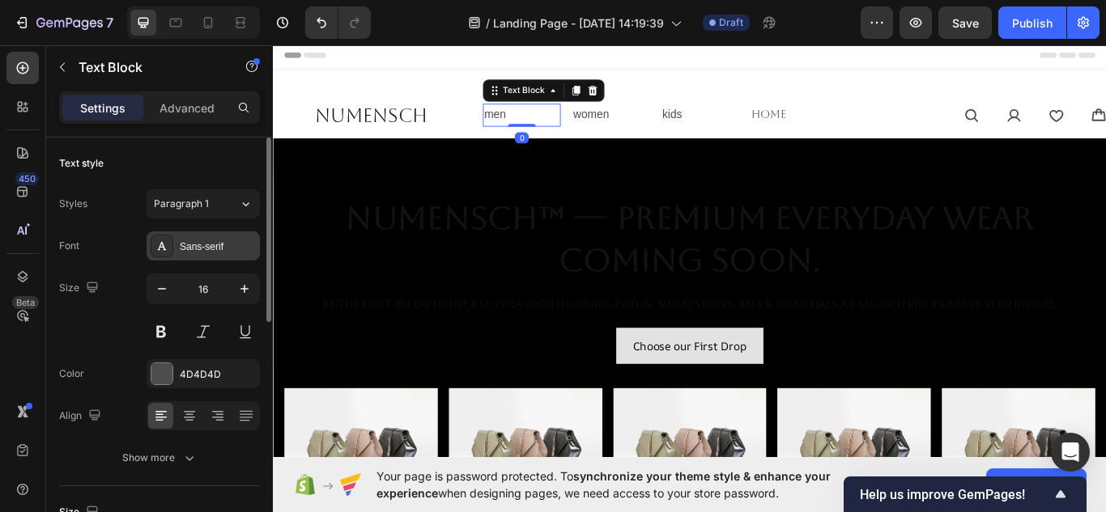
click at [206, 257] on div "Sans-serif" at bounding box center [203, 246] width 113 height 29
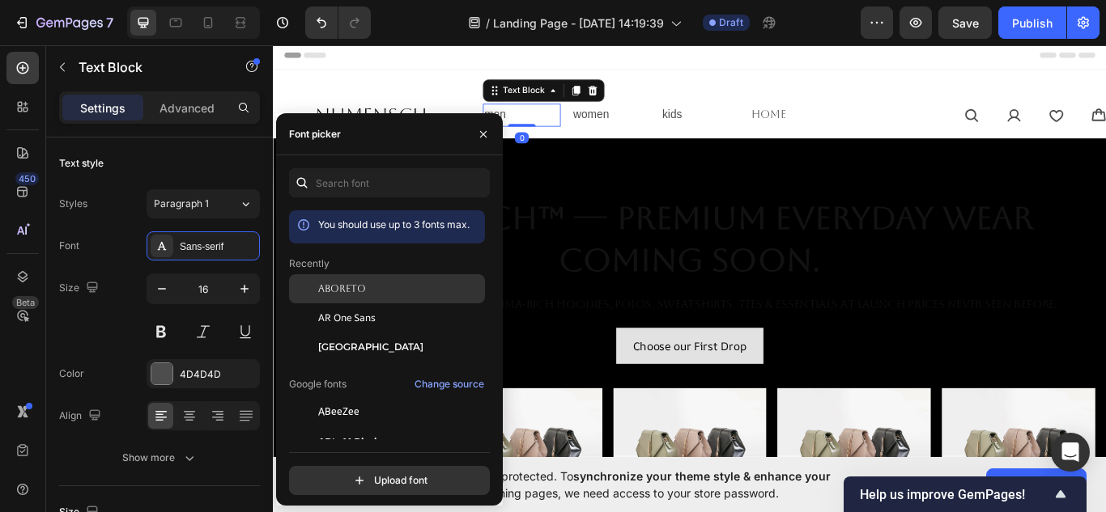
click at [372, 296] on div "Aboreto" at bounding box center [387, 288] width 196 height 29
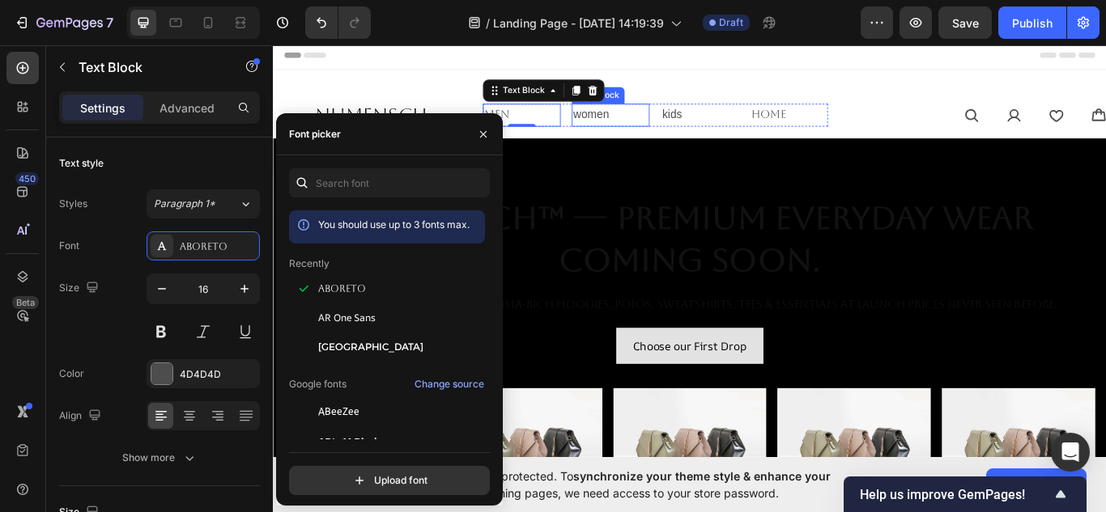
click at [645, 125] on p "women" at bounding box center [666, 127] width 87 height 23
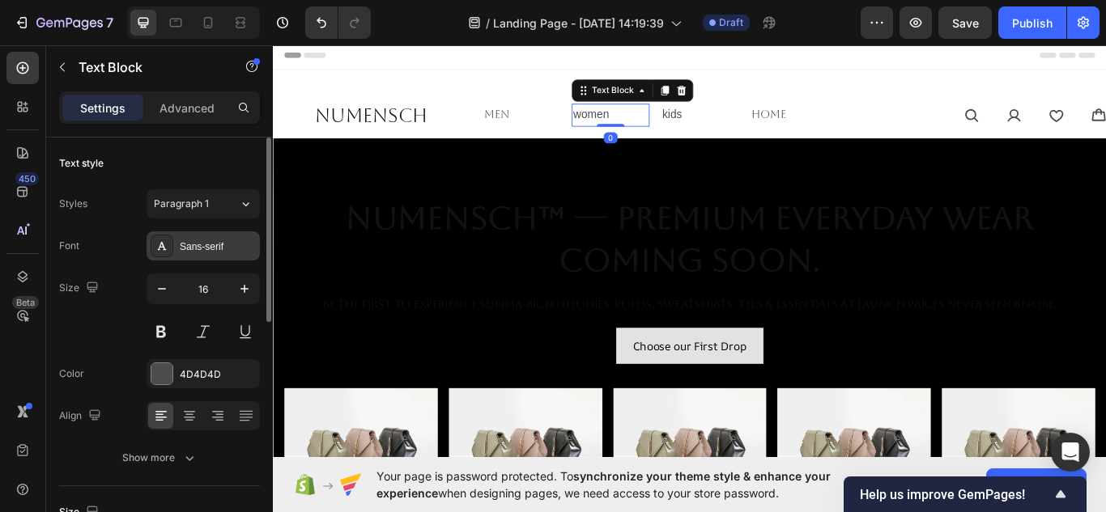
click at [171, 247] on div at bounding box center [162, 246] width 23 height 23
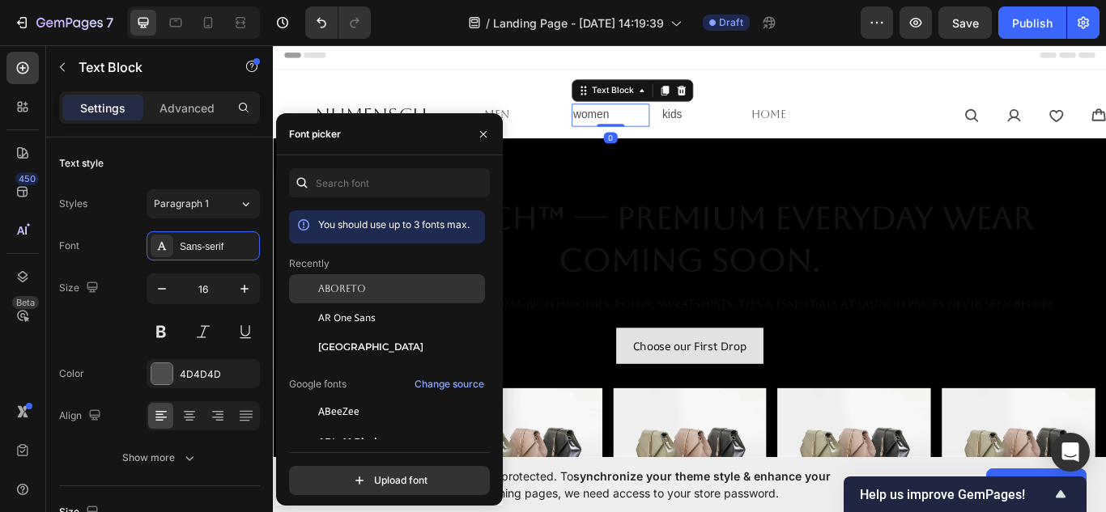
click at [368, 291] on div "Aboreto" at bounding box center [400, 289] width 164 height 15
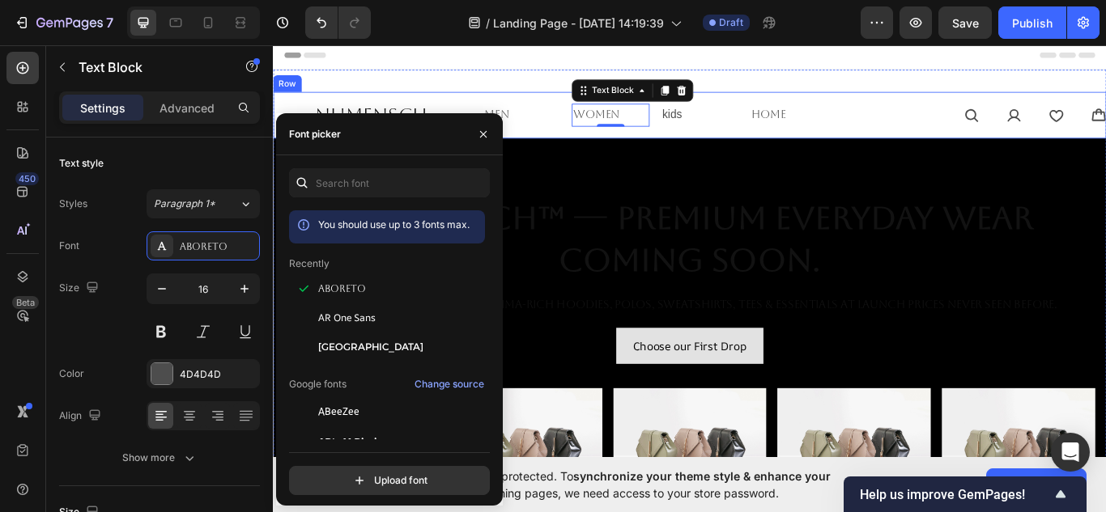
click at [746, 131] on p "kids" at bounding box center [769, 127] width 87 height 23
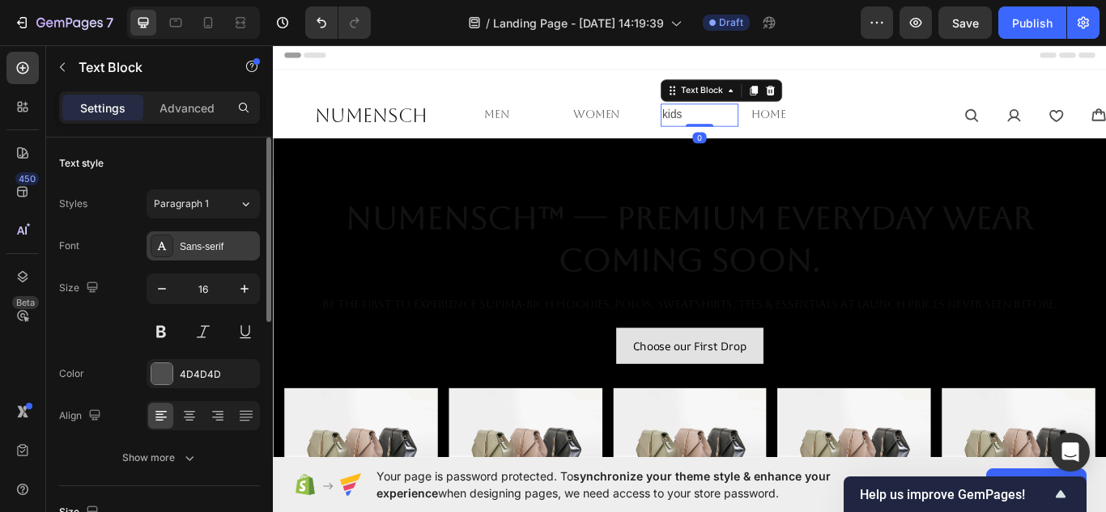
click at [169, 255] on div at bounding box center [162, 246] width 23 height 23
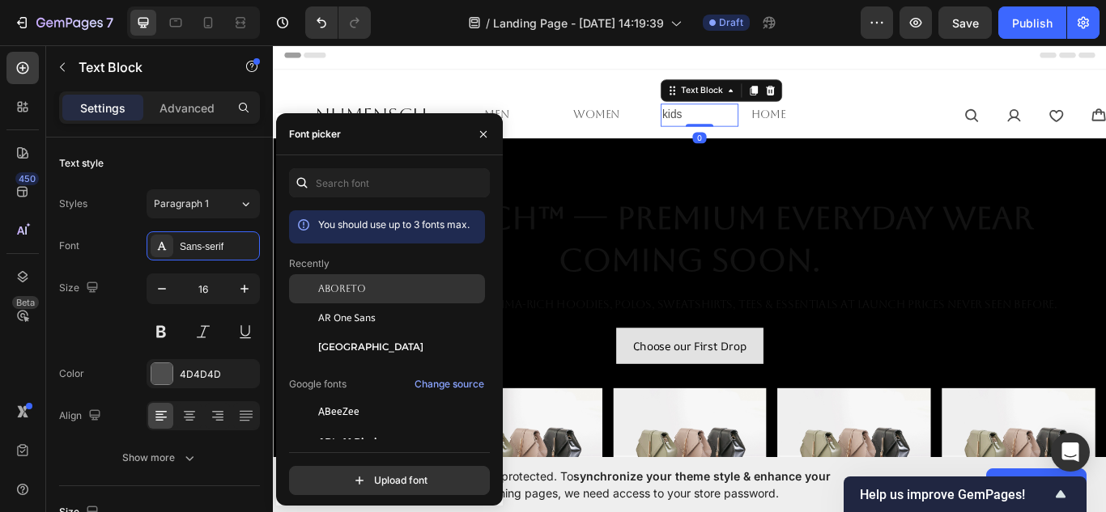
click at [356, 286] on span "Aboreto" at bounding box center [342, 289] width 48 height 15
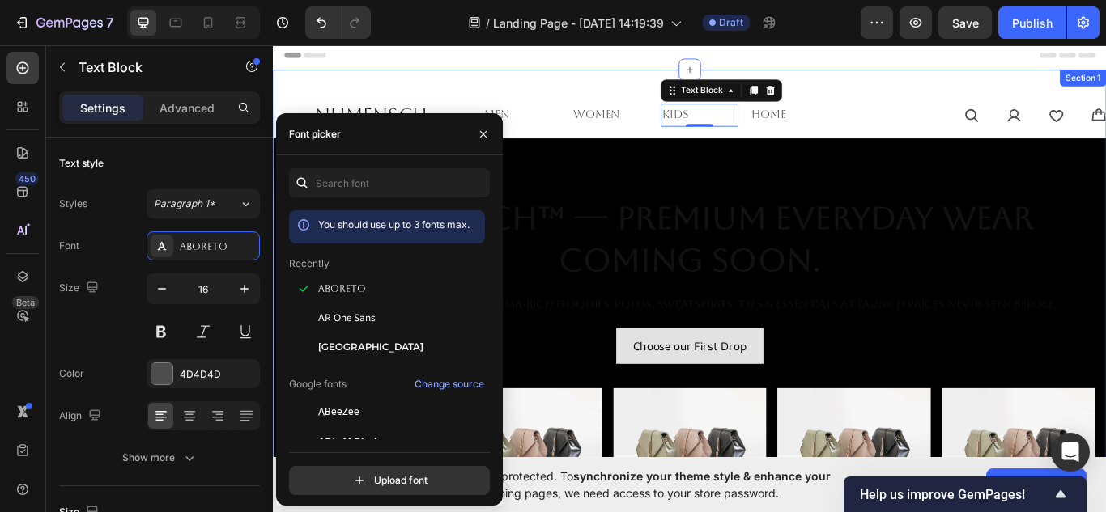
click at [979, 96] on div "NuMENSCH Heading men Text Block women Text Block kids Text Block 0 home Text Bl…" at bounding box center [759, 400] width 972 height 653
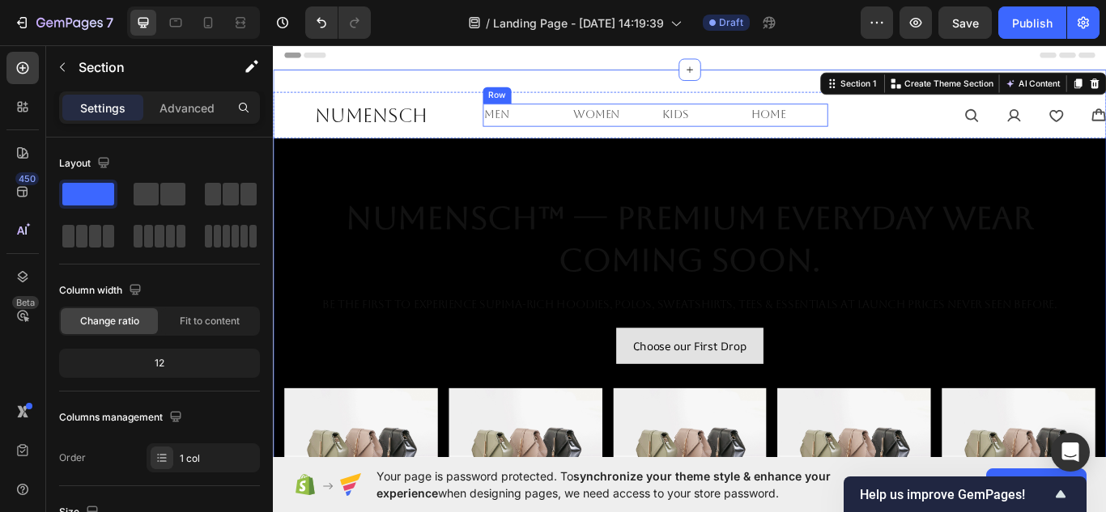
click at [799, 125] on p "kids" at bounding box center [769, 127] width 87 height 23
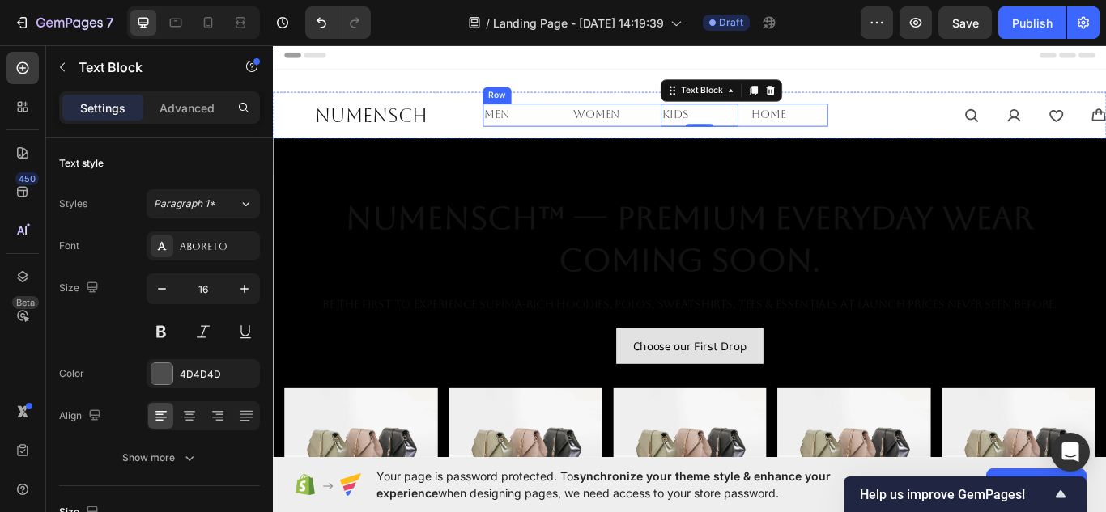
click at [711, 138] on div "men Text Block women Text Block kids Text Block 0 home Text [GEOGRAPHIC_DATA]" at bounding box center [718, 127] width 402 height 27
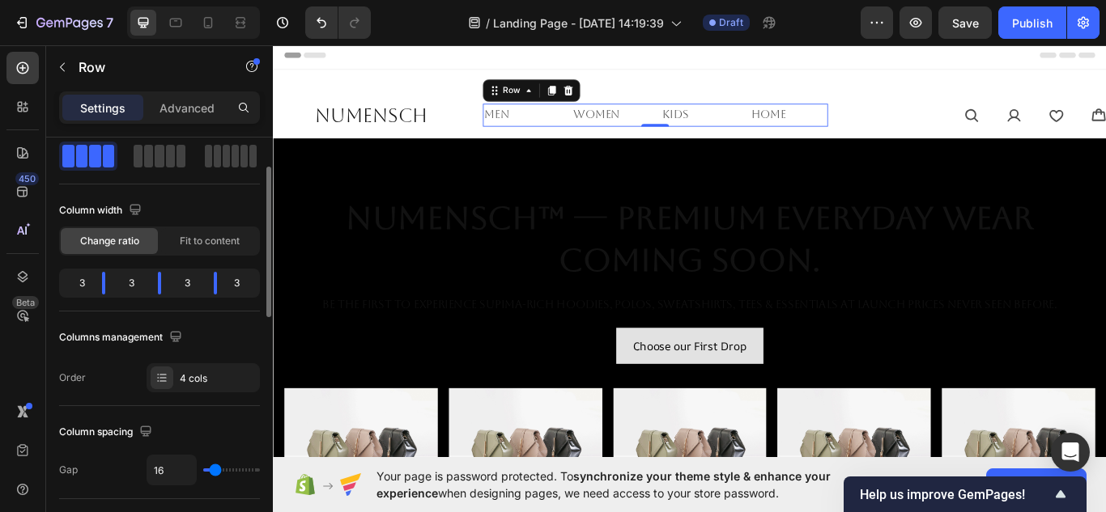
scroll to position [81, 0]
type input "0"
drag, startPoint x: 214, startPoint y: 468, endPoint x: 167, endPoint y: 461, distance: 47.5
type input "0"
click at [203, 468] on input "range" at bounding box center [231, 469] width 57 height 3
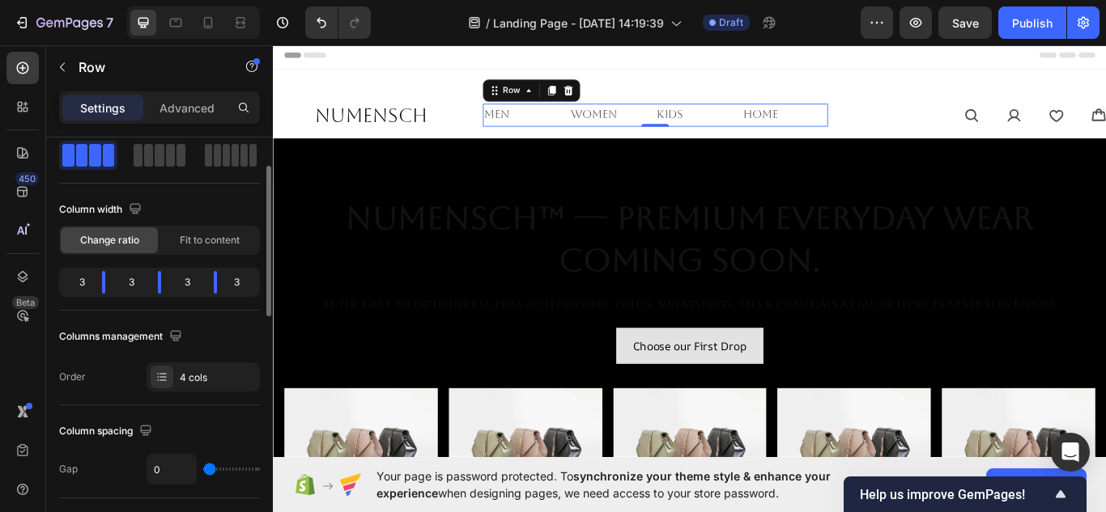
click at [202, 244] on span "Fit to content" at bounding box center [210, 240] width 60 height 15
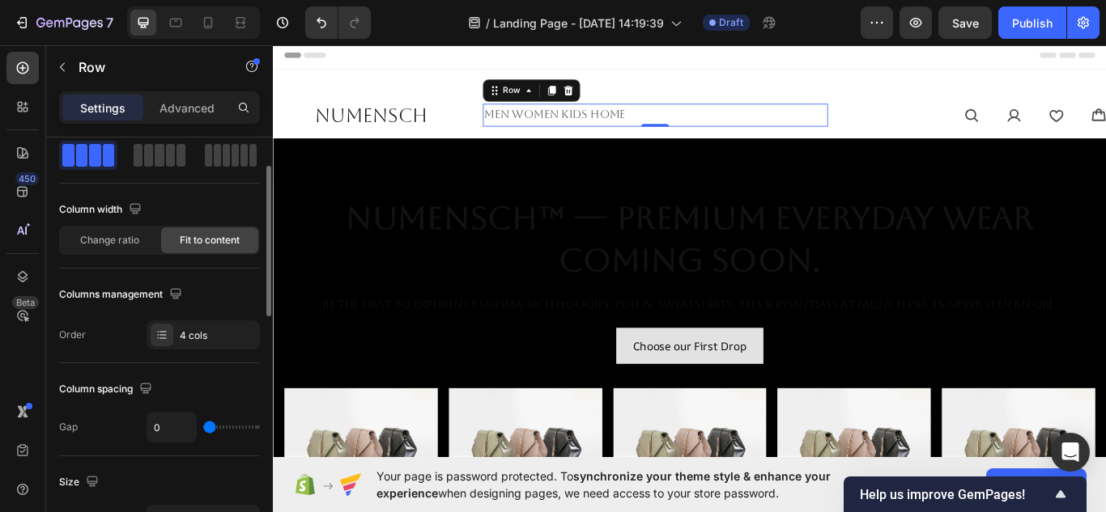
type input "51"
type input "58"
type input "64"
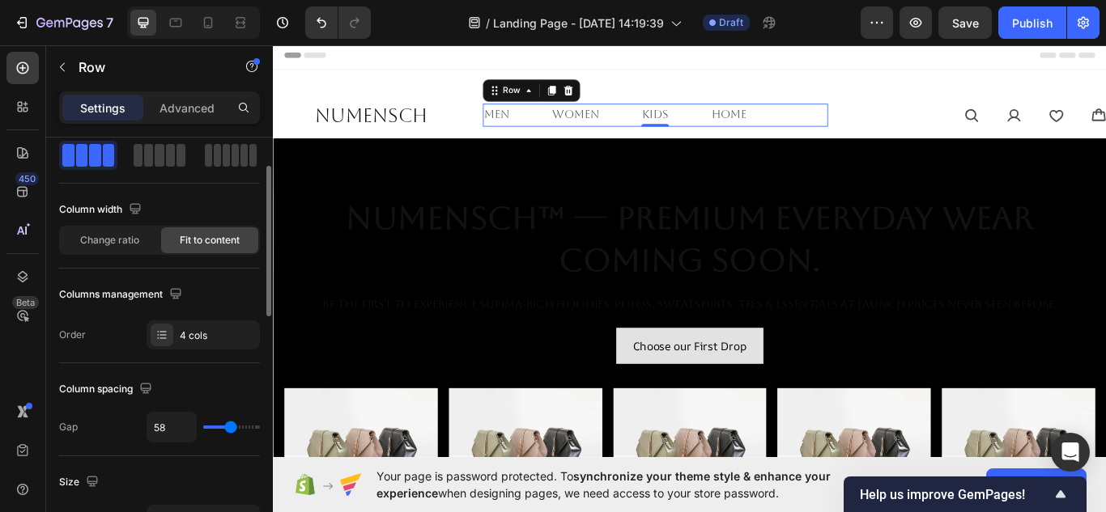
type input "64"
type input "67"
type input "38"
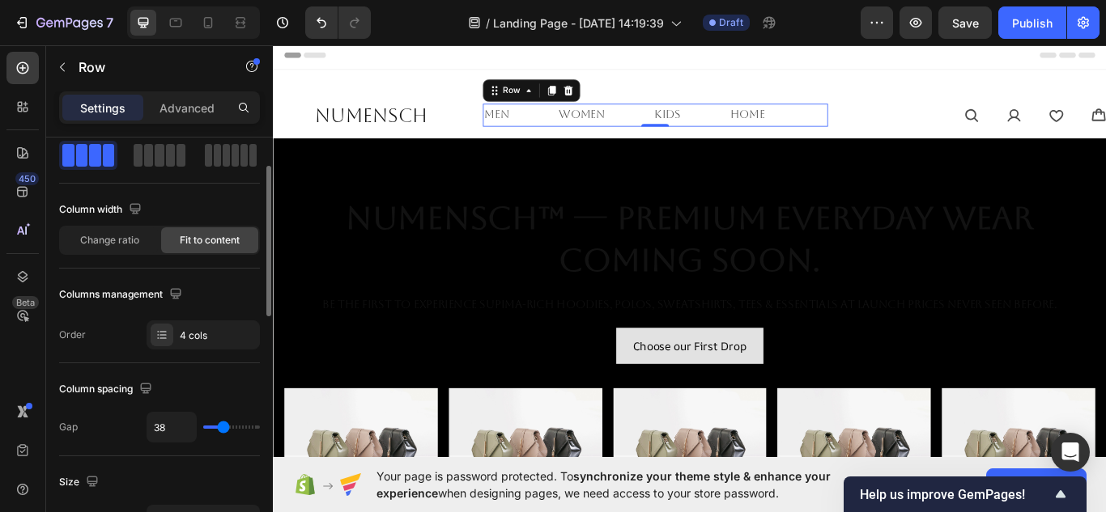
type input "31"
type input "27"
type input "29"
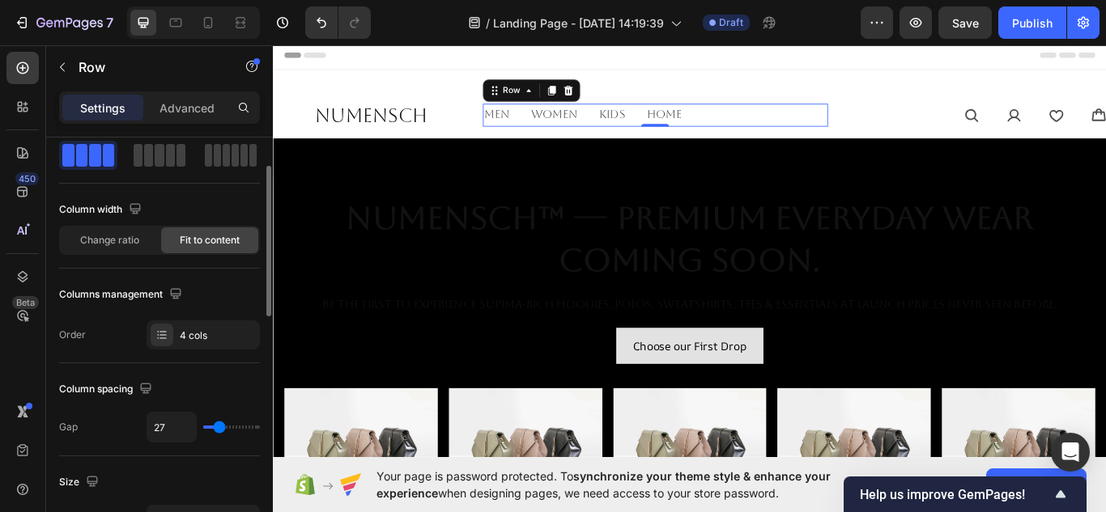
type input "29"
type input "31"
type input "36"
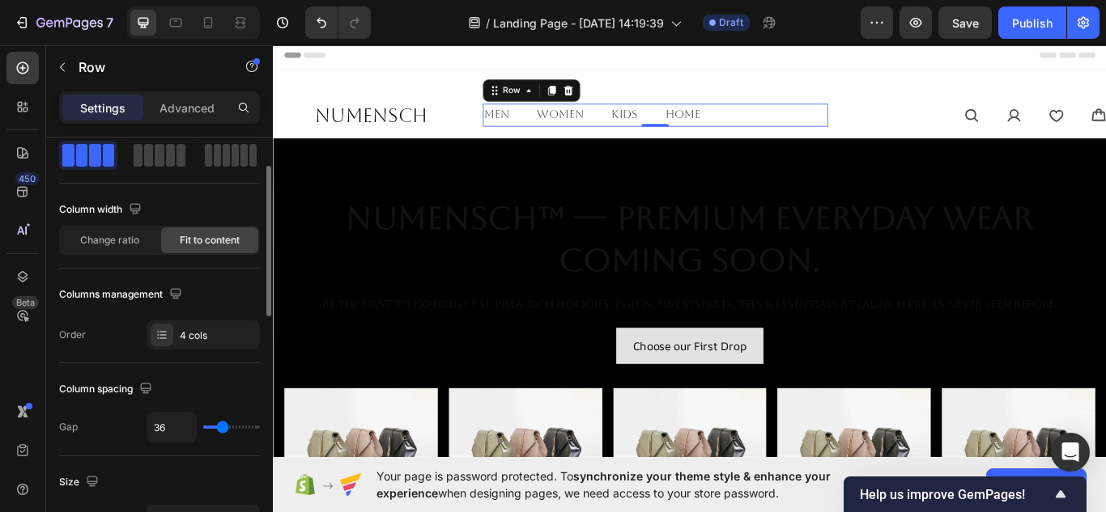
type input "38"
type input "40"
type input "44"
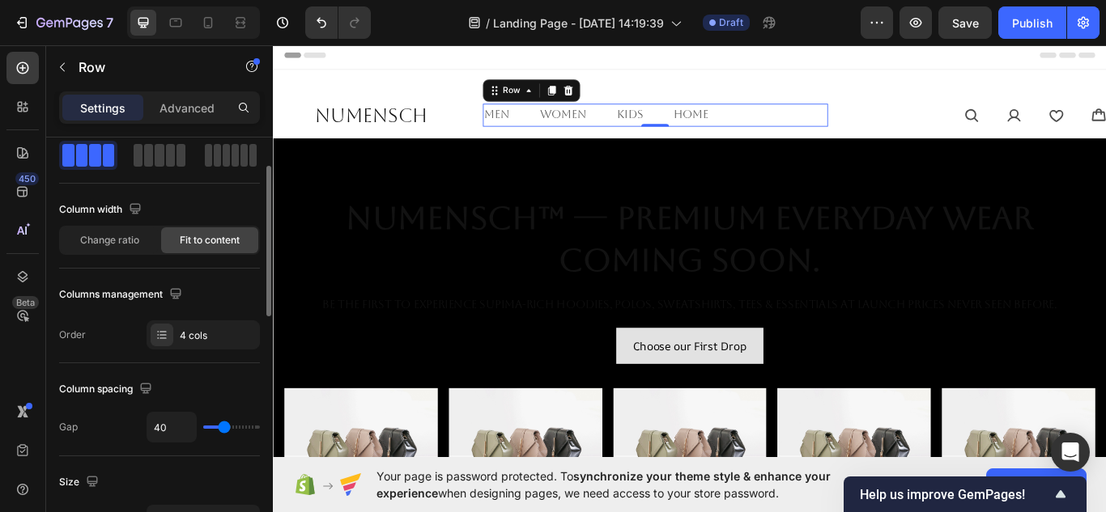
type input "44"
type input "49"
type input "51"
drag, startPoint x: 211, startPoint y: 427, endPoint x: 470, endPoint y: 45, distance: 461.2
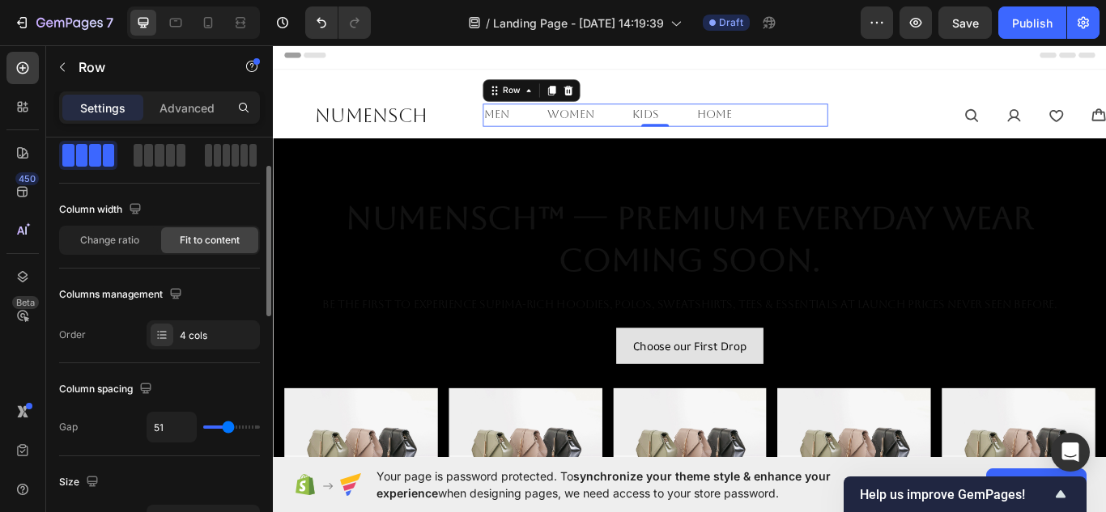
type input "51"
click at [228, 429] on input "range" at bounding box center [231, 427] width 57 height 3
click at [967, 86] on div "NuMENSCH Heading men Text Block women Text Block kids Text Block home Text Bloc…" at bounding box center [759, 400] width 972 height 653
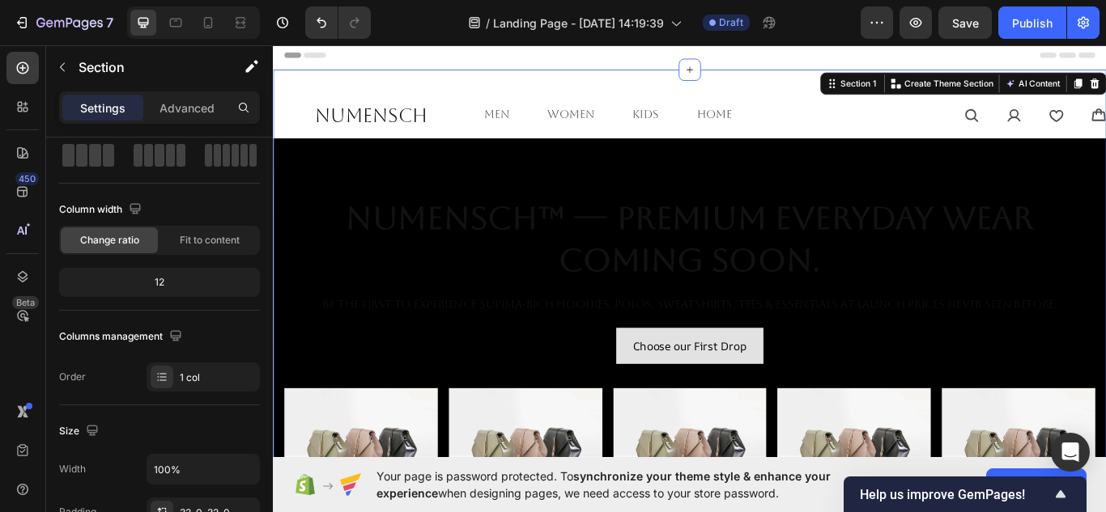
scroll to position [0, 0]
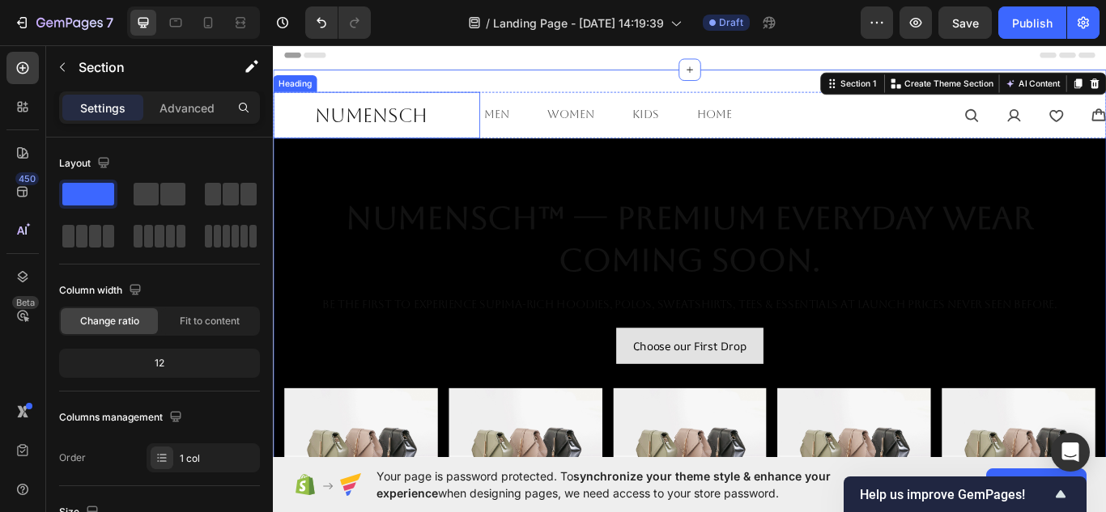
click at [483, 134] on p "NuMENSCH" at bounding box center [411, 127] width 180 height 28
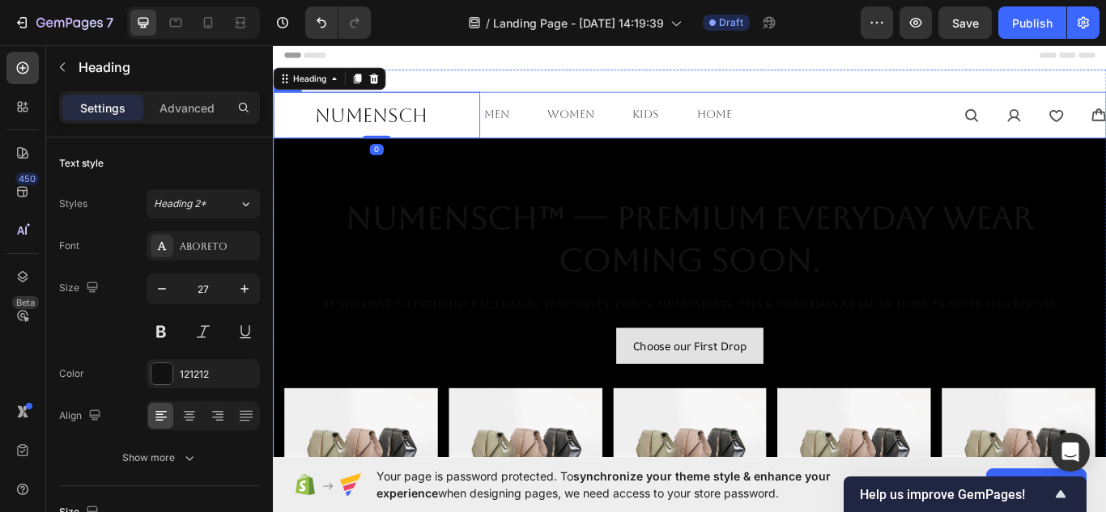
click at [533, 153] on div "men Text Block women Text Block kids Text Block home Text [GEOGRAPHIC_DATA]" at bounding box center [718, 127] width 402 height 54
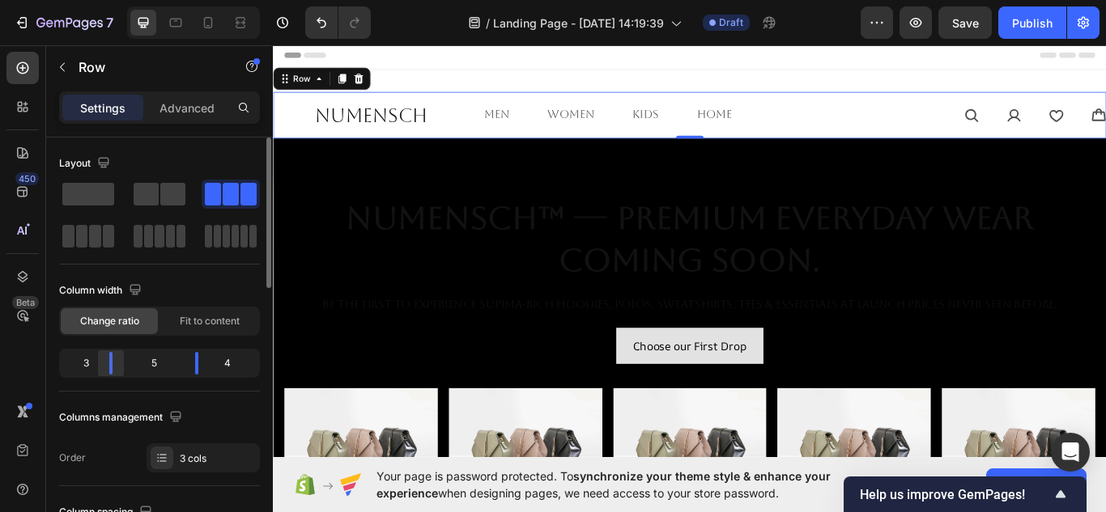
drag, startPoint x: 113, startPoint y: 366, endPoint x: 508, endPoint y: 62, distance: 498.7
click at [111, 364] on div at bounding box center [110, 363] width 29 height 23
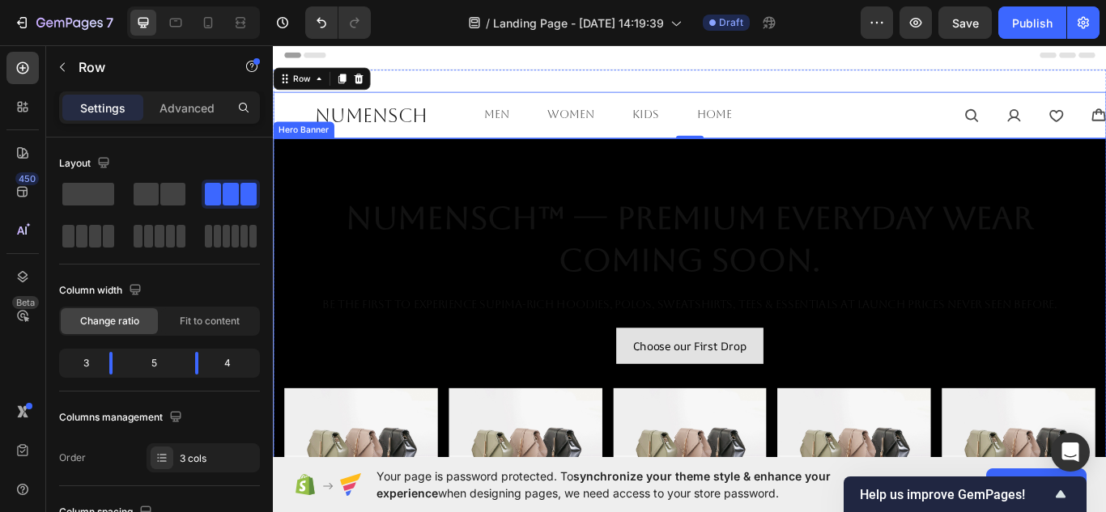
click at [868, 185] on div "Overlay" at bounding box center [759, 428] width 972 height 546
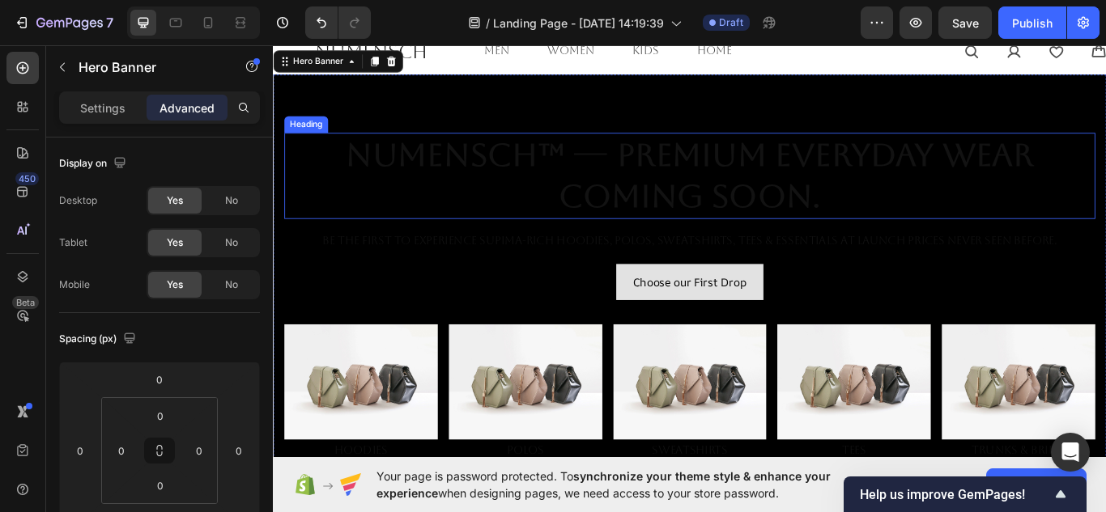
scroll to position [75, 0]
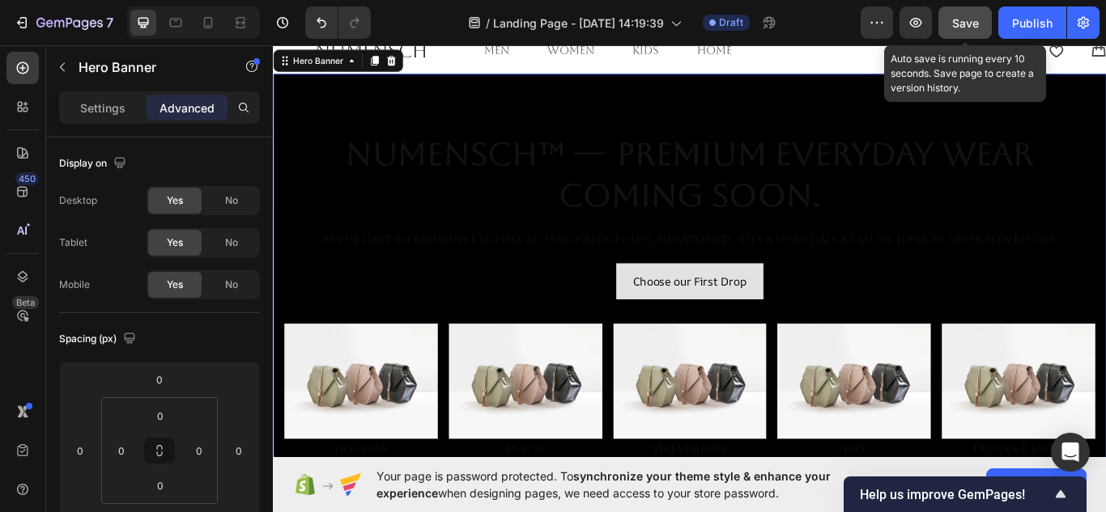
click at [951, 34] on button "Save" at bounding box center [964, 22] width 53 height 32
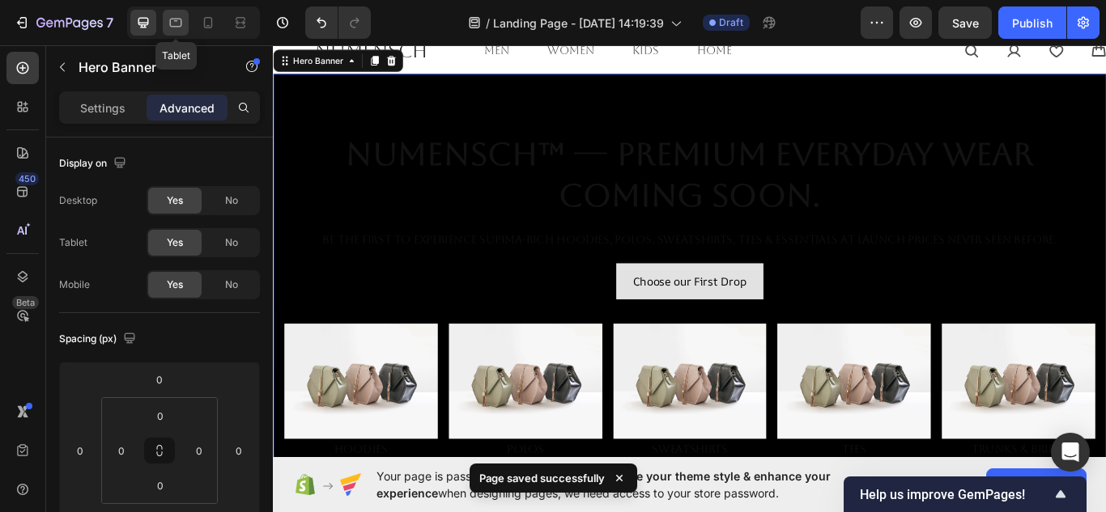
click at [173, 24] on icon at bounding box center [176, 23] width 16 height 16
type input "16"
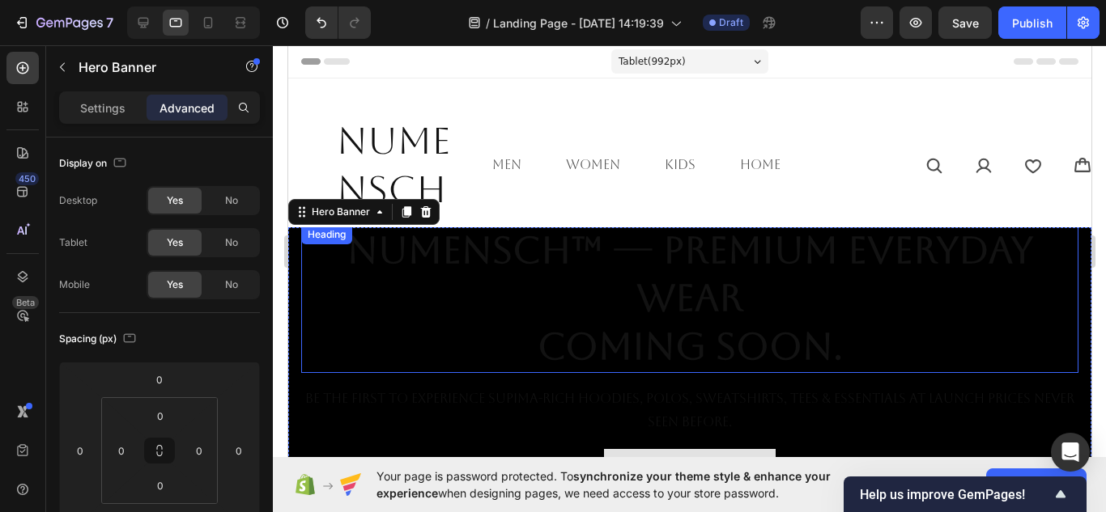
click at [399, 308] on h2 "NuMENSCH™ — Premium Everyday Wear Coming Soon." at bounding box center [688, 299] width 777 height 148
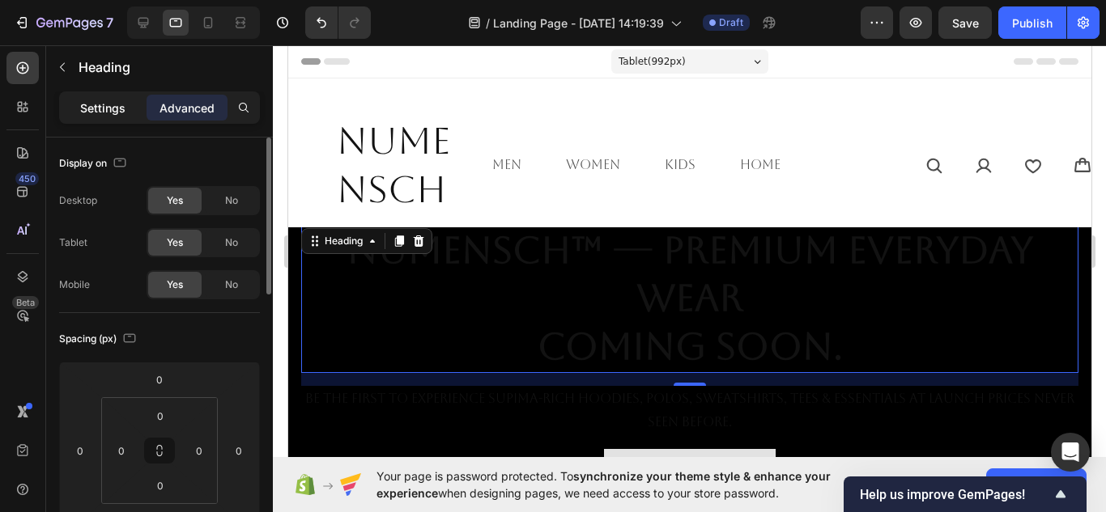
click at [112, 97] on div "Settings" at bounding box center [102, 108] width 81 height 26
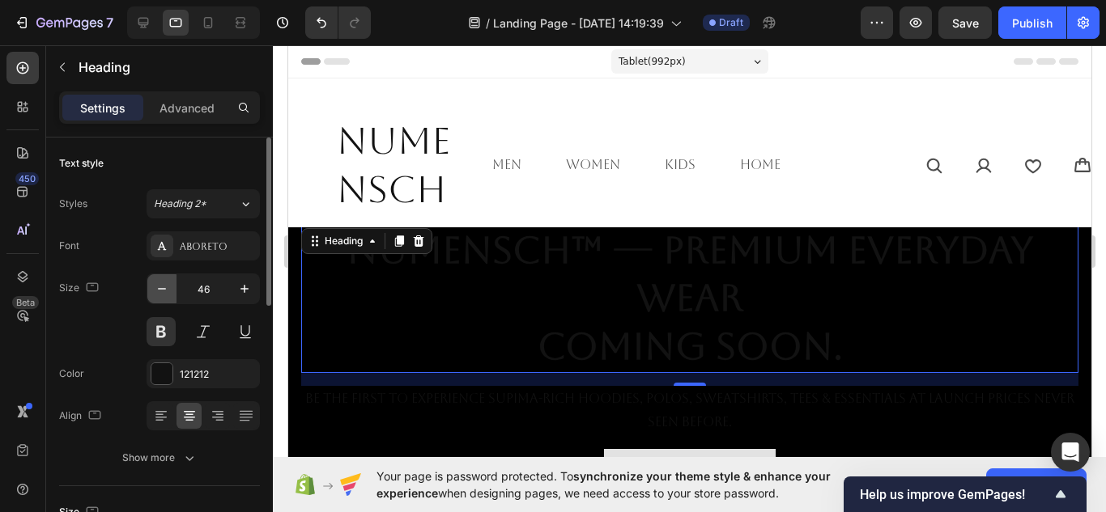
click at [167, 283] on icon "button" at bounding box center [162, 289] width 16 height 16
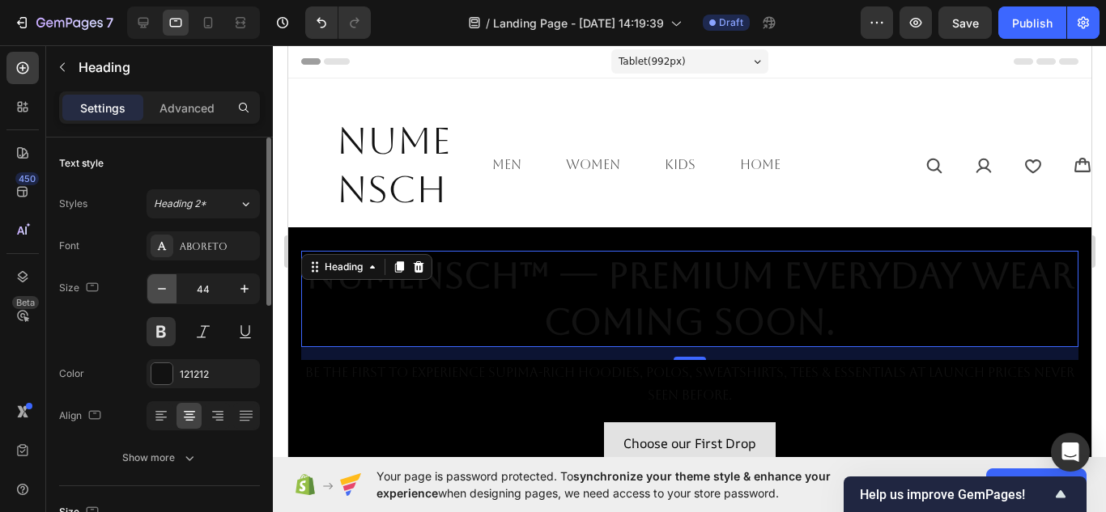
click at [167, 283] on icon "button" at bounding box center [162, 289] width 16 height 16
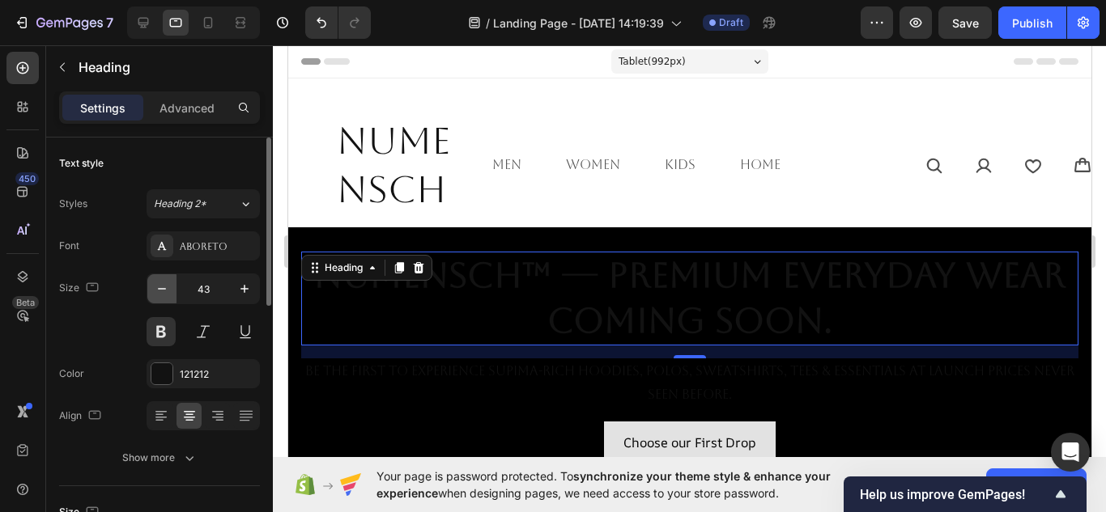
click at [167, 283] on icon "button" at bounding box center [162, 289] width 16 height 16
type input "40"
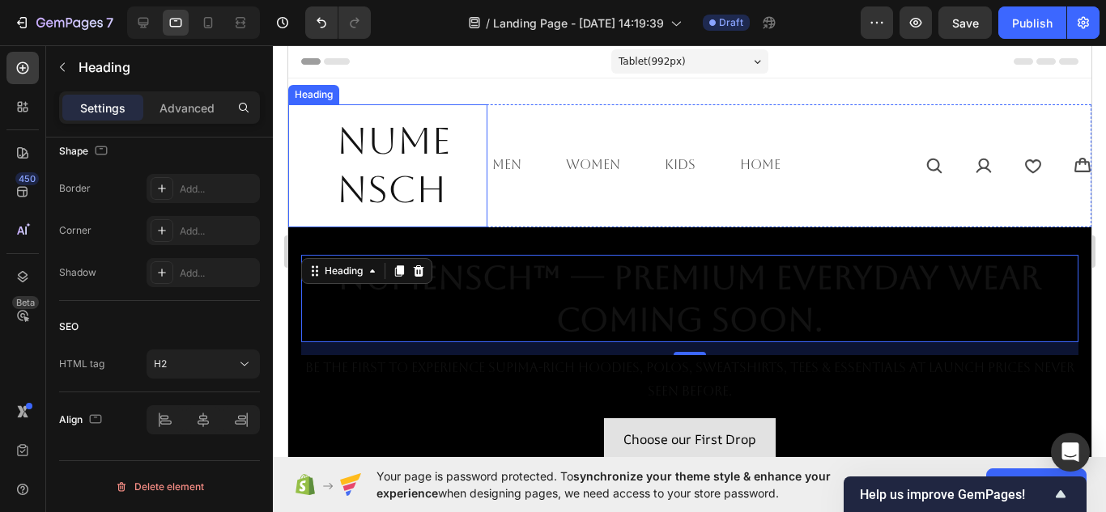
click at [372, 183] on p "NuMENSCH" at bounding box center [405, 165] width 138 height 97
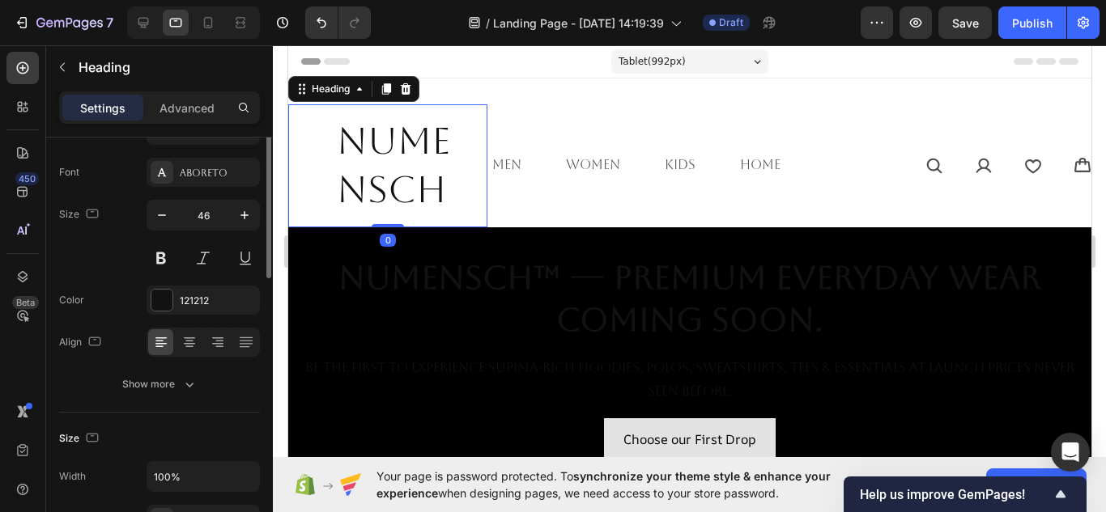
scroll to position [26, 0]
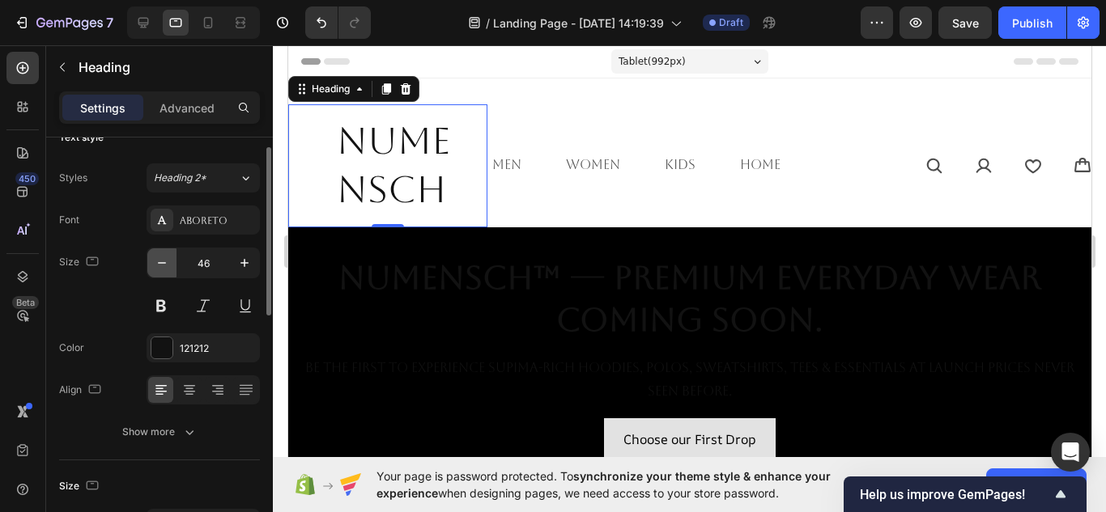
click at [159, 268] on icon "button" at bounding box center [162, 263] width 16 height 16
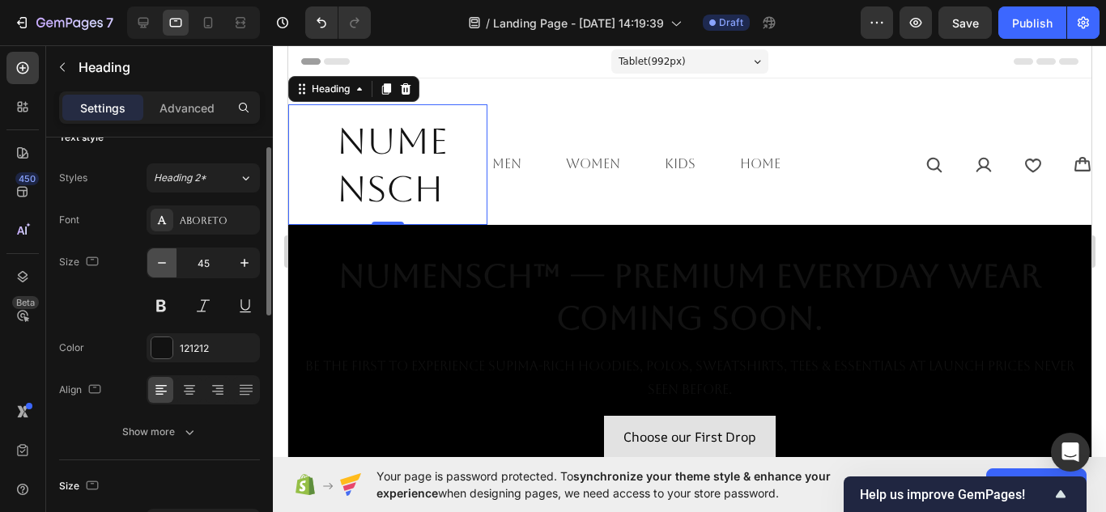
click at [159, 268] on icon "button" at bounding box center [162, 263] width 16 height 16
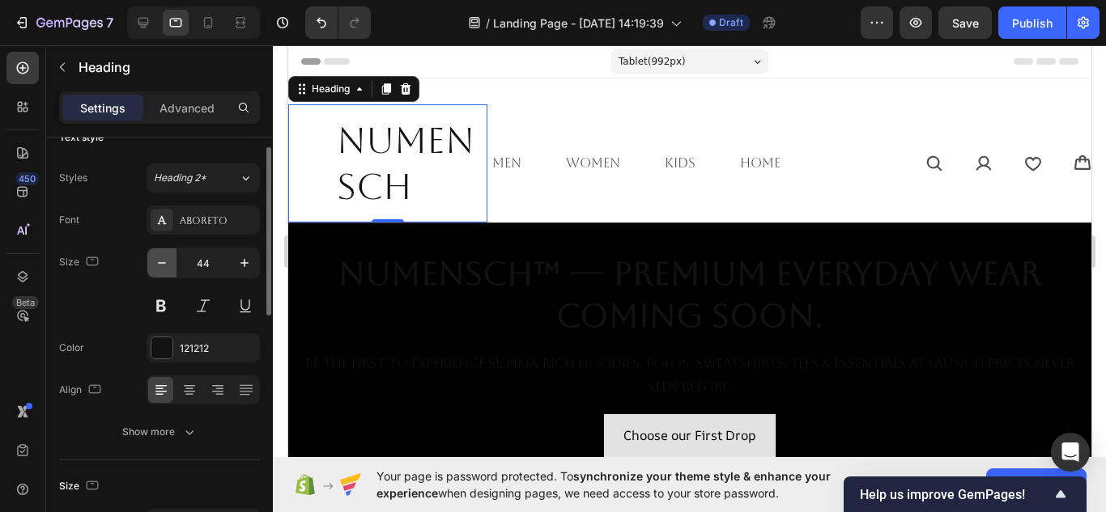
click at [159, 268] on icon "button" at bounding box center [162, 263] width 16 height 16
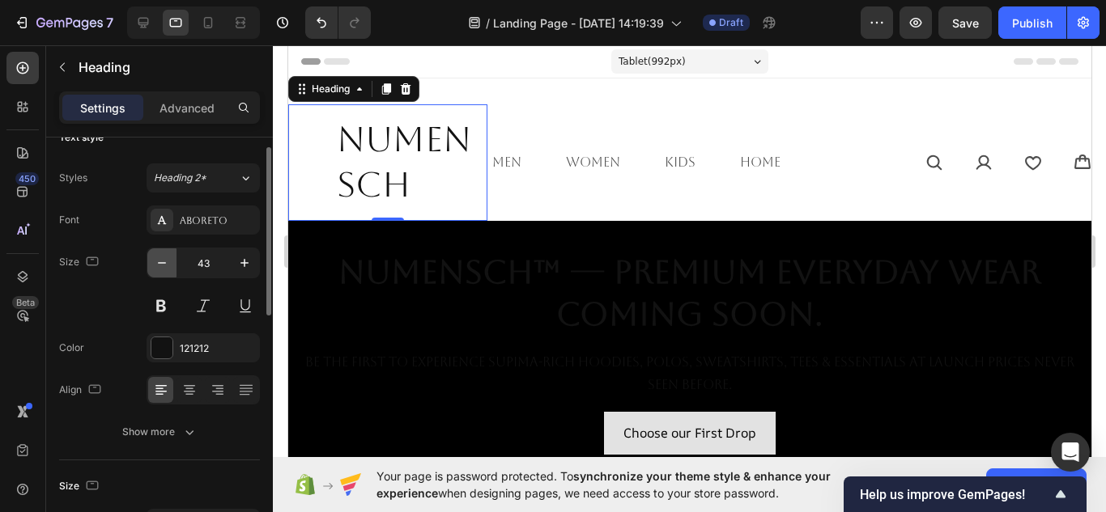
click at [159, 268] on icon "button" at bounding box center [162, 263] width 16 height 16
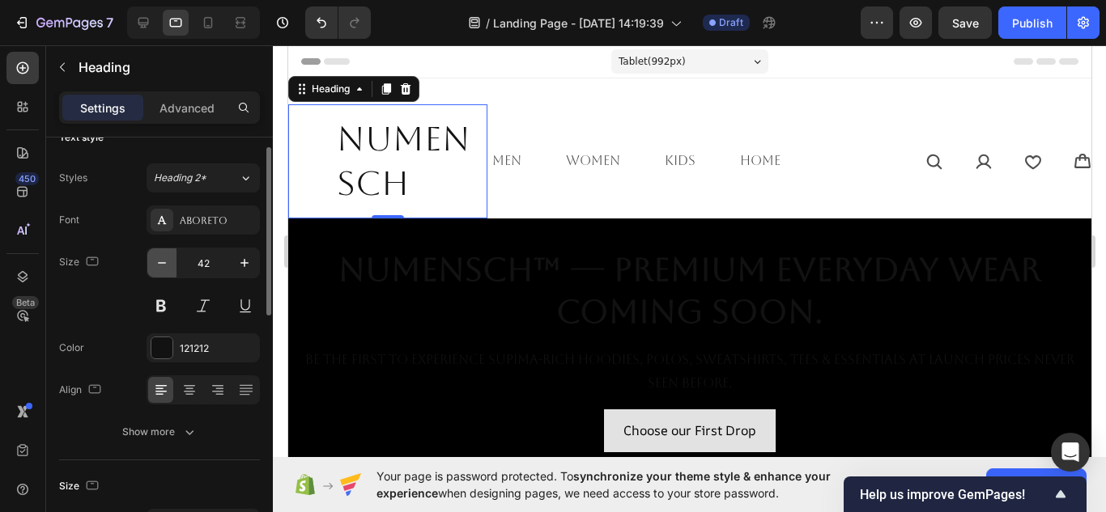
click at [159, 268] on icon "button" at bounding box center [162, 263] width 16 height 16
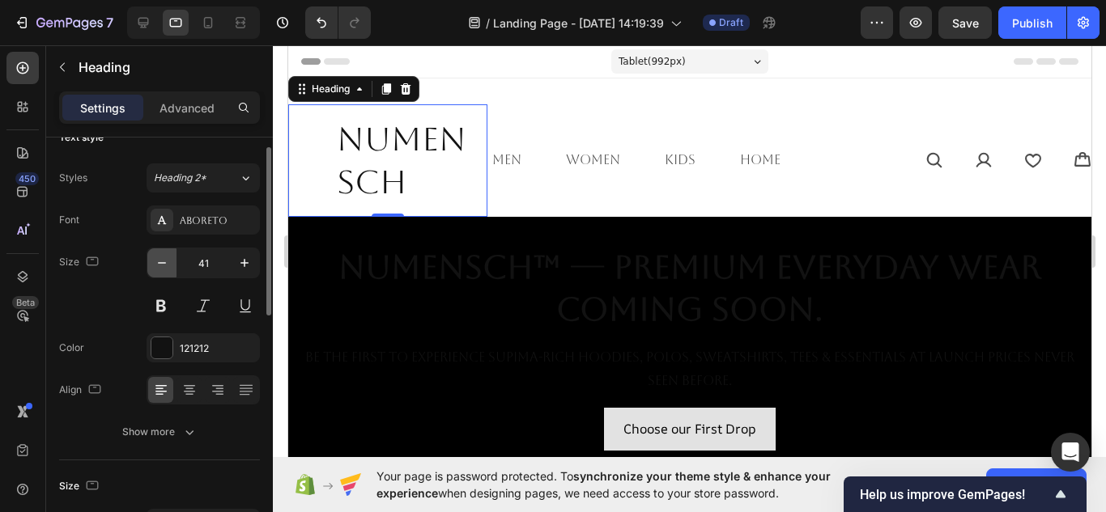
click at [159, 268] on icon "button" at bounding box center [162, 263] width 16 height 16
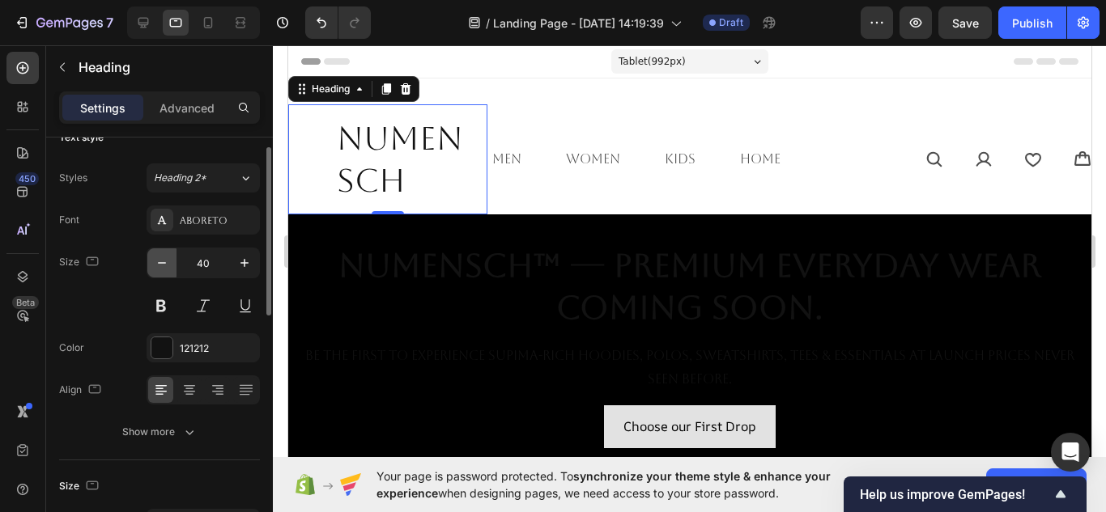
click at [159, 268] on icon "button" at bounding box center [162, 263] width 16 height 16
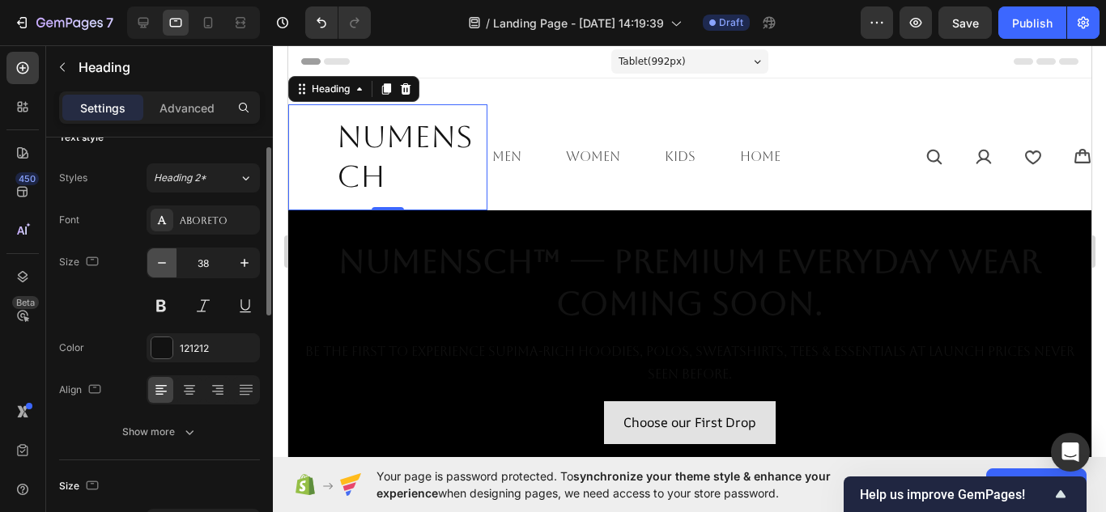
click at [159, 268] on icon "button" at bounding box center [162, 263] width 16 height 16
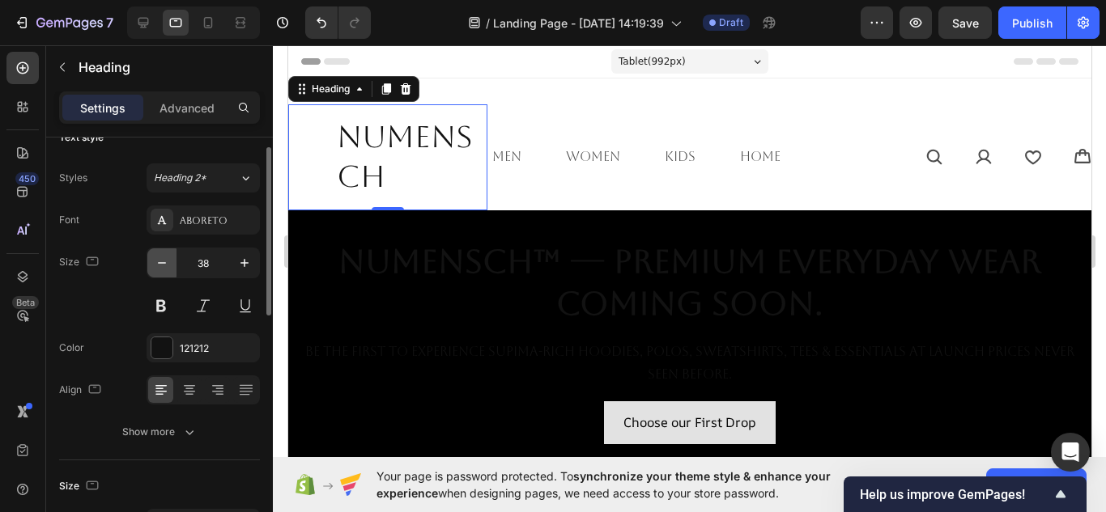
click at [159, 268] on icon "button" at bounding box center [162, 263] width 16 height 16
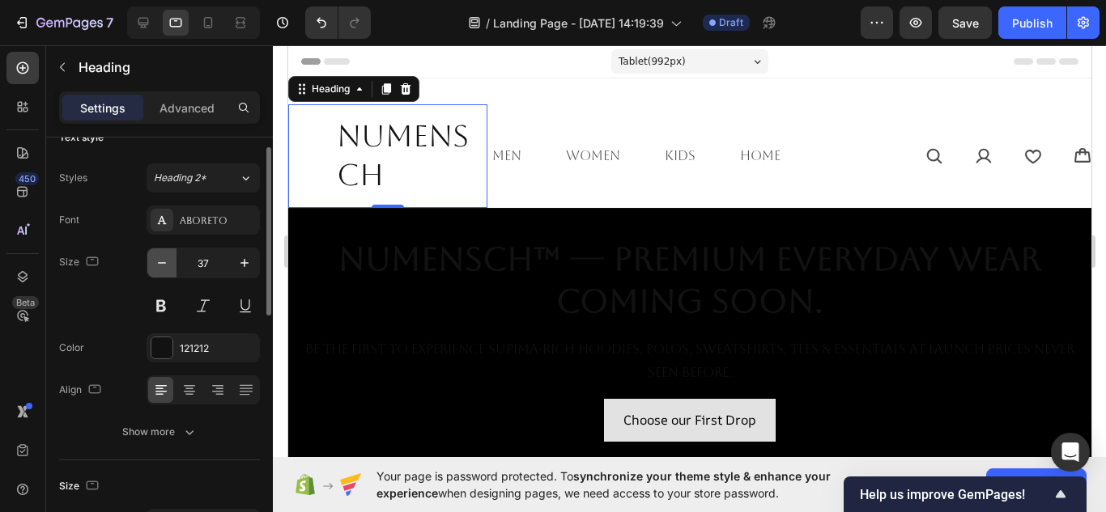
click at [159, 268] on icon "button" at bounding box center [162, 263] width 16 height 16
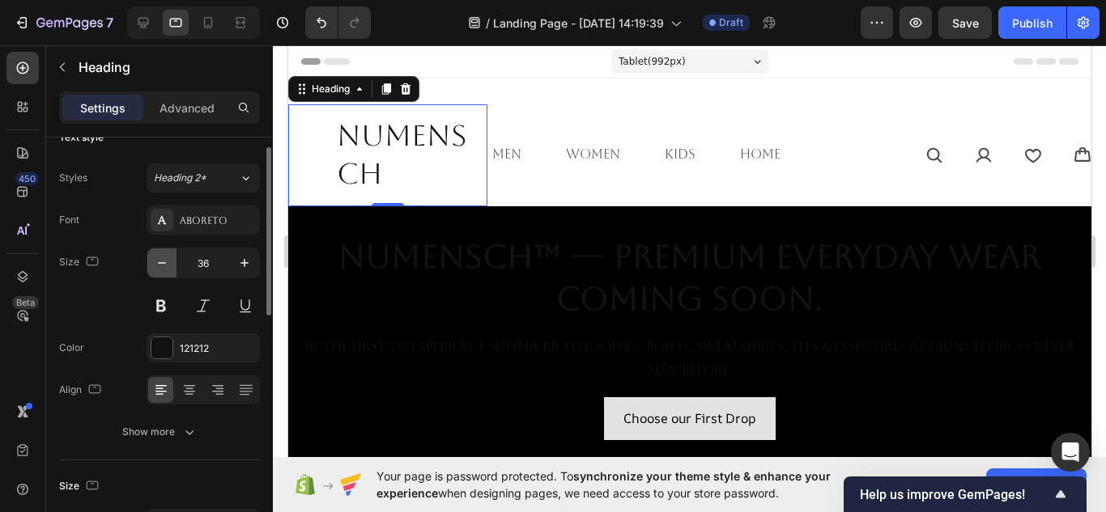
click at [159, 268] on icon "button" at bounding box center [162, 263] width 16 height 16
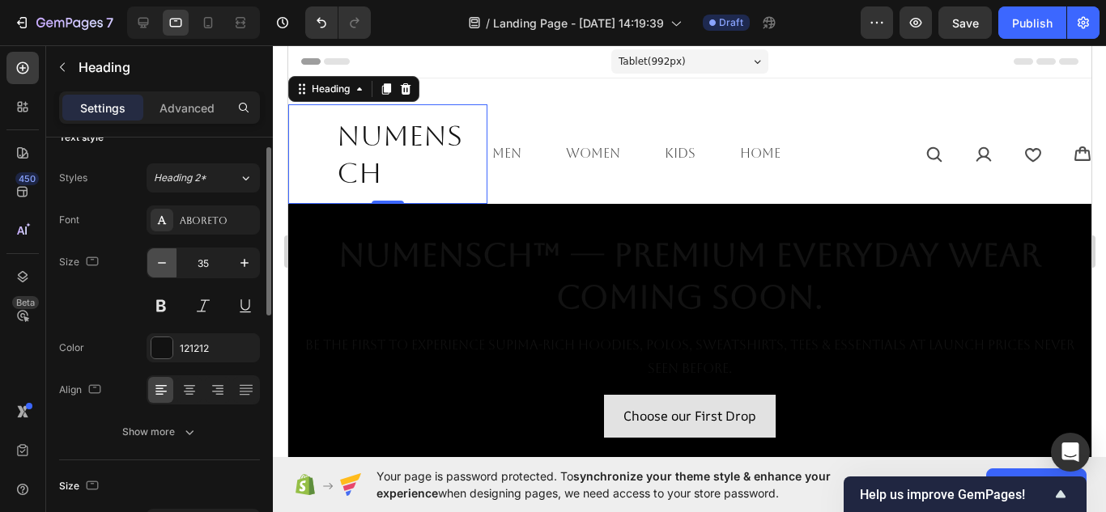
click at [159, 268] on icon "button" at bounding box center [162, 263] width 16 height 16
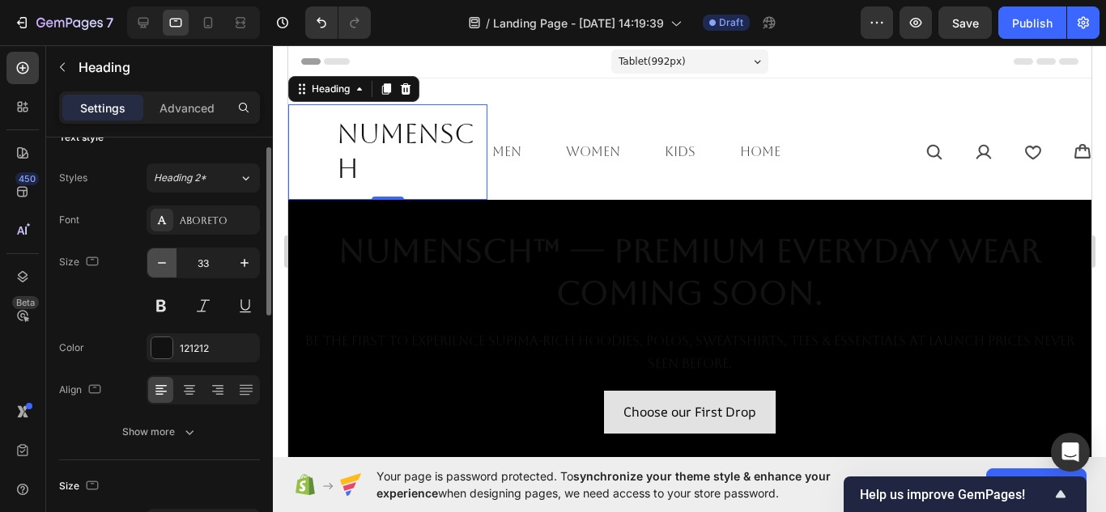
click at [159, 268] on icon "button" at bounding box center [162, 263] width 16 height 16
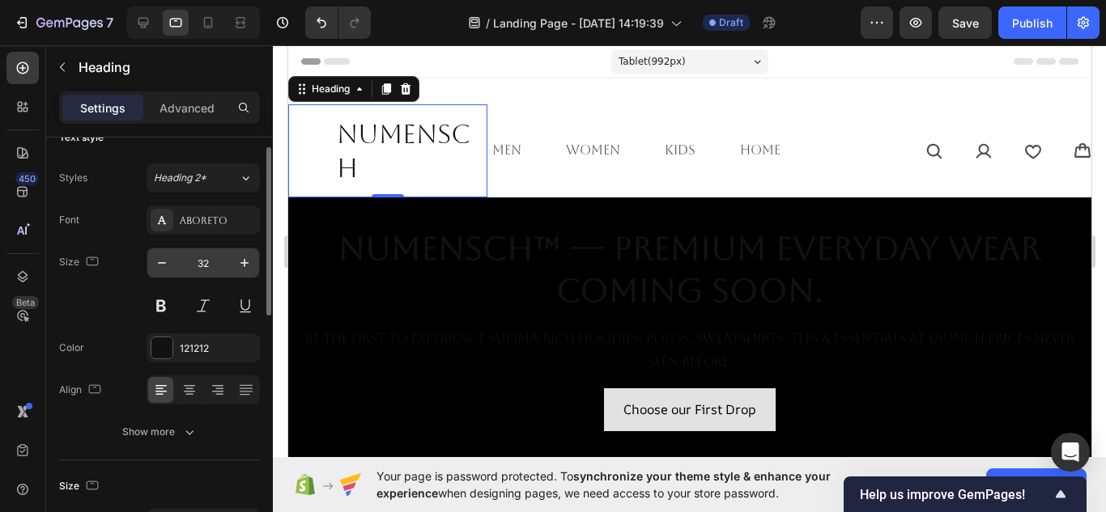
click at [206, 270] on input "32" at bounding box center [202, 263] width 53 height 29
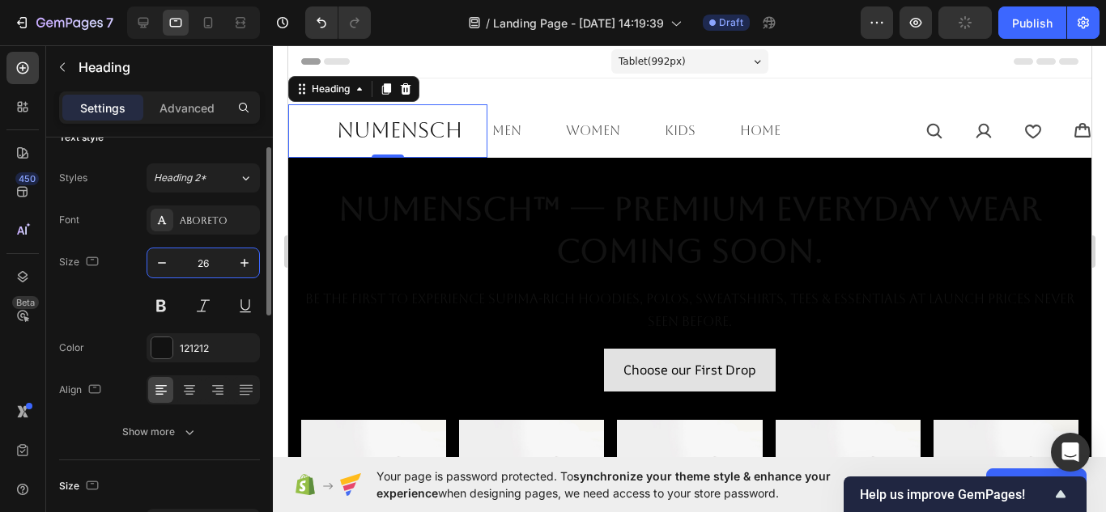
click at [206, 268] on input "26" at bounding box center [202, 263] width 53 height 29
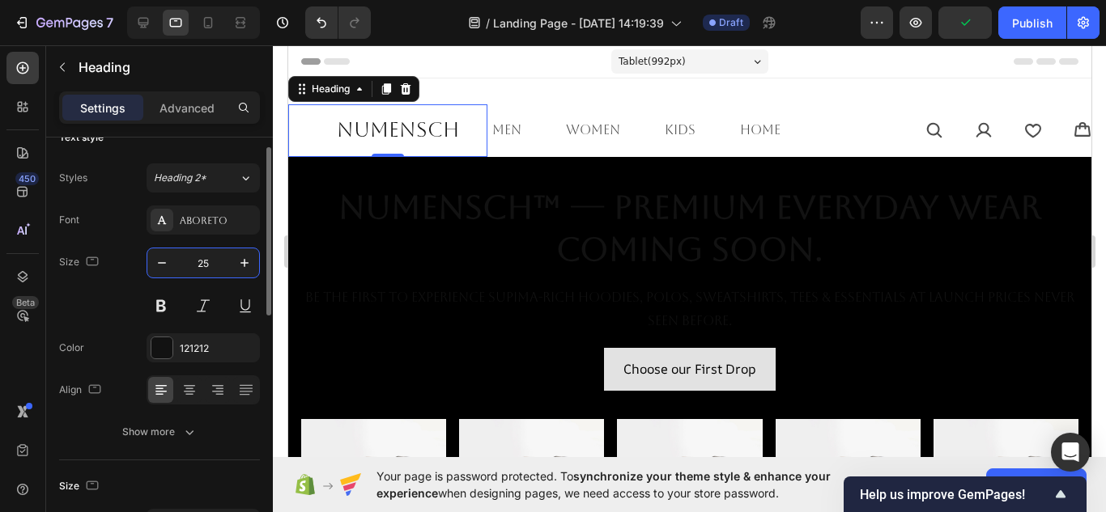
type input "25"
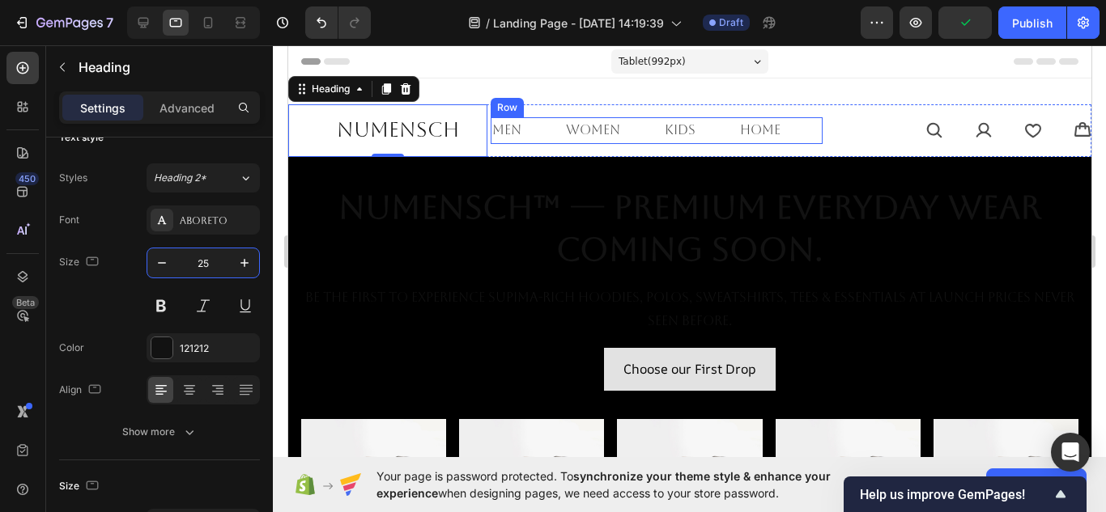
click at [542, 138] on div "men Text Block women Text Block kids Text Block home Text [GEOGRAPHIC_DATA]" at bounding box center [656, 130] width 332 height 27
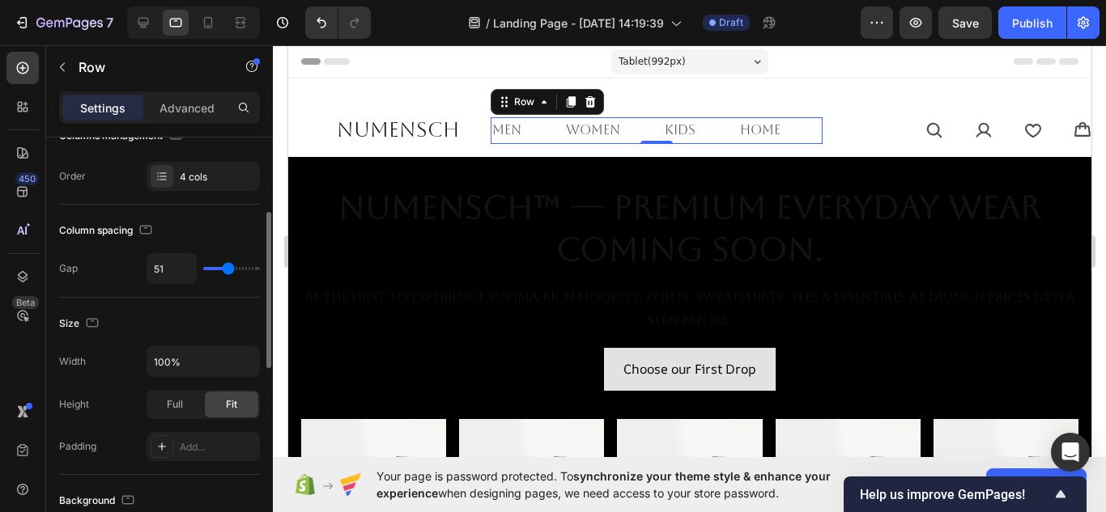
scroll to position [199, 0]
click at [509, 129] on p "men" at bounding box center [505, 130] width 29 height 23
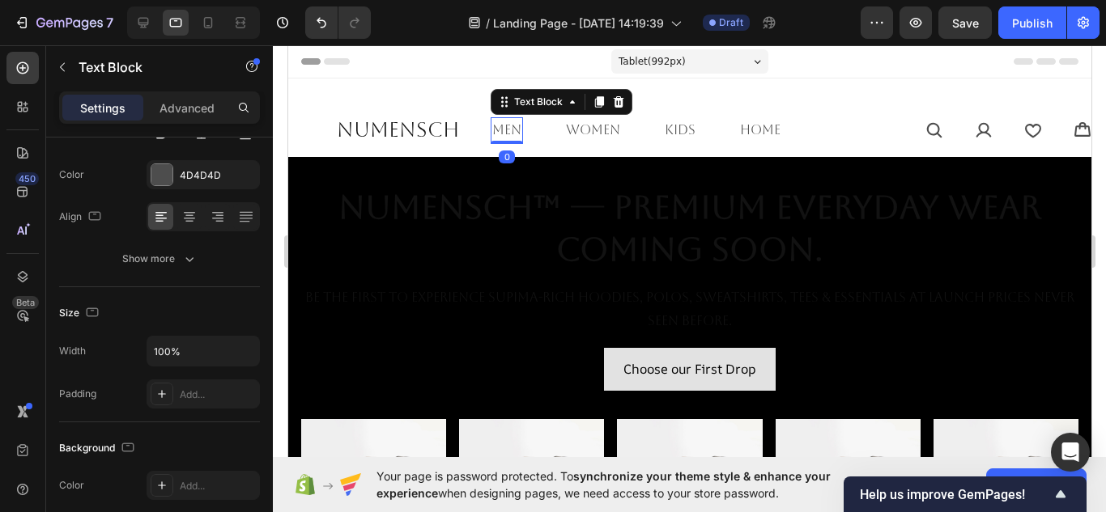
scroll to position [0, 0]
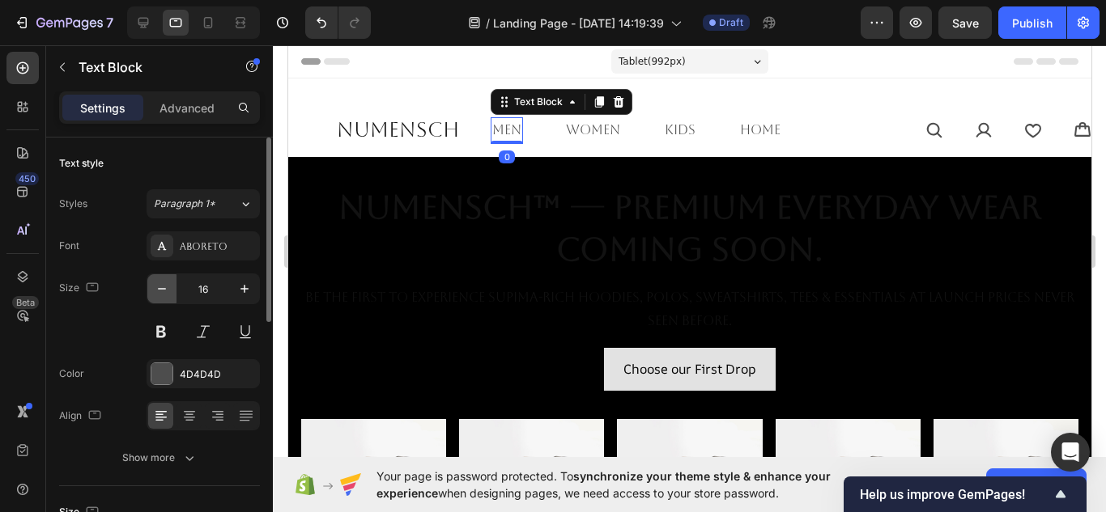
click at [162, 287] on icon "button" at bounding box center [162, 289] width 16 height 16
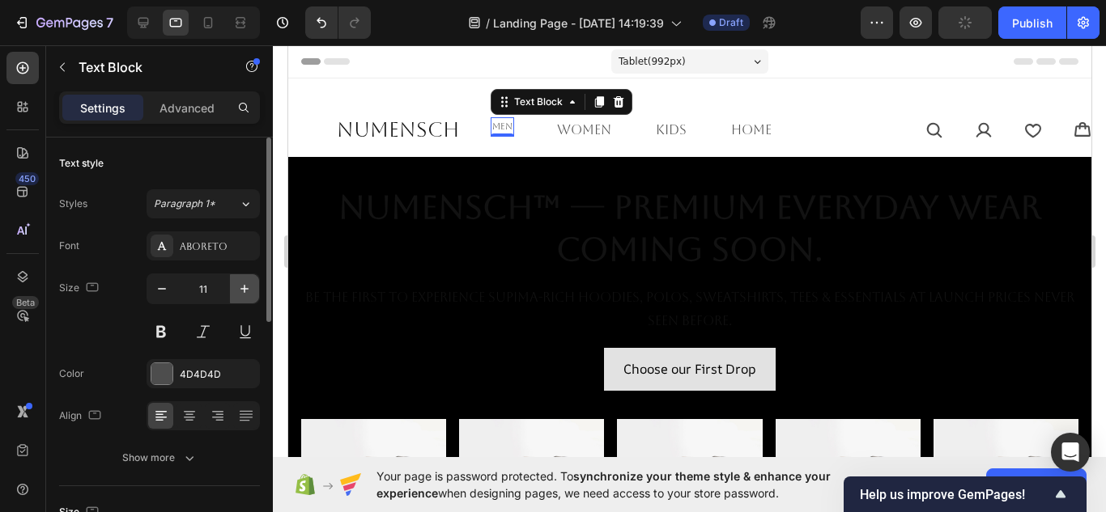
click at [249, 289] on icon "button" at bounding box center [244, 289] width 8 height 8
type input "13"
click at [213, 29] on icon at bounding box center [208, 23] width 16 height 16
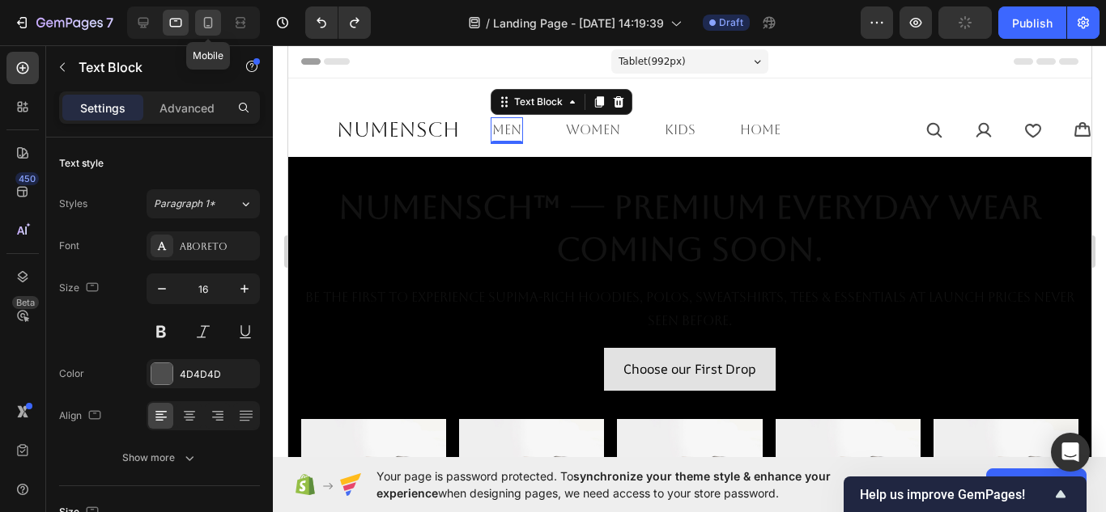
type input "14"
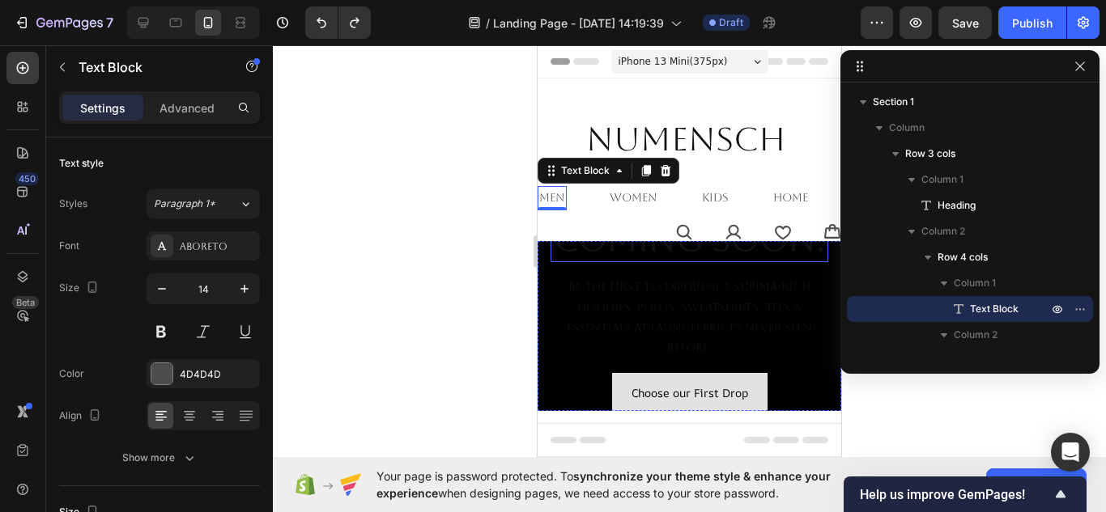
click at [585, 262] on h2 "NuMENSCH™ — Premium Everyday Wear Coming Soon." at bounding box center [690, 175] width 278 height 176
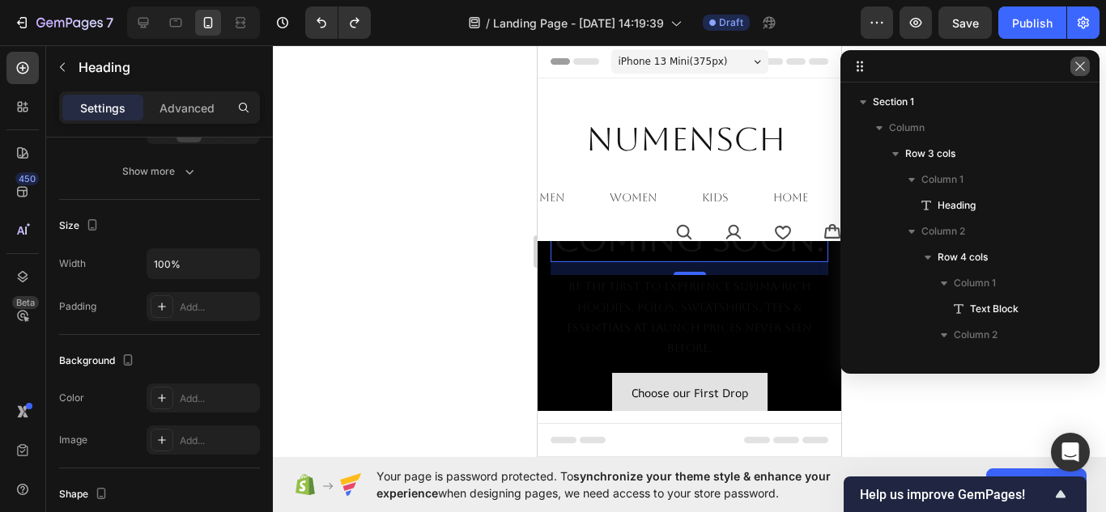
click at [1078, 66] on icon "button" at bounding box center [1080, 66] width 13 height 13
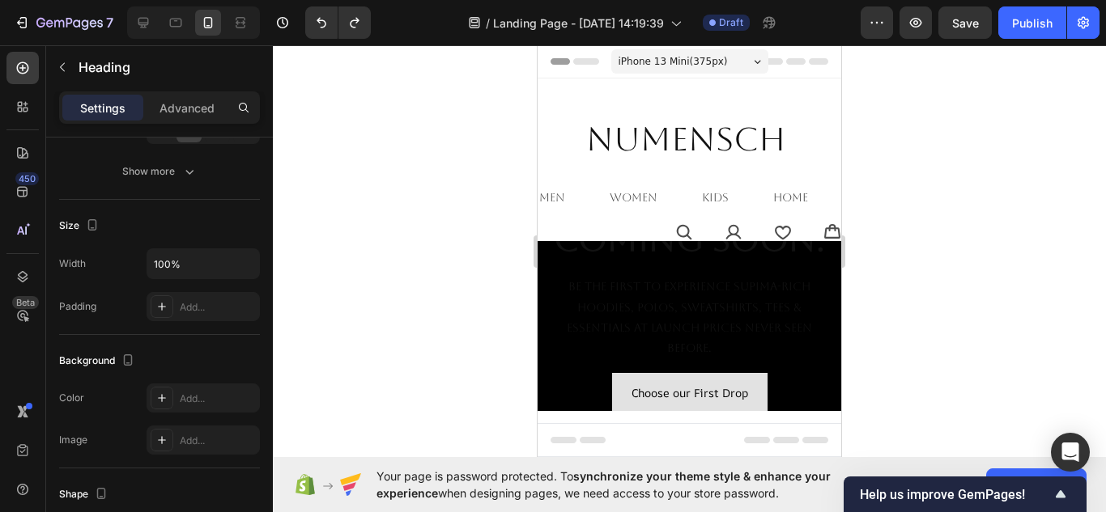
click at [568, 61] on div "Header" at bounding box center [577, 61] width 60 height 19
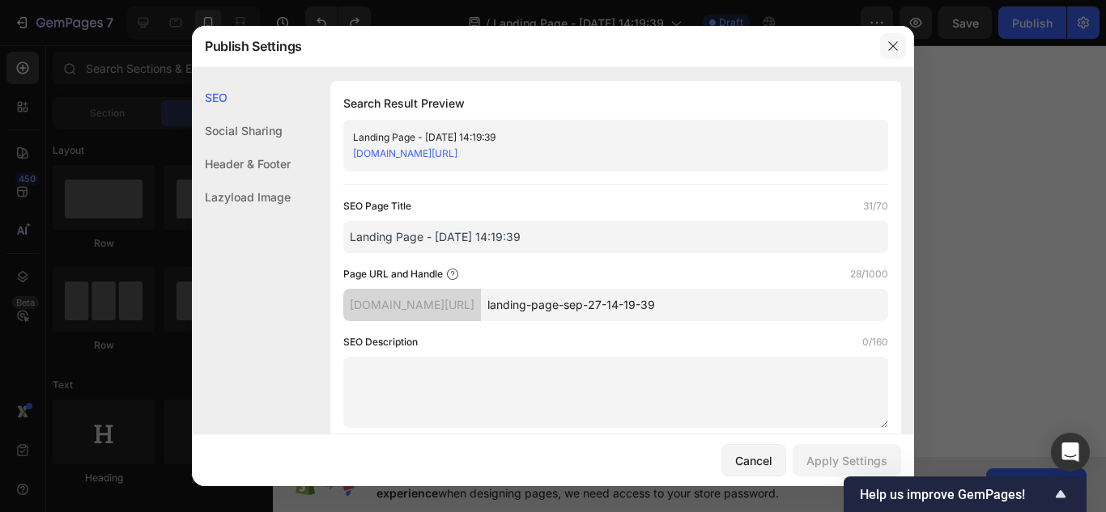
click at [892, 40] on icon "button" at bounding box center [892, 46] width 13 height 13
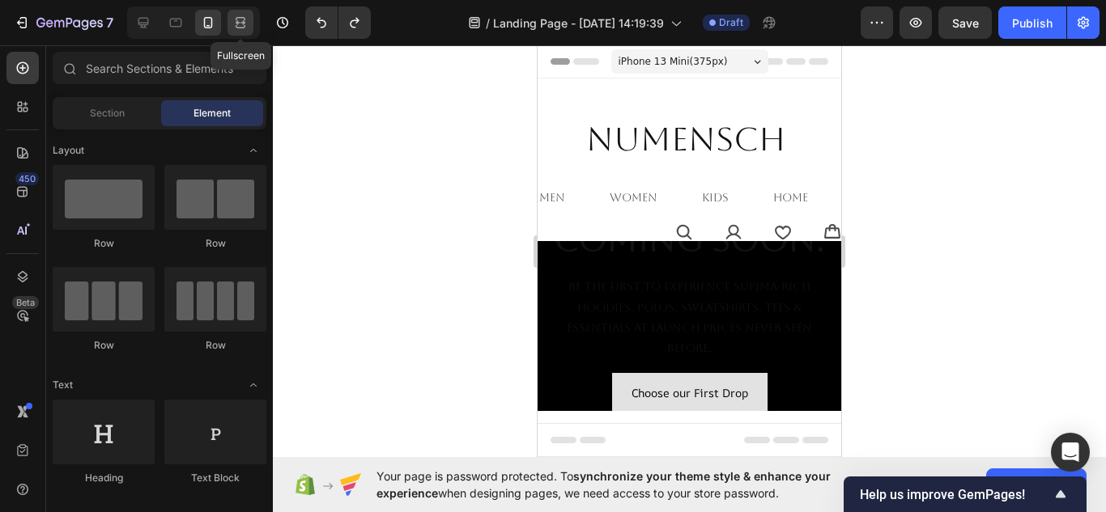
click at [249, 23] on icon at bounding box center [240, 23] width 16 height 16
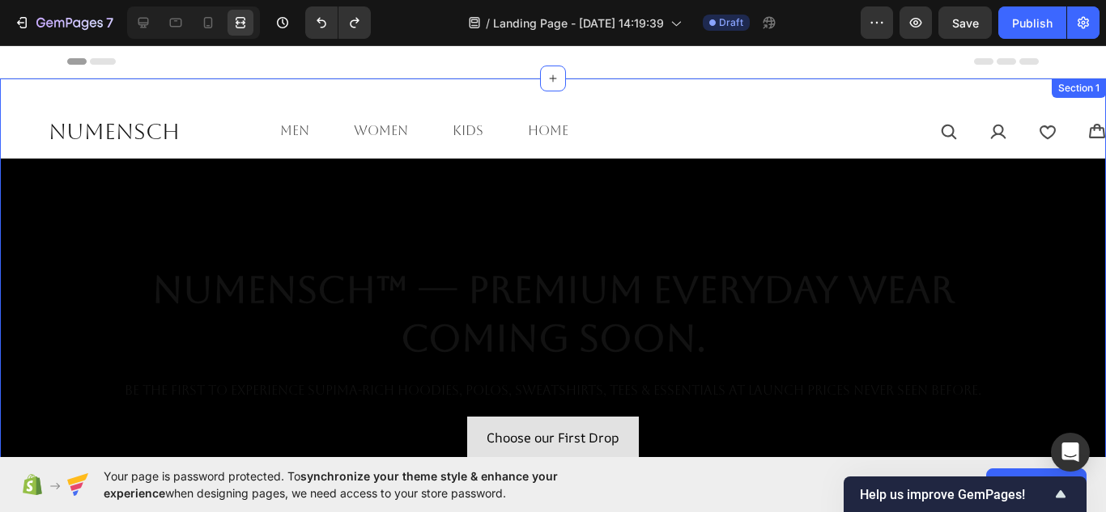
click at [288, 95] on div "NuMENSCH Heading men Text Block women Text Block kids Text Block home Text Bloc…" at bounding box center [553, 443] width 1106 height 728
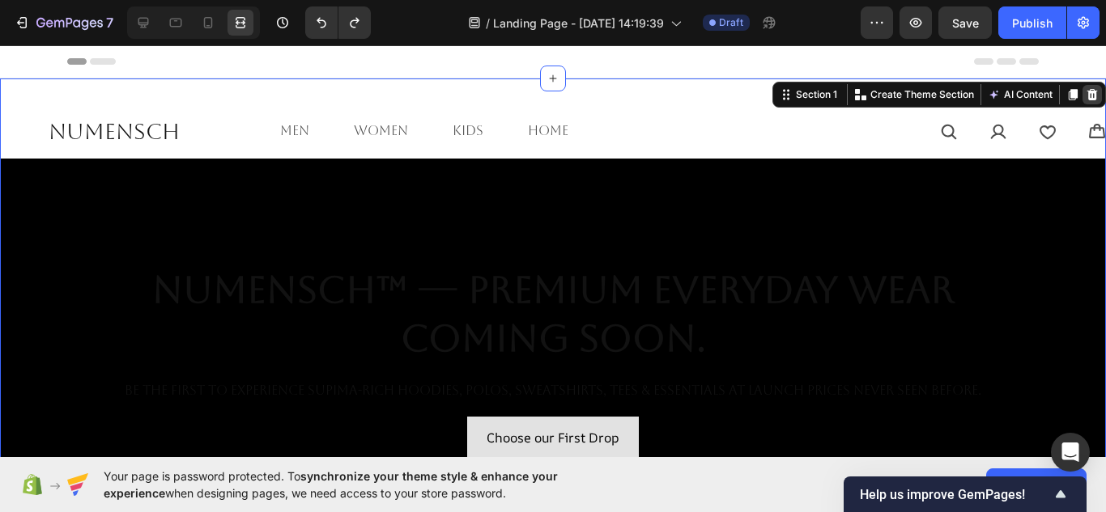
click at [1087, 91] on icon at bounding box center [1092, 94] width 11 height 11
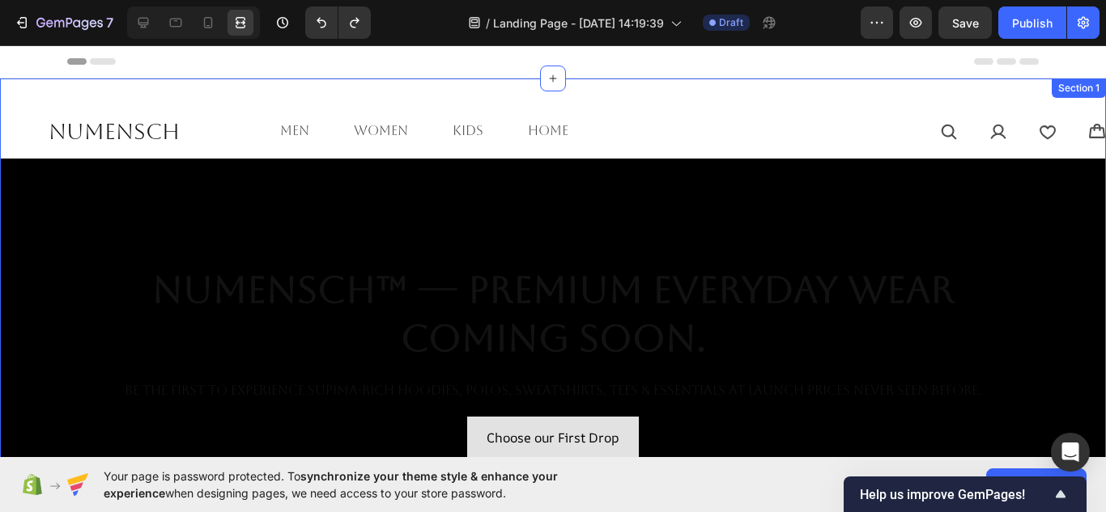
click at [763, 99] on div "NuMENSCH Heading men Text Block women Text Block kids Text Block home Text Bloc…" at bounding box center [553, 443] width 1106 height 728
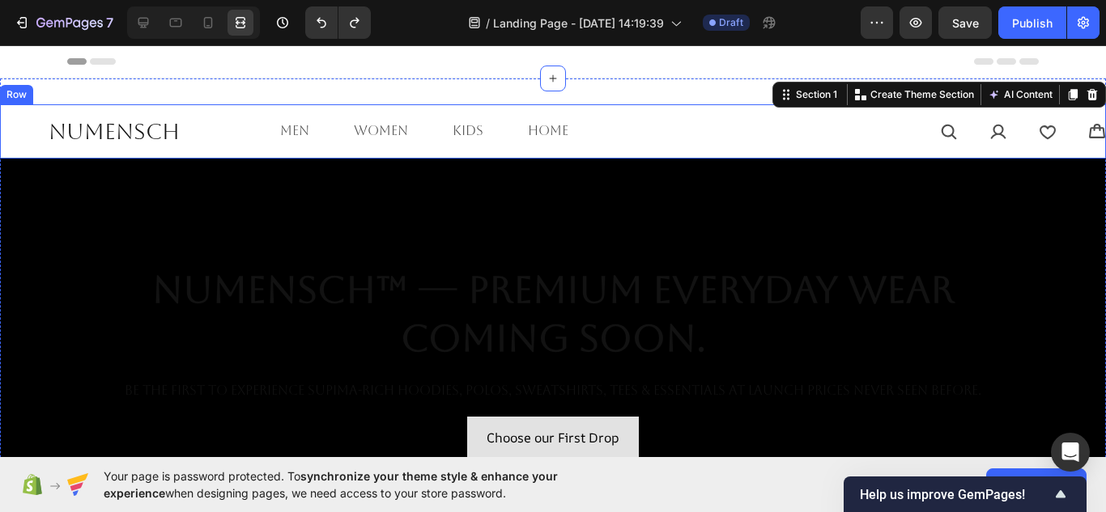
click at [508, 110] on div "men Text Block women Text Block kids Text Block home Text [GEOGRAPHIC_DATA]" at bounding box center [507, 131] width 458 height 54
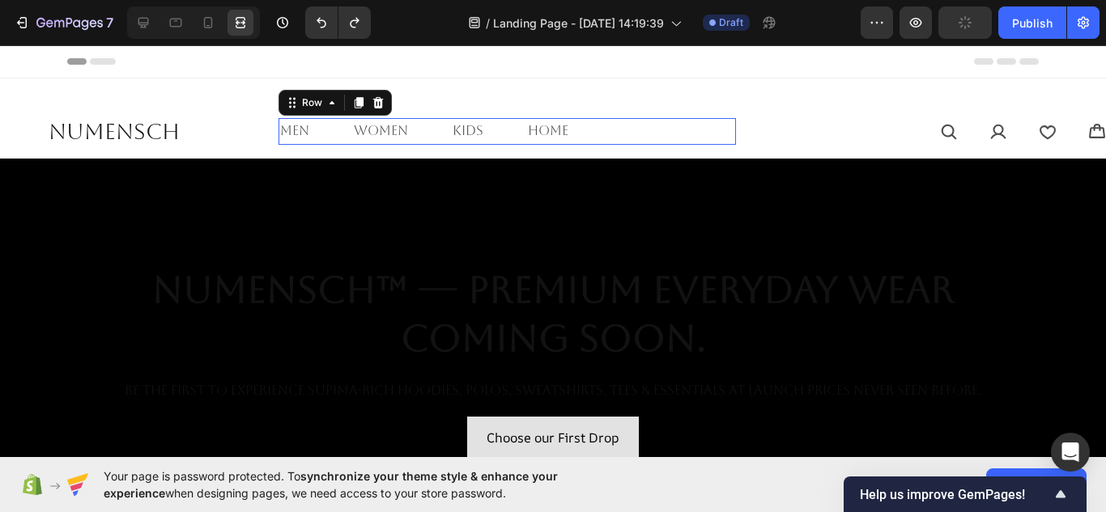
scroll to position [287, 0]
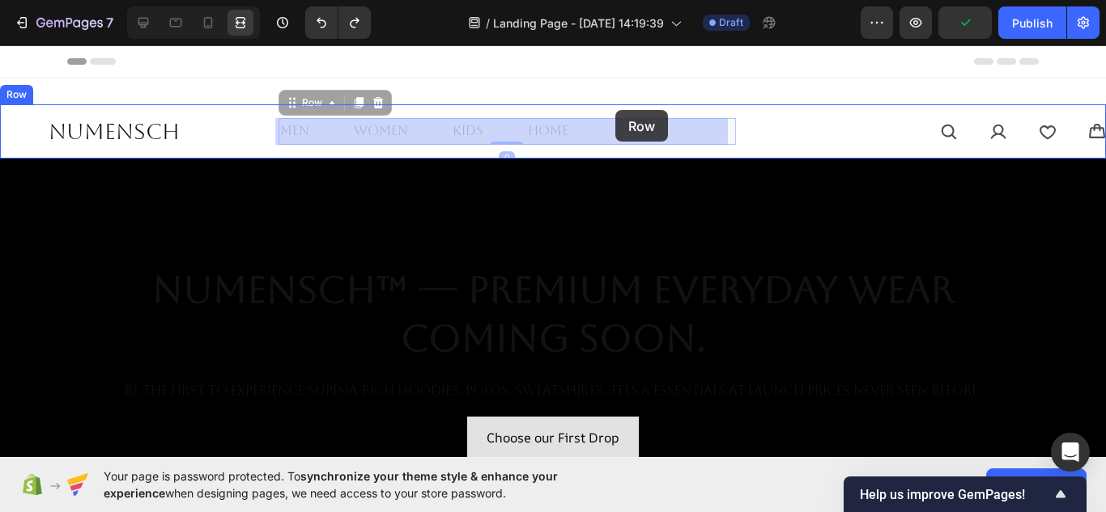
drag, startPoint x: 614, startPoint y: 130, endPoint x: 615, endPoint y: 110, distance: 19.5
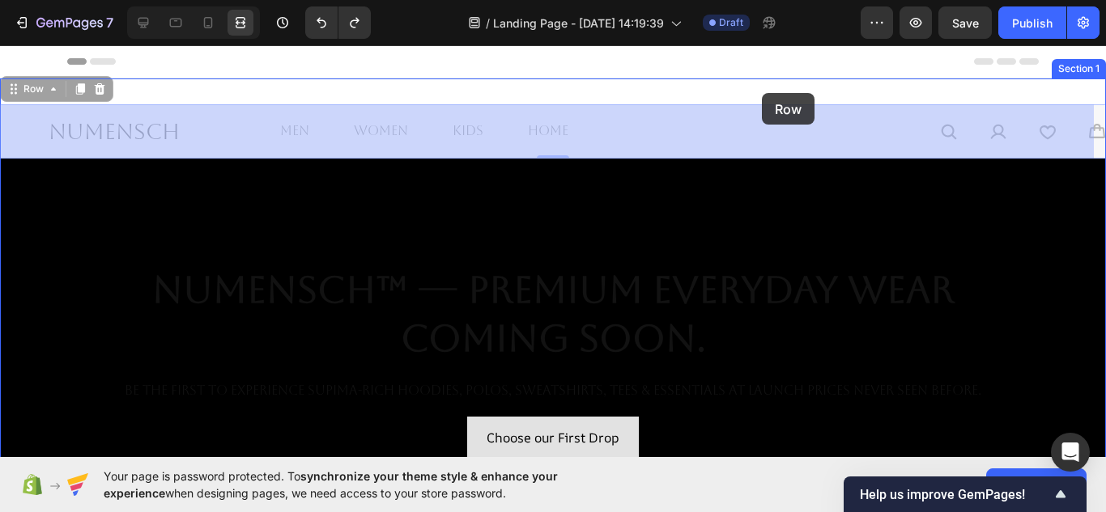
drag, startPoint x: 755, startPoint y: 114, endPoint x: 762, endPoint y: 93, distance: 22.0
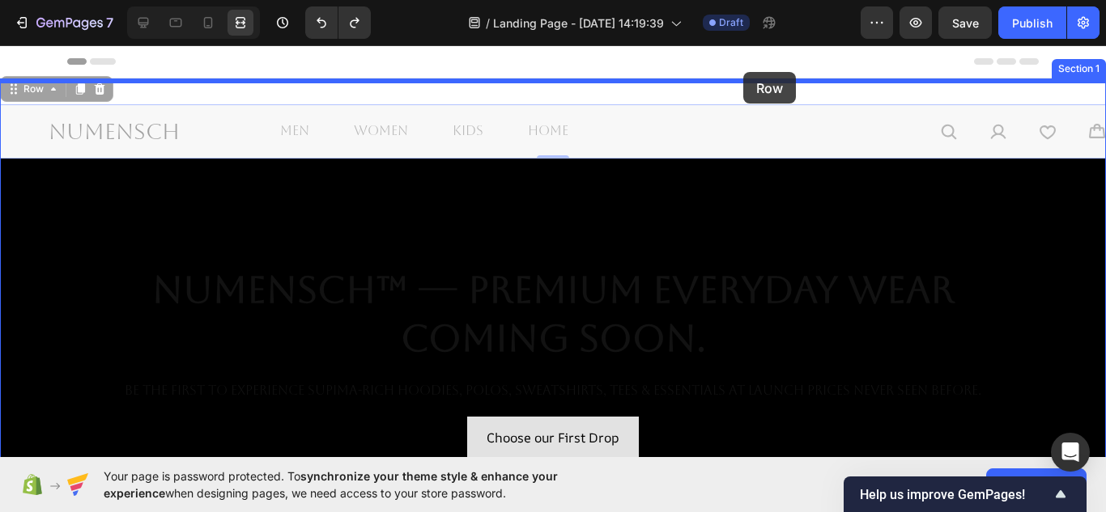
drag, startPoint x: 767, startPoint y: 114, endPoint x: 743, endPoint y: 72, distance: 48.6
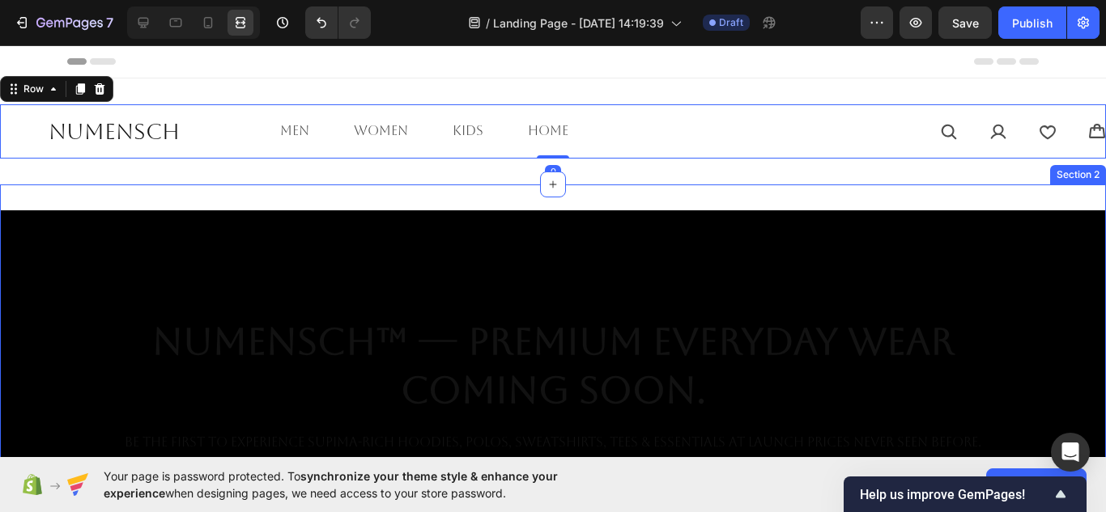
click at [675, 189] on div "NuMENSCH™ — Premium Everyday Wear Coming Soon. Heading Be the first to experien…" at bounding box center [553, 522] width 1106 height 674
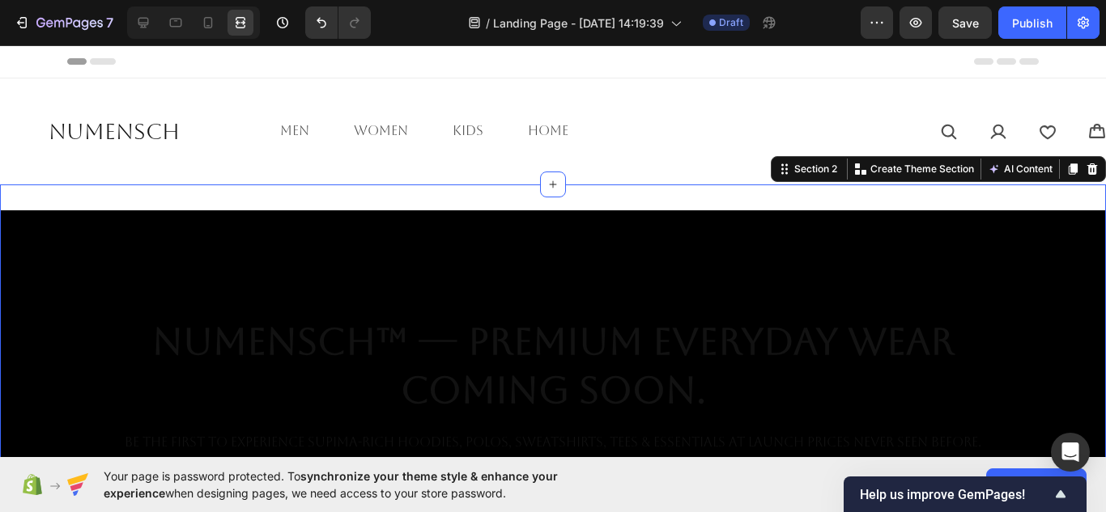
scroll to position [0, 0]
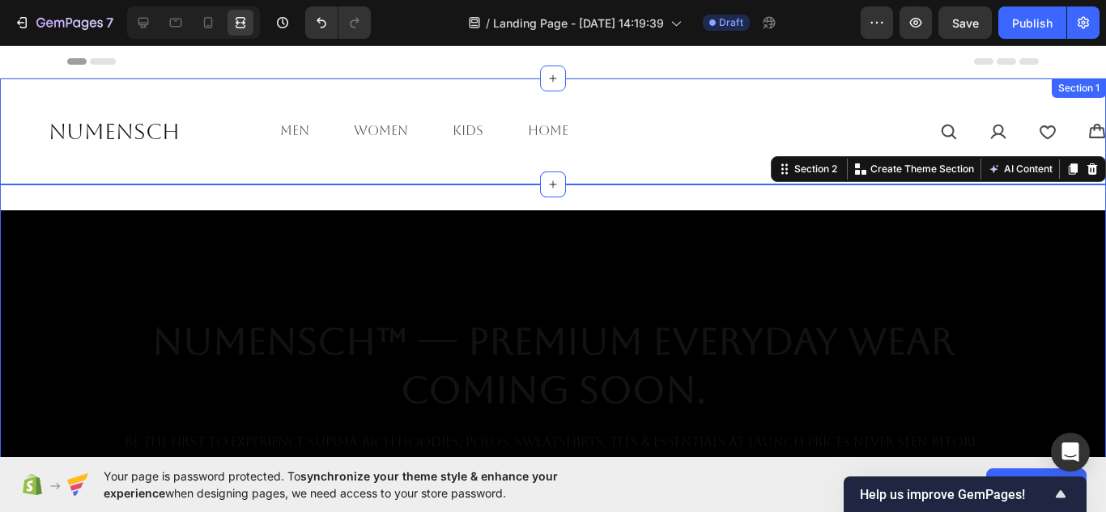
click at [706, 164] on div "NuMENSCH Heading men Text Block women Text Block kids Text Block home Text Bloc…" at bounding box center [553, 132] width 1106 height 106
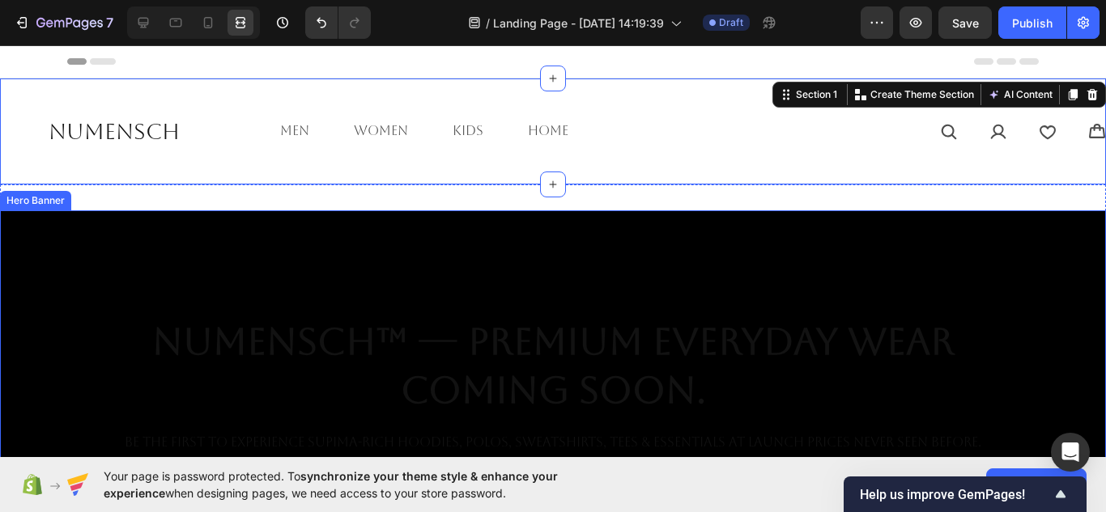
click at [657, 223] on div "Overlay" at bounding box center [553, 521] width 1106 height 622
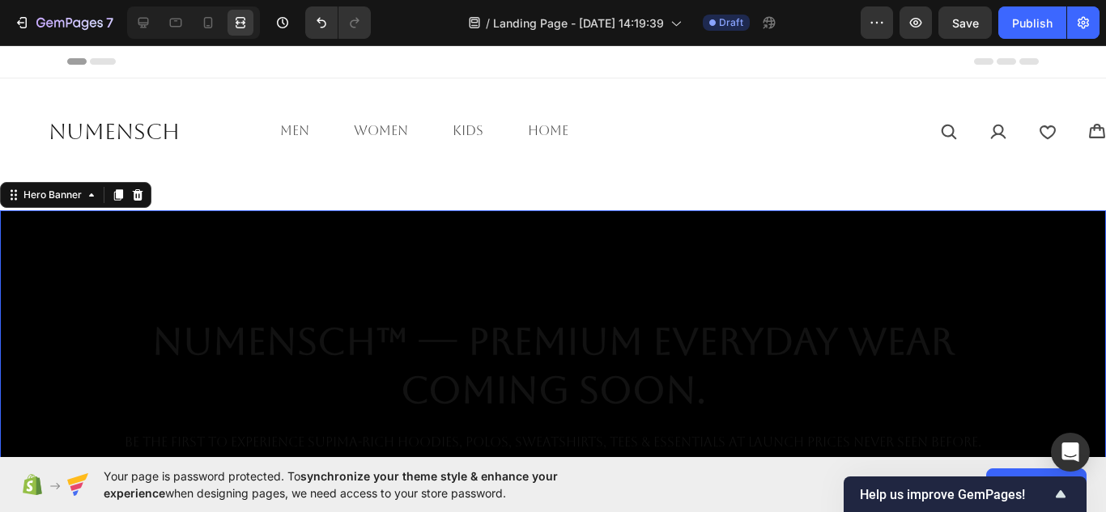
drag, startPoint x: 648, startPoint y: 210, endPoint x: 646, endPoint y: 235, distance: 24.3
click at [655, 188] on div "NuMENSCH™ — Premium Everyday Wear Coming Soon. Heading Be the first to experien…" at bounding box center [553, 522] width 1106 height 674
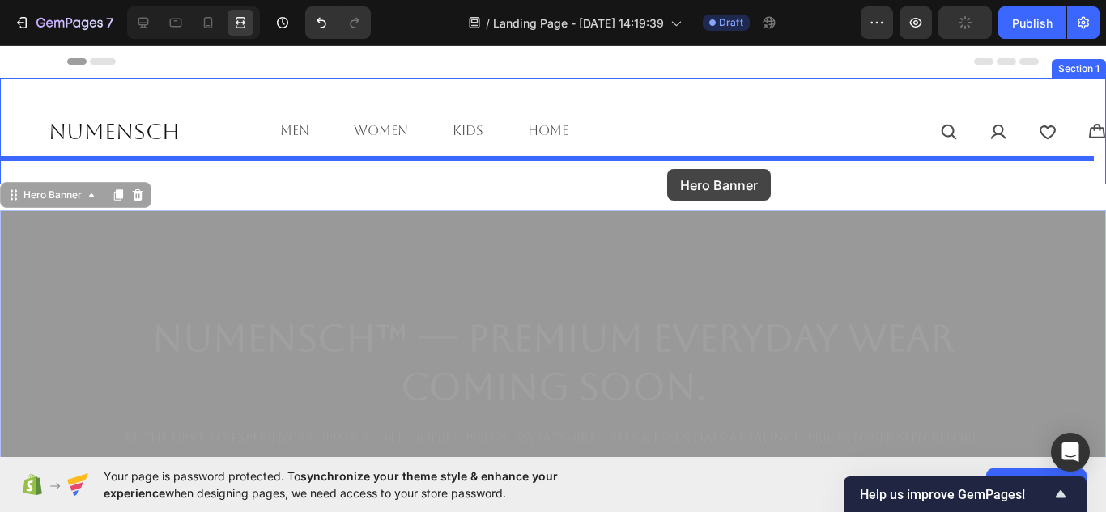
drag, startPoint x: 648, startPoint y: 230, endPoint x: 667, endPoint y: 169, distance: 63.8
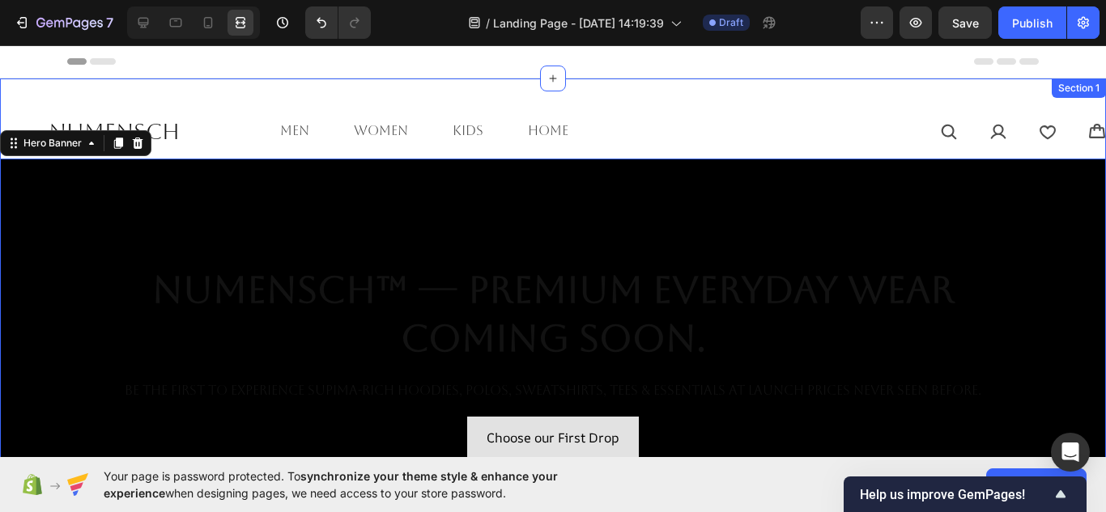
click at [748, 86] on div "NuMENSCH Heading men Text Block women Text Block kids Text Block home Text Bloc…" at bounding box center [553, 443] width 1106 height 728
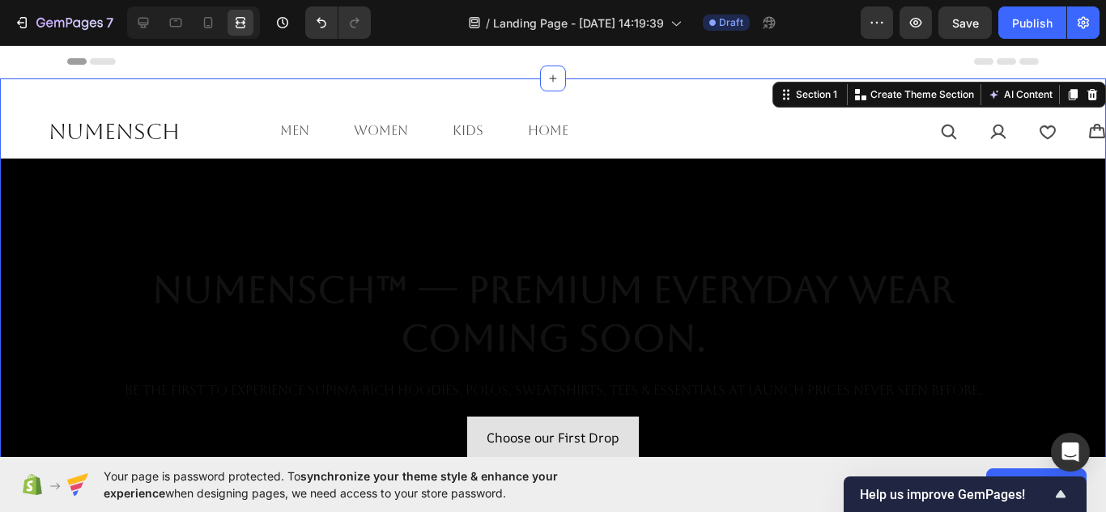
click at [707, 90] on div "NuMENSCH Heading men Text Block women Text Block kids Text Block home Text Bloc…" at bounding box center [553, 443] width 1106 height 728
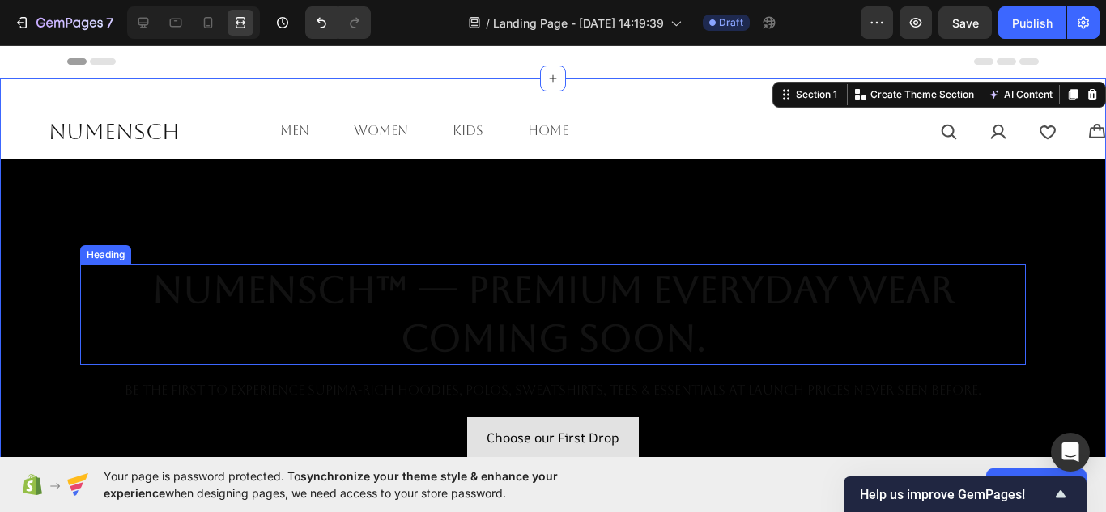
click at [746, 278] on h2 "NuMENSCH™ — Premium Everyday Wear Coming Soon." at bounding box center [553, 315] width 946 height 100
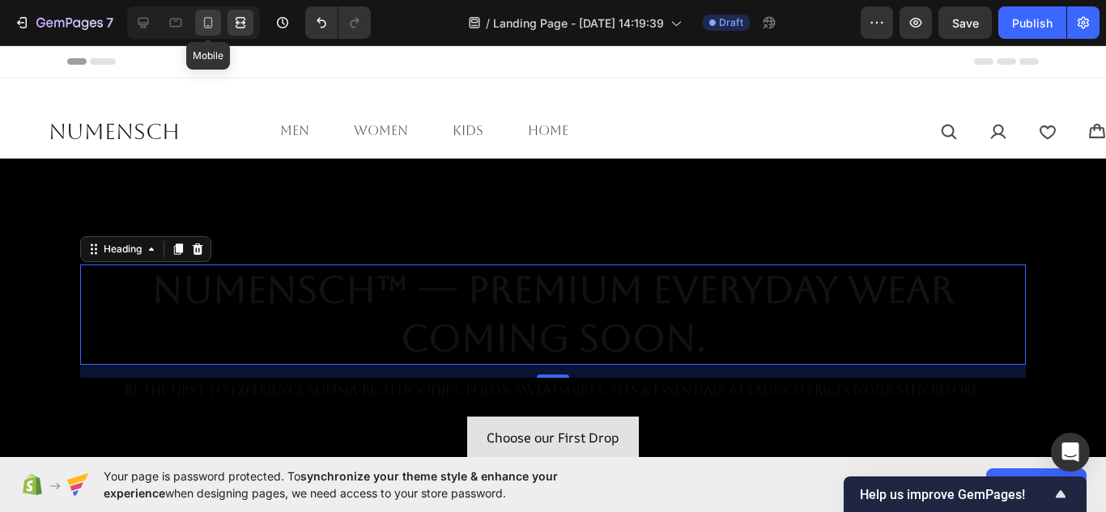
click at [202, 29] on icon at bounding box center [208, 23] width 16 height 16
type input "41"
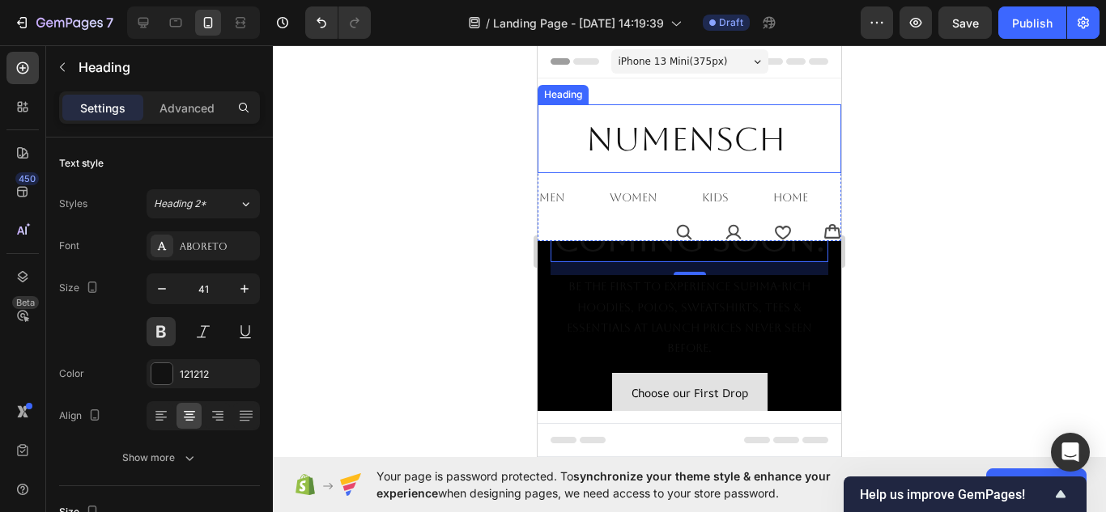
click at [680, 149] on h2 "NuMENSCH" at bounding box center [690, 138] width 304 height 69
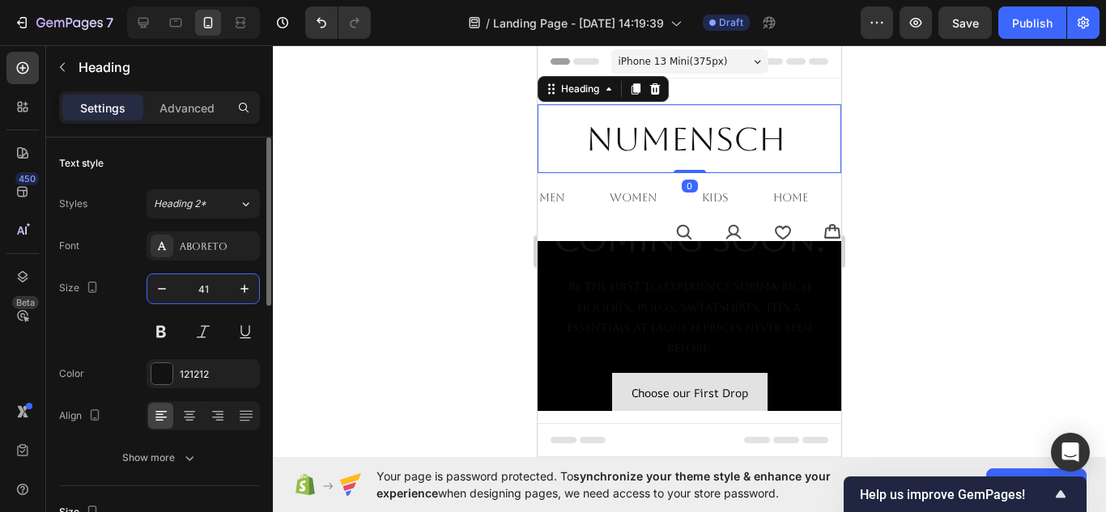
click at [201, 295] on input "41" at bounding box center [202, 288] width 53 height 29
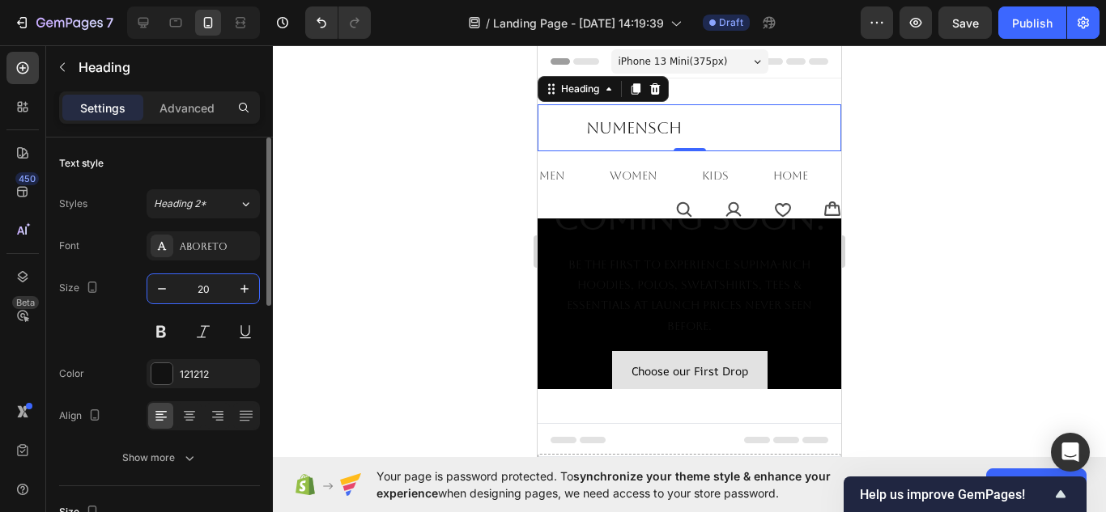
click at [201, 295] on input "20" at bounding box center [202, 288] width 53 height 29
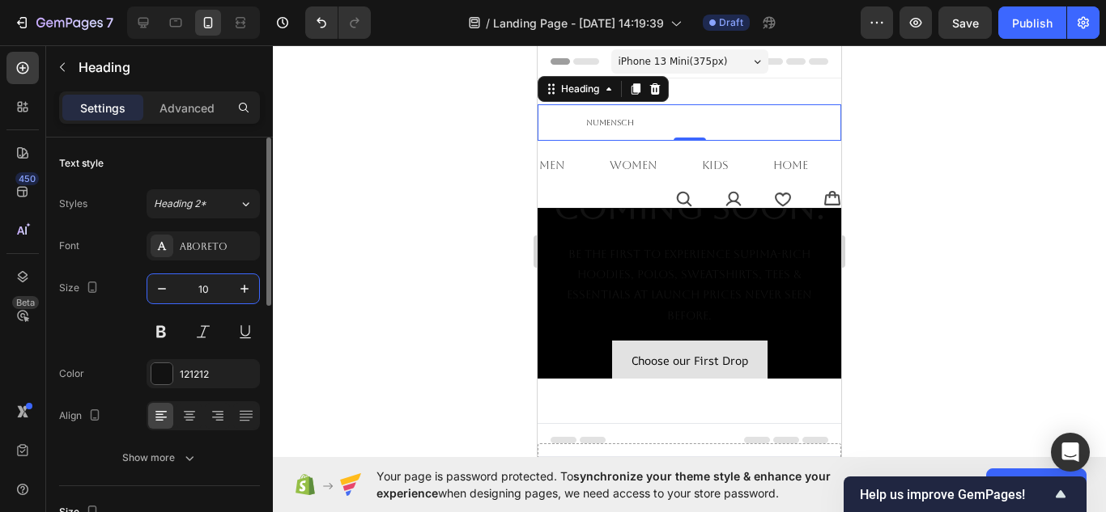
type input "10"
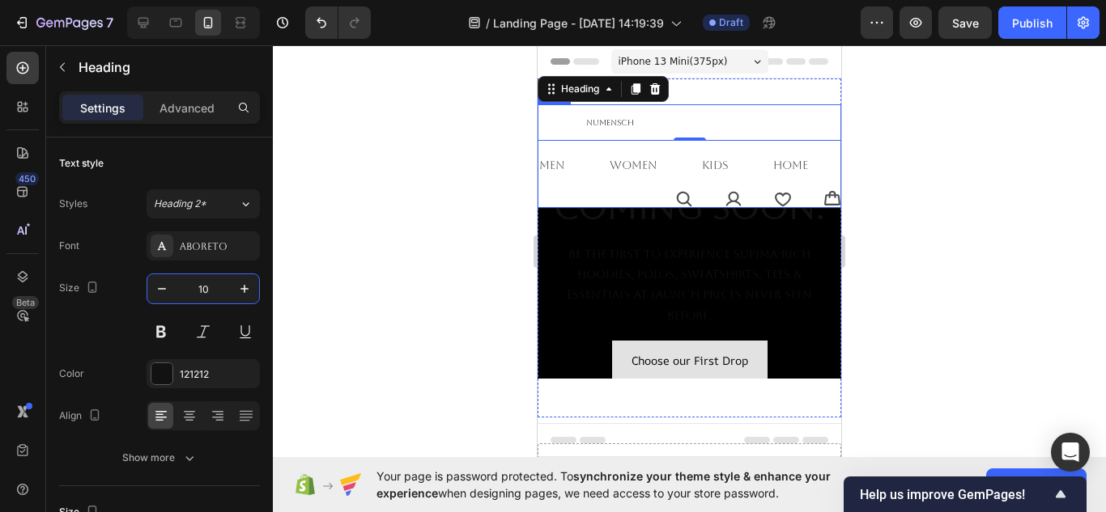
click at [589, 159] on div "men Text Block women Text Block kids Text Block home Text [GEOGRAPHIC_DATA]" at bounding box center [690, 165] width 304 height 23
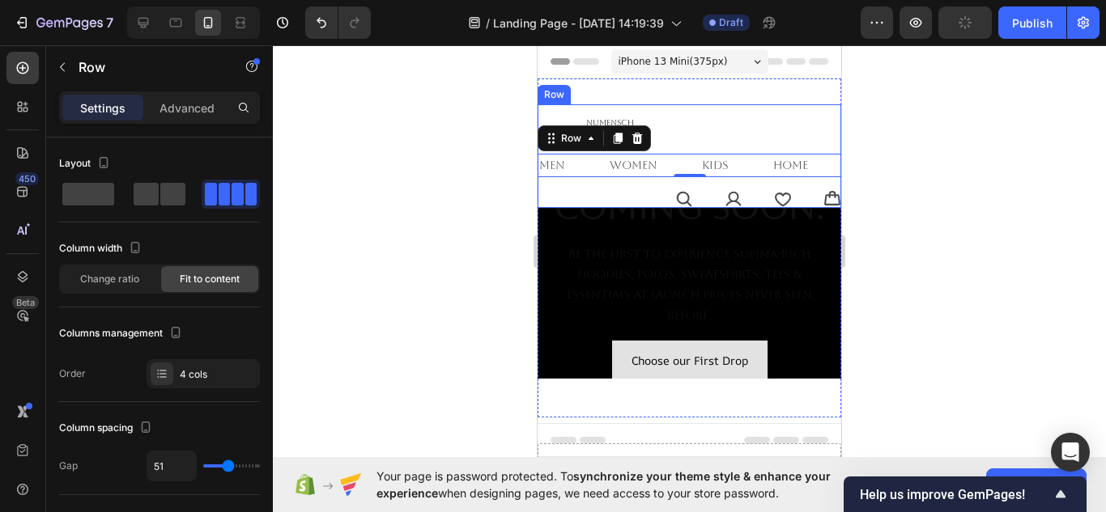
click at [695, 189] on div "NuMENSCH Heading men Text Block women Text Block kids Text Block home Text Bloc…" at bounding box center [690, 156] width 304 height 104
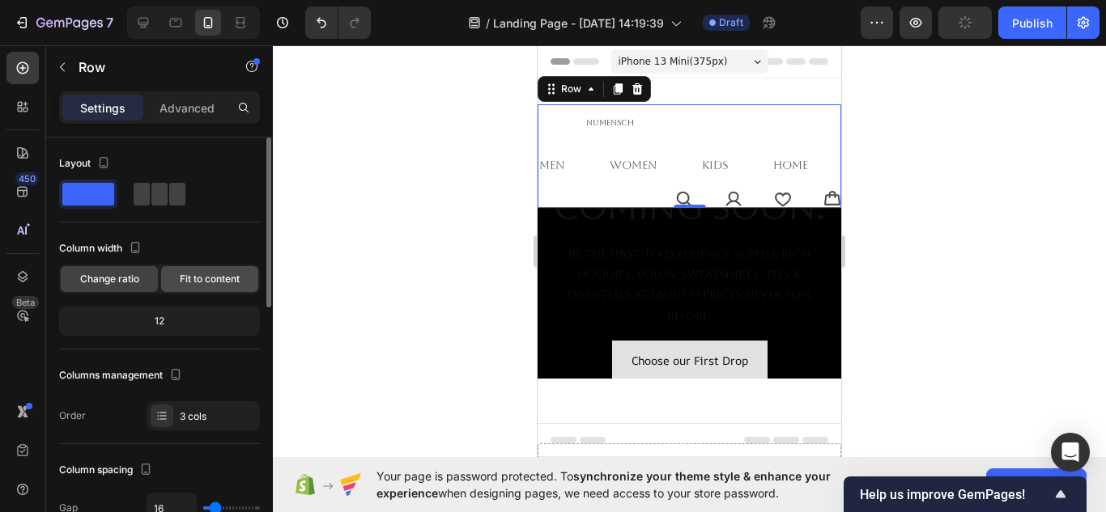
click at [232, 291] on div "Fit to content" at bounding box center [209, 279] width 97 height 26
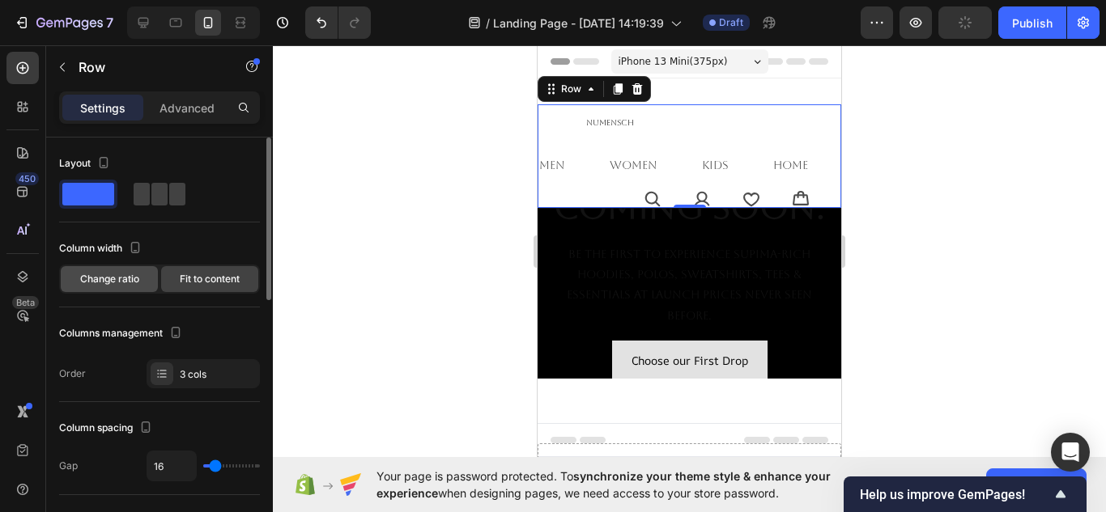
click at [114, 284] on span "Change ratio" at bounding box center [109, 279] width 59 height 15
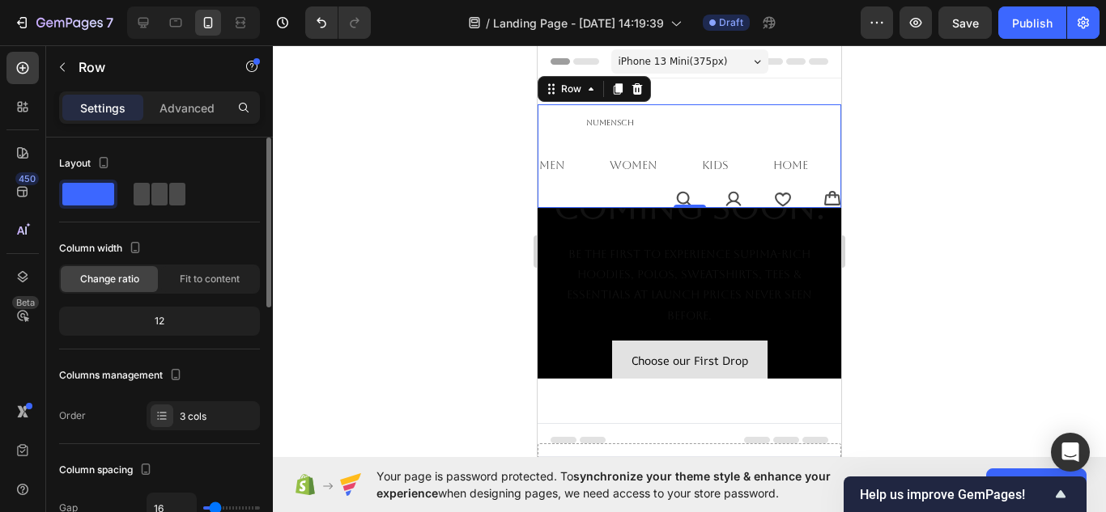
click at [152, 194] on span at bounding box center [159, 194] width 16 height 23
type input "4"
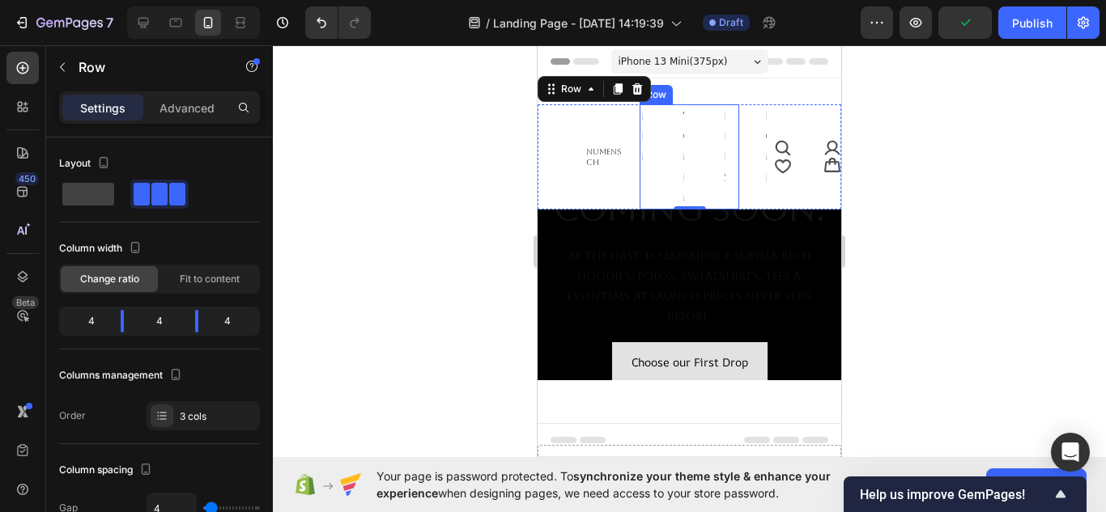
click at [692, 171] on div "men Text Block women Text Block kids Text Block home Text [GEOGRAPHIC_DATA]" at bounding box center [689, 156] width 99 height 105
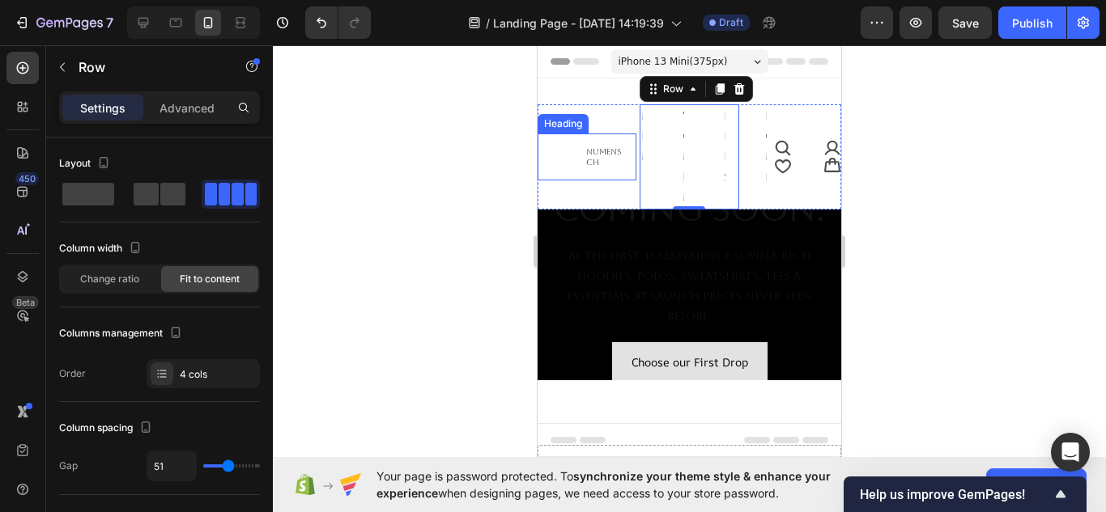
click at [568, 149] on h2 "NuMENSCH" at bounding box center [587, 157] width 99 height 47
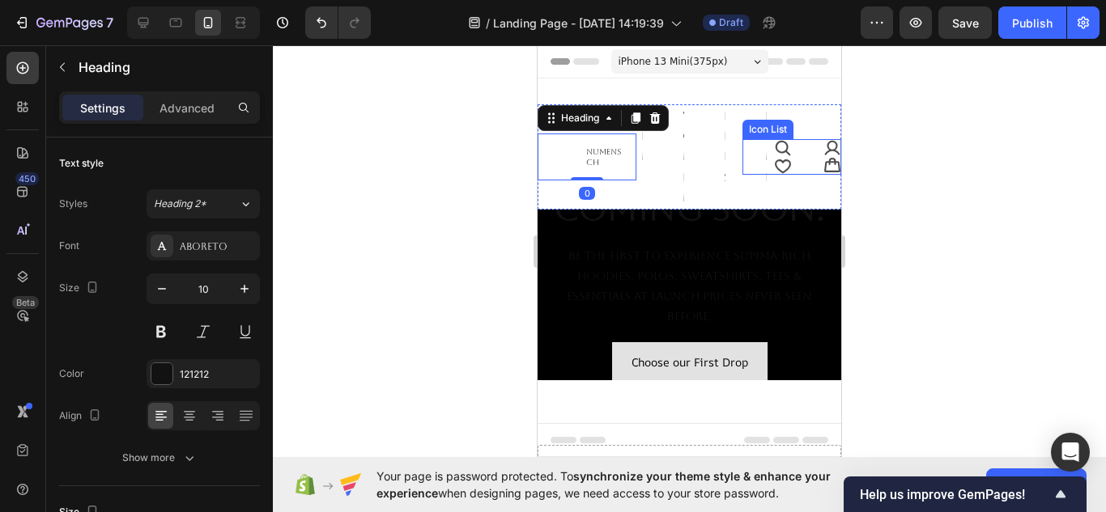
click at [784, 155] on div "Icon Icon Icon Icon" at bounding box center [791, 157] width 99 height 36
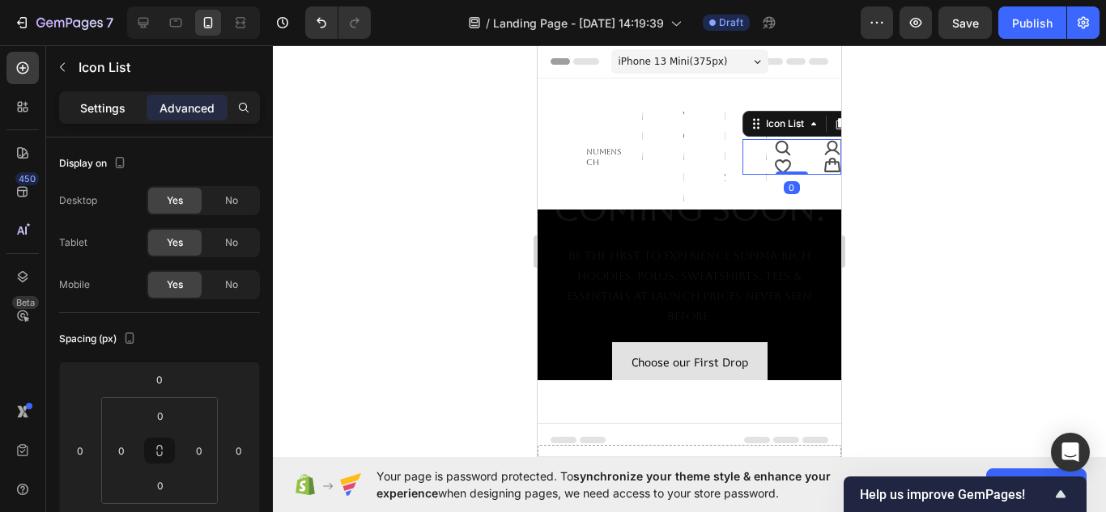
click at [107, 104] on p "Settings" at bounding box center [102, 108] width 45 height 17
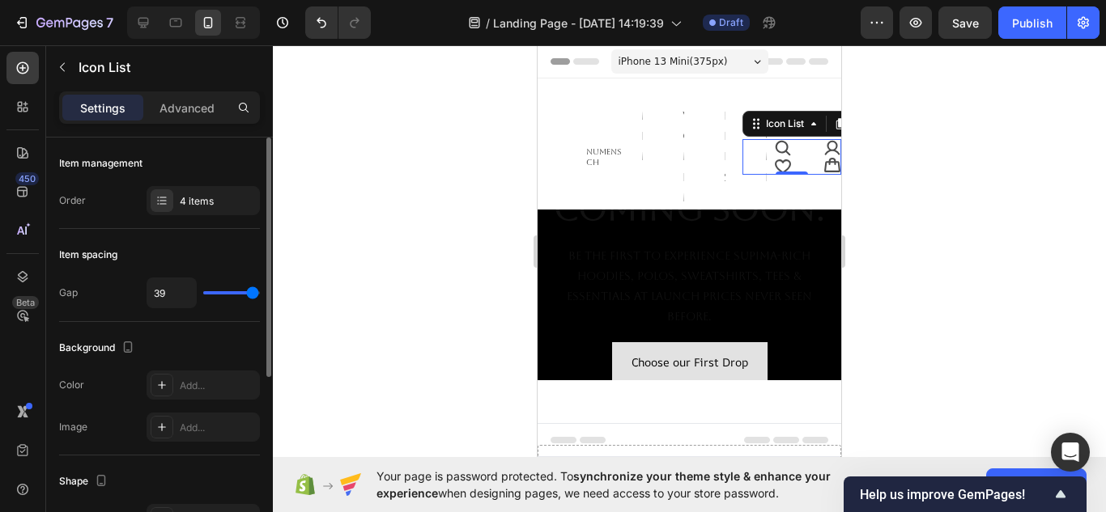
type input "25"
type input "23"
type input "16"
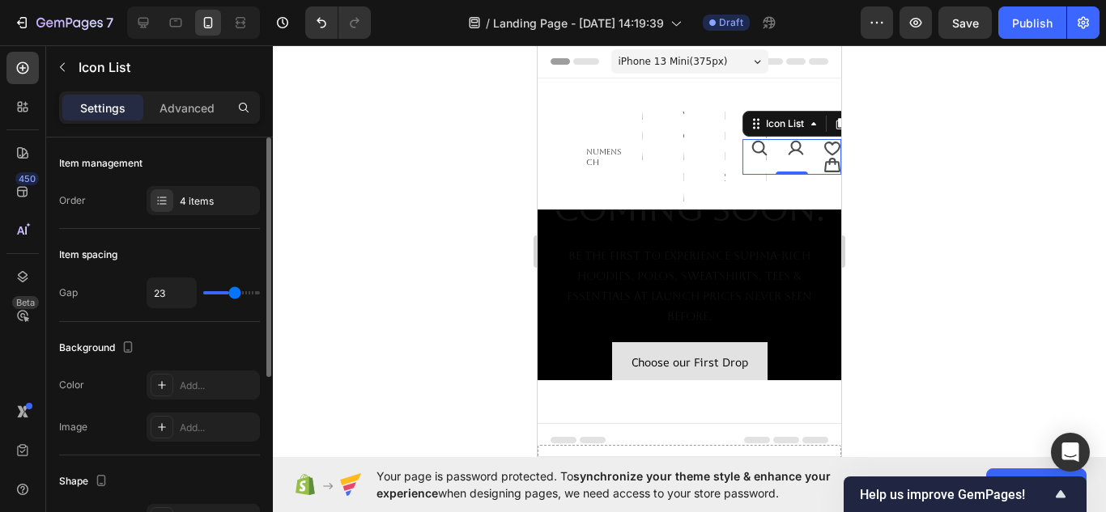
type input "16"
type input "14"
type input "13"
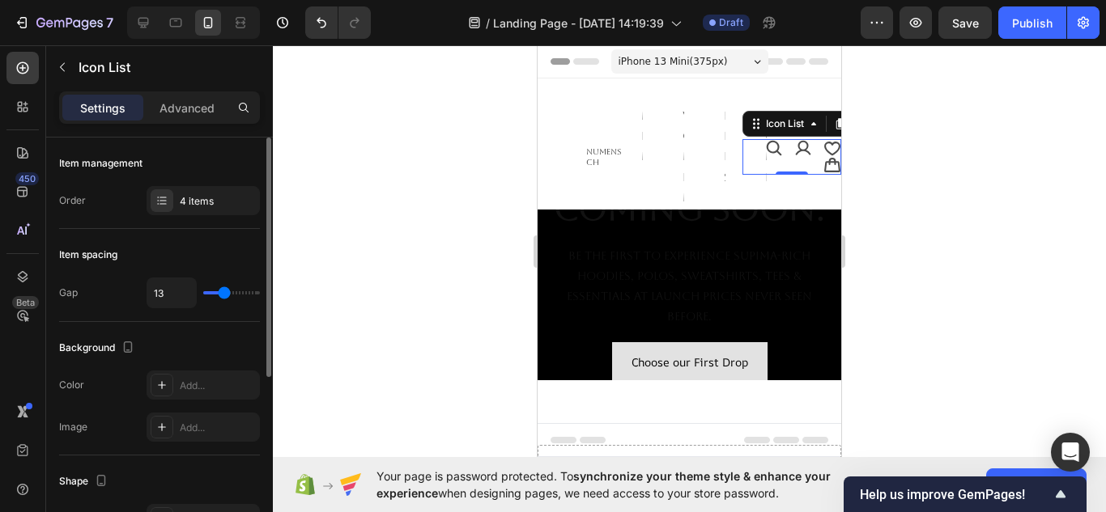
type input "10"
type input "9"
type input "8"
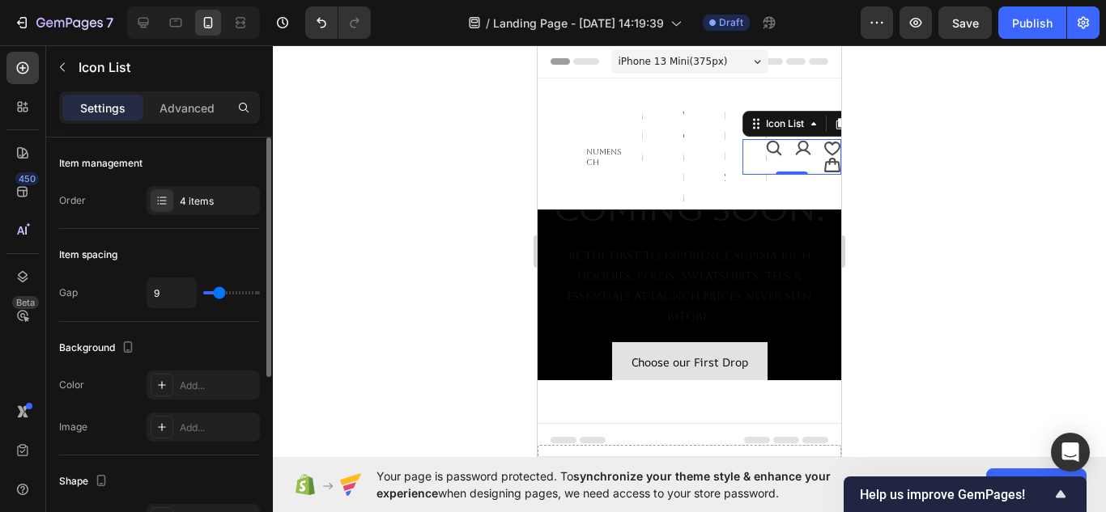
type input "8"
type input "7"
type input "6"
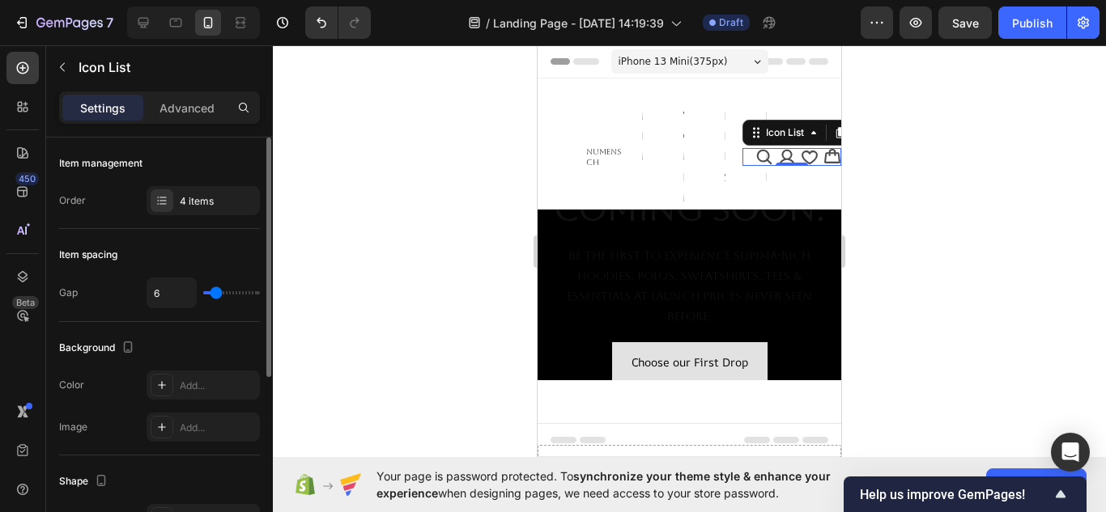
type input "4"
type input "0"
type input "4"
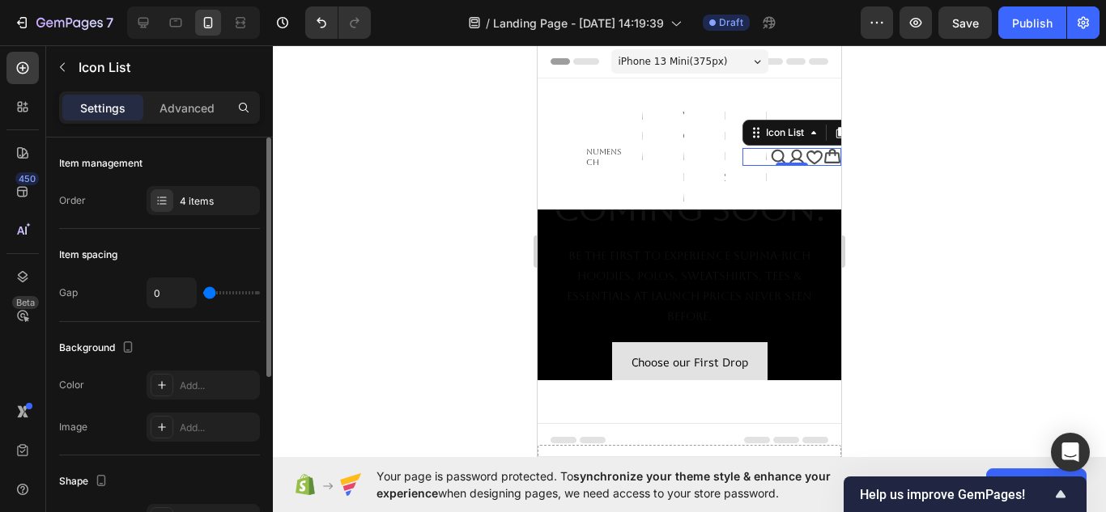
type input "4"
type input "5"
type input "7"
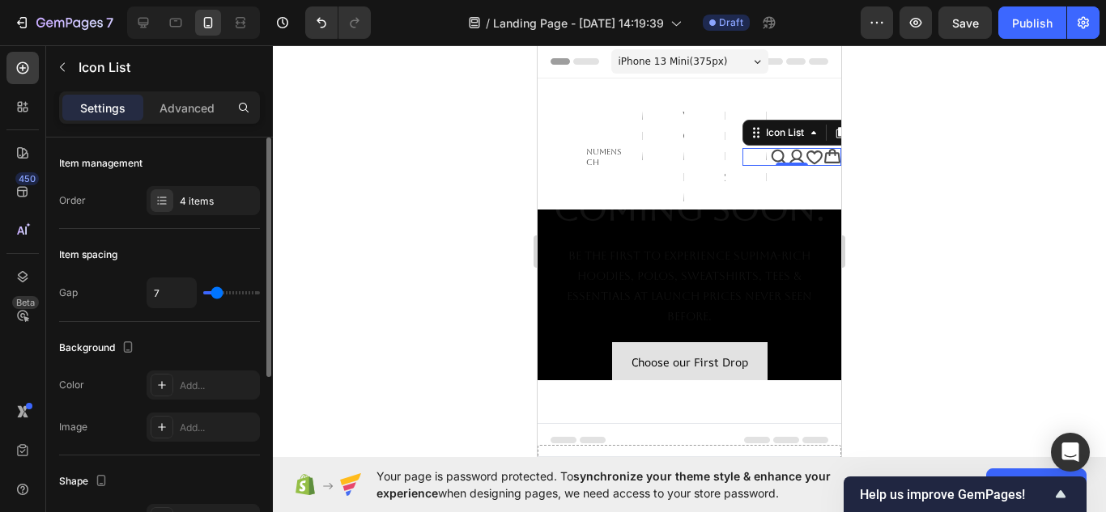
type input "10"
type input "11"
type input "13"
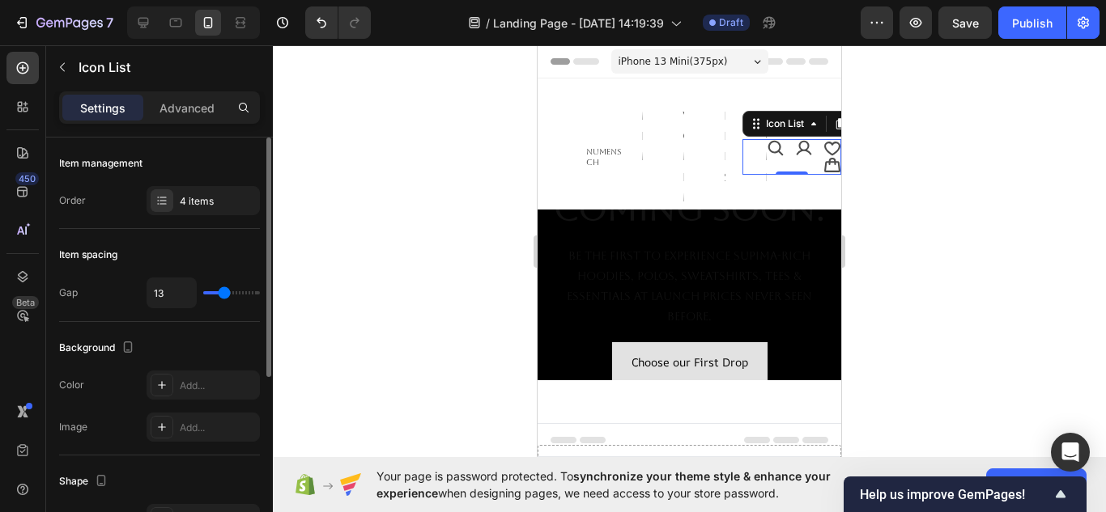
drag, startPoint x: 249, startPoint y: 294, endPoint x: 224, endPoint y: 290, distance: 25.4
type input "13"
click at [224, 291] on input "range" at bounding box center [231, 292] width 57 height 3
click at [769, 147] on icon at bounding box center [776, 148] width 18 height 18
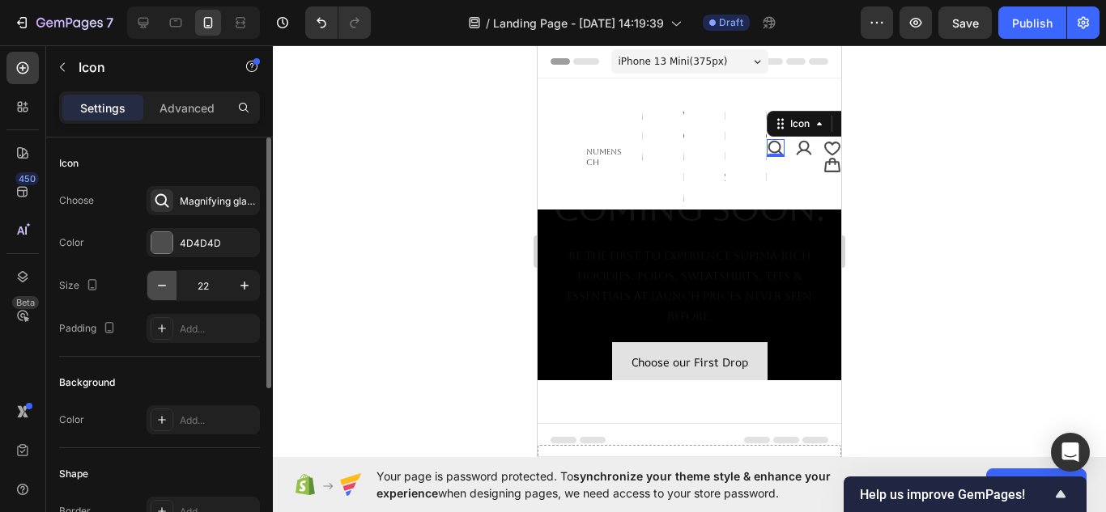
click at [154, 291] on icon "button" at bounding box center [162, 286] width 16 height 16
click at [155, 291] on icon "button" at bounding box center [162, 286] width 16 height 16
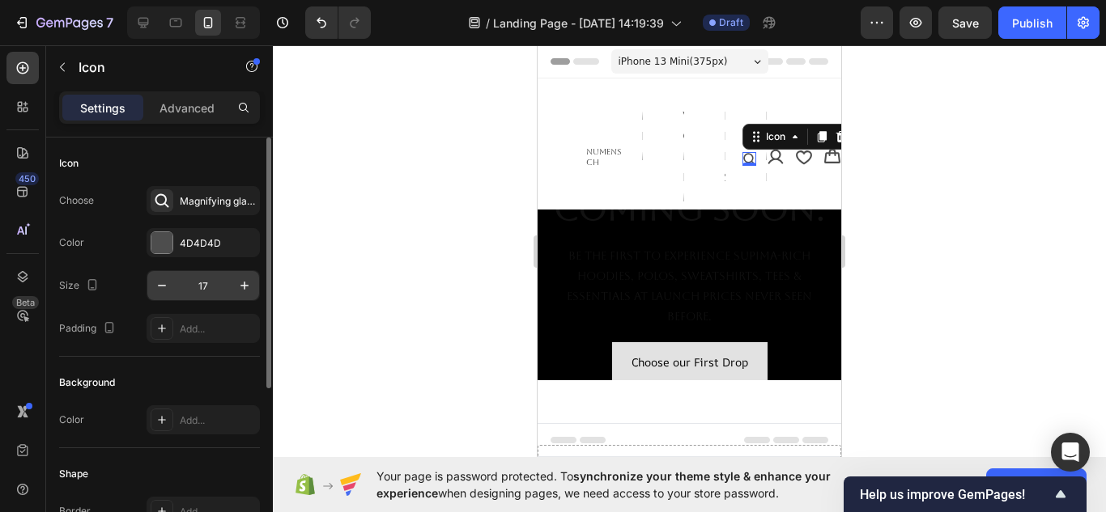
click at [202, 289] on input "17" at bounding box center [202, 285] width 53 height 29
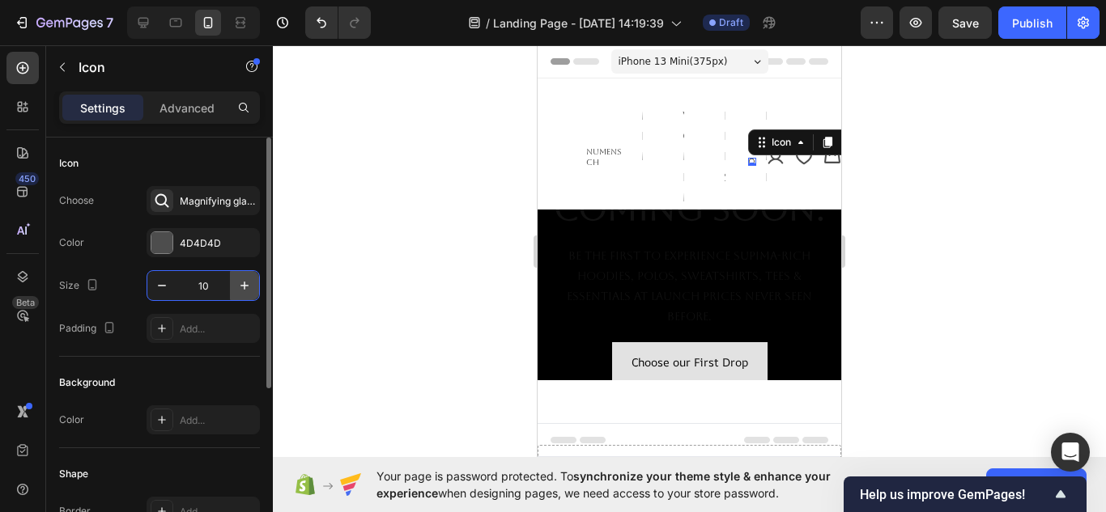
type input "10"
click at [768, 160] on icon at bounding box center [775, 157] width 15 height 15
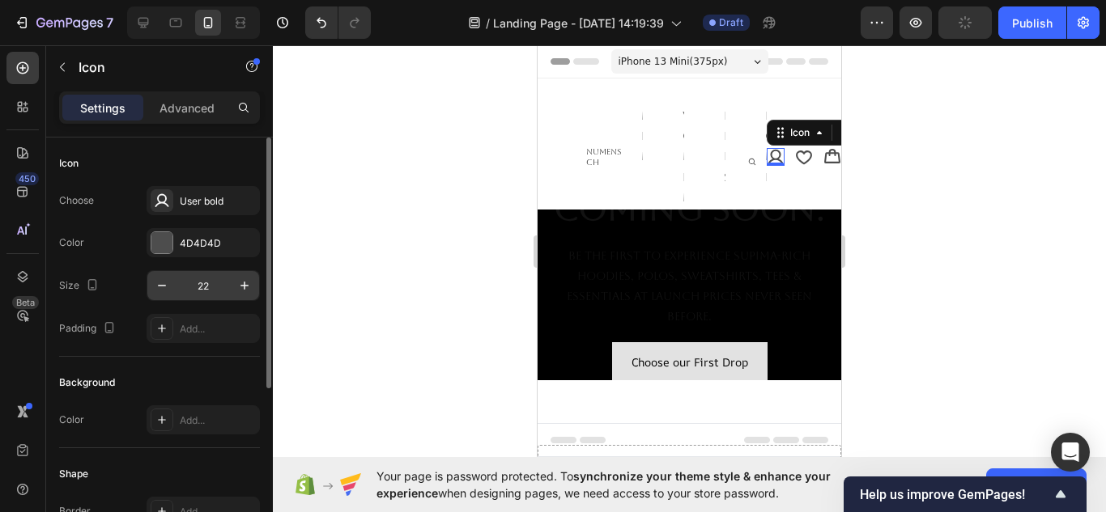
click at [214, 280] on input "22" at bounding box center [202, 285] width 53 height 29
type input "10"
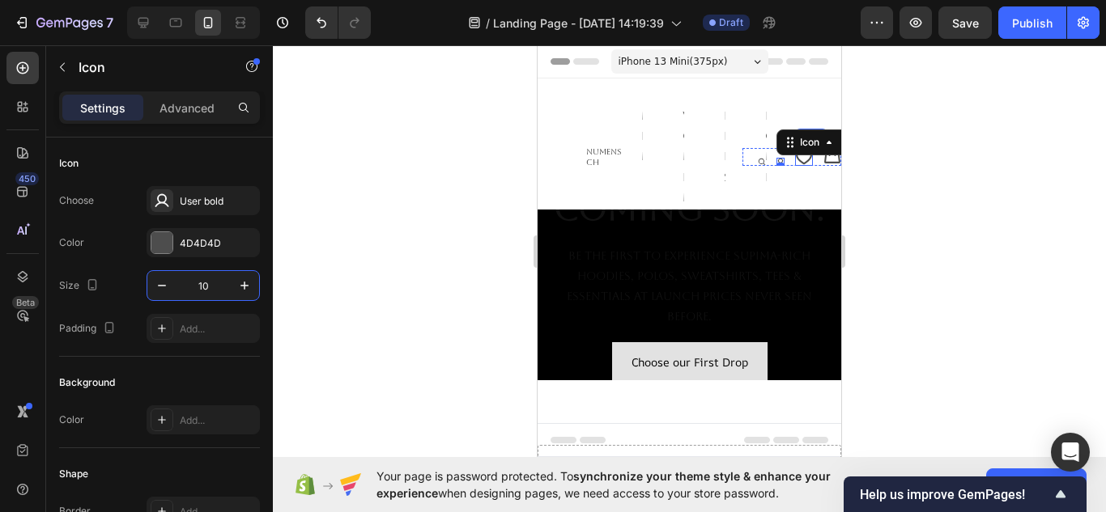
click at [796, 160] on icon at bounding box center [804, 158] width 16 height 14
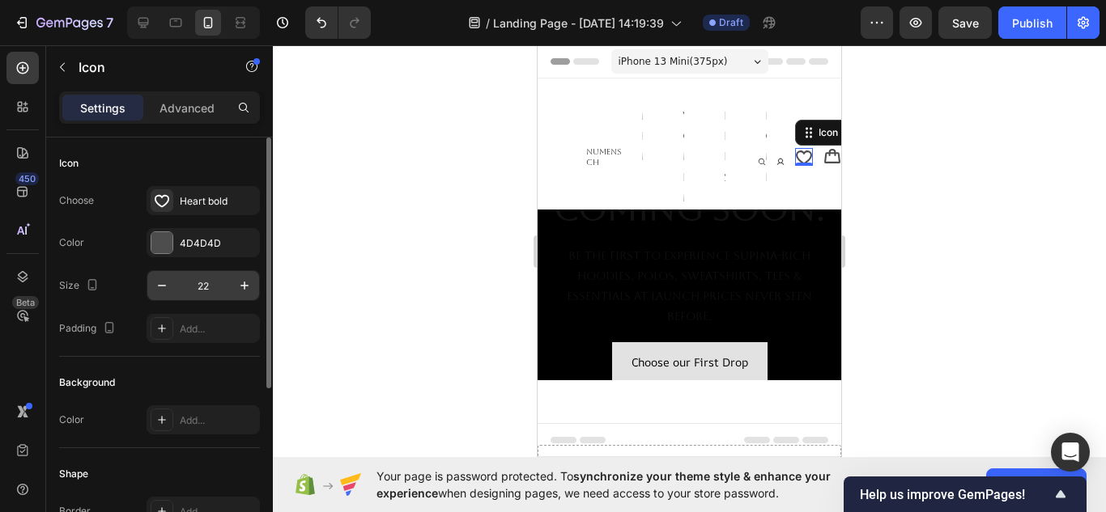
click at [216, 292] on input "22" at bounding box center [202, 285] width 53 height 29
type input "10"
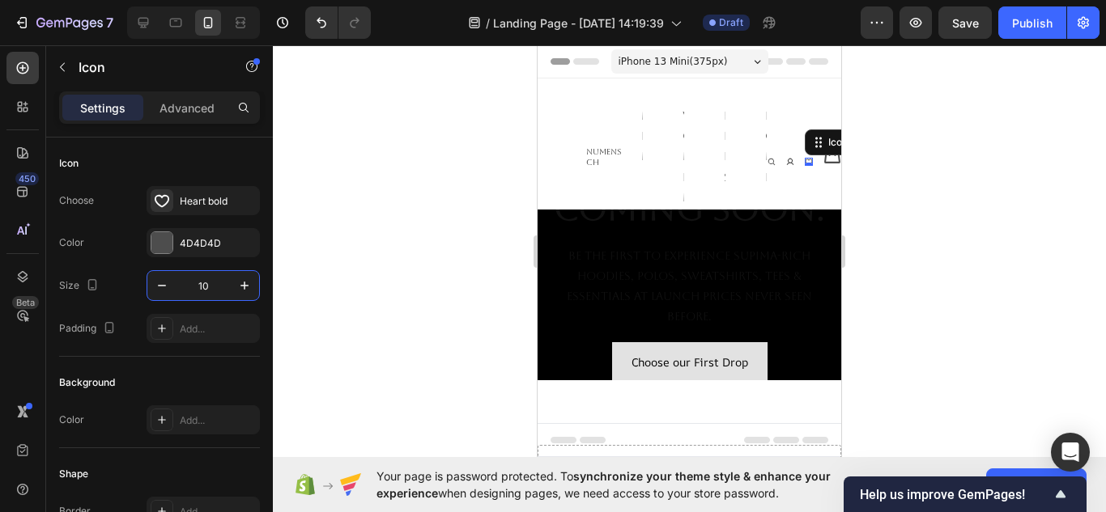
click at [823, 165] on icon at bounding box center [832, 157] width 18 height 18
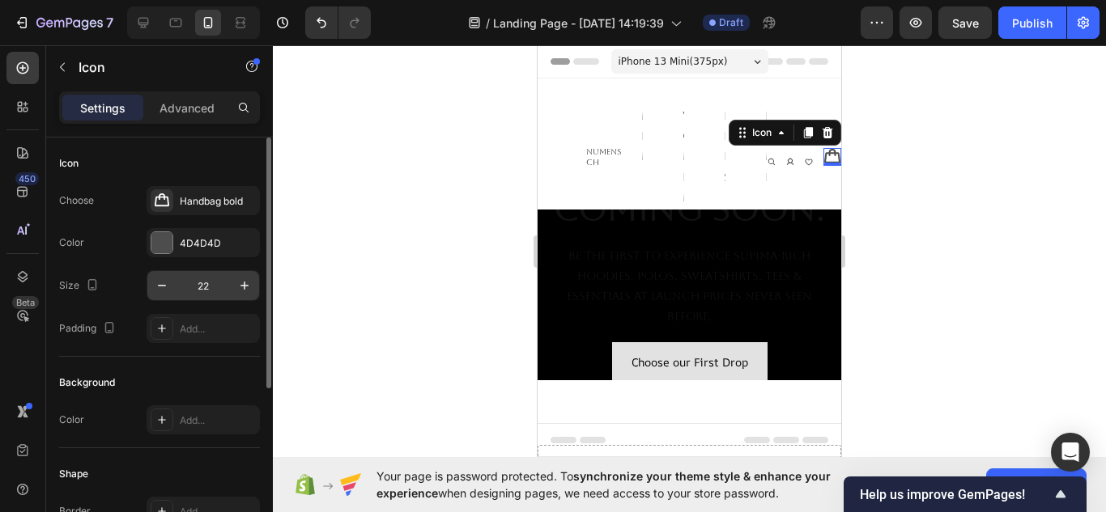
click at [206, 287] on input "22" at bounding box center [202, 285] width 53 height 29
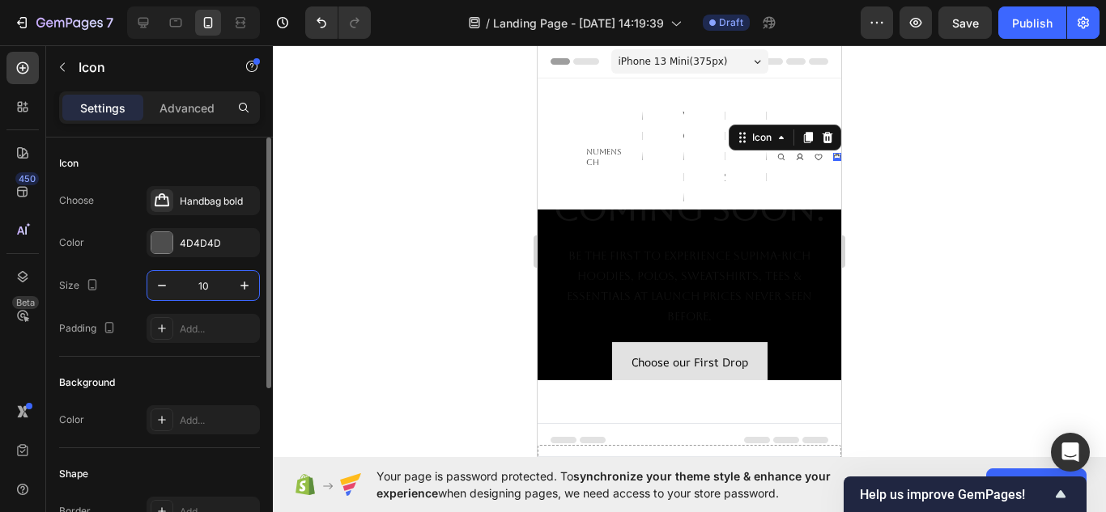
type input "10"
click at [681, 164] on div "women" at bounding box center [682, 156] width 3 height 105
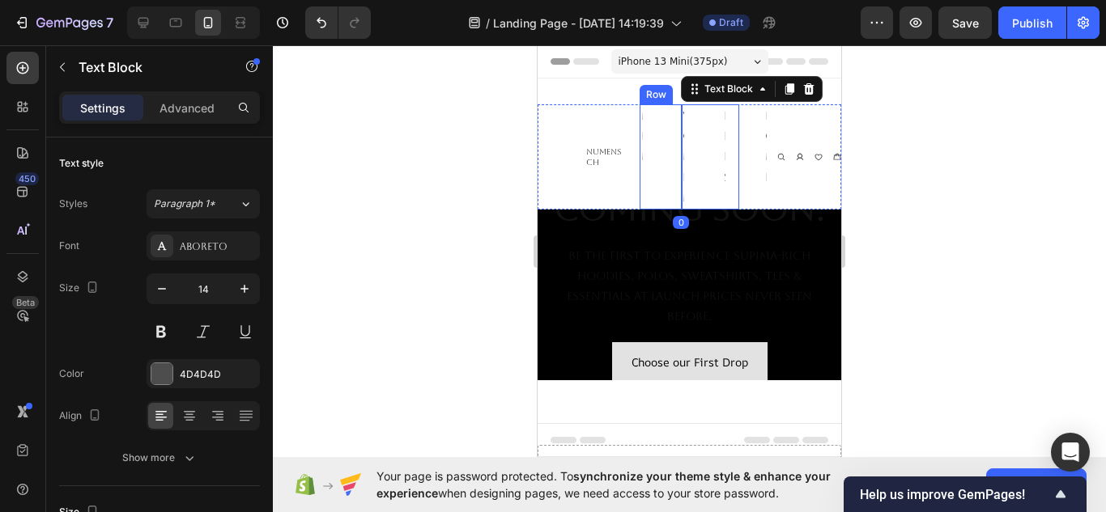
click at [659, 159] on div "men Text Block women Text Block 0 kids Text Block home Text [GEOGRAPHIC_DATA]" at bounding box center [689, 156] width 99 height 105
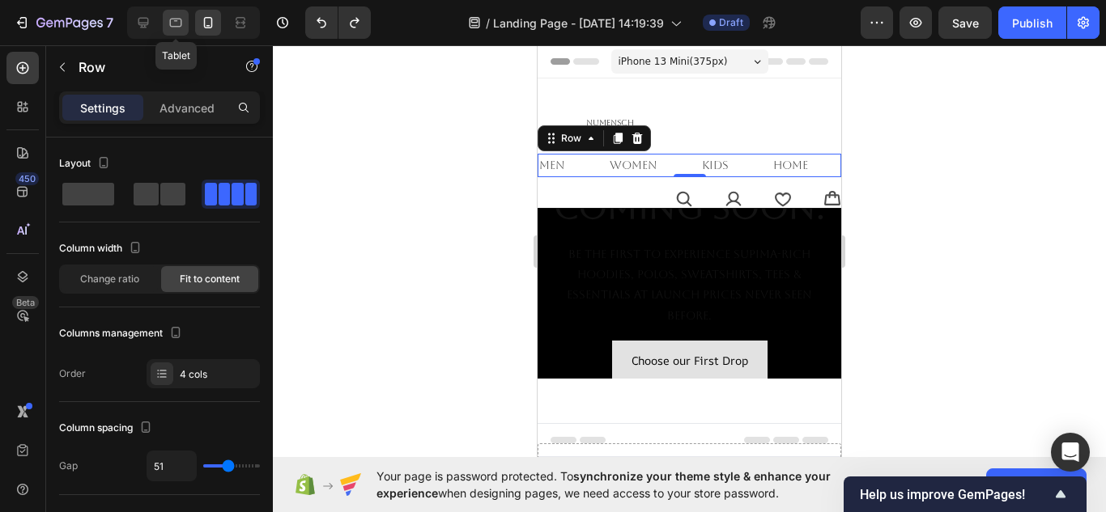
click at [168, 20] on icon at bounding box center [176, 23] width 16 height 16
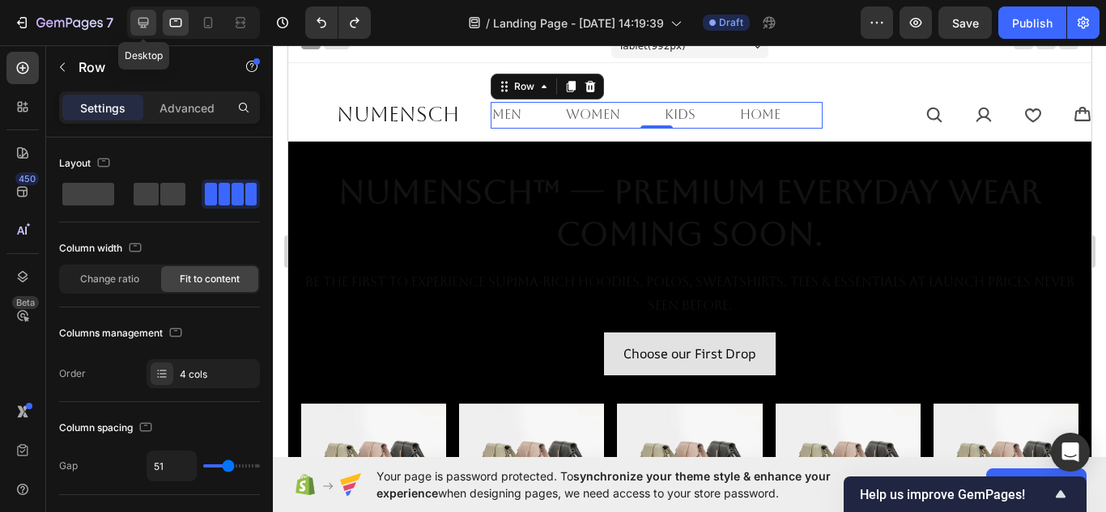
click at [142, 19] on icon at bounding box center [143, 23] width 11 height 11
type input "1200"
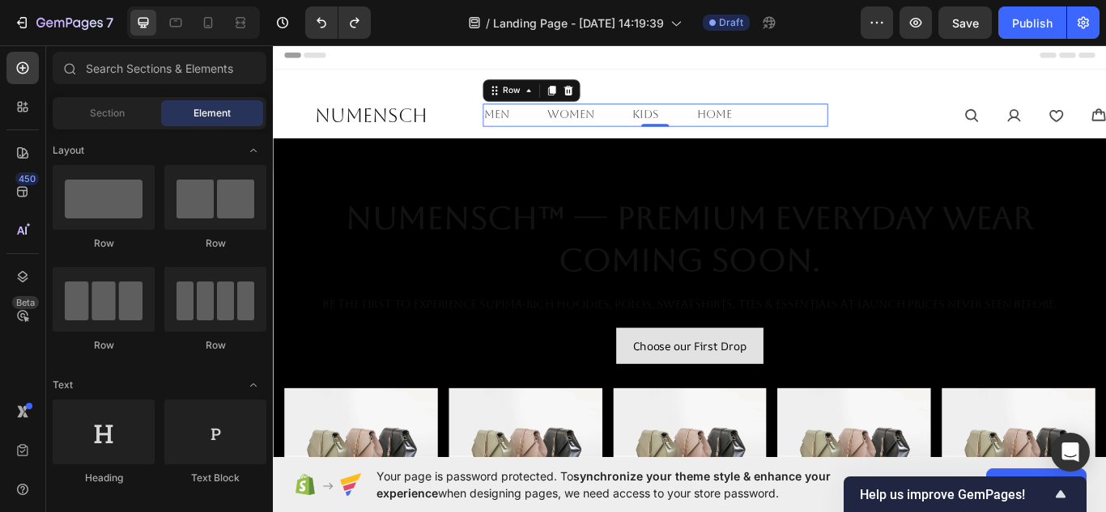
click at [436, 52] on div "Header" at bounding box center [759, 57] width 946 height 32
click at [388, 62] on div "Header" at bounding box center [759, 57] width 946 height 32
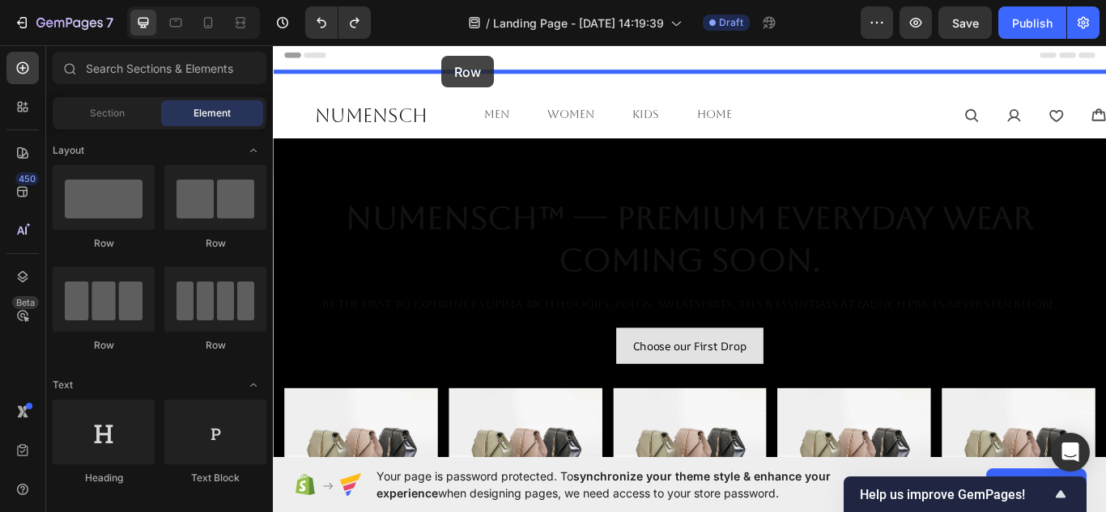
drag, startPoint x: 382, startPoint y: 355, endPoint x: 469, endPoint y: 57, distance: 310.3
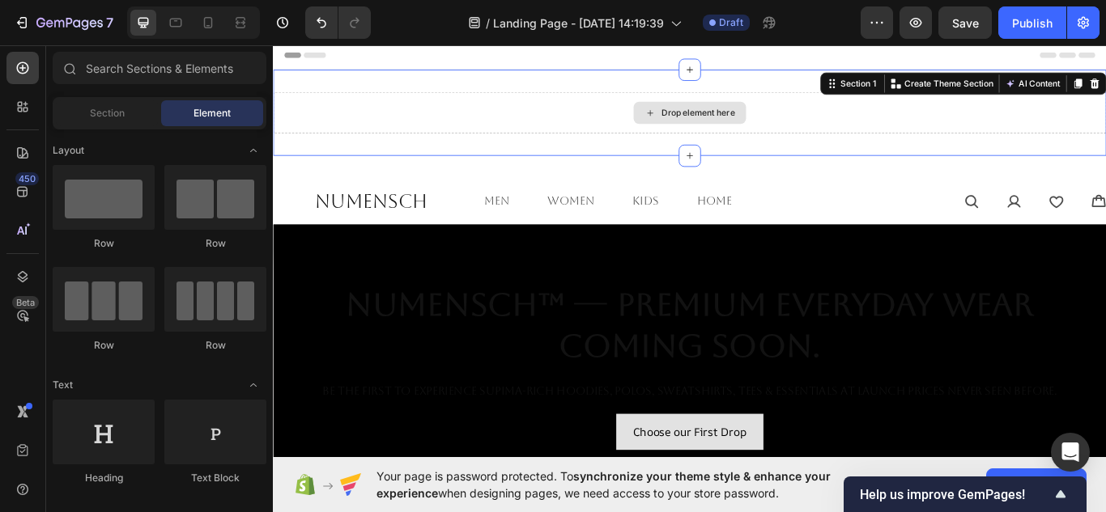
click at [546, 117] on div "Drop element here" at bounding box center [759, 124] width 972 height 49
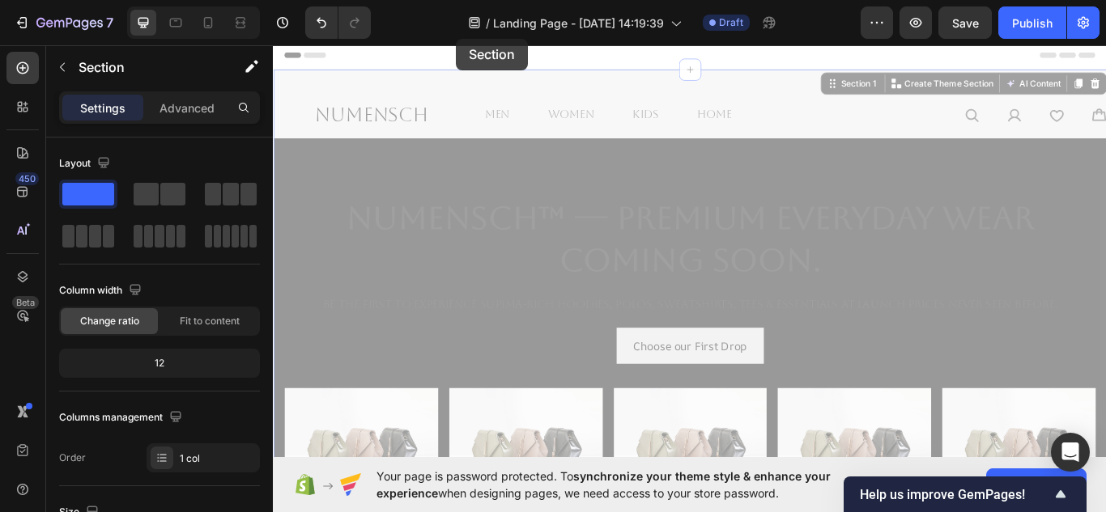
drag, startPoint x: 487, startPoint y: 94, endPoint x: 730, endPoint y: 82, distance: 244.0
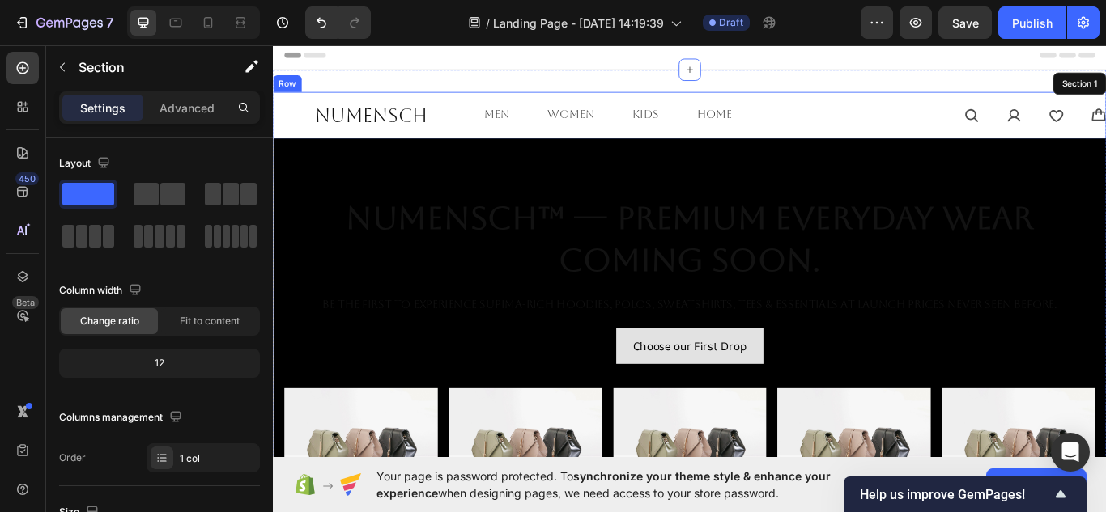
click at [1020, 113] on div "Icon Icon Icon Icon Icon List" at bounding box center [1083, 127] width 321 height 54
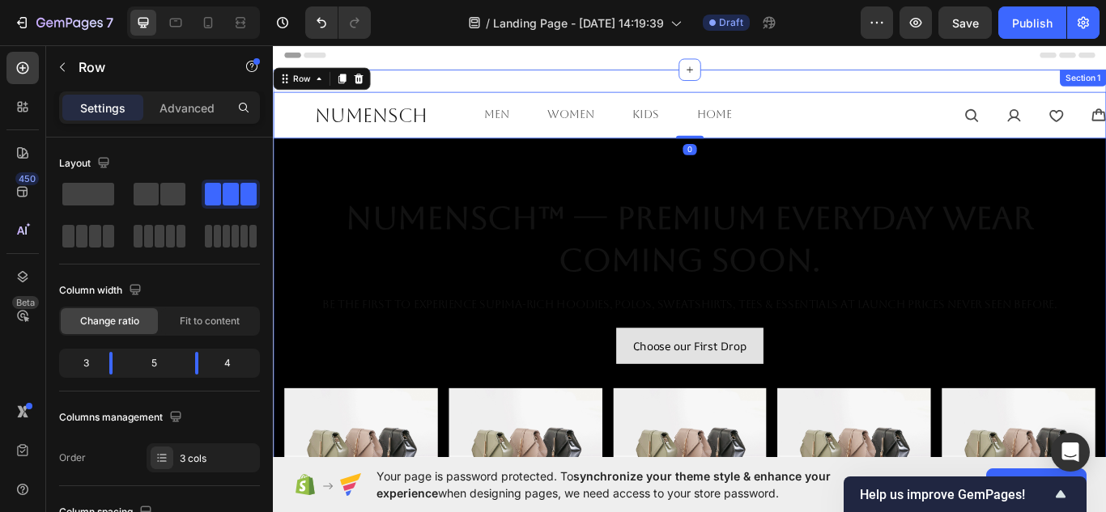
click at [950, 83] on div "NuMENSCH Heading men Text Block women Text Block kids Text Block home Text Bloc…" at bounding box center [759, 400] width 972 height 653
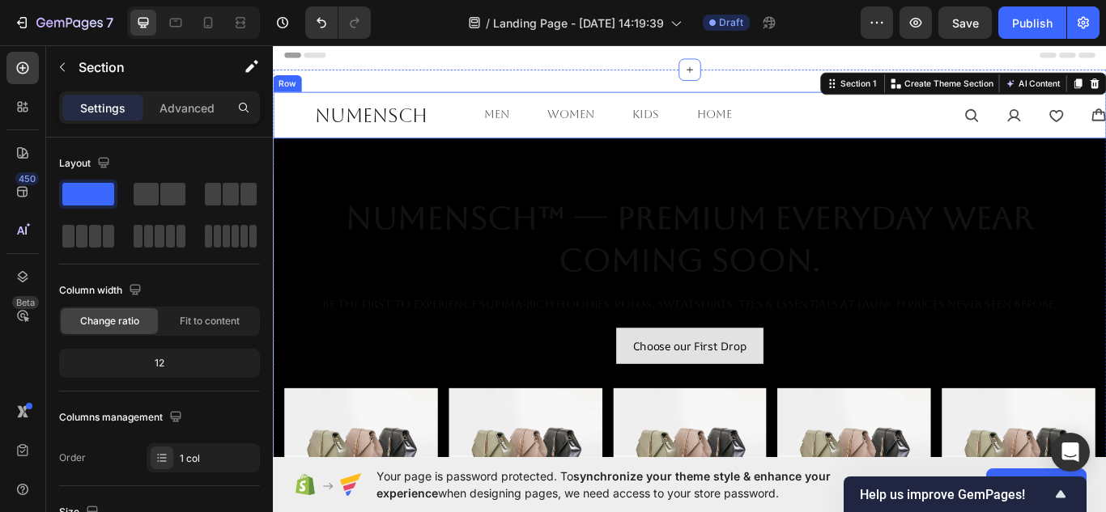
click at [776, 108] on div "men Text Block women Text Block kids Text Block home Text [GEOGRAPHIC_DATA]" at bounding box center [718, 127] width 402 height 54
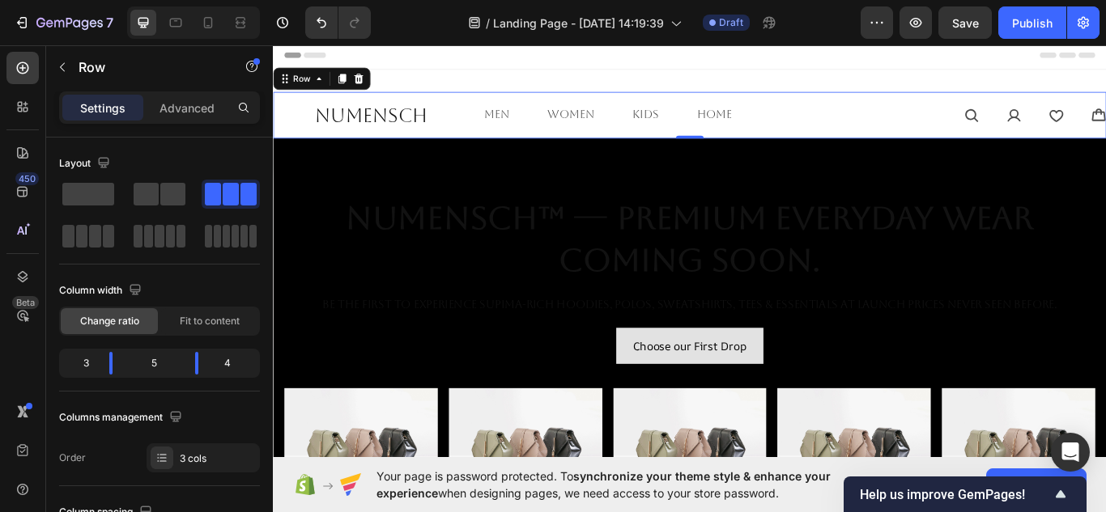
click at [407, 57] on div "Header" at bounding box center [759, 57] width 946 height 32
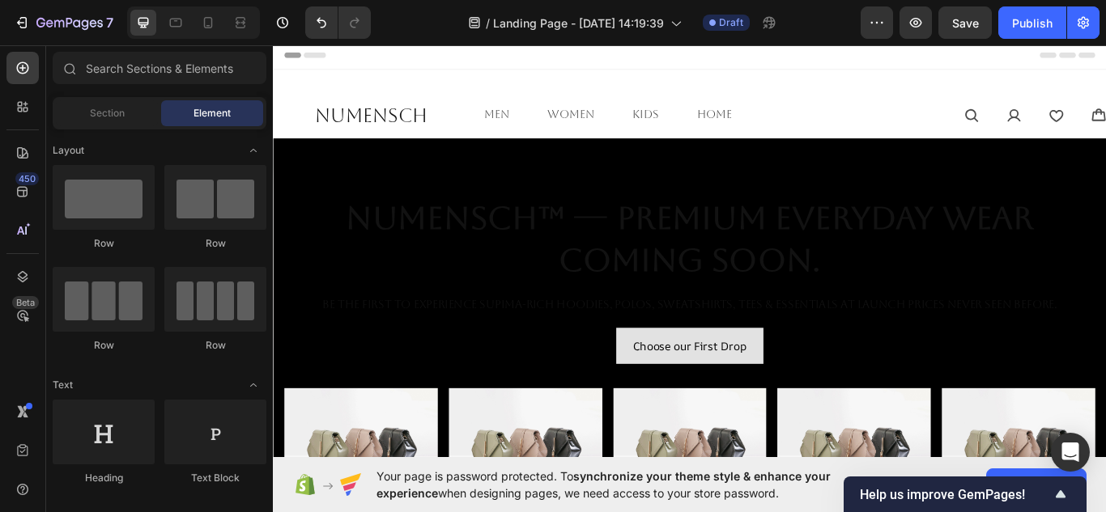
click at [314, 57] on span "Header" at bounding box center [322, 57] width 36 height 16
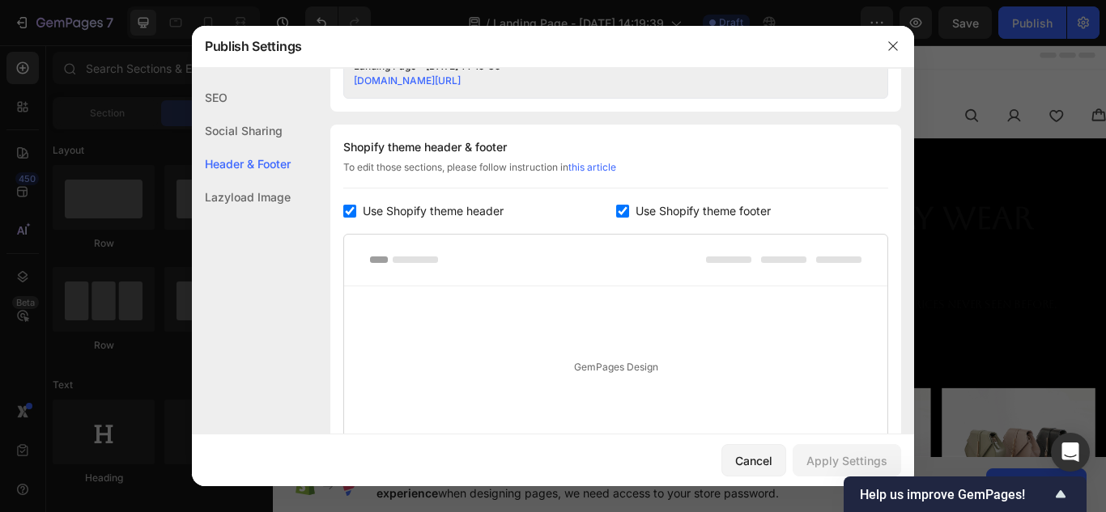
scroll to position [711, 0]
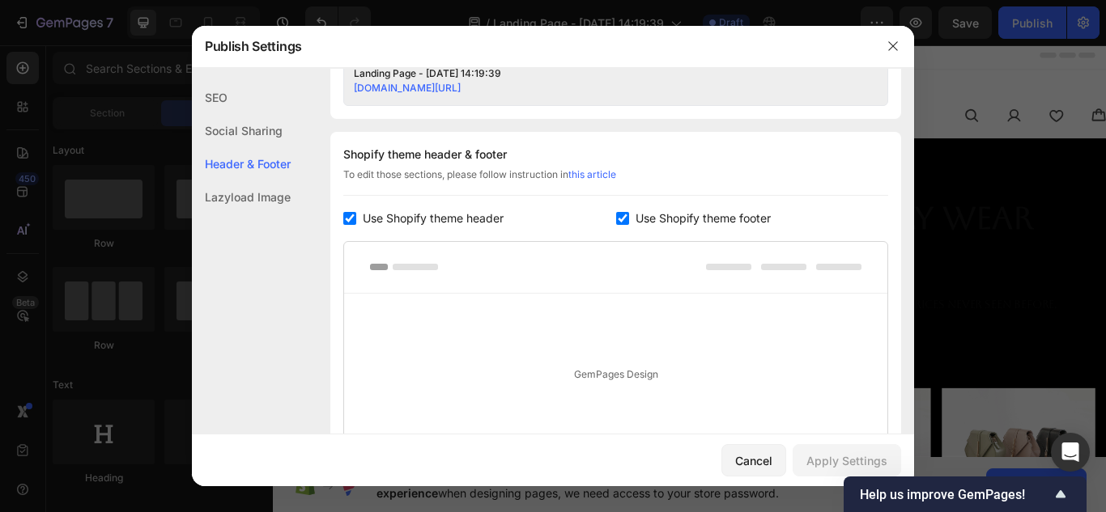
click at [593, 172] on link "this article" at bounding box center [592, 174] width 48 height 12
click at [894, 44] on icon "button" at bounding box center [892, 46] width 13 height 13
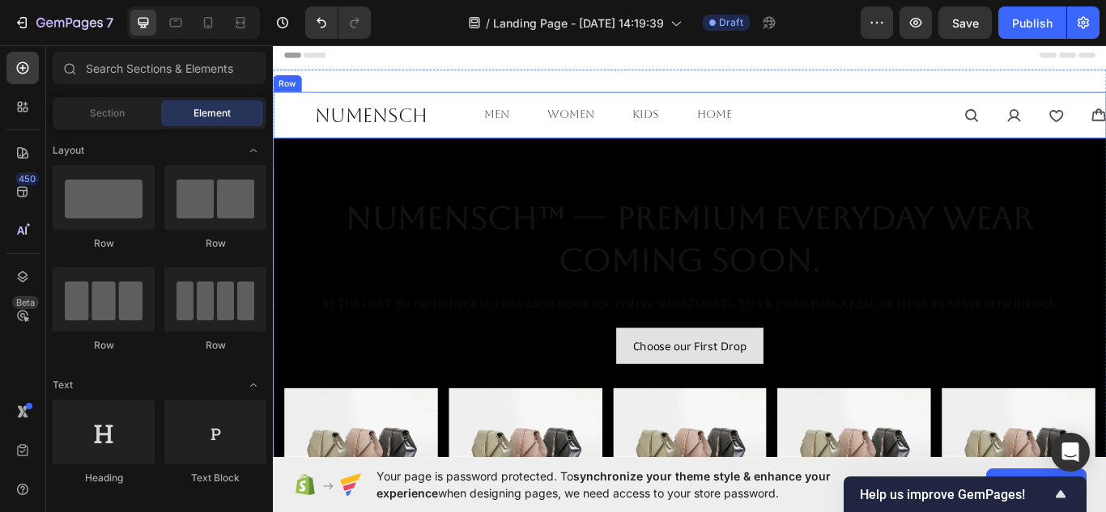
click at [930, 107] on div "Icon Icon Icon Icon Icon List" at bounding box center [1083, 127] width 321 height 54
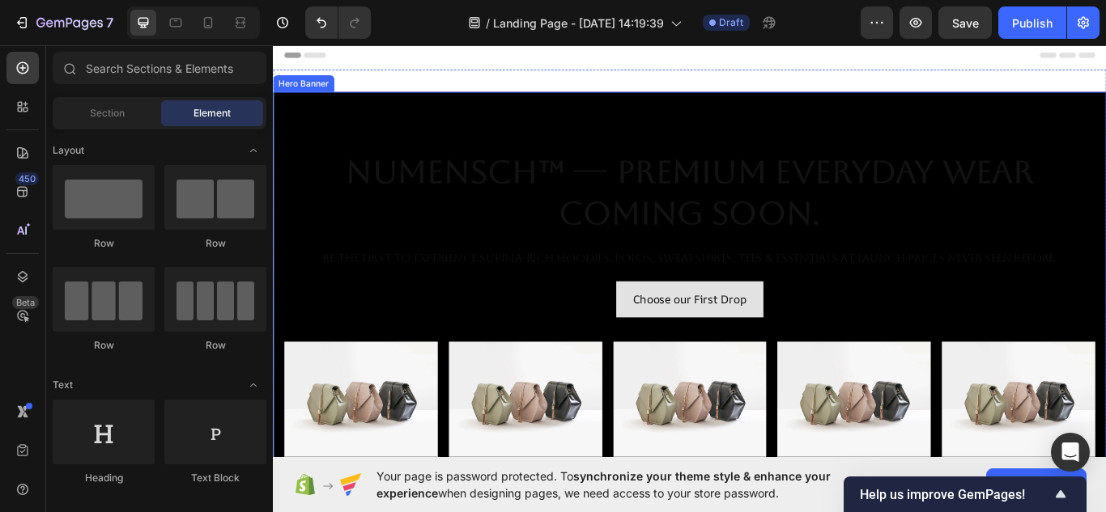
click at [1020, 106] on div "Overlay" at bounding box center [759, 373] width 972 height 546
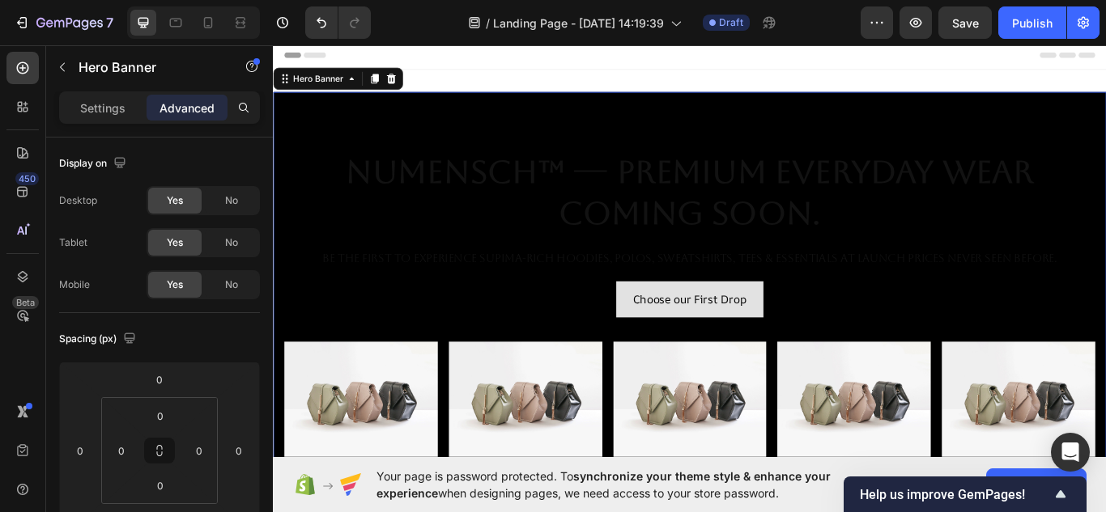
drag, startPoint x: 976, startPoint y: 105, endPoint x: 982, endPoint y: 83, distance: 22.8
click at [984, 78] on div "NuMENSCH™ — Premium Everyday Wear Coming Soon. Heading Be the first to experien…" at bounding box center [759, 373] width 972 height 598
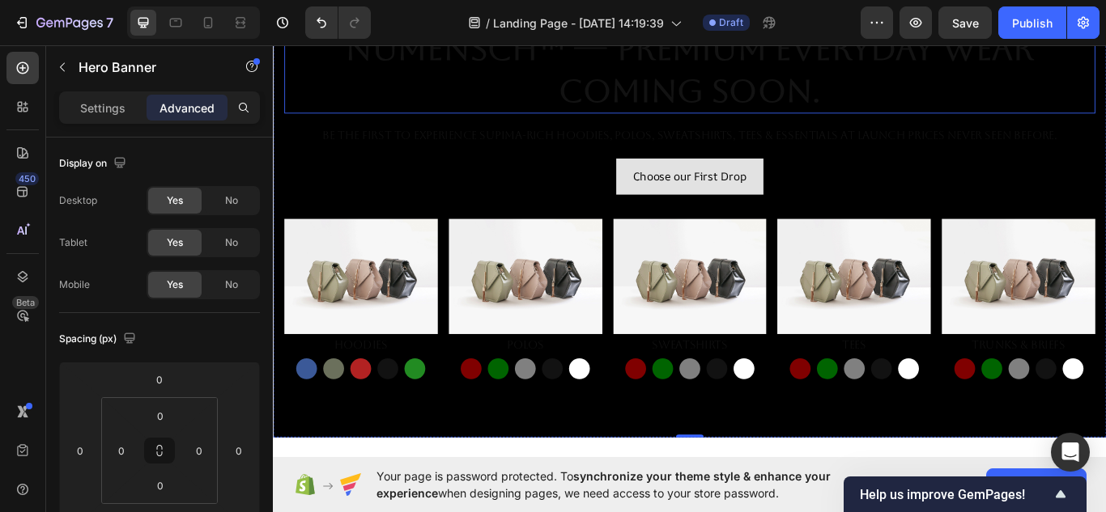
scroll to position [0, 0]
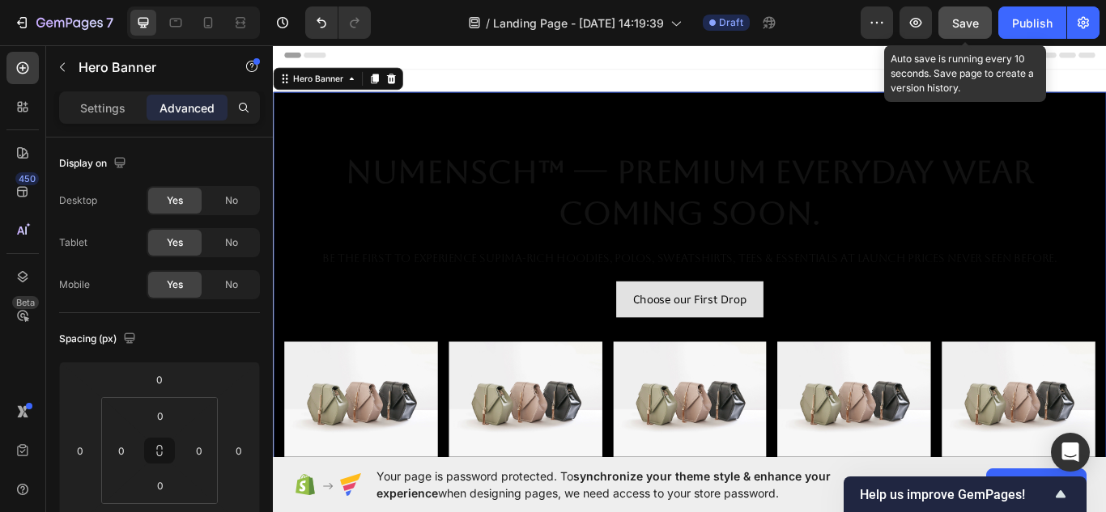
click at [971, 19] on span "Save" at bounding box center [965, 23] width 27 height 14
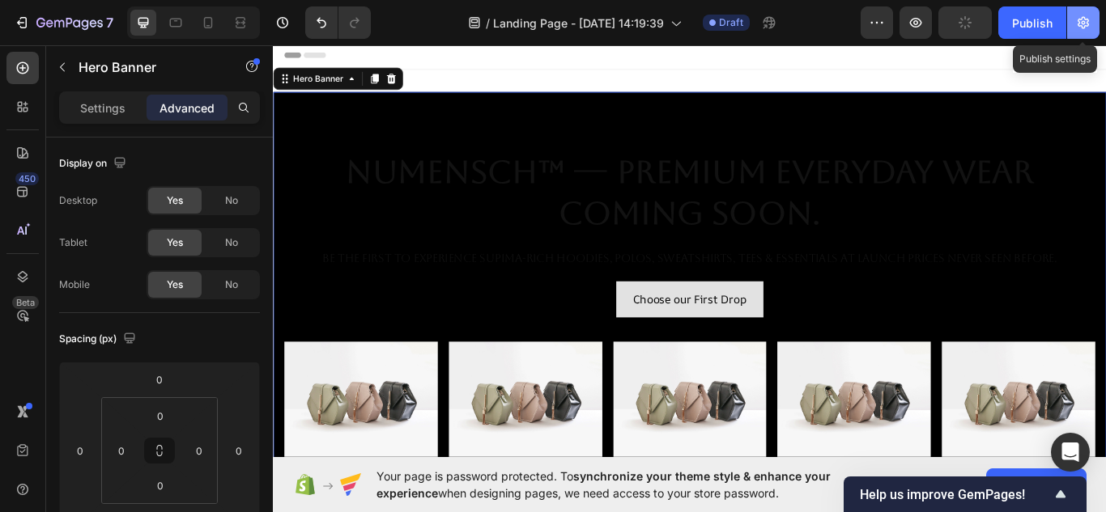
click at [1091, 19] on icon "button" at bounding box center [1083, 23] width 16 height 16
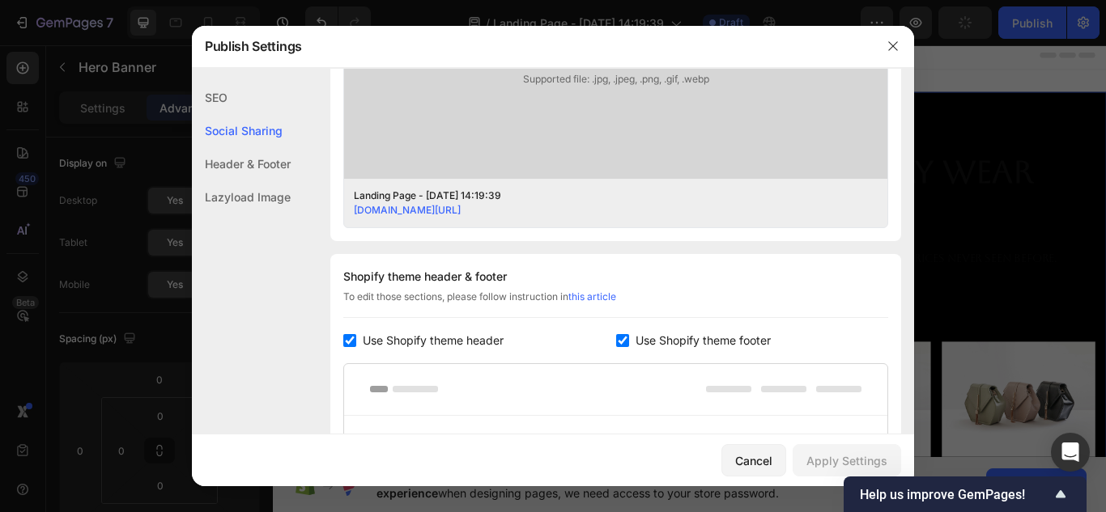
scroll to position [589, 0]
click at [885, 48] on button "button" at bounding box center [893, 46] width 26 height 26
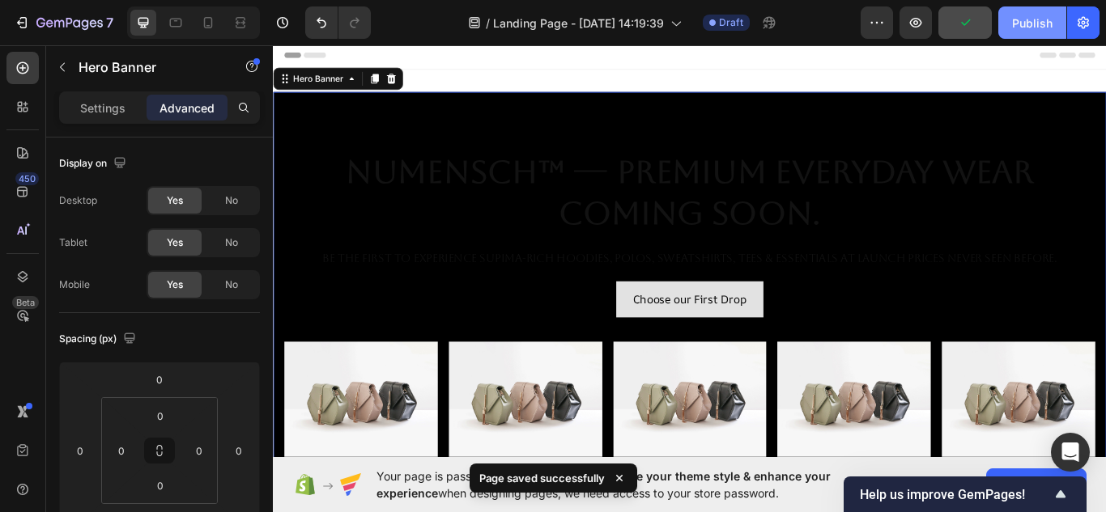
click at [1031, 22] on div "Publish" at bounding box center [1032, 23] width 40 height 17
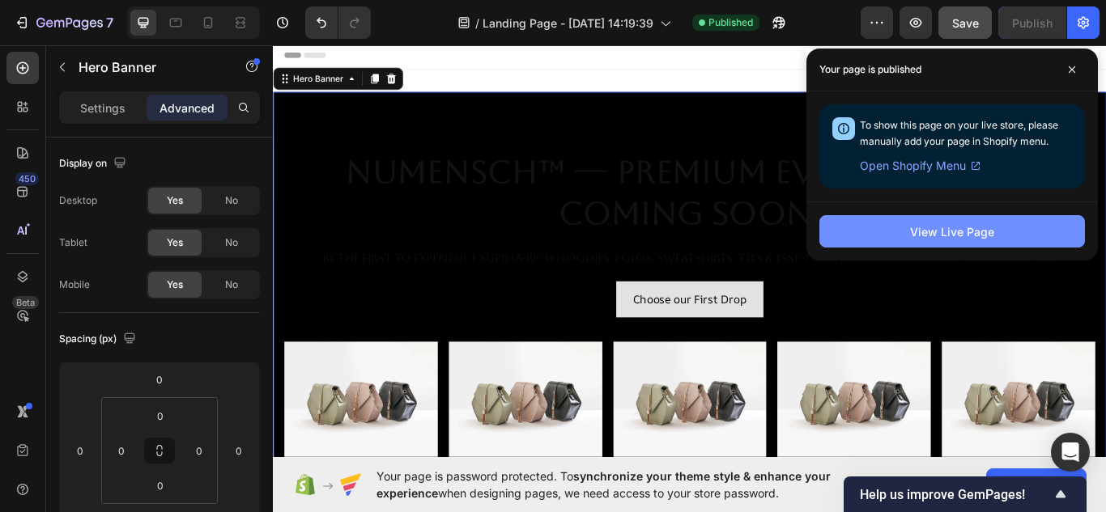
click at [979, 223] on div "View Live Page" at bounding box center [952, 231] width 84 height 17
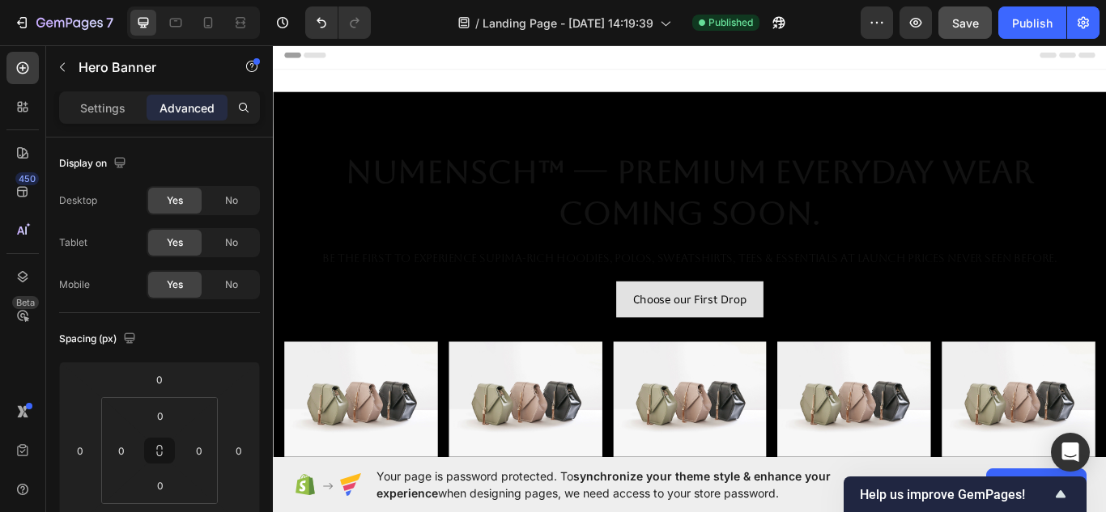
click at [446, 63] on div "Header" at bounding box center [759, 57] width 946 height 32
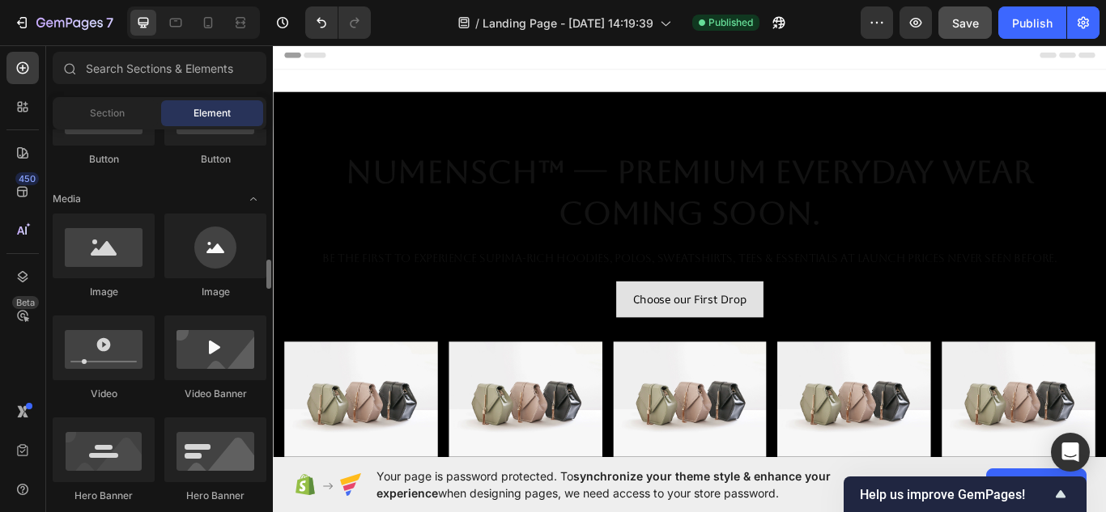
scroll to position [564, 0]
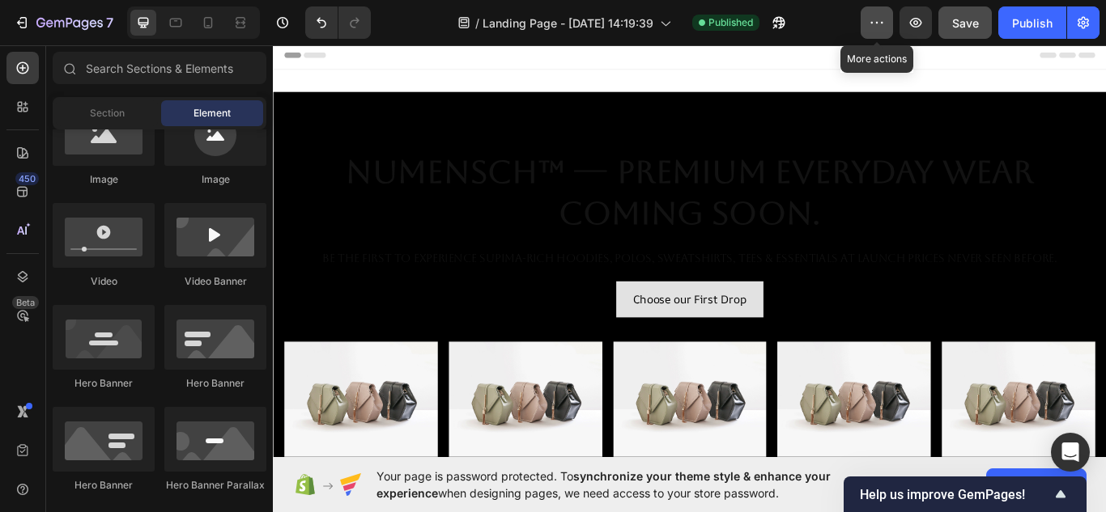
click at [879, 23] on icon "button" at bounding box center [877, 23] width 16 height 16
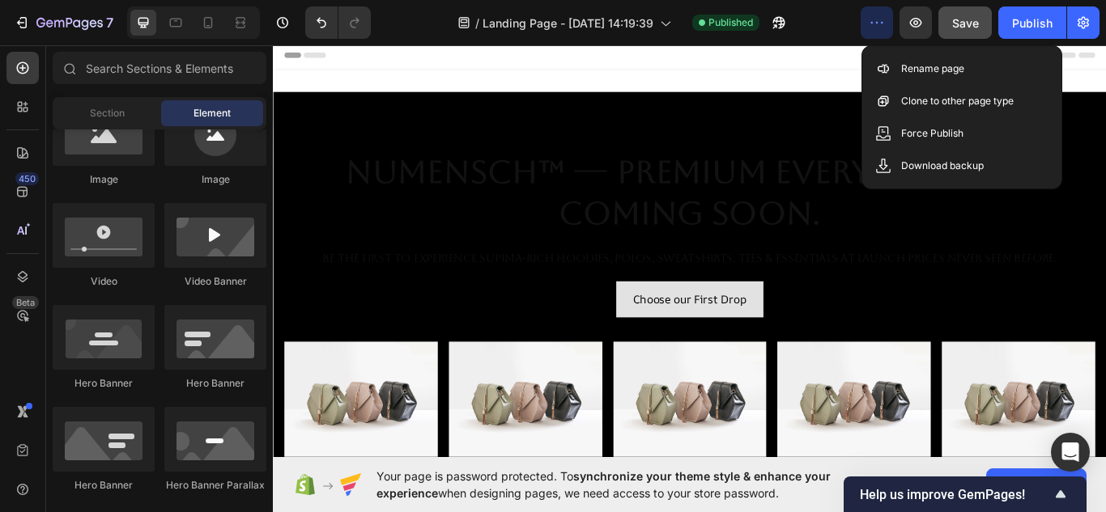
click at [816, 15] on div "/ Landing Page - [DATE] 14:19:39 Published" at bounding box center [622, 22] width 477 height 32
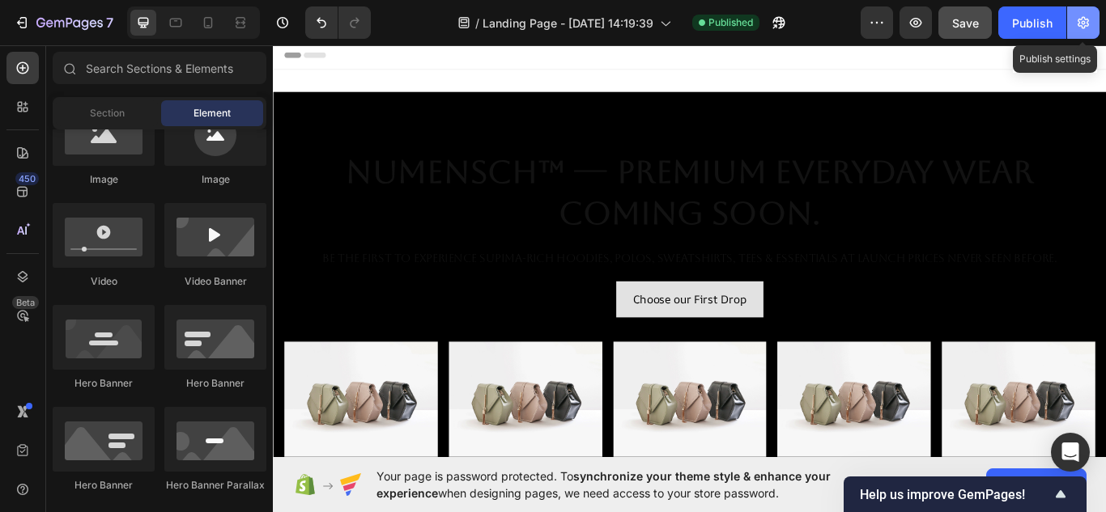
click at [1086, 20] on icon "button" at bounding box center [1083, 23] width 16 height 16
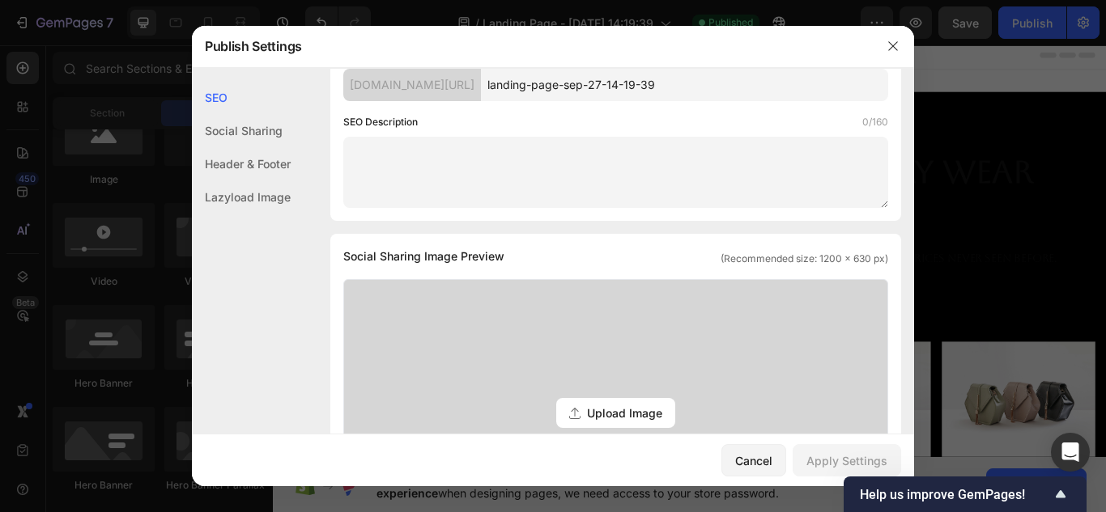
scroll to position [0, 0]
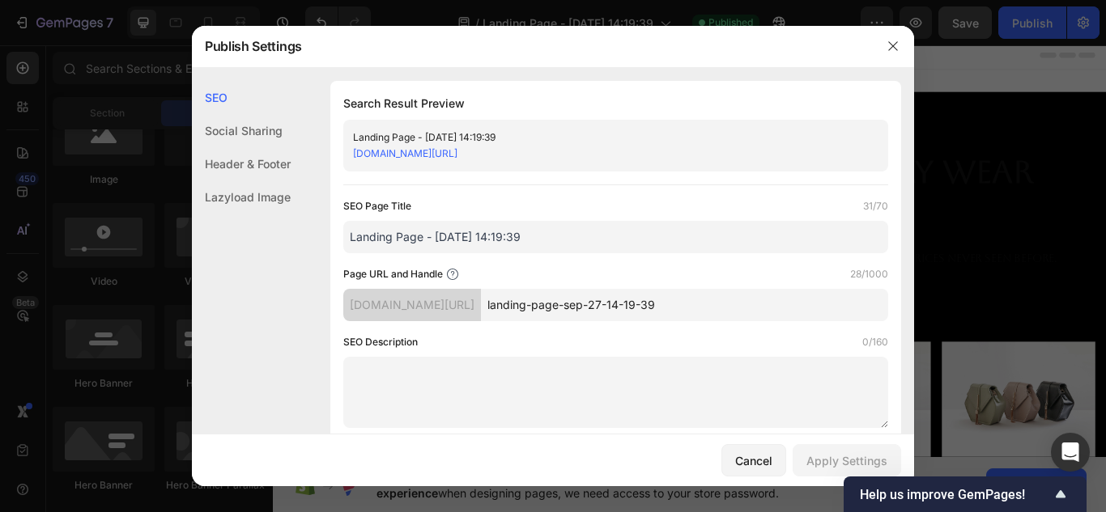
click at [241, 170] on div "Header & Footer" at bounding box center [241, 163] width 99 height 33
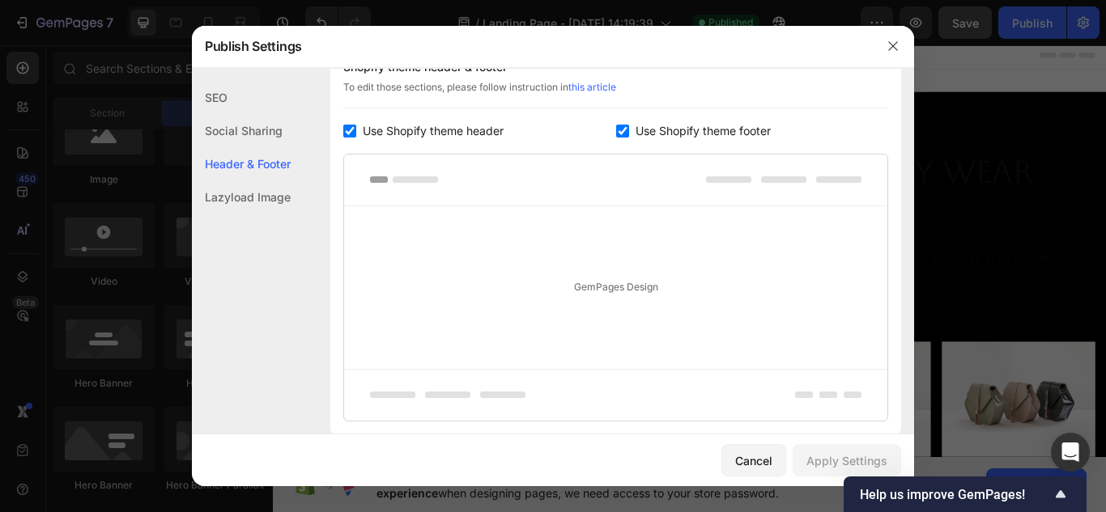
scroll to position [810, 0]
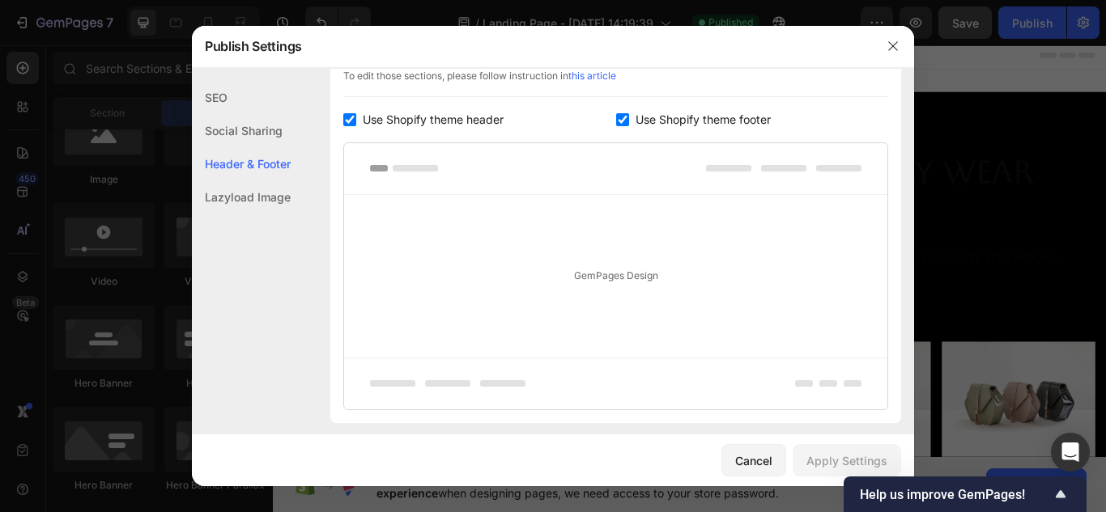
click at [504, 283] on div "GemPages Design" at bounding box center [615, 276] width 543 height 163
click at [671, 276] on div "GemPages Design" at bounding box center [615, 276] width 543 height 163
click at [359, 117] on label "Use Shopify theme header" at bounding box center [429, 119] width 147 height 19
checkbox input "false"
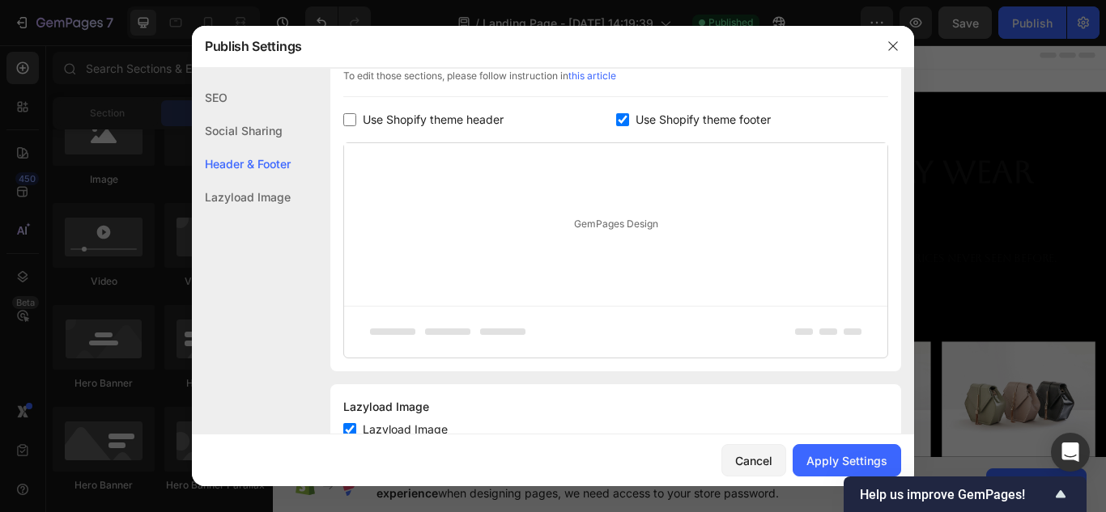
scroll to position [844, 0]
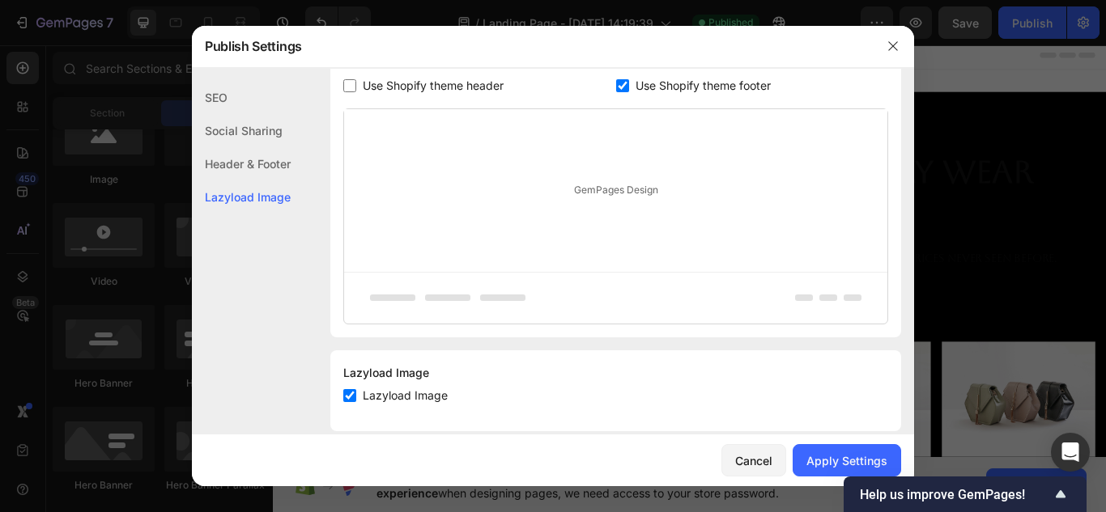
click at [616, 90] on input "checkbox" at bounding box center [622, 85] width 13 height 13
checkbox input "false"
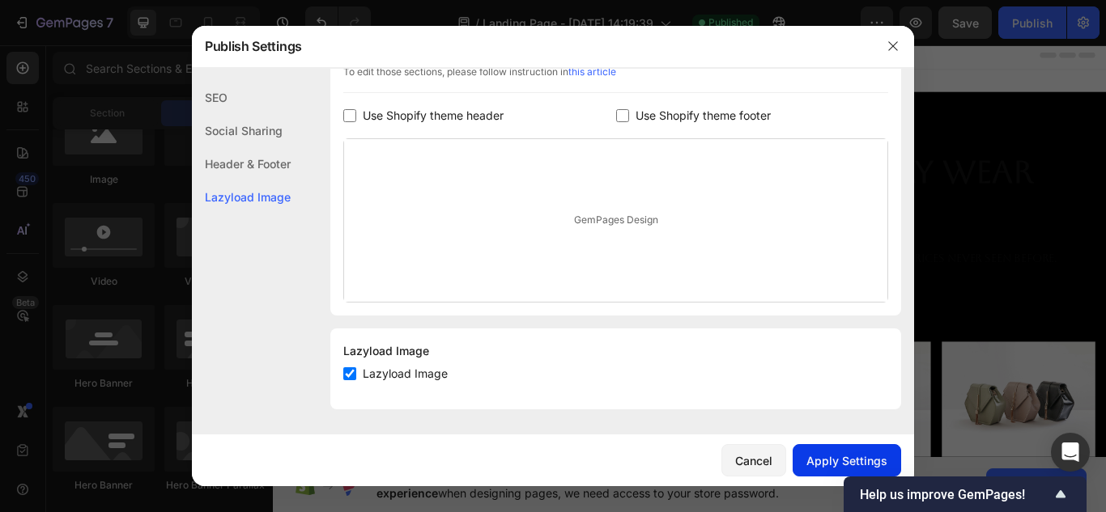
click at [814, 450] on button "Apply Settings" at bounding box center [847, 460] width 108 height 32
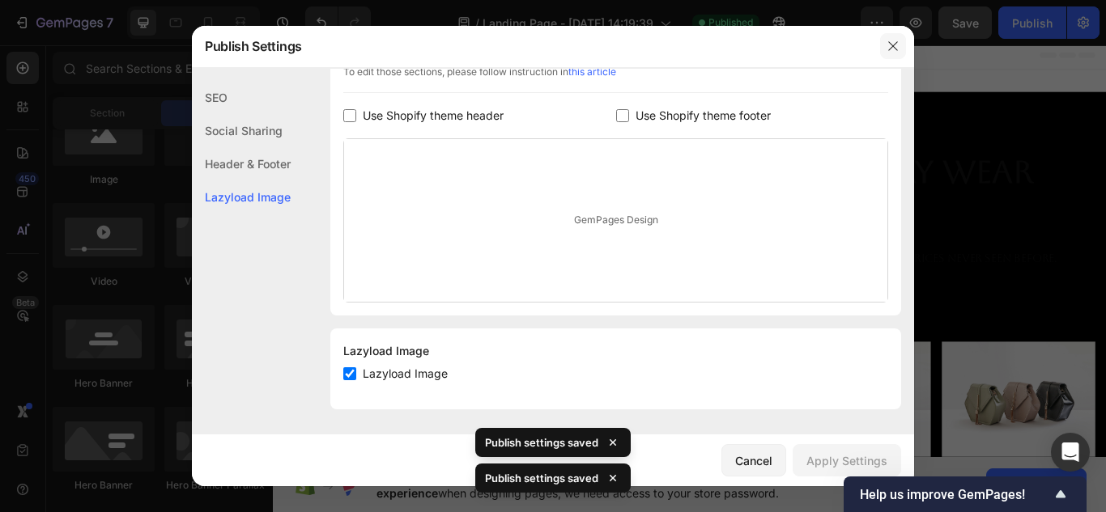
click at [886, 45] on button "button" at bounding box center [893, 46] width 26 height 26
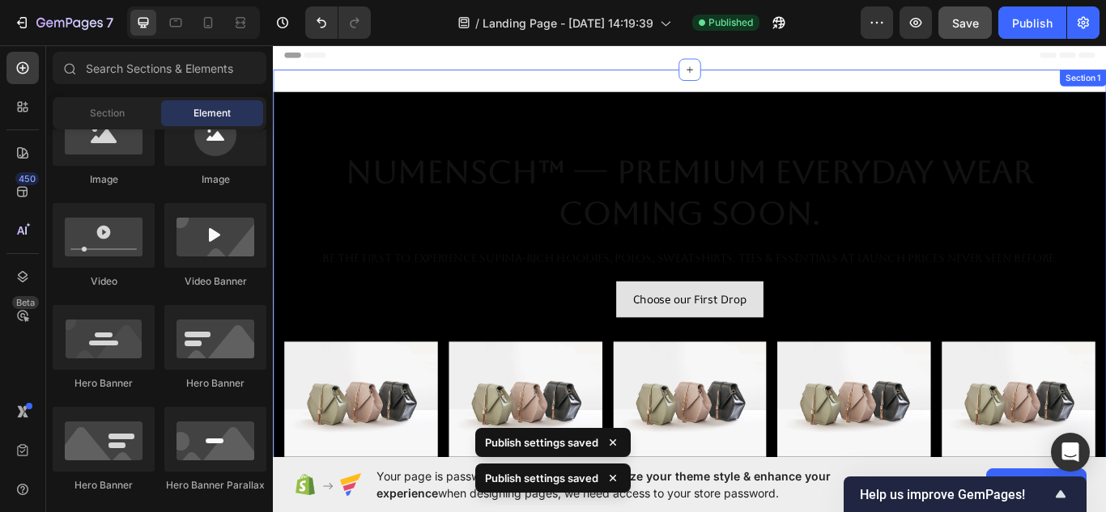
click at [474, 81] on div "NuMENSCH™ — Premium Everyday Wear Coming Soon. Heading Be the first to experien…" at bounding box center [759, 373] width 972 height 598
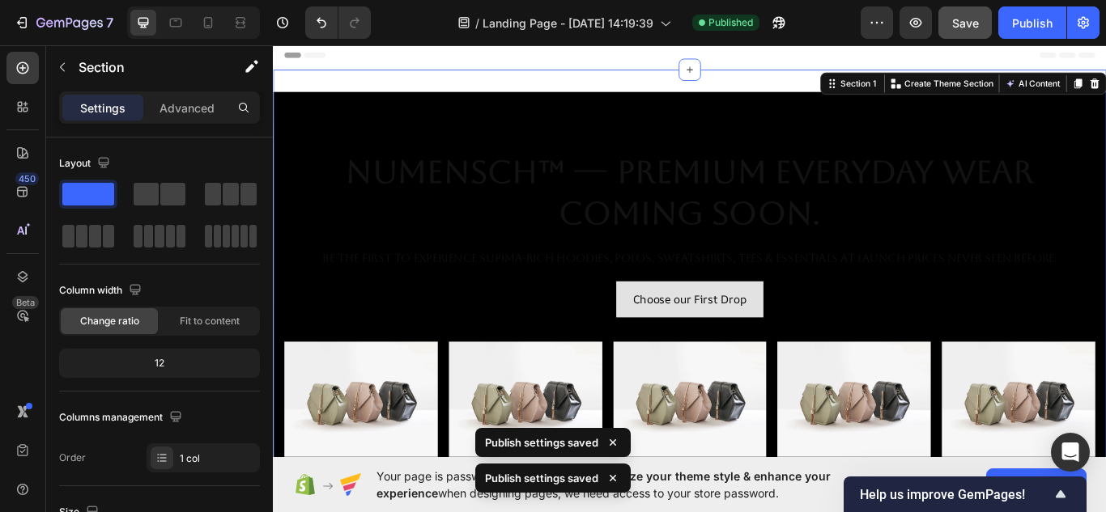
click at [432, 44] on div "7 / Landing Page - [DATE] 14:19:39 Published Preview Save Publish" at bounding box center [553, 23] width 1106 height 46
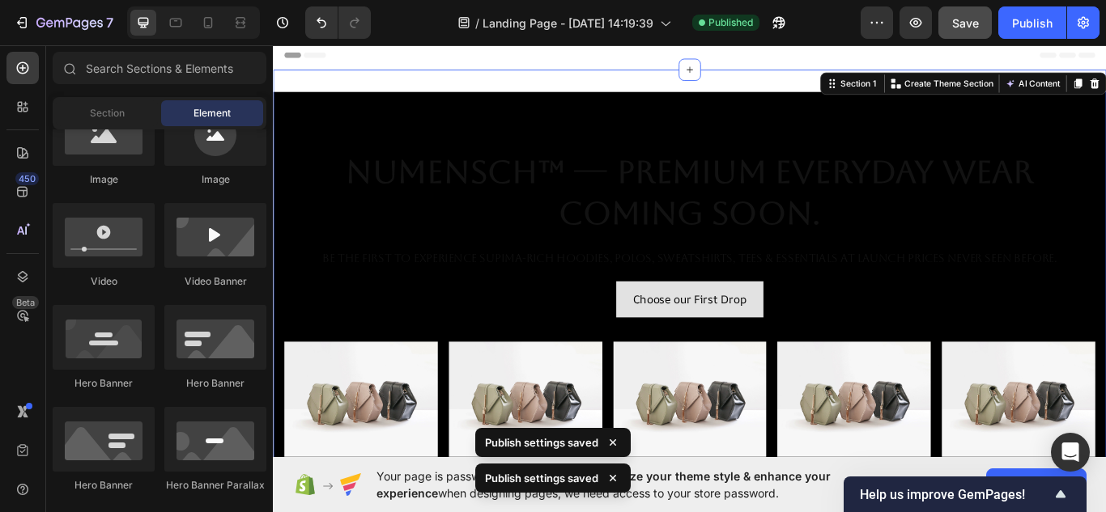
click at [463, 54] on div "Header" at bounding box center [759, 57] width 946 height 32
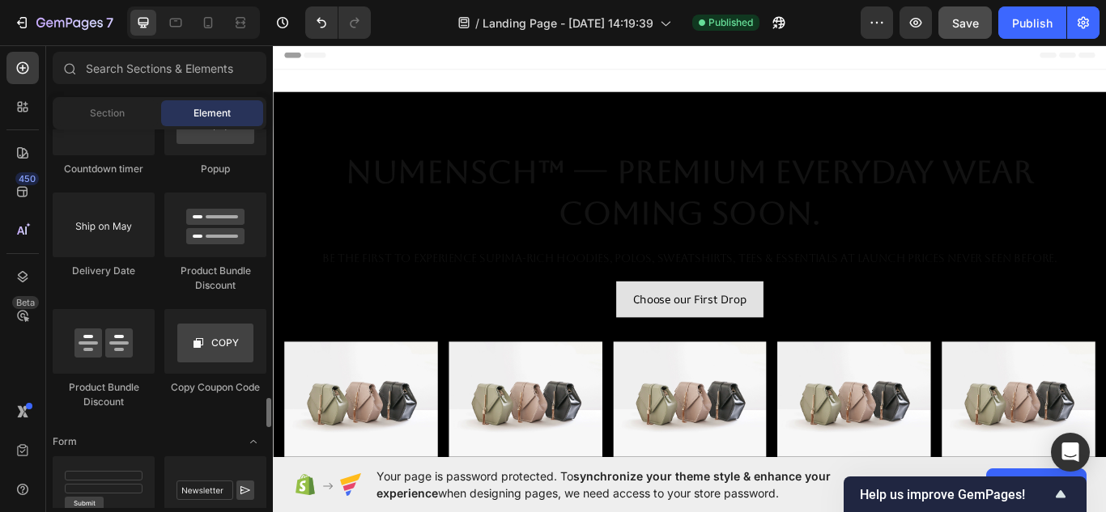
scroll to position [3391, 0]
click at [1094, 23] on button "button" at bounding box center [1083, 22] width 32 height 32
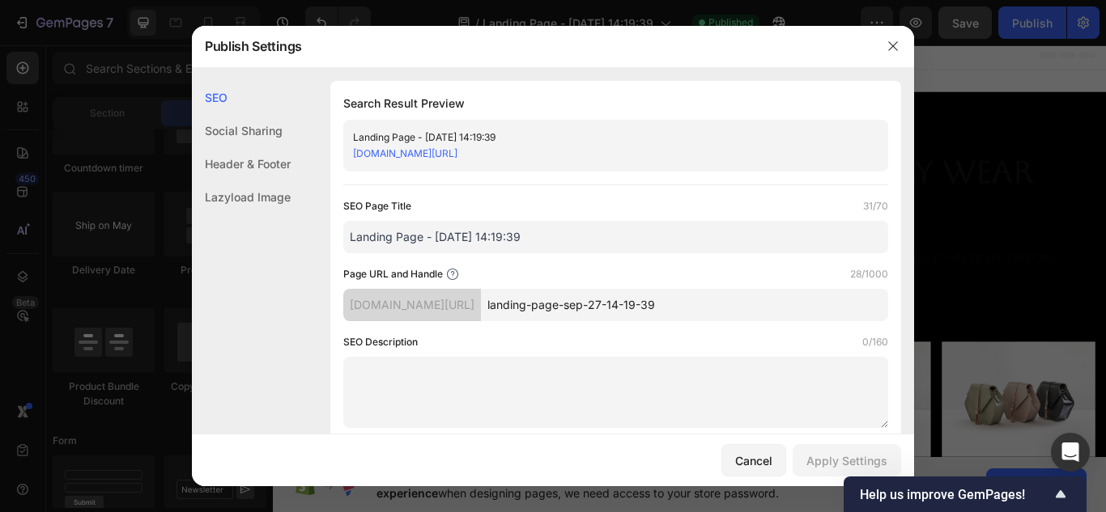
click at [270, 158] on div "Header & Footer" at bounding box center [241, 163] width 99 height 33
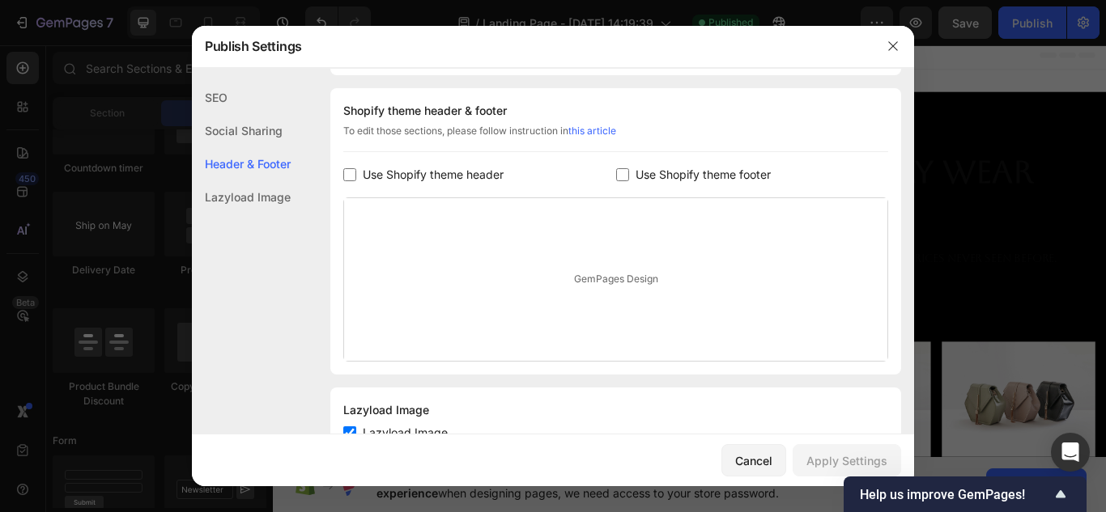
scroll to position [759, 0]
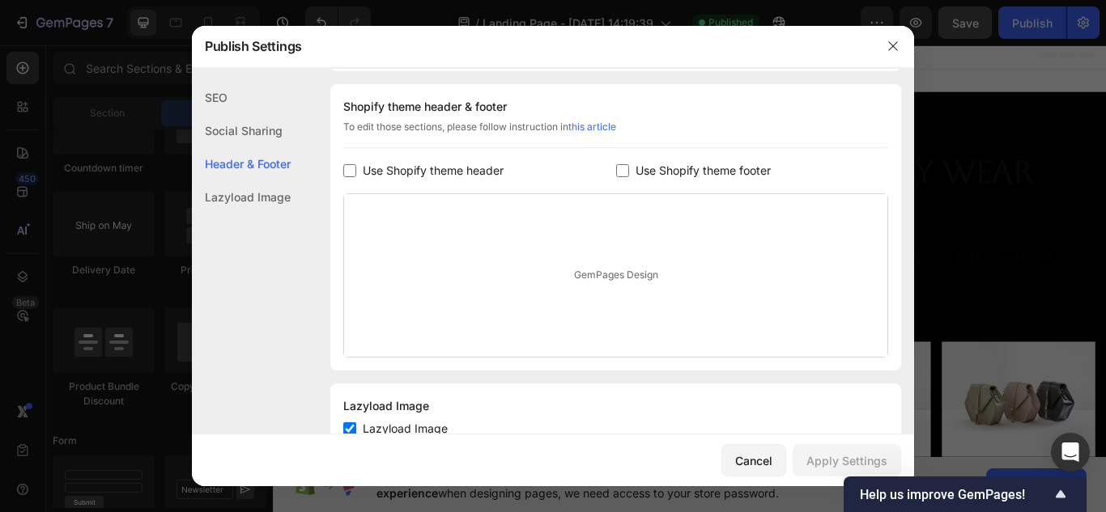
click at [355, 164] on input "checkbox" at bounding box center [349, 170] width 13 height 13
checkbox input "true"
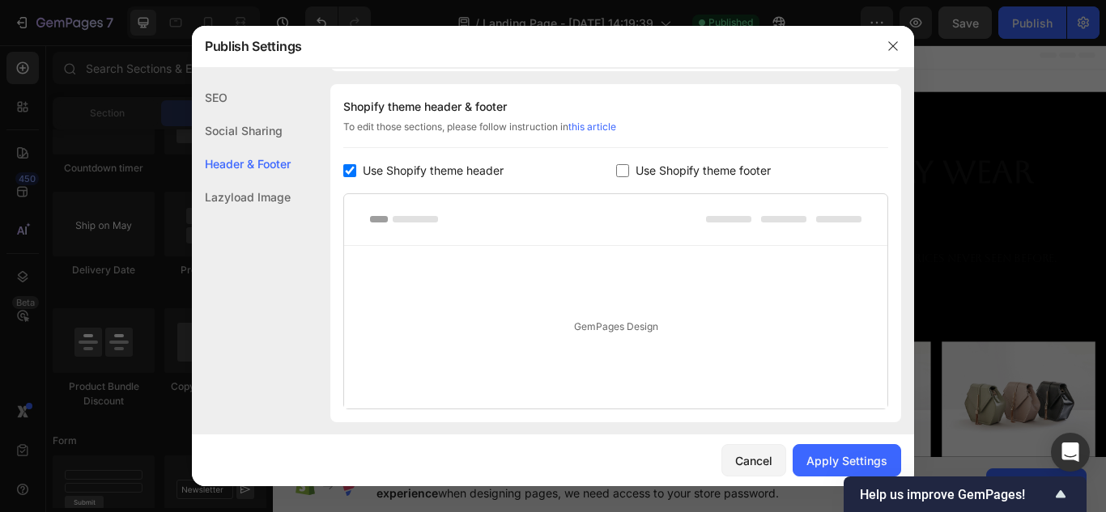
click at [618, 173] on input "checkbox" at bounding box center [622, 170] width 13 height 13
checkbox input "true"
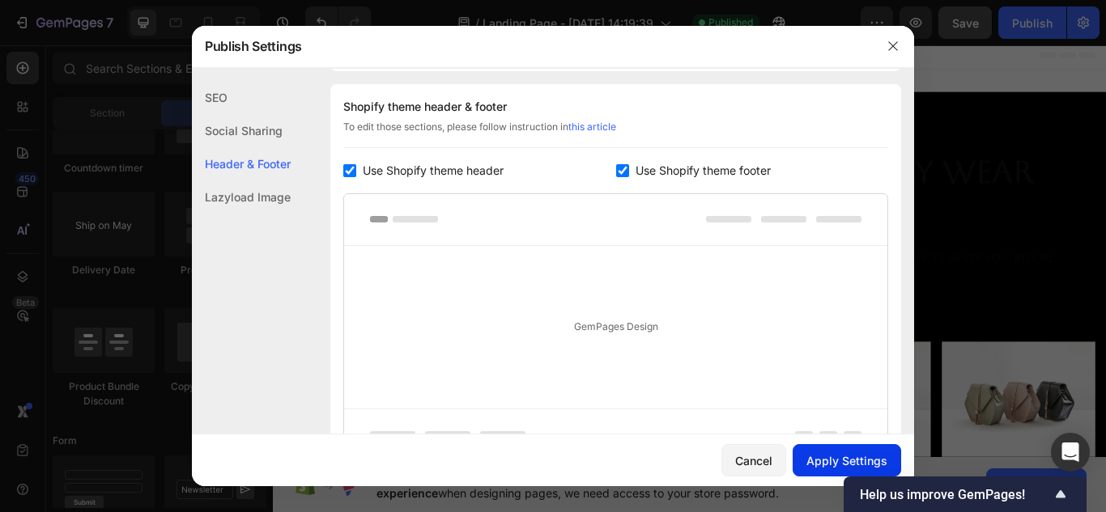
click at [827, 454] on div "Apply Settings" at bounding box center [846, 461] width 81 height 17
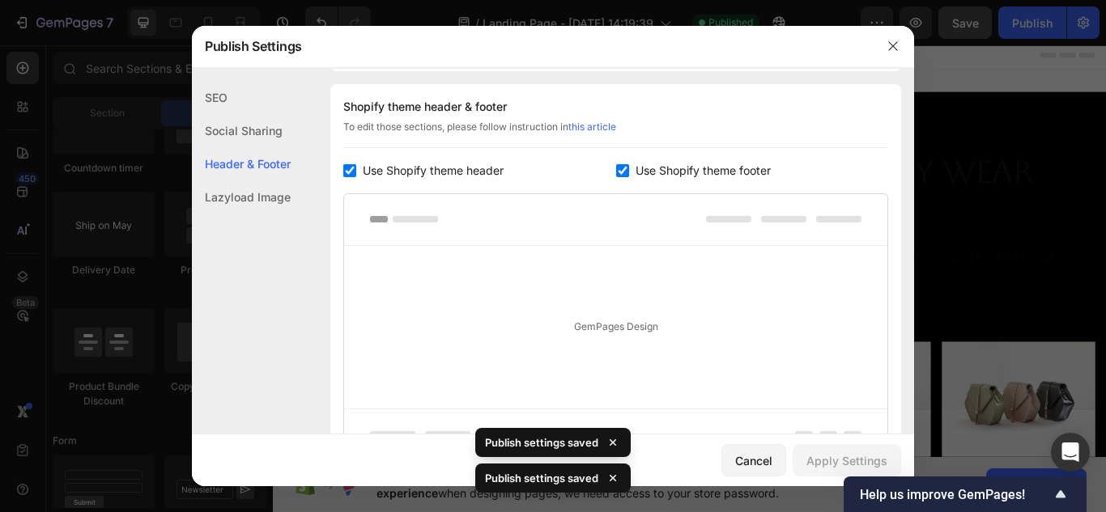
click at [611, 125] on link "this article" at bounding box center [592, 127] width 48 height 12
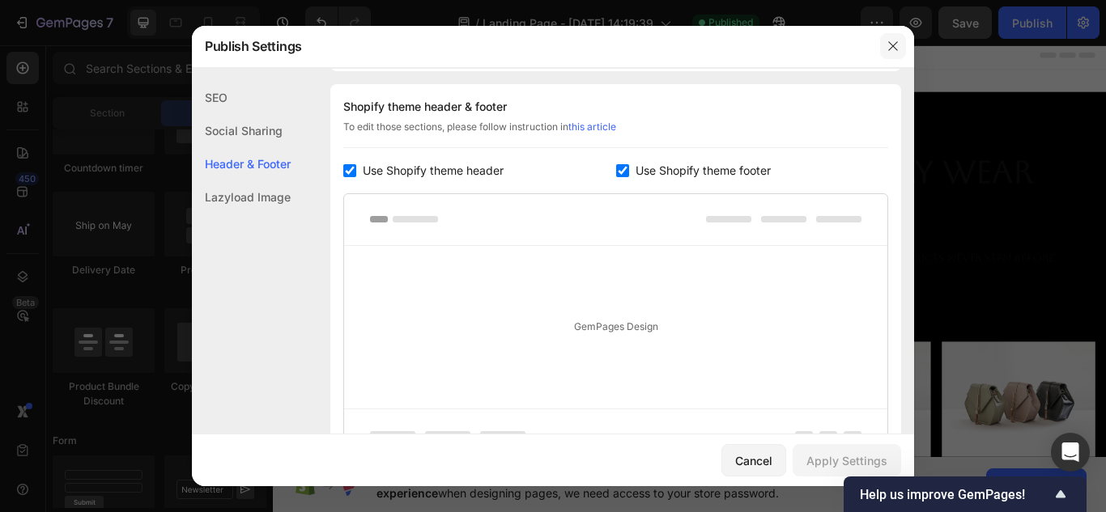
click at [899, 40] on icon "button" at bounding box center [892, 46] width 13 height 13
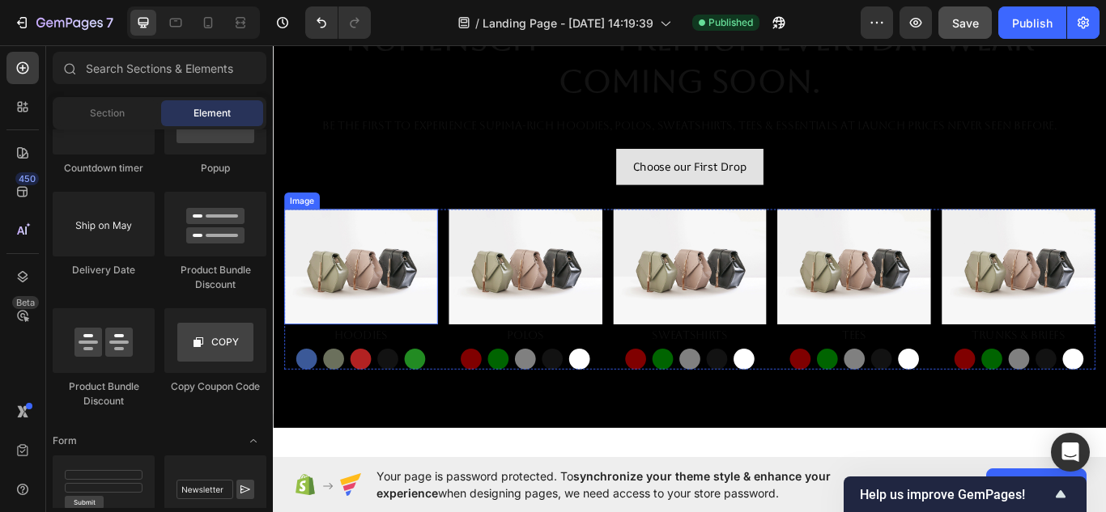
scroll to position [155, 0]
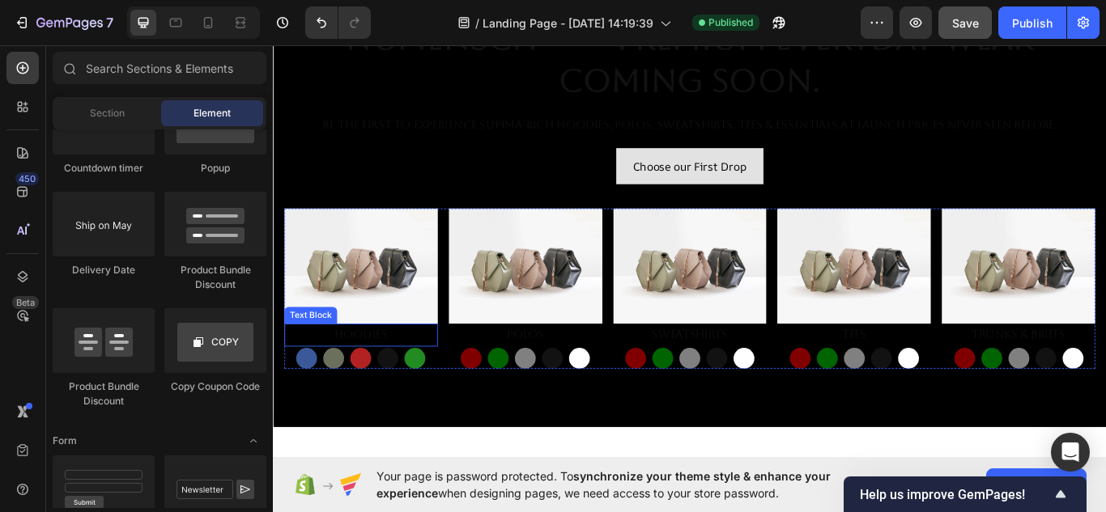
click at [457, 387] on p "Hoodies" at bounding box center [375, 383] width 176 height 23
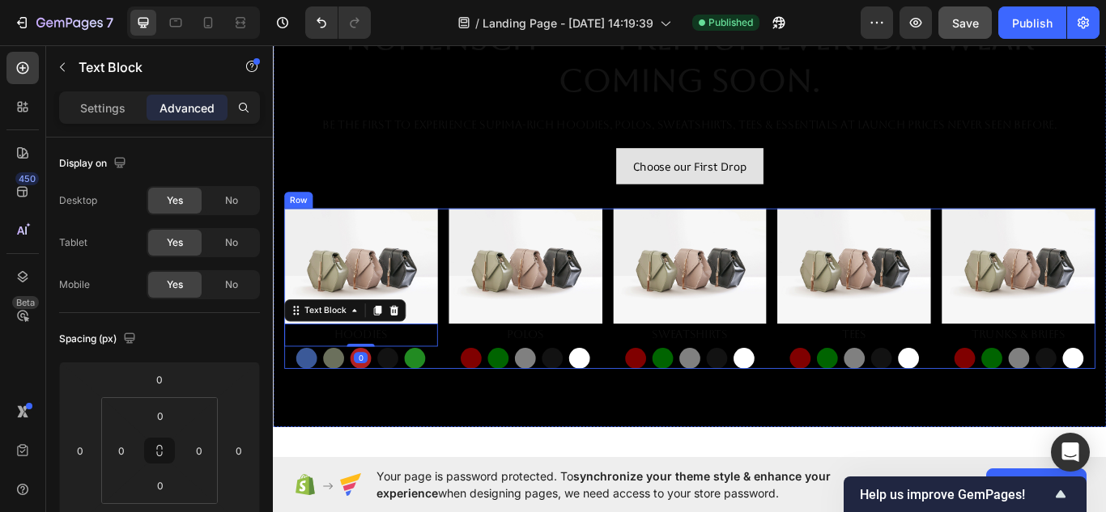
click at [468, 406] on div "Image Hoodies Text Block 0 Button Button Button Button Button Row Image Polos T…" at bounding box center [759, 329] width 946 height 186
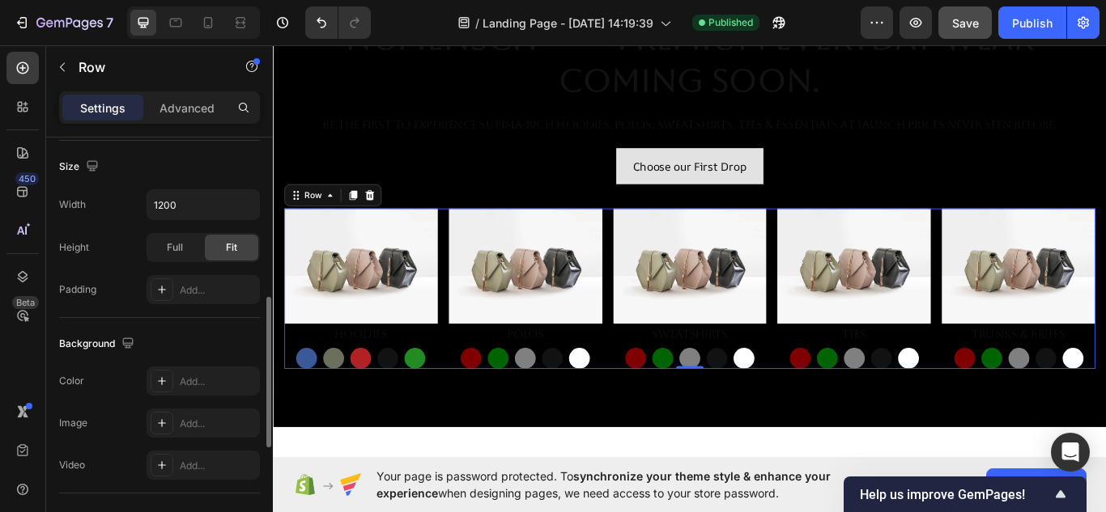
scroll to position [441, 0]
click at [189, 207] on input "1200" at bounding box center [203, 202] width 112 height 29
click at [239, 210] on icon "button" at bounding box center [244, 202] width 16 height 16
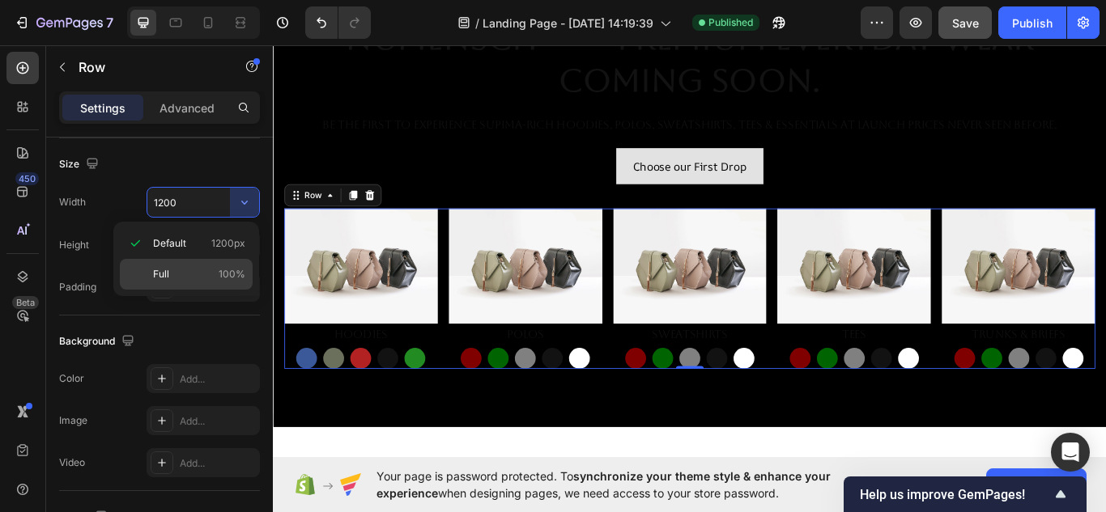
click at [167, 278] on span "Full" at bounding box center [161, 274] width 16 height 15
type input "100%"
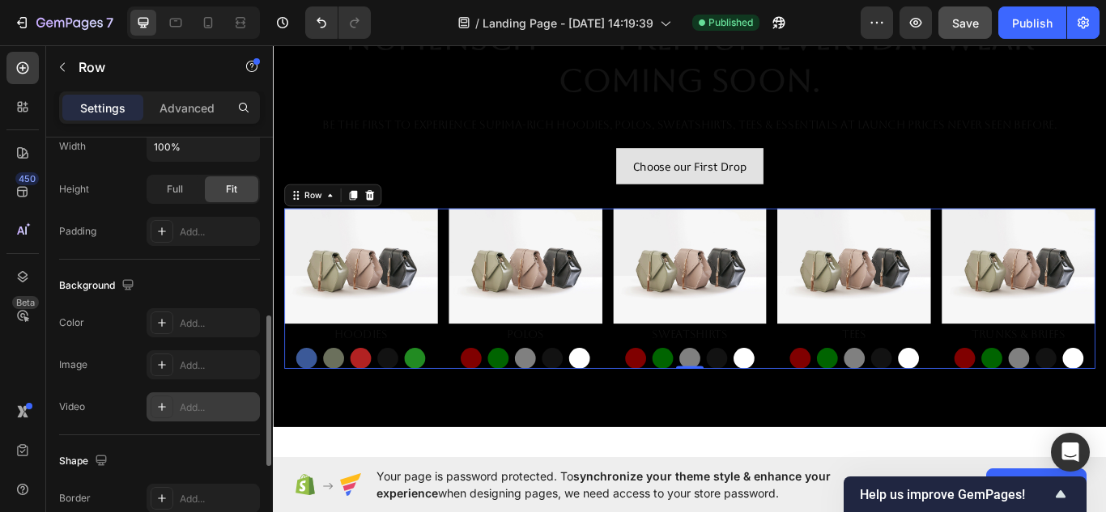
scroll to position [751, 0]
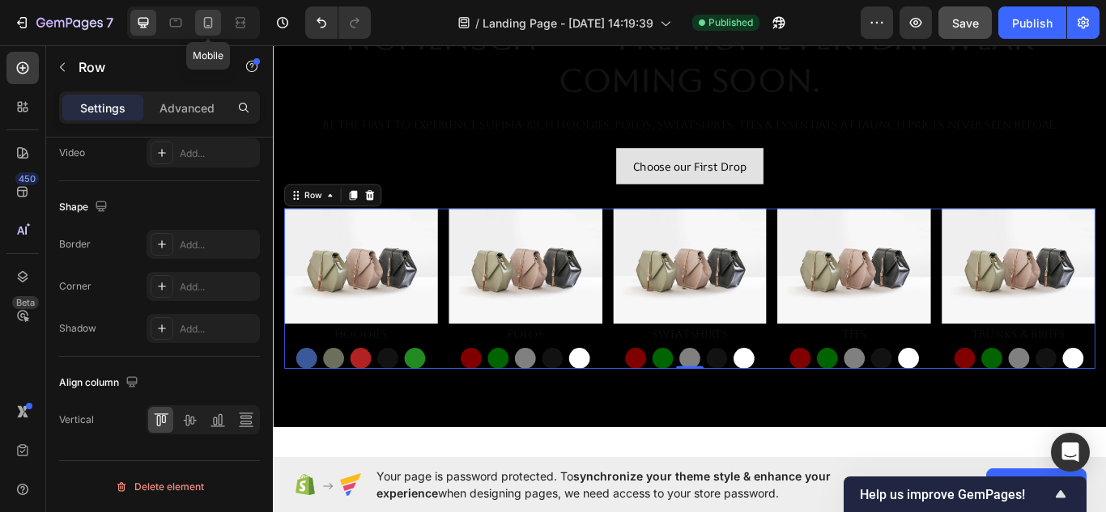
click at [208, 15] on icon at bounding box center [208, 23] width 16 height 16
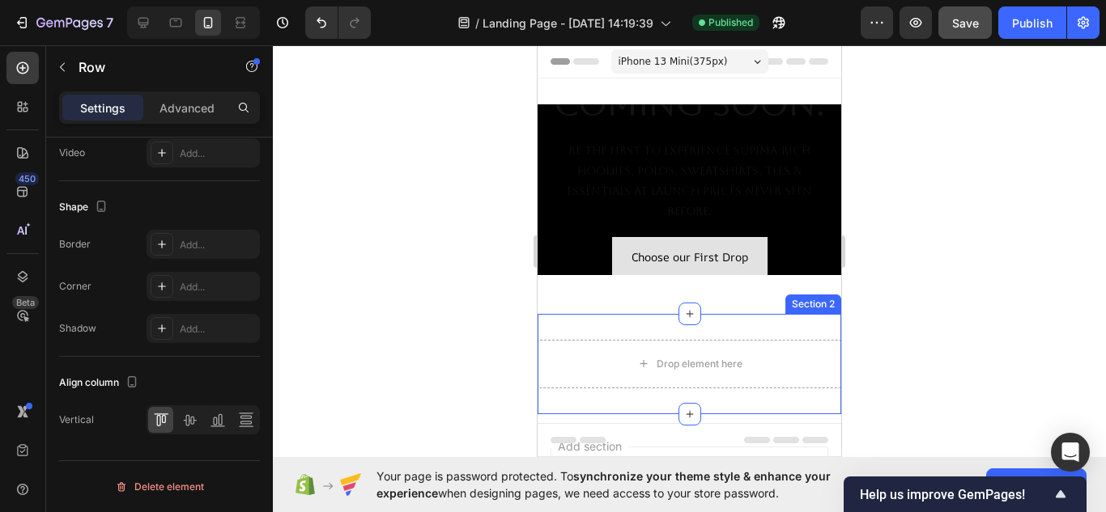
click at [735, 318] on div "Drop element here Section 2" at bounding box center [690, 364] width 304 height 100
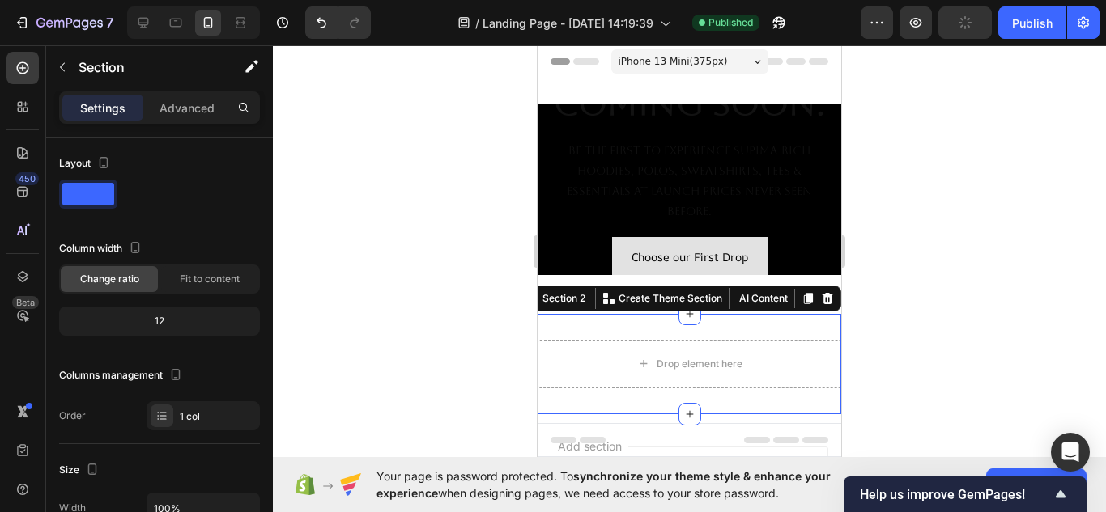
click at [425, 220] on div at bounding box center [689, 278] width 833 height 467
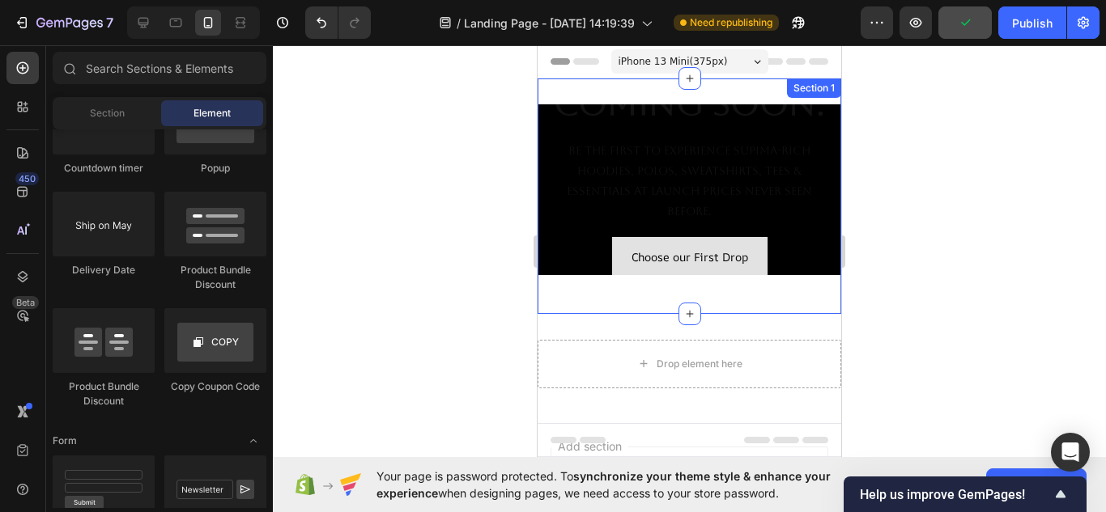
click at [721, 270] on div "NuMENSCH™ — Premium Everyday Wear Coming Soon. Heading Be the first to experien…" at bounding box center [690, 196] width 304 height 184
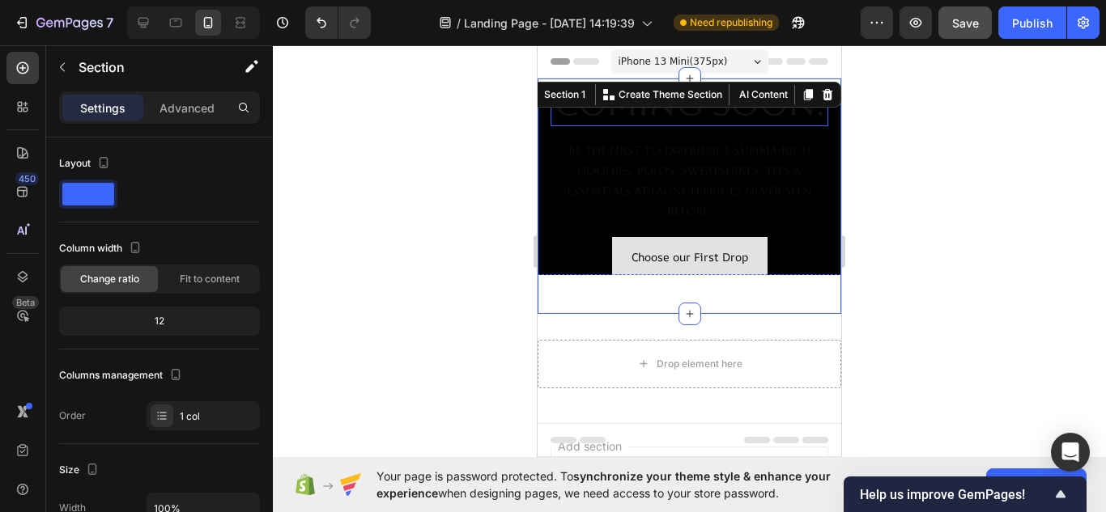
click at [791, 126] on h2 "NuMENSCH™ — Premium Everyday Wear Coming Soon." at bounding box center [690, 39] width 278 height 176
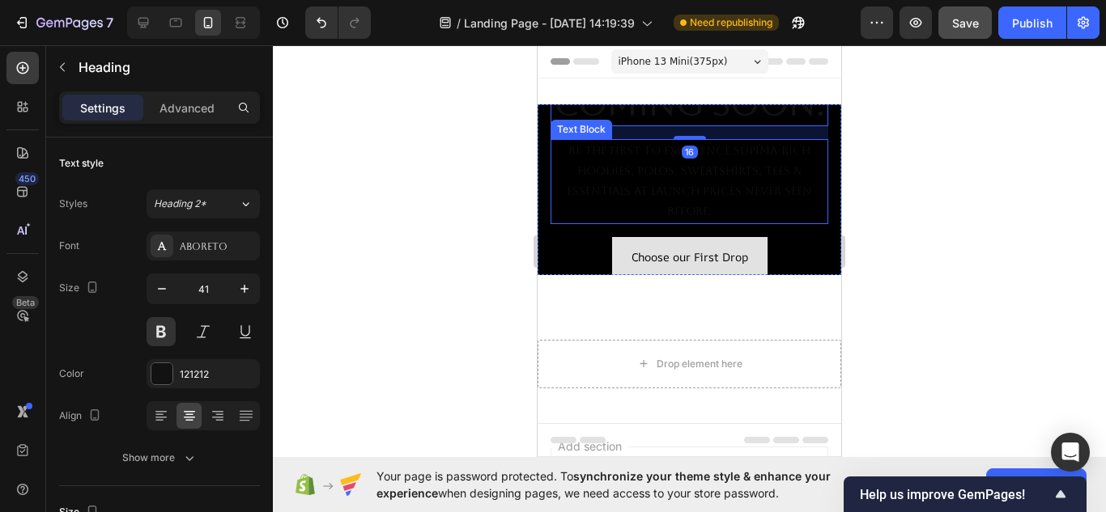
click at [815, 202] on div "Be the first to experience Supima-rich hoodies, polos, sweatshirts, tees & esse…" at bounding box center [690, 181] width 278 height 85
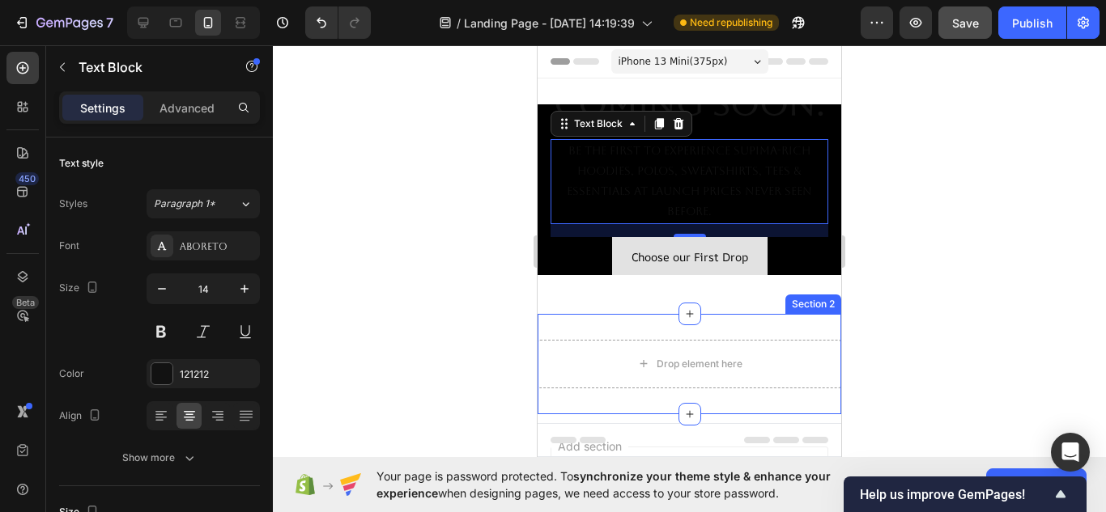
click at [781, 314] on div "Drop element here Section 2" at bounding box center [690, 364] width 304 height 100
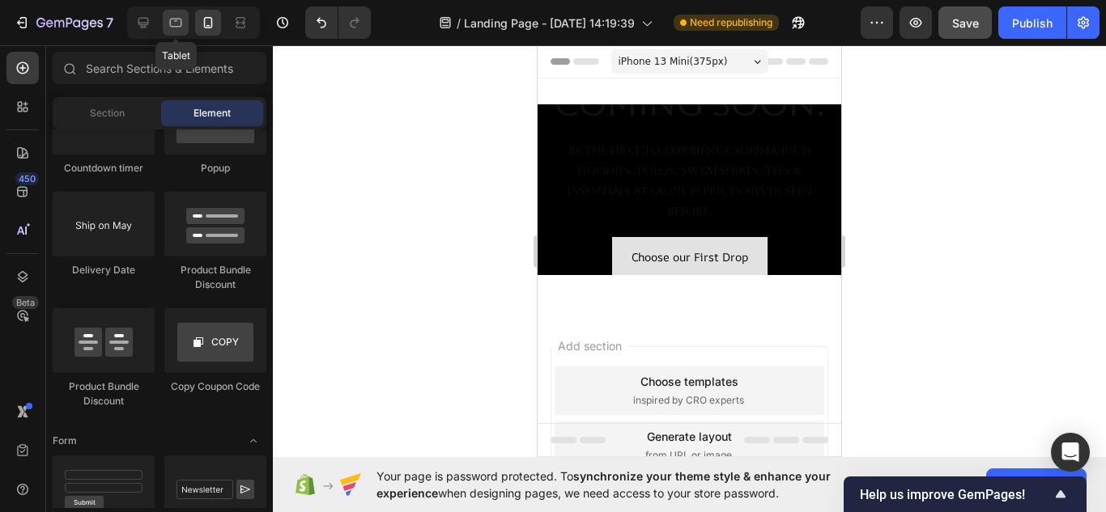
click at [176, 20] on icon at bounding box center [176, 21] width 4 height 2
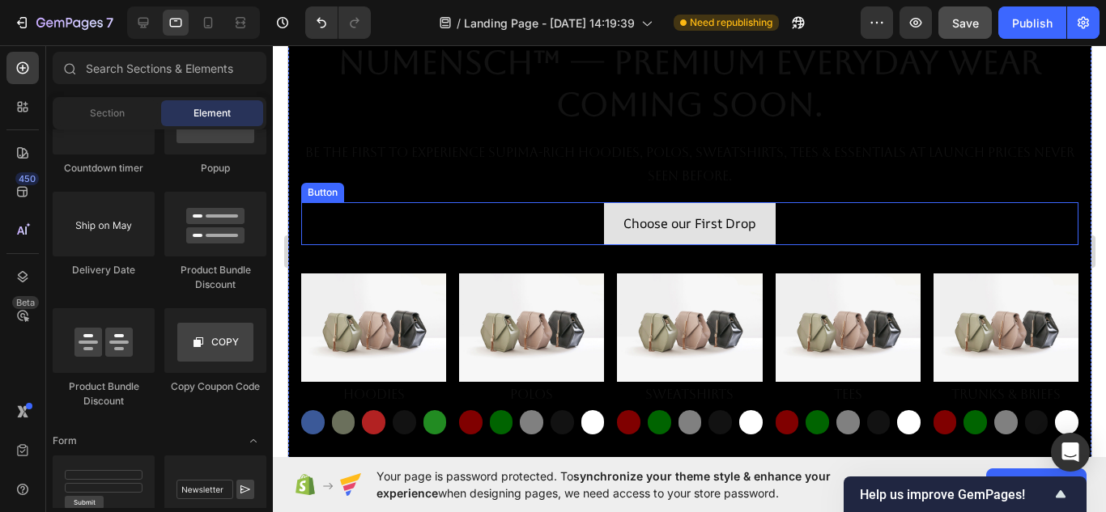
scroll to position [94, 0]
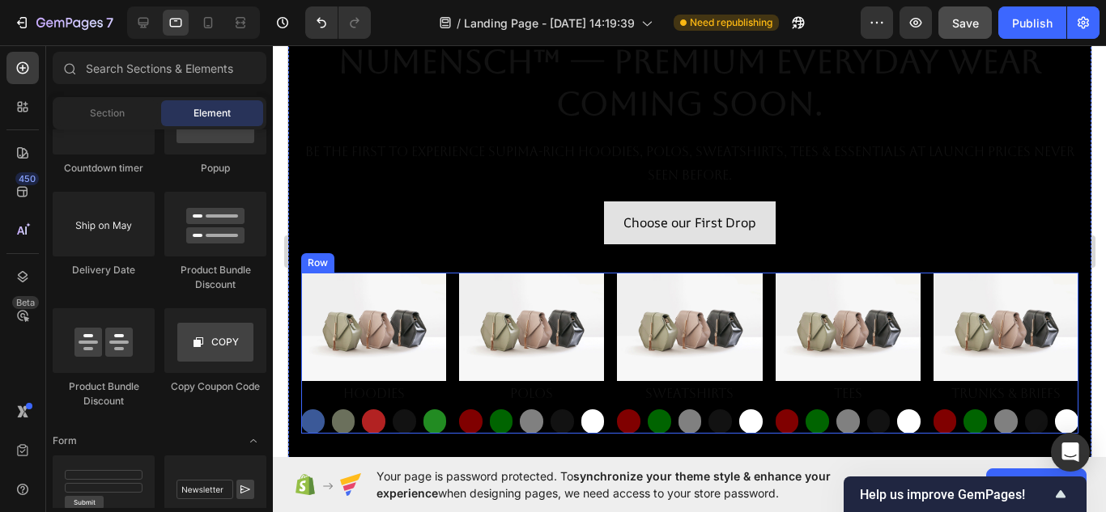
click at [448, 284] on div "Image Hoodies Text Block Button Button Button Button Button Row Image Polos Tex…" at bounding box center [688, 353] width 777 height 161
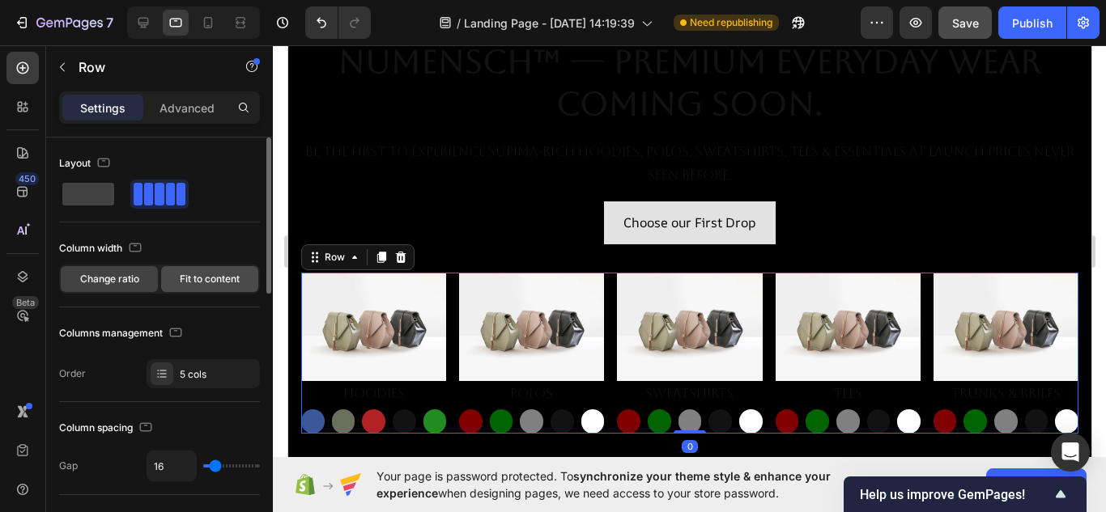
click at [211, 289] on div "Fit to content" at bounding box center [209, 279] width 97 height 26
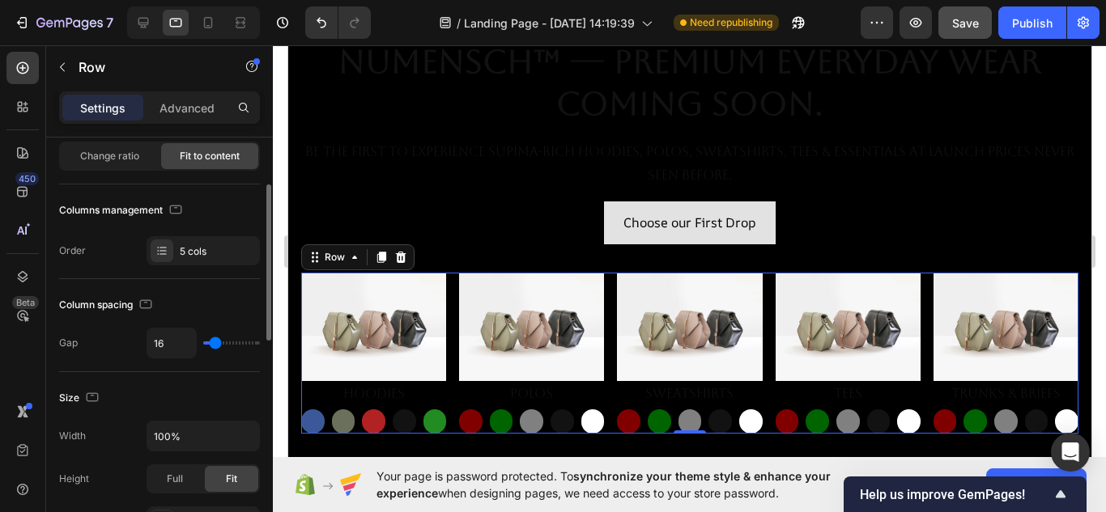
scroll to position [124, 0]
click at [114, 161] on span "Change ratio" at bounding box center [109, 155] width 59 height 15
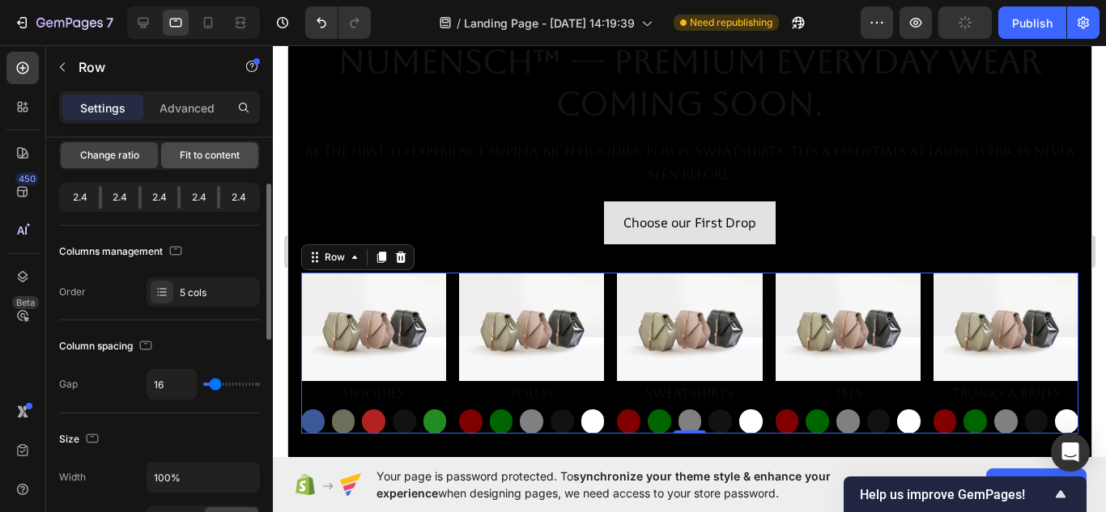
click at [214, 162] on span "Fit to content" at bounding box center [210, 155] width 60 height 15
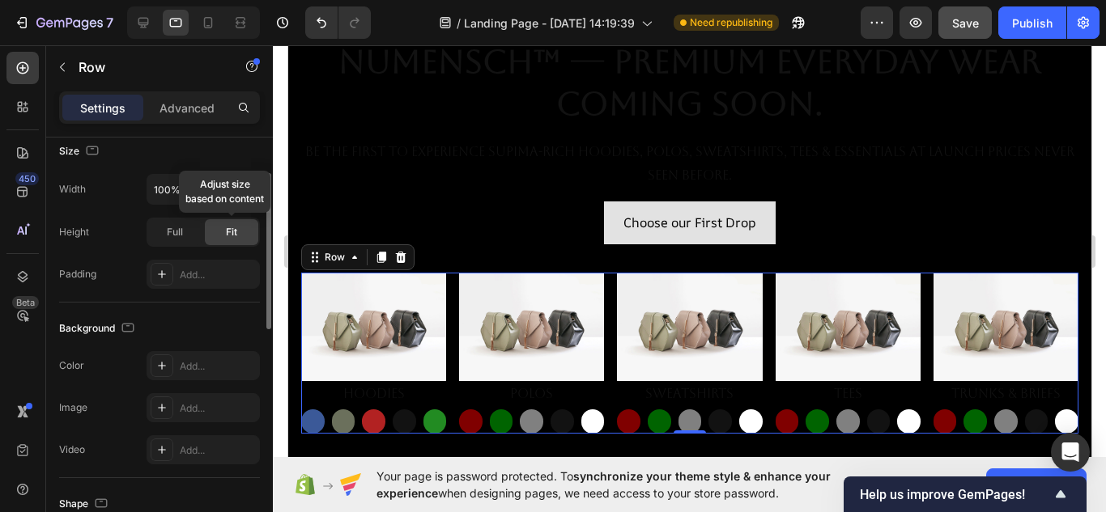
scroll to position [376, 0]
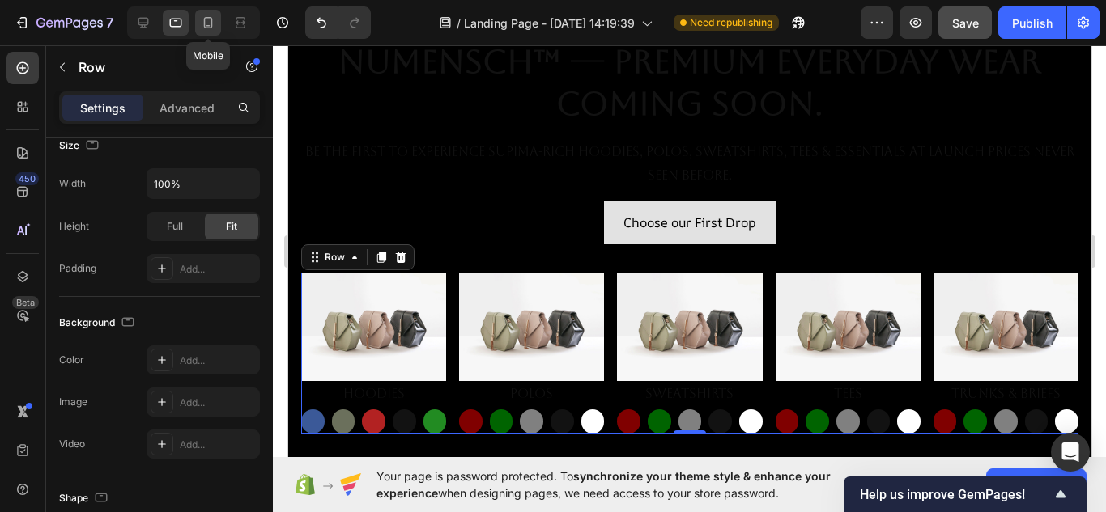
click at [204, 25] on icon at bounding box center [208, 22] width 9 height 11
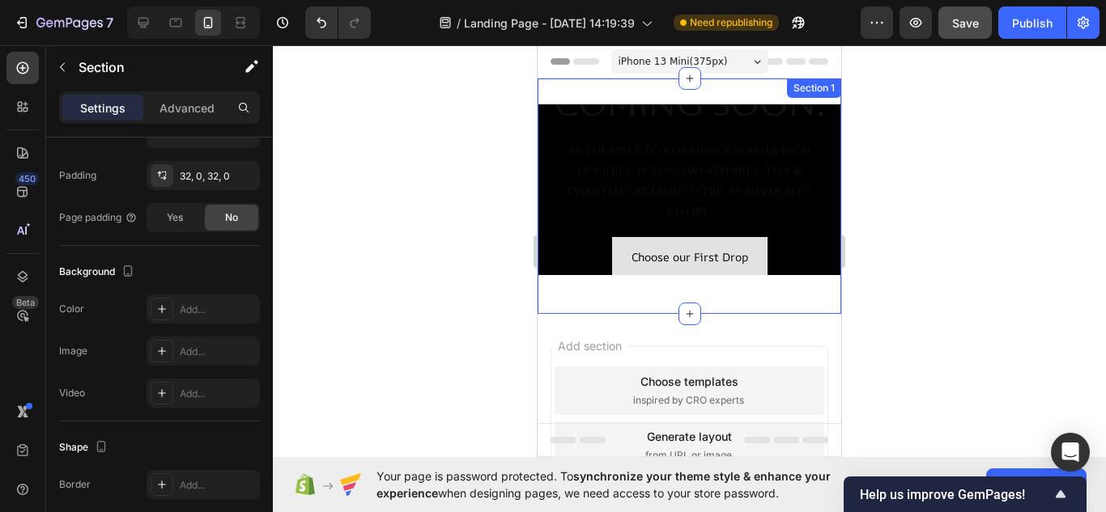
click at [766, 292] on div "NuMENSCH™ — Premium Everyday Wear Coming Soon. Heading Be the first to experien…" at bounding box center [690, 197] width 304 height 236
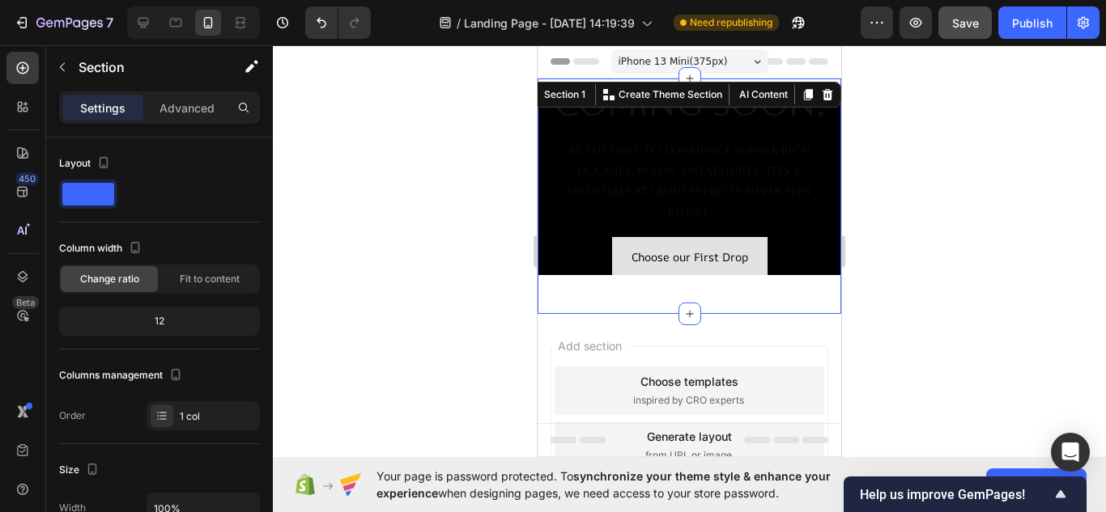
drag, startPoint x: 725, startPoint y: 304, endPoint x: 719, endPoint y: 119, distance: 184.7
click at [730, 329] on div "iPhone 13 Mini ( 375 px) iPhone 13 Mini iPhone 13 Pro iPhone 11 Pro Max iPhone …" at bounding box center [690, 334] width 304 height 578
click at [186, 14] on div at bounding box center [176, 23] width 26 height 26
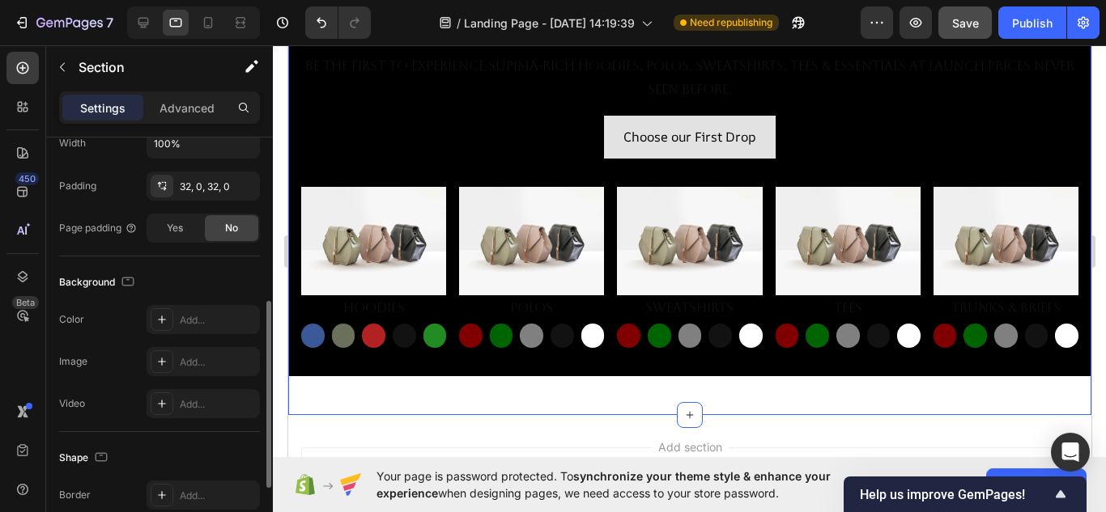
scroll to position [366, 0]
click at [139, 17] on icon at bounding box center [143, 23] width 16 height 16
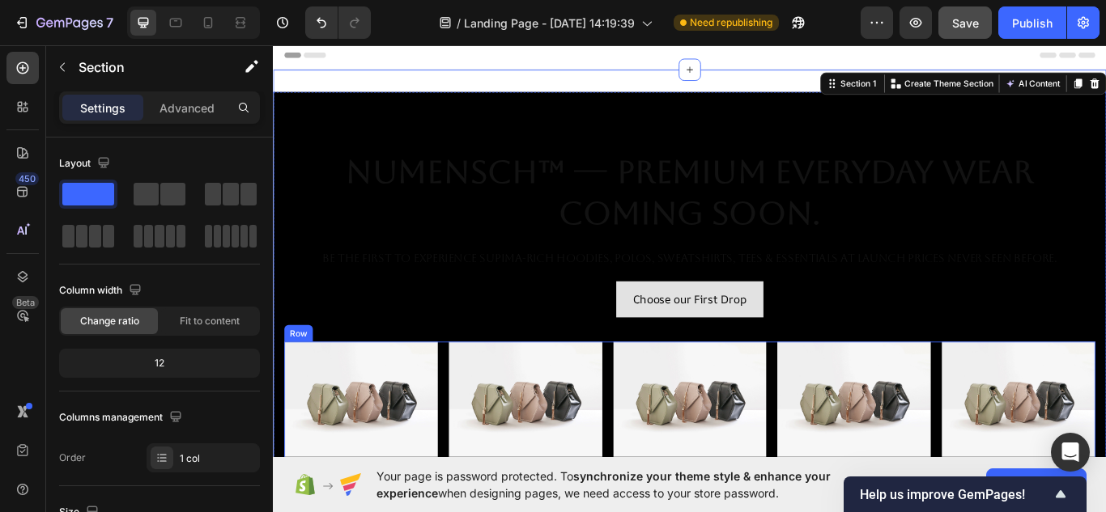
click at [468, 392] on div "Image Hoodies Text Block Button Button Button Button Button Row Image Polos Tex…" at bounding box center [759, 485] width 946 height 186
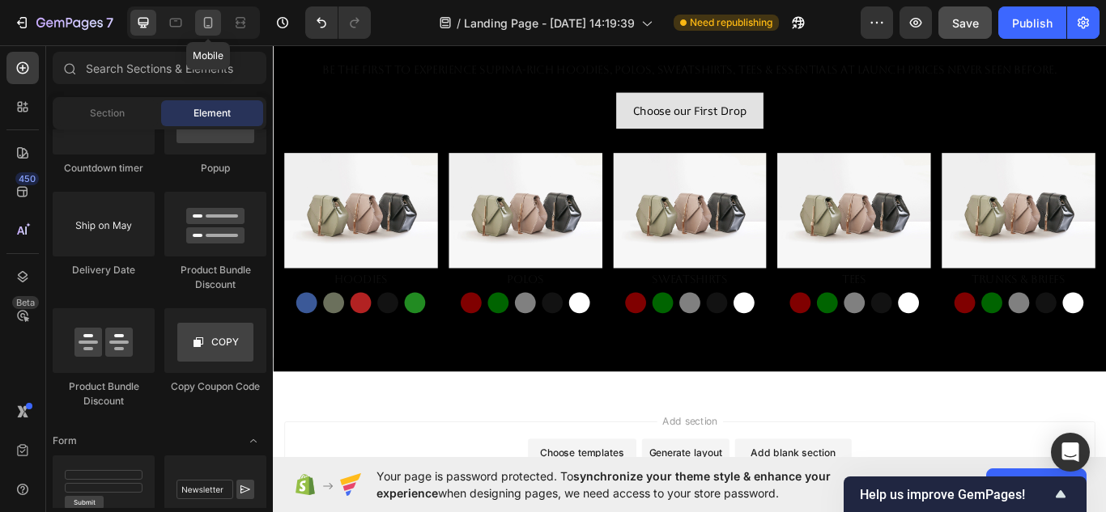
click at [214, 25] on icon at bounding box center [208, 23] width 16 height 16
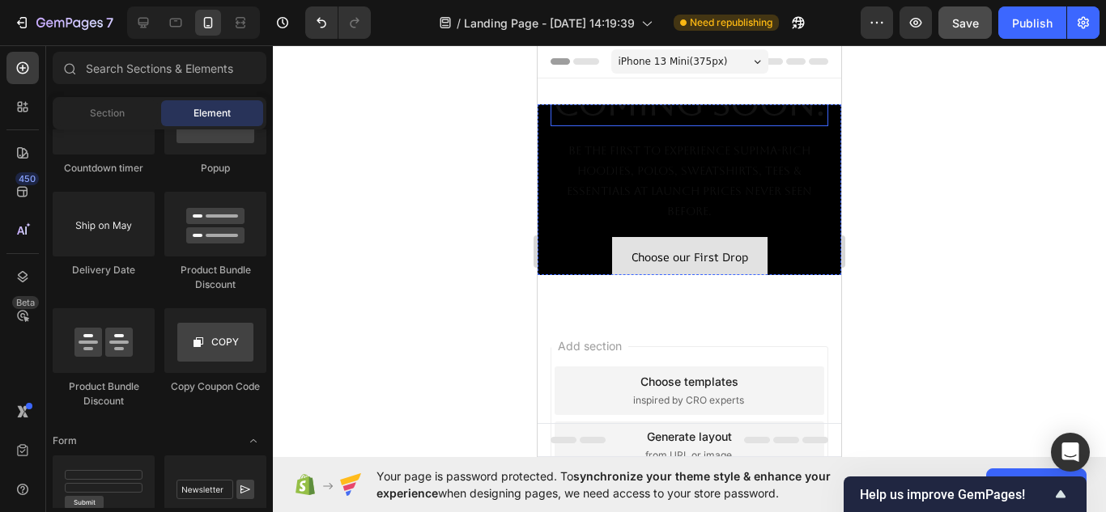
click at [656, 122] on strong "Coming Soon." at bounding box center [689, 103] width 271 height 38
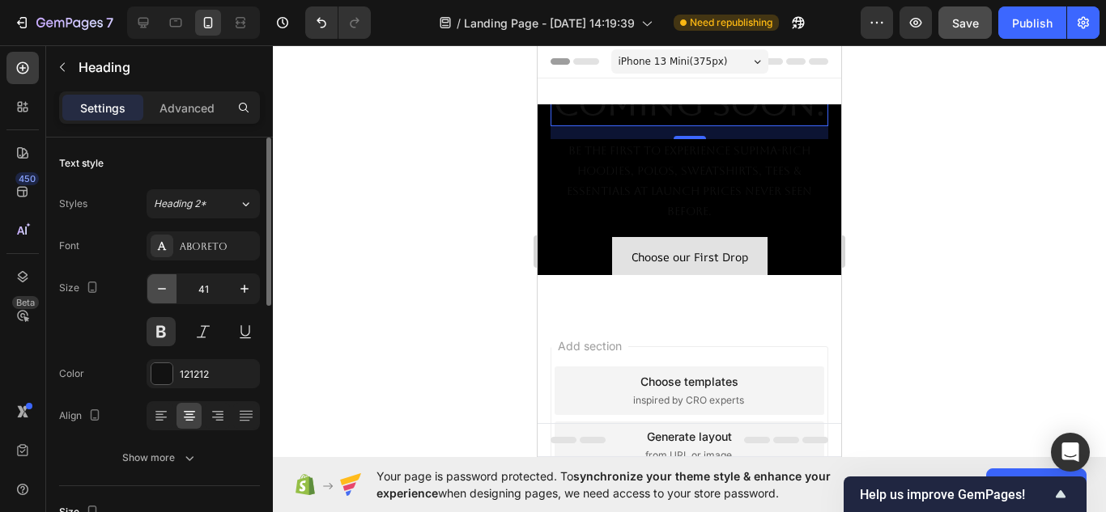
click at [161, 289] on icon "button" at bounding box center [162, 289] width 8 height 2
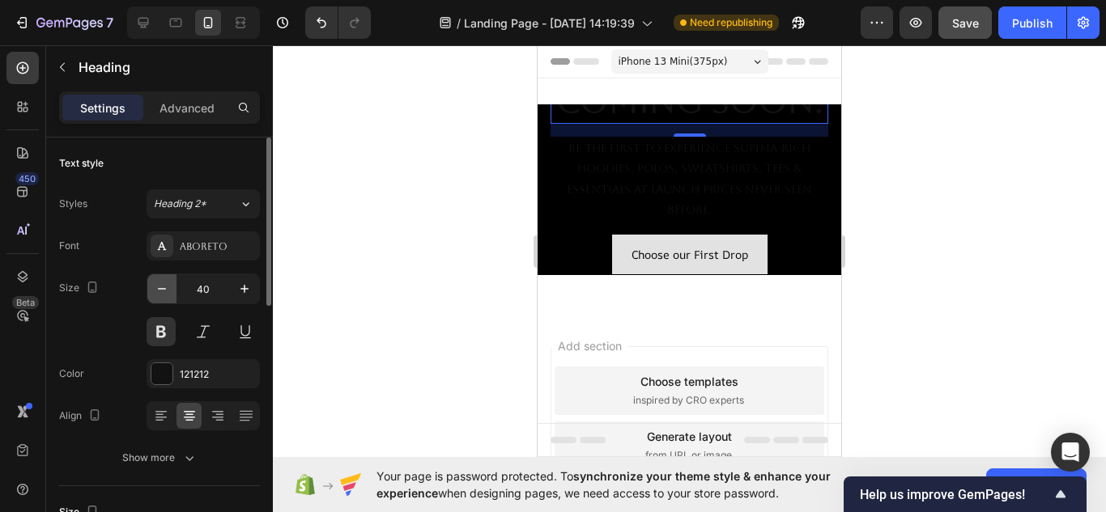
click at [161, 289] on icon "button" at bounding box center [162, 289] width 8 height 2
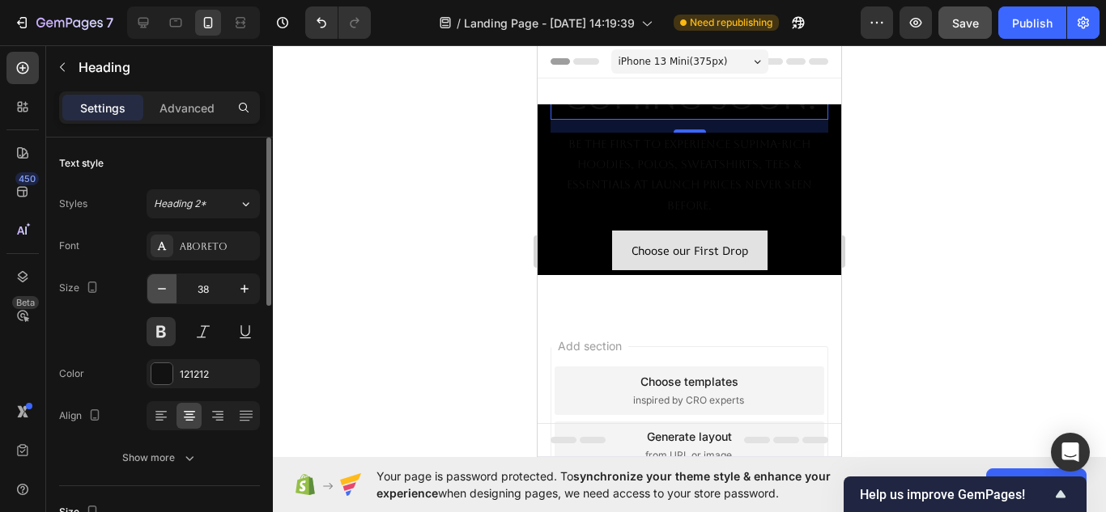
click at [161, 289] on icon "button" at bounding box center [162, 289] width 8 height 2
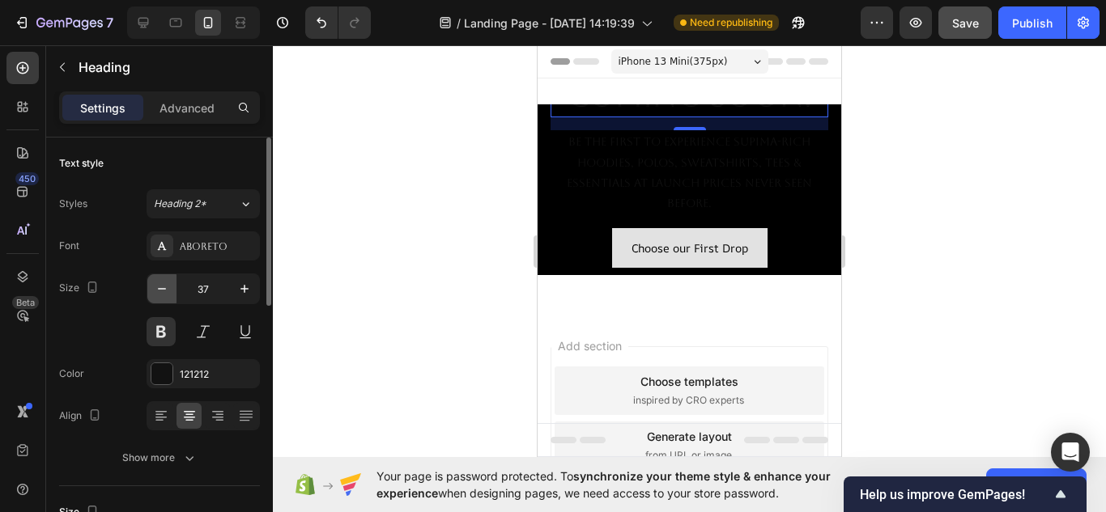
click at [161, 289] on icon "button" at bounding box center [162, 289] width 8 height 2
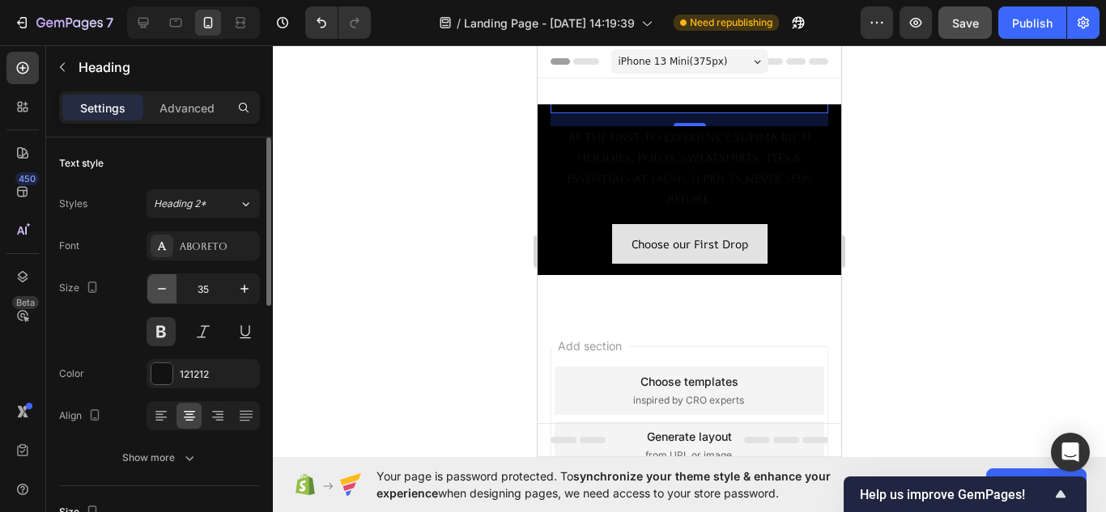
click at [161, 289] on icon "button" at bounding box center [162, 289] width 8 height 2
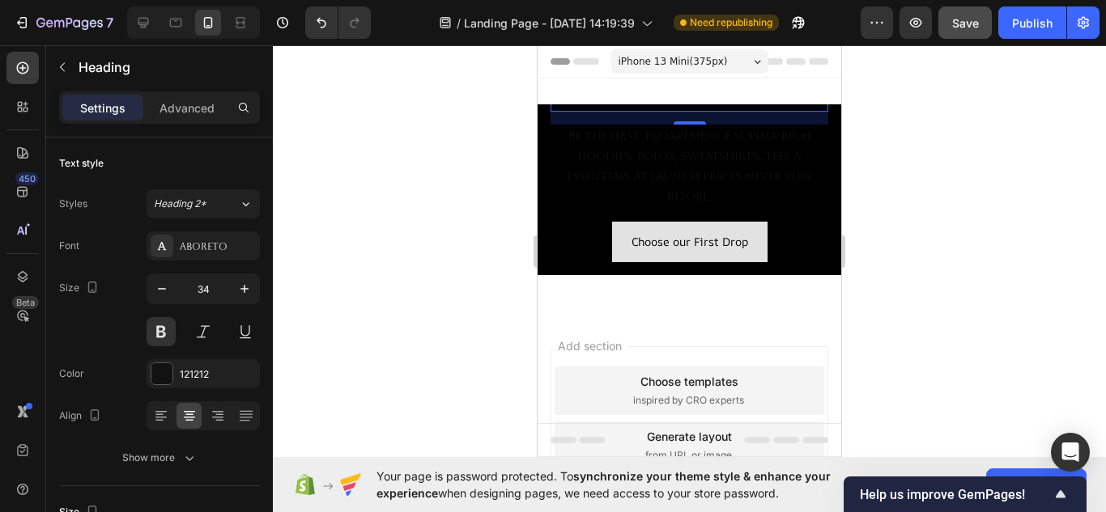
type input "33"
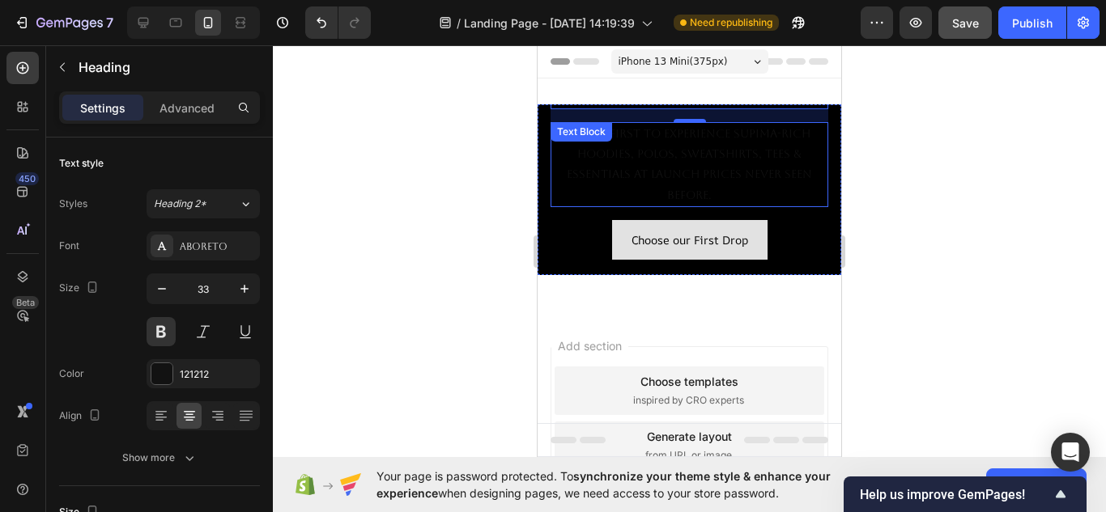
click at [669, 142] on p "Be the first to experience Supima-rich hoodies, polos, sweatshirts, tees & esse…" at bounding box center [689, 165] width 274 height 82
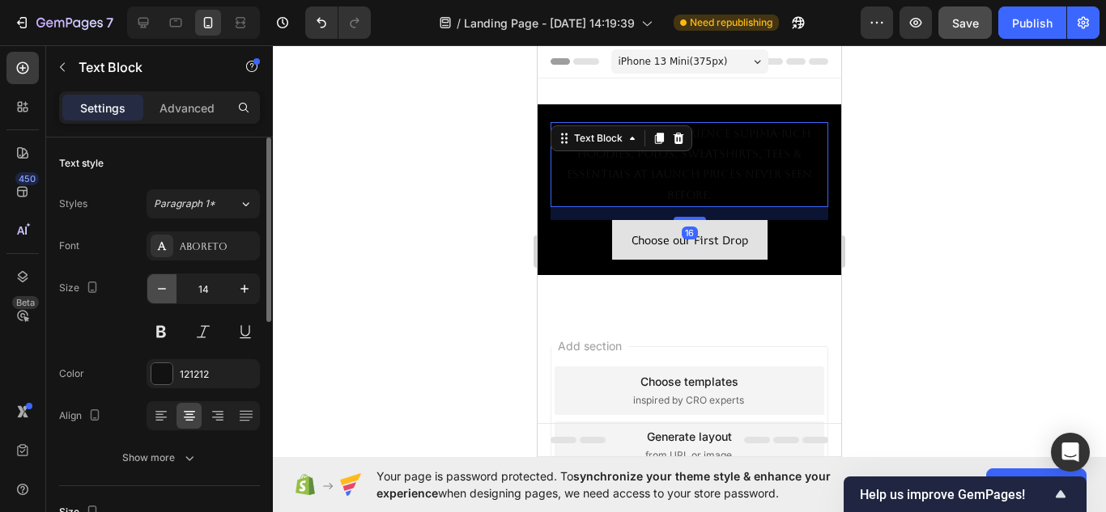
click at [161, 295] on icon "button" at bounding box center [162, 289] width 16 height 16
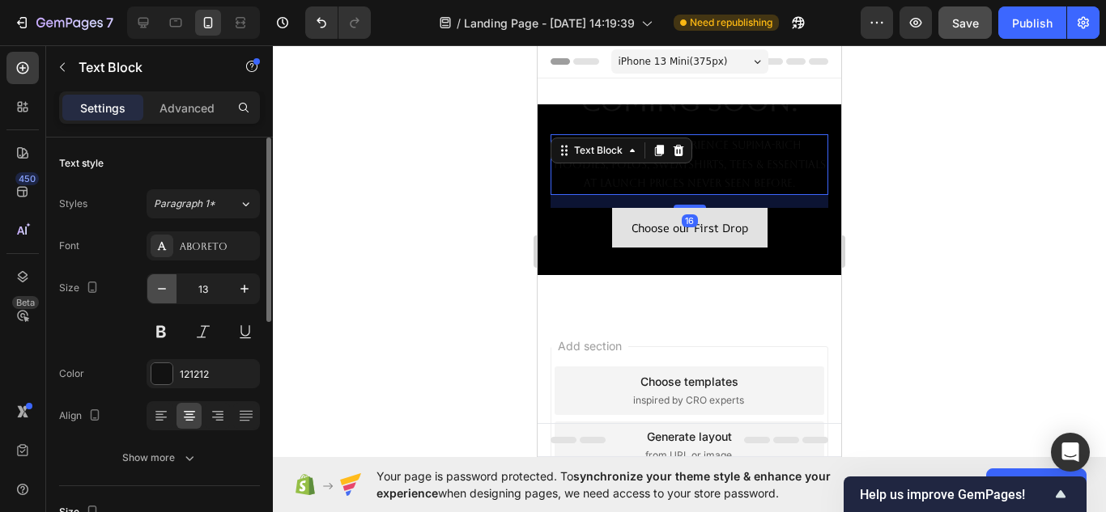
click at [161, 295] on icon "button" at bounding box center [162, 289] width 16 height 16
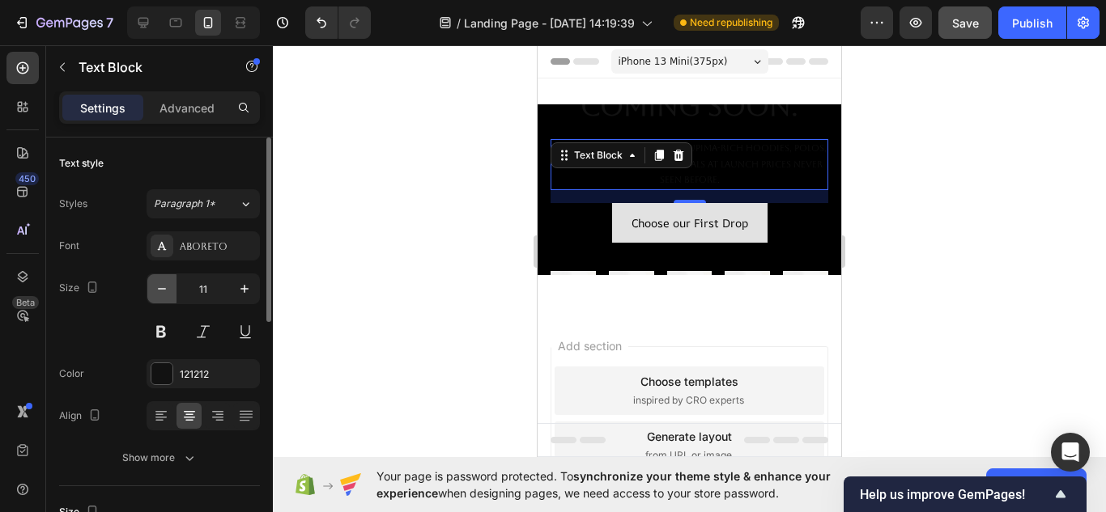
click at [161, 295] on icon "button" at bounding box center [162, 289] width 16 height 16
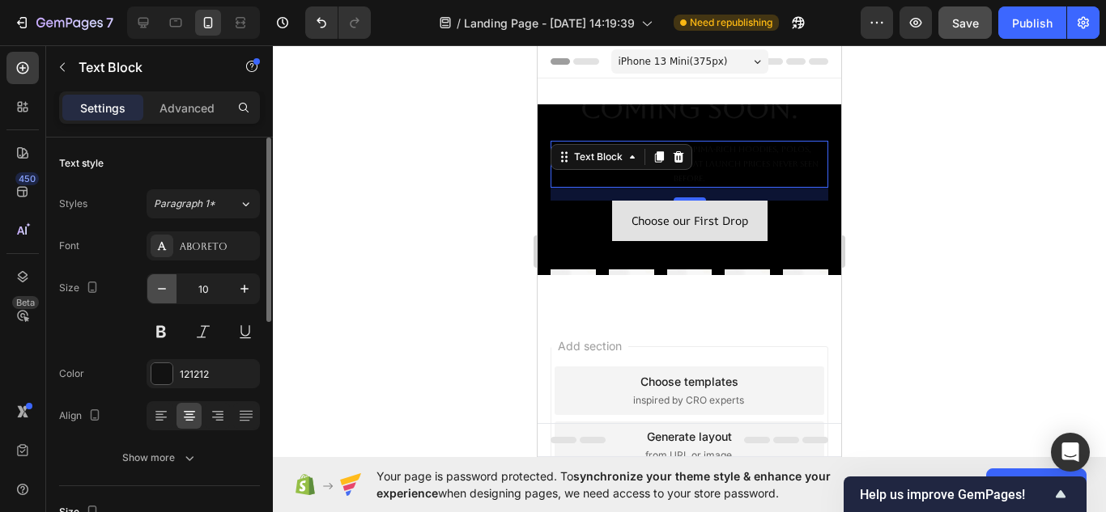
click at [161, 293] on icon "button" at bounding box center [162, 289] width 16 height 16
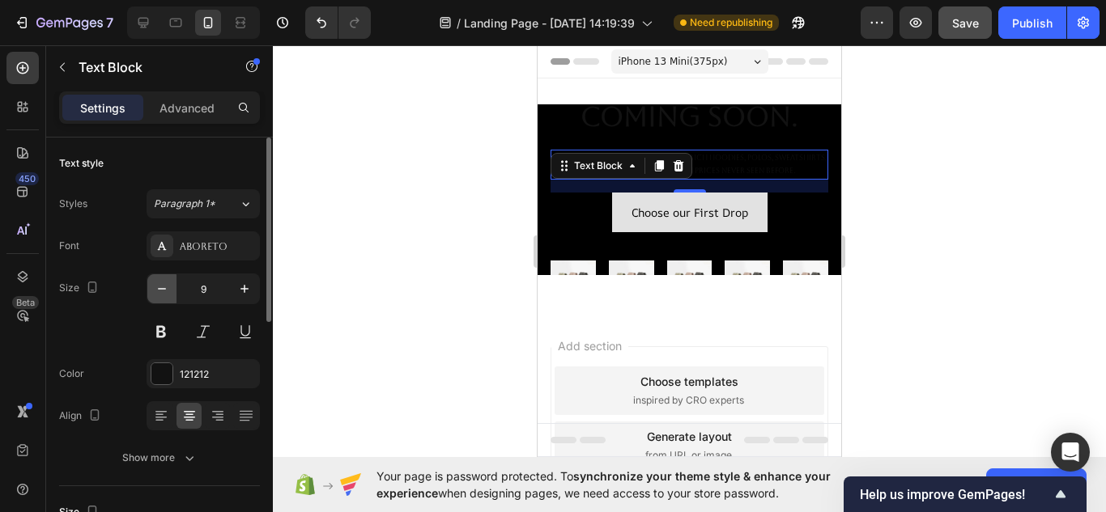
click at [161, 293] on icon "button" at bounding box center [162, 289] width 16 height 16
type input "8"
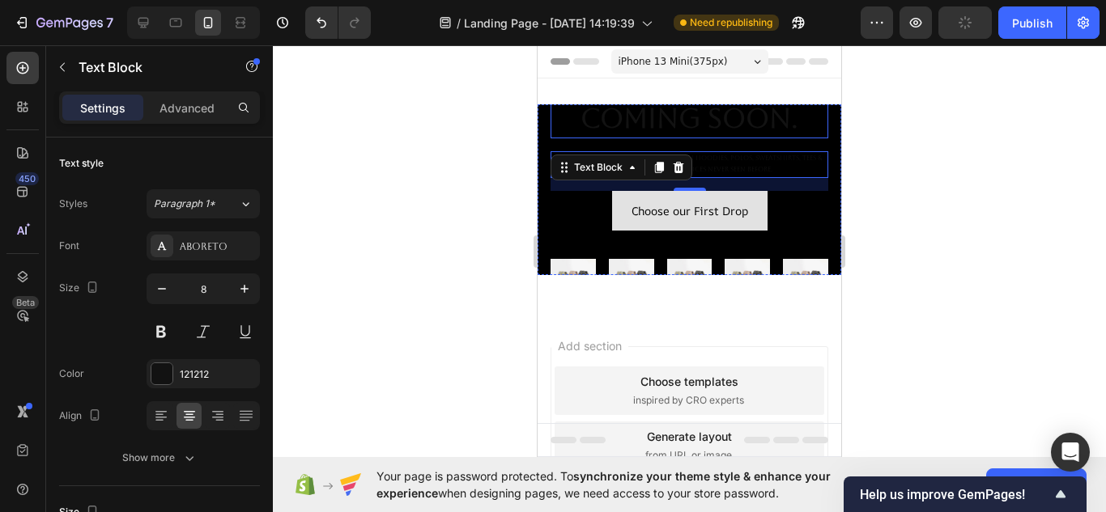
click at [695, 120] on strong "Coming Soon." at bounding box center [689, 119] width 218 height 32
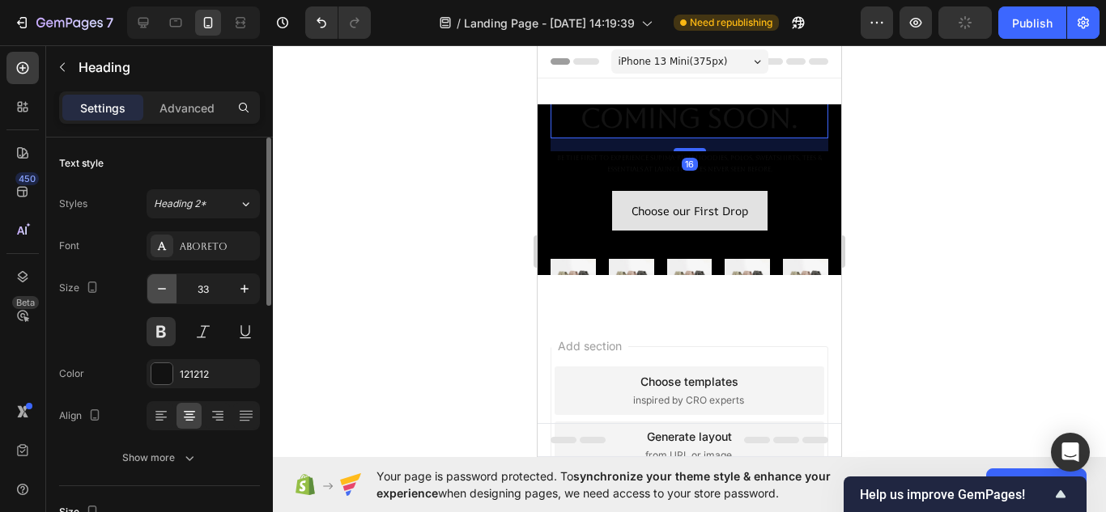
click at [171, 283] on button "button" at bounding box center [161, 288] width 29 height 29
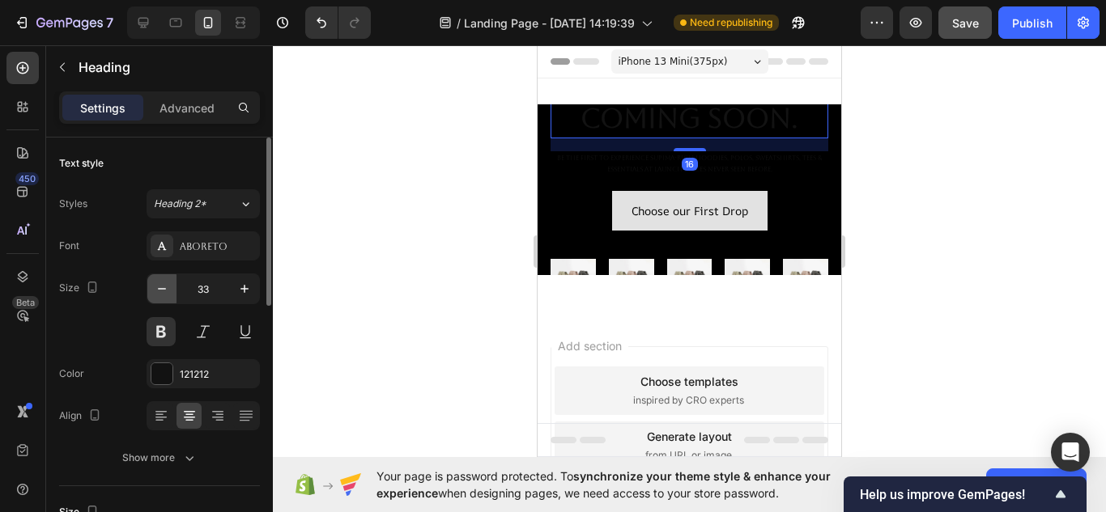
click at [171, 283] on button "button" at bounding box center [161, 288] width 29 height 29
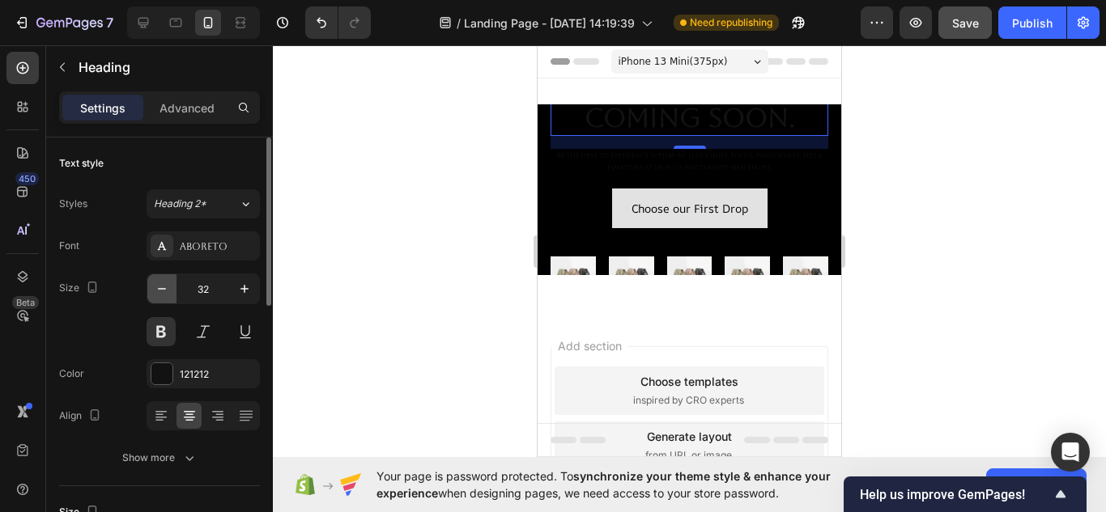
click at [171, 283] on button "button" at bounding box center [161, 288] width 29 height 29
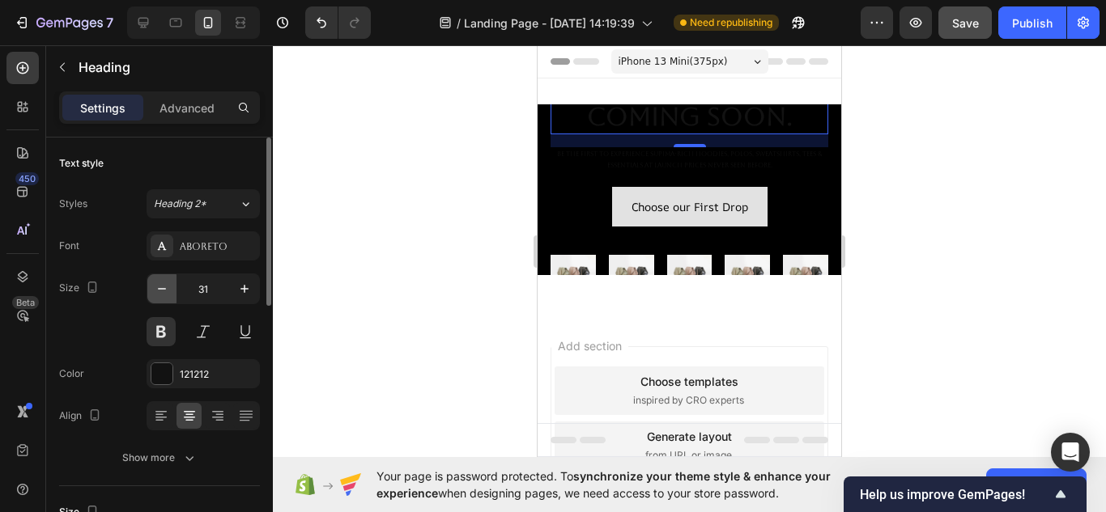
click at [171, 283] on button "button" at bounding box center [161, 288] width 29 height 29
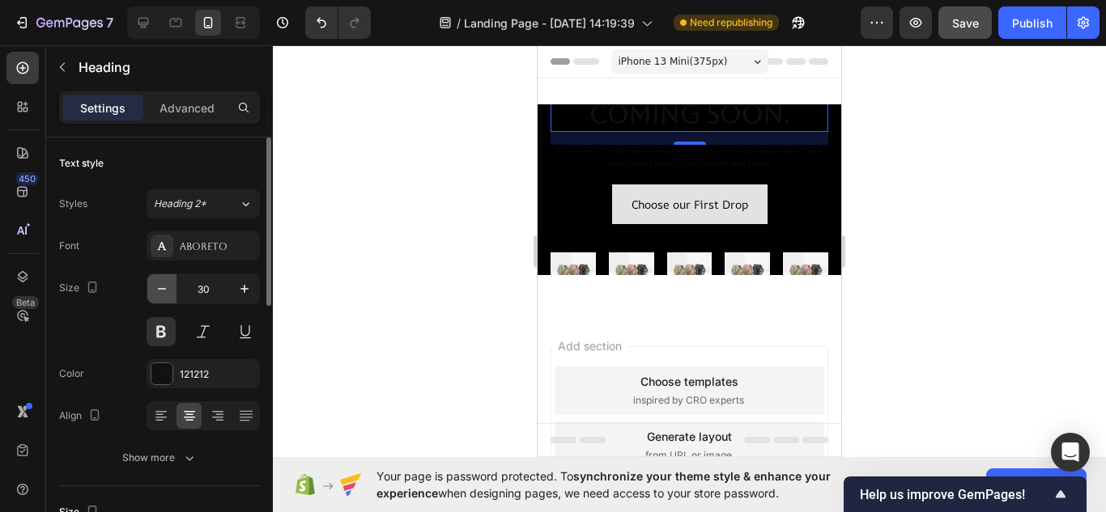
click at [171, 283] on button "button" at bounding box center [161, 288] width 29 height 29
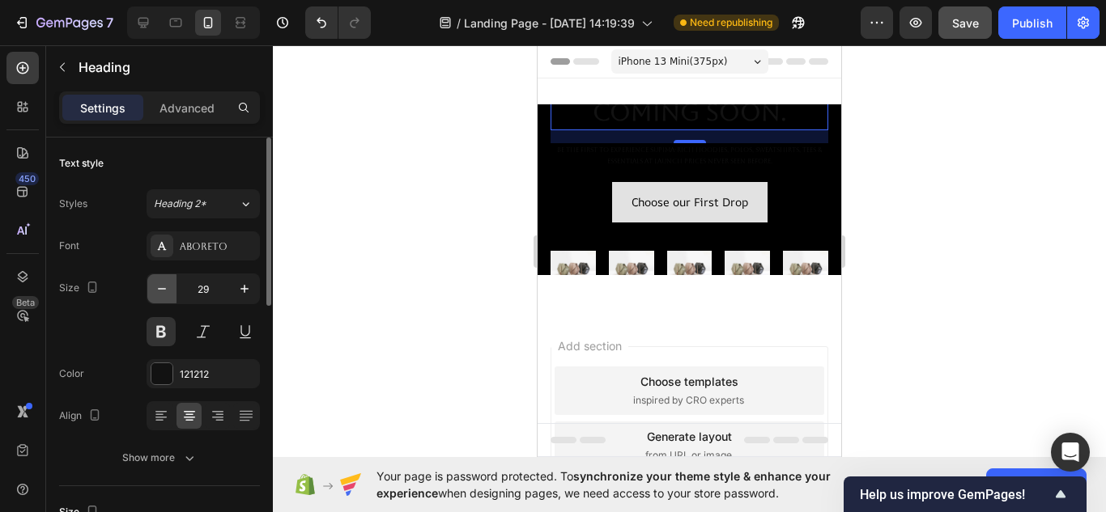
click at [171, 283] on button "button" at bounding box center [161, 288] width 29 height 29
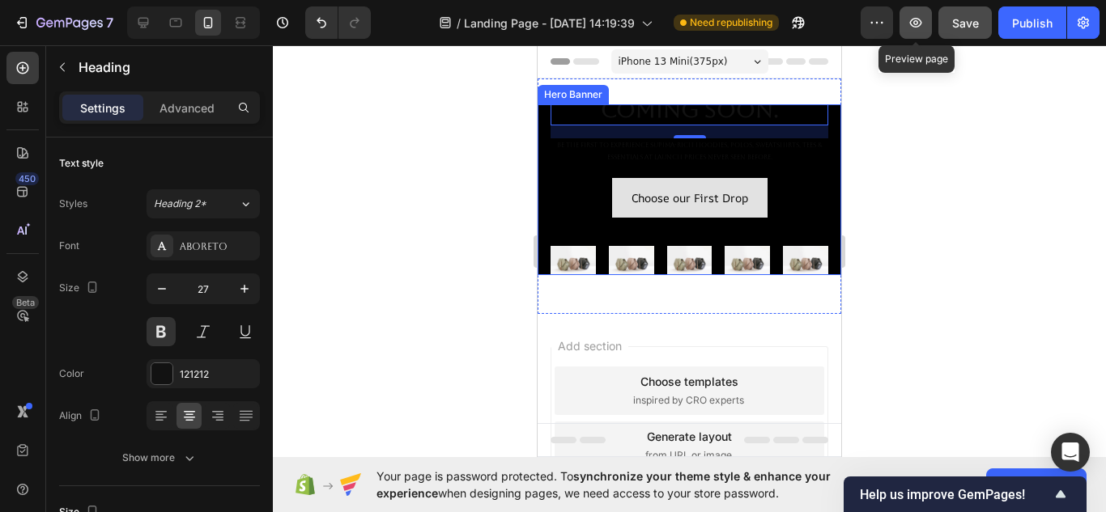
click at [906, 25] on button "button" at bounding box center [915, 22] width 32 height 32
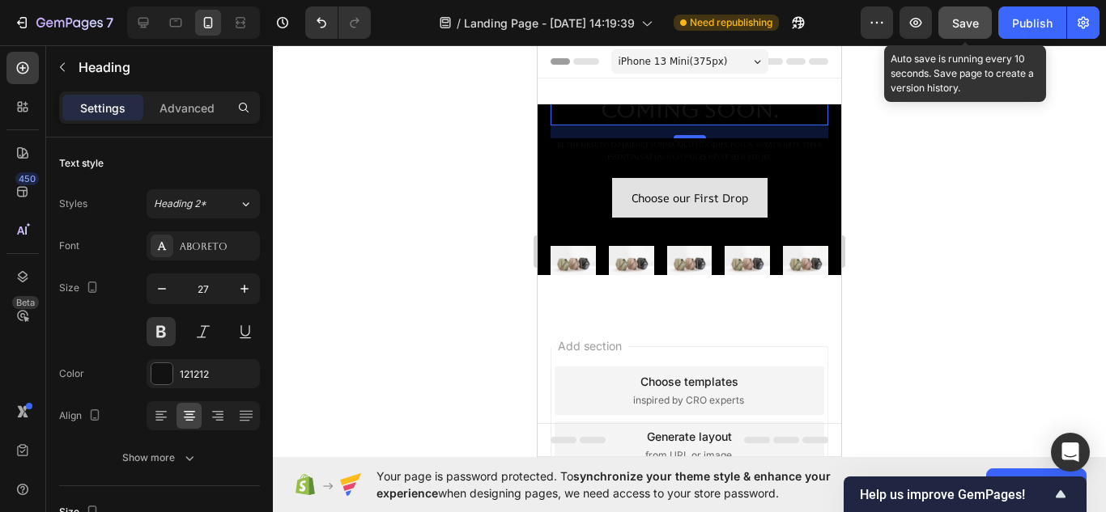
click at [975, 20] on span "Save" at bounding box center [965, 23] width 27 height 14
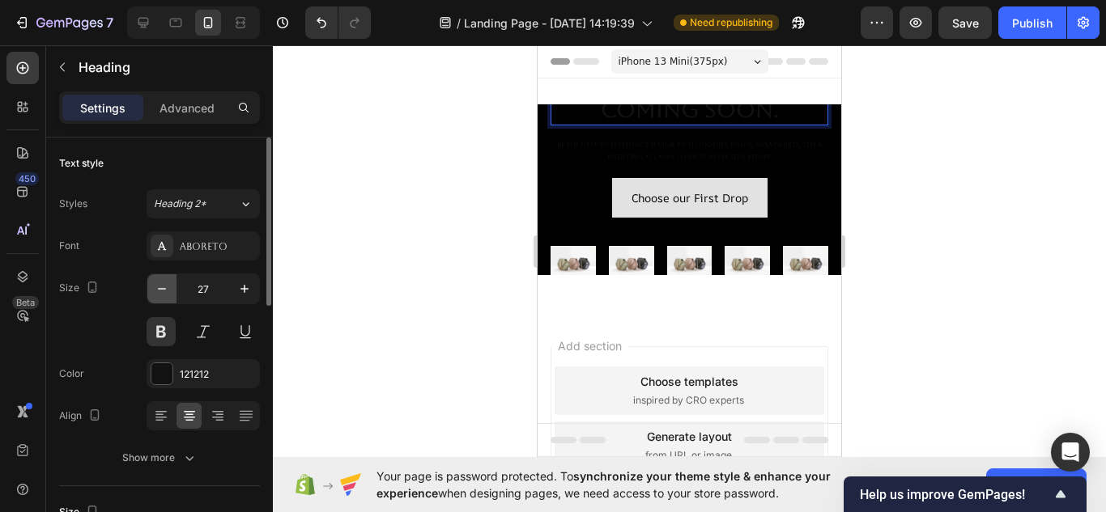
click at [172, 285] on button "button" at bounding box center [161, 288] width 29 height 29
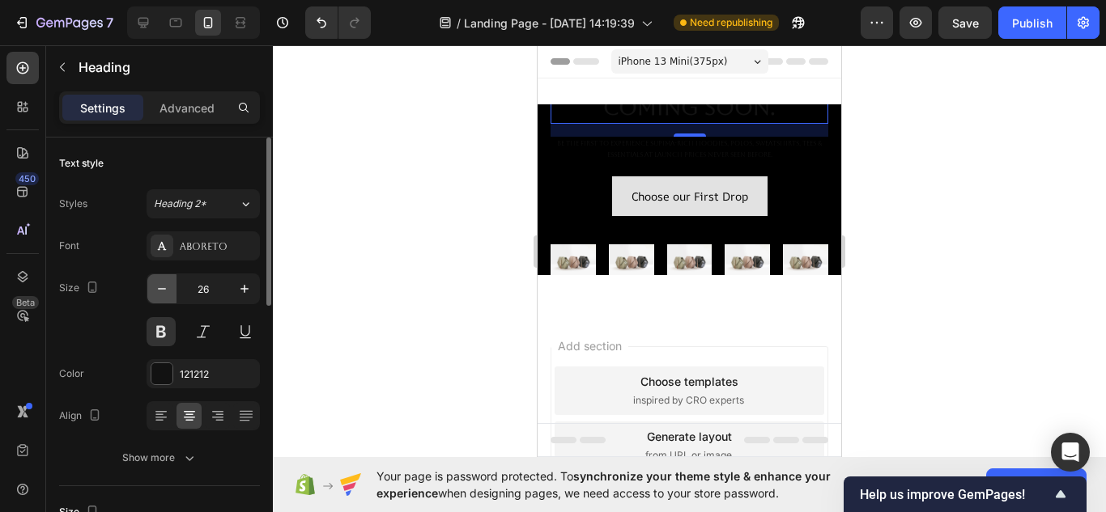
click at [172, 285] on button "button" at bounding box center [161, 288] width 29 height 29
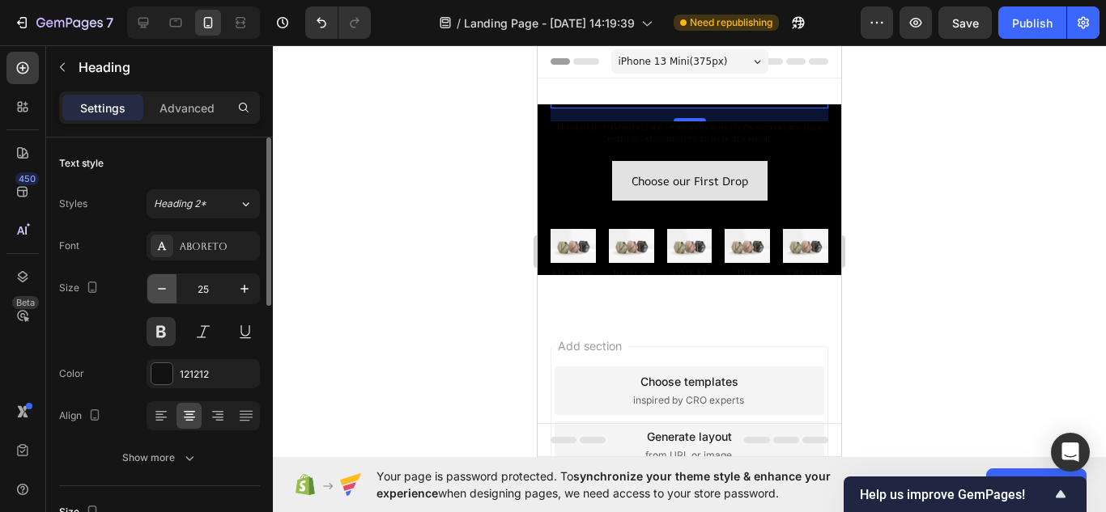
click at [172, 285] on button "button" at bounding box center [161, 288] width 29 height 29
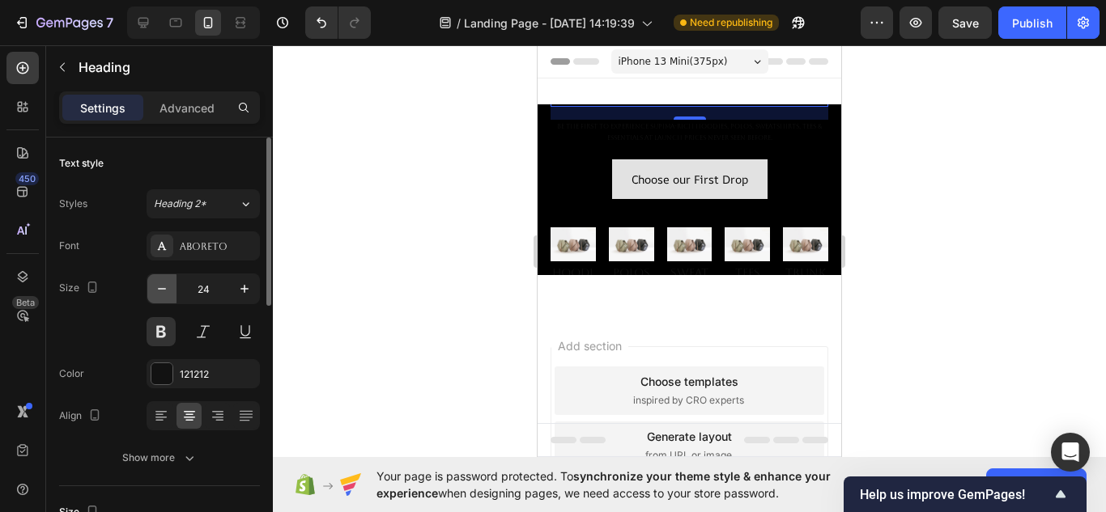
click at [172, 285] on button "button" at bounding box center [161, 288] width 29 height 29
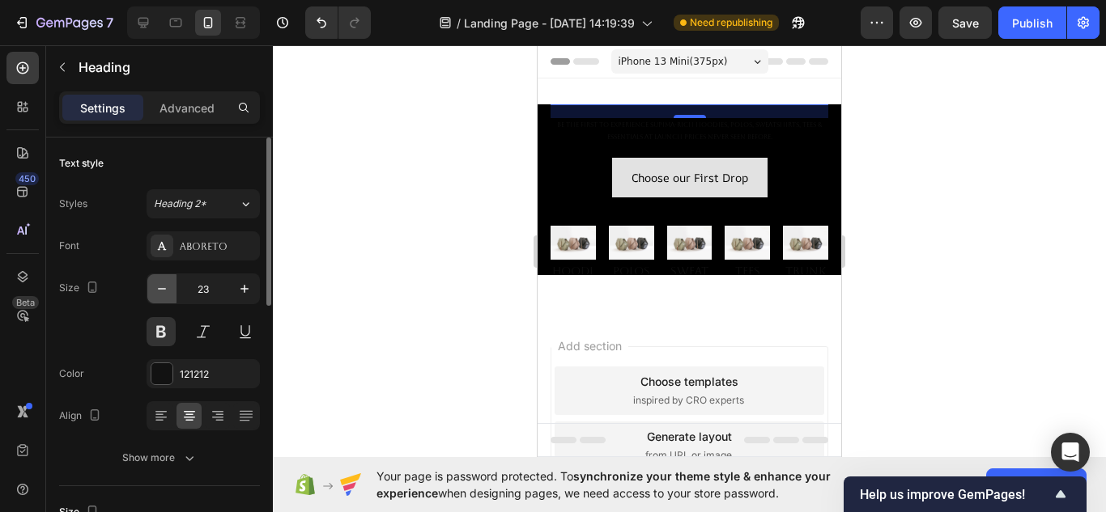
click at [172, 285] on button "button" at bounding box center [161, 288] width 29 height 29
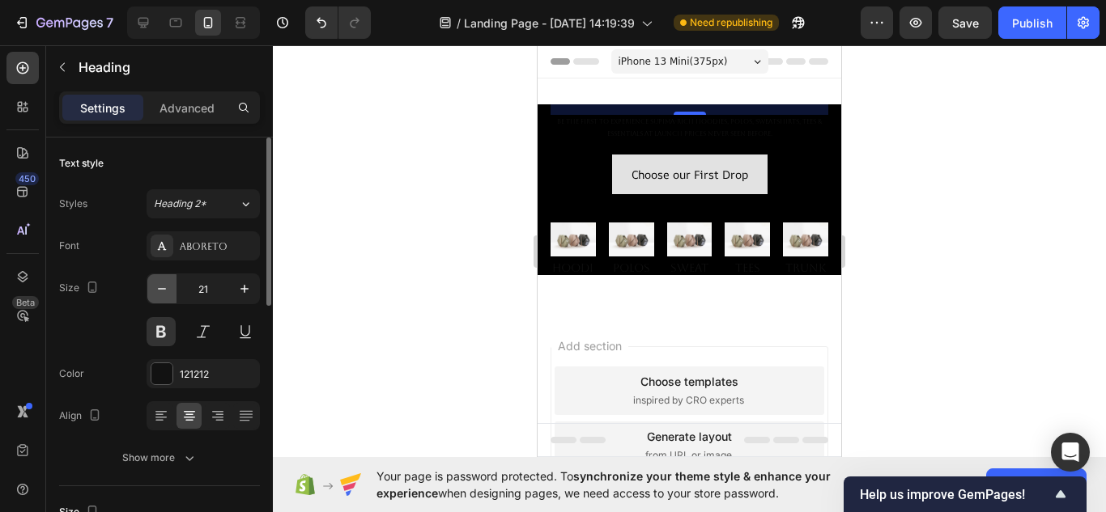
click at [172, 285] on button "button" at bounding box center [161, 288] width 29 height 29
type input "20"
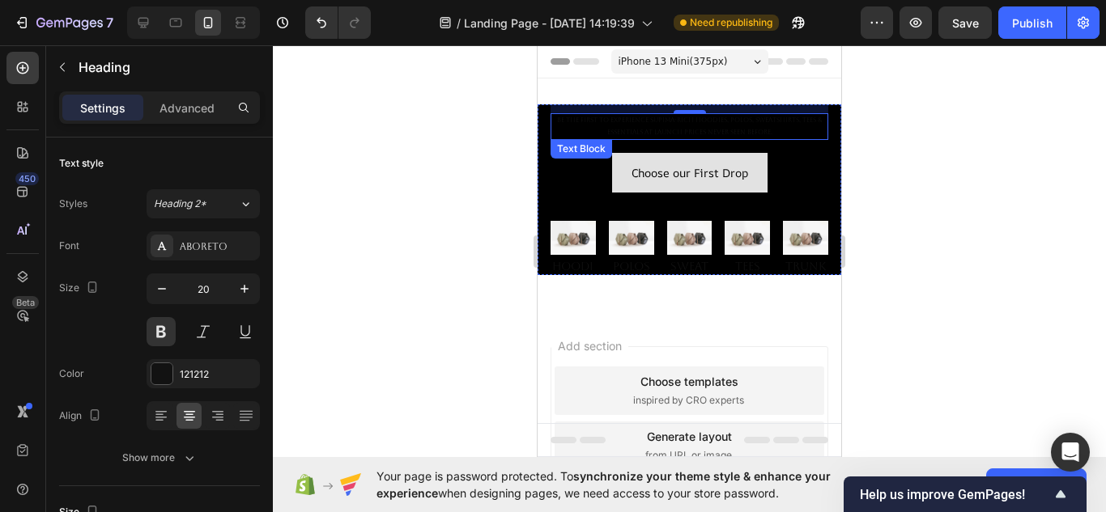
click at [617, 131] on p "Be the first to experience Supima-rich hoodies, polos, sweatshirts, tees & esse…" at bounding box center [689, 126] width 274 height 23
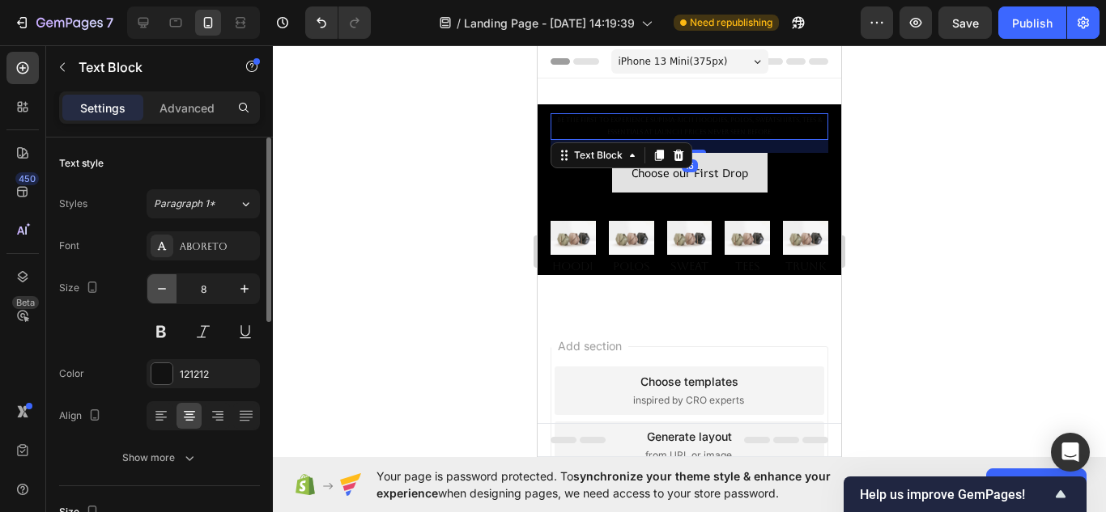
click at [174, 287] on button "button" at bounding box center [161, 288] width 29 height 29
type input "7"
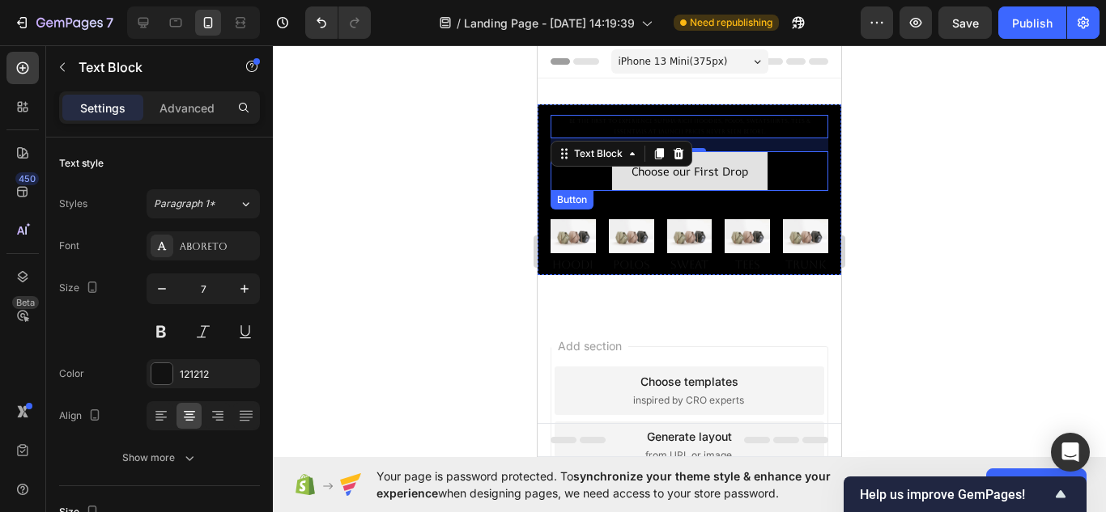
click at [761, 176] on div "Choose our First Drop Button" at bounding box center [690, 171] width 278 height 40
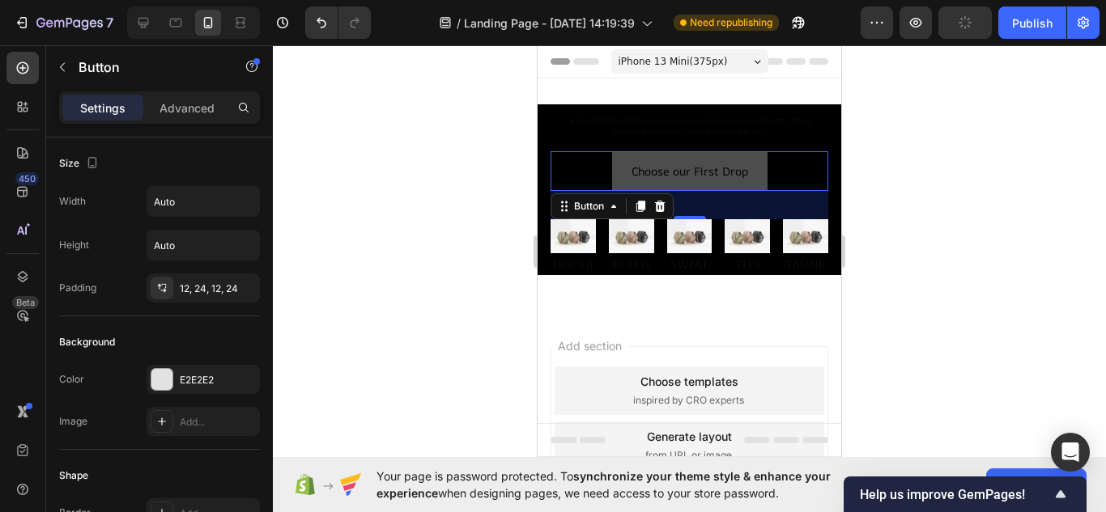
click at [751, 163] on button "Choose our First Drop" at bounding box center [689, 171] width 155 height 40
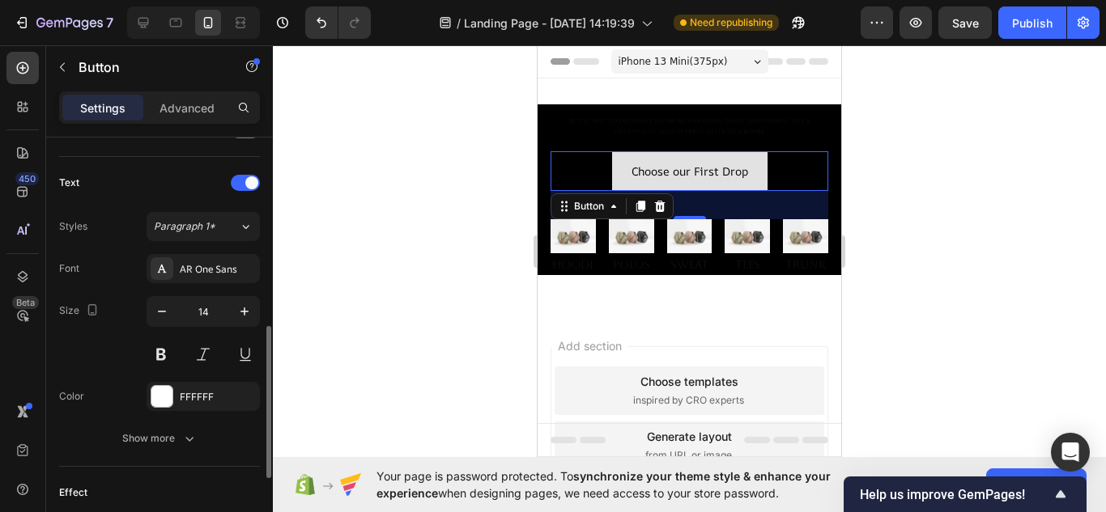
scroll to position [522, 0]
click at [159, 316] on icon "button" at bounding box center [162, 311] width 16 height 16
click at [159, 317] on icon "button" at bounding box center [162, 311] width 16 height 16
click at [160, 317] on icon "button" at bounding box center [162, 311] width 16 height 16
click at [161, 317] on icon "button" at bounding box center [162, 311] width 16 height 16
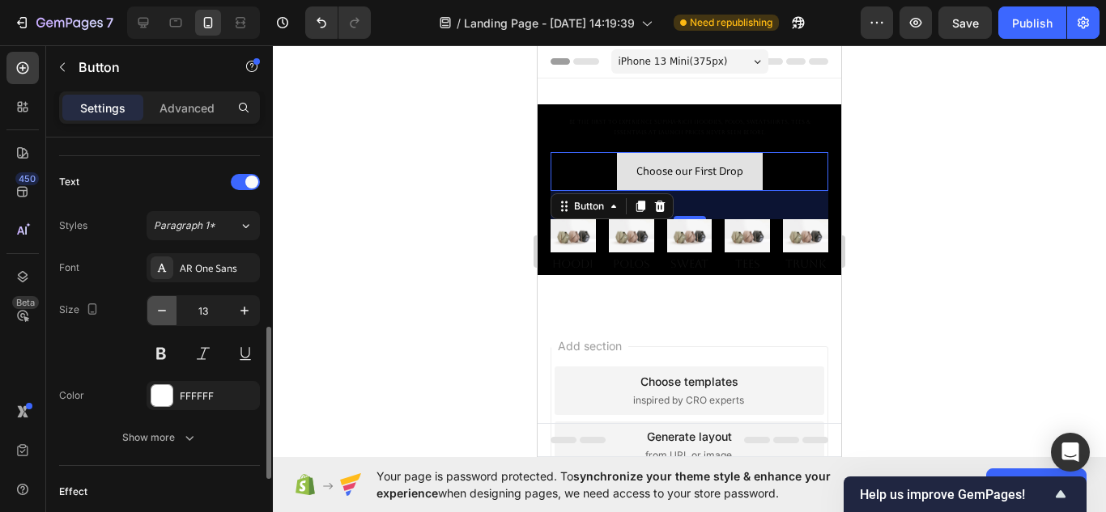
click at [161, 317] on icon "button" at bounding box center [162, 311] width 16 height 16
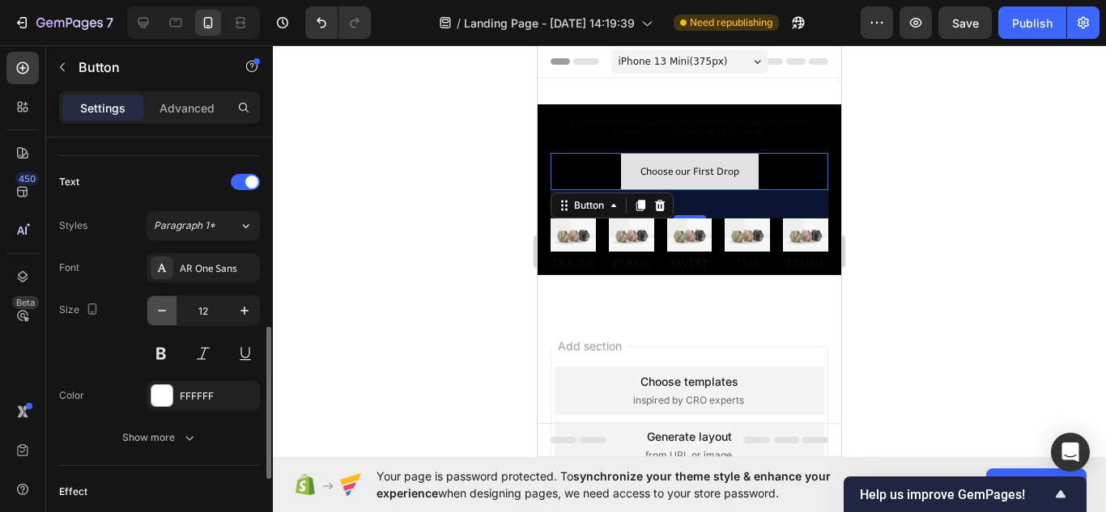
click at [161, 317] on icon "button" at bounding box center [162, 311] width 16 height 16
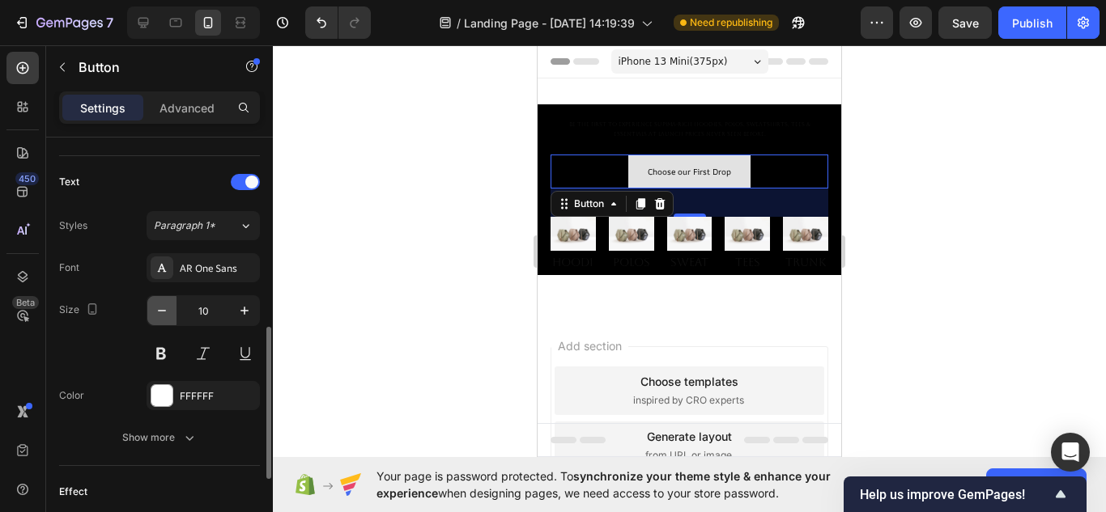
click at [162, 317] on icon "button" at bounding box center [162, 311] width 16 height 16
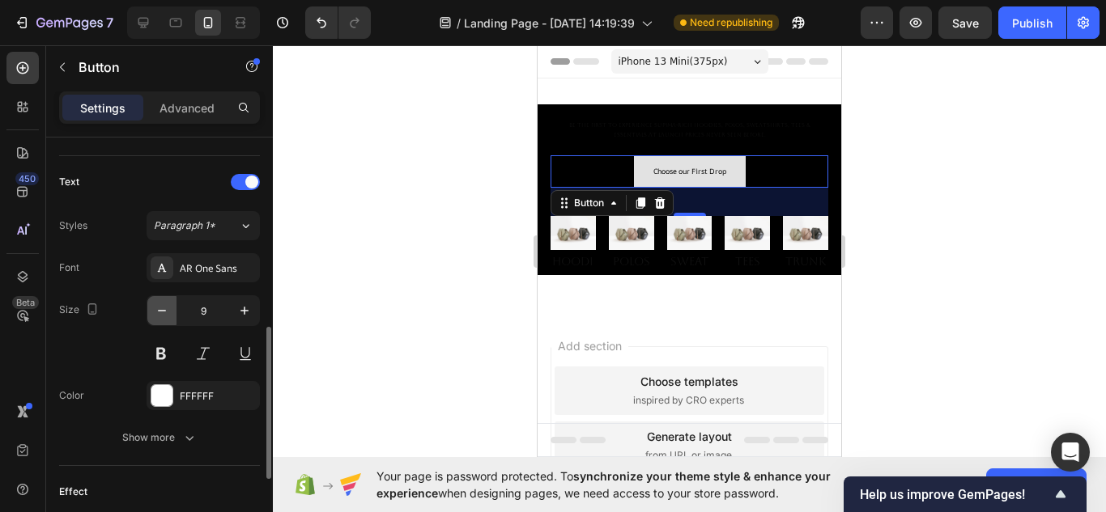
click at [162, 317] on icon "button" at bounding box center [162, 311] width 16 height 16
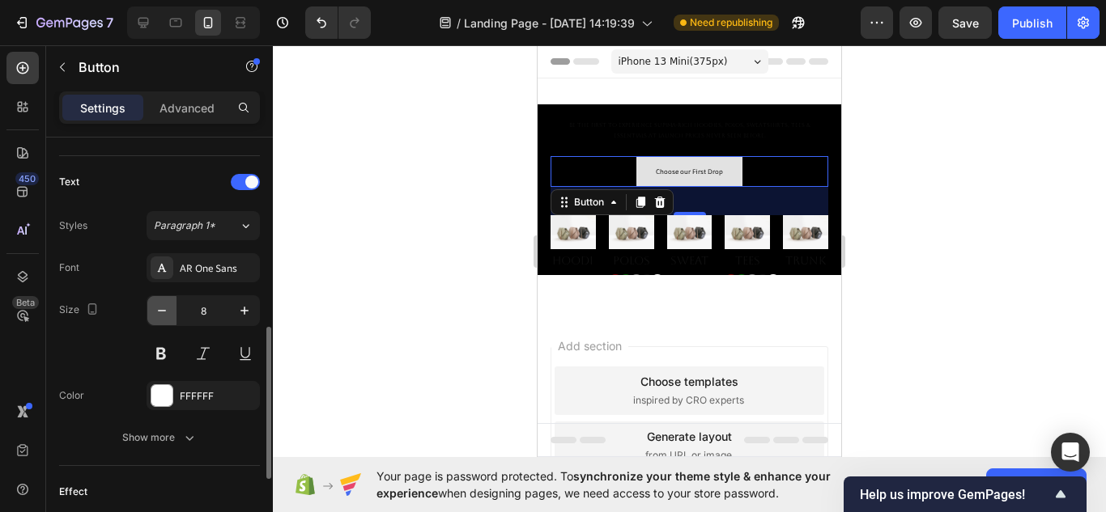
click at [162, 317] on icon "button" at bounding box center [162, 311] width 16 height 16
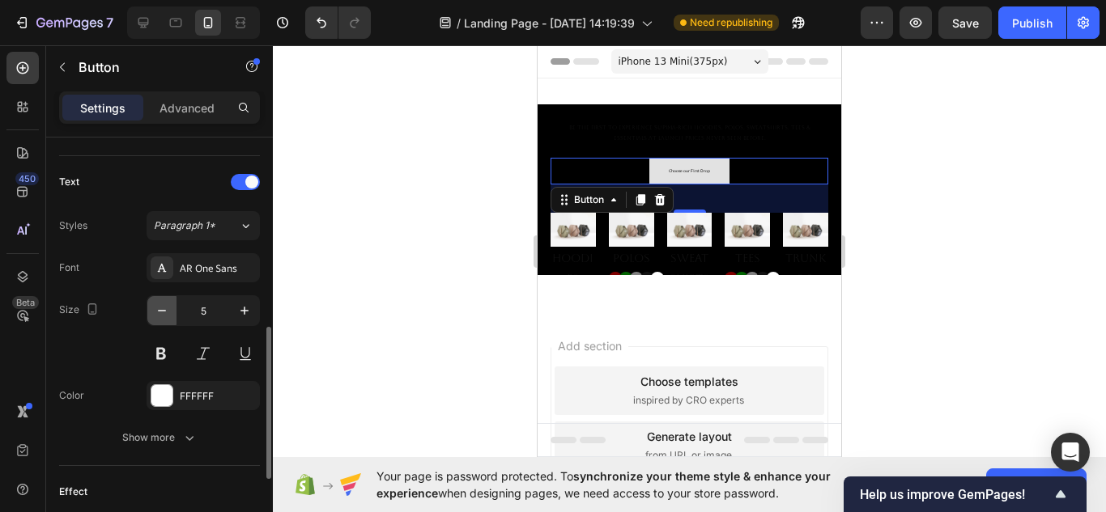
click at [162, 317] on icon "button" at bounding box center [162, 311] width 16 height 16
click at [249, 311] on icon "button" at bounding box center [244, 311] width 16 height 16
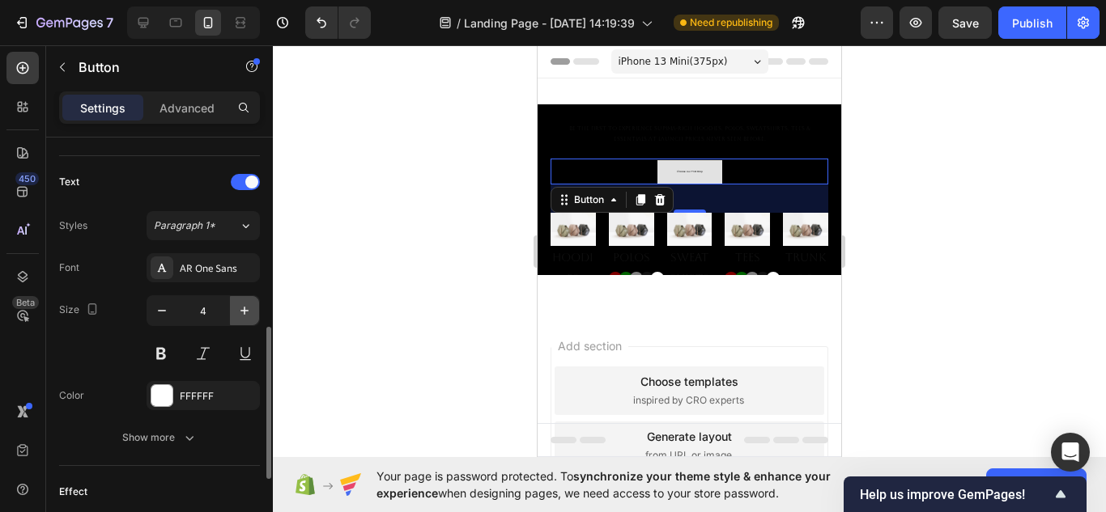
click at [249, 311] on icon "button" at bounding box center [244, 311] width 16 height 16
type input "7"
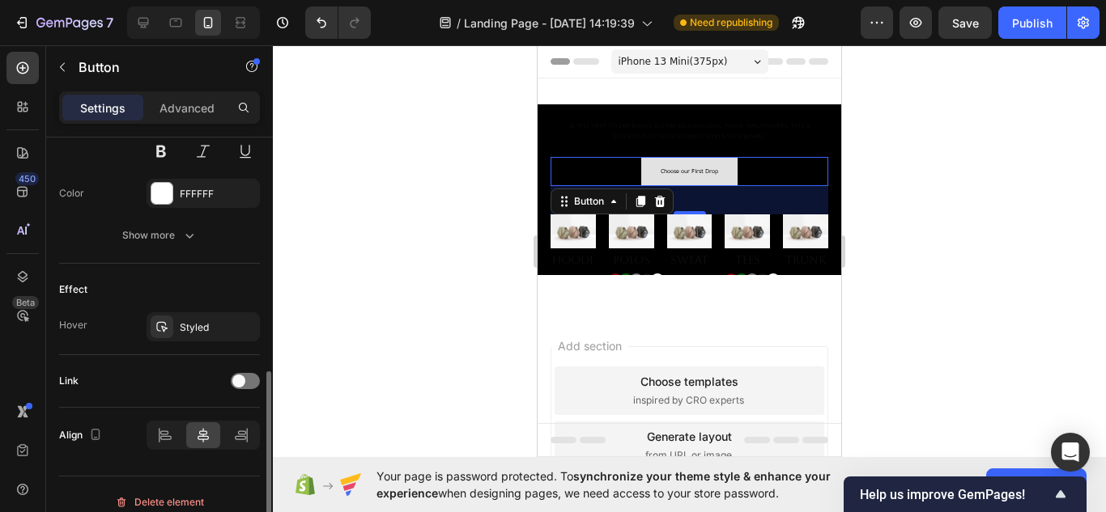
scroll to position [740, 0]
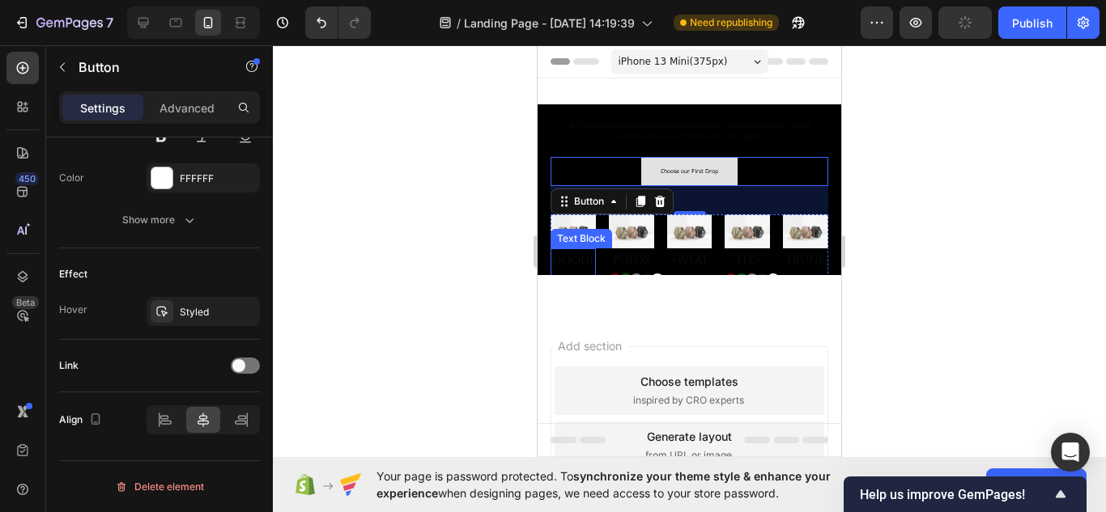
click at [576, 253] on p "Hoodies" at bounding box center [573, 270] width 42 height 40
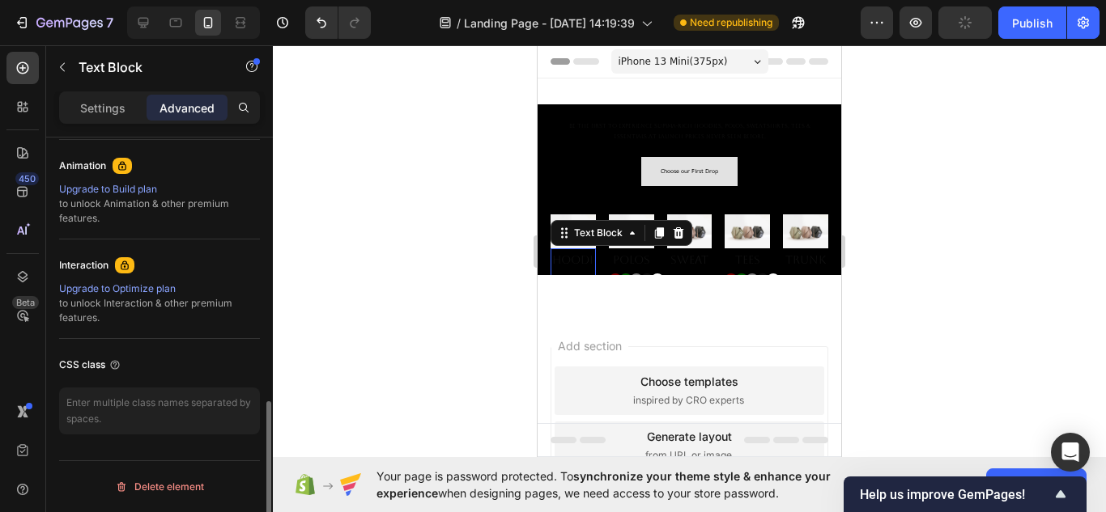
scroll to position [0, 0]
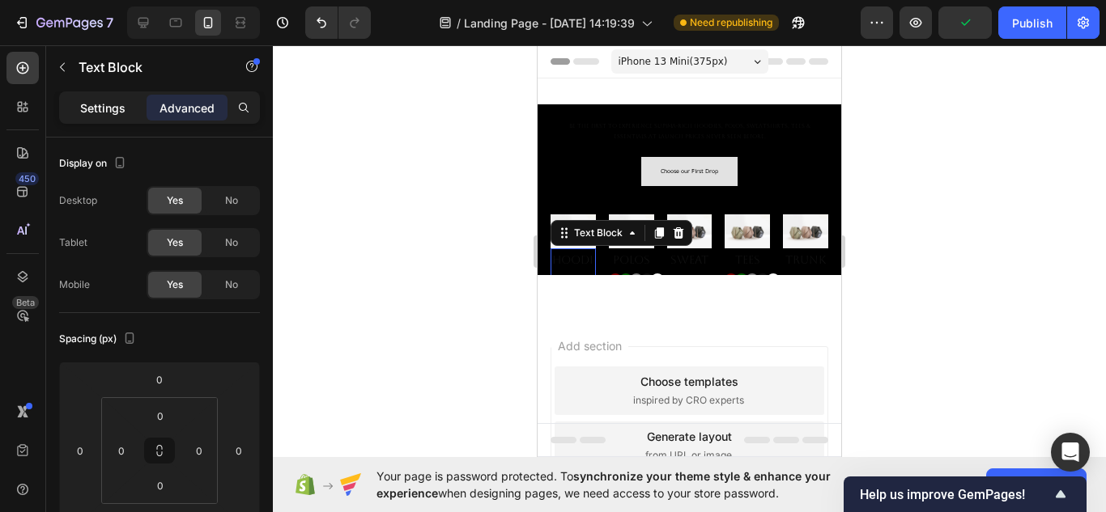
click at [111, 105] on p "Settings" at bounding box center [102, 108] width 45 height 17
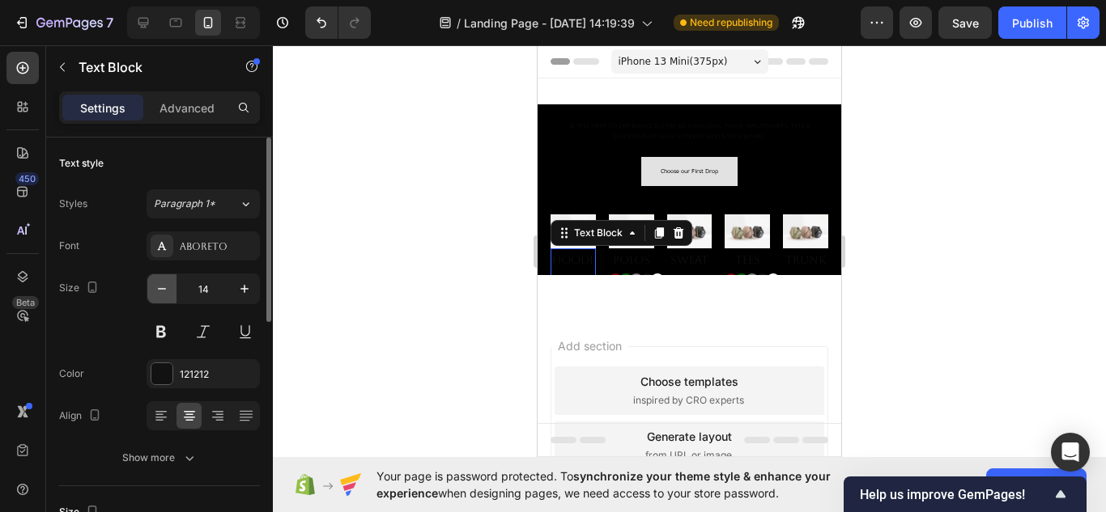
click at [170, 283] on button "button" at bounding box center [161, 288] width 29 height 29
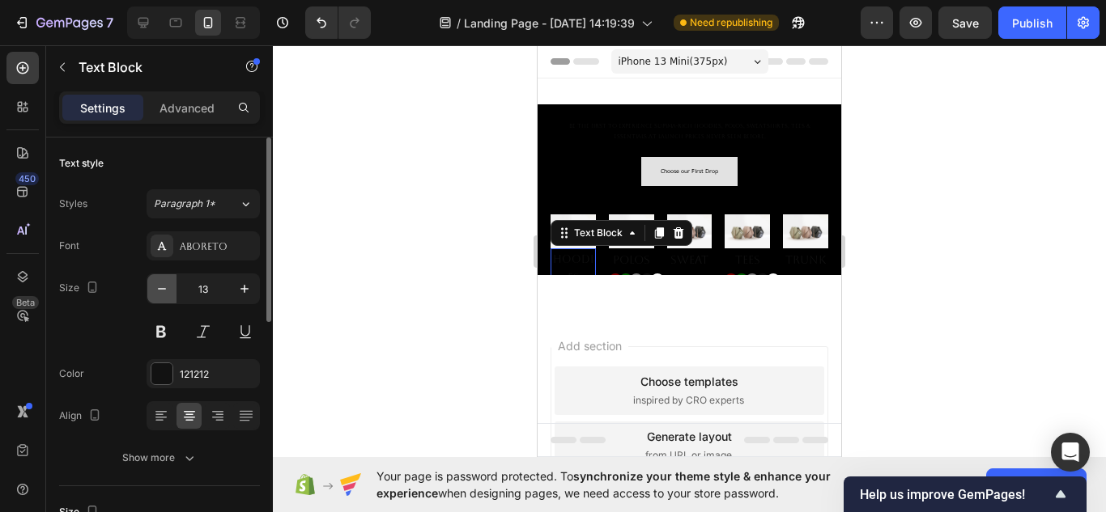
click at [170, 283] on button "button" at bounding box center [161, 288] width 29 height 29
click at [171, 283] on button "button" at bounding box center [161, 288] width 29 height 29
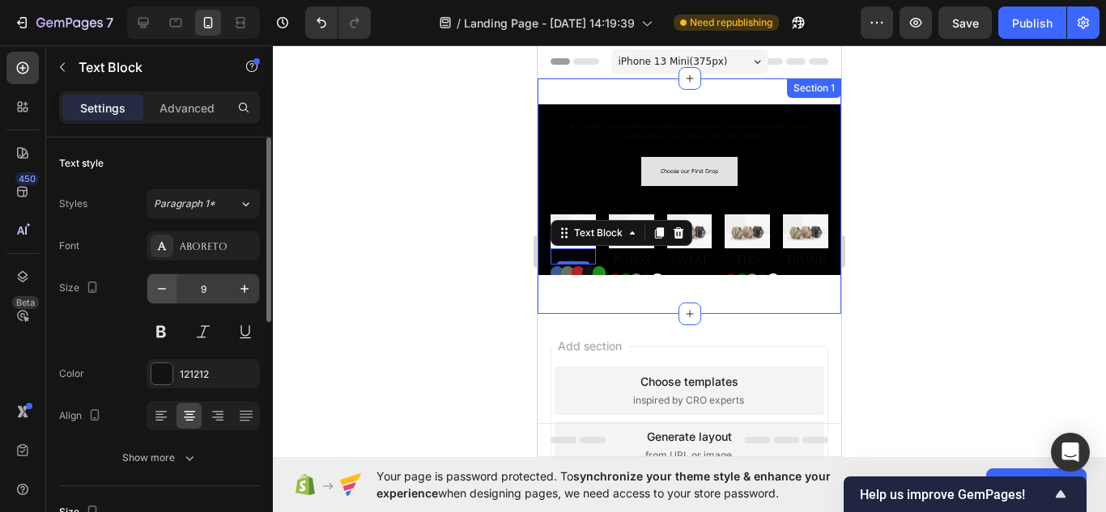
click at [163, 284] on icon "button" at bounding box center [162, 289] width 16 height 16
type input "8"
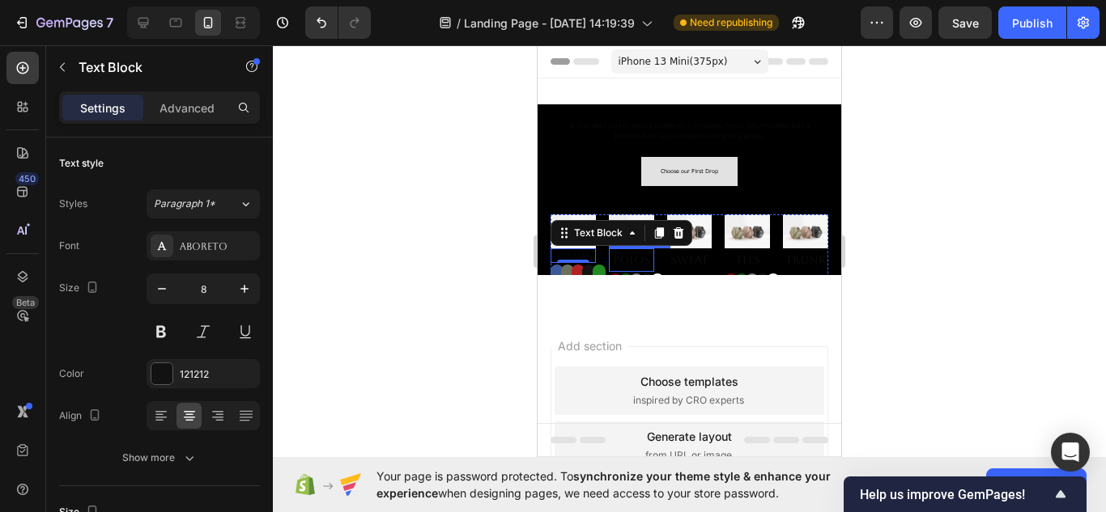
click at [634, 255] on p "Polos" at bounding box center [631, 260] width 42 height 20
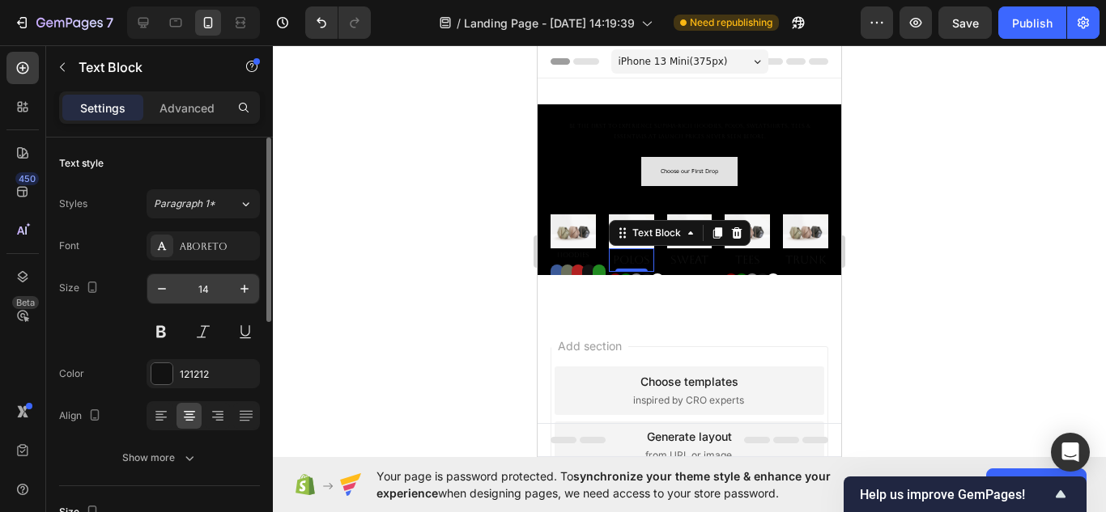
click at [217, 285] on input "14" at bounding box center [202, 288] width 53 height 29
type input "8"
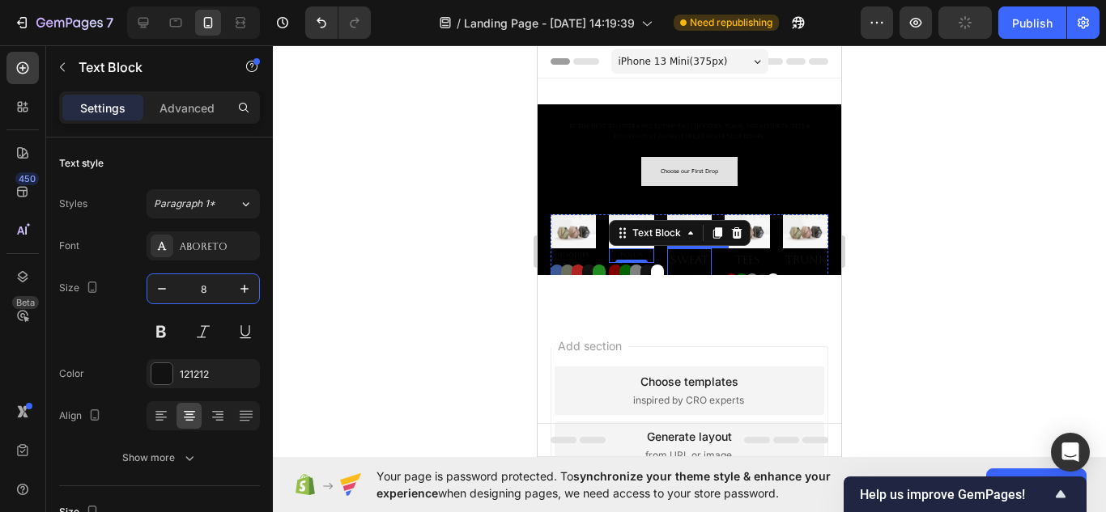
click at [688, 250] on p "Sweatshirts" at bounding box center [690, 270] width 42 height 40
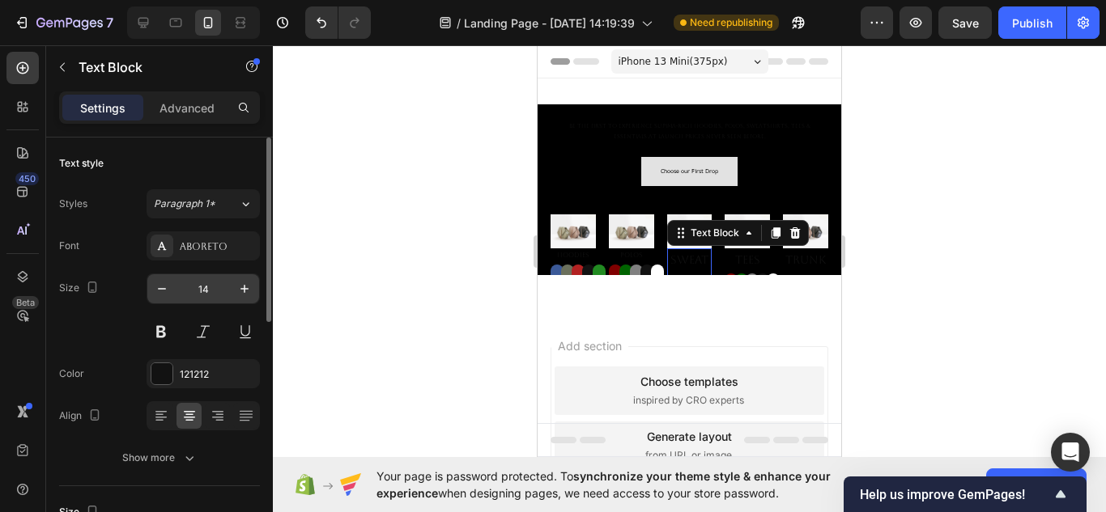
click at [207, 288] on input "14" at bounding box center [202, 288] width 53 height 29
click at [159, 295] on icon "button" at bounding box center [162, 289] width 16 height 16
type input "7"
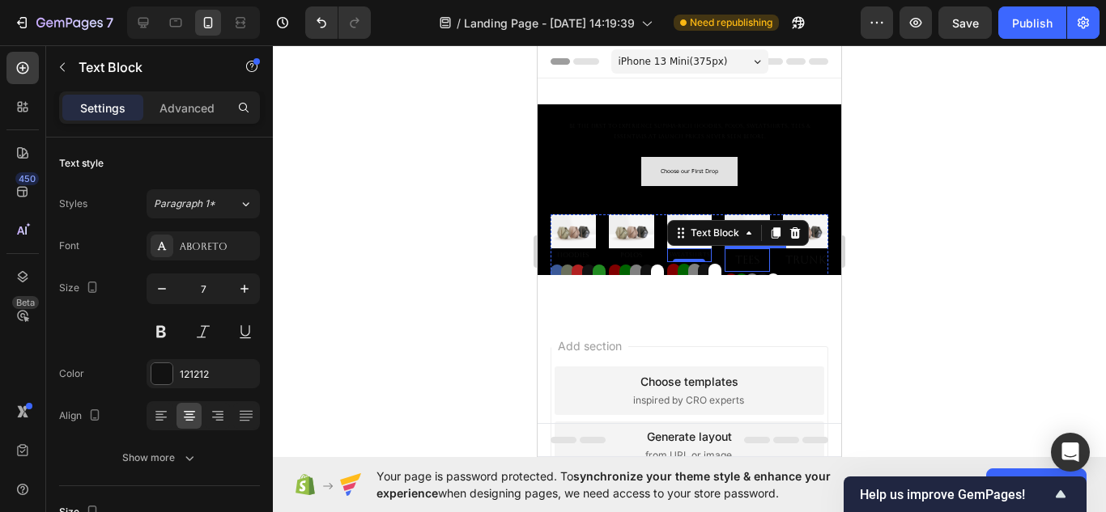
click at [737, 260] on p "Tees" at bounding box center [747, 260] width 42 height 20
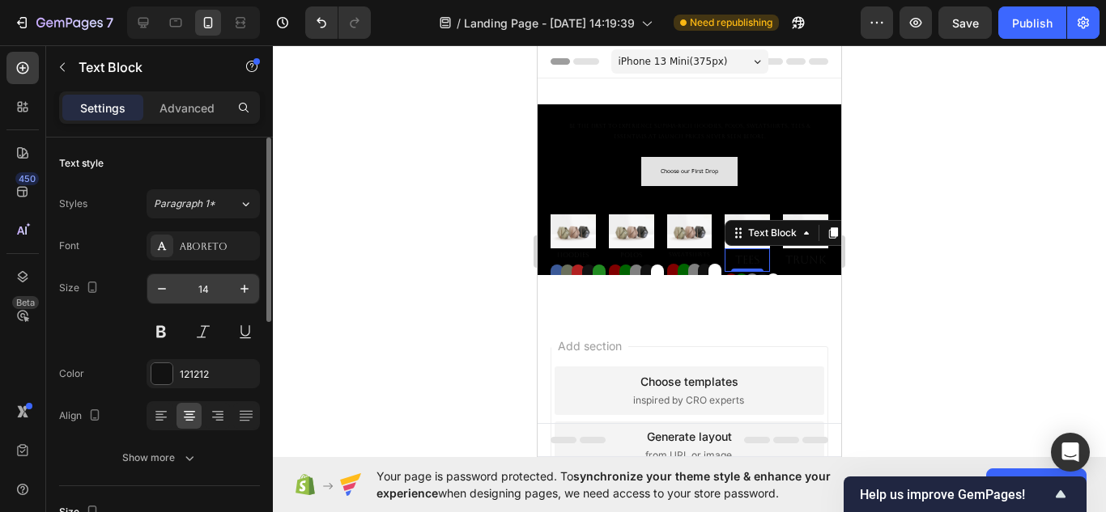
click at [206, 284] on input "14" at bounding box center [202, 288] width 53 height 29
type input "8"
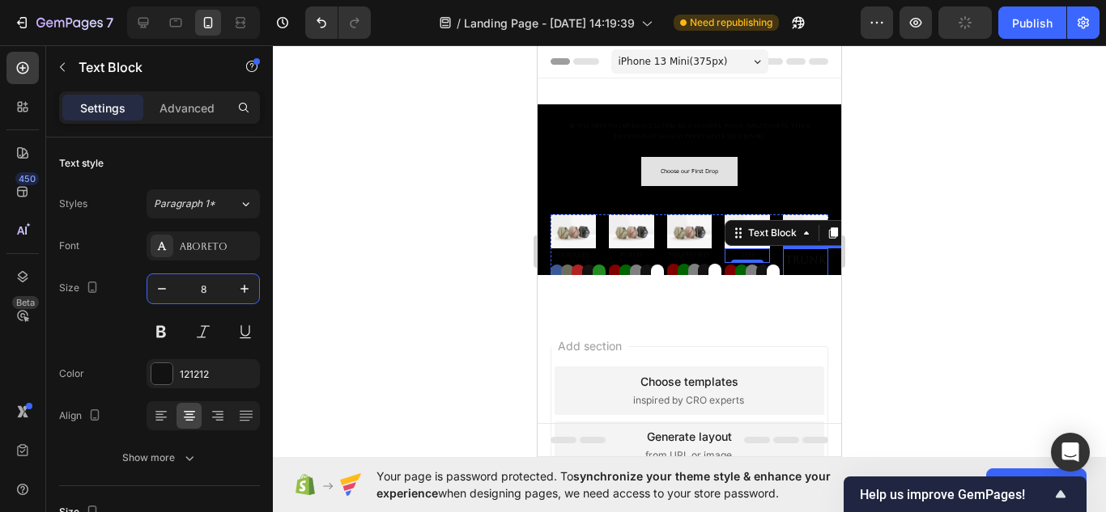
click at [789, 255] on p "Trunks & Briefs" at bounding box center [805, 281] width 42 height 62
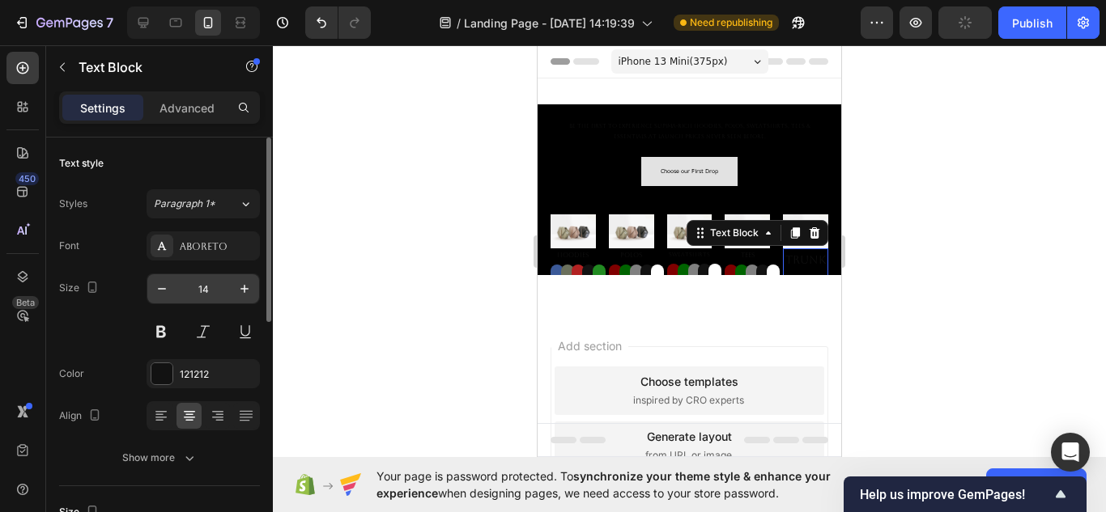
click at [217, 289] on input "14" at bounding box center [202, 288] width 53 height 29
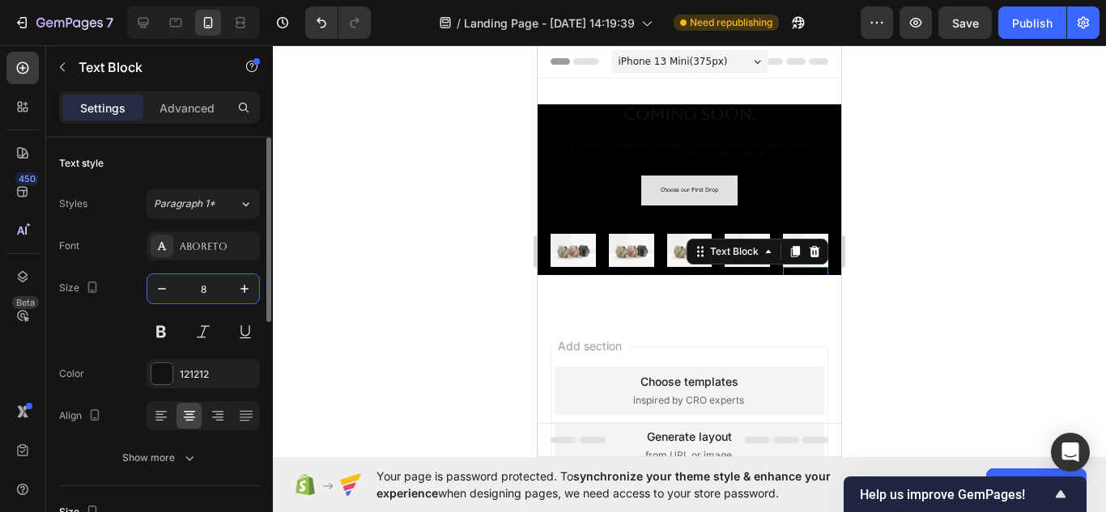
type input "8"
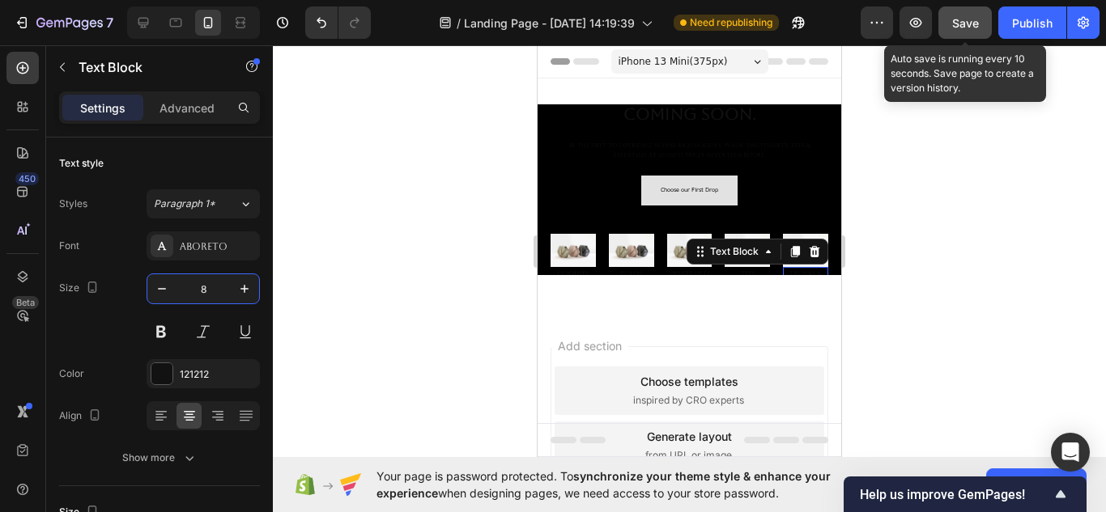
click at [961, 26] on span "Save" at bounding box center [965, 23] width 27 height 14
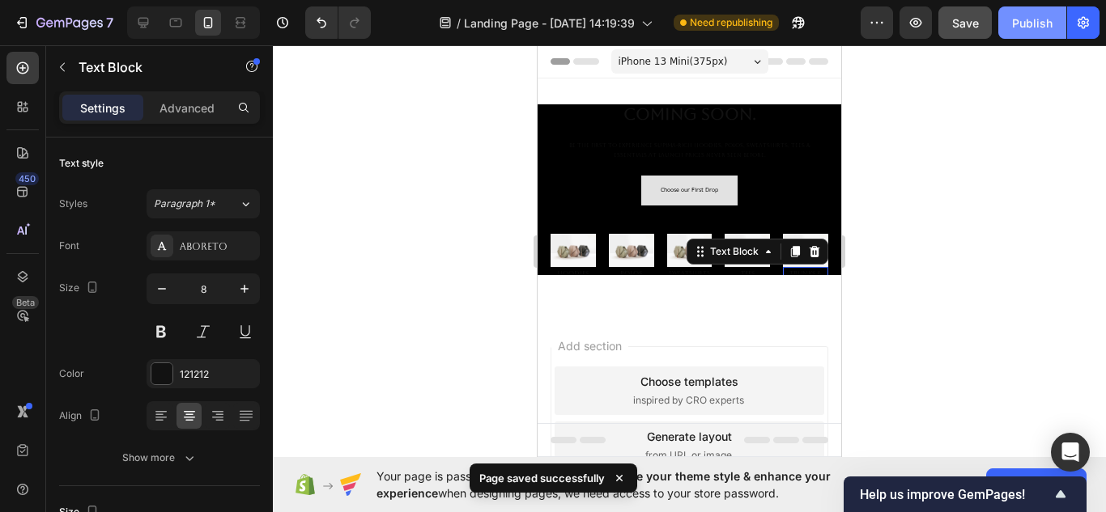
click at [1013, 28] on div "Publish" at bounding box center [1032, 23] width 40 height 17
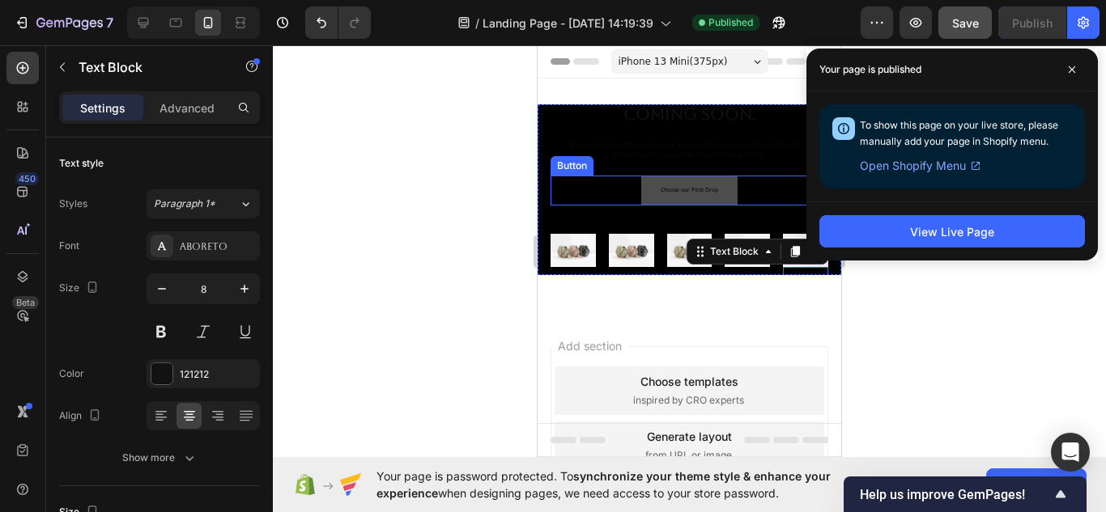
click at [725, 189] on button "Choose our First Drop" at bounding box center [689, 191] width 96 height 30
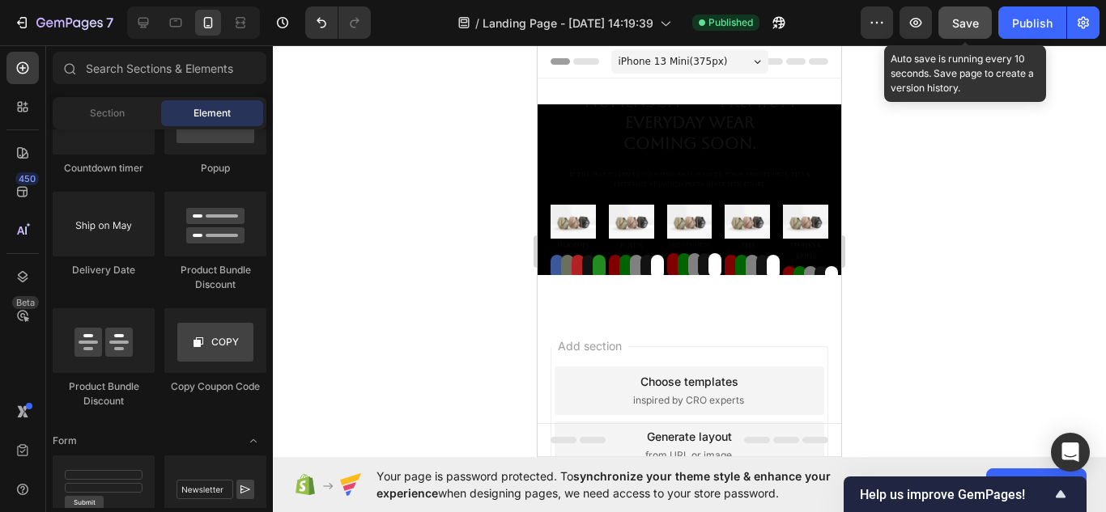
click at [954, 23] on span "Save" at bounding box center [965, 23] width 27 height 14
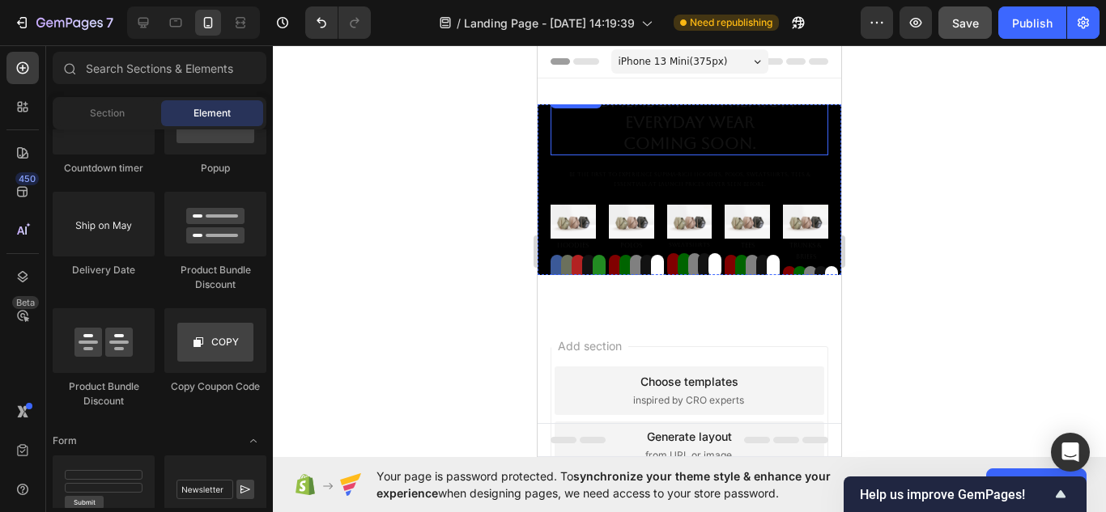
click at [648, 144] on strong "Coming Soon." at bounding box center [689, 143] width 133 height 19
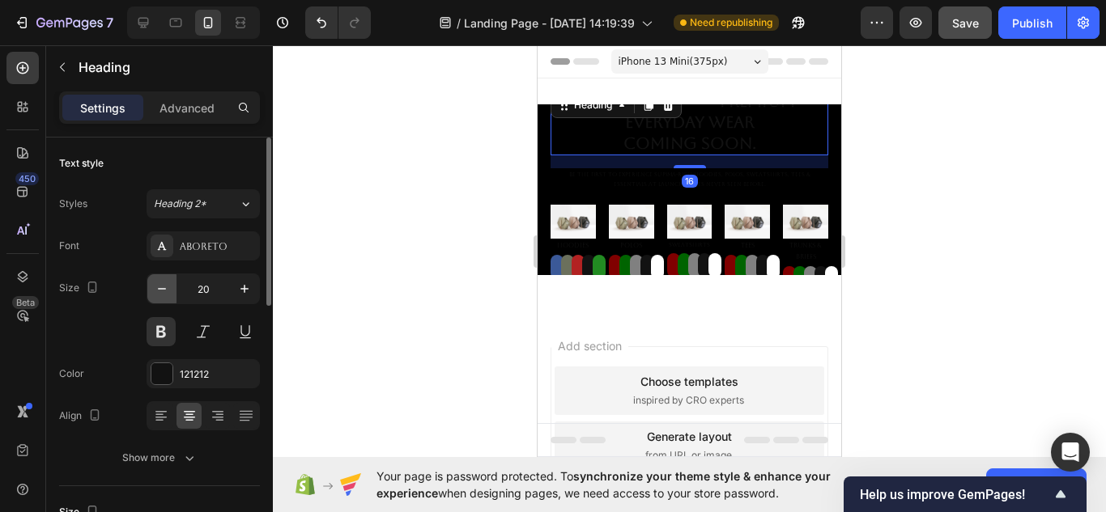
click at [160, 292] on icon "button" at bounding box center [162, 289] width 16 height 16
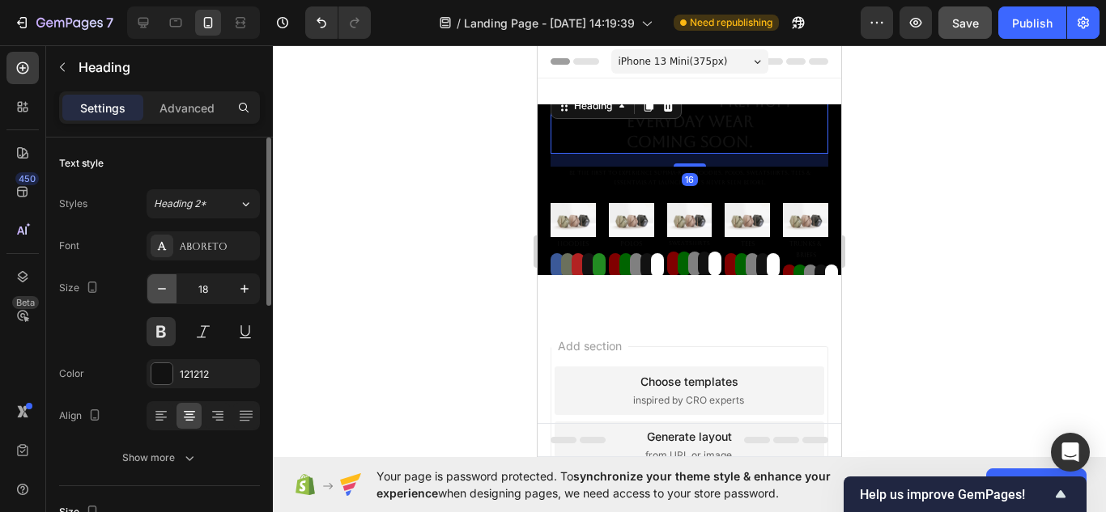
click at [160, 292] on icon "button" at bounding box center [162, 289] width 16 height 16
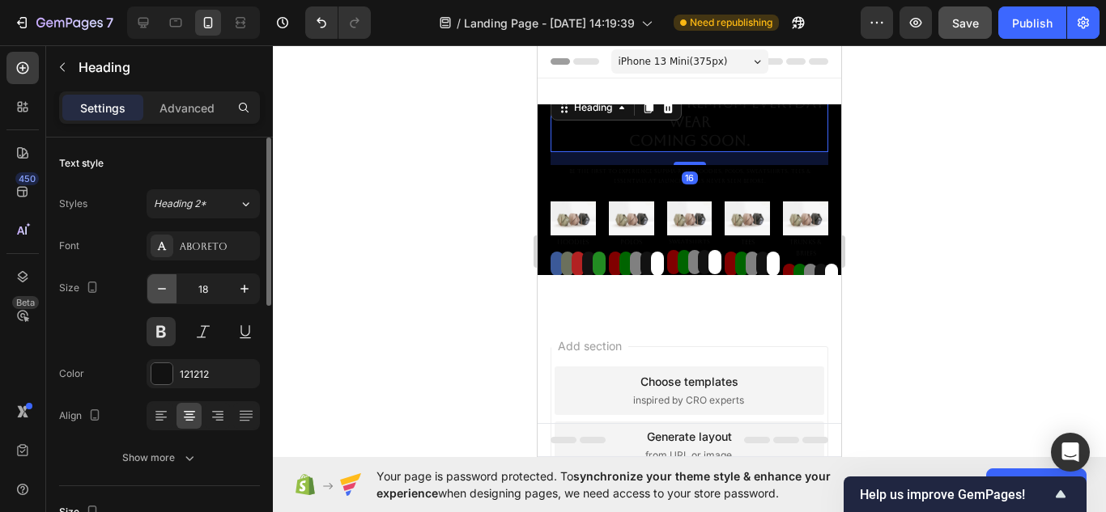
click at [160, 292] on icon "button" at bounding box center [162, 289] width 16 height 16
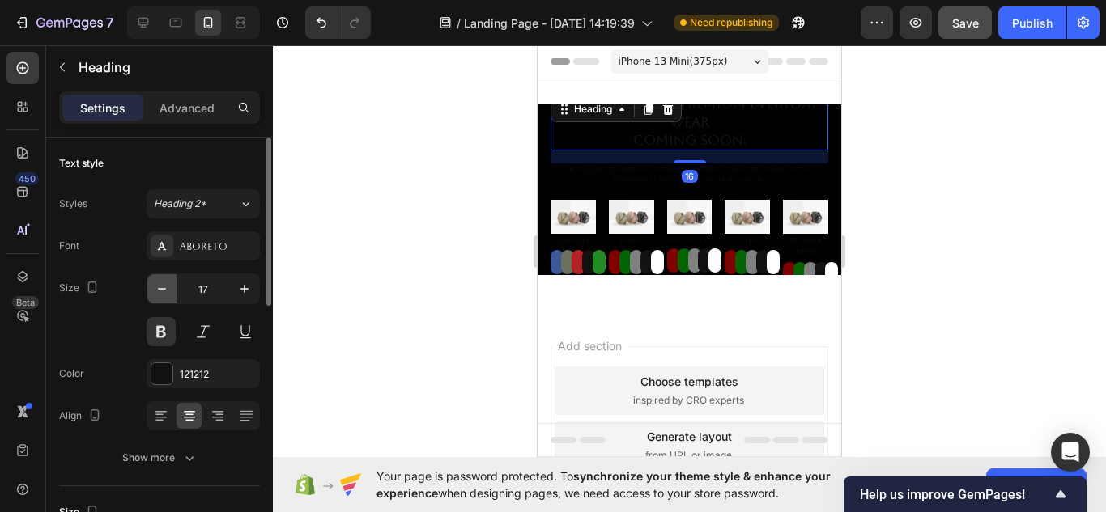
click at [160, 292] on icon "button" at bounding box center [162, 289] width 16 height 16
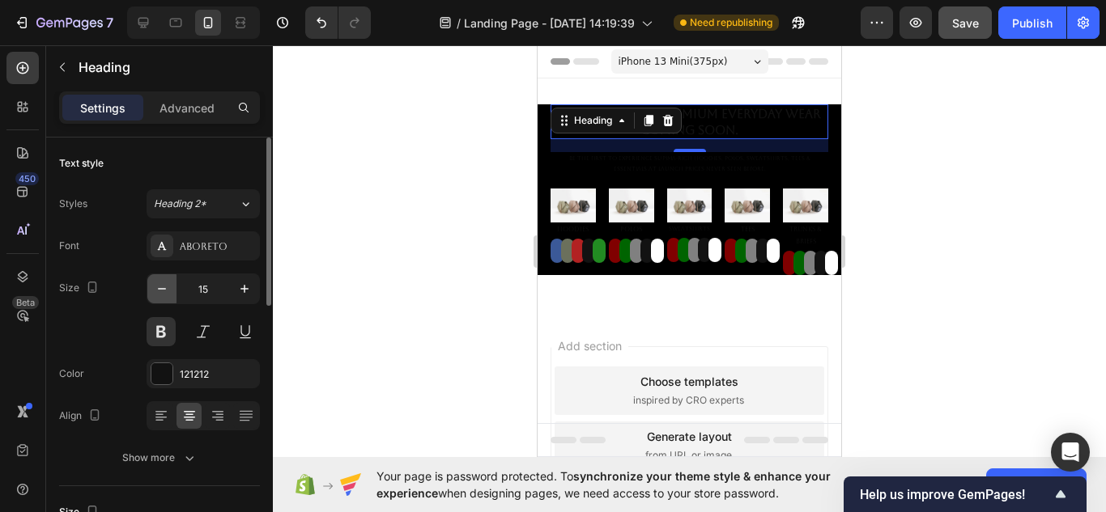
click at [160, 292] on icon "button" at bounding box center [162, 289] width 16 height 16
type input "14"
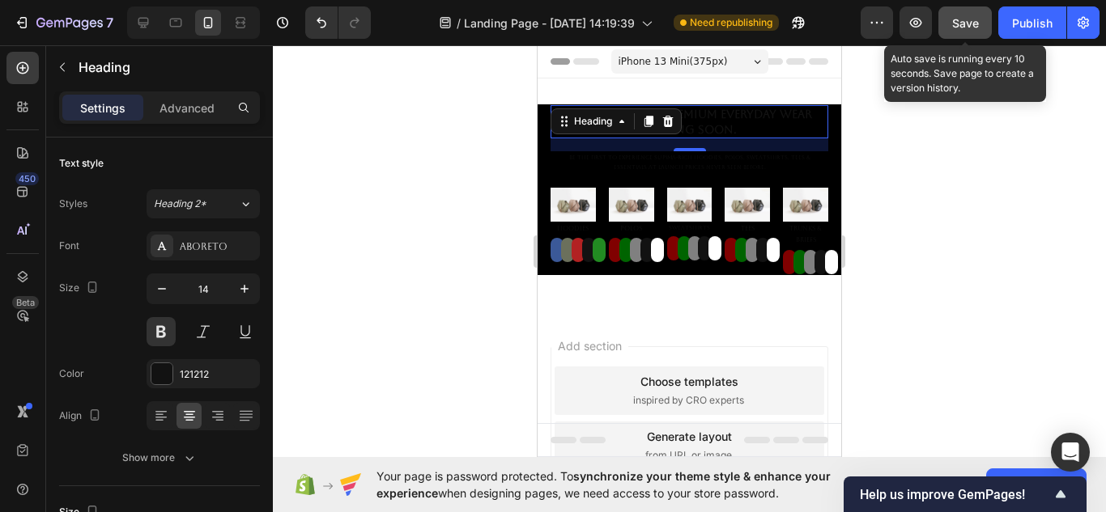
click at [976, 22] on span "Save" at bounding box center [965, 23] width 27 height 14
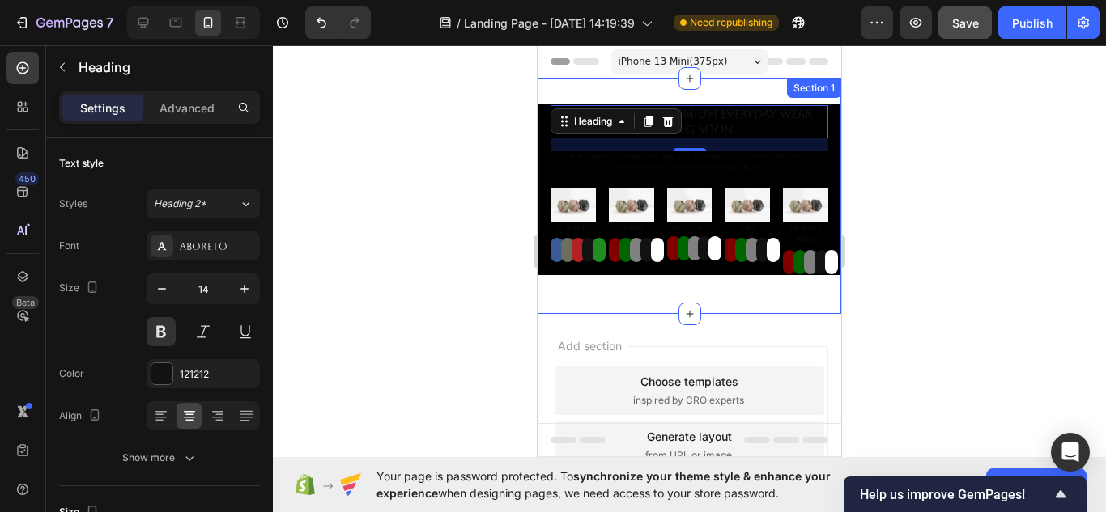
click at [787, 83] on div "Section 1" at bounding box center [814, 88] width 54 height 19
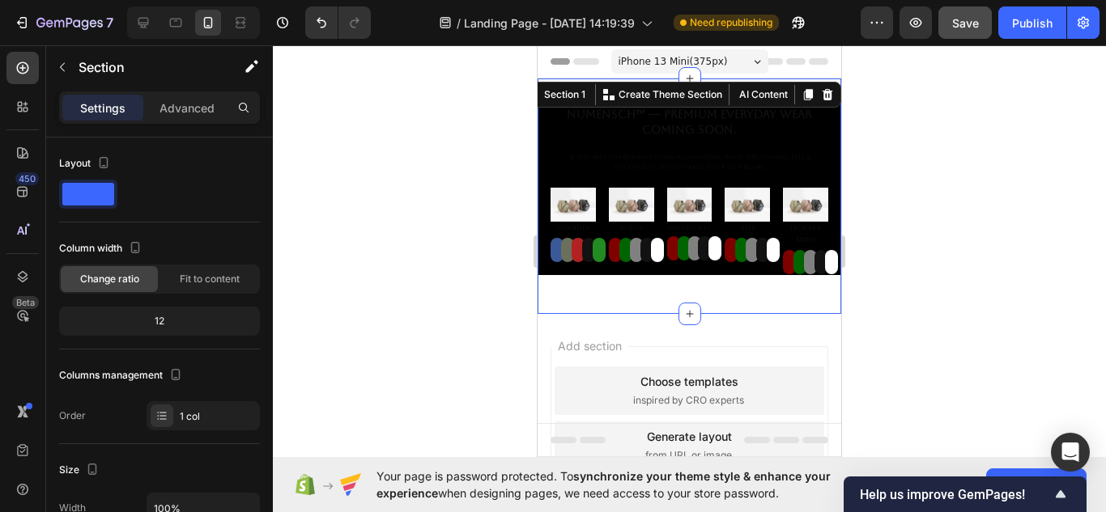
click at [919, 134] on div at bounding box center [689, 278] width 833 height 467
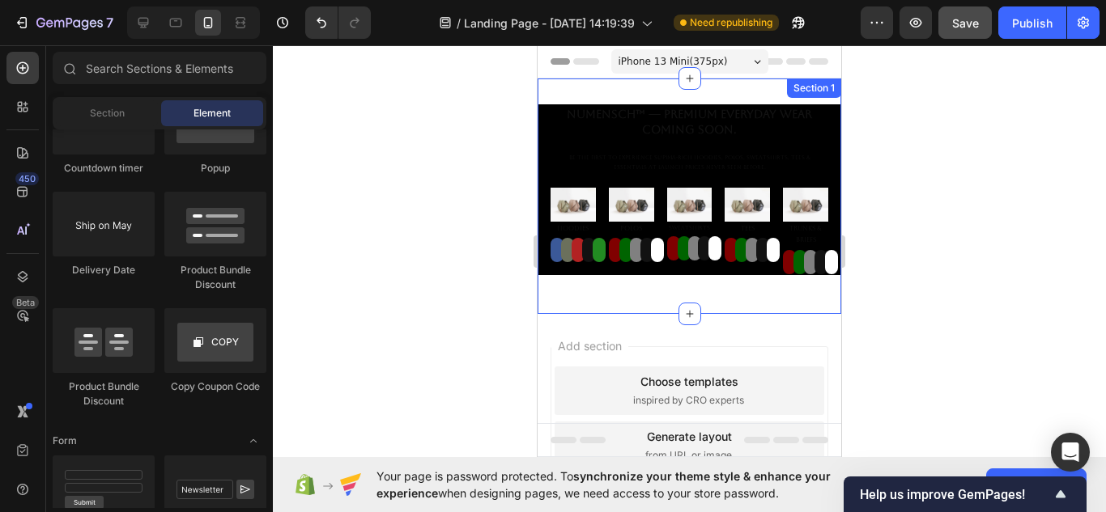
click at [738, 92] on div "NuMENSCH™ — Premium Everyday Wear Coming Soon. Heading Be the first to experien…" at bounding box center [690, 197] width 304 height 236
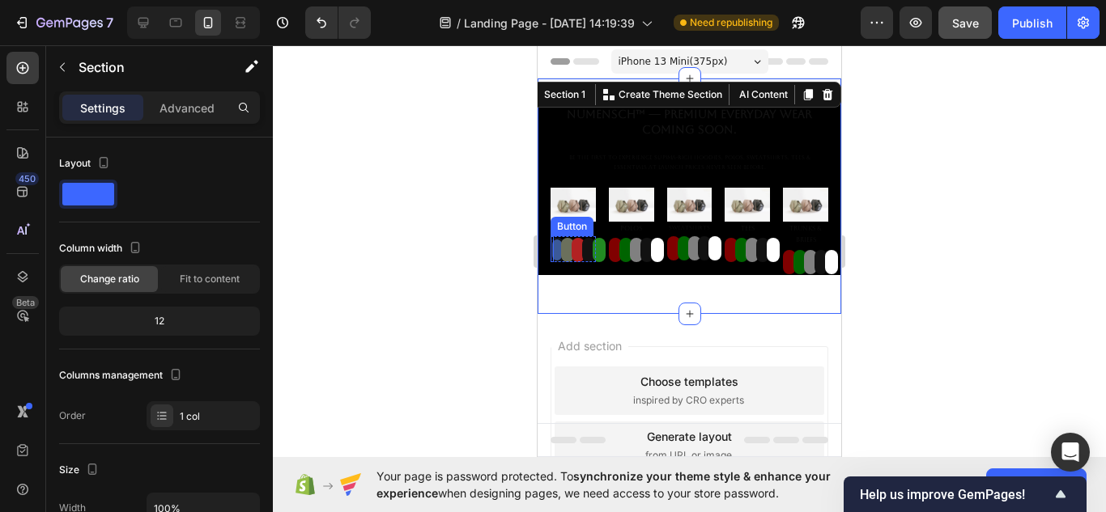
click at [557, 256] on button "Button" at bounding box center [557, 250] width 13 height 24
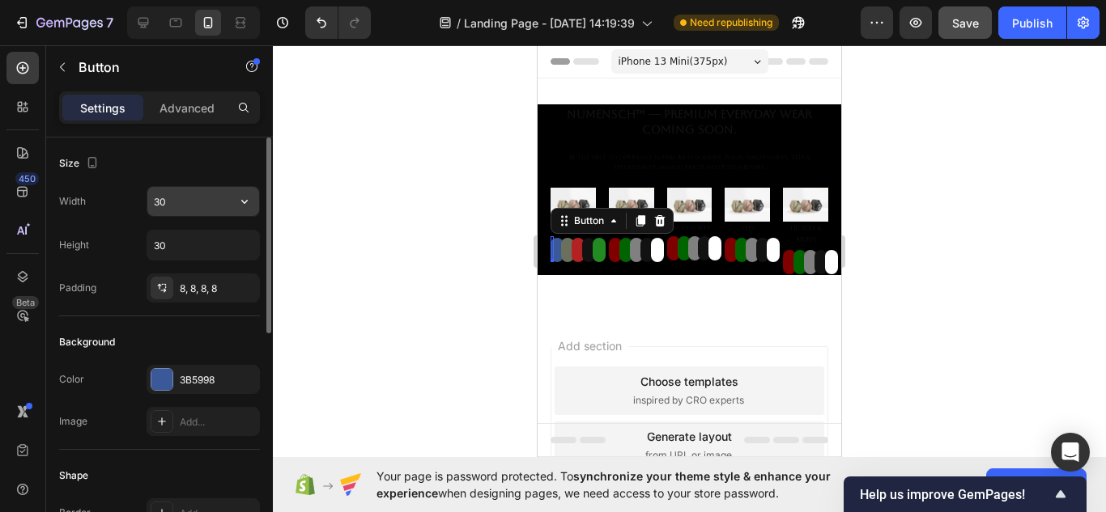
click at [245, 210] on button "button" at bounding box center [244, 201] width 29 height 29
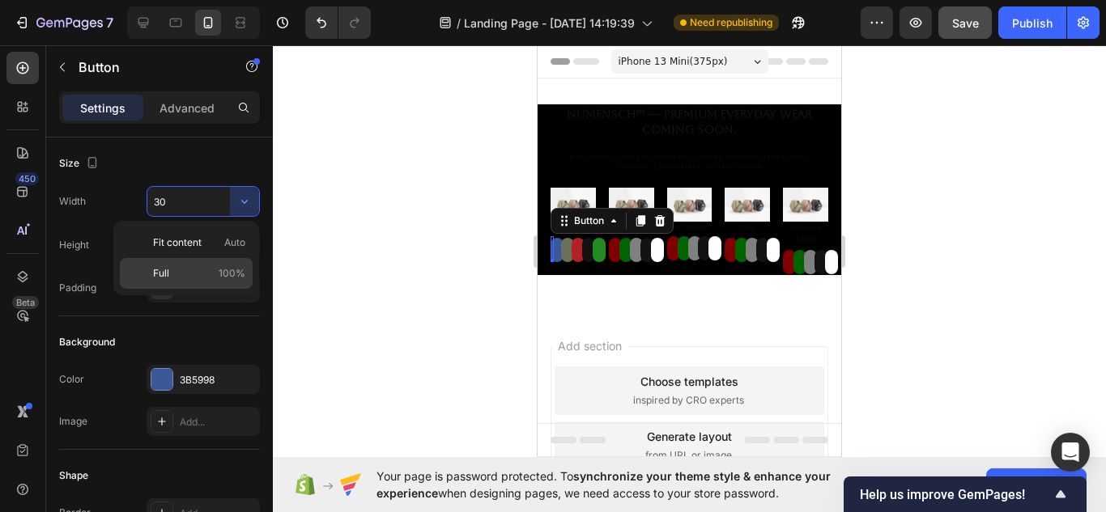
click at [209, 266] on div "Full 100%" at bounding box center [186, 273] width 133 height 31
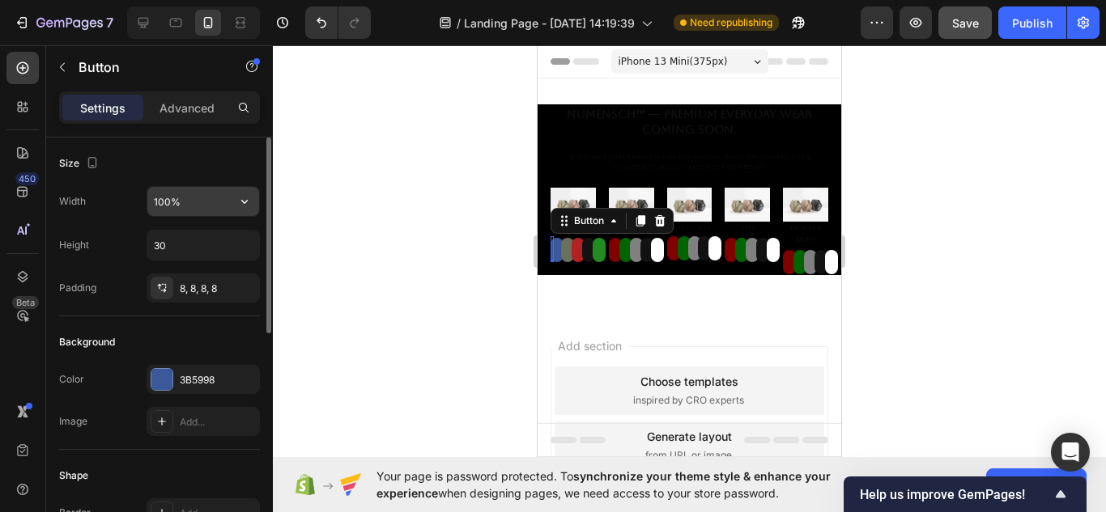
click at [228, 210] on input "100%" at bounding box center [203, 201] width 112 height 29
click at [213, 203] on input "100%" at bounding box center [203, 201] width 112 height 29
click at [249, 200] on icon "button" at bounding box center [244, 201] width 16 height 16
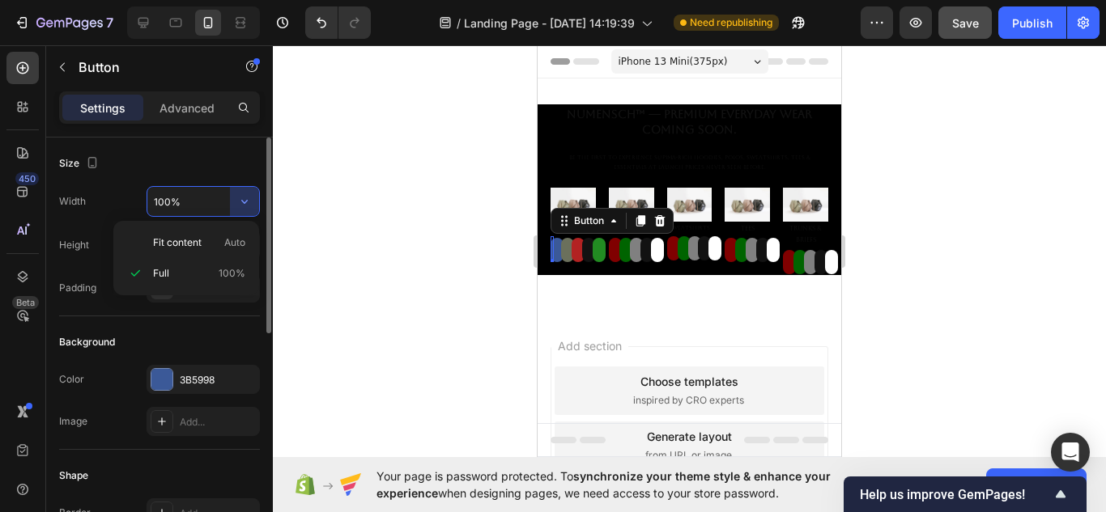
click at [211, 236] on p "Fit content Auto" at bounding box center [199, 243] width 92 height 15
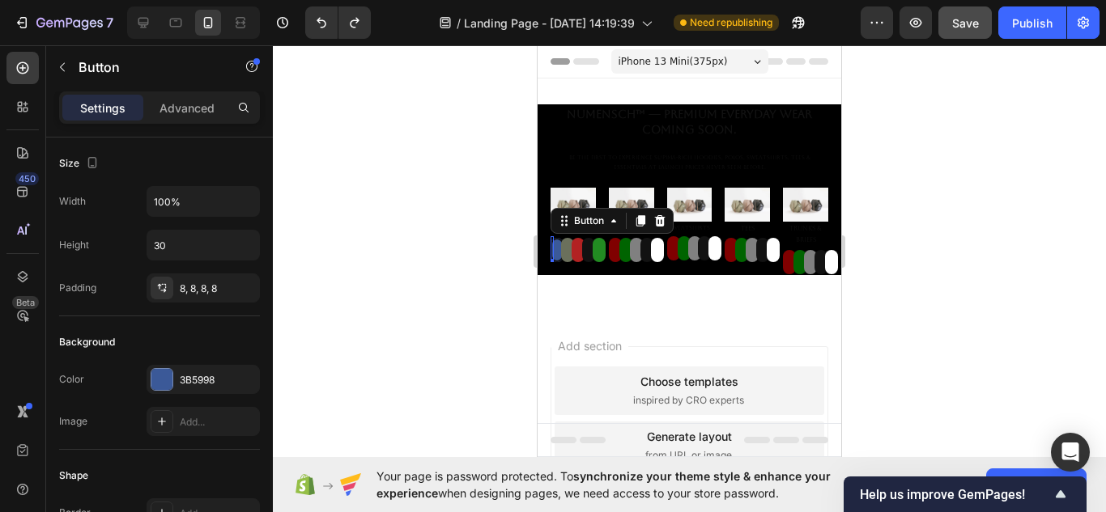
click at [554, 251] on button "Button" at bounding box center [557, 250] width 13 height 24
click at [206, 213] on input "100%" at bounding box center [203, 201] width 112 height 29
click at [204, 208] on input "10%" at bounding box center [203, 201] width 112 height 29
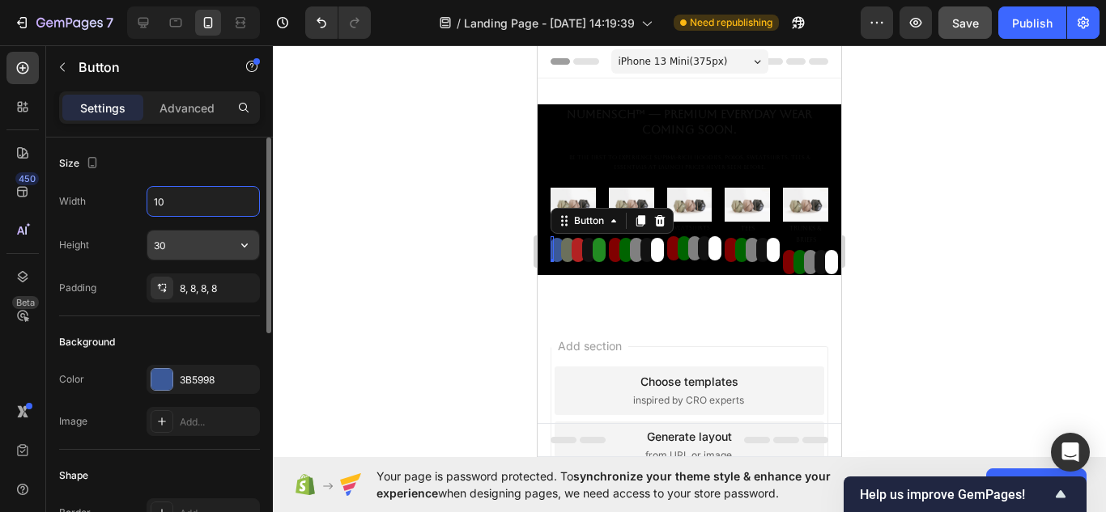
type input "10"
click at [215, 254] on input "30" at bounding box center [203, 245] width 112 height 29
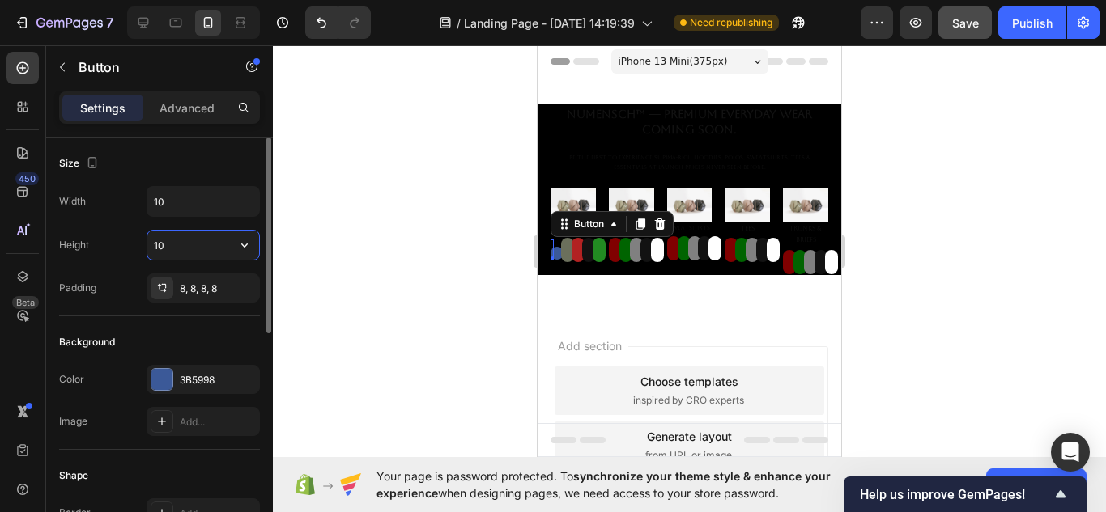
type input "10"
click at [564, 254] on button "Button" at bounding box center [567, 250] width 13 height 24
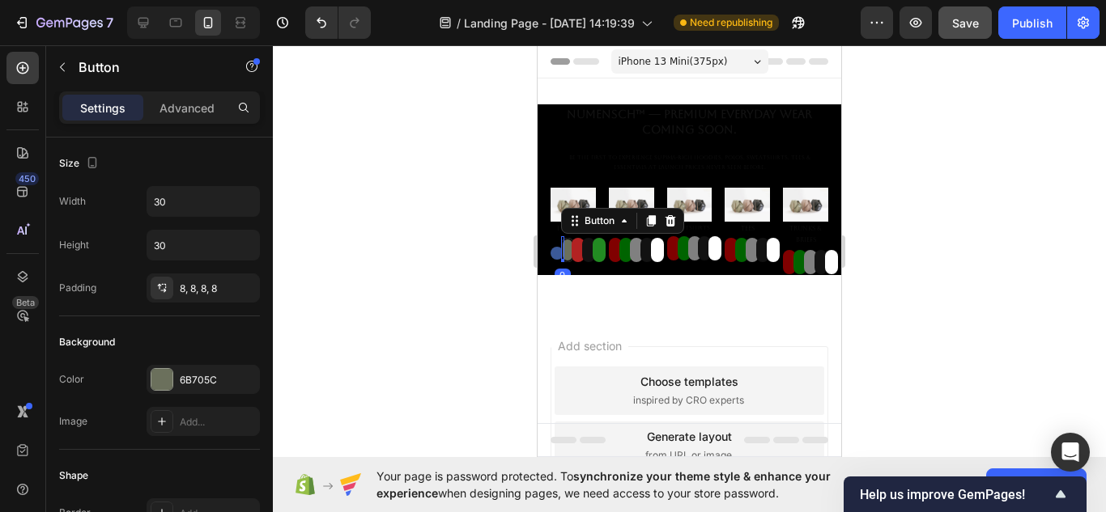
click at [567, 251] on button "Button" at bounding box center [567, 250] width 13 height 24
click at [201, 202] on input "30" at bounding box center [203, 201] width 112 height 29
type input "10"
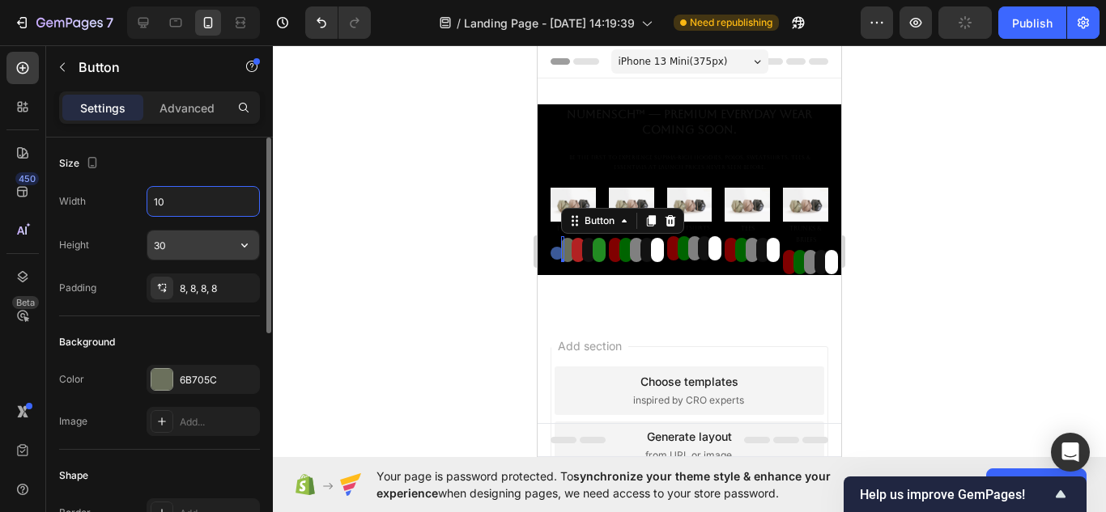
click at [207, 254] on input "30" at bounding box center [203, 245] width 112 height 29
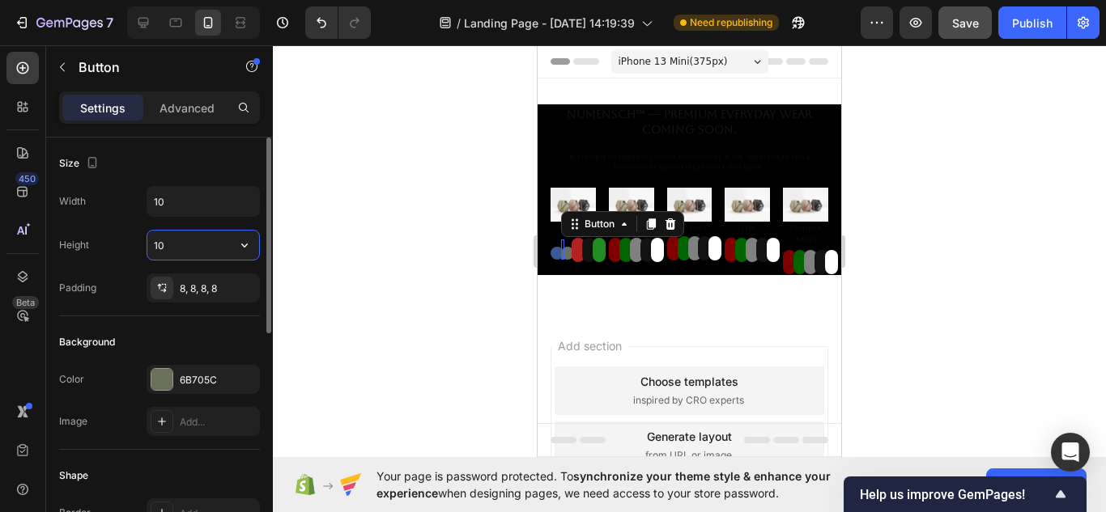
type input "10"
click at [574, 249] on button "Button" at bounding box center [578, 250] width 13 height 24
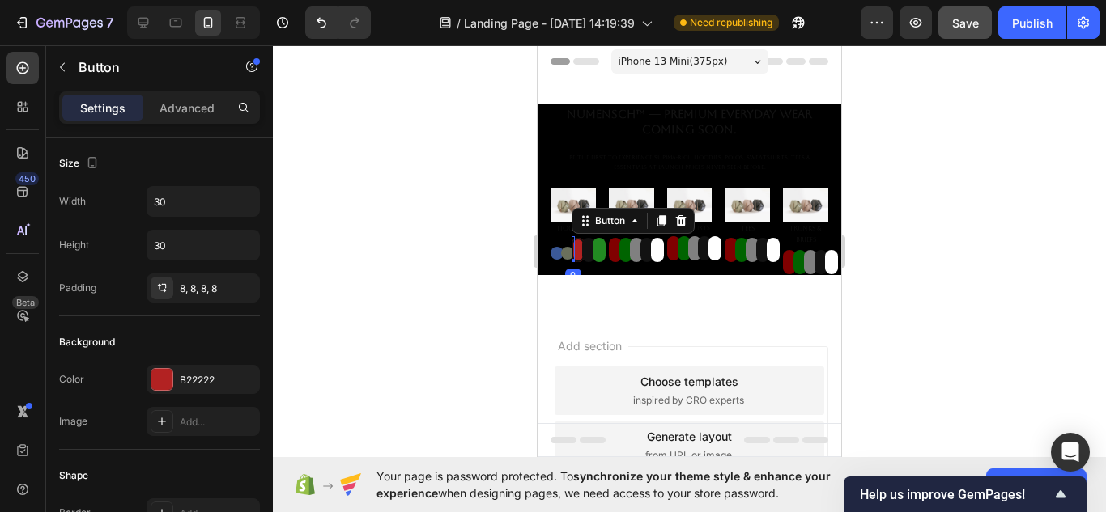
click at [575, 251] on button "Button" at bounding box center [578, 250] width 13 height 24
click at [189, 211] on input "30" at bounding box center [203, 201] width 112 height 29
type input "10"
click at [202, 270] on div "Width 10 Height 30 Padding 8, 8, 8, 8" at bounding box center [159, 244] width 201 height 117
click at [200, 253] on input "30" at bounding box center [203, 245] width 112 height 29
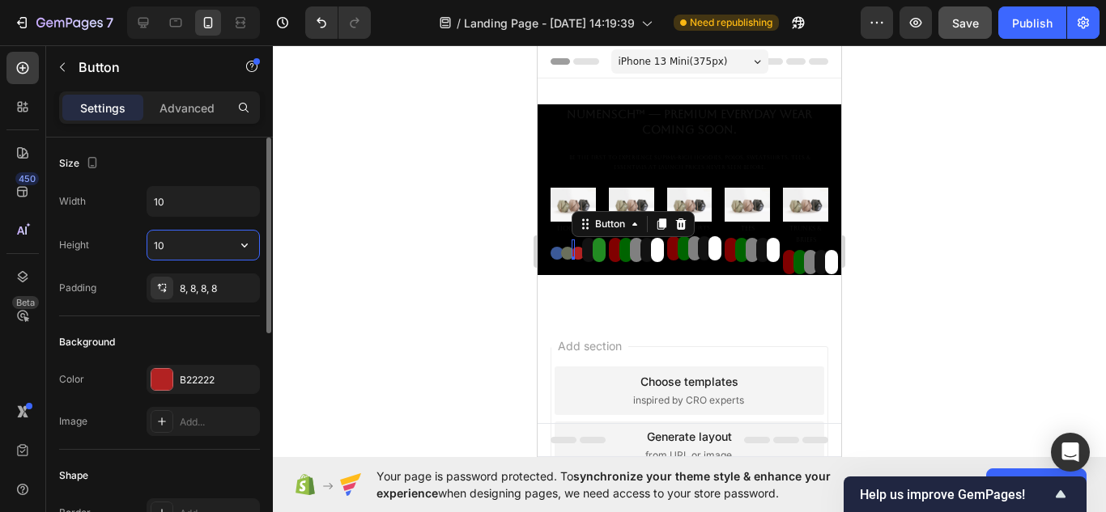
type input "10"
click at [585, 249] on button "Button" at bounding box center [588, 250] width 13 height 24
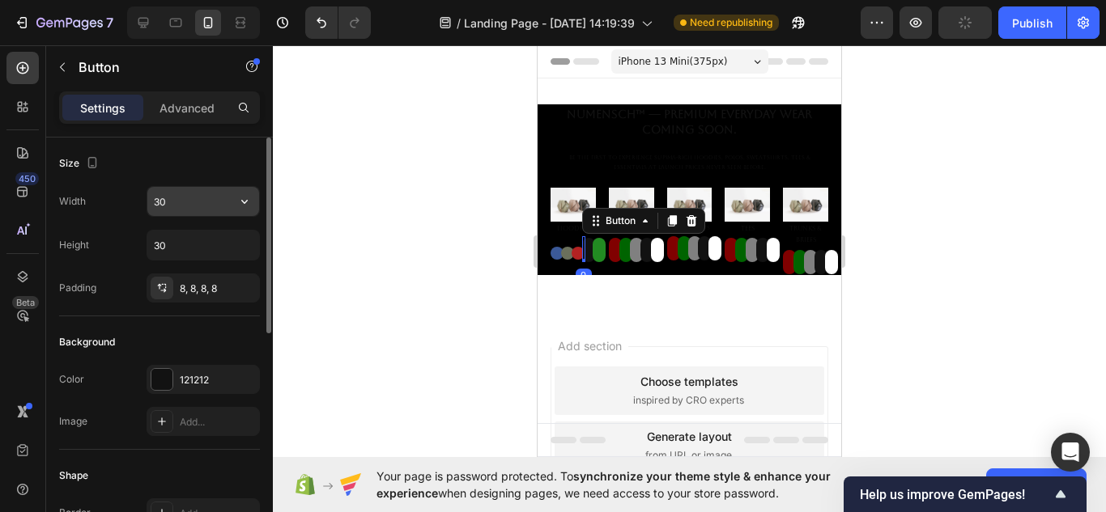
click at [194, 206] on input "30" at bounding box center [203, 201] width 112 height 29
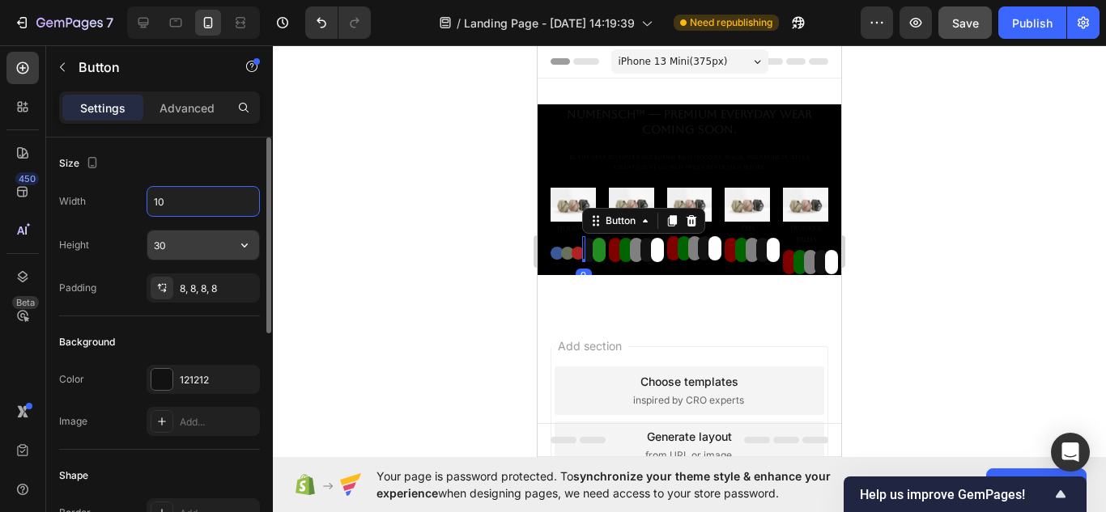
type input "10"
click at [201, 244] on input "30" at bounding box center [203, 245] width 112 height 29
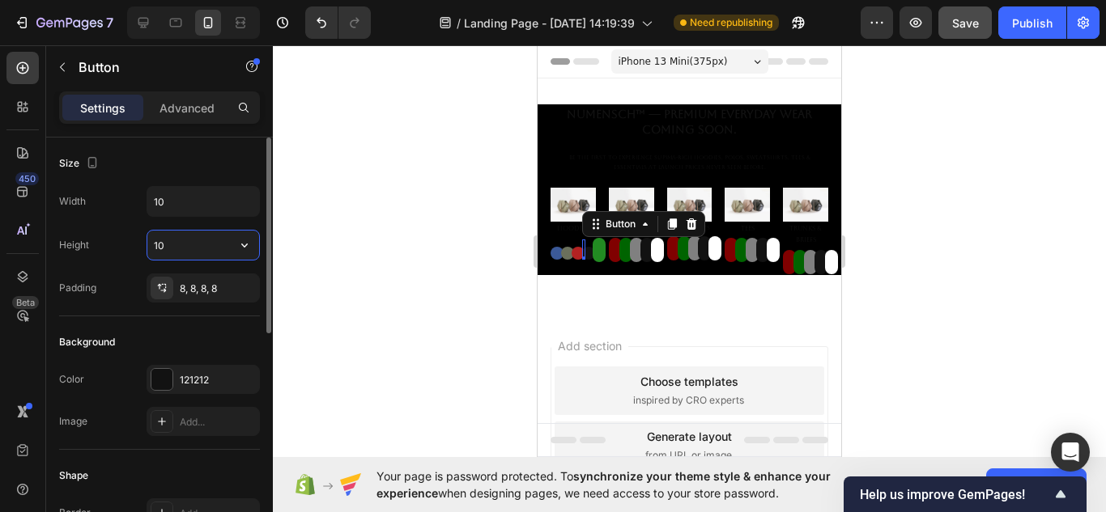
type input "10"
click at [599, 244] on button "Button" at bounding box center [599, 250] width 13 height 24
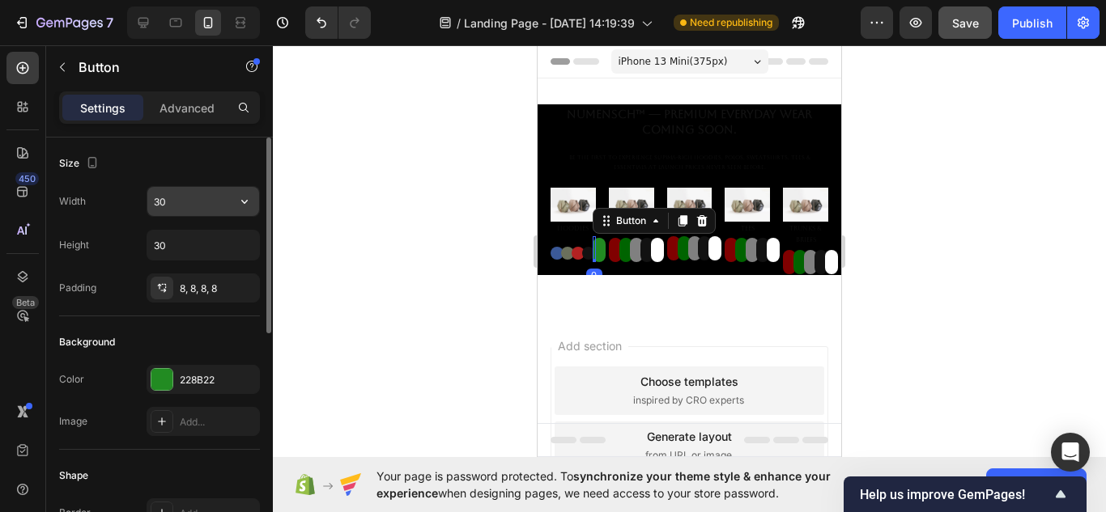
click at [197, 202] on input "30" at bounding box center [203, 201] width 112 height 29
type input "10"
click at [202, 257] on input "30" at bounding box center [203, 245] width 112 height 29
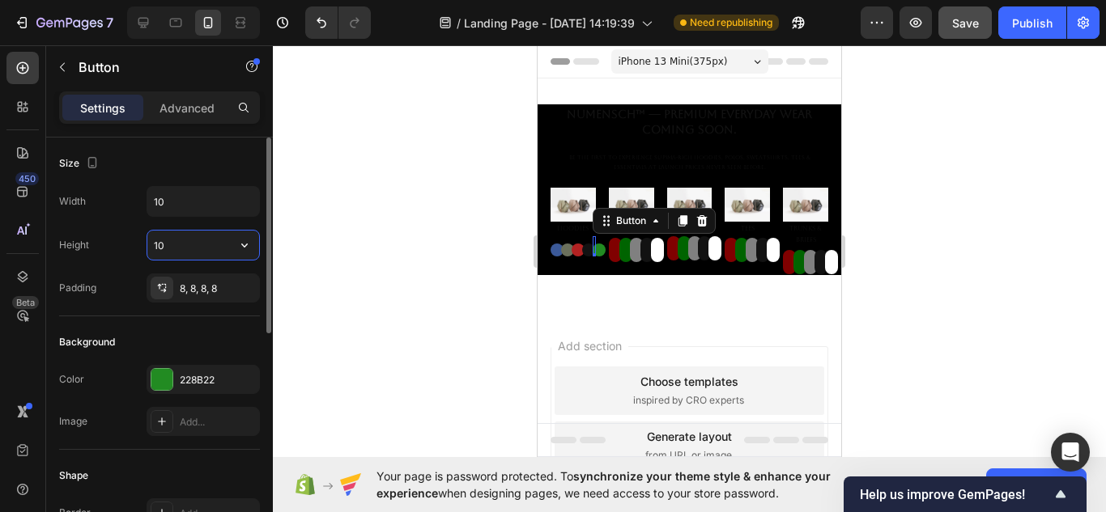
type input "10"
click at [138, 15] on div at bounding box center [143, 23] width 26 height 26
type input "30"
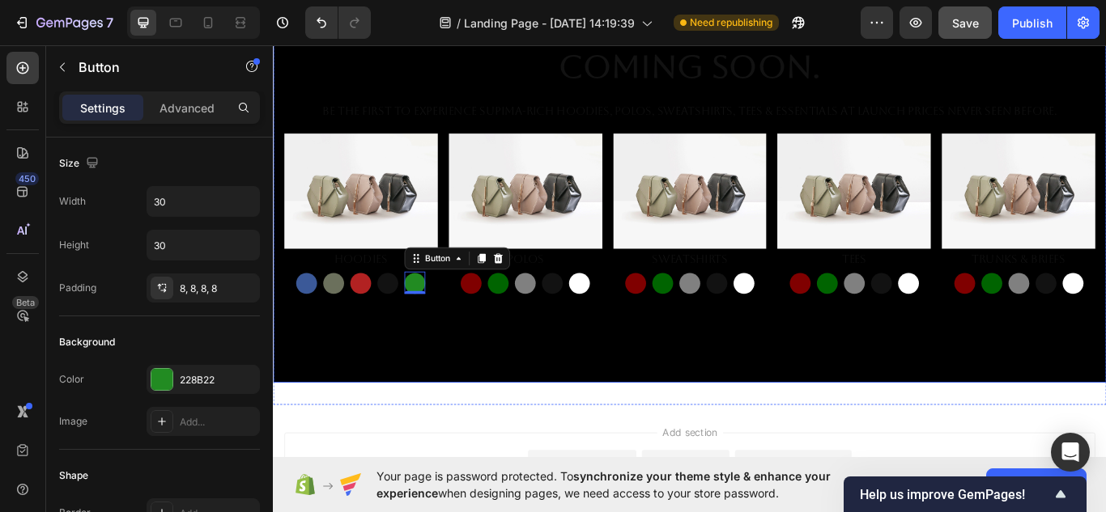
scroll to position [206, 0]
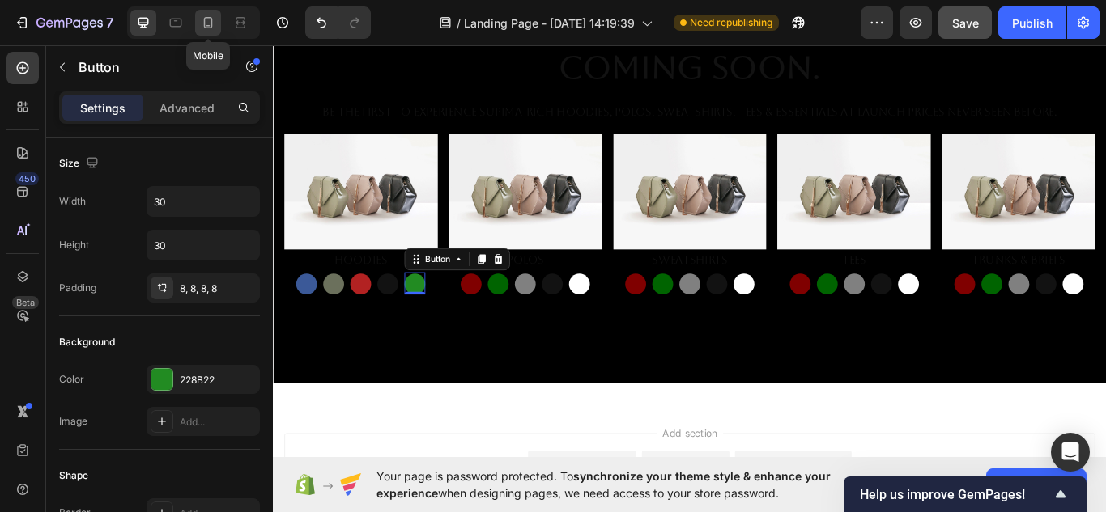
click at [209, 23] on icon at bounding box center [208, 23] width 16 height 16
type input "10"
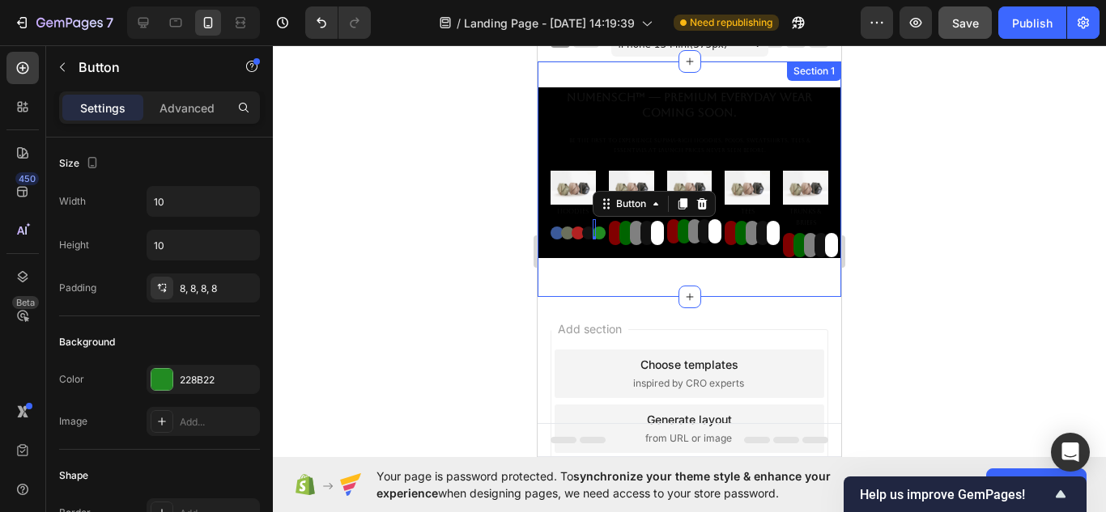
scroll to position [13, 0]
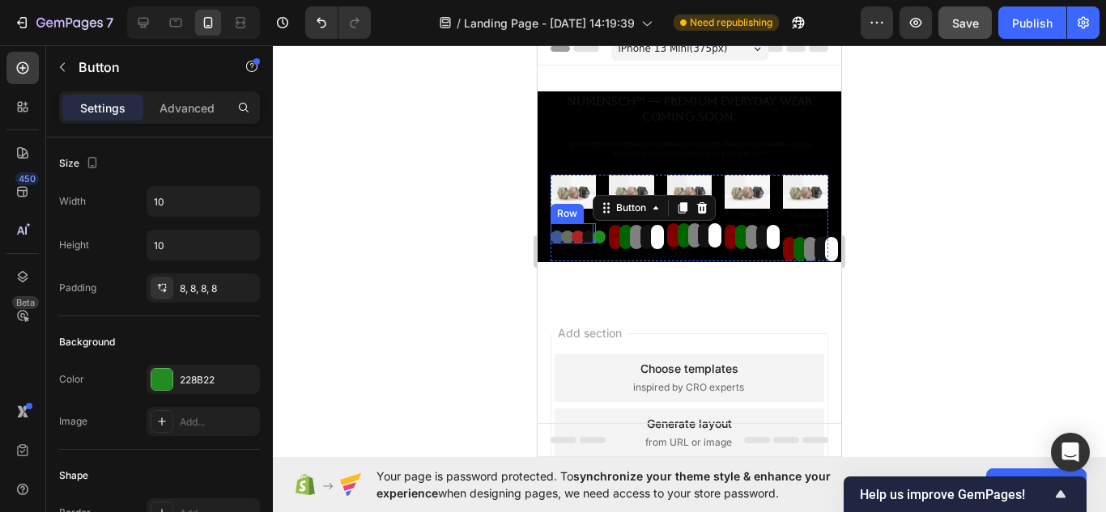
click at [575, 223] on div "Button Button Button Button Button 0 Row" at bounding box center [573, 233] width 45 height 20
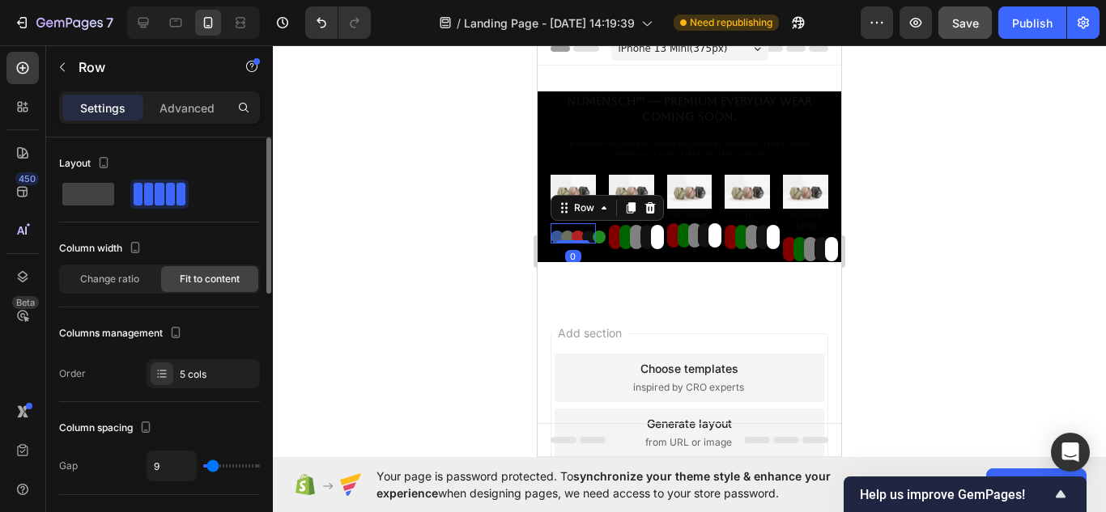
type input "4"
type input "0"
type input "33"
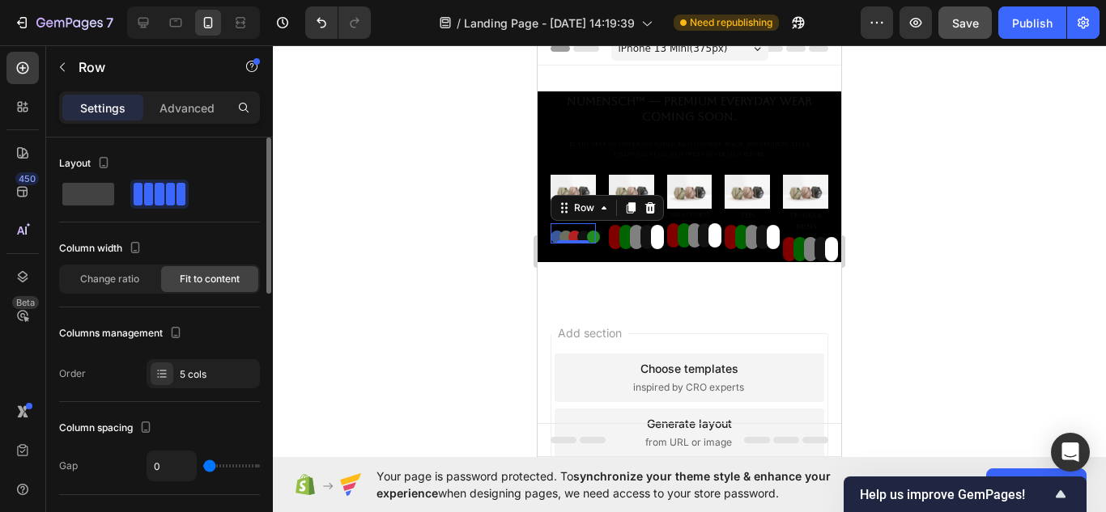
type input "33"
type input "44"
type input "53"
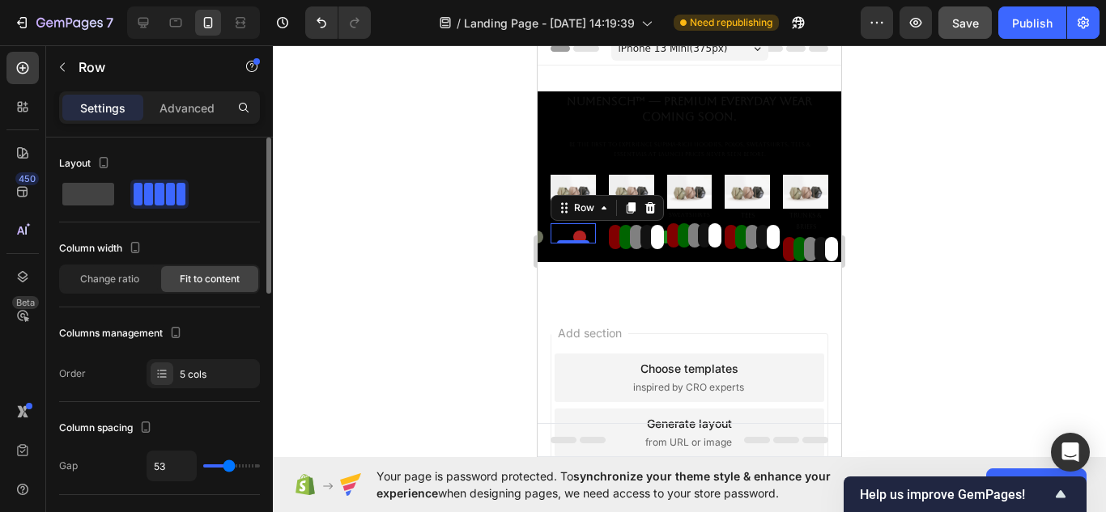
type input "29"
type input "20"
type input "18"
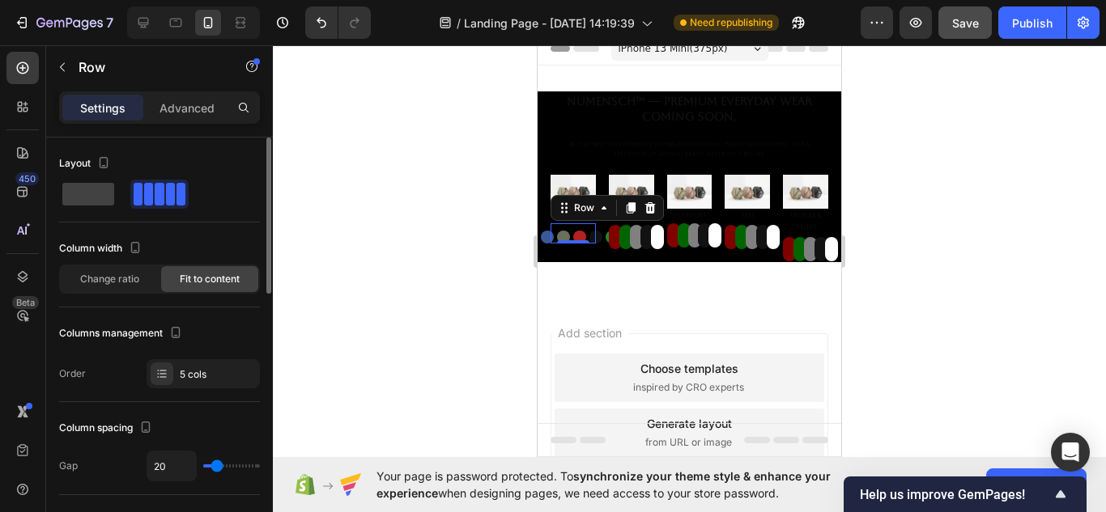
type input "18"
type input "2"
type input "4"
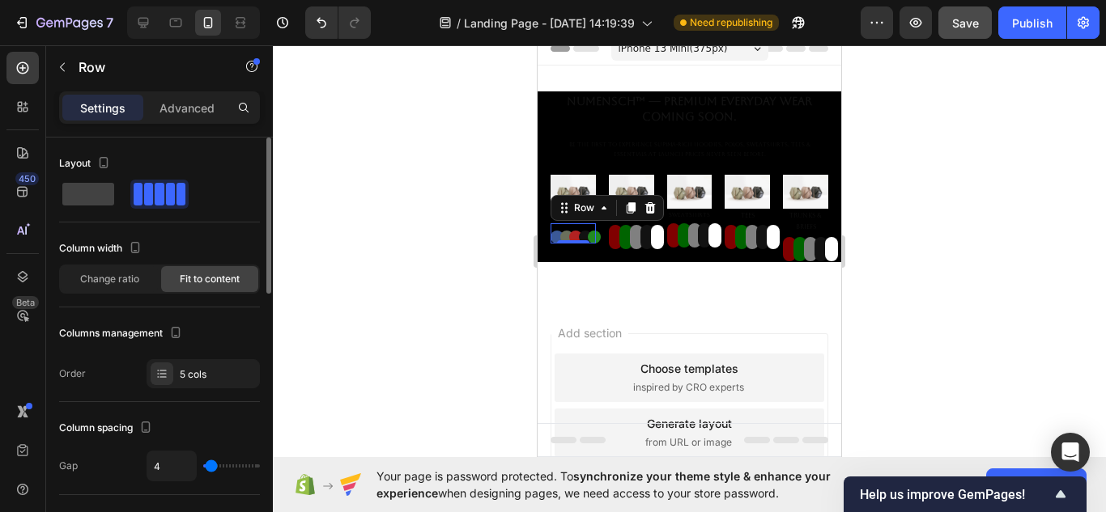
type input "9"
type input "20"
type input "13"
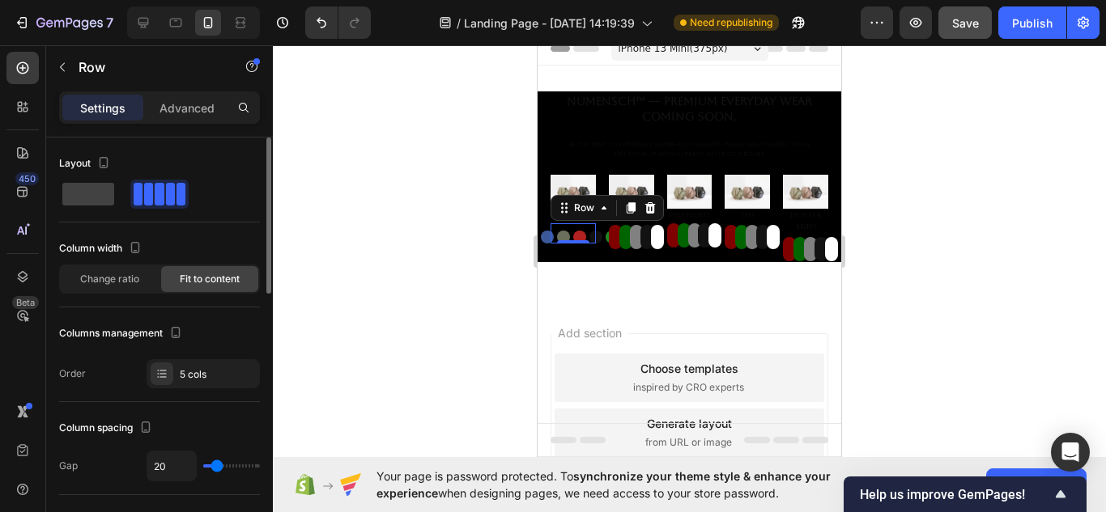
type input "13"
type input "11"
click at [214, 466] on input "range" at bounding box center [231, 466] width 57 height 3
click at [556, 231] on button "Button" at bounding box center [557, 237] width 13 height 13
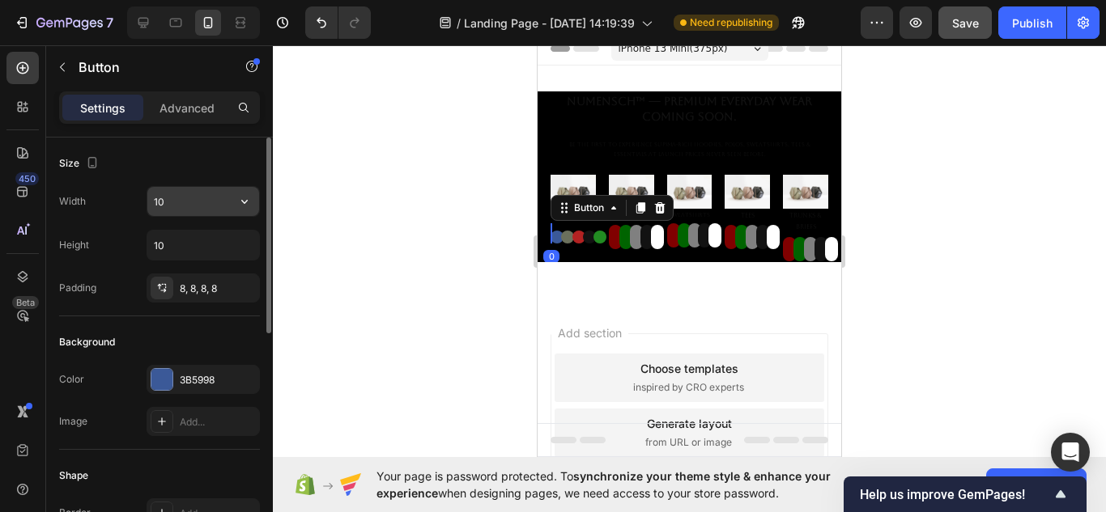
click at [177, 206] on input "10" at bounding box center [203, 201] width 112 height 29
type input "5"
click at [190, 234] on input "10" at bounding box center [203, 245] width 112 height 29
type input "5"
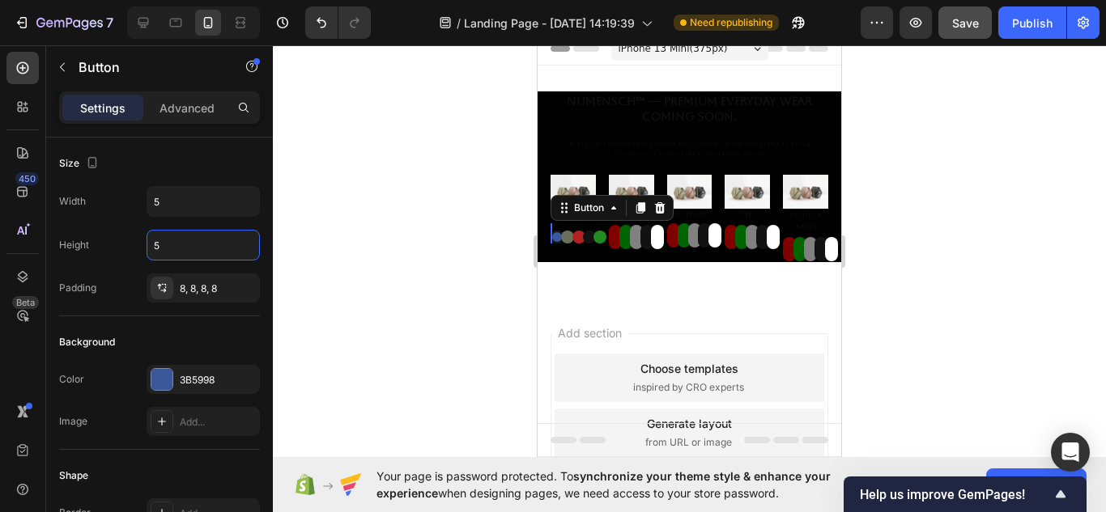
click at [556, 234] on button "Button" at bounding box center [557, 237] width 13 height 13
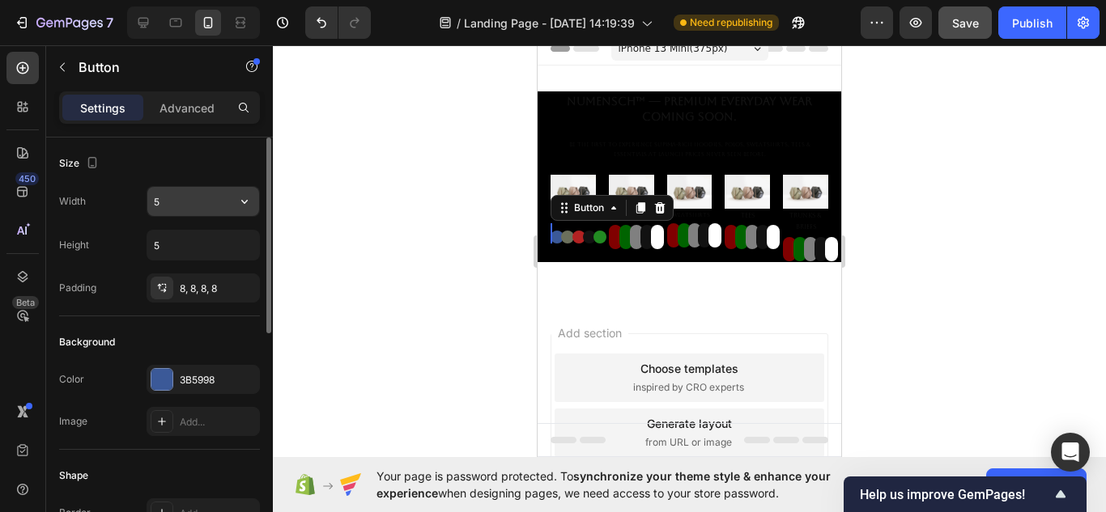
click at [215, 194] on input "5" at bounding box center [203, 201] width 112 height 29
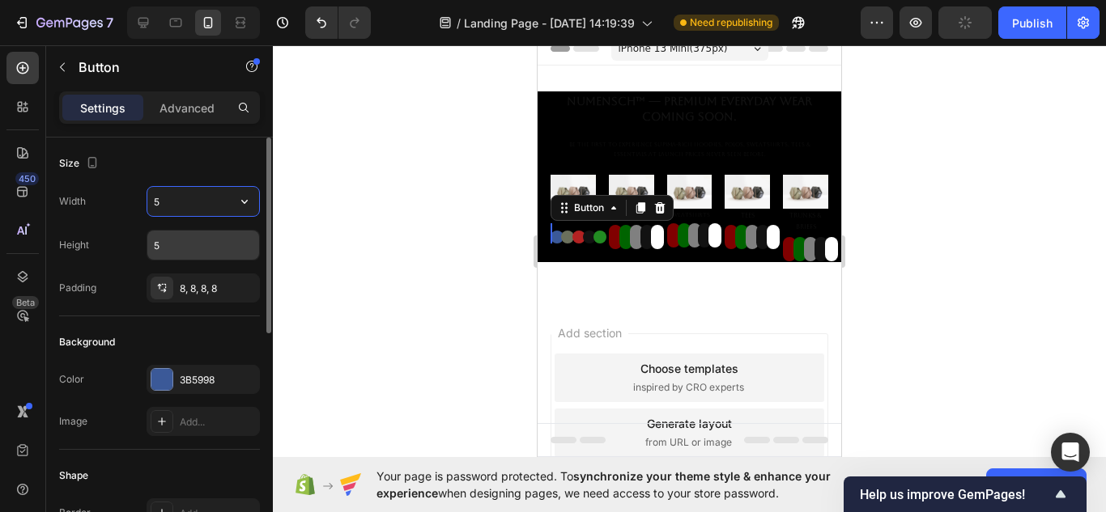
click at [202, 255] on input "5" at bounding box center [203, 245] width 112 height 29
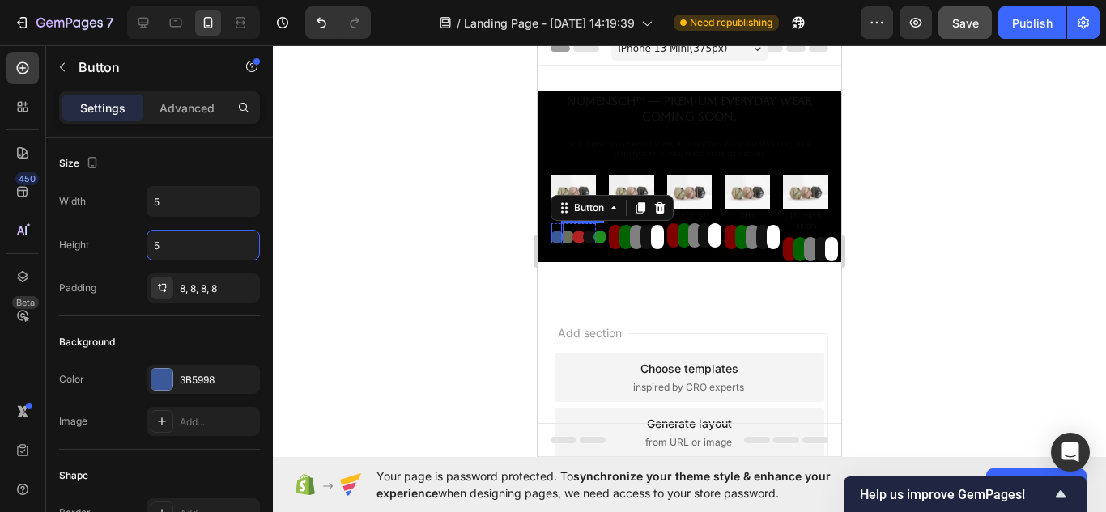
click at [572, 228] on div "Button" at bounding box center [573, 233] width 2 height 20
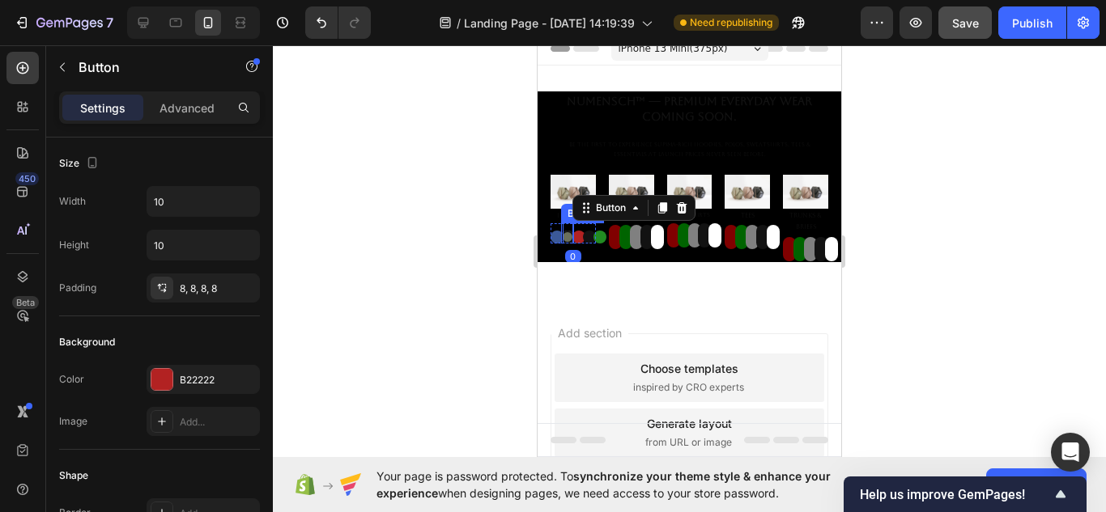
click at [568, 231] on button "Button" at bounding box center [567, 237] width 13 height 13
click at [580, 236] on button "Button" at bounding box center [578, 237] width 13 height 13
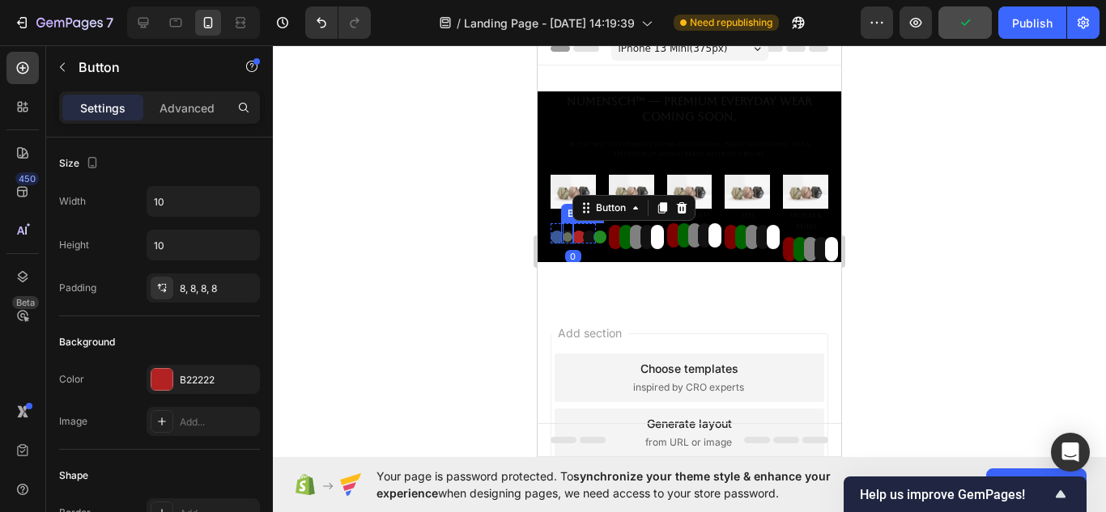
click at [567, 236] on button "Button" at bounding box center [567, 237] width 13 height 13
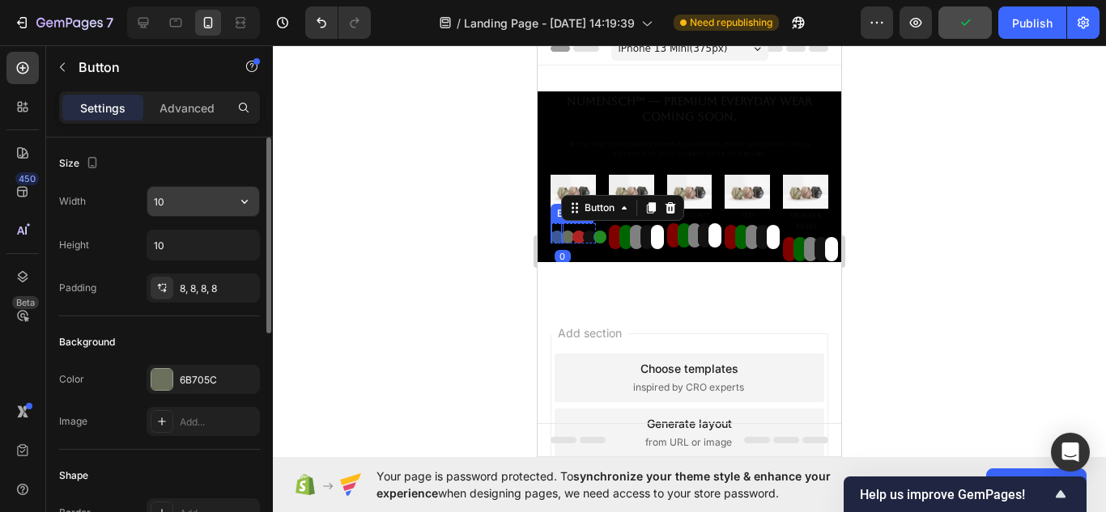
click at [206, 210] on input "10" at bounding box center [203, 201] width 112 height 29
type input "5"
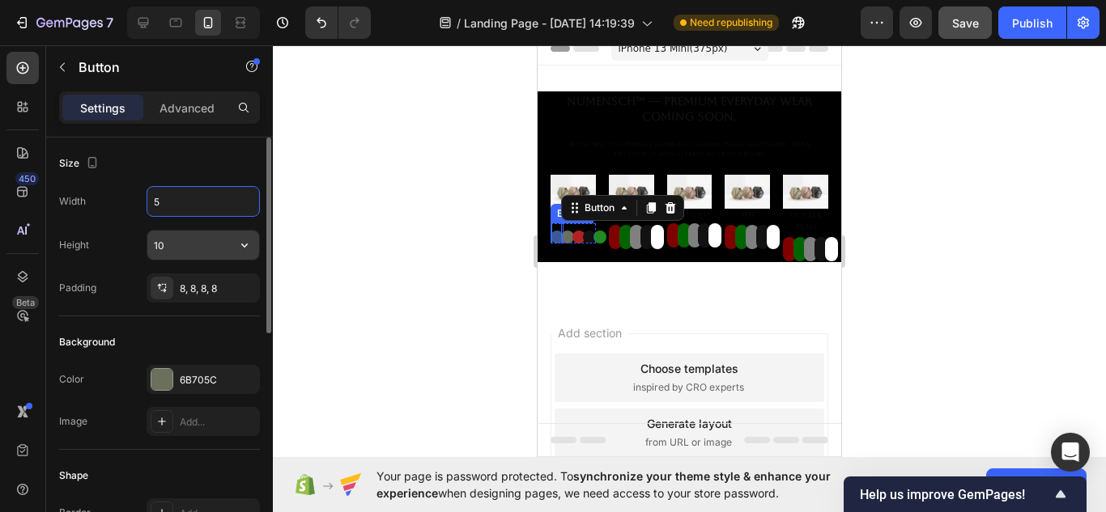
click at [208, 243] on input "10" at bounding box center [203, 245] width 112 height 29
type input "5"
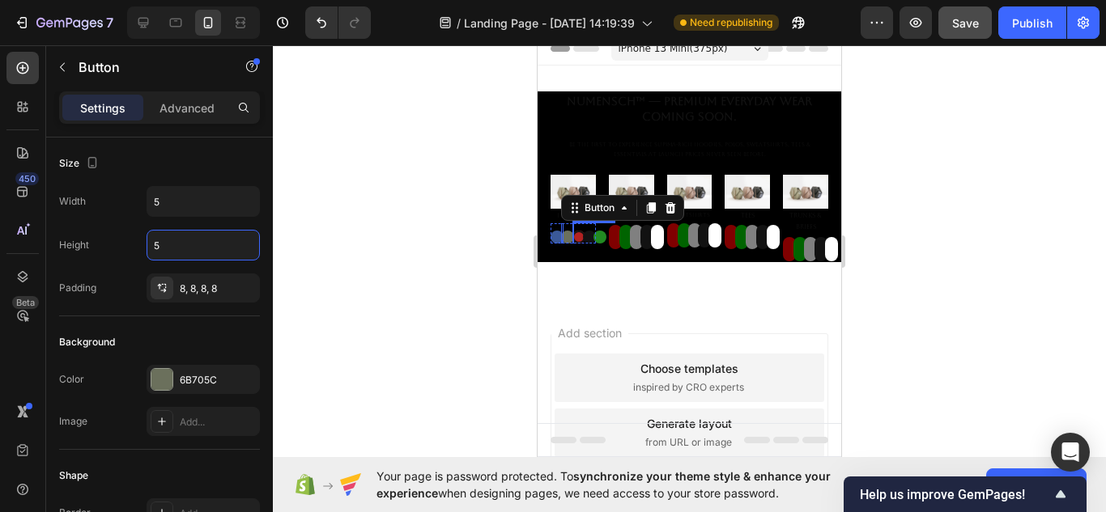
click at [578, 238] on button "Button" at bounding box center [578, 237] width 13 height 13
click at [596, 236] on button "Button" at bounding box center [599, 237] width 13 height 13
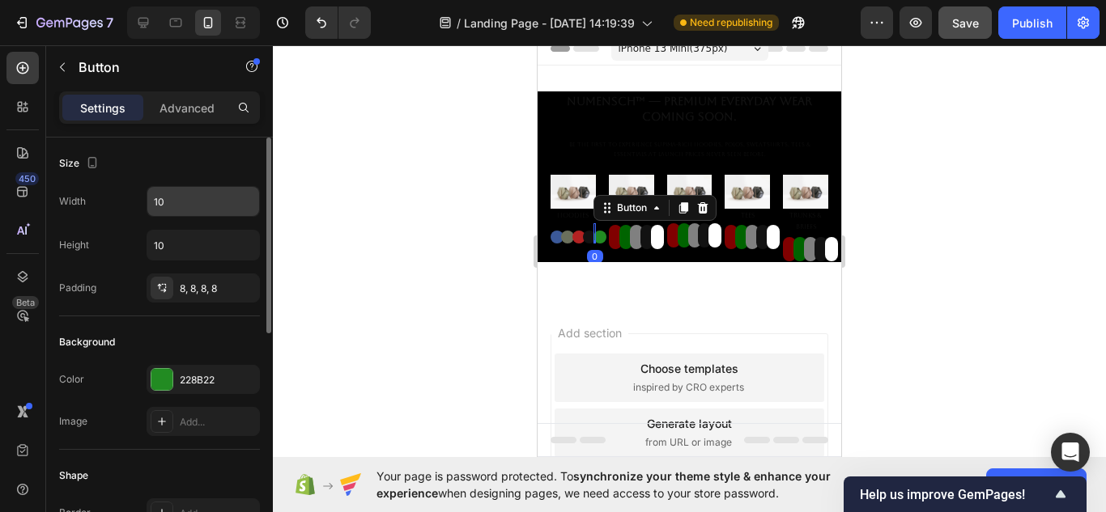
click at [207, 200] on input "10" at bounding box center [203, 201] width 112 height 29
type input "5"
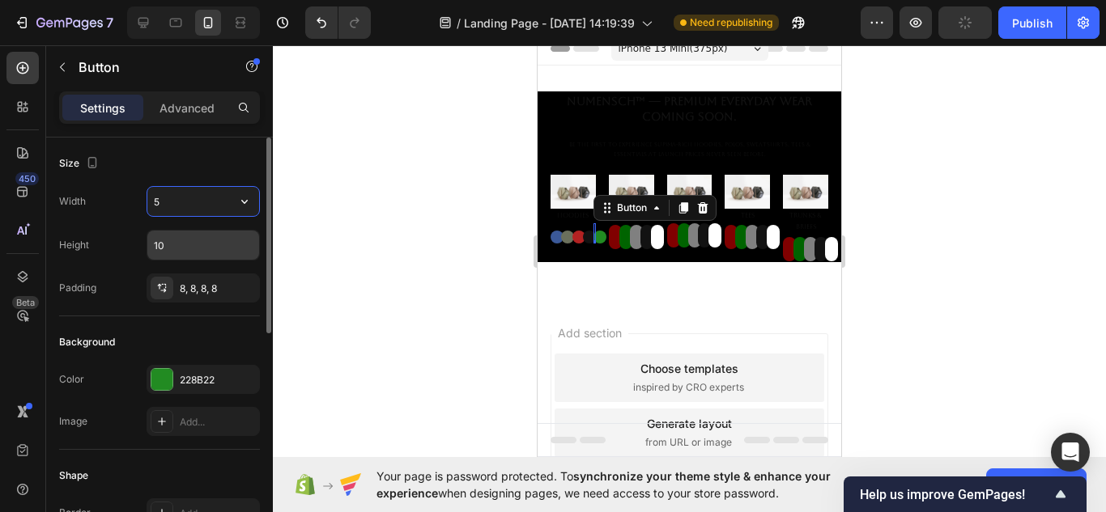
click at [206, 253] on input "10" at bounding box center [203, 245] width 112 height 29
type input "5"
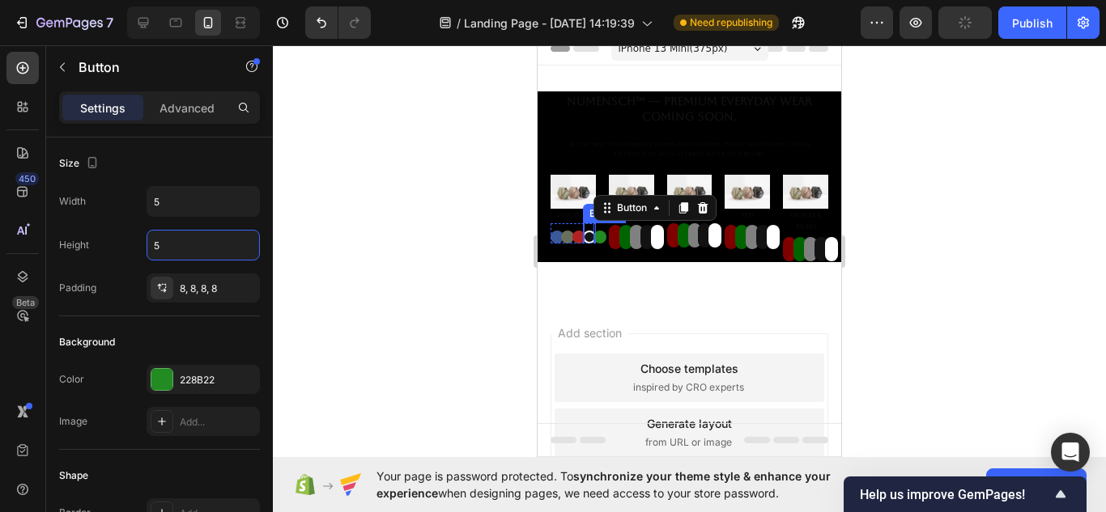
click at [589, 232] on button "Button" at bounding box center [589, 237] width 13 height 13
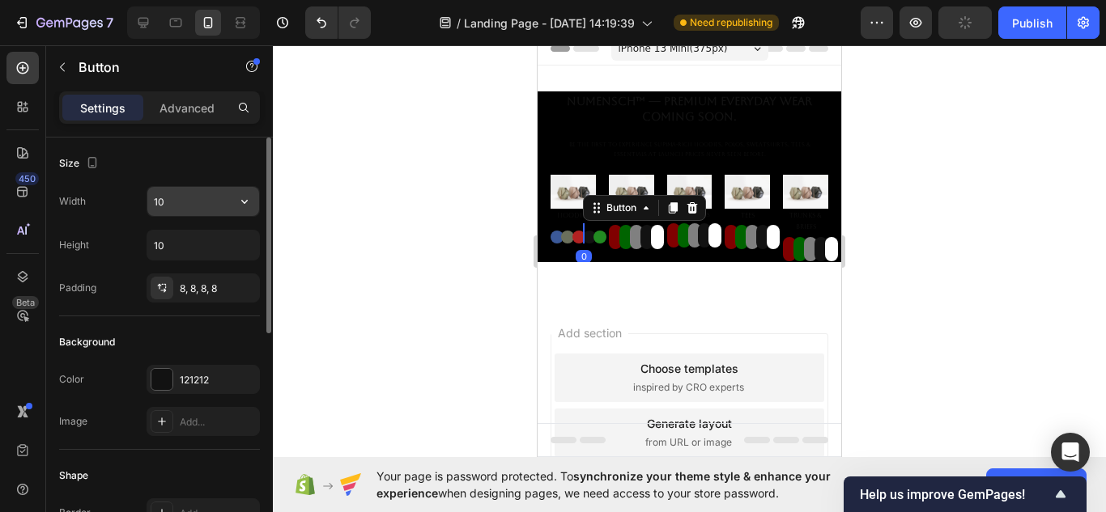
click at [214, 198] on input "10" at bounding box center [203, 201] width 112 height 29
type input "5"
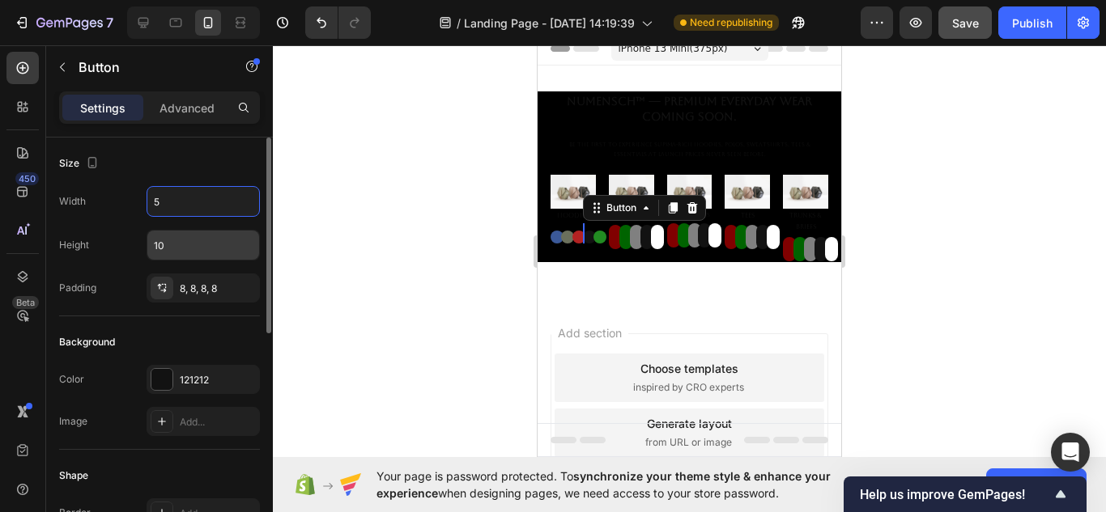
click at [213, 245] on input "10" at bounding box center [203, 245] width 112 height 29
type input "5"
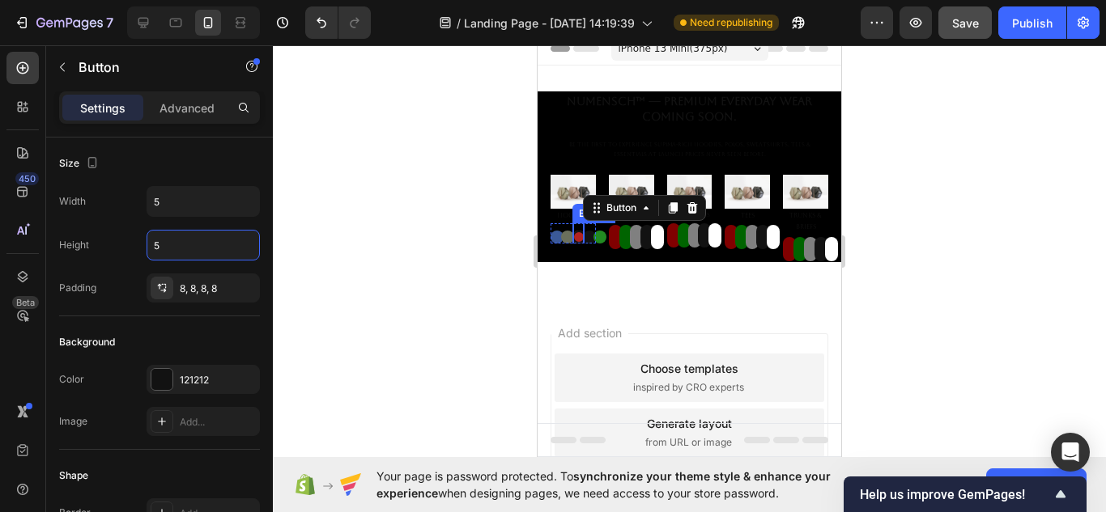
click at [579, 231] on button "Button" at bounding box center [578, 237] width 13 height 13
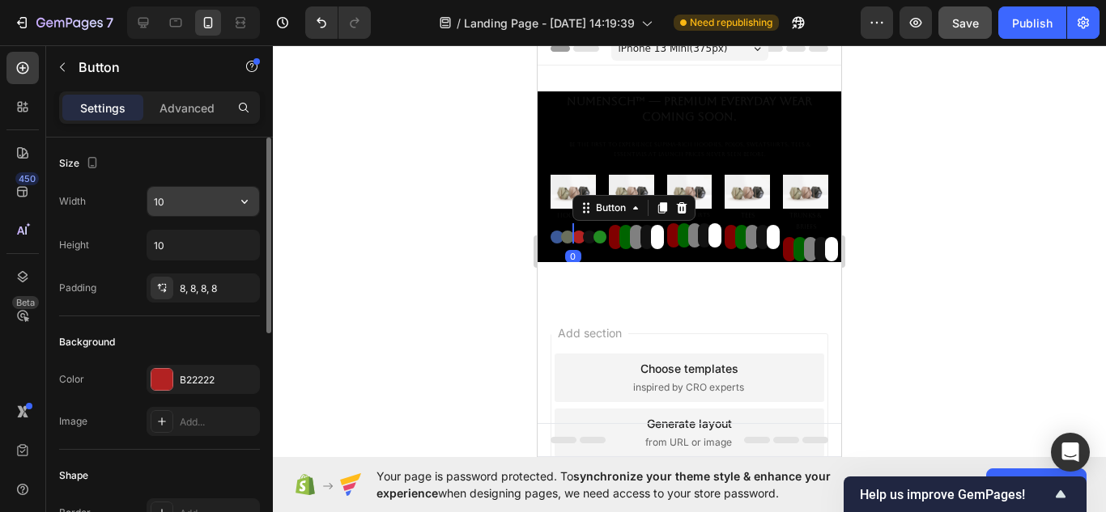
click at [202, 199] on input "10" at bounding box center [203, 201] width 112 height 29
type input "5"
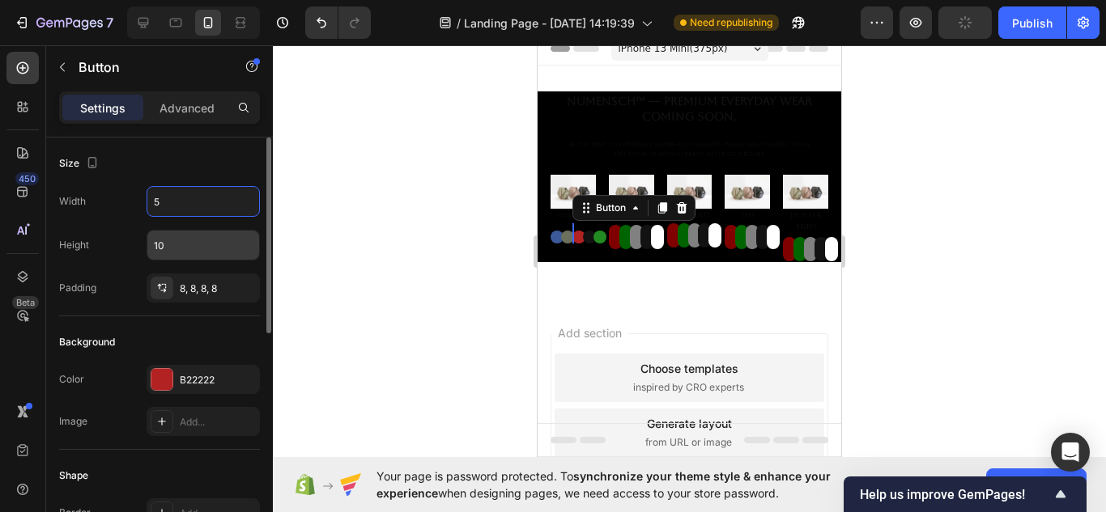
click at [208, 248] on input "10" at bounding box center [203, 245] width 112 height 29
type input "5"
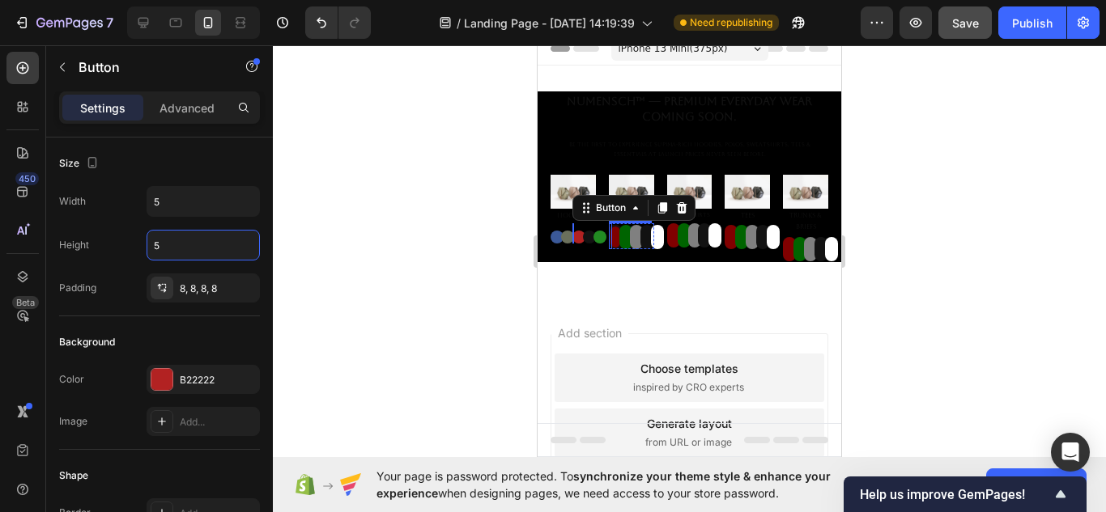
click at [612, 235] on button "Button" at bounding box center [615, 237] width 13 height 24
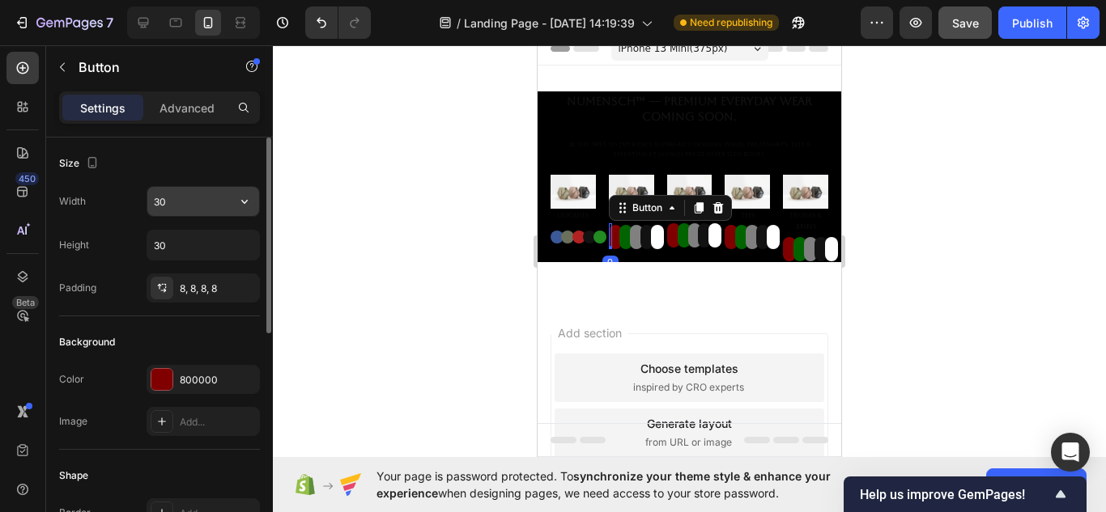
click at [194, 195] on input "30" at bounding box center [203, 201] width 112 height 29
type input "5"
click at [193, 257] on input "30" at bounding box center [203, 245] width 112 height 29
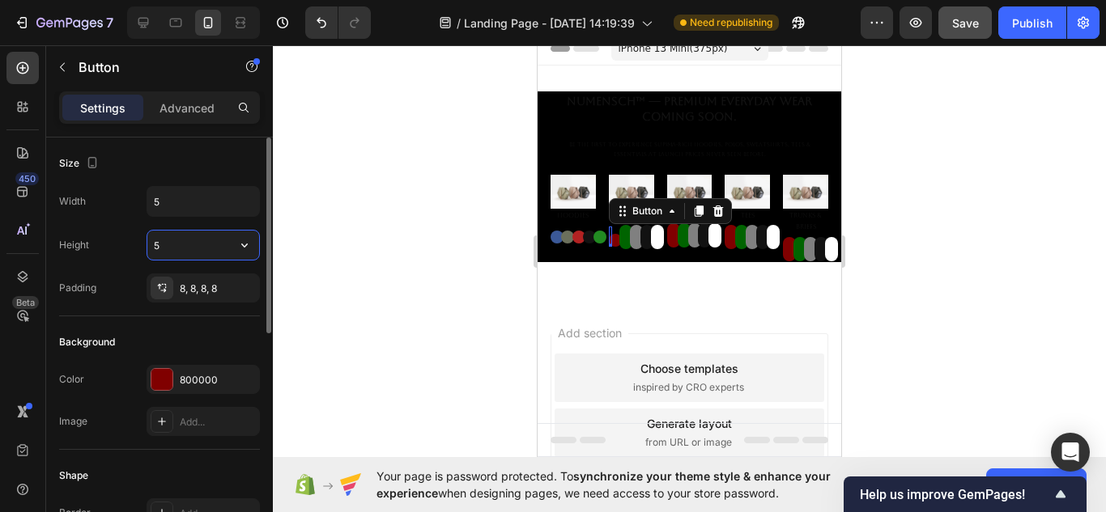
type input "5"
click at [622, 234] on button "Button" at bounding box center [625, 237] width 13 height 24
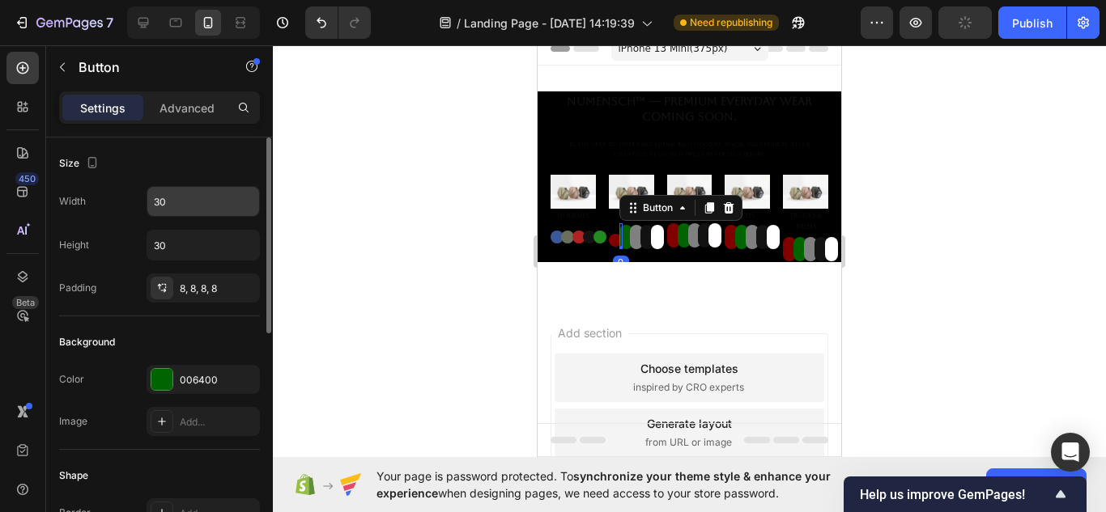
click at [193, 212] on input "30" at bounding box center [203, 201] width 112 height 29
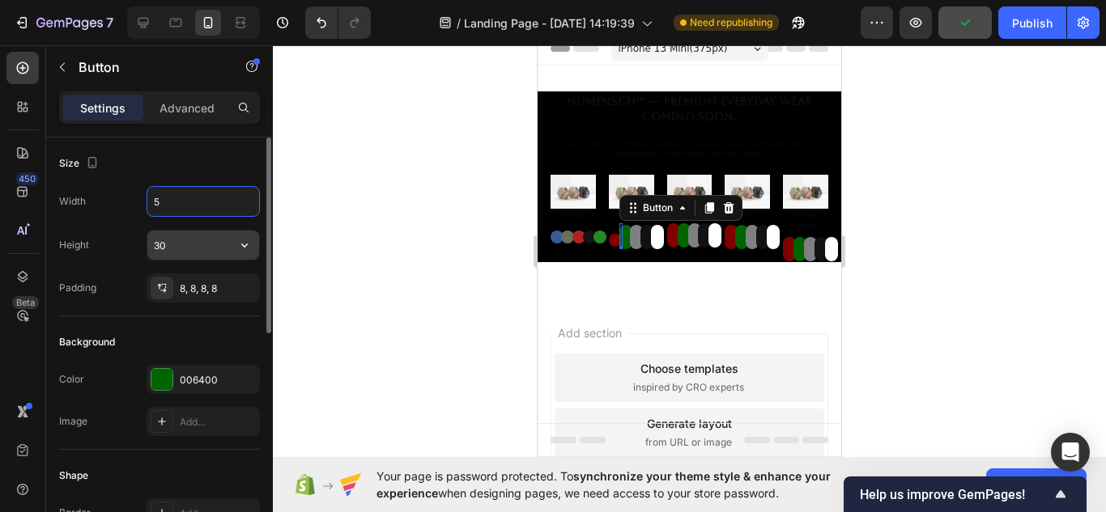
type input "5"
click at [199, 256] on input "30" at bounding box center [203, 245] width 112 height 29
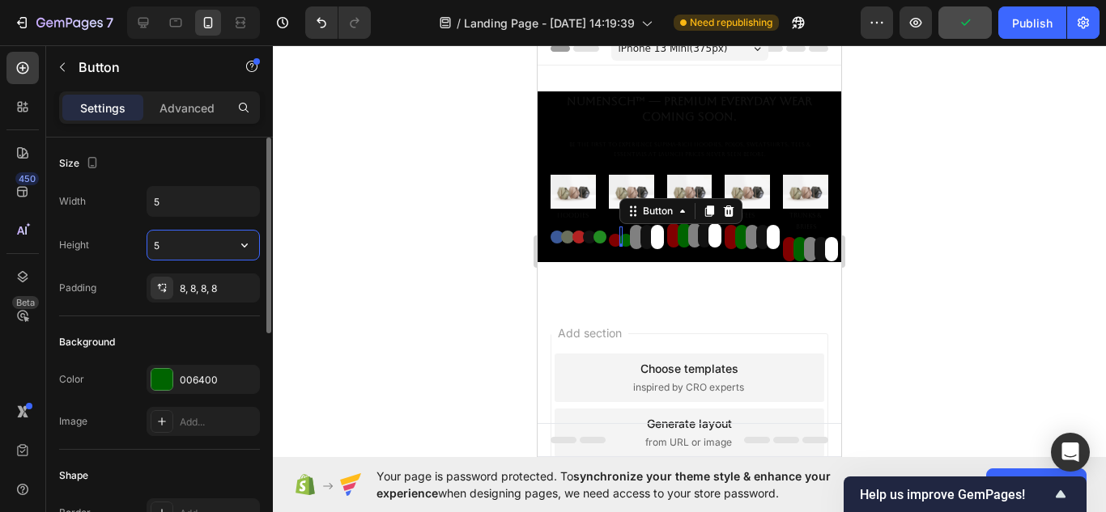
type input "5"
click at [632, 239] on button "Button" at bounding box center [636, 237] width 13 height 24
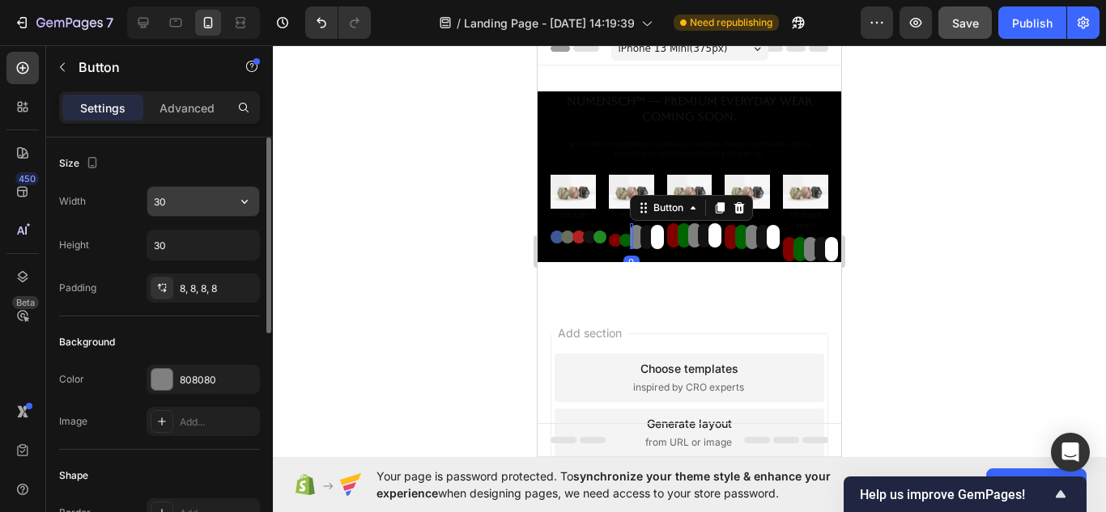
click at [189, 206] on input "30" at bounding box center [203, 201] width 112 height 29
type input "5"
click at [199, 241] on input "30" at bounding box center [203, 245] width 112 height 29
type input "5"
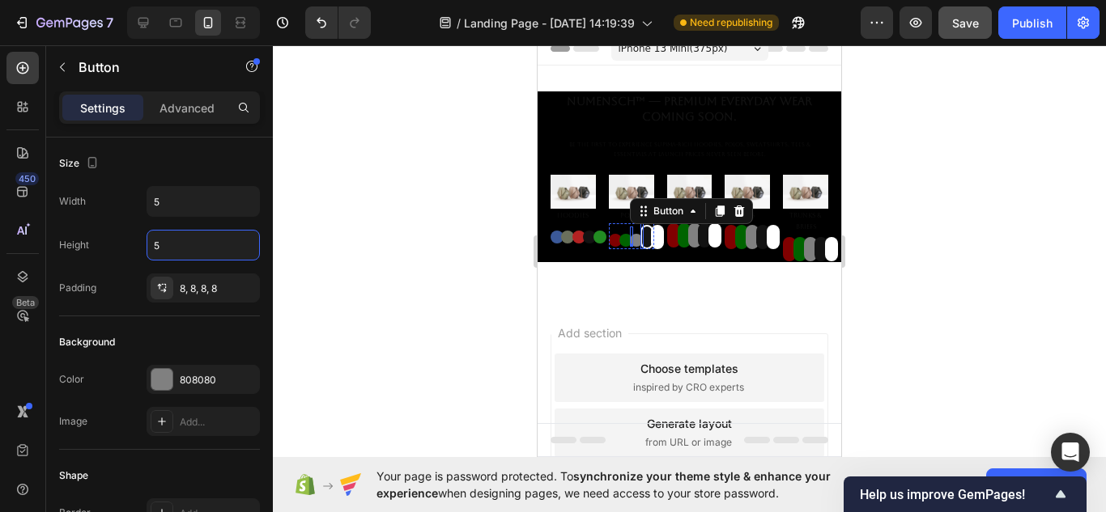
click at [640, 232] on button "Button" at bounding box center [646, 237] width 13 height 24
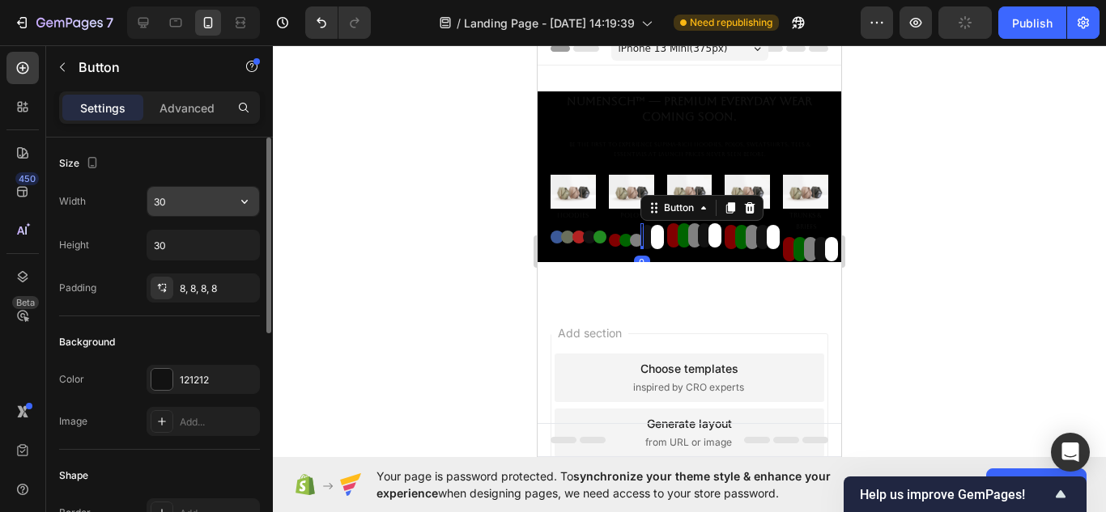
click at [173, 206] on input "30" at bounding box center [203, 201] width 112 height 29
type input "5"
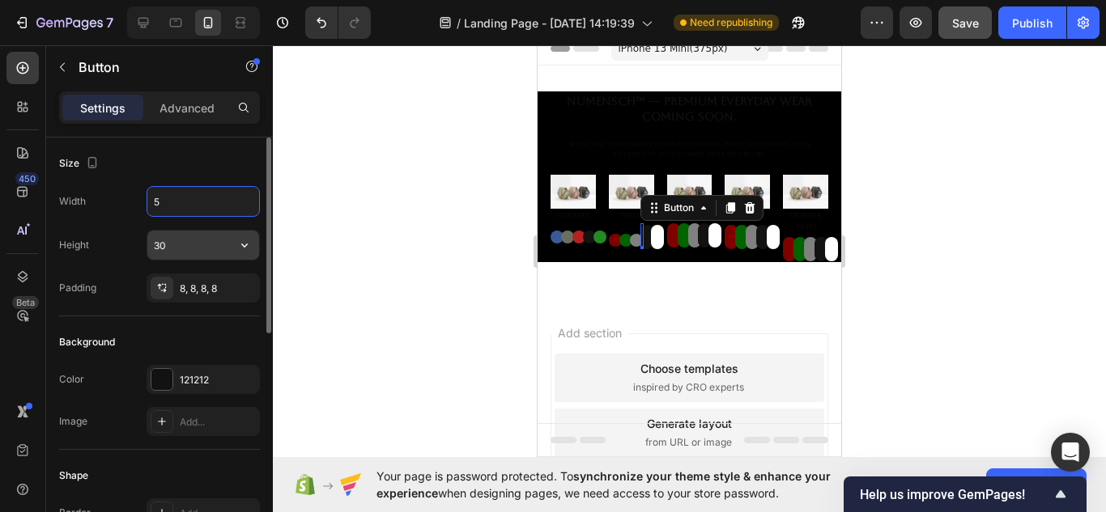
click at [187, 240] on input "30" at bounding box center [203, 245] width 112 height 29
type input "5"
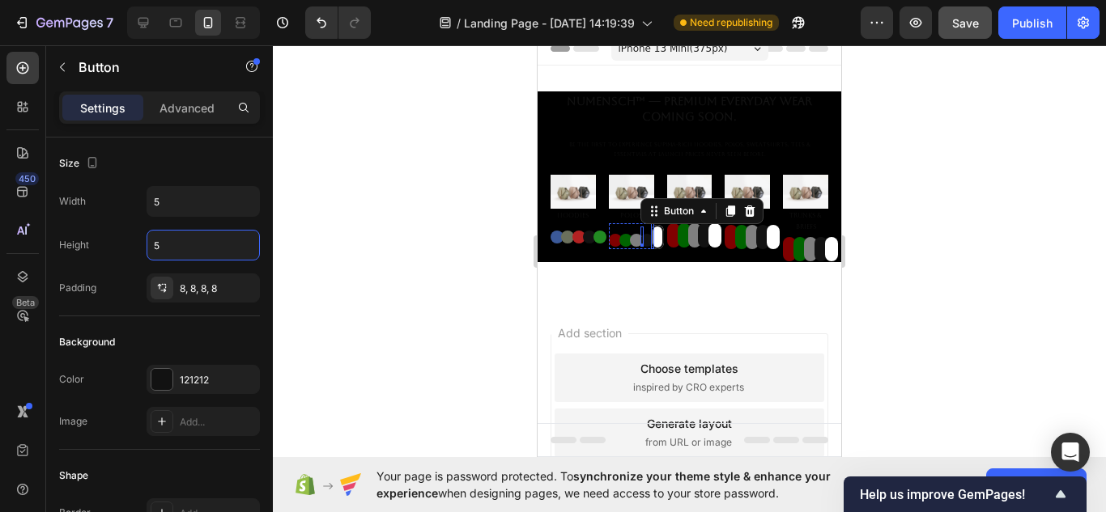
click at [657, 238] on button "Button" at bounding box center [657, 237] width 13 height 24
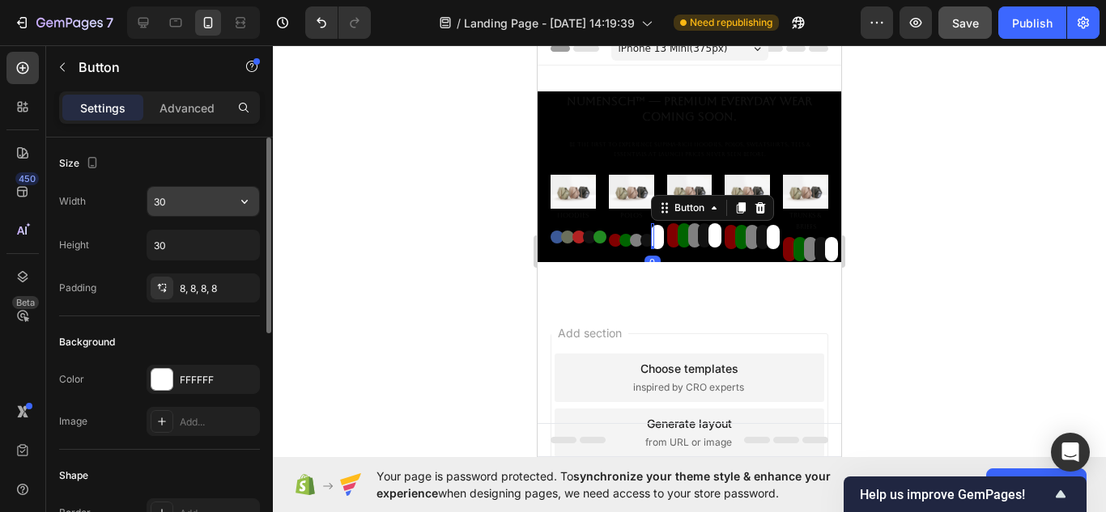
click at [215, 203] on input "30" at bounding box center [203, 201] width 112 height 29
type input "5"
click at [215, 259] on input "30" at bounding box center [203, 245] width 112 height 29
type input "5"
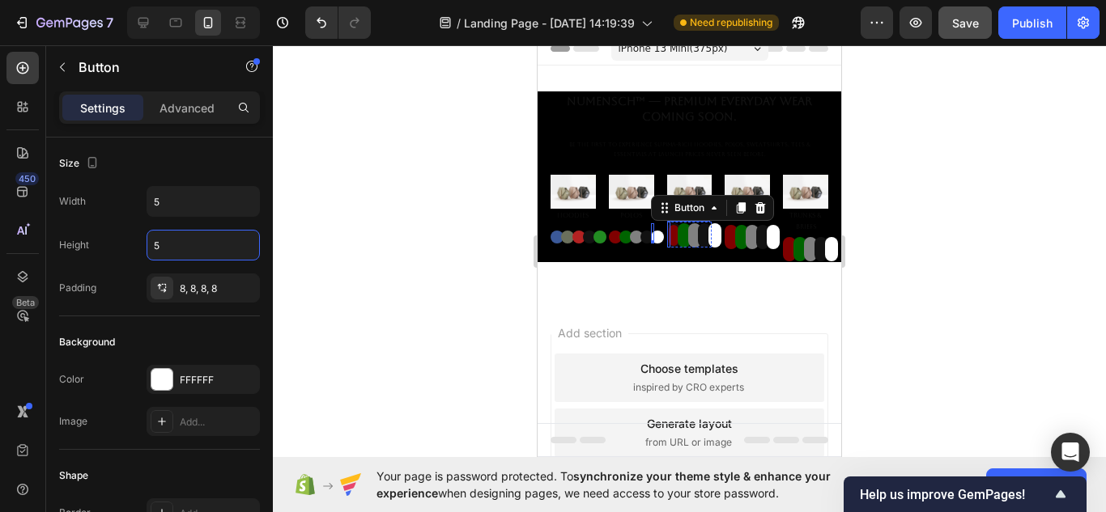
click at [667, 231] on button "Button" at bounding box center [673, 235] width 13 height 24
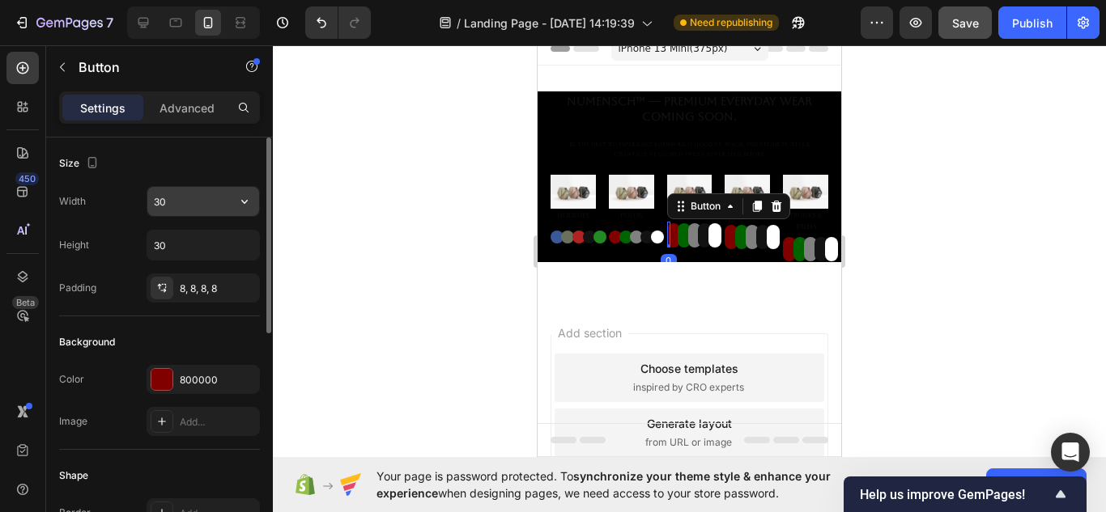
click at [197, 206] on input "30" at bounding box center [203, 201] width 112 height 29
type input "5"
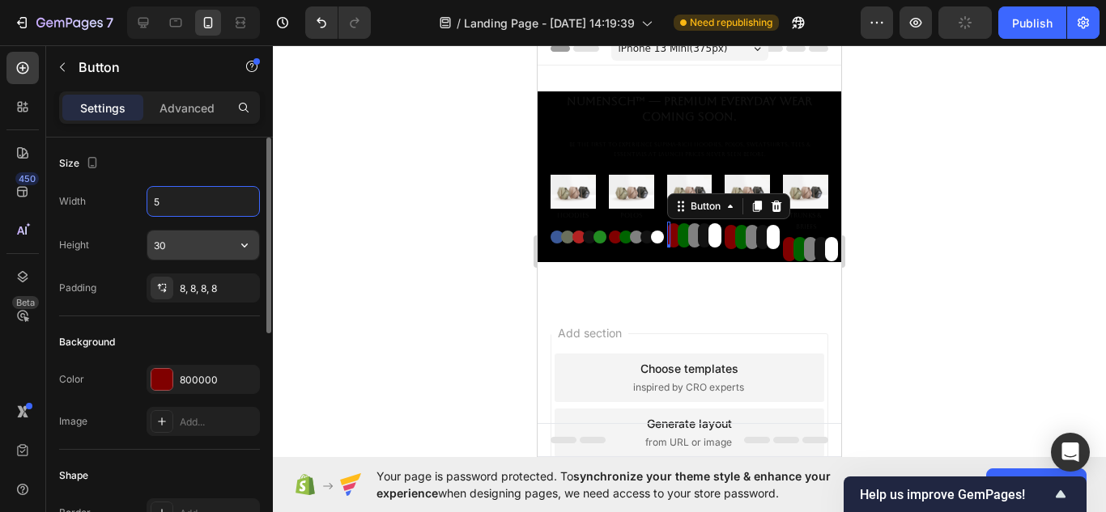
click at [203, 252] on input "30" at bounding box center [203, 245] width 112 height 29
type input "5"
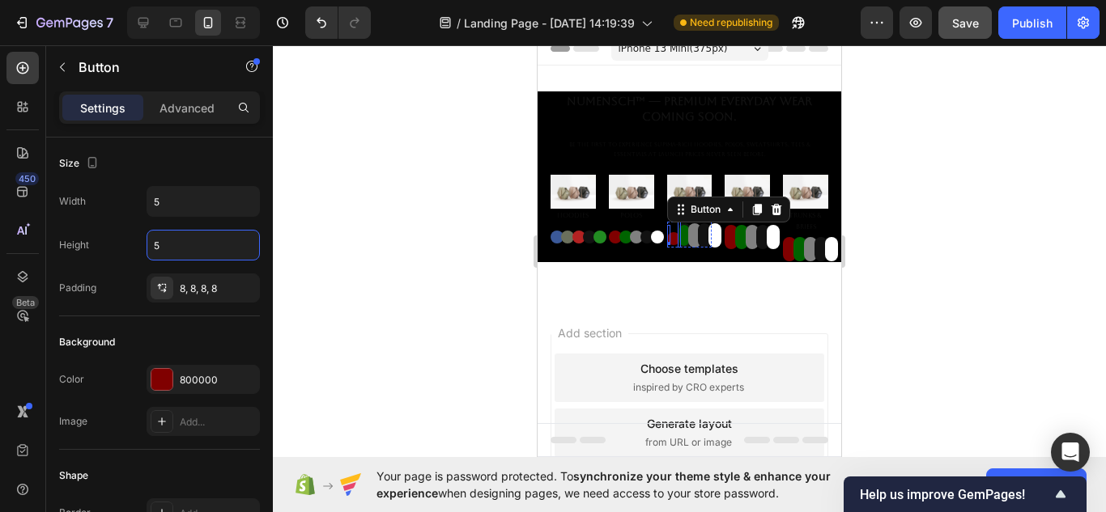
click at [678, 232] on button "Button" at bounding box center [684, 235] width 13 height 24
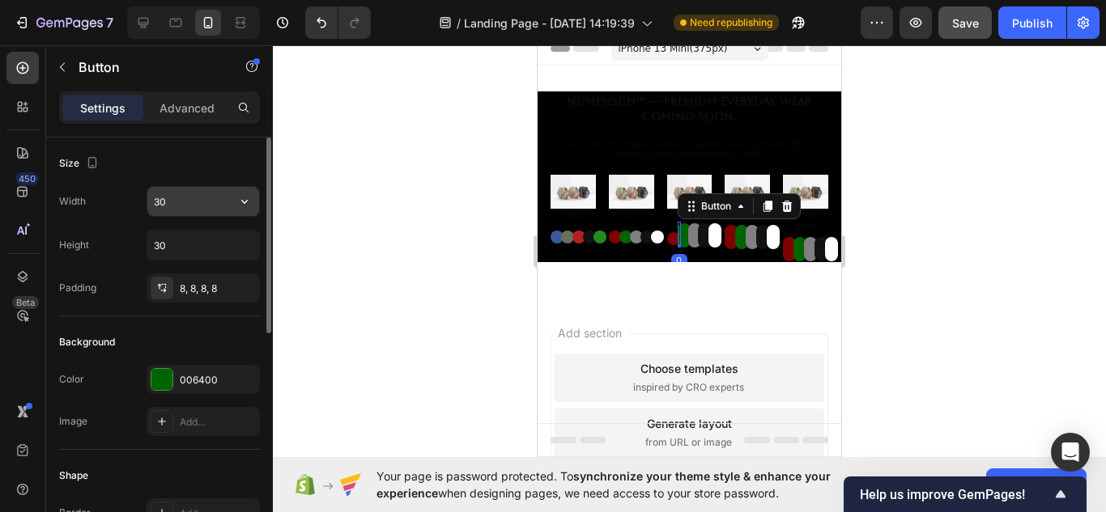
click at [207, 203] on input "30" at bounding box center [203, 201] width 112 height 29
type input "5"
click at [209, 244] on input "30" at bounding box center [203, 245] width 112 height 29
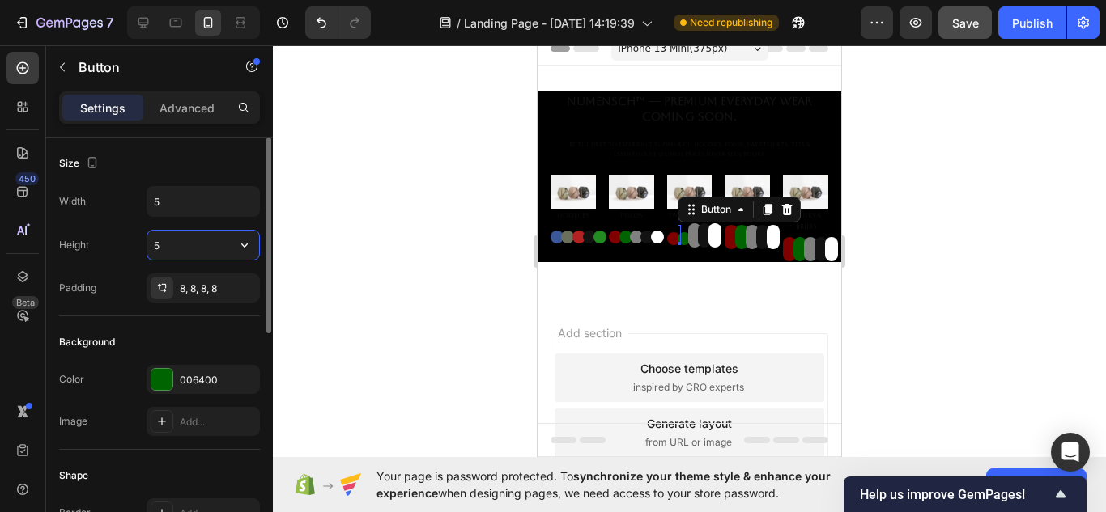
type input "5"
click at [688, 229] on button "Button" at bounding box center [694, 235] width 13 height 24
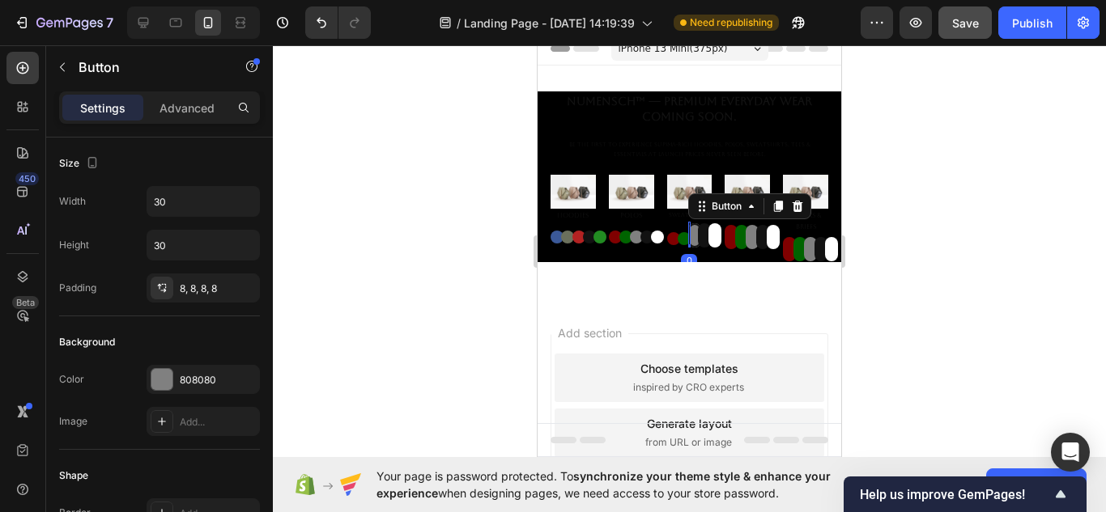
click at [688, 231] on button "Button" at bounding box center [694, 235] width 13 height 24
click at [198, 202] on input "30" at bounding box center [203, 201] width 112 height 29
type input "4"
type input "5"
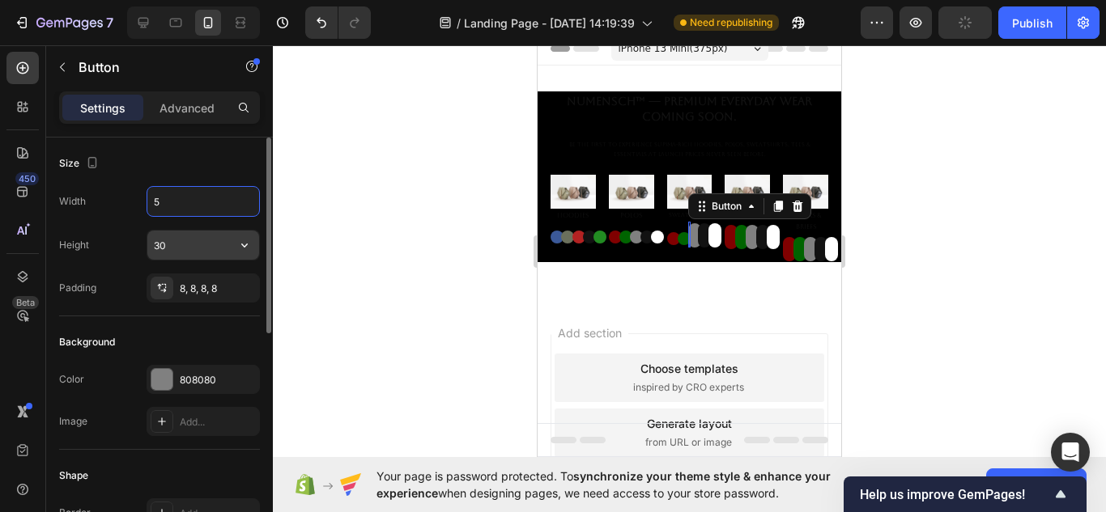
click at [206, 244] on input "30" at bounding box center [203, 245] width 112 height 29
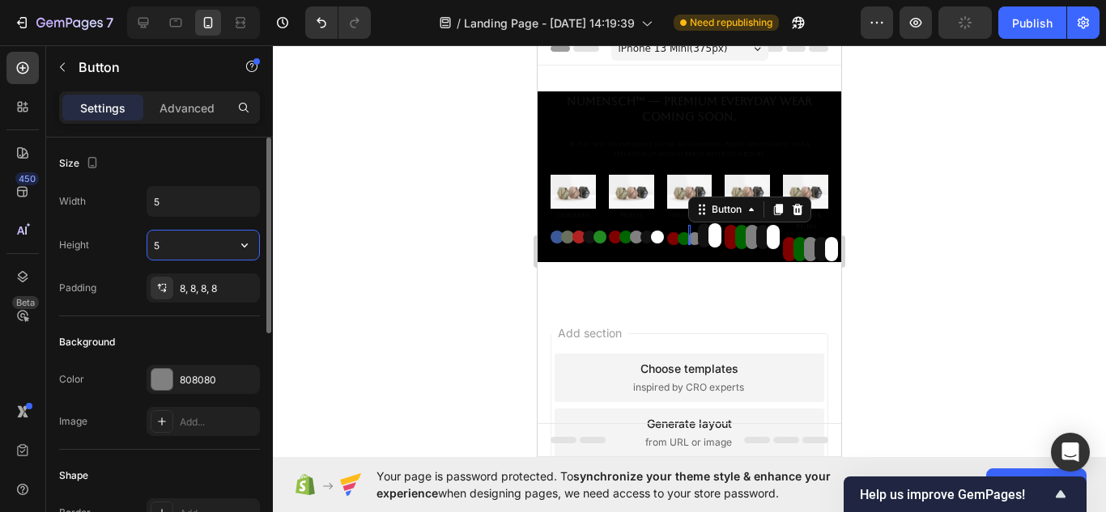
type input "5"
click at [698, 232] on button "Button" at bounding box center [704, 235] width 13 height 24
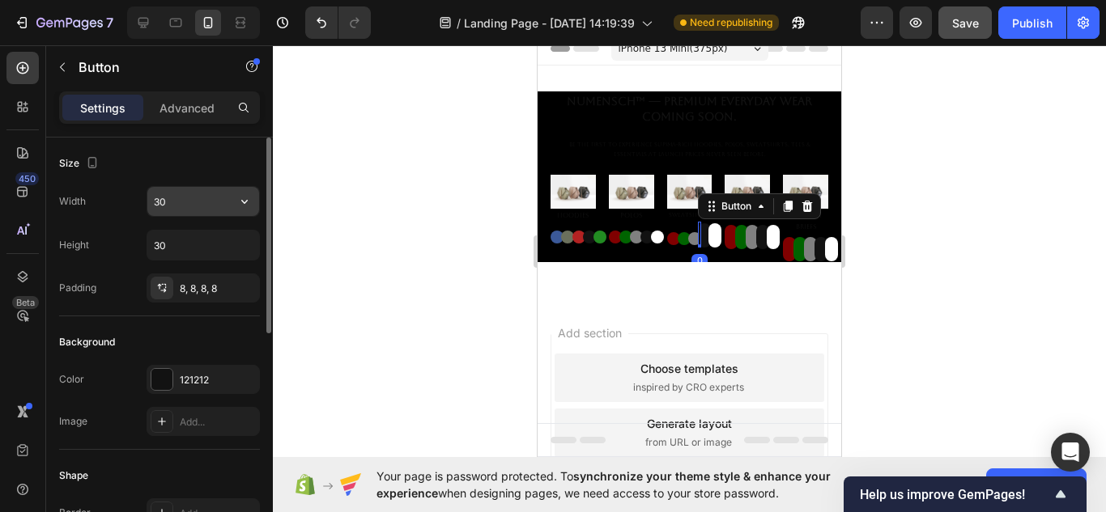
click at [181, 210] on input "30" at bounding box center [203, 201] width 112 height 29
type input "5"
click at [203, 240] on input "30" at bounding box center [203, 245] width 112 height 29
type input "4"
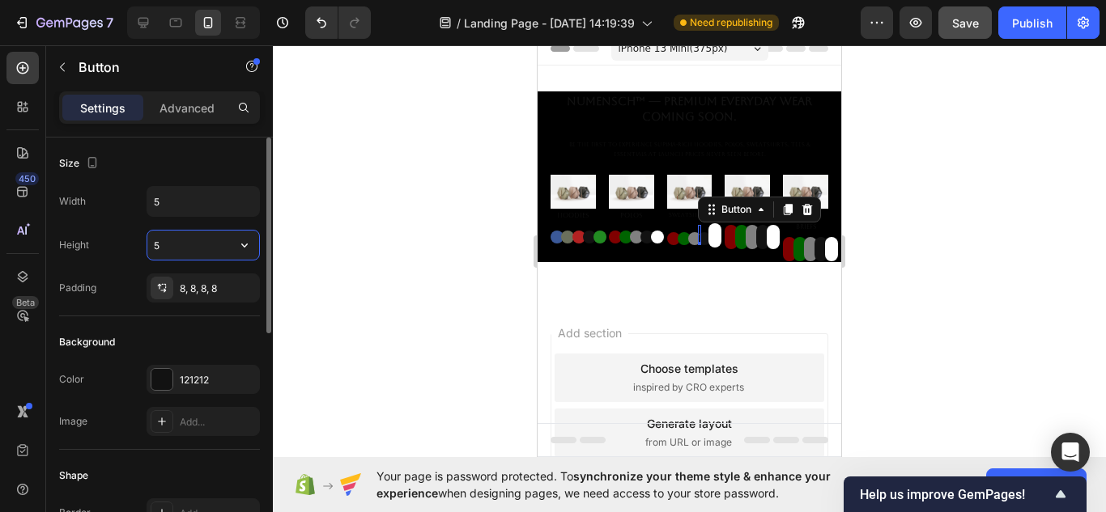
type input "5"
click at [708, 231] on button "Button" at bounding box center [714, 235] width 13 height 24
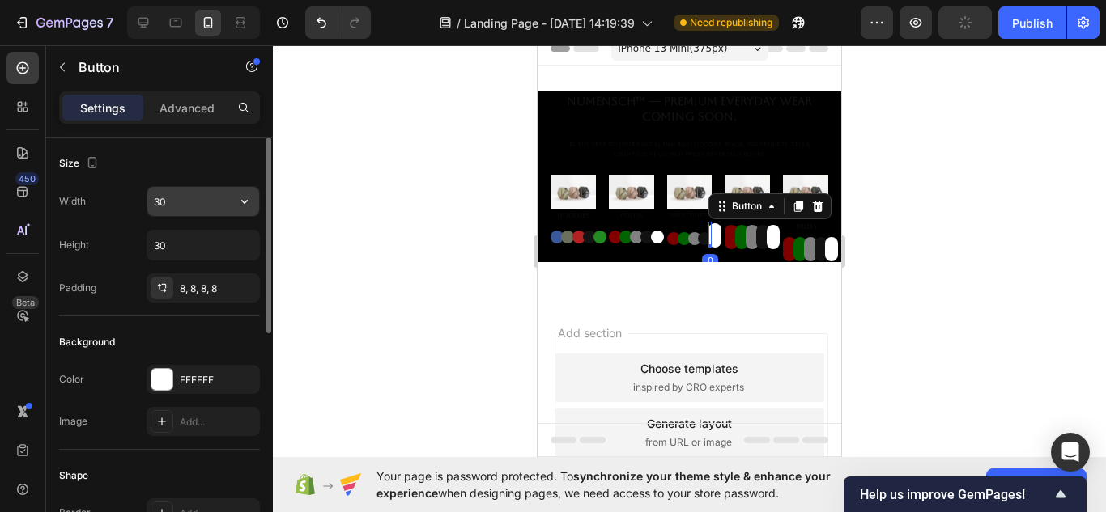
click at [190, 198] on input "30" at bounding box center [203, 201] width 112 height 29
type input "5"
click at [189, 253] on input "30" at bounding box center [203, 245] width 112 height 29
type input "5"
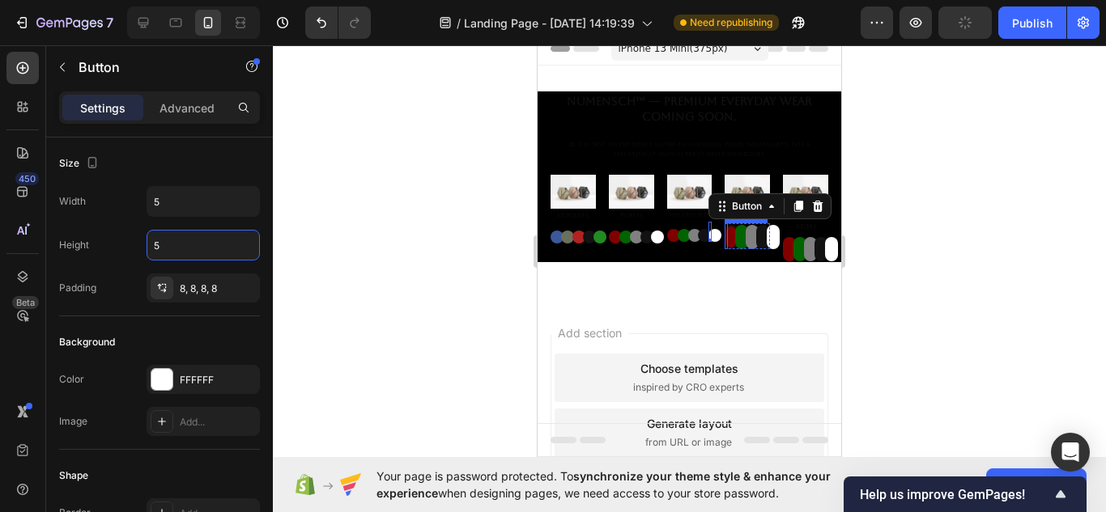
click at [725, 239] on button "Button" at bounding box center [731, 237] width 13 height 24
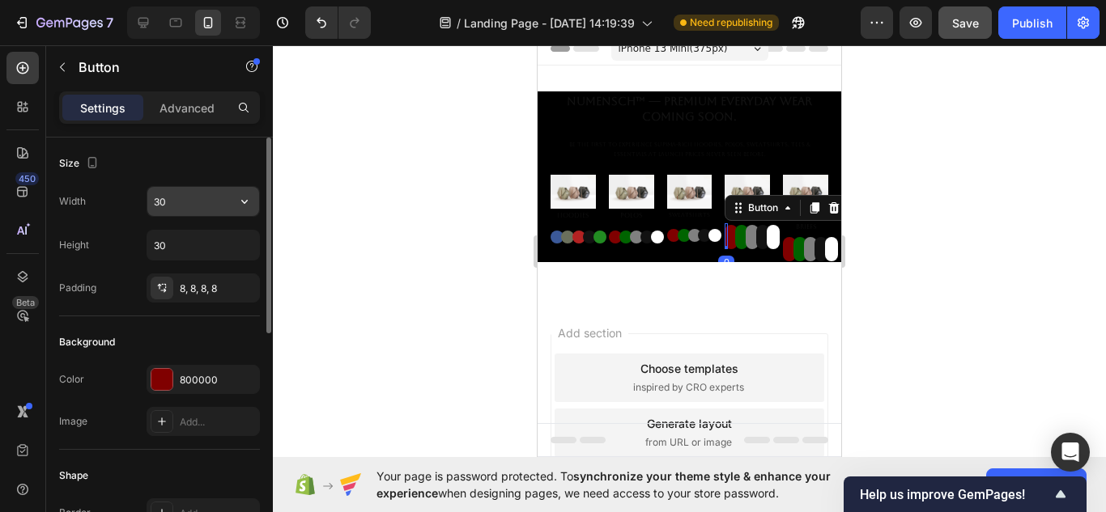
click at [201, 204] on input "30" at bounding box center [203, 201] width 112 height 29
type input "5"
click at [204, 253] on input "30" at bounding box center [203, 245] width 112 height 29
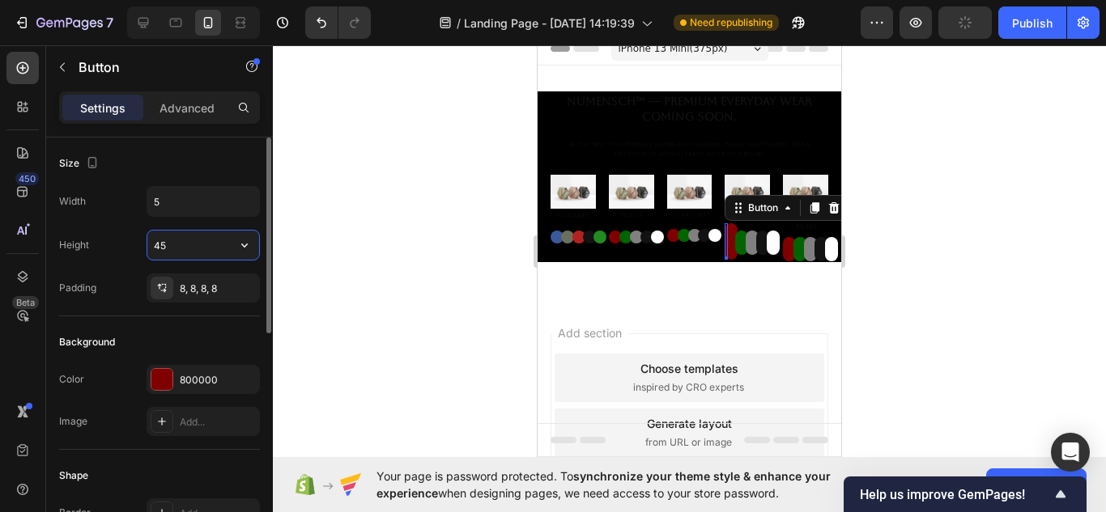
type input "4"
type input "5"
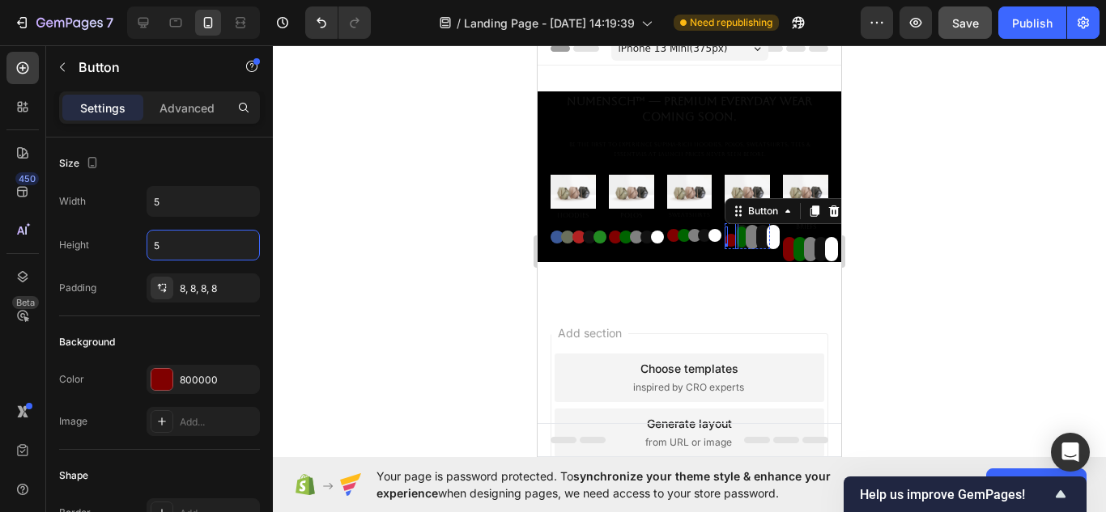
click at [735, 237] on button "Button" at bounding box center [741, 237] width 13 height 24
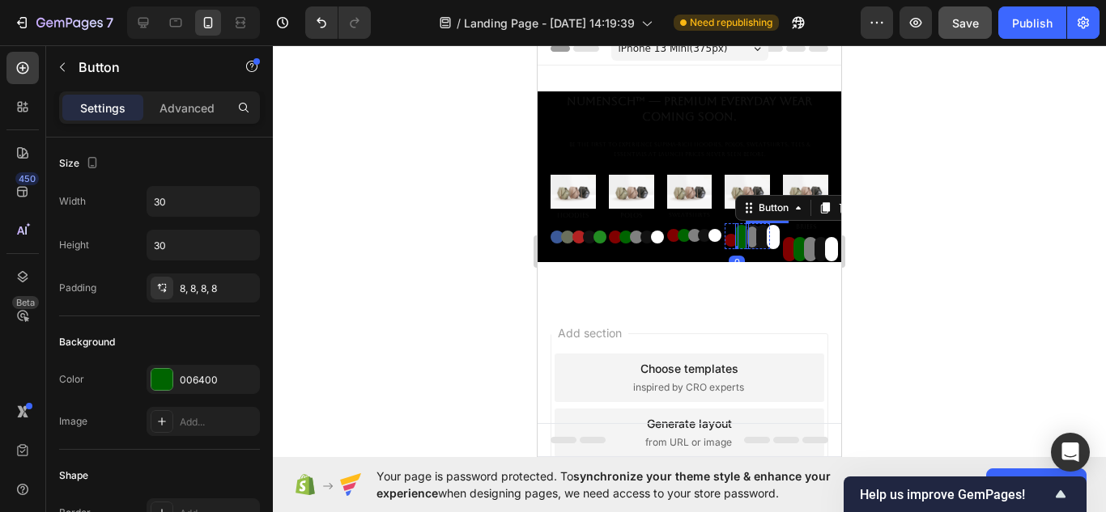
click at [746, 239] on button "Button" at bounding box center [752, 237] width 13 height 24
click at [756, 239] on button "Button" at bounding box center [762, 237] width 13 height 24
click at [767, 236] on button "Button" at bounding box center [773, 237] width 13 height 24
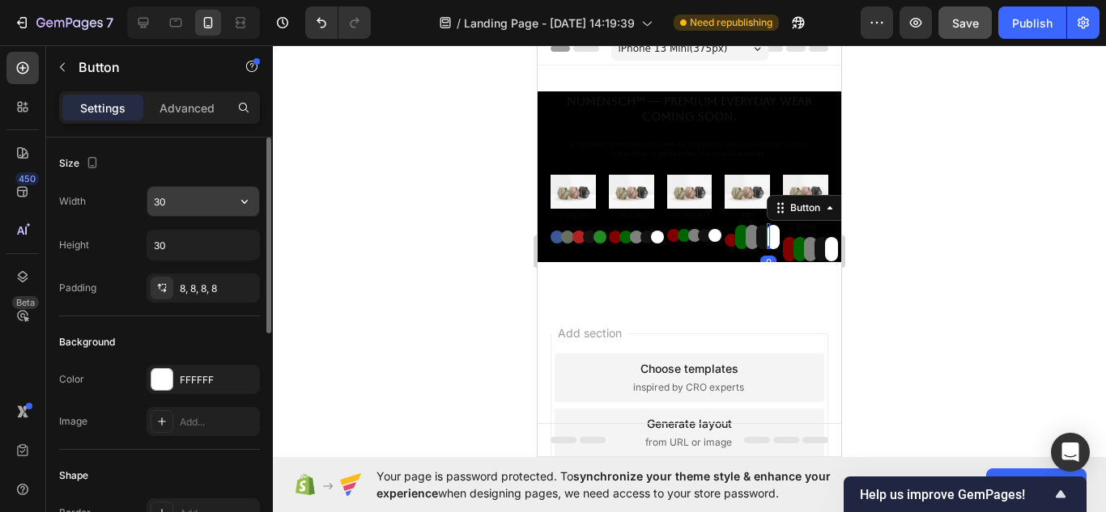
click at [176, 211] on input "30" at bounding box center [203, 201] width 112 height 29
type input "5"
click at [185, 244] on input "30" at bounding box center [203, 245] width 112 height 29
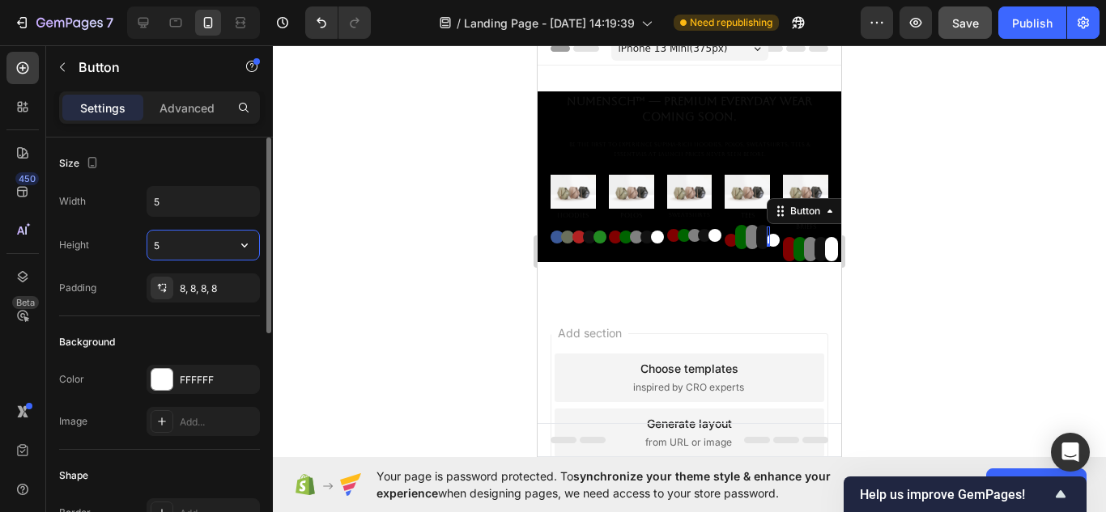
type input "5"
click at [735, 237] on button "Button" at bounding box center [741, 237] width 13 height 24
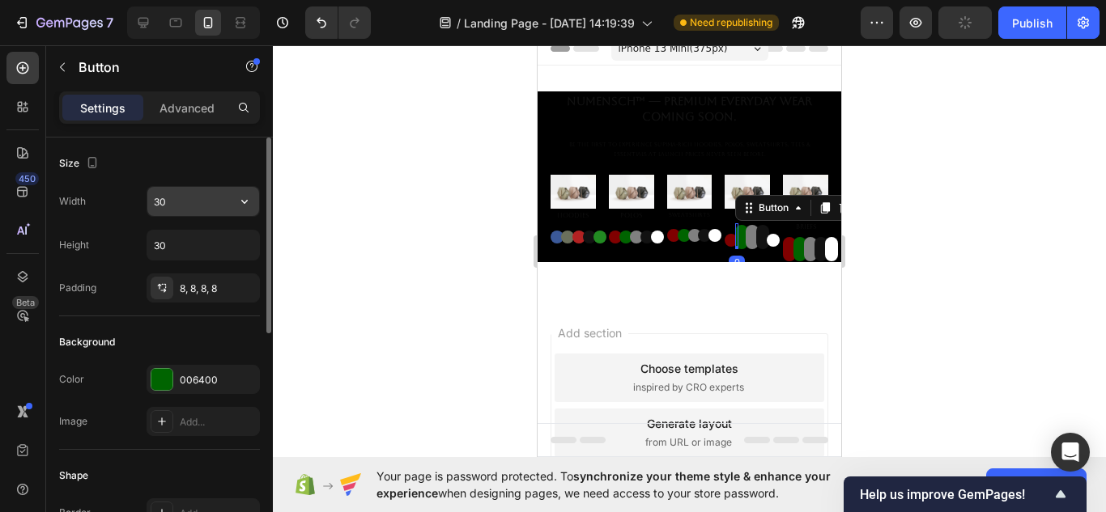
click at [175, 207] on input "30" at bounding box center [203, 201] width 112 height 29
type input "5"
click at [192, 265] on div "Width 5 Height 30 Padding 8, 8, 8, 8" at bounding box center [159, 244] width 201 height 117
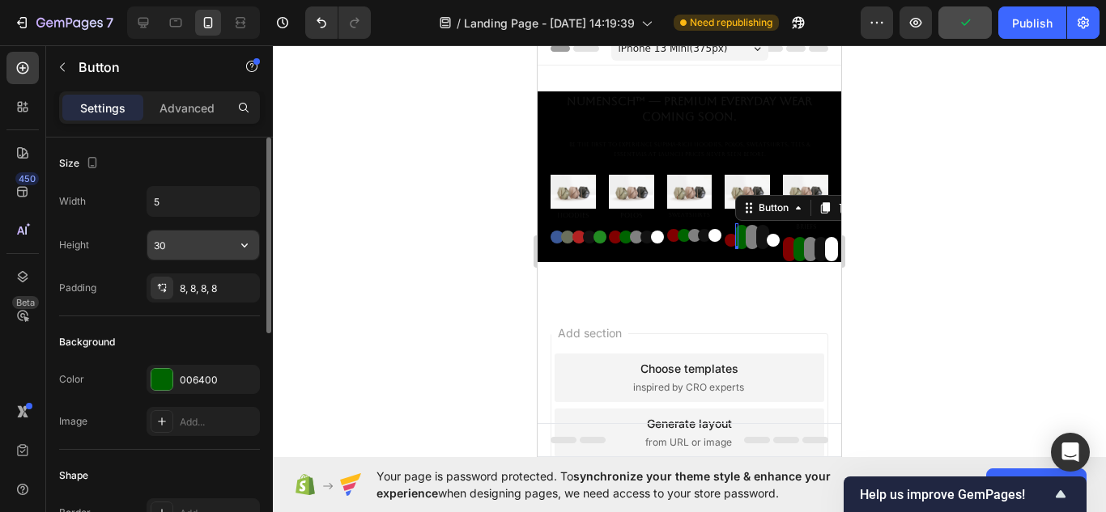
click at [189, 258] on input "30" at bounding box center [203, 245] width 112 height 29
type input "5"
click at [746, 235] on button "Button" at bounding box center [752, 237] width 13 height 24
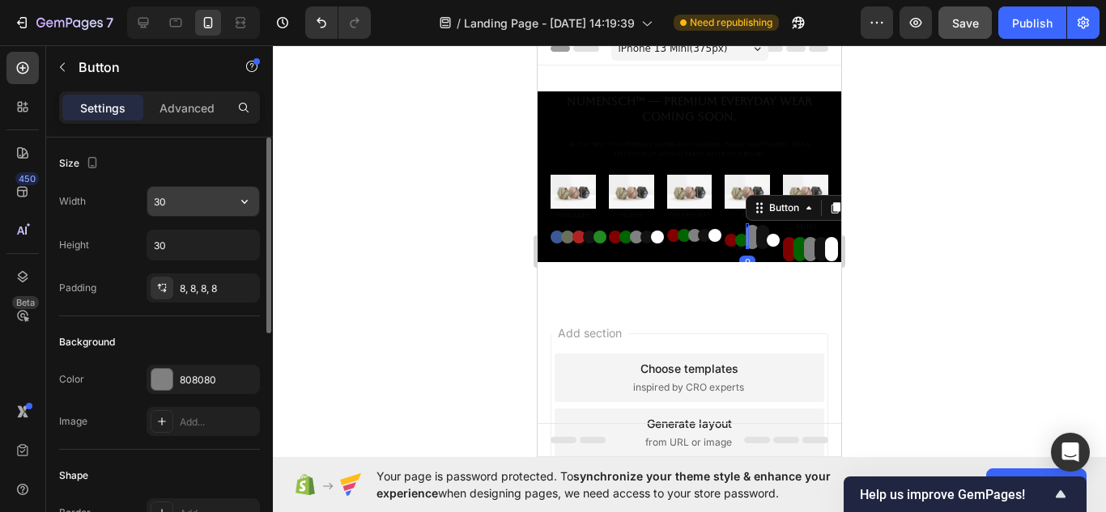
click at [221, 201] on input "30" at bounding box center [203, 201] width 112 height 29
type input "5"
click at [210, 244] on input "30" at bounding box center [203, 245] width 112 height 29
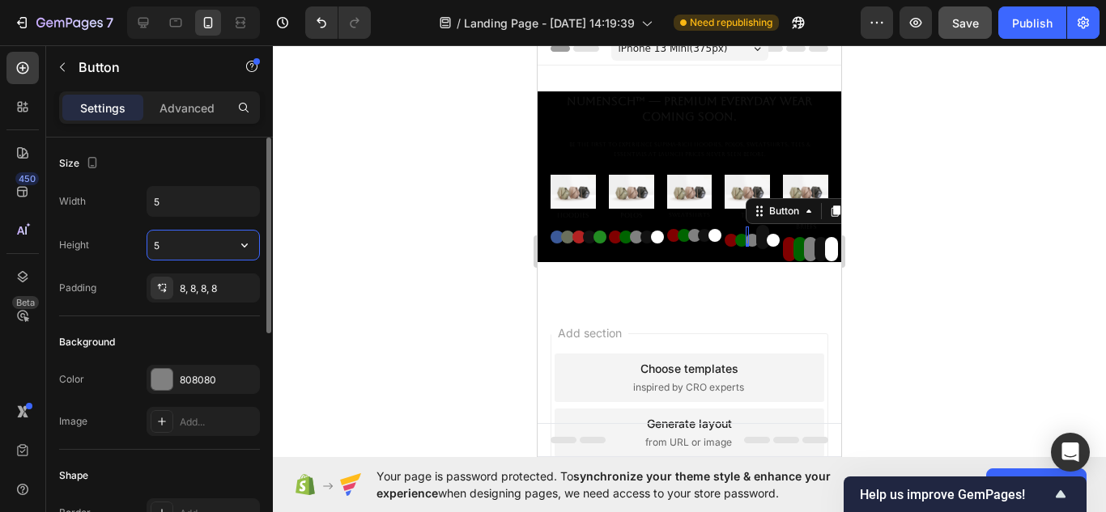
type input "5"
click at [756, 232] on button "Button" at bounding box center [762, 237] width 13 height 24
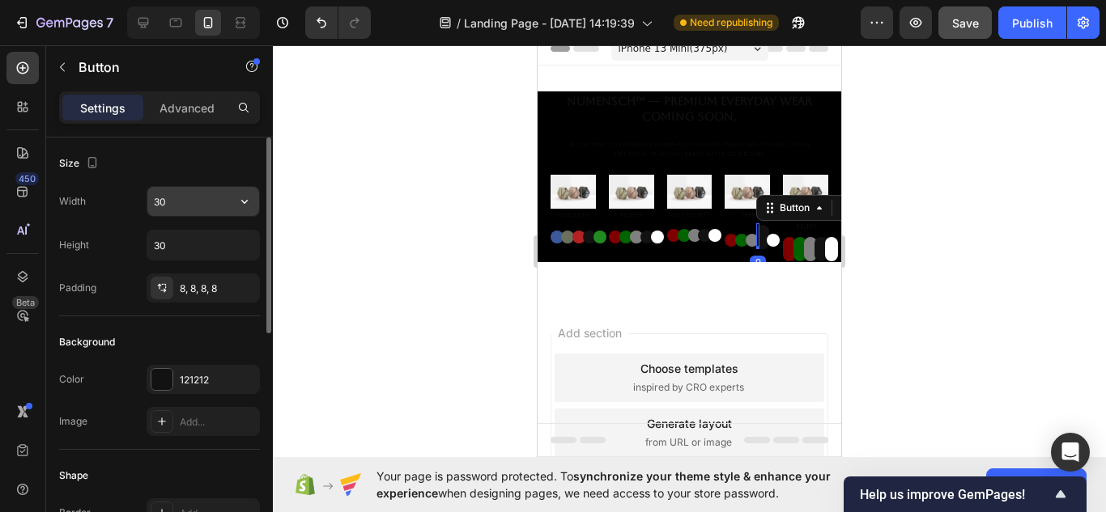
click at [200, 206] on input "30" at bounding box center [203, 201] width 112 height 29
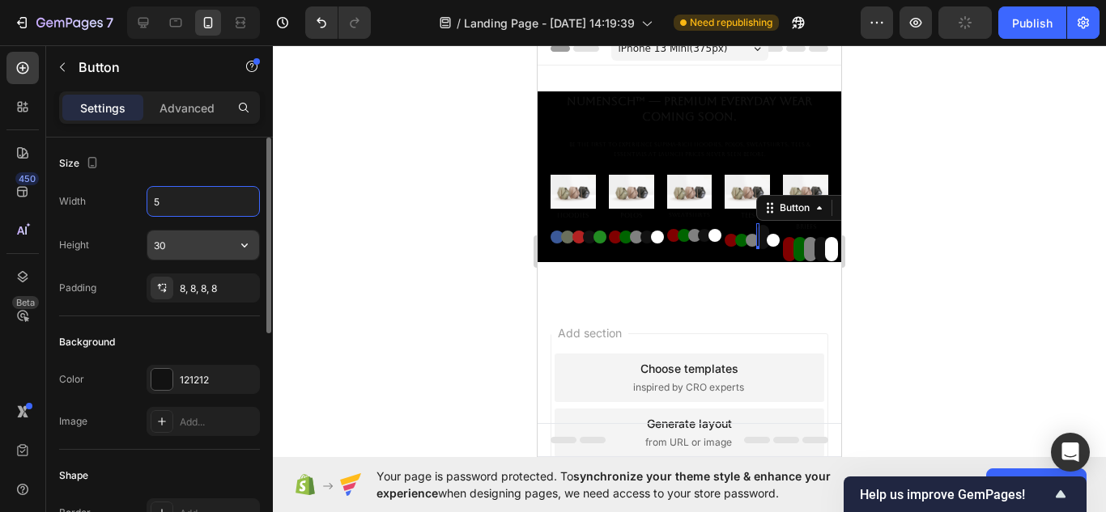
type input "5"
click at [211, 248] on input "30" at bounding box center [203, 245] width 112 height 29
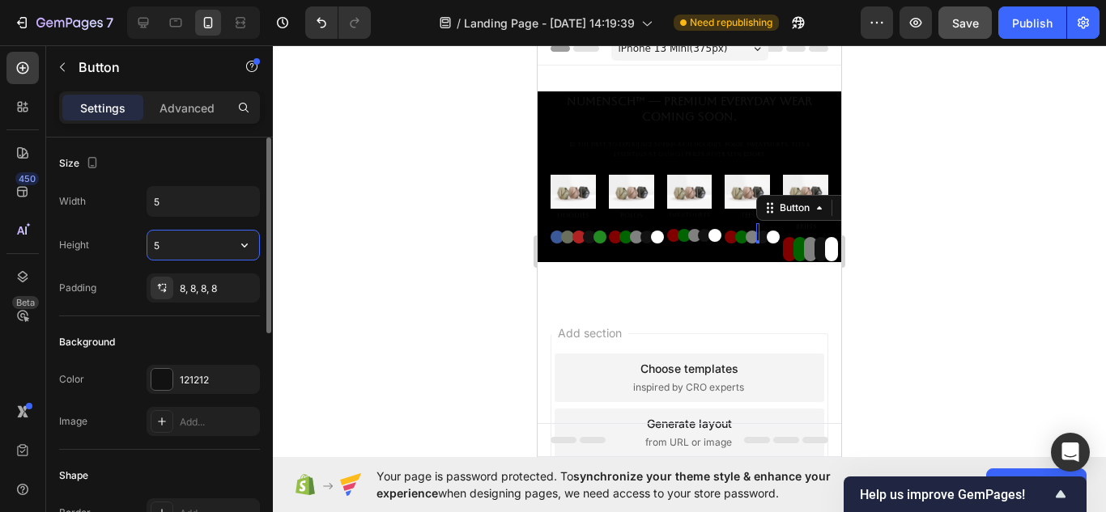
type input "5"
click at [783, 241] on button "Button" at bounding box center [789, 249] width 13 height 24
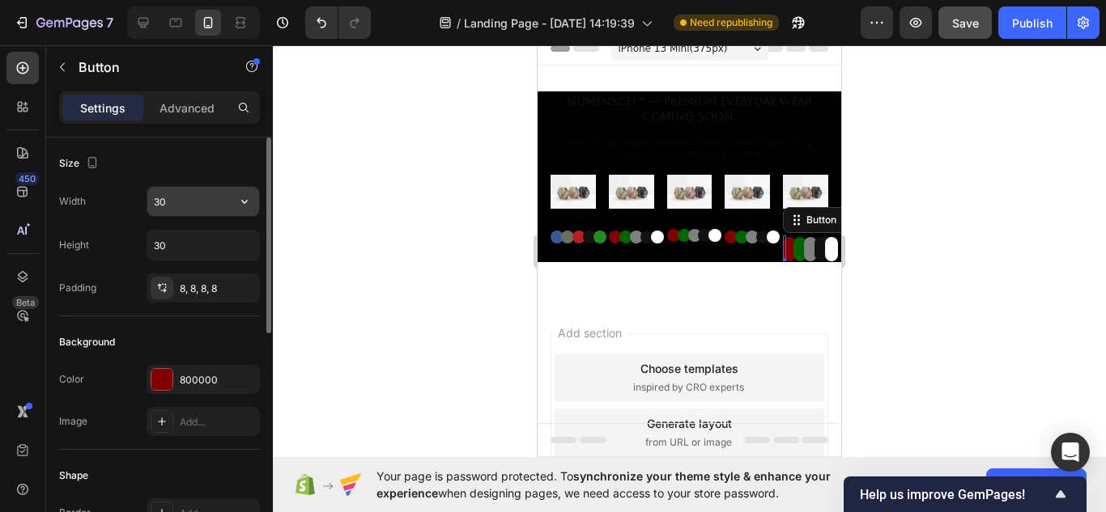
click at [211, 195] on input "30" at bounding box center [203, 201] width 112 height 29
type input "5"
click at [206, 252] on input "30" at bounding box center [203, 245] width 112 height 29
type input "5"
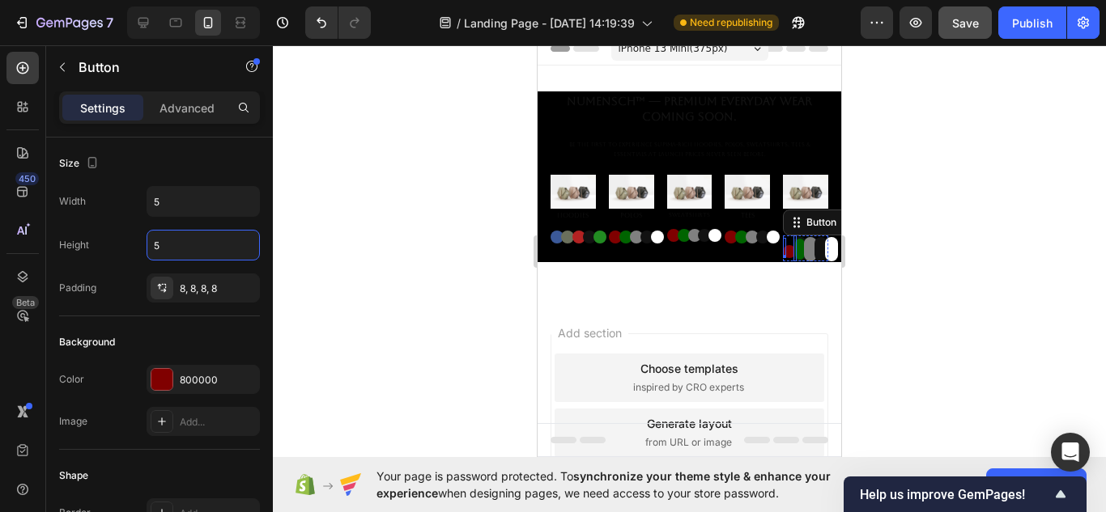
click at [793, 245] on button "Button" at bounding box center [799, 249] width 13 height 24
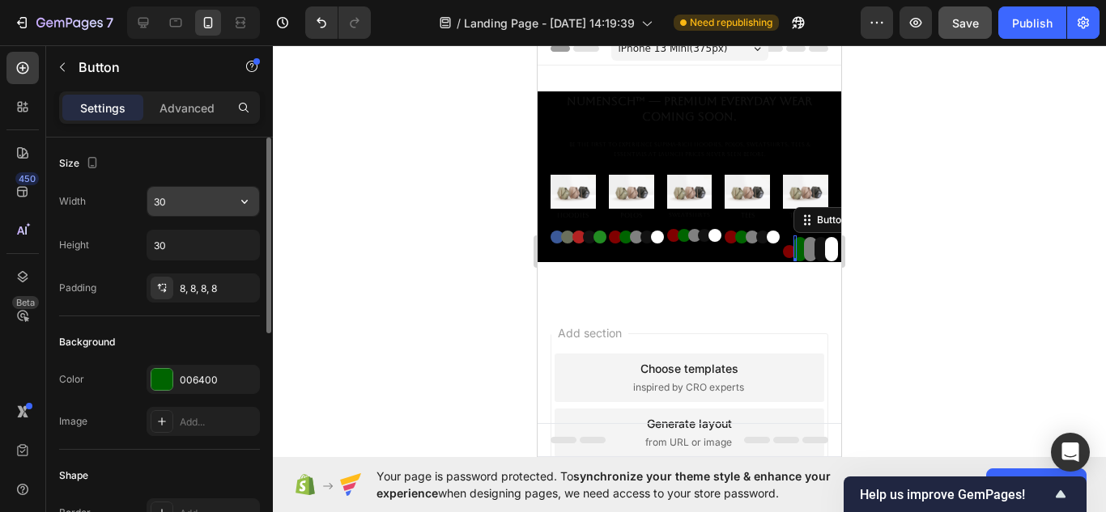
click at [204, 211] on input "30" at bounding box center [203, 201] width 112 height 29
type input "5"
click at [193, 250] on input "30" at bounding box center [203, 245] width 112 height 29
type input "5"
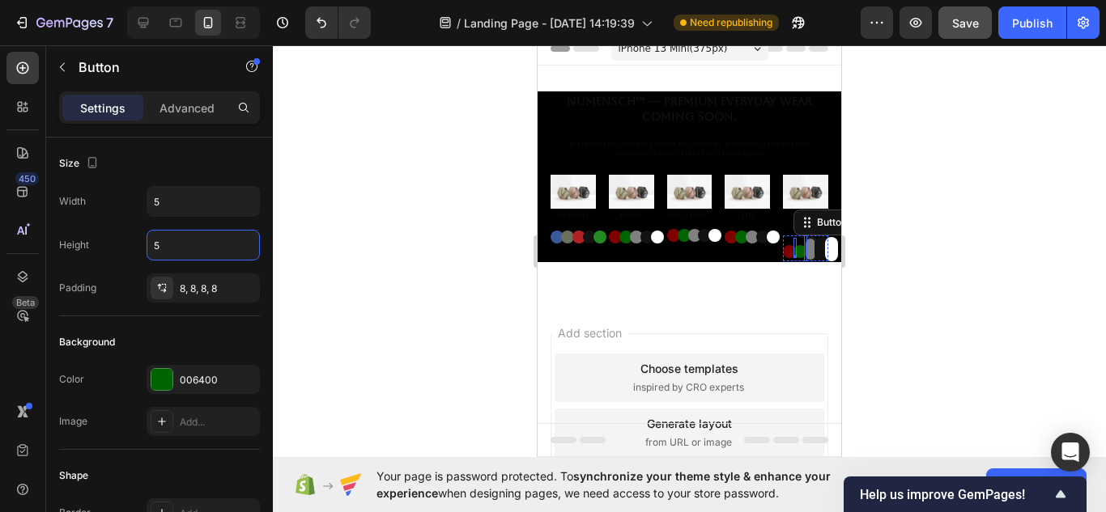
click at [804, 240] on button "Button" at bounding box center [810, 249] width 13 height 24
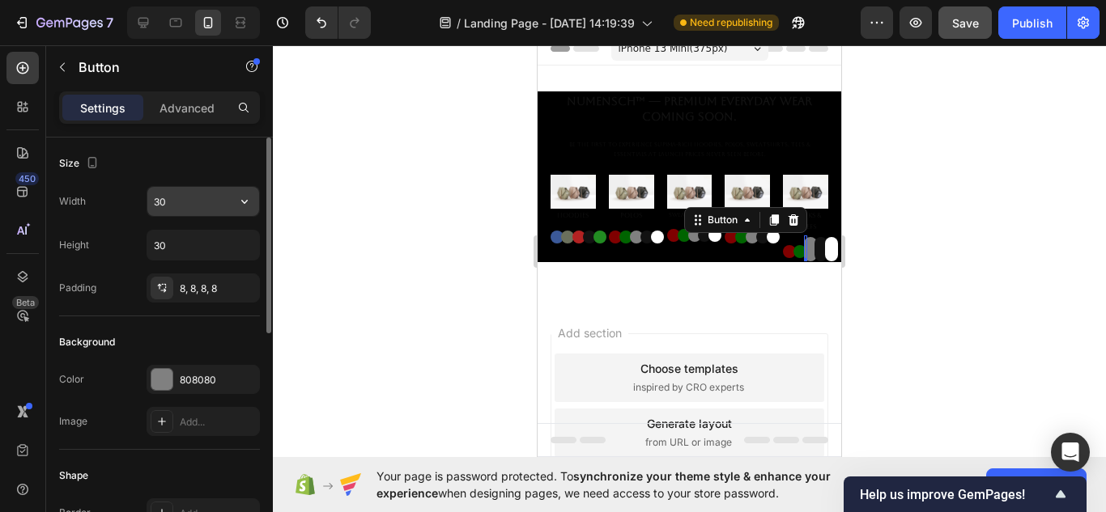
click at [215, 201] on input "30" at bounding box center [203, 201] width 112 height 29
type input "5"
click at [203, 240] on input "30" at bounding box center [203, 245] width 112 height 29
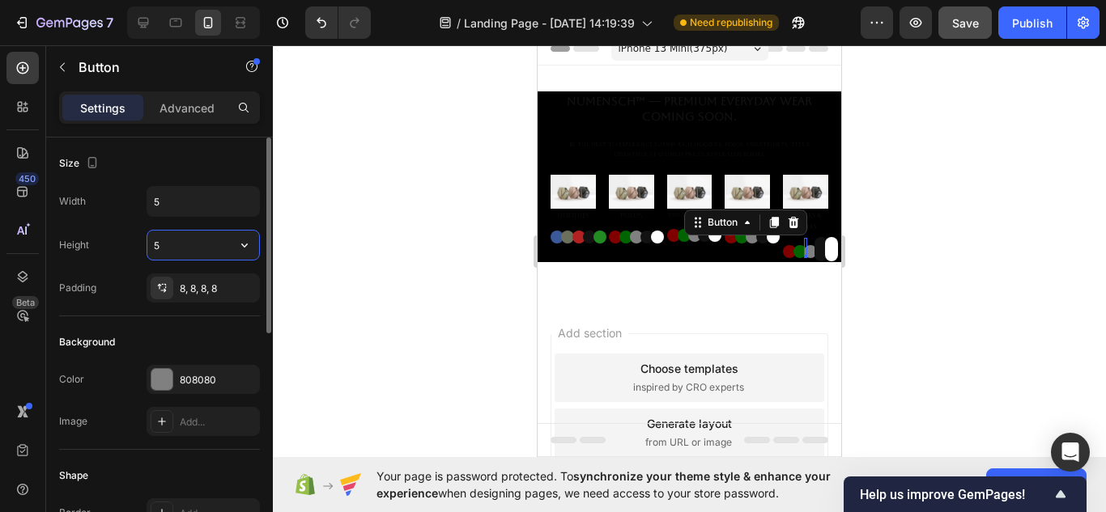
type input "5"
click at [814, 244] on button "Button" at bounding box center [820, 249] width 13 height 24
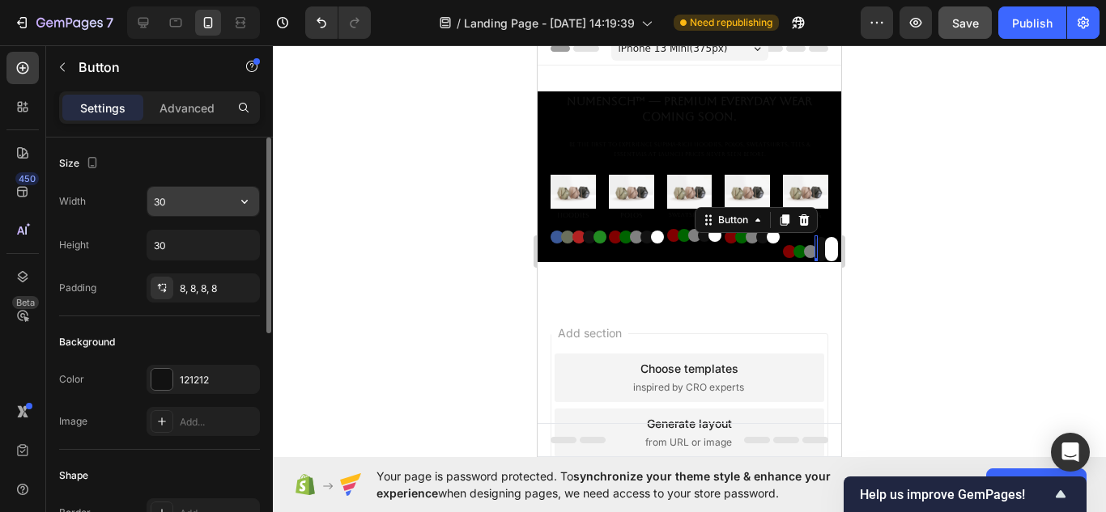
click at [178, 198] on input "30" at bounding box center [203, 201] width 112 height 29
type input "5"
click at [181, 249] on input "30" at bounding box center [203, 245] width 112 height 29
type input "5"
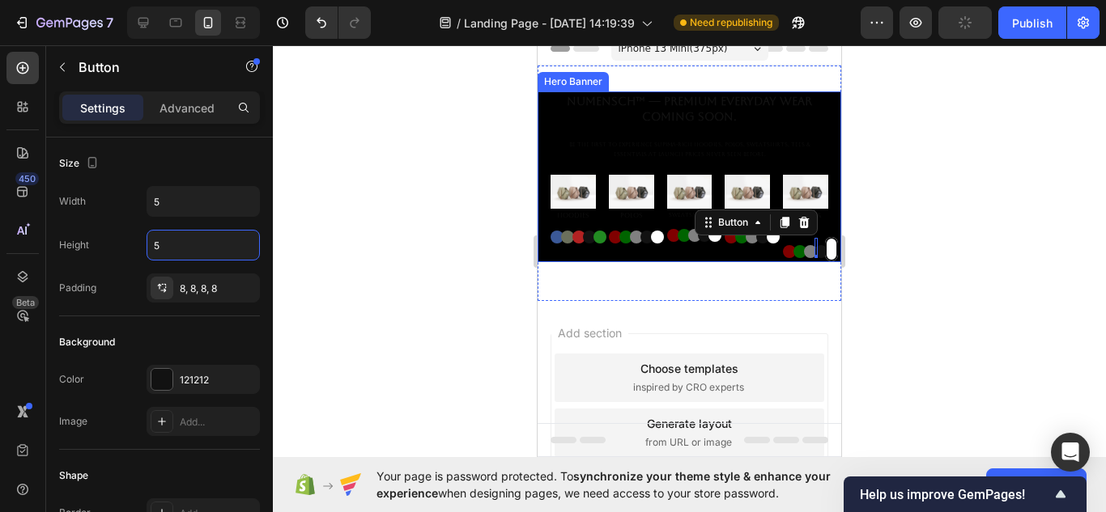
click at [825, 243] on button "Button" at bounding box center [831, 249] width 13 height 24
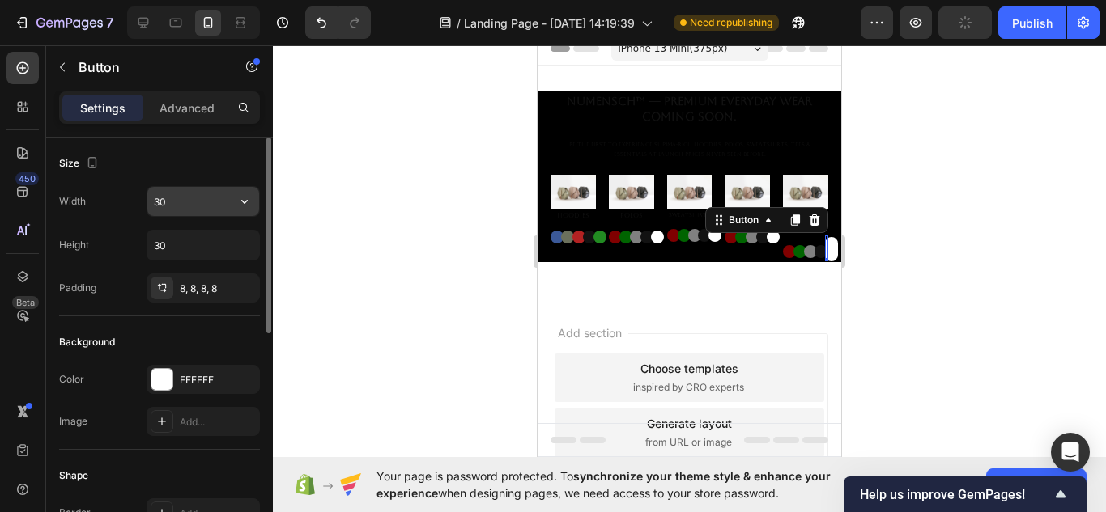
click at [191, 206] on input "30" at bounding box center [203, 201] width 112 height 29
type input "5"
click at [213, 253] on input "30" at bounding box center [203, 245] width 112 height 29
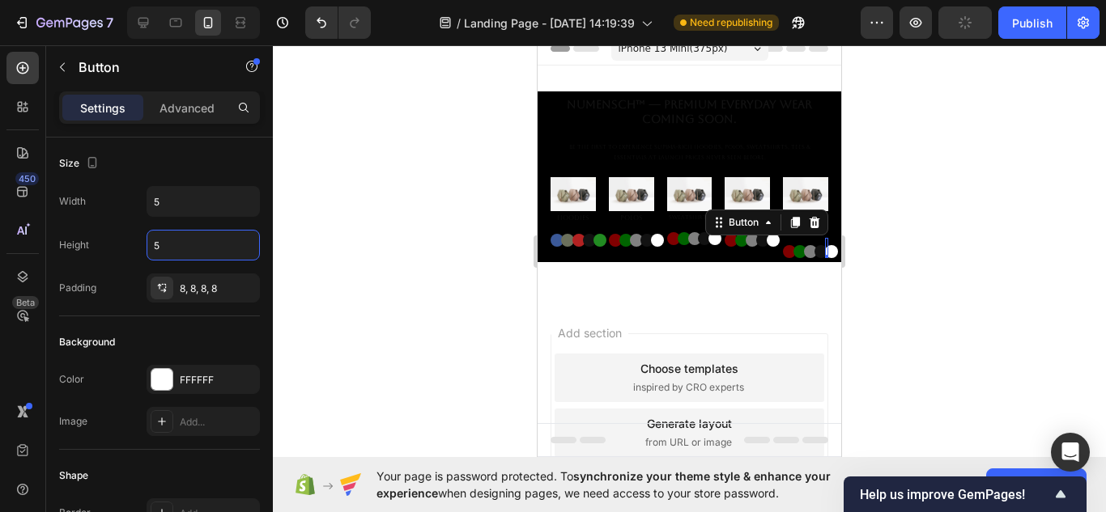
type input "5"
click at [423, 241] on div at bounding box center [689, 278] width 833 height 467
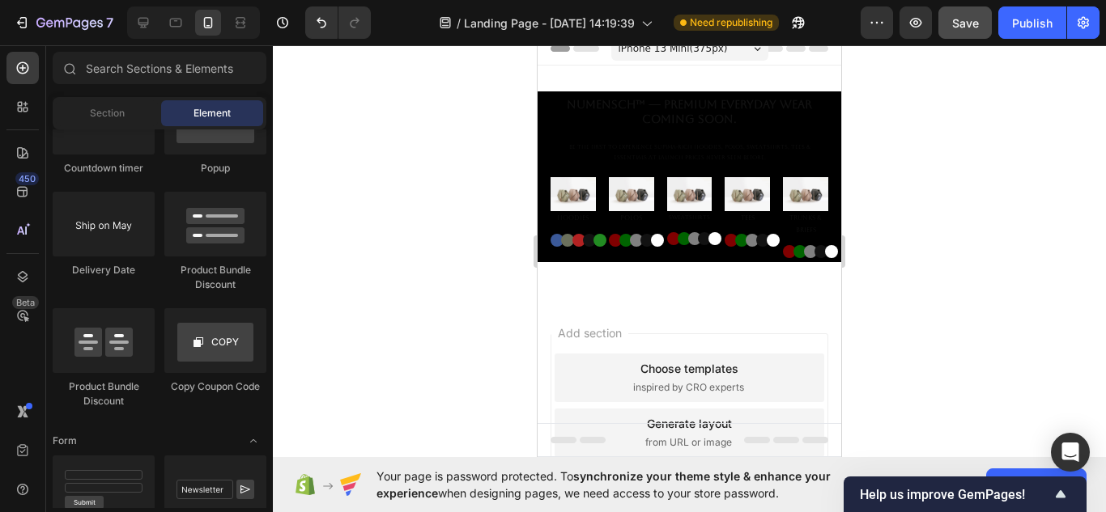
scroll to position [0, 0]
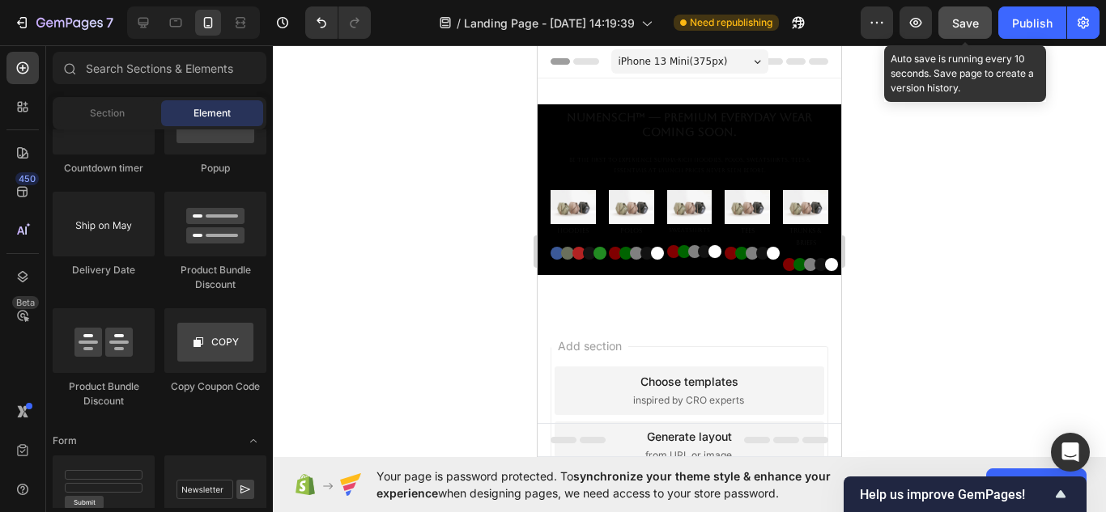
click at [974, 13] on button "Save" at bounding box center [964, 22] width 53 height 32
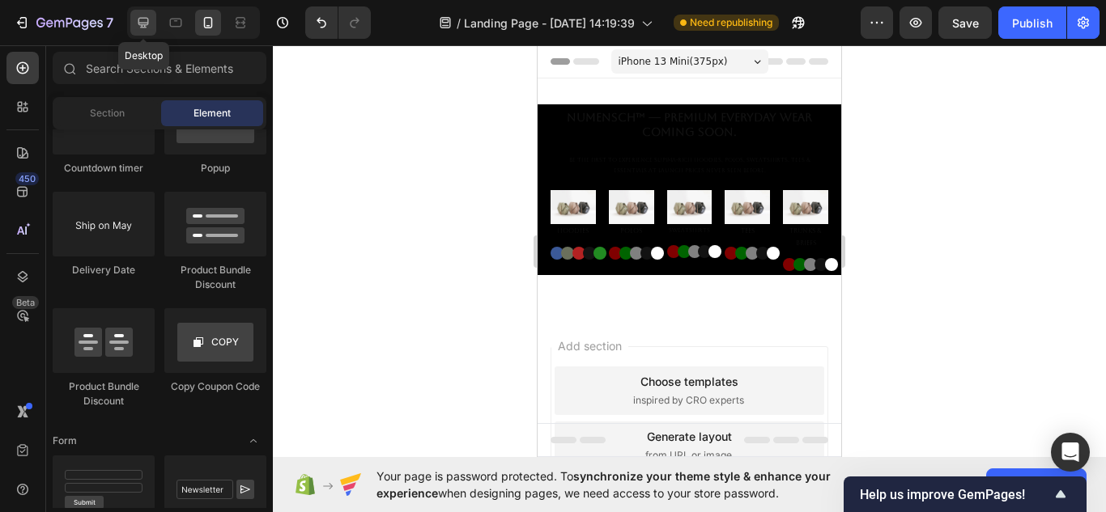
click at [139, 29] on icon at bounding box center [143, 23] width 16 height 16
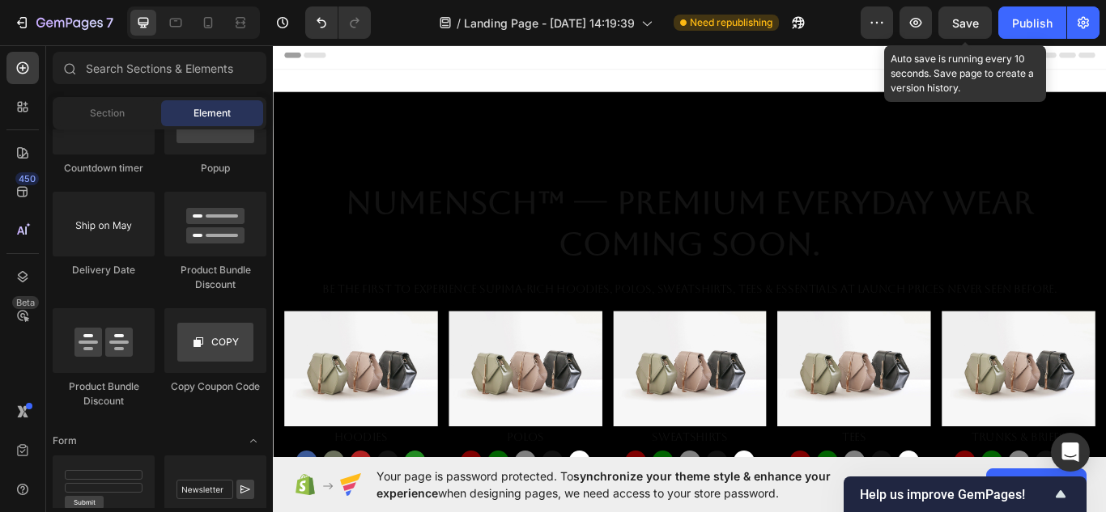
click at [962, 15] on div "Save" at bounding box center [965, 23] width 27 height 17
